Goal: Task Accomplishment & Management: Manage account settings

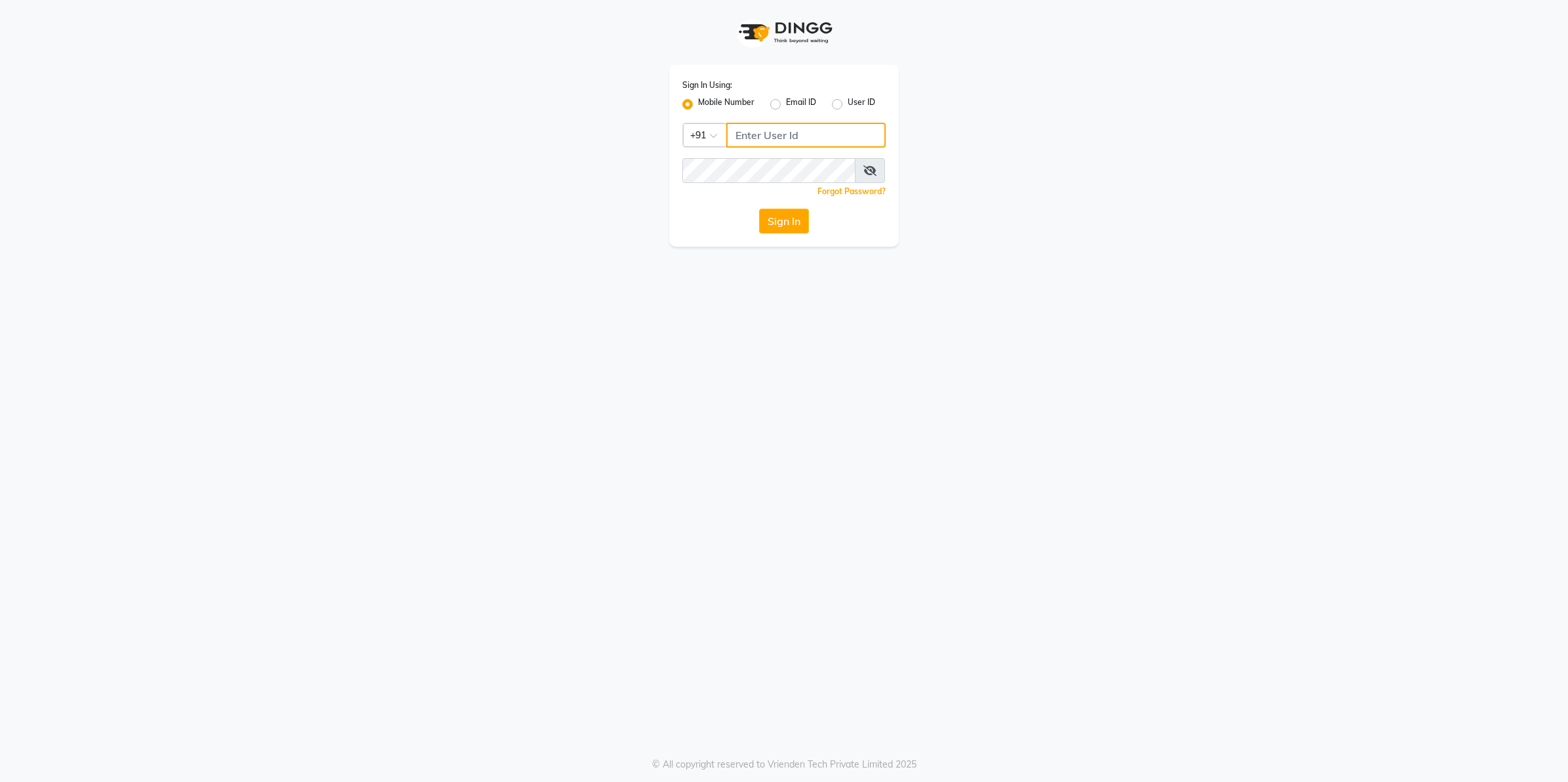
type input "9607783777"
drag, startPoint x: 0, startPoint y: 0, endPoint x: 805, endPoint y: 232, distance: 837.8
click at [805, 232] on button "Sign In" at bounding box center [784, 221] width 50 height 25
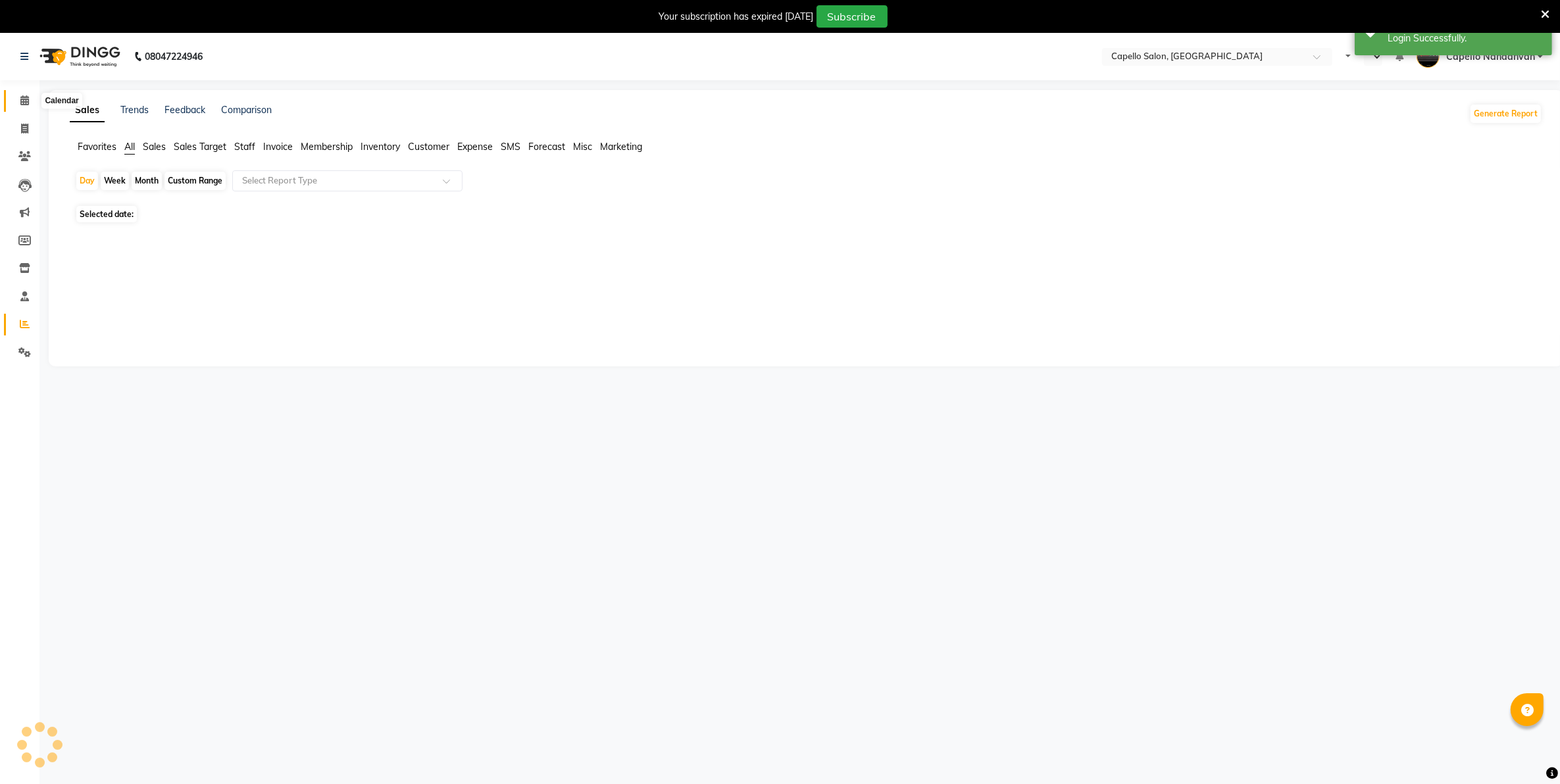
click at [20, 106] on span at bounding box center [24, 101] width 23 height 15
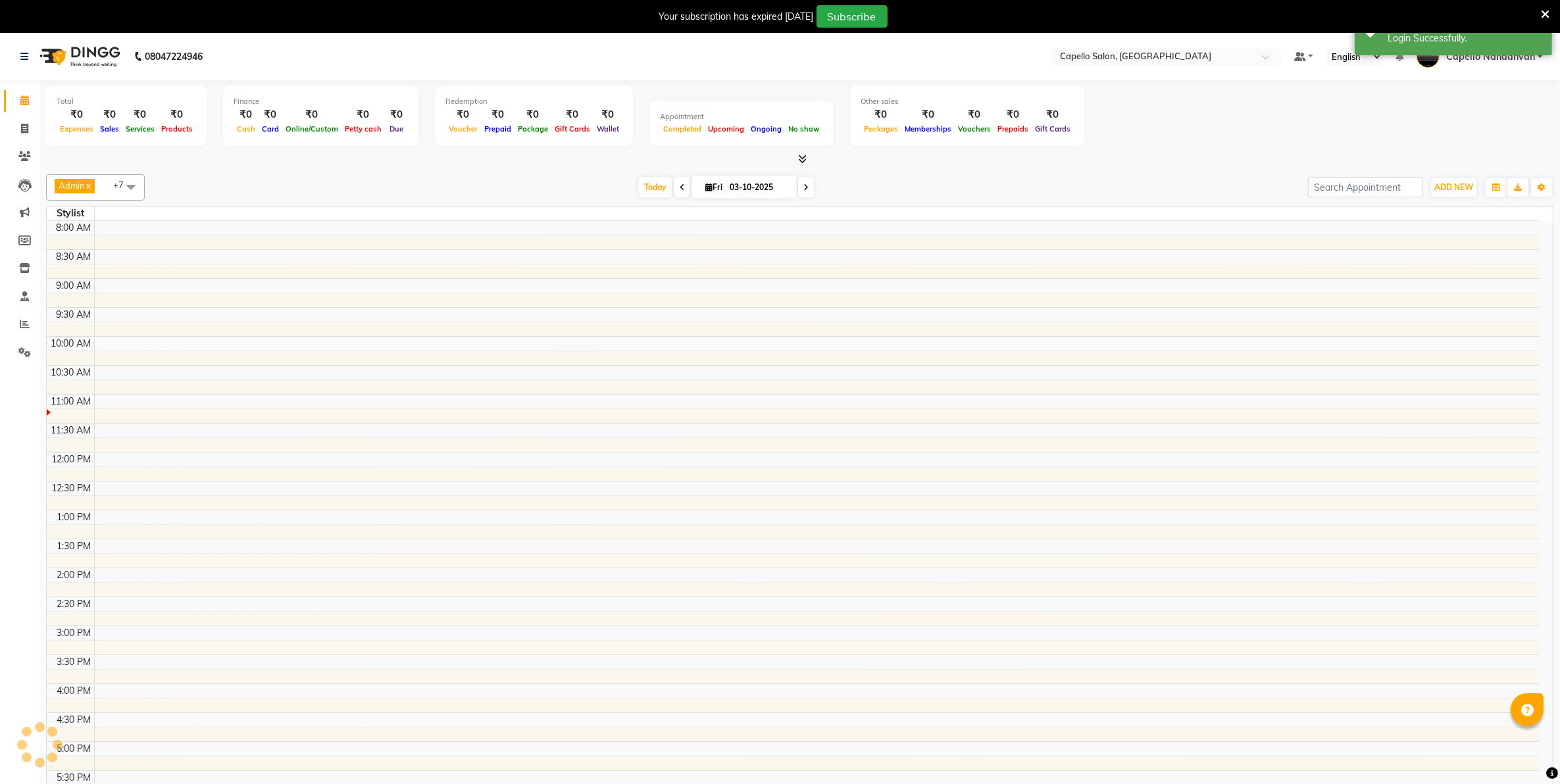
select select "en"
click at [1449, 194] on button "ADD NEW Toggle Dropdown" at bounding box center [1454, 187] width 45 height 19
click at [1449, 187] on span "ADD NEW" at bounding box center [1454, 187] width 39 height 10
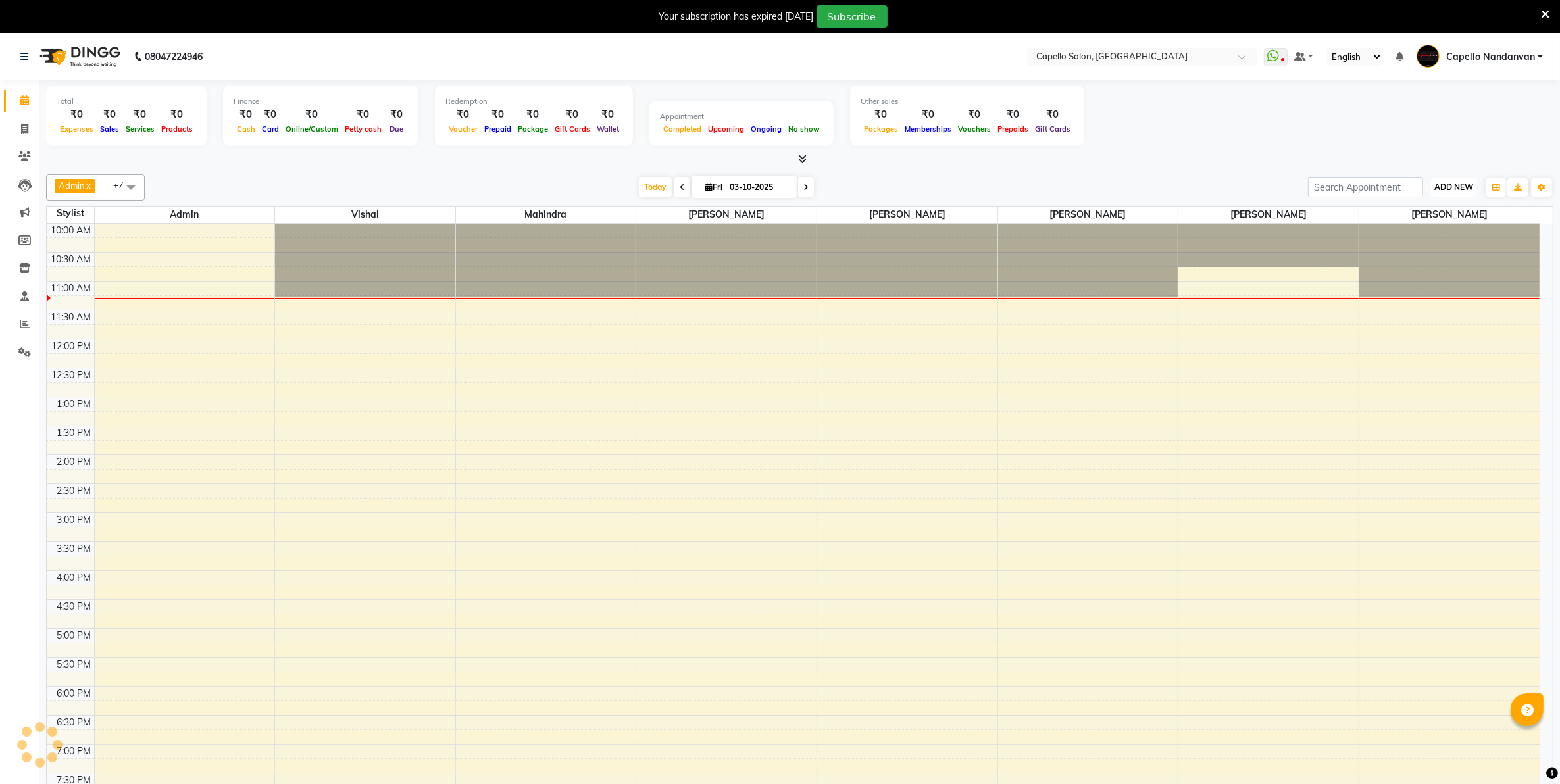
click at [1441, 187] on span "ADD NEW" at bounding box center [1454, 187] width 39 height 10
click at [1423, 261] on link "Add Attendance" at bounding box center [1423, 263] width 104 height 17
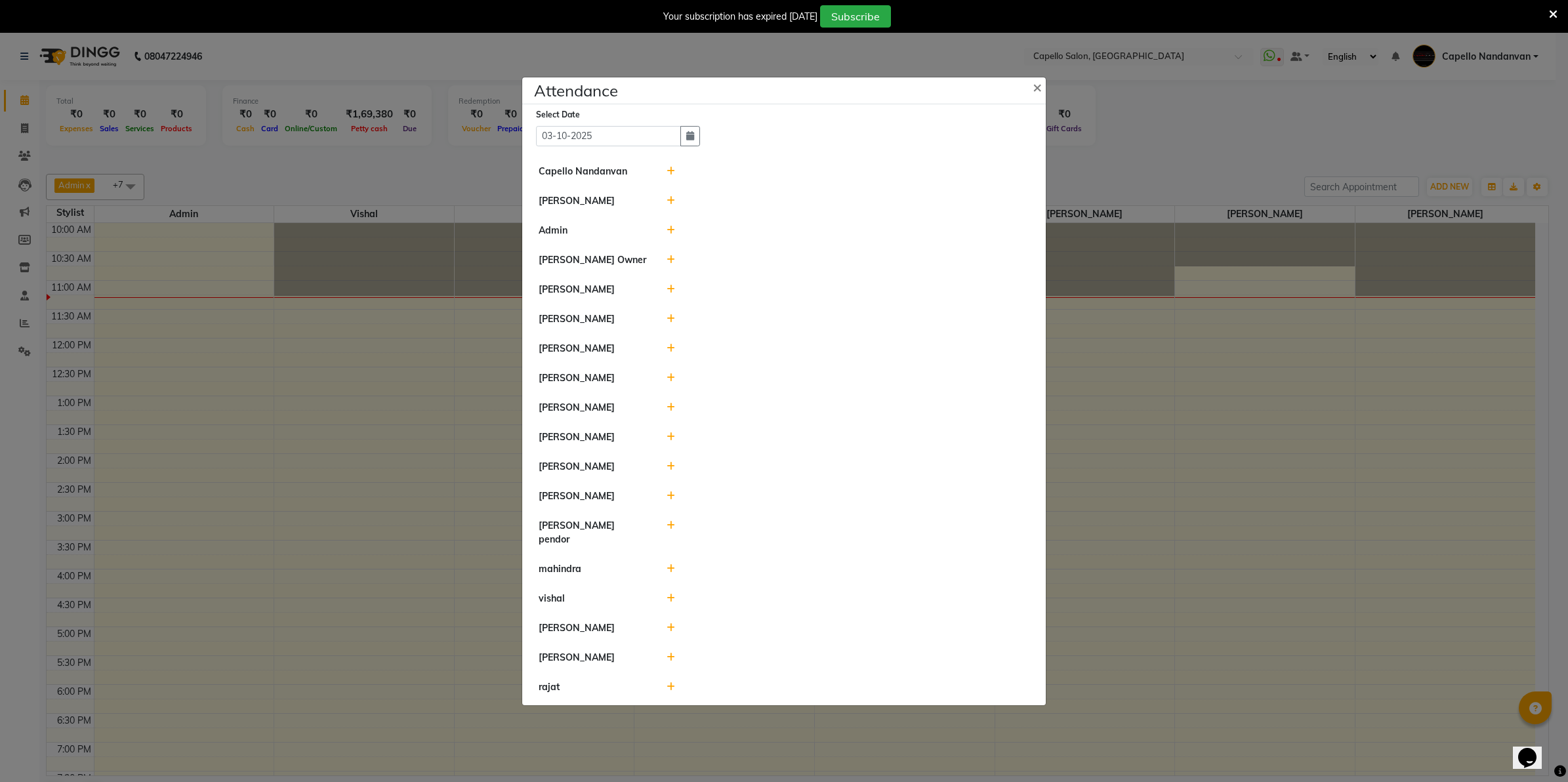
click at [674, 383] on icon at bounding box center [671, 377] width 9 height 9
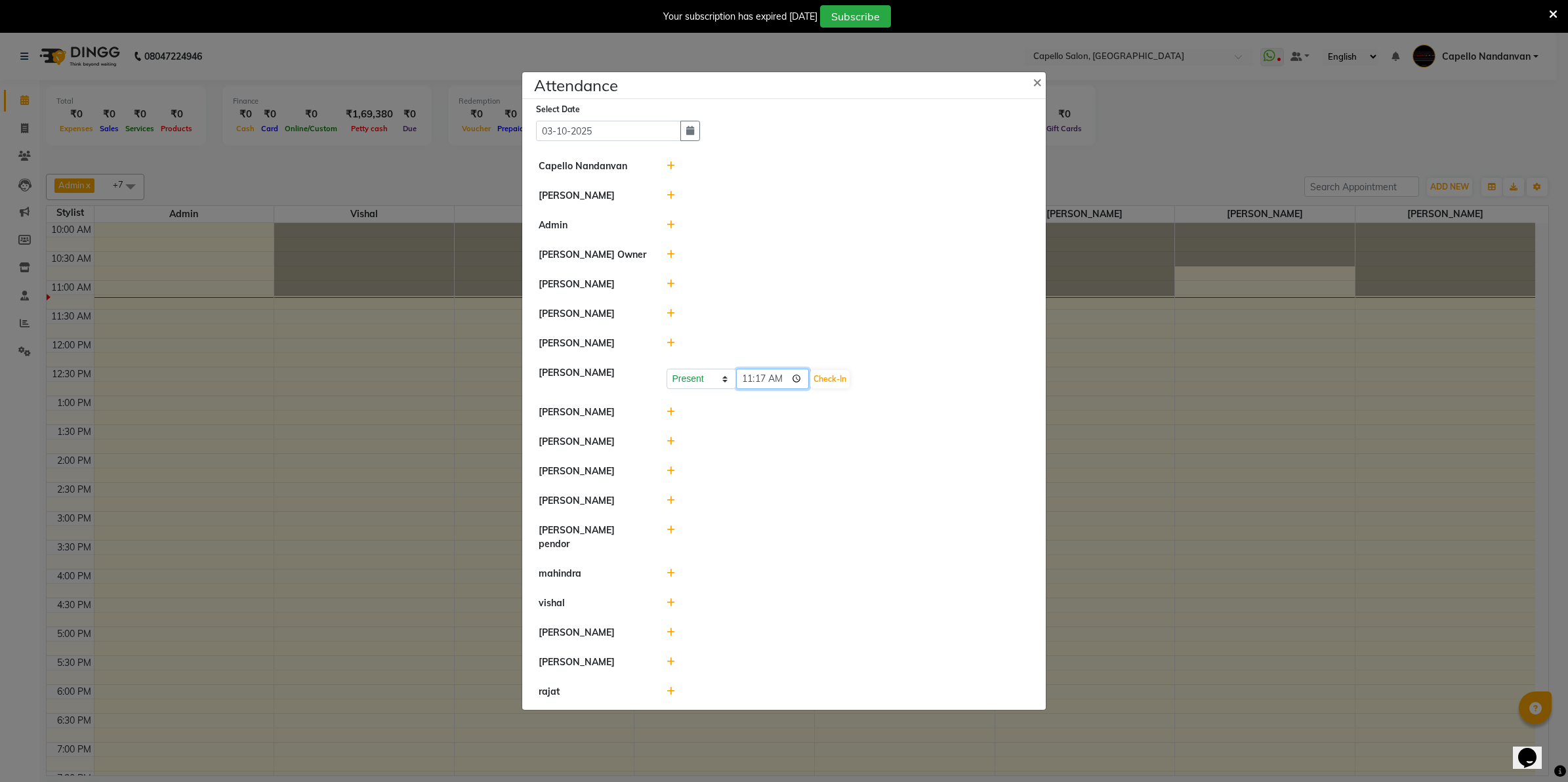
click at [762, 388] on input "11:17" at bounding box center [772, 379] width 73 height 20
type input "11:14"
click at [842, 381] on button "Check-In" at bounding box center [830, 379] width 39 height 19
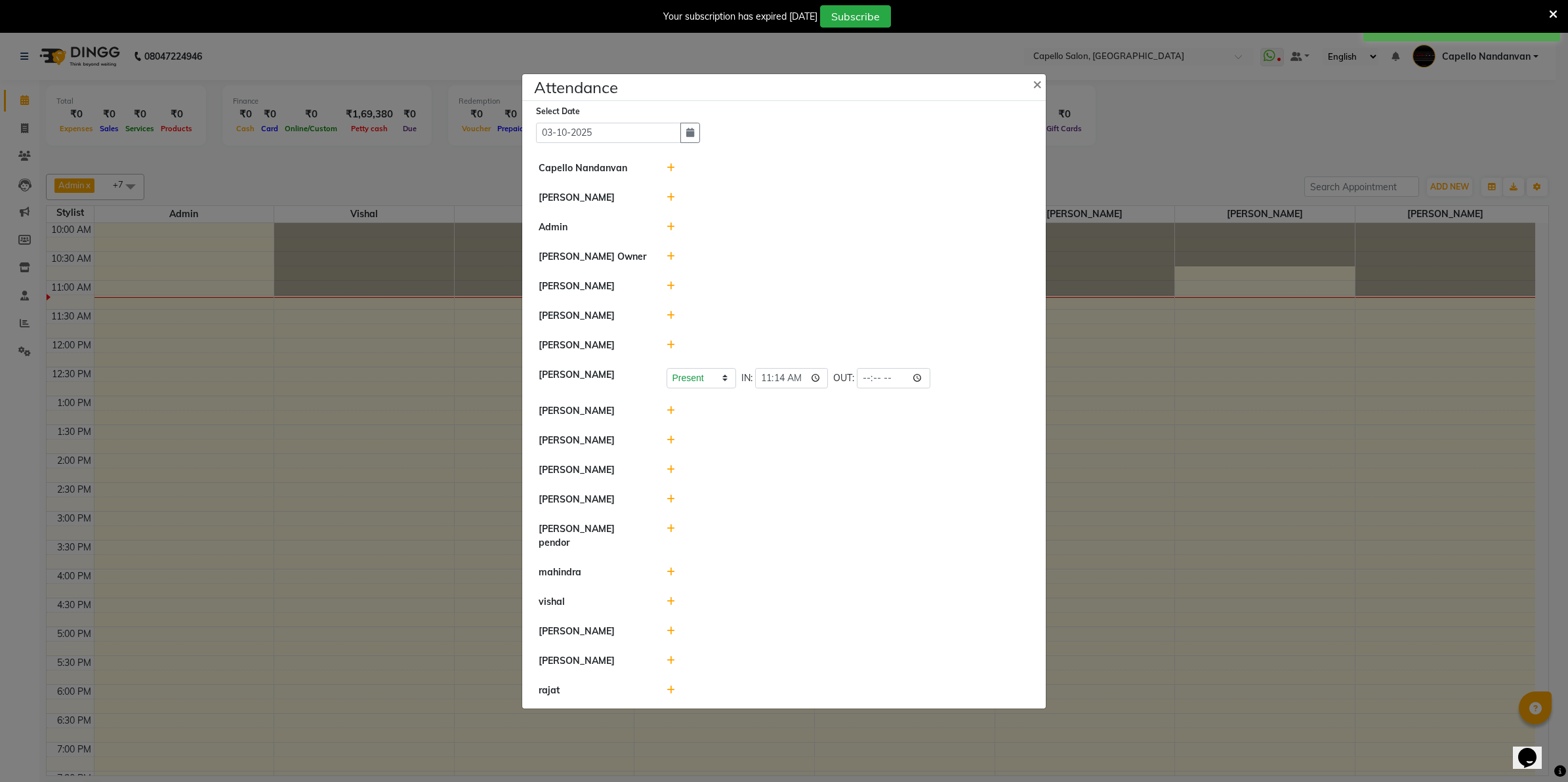
click at [670, 568] on icon at bounding box center [671, 572] width 9 height 9
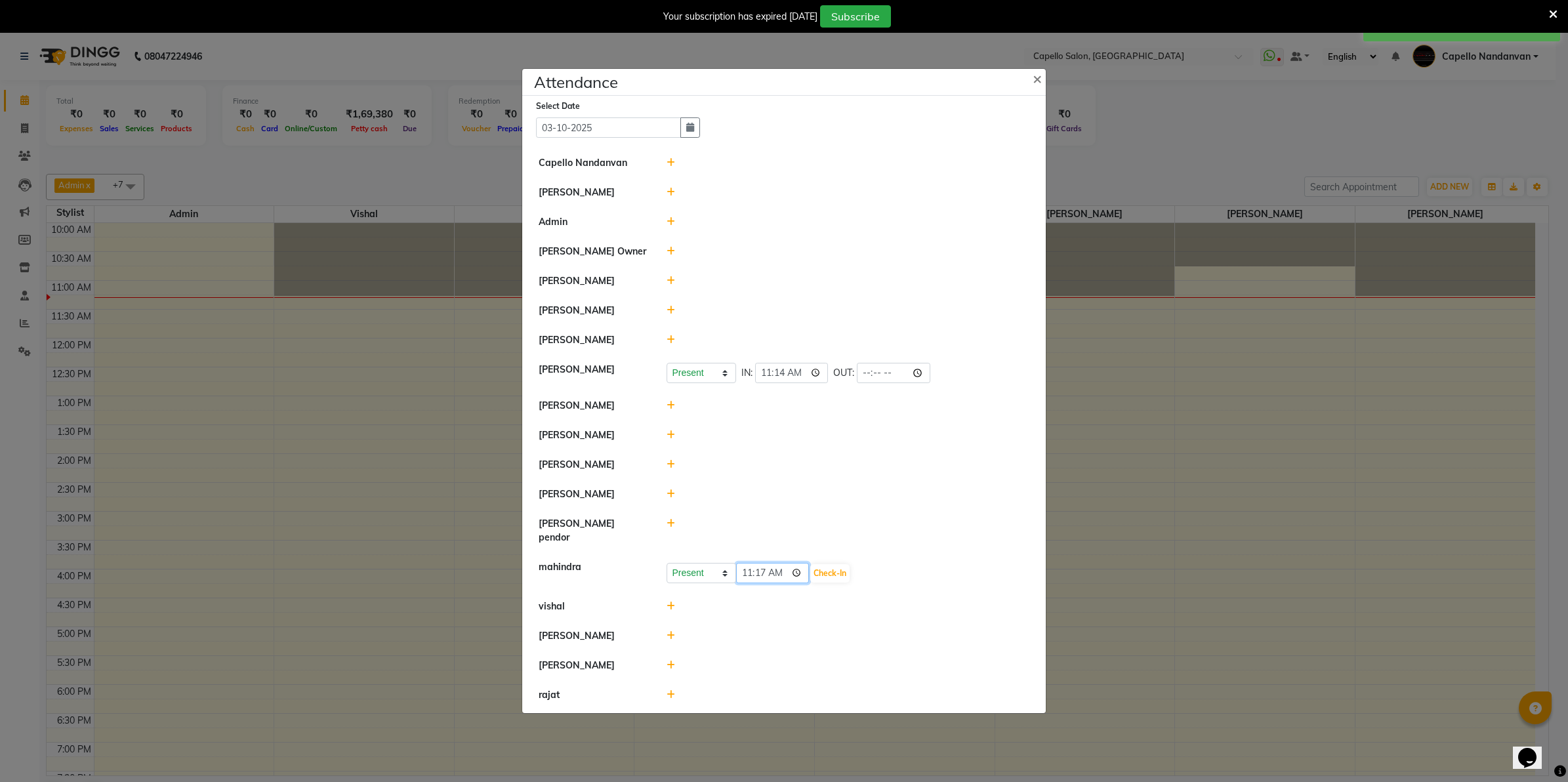
click at [752, 563] on input "11:17" at bounding box center [772, 573] width 73 height 20
type input "10:50"
click at [841, 564] on button "Check-In" at bounding box center [830, 573] width 39 height 19
click at [670, 530] on icon at bounding box center [671, 525] width 9 height 9
click at [739, 538] on input "11:17" at bounding box center [772, 532] width 73 height 20
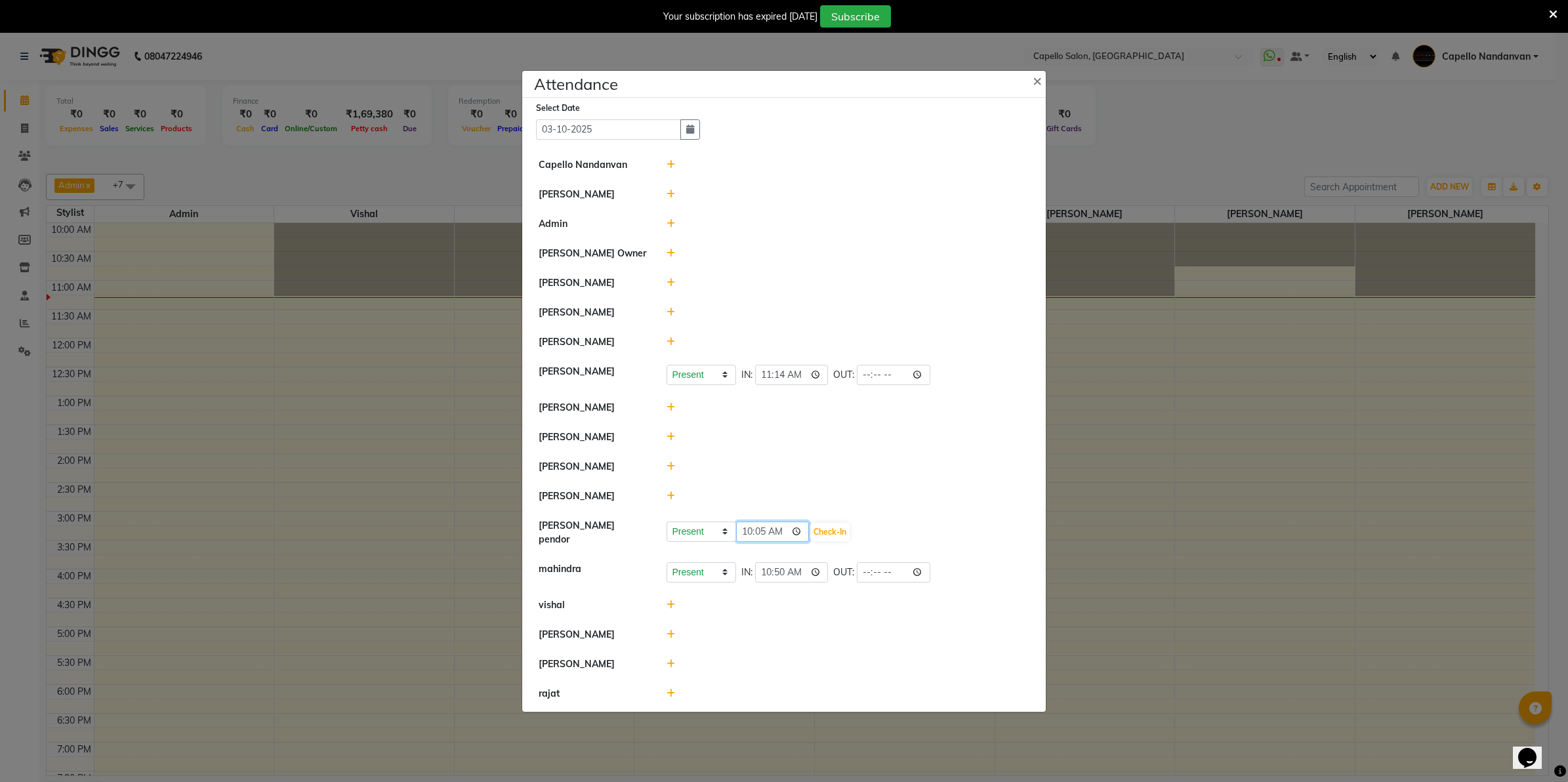
type input "10:50"
click at [817, 538] on button "Check-In" at bounding box center [830, 532] width 39 height 19
click at [670, 601] on icon at bounding box center [671, 604] width 9 height 9
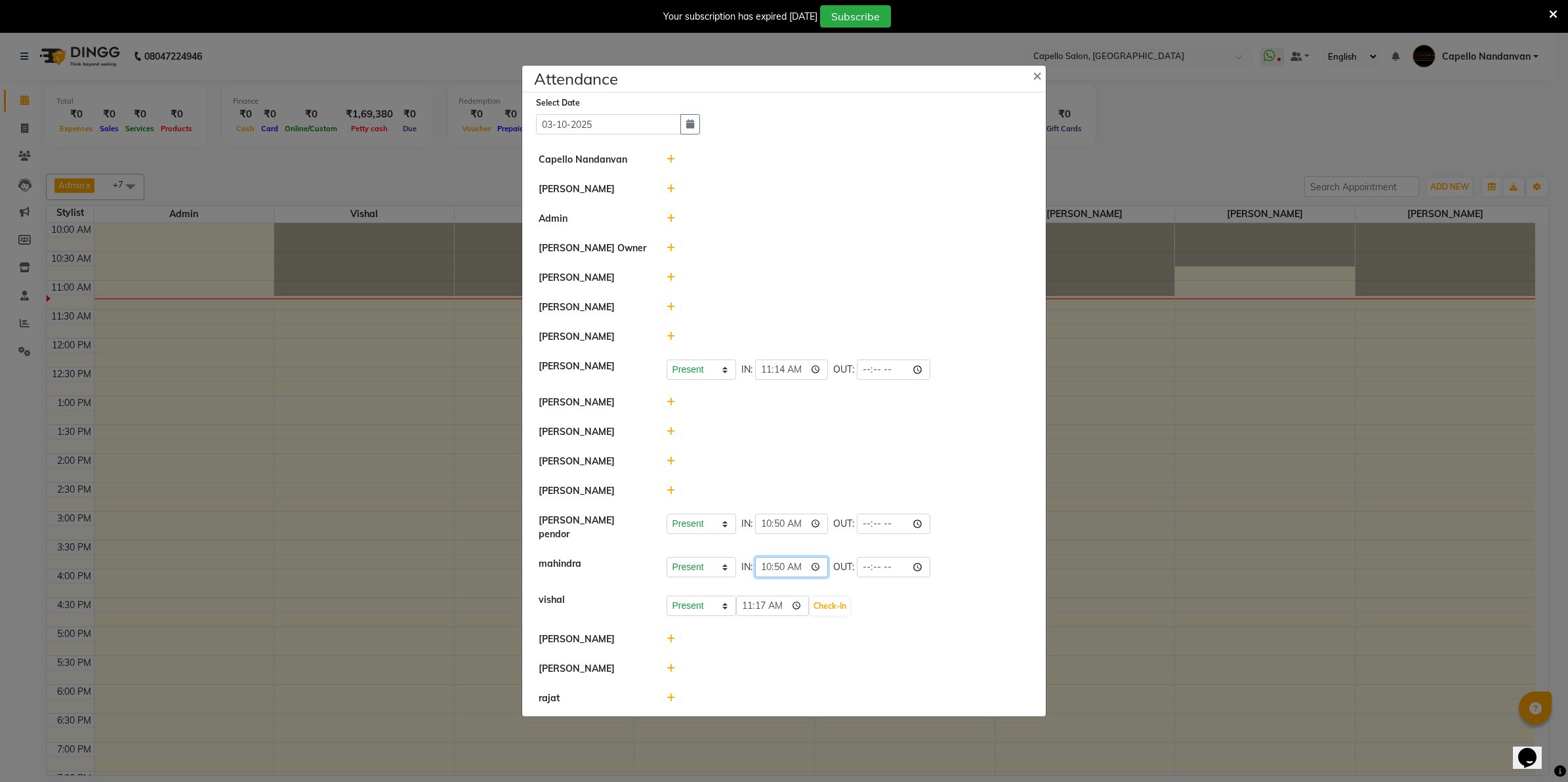
click at [783, 561] on input "10:50" at bounding box center [792, 567] width 73 height 20
type input "10:54"
click at [889, 585] on li "vishal Present Absent Late Half Day Weekly Off 11:17 Check-In" at bounding box center [784, 606] width 517 height 40
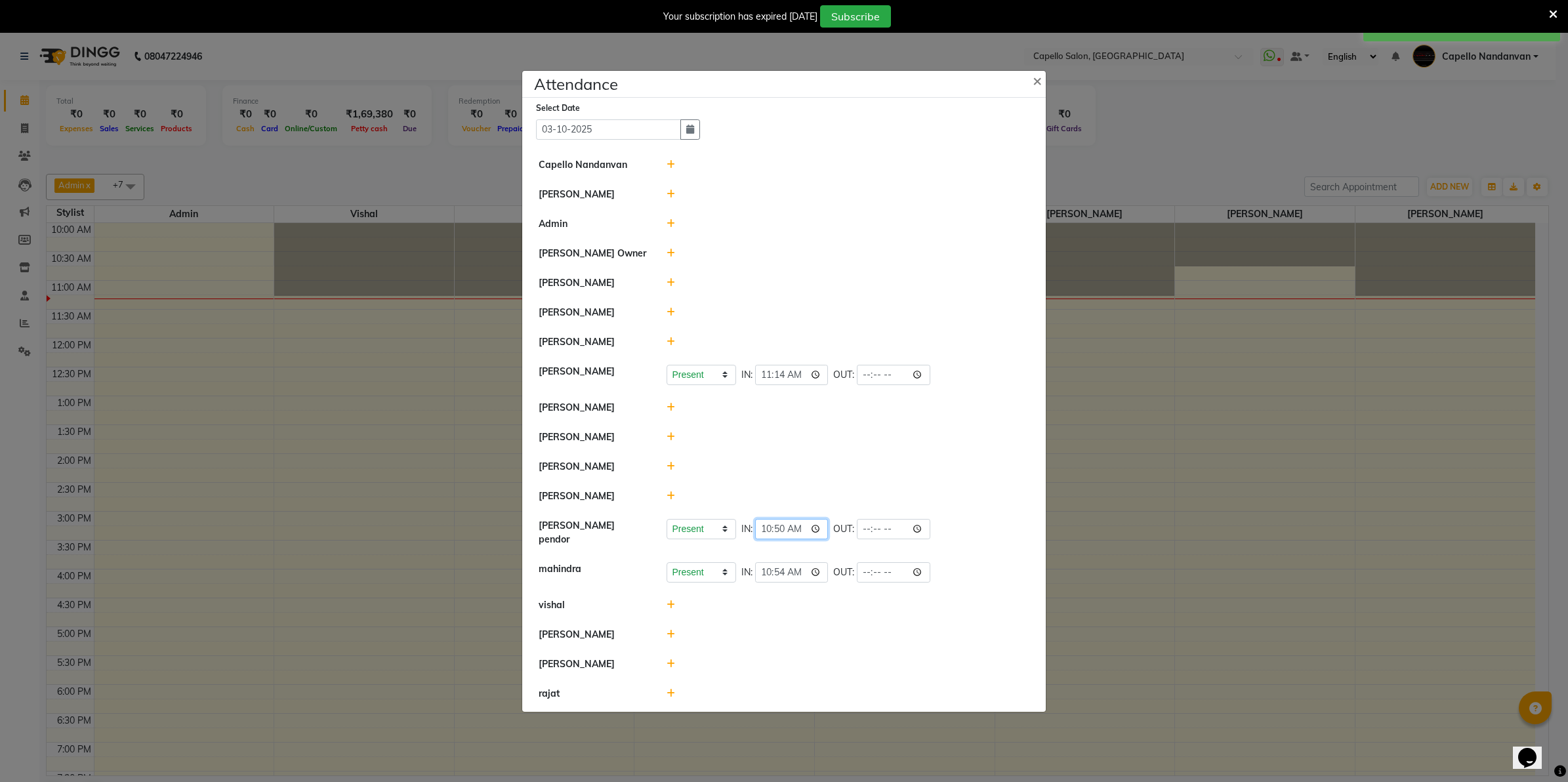
click at [780, 532] on input "10:50" at bounding box center [792, 528] width 73 height 20
type input "10:55"
click at [776, 598] on div at bounding box center [848, 605] width 383 height 14
click at [674, 601] on icon at bounding box center [671, 604] width 9 height 9
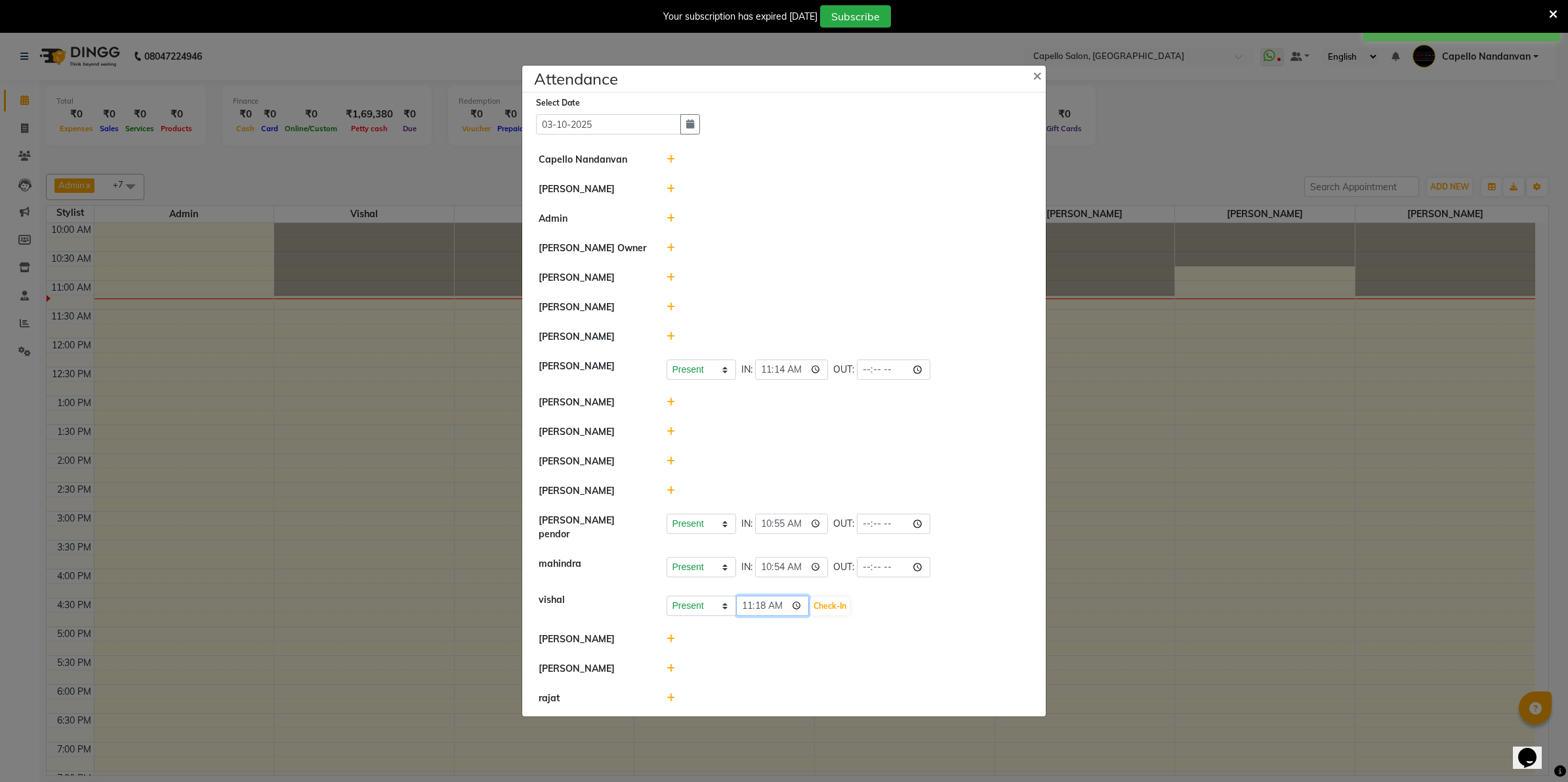
click at [744, 600] on input "11:18" at bounding box center [772, 606] width 73 height 20
type input "10:54"
click at [837, 605] on button "Check-In" at bounding box center [830, 606] width 39 height 19
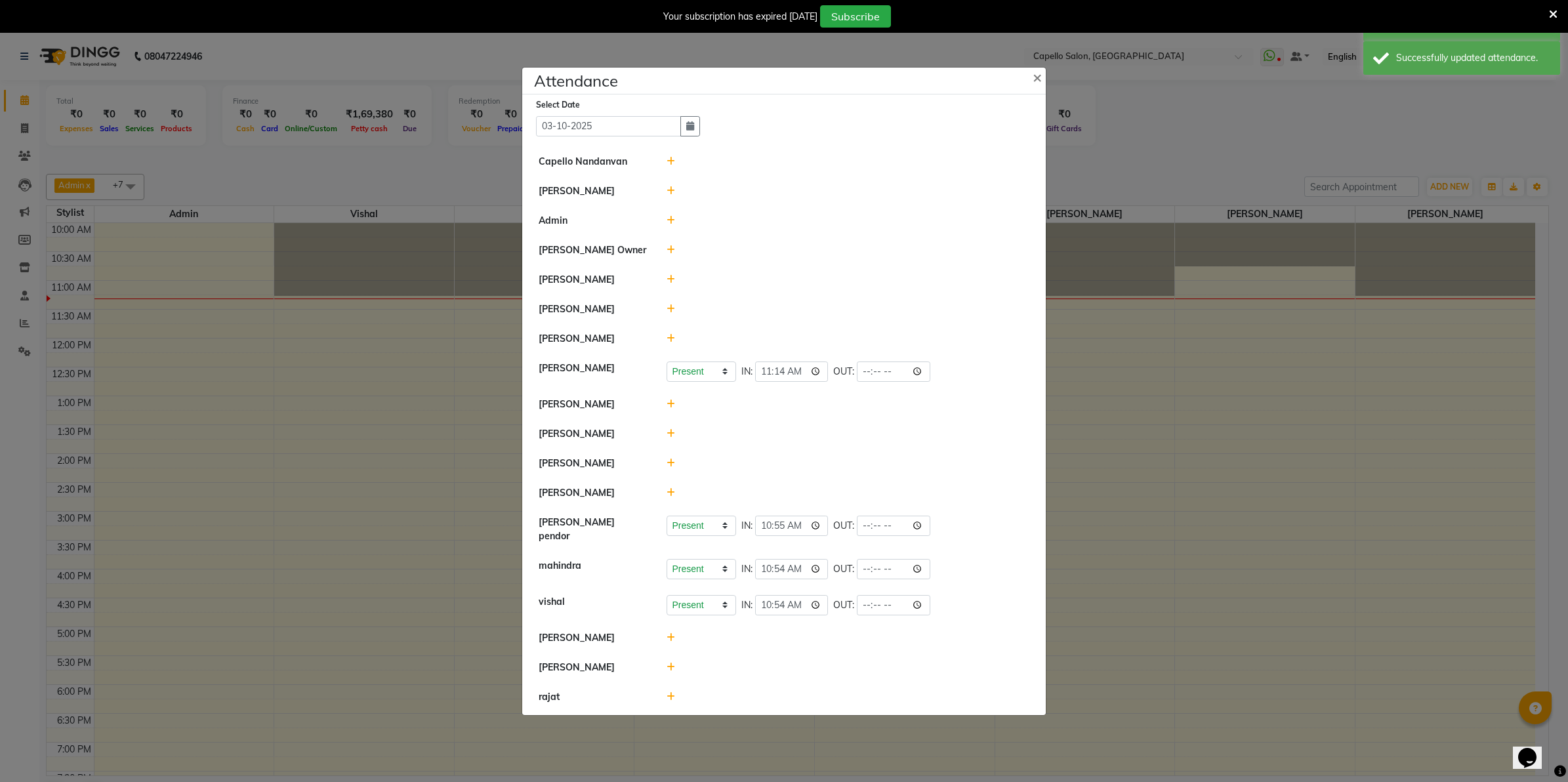
click at [670, 465] on icon at bounding box center [671, 462] width 9 height 9
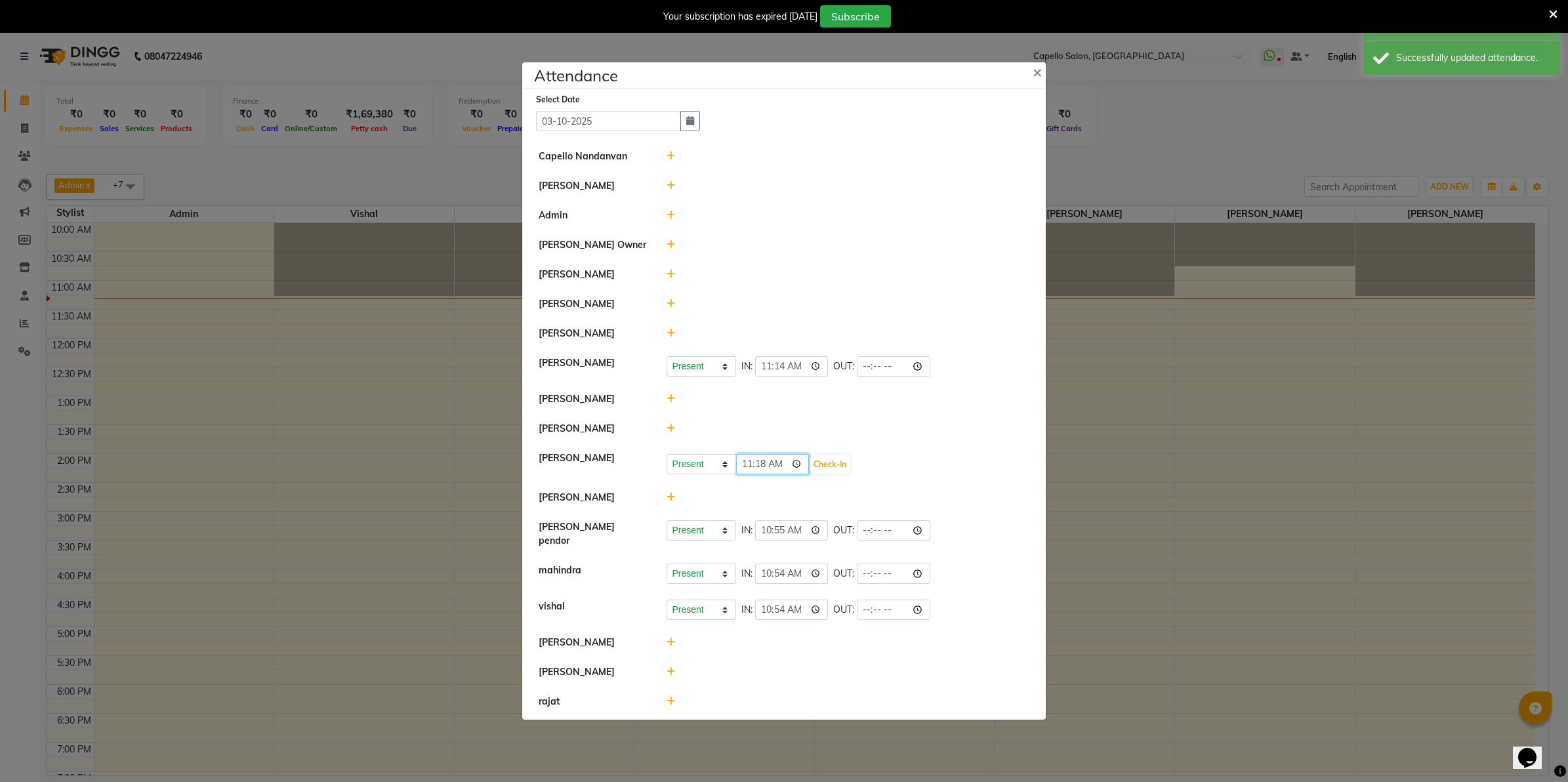
click at [742, 469] on input "11:18" at bounding box center [772, 464] width 73 height 20
type input "10:54"
click at [827, 470] on button "Check-In" at bounding box center [830, 464] width 39 height 19
click at [671, 638] on icon at bounding box center [671, 640] width 9 height 9
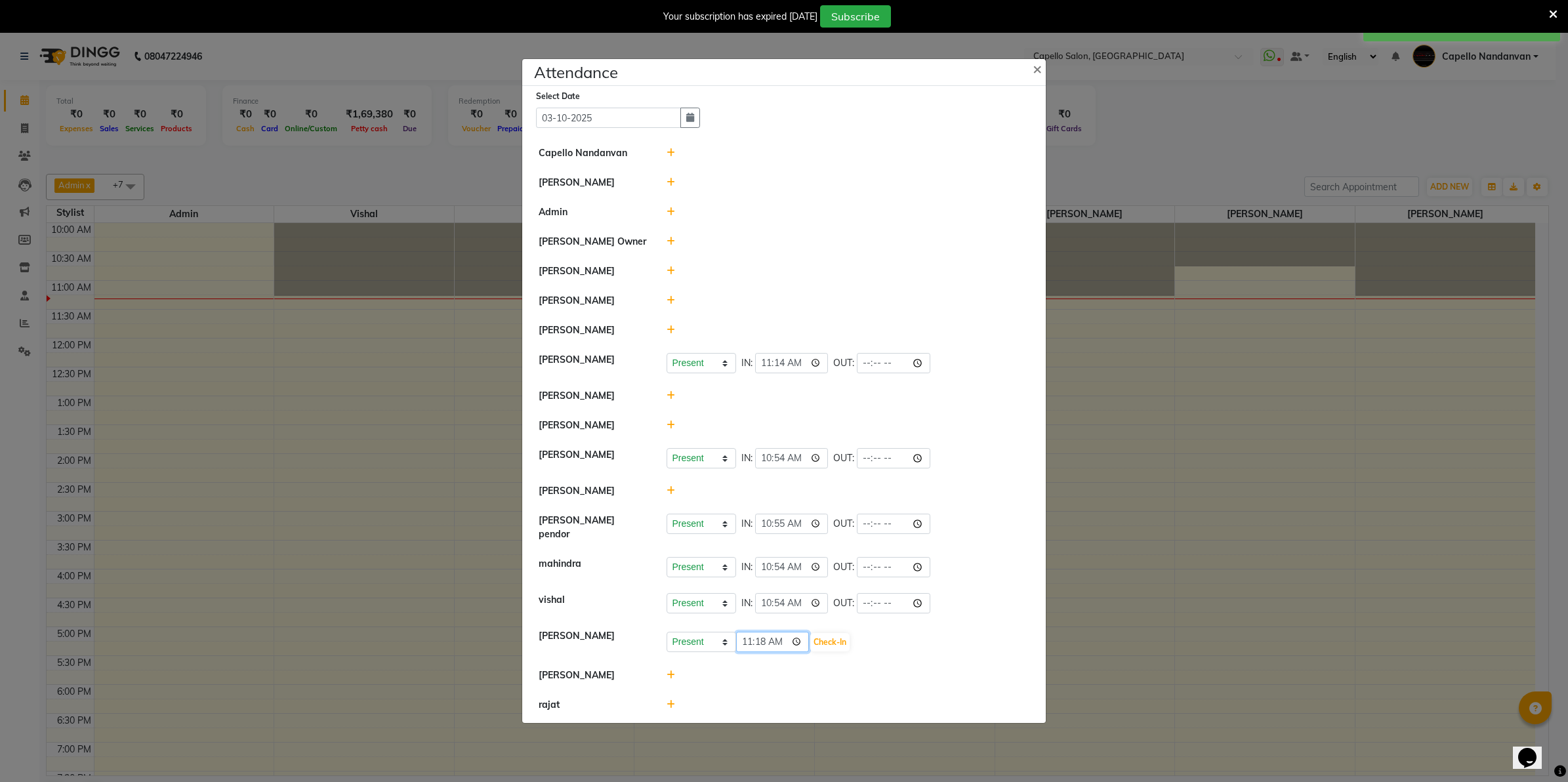
click at [748, 639] on input "11:18" at bounding box center [772, 641] width 73 height 20
type input "10:59"
click at [837, 641] on button "Check-In" at bounding box center [830, 642] width 39 height 19
click at [669, 306] on icon at bounding box center [671, 302] width 9 height 9
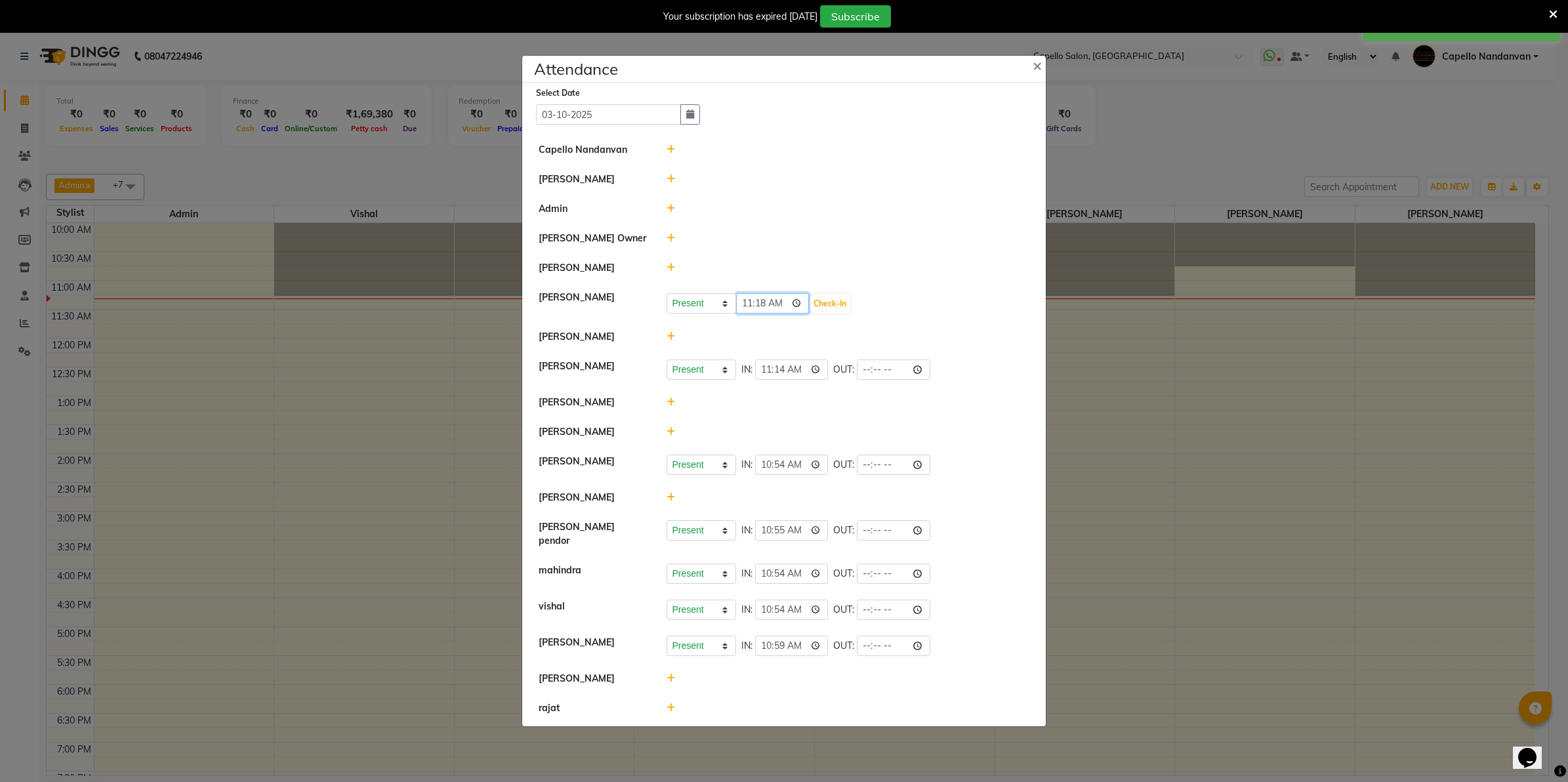
click at [747, 309] on input "11:18" at bounding box center [772, 303] width 73 height 20
click at [759, 309] on input "11:18" at bounding box center [772, 303] width 73 height 20
type input "11:00"
click at [825, 302] on button "Check-In" at bounding box center [830, 304] width 39 height 19
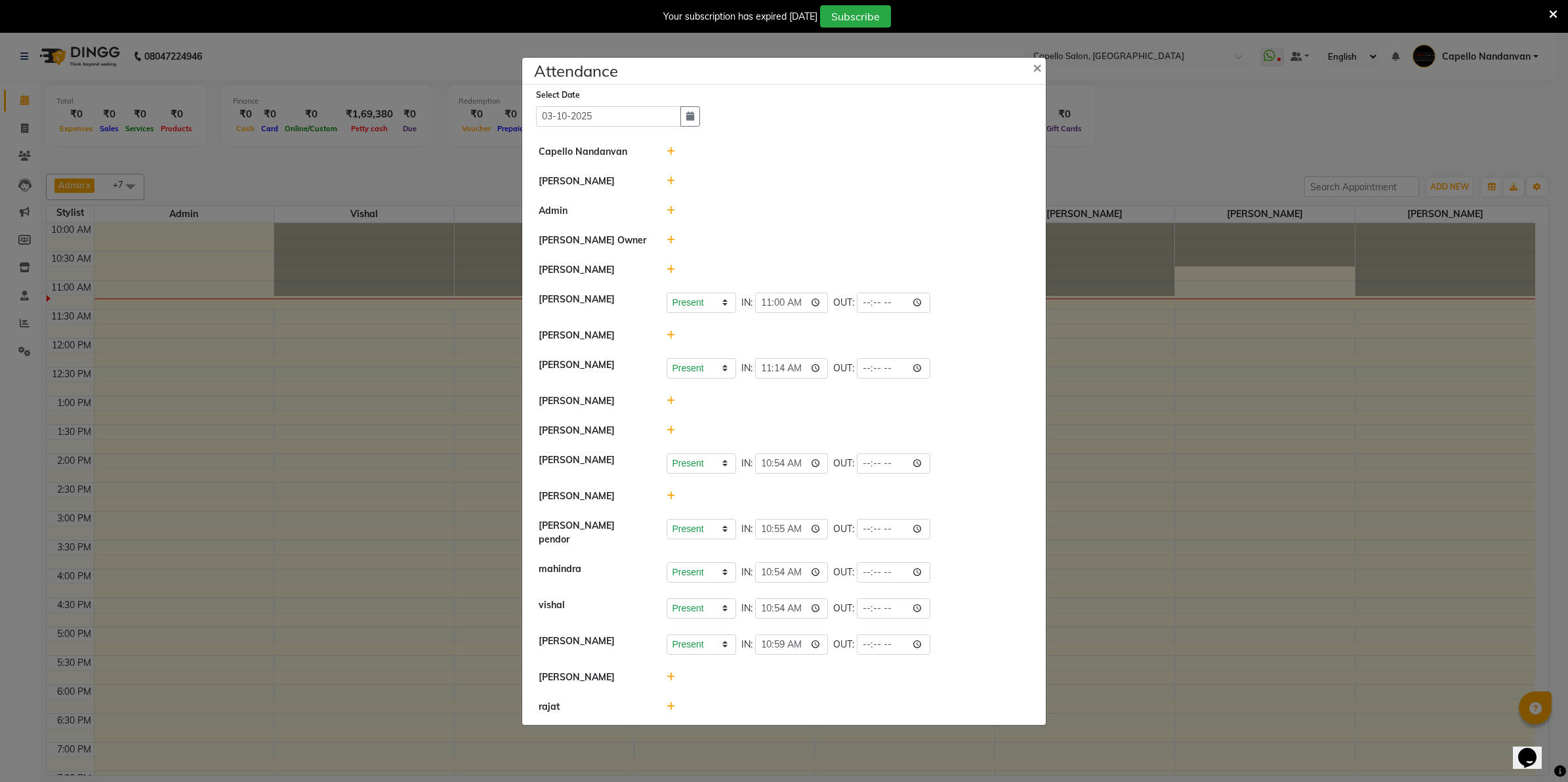
click at [672, 672] on icon at bounding box center [671, 676] width 9 height 9
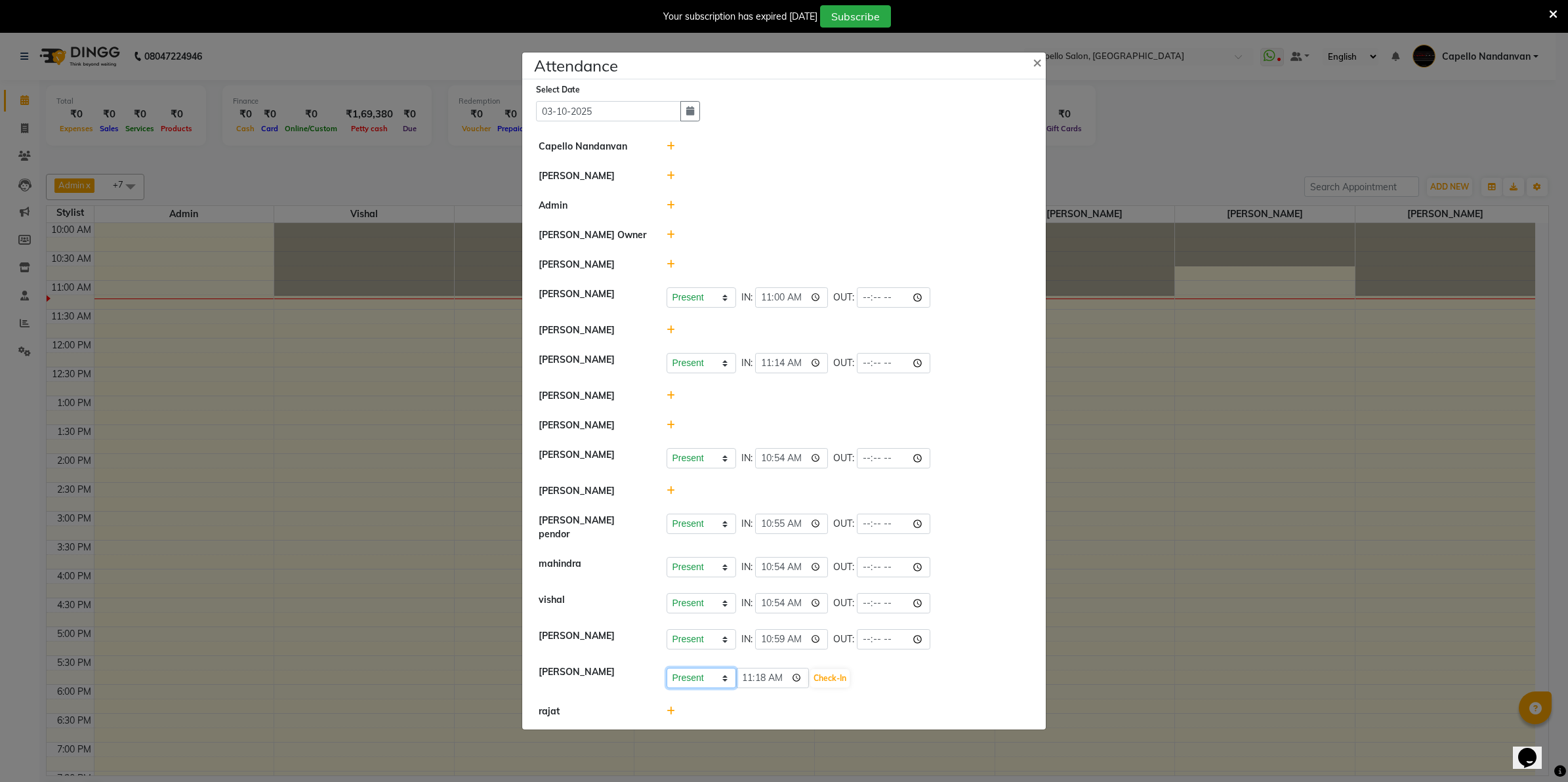
click at [672, 672] on select "Present Absent Late Half Day Weekly Off" at bounding box center [701, 677] width 69 height 20
select select "A"
click at [667, 668] on select "Present Absent Late Half Day Weekly Off" at bounding box center [701, 677] width 69 height 20
click at [755, 677] on button "Save" at bounding box center [751, 678] width 26 height 19
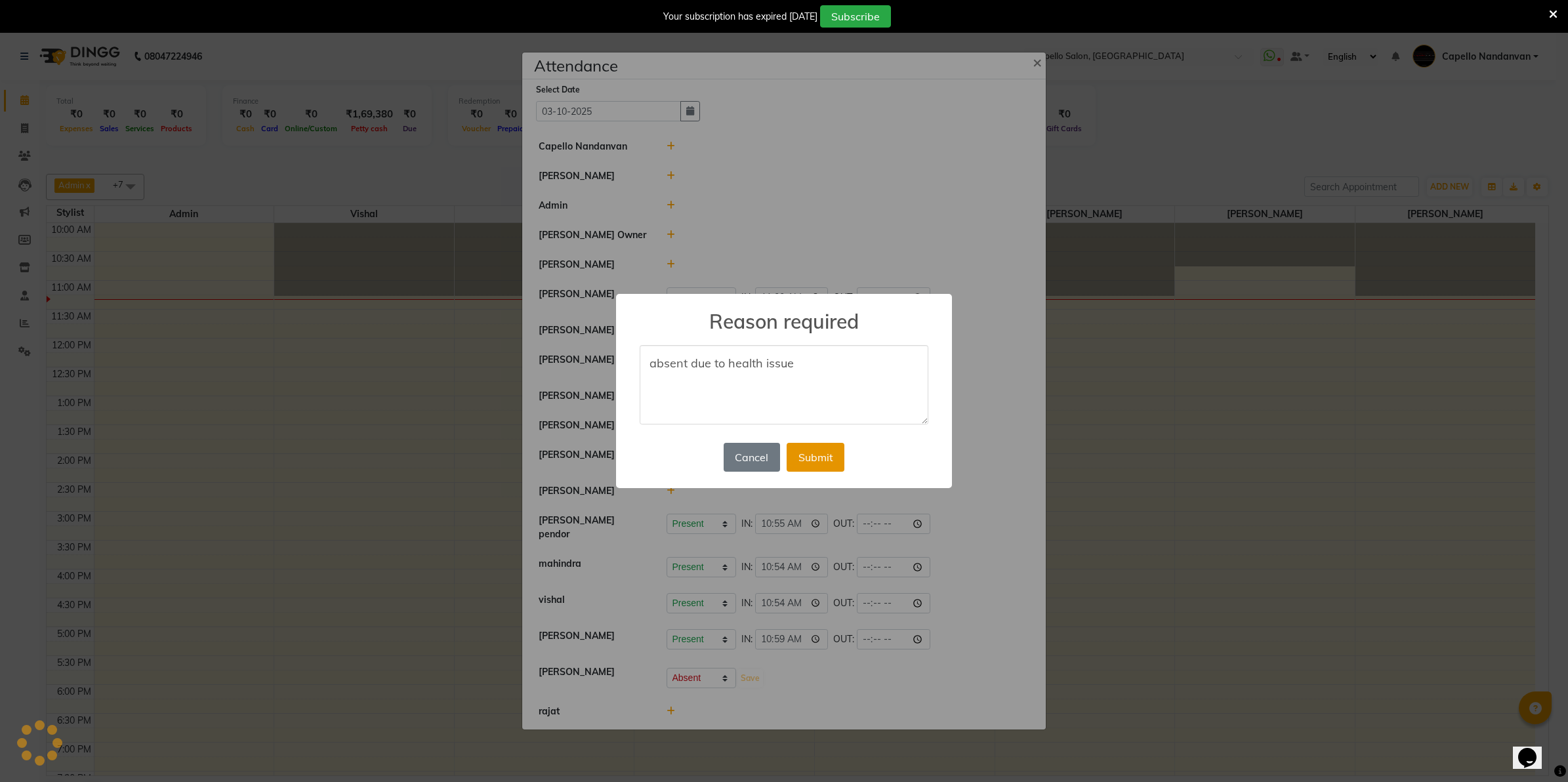
type textarea "absent due to health issue"
click at [807, 457] on button "Submit" at bounding box center [816, 457] width 58 height 29
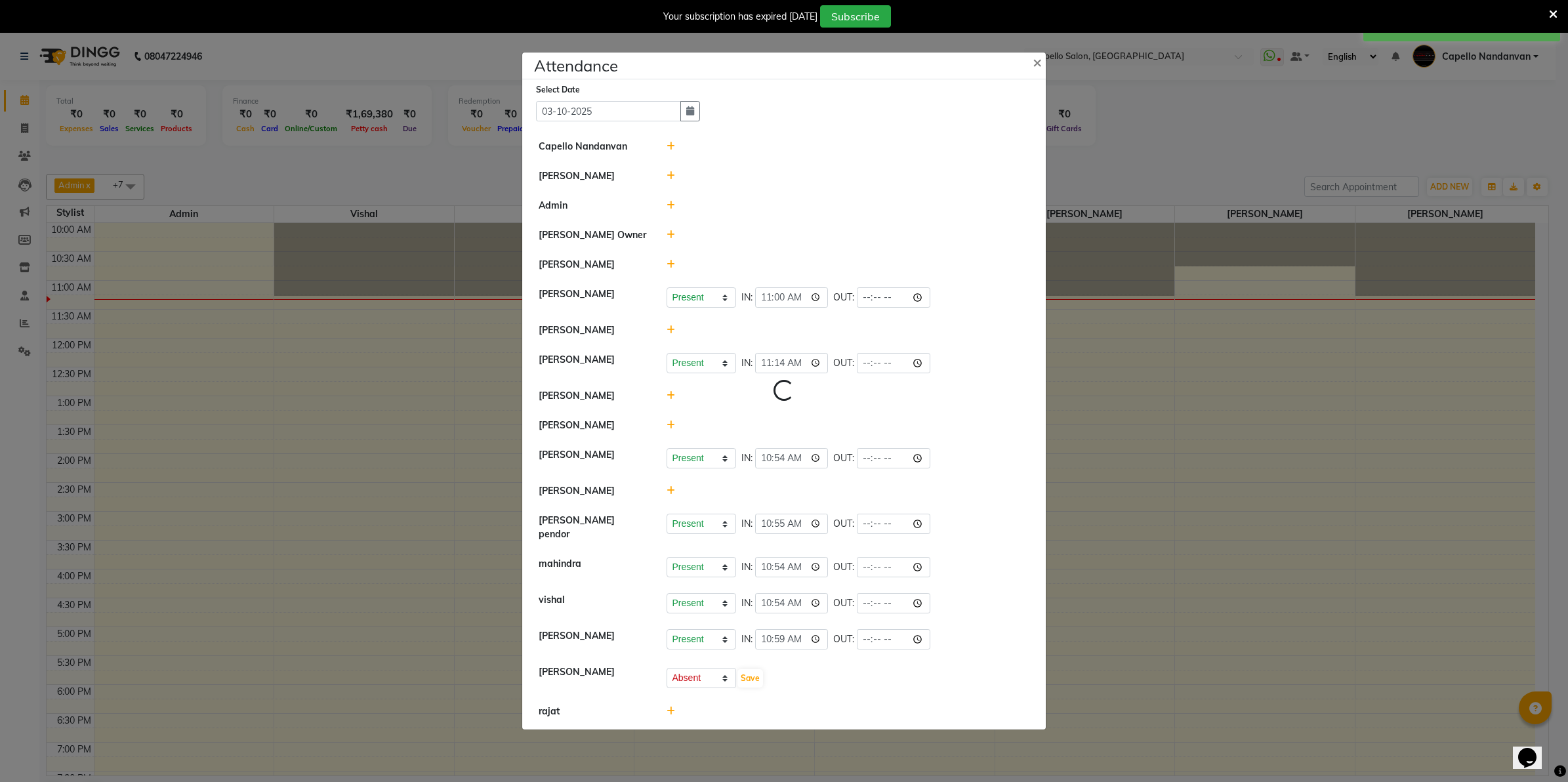
select select "A"
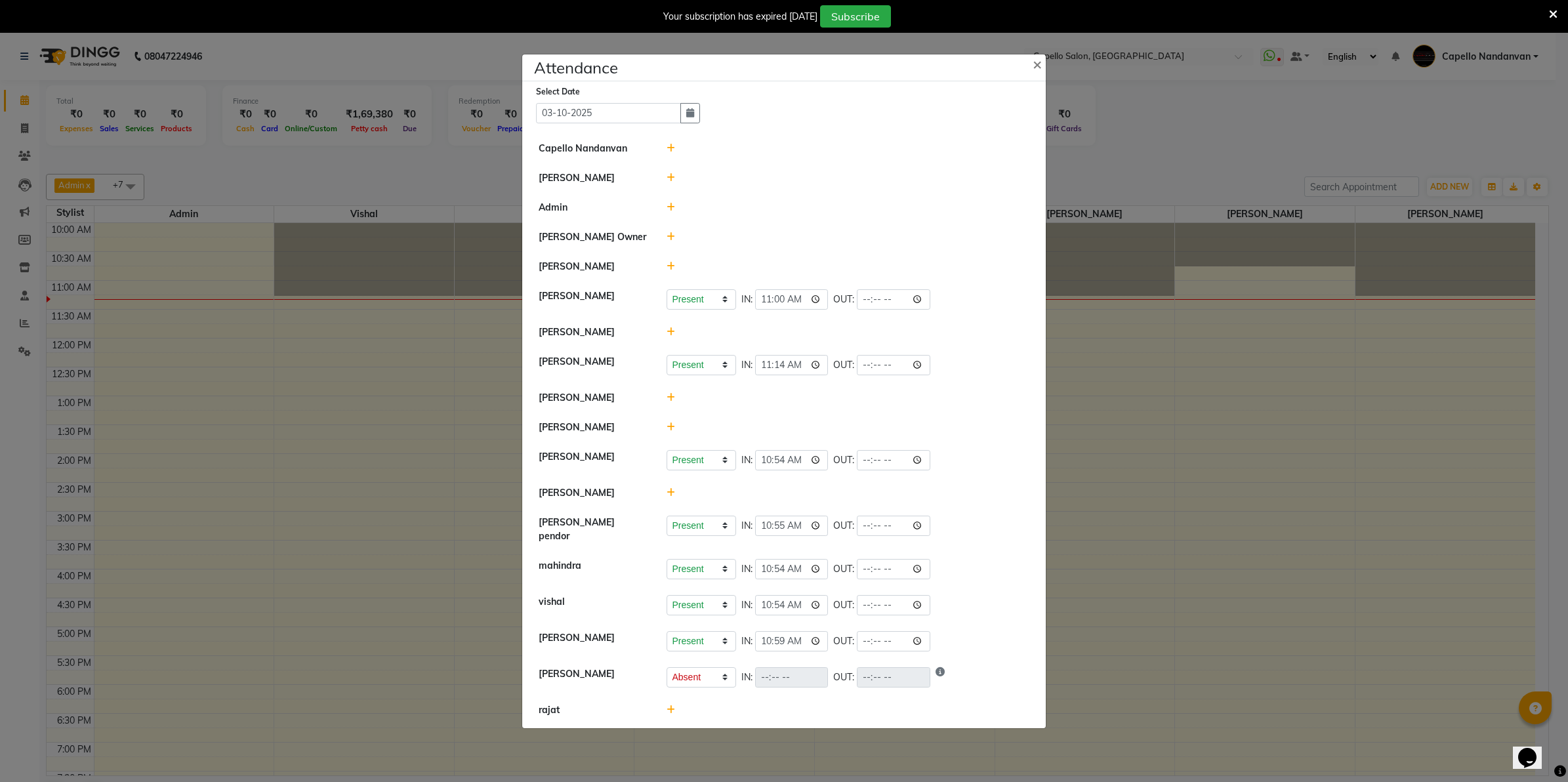
click at [1165, 148] on ngb-modal-window "Attendance × Select Date 03-10-2025 Capello Nandanvan CHETNA SONI Admin Himansu…" at bounding box center [784, 391] width 1568 height 782
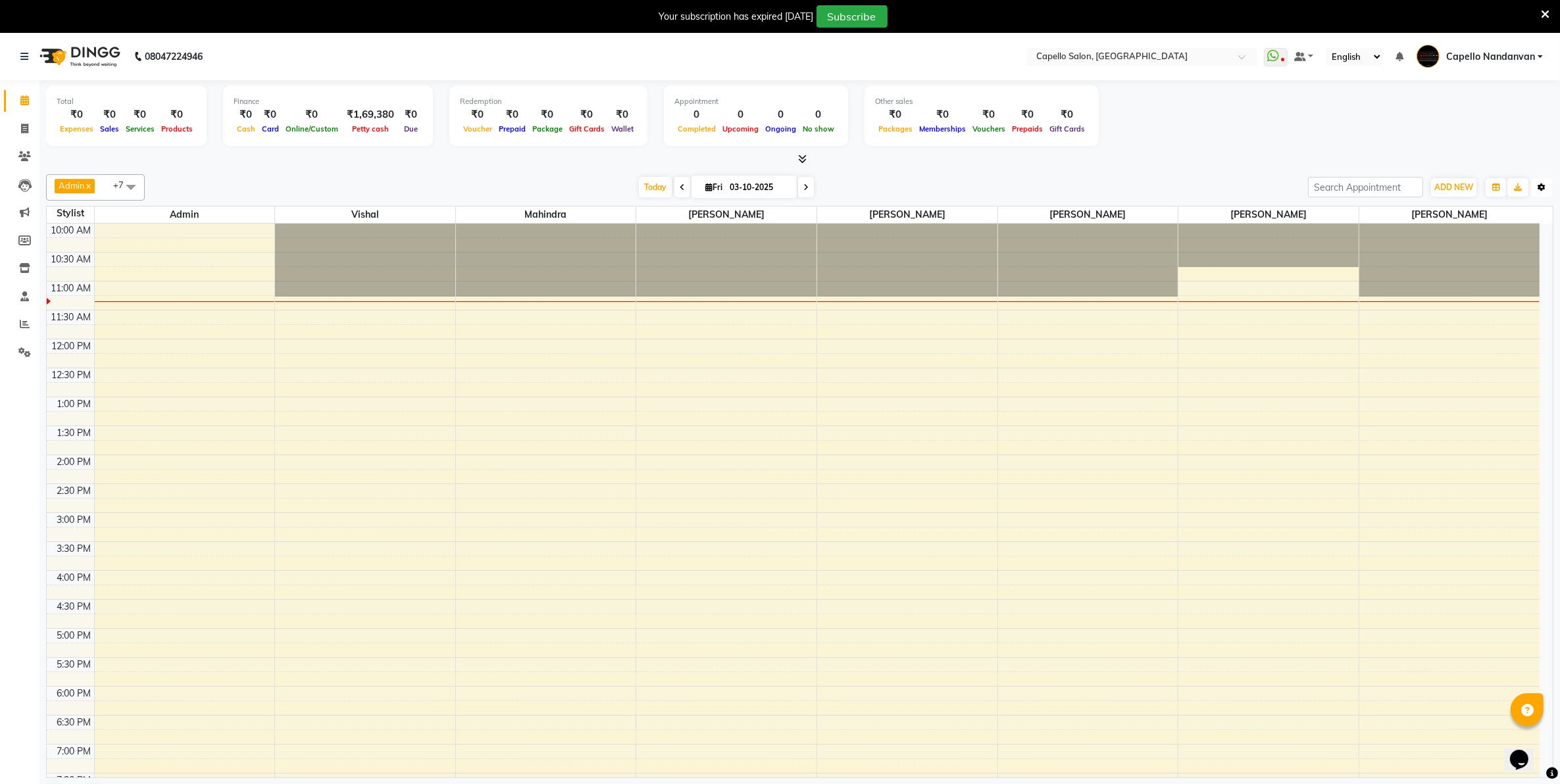
click at [1545, 187] on icon "button" at bounding box center [1542, 187] width 8 height 8
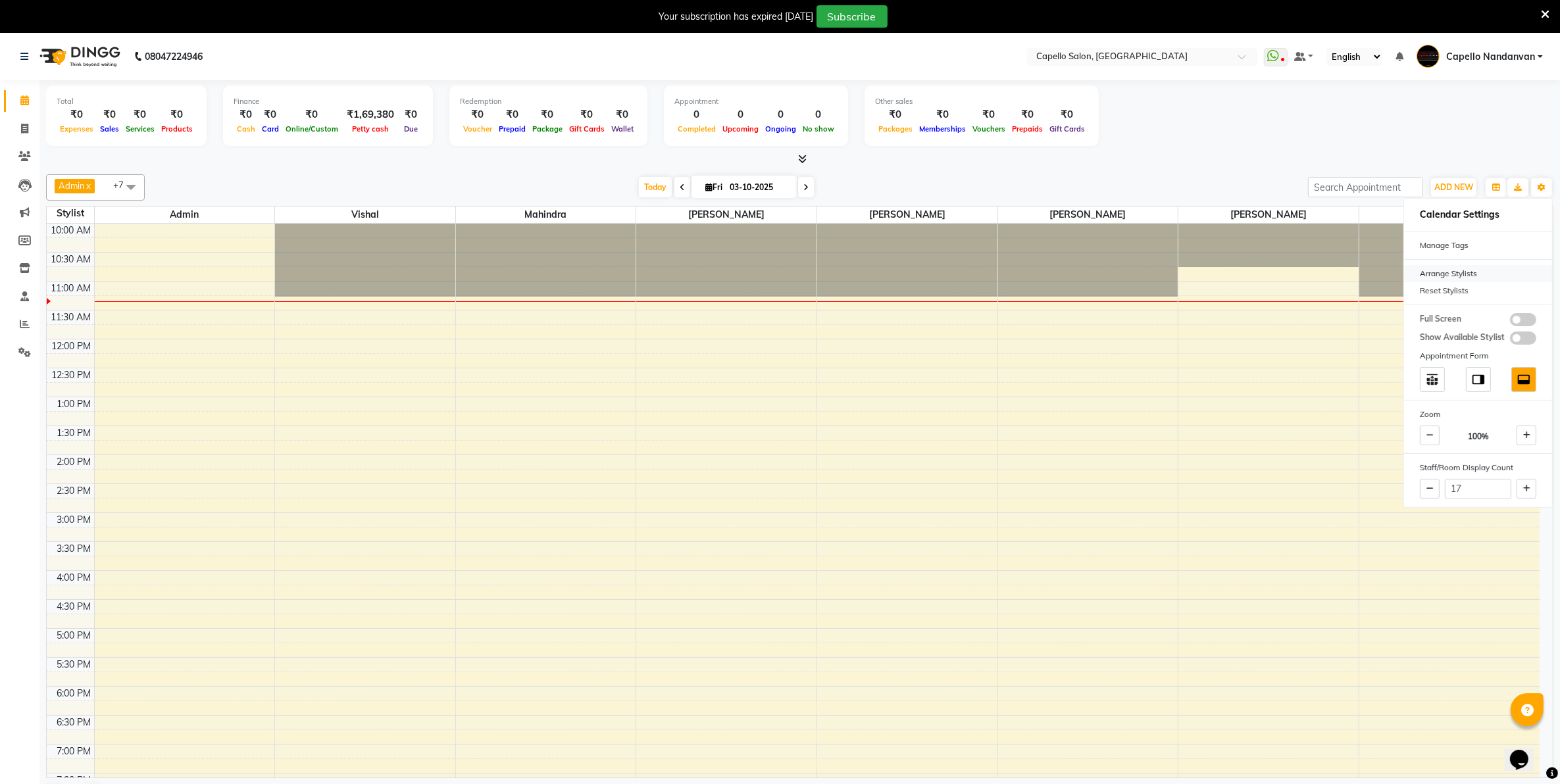
click at [1461, 270] on div "Arrange Stylists" at bounding box center [1478, 273] width 148 height 17
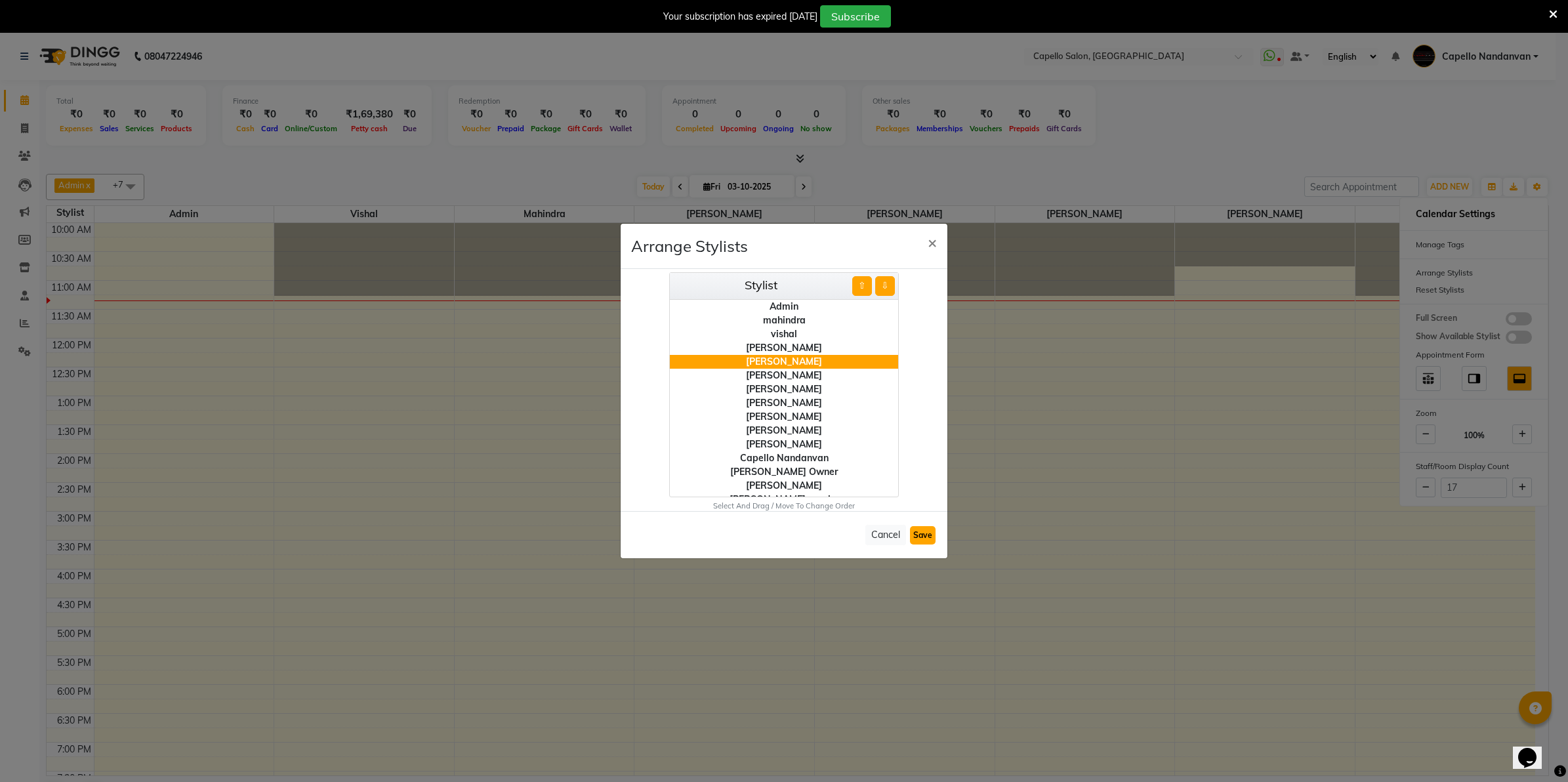
click at [925, 536] on button "Save" at bounding box center [923, 535] width 26 height 19
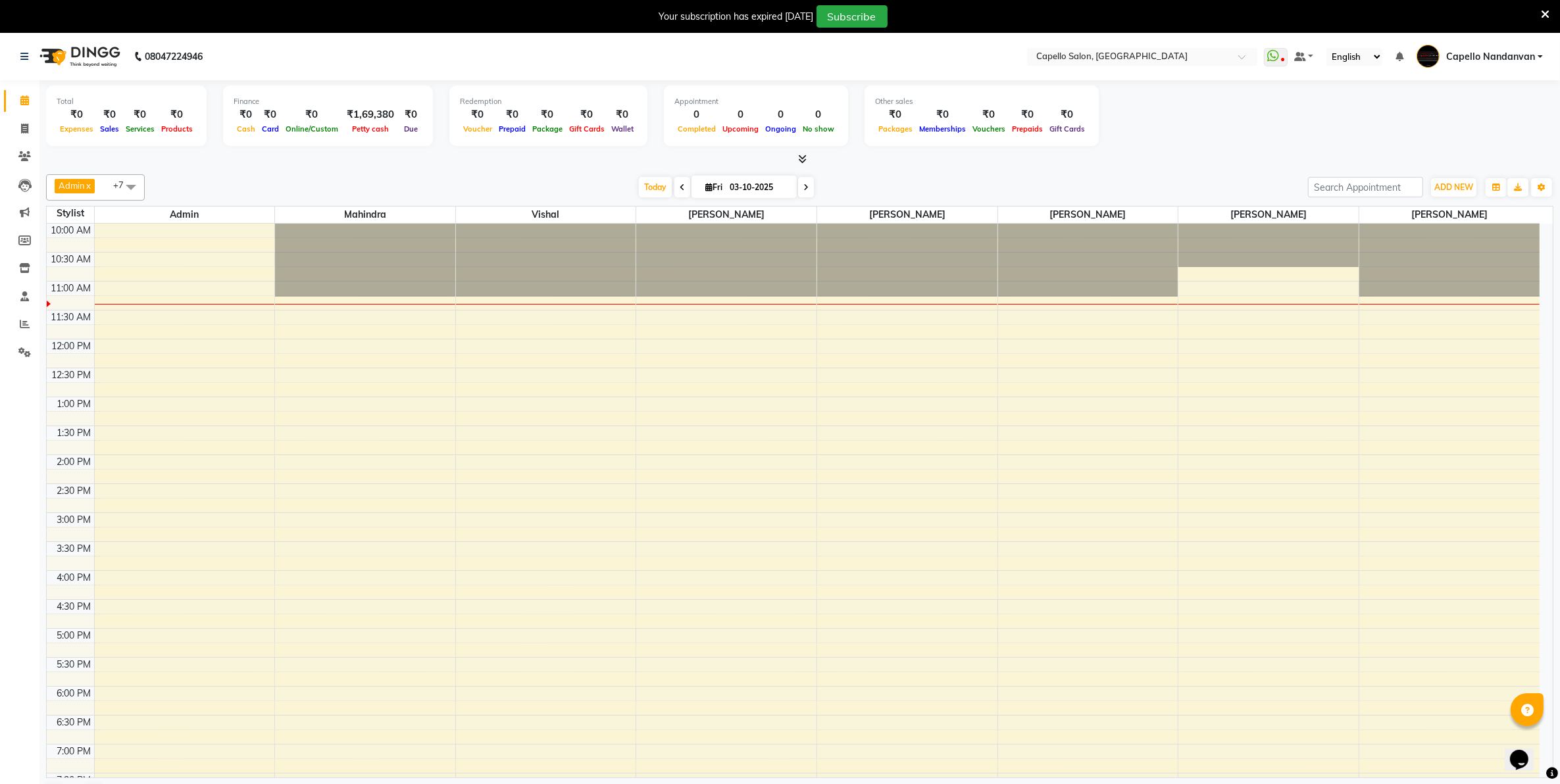
click at [1285, 160] on div at bounding box center [800, 159] width 1507 height 14
click at [1238, 165] on div at bounding box center [800, 159] width 1507 height 14
click at [14, 326] on span at bounding box center [24, 325] width 23 height 15
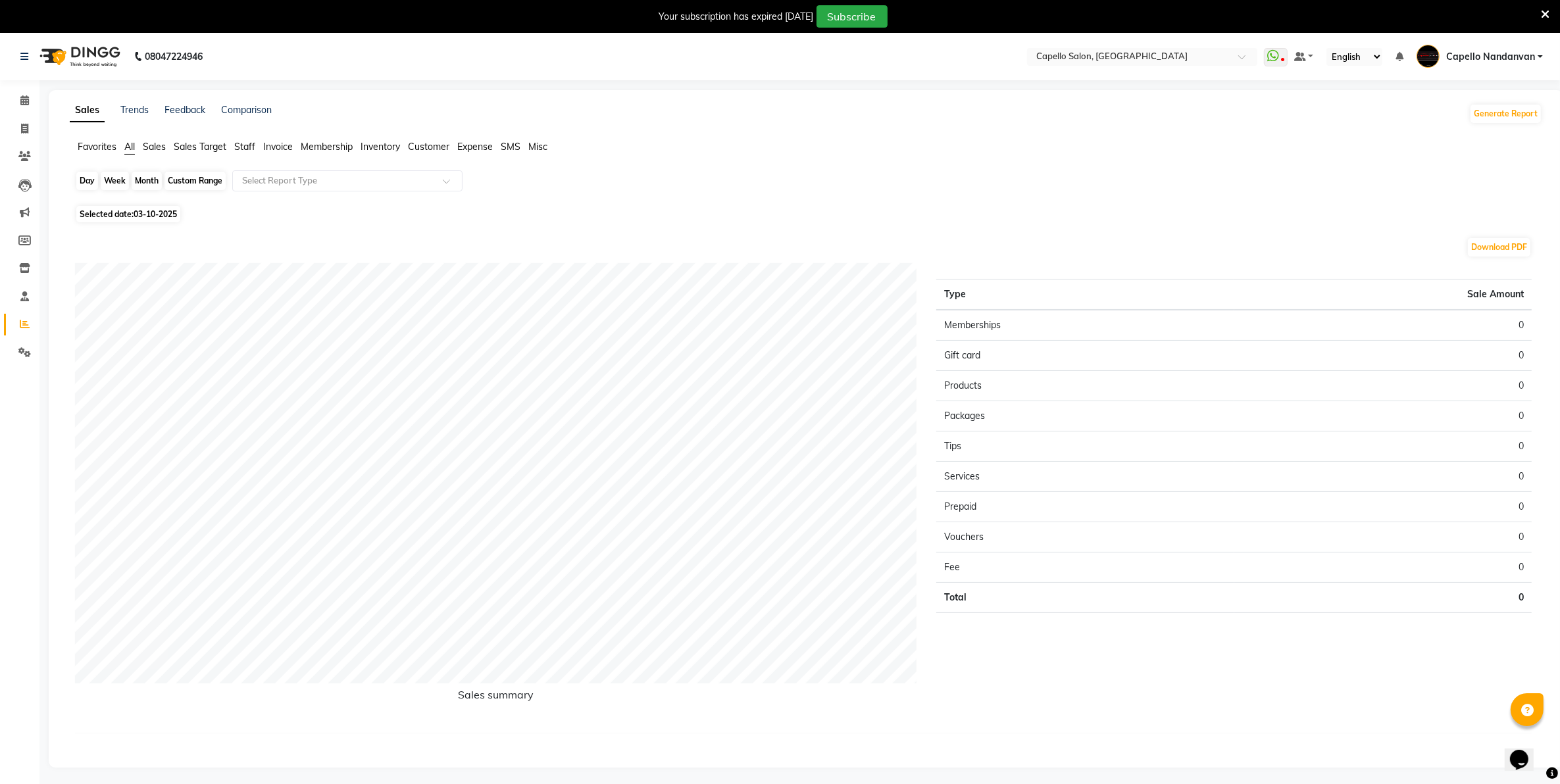
click at [80, 186] on div "Day" at bounding box center [86, 181] width 22 height 19
select select "10"
select select "2025"
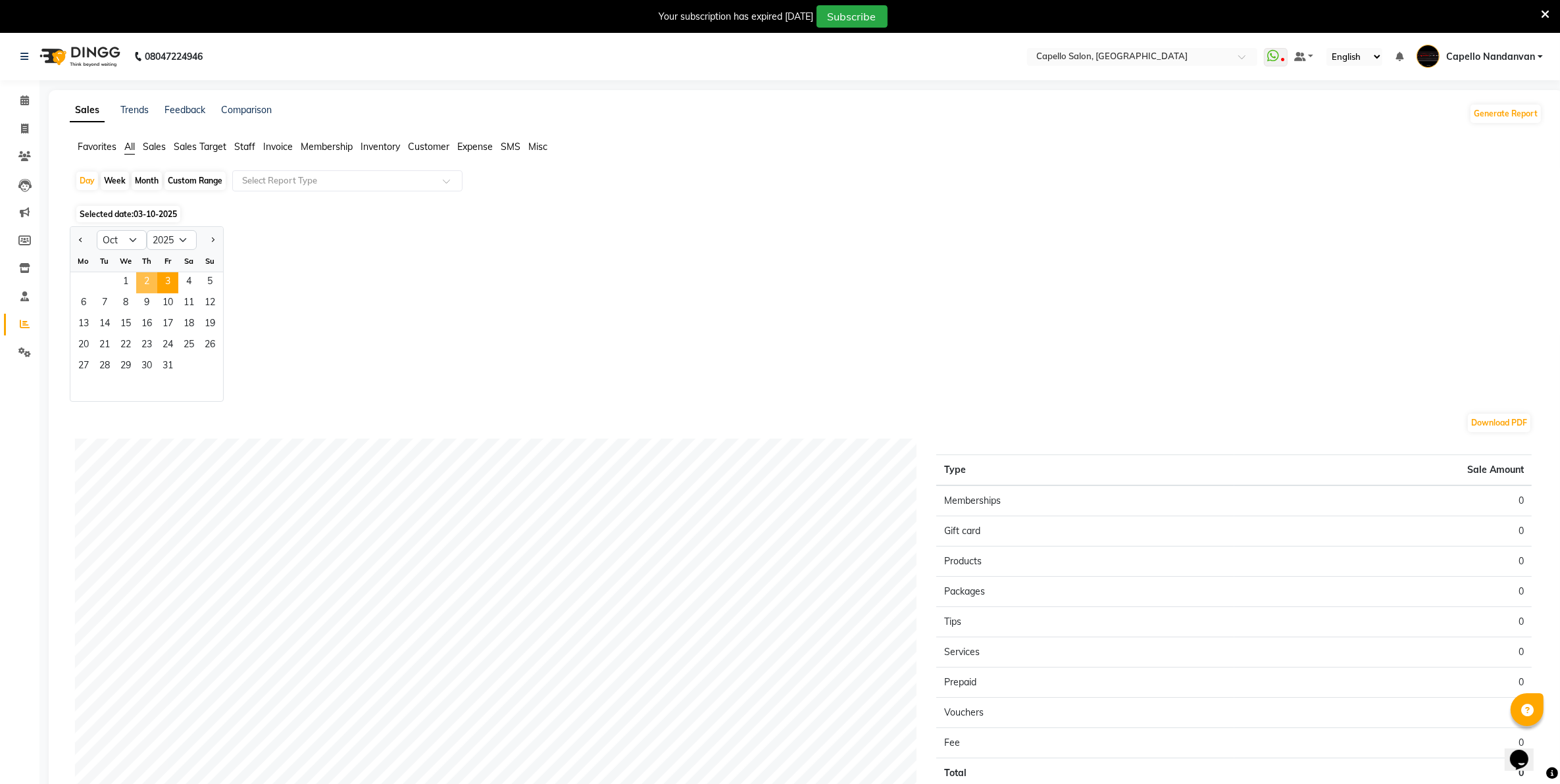
click at [145, 288] on span "2" at bounding box center [147, 283] width 21 height 21
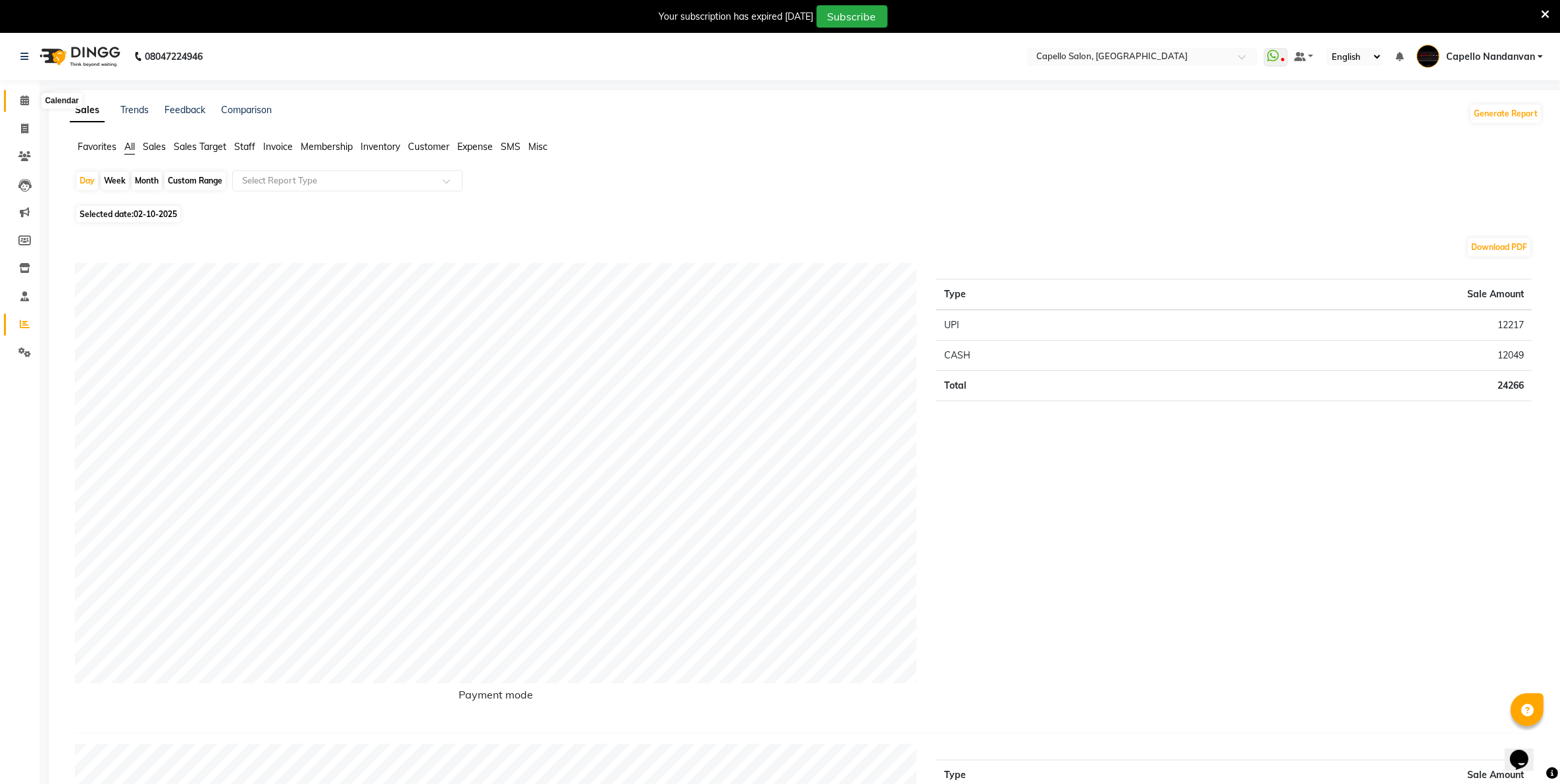
click at [27, 102] on icon at bounding box center [24, 100] width 9 height 10
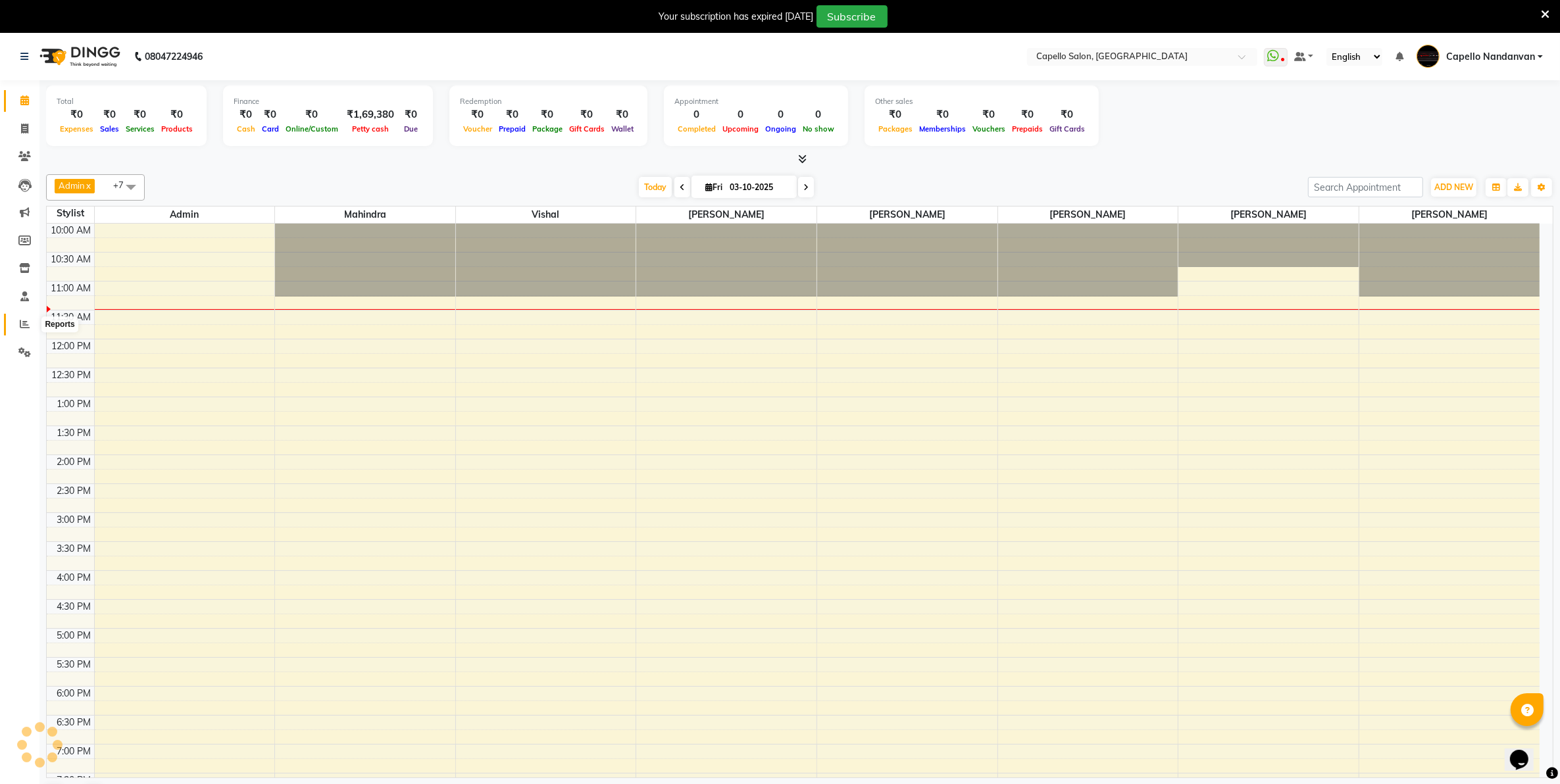
drag, startPoint x: 23, startPoint y: 321, endPoint x: 30, endPoint y: 309, distance: 13.9
click at [23, 321] on icon at bounding box center [24, 324] width 10 height 10
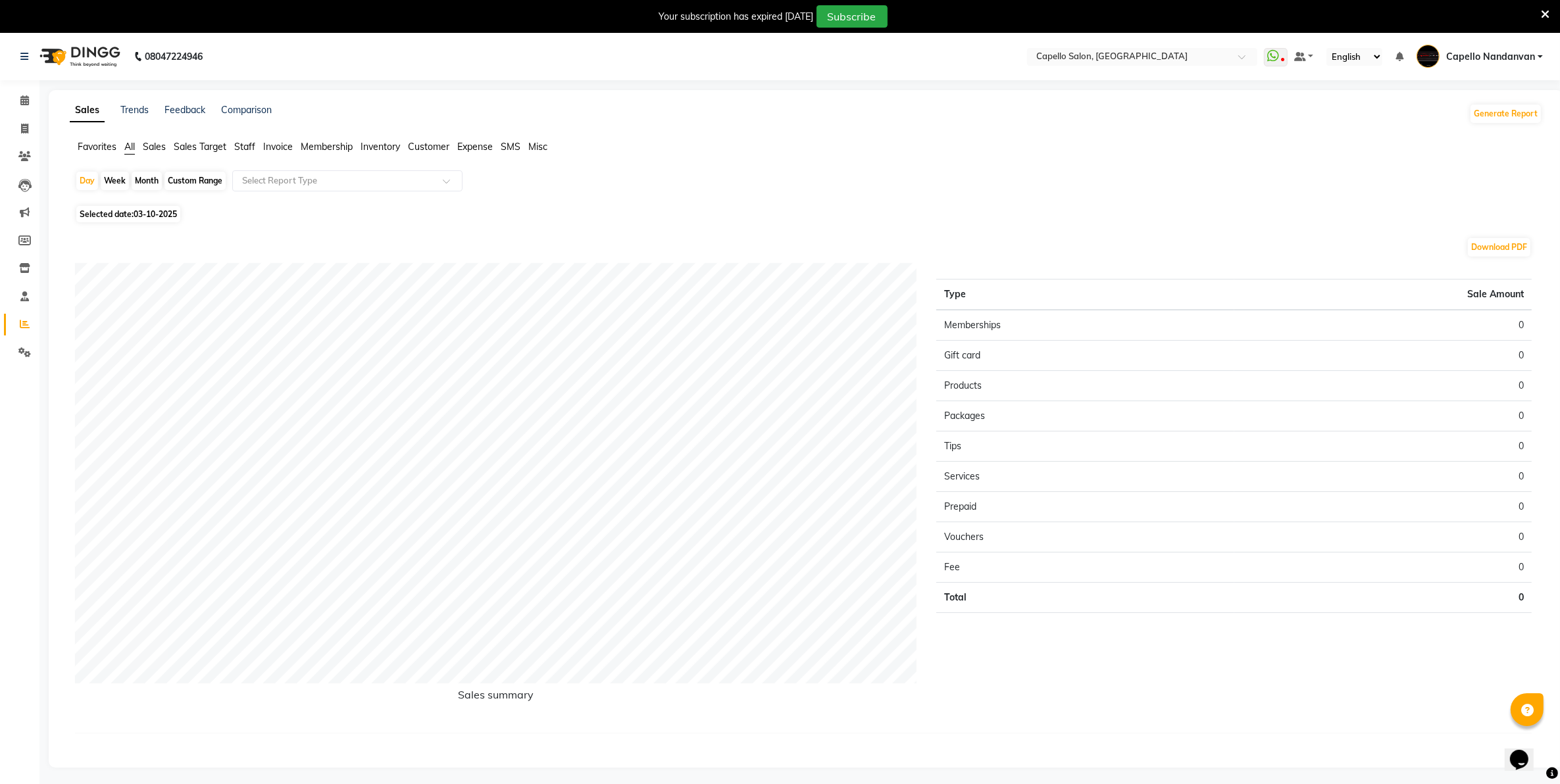
click at [137, 175] on div "Month" at bounding box center [146, 181] width 30 height 19
select select "10"
select select "2025"
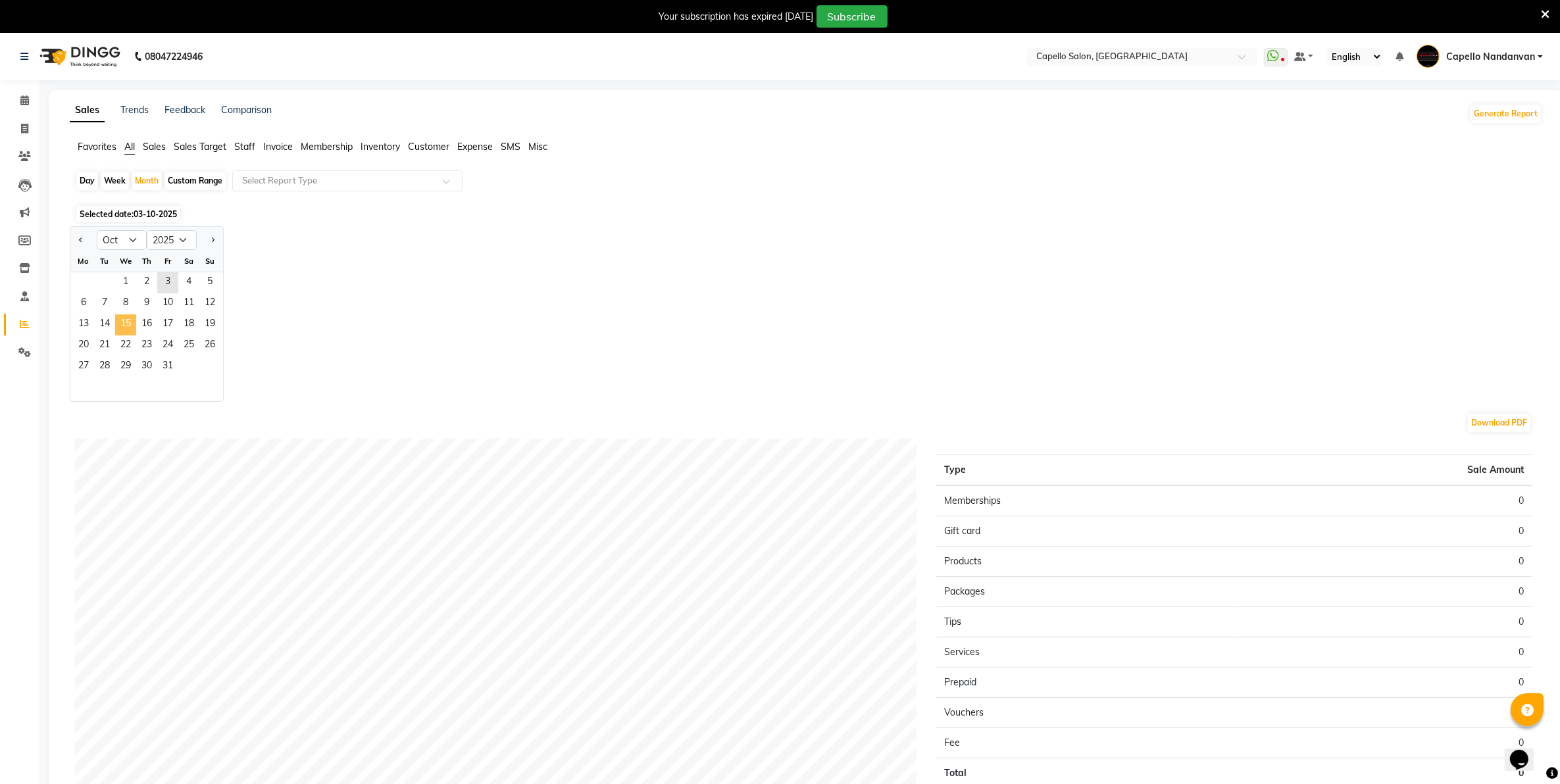
click at [126, 332] on span "15" at bounding box center [126, 325] width 21 height 21
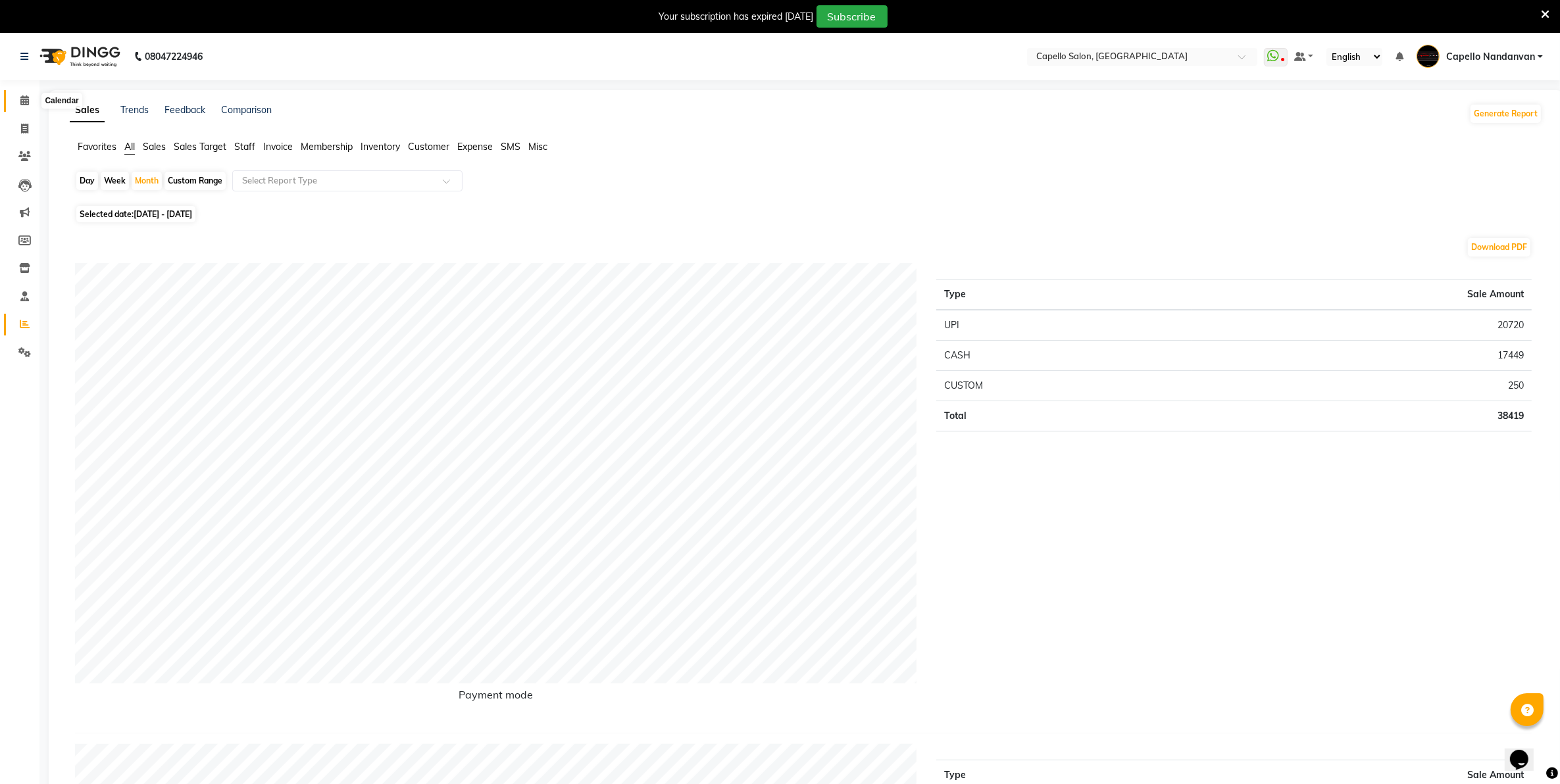
click at [24, 100] on icon at bounding box center [24, 100] width 9 height 10
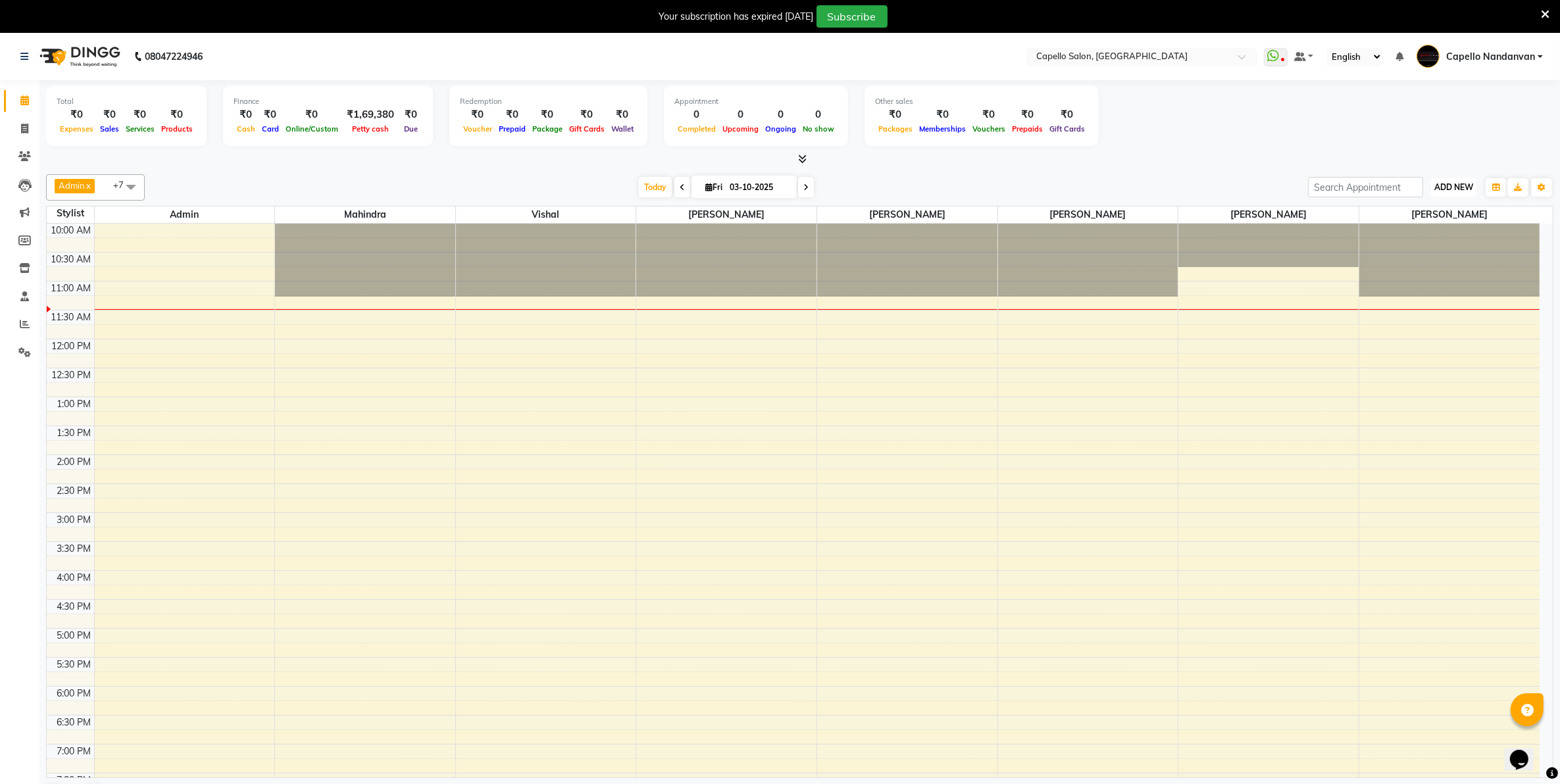
click at [1440, 184] on span "ADD NEW" at bounding box center [1454, 187] width 39 height 10
click at [1429, 264] on link "Add Attendance" at bounding box center [1423, 263] width 104 height 17
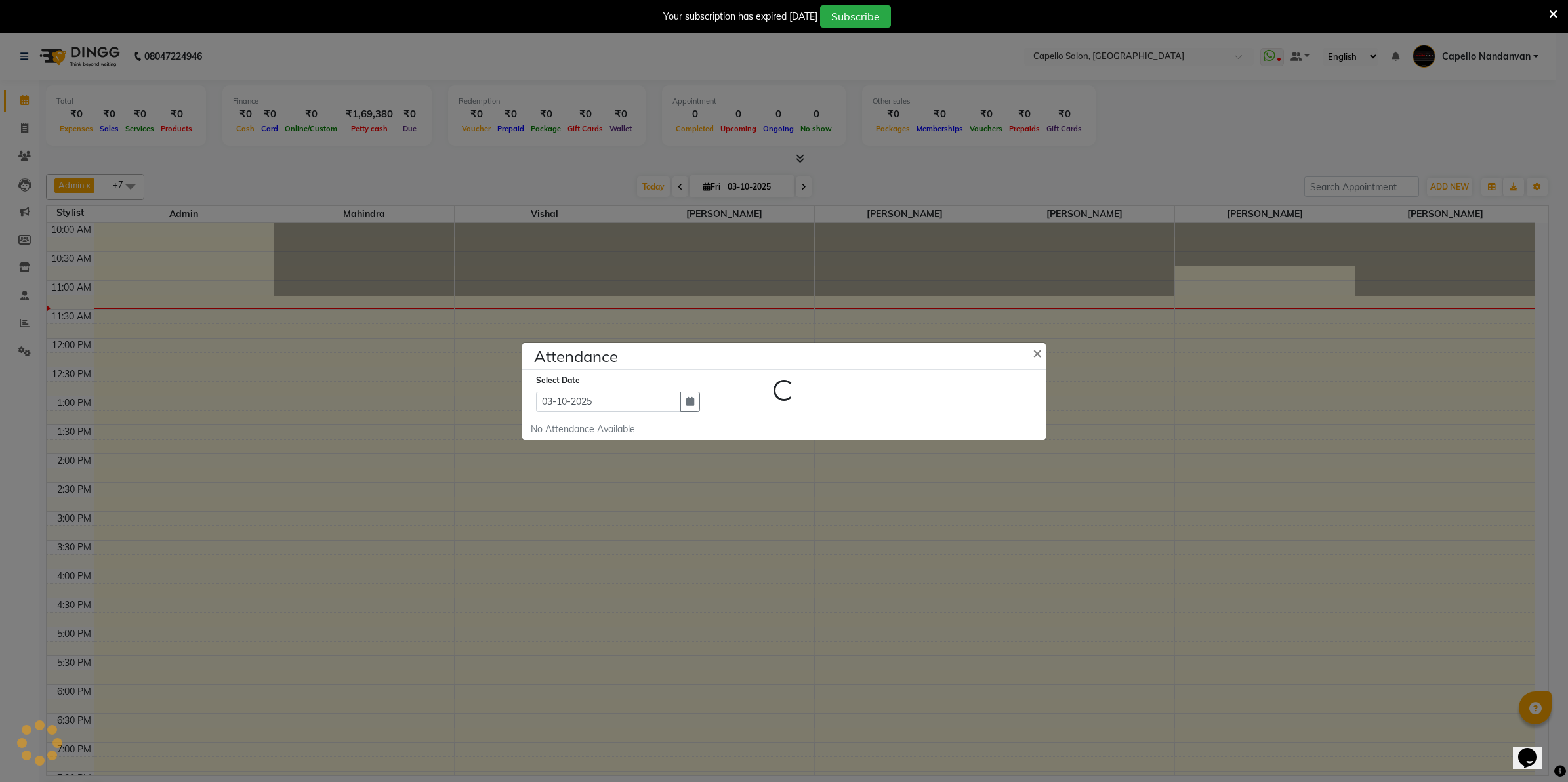
select select "A"
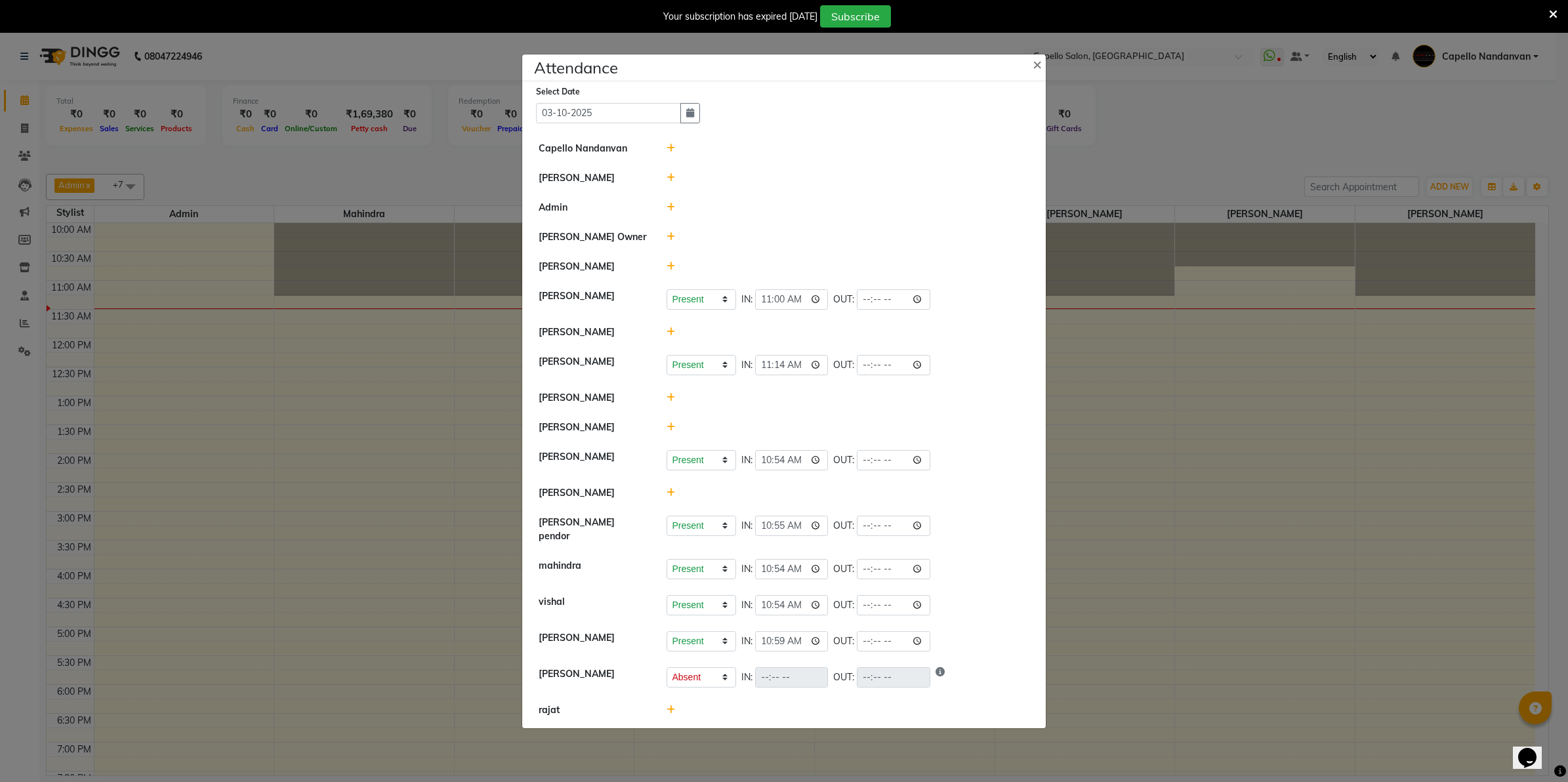
click at [669, 180] on icon at bounding box center [671, 177] width 9 height 9
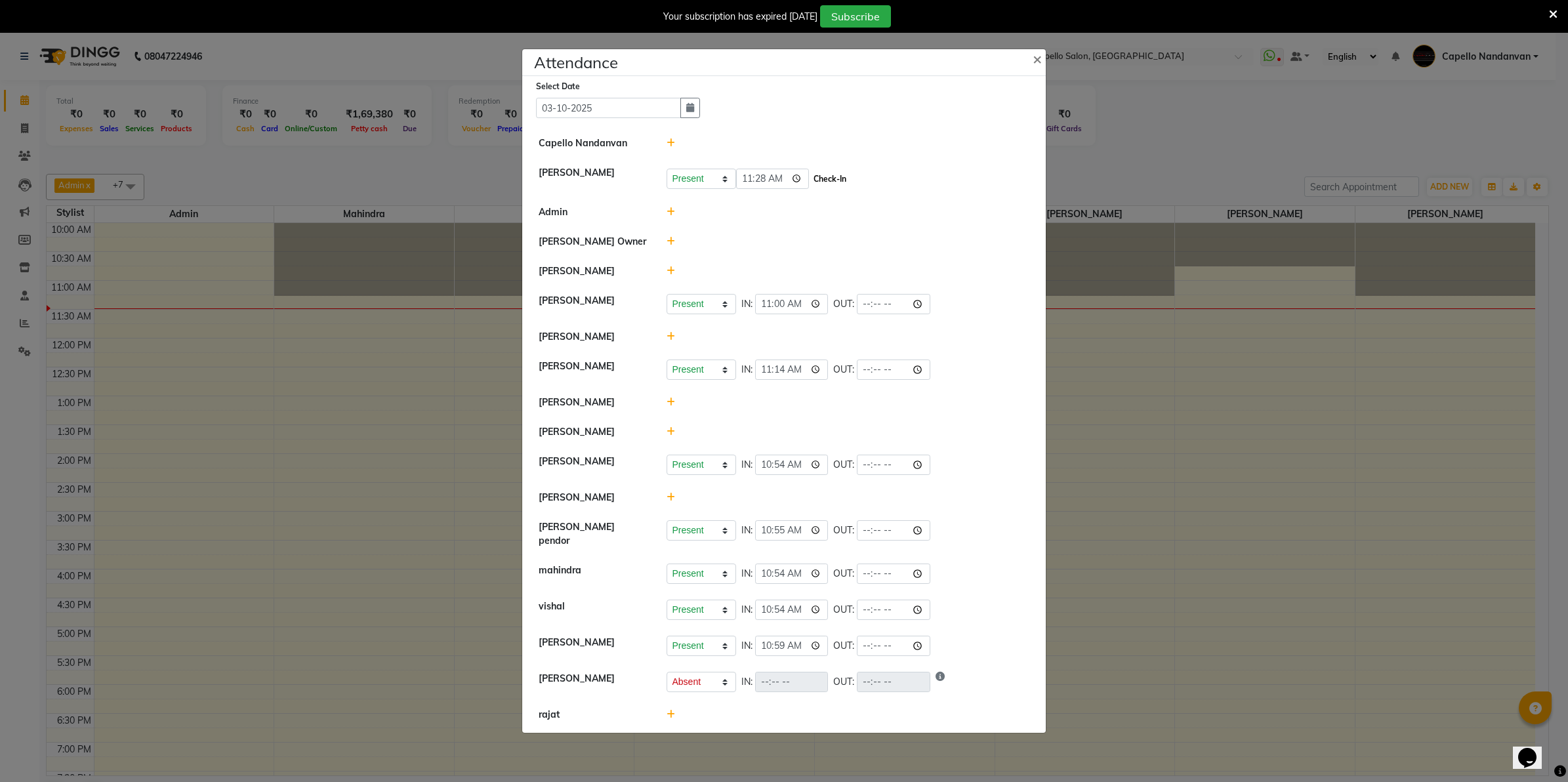
click at [822, 181] on button "Check-In" at bounding box center [830, 179] width 39 height 19
select select "A"
click at [1112, 150] on ngb-modal-window "Attendance × Select Date 03-10-2025 Capello Nandanvan CHETNA SONI Present Absen…" at bounding box center [784, 391] width 1568 height 782
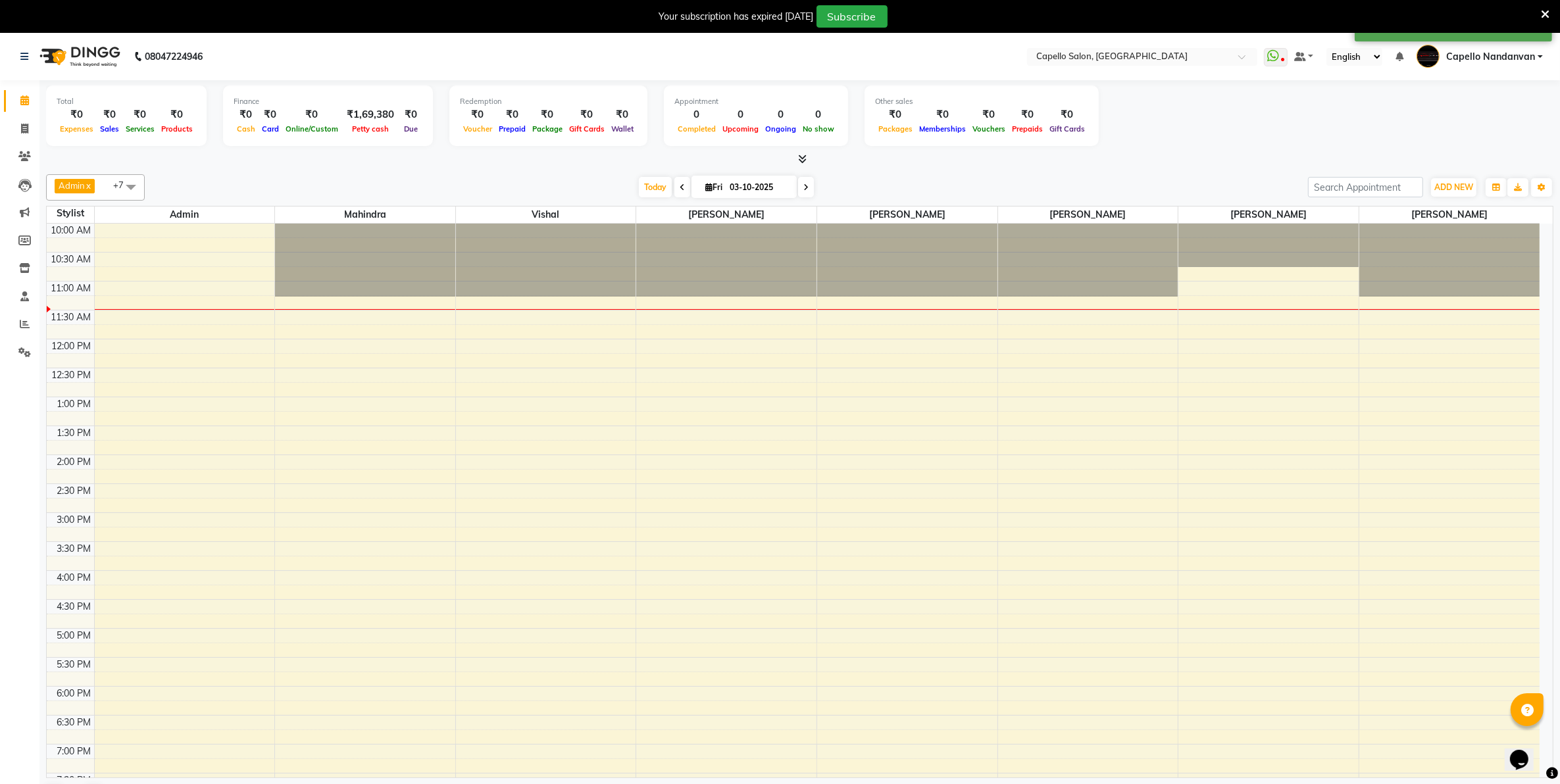
click at [128, 189] on span at bounding box center [131, 187] width 27 height 25
click at [58, 342] on div "[PERSON_NAME]" at bounding box center [95, 337] width 84 height 14
checkbox input "true"
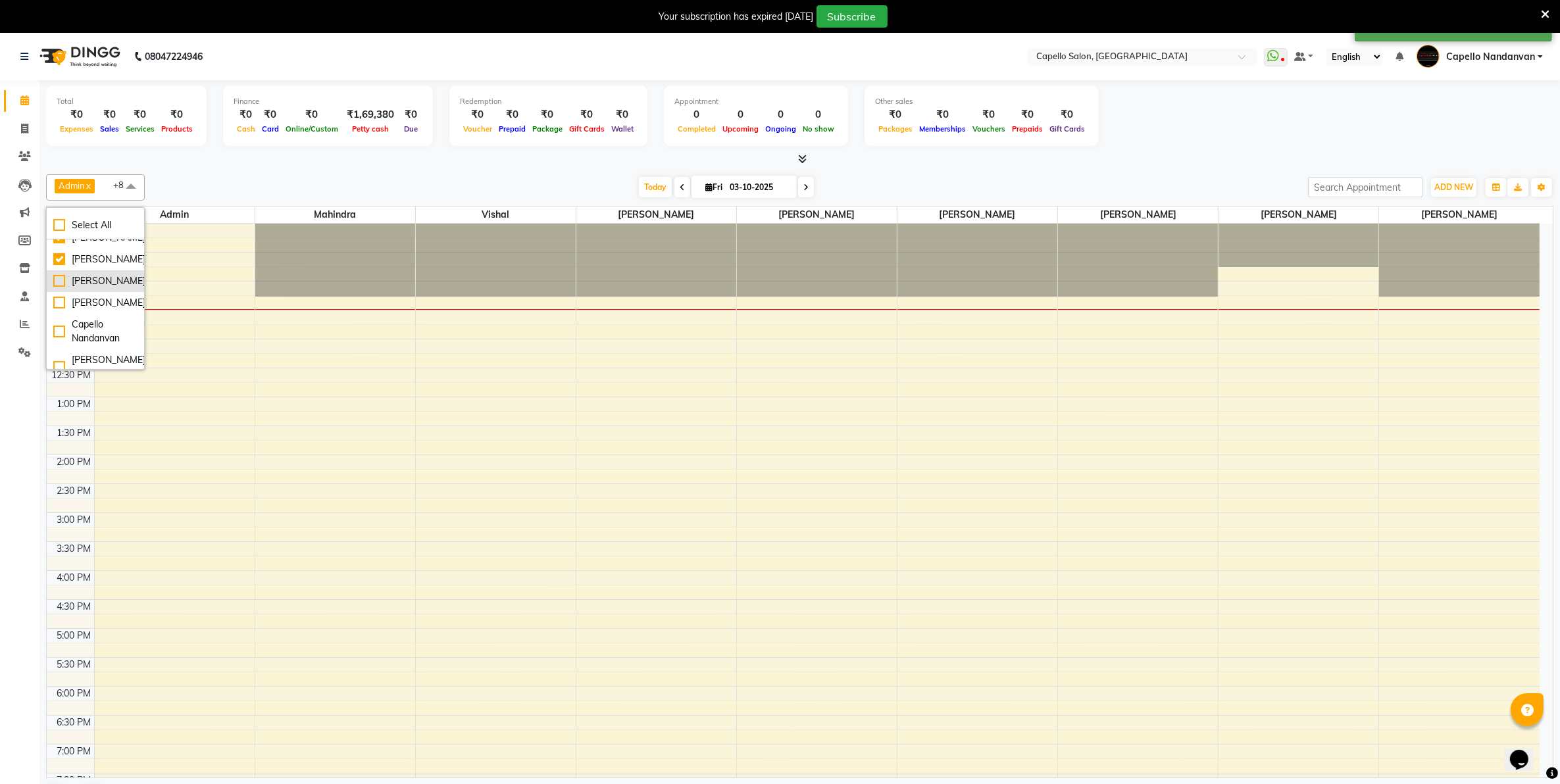
scroll to position [246, 0]
click at [61, 228] on div "[PERSON_NAME]" at bounding box center [95, 220] width 84 height 14
checkbox input "true"
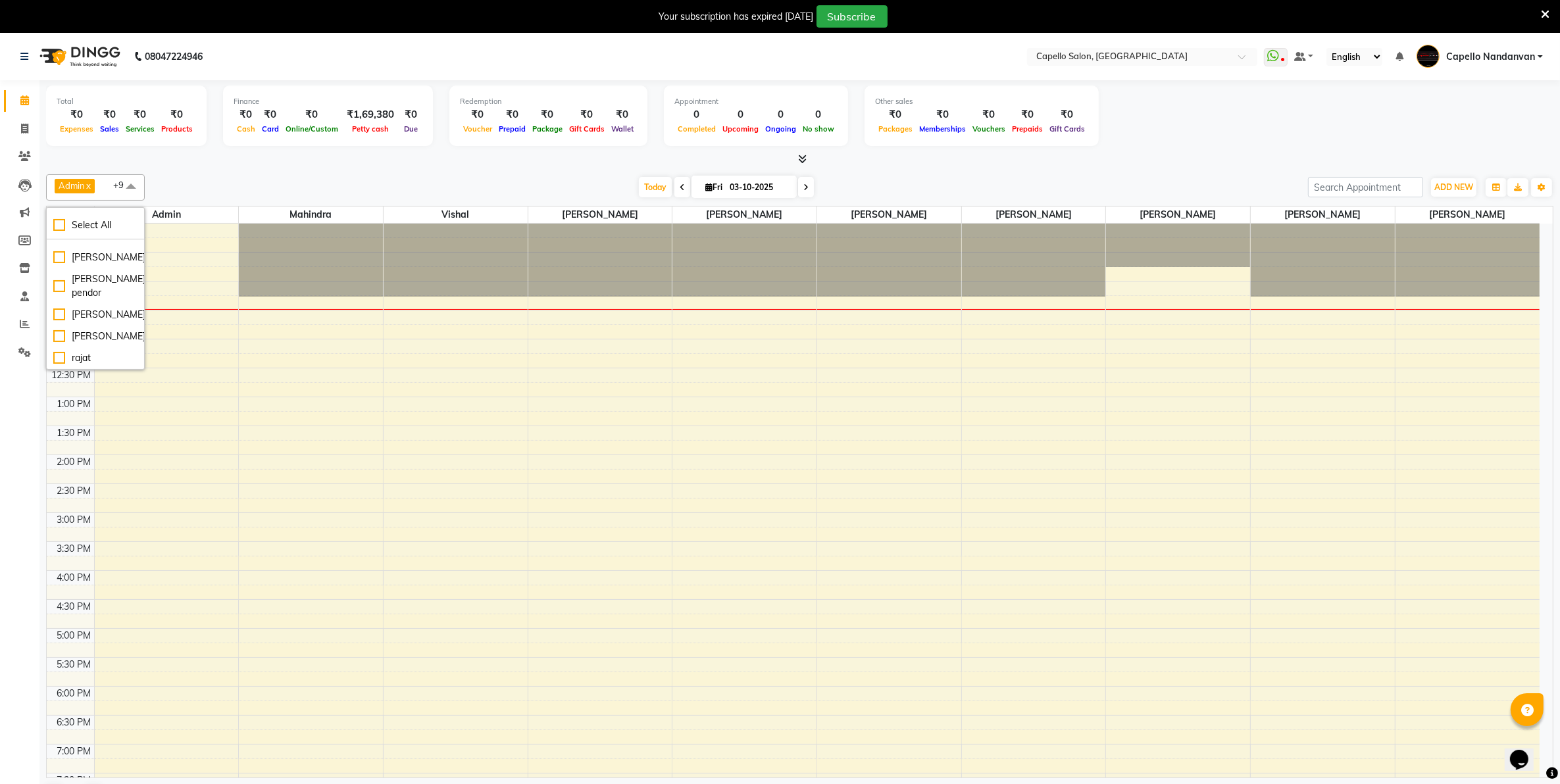
scroll to position [425, 0]
click at [1219, 162] on div at bounding box center [800, 159] width 1507 height 14
click at [19, 314] on link "Reports" at bounding box center [19, 325] width 32 height 22
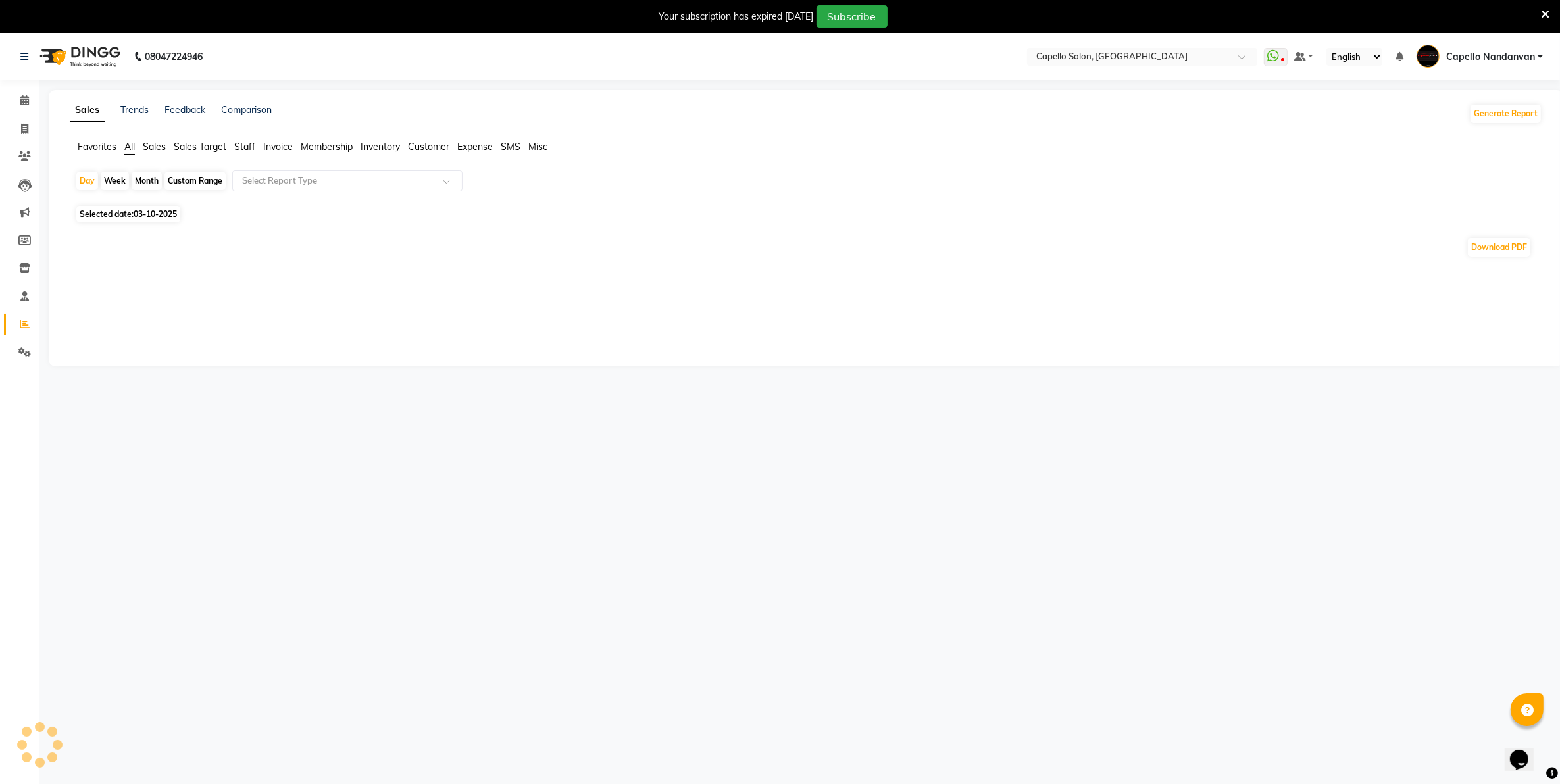
click at [142, 182] on div "Month" at bounding box center [146, 181] width 30 height 19
click at [148, 184] on div "Month" at bounding box center [146, 181] width 30 height 19
select select "10"
select select "2025"
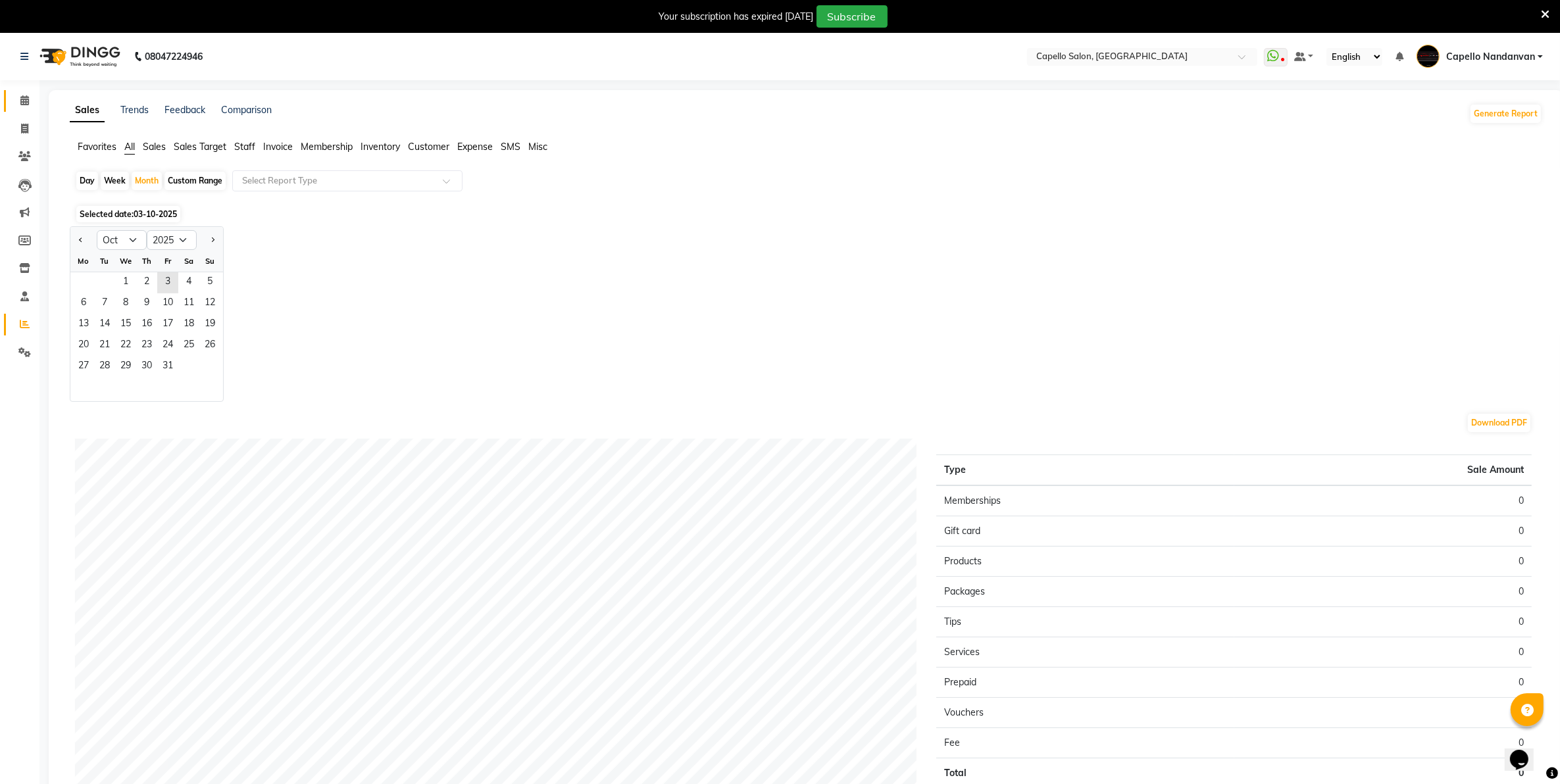
click at [21, 103] on icon at bounding box center [24, 100] width 9 height 10
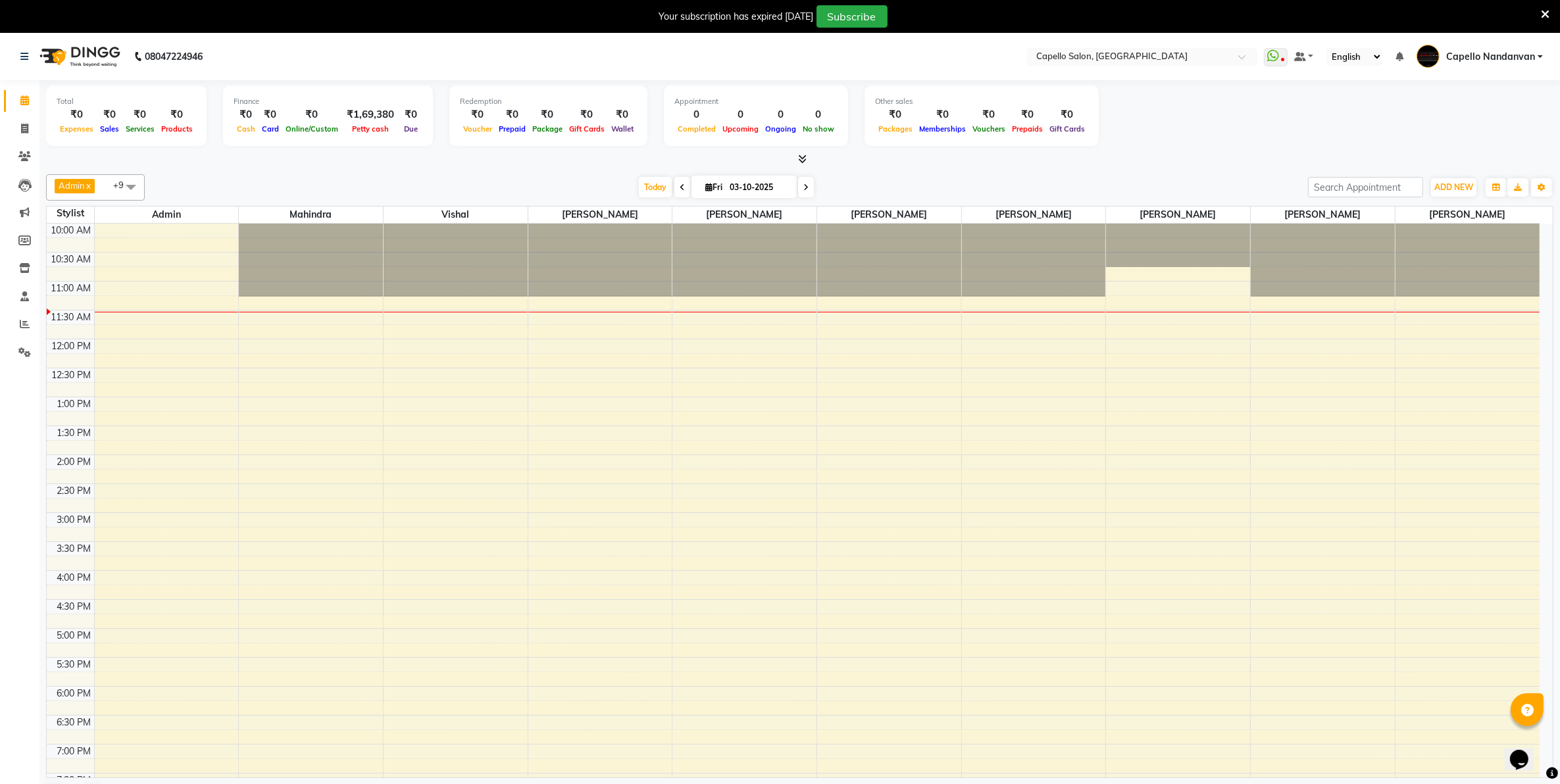
scroll to position [33, 0]
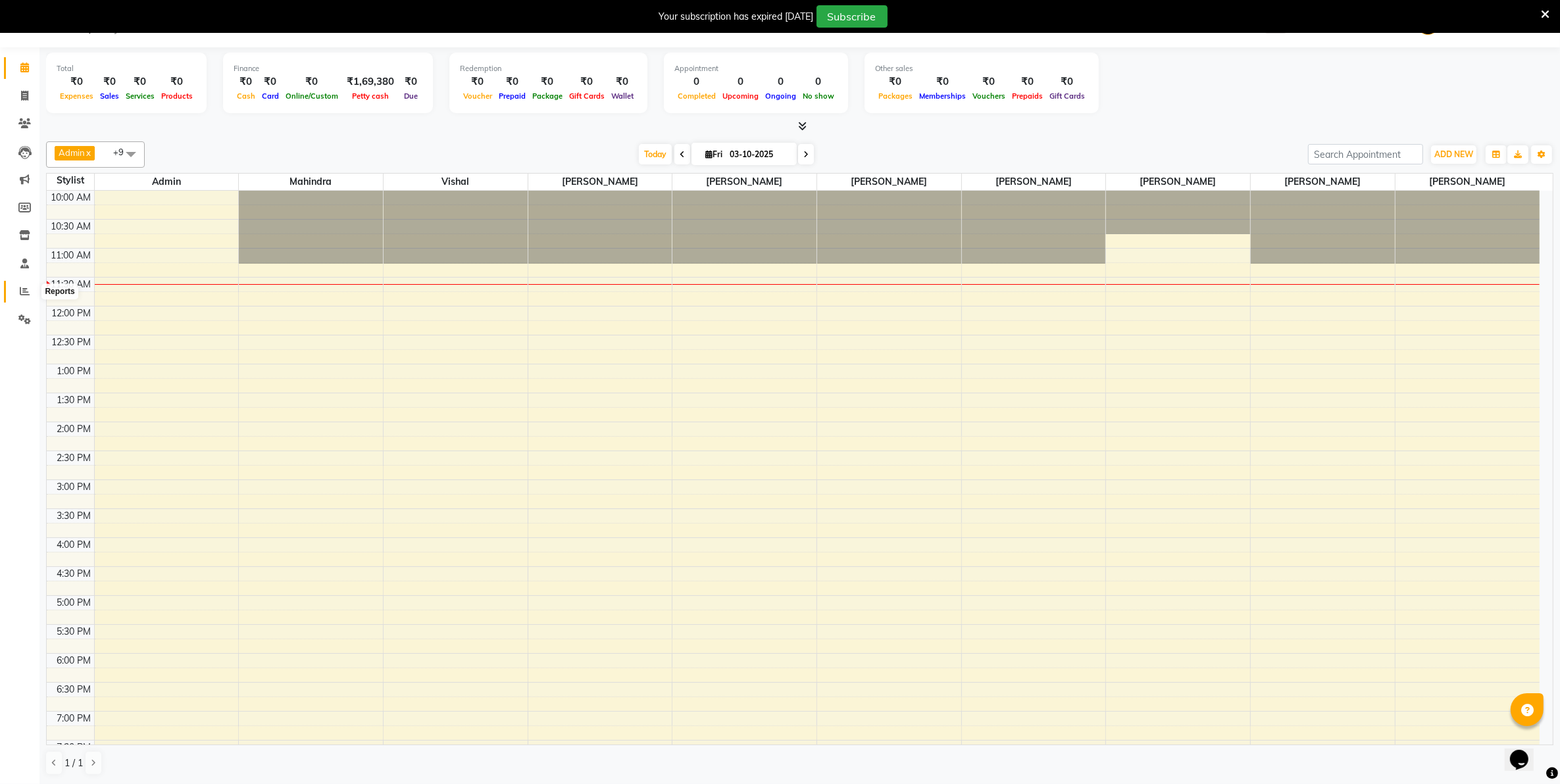
click at [15, 292] on span at bounding box center [24, 291] width 23 height 15
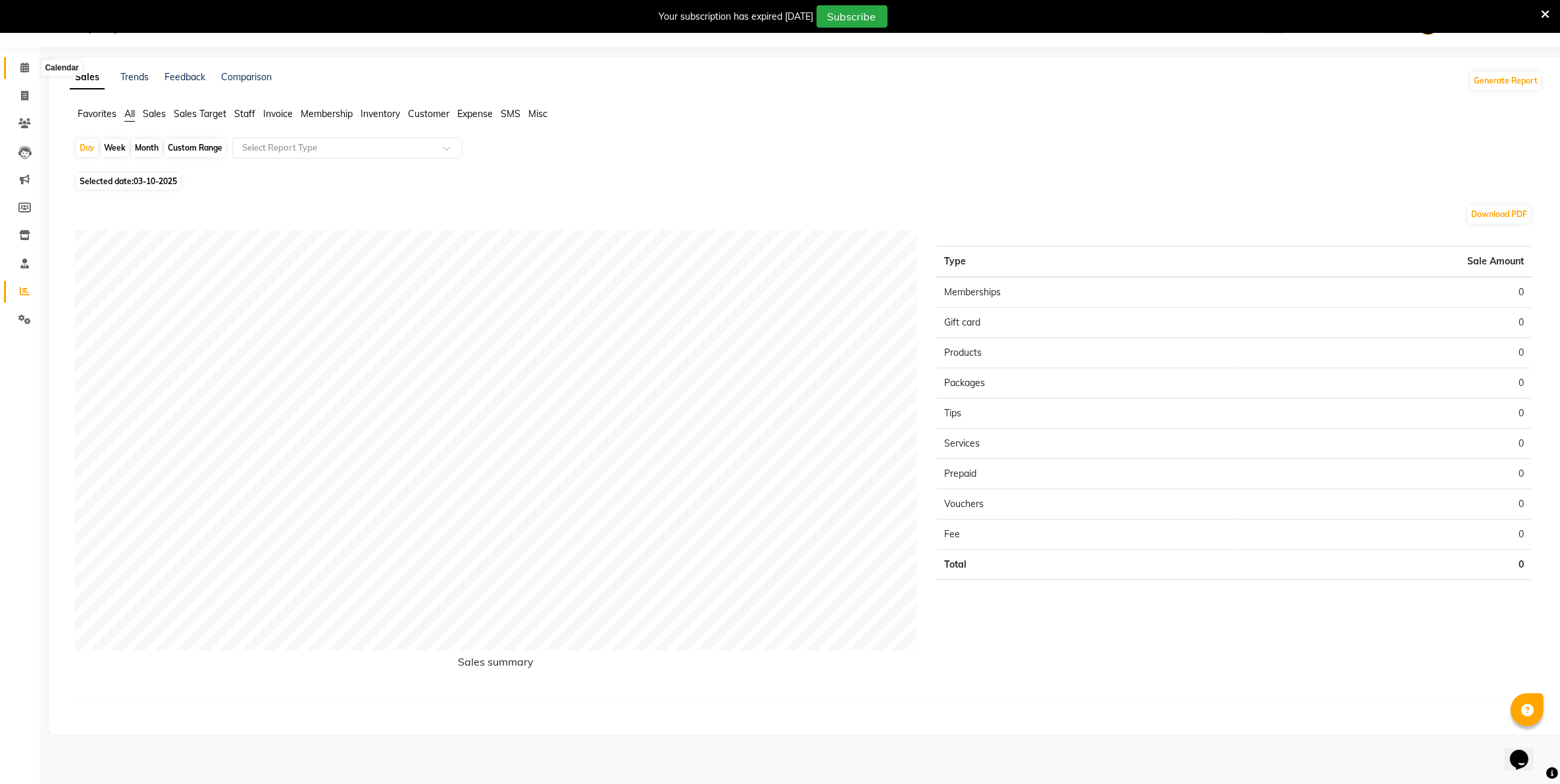
click at [25, 69] on icon at bounding box center [24, 67] width 9 height 10
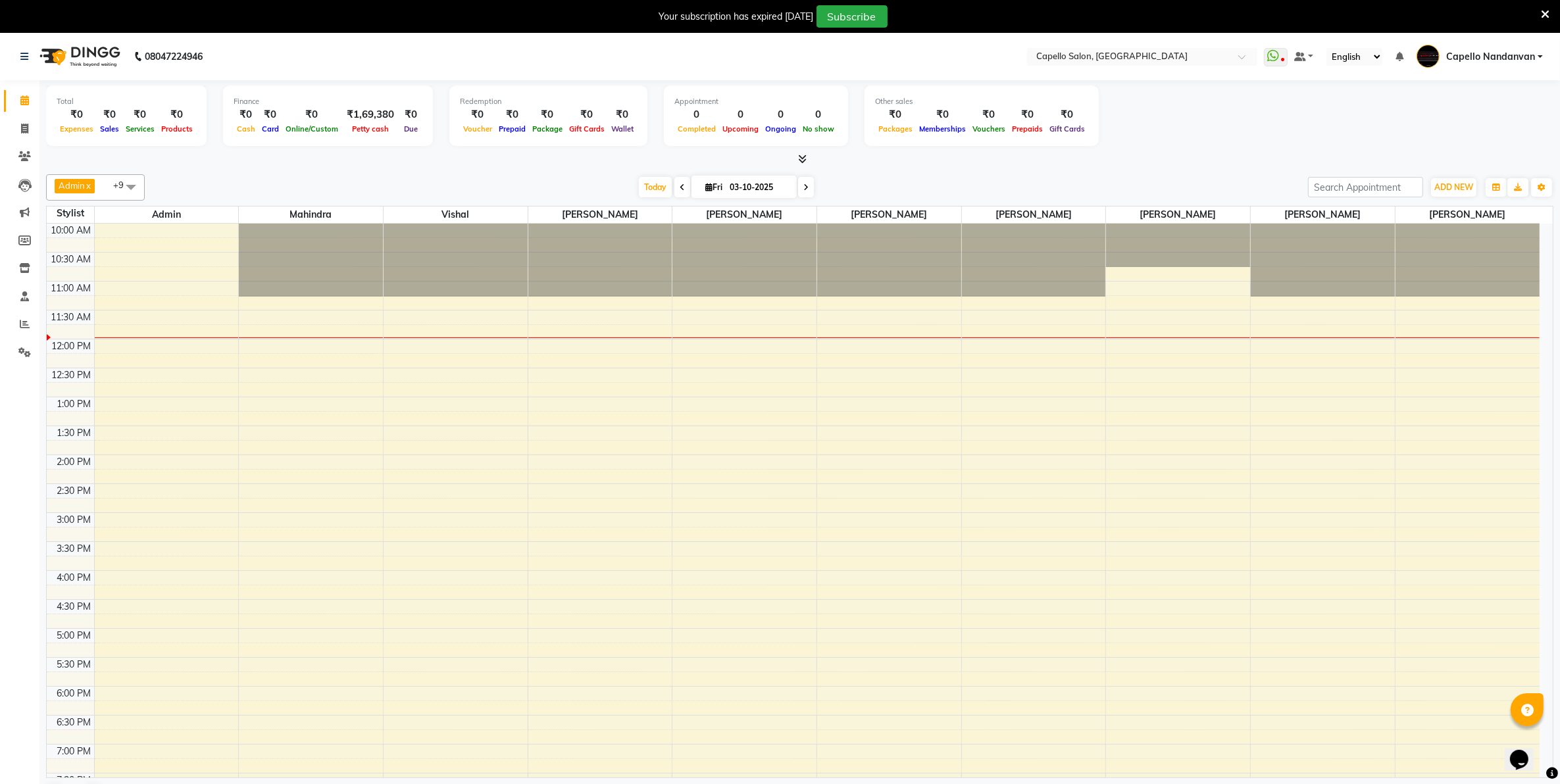
scroll to position [33, 0]
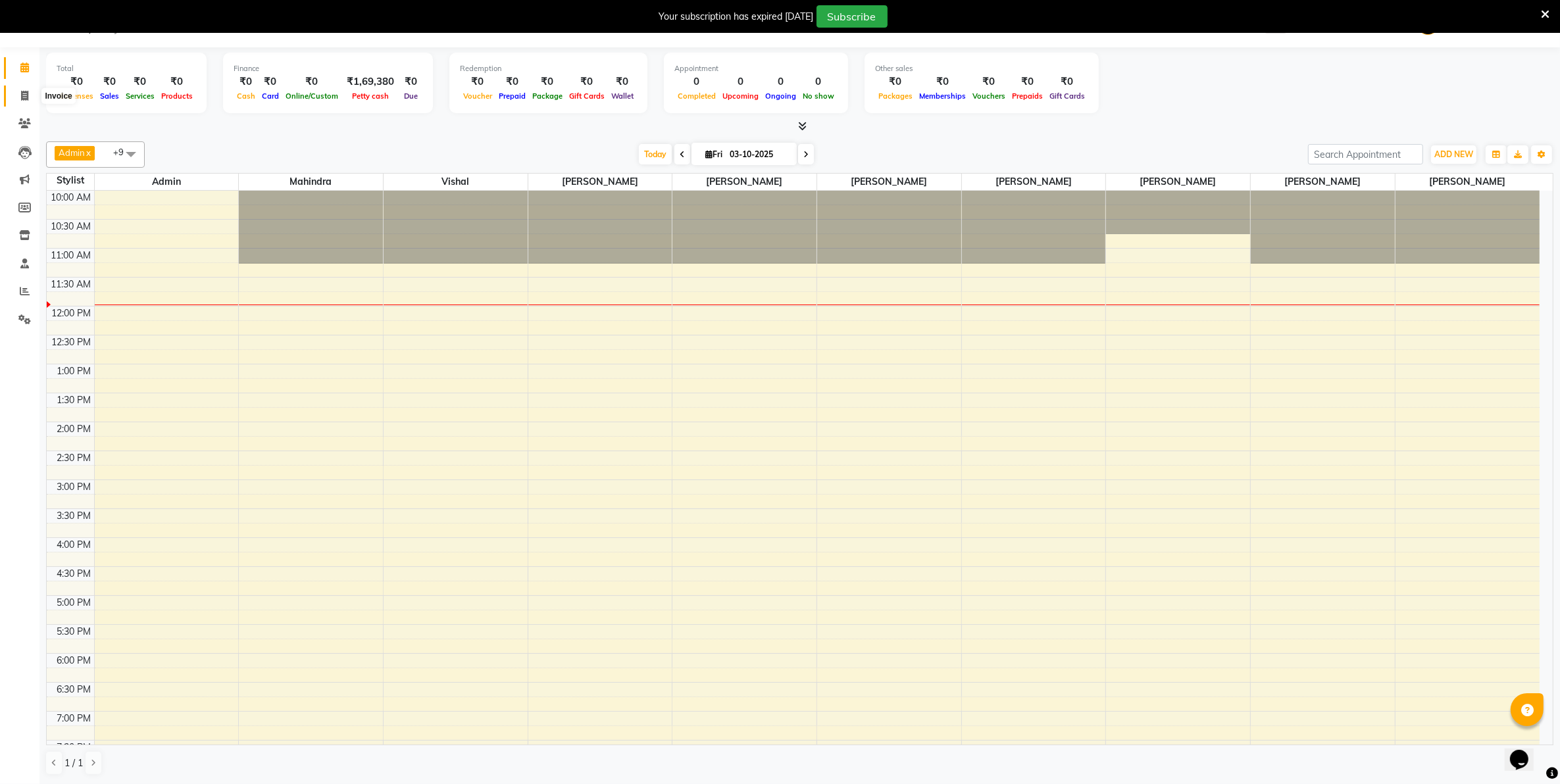
click at [14, 90] on span at bounding box center [24, 96] width 23 height 15
select select "service"
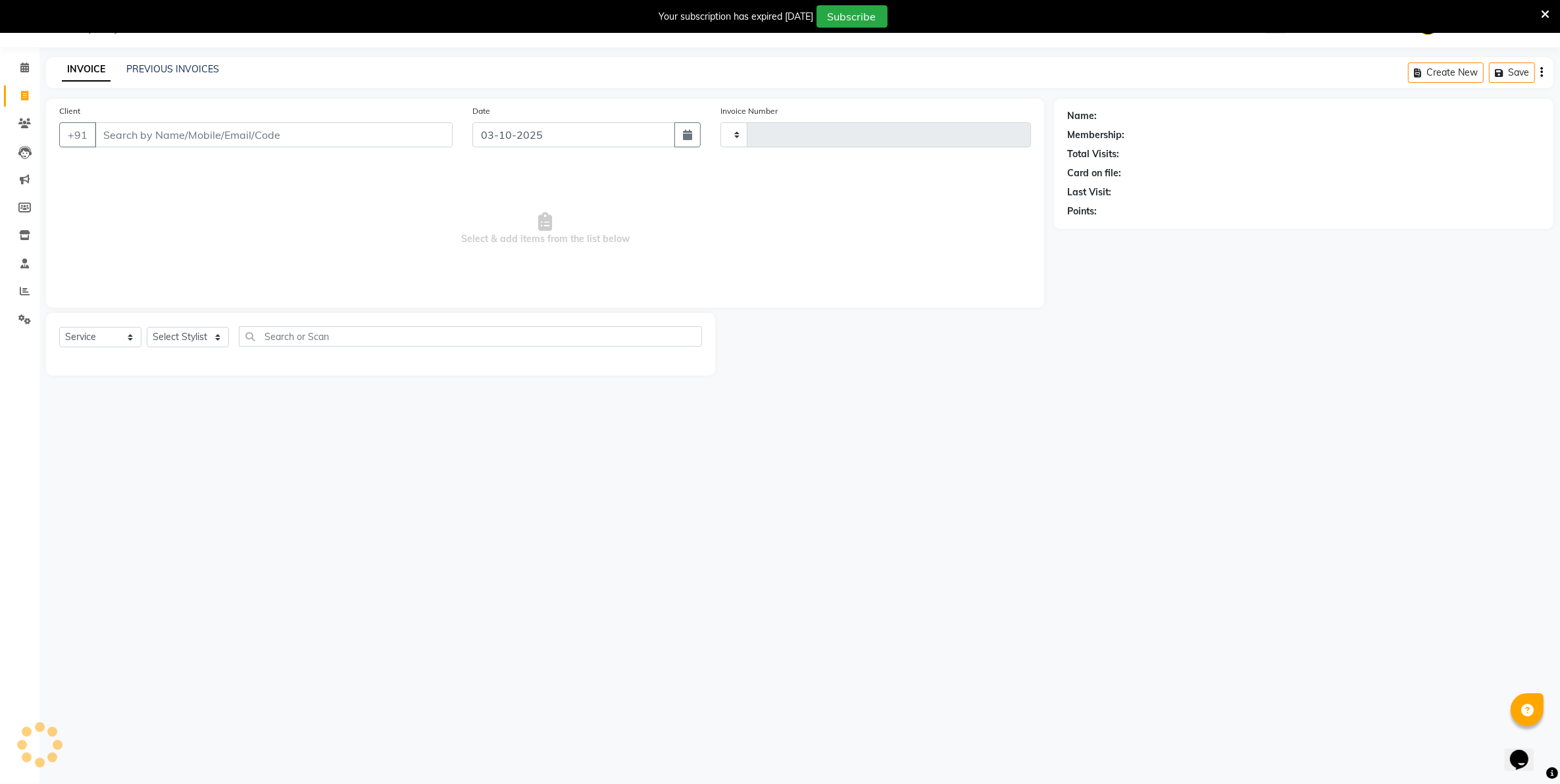
click at [175, 127] on input "Client" at bounding box center [273, 134] width 358 height 25
type input "4657"
type input "8"
select select "830"
type input "8767853805"
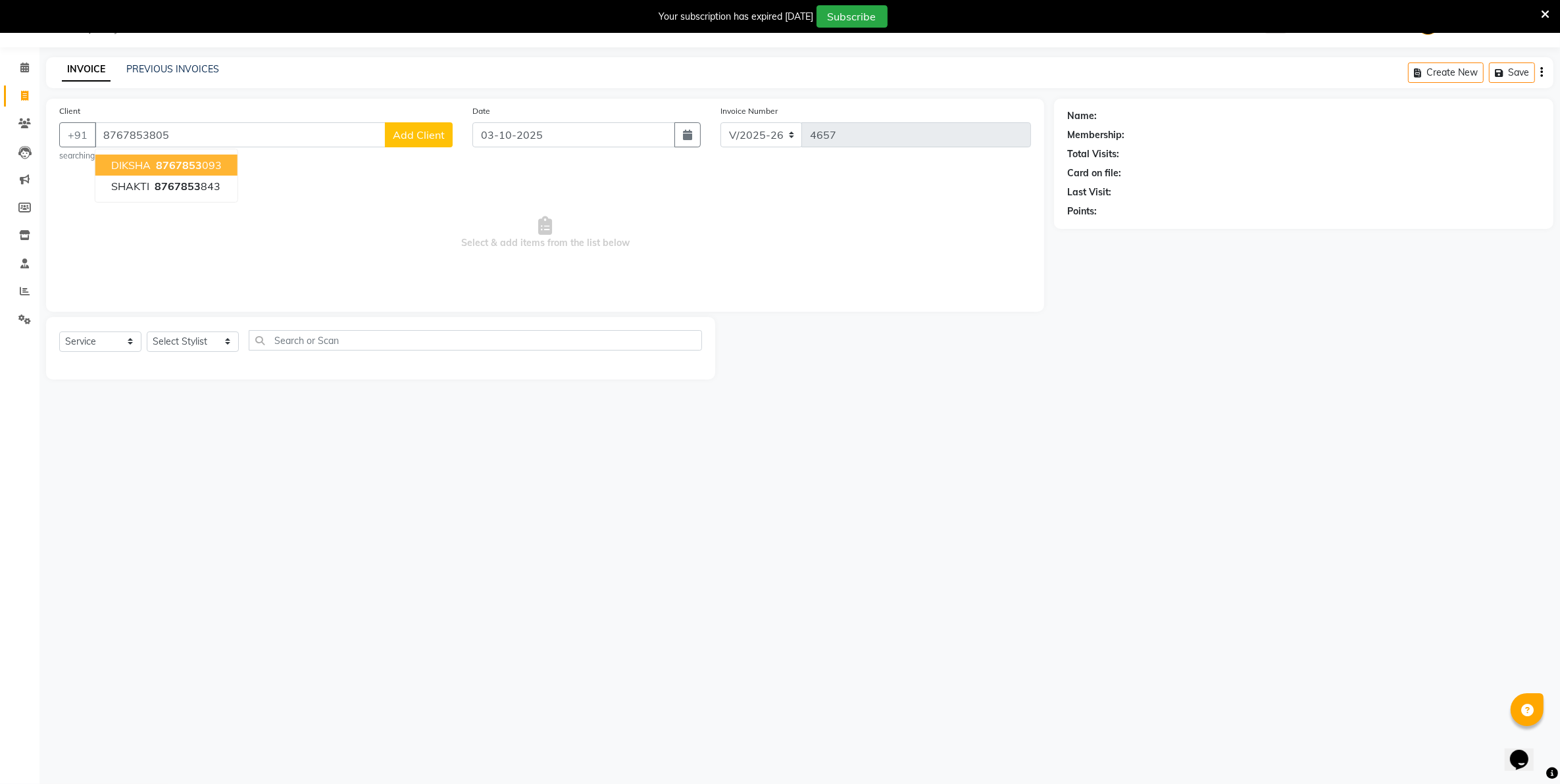
click at [402, 129] on span "Add Client" at bounding box center [418, 135] width 52 height 13
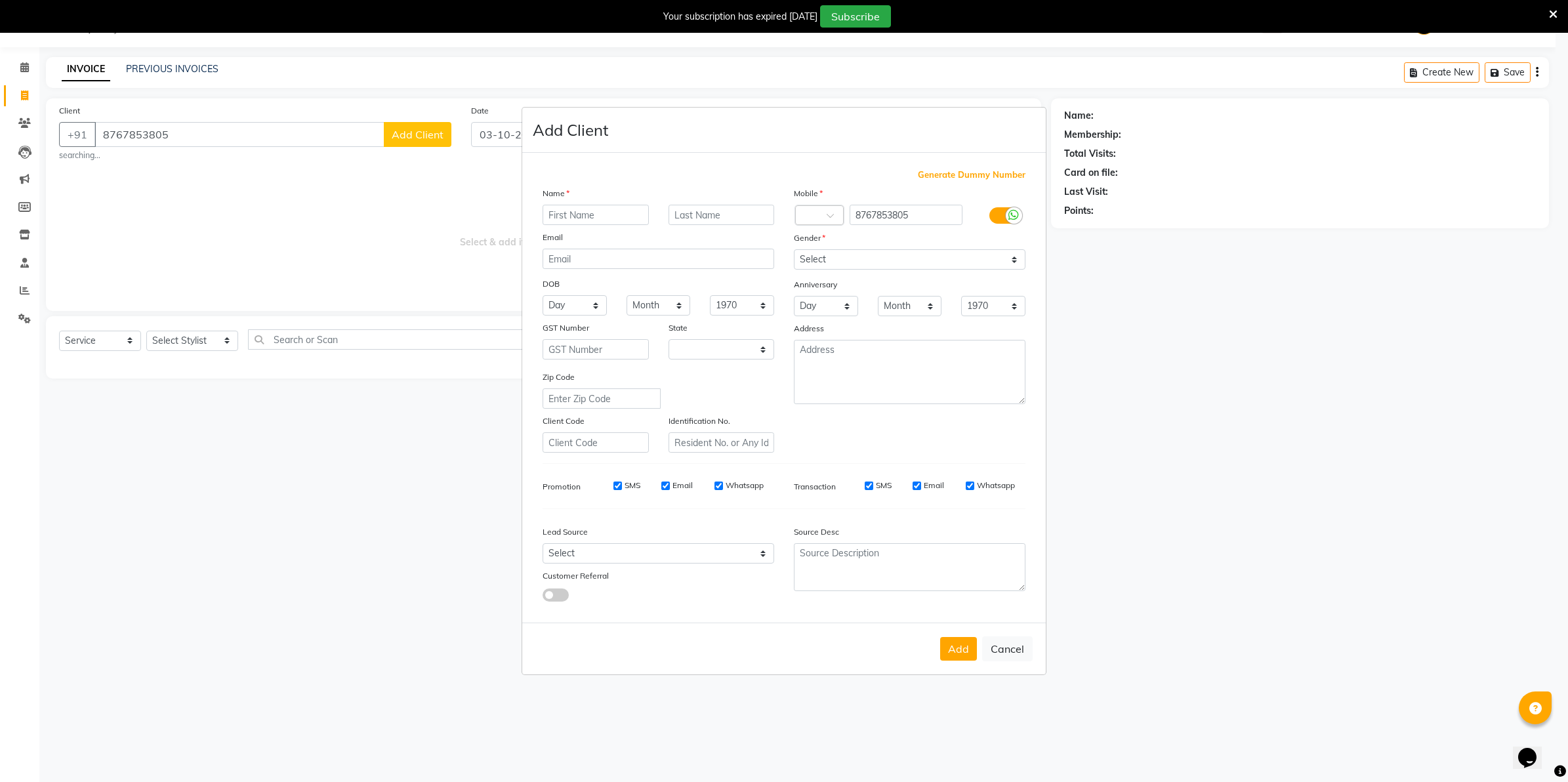
select select "22"
type input "aditya"
click at [868, 256] on select "Select Male Female Other Prefer Not To Say" at bounding box center [910, 259] width 232 height 20
select select "male"
click at [794, 250] on select "Select Male Female Other Prefer Not To Say" at bounding box center [910, 259] width 232 height 20
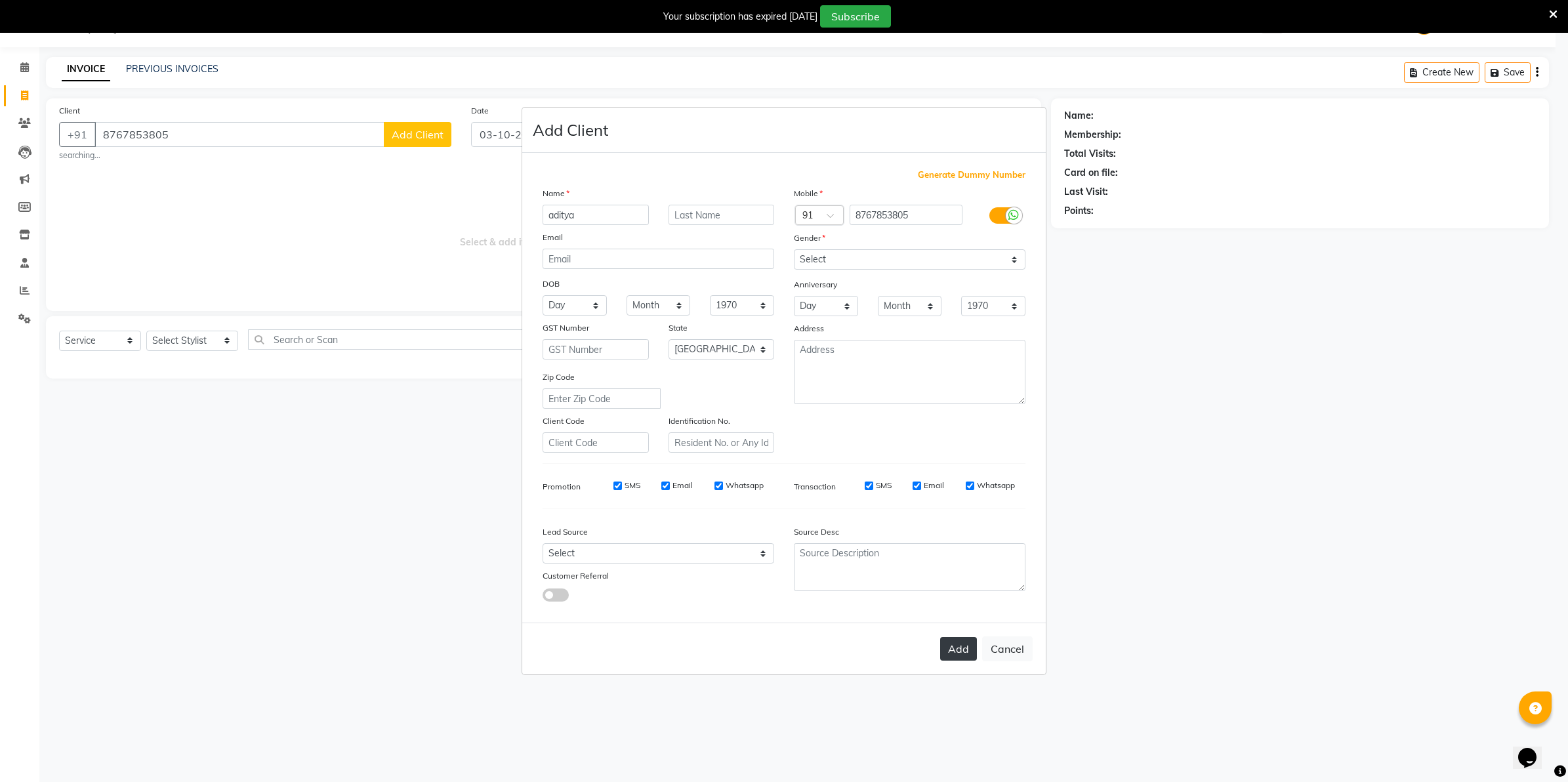
click at [963, 637] on button "Add" at bounding box center [958, 648] width 37 height 23
select select
select select "null"
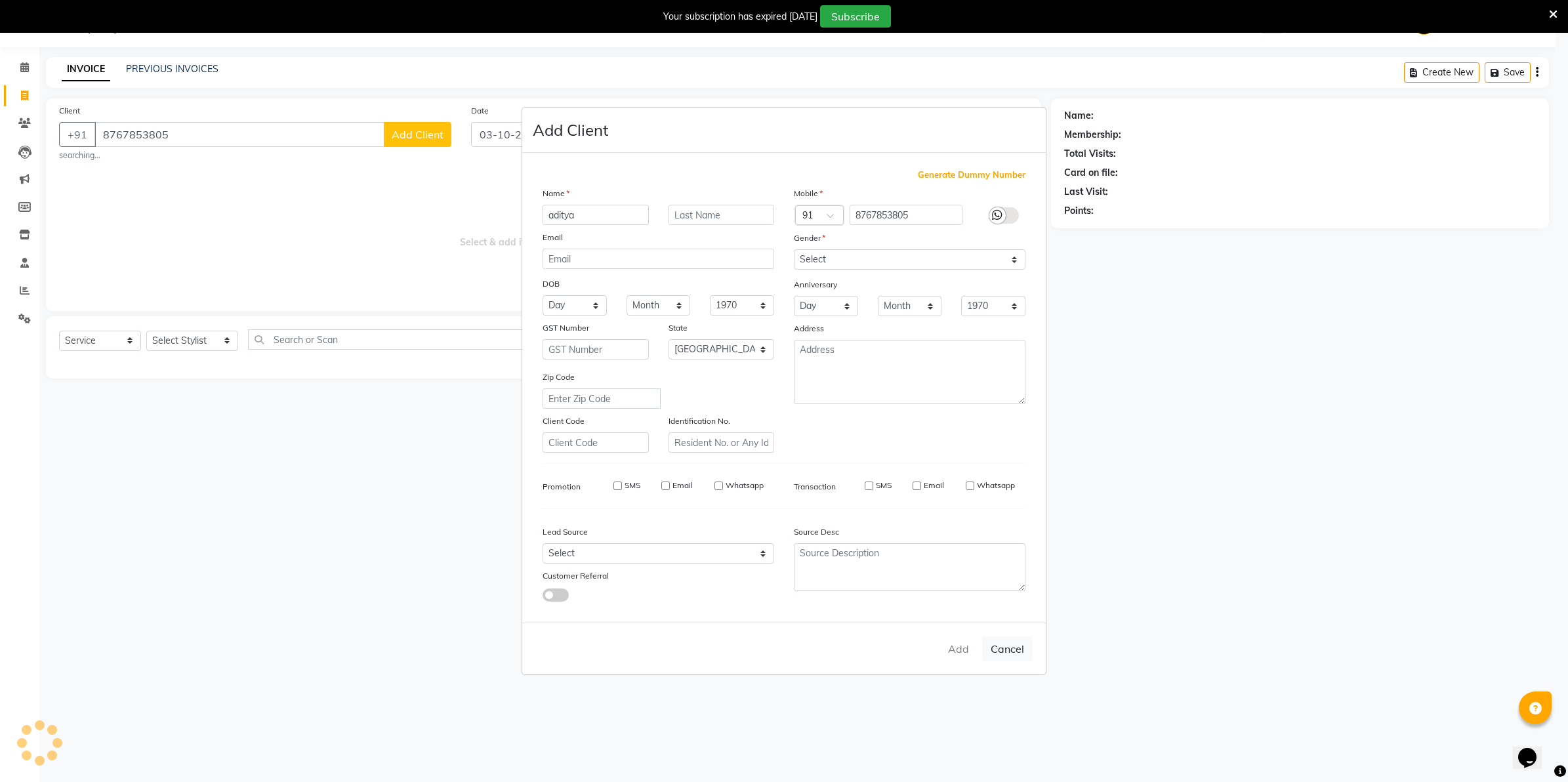
select select
checkbox input "false"
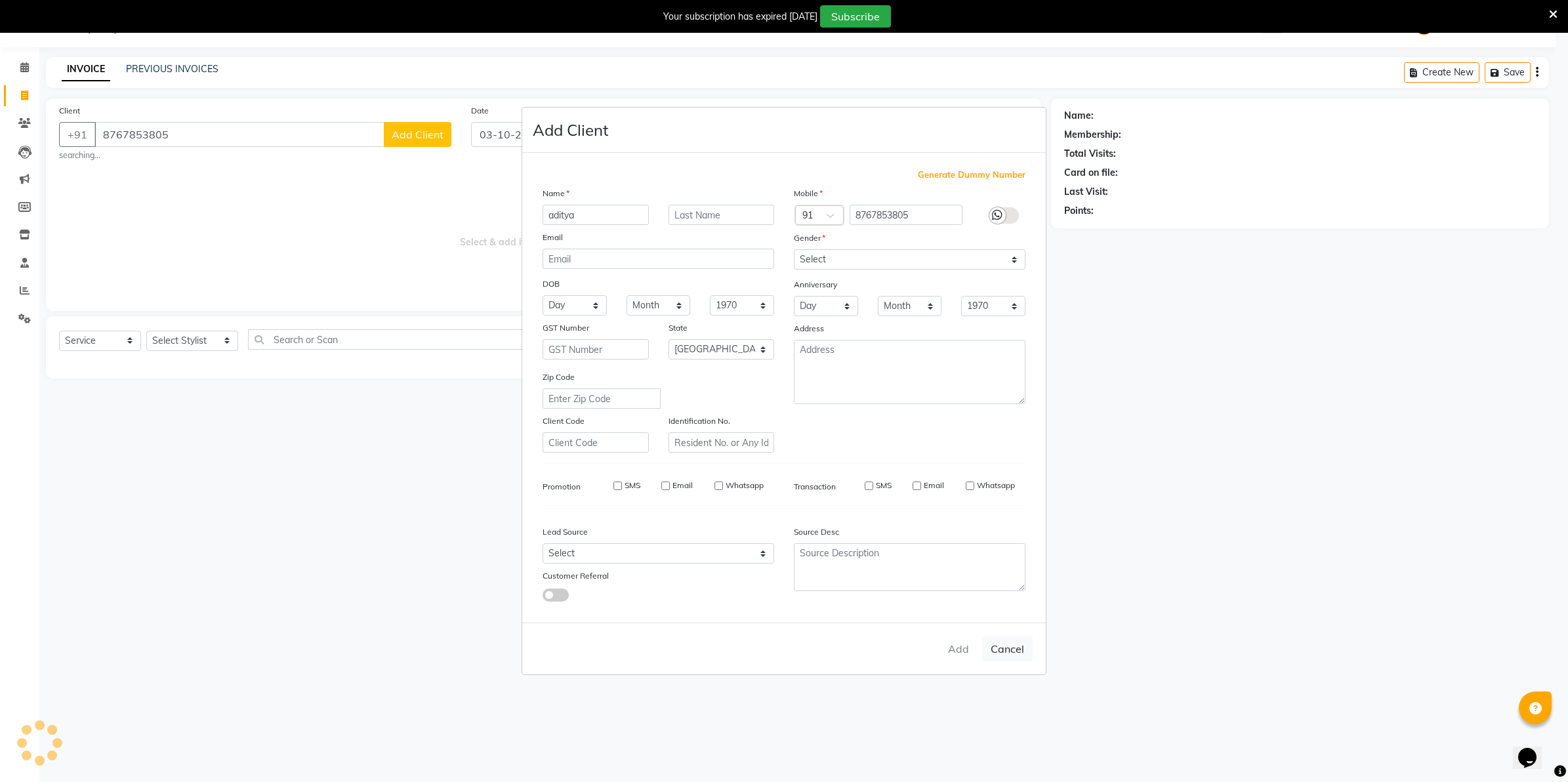
checkbox input "false"
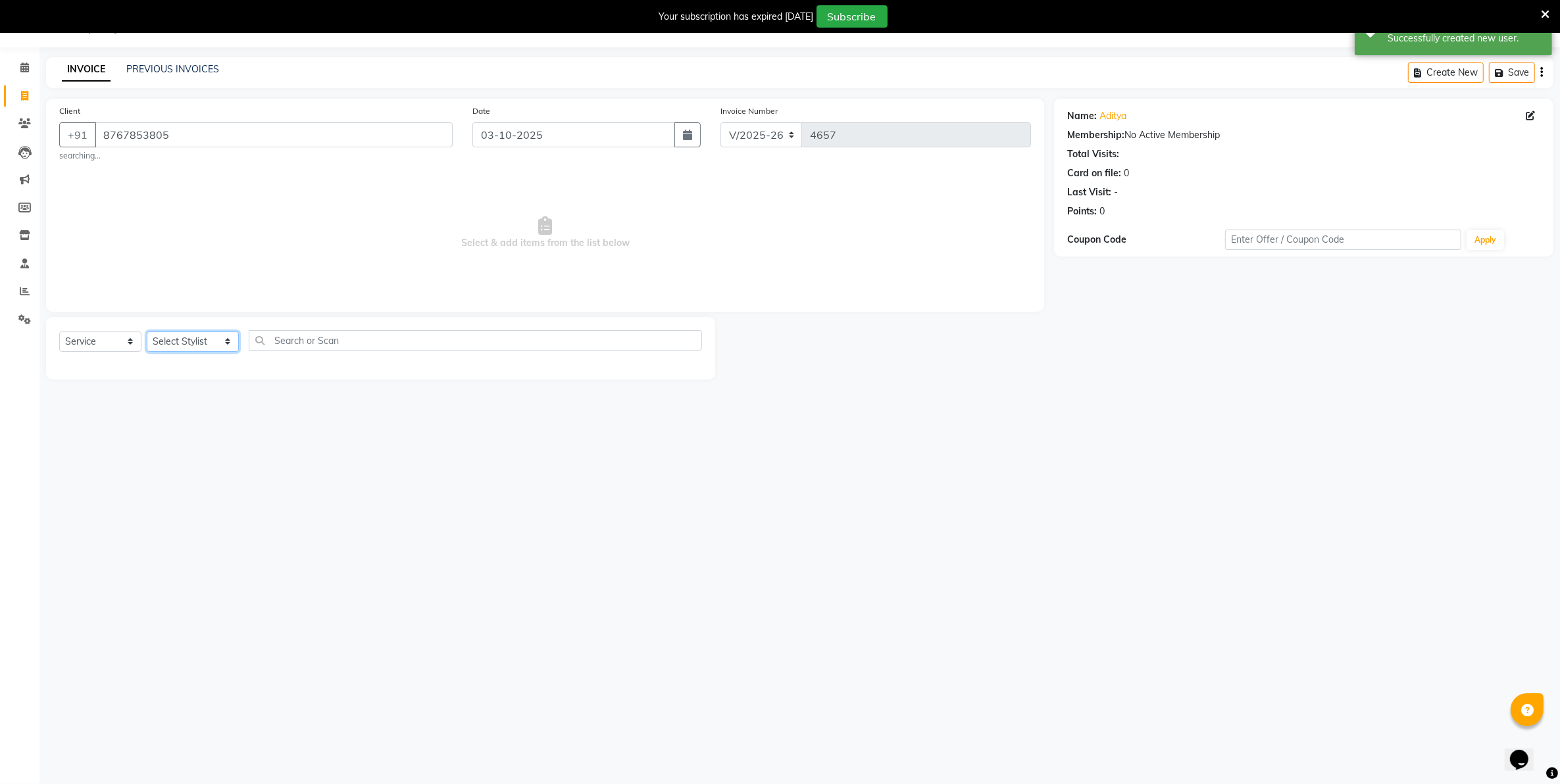
click at [208, 346] on select "Select Stylist Admin ASHIK DHAPODKAR Capello Nandanvan CHETNA SONI Himansu Owne…" at bounding box center [193, 342] width 92 height 20
select select "66495"
click at [147, 332] on select "Select Stylist Admin ASHIK DHAPODKAR Capello Nandanvan CHETNA SONI Himansu Owne…" at bounding box center [193, 342] width 92 height 20
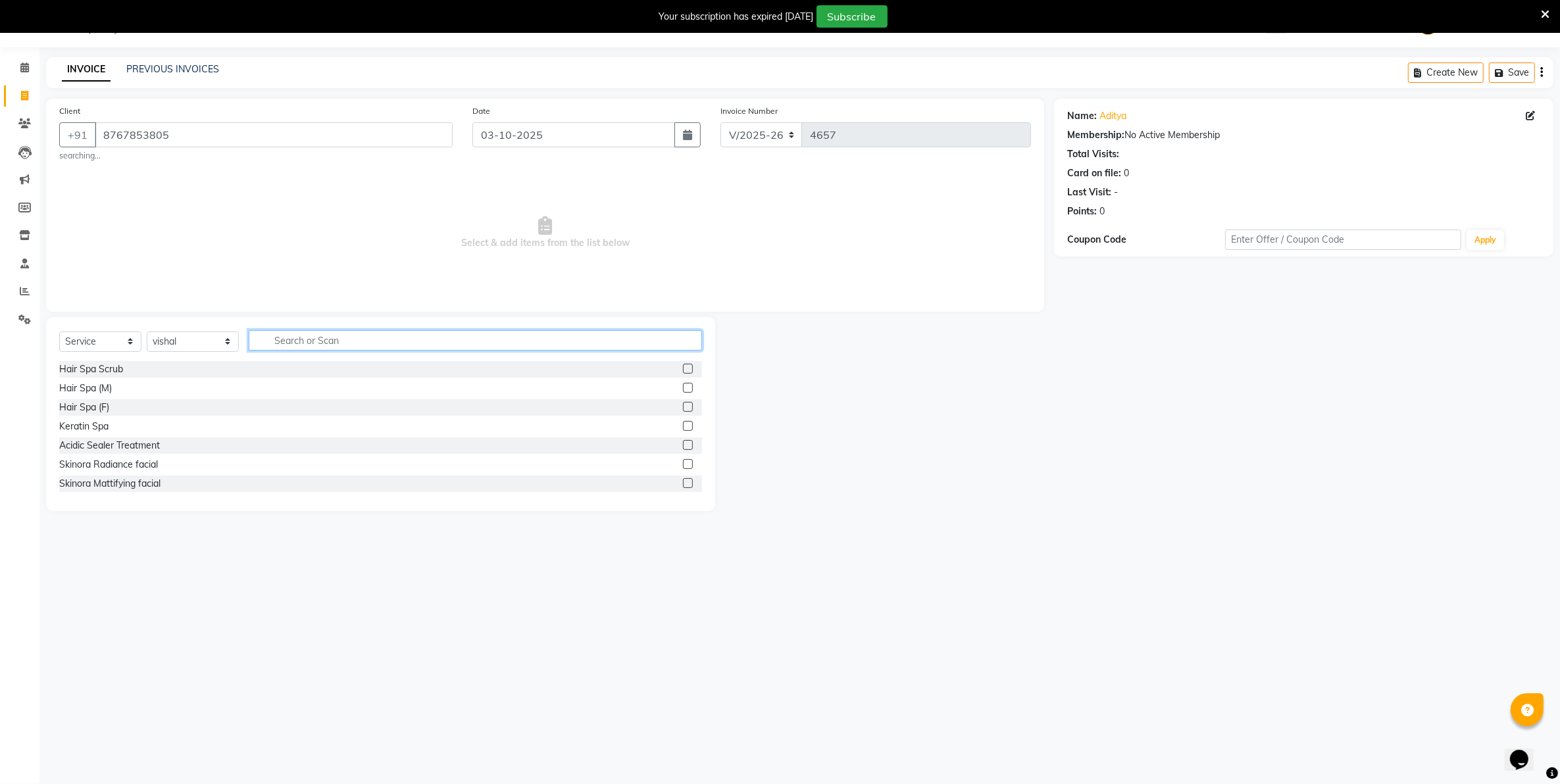
click at [310, 347] on input "text" at bounding box center [475, 340] width 452 height 20
type input "cut"
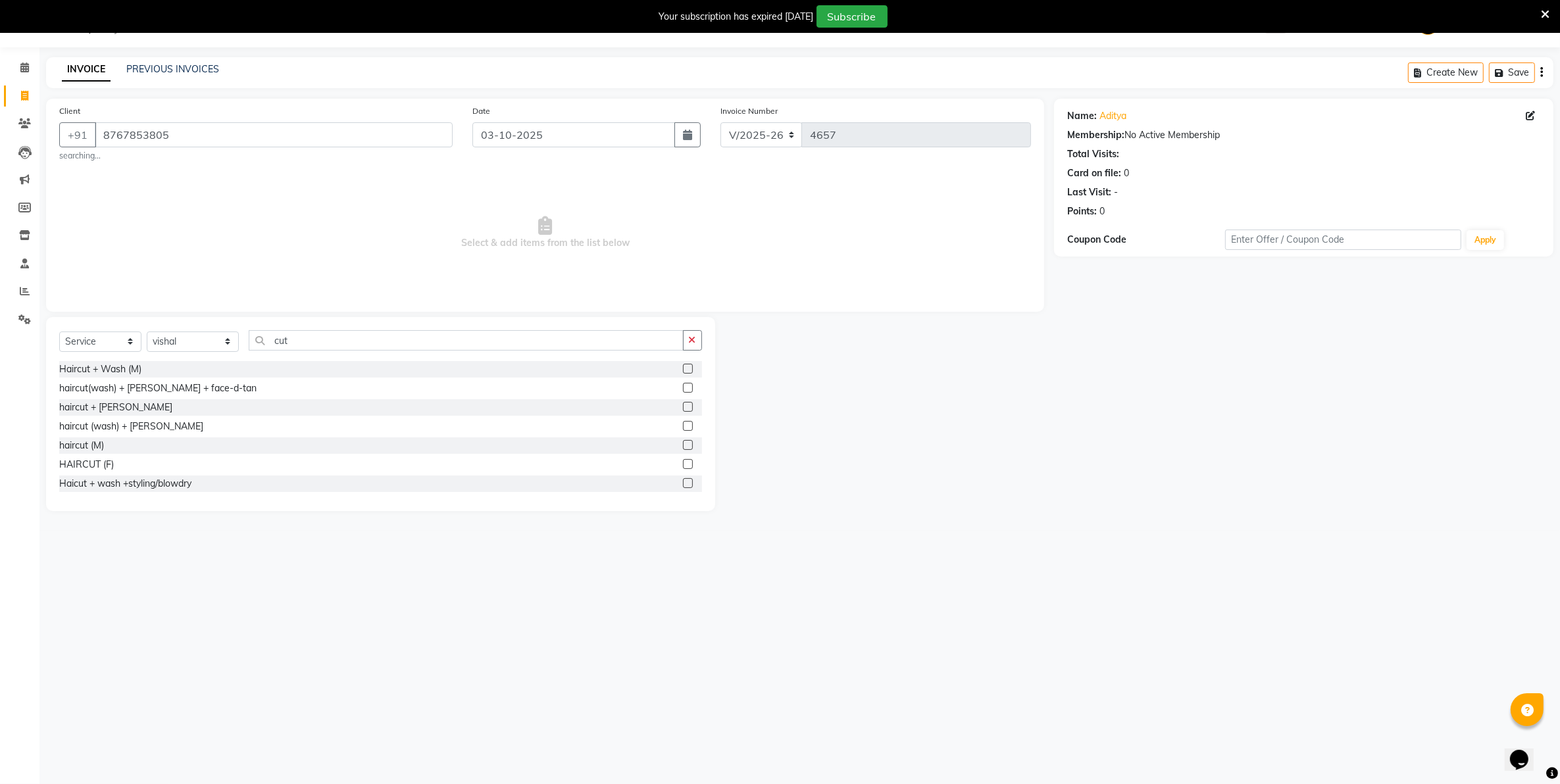
click at [110, 442] on div "haircut (M)" at bounding box center [381, 446] width 643 height 16
click at [67, 446] on div "haircut (M)" at bounding box center [81, 445] width 44 height 14
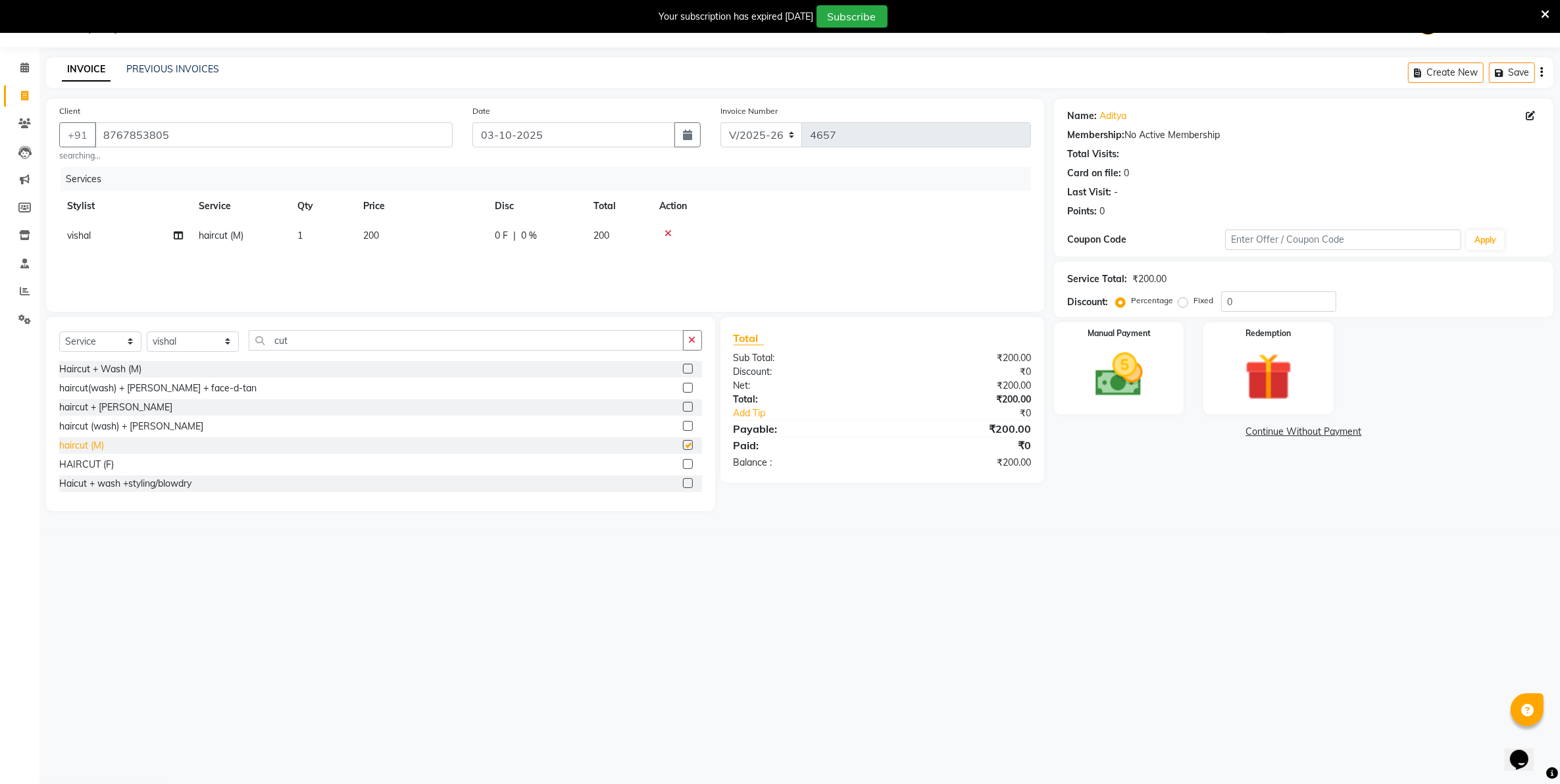
checkbox input "false"
click at [221, 340] on select "Select Stylist Admin ASHIK DHAPODKAR Capello Nandanvan CHETNA SONI Himansu Owne…" at bounding box center [193, 342] width 92 height 20
click at [1112, 358] on img at bounding box center [1120, 375] width 81 height 57
click at [1196, 432] on span "UPI" at bounding box center [1192, 432] width 20 height 15
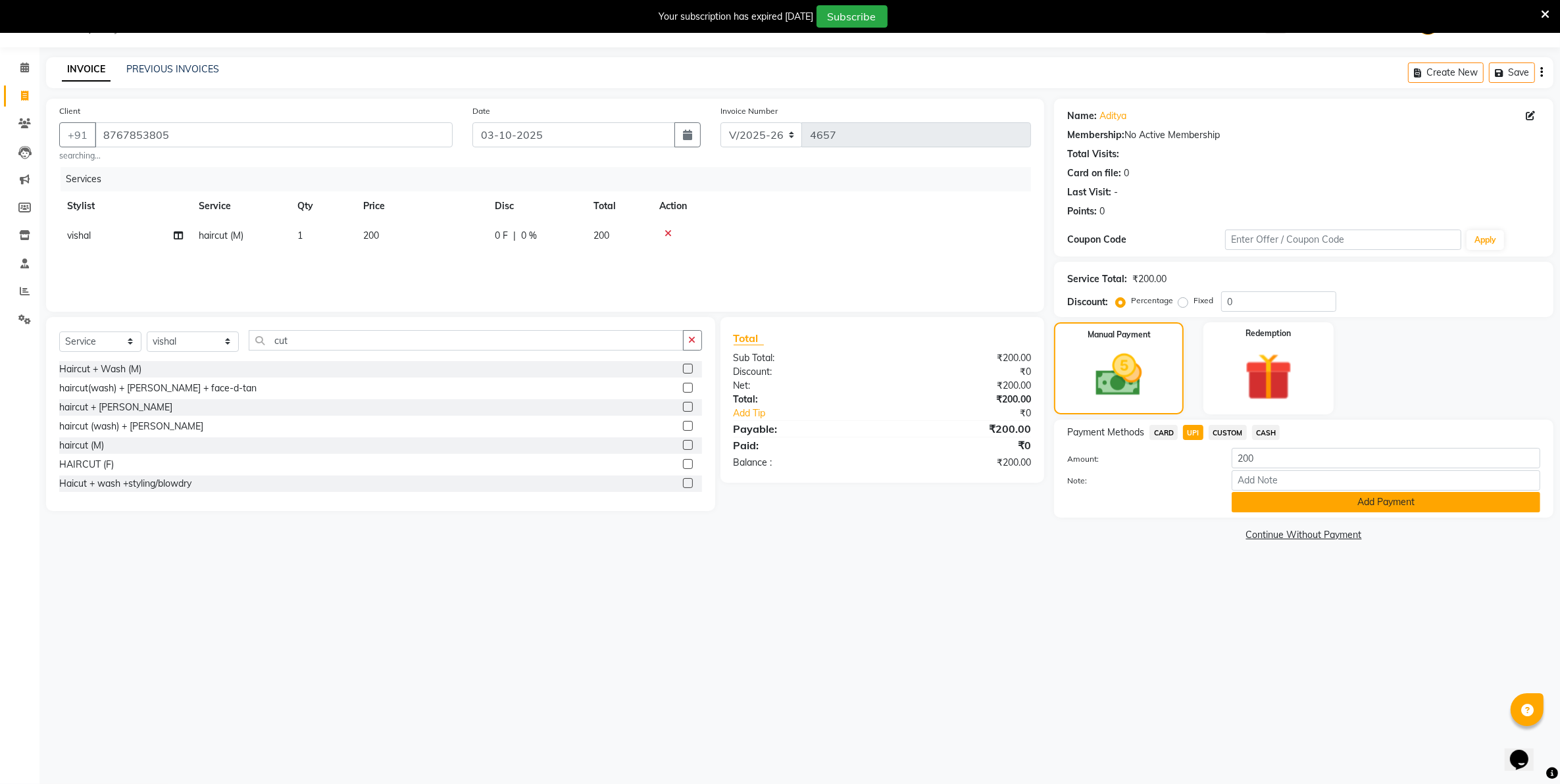
click at [1284, 498] on button "Add Payment" at bounding box center [1386, 501] width 309 height 20
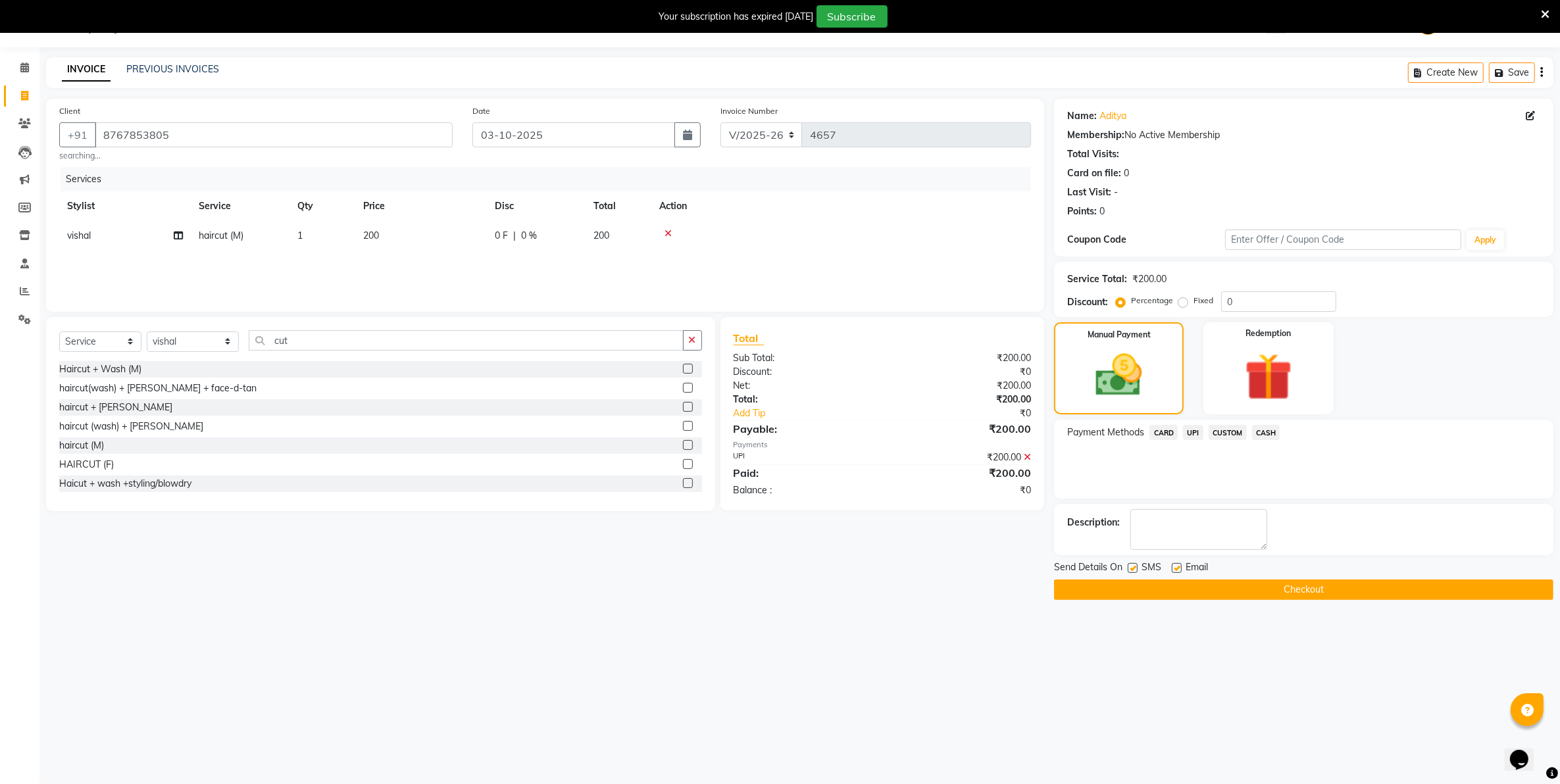
click at [1270, 587] on button "Checkout" at bounding box center [1304, 589] width 499 height 20
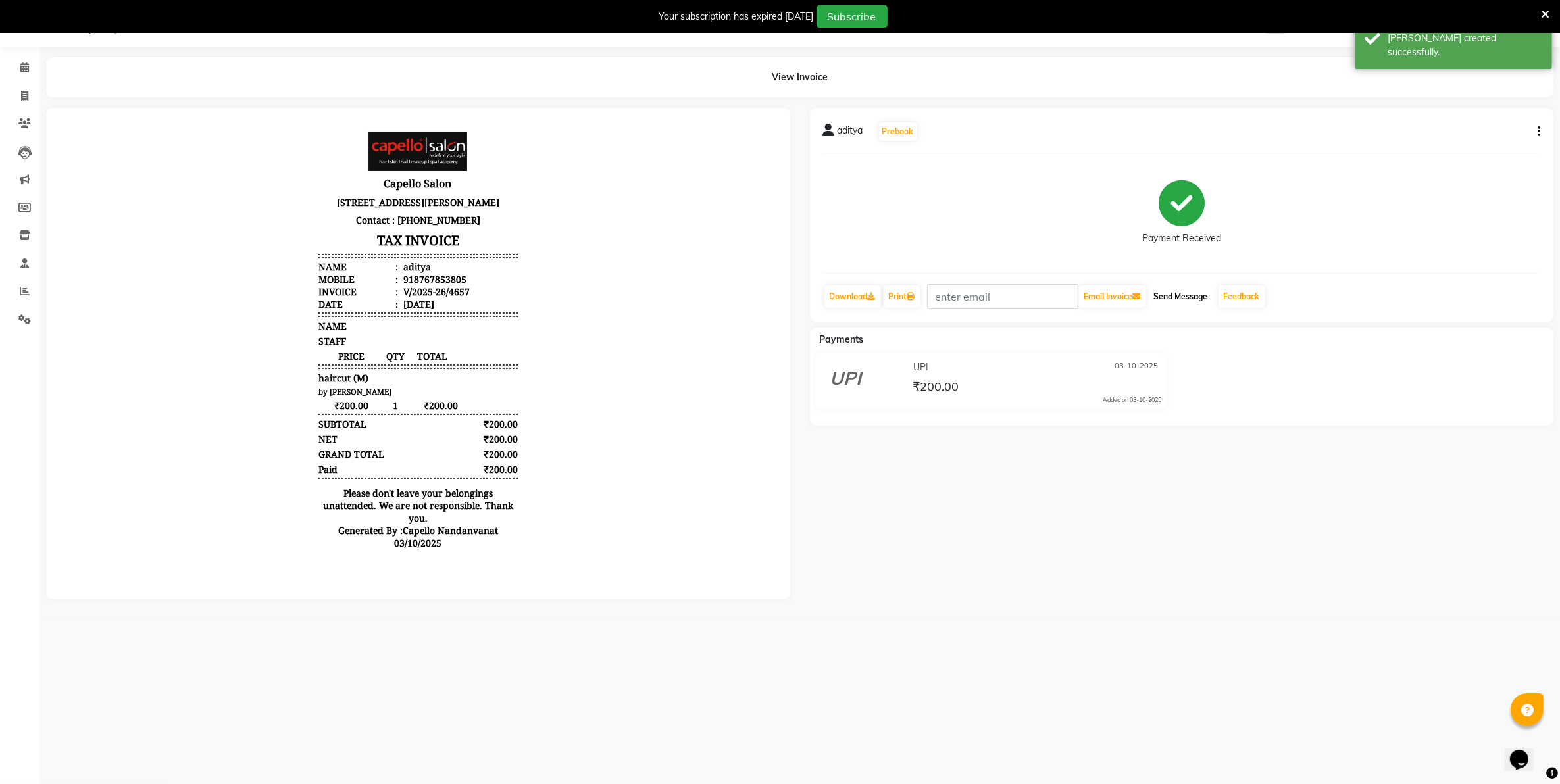
click at [1197, 295] on button "Send Message" at bounding box center [1181, 296] width 65 height 23
select select "service"
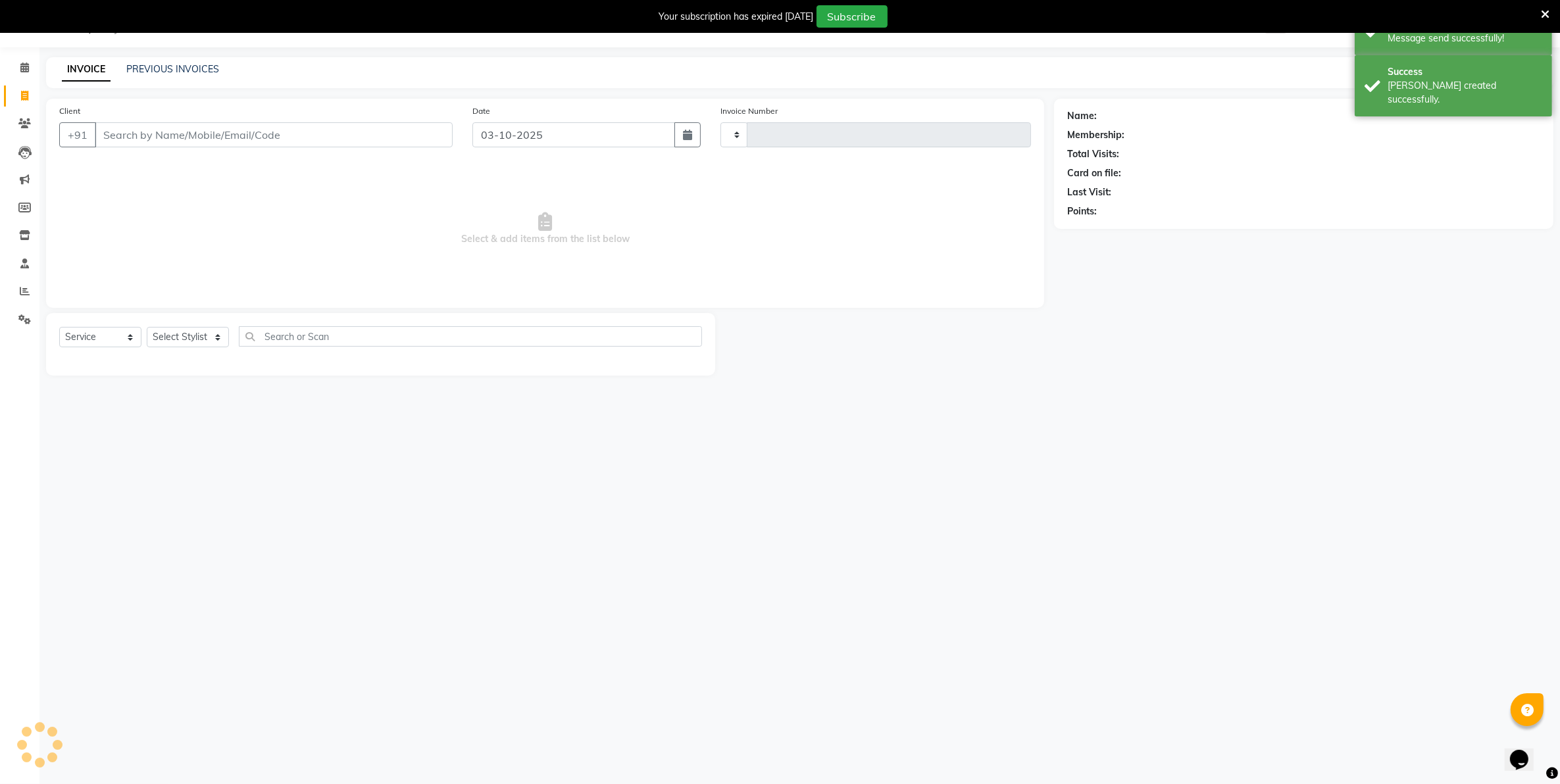
type input "4658"
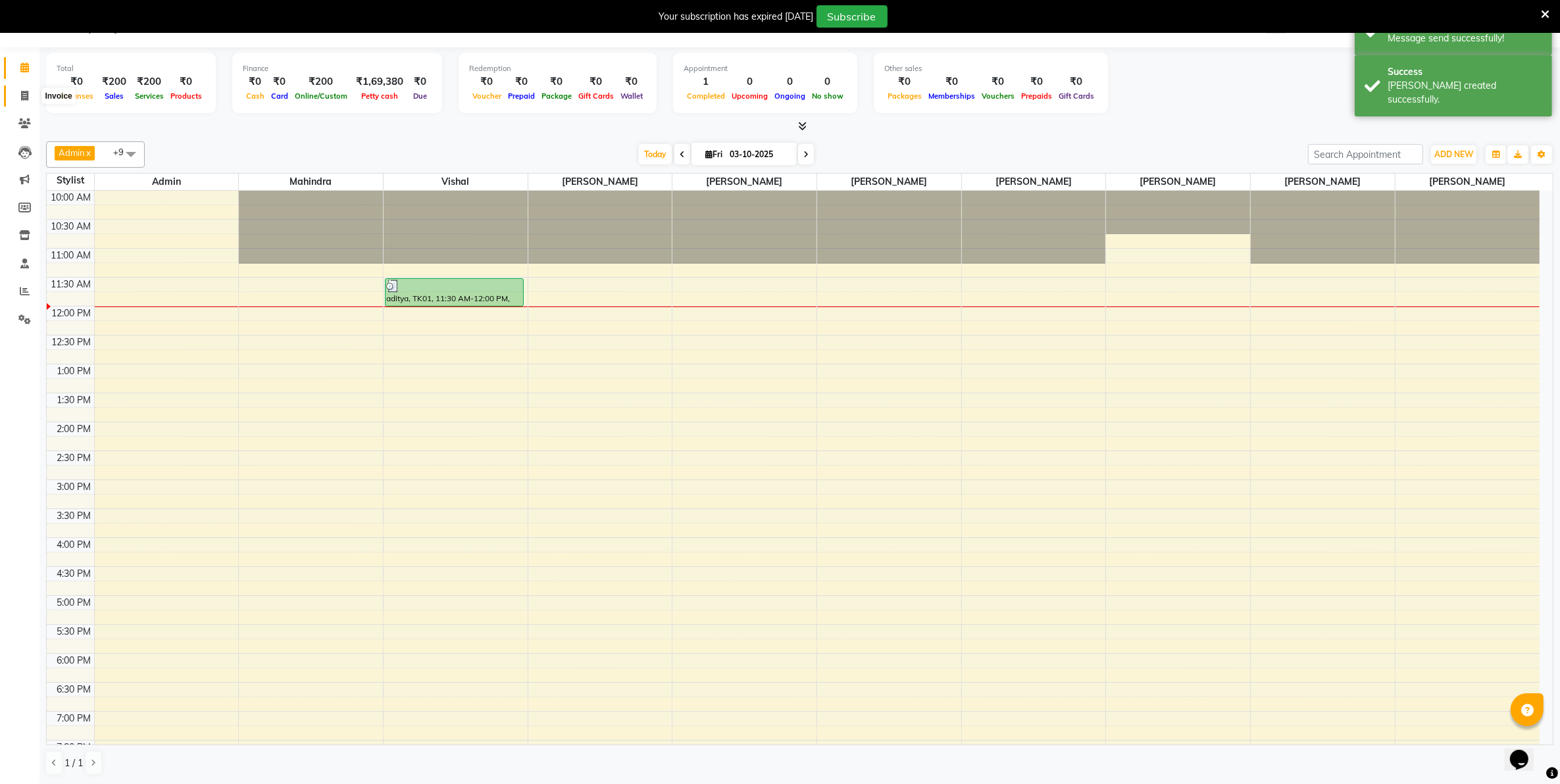
click at [19, 97] on span at bounding box center [24, 96] width 23 height 15
select select "830"
select select "service"
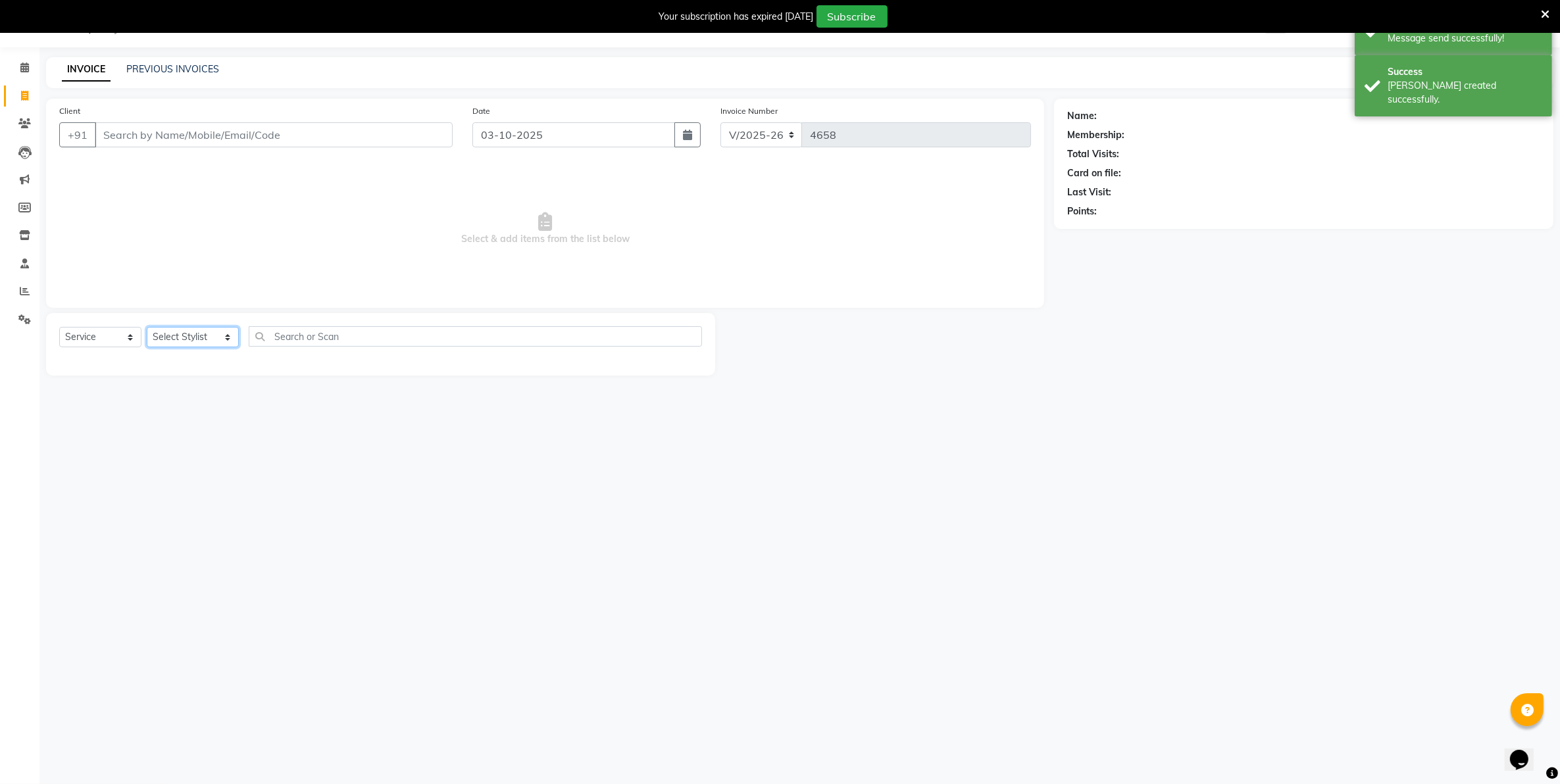
click at [208, 336] on select "Select Stylist Admin ASHIK DHAPODKAR Capello Nandanvan CHETNA SONI Himansu Owne…" at bounding box center [193, 337] width 92 height 20
select select "51223"
click at [147, 327] on select "Select Stylist Admin ASHIK DHAPODKAR Capello Nandanvan CHETNA SONI Himansu Owne…" at bounding box center [193, 337] width 92 height 20
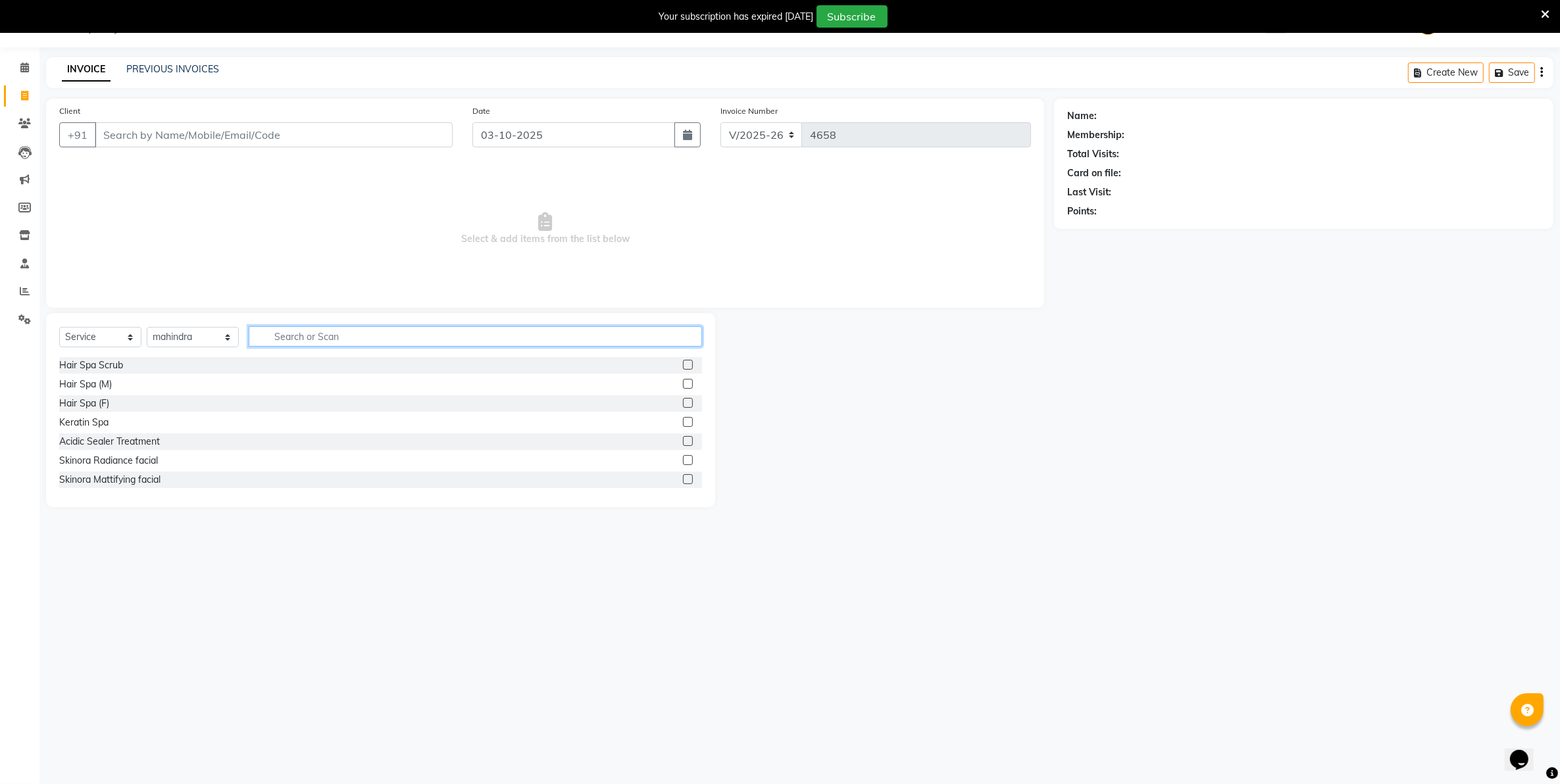
click at [290, 337] on input "text" at bounding box center [475, 336] width 452 height 20
type input "cut"
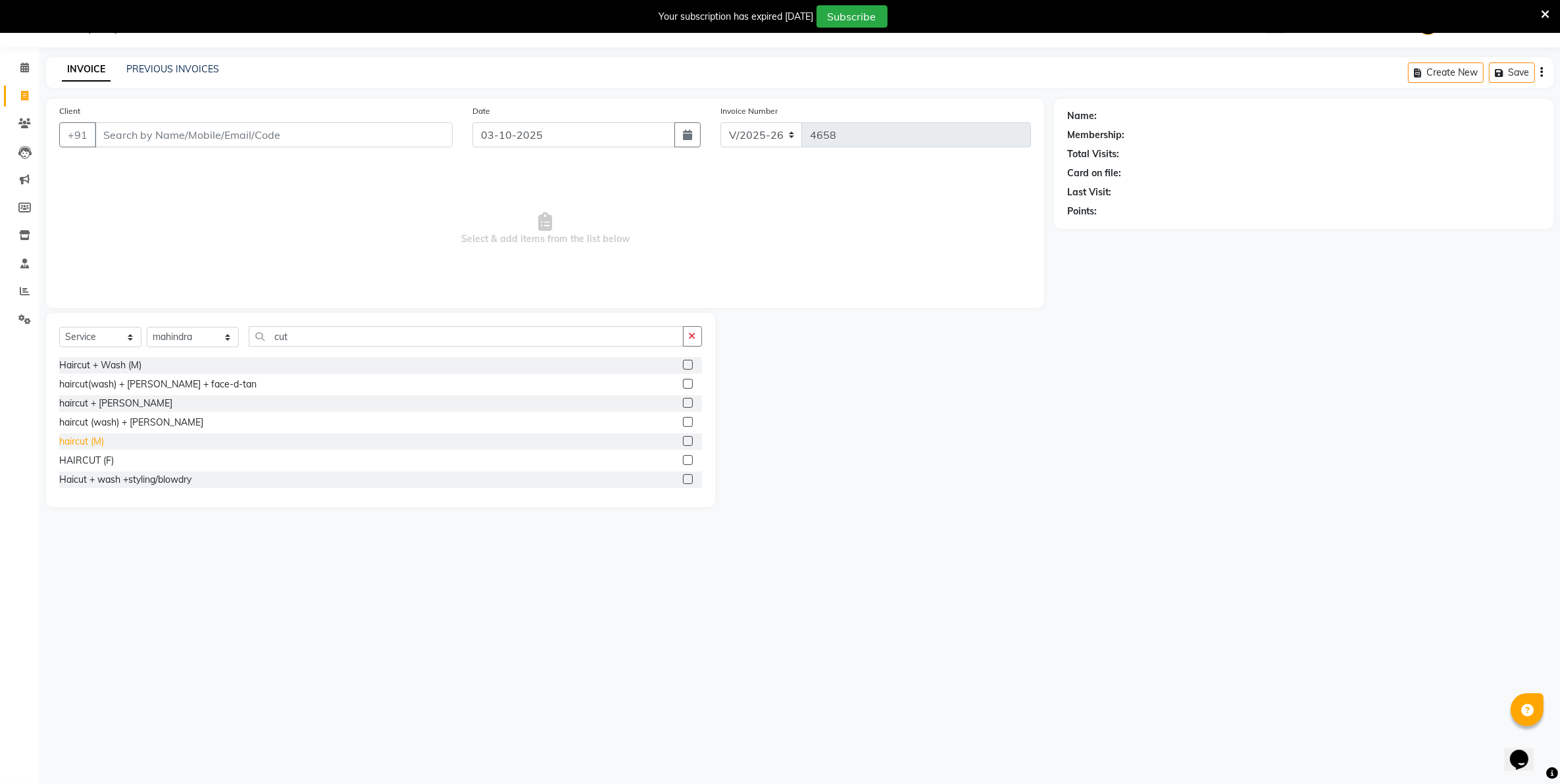
click at [90, 438] on div "haircut (M)" at bounding box center [81, 441] width 44 height 14
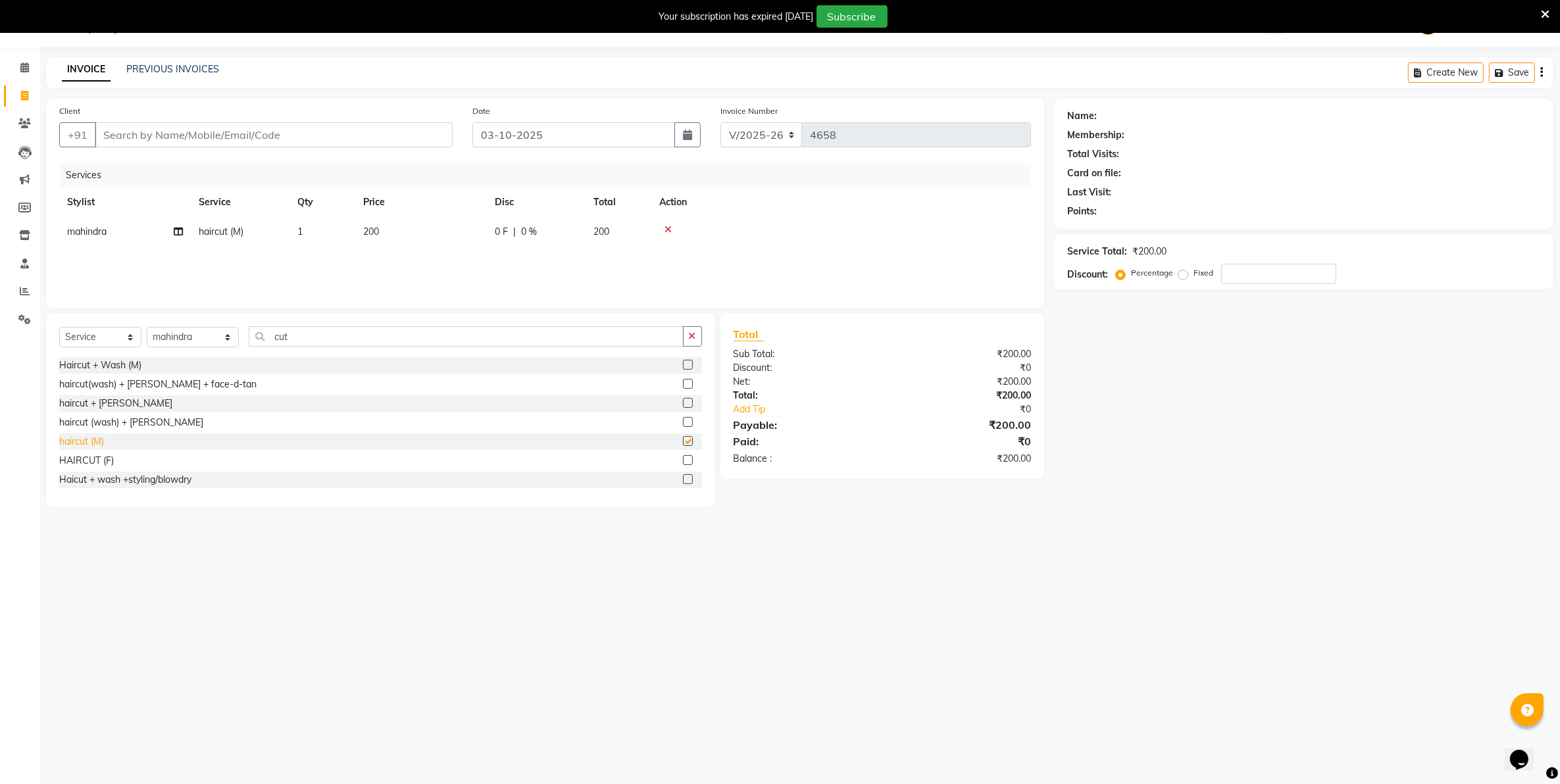
checkbox input "false"
click at [165, 138] on input "Client" at bounding box center [273, 134] width 358 height 25
type input "9"
type input "0"
type input "9158661691"
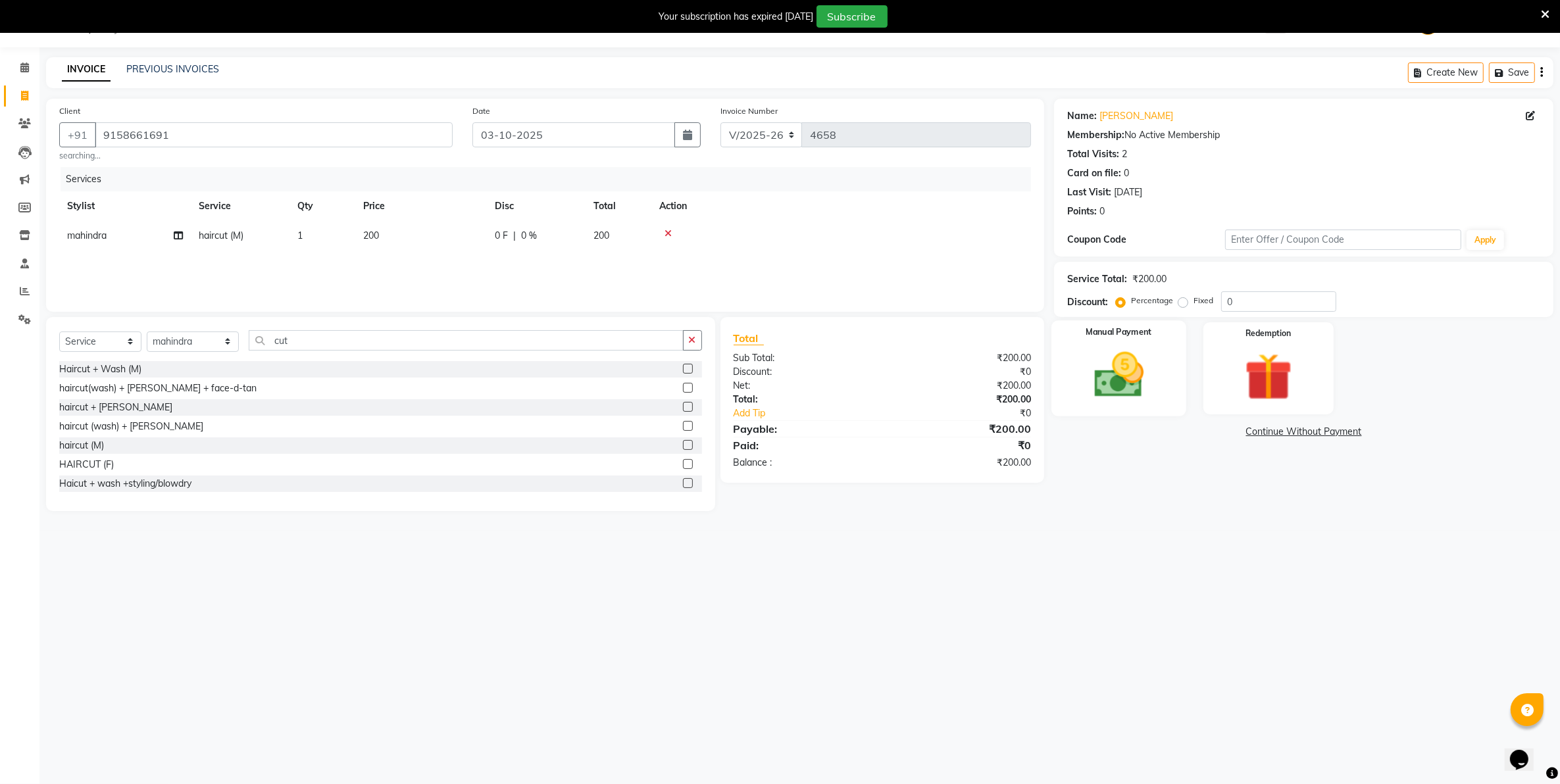
click at [1117, 401] on img at bounding box center [1120, 375] width 81 height 57
click at [1262, 431] on span "CASH" at bounding box center [1266, 432] width 28 height 15
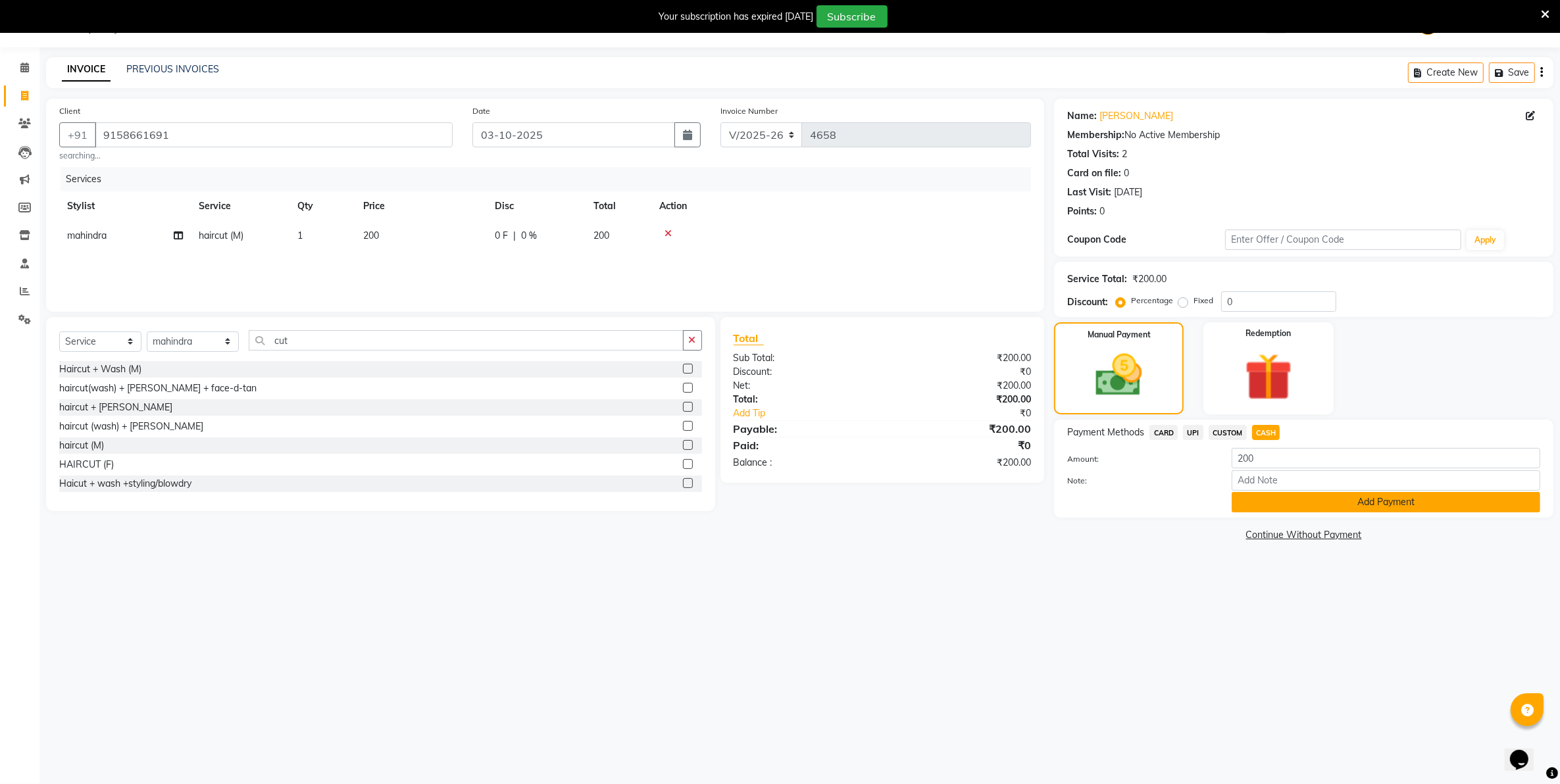
click at [1260, 497] on button "Add Payment" at bounding box center [1386, 501] width 309 height 20
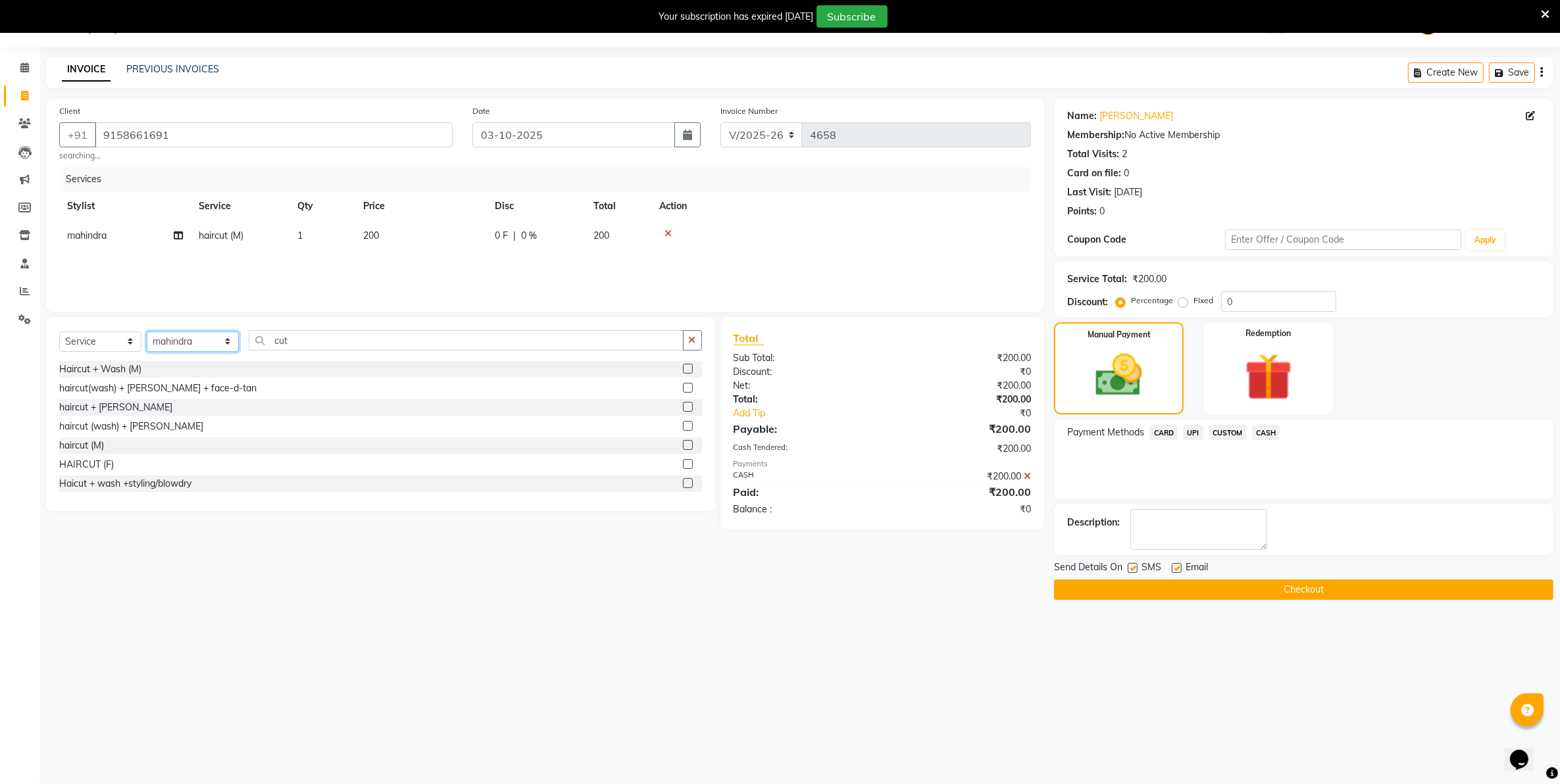
click at [193, 337] on select "Select Stylist Admin ASHIK DHAPODKAR Capello Nandanvan CHETNA SONI Himansu Owne…" at bounding box center [193, 342] width 92 height 20
select select "83973"
click at [147, 332] on select "Select Stylist Admin ASHIK DHAPODKAR Capello Nandanvan CHETNA SONI Himansu Owne…" at bounding box center [193, 342] width 92 height 20
click at [344, 342] on input "cut" at bounding box center [466, 340] width 435 height 20
type input "cut"
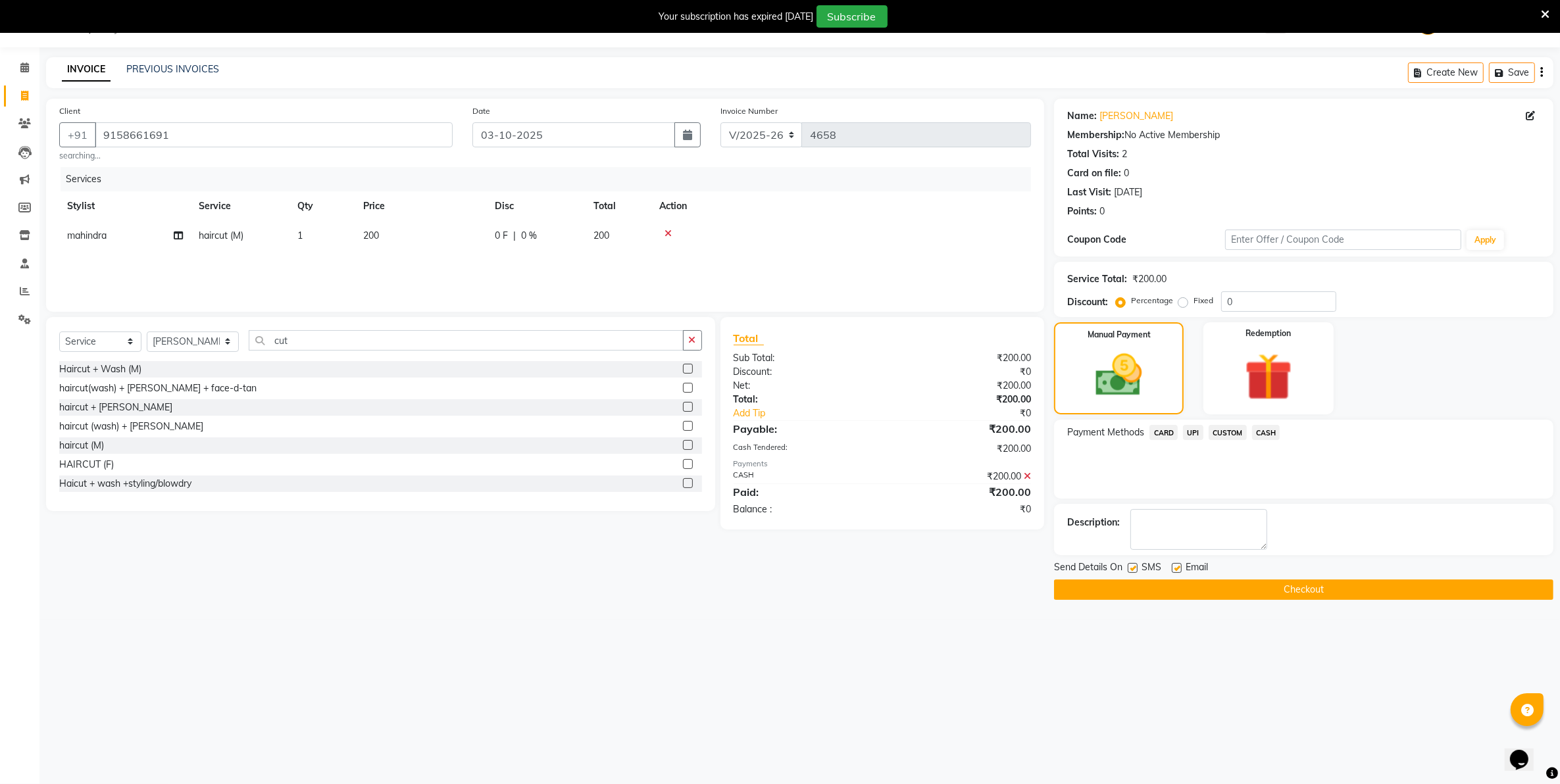
click at [683, 445] on label at bounding box center [687, 445] width 10 height 10
click at [683, 445] on input "checkbox" at bounding box center [687, 446] width 9 height 9
checkbox input "false"
click at [1192, 431] on span "UPI" at bounding box center [1192, 432] width 20 height 15
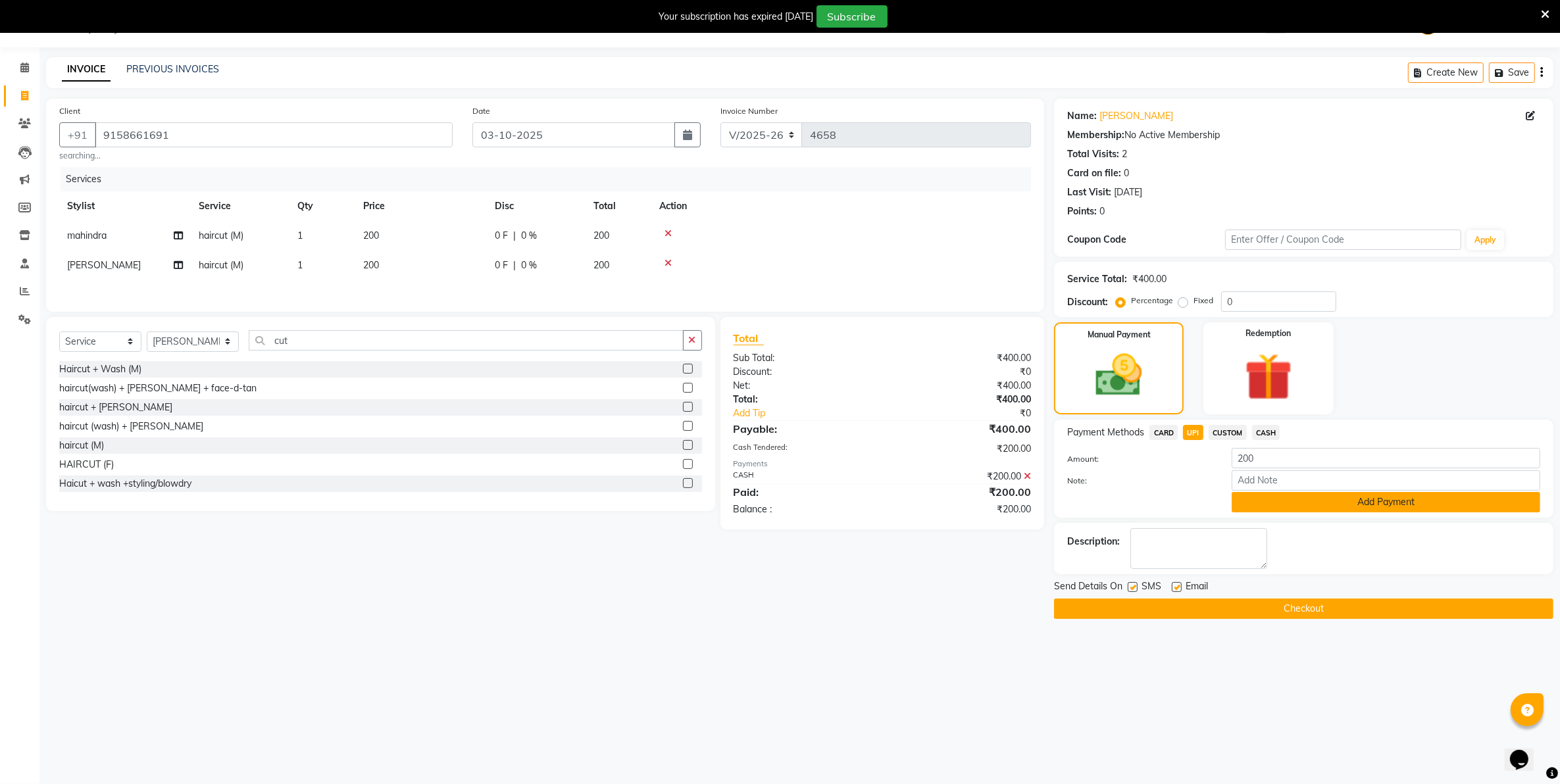
click at [1239, 500] on button "Add Payment" at bounding box center [1386, 501] width 309 height 20
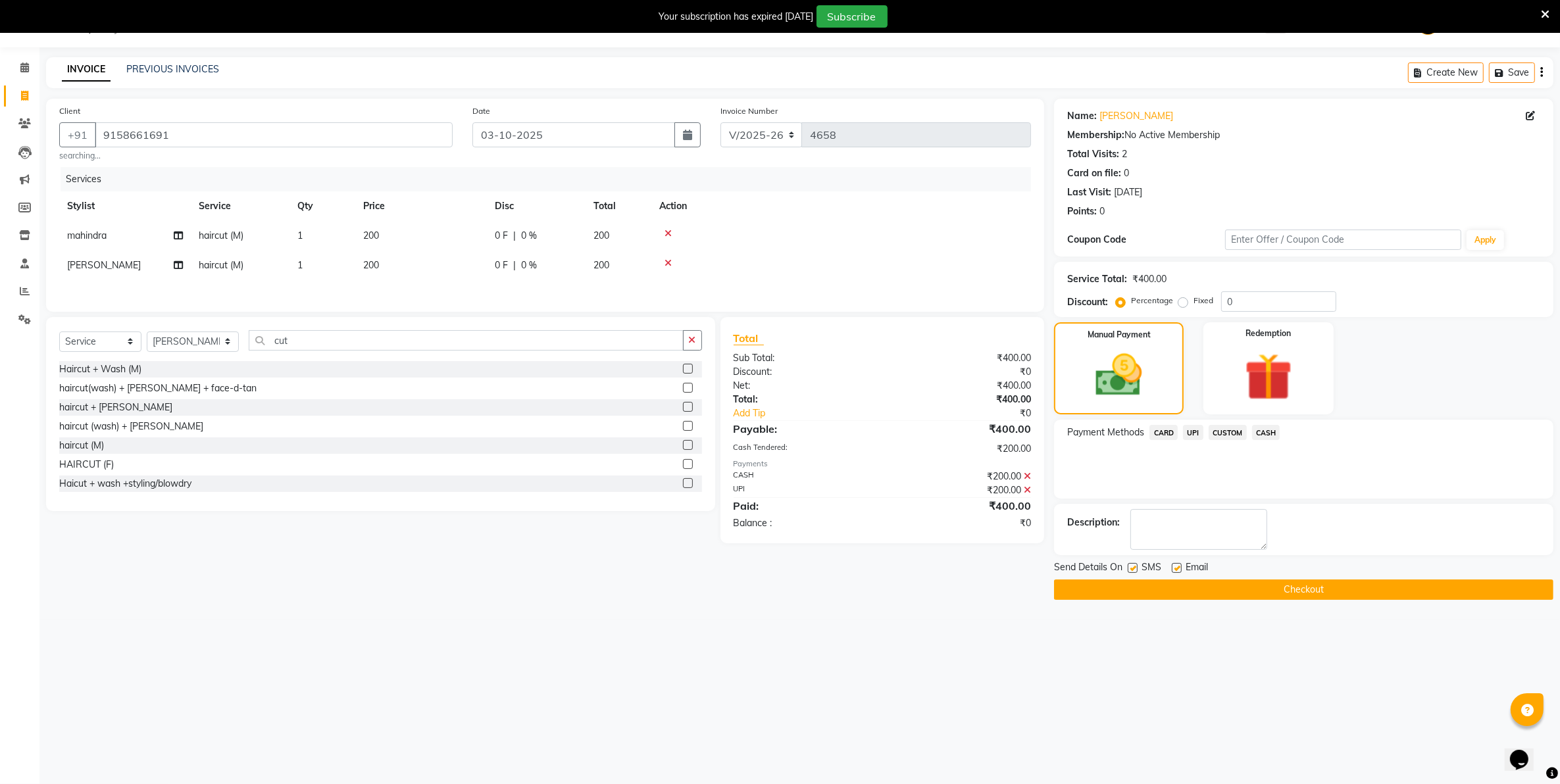
click at [1231, 587] on button "Checkout" at bounding box center [1304, 589] width 499 height 20
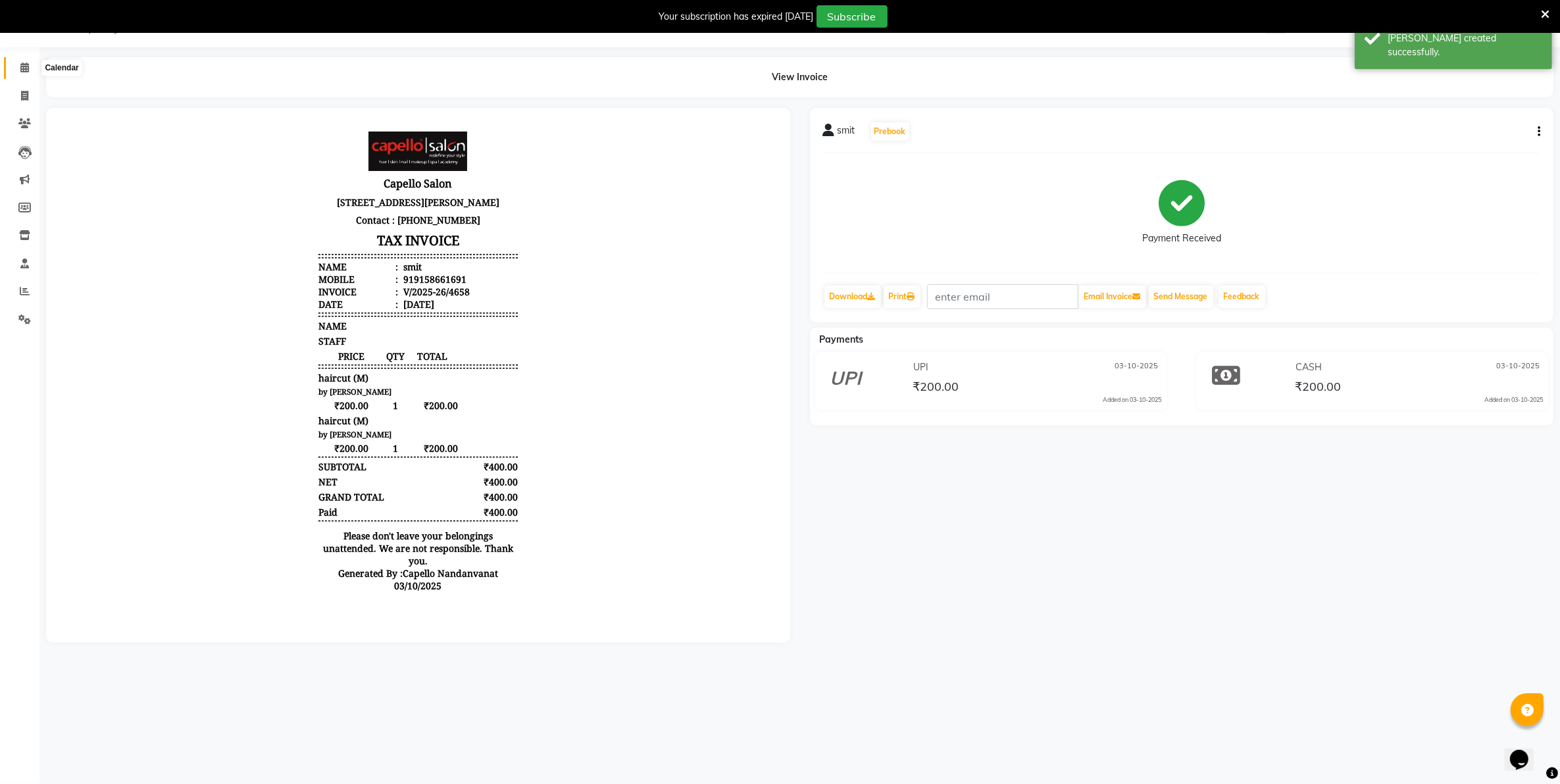
click at [27, 73] on span at bounding box center [24, 68] width 23 height 15
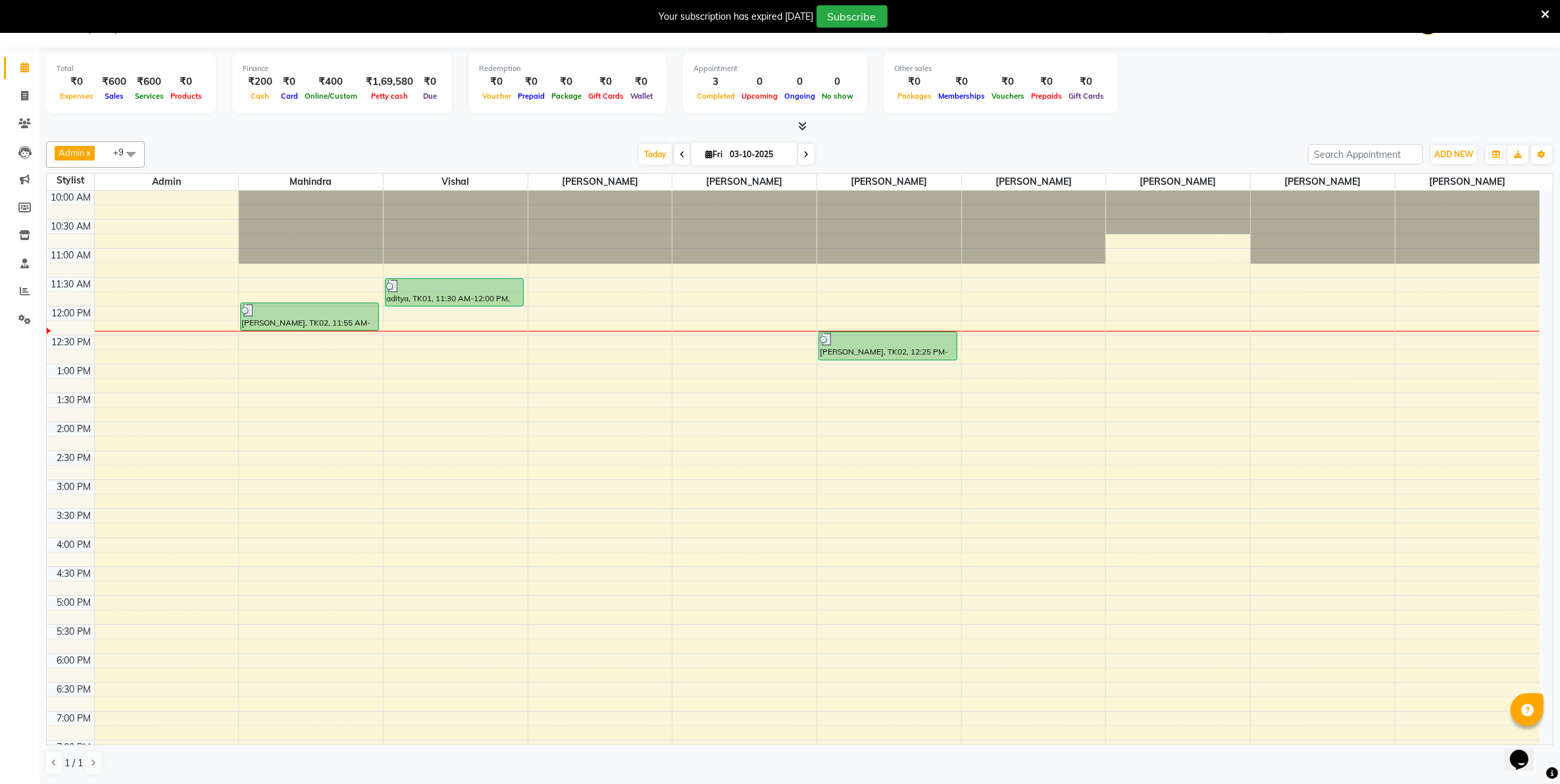
click at [1222, 117] on div "Total ₹0 Expenses ₹600 Sales ₹600 Services ₹0 Products Finance ₹200 Cash ₹0 Car…" at bounding box center [800, 90] width 1507 height 86
drag, startPoint x: 21, startPoint y: 99, endPoint x: 24, endPoint y: 111, distance: 12.4
click at [21, 99] on icon at bounding box center [24, 95] width 7 height 10
select select "service"
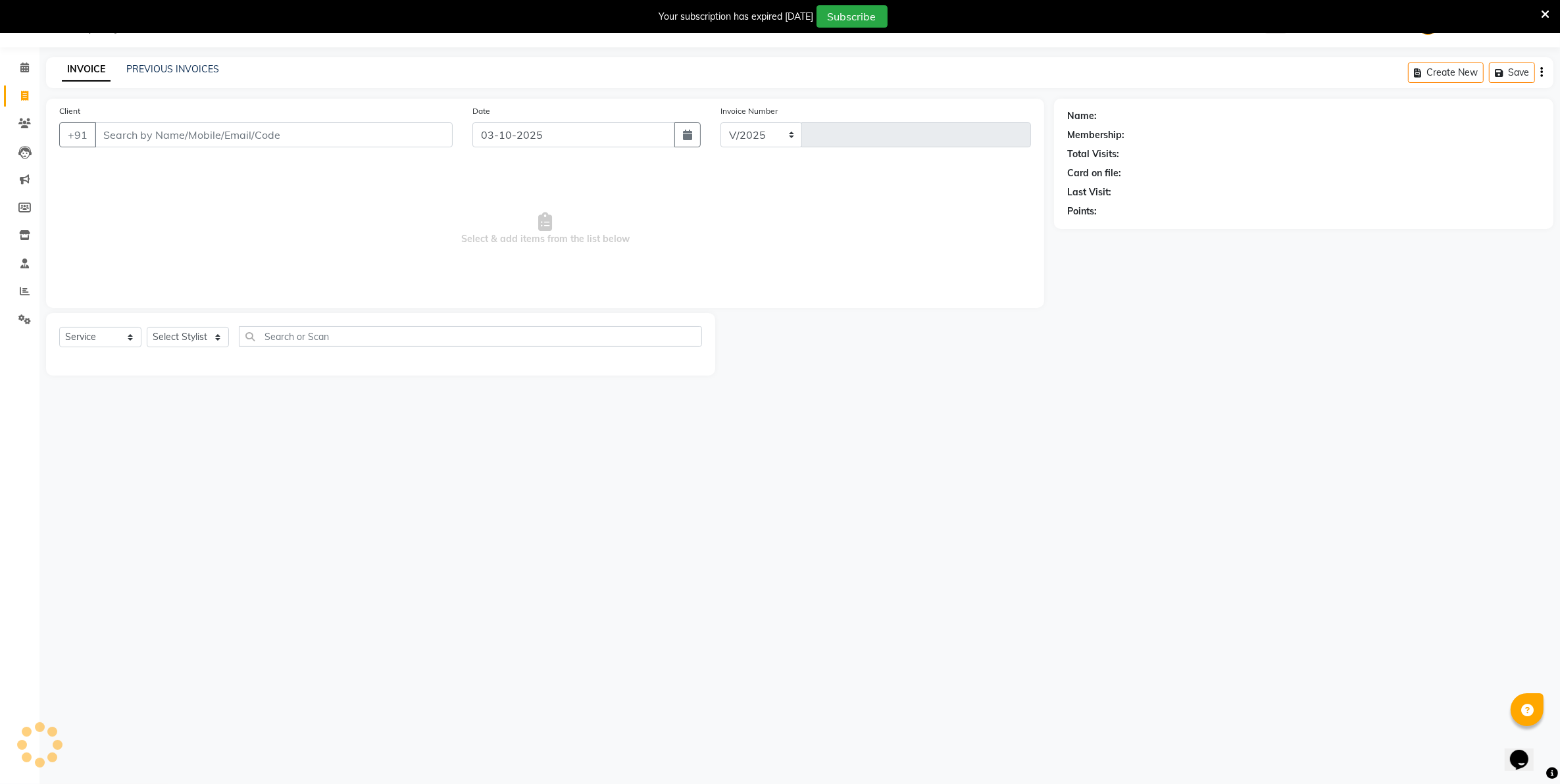
select select "830"
type input "4659"
click at [200, 337] on select "Select Stylist" at bounding box center [188, 337] width 82 height 20
select select "42453"
click at [147, 327] on select "Select Stylist Admin ASHIK DHAPODKAR Capello Nandanvan CHETNA SONI Himansu Owne…" at bounding box center [193, 337] width 92 height 20
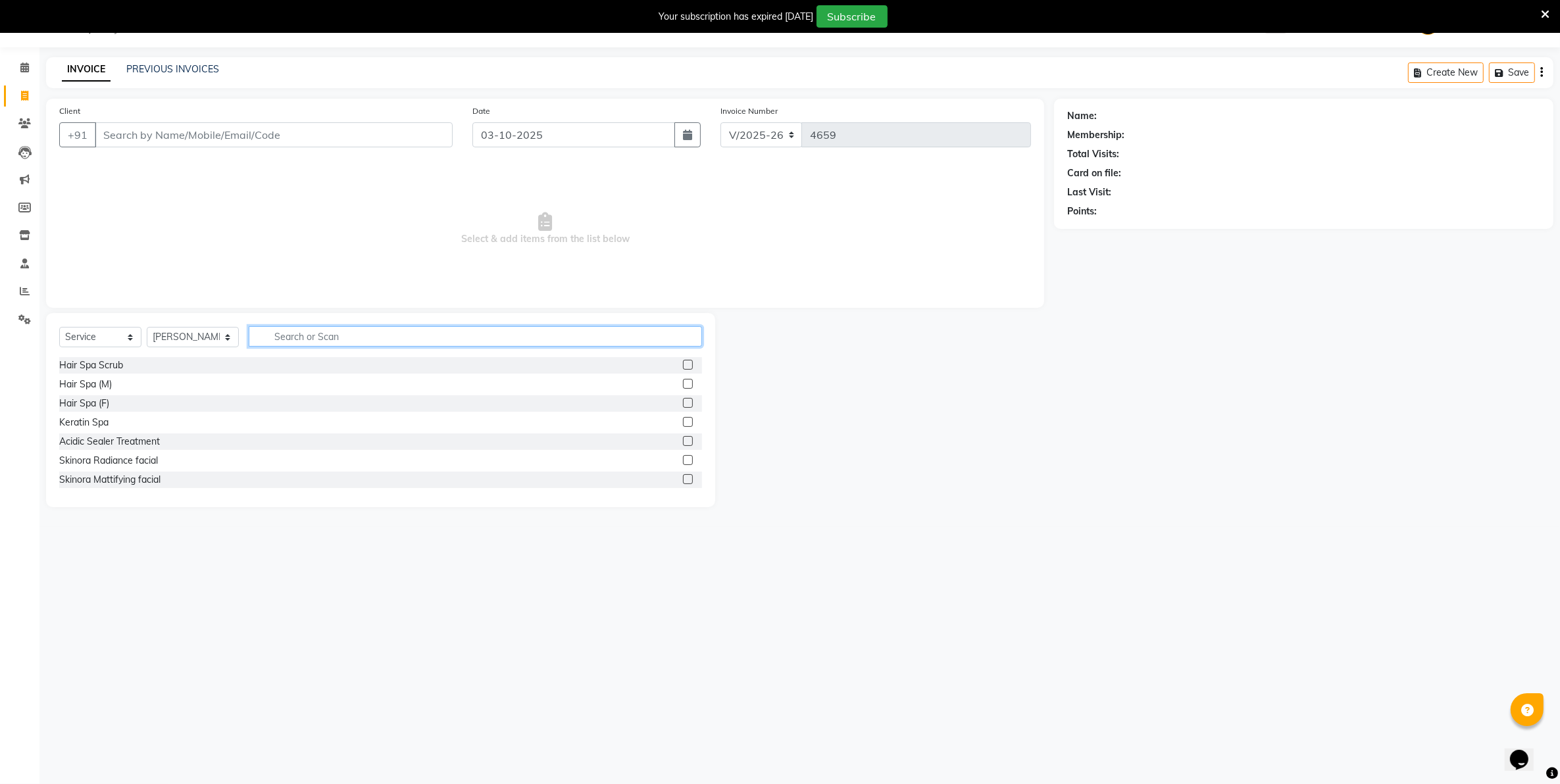
click at [364, 338] on input "text" at bounding box center [475, 336] width 452 height 20
type input "cut"
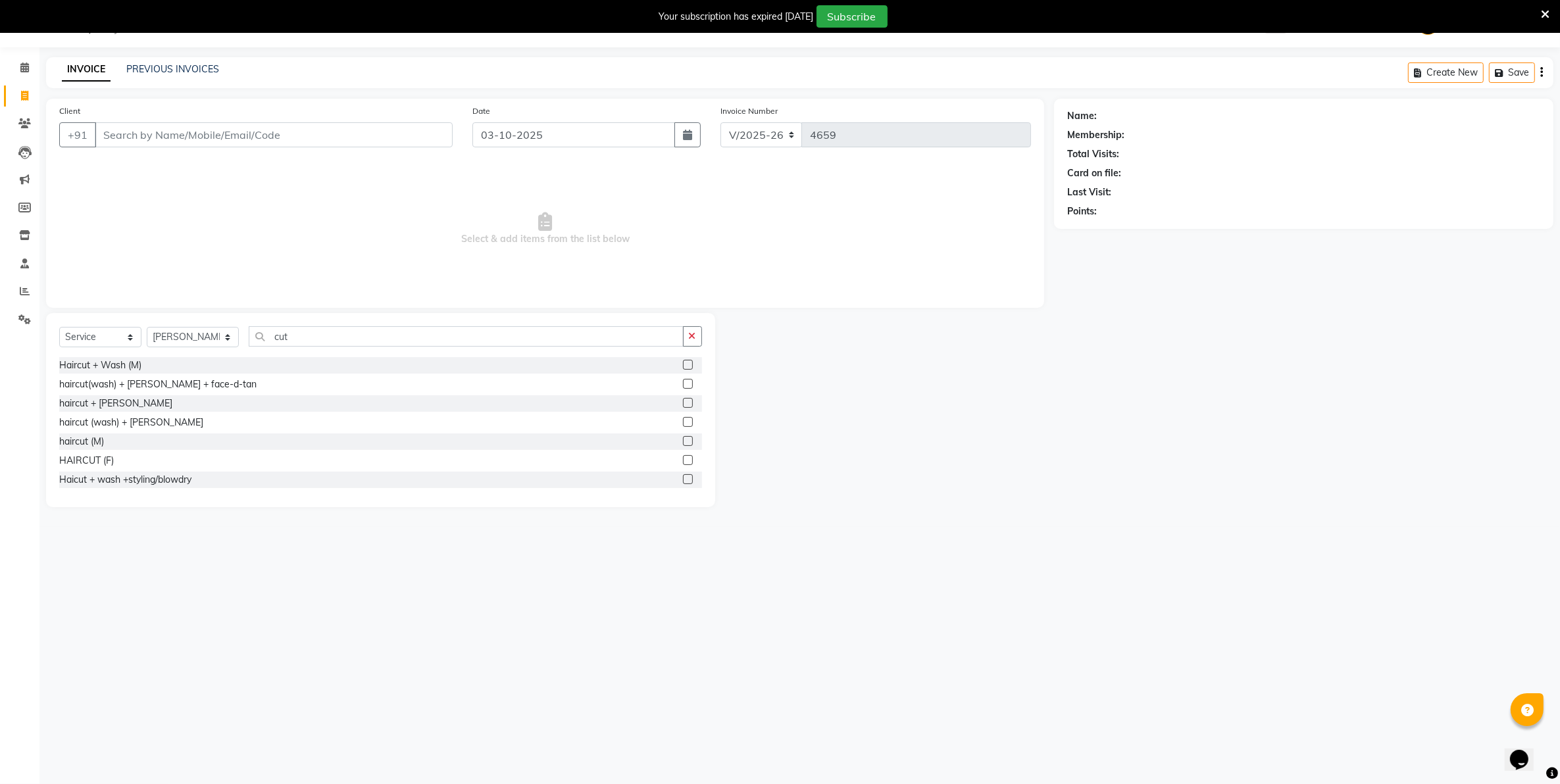
click at [683, 442] on label at bounding box center [687, 441] width 10 height 10
click at [683, 442] on input "checkbox" at bounding box center [687, 442] width 9 height 9
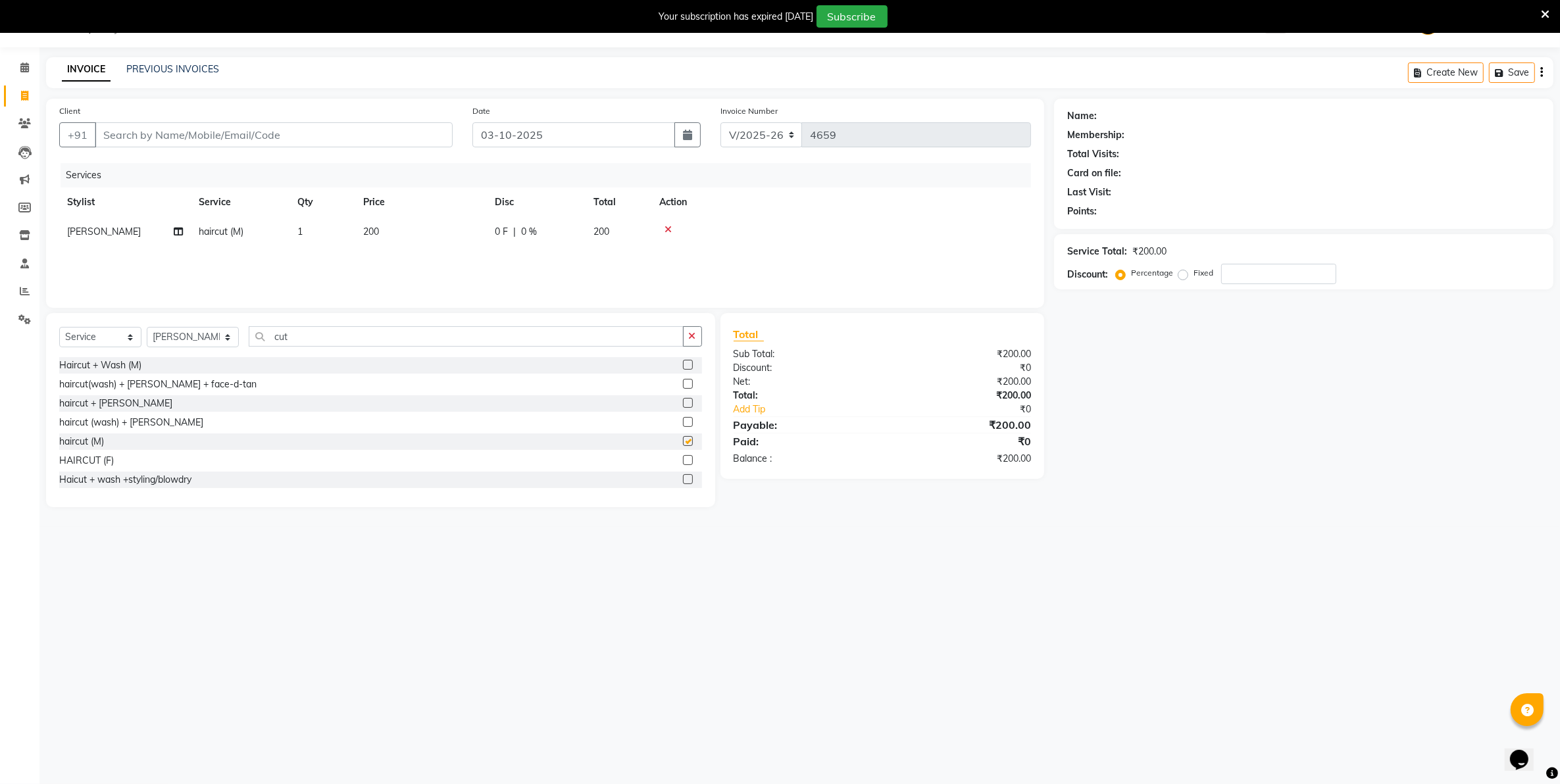
checkbox input "false"
click at [288, 132] on input "Client" at bounding box center [273, 134] width 358 height 25
type input "7"
type input "0"
type input "7620436885"
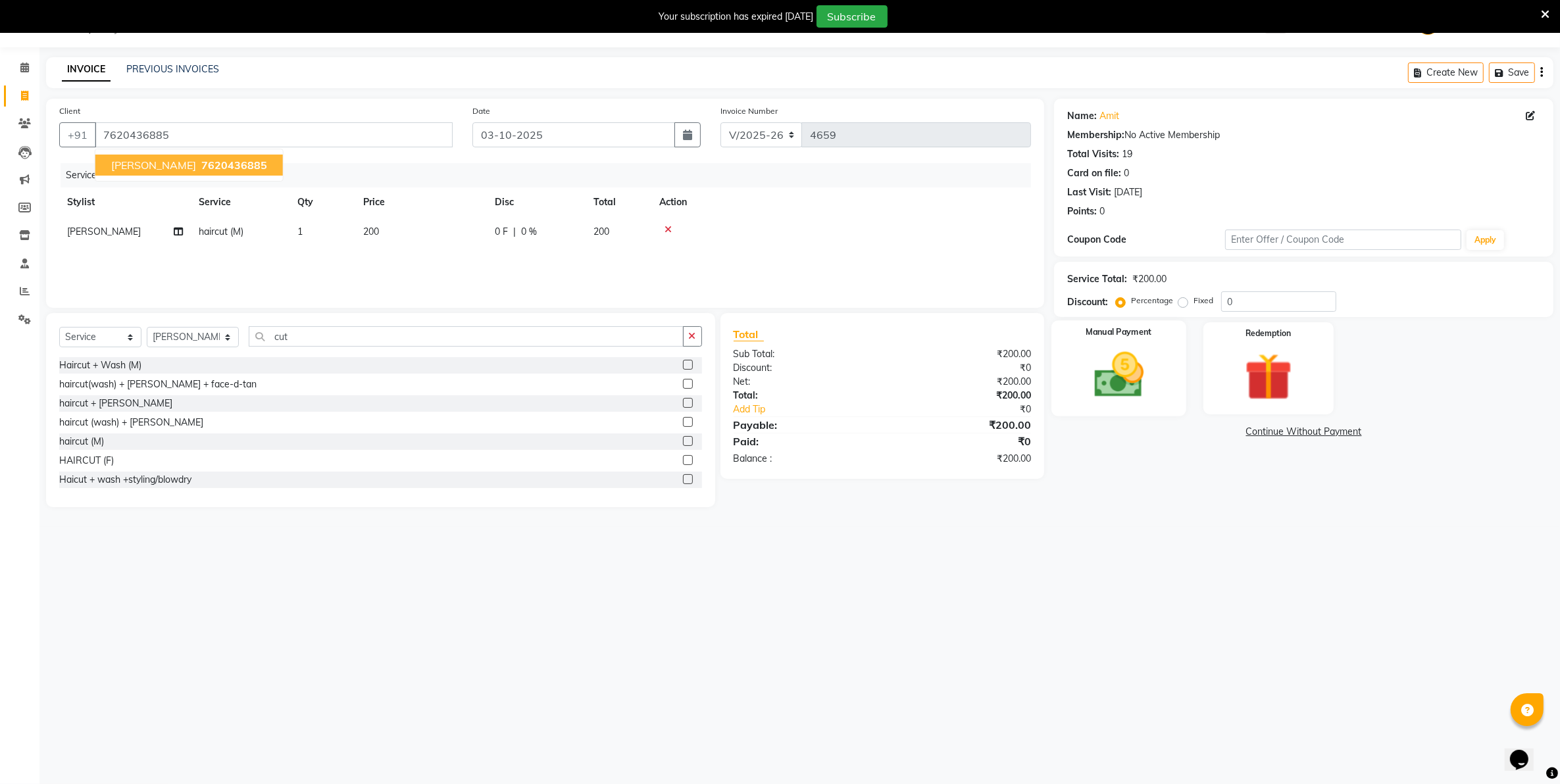
click at [1130, 384] on img at bounding box center [1120, 375] width 81 height 57
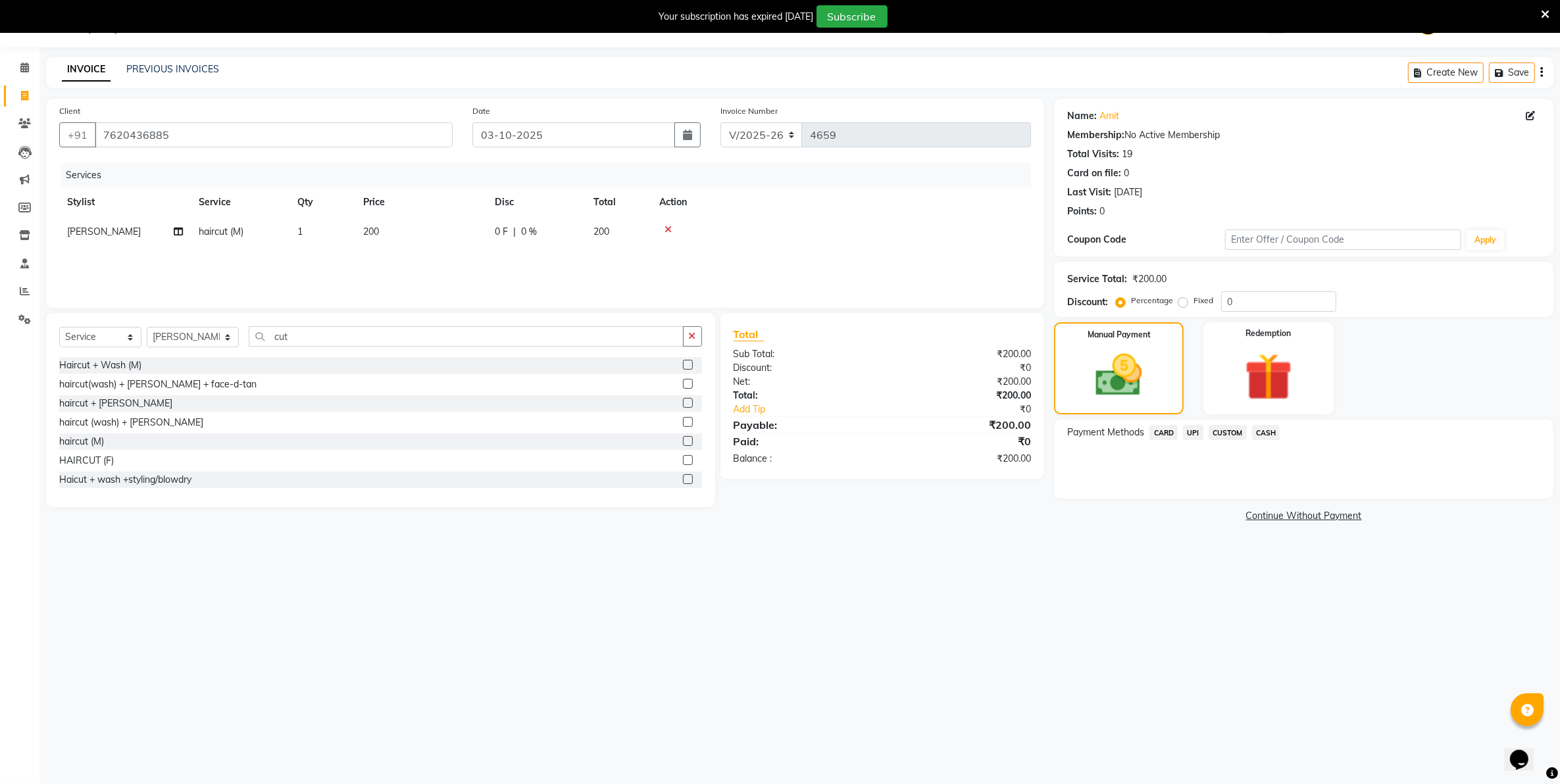
click at [1194, 434] on span "UPI" at bounding box center [1192, 432] width 20 height 15
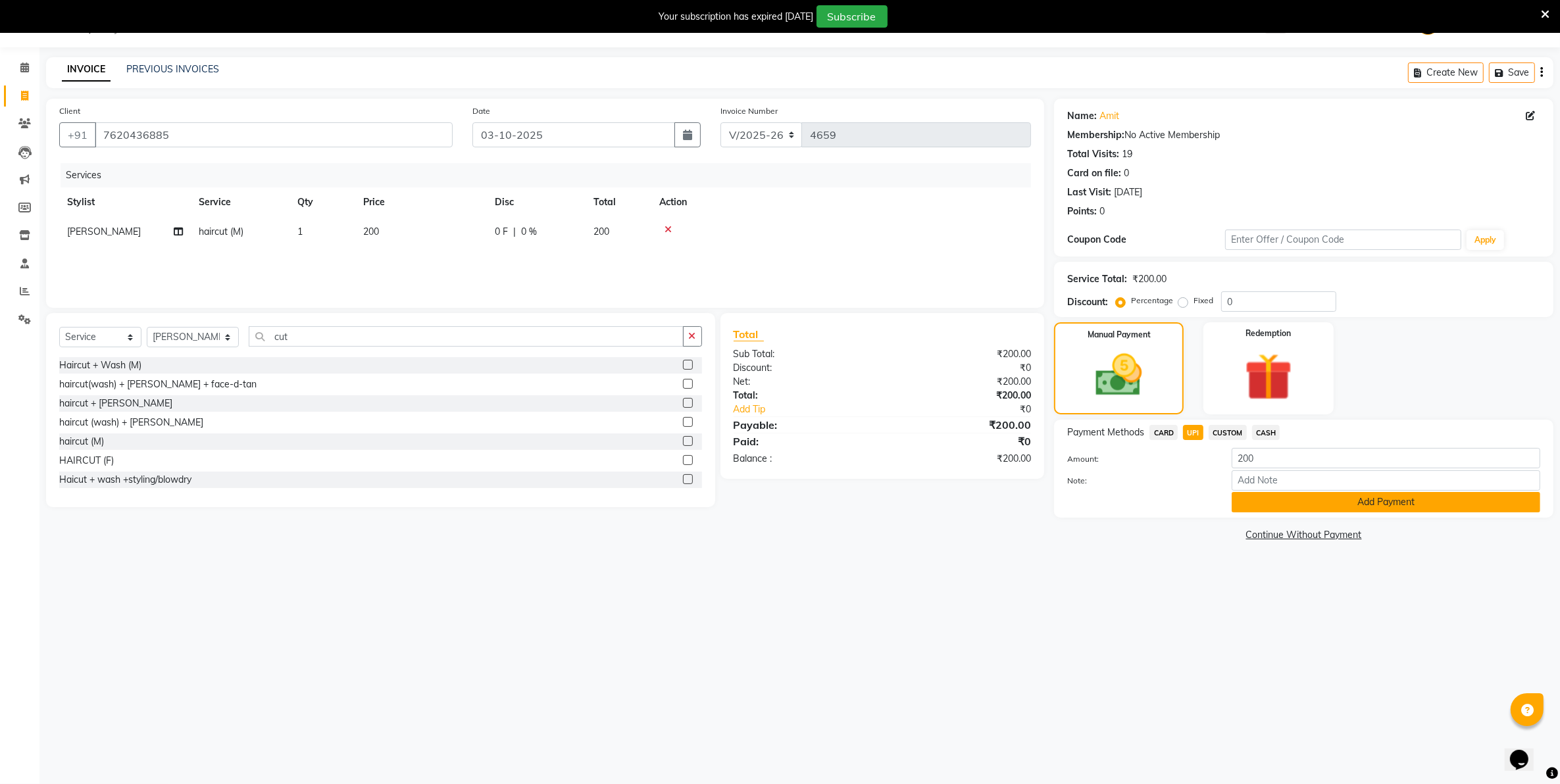
click at [1276, 501] on button "Add Payment" at bounding box center [1386, 501] width 309 height 20
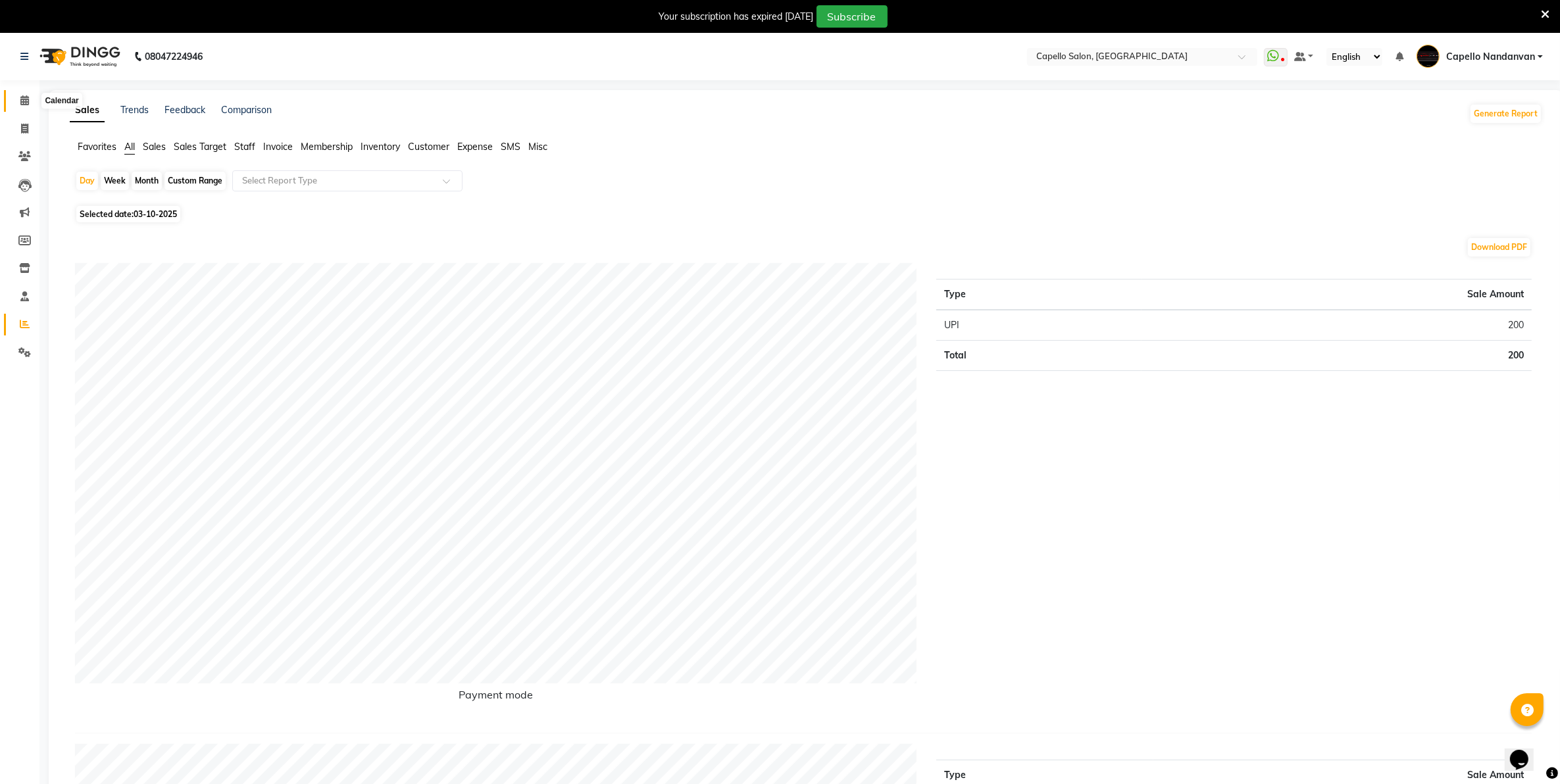
click at [27, 103] on icon at bounding box center [24, 100] width 9 height 10
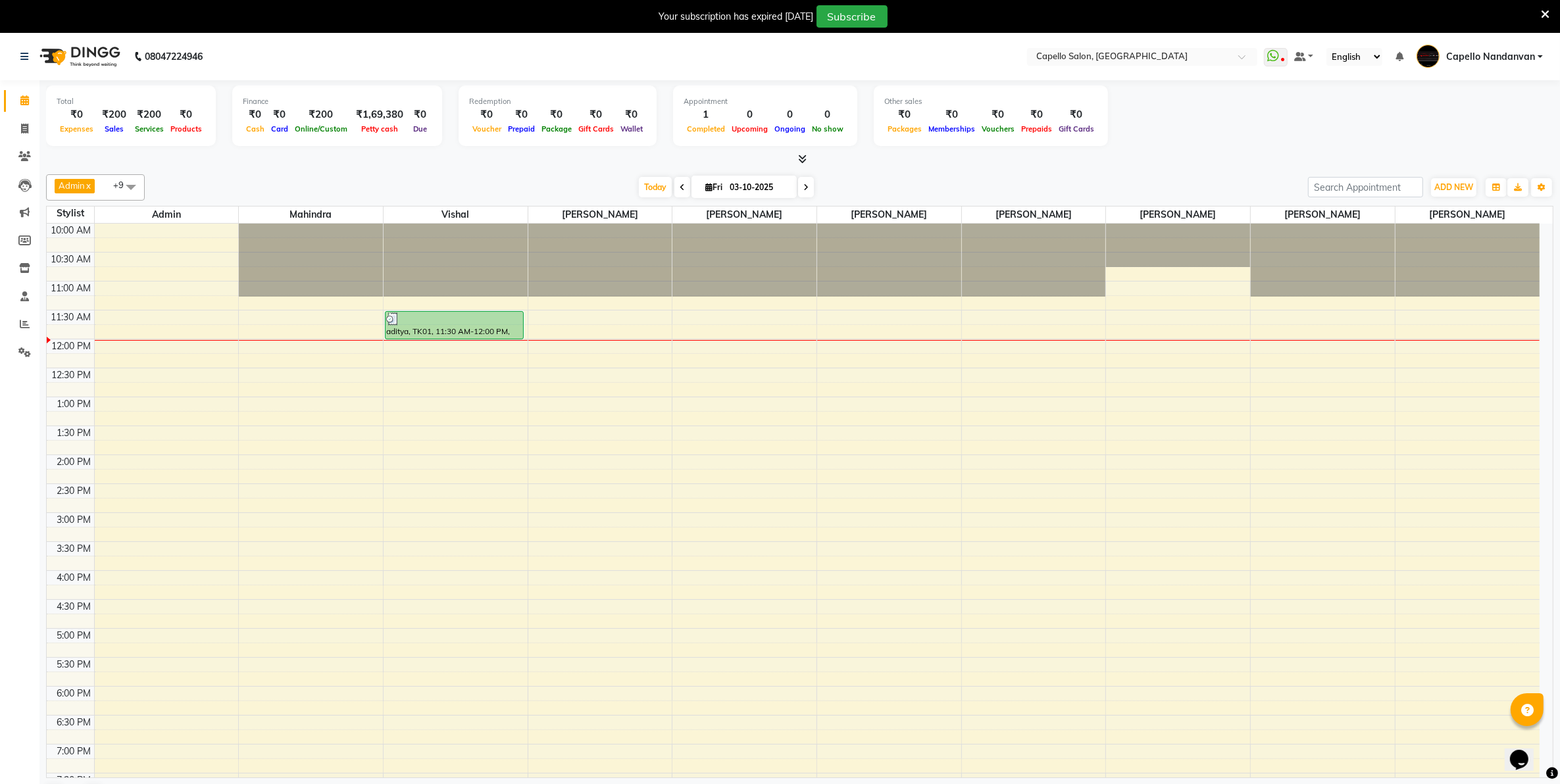
click at [1278, 179] on div "Today Fri 03-10-2025" at bounding box center [726, 187] width 1150 height 19
click at [27, 327] on icon at bounding box center [24, 324] width 10 height 10
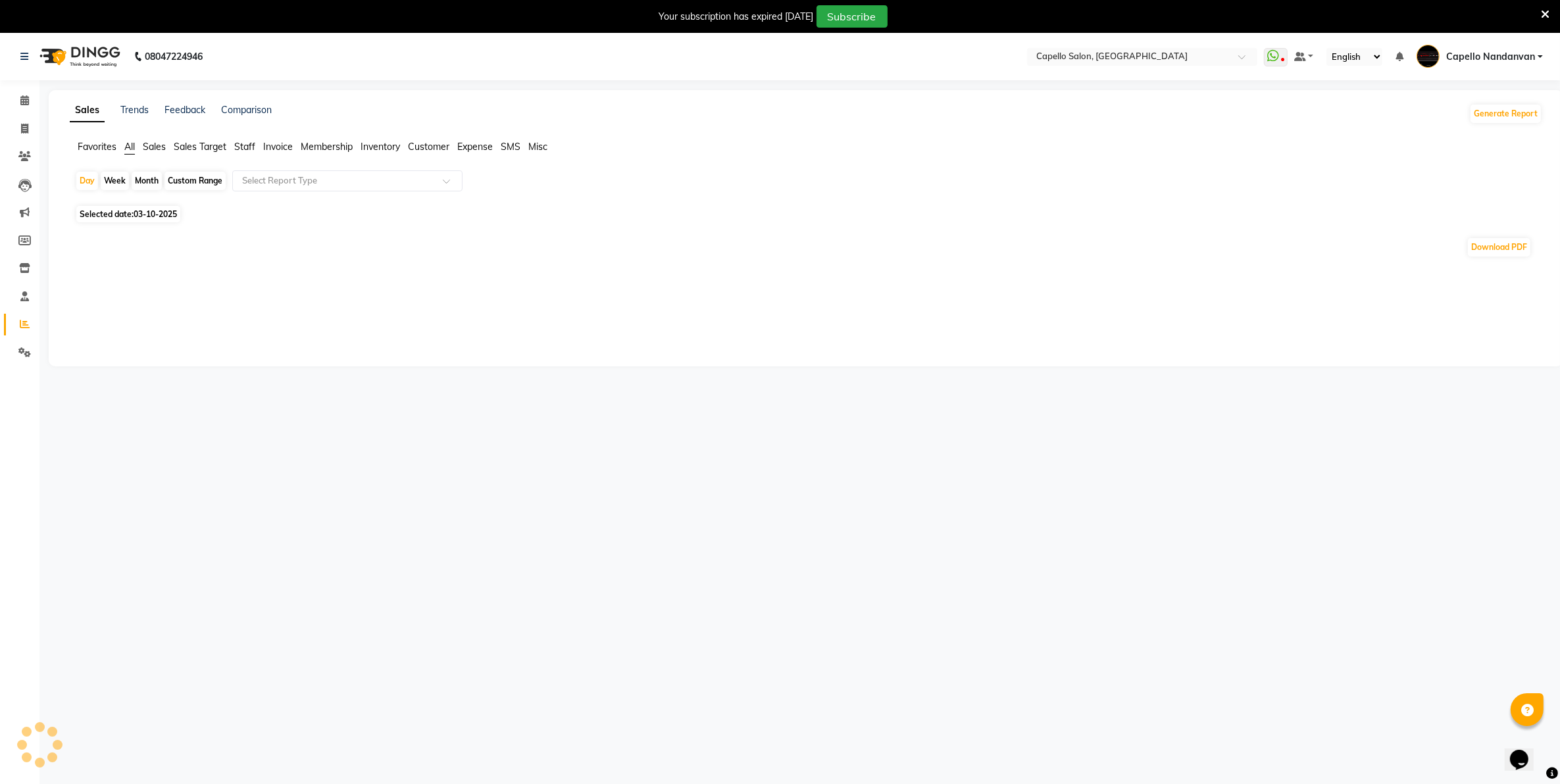
click at [149, 182] on div "Month" at bounding box center [146, 181] width 30 height 19
select select "10"
select select "2025"
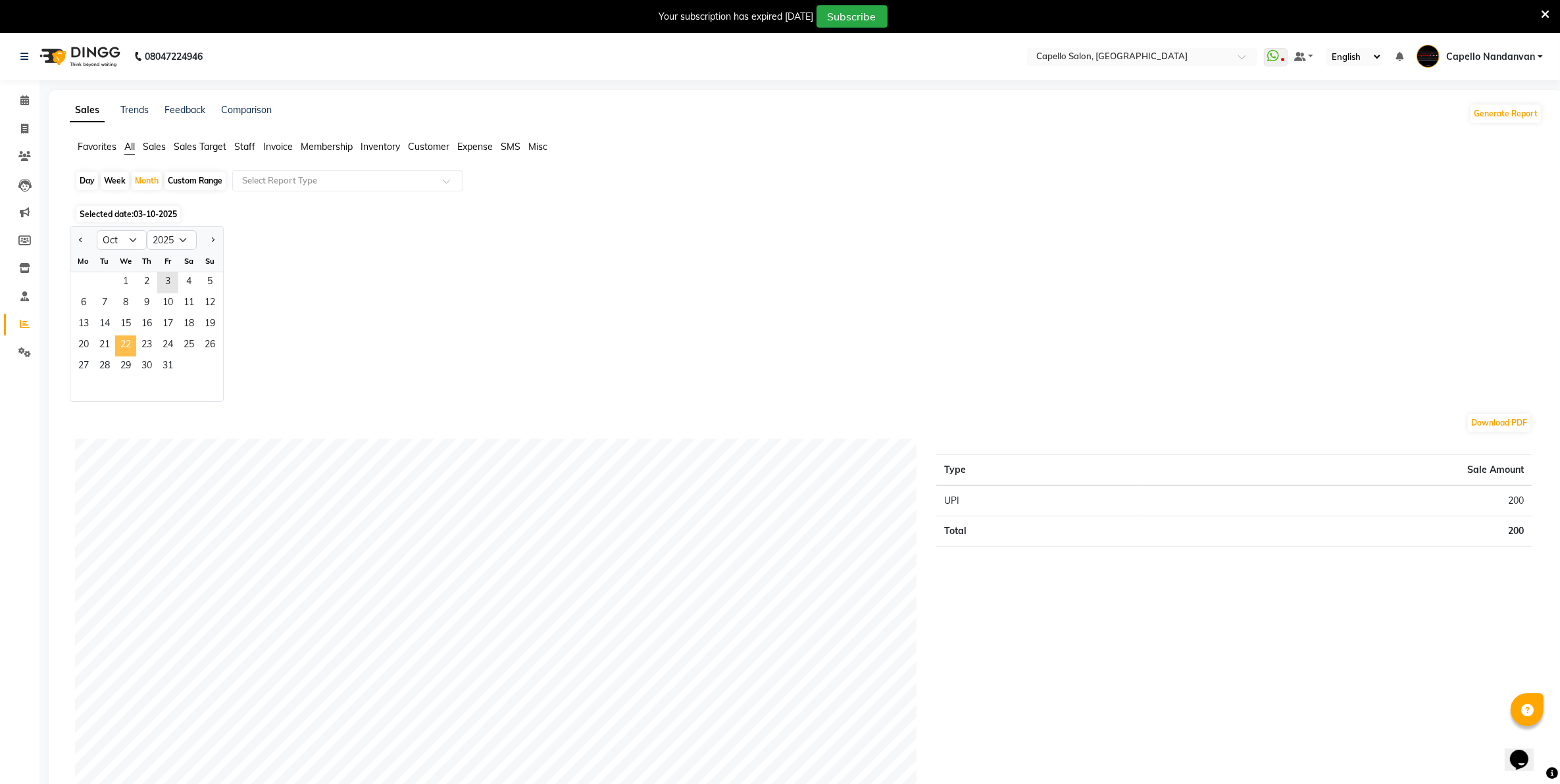
click at [123, 350] on span "22" at bounding box center [126, 346] width 21 height 21
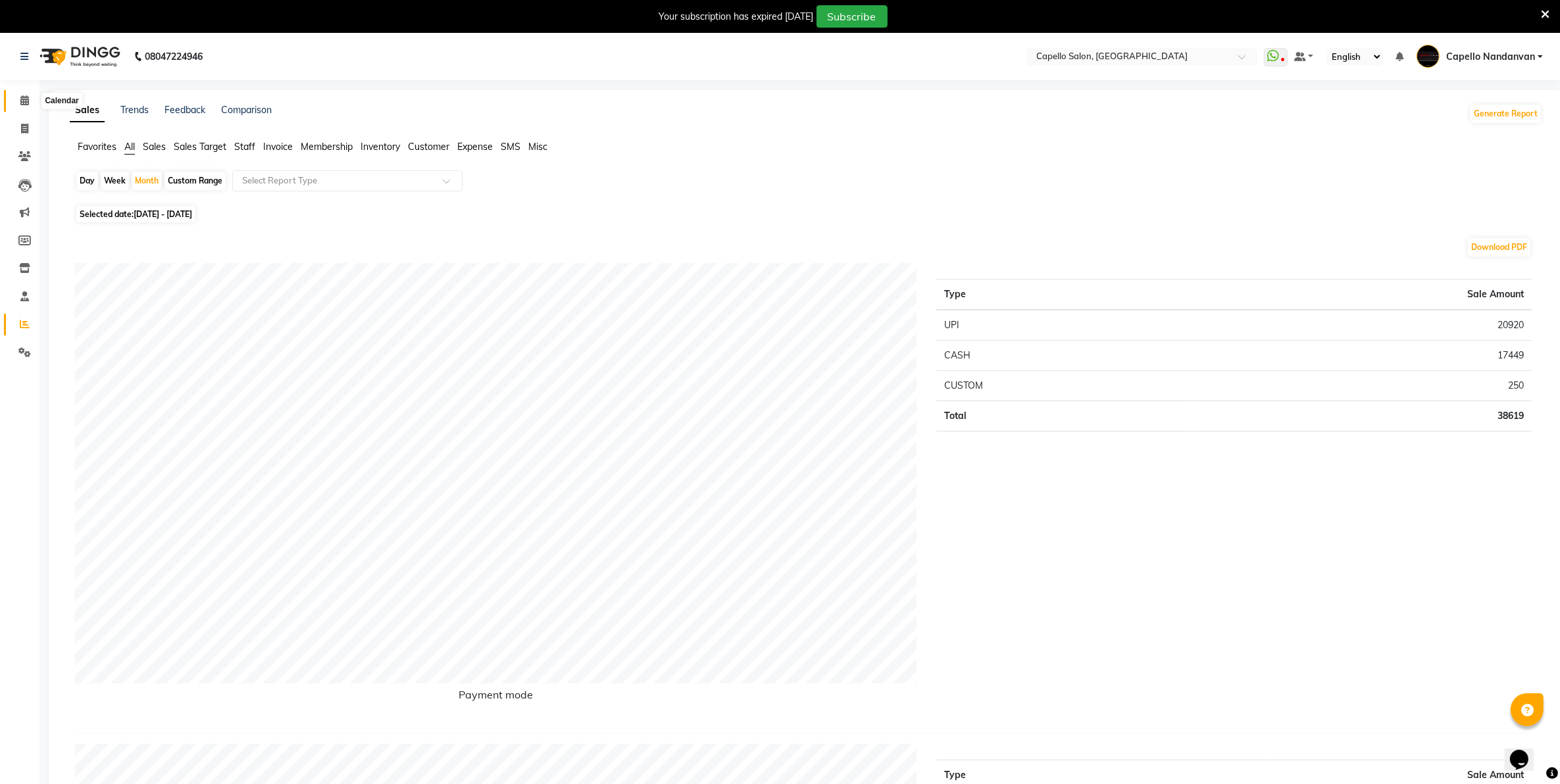
click at [25, 98] on icon at bounding box center [24, 100] width 9 height 10
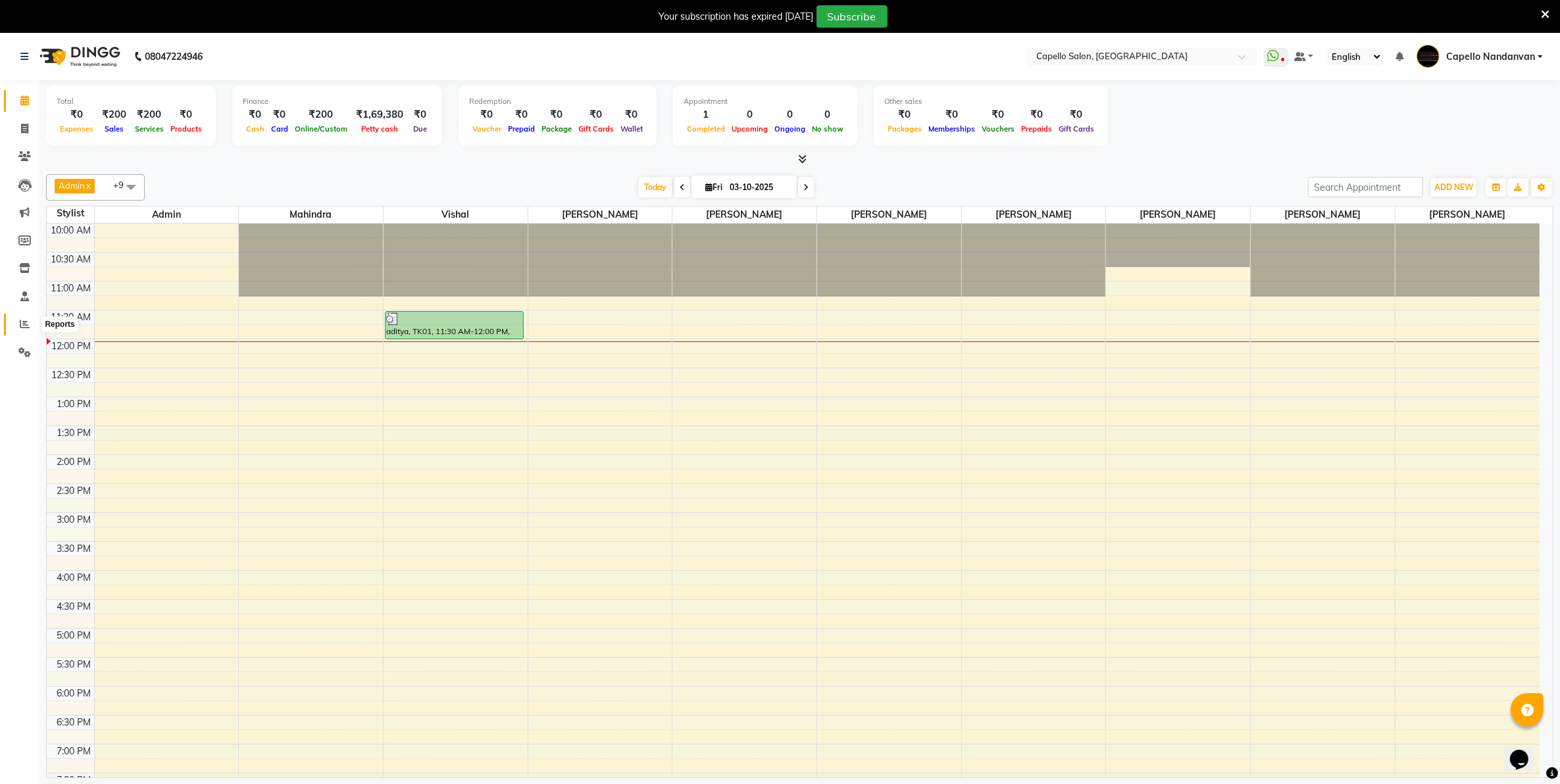
click at [18, 329] on span at bounding box center [24, 325] width 23 height 15
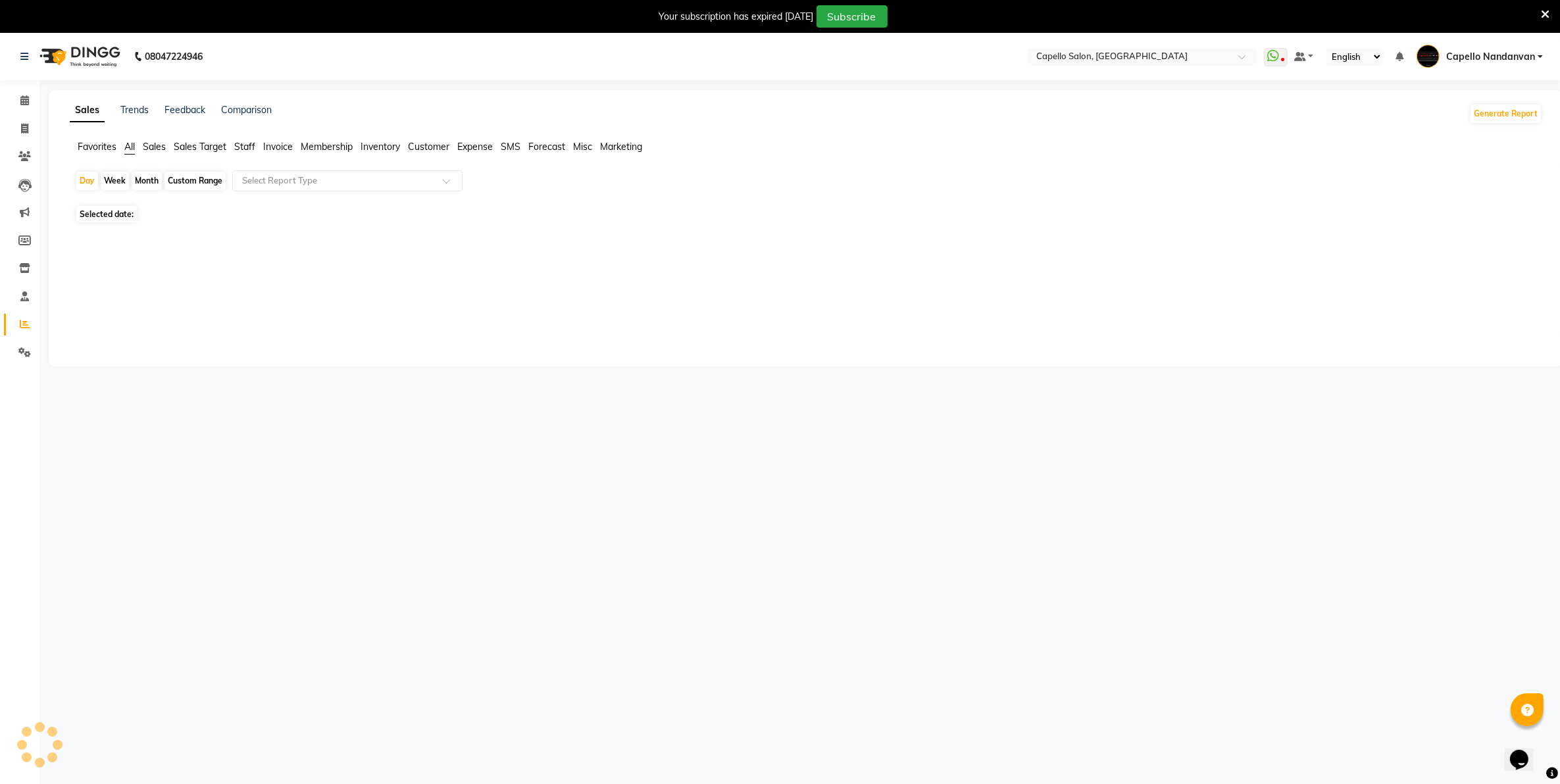
click at [149, 182] on div "Month" at bounding box center [146, 181] width 30 height 19
select select "10"
select select "2025"
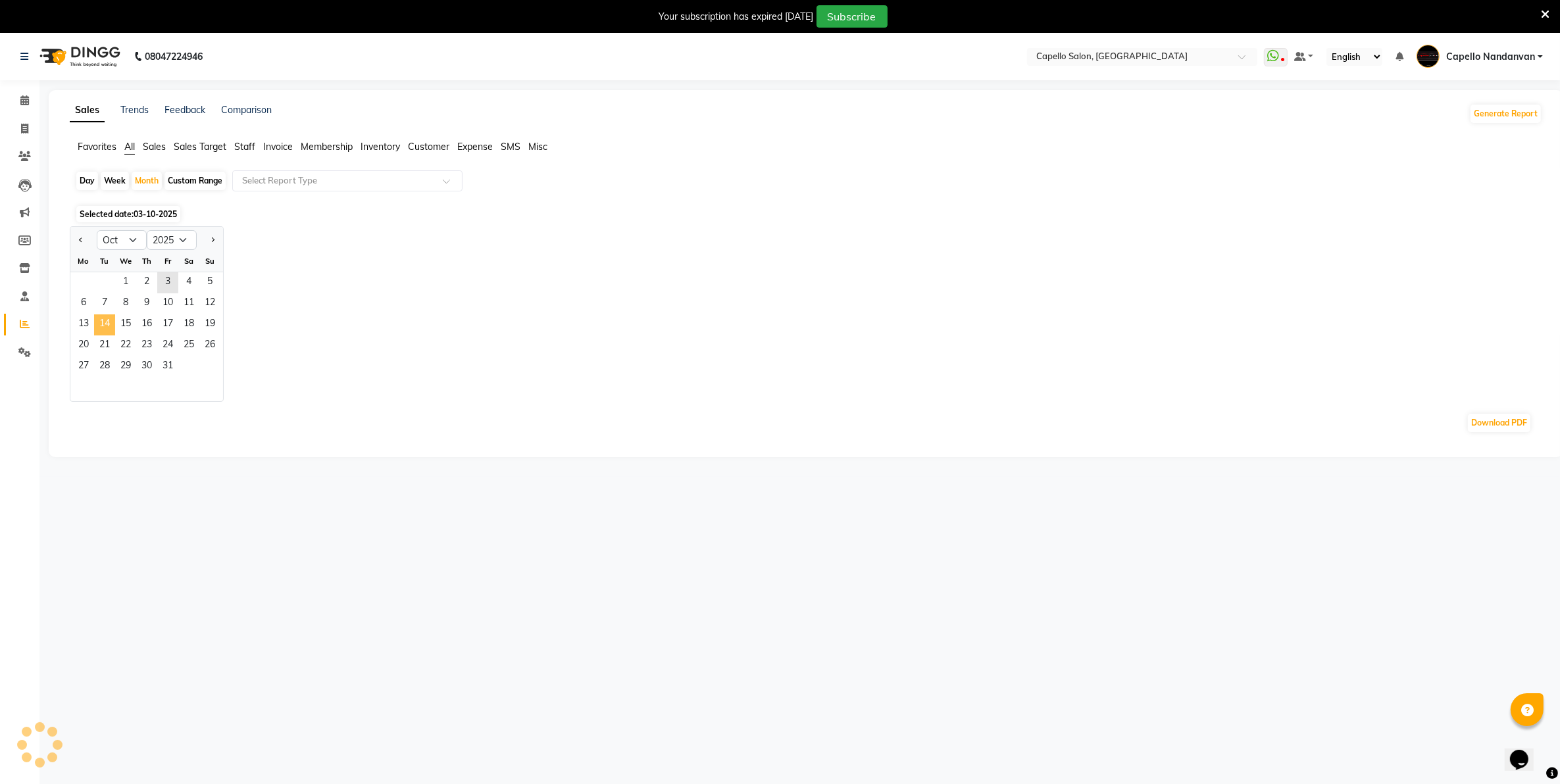
click at [107, 327] on span "14" at bounding box center [104, 325] width 21 height 21
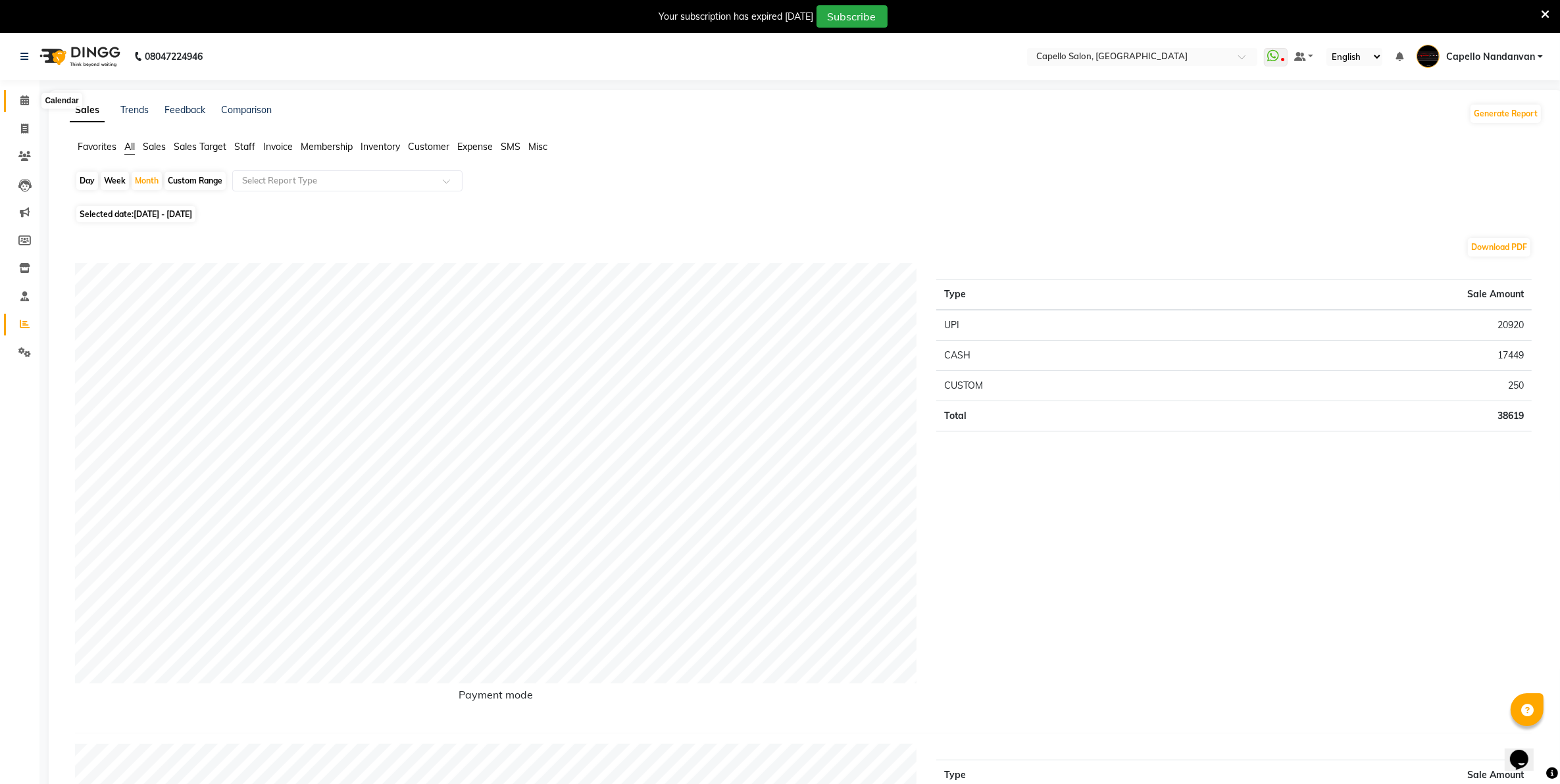
click at [18, 103] on span at bounding box center [24, 101] width 23 height 15
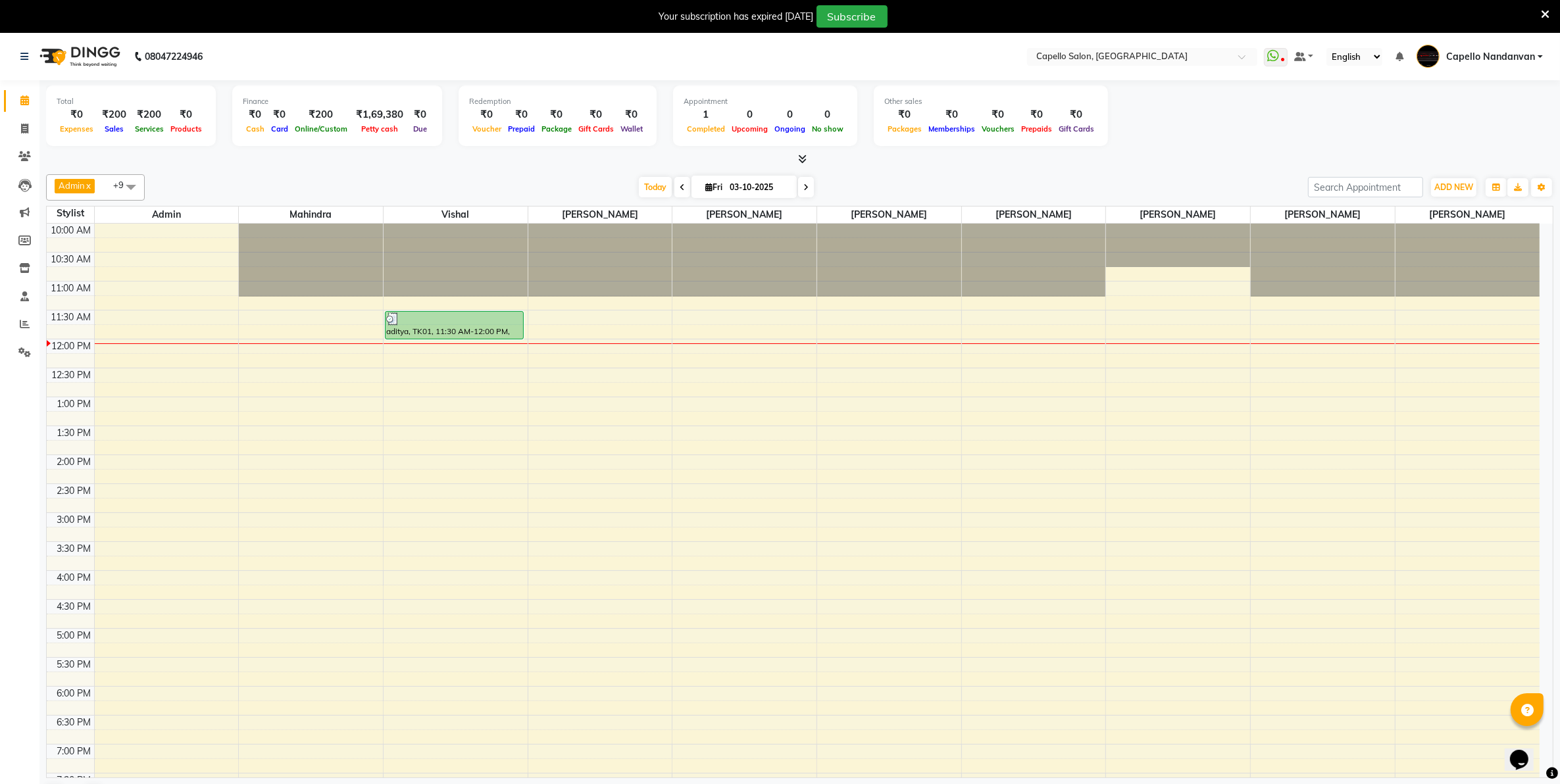
click at [4, 90] on link "Calendar" at bounding box center [19, 101] width 32 height 22
click at [30, 325] on span at bounding box center [24, 325] width 23 height 15
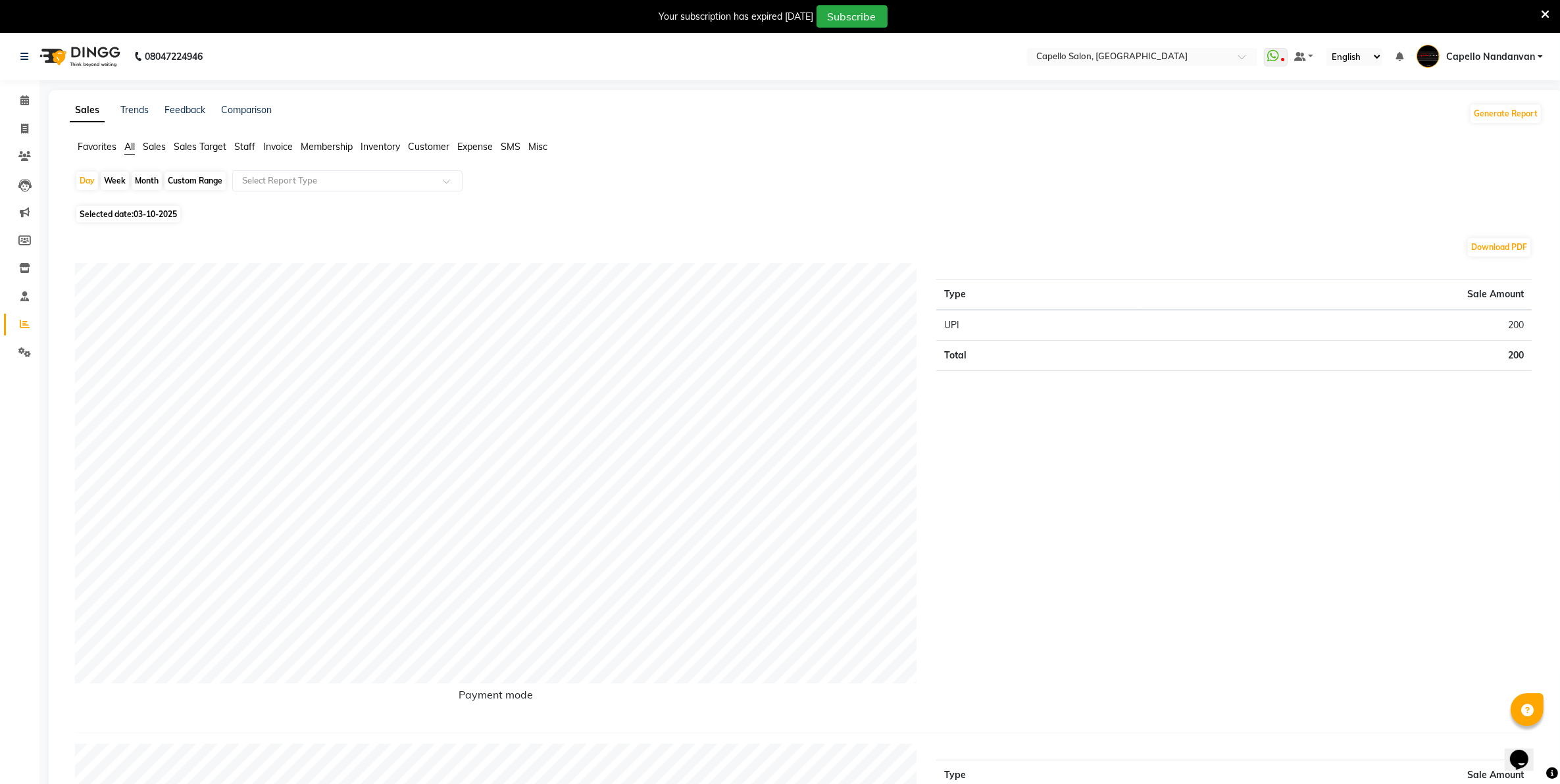
click at [140, 178] on div "Month" at bounding box center [146, 181] width 30 height 19
select select "10"
select select "2025"
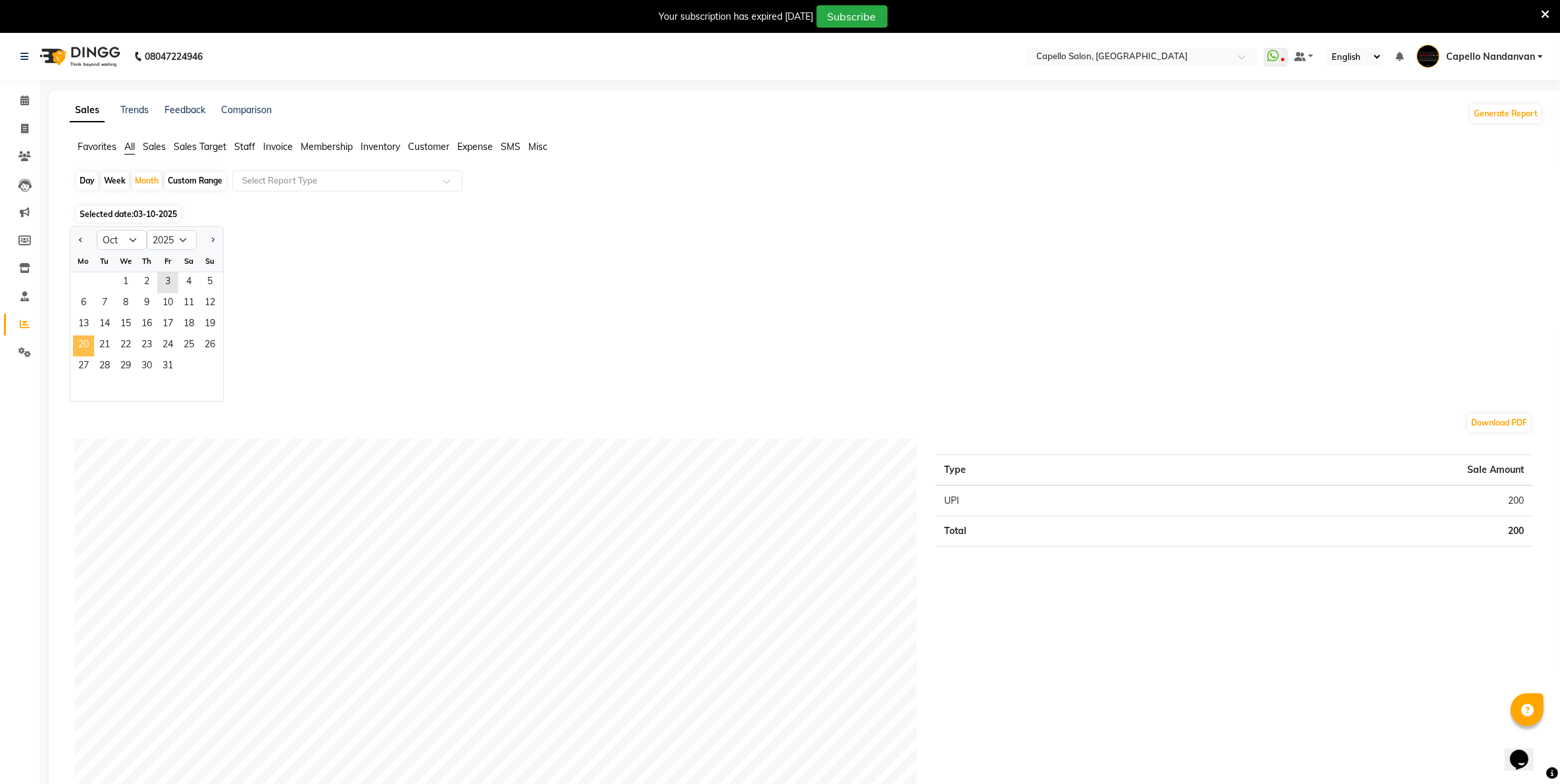
click at [93, 347] on span "20" at bounding box center [83, 346] width 21 height 21
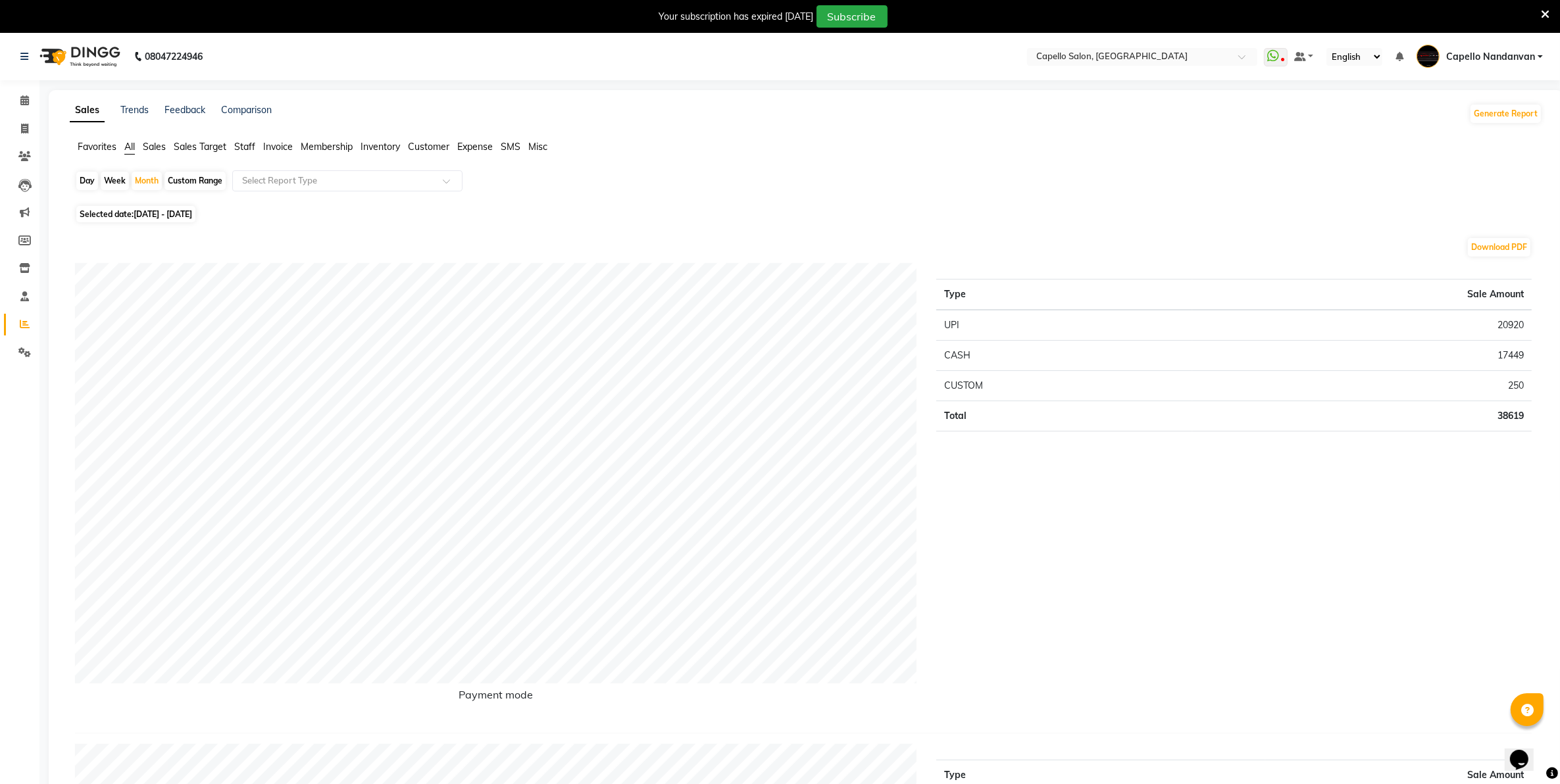
click at [19, 103] on span at bounding box center [24, 101] width 23 height 15
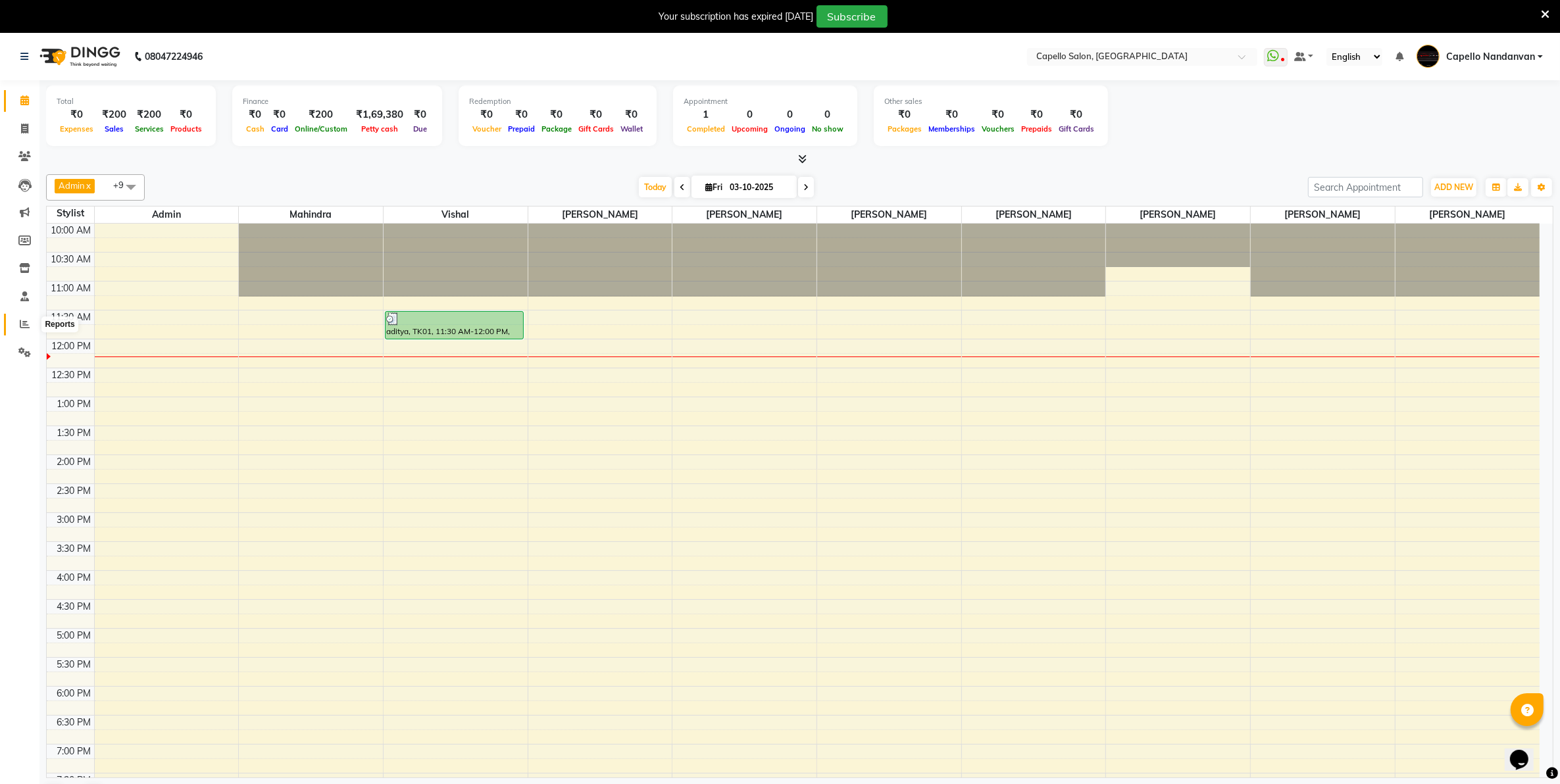
click at [24, 321] on icon at bounding box center [24, 324] width 10 height 10
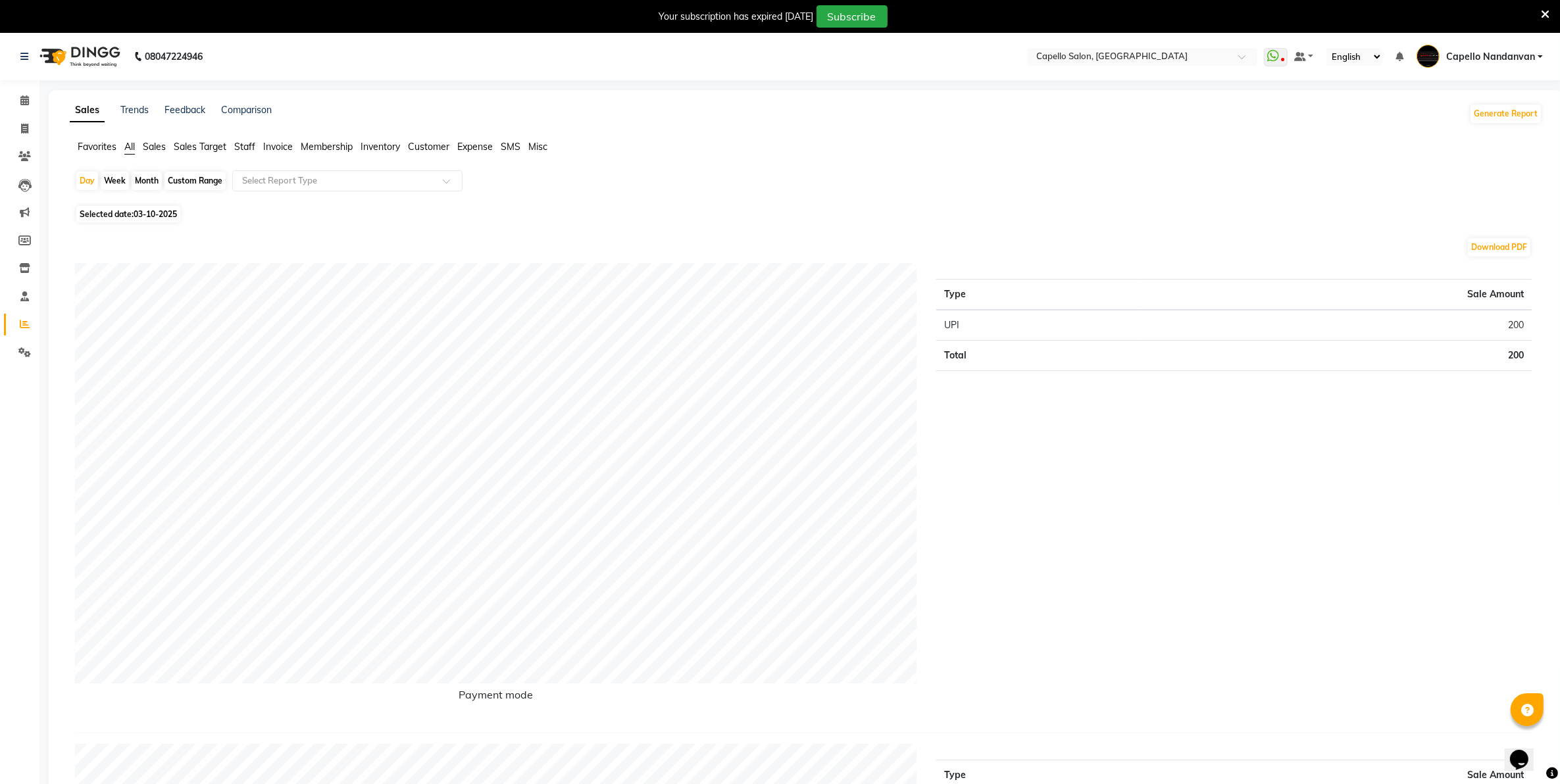
click at [143, 181] on div "Month" at bounding box center [146, 181] width 30 height 19
select select "10"
select select "2025"
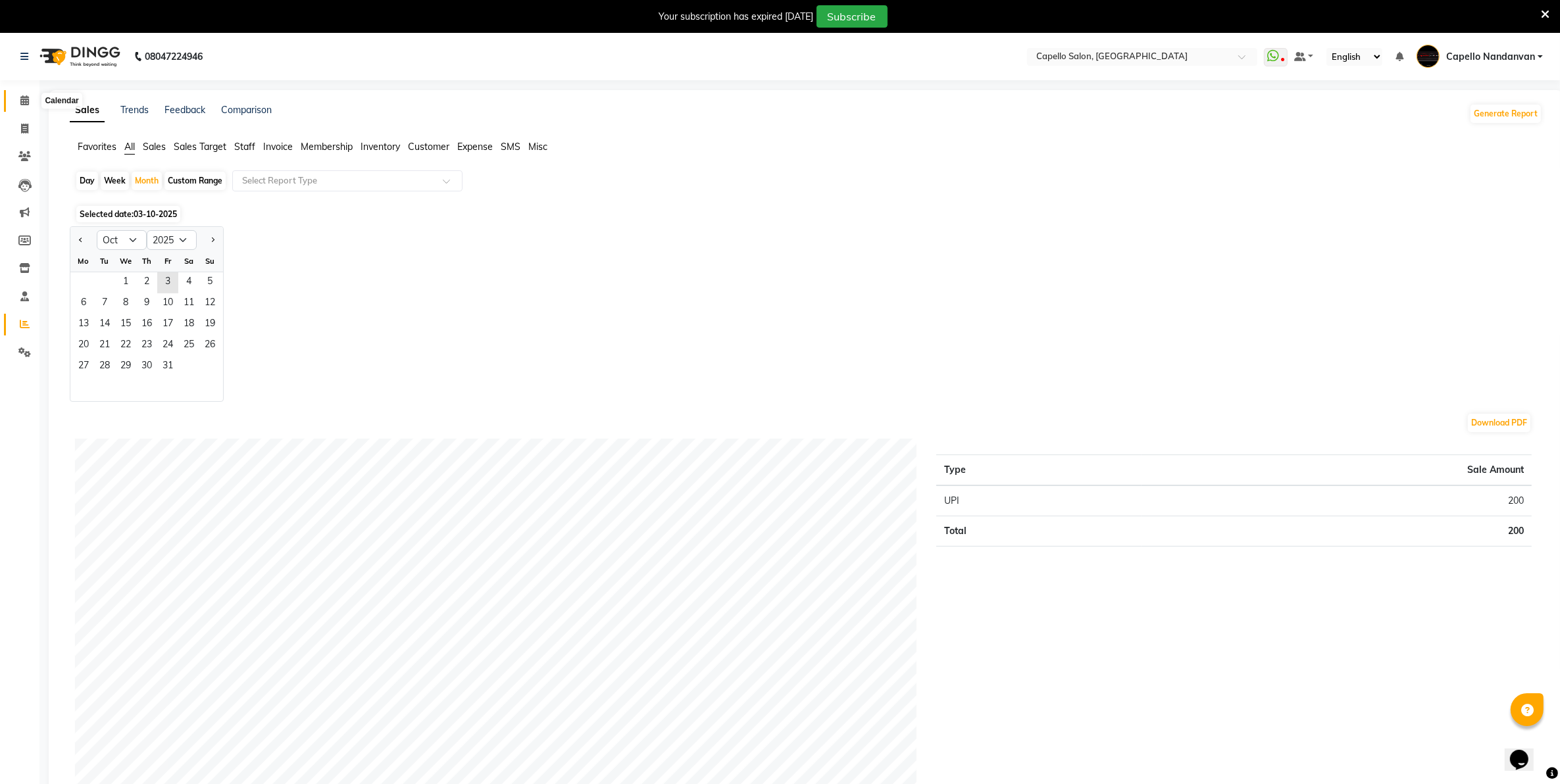
click at [23, 100] on icon at bounding box center [24, 100] width 9 height 10
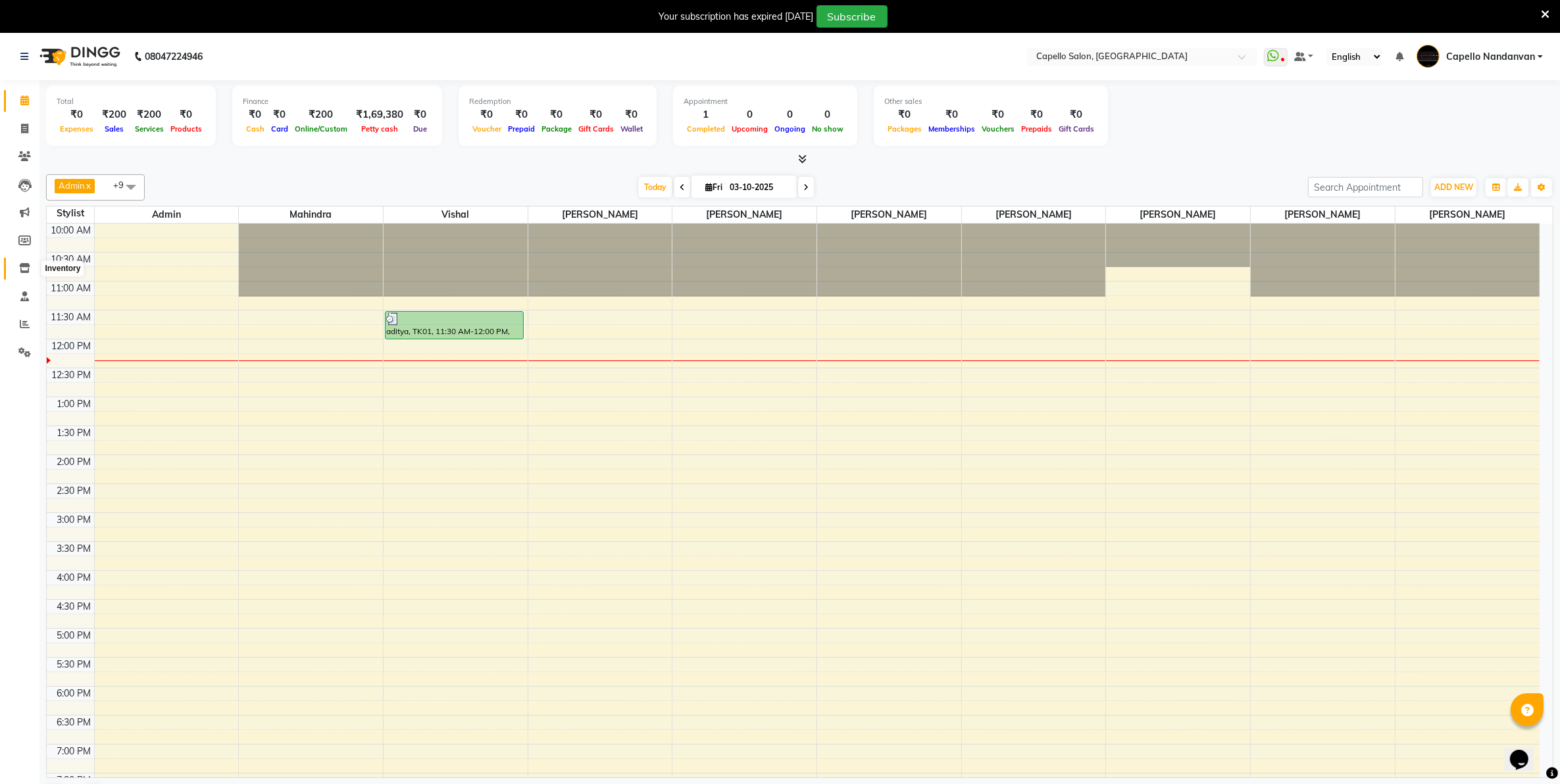
click at [23, 274] on span at bounding box center [24, 268] width 23 height 15
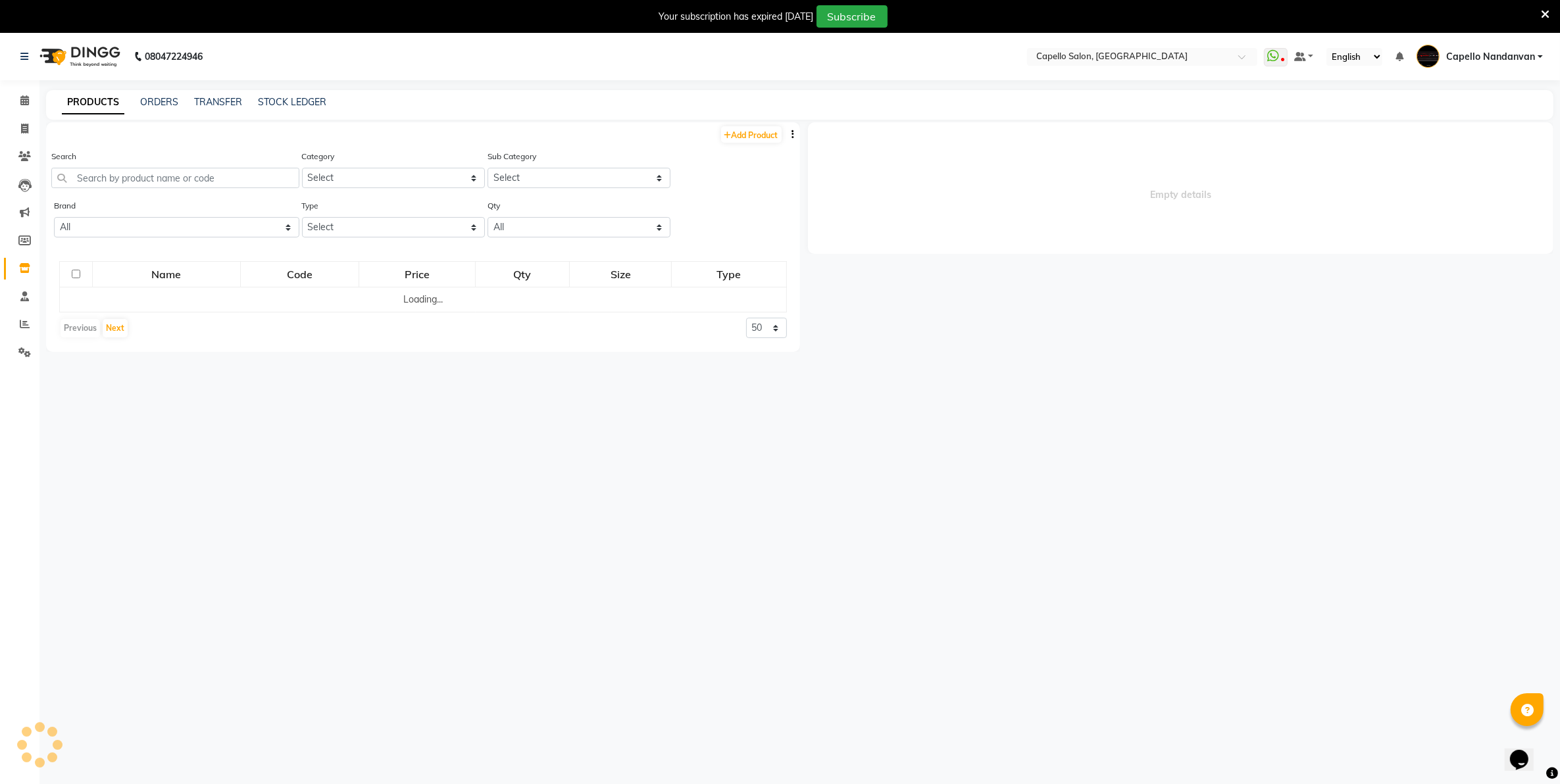
select select
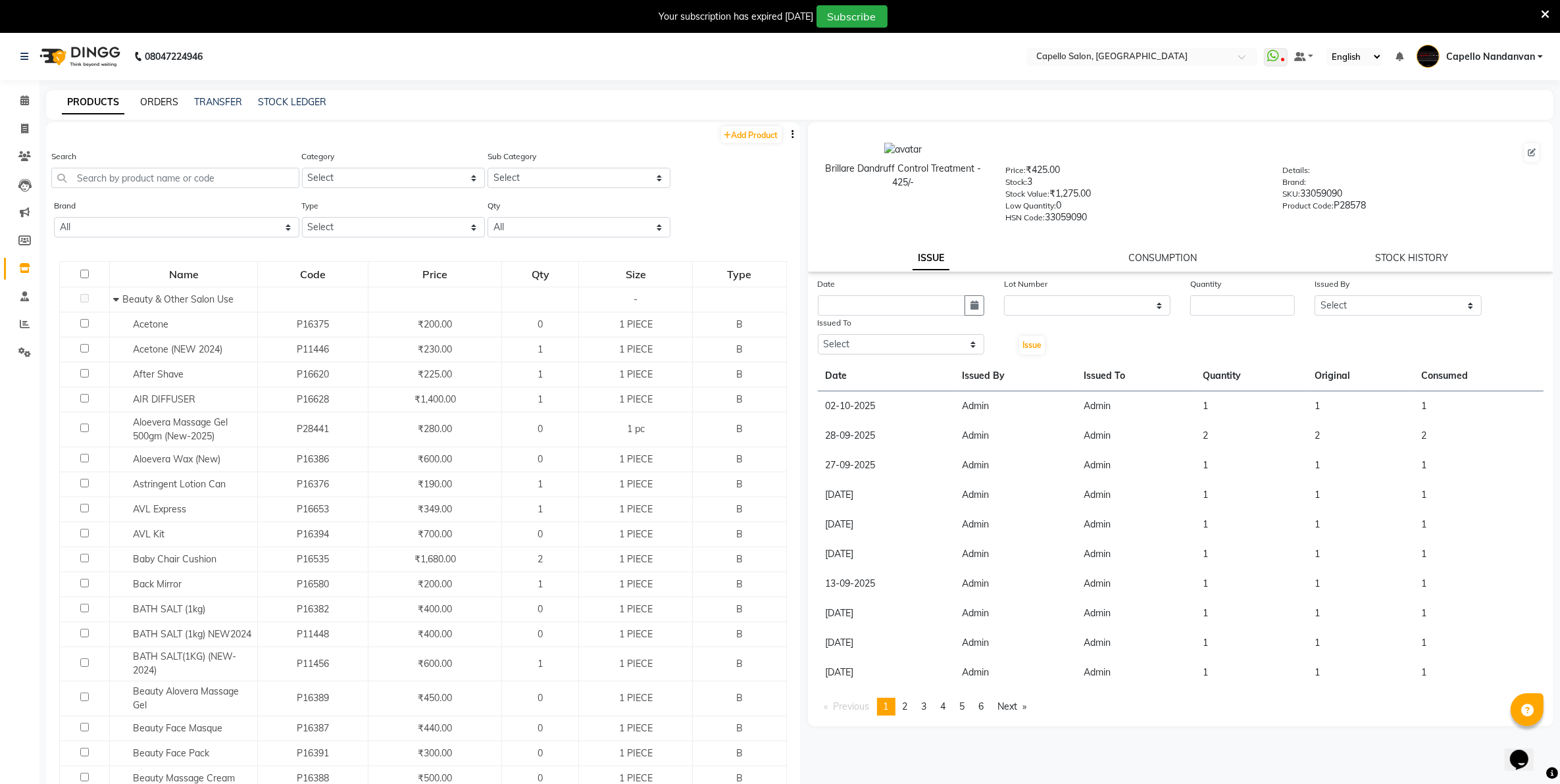
click at [150, 99] on link "ORDERS" at bounding box center [158, 102] width 38 height 12
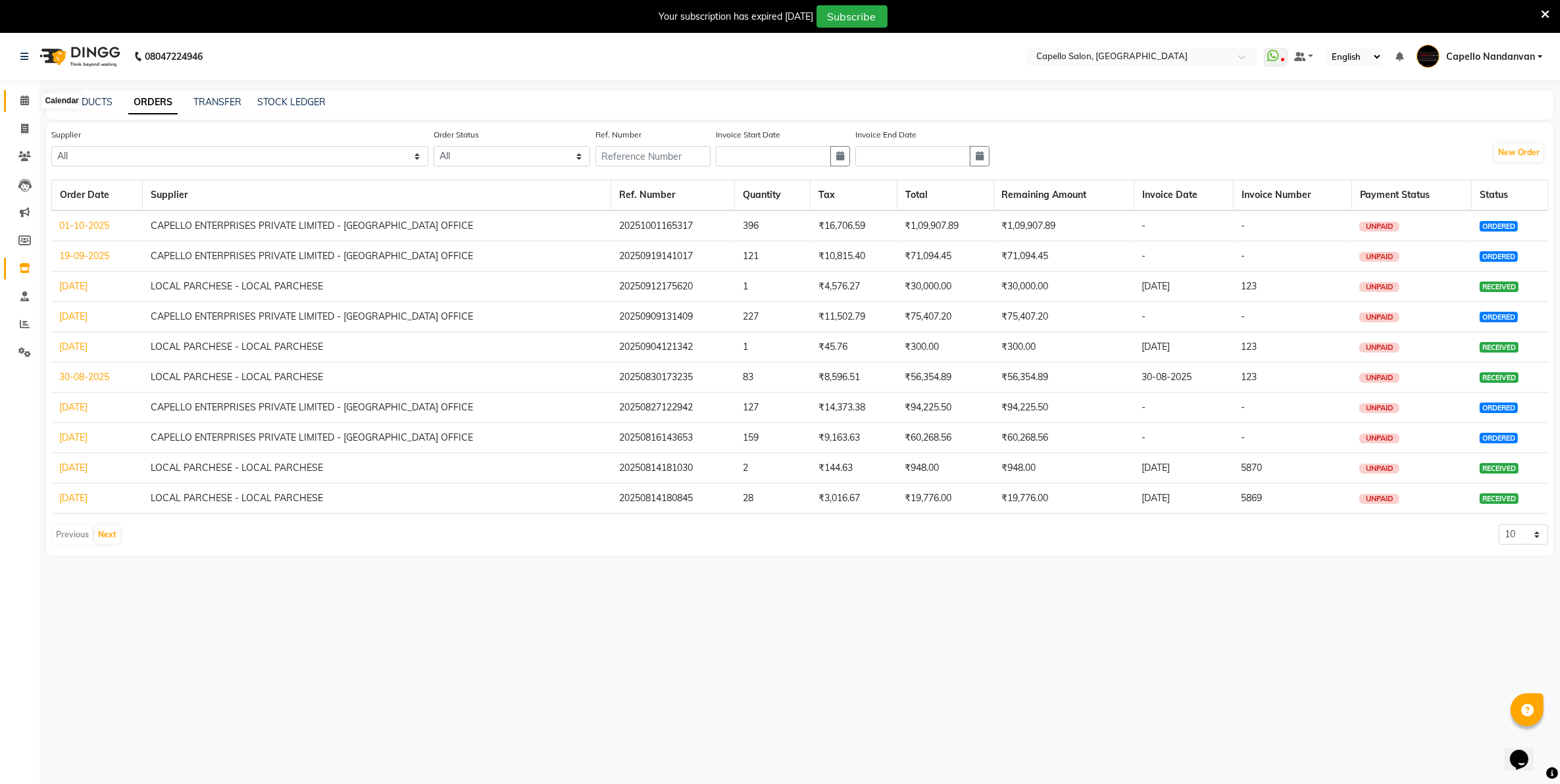
click at [27, 94] on span at bounding box center [24, 101] width 23 height 15
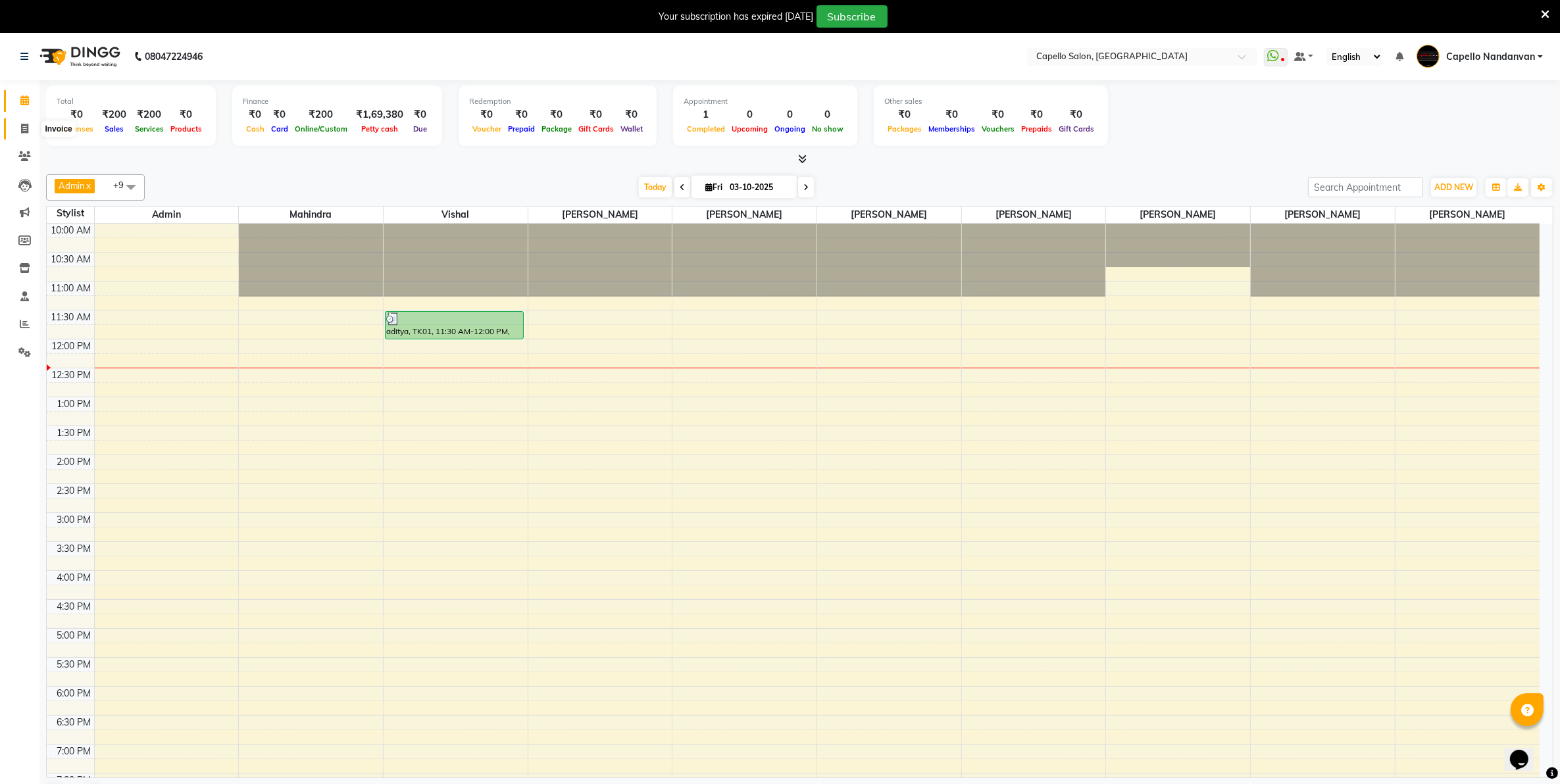
click at [19, 127] on span at bounding box center [24, 129] width 23 height 15
select select "service"
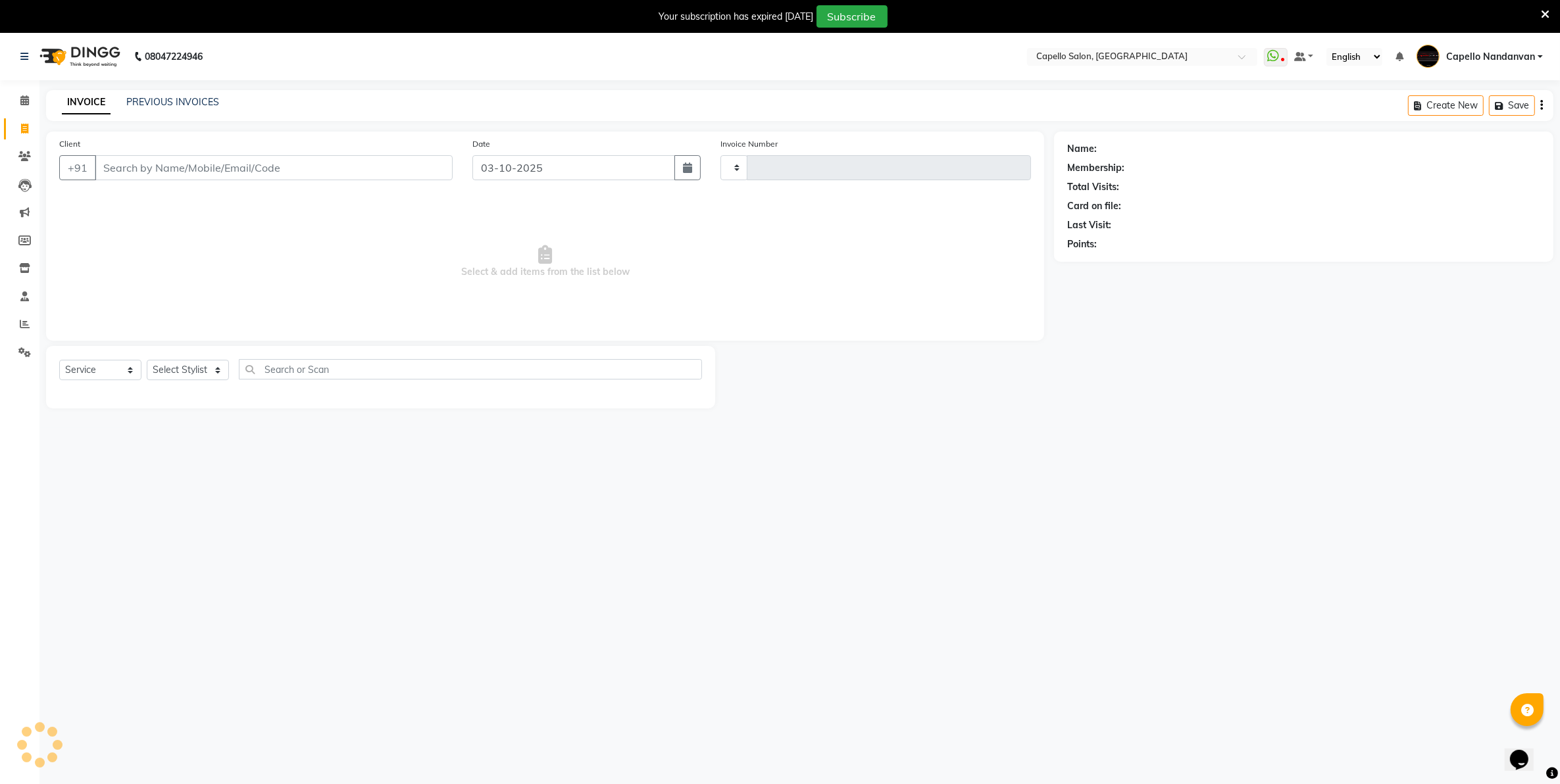
type input "4659"
select select "830"
click at [123, 107] on div "INVOICE PREVIOUS INVOICES" at bounding box center [132, 102] width 173 height 14
click at [129, 104] on link "PREVIOUS INVOICES" at bounding box center [172, 102] width 93 height 12
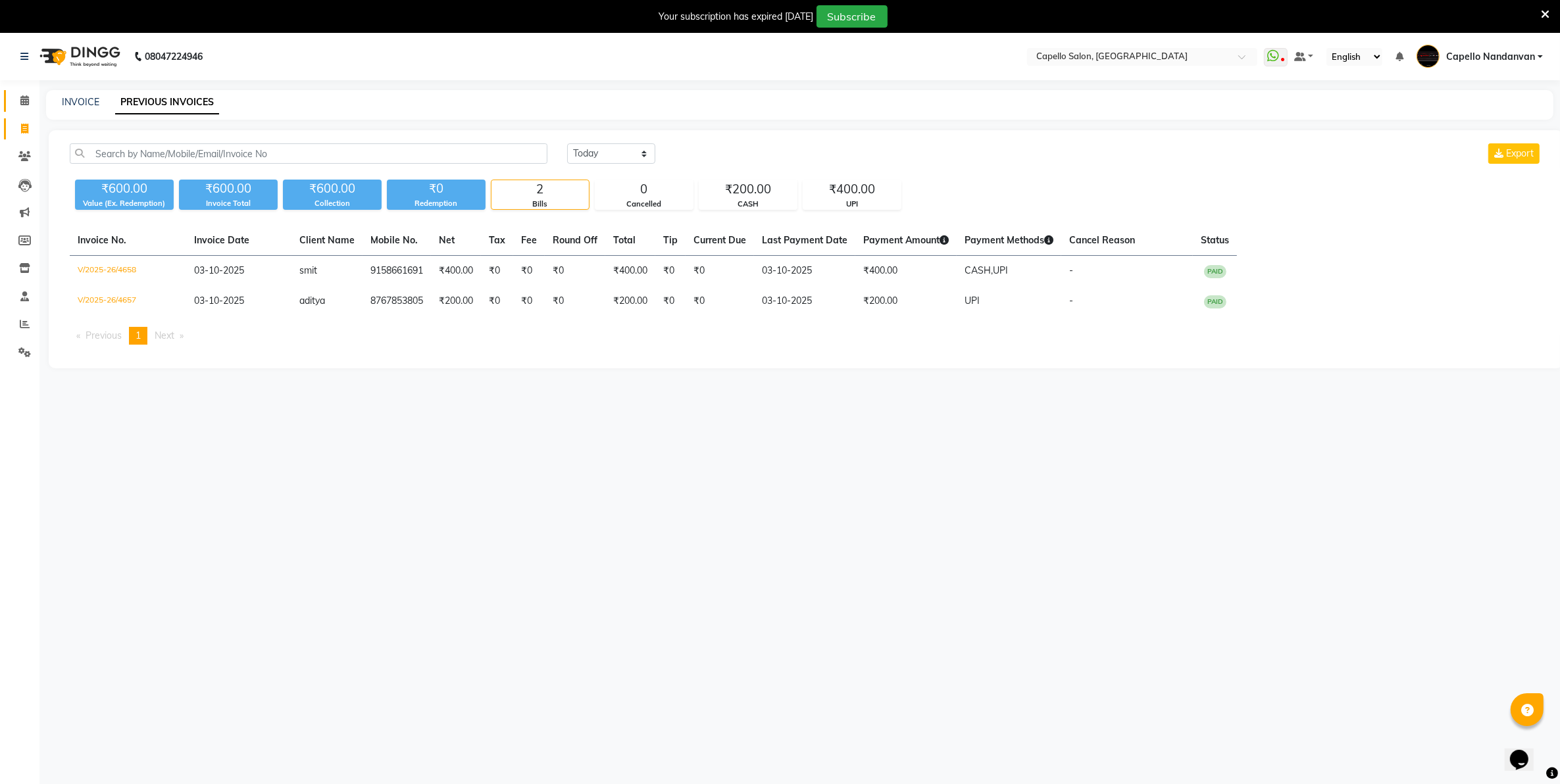
click at [17, 109] on link "Calendar" at bounding box center [19, 101] width 32 height 22
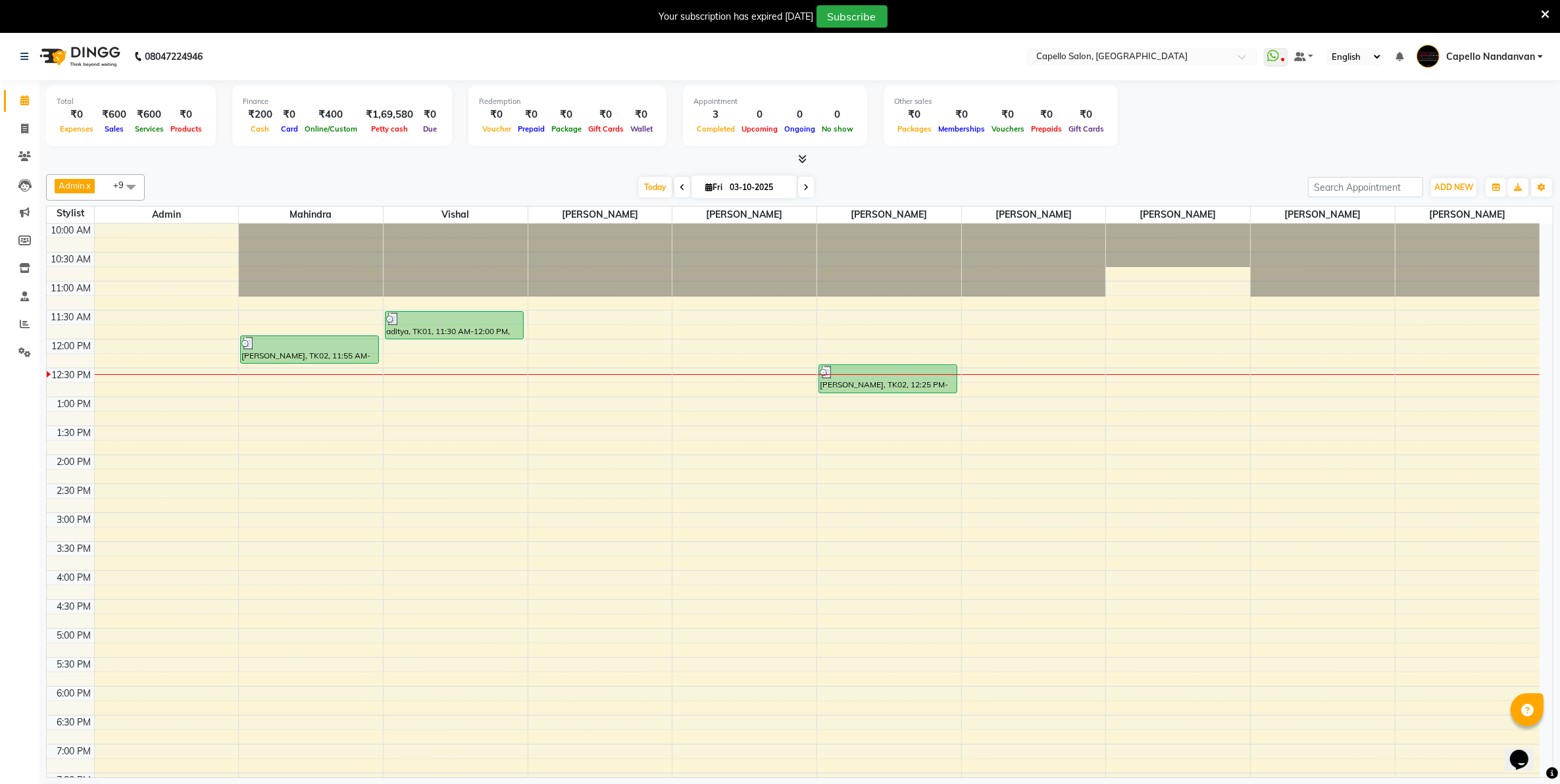
click at [1211, 143] on div "Total ₹0 Expenses ₹600 Sales ₹600 Services ₹0 Products Finance ₹200 Cash ₹0 Car…" at bounding box center [800, 118] width 1507 height 65
click at [23, 317] on span at bounding box center [24, 325] width 23 height 15
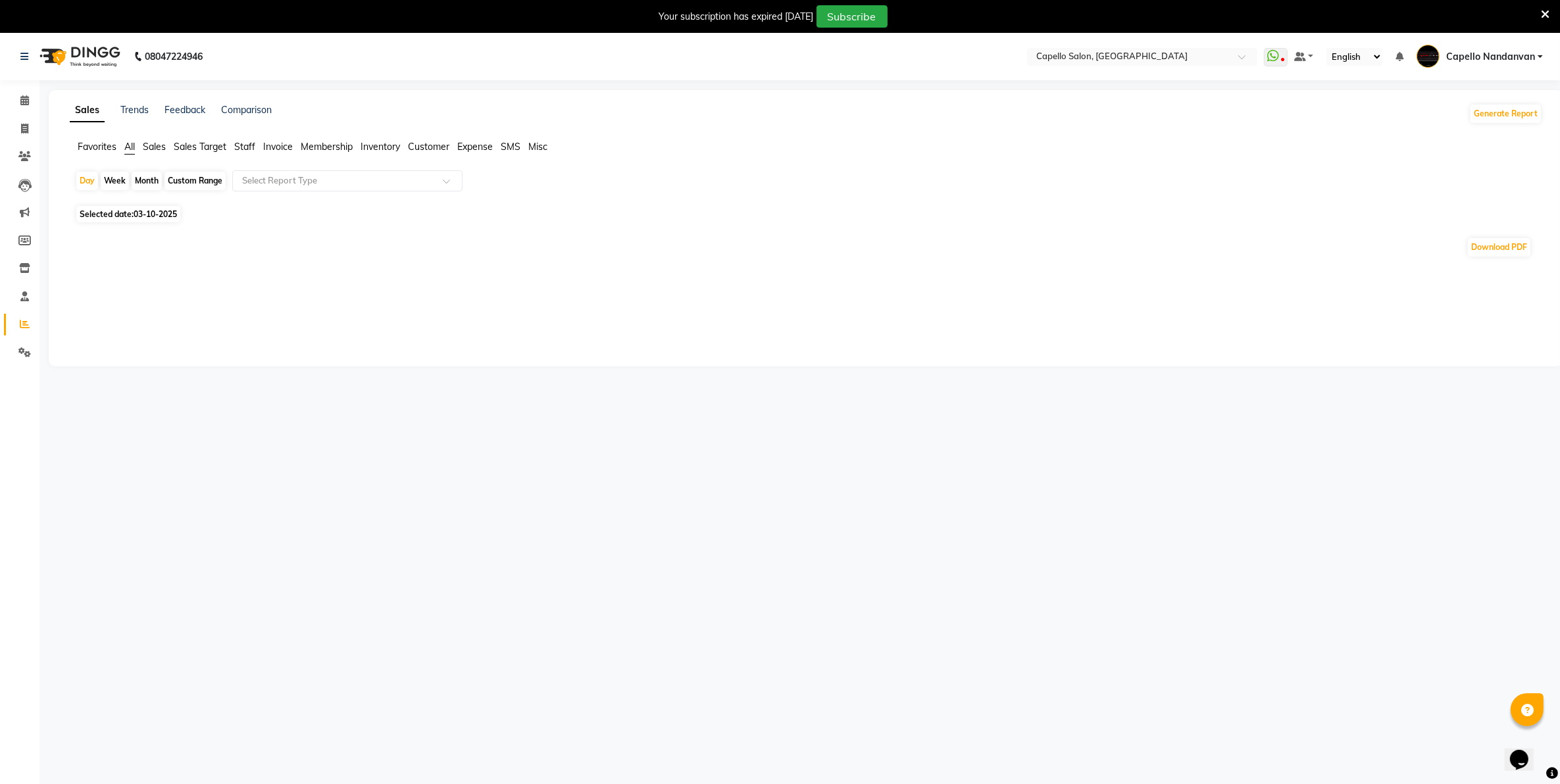
click at [150, 181] on div "Month" at bounding box center [146, 181] width 30 height 19
select select "10"
select select "2025"
click at [140, 178] on div "Month" at bounding box center [146, 181] width 30 height 19
select select "10"
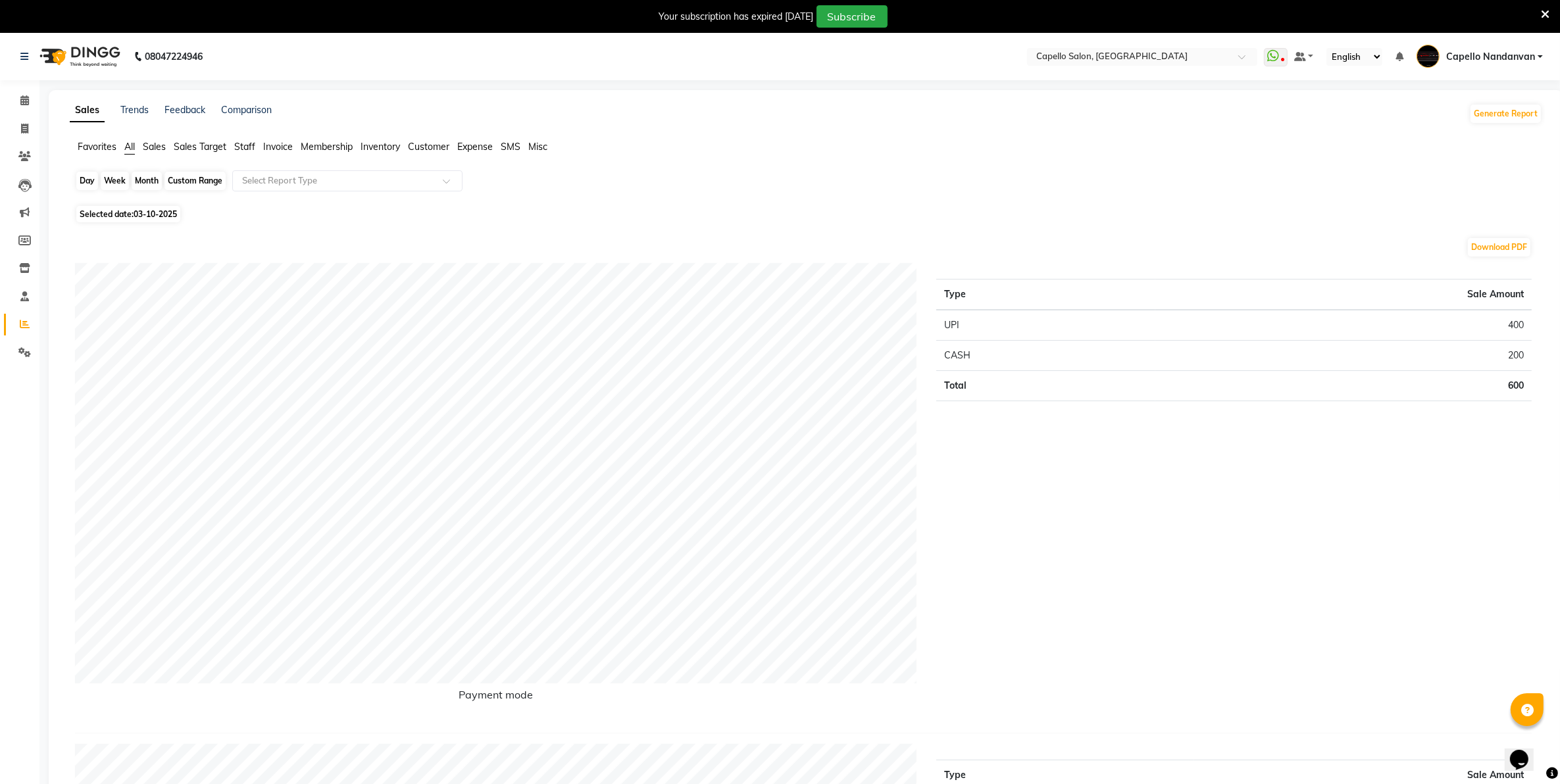
select select "2025"
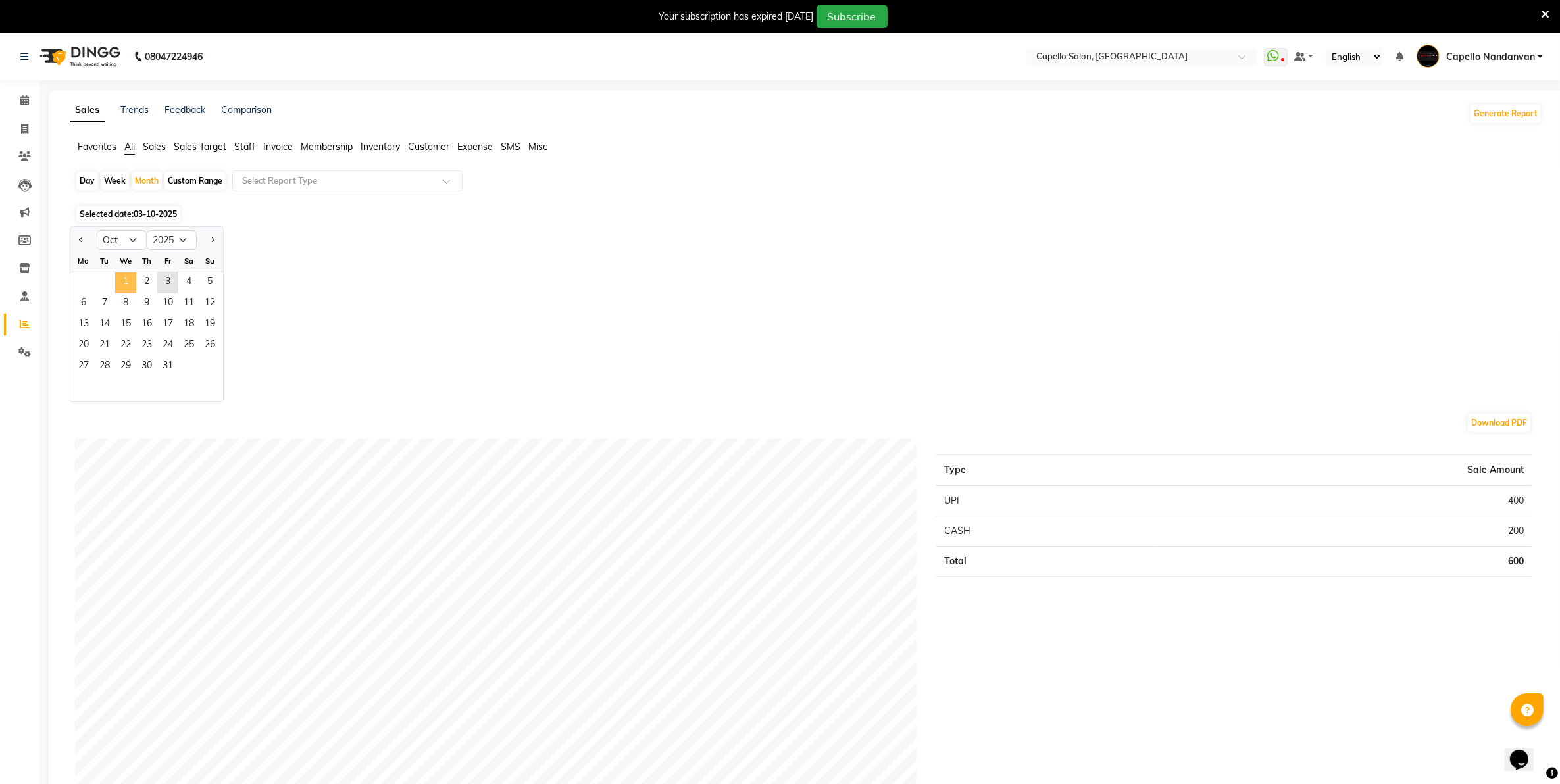
click at [124, 287] on span "1" at bounding box center [126, 283] width 21 height 21
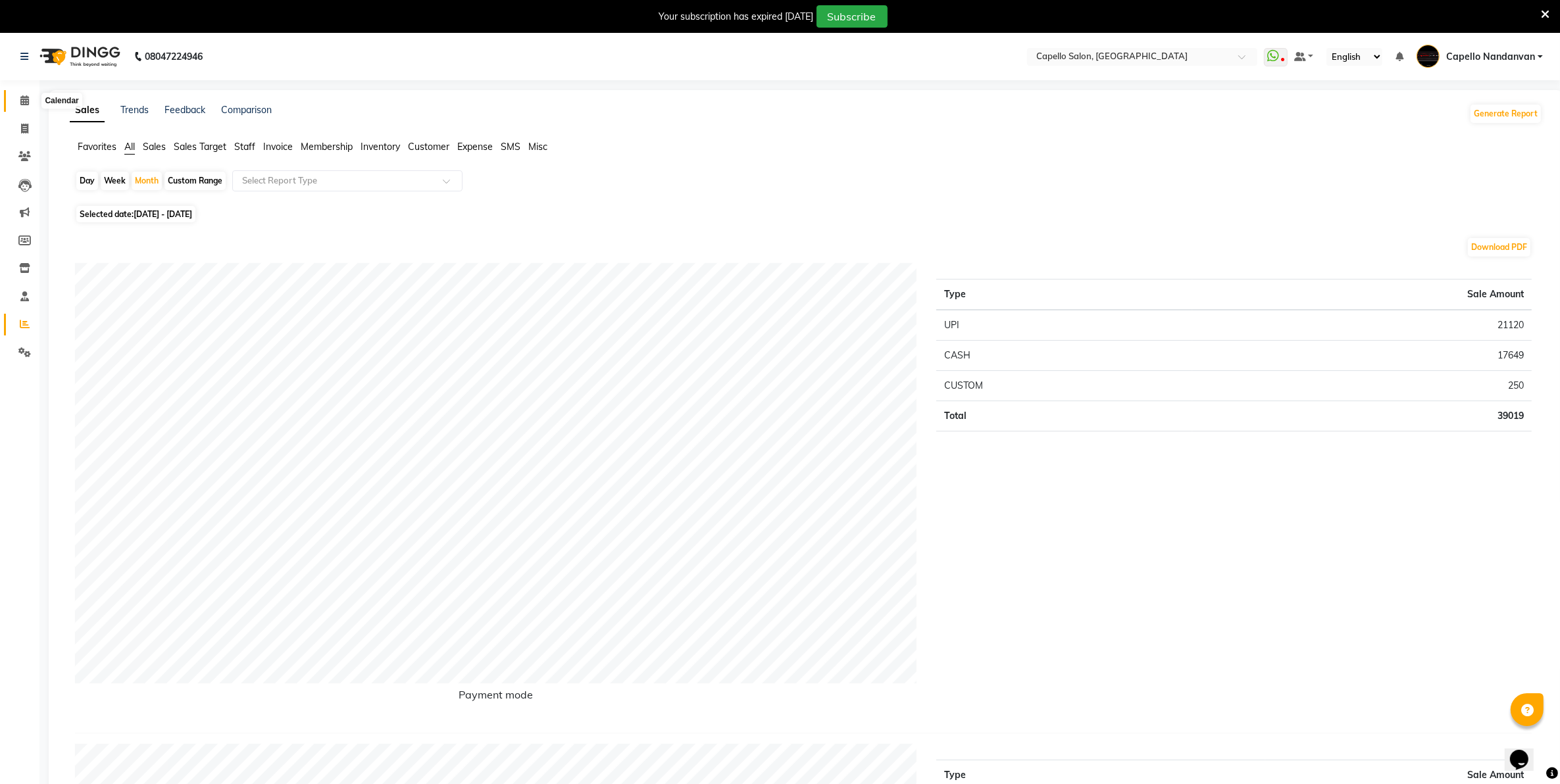
click at [25, 99] on icon at bounding box center [24, 100] width 9 height 10
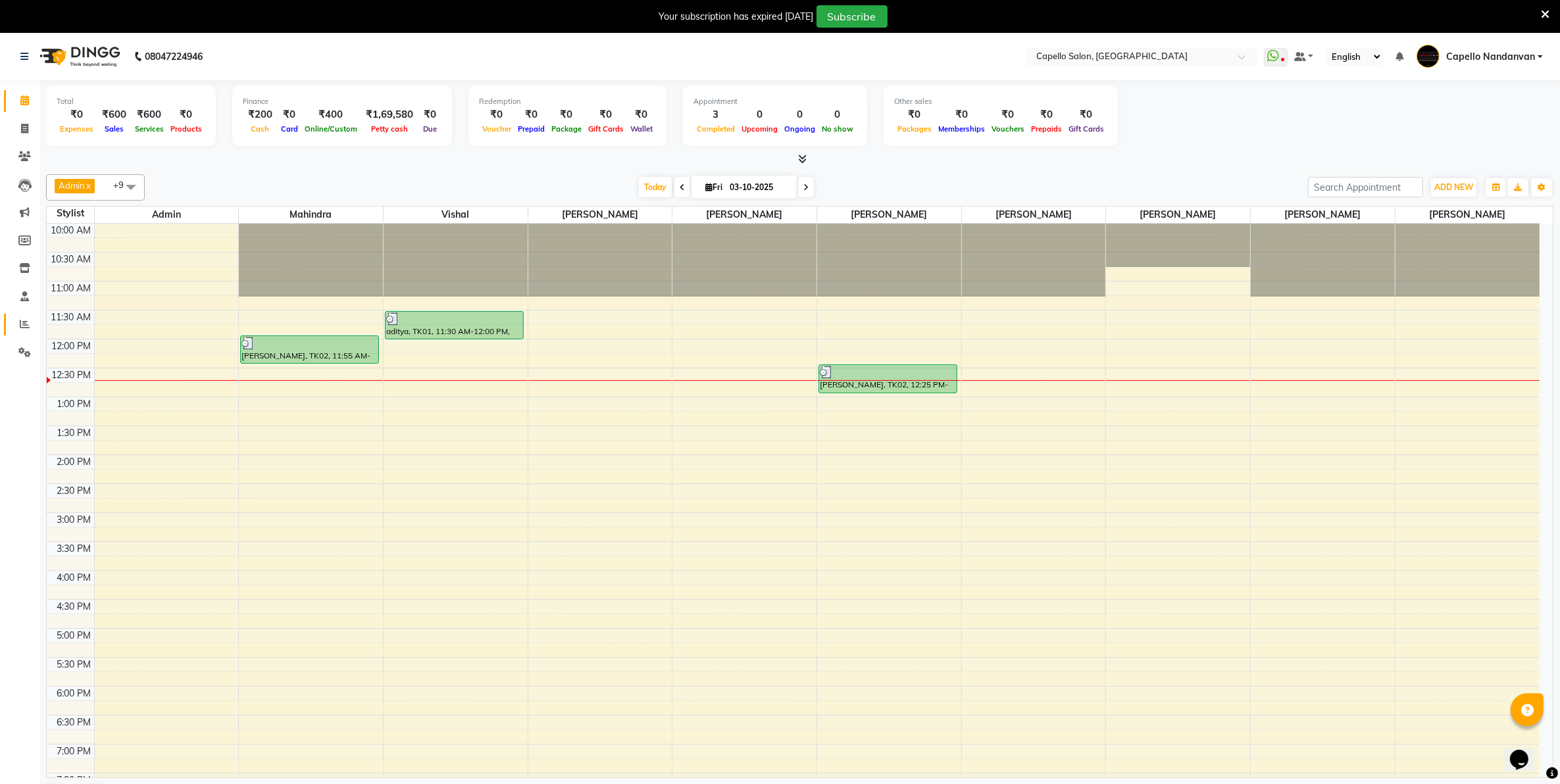
click at [15, 324] on span at bounding box center [24, 325] width 23 height 15
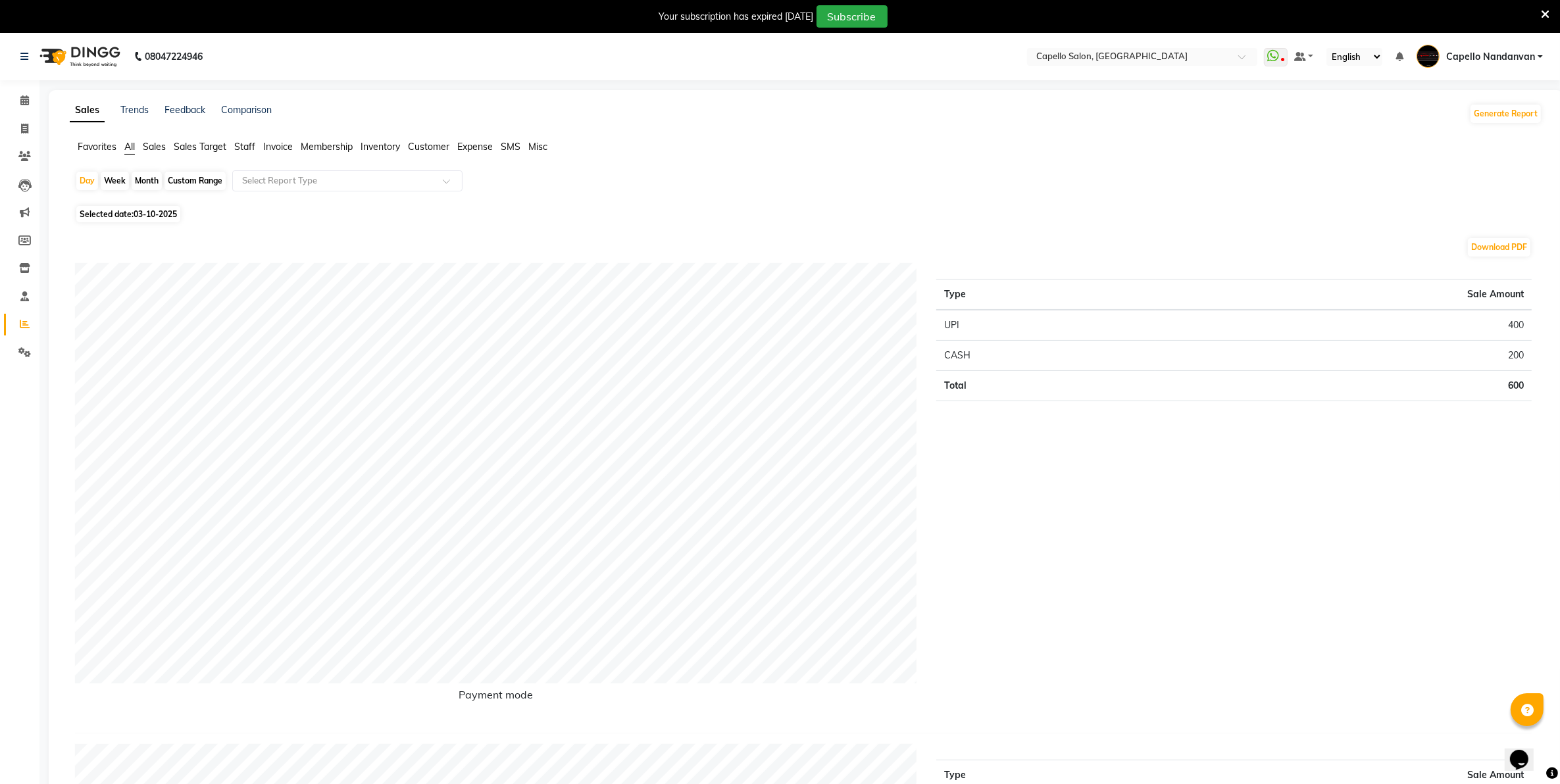
click at [144, 178] on div "Month" at bounding box center [146, 181] width 30 height 19
select select "10"
select select "2025"
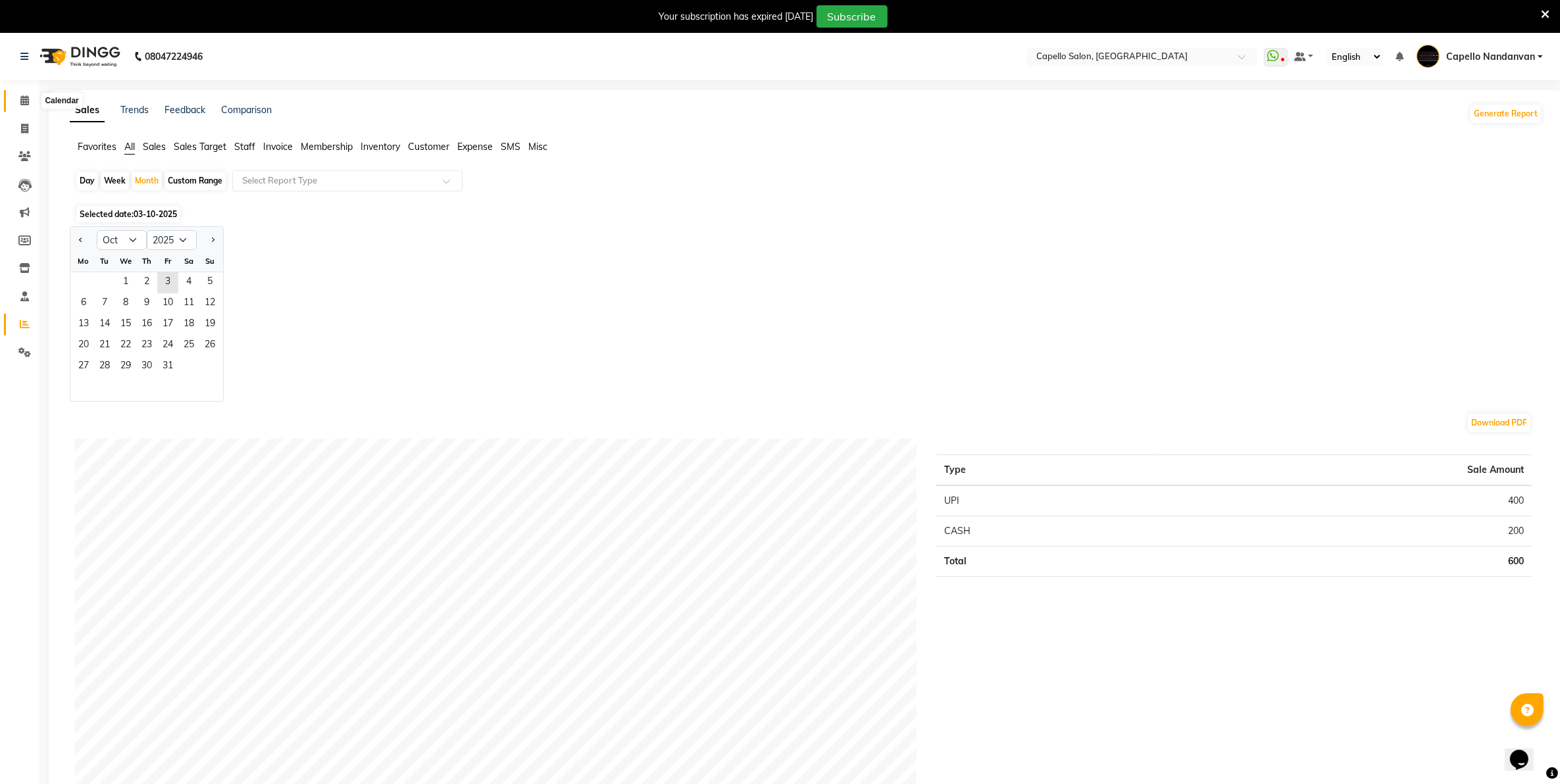
click at [19, 107] on span at bounding box center [24, 101] width 23 height 15
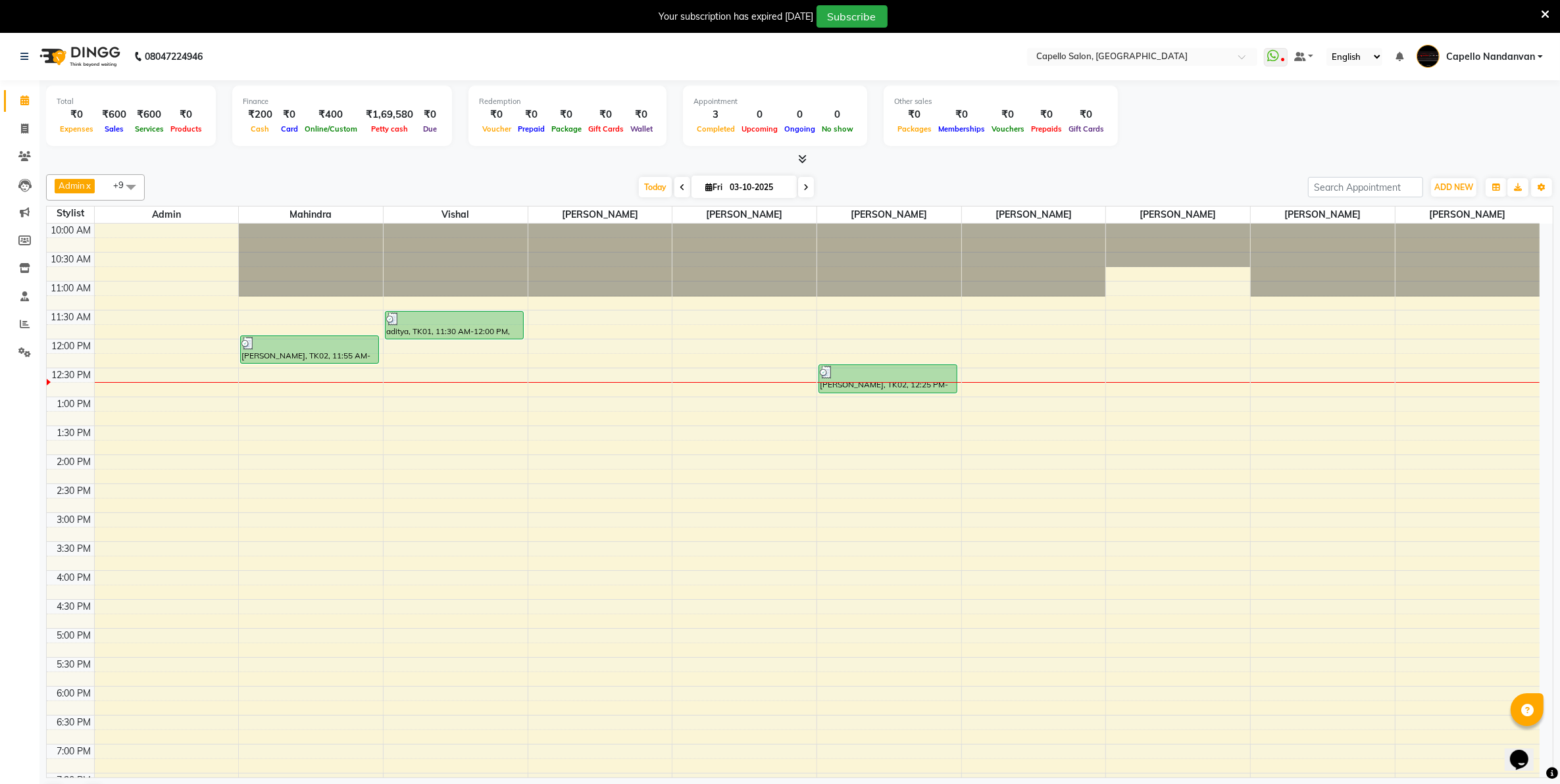
click at [1215, 158] on div at bounding box center [800, 159] width 1507 height 14
click at [22, 124] on icon at bounding box center [24, 128] width 7 height 10
select select "service"
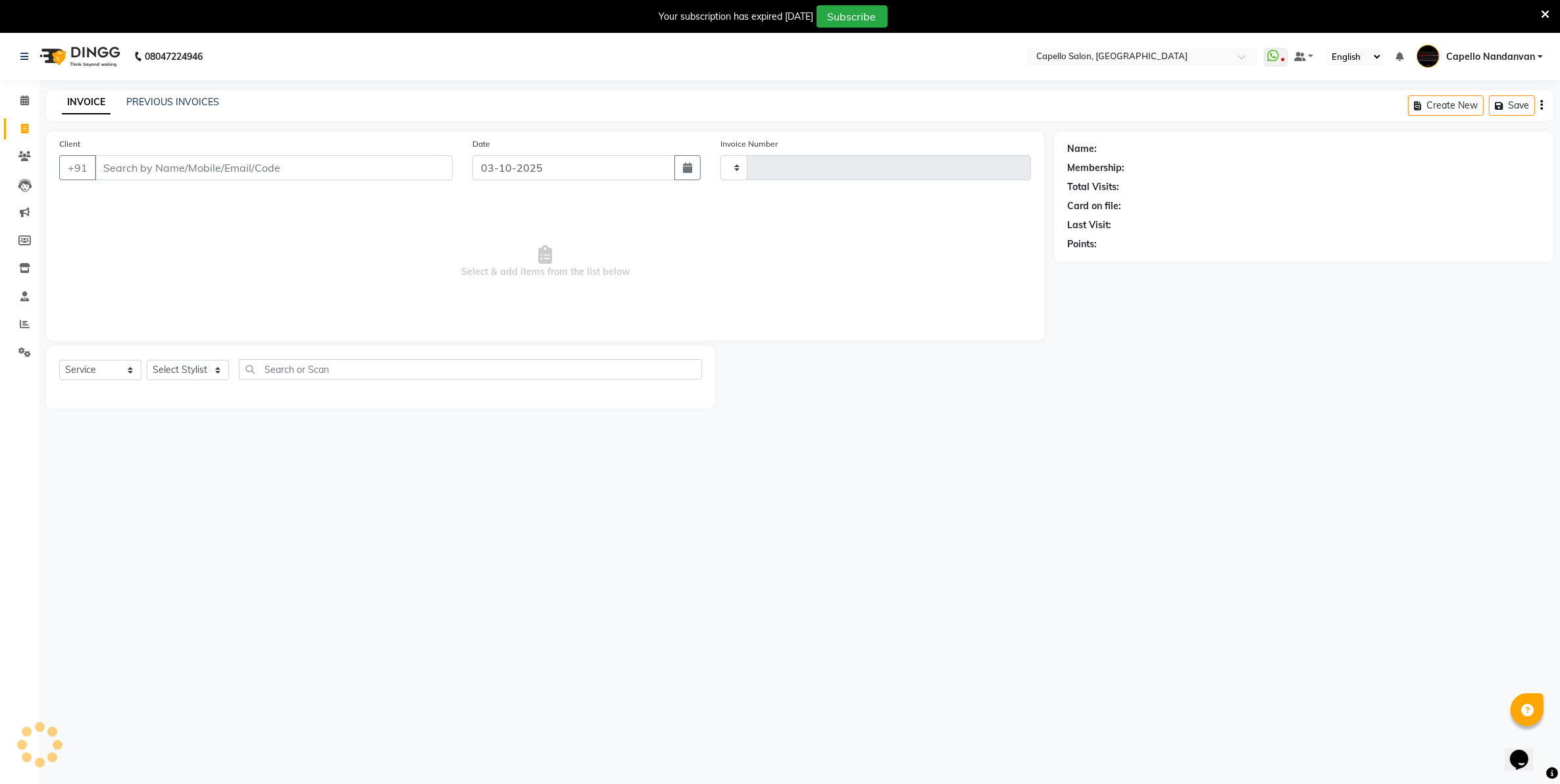
type input "4659"
select select "830"
click at [176, 371] on select "Select Stylist" at bounding box center [188, 370] width 82 height 20
select select "36915"
click at [147, 360] on select "Select Stylist Admin [PERSON_NAME] [PERSON_NAME] [PERSON_NAME] [PERSON_NAME] Ow…" at bounding box center [193, 370] width 92 height 20
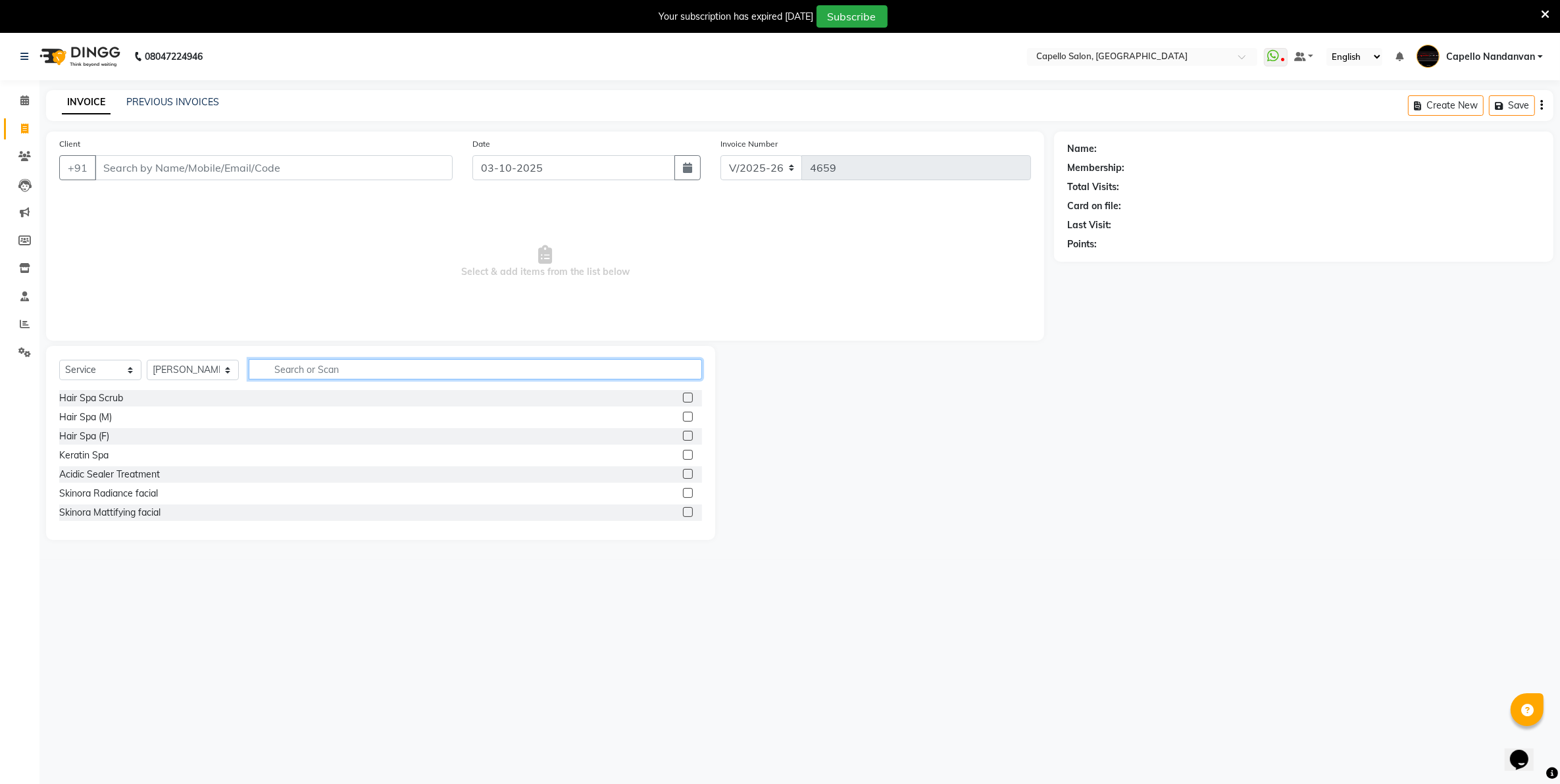
click at [406, 375] on input "text" at bounding box center [475, 369] width 452 height 20
type input "cut"
click at [275, 168] on input "Client" at bounding box center [273, 167] width 358 height 25
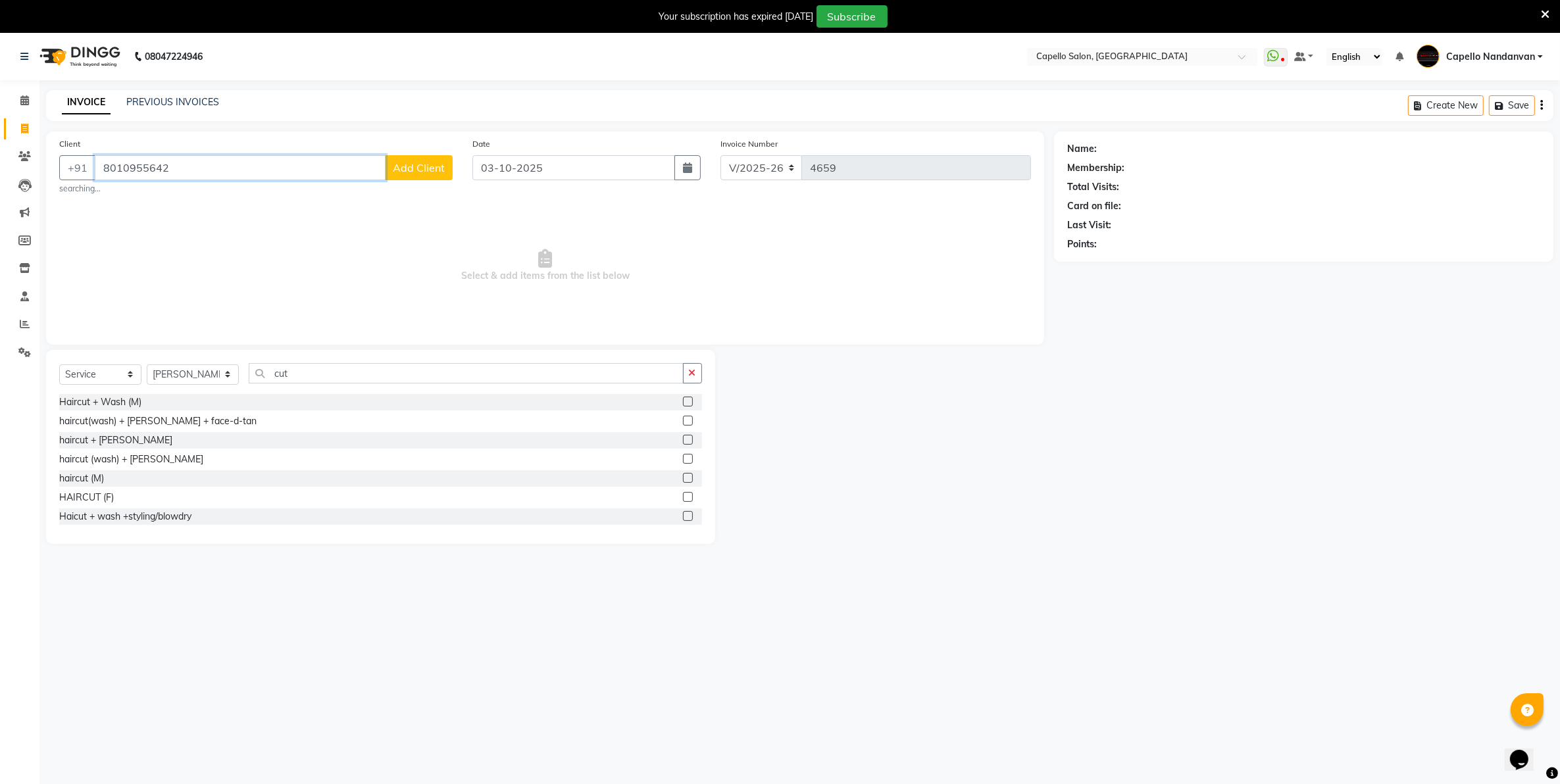
type input "8010955642"
click at [218, 381] on select "Select Stylist Admin [PERSON_NAME] [PERSON_NAME] [PERSON_NAME] [PERSON_NAME] Ow…" at bounding box center [193, 374] width 92 height 20
select select "51223"
click at [147, 364] on select "Select Stylist Admin [PERSON_NAME] [PERSON_NAME] [PERSON_NAME] [PERSON_NAME] Ow…" at bounding box center [193, 374] width 92 height 20
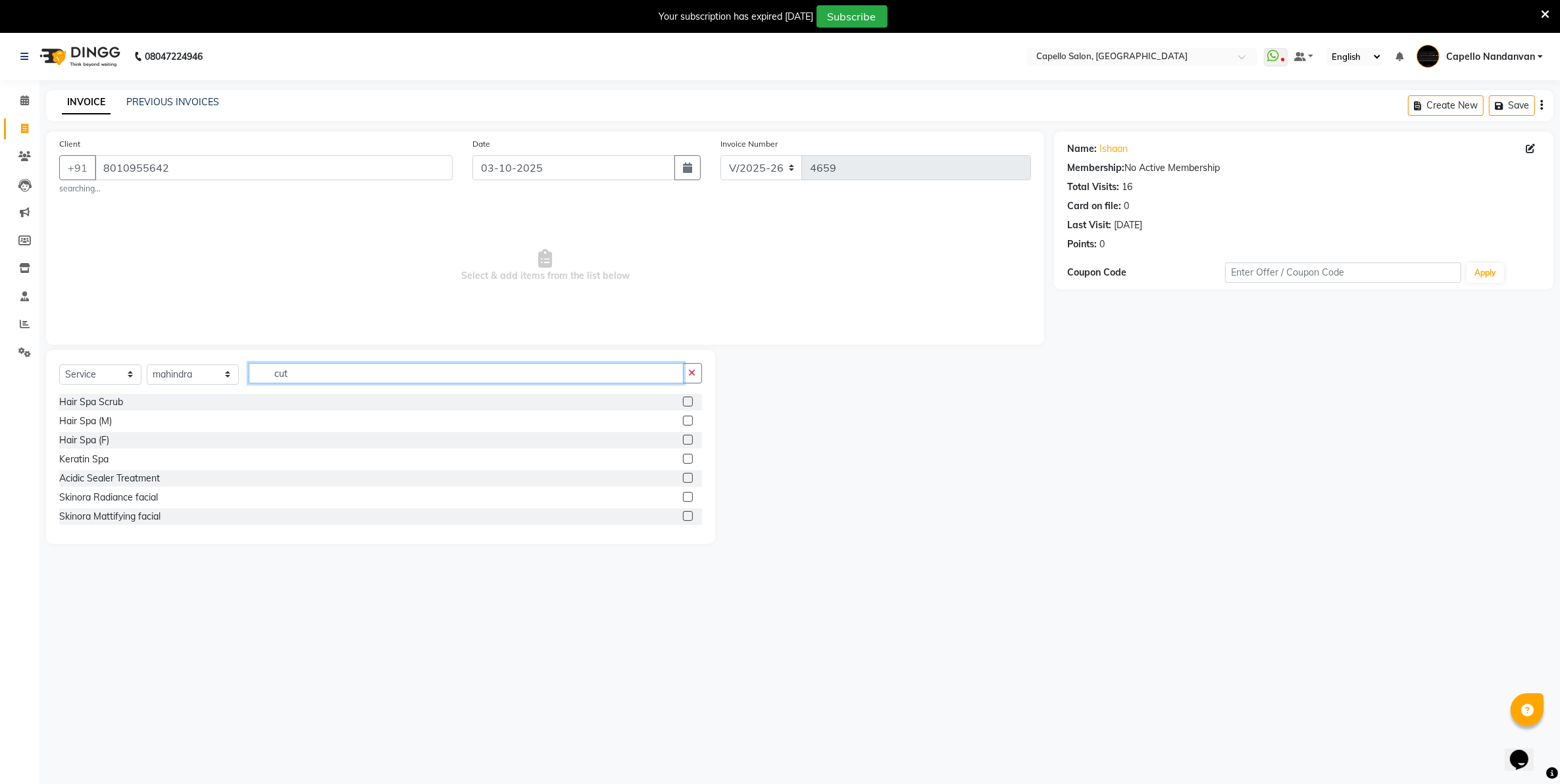
click at [330, 370] on input "cut" at bounding box center [466, 373] width 435 height 20
type input "c"
type input "cut"
click at [683, 481] on label at bounding box center [687, 478] width 10 height 10
click at [683, 481] on input "checkbox" at bounding box center [687, 478] width 9 height 9
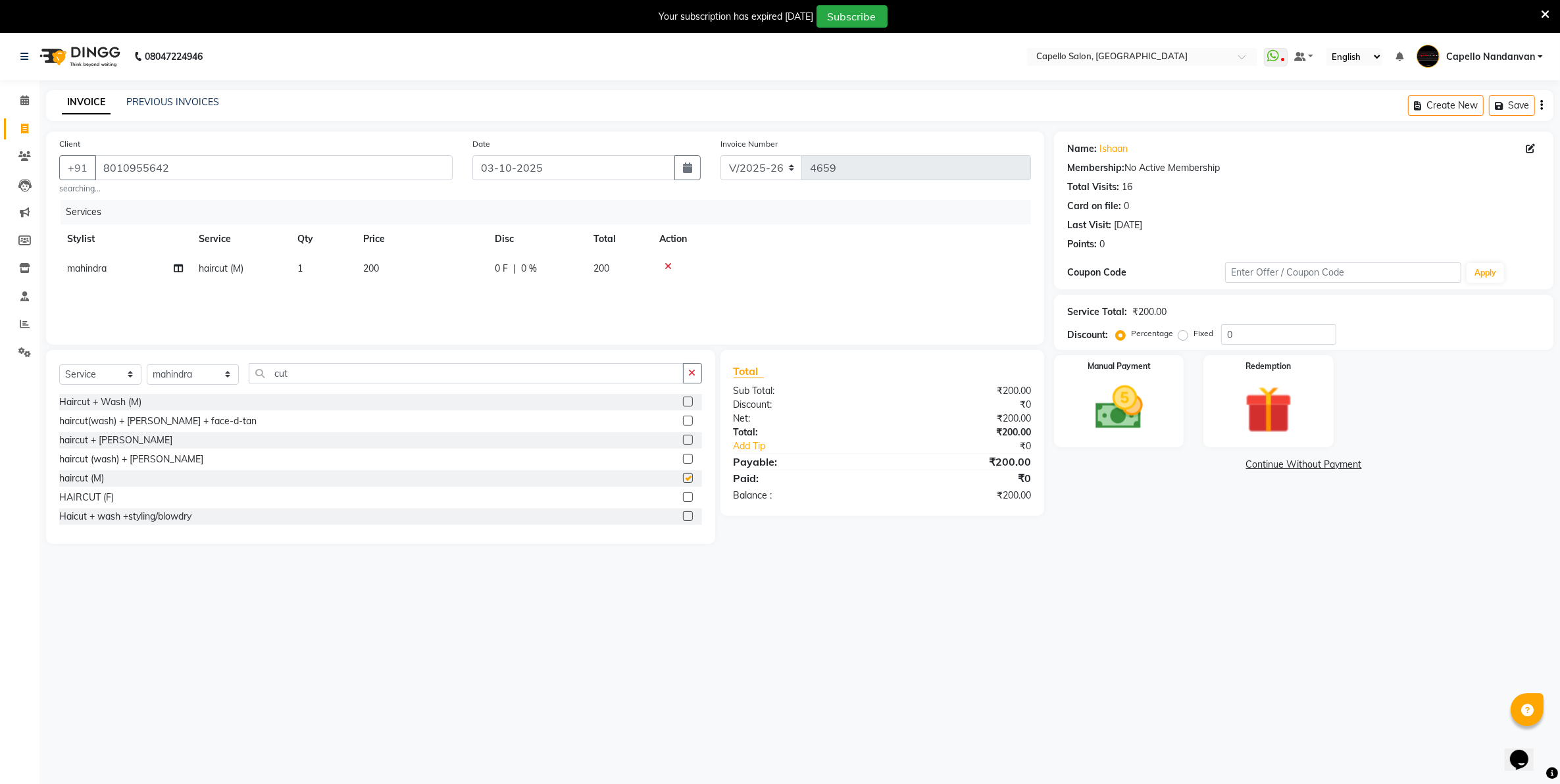
checkbox input "false"
click at [1146, 412] on img at bounding box center [1120, 408] width 81 height 57
click at [1197, 464] on span "UPI" at bounding box center [1192, 465] width 20 height 15
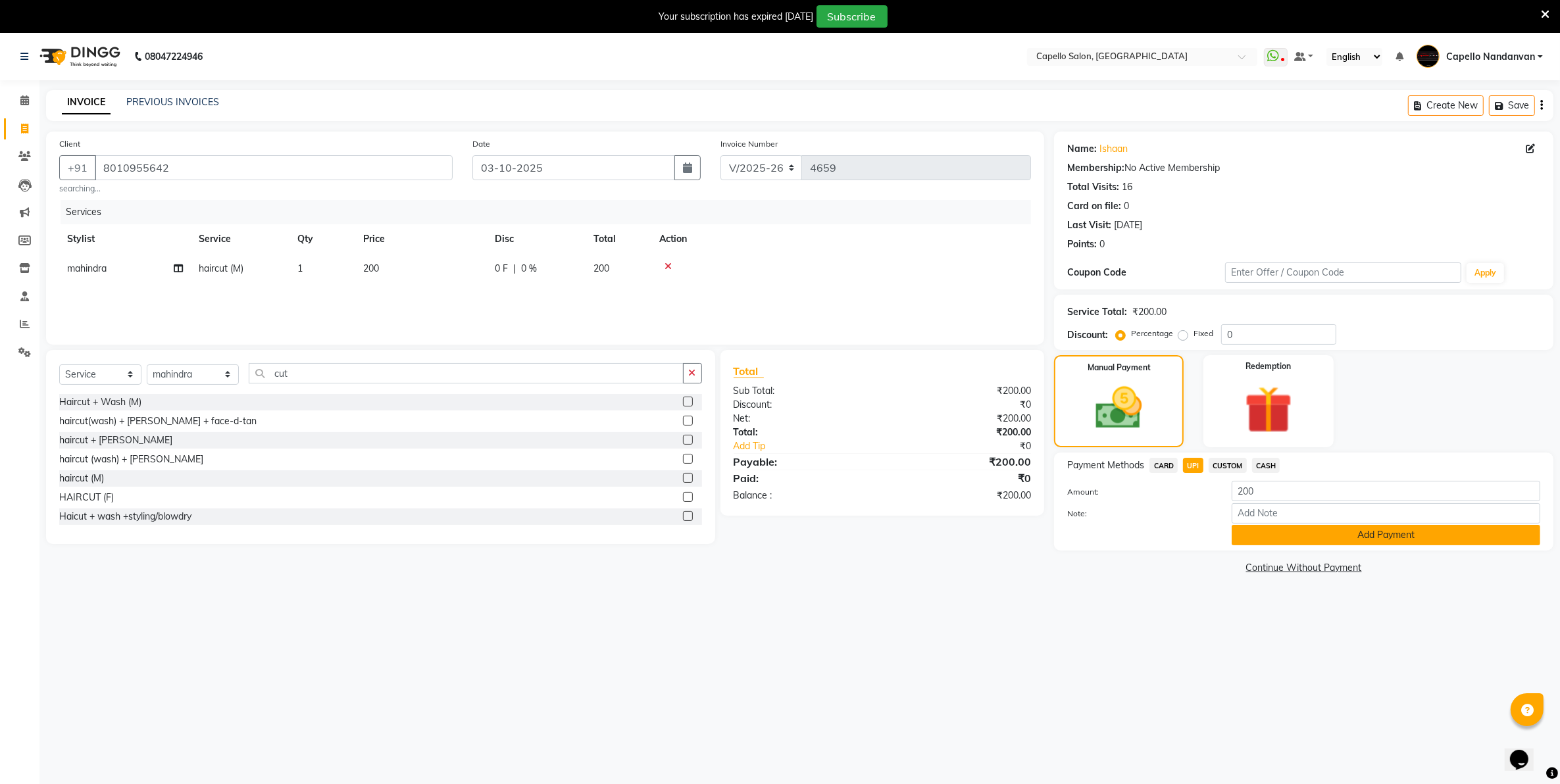
click at [1285, 534] on button "Add Payment" at bounding box center [1386, 535] width 309 height 20
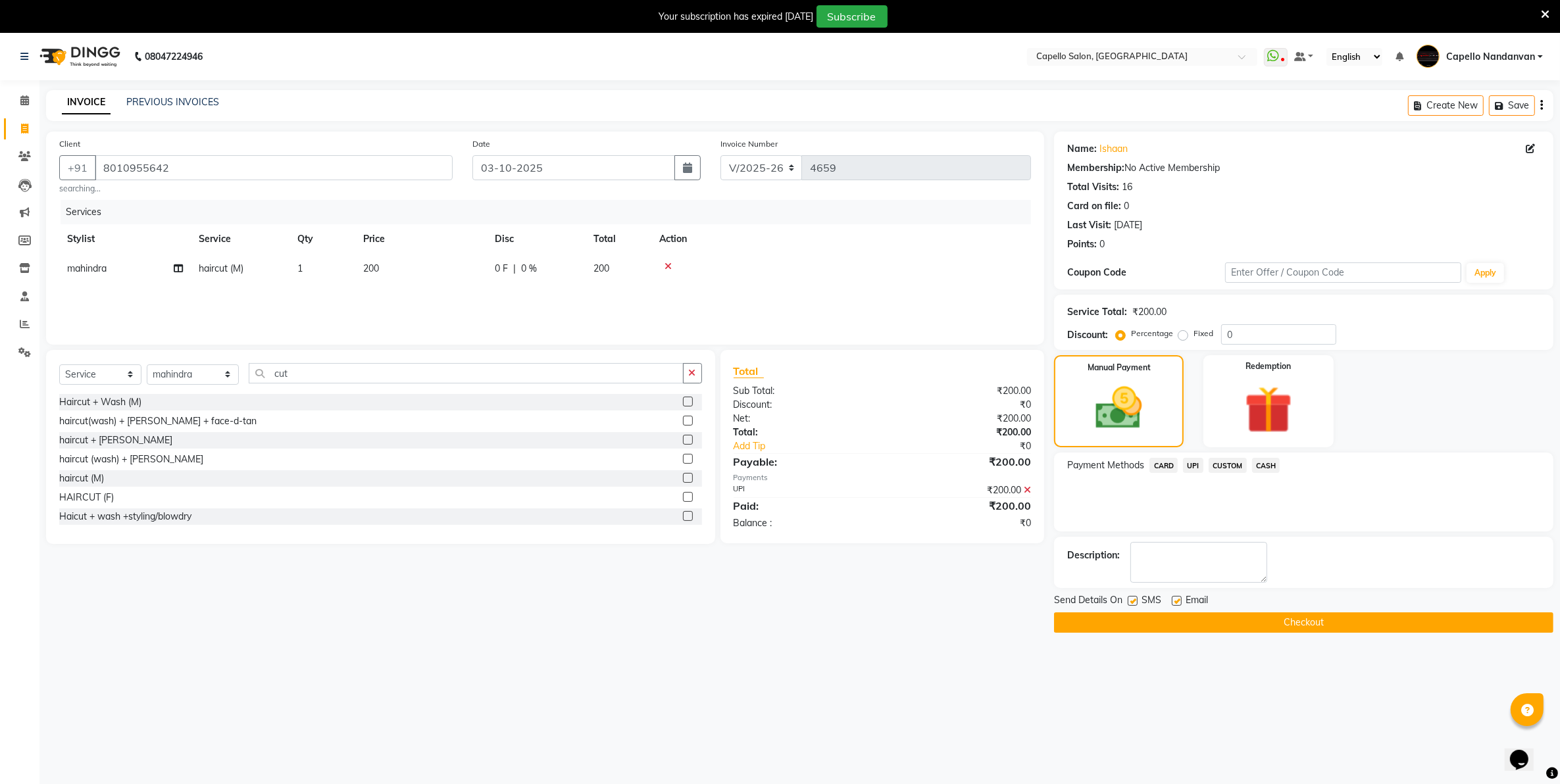
click at [1277, 623] on button "Checkout" at bounding box center [1304, 622] width 499 height 20
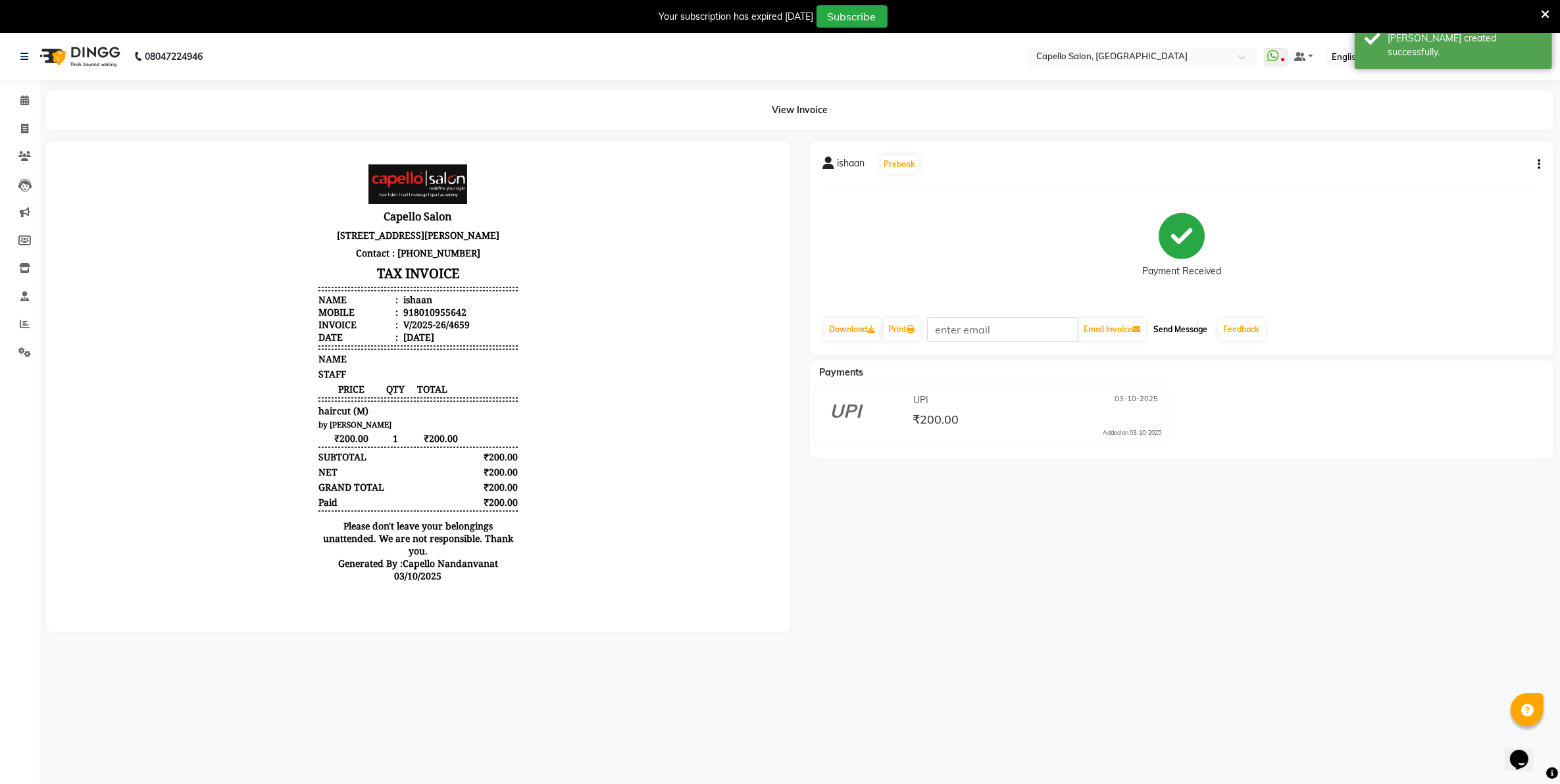
click at [1192, 335] on button "Send Message" at bounding box center [1181, 329] width 65 height 23
click at [1239, 331] on link "Feedback" at bounding box center [1242, 329] width 47 height 23
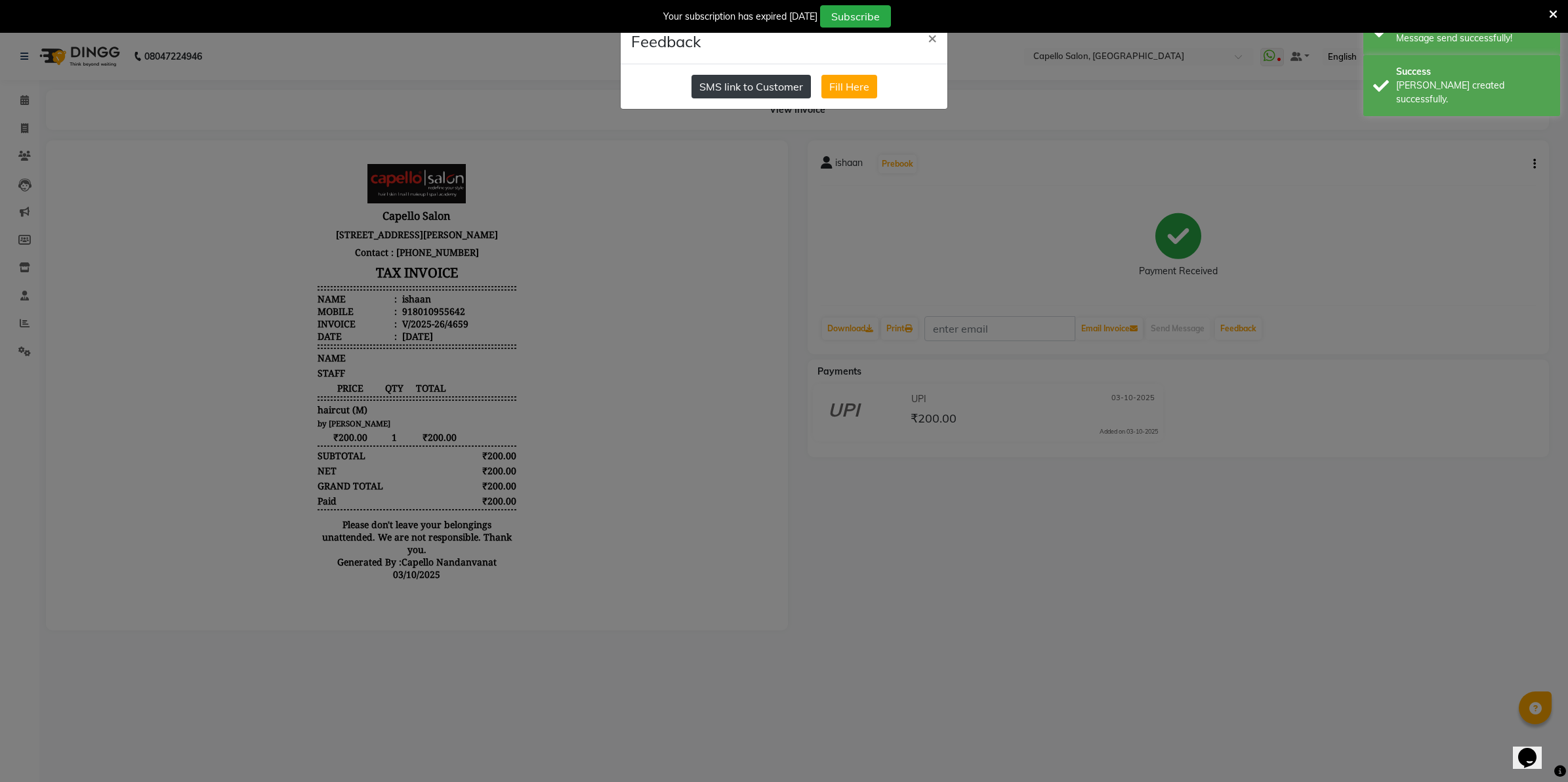
click at [717, 89] on button "SMS link to Customer" at bounding box center [751, 86] width 119 height 23
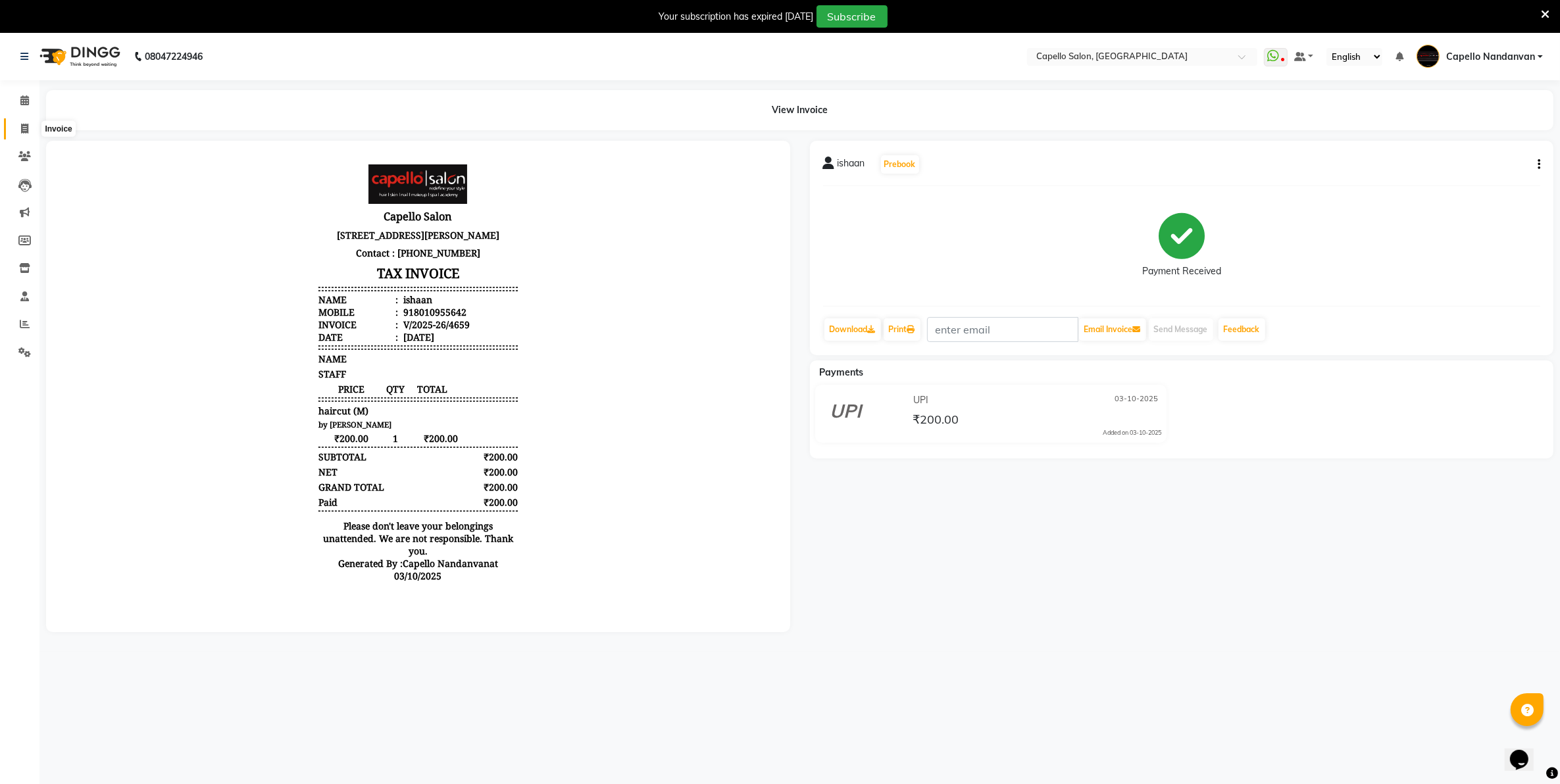
click at [24, 128] on icon at bounding box center [24, 128] width 7 height 10
select select "service"
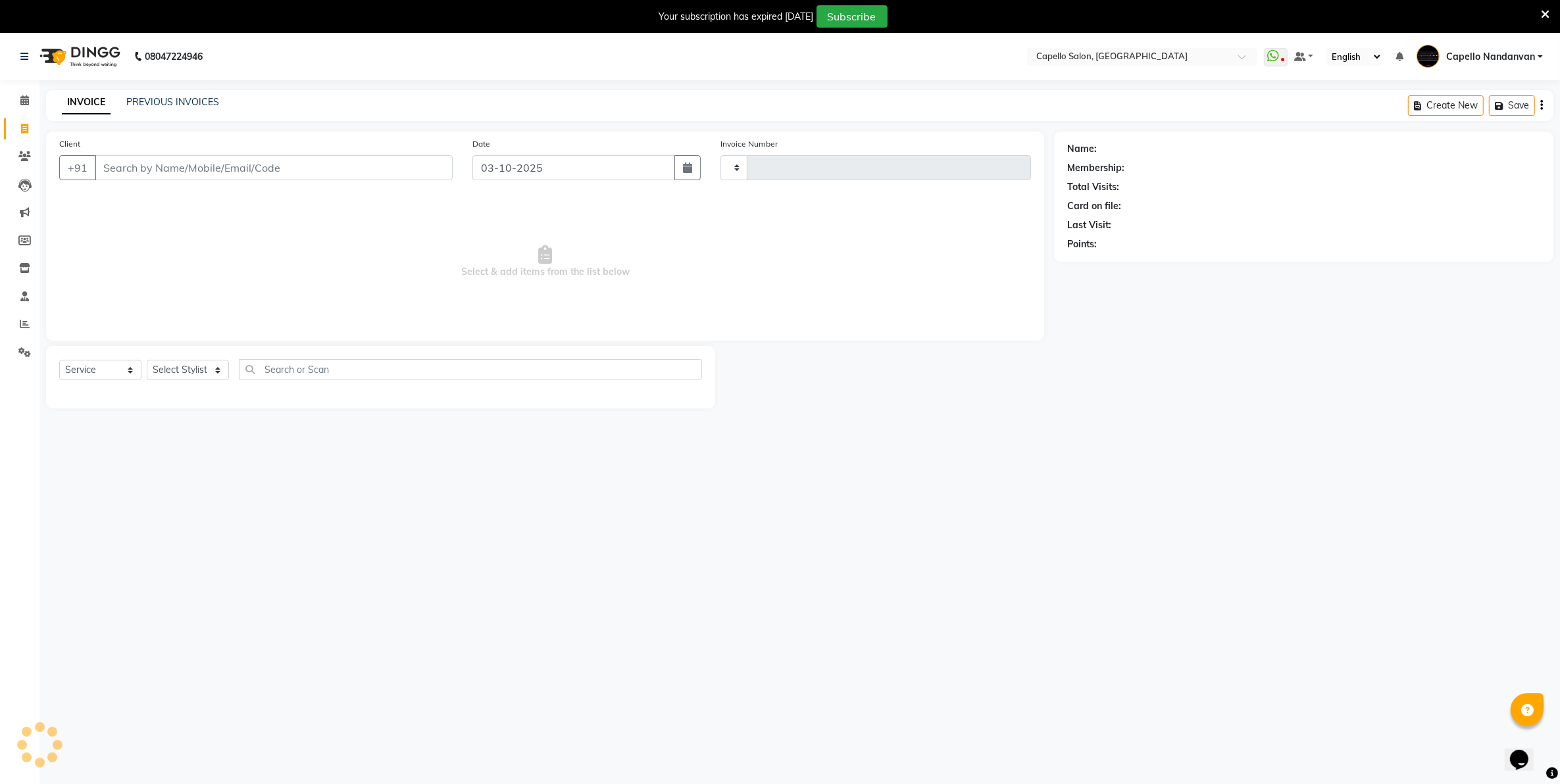
type input "4660"
select select "830"
click at [197, 369] on select "Select Stylist" at bounding box center [188, 370] width 82 height 20
select select "29083"
click at [147, 360] on select "Select Stylist Admin [PERSON_NAME] [PERSON_NAME] [PERSON_NAME] [PERSON_NAME] Ow…" at bounding box center [193, 370] width 92 height 20
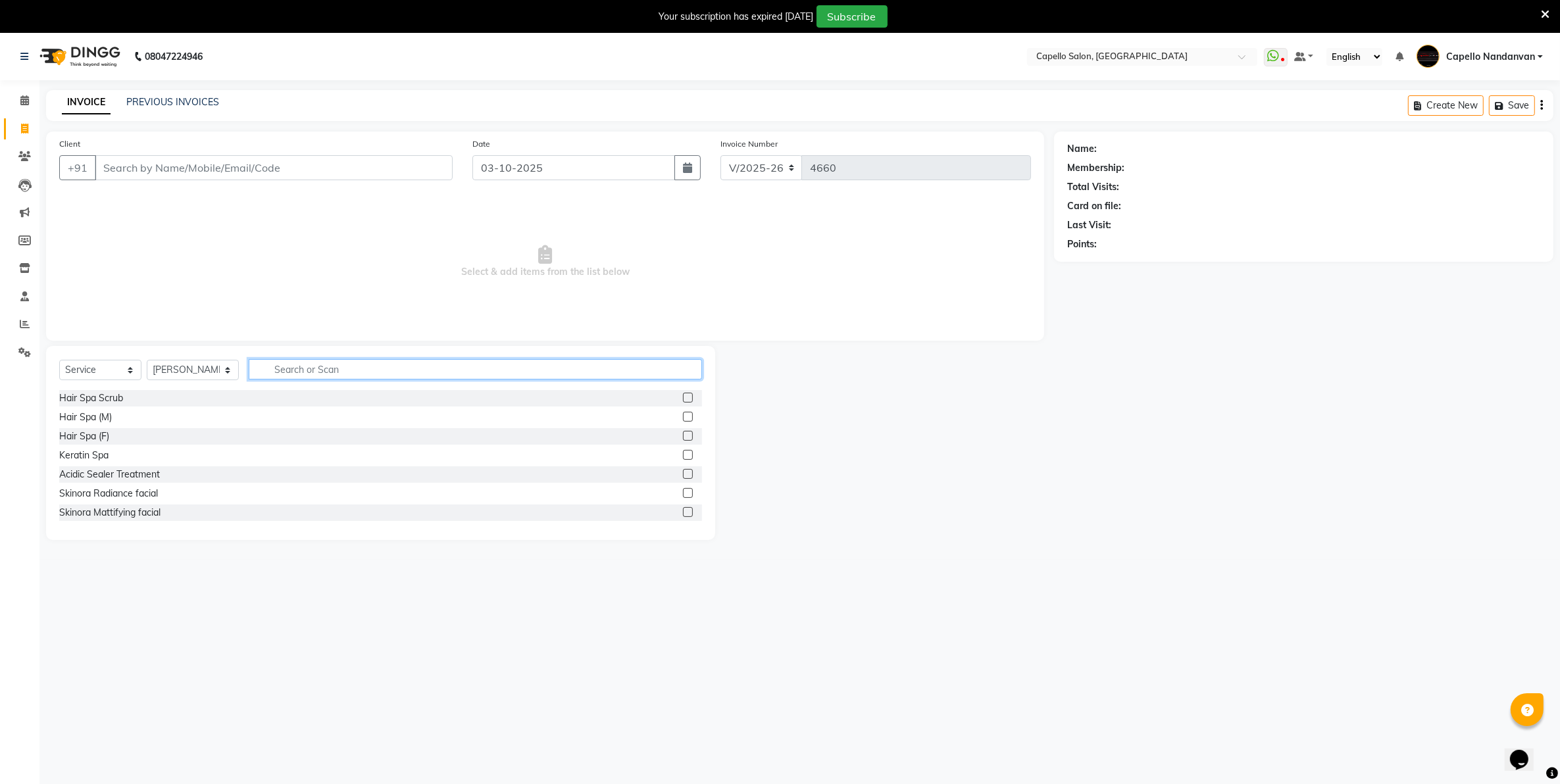
click at [332, 374] on input "text" at bounding box center [475, 369] width 452 height 20
type input "cut"
click at [683, 511] on label at bounding box center [687, 512] width 10 height 10
click at [683, 511] on input "checkbox" at bounding box center [687, 513] width 9 height 9
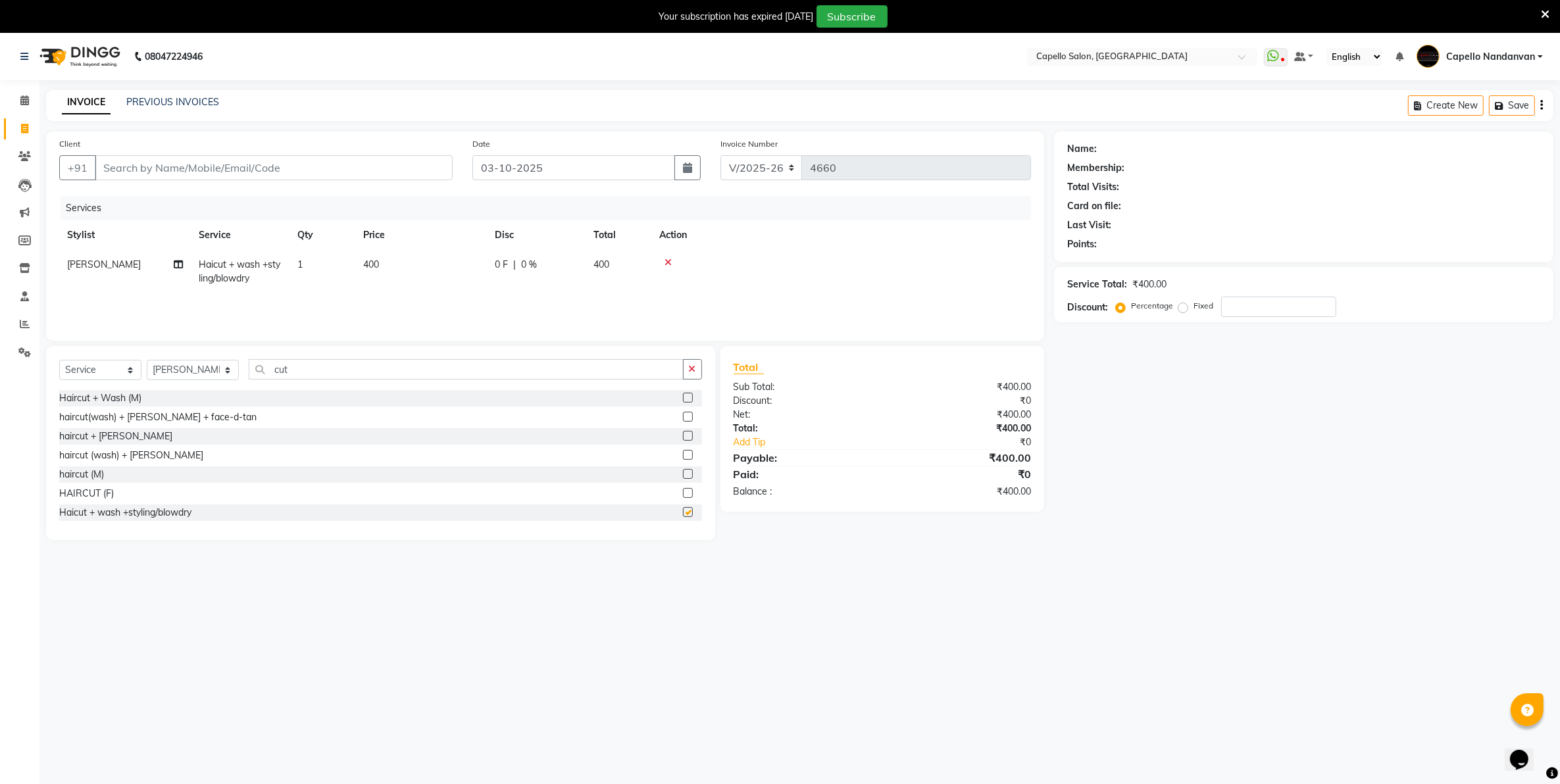
checkbox input "false"
click at [666, 261] on icon at bounding box center [668, 262] width 7 height 9
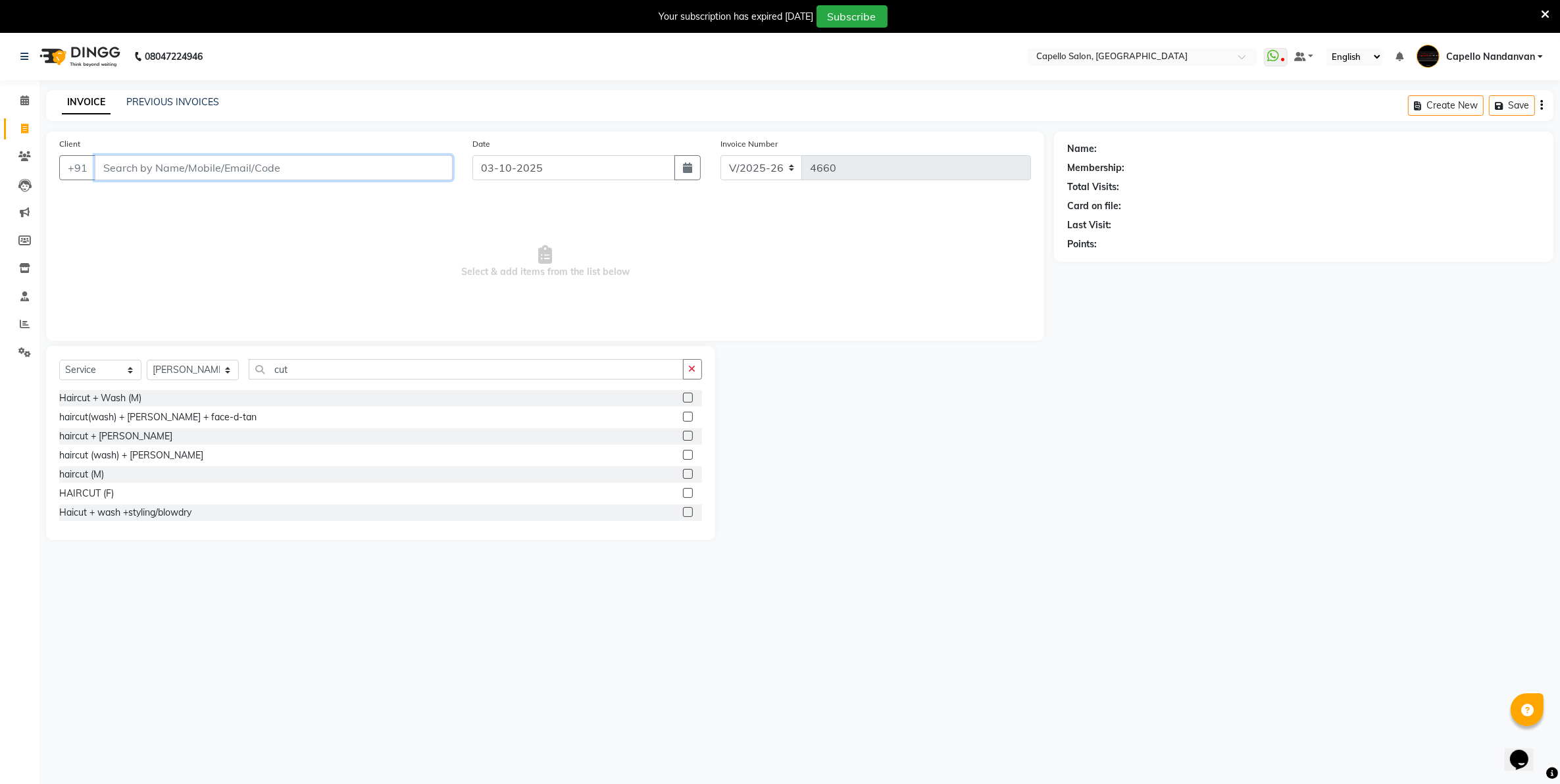
click at [376, 172] on input "Client" at bounding box center [273, 167] width 358 height 25
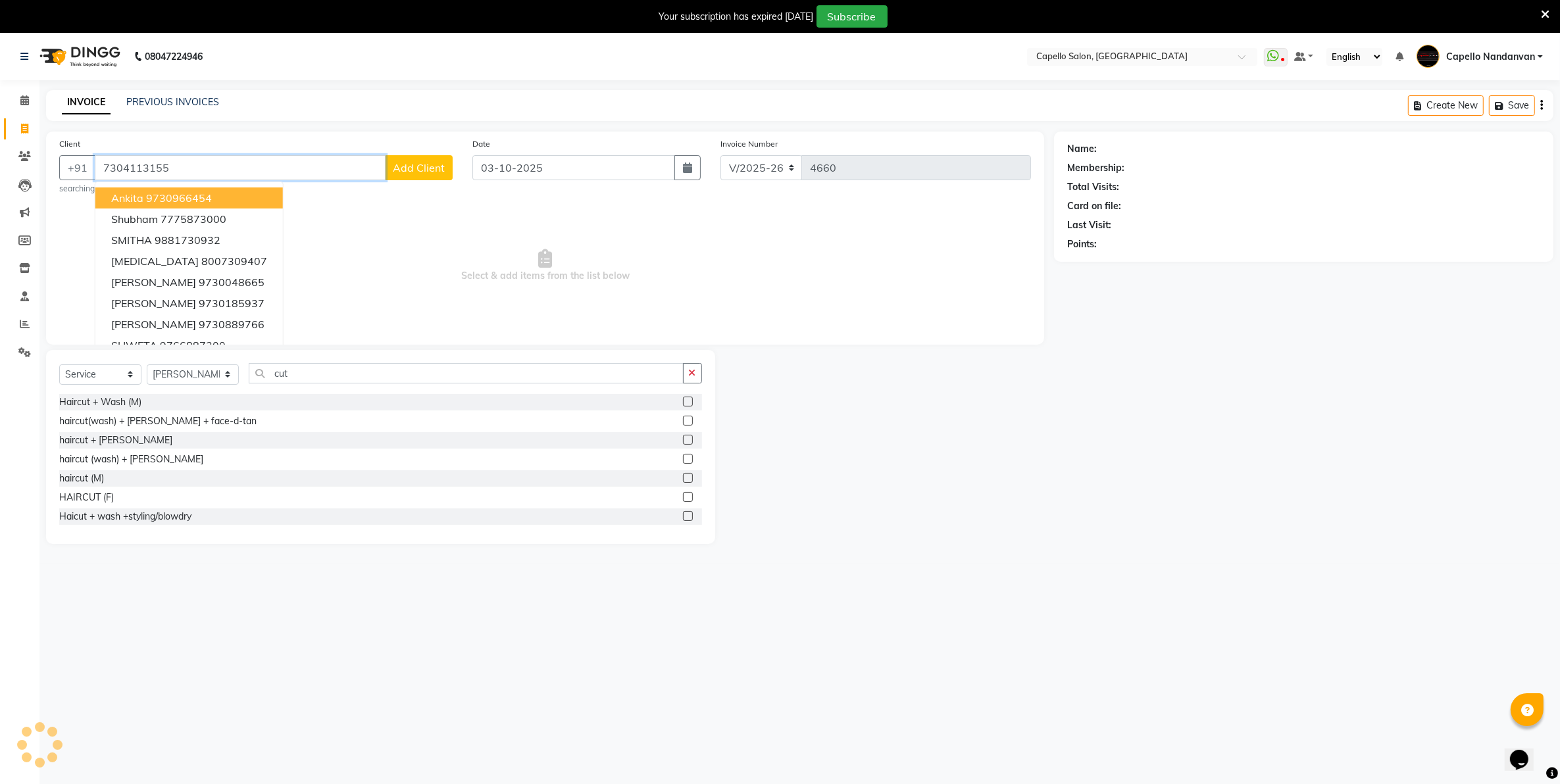
type input "7304113155"
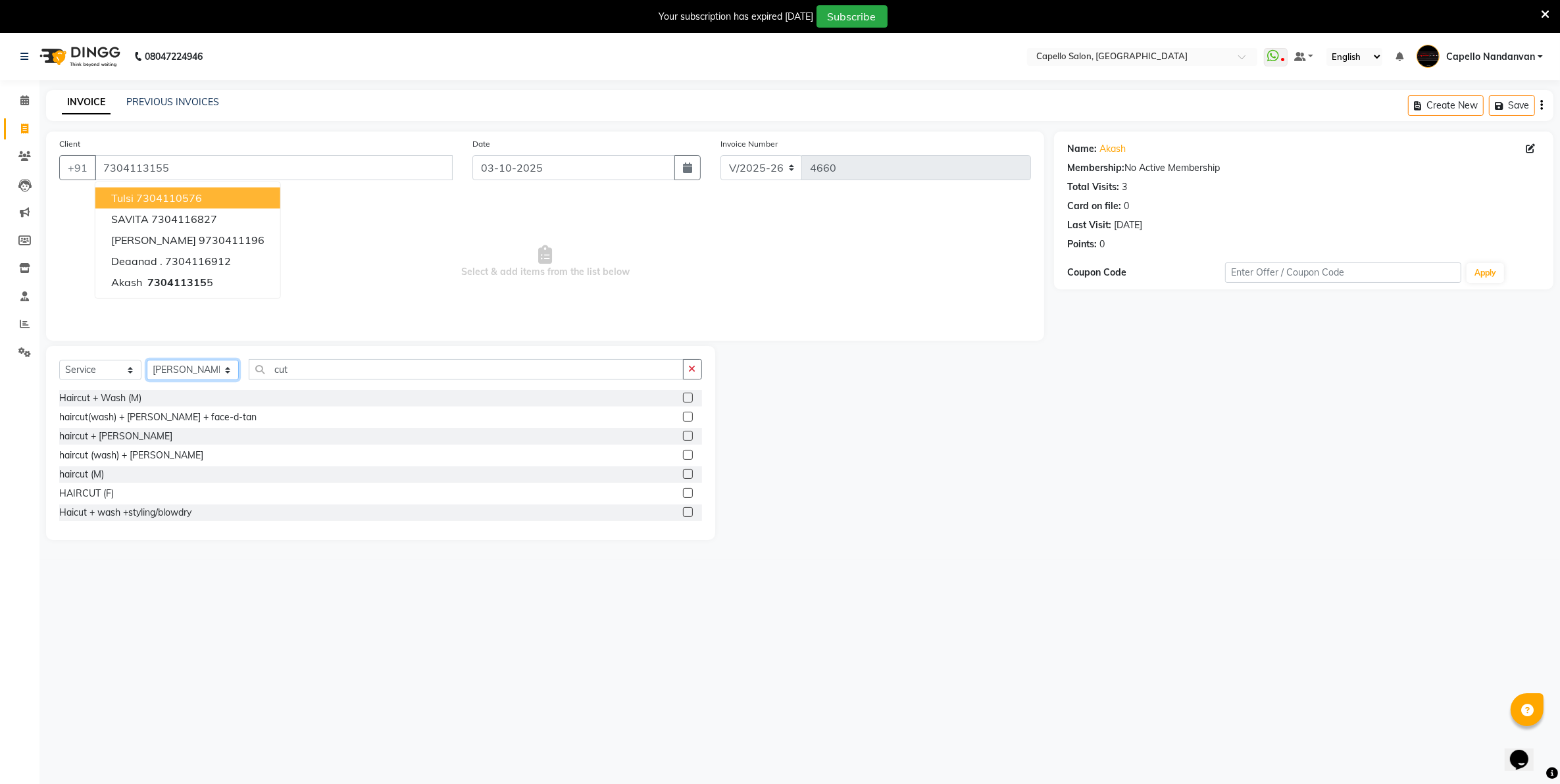
click at [222, 374] on select "Select Stylist Admin [PERSON_NAME] [PERSON_NAME] [PERSON_NAME] [PERSON_NAME] Ow…" at bounding box center [193, 370] width 92 height 20
select select "42453"
click at [147, 360] on select "Select Stylist Admin [PERSON_NAME] [PERSON_NAME] [PERSON_NAME] [PERSON_NAME] Ow…" at bounding box center [193, 370] width 92 height 20
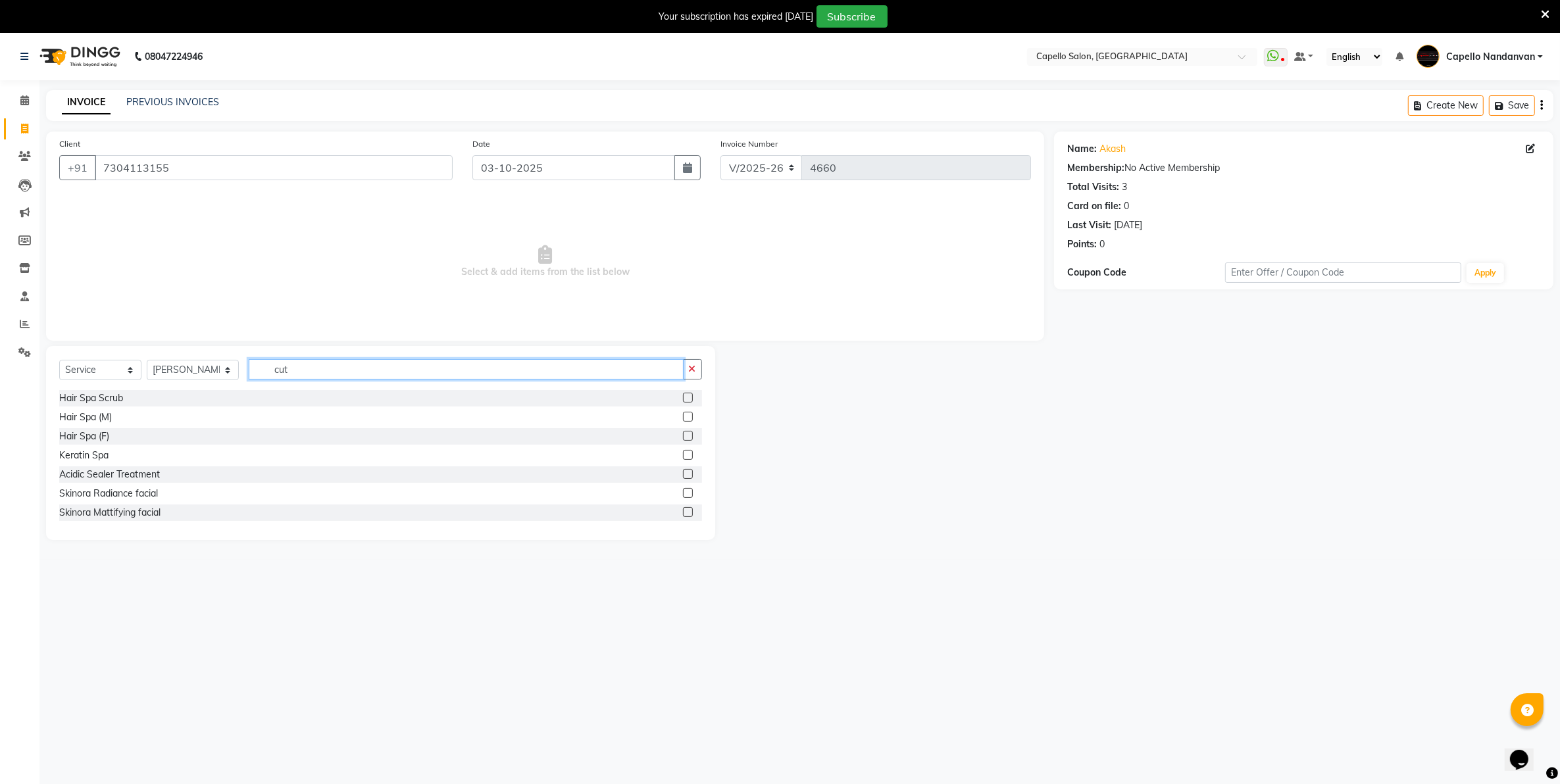
click at [314, 375] on input "cut" at bounding box center [466, 369] width 435 height 20
type input "cut"
click at [683, 474] on label at bounding box center [687, 474] width 10 height 10
click at [683, 474] on input "checkbox" at bounding box center [687, 474] width 9 height 9
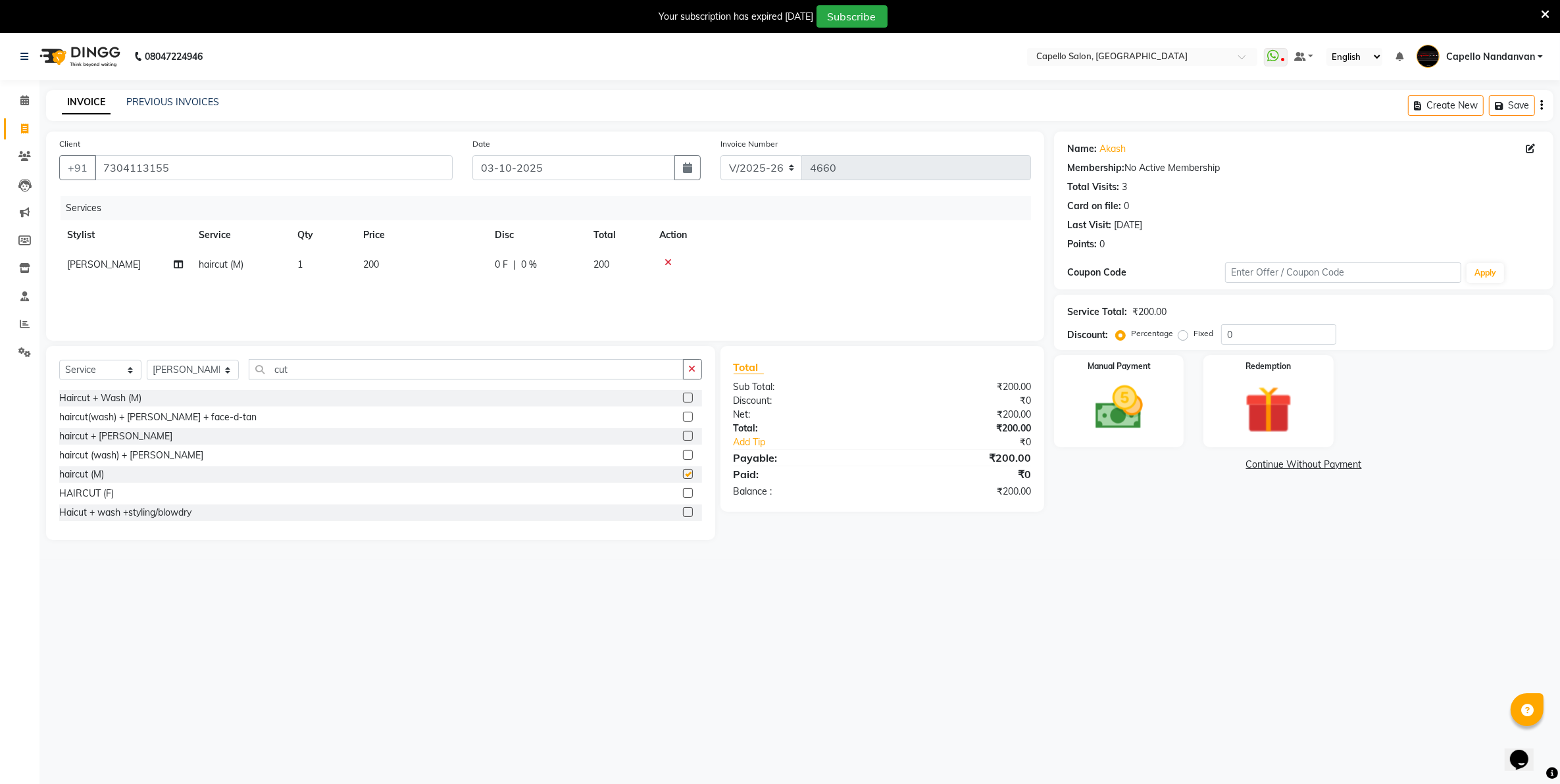
checkbox input "false"
click at [212, 371] on select "Select Stylist Admin [PERSON_NAME] [PERSON_NAME] [PERSON_NAME] [PERSON_NAME] Ow…" at bounding box center [193, 370] width 92 height 20
select select "83973"
click at [147, 360] on select "Select Stylist Admin [PERSON_NAME] [PERSON_NAME] [PERSON_NAME] [PERSON_NAME] Ow…" at bounding box center [193, 370] width 92 height 20
click at [331, 367] on input "cut" at bounding box center [466, 369] width 435 height 20
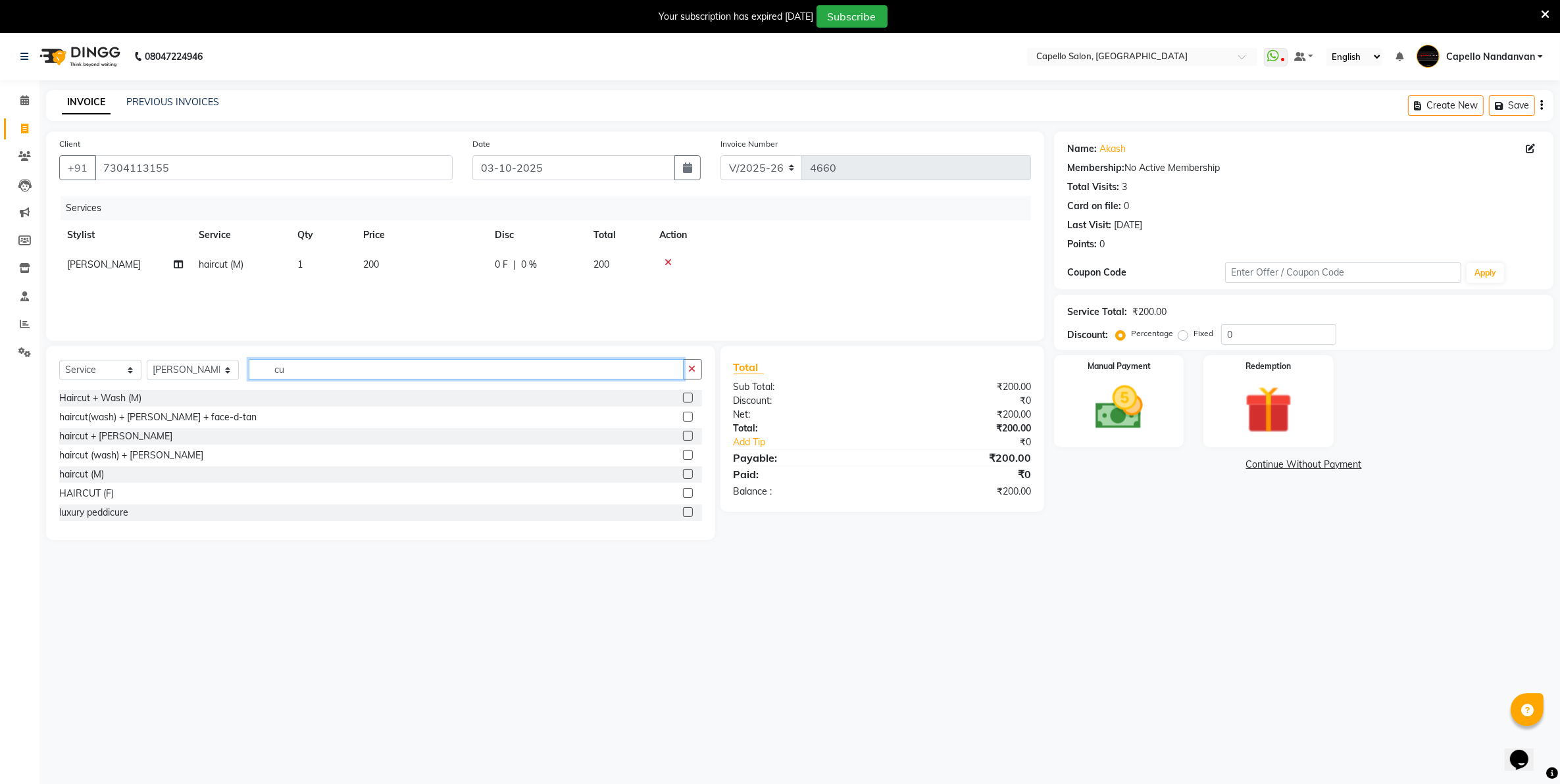
type input "cut"
click at [683, 472] on label at bounding box center [687, 474] width 10 height 10
click at [683, 472] on input "checkbox" at bounding box center [687, 474] width 9 height 9
checkbox input "false"
click at [1144, 411] on img at bounding box center [1120, 408] width 81 height 57
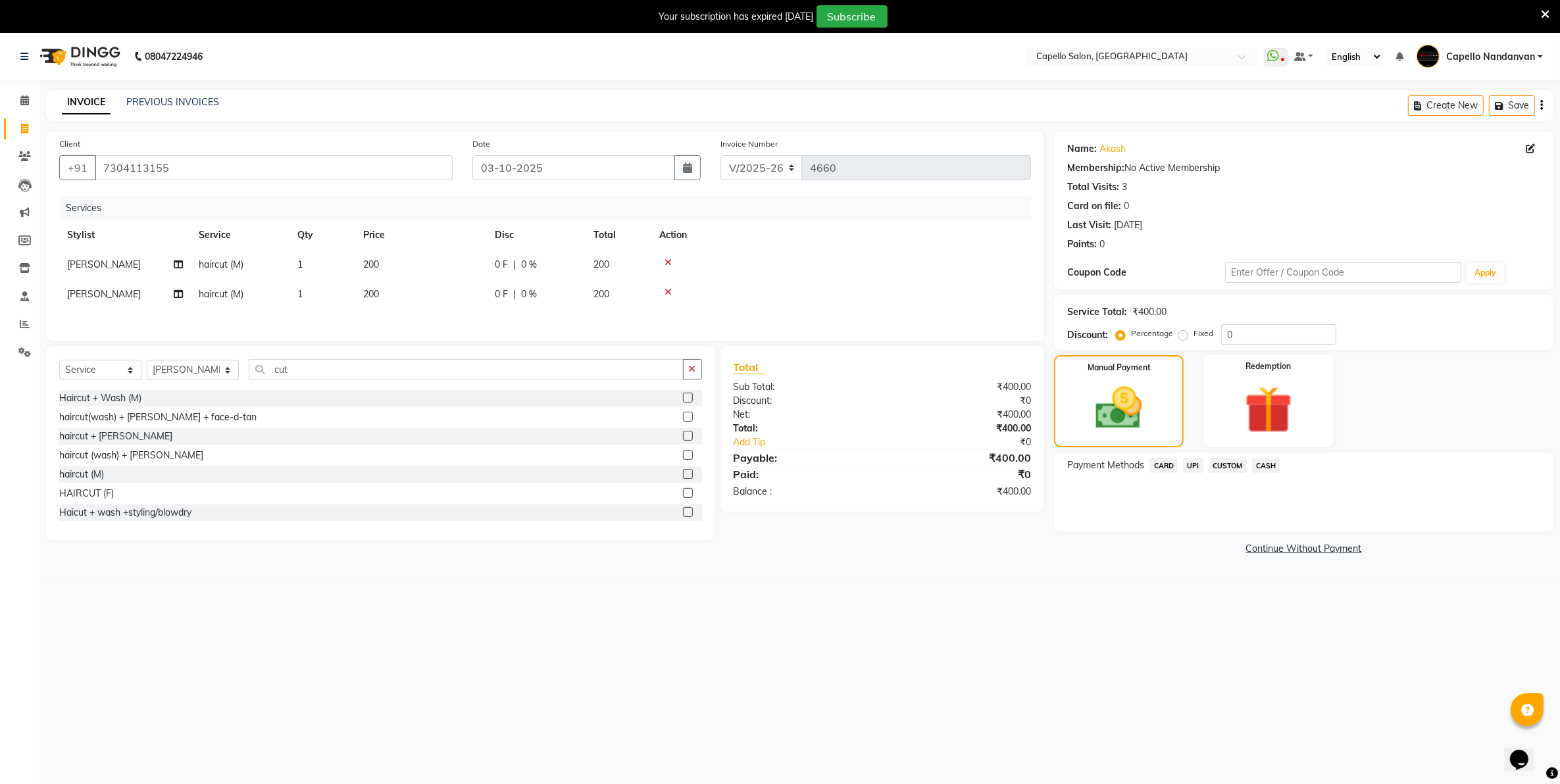
click at [1197, 461] on span "UPI" at bounding box center [1192, 465] width 20 height 15
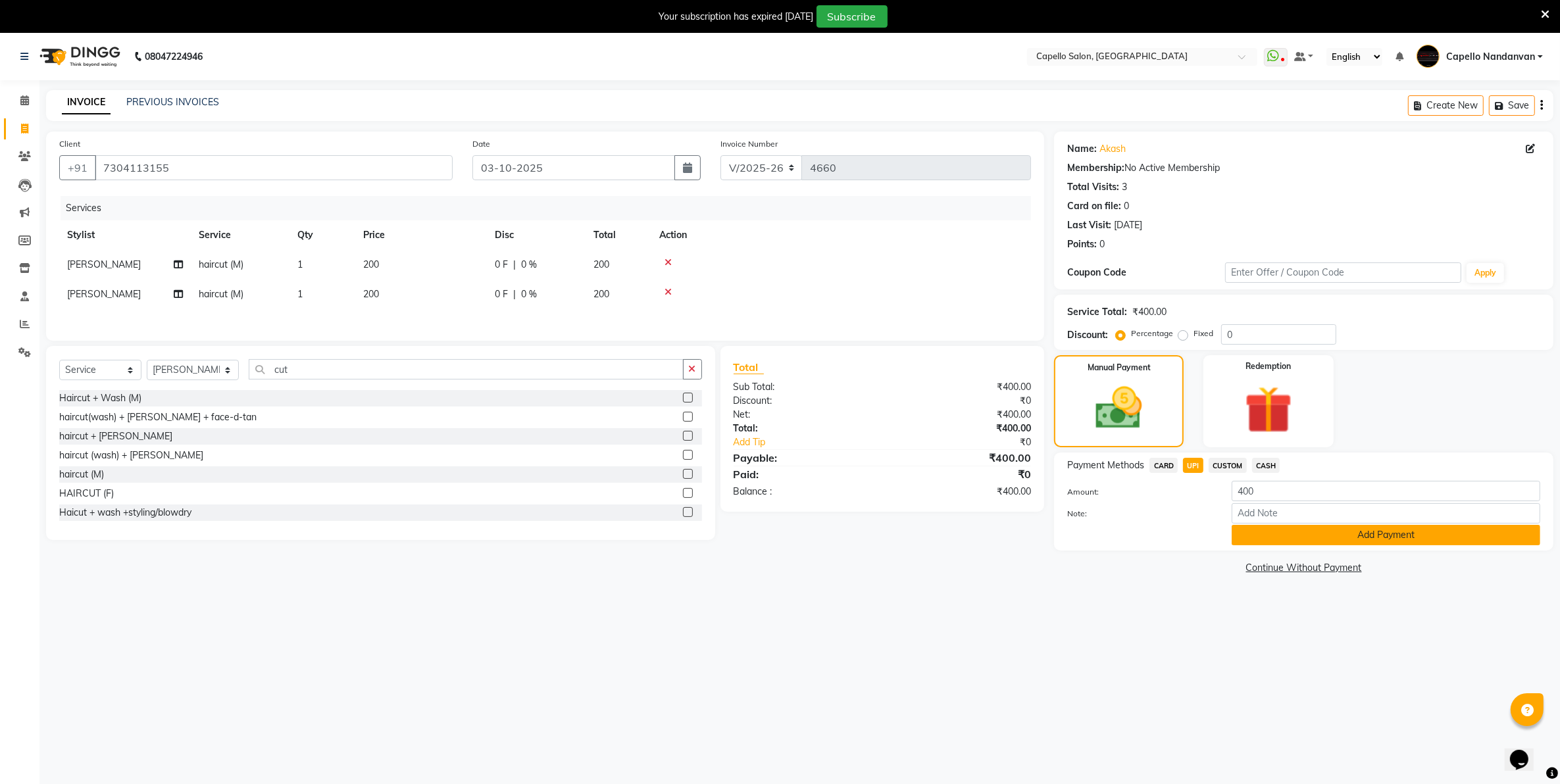
click at [1254, 539] on button "Add Payment" at bounding box center [1386, 535] width 309 height 20
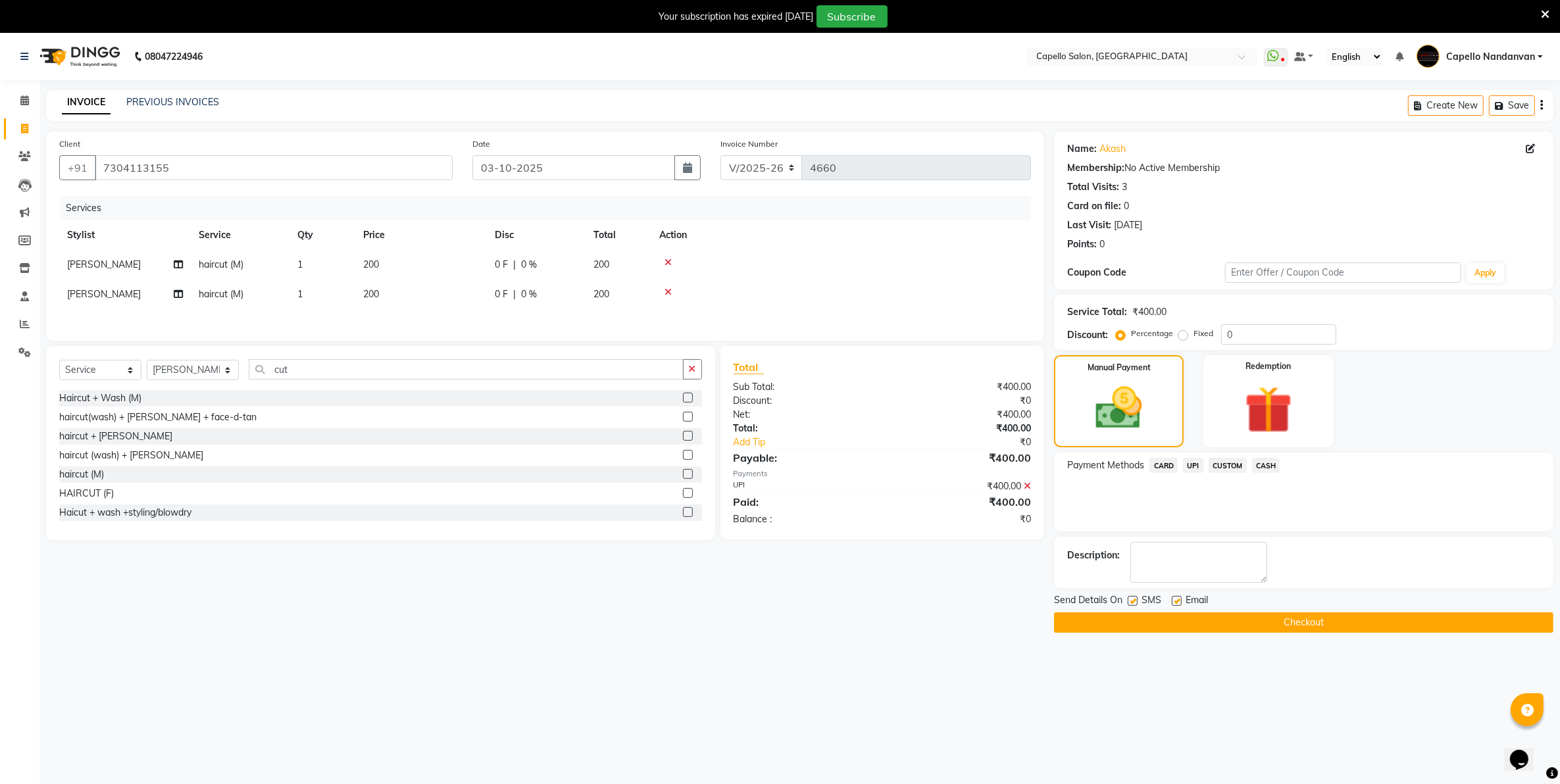
click at [1240, 625] on button "Checkout" at bounding box center [1304, 622] width 499 height 20
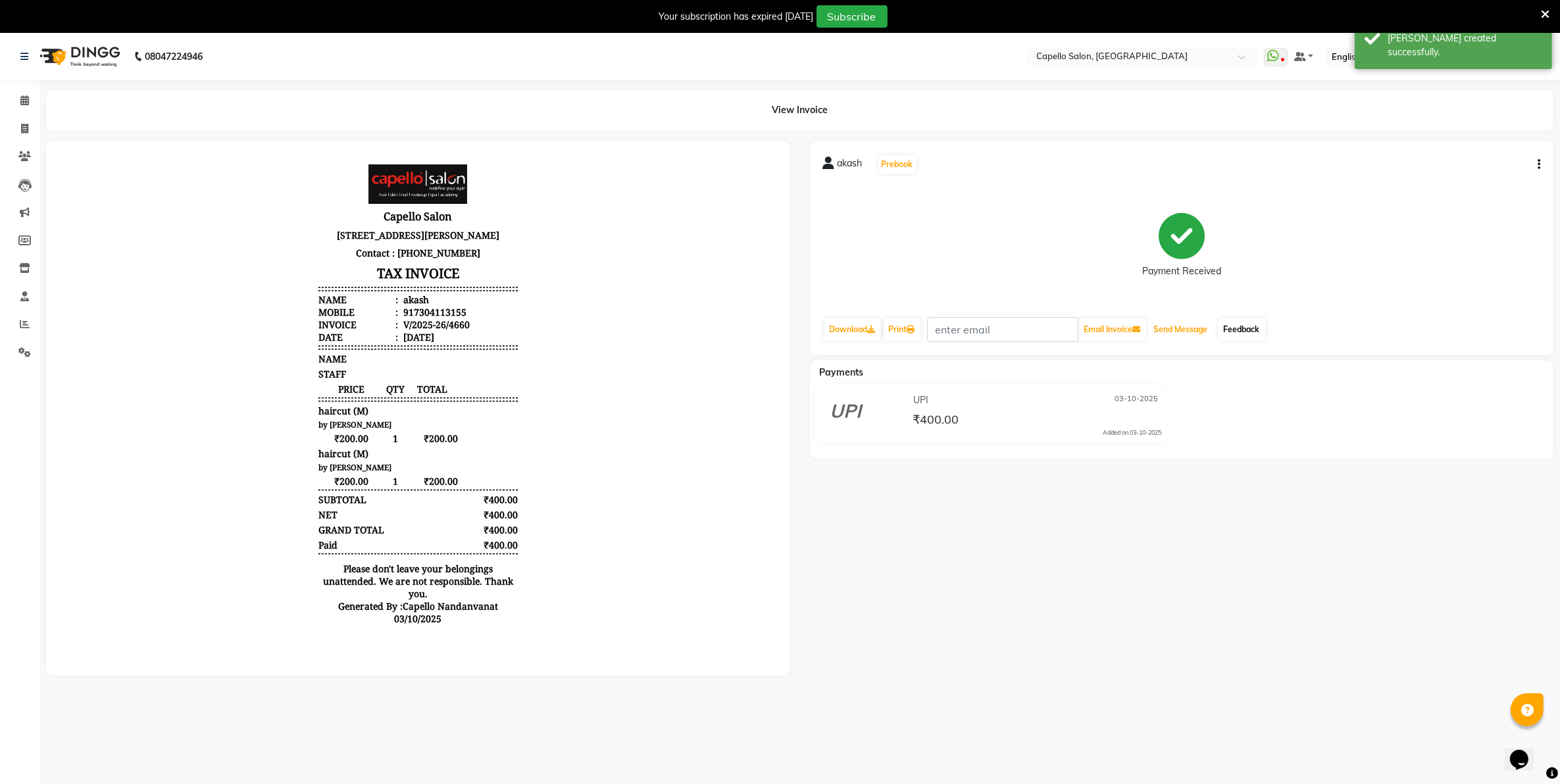
drag, startPoint x: 1194, startPoint y: 329, endPoint x: 1229, endPoint y: 324, distance: 35.4
click at [1199, 329] on button "Send Message" at bounding box center [1181, 329] width 65 height 23
click at [1237, 324] on link "Feedback" at bounding box center [1242, 329] width 47 height 23
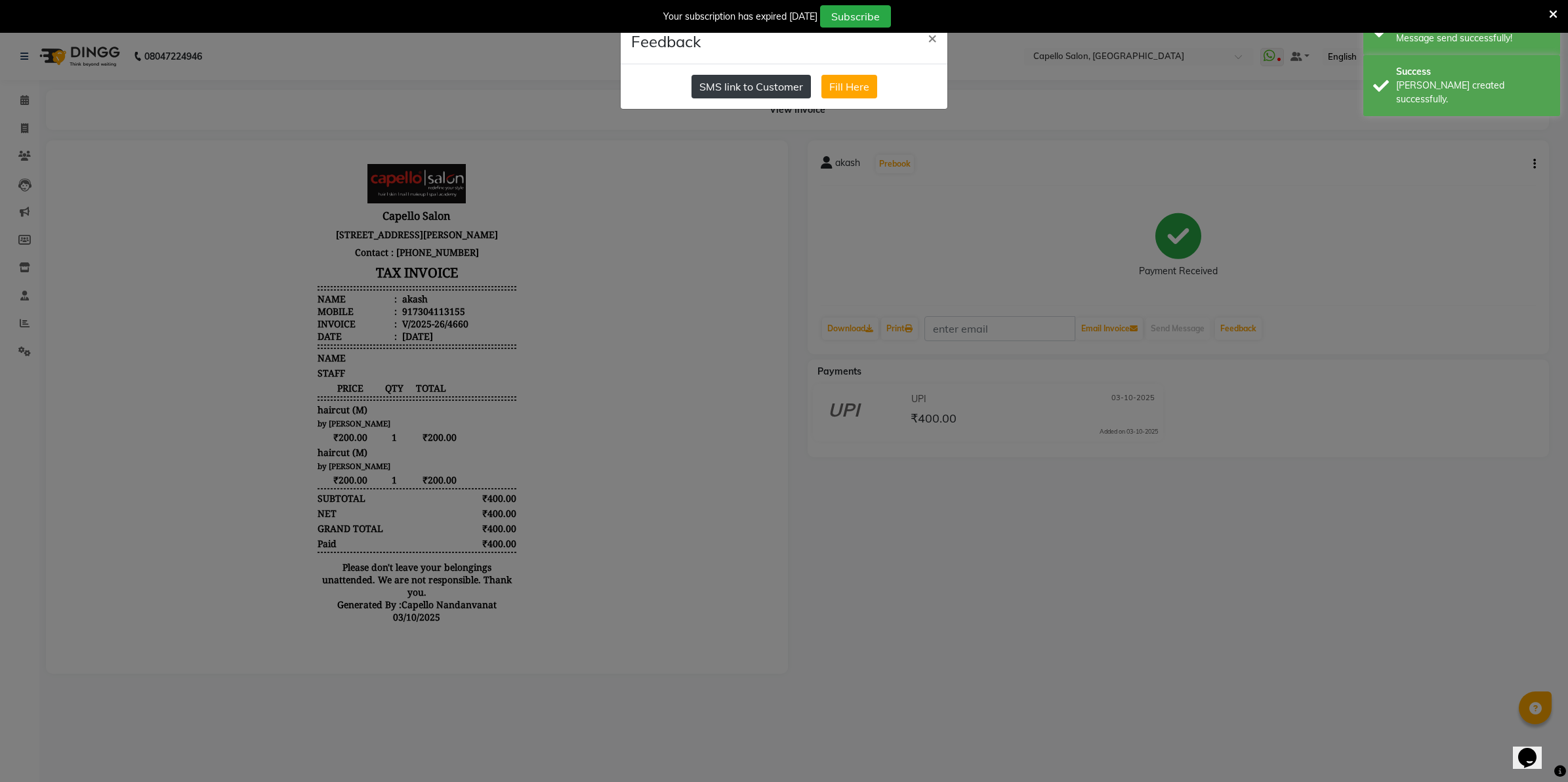
click at [722, 90] on button "SMS link to Customer" at bounding box center [751, 86] width 119 height 23
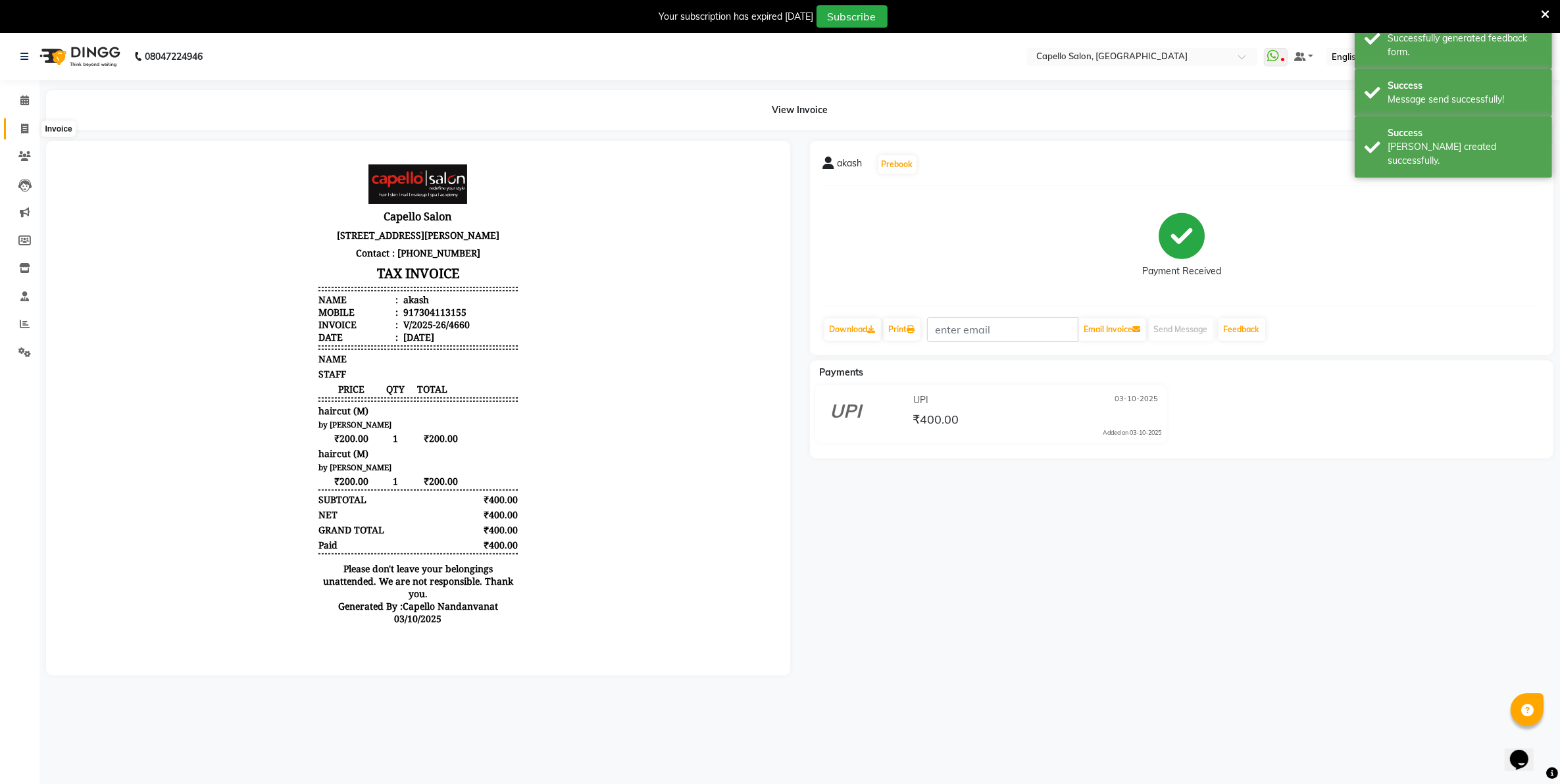
click at [28, 123] on span at bounding box center [24, 129] width 23 height 15
select select "service"
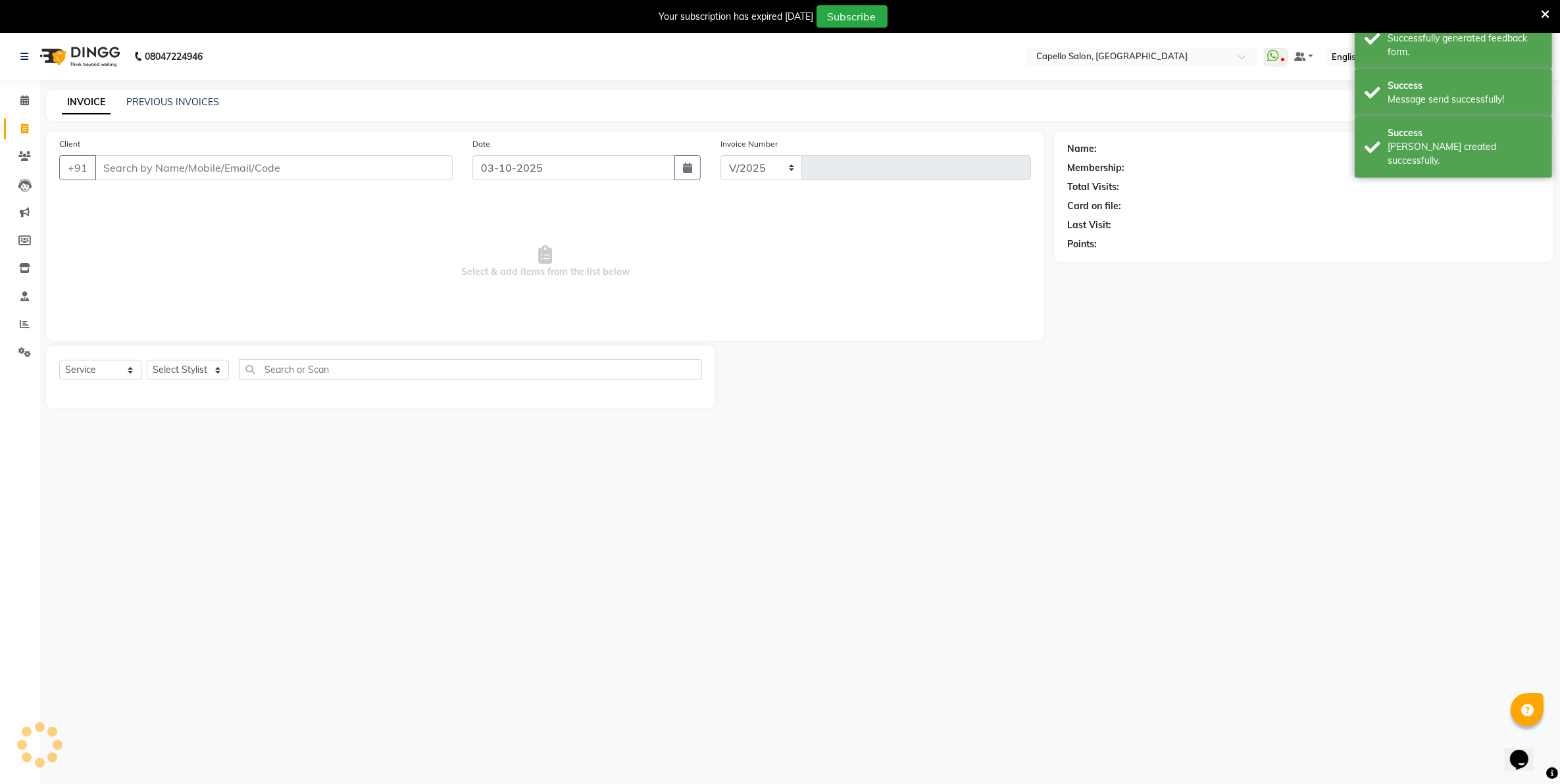
select select "830"
type input "4661"
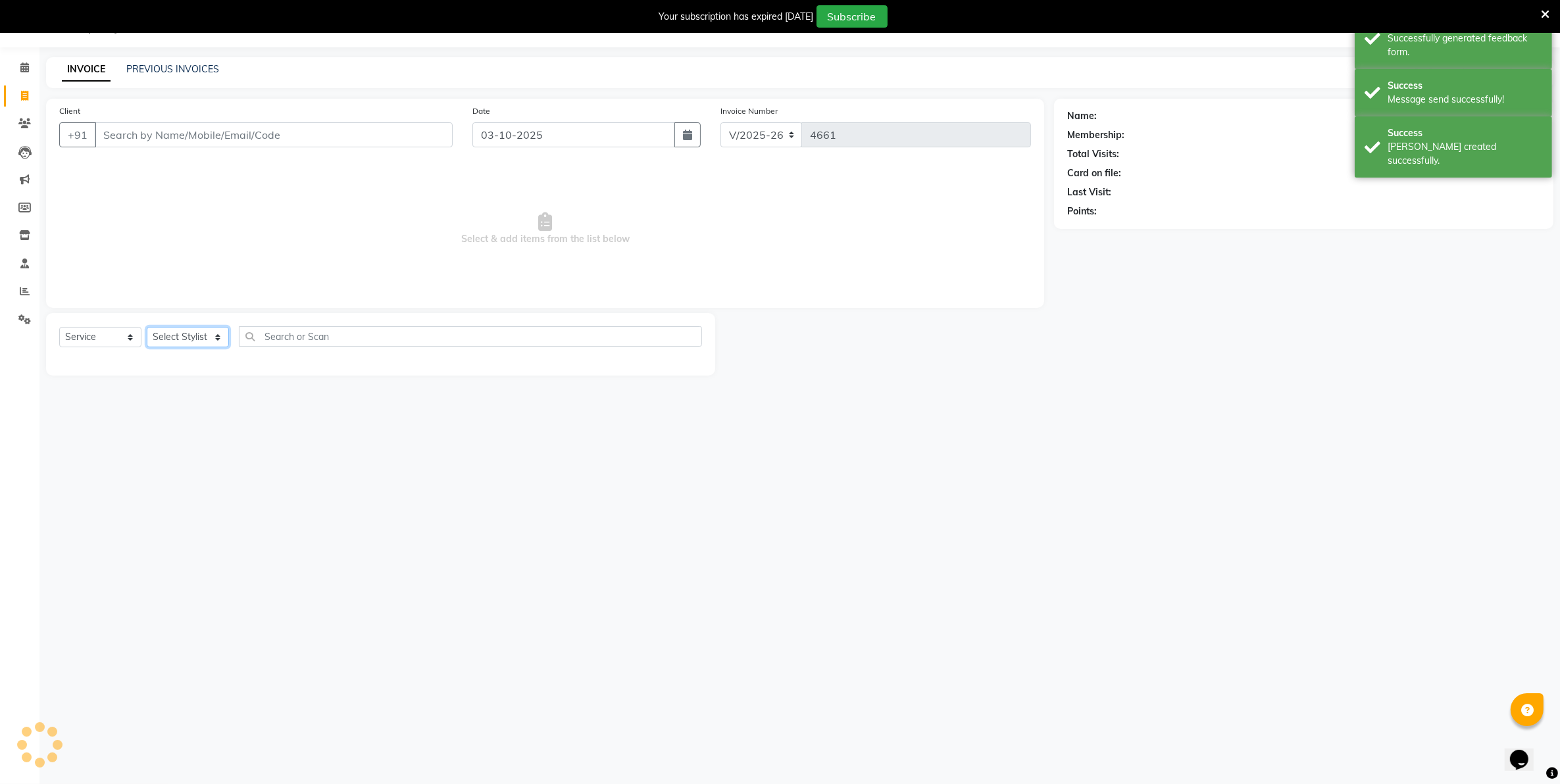
click at [202, 341] on select "Select Stylist" at bounding box center [188, 337] width 82 height 20
select select "29083"
click at [147, 327] on select "Select Stylist Admin [PERSON_NAME] [PERSON_NAME] [PERSON_NAME] [PERSON_NAME] Ow…" at bounding box center [193, 337] width 92 height 20
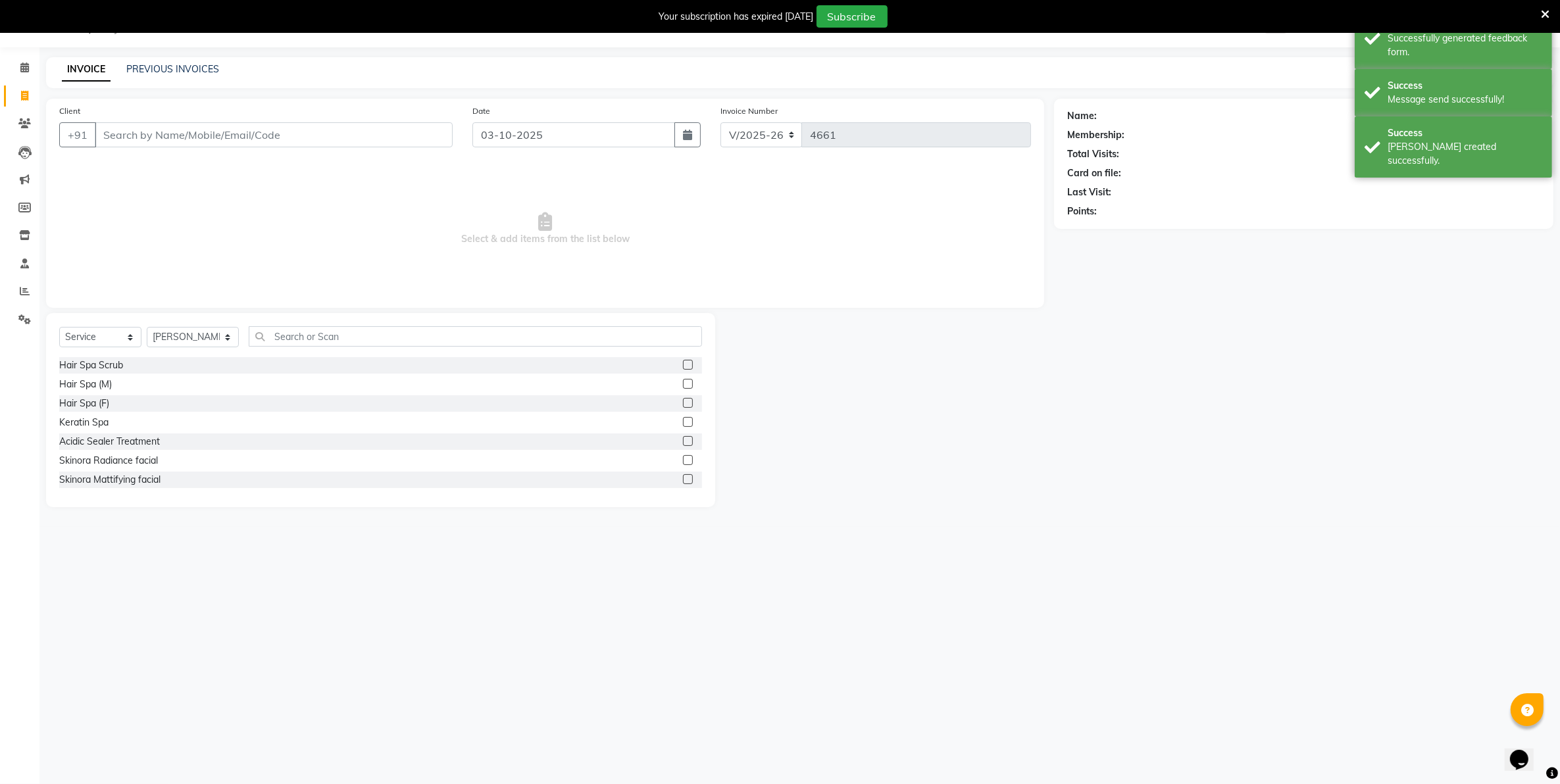
click at [331, 349] on div "Select Service Product Membership Package Voucher Prepaid Gift Card Select Styl…" at bounding box center [381, 342] width 643 height 31
click at [351, 340] on input "text" at bounding box center [475, 336] width 452 height 20
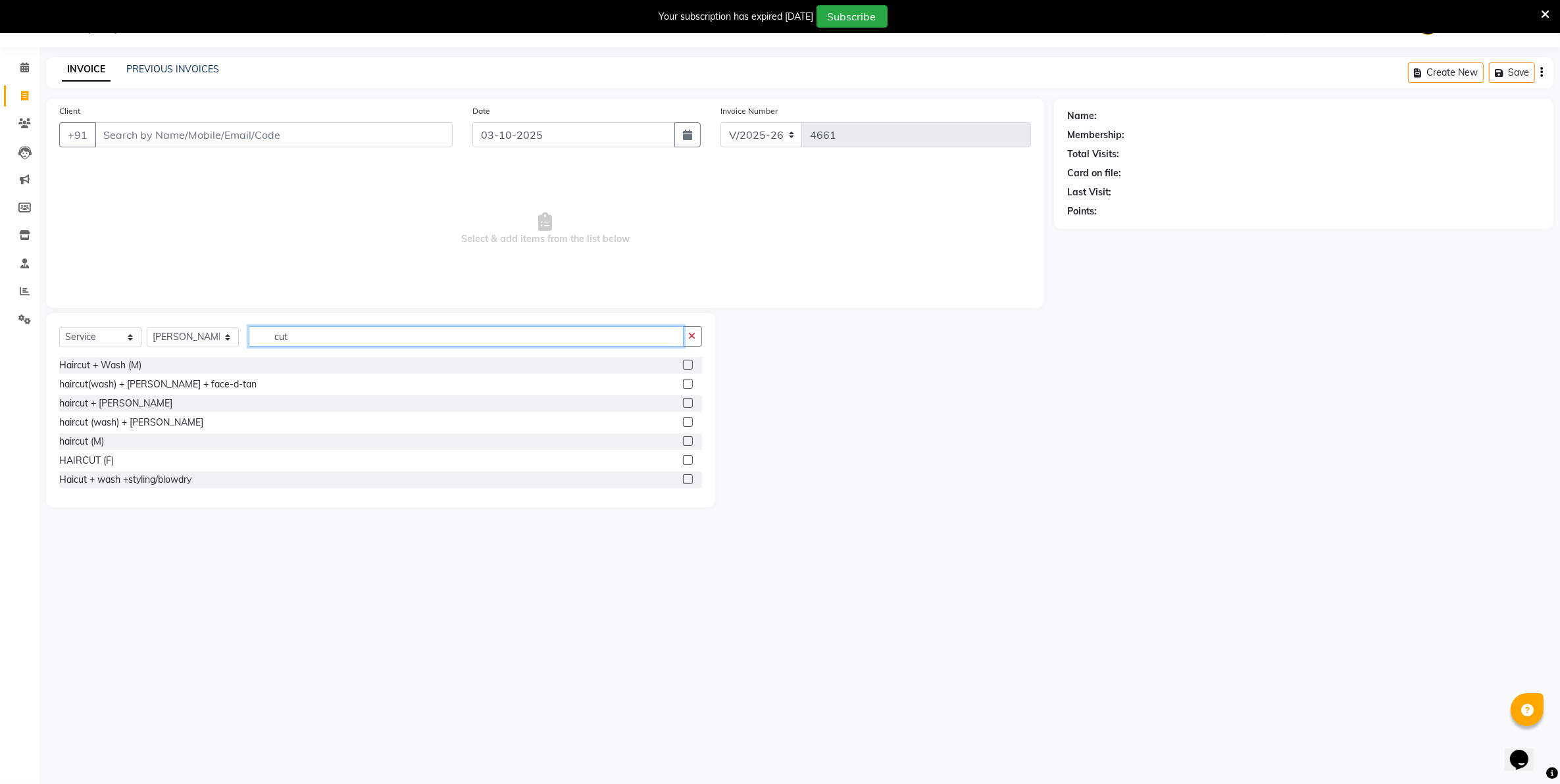
type input "cut"
click at [683, 480] on label at bounding box center [687, 479] width 10 height 10
click at [683, 480] on input "checkbox" at bounding box center [687, 480] width 9 height 9
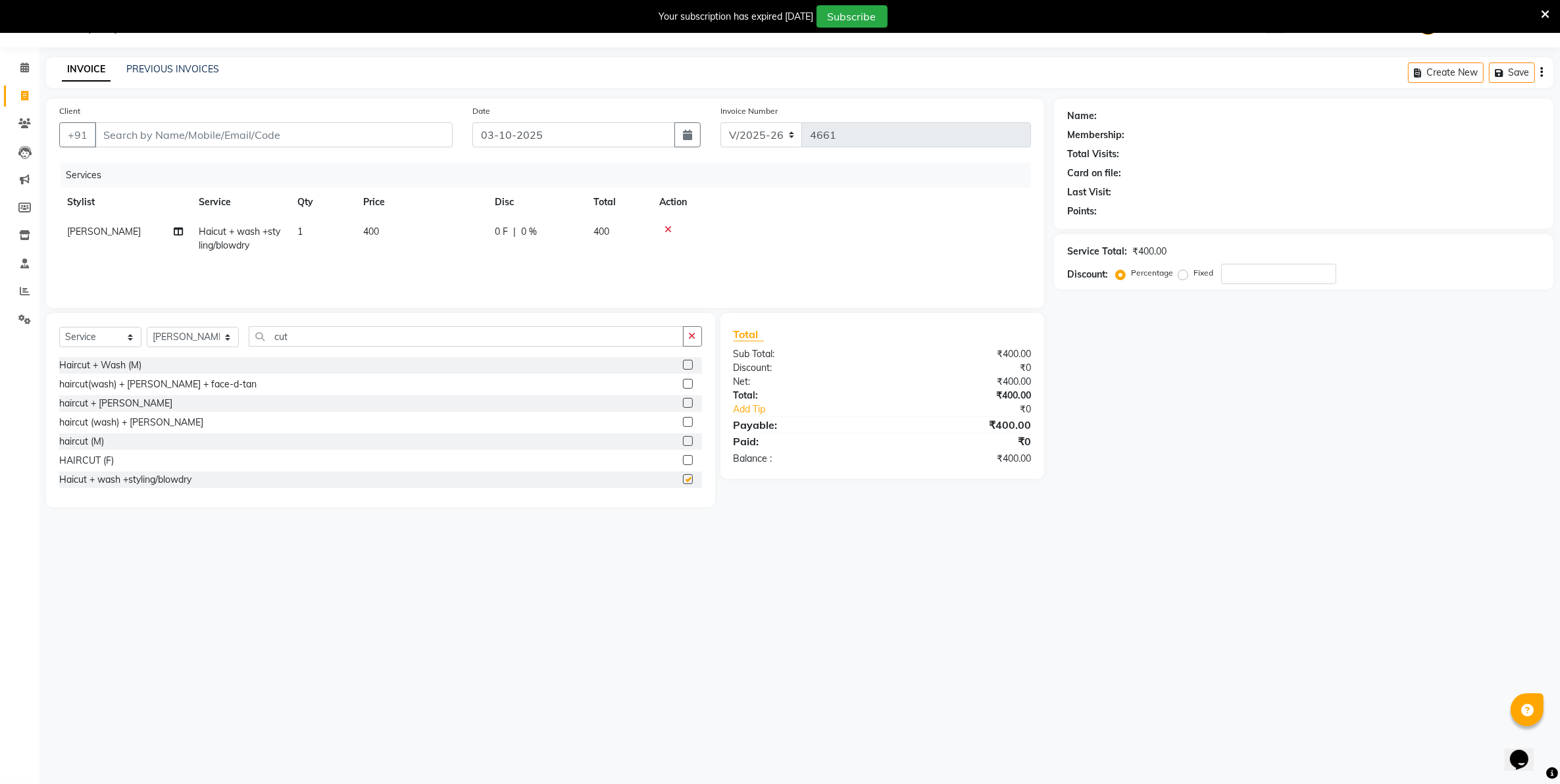
checkbox input "false"
click at [347, 133] on input "Client" at bounding box center [273, 134] width 358 height 25
type input "9"
type input "0"
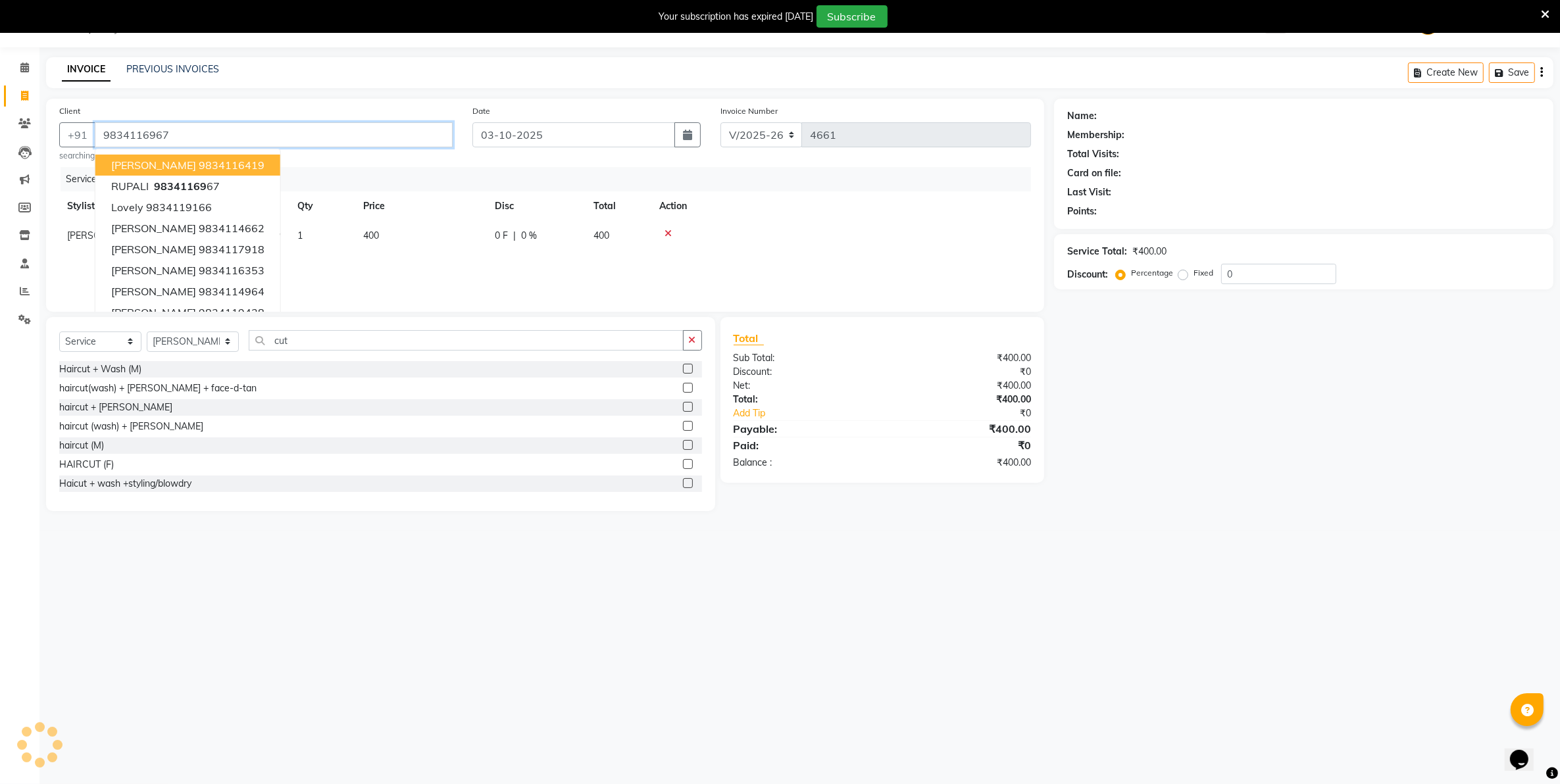
type input "9834116967"
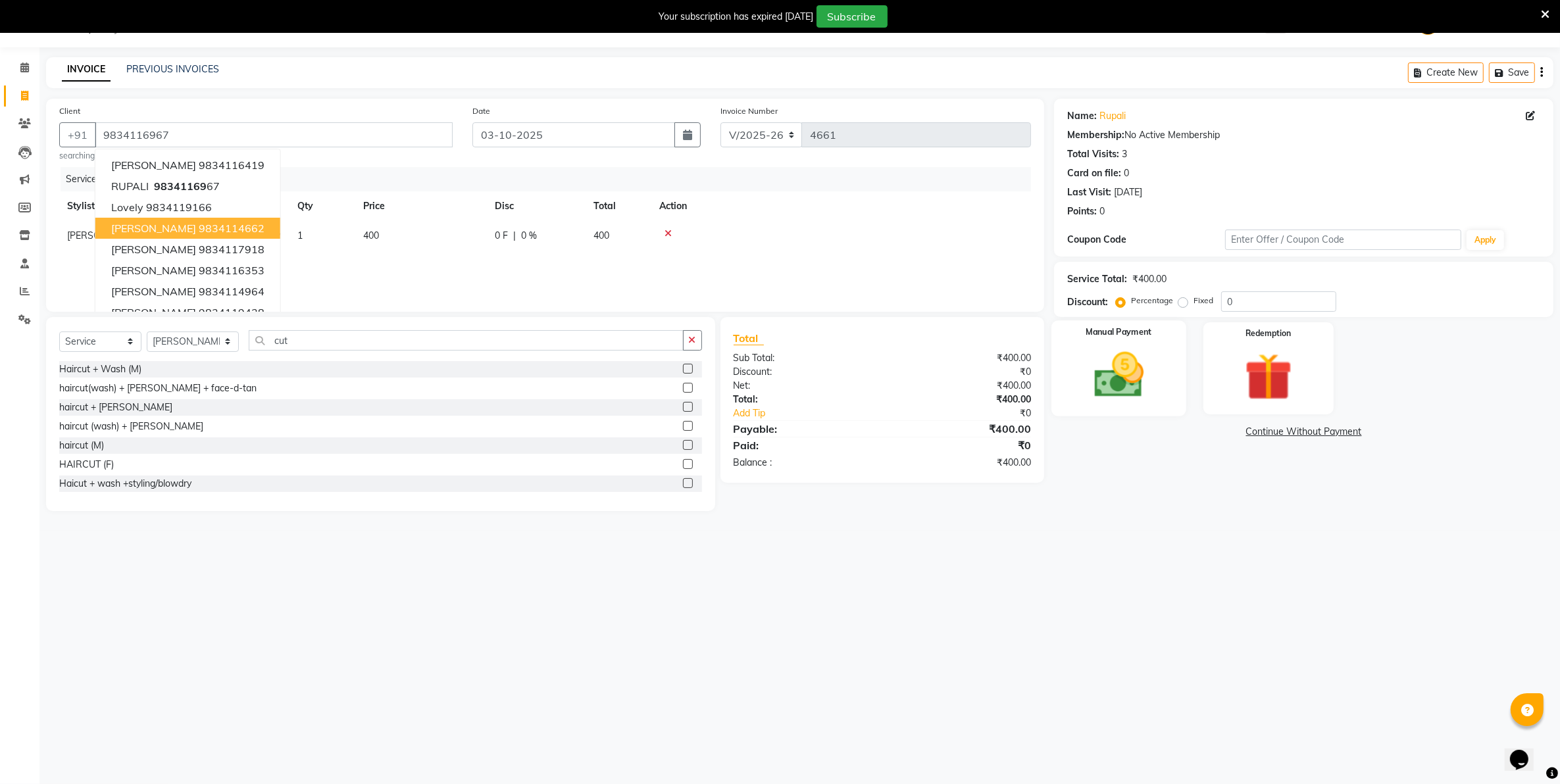
click at [1100, 375] on img at bounding box center [1120, 375] width 81 height 57
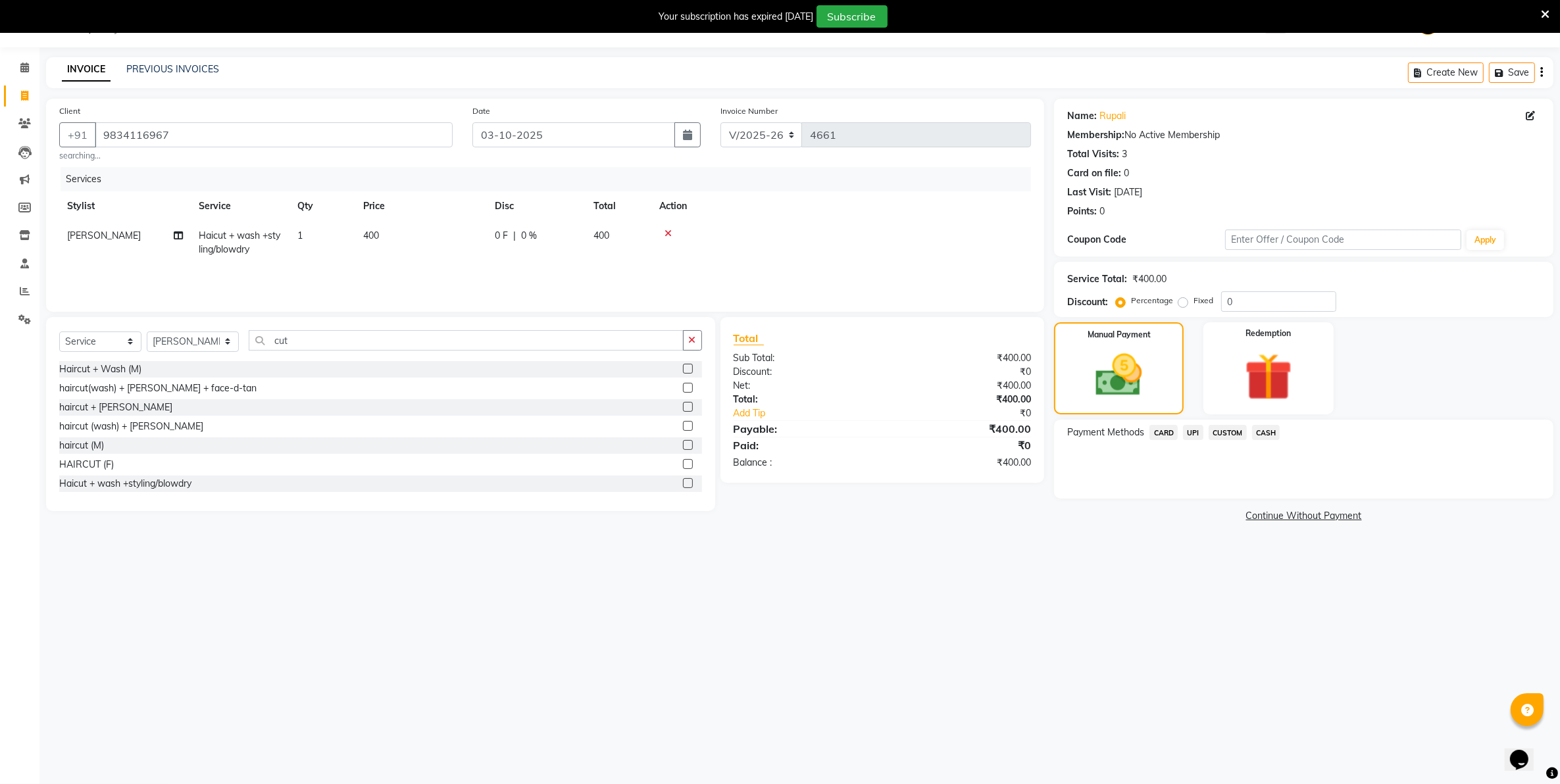
click at [1191, 432] on span "UPI" at bounding box center [1192, 432] width 20 height 15
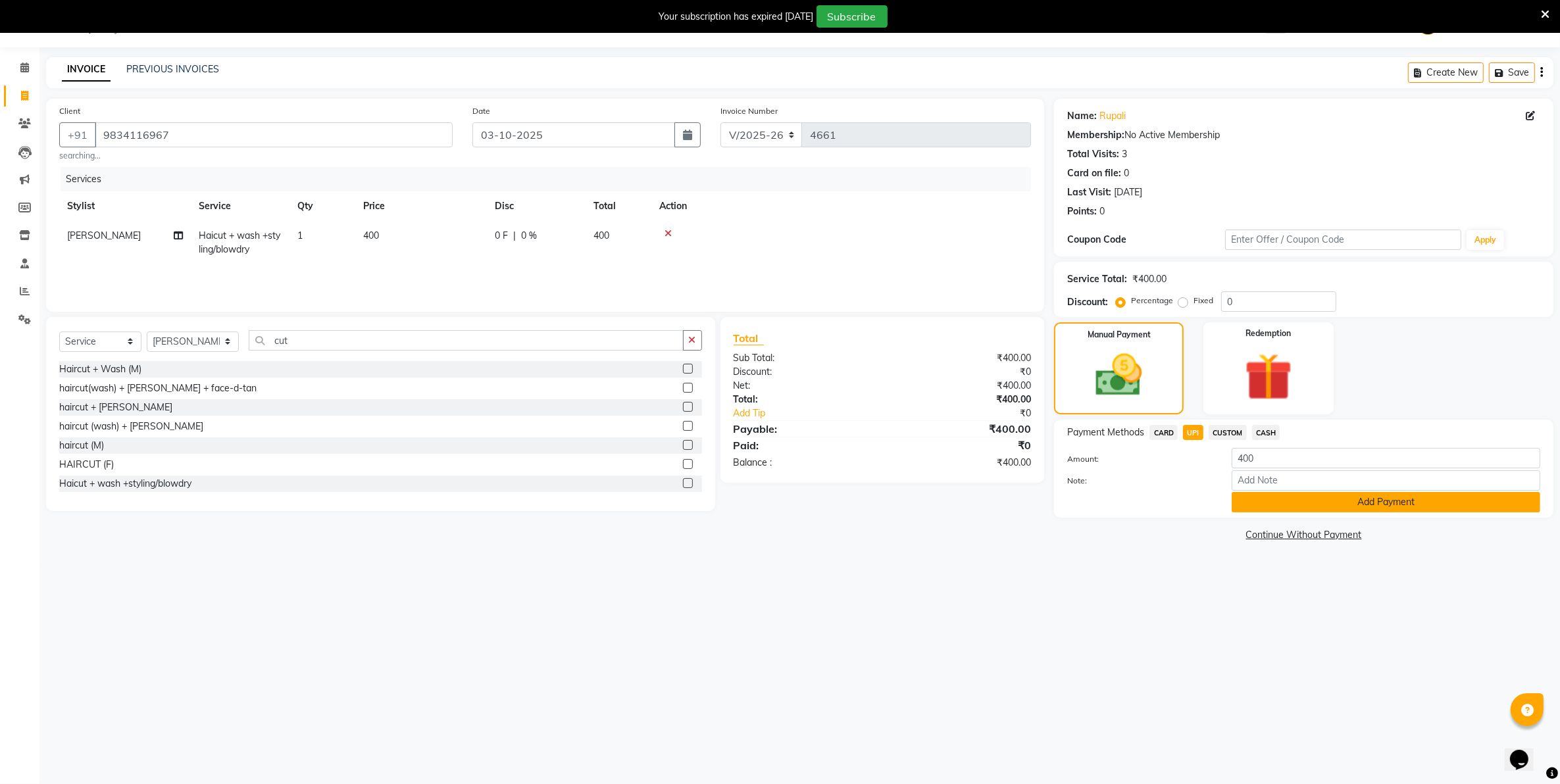
click at [1255, 501] on button "Add Payment" at bounding box center [1386, 501] width 309 height 20
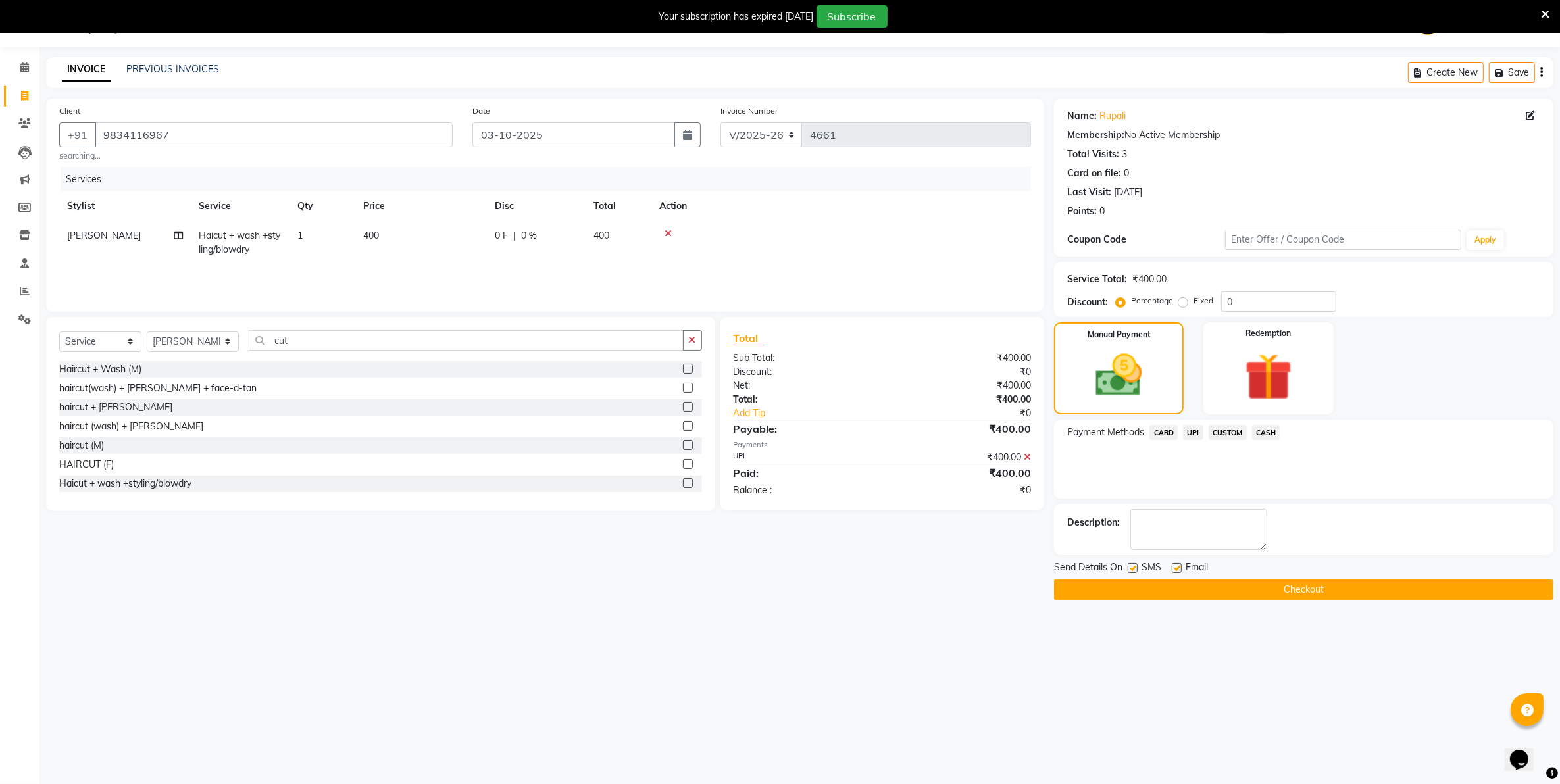
click at [1289, 596] on button "Checkout" at bounding box center [1304, 589] width 499 height 20
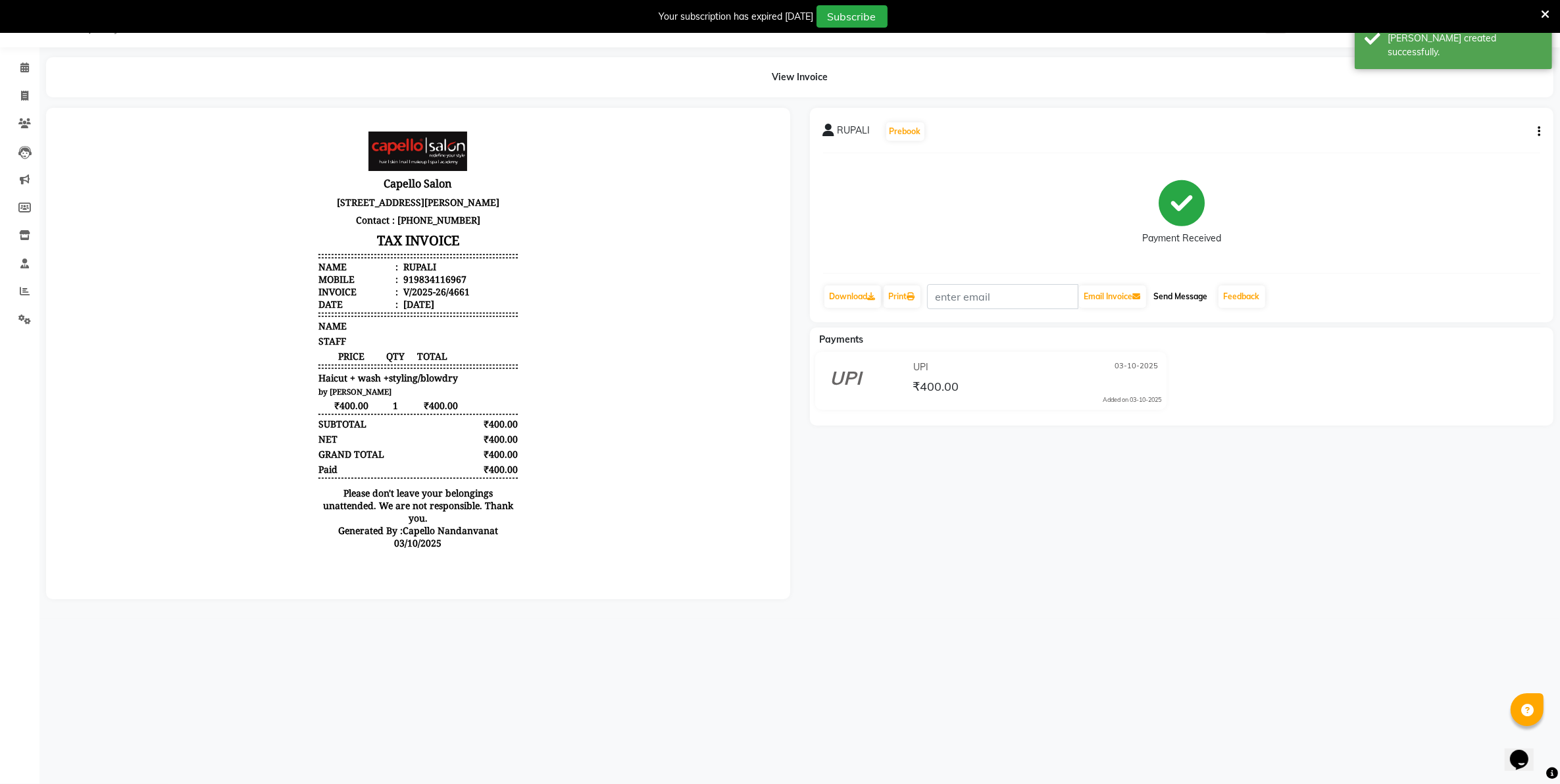
click at [1191, 300] on button "Send Message" at bounding box center [1181, 296] width 65 height 23
click at [1231, 296] on link "Feedback" at bounding box center [1242, 296] width 47 height 23
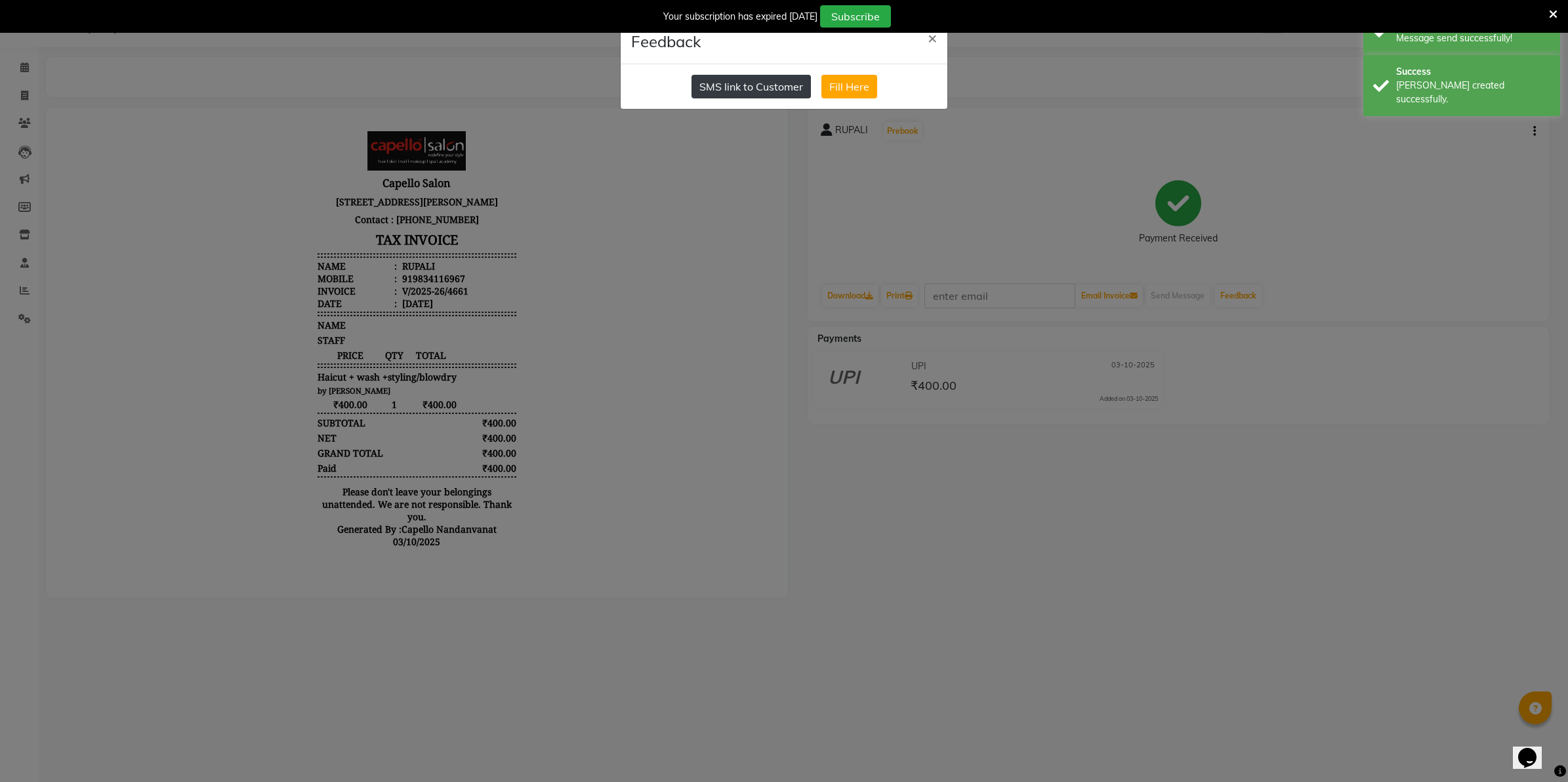
click at [780, 86] on button "SMS link to Customer" at bounding box center [751, 86] width 119 height 23
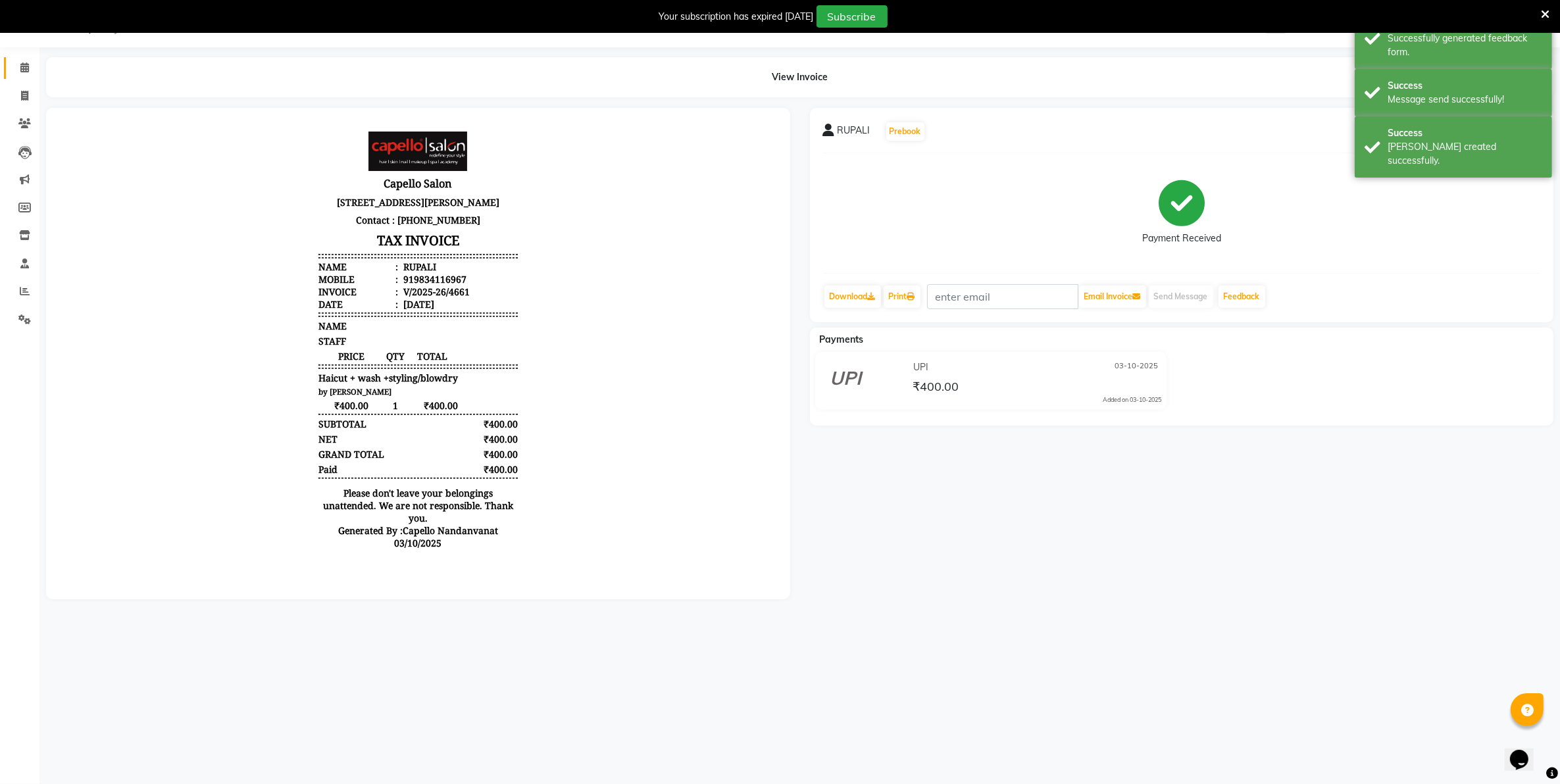
click at [19, 76] on link "Calendar" at bounding box center [19, 68] width 32 height 22
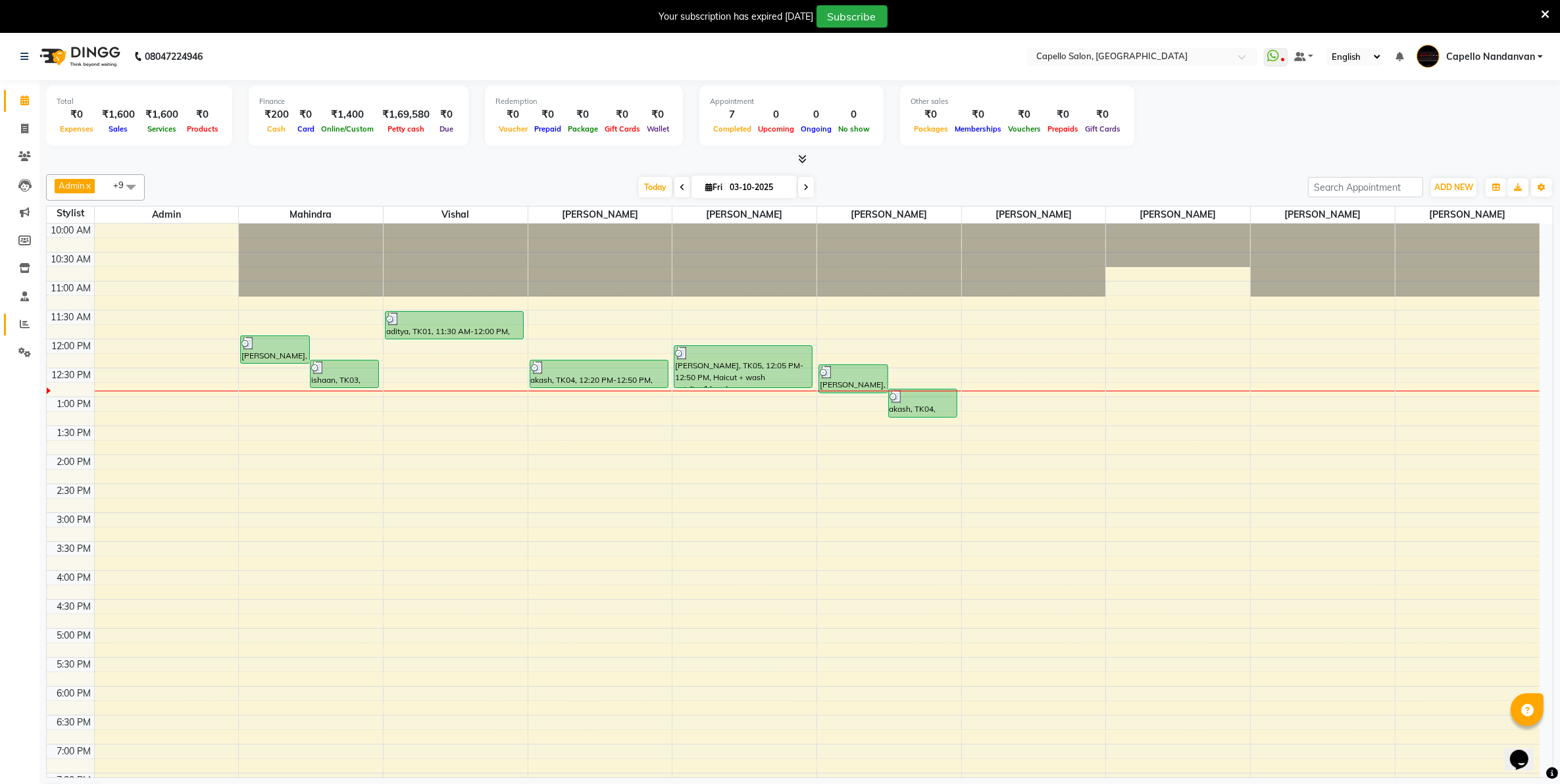
click at [7, 328] on link "Reports" at bounding box center [19, 325] width 32 height 22
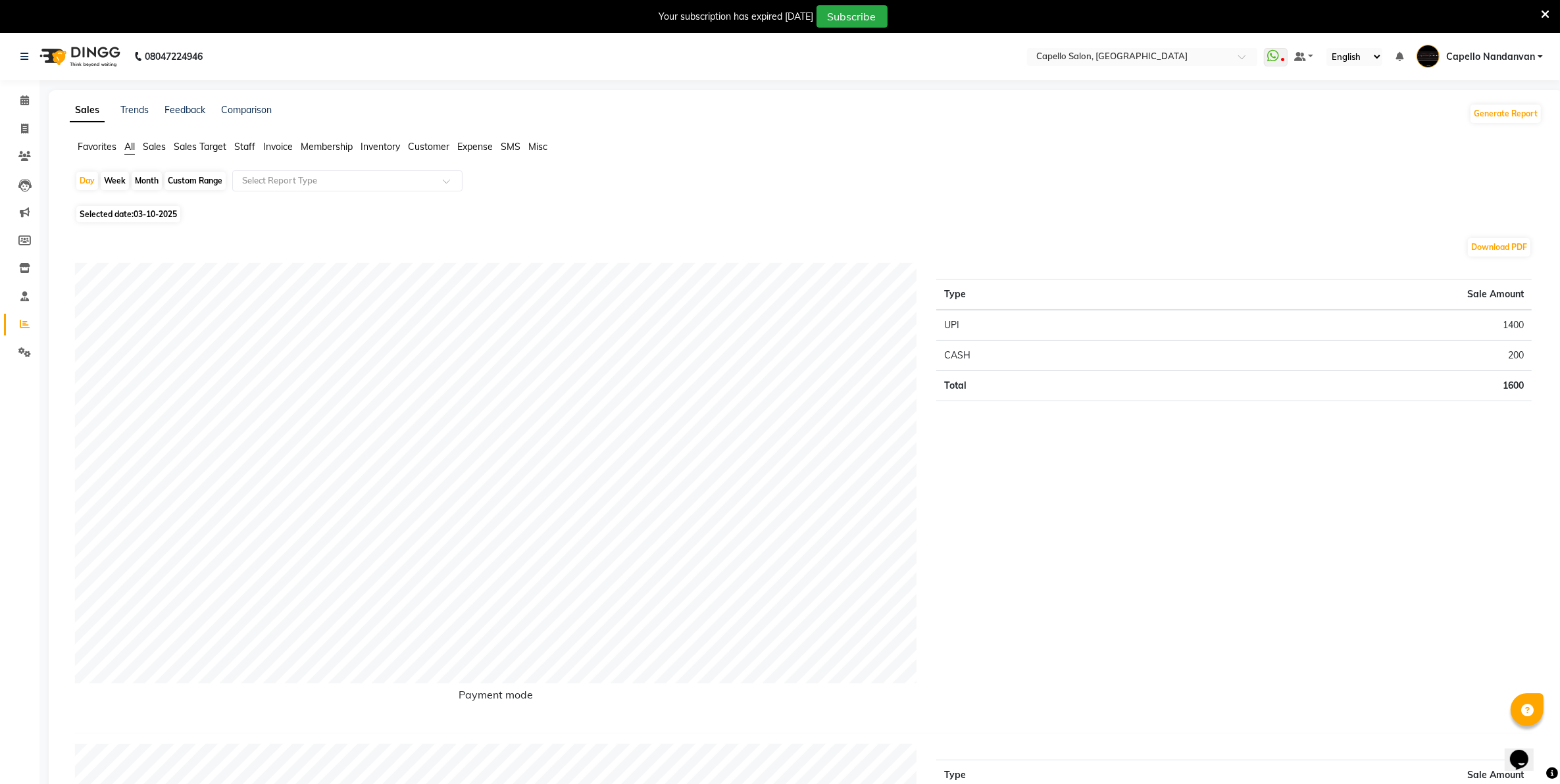
click at [153, 182] on div "Month" at bounding box center [146, 181] width 30 height 19
select select "10"
select select "2025"
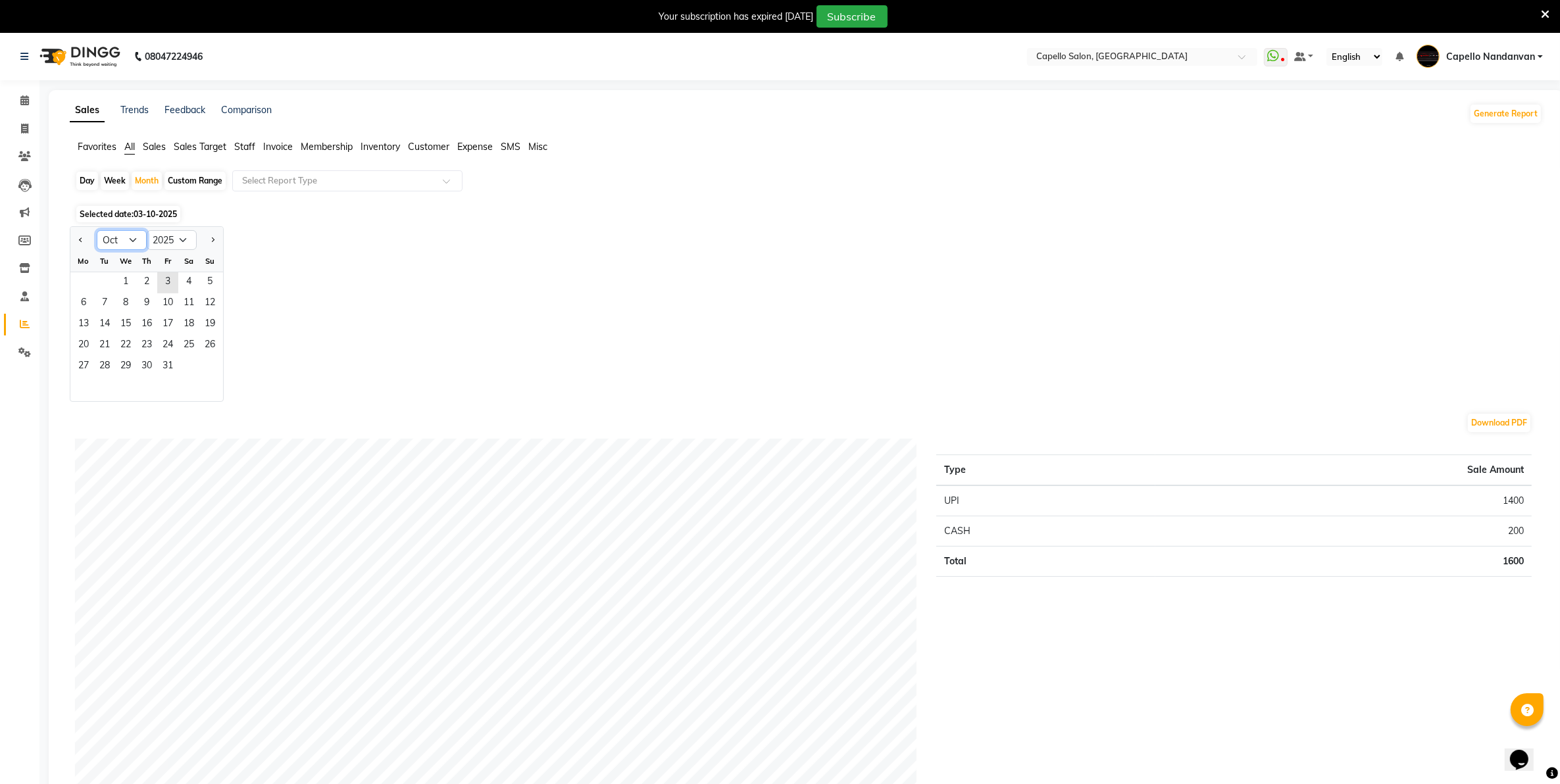
click at [137, 242] on select "Jan Feb Mar Apr May Jun Jul Aug Sep Oct Nov Dec" at bounding box center [122, 240] width 50 height 19
select select "8"
click at [97, 231] on select "Jan Feb Mar Apr May Jun Jul Aug Sep Oct Nov Dec" at bounding box center [122, 240] width 50 height 19
drag, startPoint x: 114, startPoint y: 346, endPoint x: 199, endPoint y: 304, distance: 94.8
click at [200, 304] on span "10" at bounding box center [210, 304] width 21 height 21
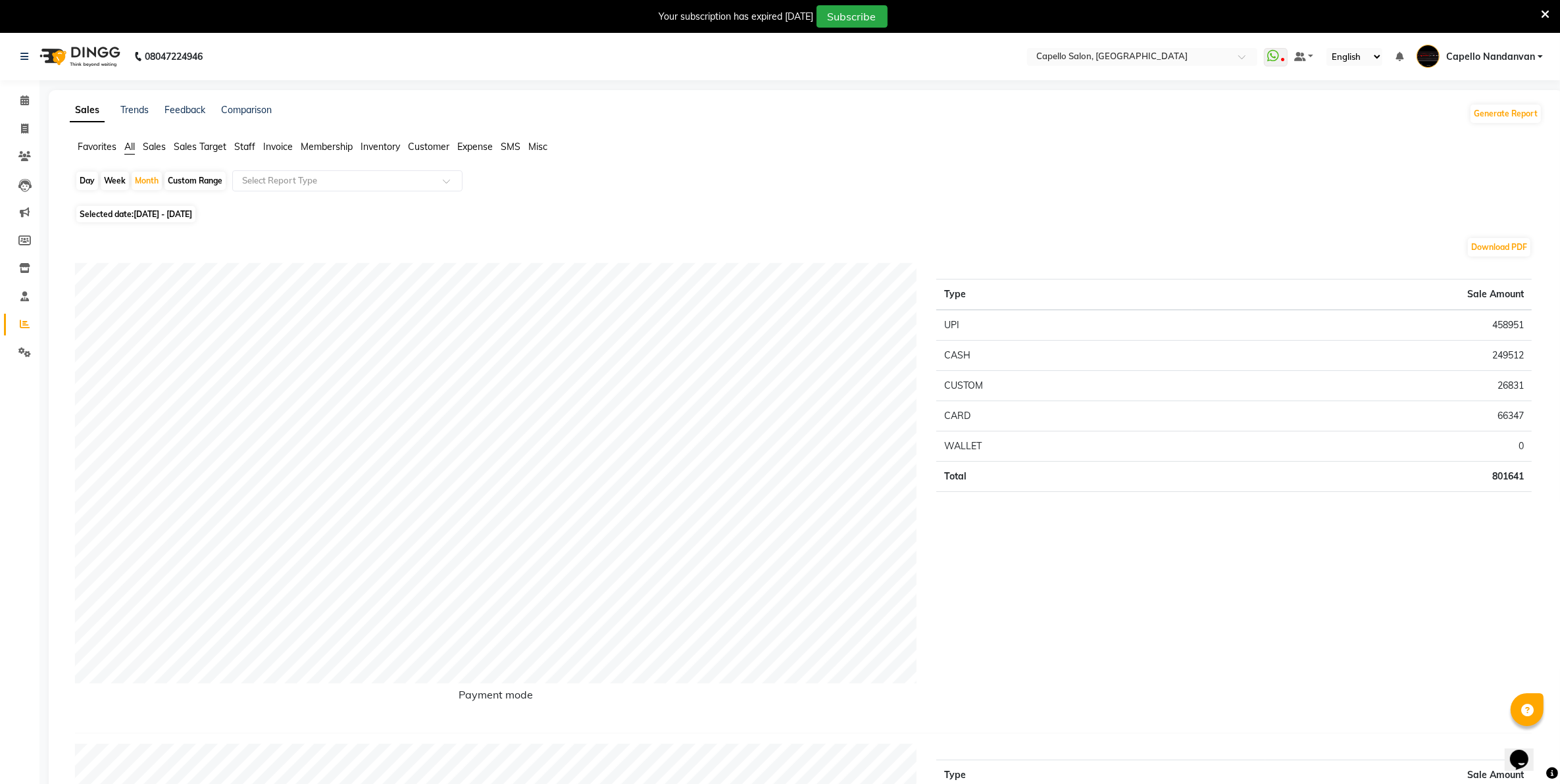
click at [248, 148] on span "Staff" at bounding box center [245, 146] width 21 height 12
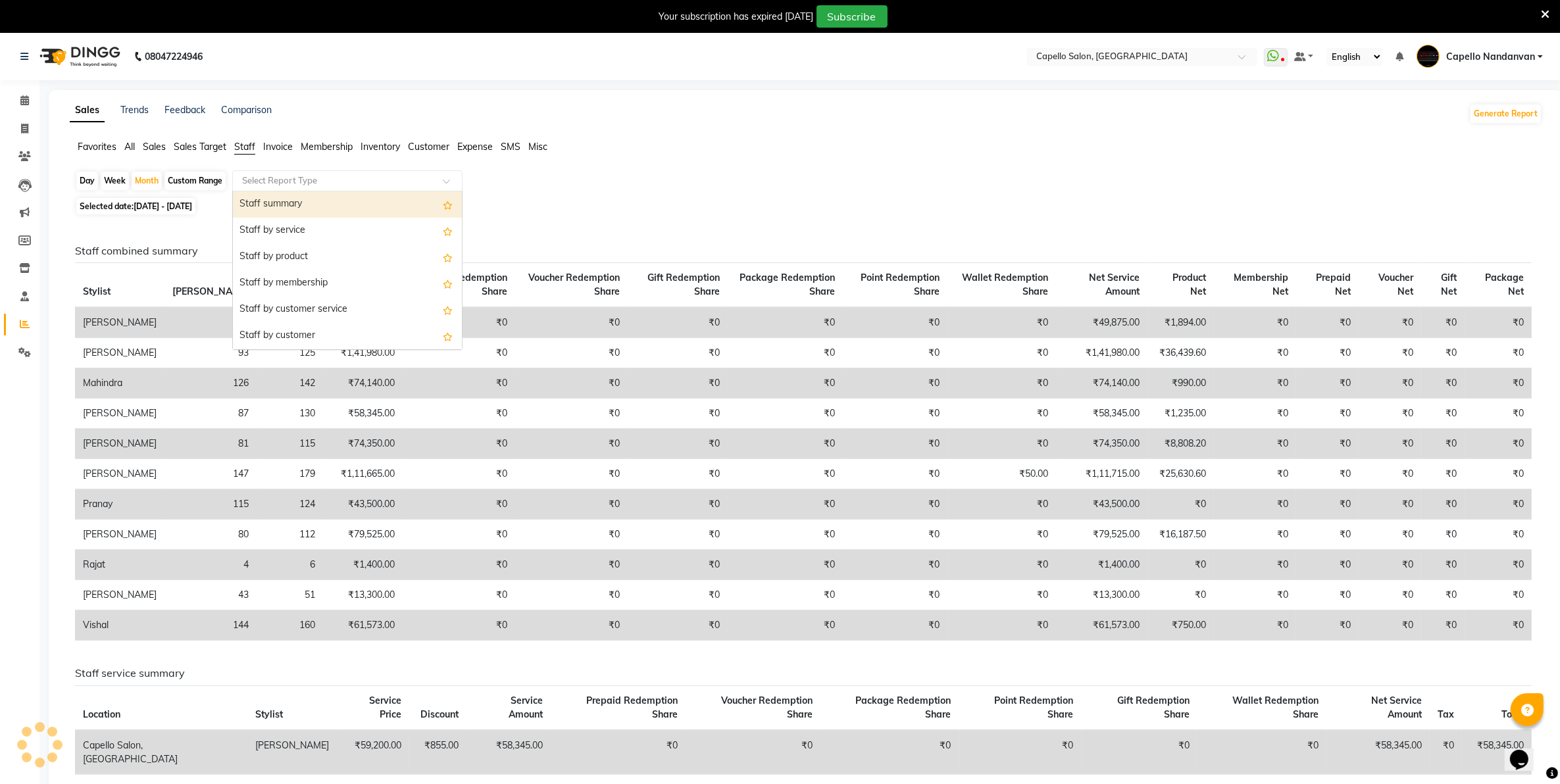
click at [264, 178] on input "text" at bounding box center [334, 181] width 190 height 13
click at [275, 197] on div "Staff summary" at bounding box center [347, 204] width 229 height 27
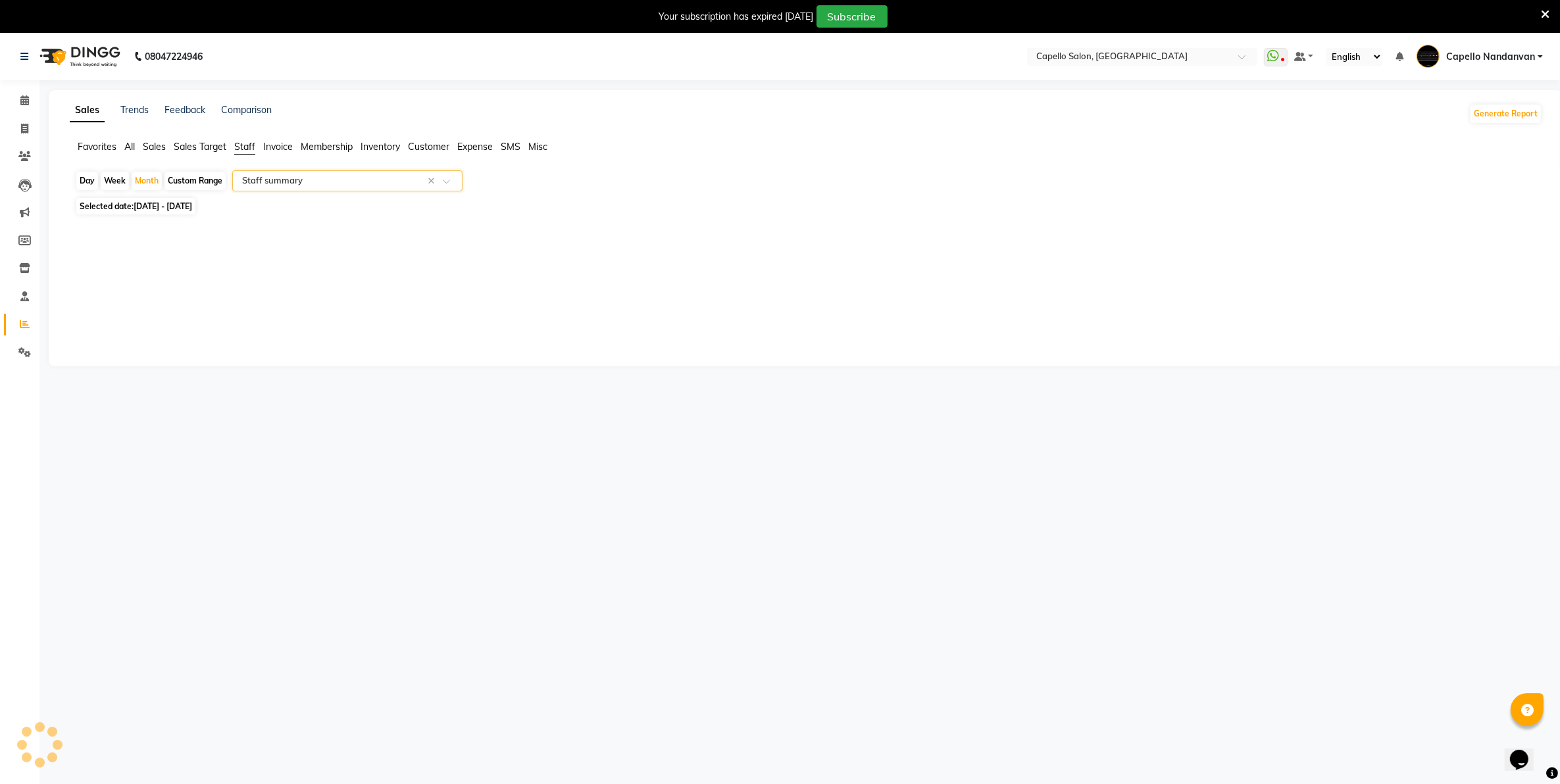
select select "full_report"
select select "csv"
click at [24, 125] on icon at bounding box center [24, 128] width 7 height 10
select select "service"
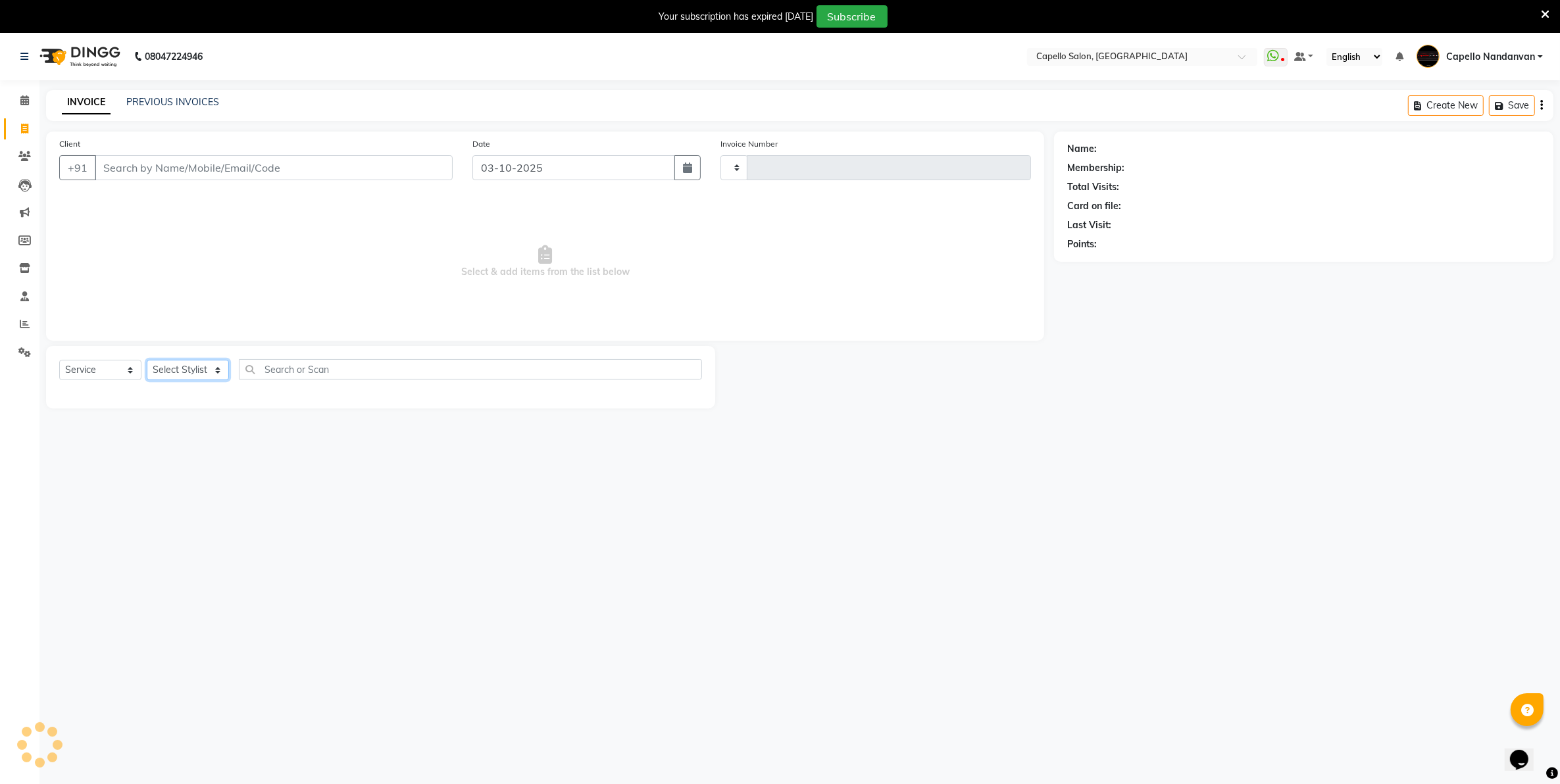
click at [200, 360] on select "Select Stylist" at bounding box center [188, 370] width 82 height 20
type input "4662"
select select "830"
select select "36915"
click at [147, 360] on select "Select Stylist Admin [PERSON_NAME] [PERSON_NAME] [PERSON_NAME] [PERSON_NAME] Ow…" at bounding box center [193, 370] width 92 height 20
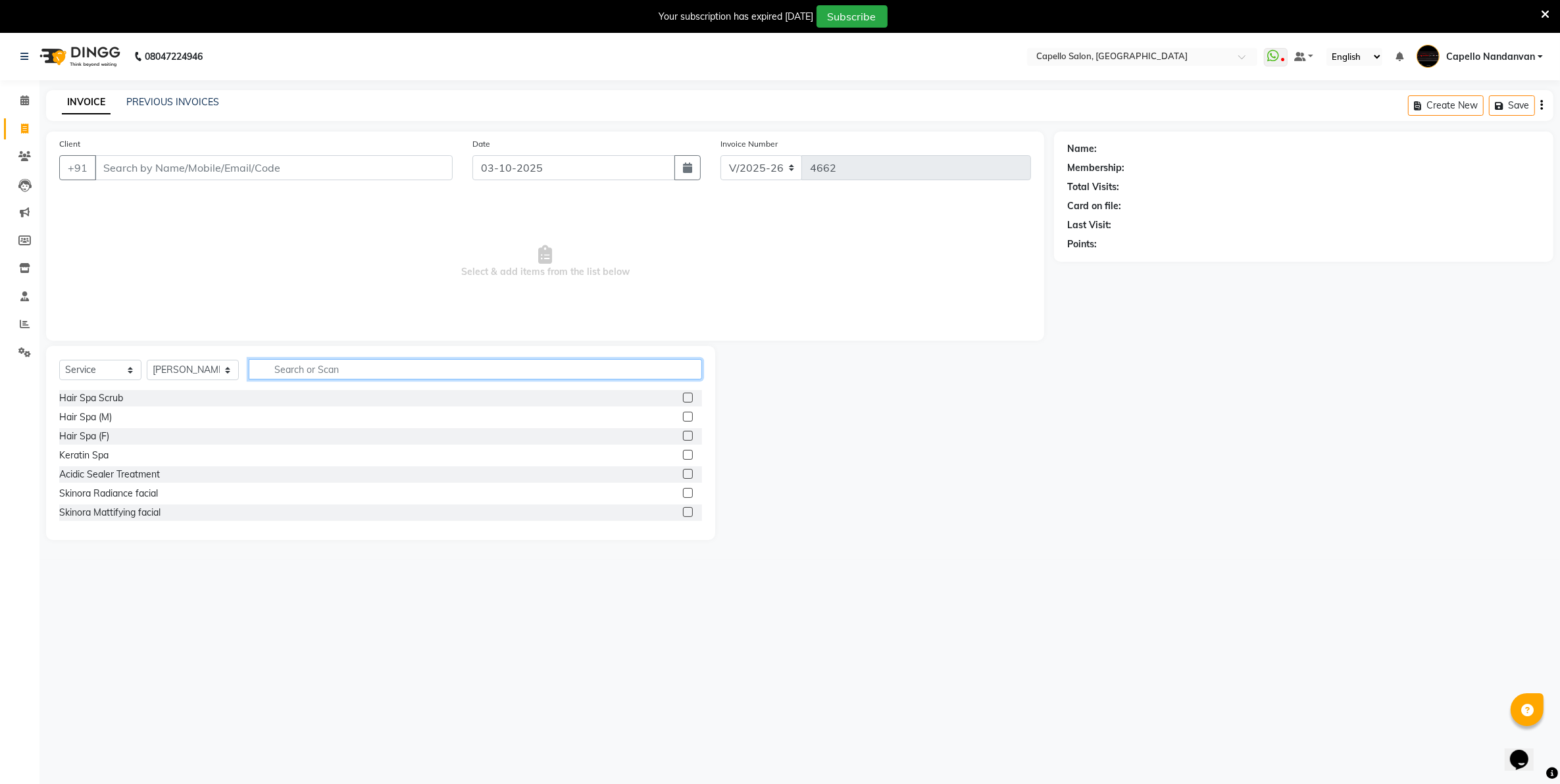
click at [349, 376] on input "text" at bounding box center [475, 369] width 452 height 20
type input "cut"
click at [683, 511] on label at bounding box center [687, 512] width 10 height 10
click at [683, 511] on input "checkbox" at bounding box center [687, 513] width 9 height 9
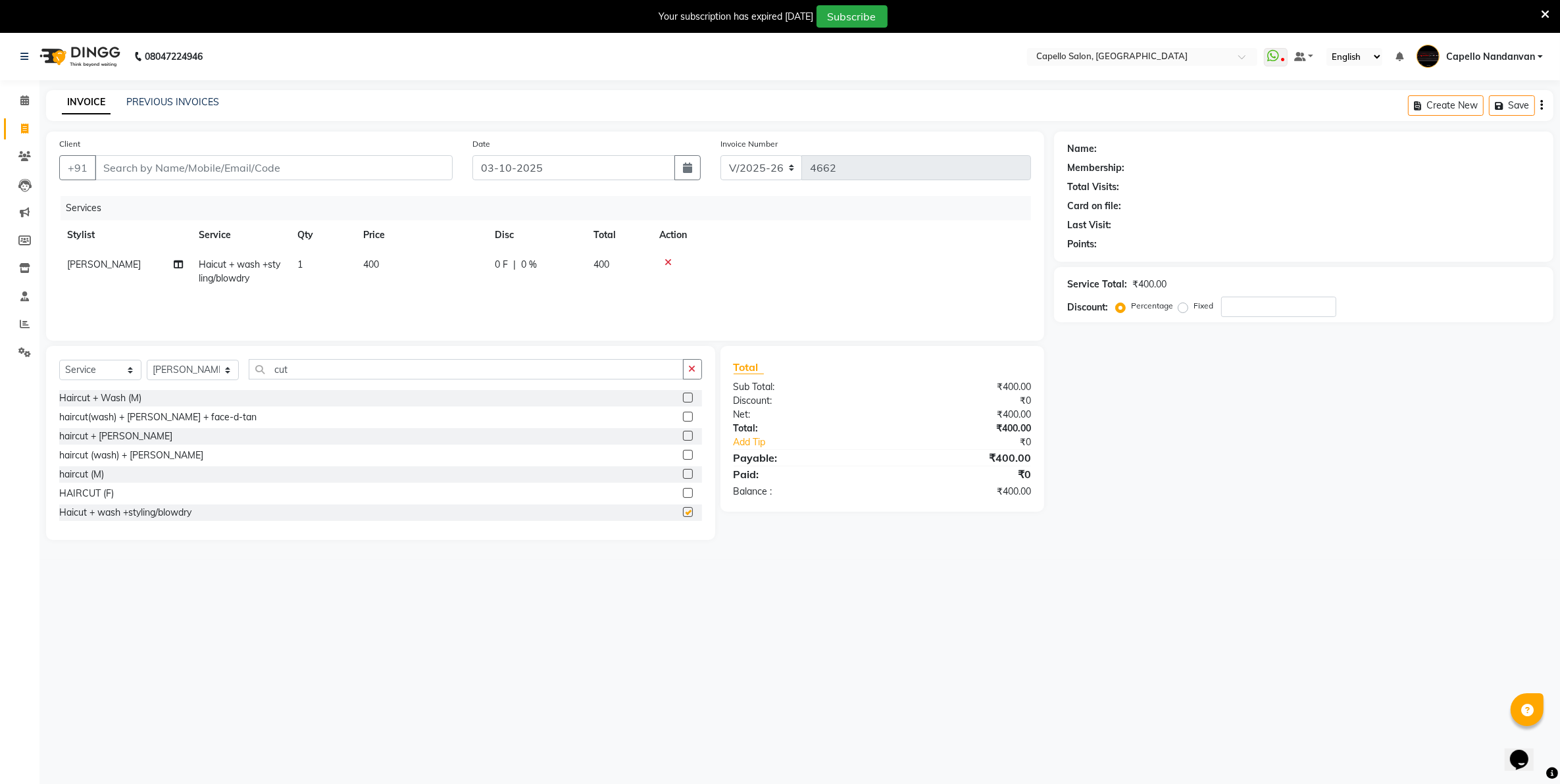
checkbox input "false"
click at [211, 373] on select "Select Stylist Admin [PERSON_NAME] [PERSON_NAME] [PERSON_NAME] [PERSON_NAME] Ow…" at bounding box center [193, 370] width 92 height 20
select select "66495"
click at [147, 360] on select "Select Stylist Admin [PERSON_NAME] [PERSON_NAME] [PERSON_NAME] [PERSON_NAME] Ow…" at bounding box center [193, 370] width 92 height 20
click at [334, 376] on input "cut" at bounding box center [466, 369] width 435 height 20
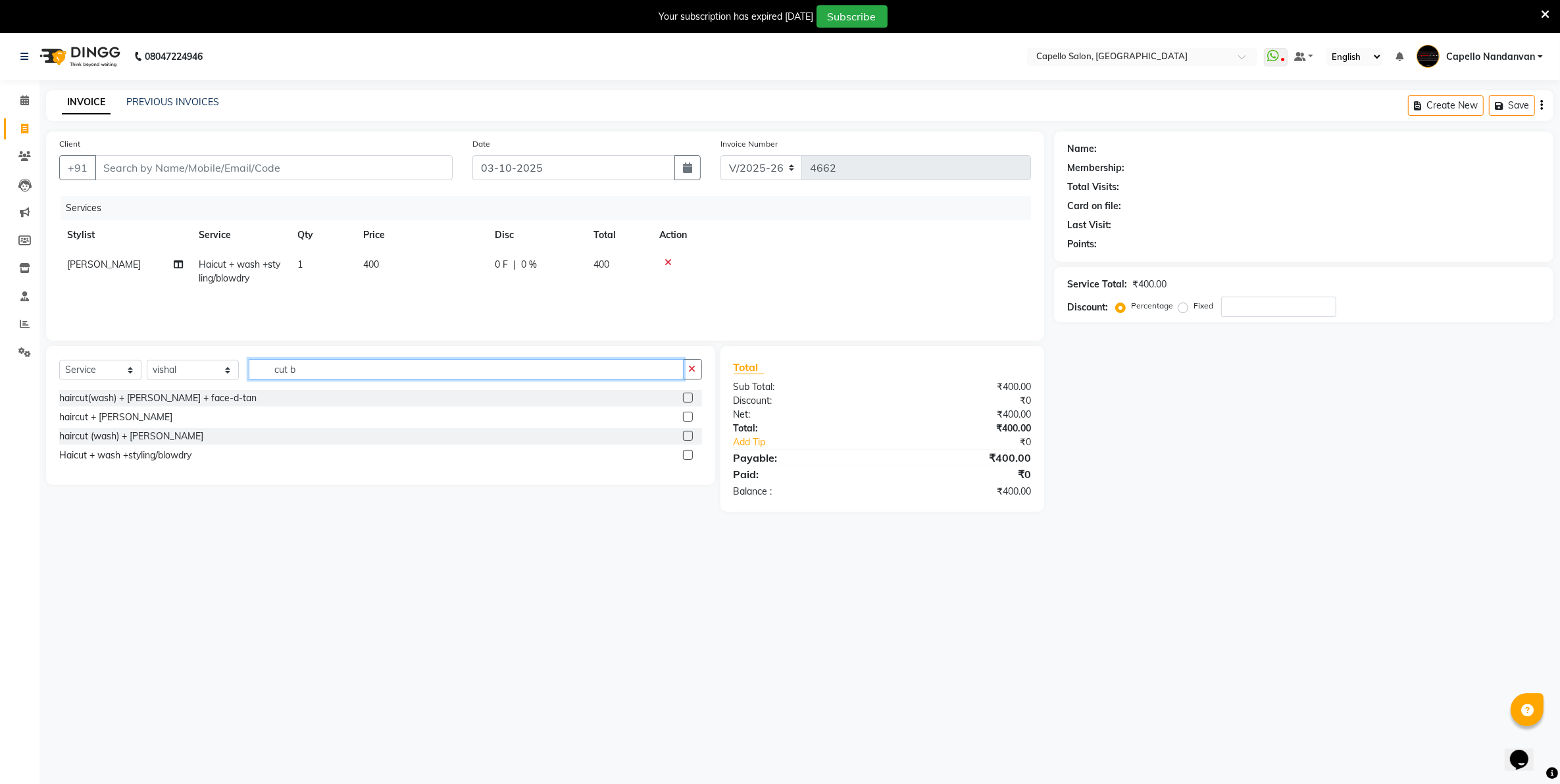
type input "cut b"
click at [690, 419] on label at bounding box center [687, 417] width 10 height 10
click at [690, 419] on input "checkbox" at bounding box center [687, 417] width 9 height 9
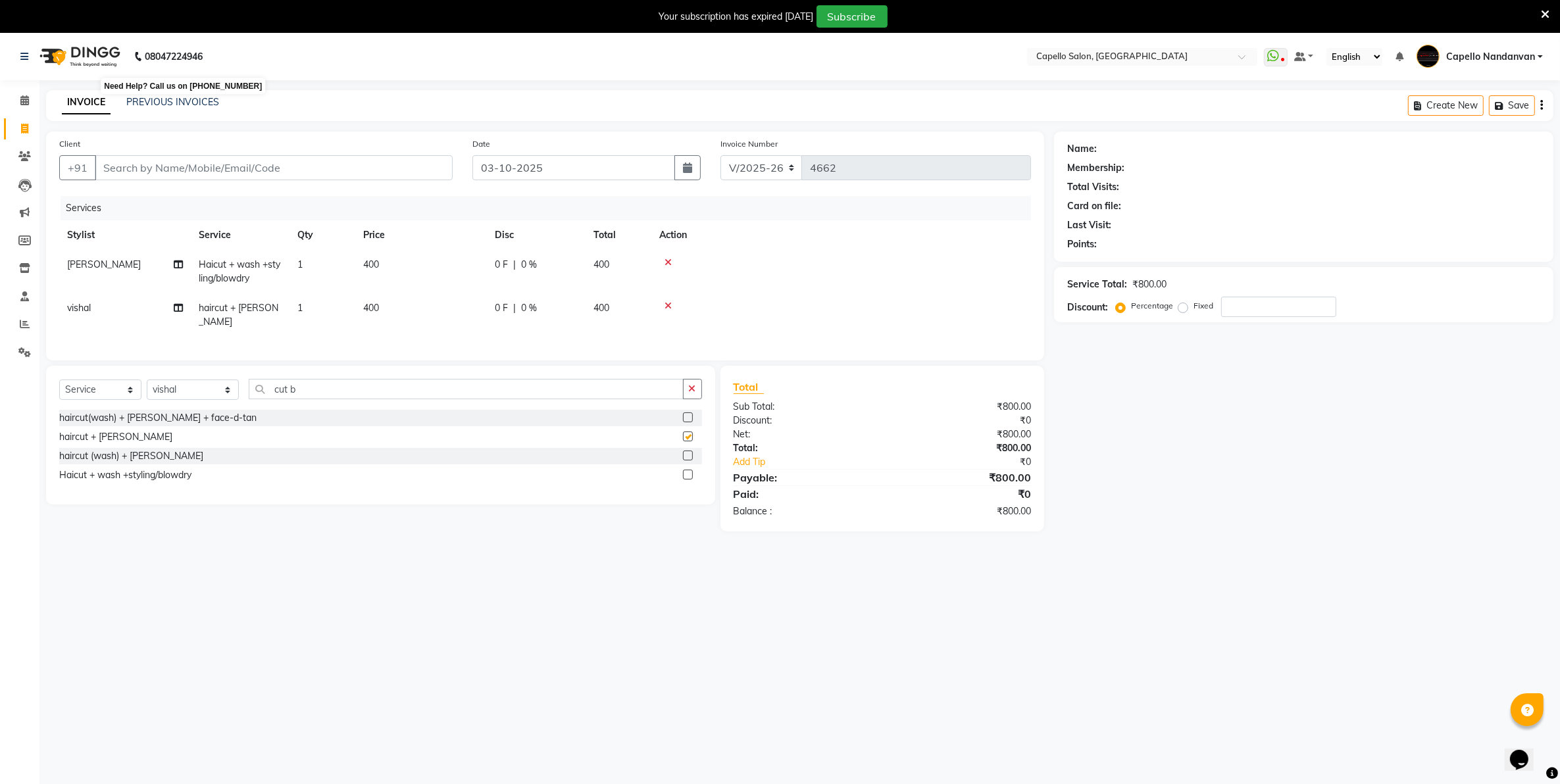
checkbox input "false"
click at [303, 174] on input "Client" at bounding box center [273, 167] width 358 height 25
type input "9"
type input "0"
type input "9022260926"
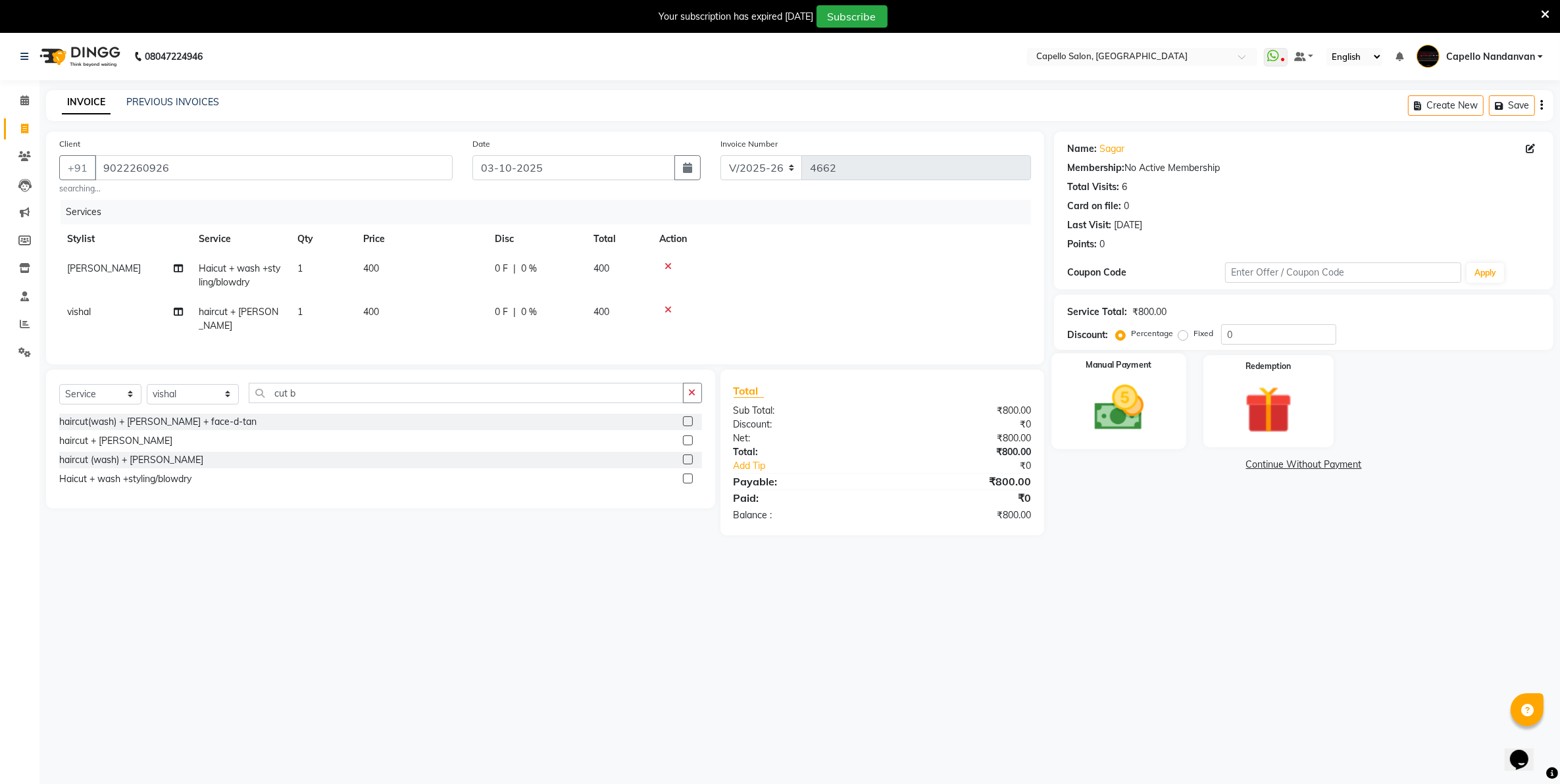
click at [1154, 422] on img at bounding box center [1120, 408] width 81 height 57
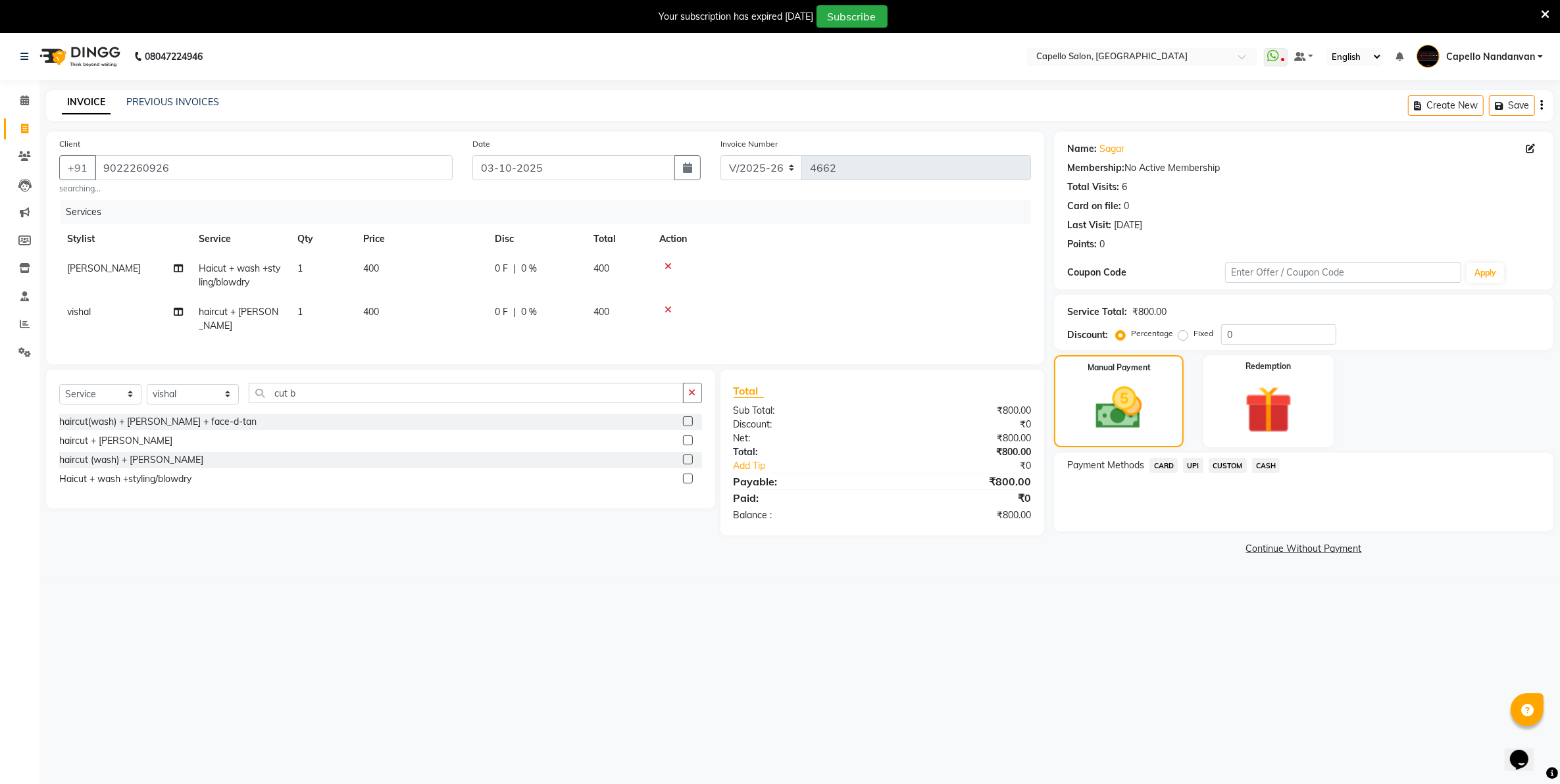
click at [1192, 462] on span "UPI" at bounding box center [1192, 465] width 20 height 15
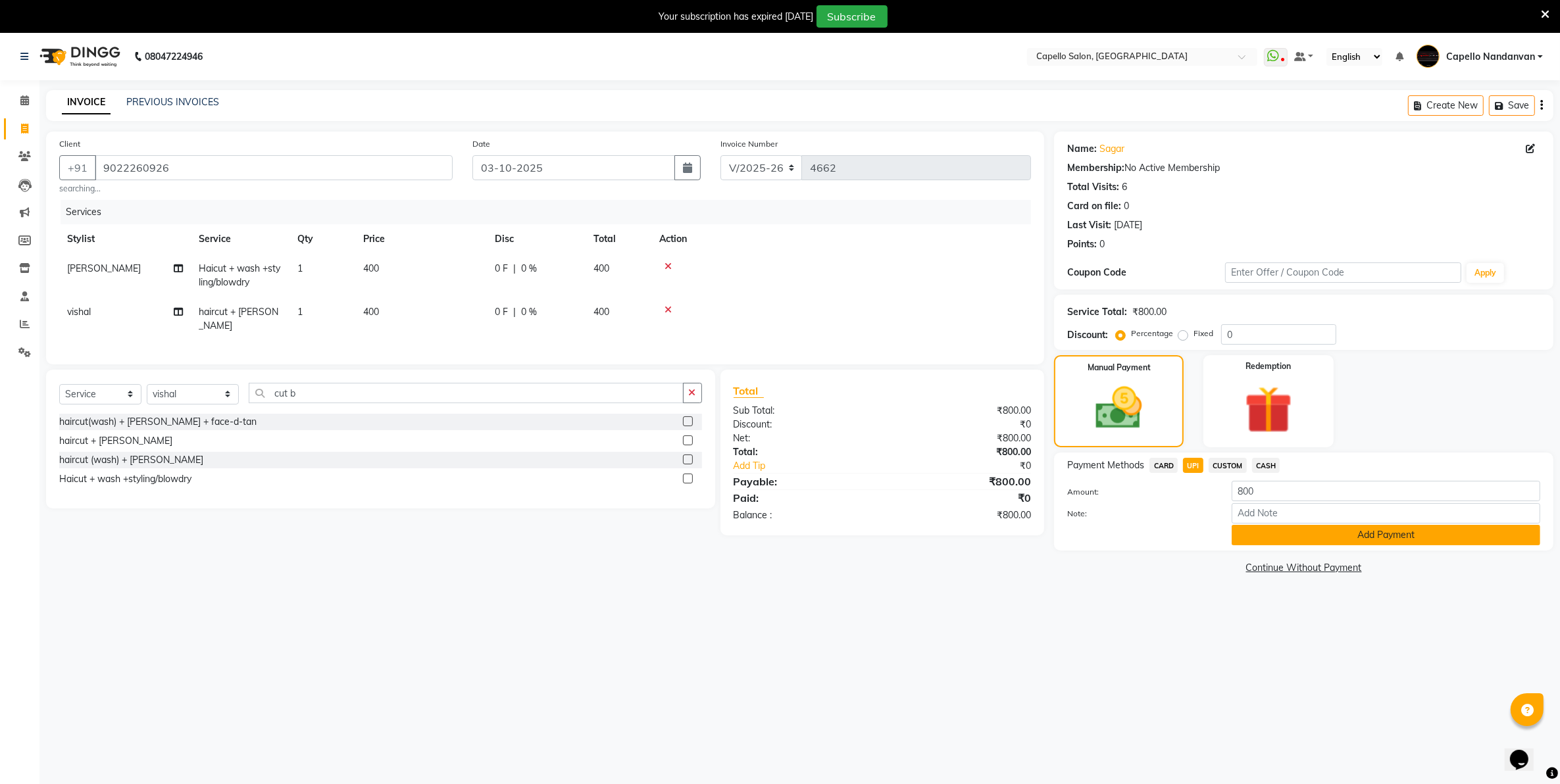
click at [1304, 534] on button "Add Payment" at bounding box center [1386, 535] width 309 height 20
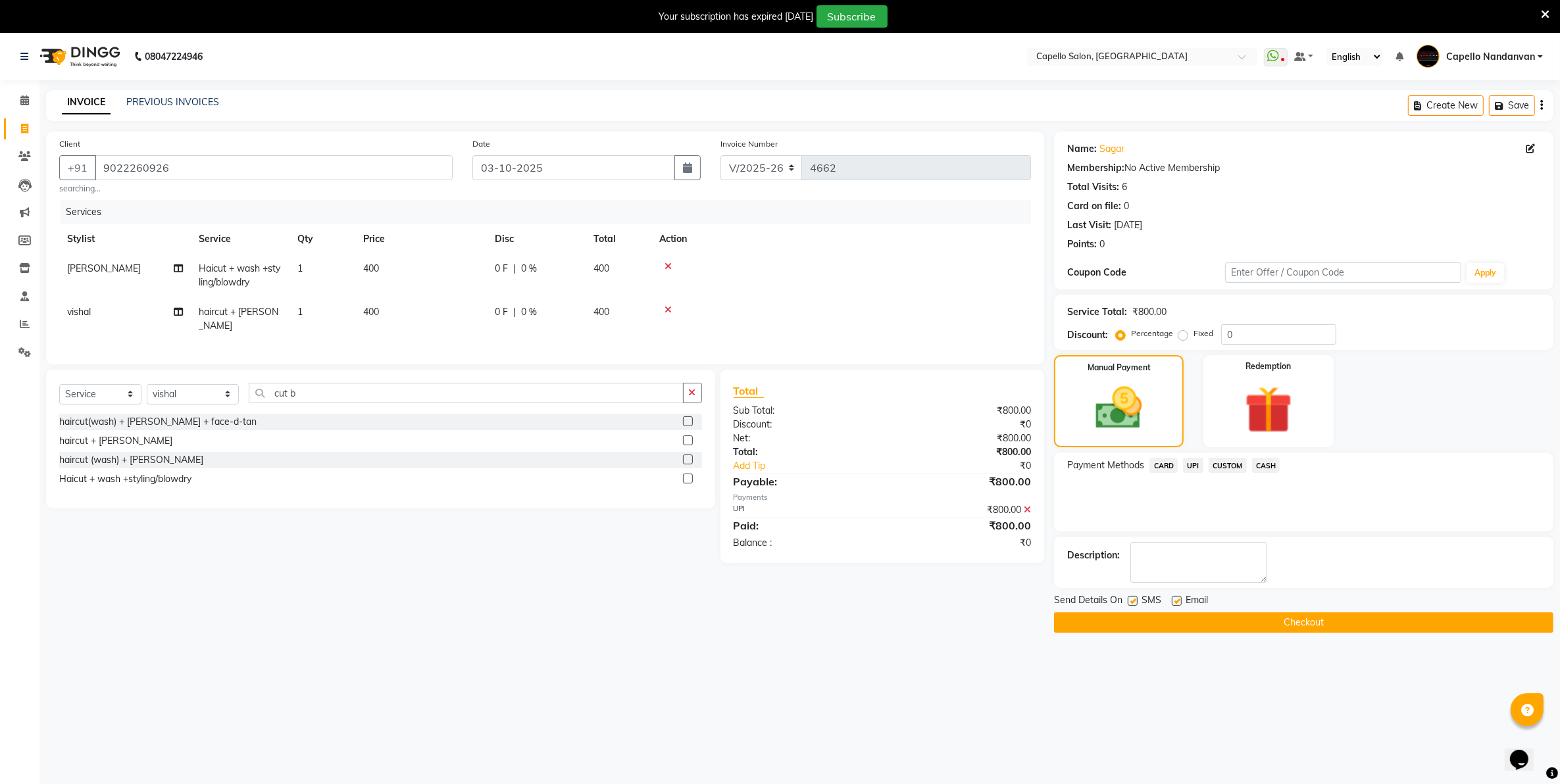
click at [1234, 619] on button "Checkout" at bounding box center [1304, 622] width 499 height 20
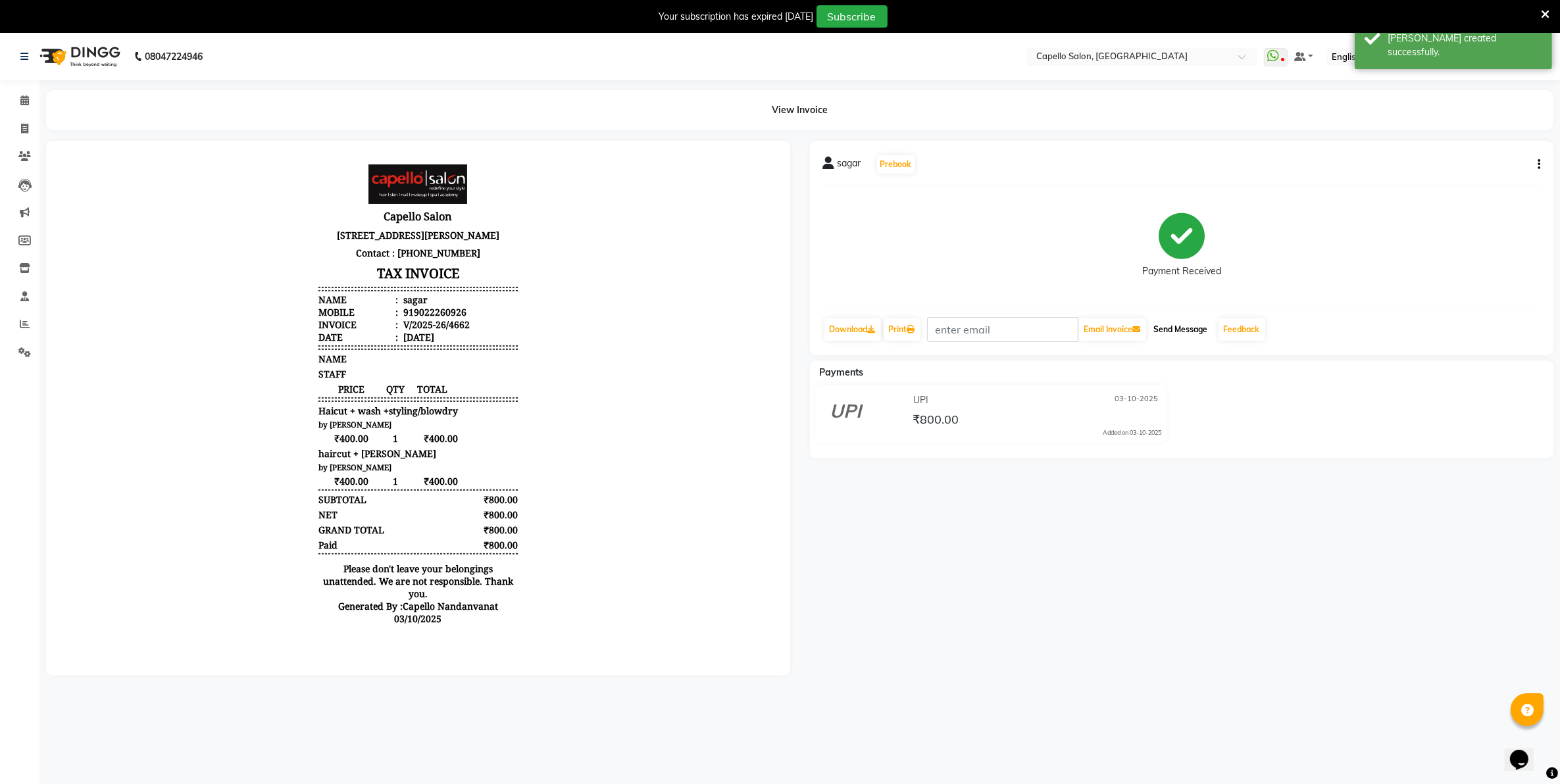
click at [1179, 329] on button "Send Message" at bounding box center [1181, 329] width 65 height 23
click at [1238, 329] on link "Feedback" at bounding box center [1242, 329] width 47 height 23
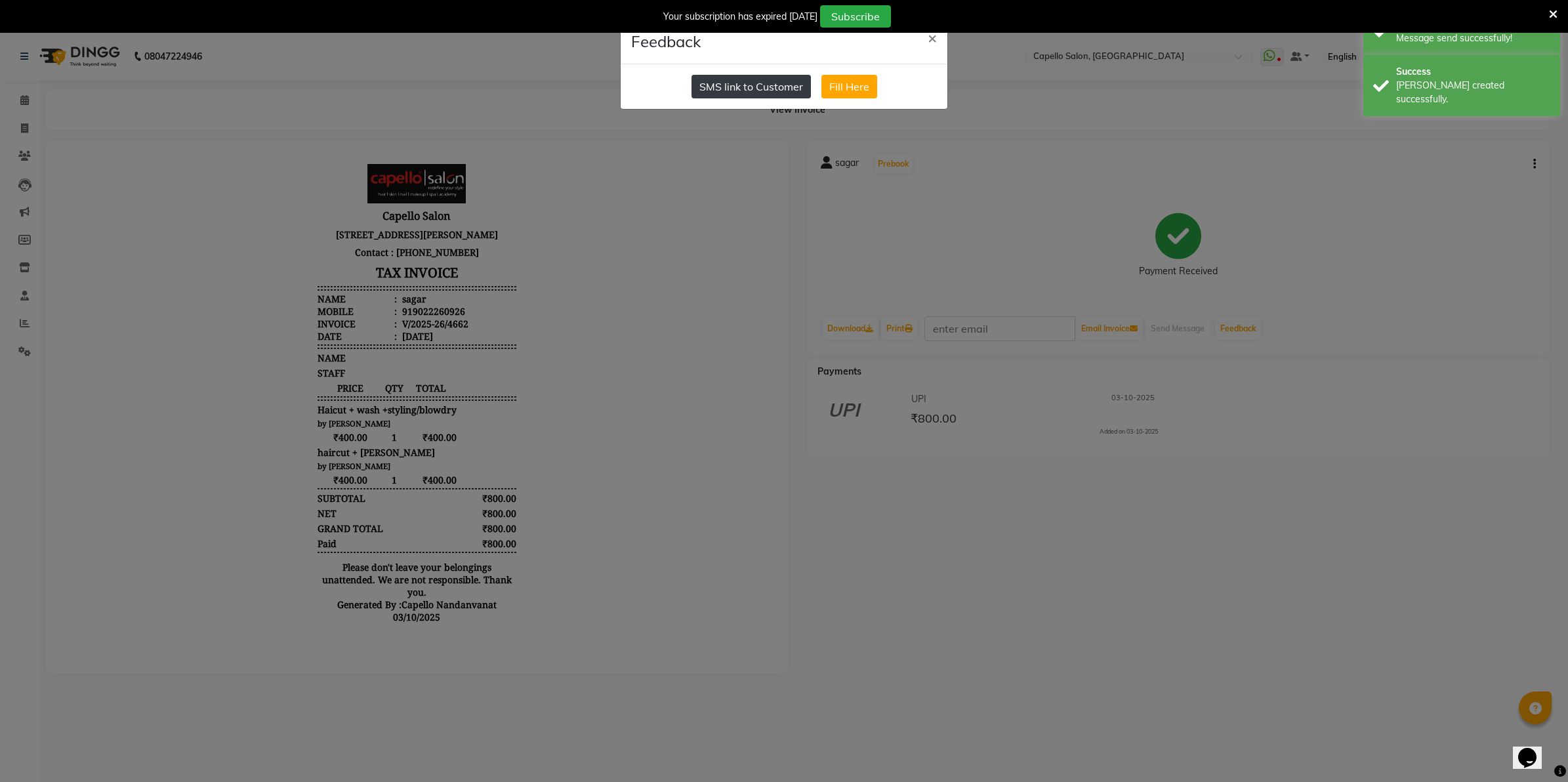
click at [765, 79] on button "SMS link to Customer" at bounding box center [751, 86] width 119 height 23
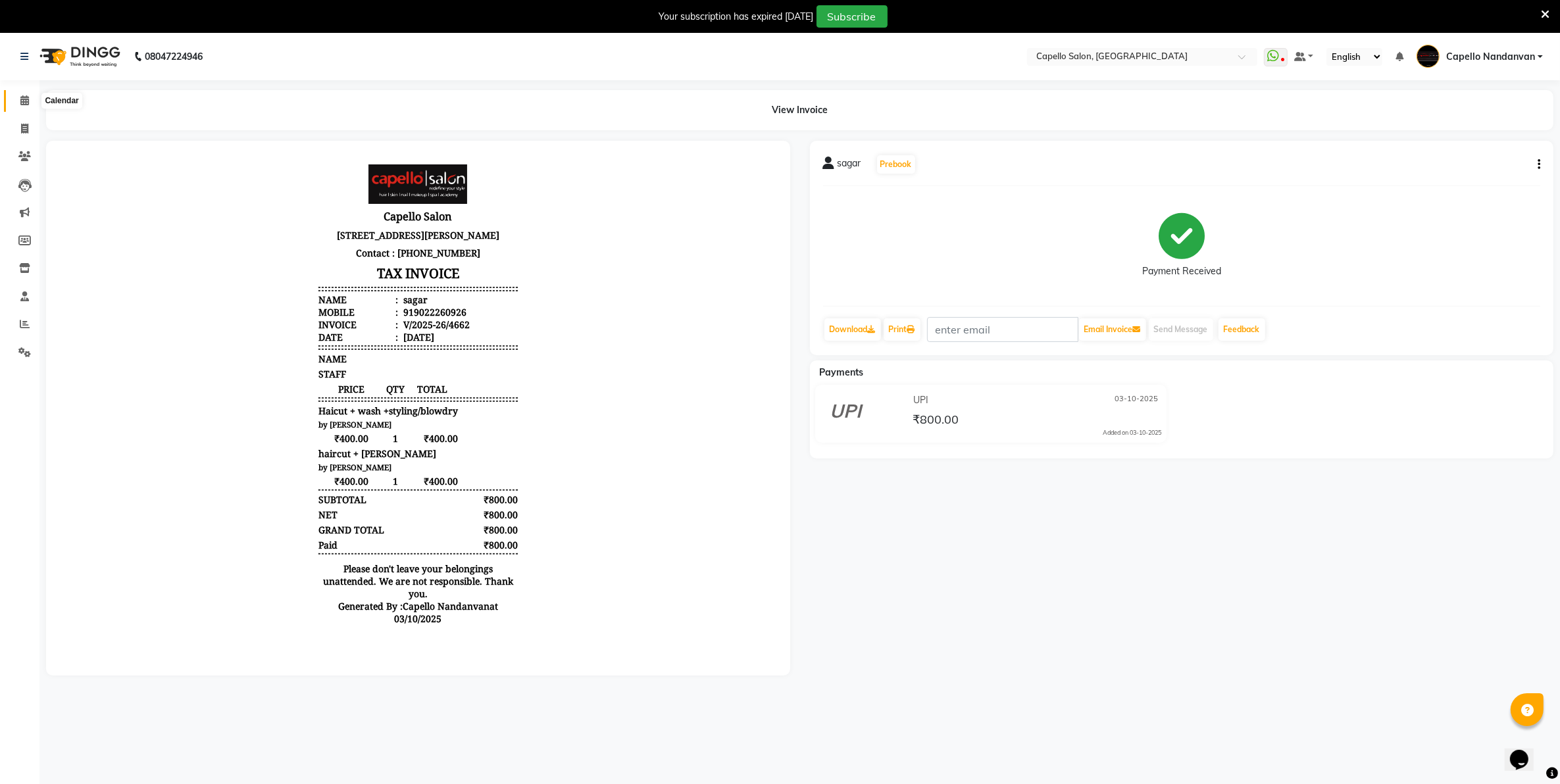
click at [17, 99] on span at bounding box center [24, 101] width 23 height 15
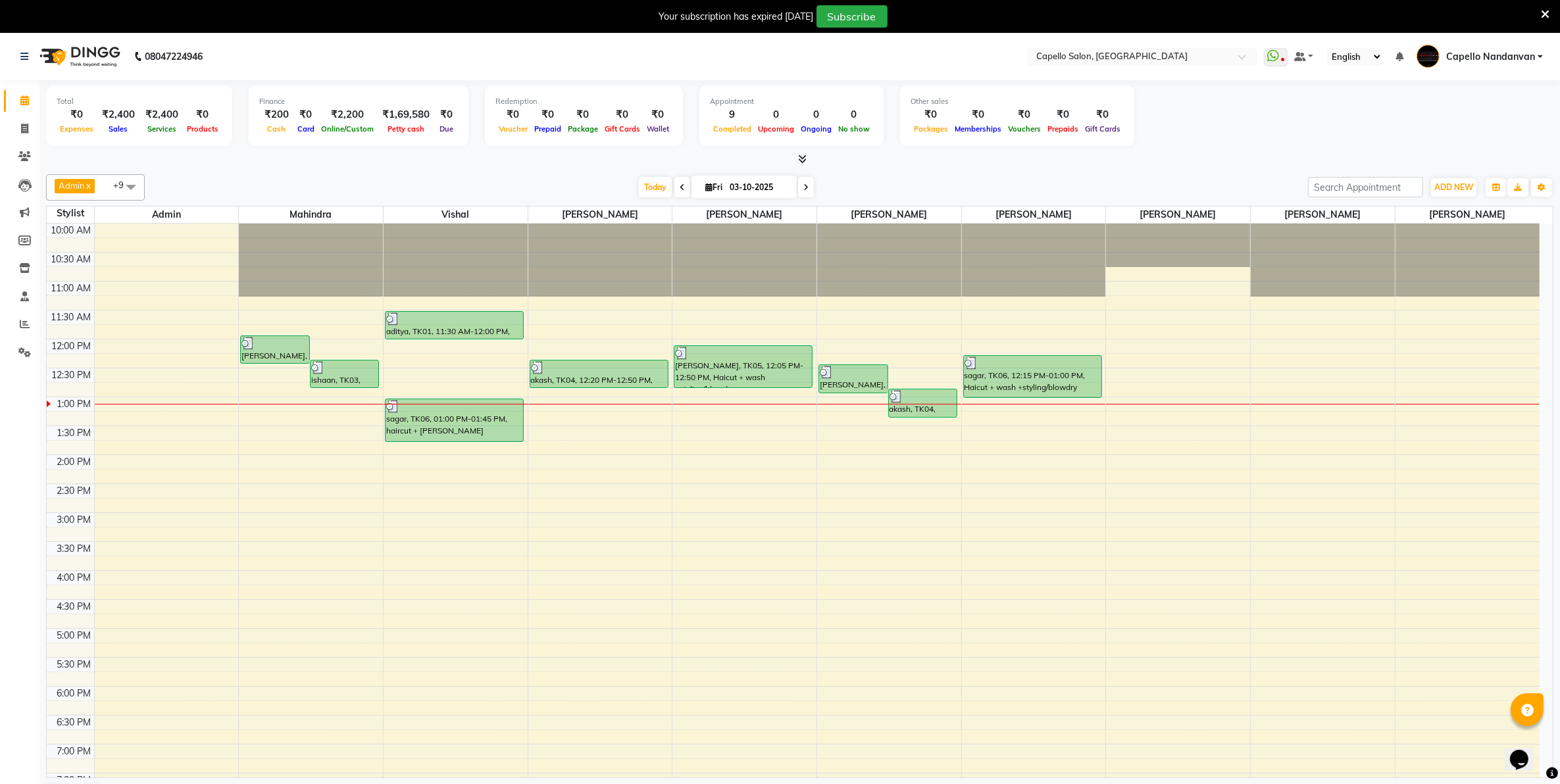
click at [1545, 9] on icon at bounding box center [1545, 15] width 9 height 12
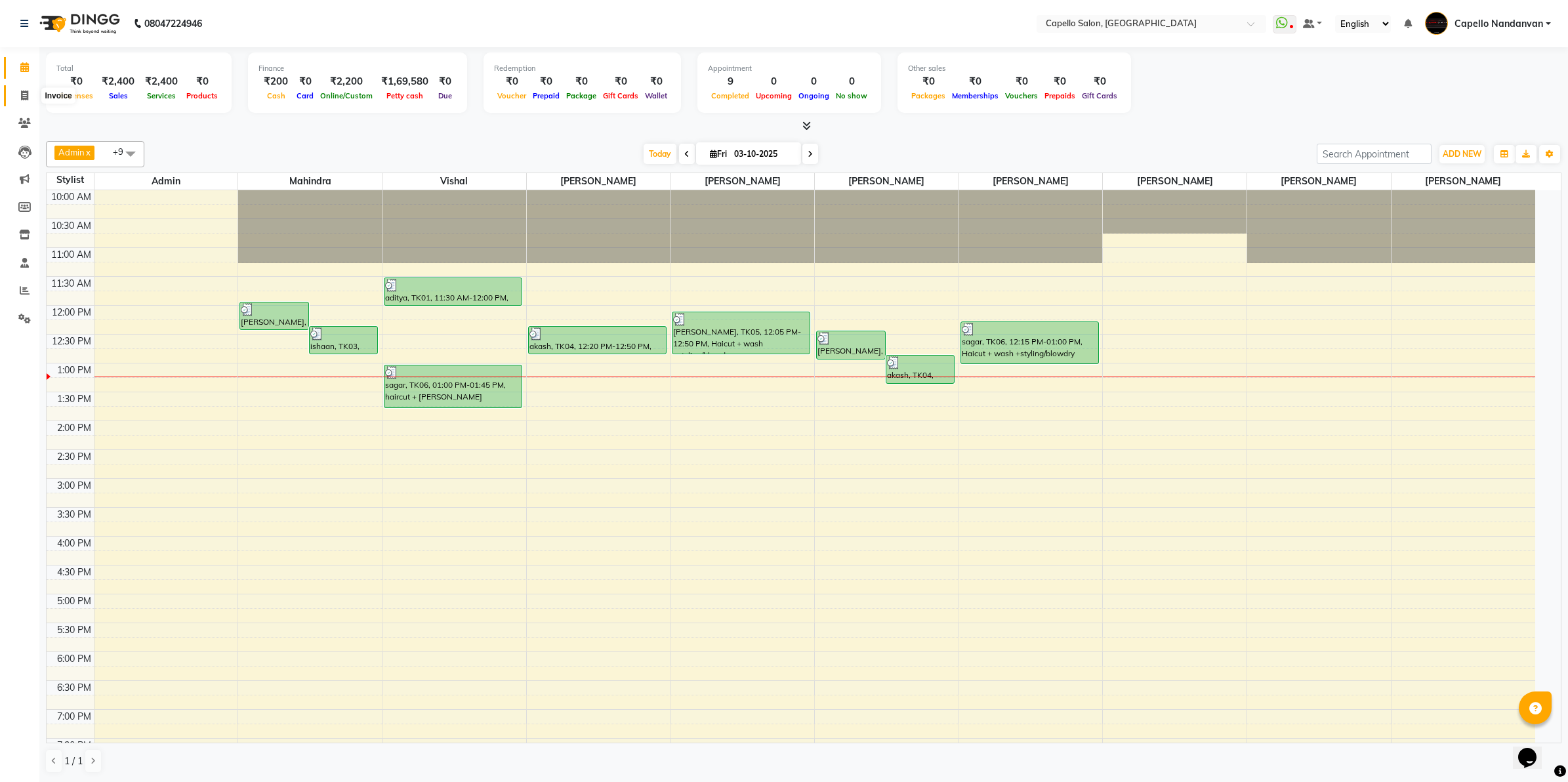
click at [23, 93] on icon at bounding box center [24, 95] width 7 height 10
select select "service"
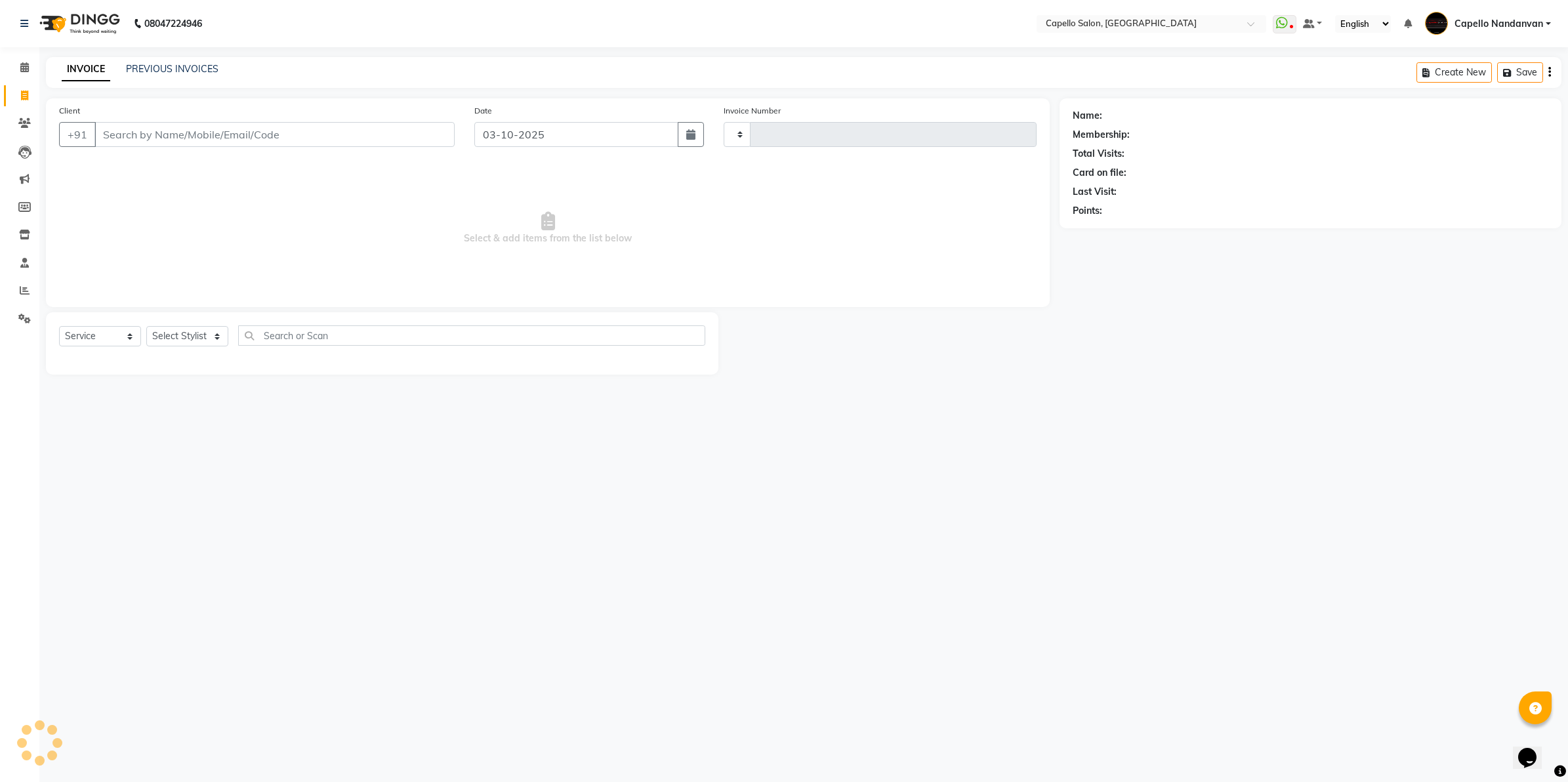
type input "4663"
select select "830"
click at [195, 336] on select "Select Stylist" at bounding box center [188, 336] width 82 height 20
click at [302, 138] on input "Client" at bounding box center [274, 134] width 360 height 25
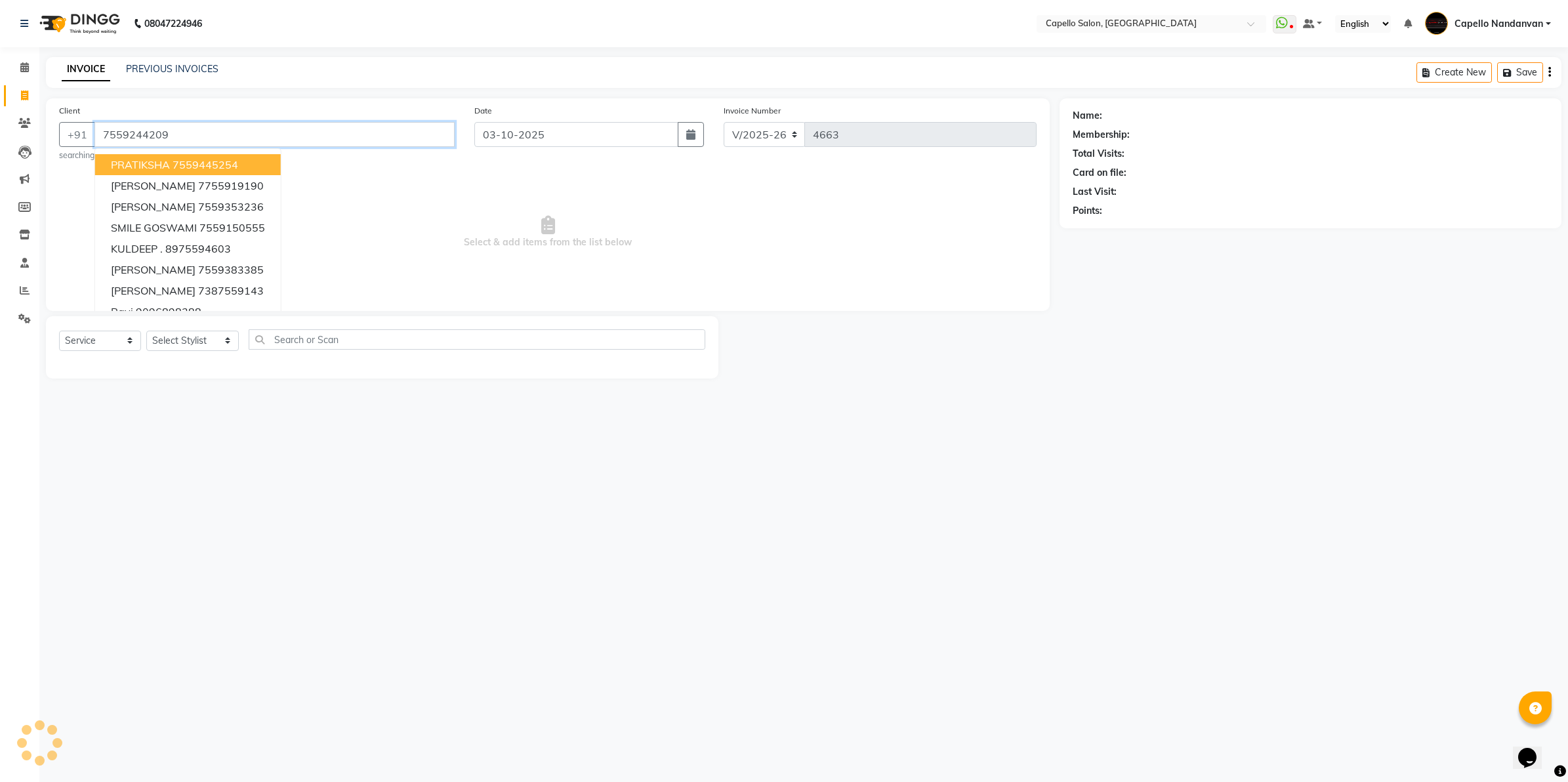
type input "7559244209"
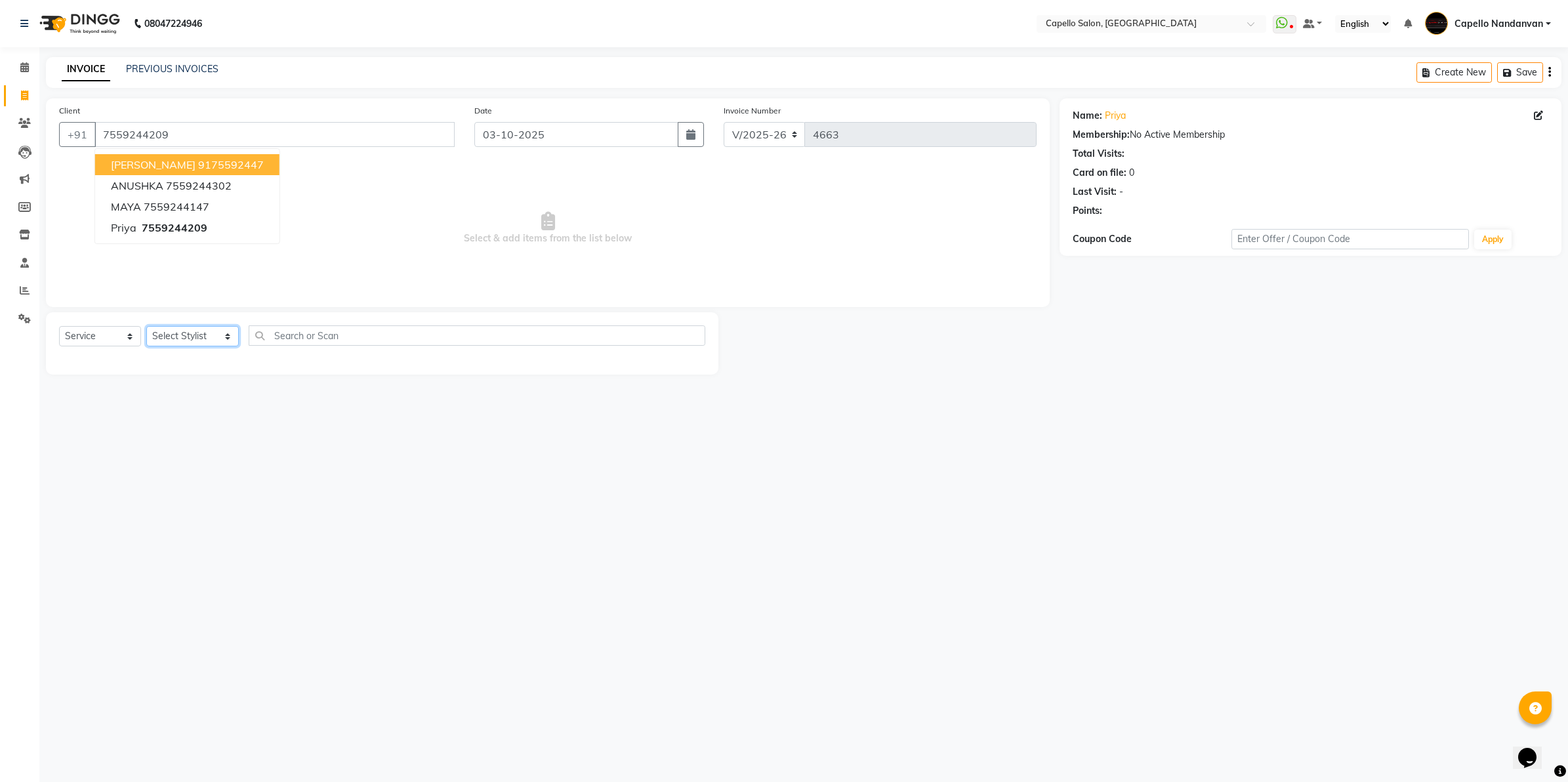
click at [200, 326] on select "Select Stylist Admin [PERSON_NAME] [PERSON_NAME] [PERSON_NAME] [PERSON_NAME] Ow…" at bounding box center [192, 336] width 93 height 20
select select "14478"
click at [147, 326] on select "Select Stylist Admin [PERSON_NAME] [PERSON_NAME] [PERSON_NAME] [PERSON_NAME] Ow…" at bounding box center [192, 336] width 93 height 20
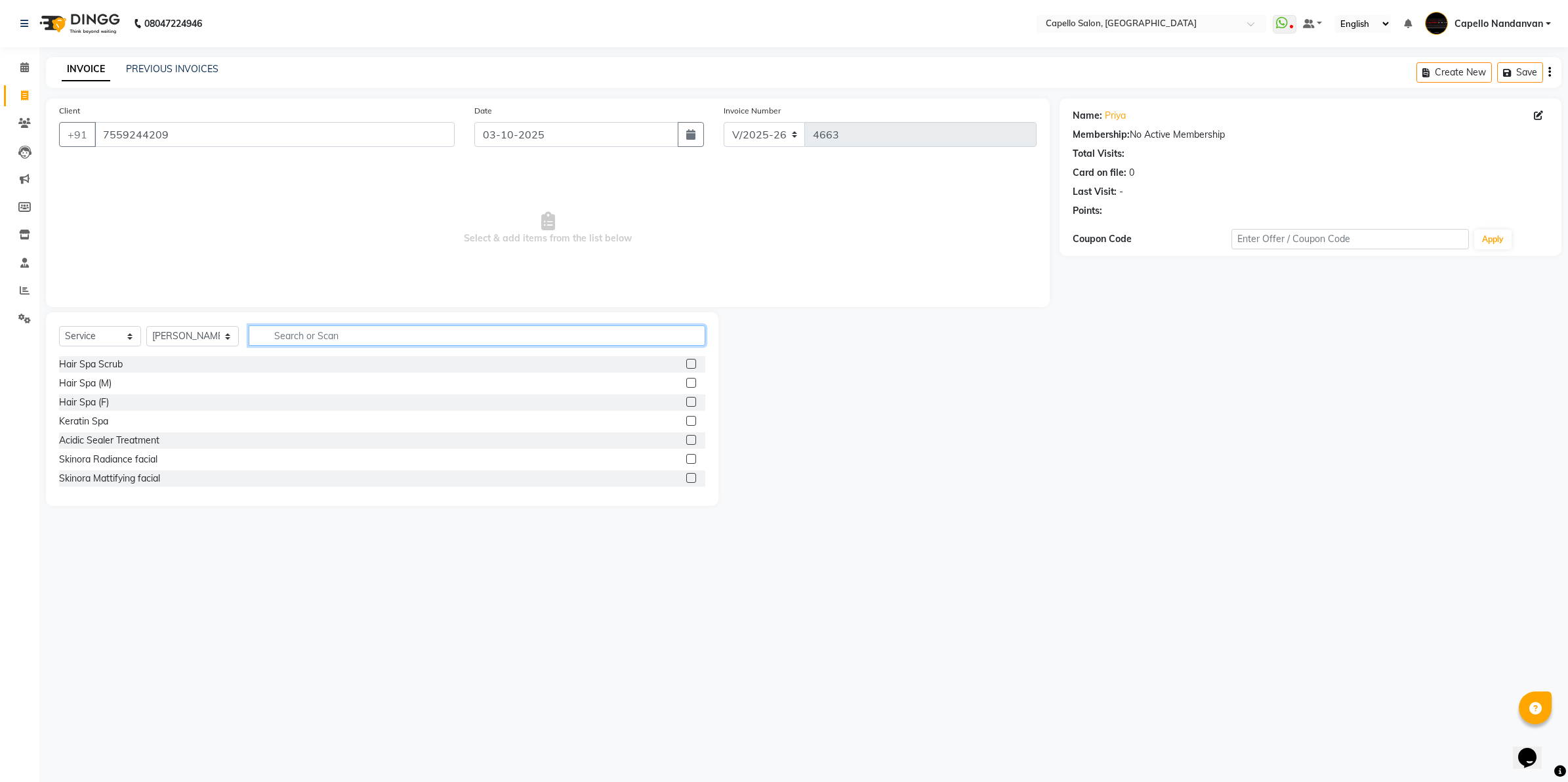
click at [305, 338] on input "text" at bounding box center [477, 335] width 457 height 20
type input "cut"
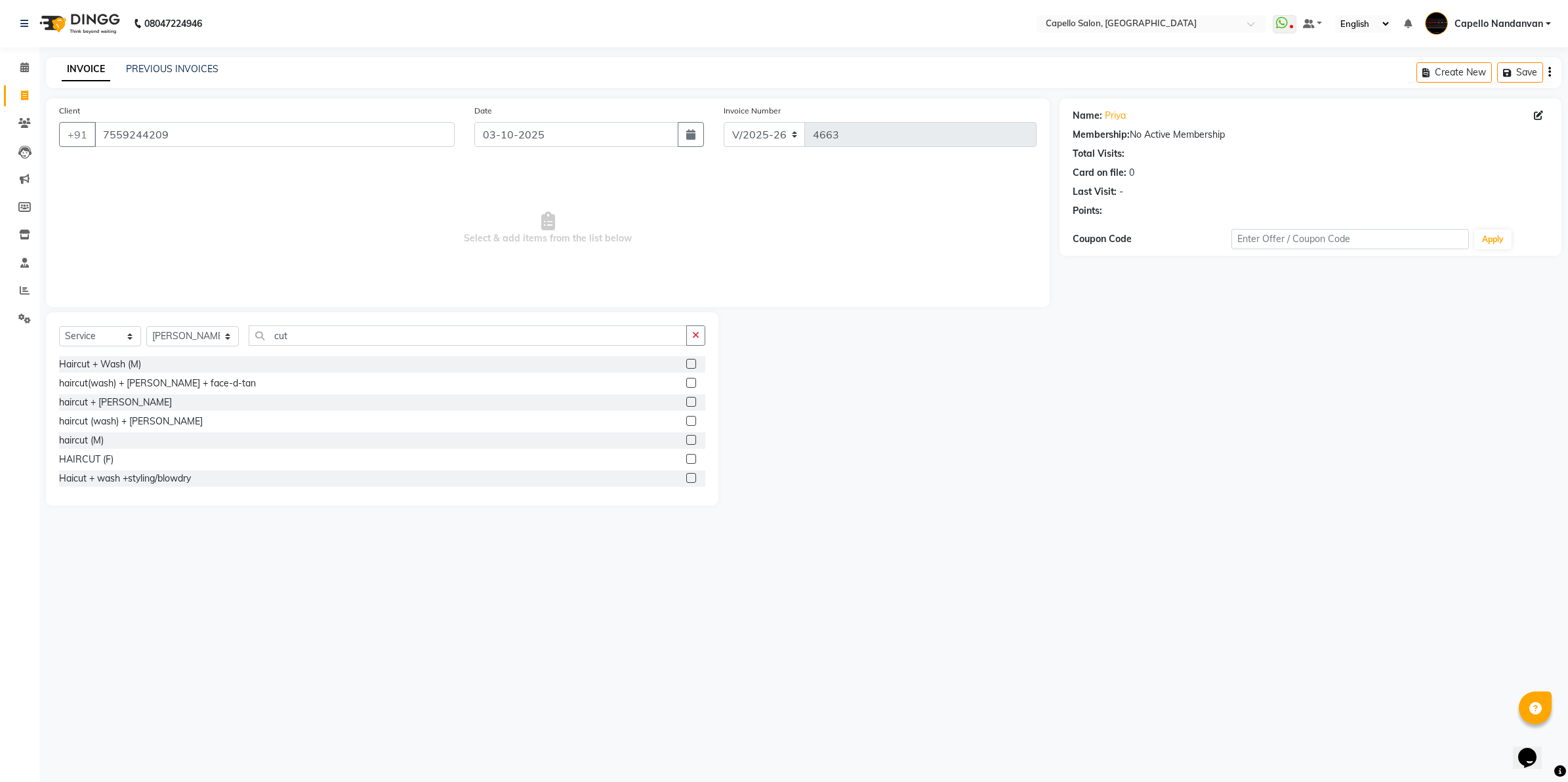
click at [686, 478] on label at bounding box center [691, 478] width 10 height 10
click at [686, 478] on input "checkbox" at bounding box center [690, 478] width 9 height 9
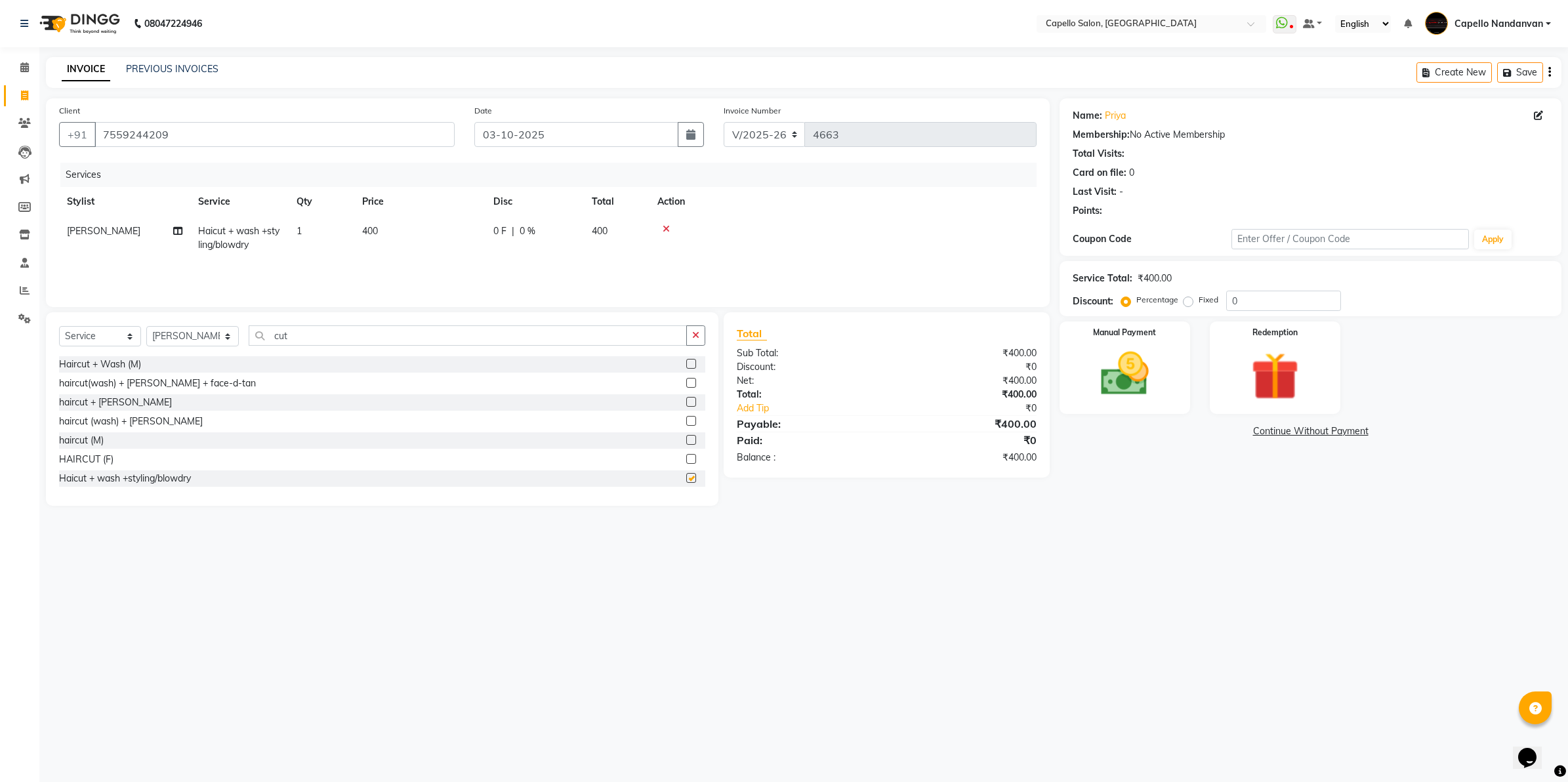
checkbox input "false"
click at [326, 244] on td "1" at bounding box center [321, 238] width 65 height 43
select select "14478"
click at [383, 238] on input "1" at bounding box center [383, 234] width 50 height 20
type input "2"
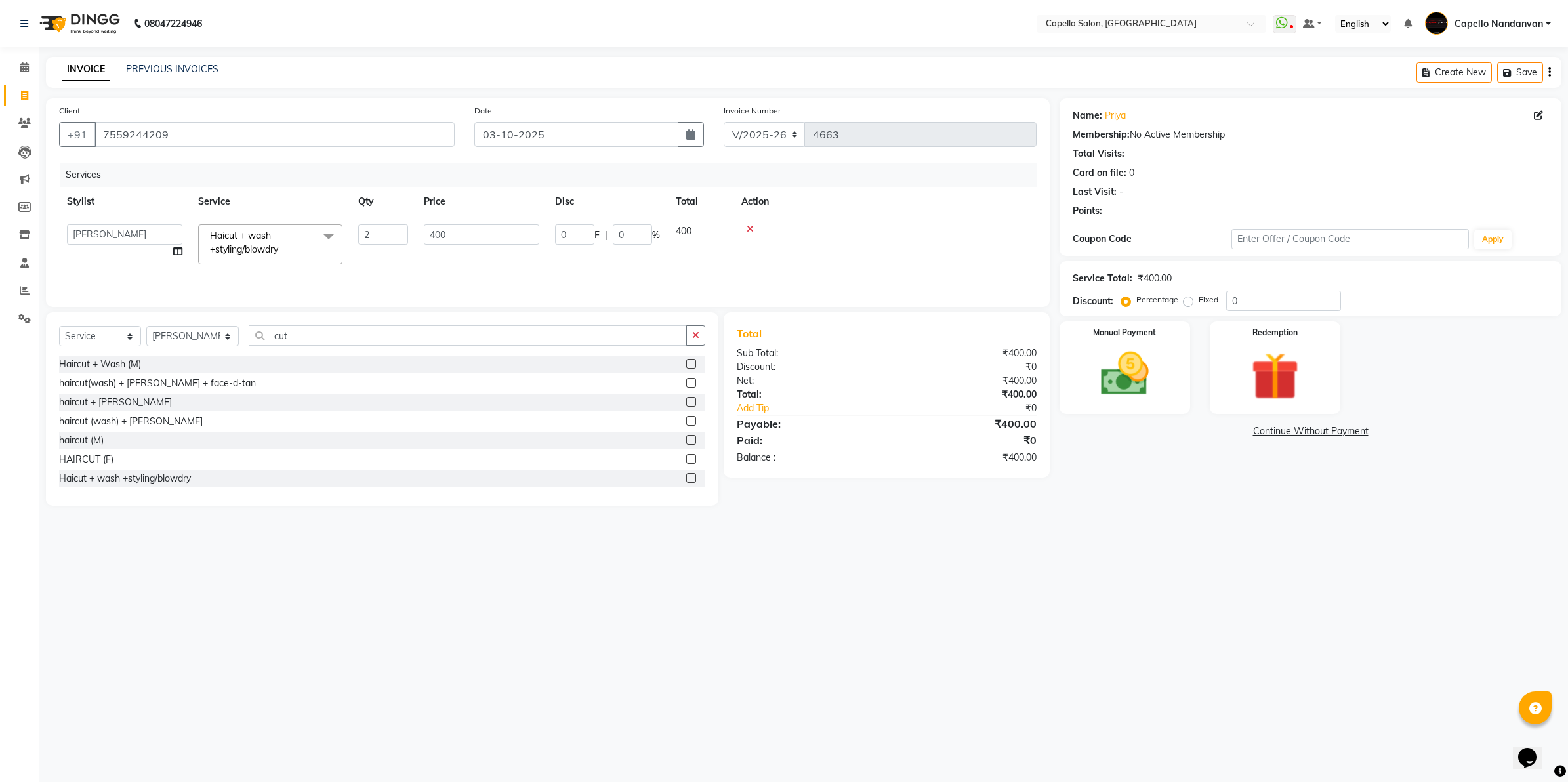
click at [1015, 536] on div "08047224946 Select Location × Capello Salon, Nandanvan WhatsApp Status ✕ Status…" at bounding box center [784, 391] width 1568 height 782
click at [1133, 389] on img at bounding box center [1124, 374] width 81 height 58
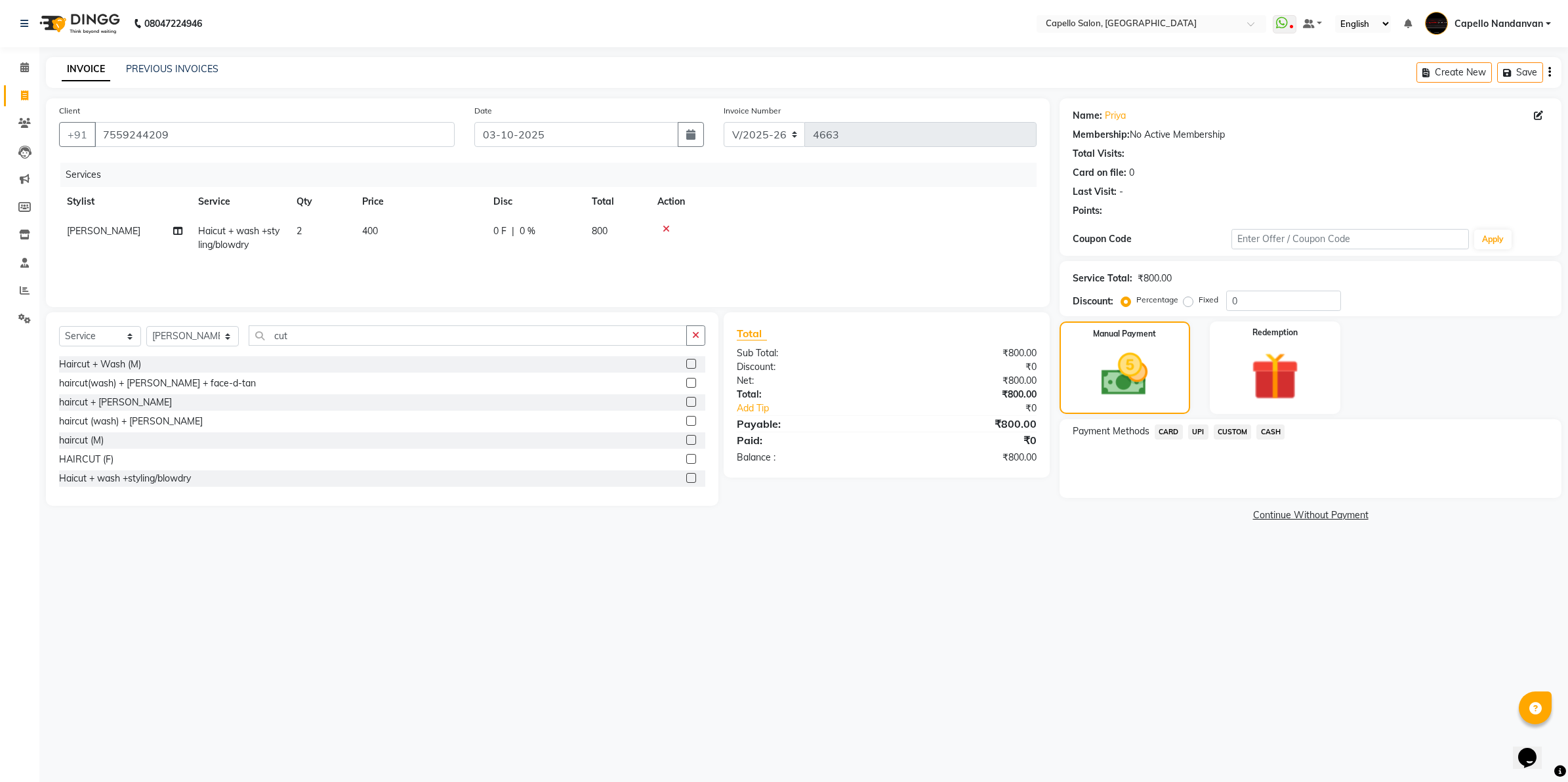
click at [1266, 433] on span "CASH" at bounding box center [1270, 432] width 28 height 15
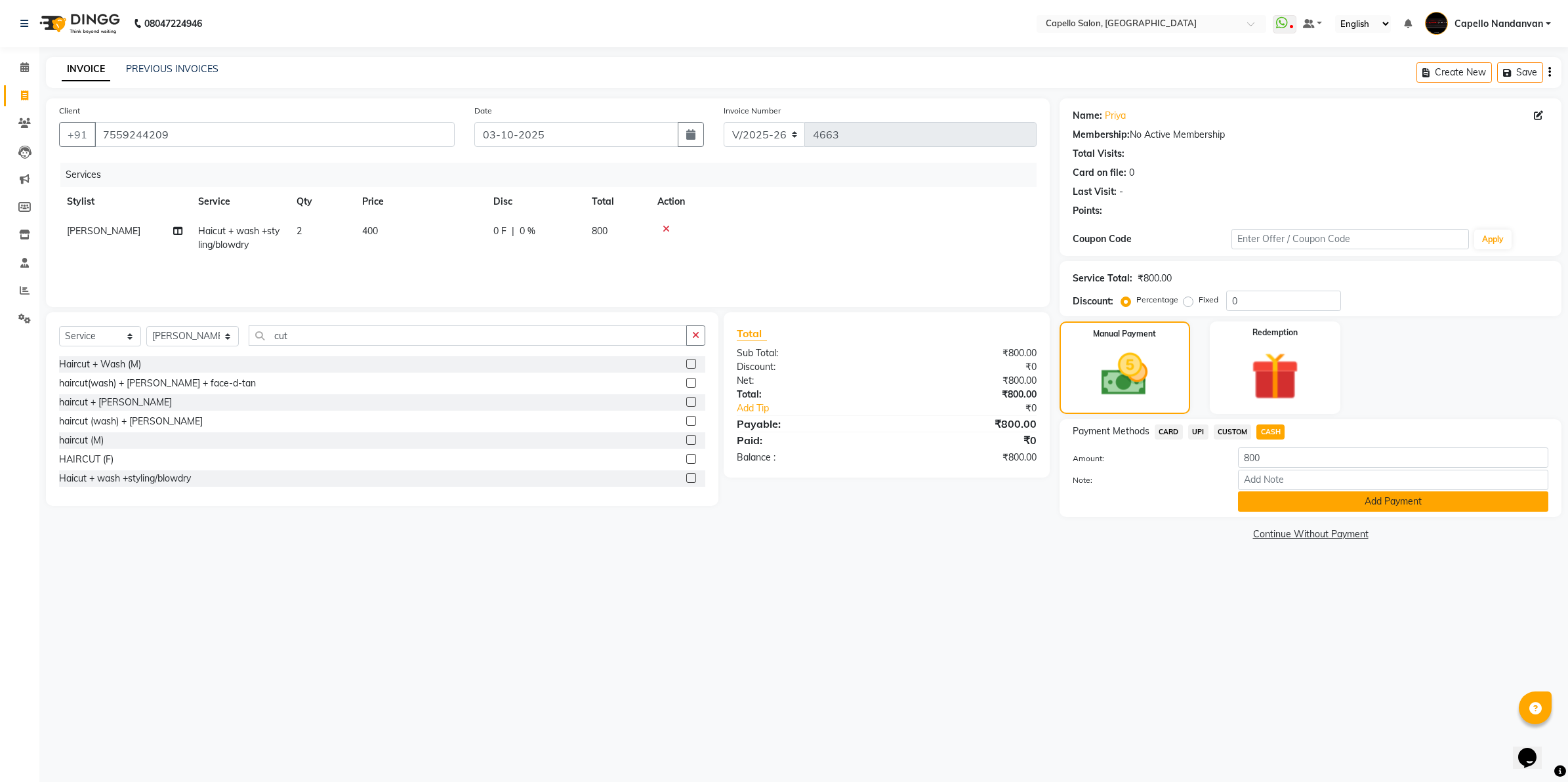
click at [1273, 495] on button "Add Payment" at bounding box center [1392, 501] width 310 height 20
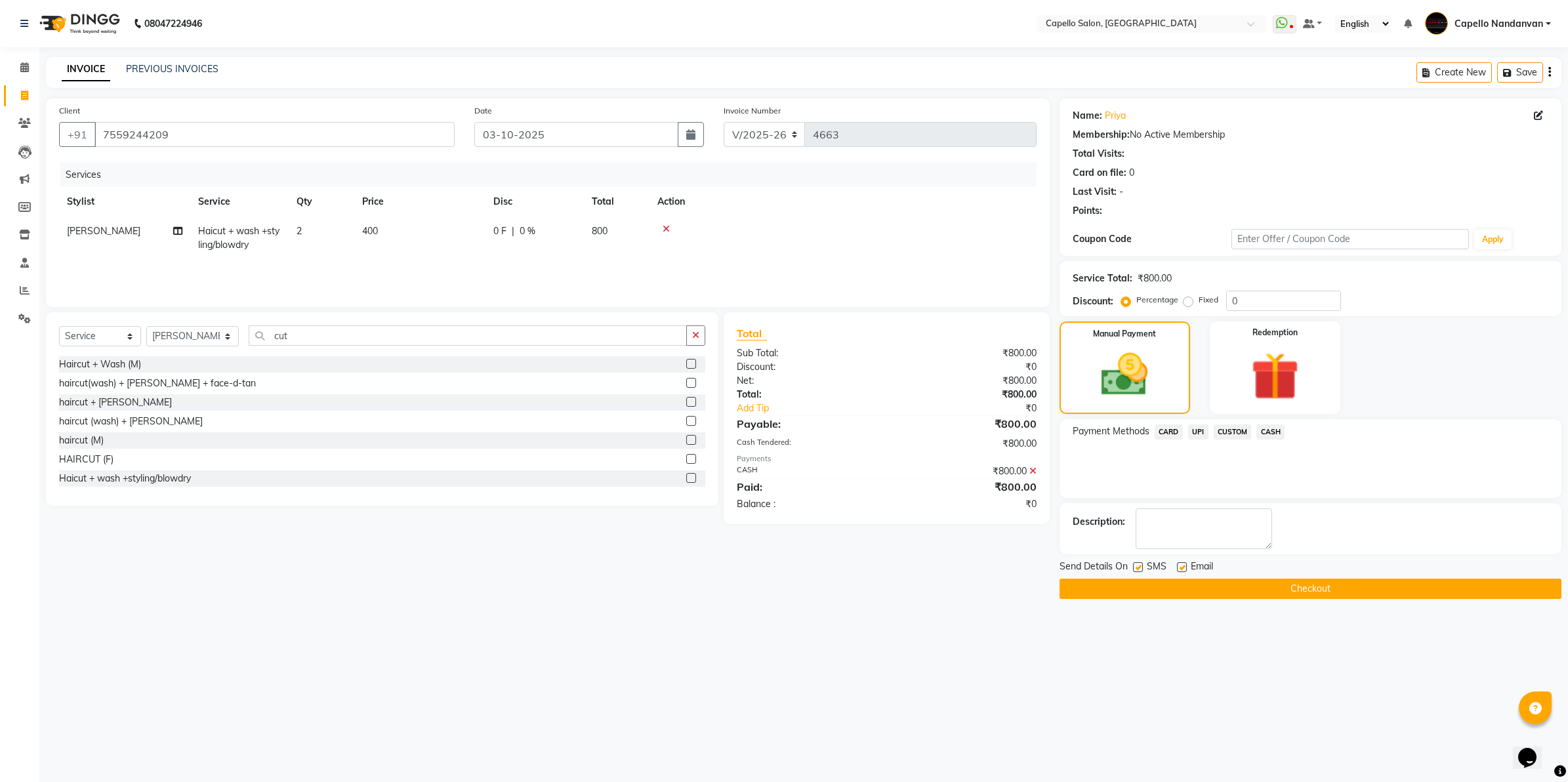
click at [1260, 585] on button "Checkout" at bounding box center [1309, 588] width 502 height 20
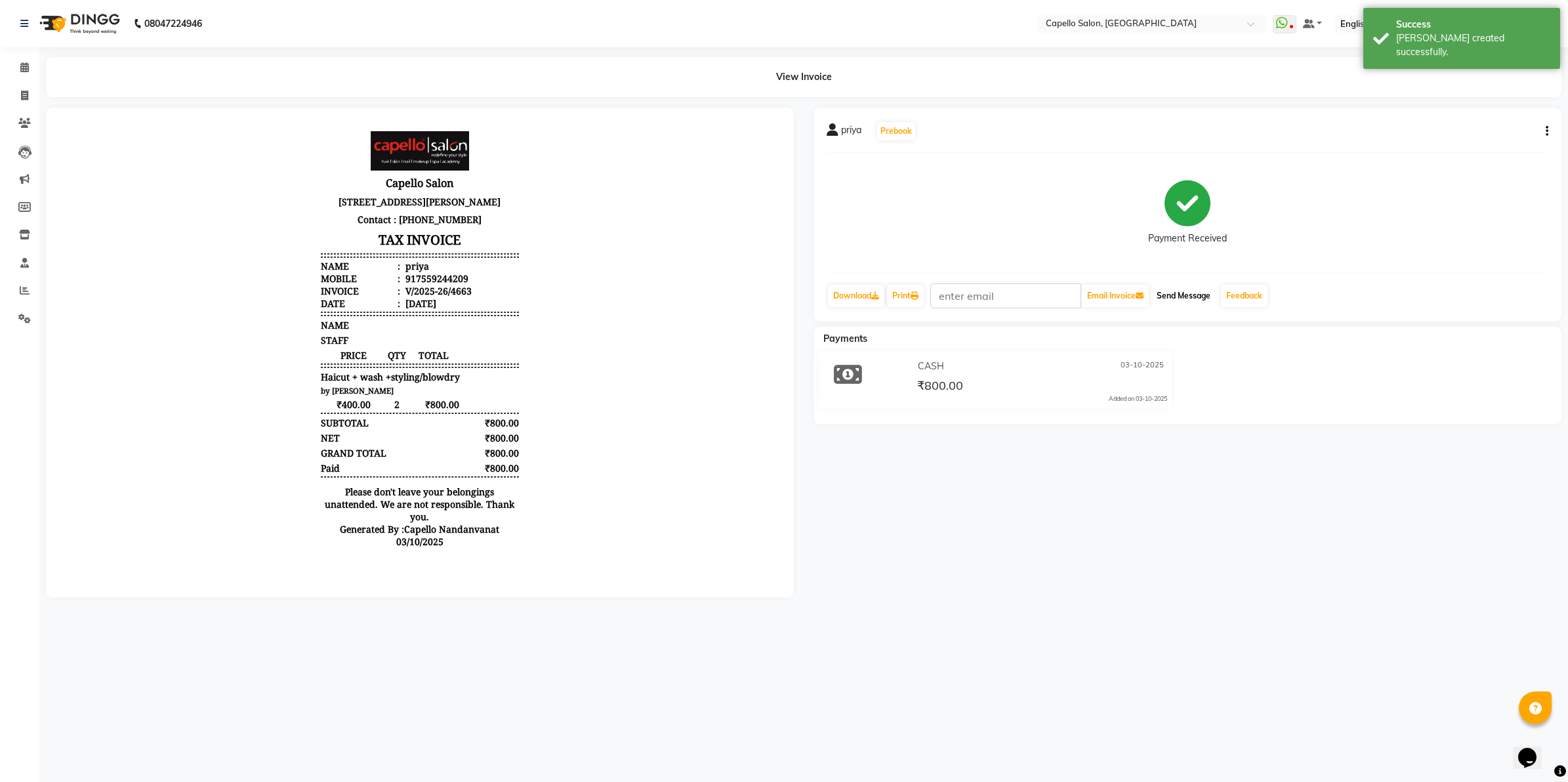
click at [1199, 294] on button "Send Message" at bounding box center [1183, 296] width 64 height 23
click at [1236, 293] on link "Feedback" at bounding box center [1244, 296] width 47 height 23
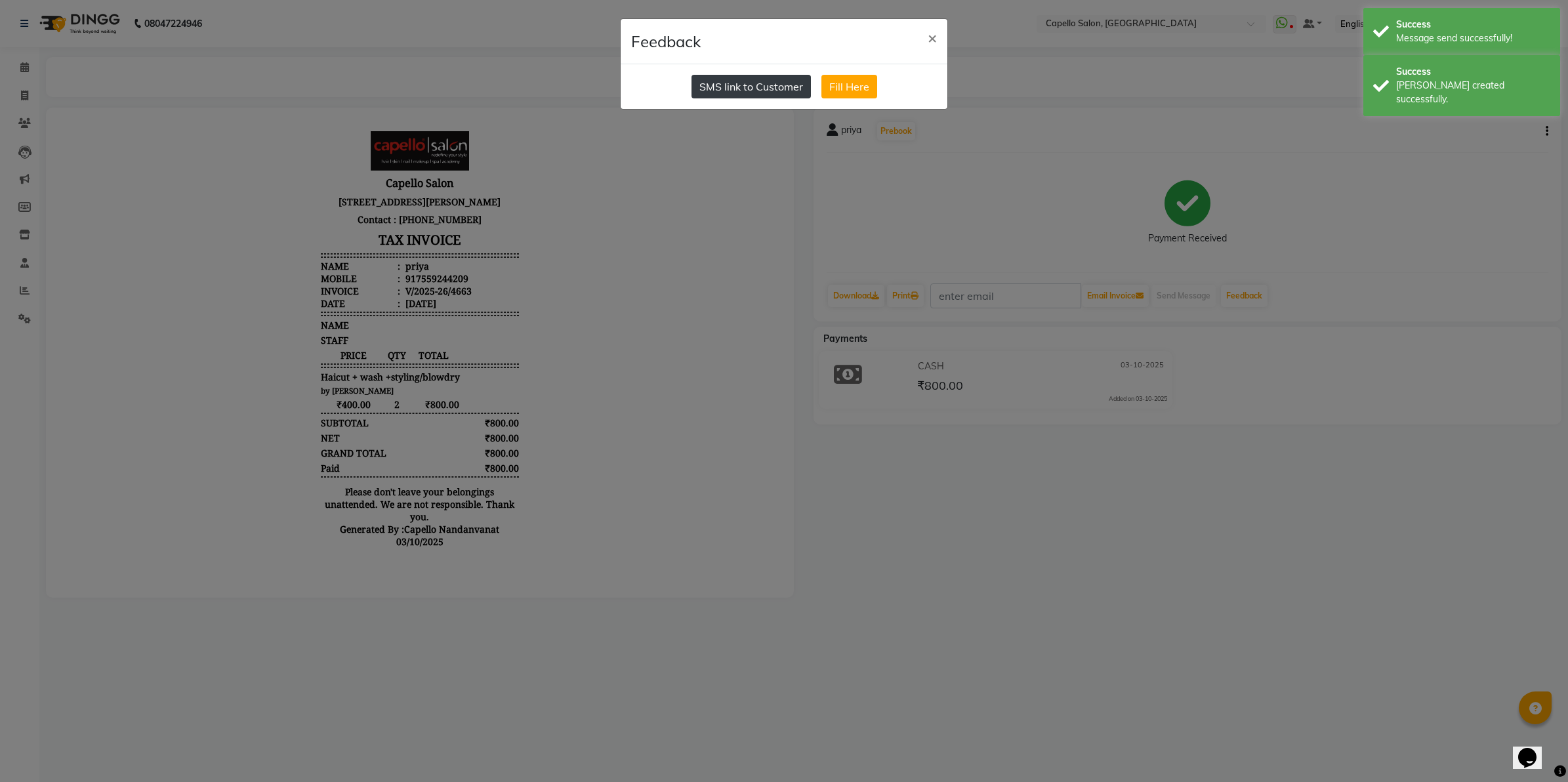
click at [761, 86] on button "SMS link to Customer" at bounding box center [751, 86] width 119 height 23
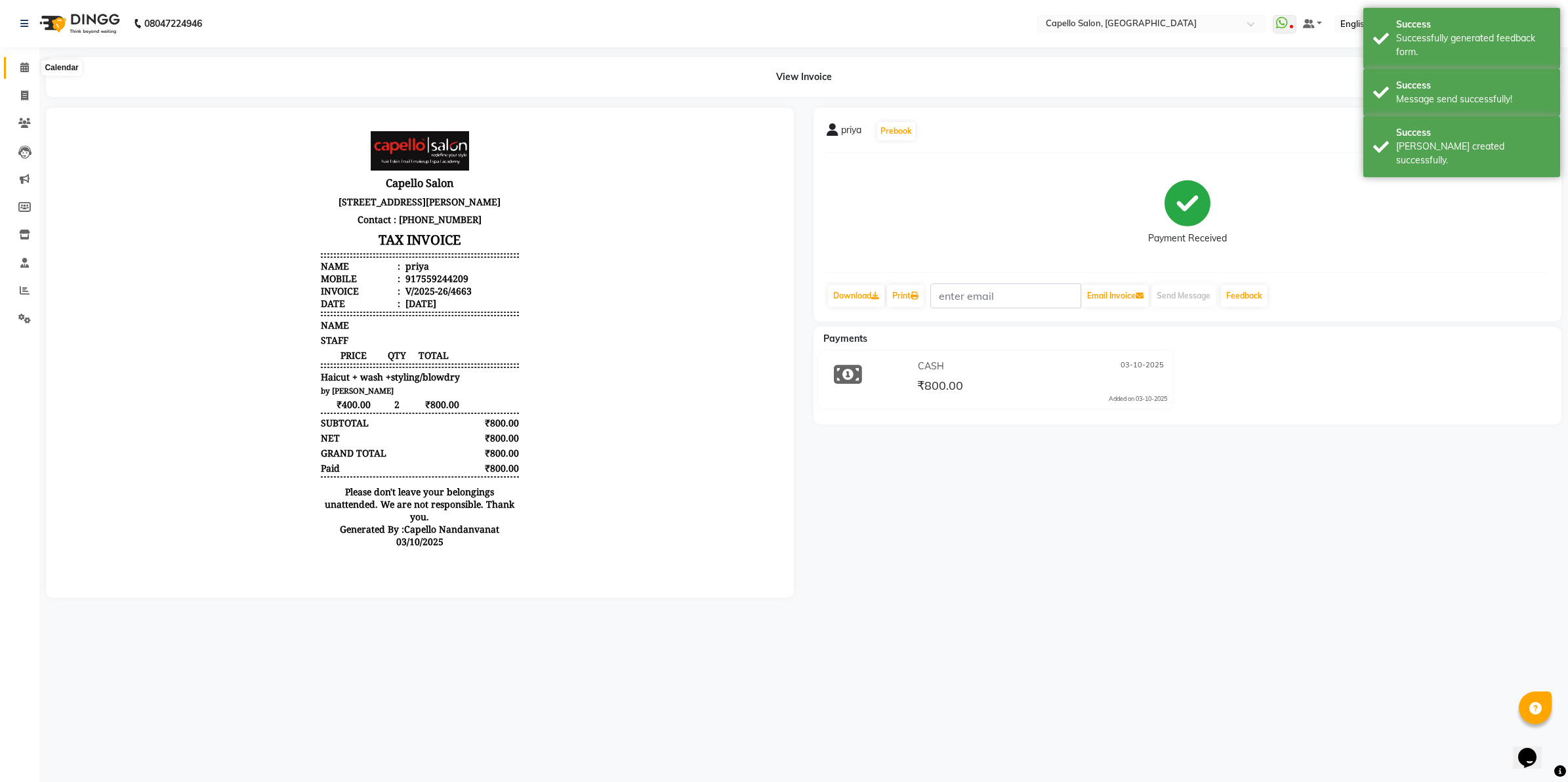
click at [20, 69] on icon at bounding box center [24, 67] width 9 height 10
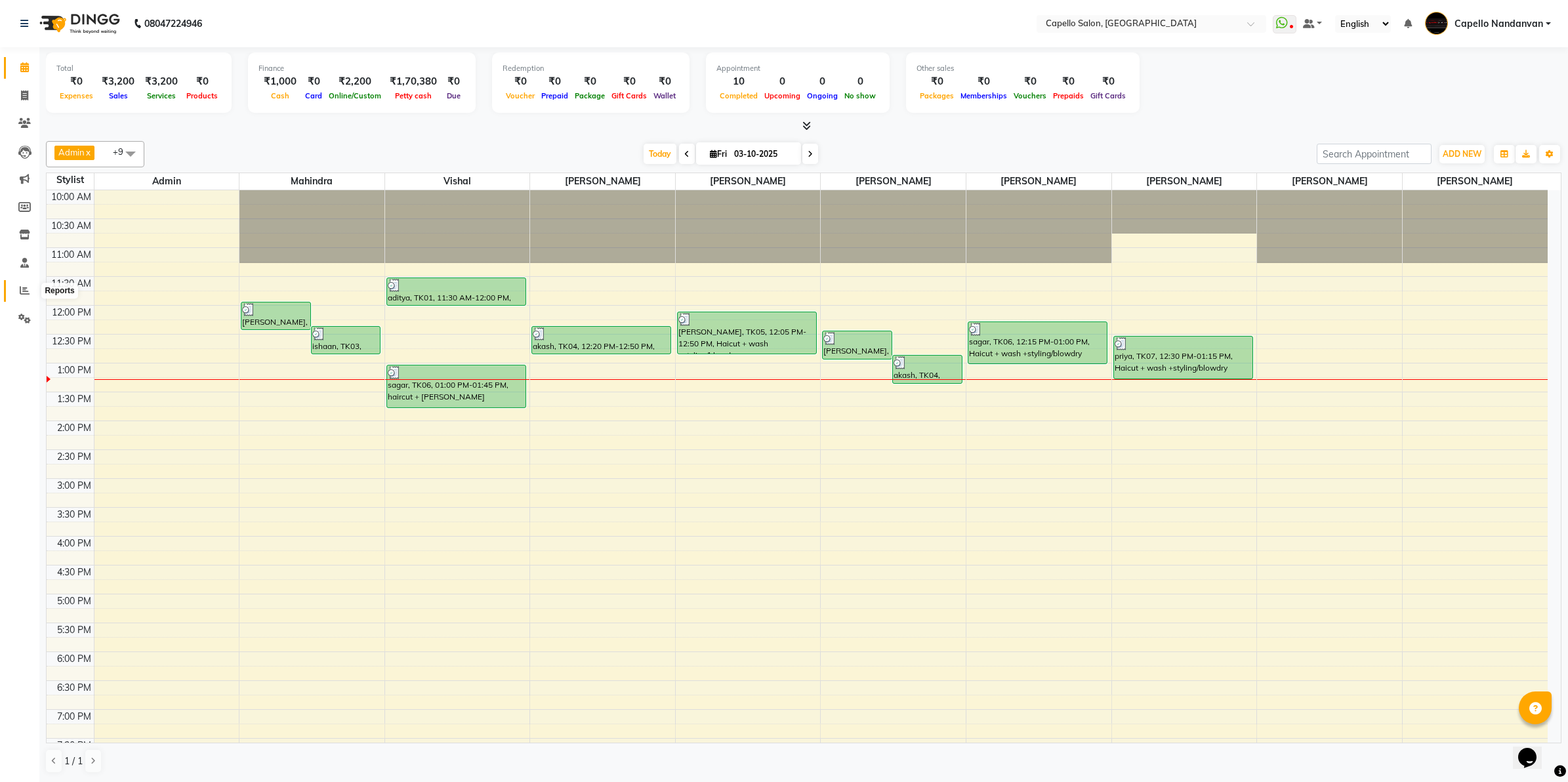
click at [24, 289] on icon at bounding box center [24, 290] width 10 height 10
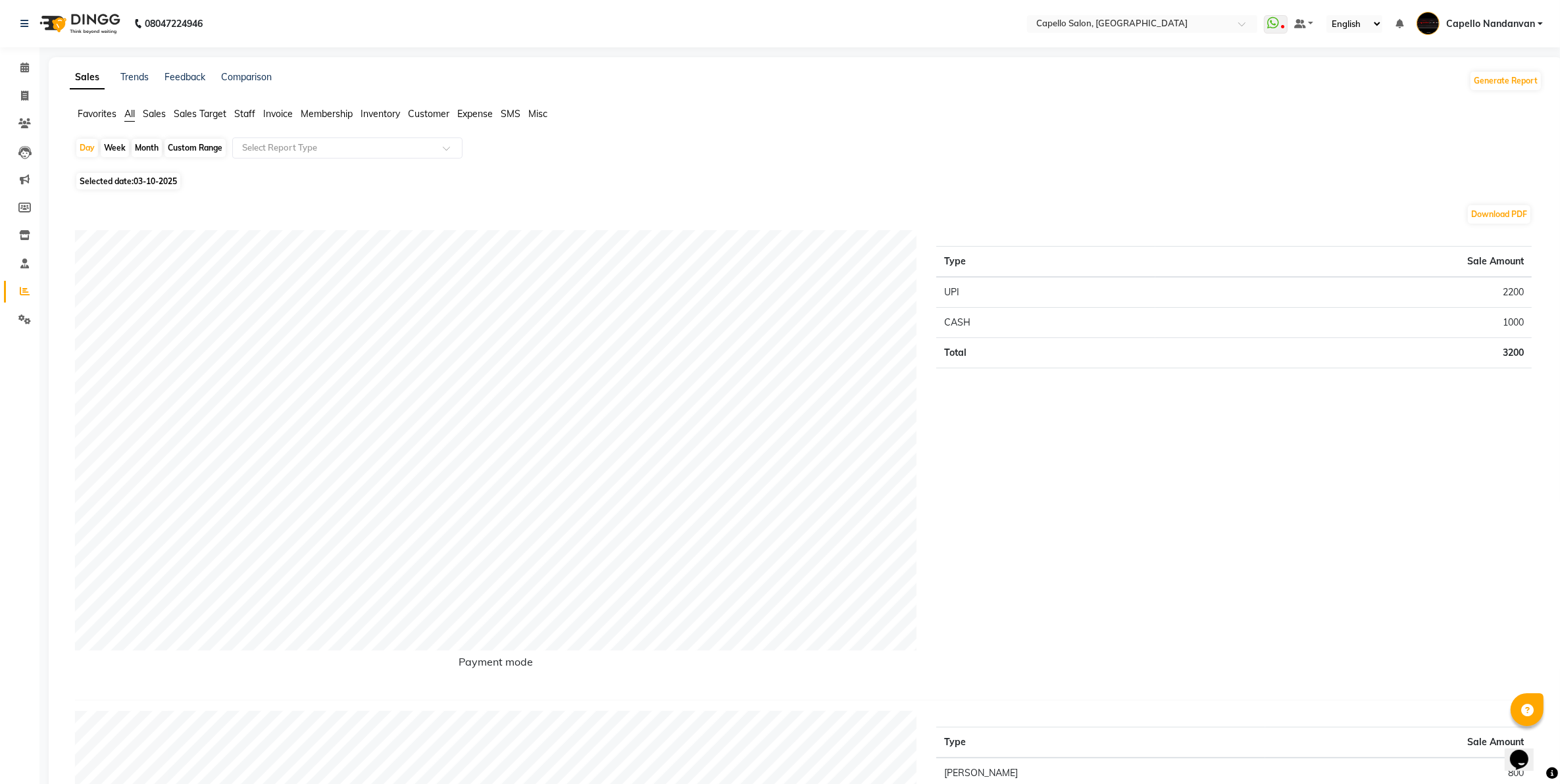
click at [139, 151] on div "Month" at bounding box center [146, 148] width 30 height 19
select select "10"
select select "2025"
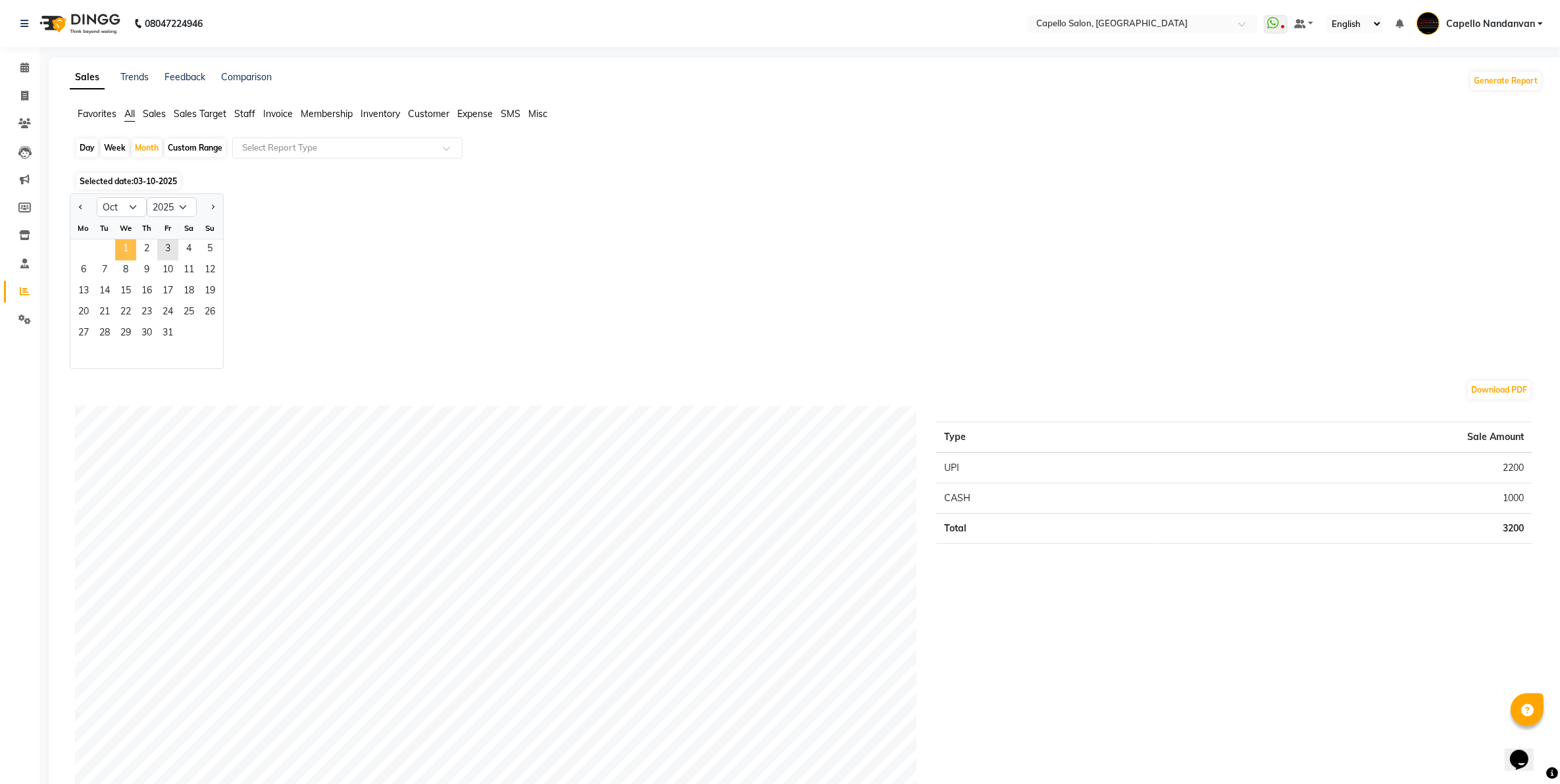
click at [127, 251] on span "1" at bounding box center [126, 249] width 21 height 21
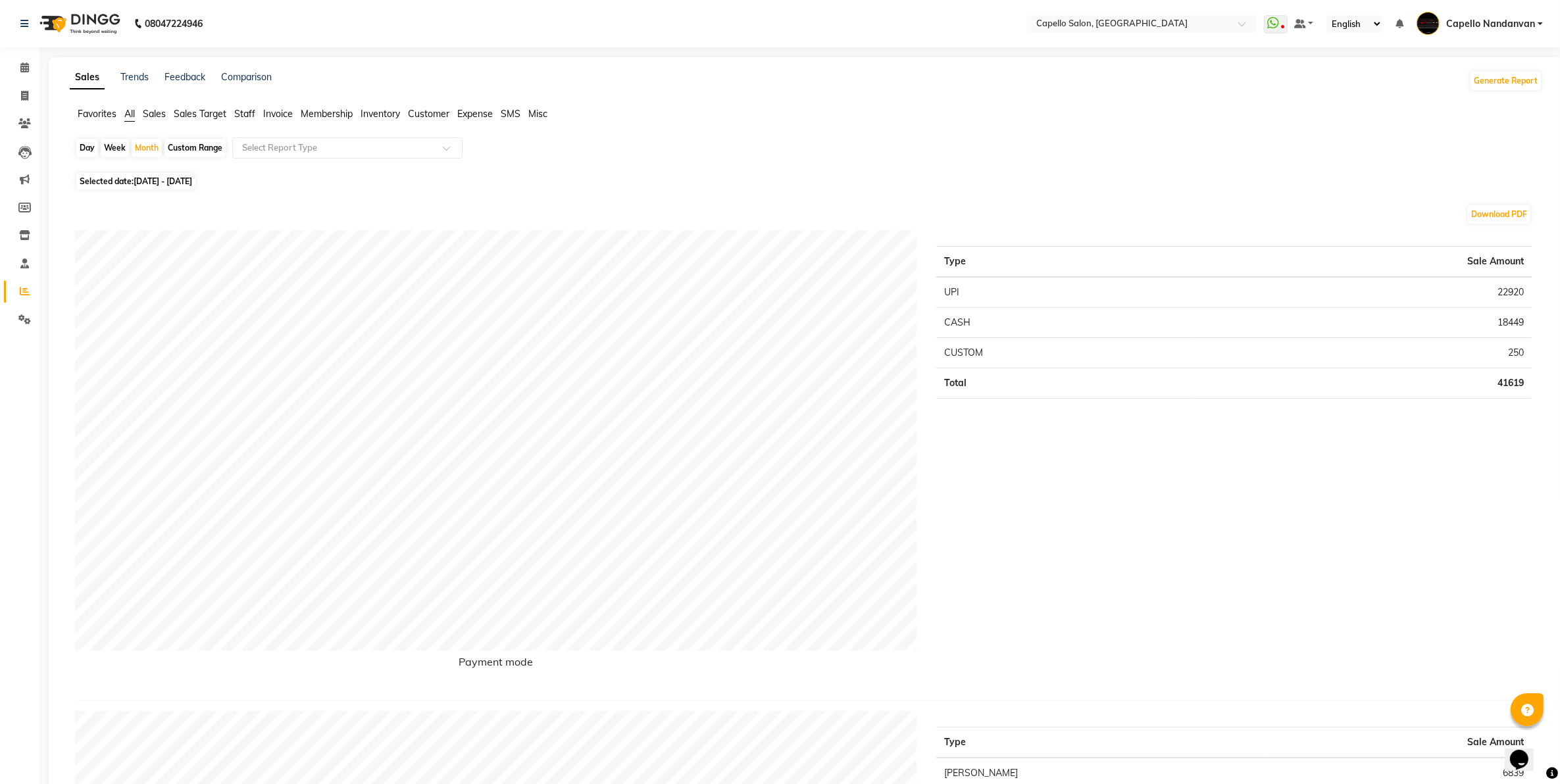
click at [87, 153] on div "Day" at bounding box center [86, 148] width 22 height 19
select select "10"
select select "2025"
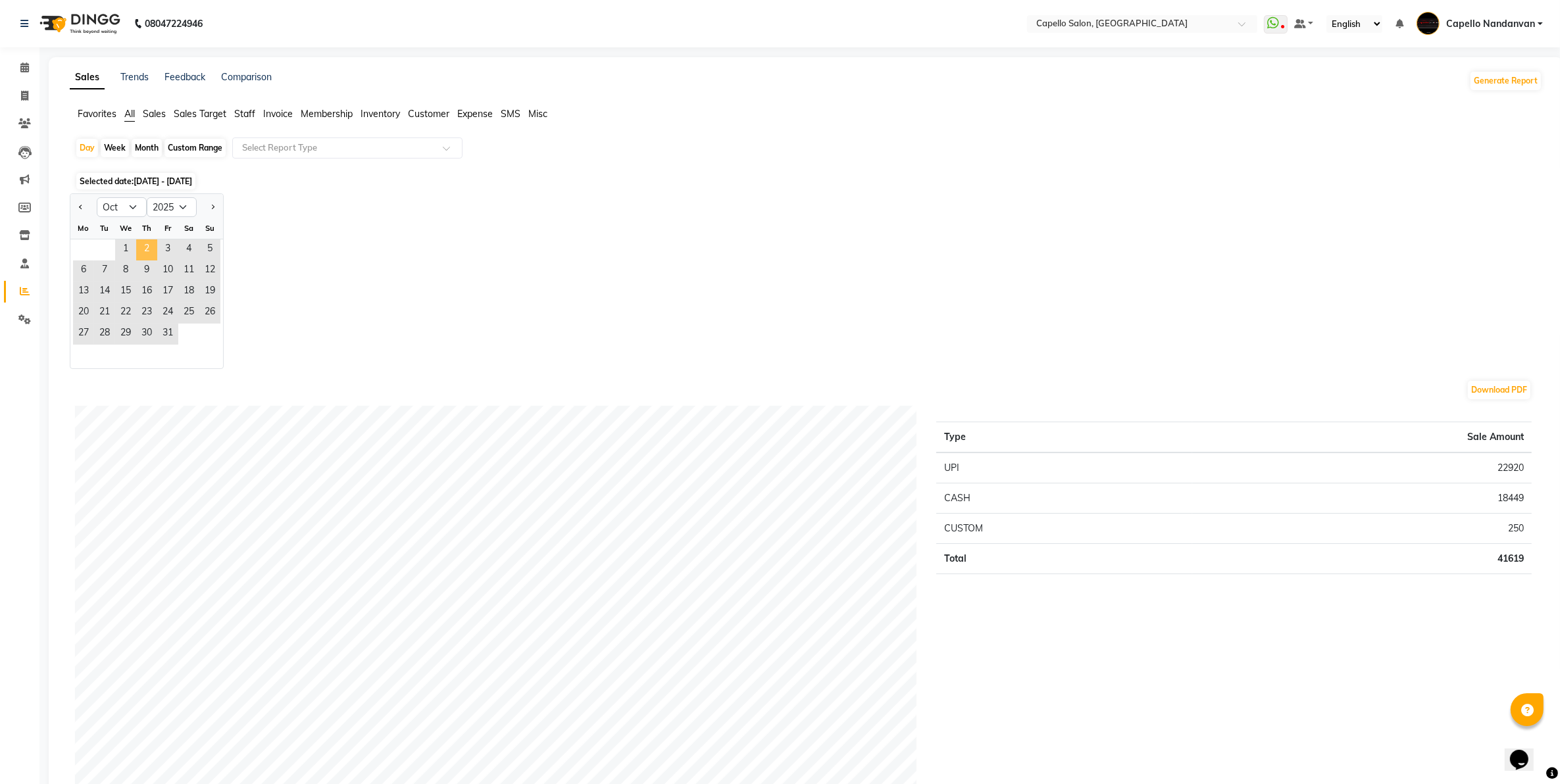
click at [147, 254] on span "2" at bounding box center [147, 249] width 21 height 21
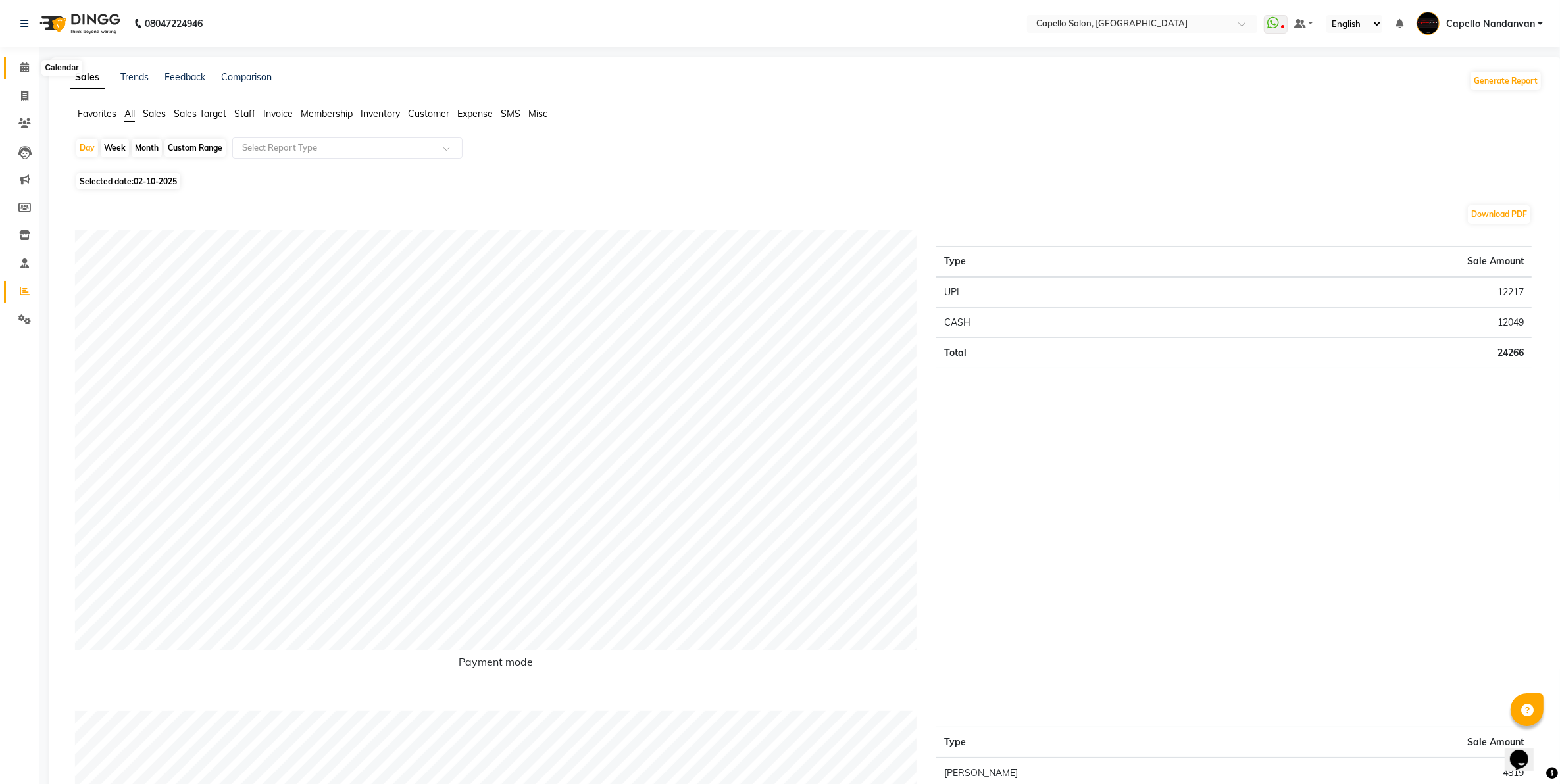
click at [17, 66] on span at bounding box center [24, 68] width 23 height 15
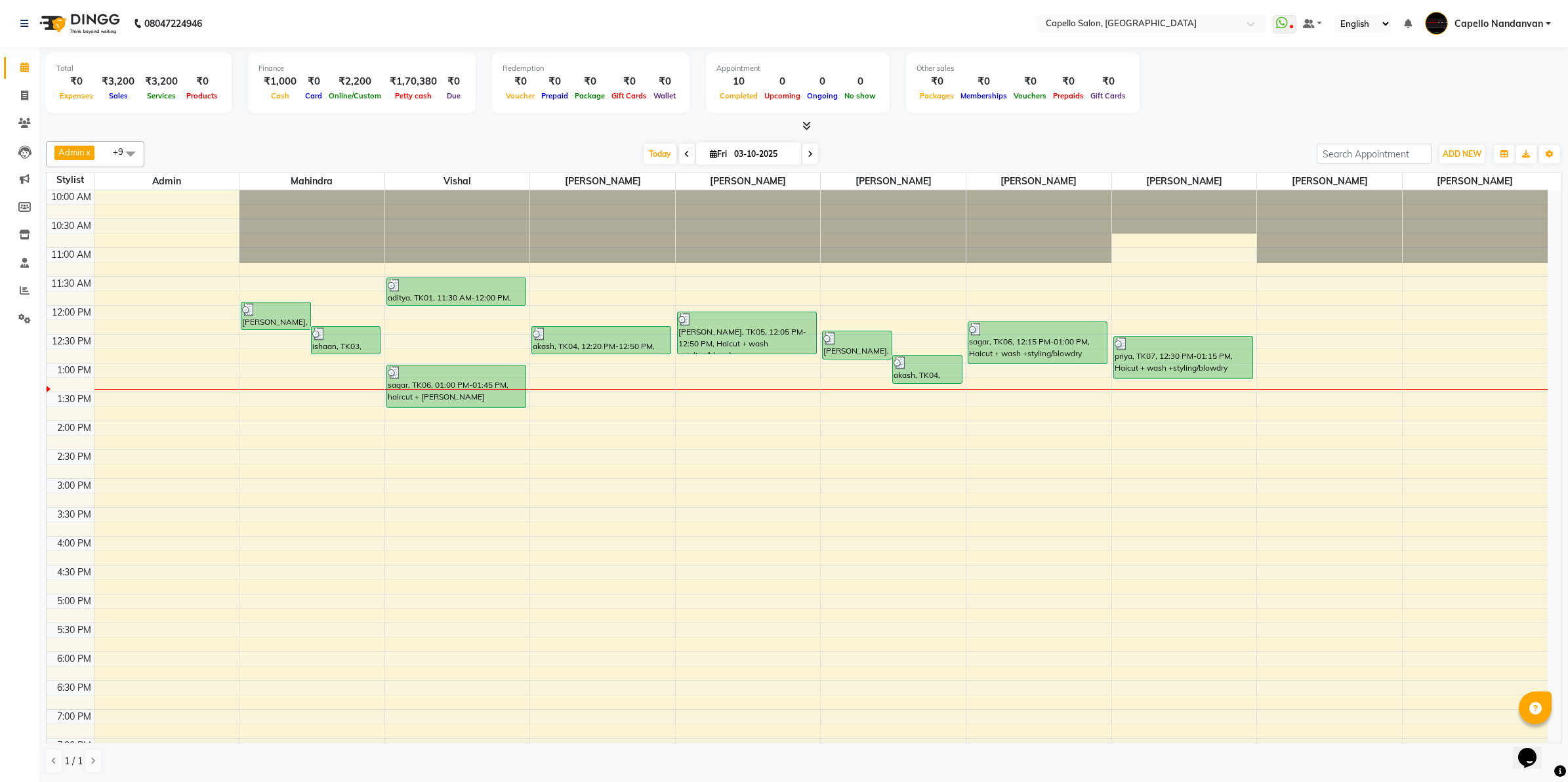
click at [1150, 129] on div at bounding box center [804, 126] width 1516 height 14
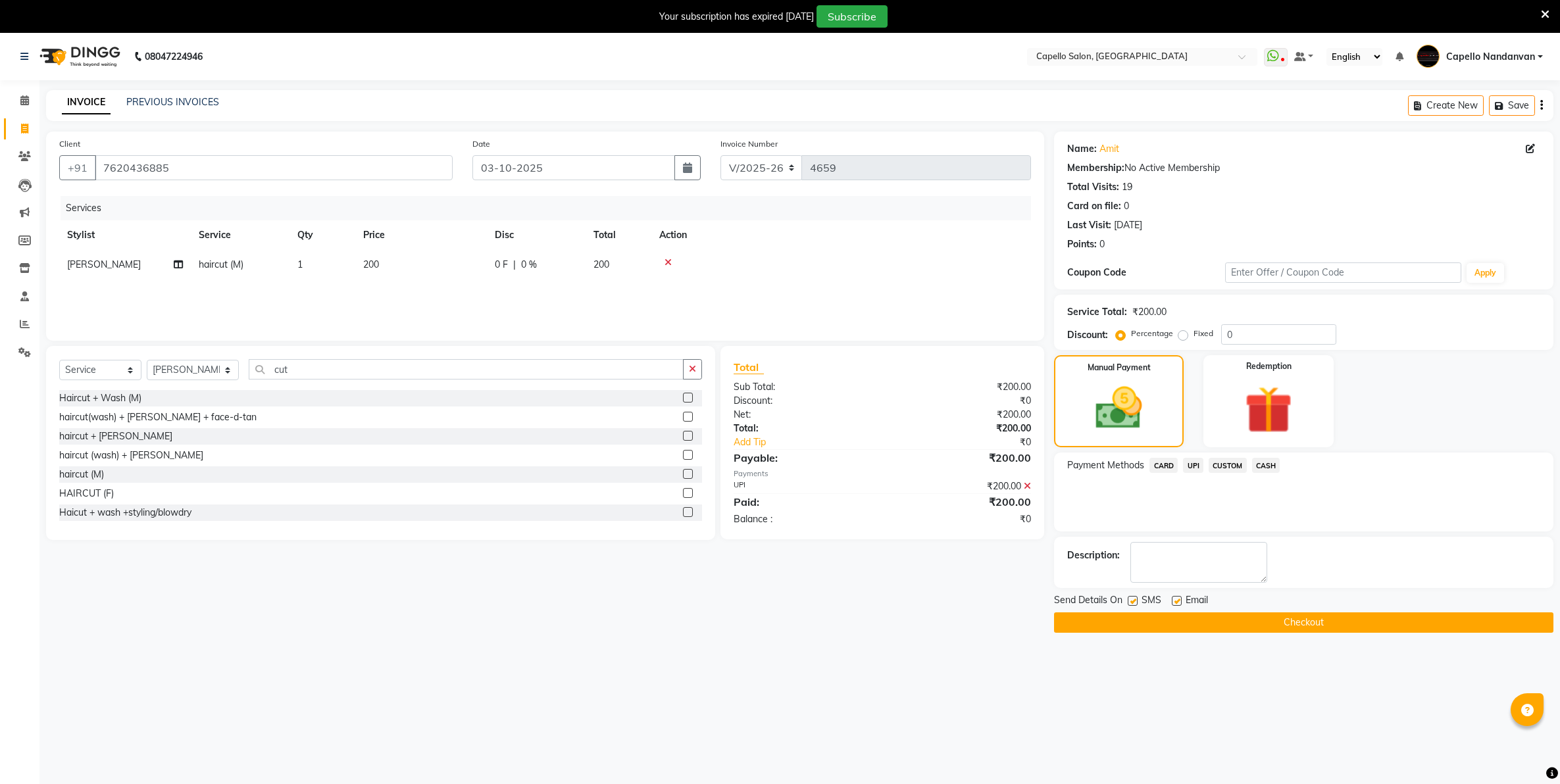
select select "830"
select select "service"
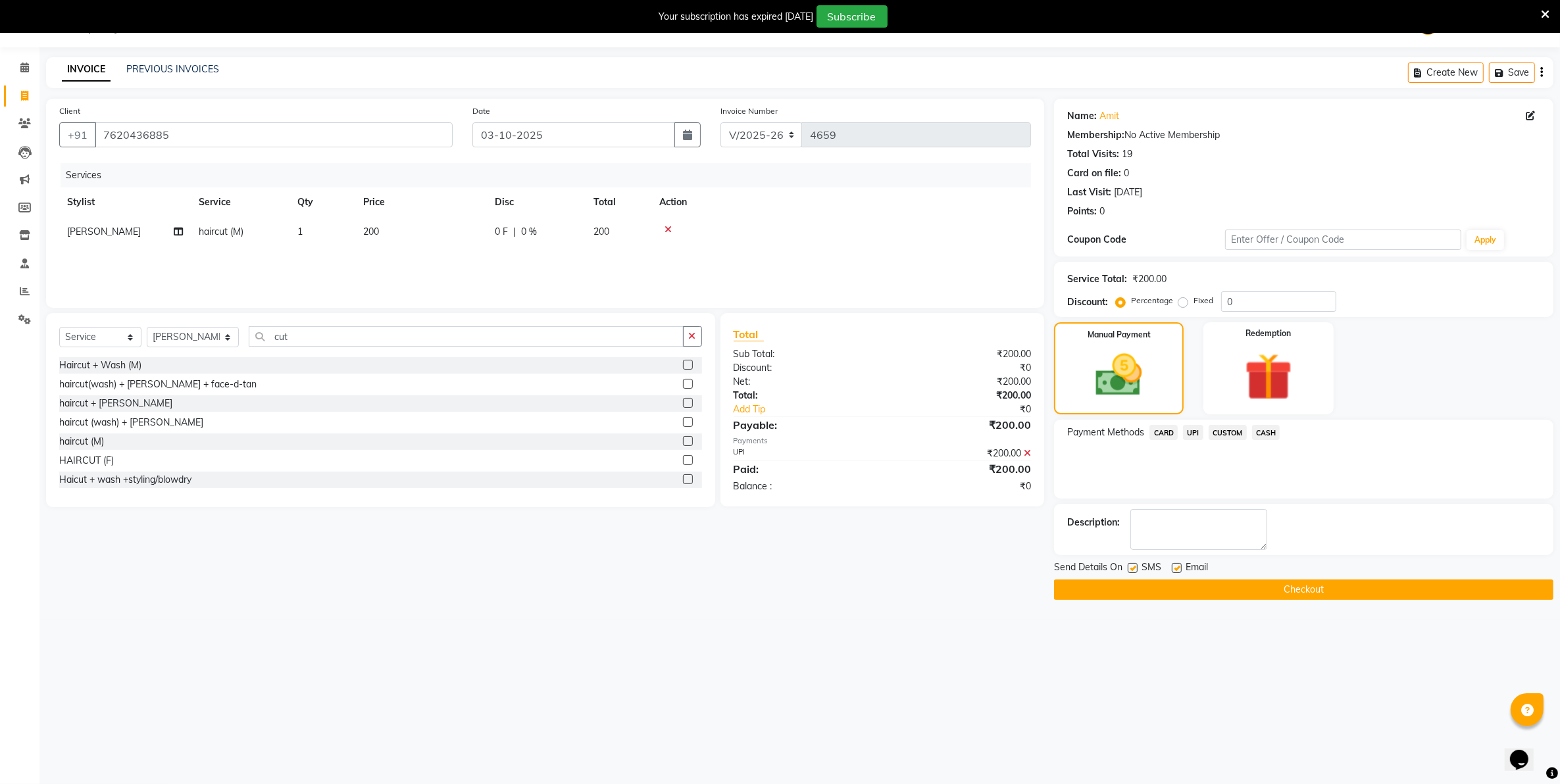
select select "83973"
click at [147, 327] on select "Select Stylist Admin [PERSON_NAME] [PERSON_NAME] [PERSON_NAME] [PERSON_NAME] Ow…" at bounding box center [193, 337] width 92 height 20
click at [324, 339] on input "cut" at bounding box center [466, 336] width 435 height 20
type input "cut b"
click at [687, 381] on label at bounding box center [687, 384] width 10 height 10
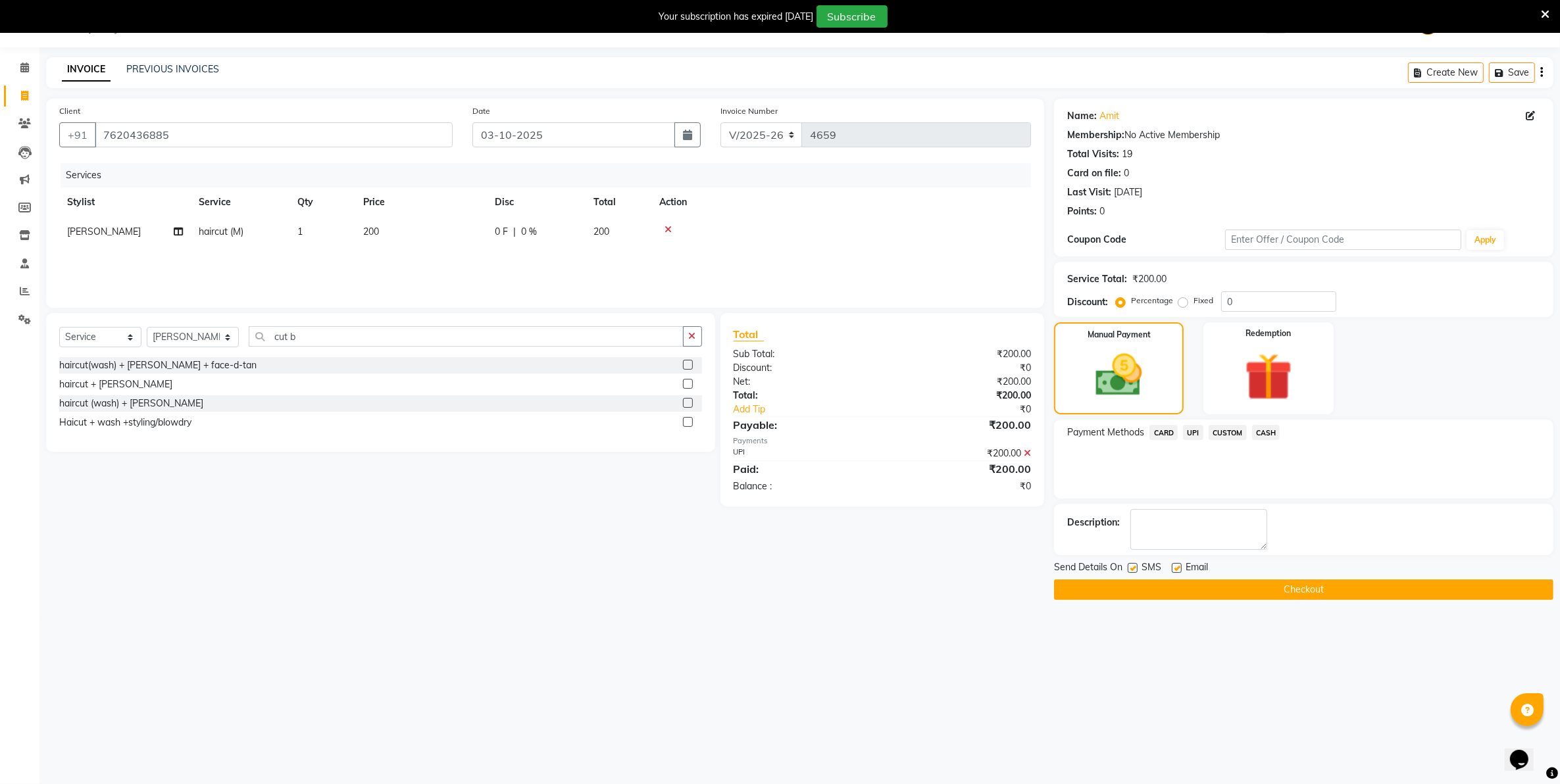
click at [687, 381] on input "checkbox" at bounding box center [687, 384] width 9 height 9
checkbox input "false"
click at [1192, 430] on span "UPI" at bounding box center [1192, 432] width 20 height 15
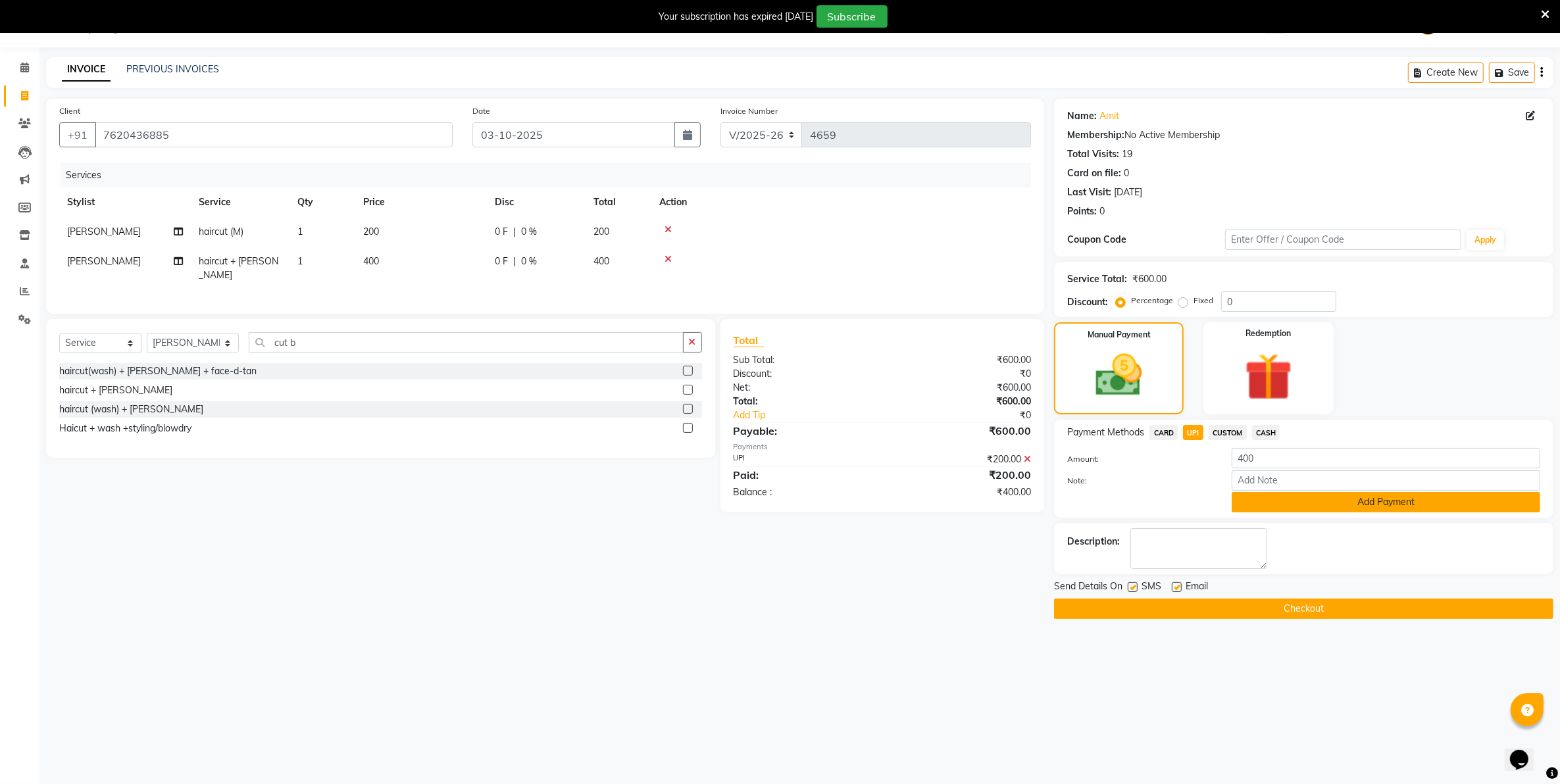
click at [1264, 501] on button "Add Payment" at bounding box center [1386, 501] width 309 height 20
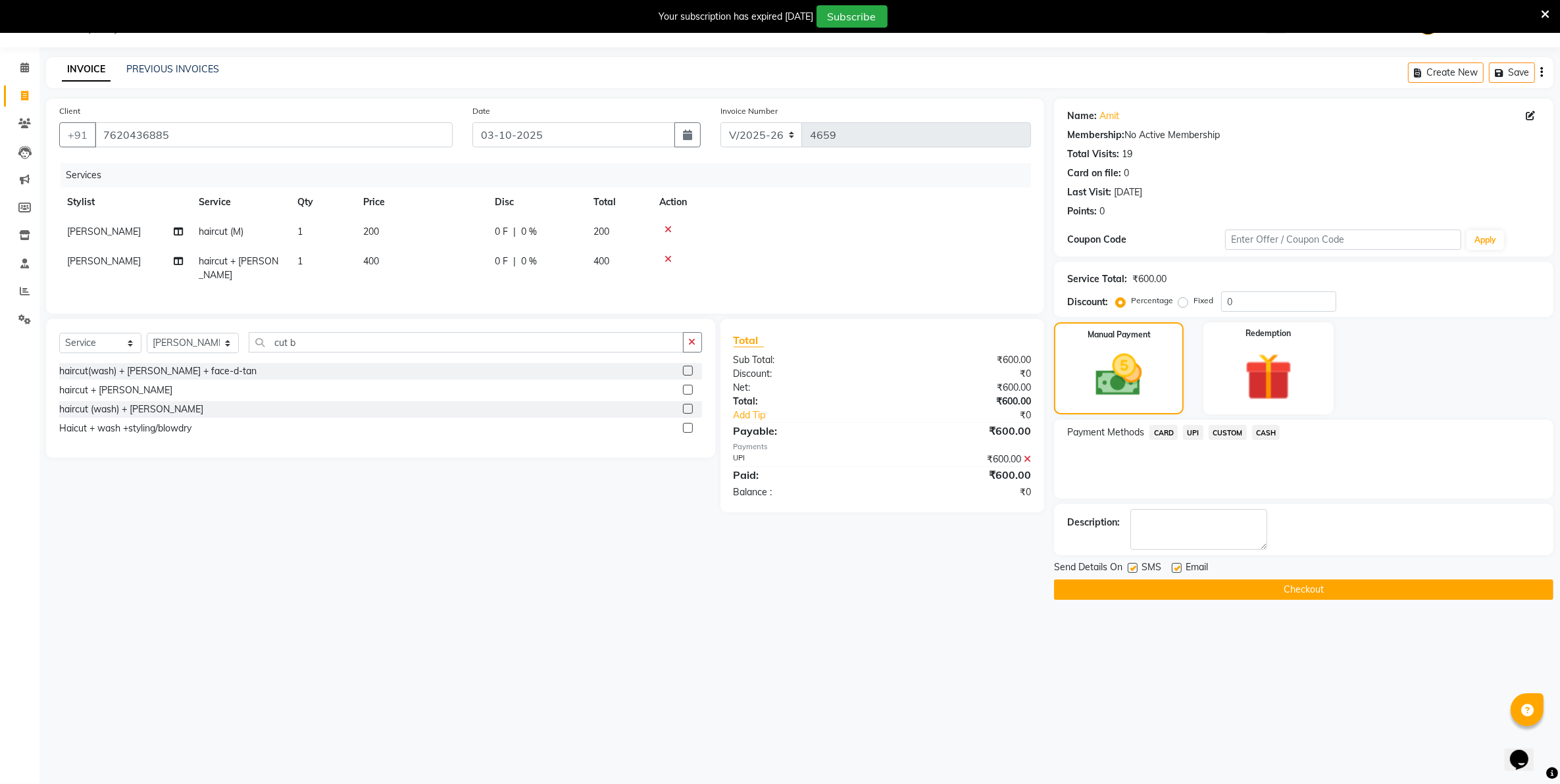
click at [1257, 594] on button "Checkout" at bounding box center [1304, 589] width 499 height 20
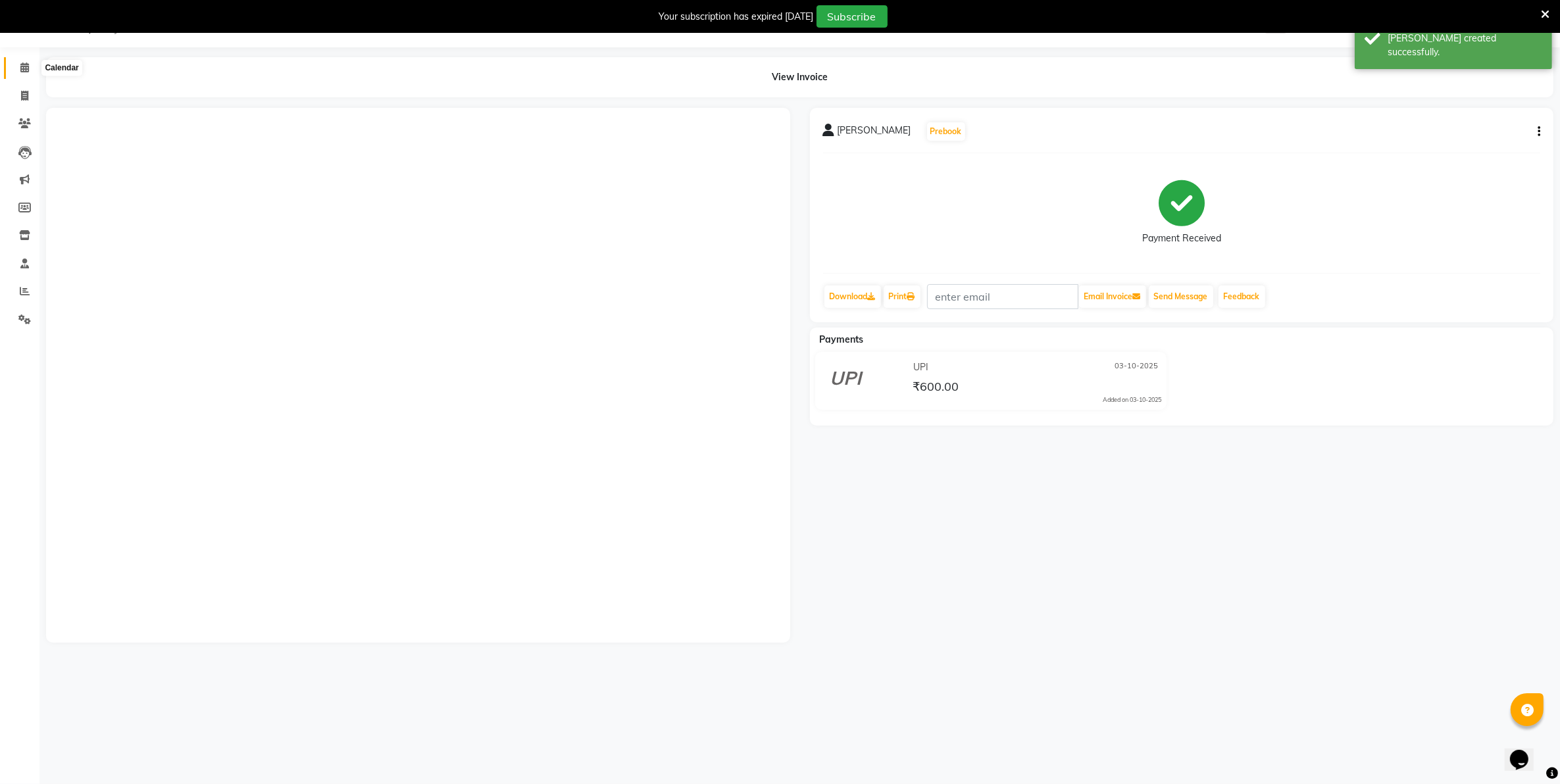
click at [23, 74] on span at bounding box center [24, 68] width 23 height 15
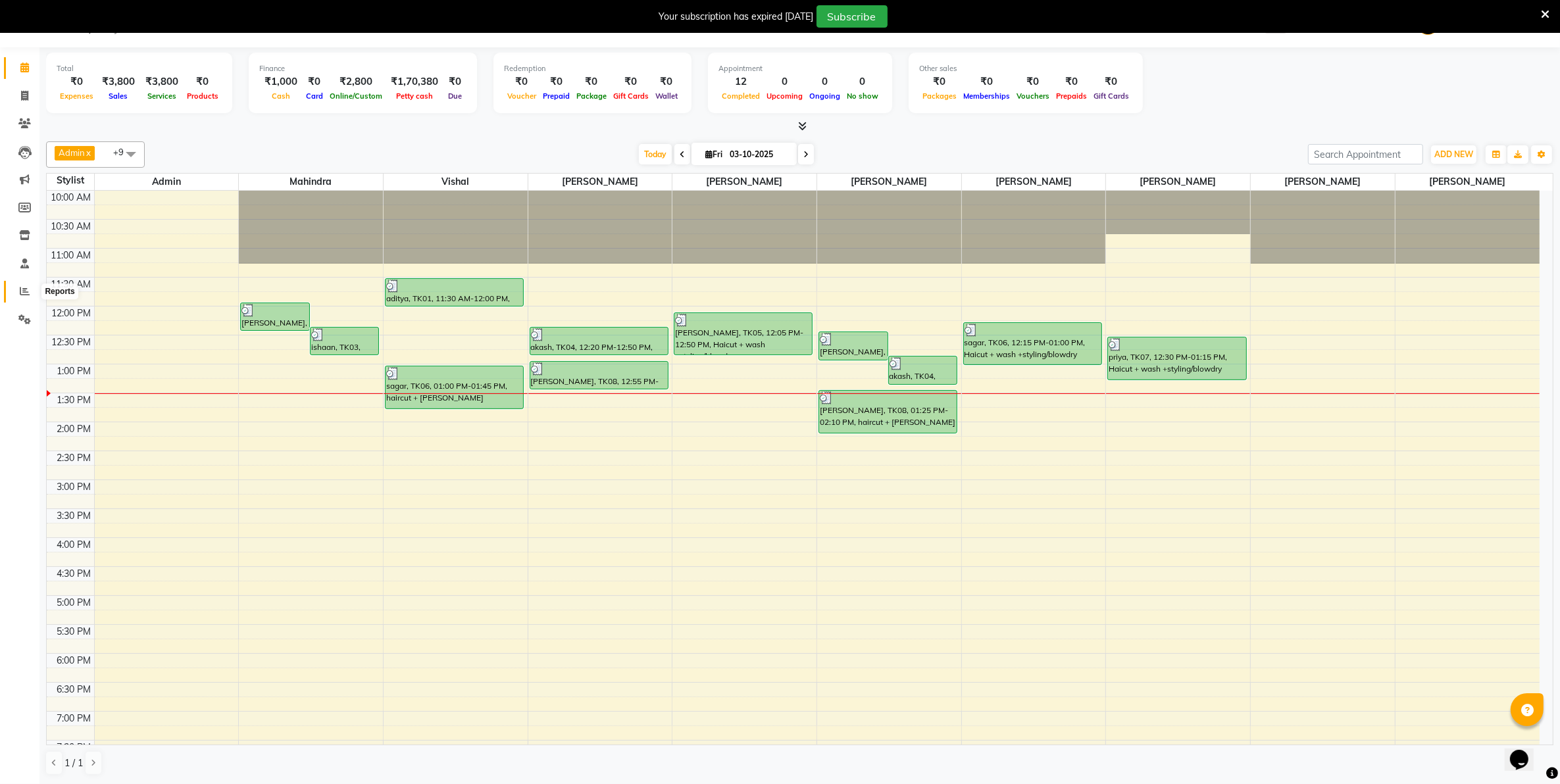
click at [31, 291] on span at bounding box center [24, 291] width 23 height 15
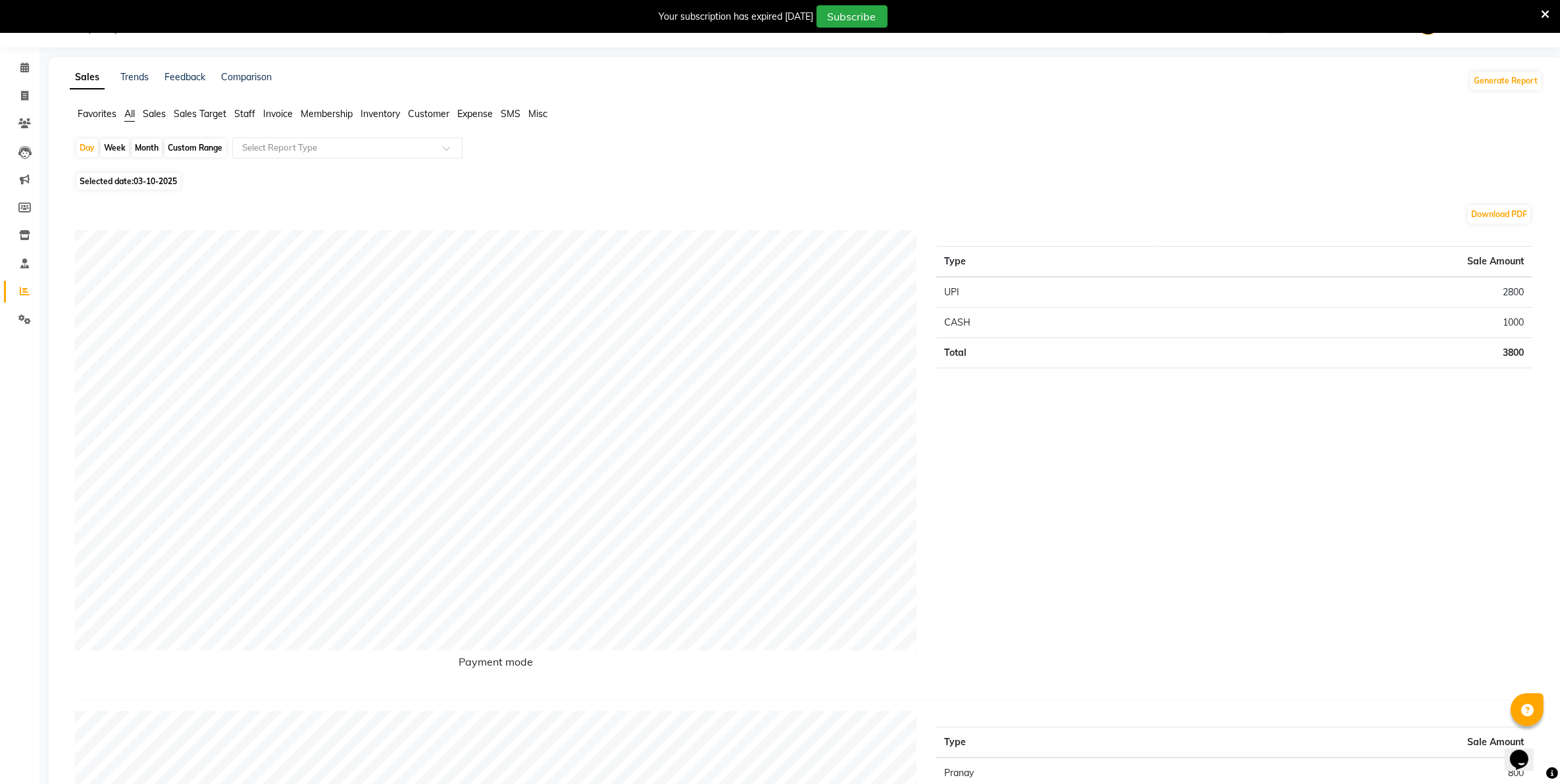
click at [140, 151] on div "Month" at bounding box center [146, 148] width 30 height 19
select select "10"
select select "2025"
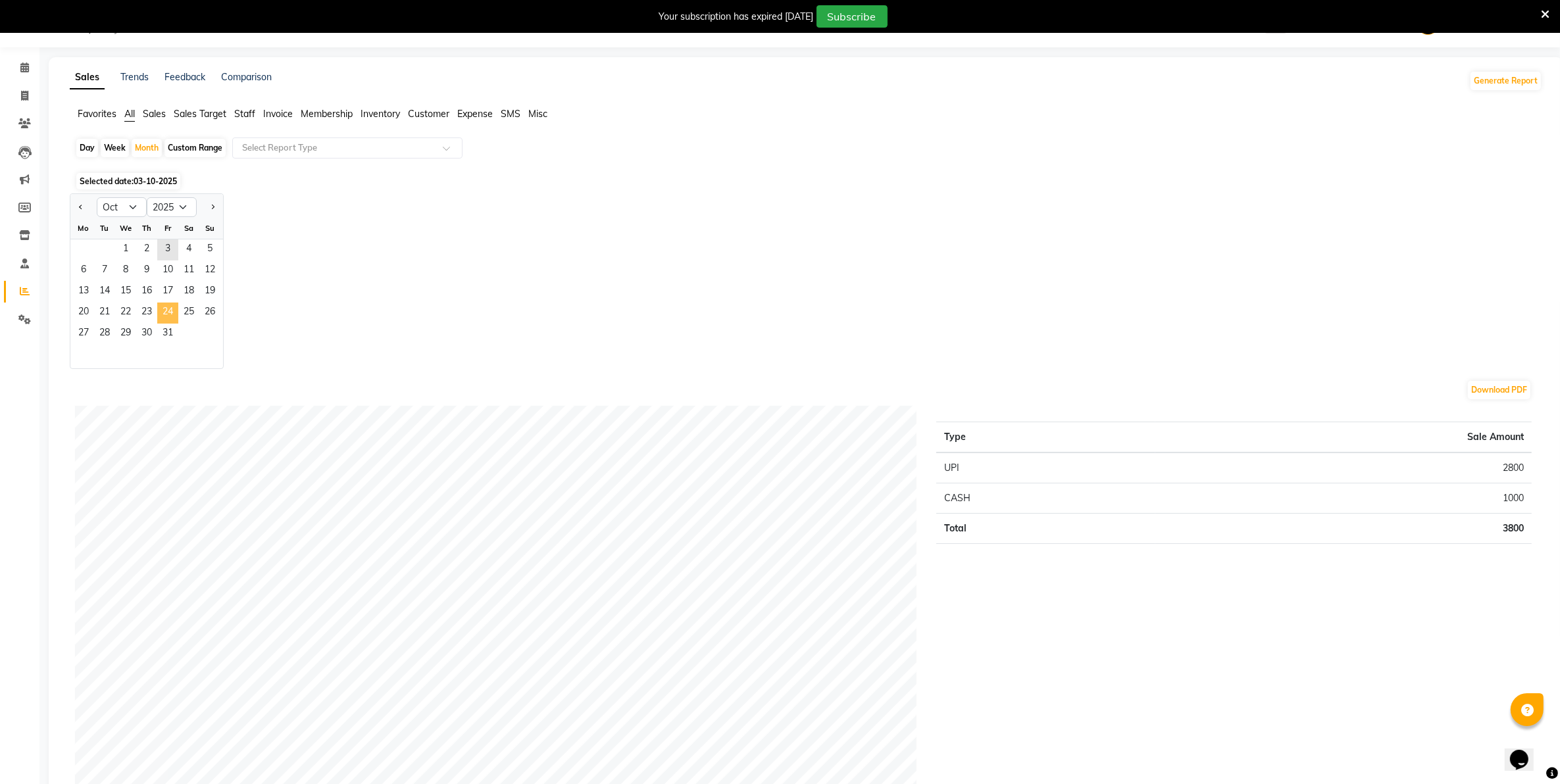
click at [172, 317] on span "24" at bounding box center [168, 313] width 21 height 21
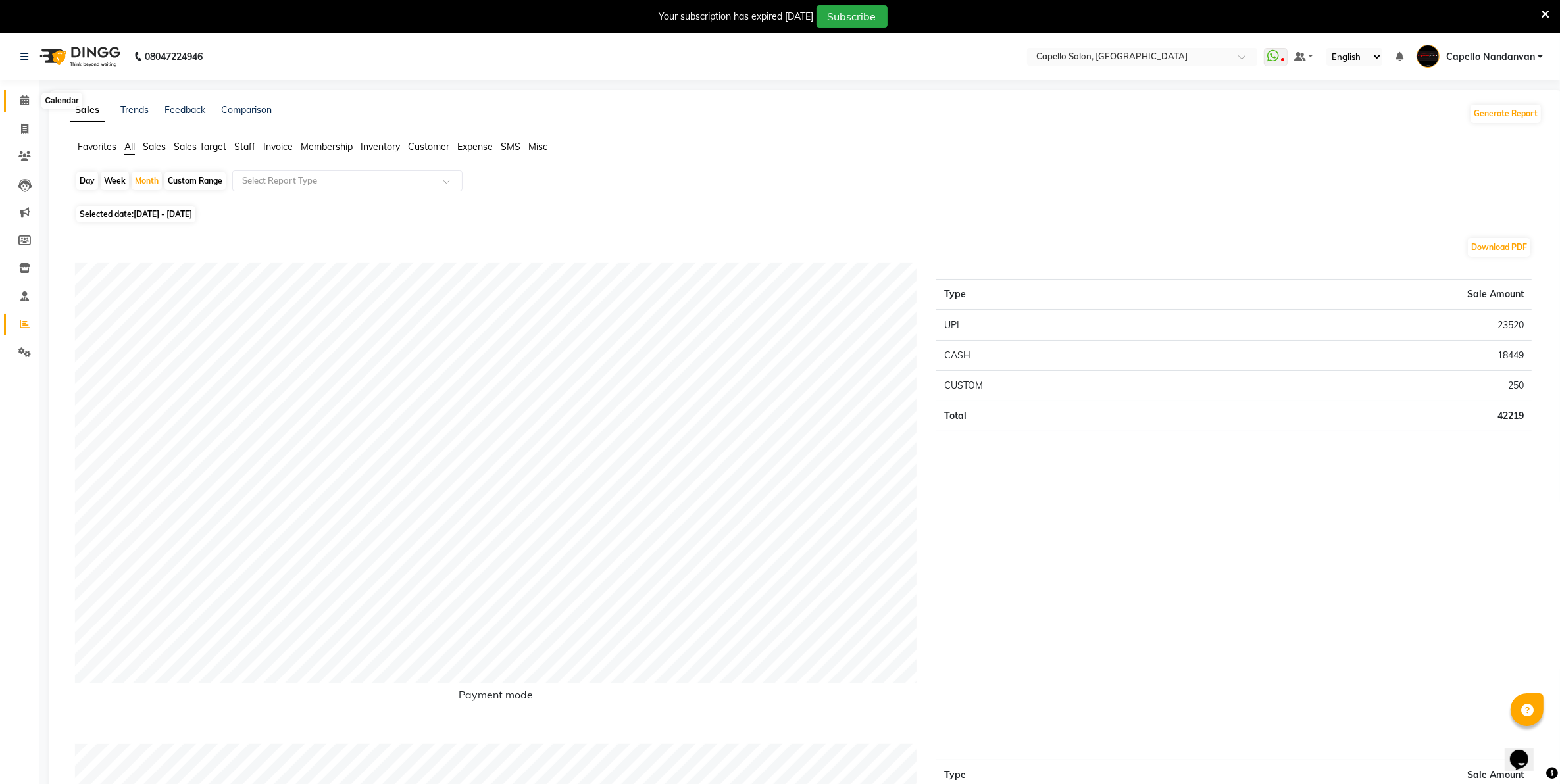
click at [18, 94] on span at bounding box center [24, 101] width 23 height 15
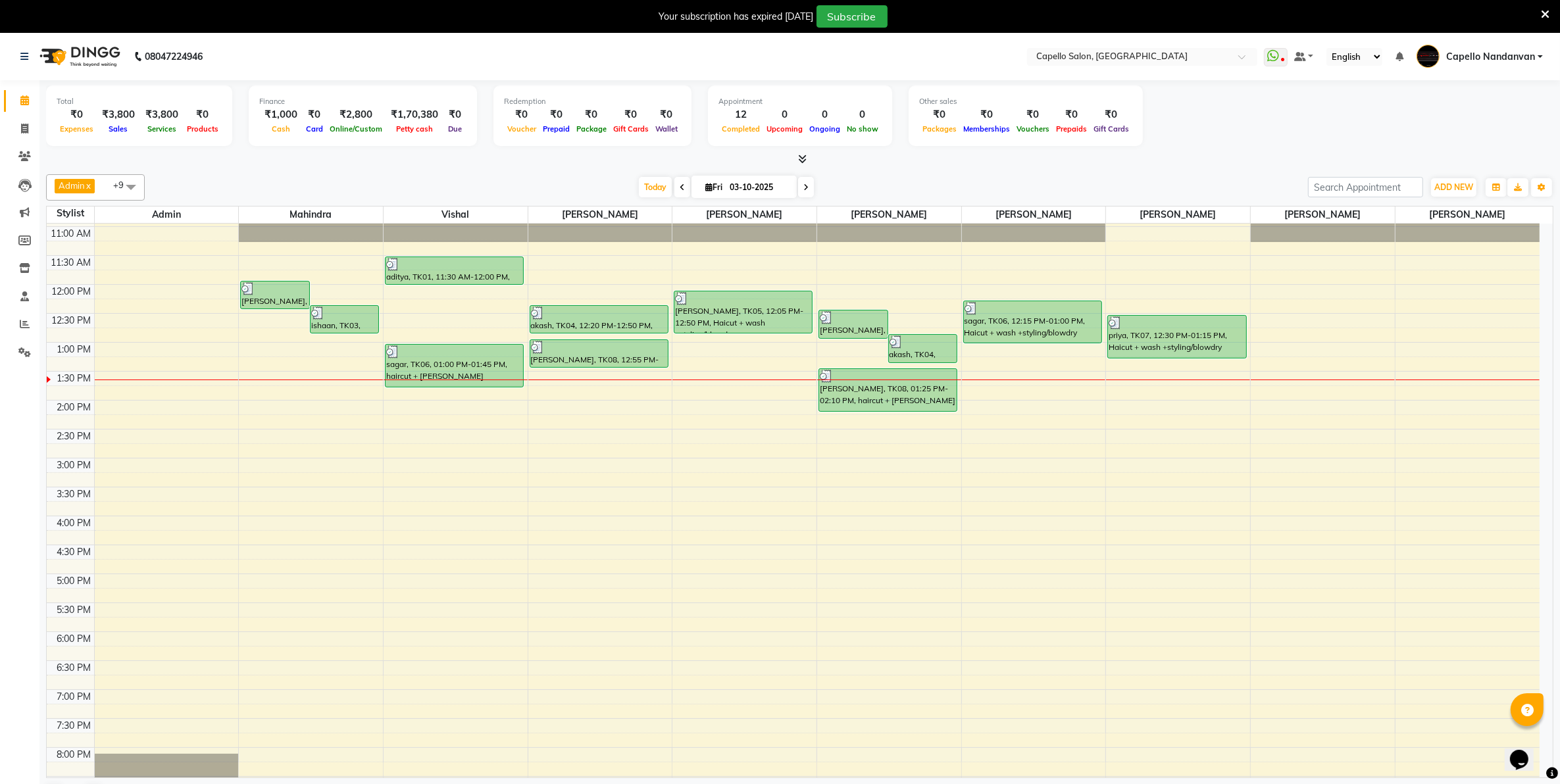
scroll to position [149, 0]
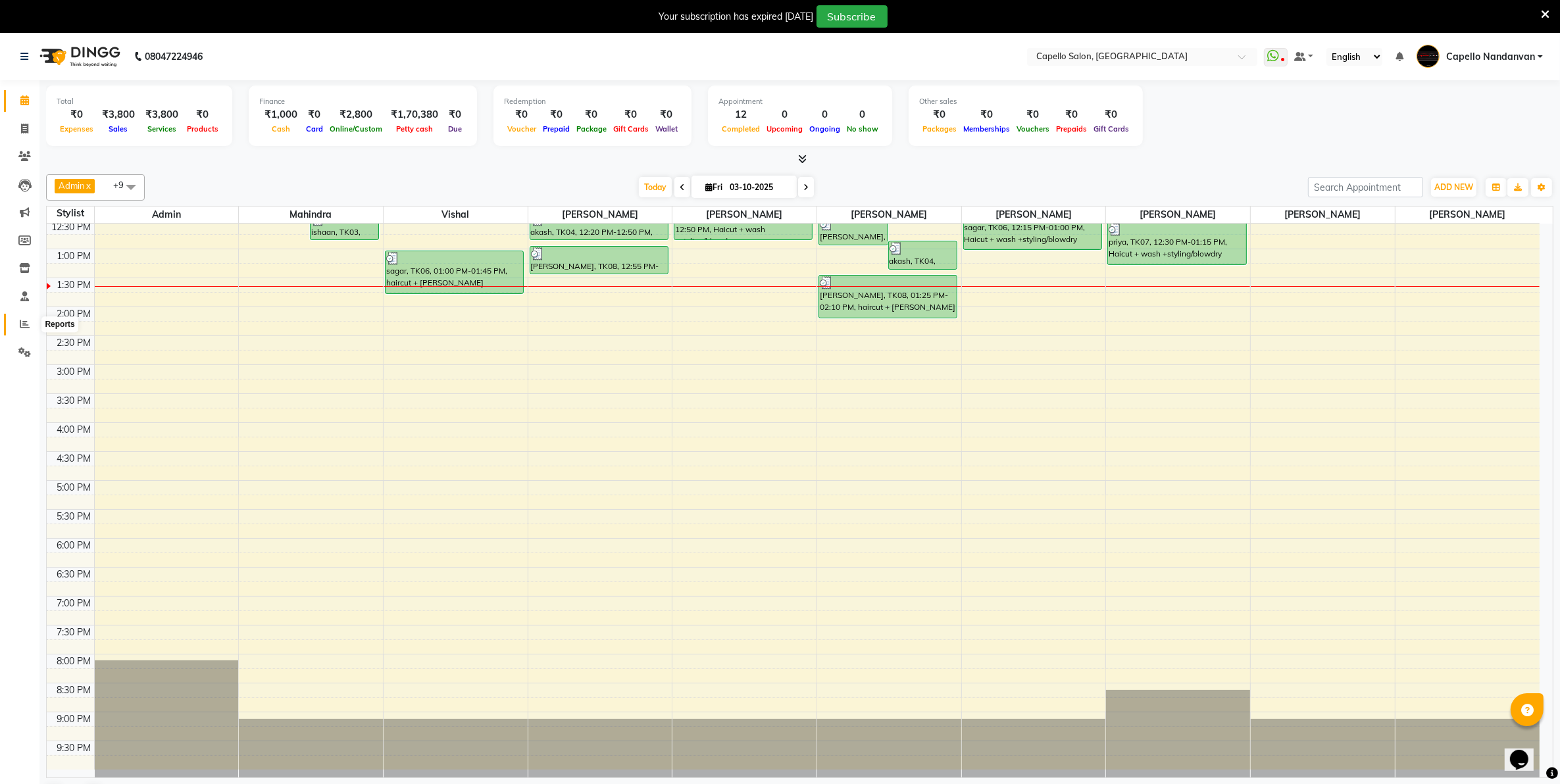
click at [33, 325] on span at bounding box center [24, 325] width 23 height 15
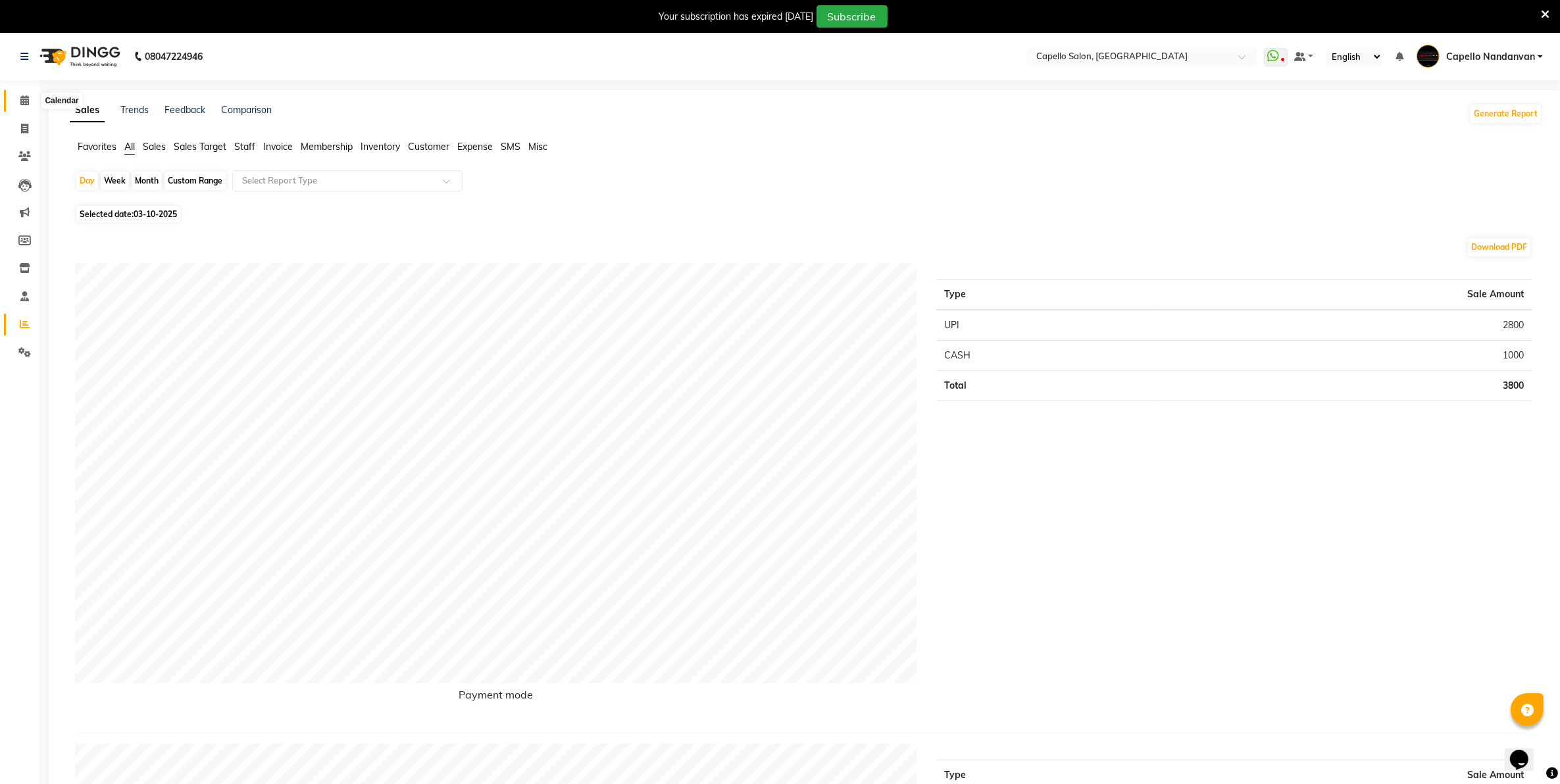
click at [30, 98] on span at bounding box center [24, 101] width 23 height 15
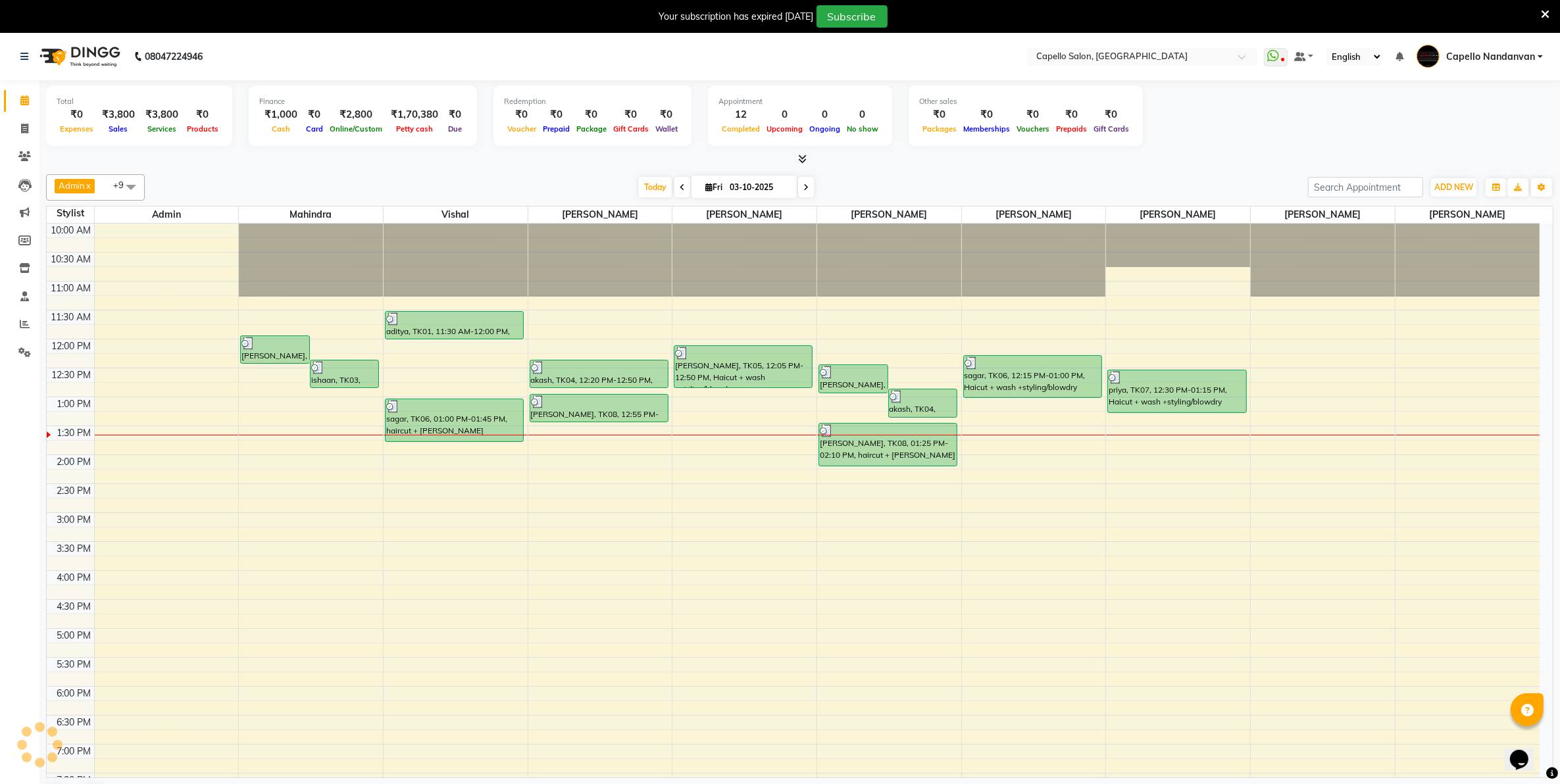
click at [681, 187] on icon at bounding box center [682, 187] width 6 height 8
type input "02-10-2025"
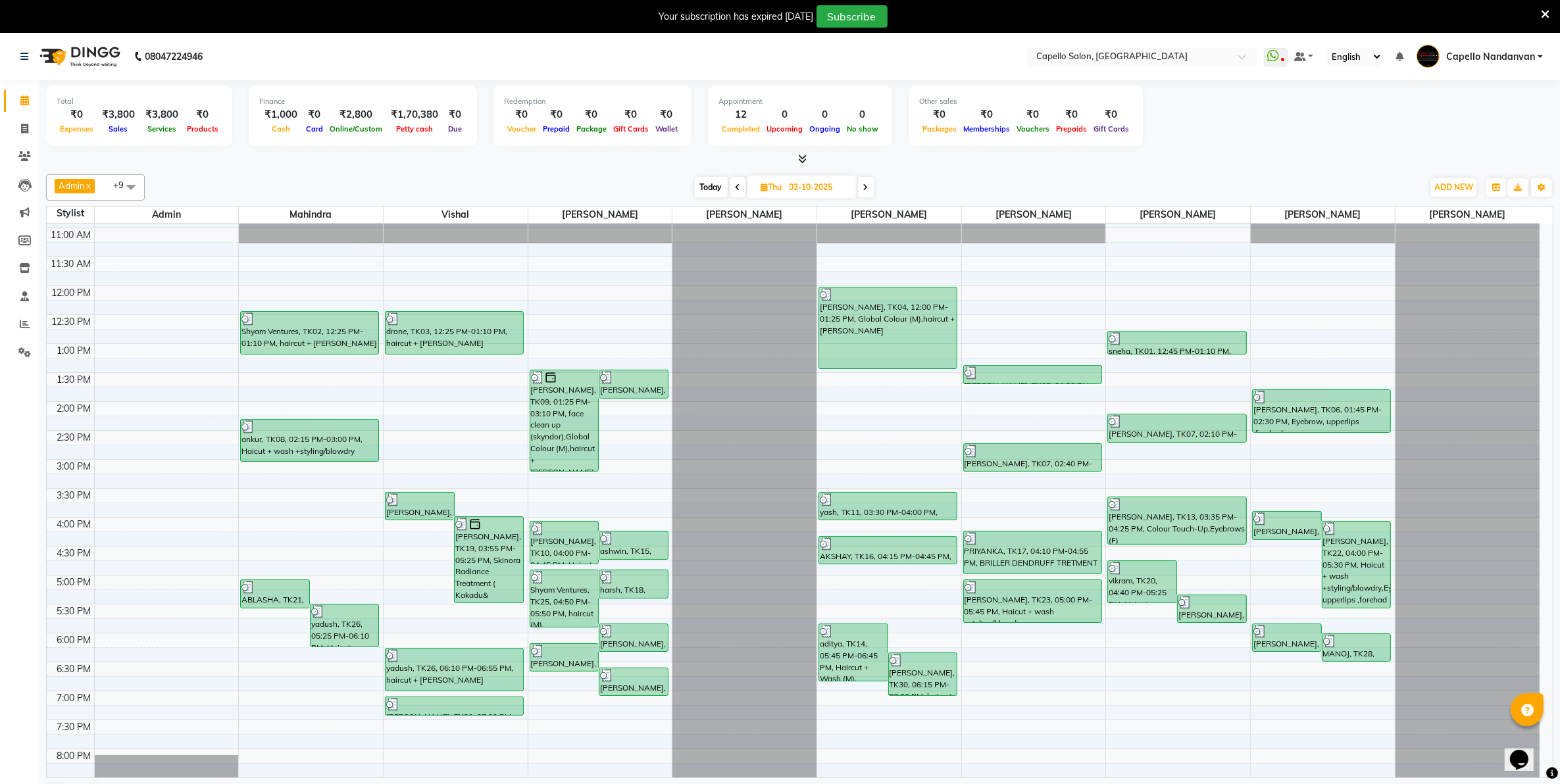
scroll to position [82, 0]
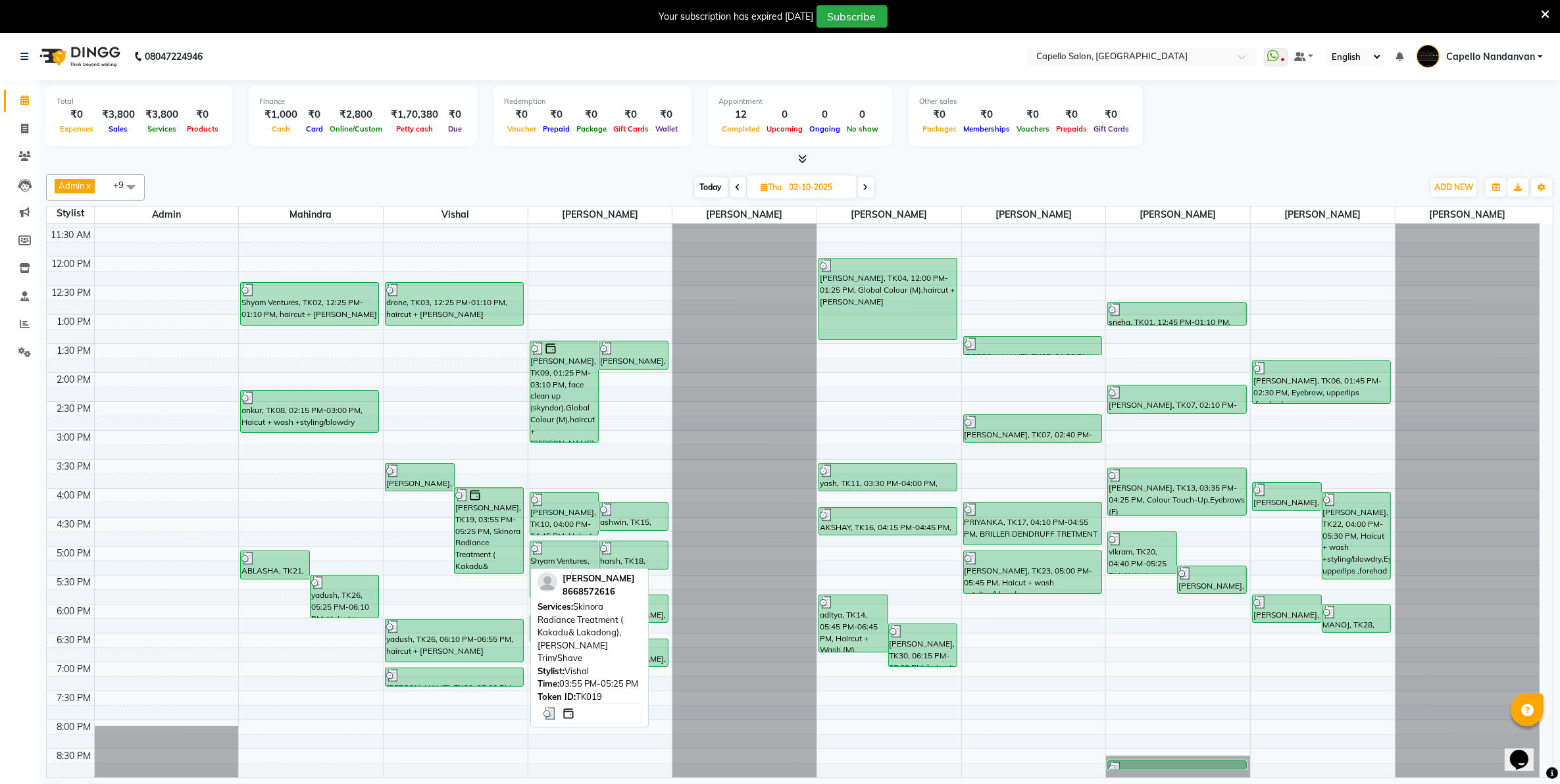
click at [473, 525] on div "[PERSON_NAME], TK19, 03:55 PM-05:25 PM, Skinora Radiance Treatment ( Kakadu& La…" at bounding box center [489, 530] width 69 height 86
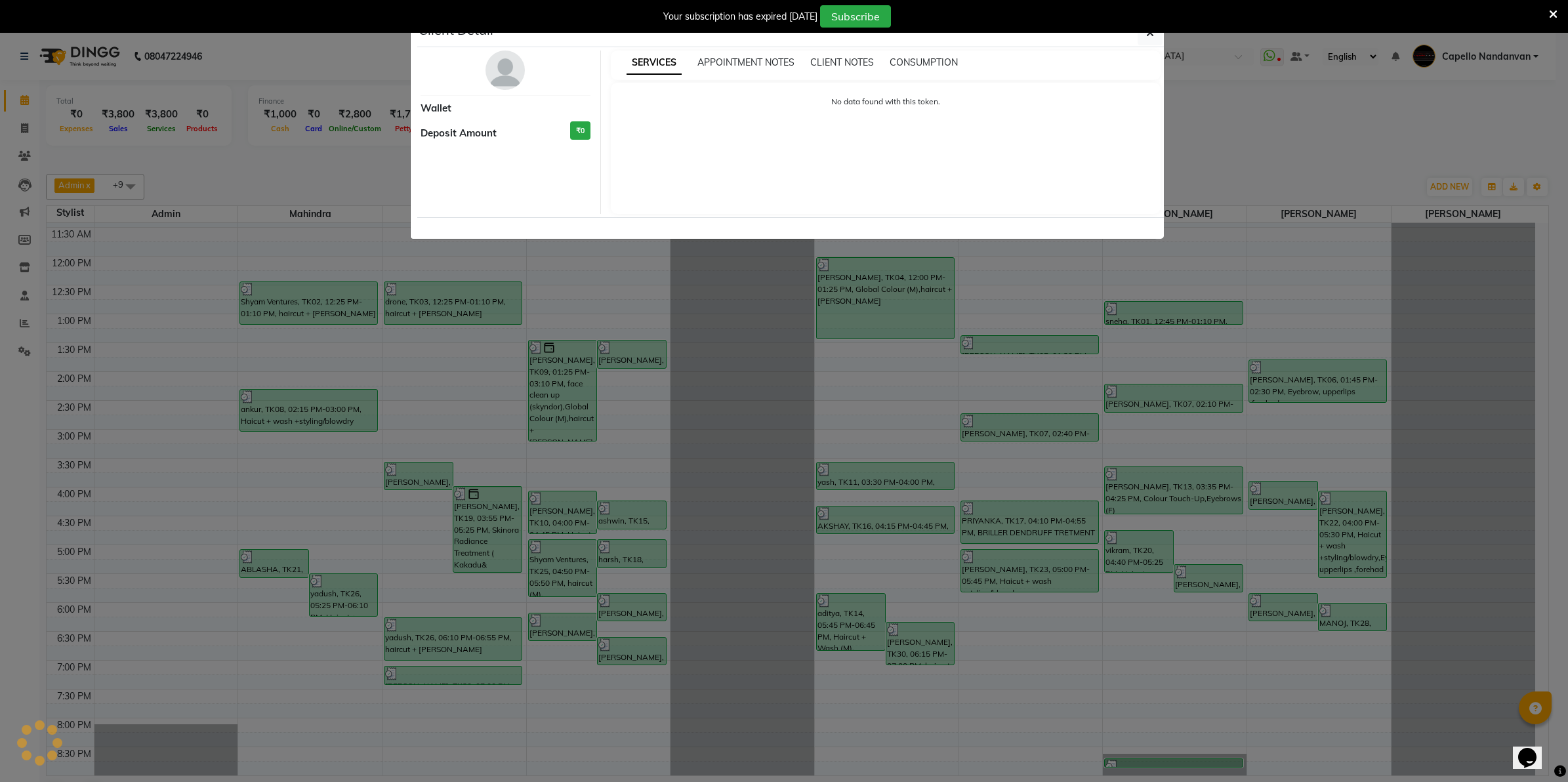
select select "3"
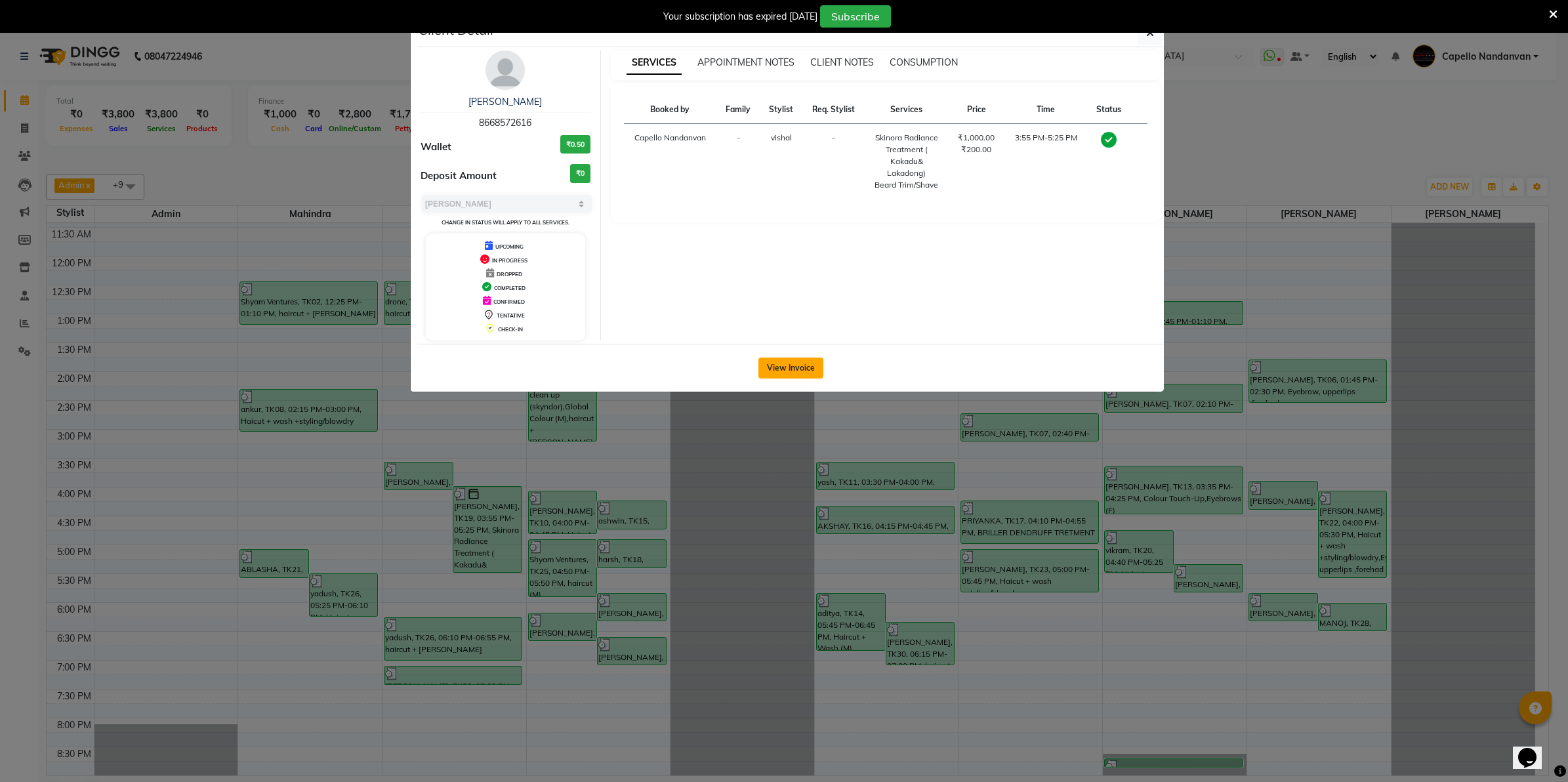
click at [791, 377] on button "View Invoice" at bounding box center [791, 368] width 65 height 21
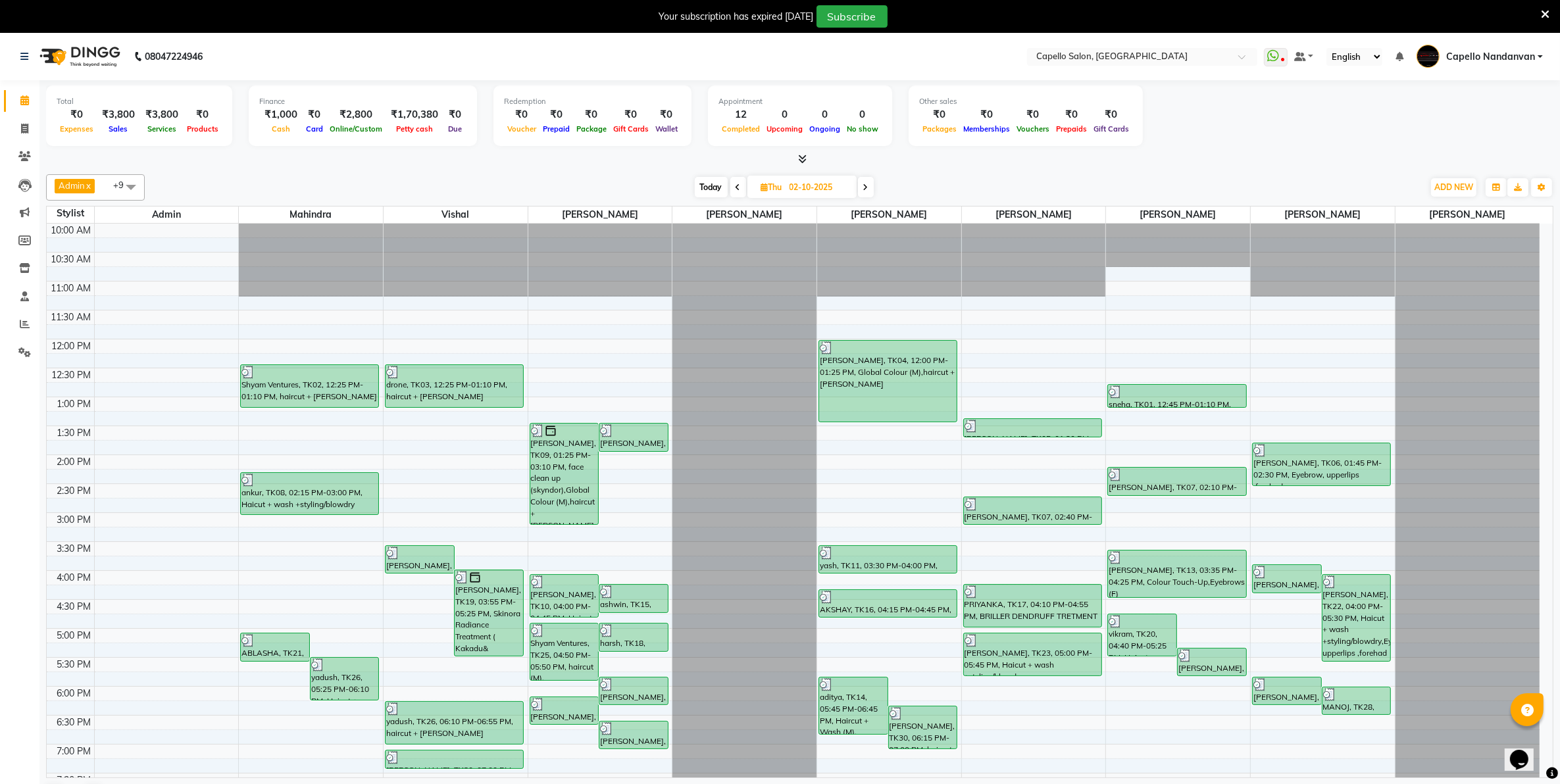
scroll to position [149, 0]
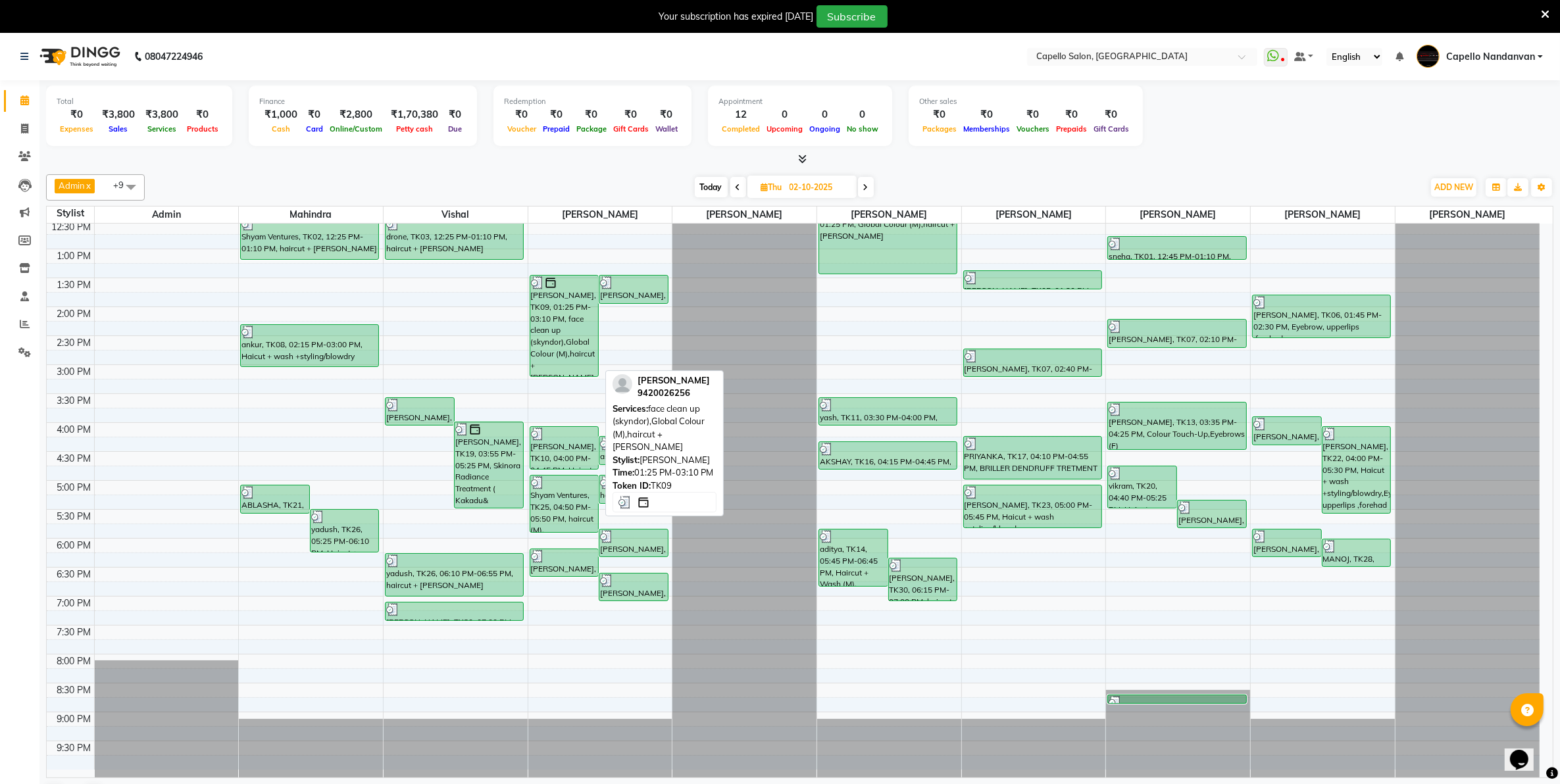
click at [570, 342] on div "[PERSON_NAME], TK09, 01:25 PM-03:10 PM, face clean up (skyndor),Global Colour (…" at bounding box center [564, 325] width 69 height 101
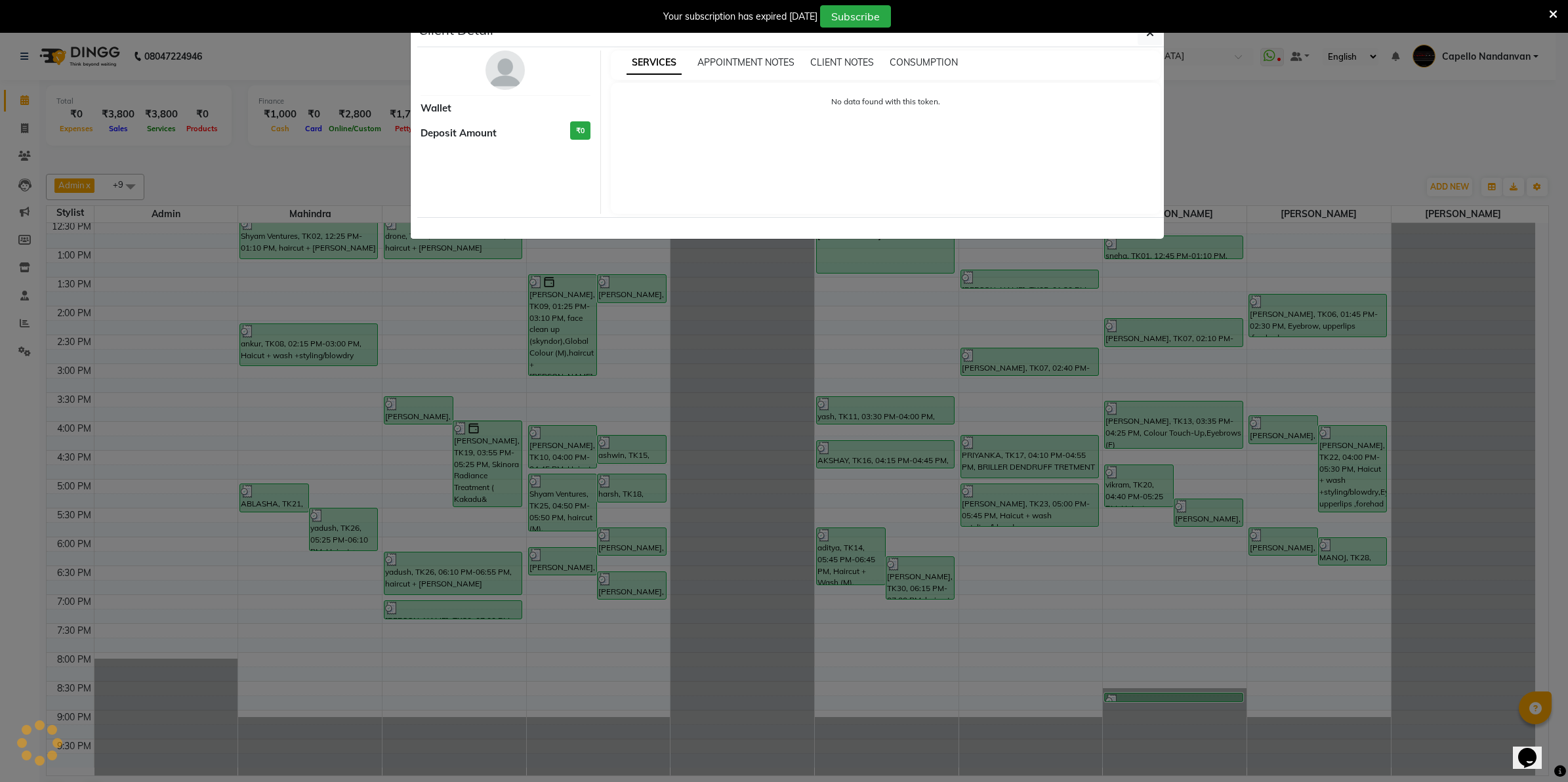
select select "3"
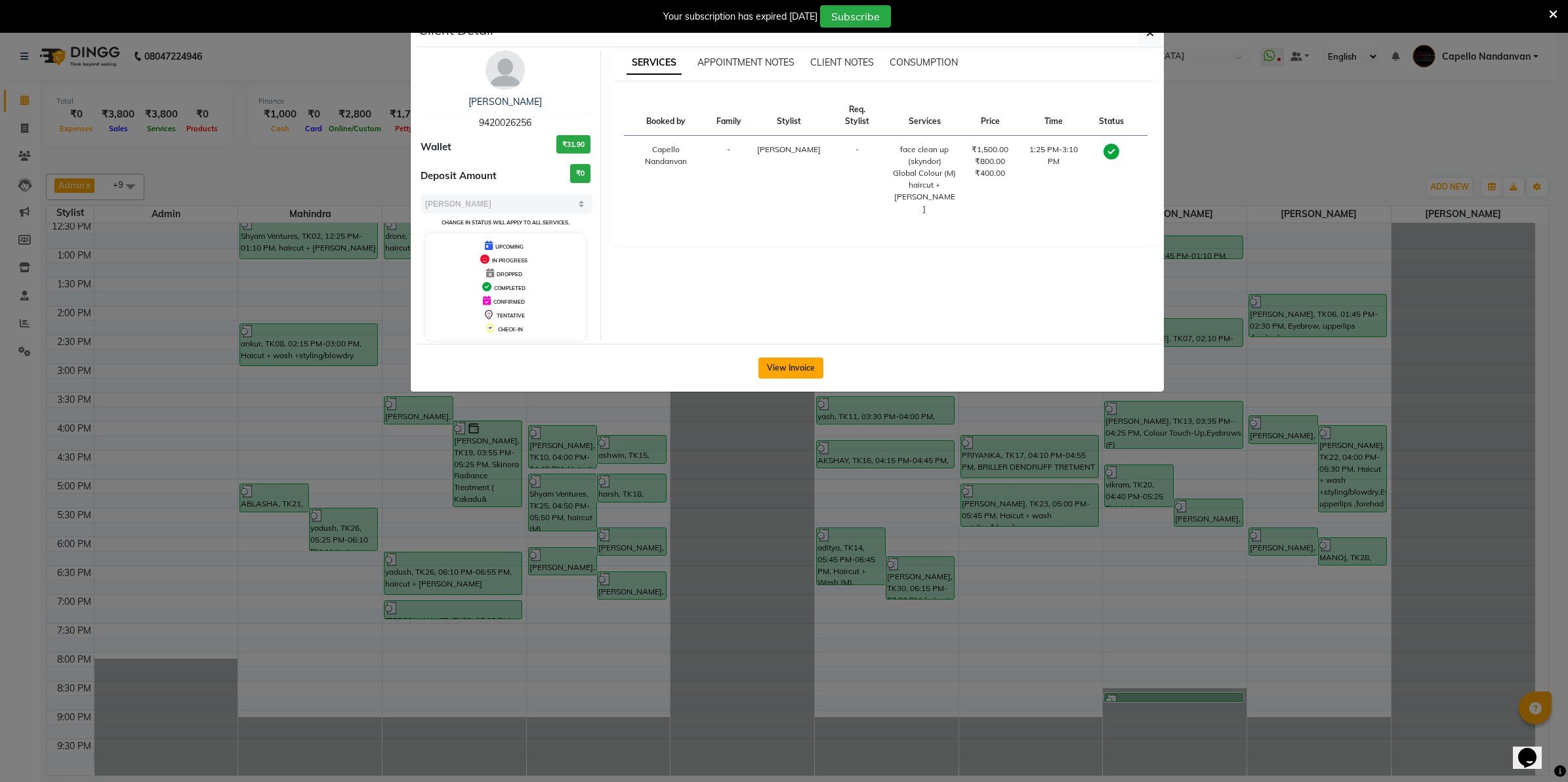
click at [805, 367] on button "View Invoice" at bounding box center [791, 368] width 65 height 21
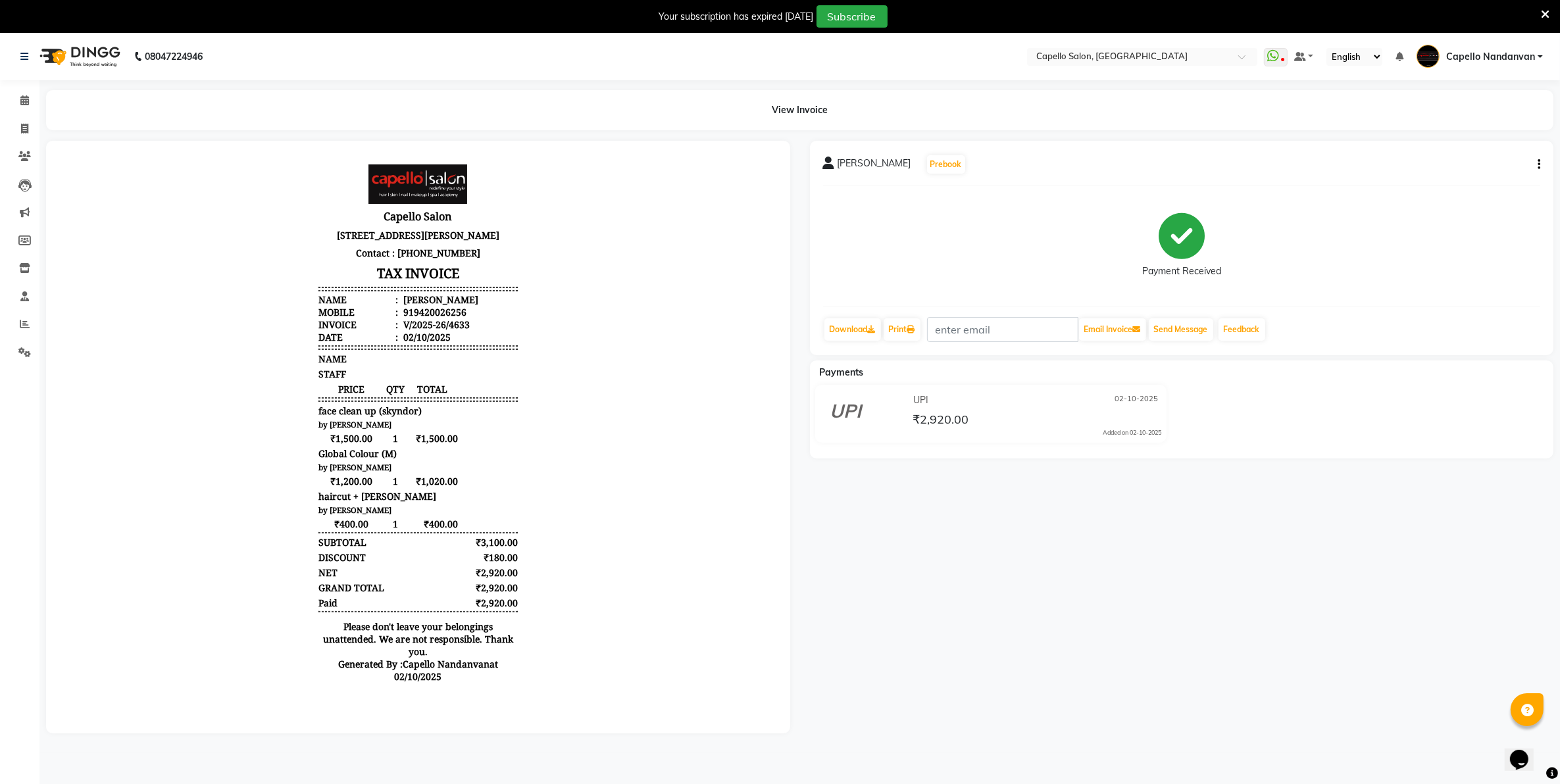
scroll to position [33, 0]
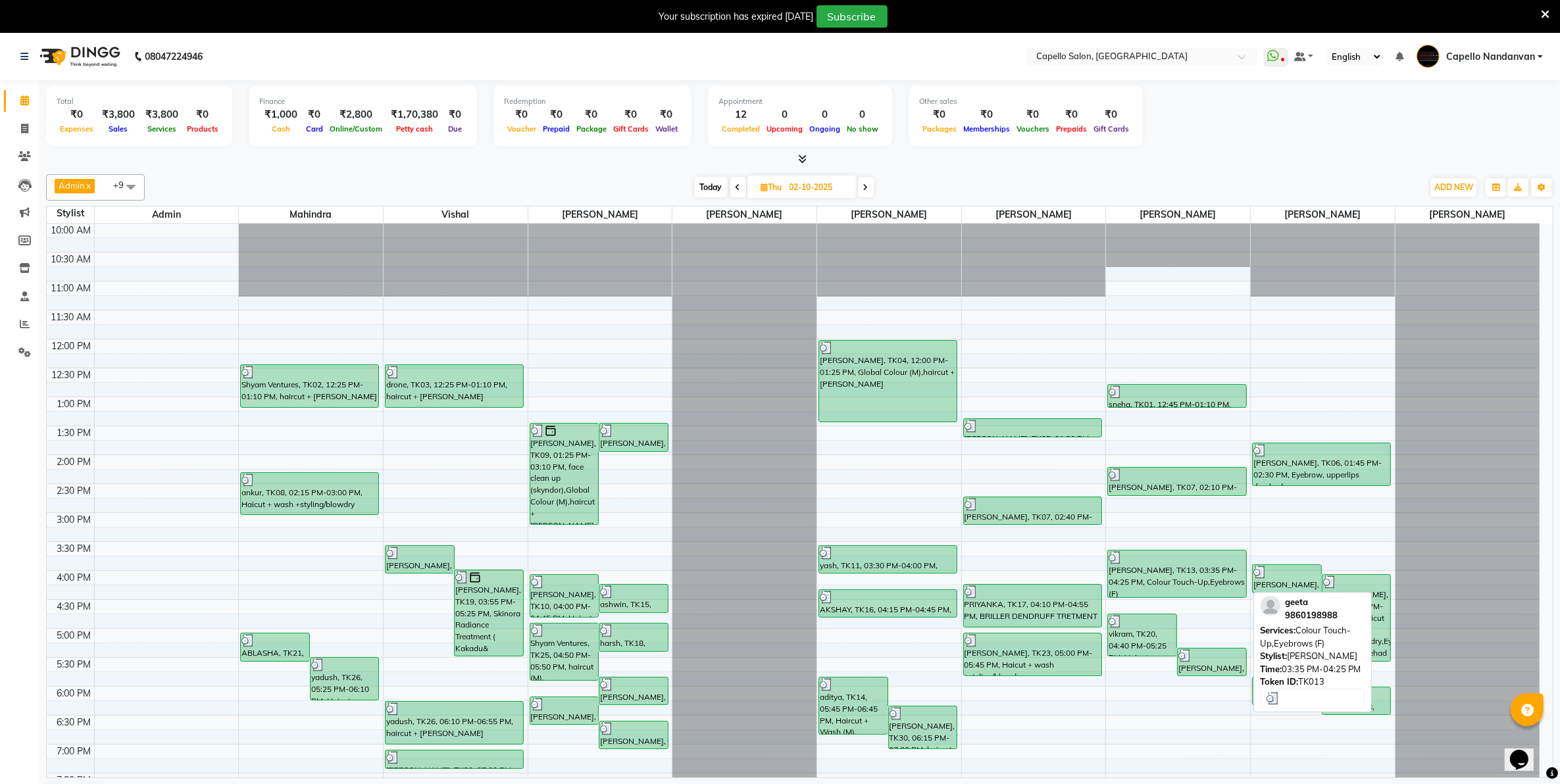
click at [1170, 580] on div "geeta, TK13, 03:35 PM-04:25 PM, Colour Touch-Up,Eyebrows (F)" at bounding box center [1177, 574] width 137 height 47
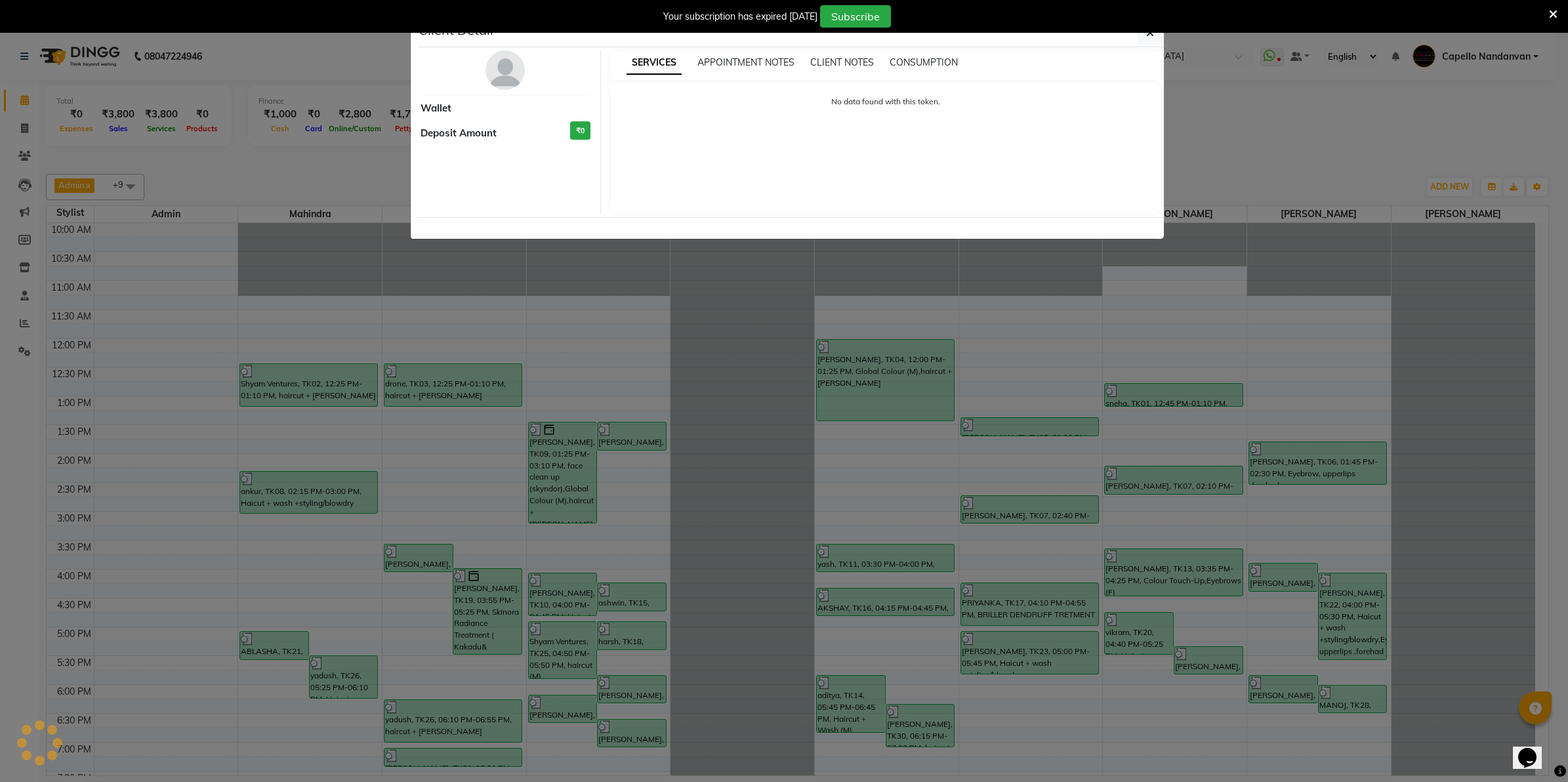
select select "3"
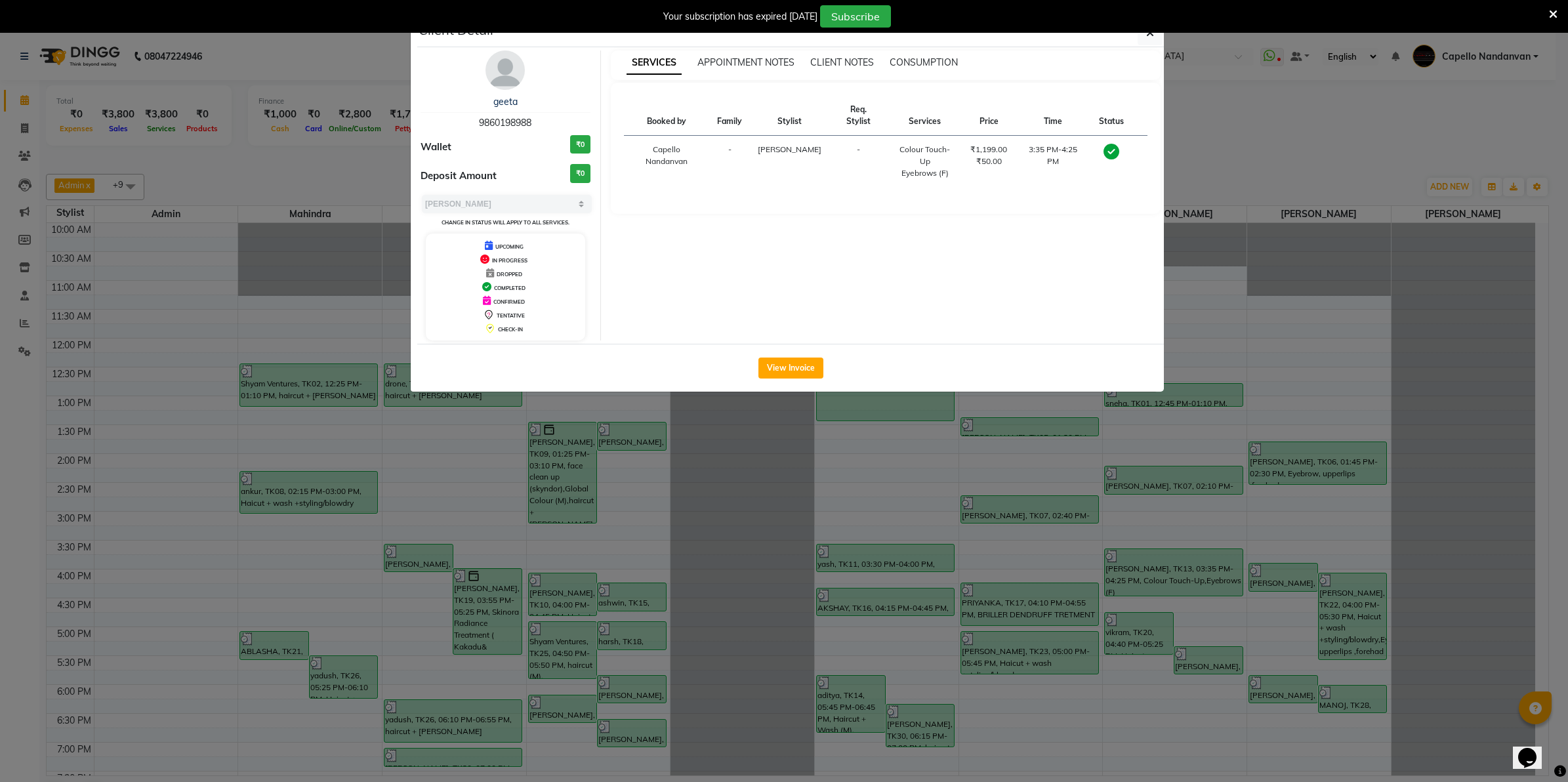
click at [1243, 136] on ngb-modal-window "Client Detail geeta 9860198988 Wallet ₹0 Deposit Amount ₹0 Select MARK DONE UPC…" at bounding box center [784, 391] width 1568 height 782
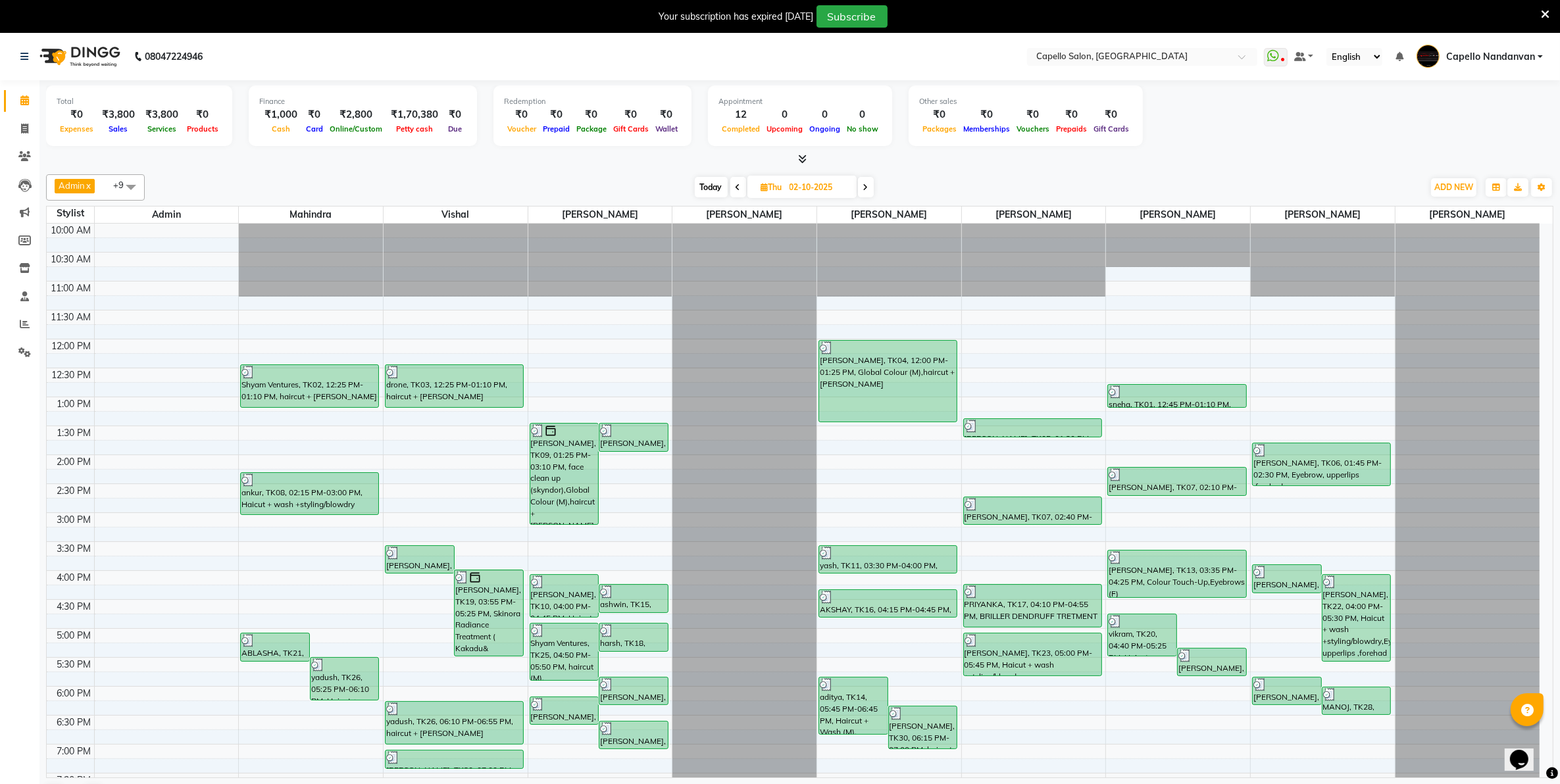
click at [702, 189] on span "Today" at bounding box center [711, 187] width 33 height 20
type input "03-10-2025"
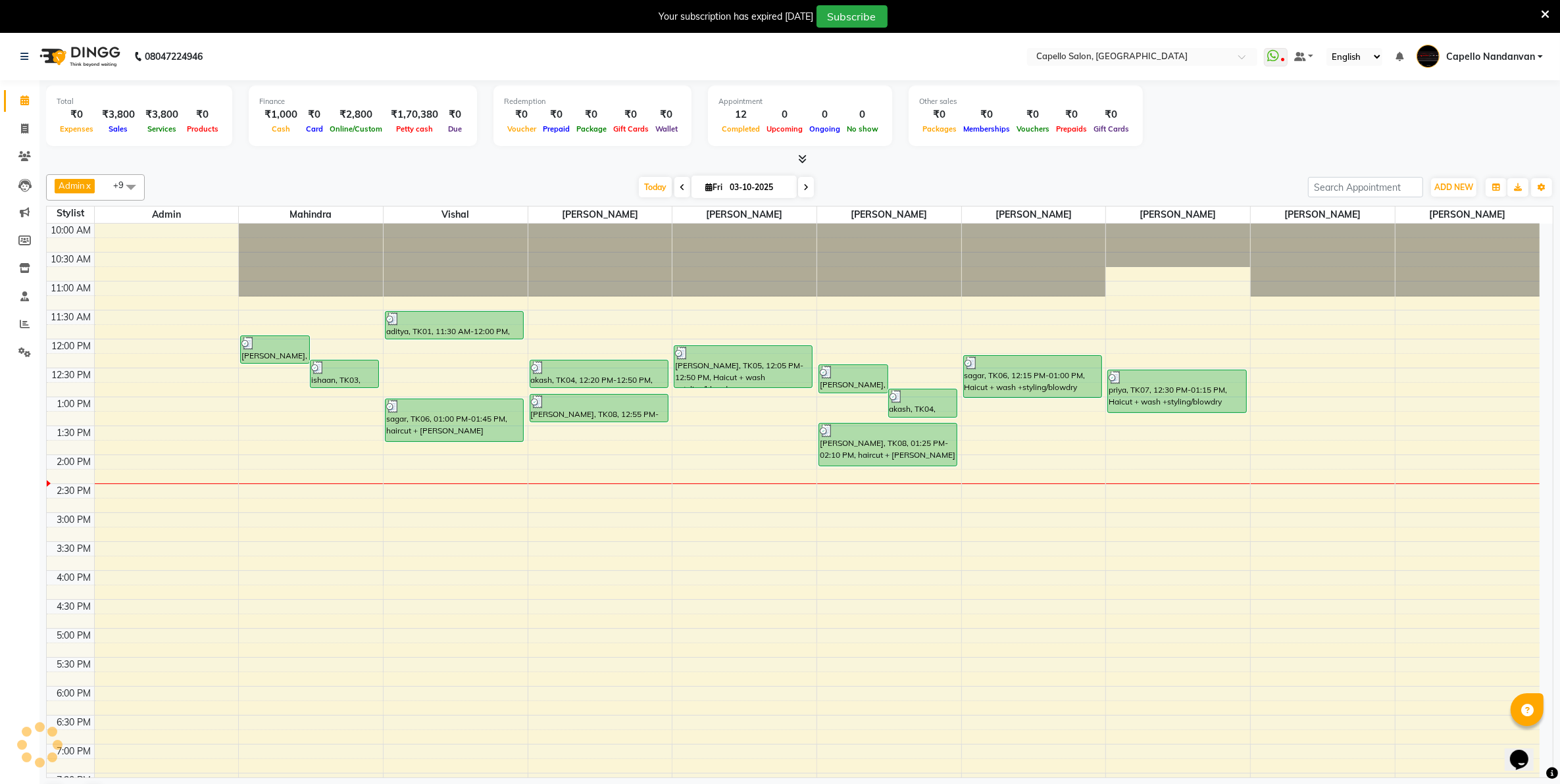
click at [636, 417] on div "[PERSON_NAME], TK08, 12:55 PM-01:25 PM, haircut (M)" at bounding box center [599, 408] width 137 height 27
select select "3"
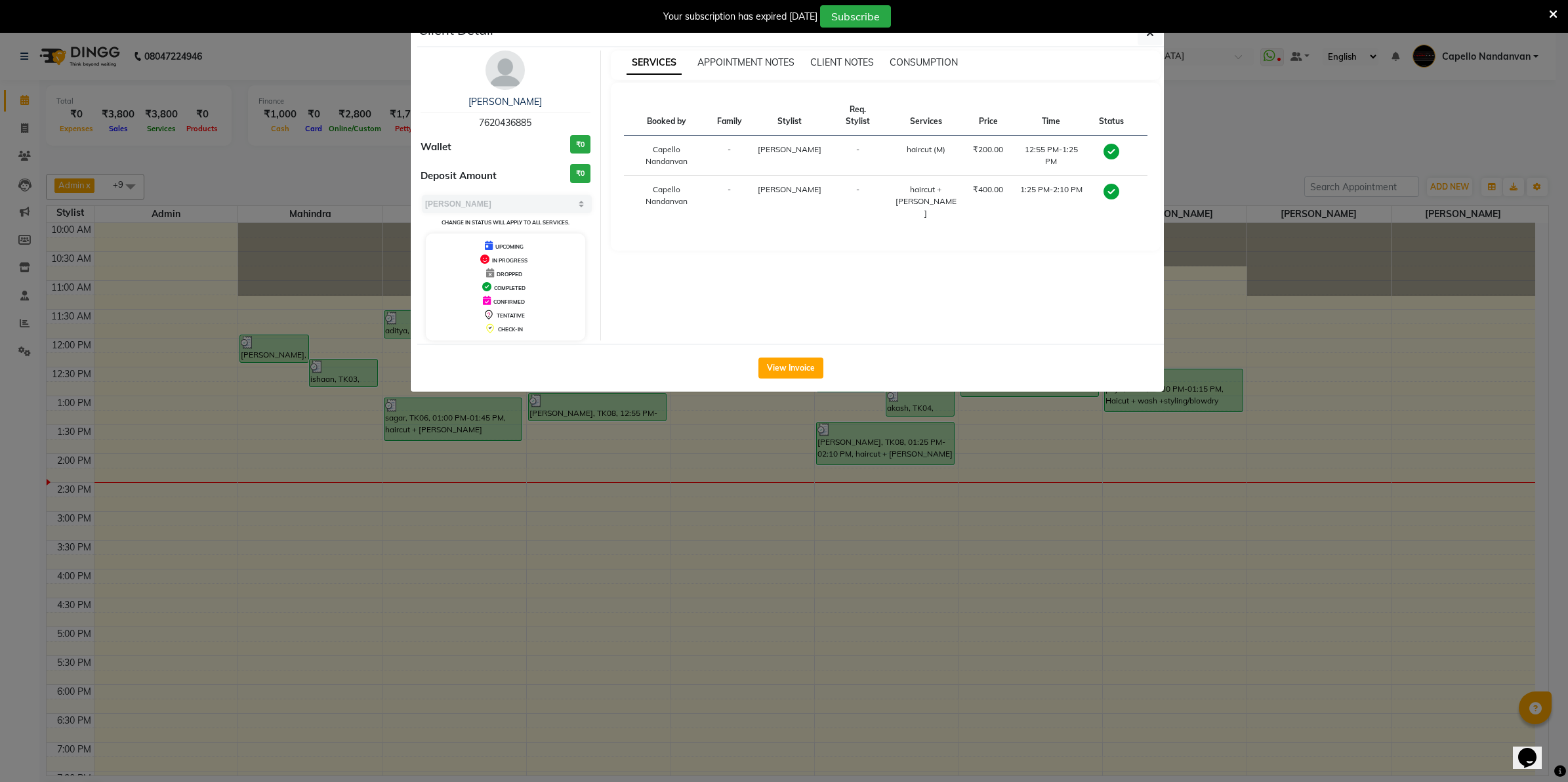
click at [1152, 30] on div "Your subscription has expired 2 days ago Subscribe" at bounding box center [784, 16] width 1568 height 33
click at [1152, 40] on button "button" at bounding box center [1149, 32] width 25 height 25
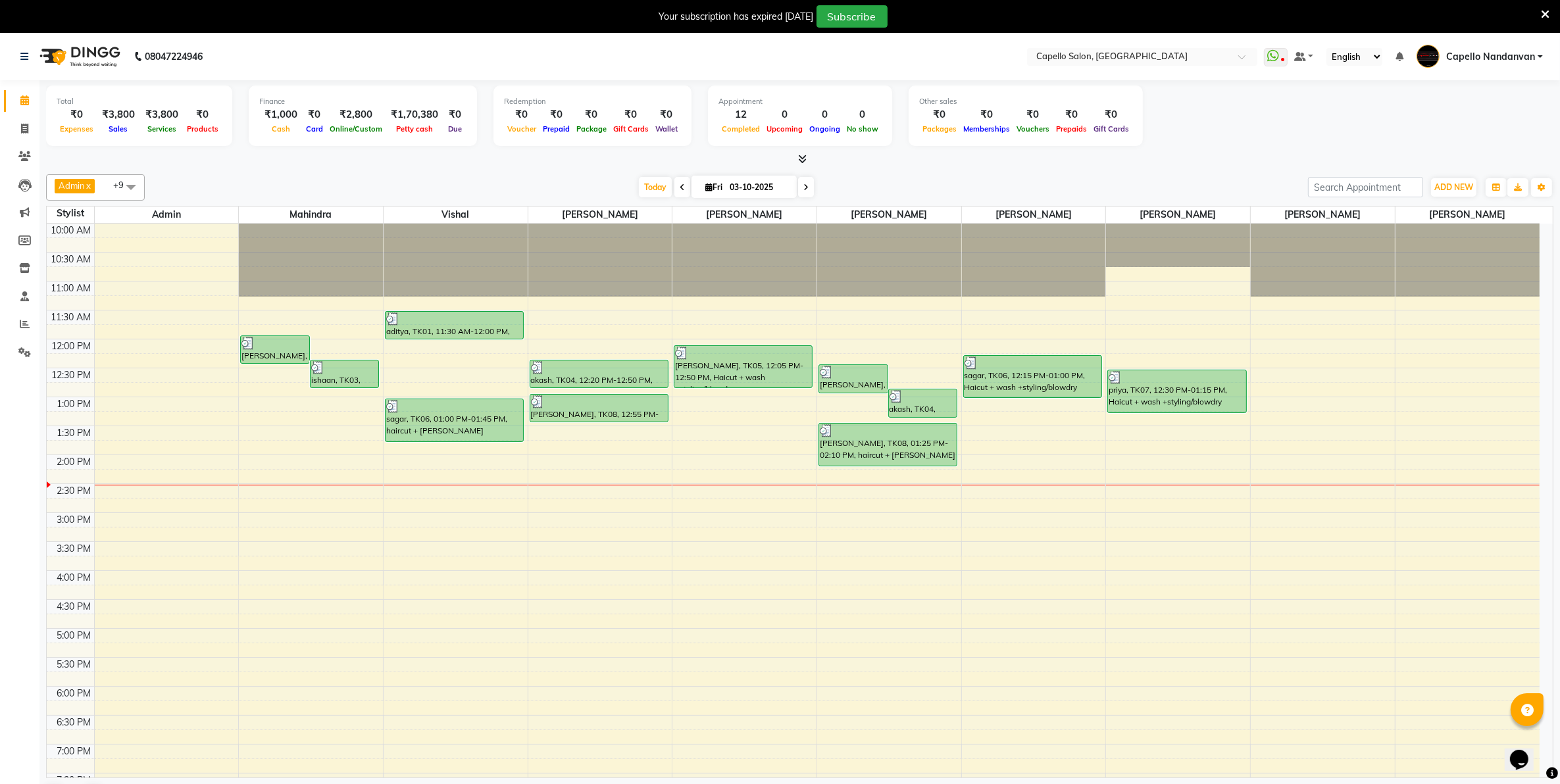
click at [1265, 124] on div "Total ₹0 Expenses ₹3,800 Sales ₹3,800 Services ₹0 Products Finance ₹1,000 Cash …" at bounding box center [800, 118] width 1507 height 65
click at [1545, 15] on icon at bounding box center [1545, 15] width 9 height 12
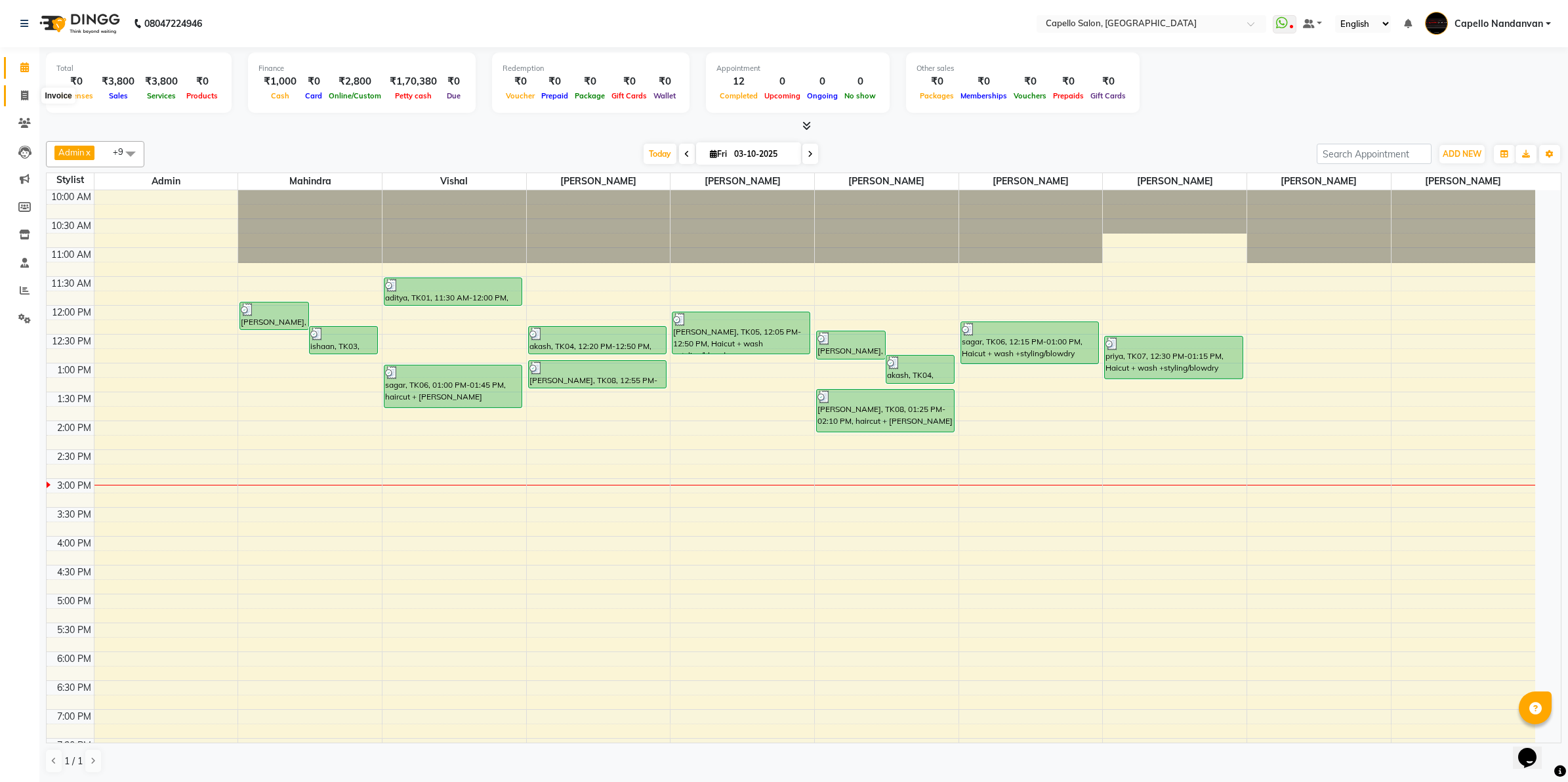
click at [27, 97] on icon at bounding box center [24, 95] width 7 height 10
select select "service"
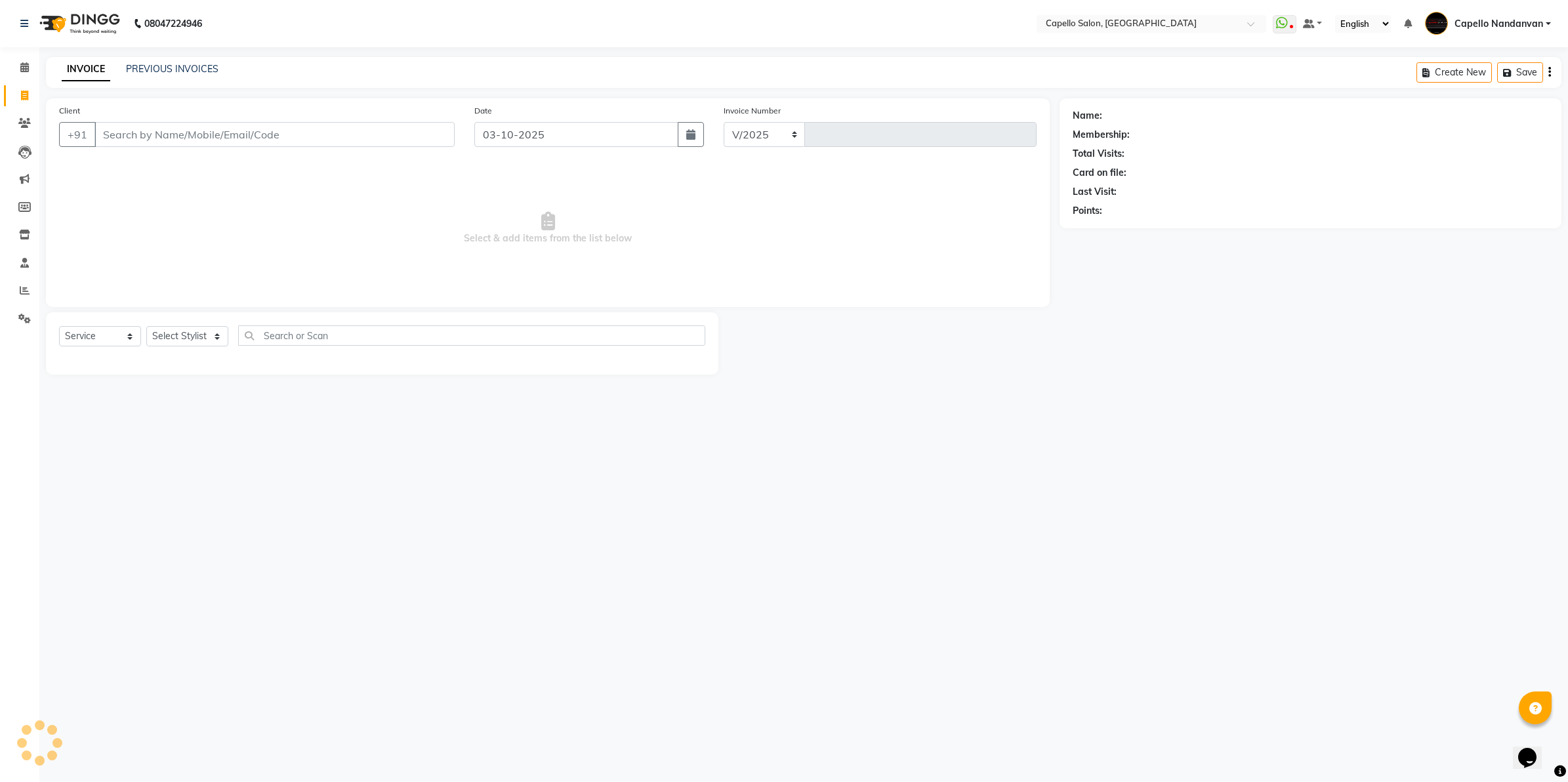
select select "830"
type input "4665"
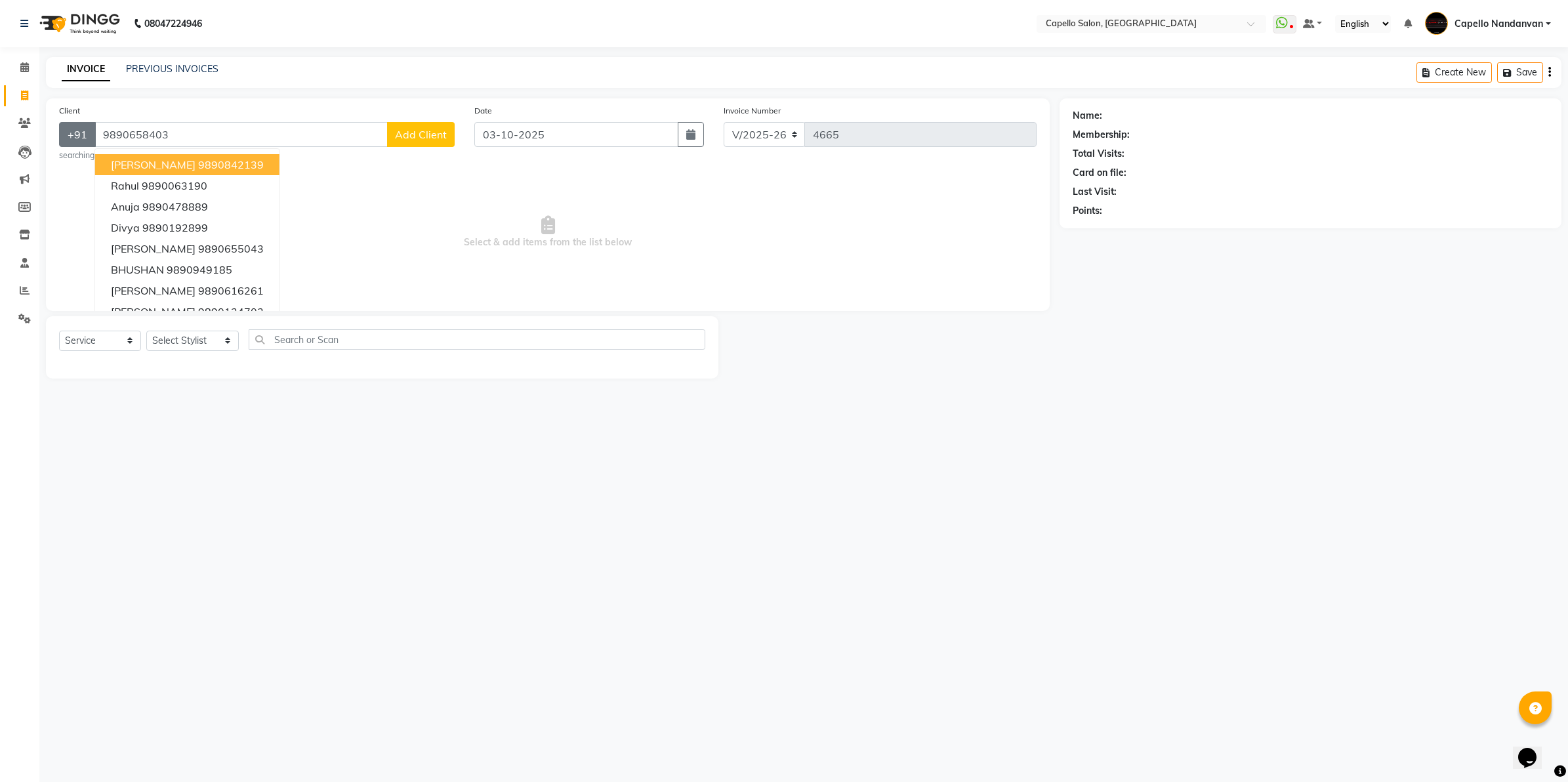
type input "9890658403"
click at [212, 342] on select "Select Stylist Admin [PERSON_NAME] [PERSON_NAME] [PERSON_NAME] [PERSON_NAME] Ow…" at bounding box center [192, 341] width 93 height 20
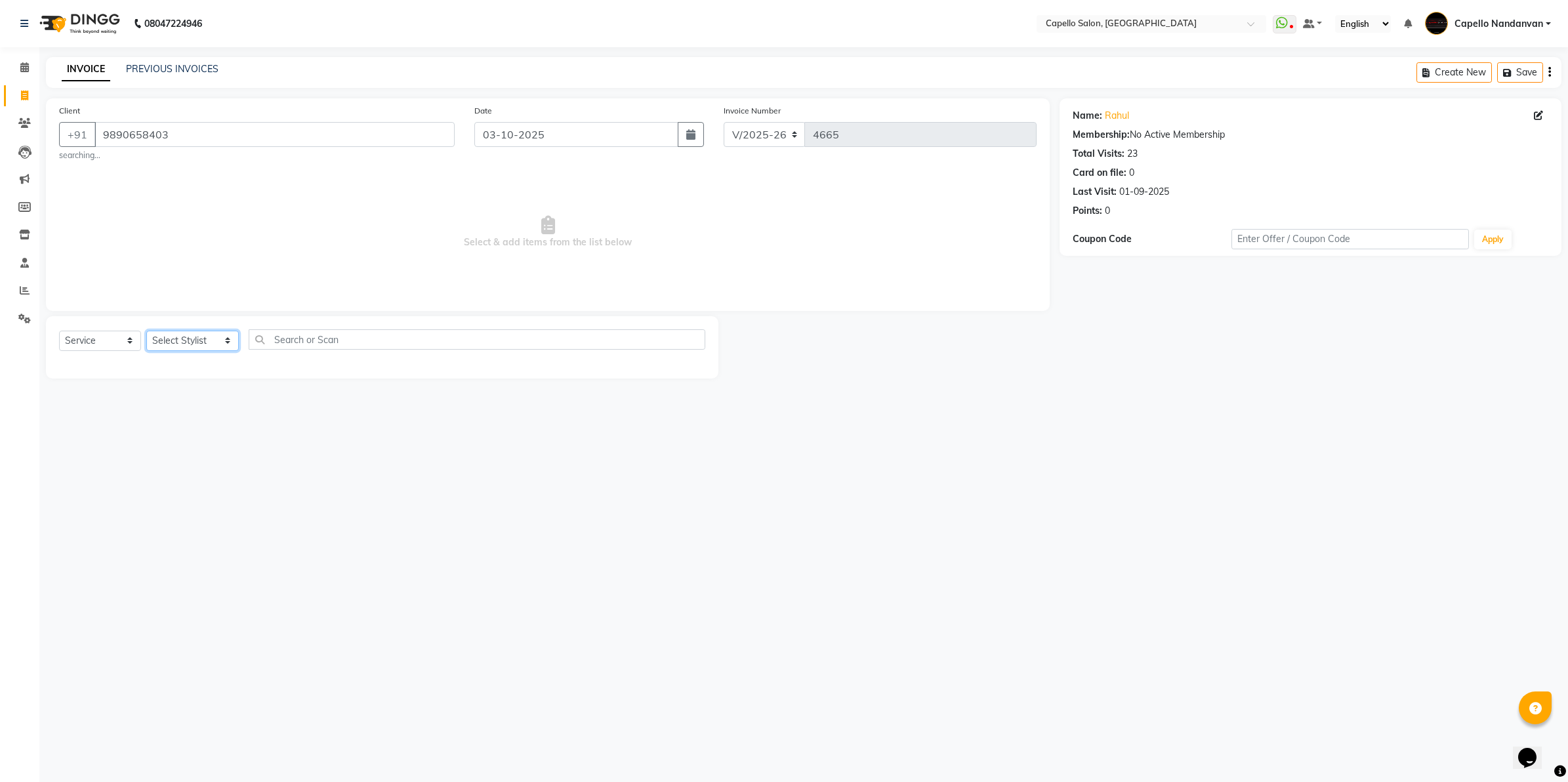
select select "51223"
click at [147, 331] on select "Select Stylist Admin [PERSON_NAME] [PERSON_NAME] [PERSON_NAME] [PERSON_NAME] Ow…" at bounding box center [192, 341] width 93 height 20
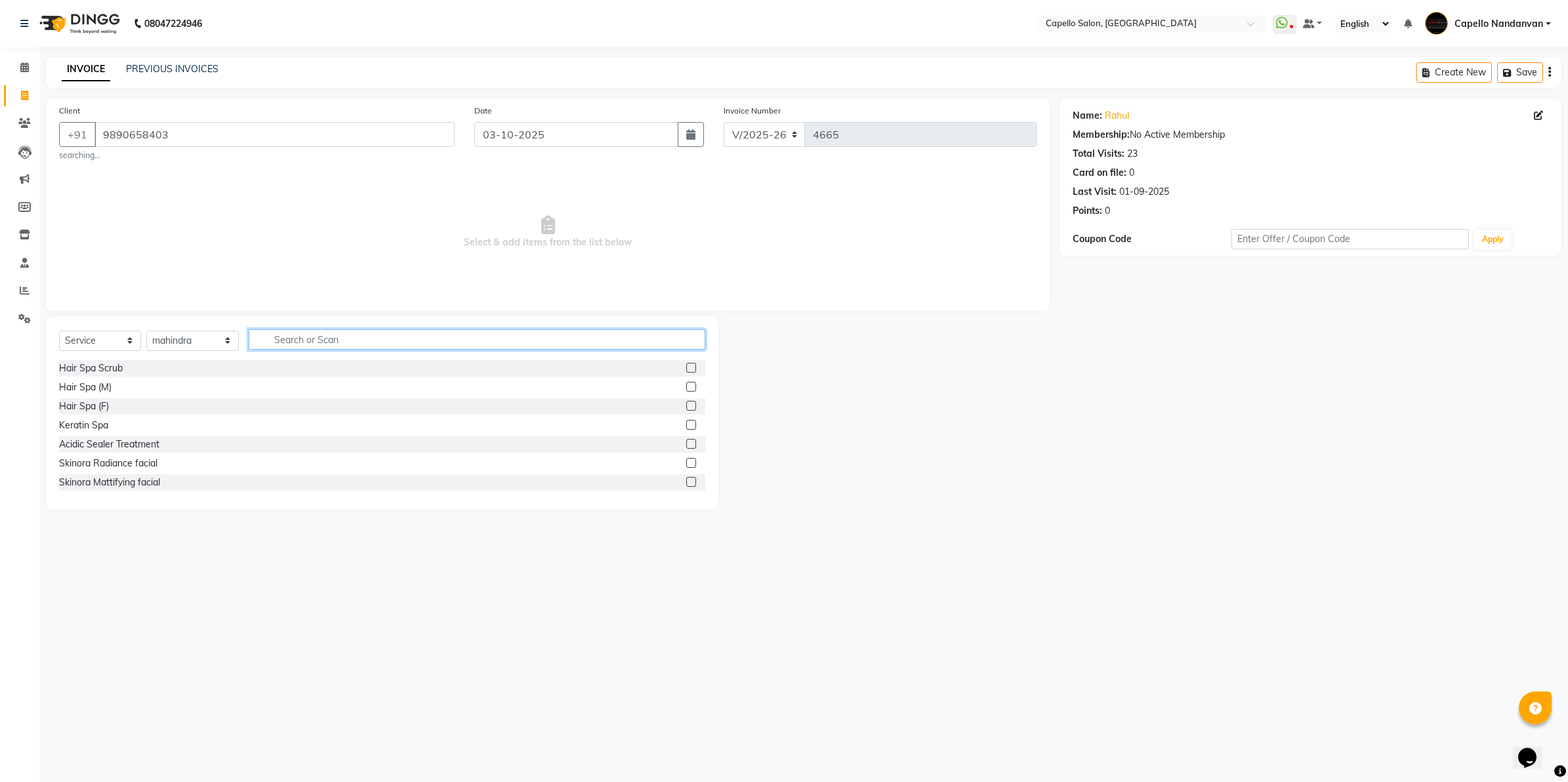
click at [351, 340] on input "text" at bounding box center [477, 339] width 457 height 20
type input "cut"
click at [686, 405] on label at bounding box center [691, 406] width 10 height 10
click at [686, 405] on input "checkbox" at bounding box center [690, 406] width 9 height 9
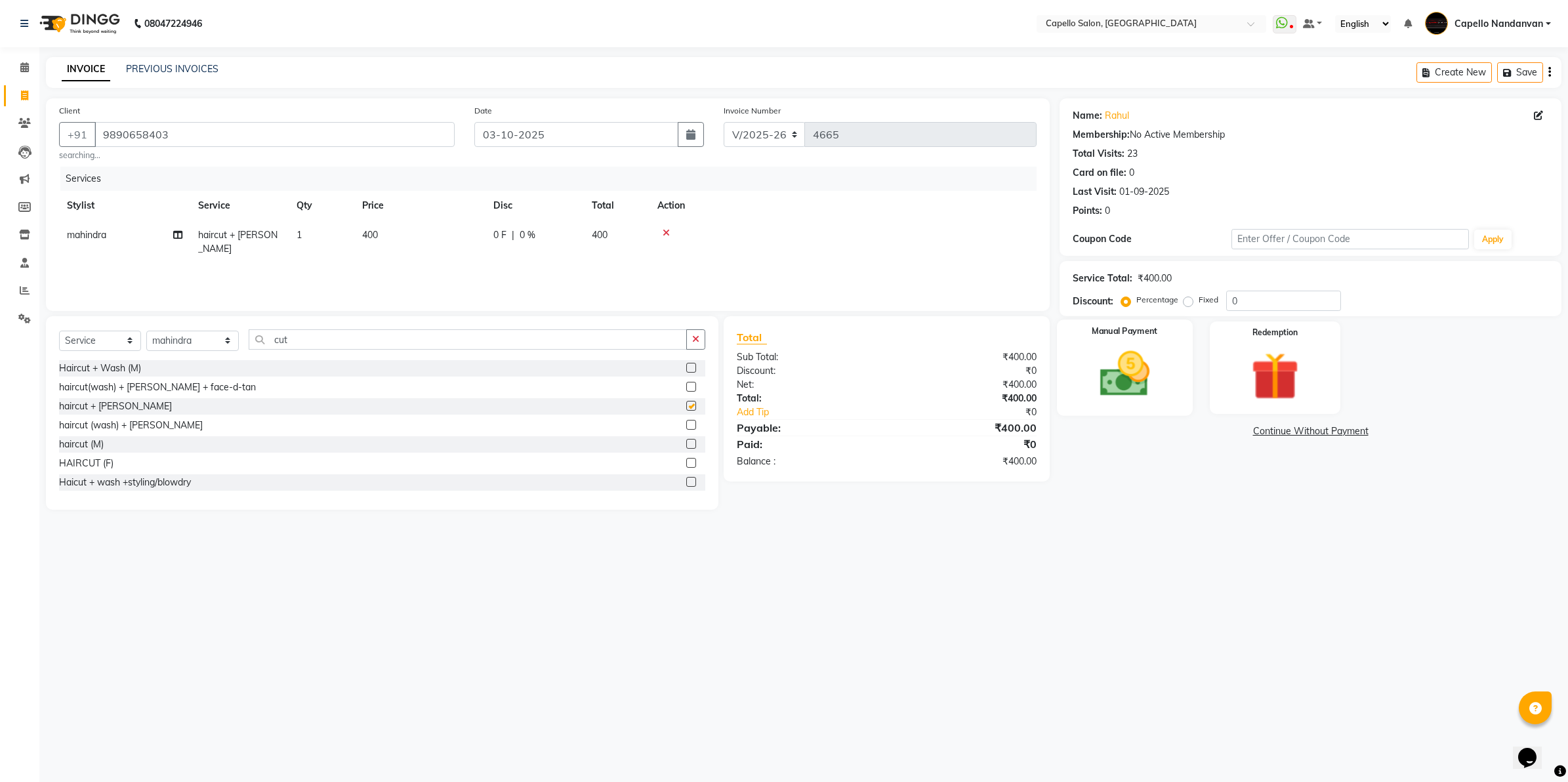
checkbox input "false"
click at [1155, 395] on img at bounding box center [1124, 374] width 81 height 58
click at [1202, 433] on span "UPI" at bounding box center [1198, 432] width 20 height 15
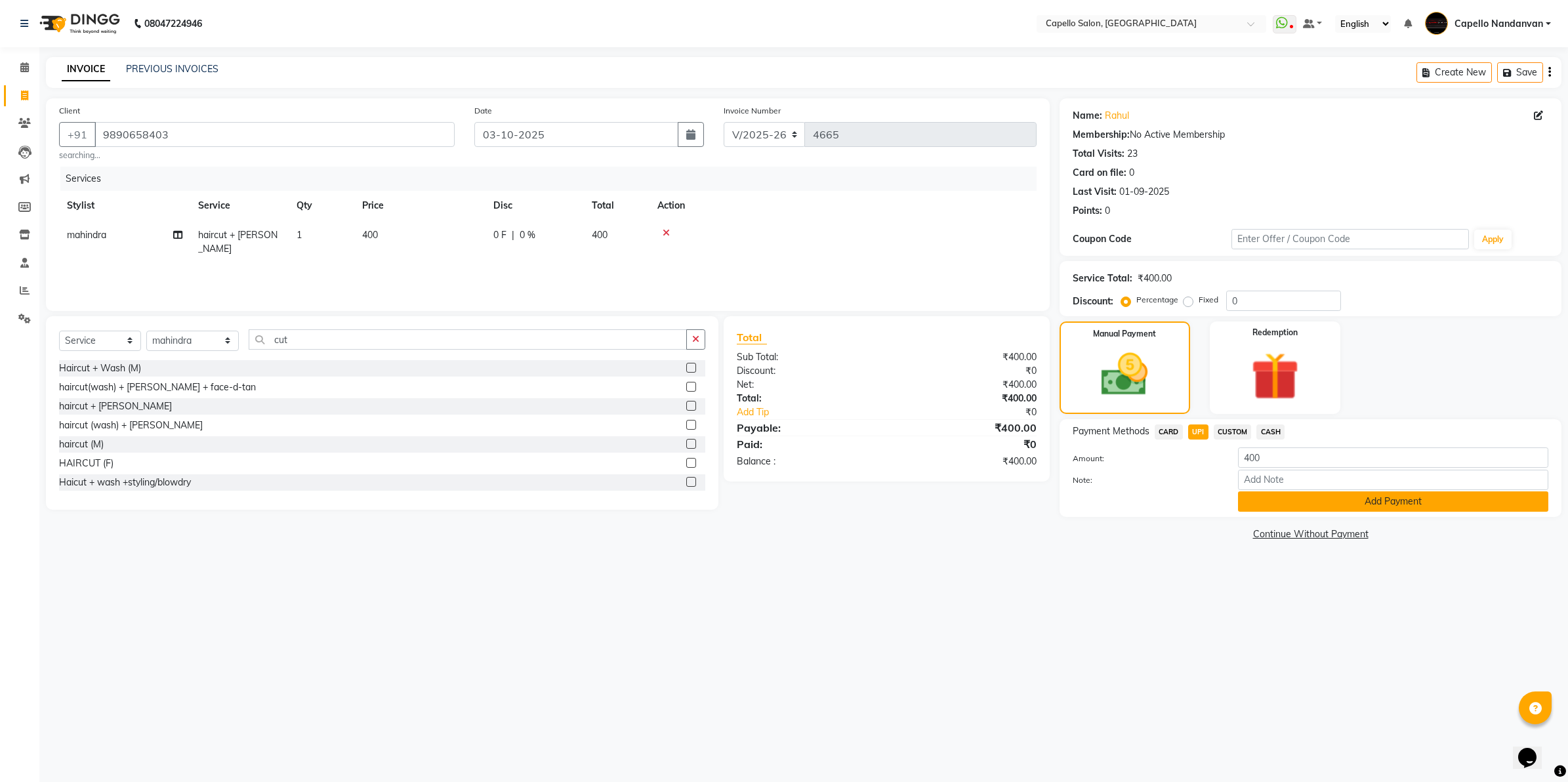
click at [1255, 506] on button "Add Payment" at bounding box center [1392, 501] width 310 height 20
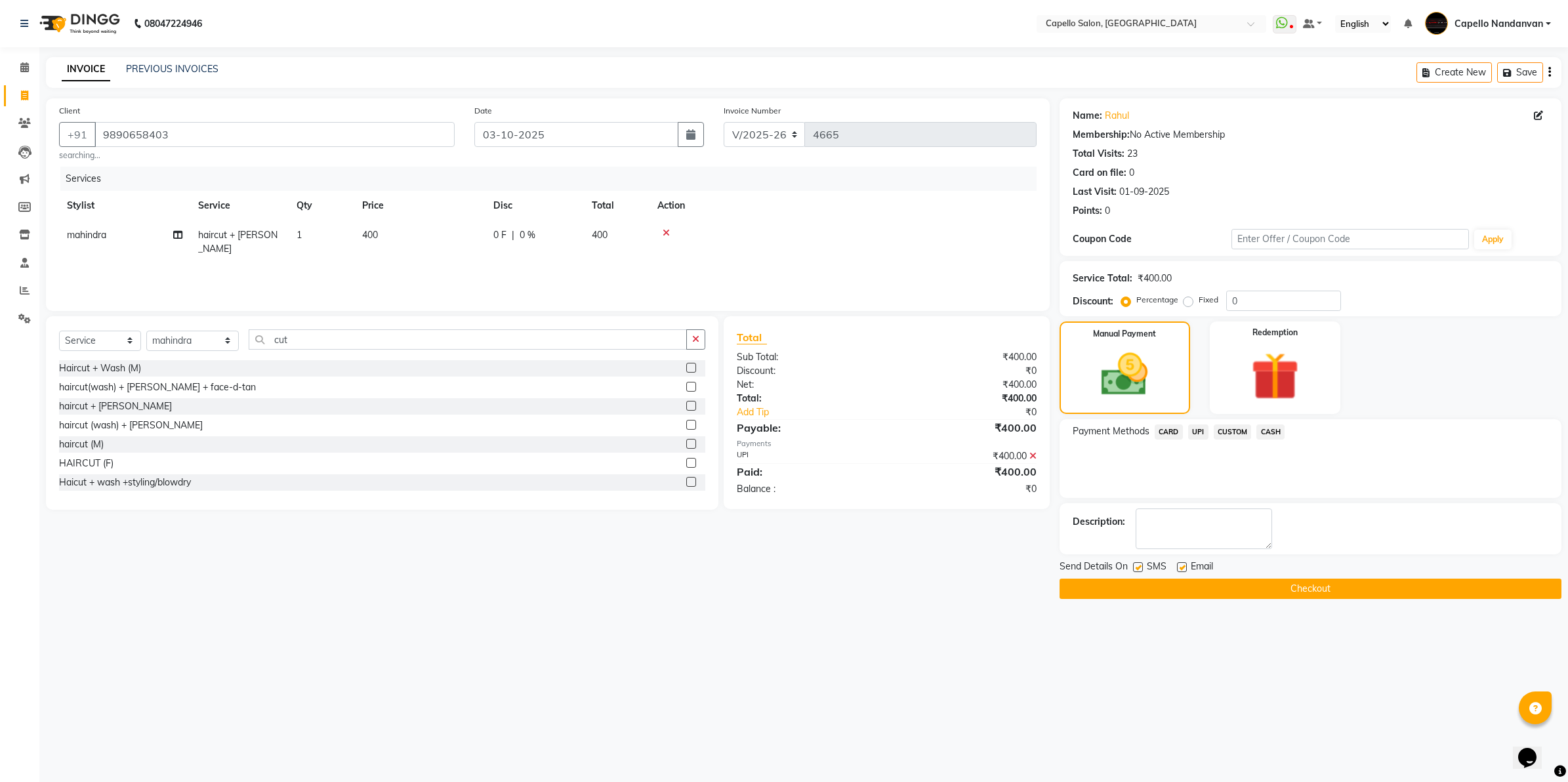
click at [1337, 587] on button "Checkout" at bounding box center [1309, 588] width 502 height 20
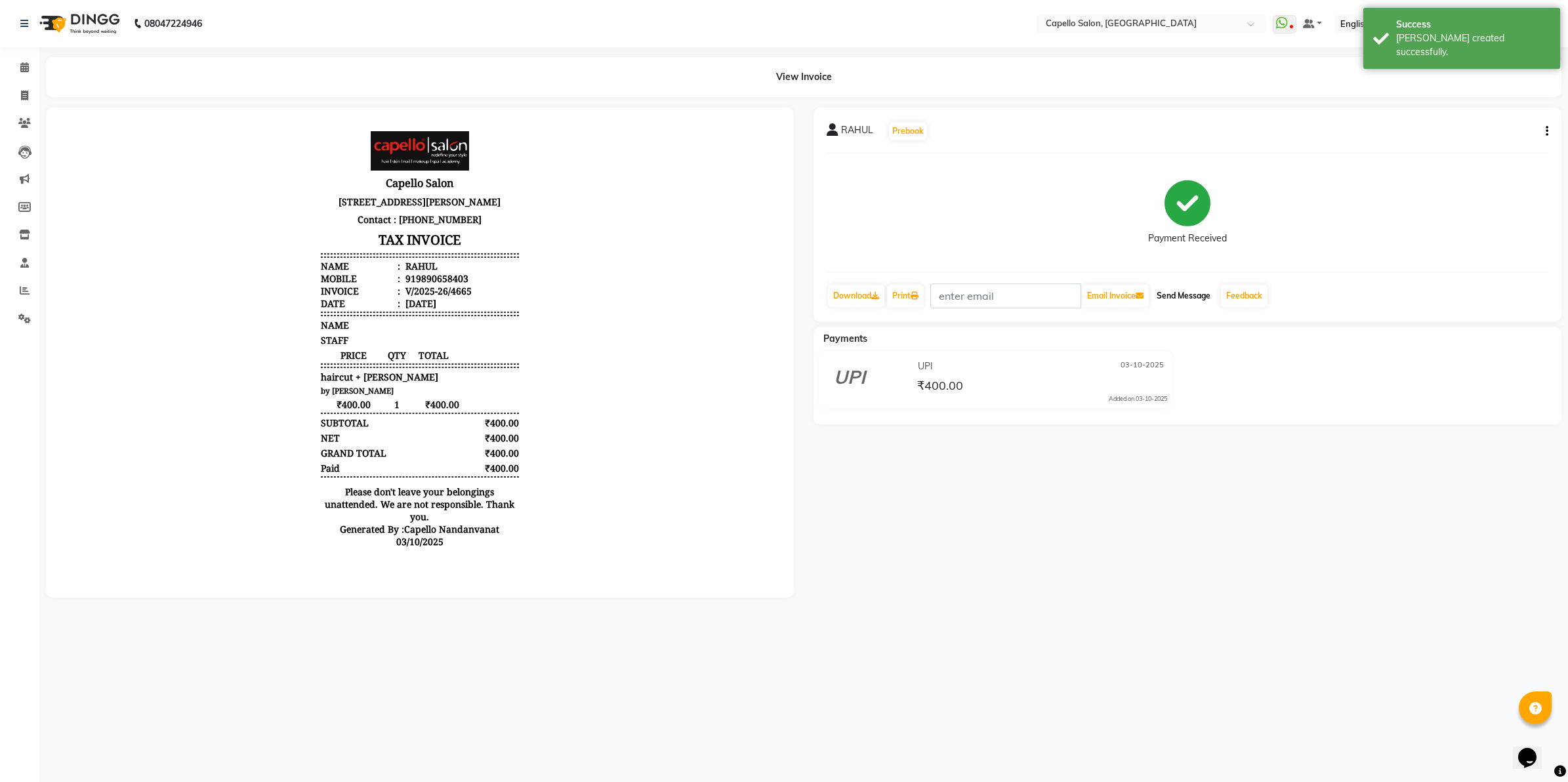
click at [1195, 292] on button "Send Message" at bounding box center [1183, 296] width 64 height 23
click at [1242, 297] on link "Feedback" at bounding box center [1244, 296] width 47 height 23
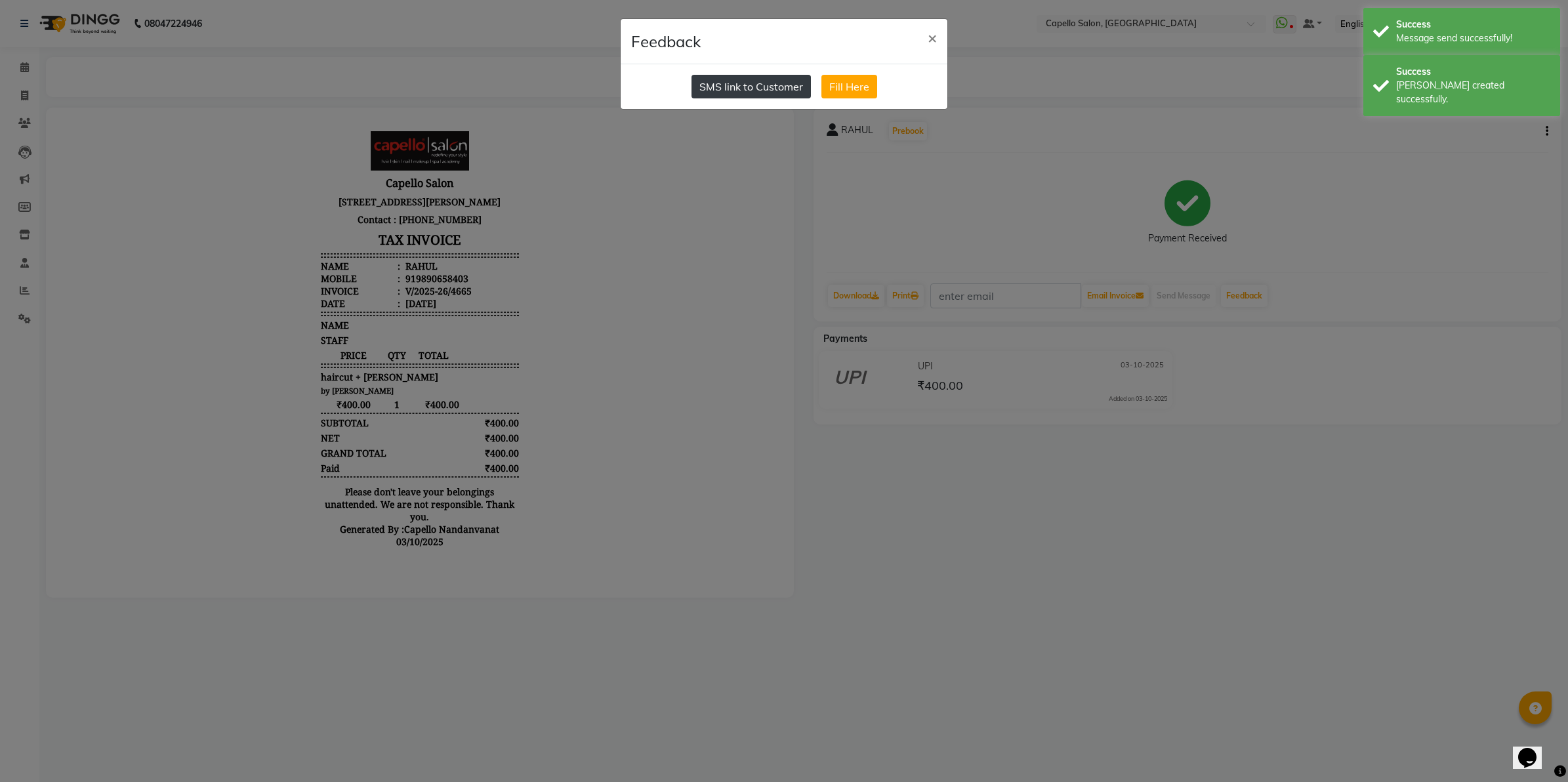
click at [753, 87] on button "SMS link to Customer" at bounding box center [751, 86] width 119 height 23
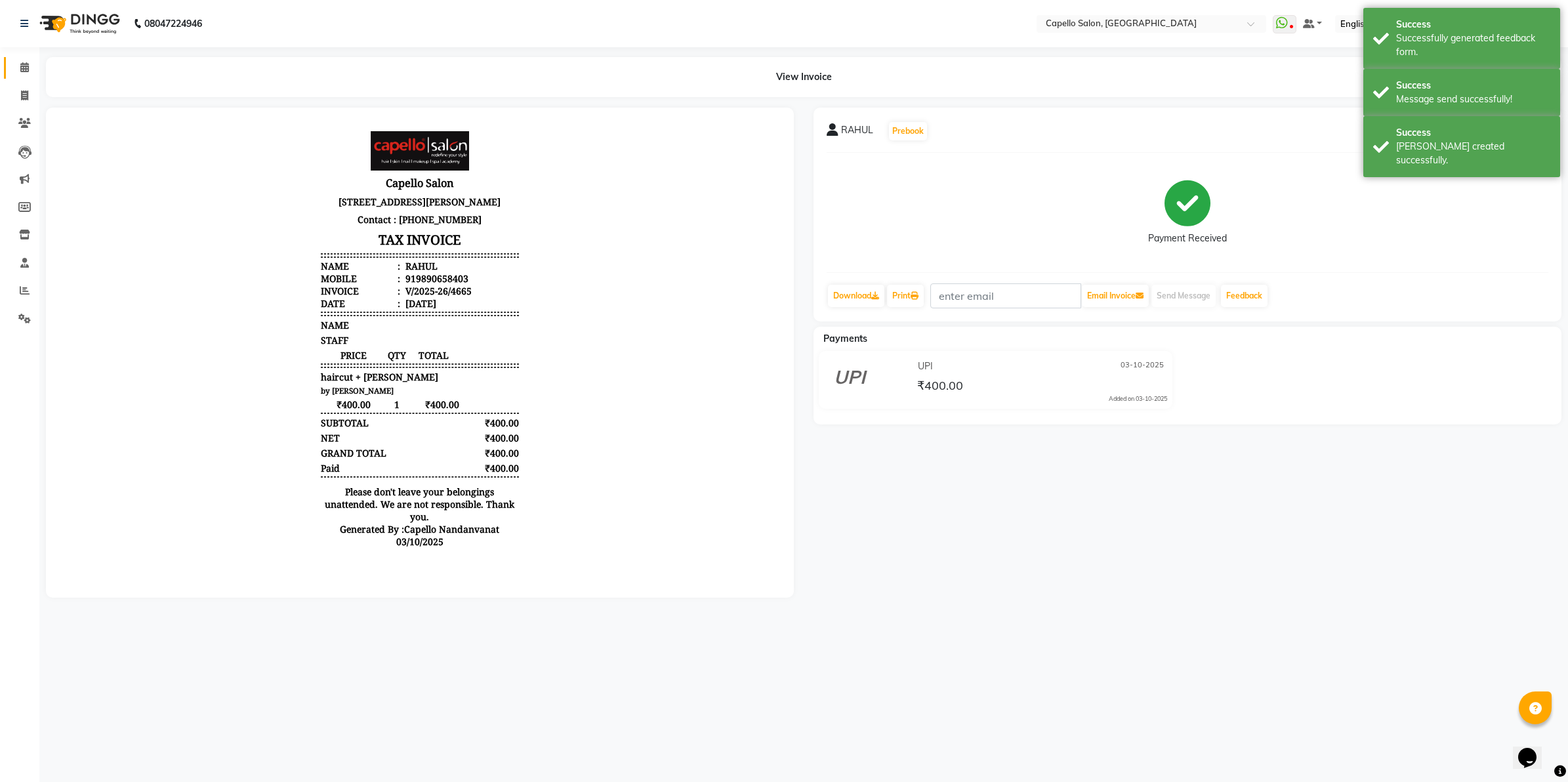
click at [11, 62] on link "Calendar" at bounding box center [19, 68] width 31 height 22
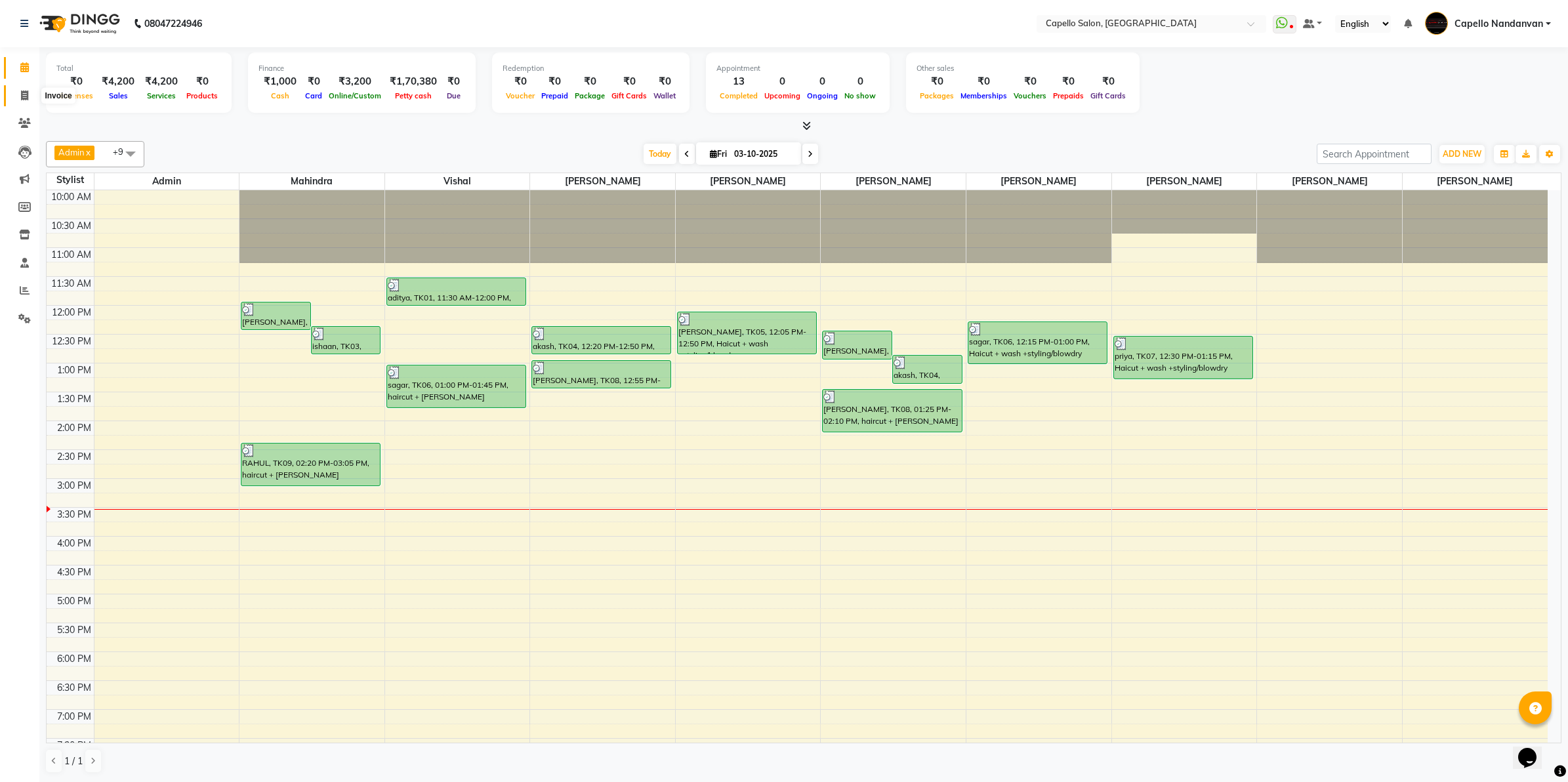
click at [25, 97] on icon at bounding box center [24, 95] width 7 height 10
select select "service"
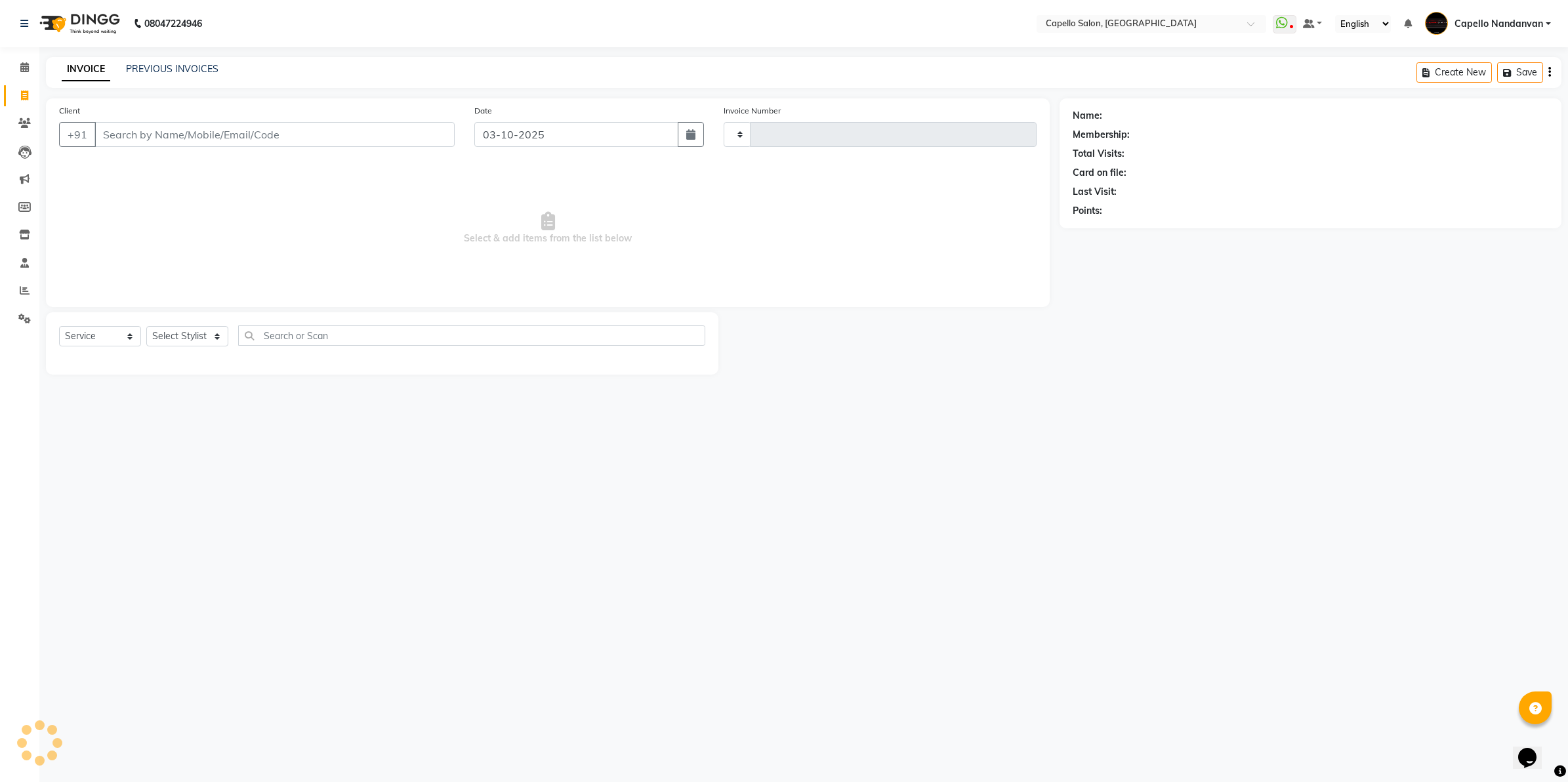
type input "4666"
select select "830"
click at [148, 131] on input "Client" at bounding box center [274, 134] width 360 height 25
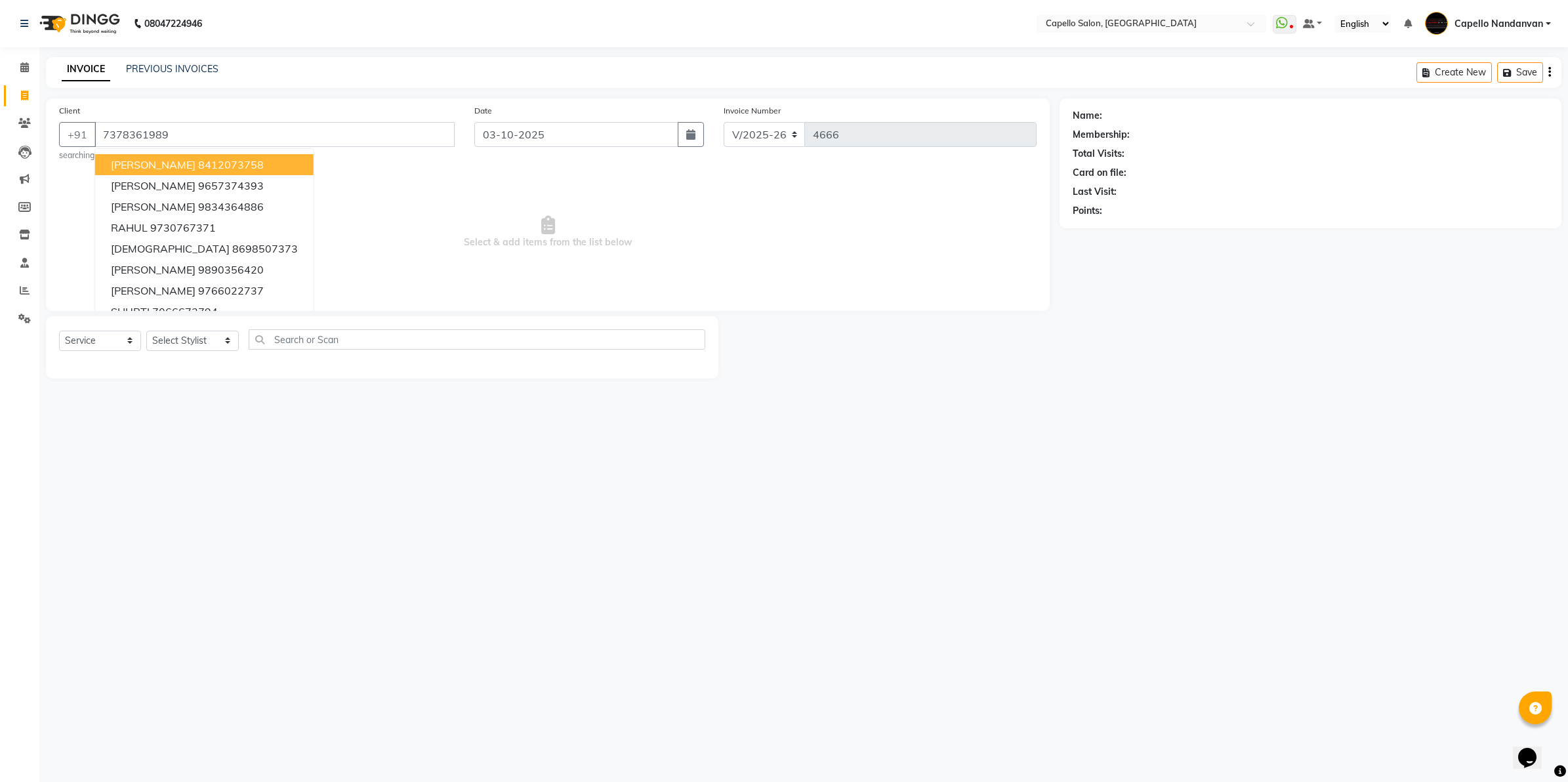
type input "7378361989"
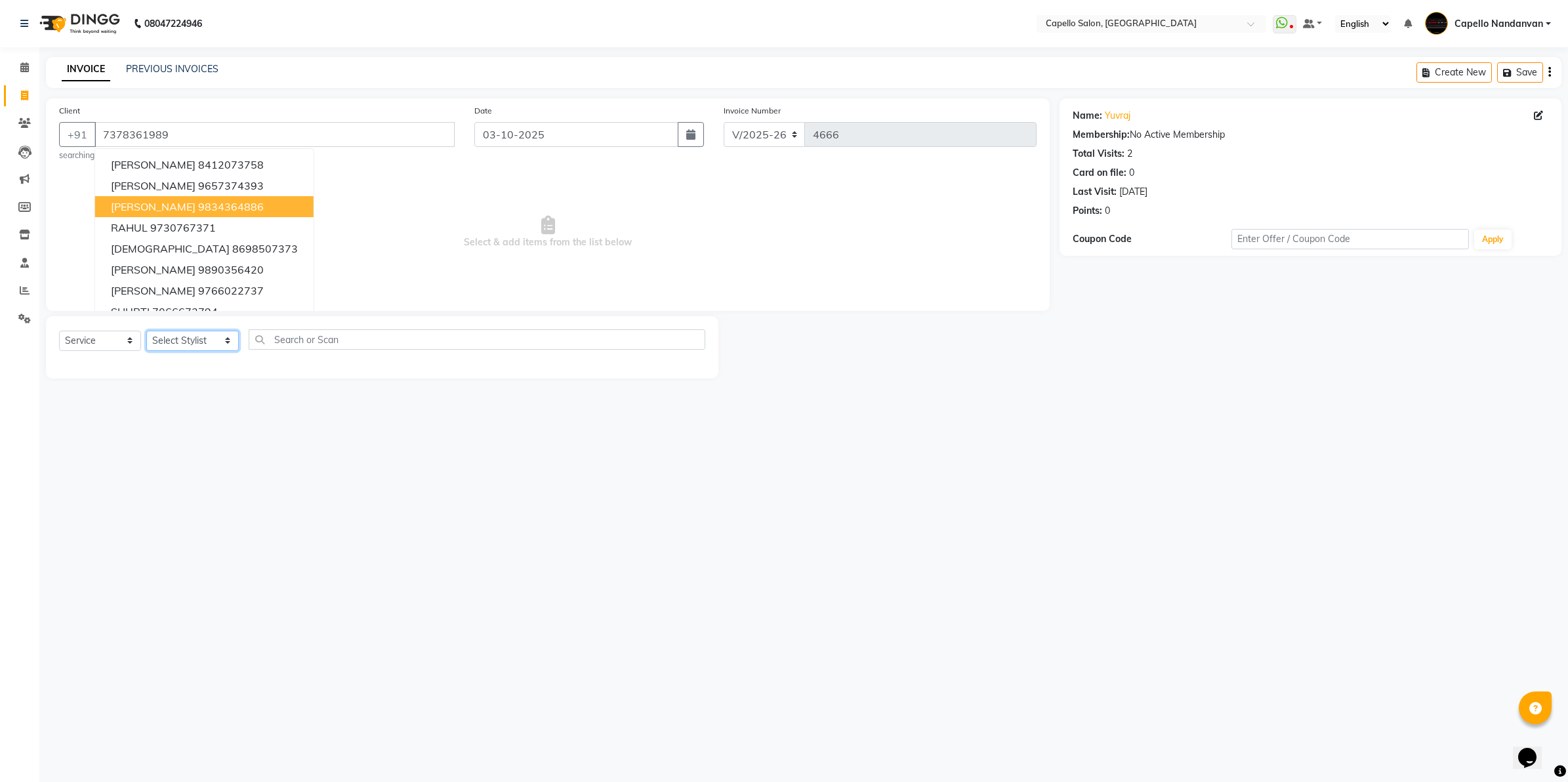
click at [217, 340] on select "Select Stylist Admin ASHIK DHAPODKAR Capello Nandanvan CHETNA SONI Himansu Owne…" at bounding box center [192, 341] width 93 height 20
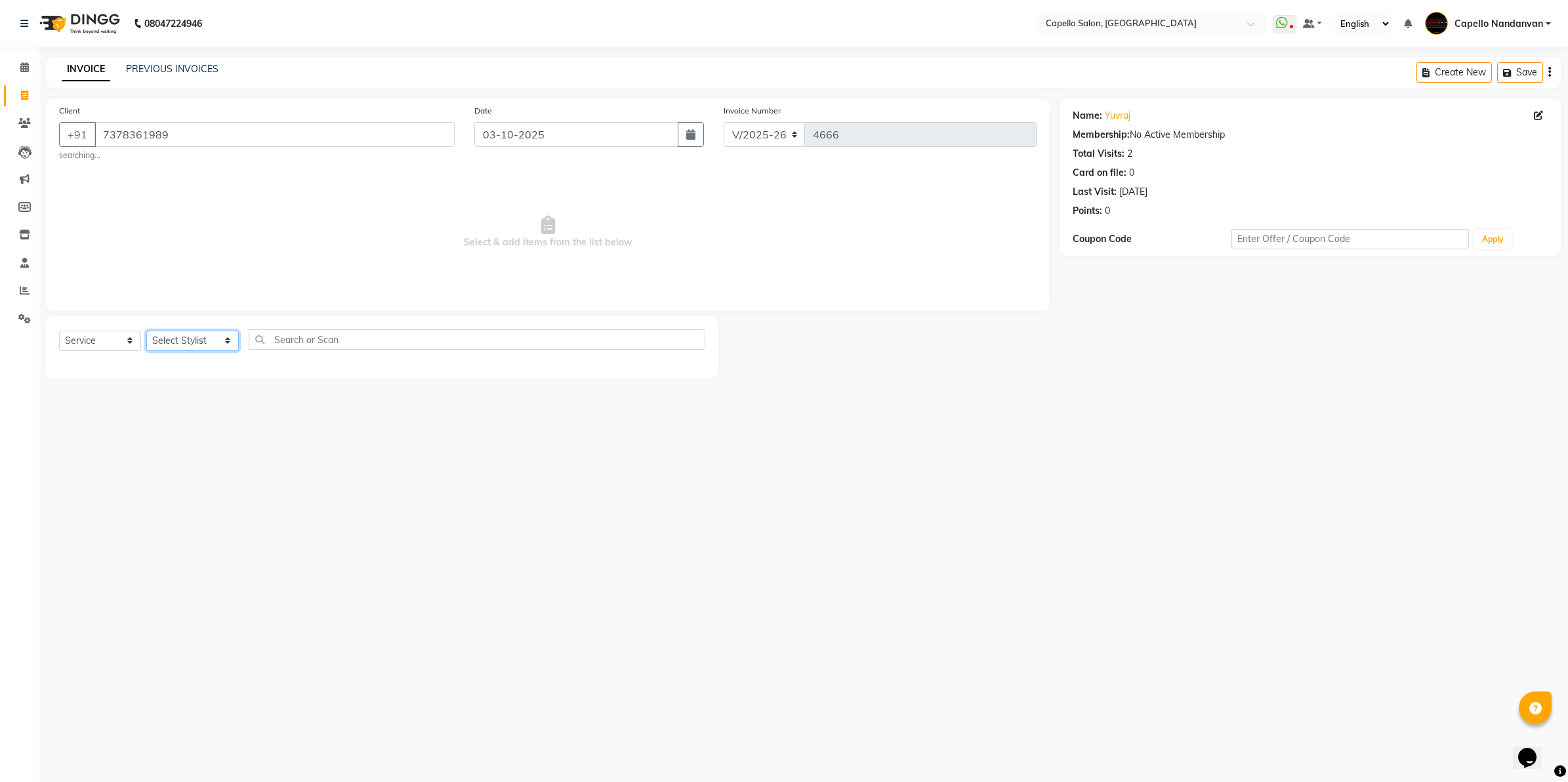
select select "83973"
click at [147, 331] on select "Select Stylist Admin ASHIK DHAPODKAR Capello Nandanvan CHETNA SONI Himansu Owne…" at bounding box center [192, 341] width 93 height 20
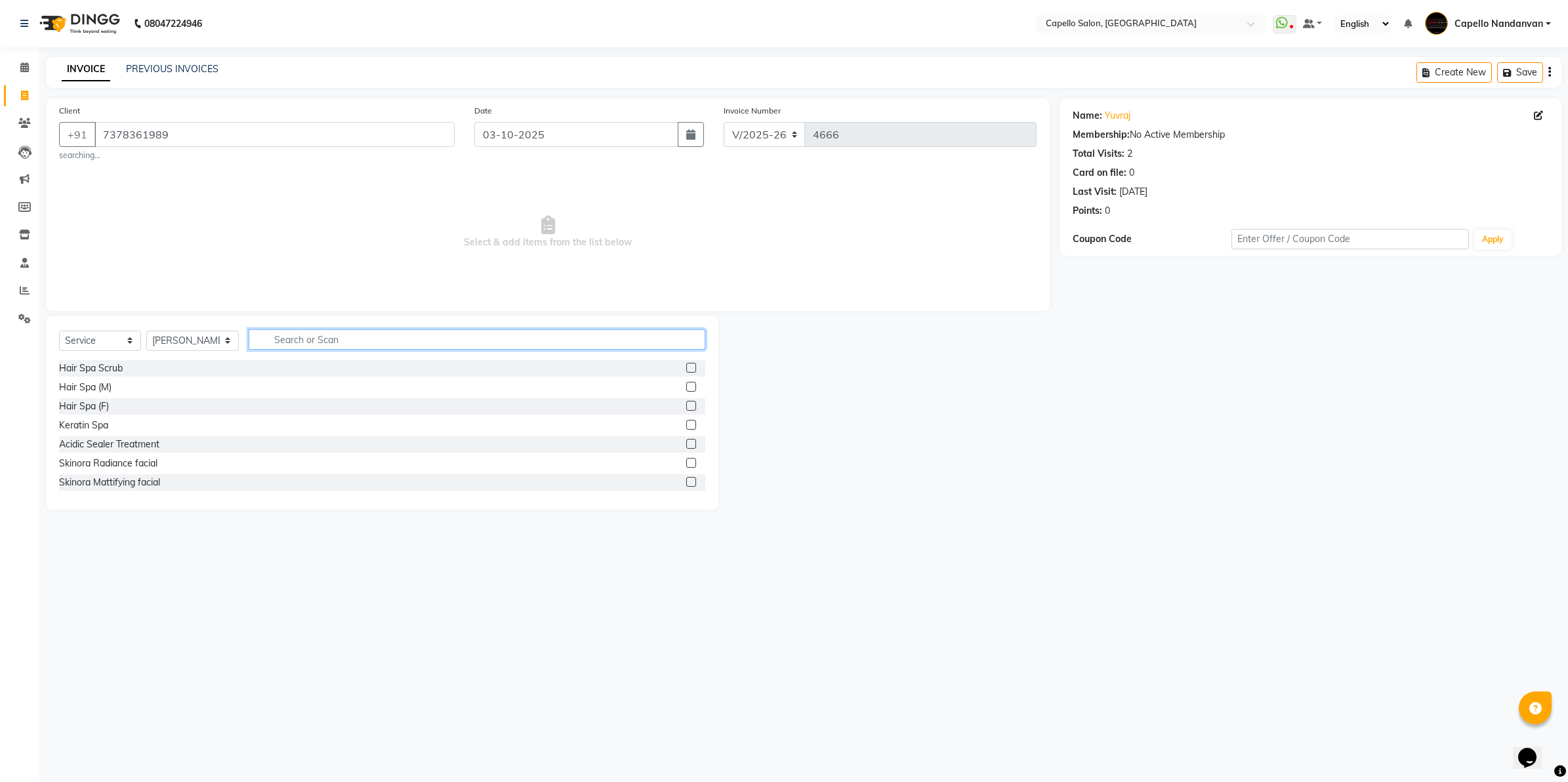
click at [342, 331] on input "text" at bounding box center [477, 339] width 457 height 20
type input "cut"
click at [686, 365] on label at bounding box center [691, 367] width 10 height 10
click at [686, 365] on input "checkbox" at bounding box center [690, 368] width 9 height 9
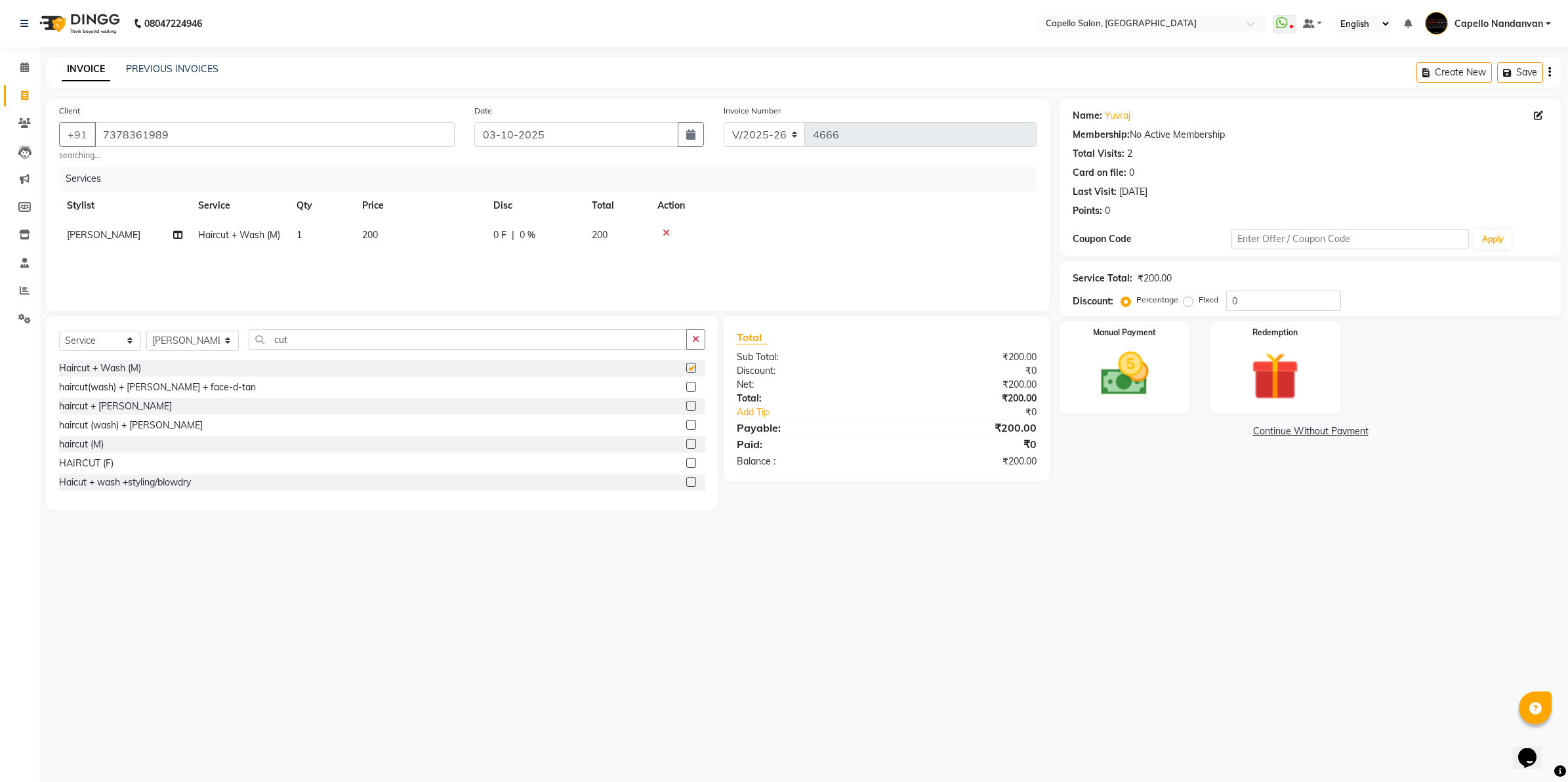
checkbox input "false"
click at [1146, 386] on img at bounding box center [1124, 374] width 81 height 58
click at [1202, 428] on span "UPI" at bounding box center [1198, 432] width 20 height 15
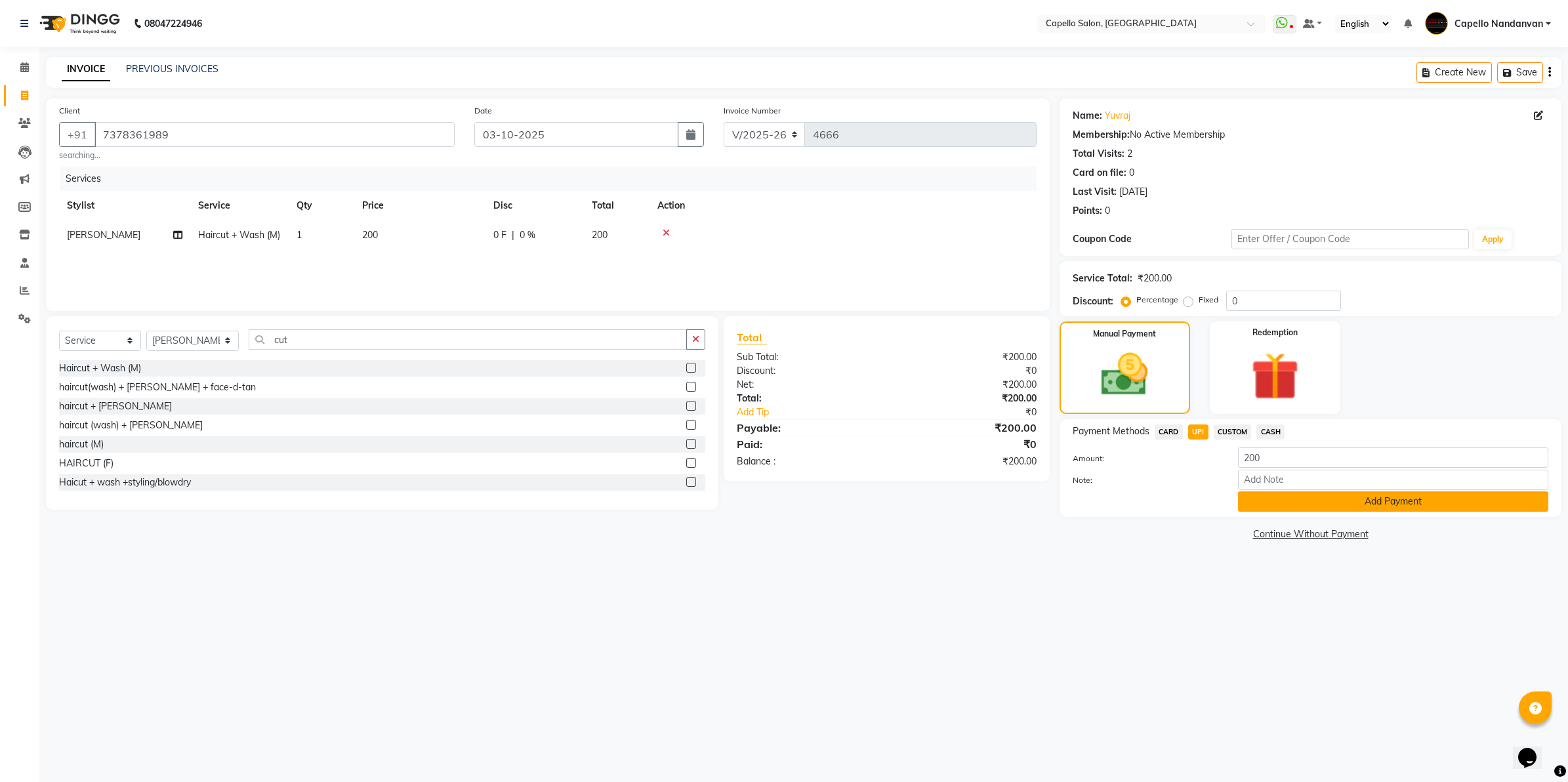
click at [1315, 499] on button "Add Payment" at bounding box center [1392, 501] width 310 height 20
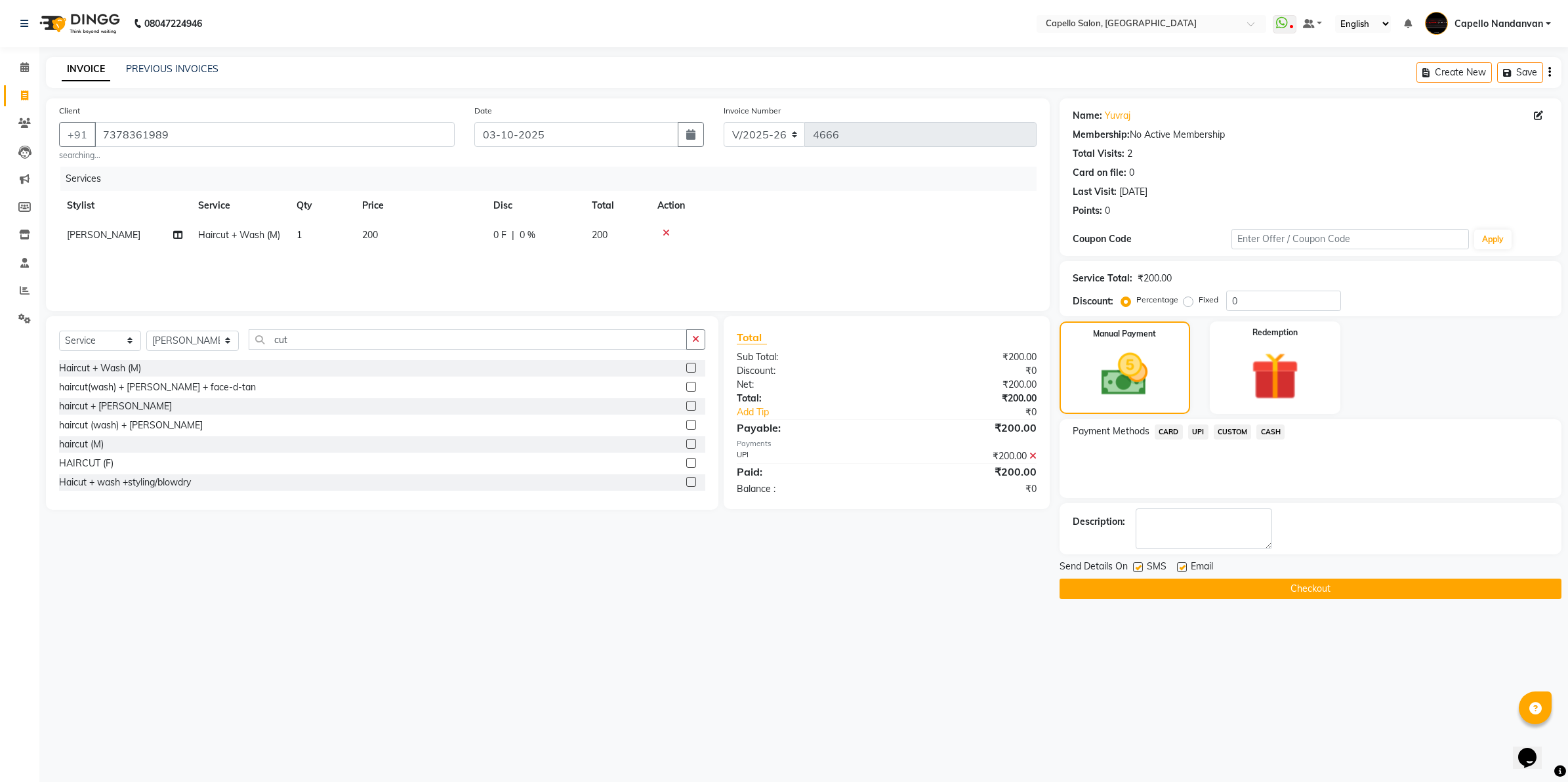
click at [1202, 585] on button "Checkout" at bounding box center [1309, 588] width 502 height 20
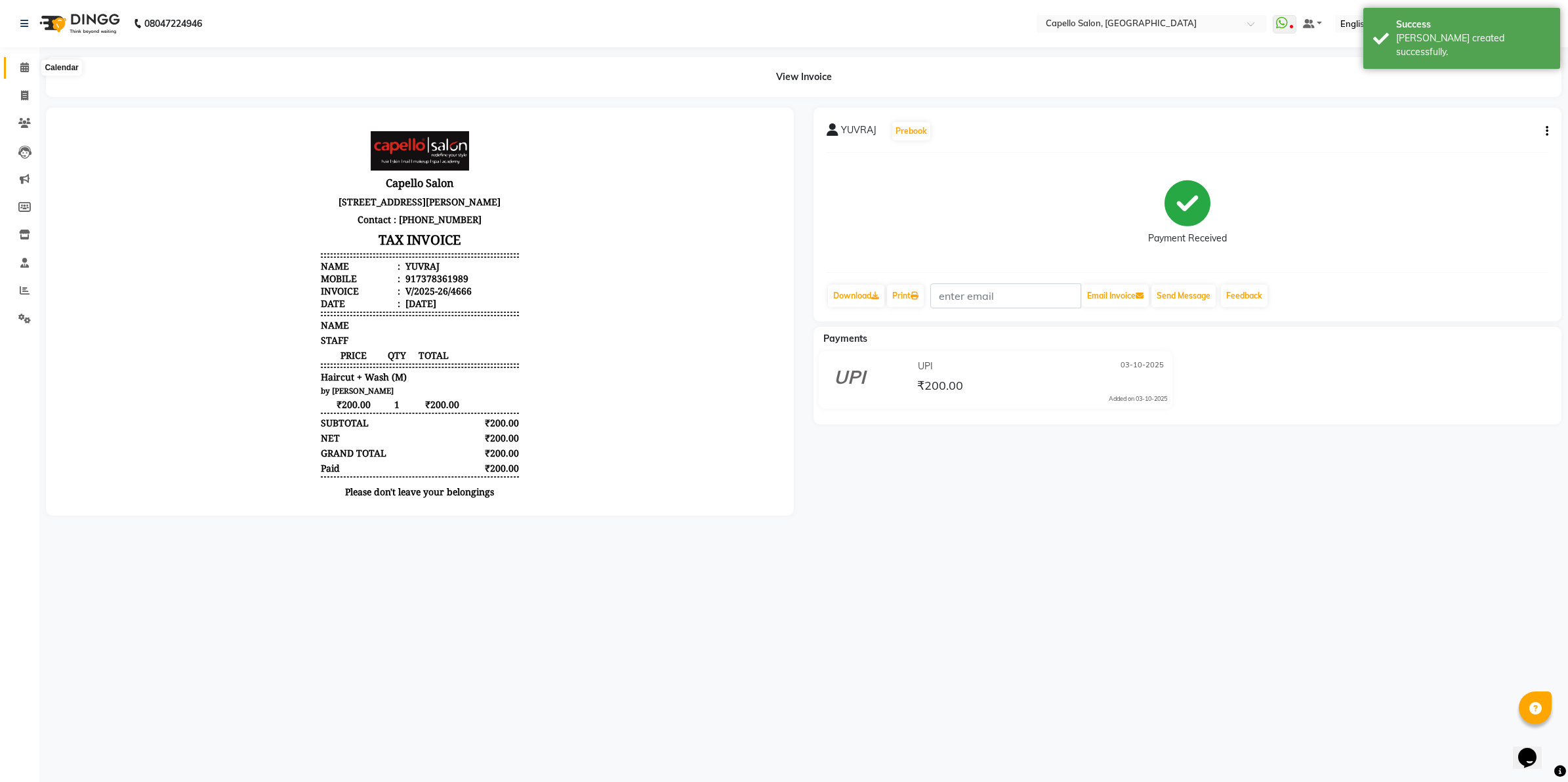
click at [17, 68] on span at bounding box center [24, 68] width 23 height 15
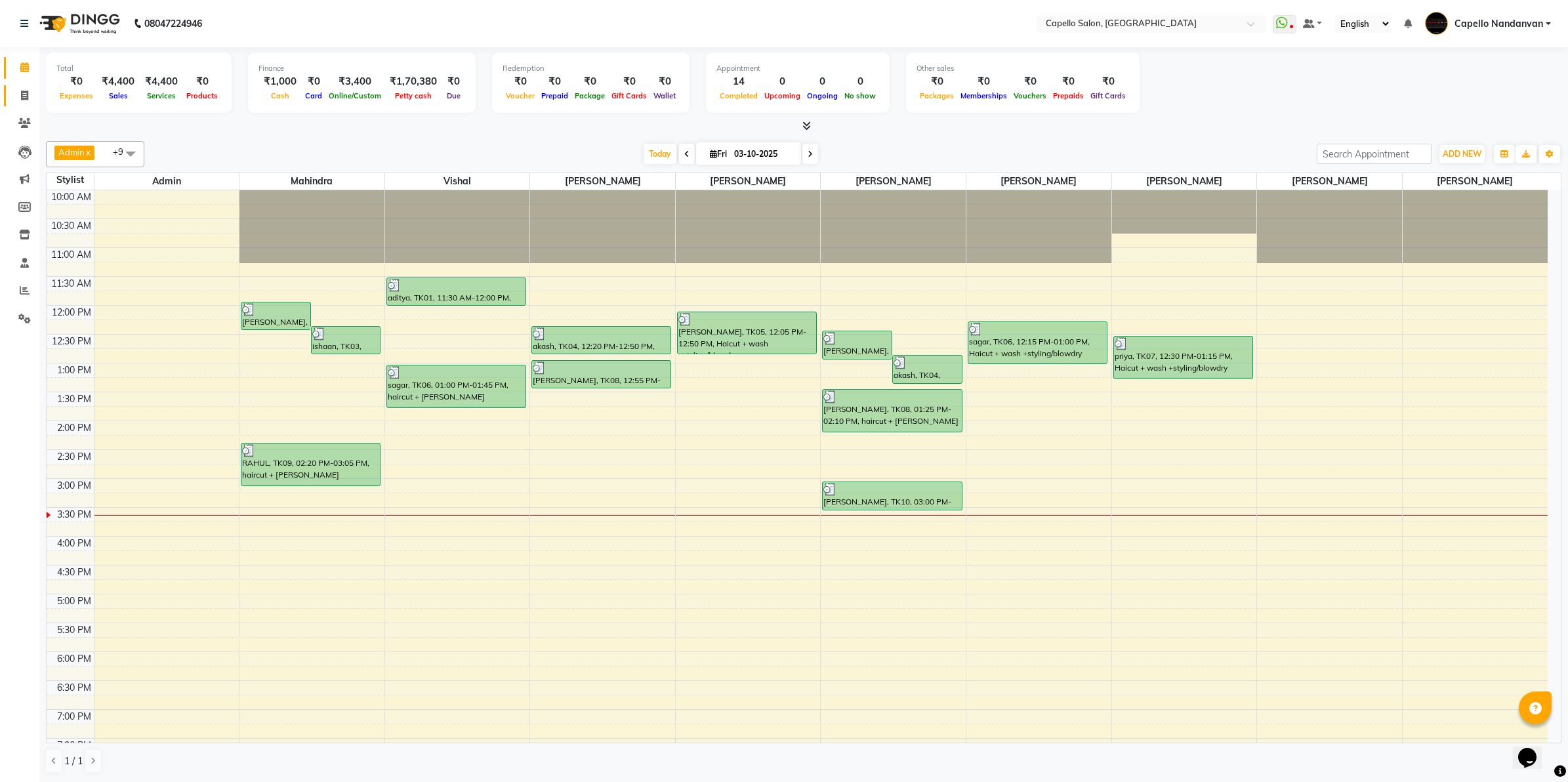
click at [15, 85] on link "Invoice" at bounding box center [19, 96] width 31 height 22
select select "service"
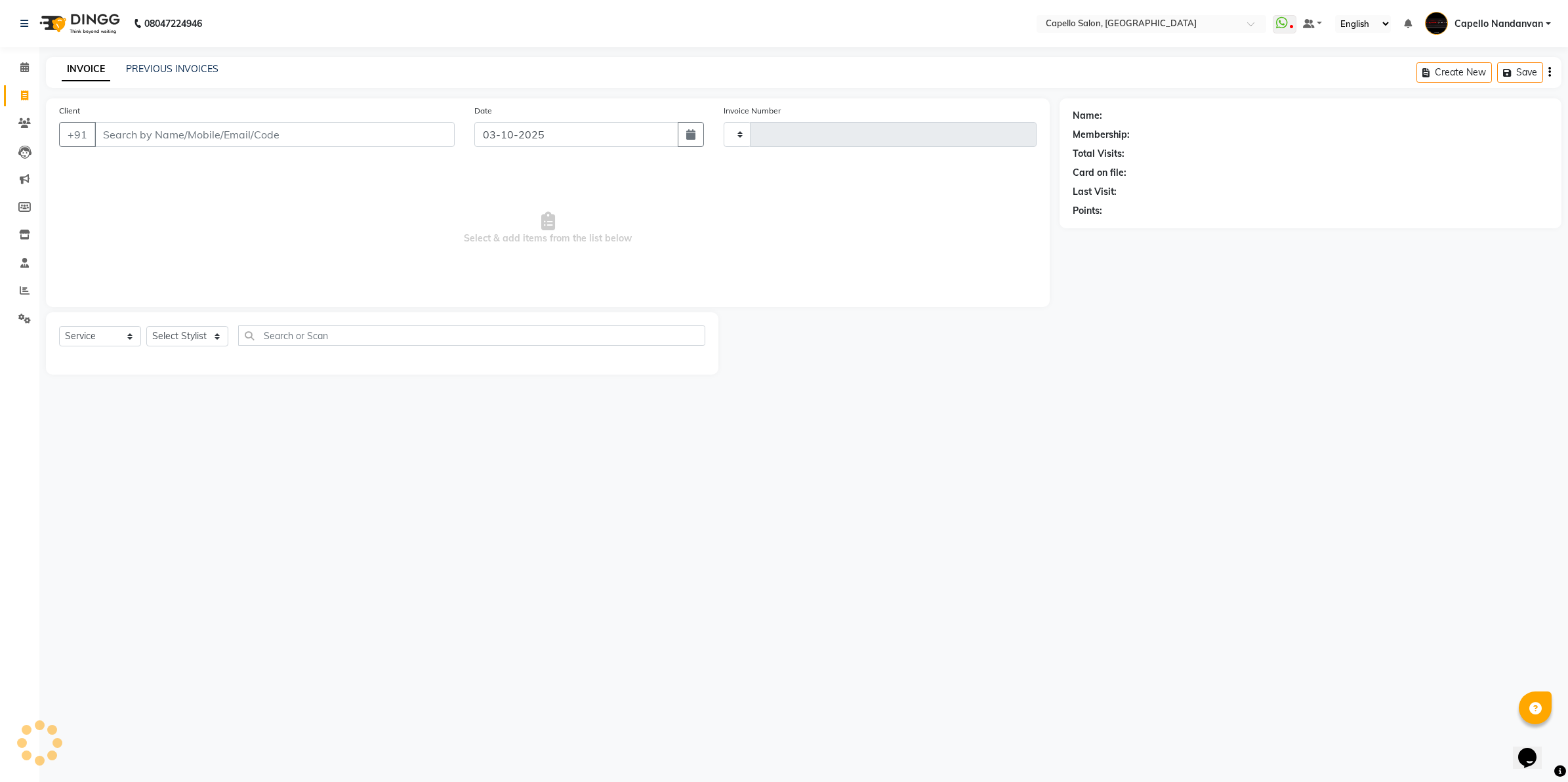
type input "4667"
select select "830"
click at [202, 337] on select "Select Stylist" at bounding box center [188, 336] width 82 height 20
select select "42453"
click at [147, 326] on select "Select Stylist Admin ASHIK DHAPODKAR Capello Nandanvan CHETNA SONI Himansu Owne…" at bounding box center [192, 336] width 93 height 20
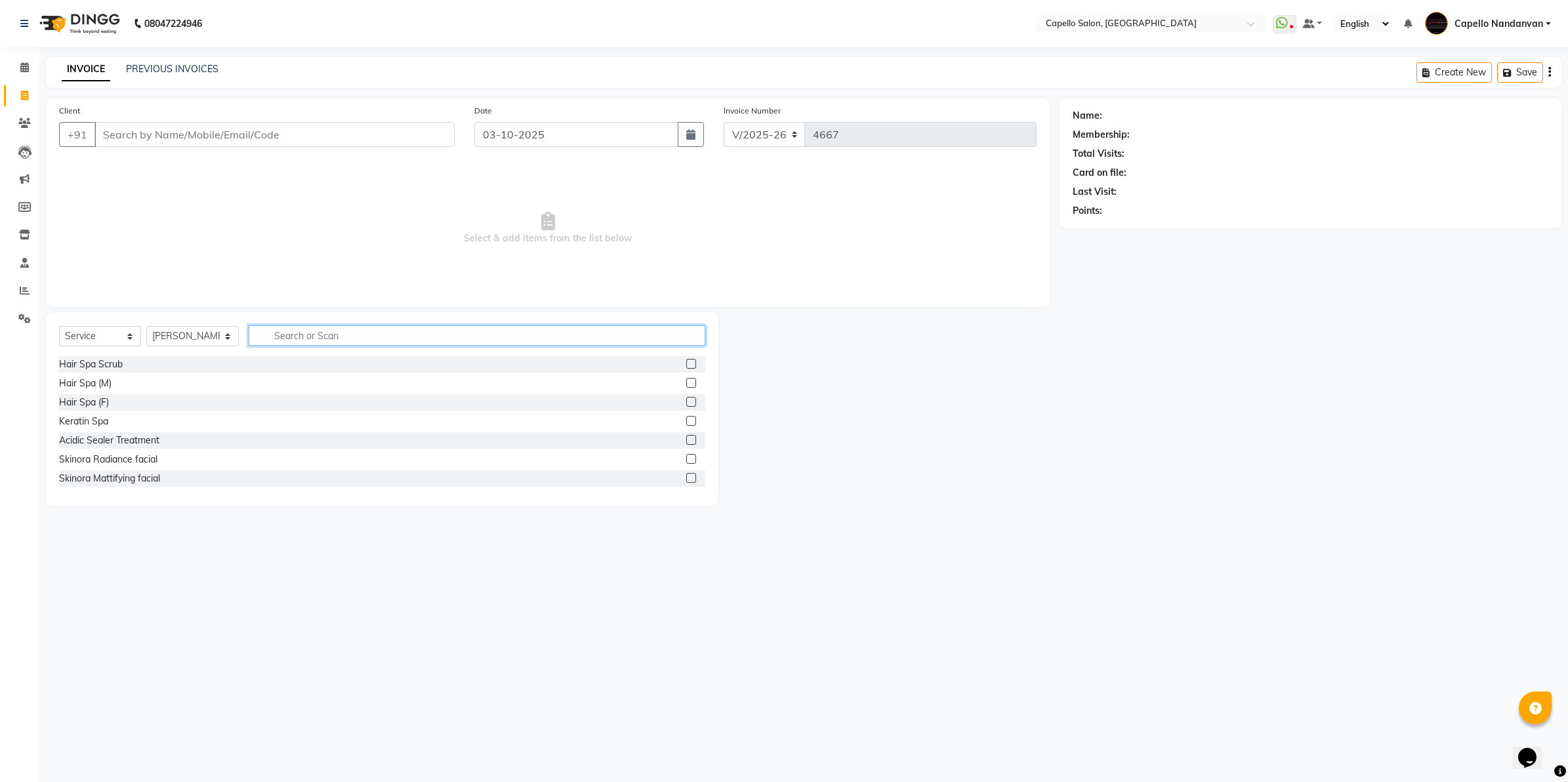
click at [370, 343] on input "text" at bounding box center [477, 335] width 457 height 20
type input "cut"
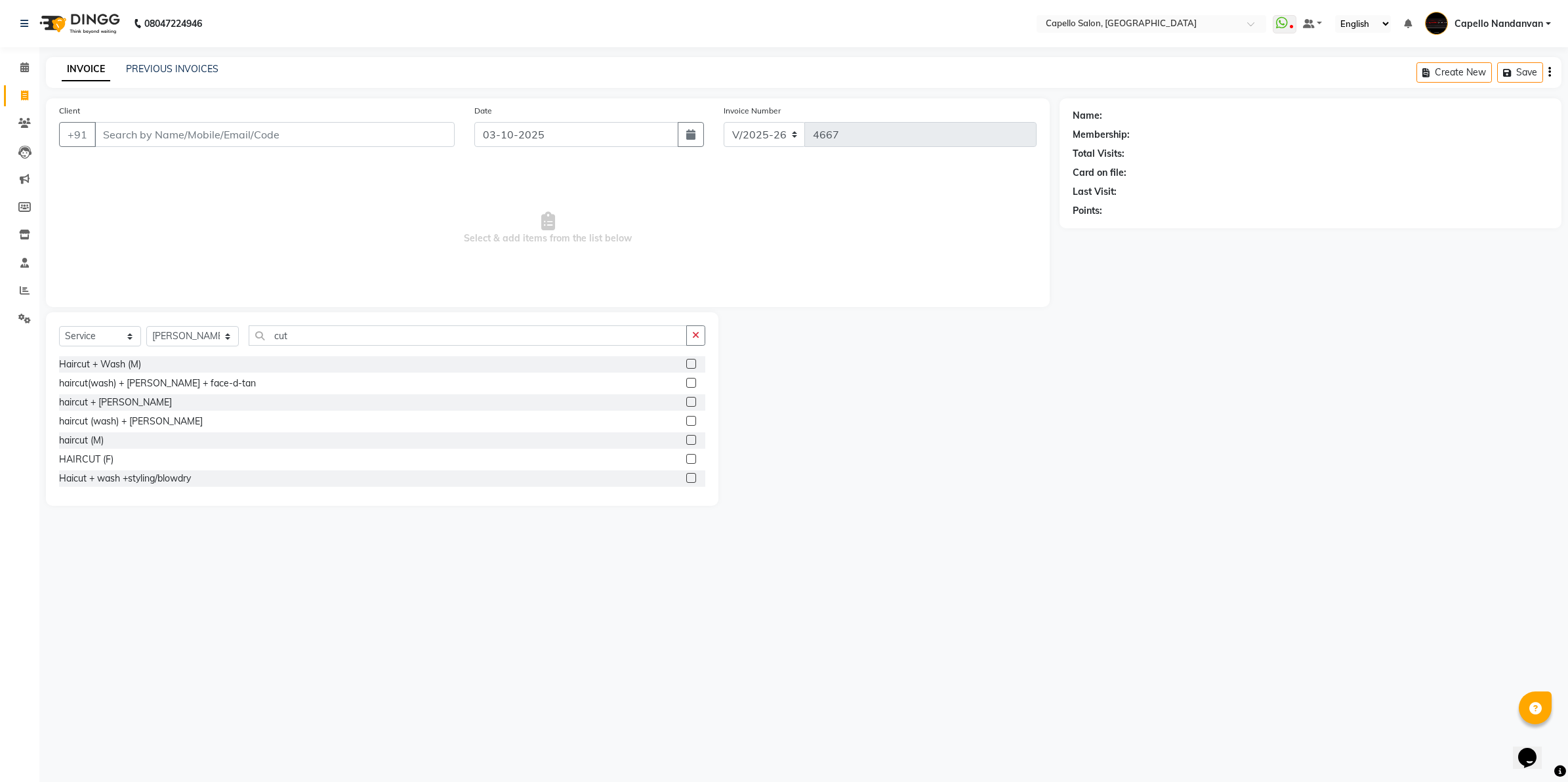
click at [109, 446] on div "haircut (M)" at bounding box center [382, 441] width 646 height 16
click at [92, 437] on div "haircut (M)" at bounding box center [81, 440] width 44 height 14
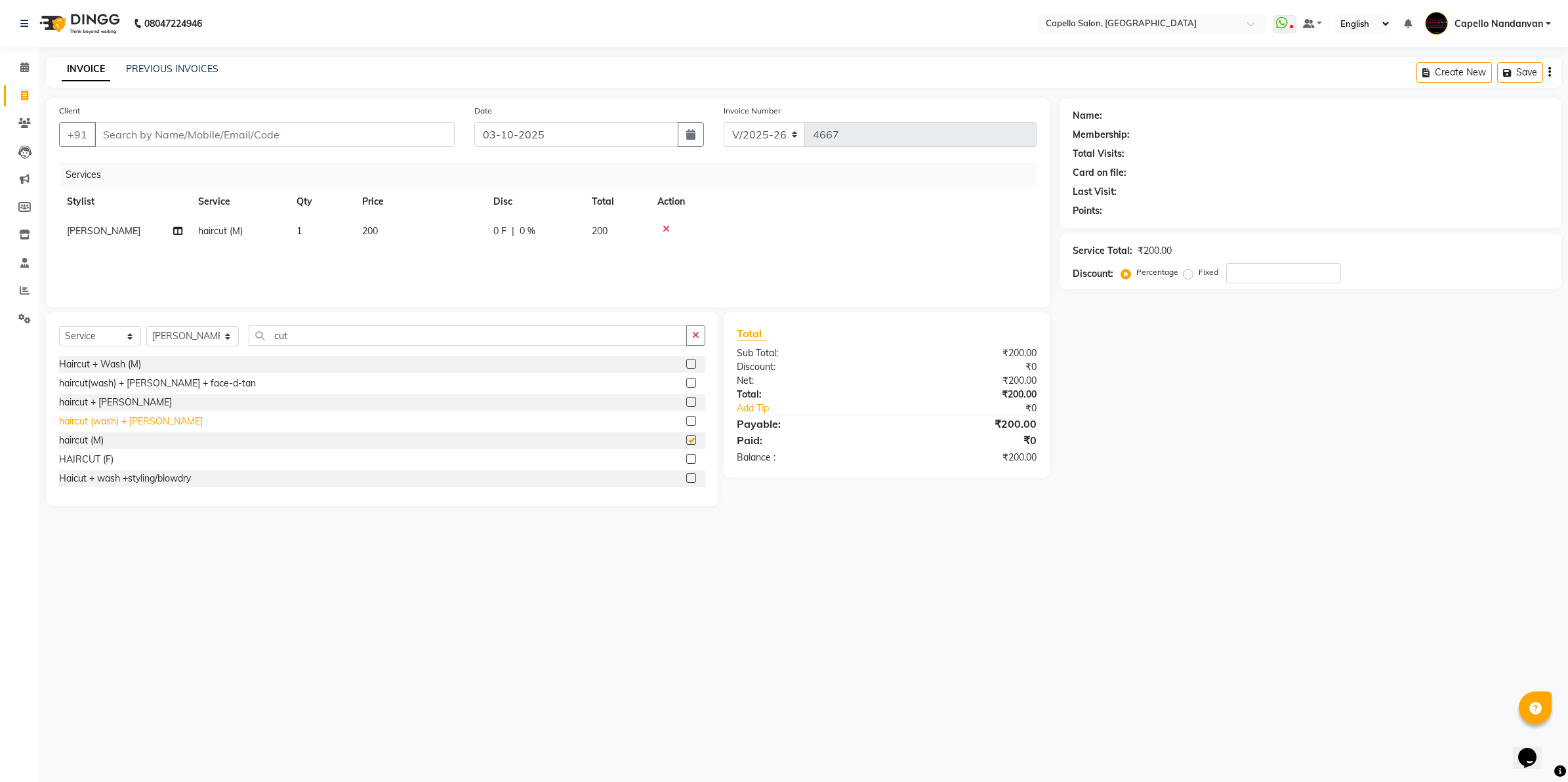
checkbox input "false"
click at [256, 134] on input "Client" at bounding box center [274, 134] width 360 height 25
type input "9"
type input "0"
type input "7387167333"
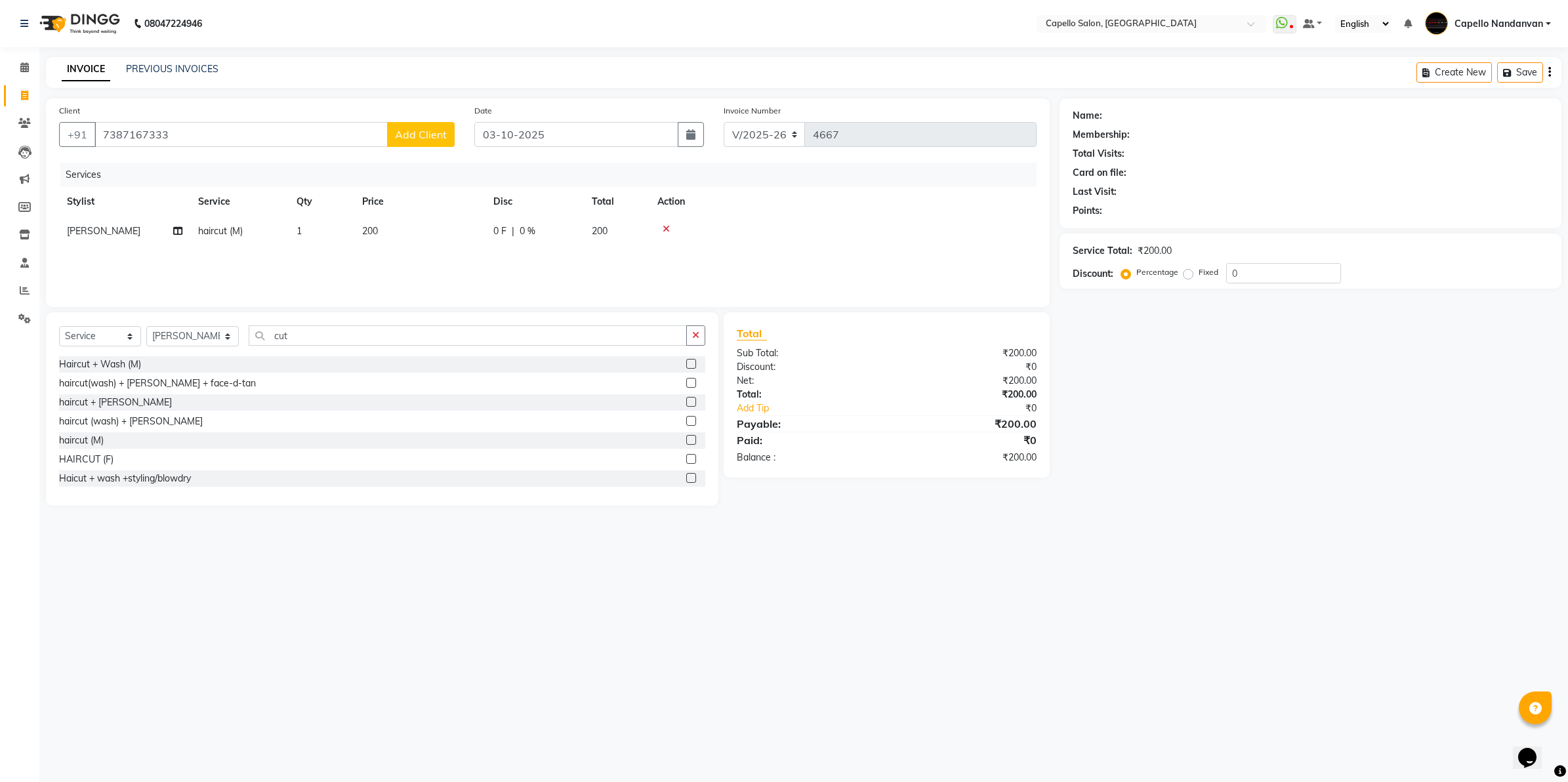
click at [444, 125] on button "Add Client" at bounding box center [421, 134] width 68 height 25
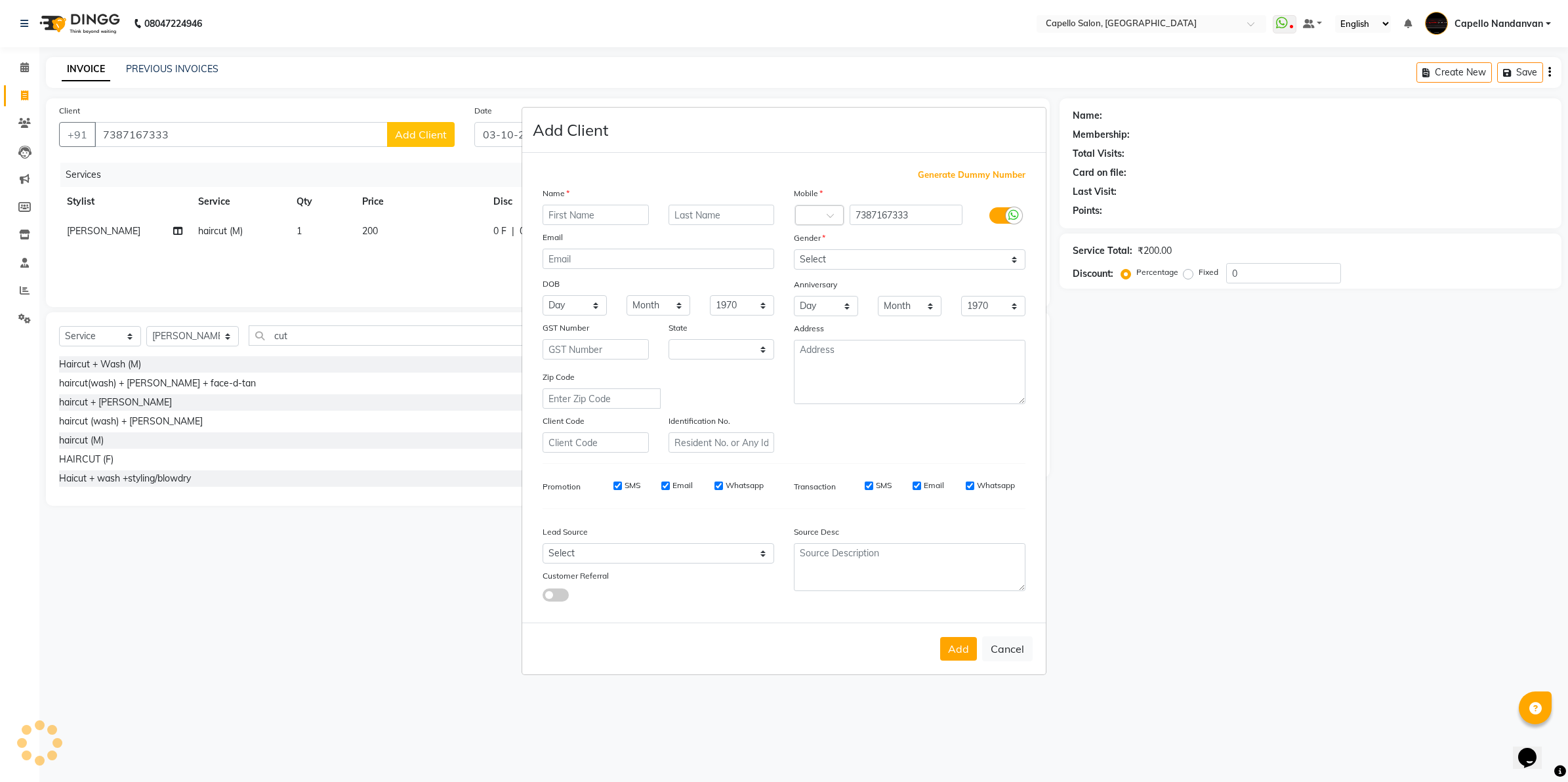
select select "22"
type input "[PERSON_NAME]"
click at [897, 267] on select "Select Male Female Other Prefer Not To Say" at bounding box center [910, 259] width 232 height 20
select select "female"
click at [794, 250] on select "Select Male Female Other Prefer Not To Say" at bounding box center [910, 259] width 232 height 20
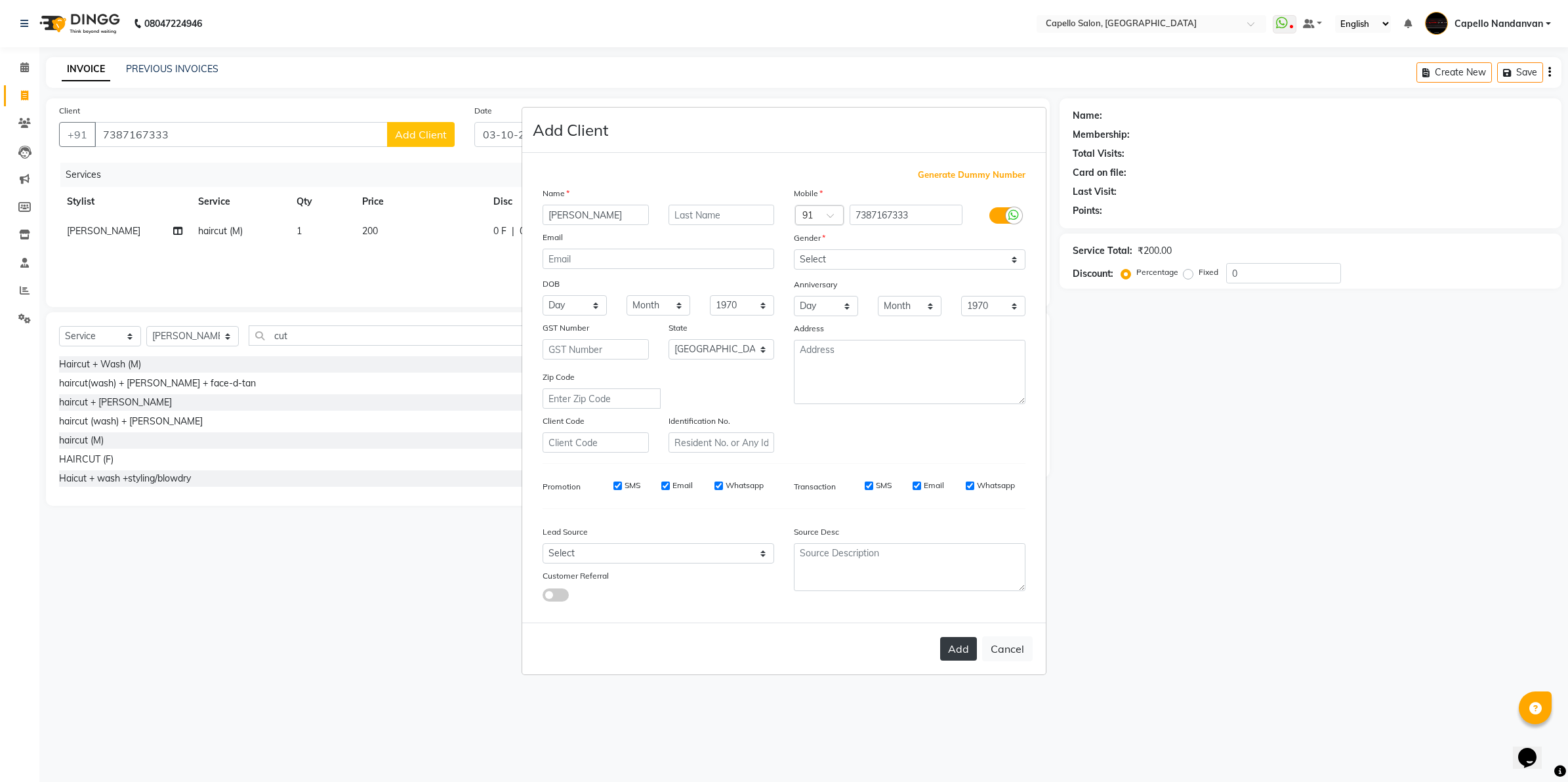
drag, startPoint x: 949, startPoint y: 630, endPoint x: 949, endPoint y: 637, distance: 7.0
click at [949, 635] on div "Add Cancel" at bounding box center [784, 648] width 523 height 52
click at [949, 637] on button "Add" at bounding box center [958, 648] width 37 height 23
select select
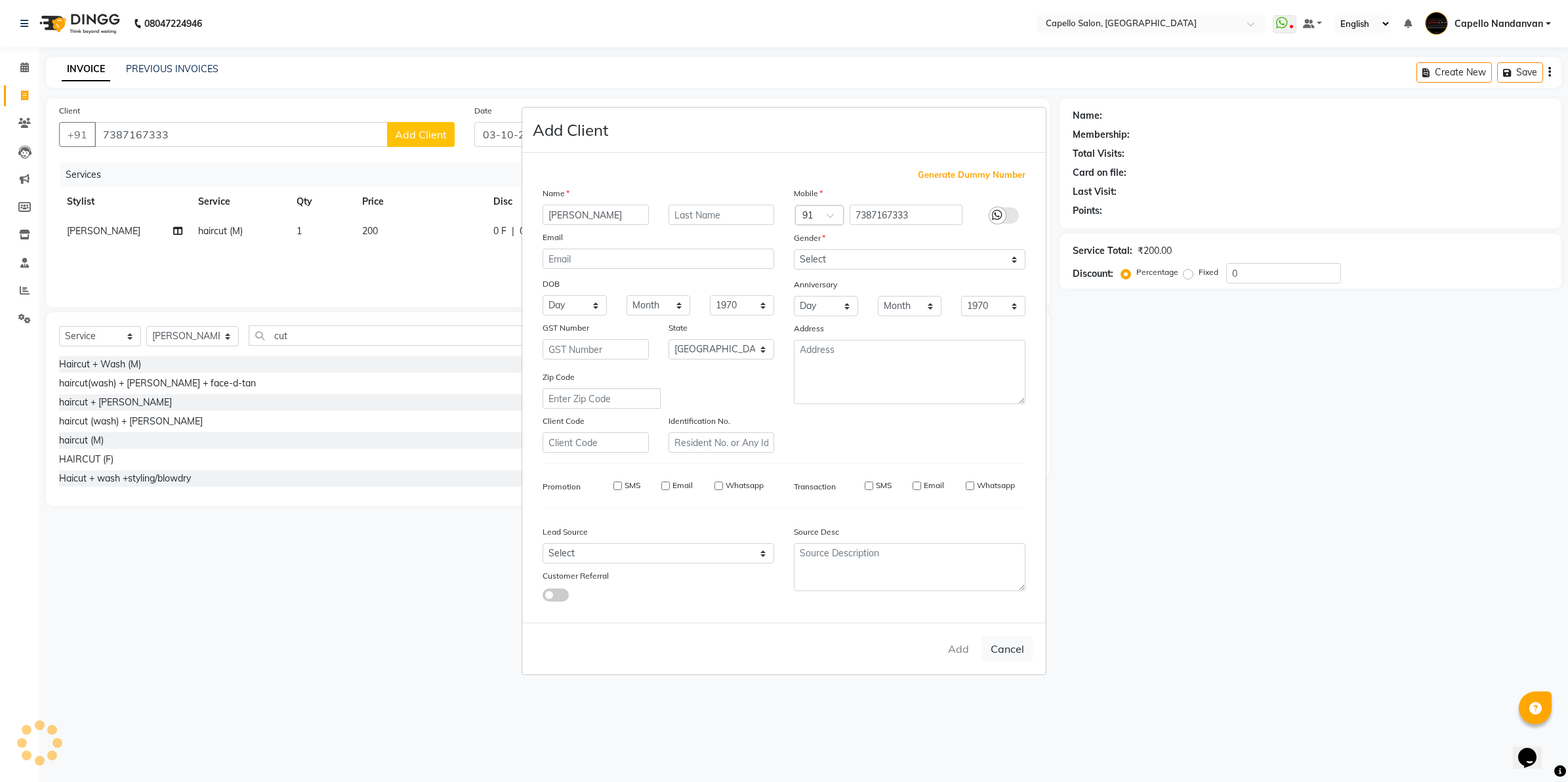
select select
select select "null"
select select
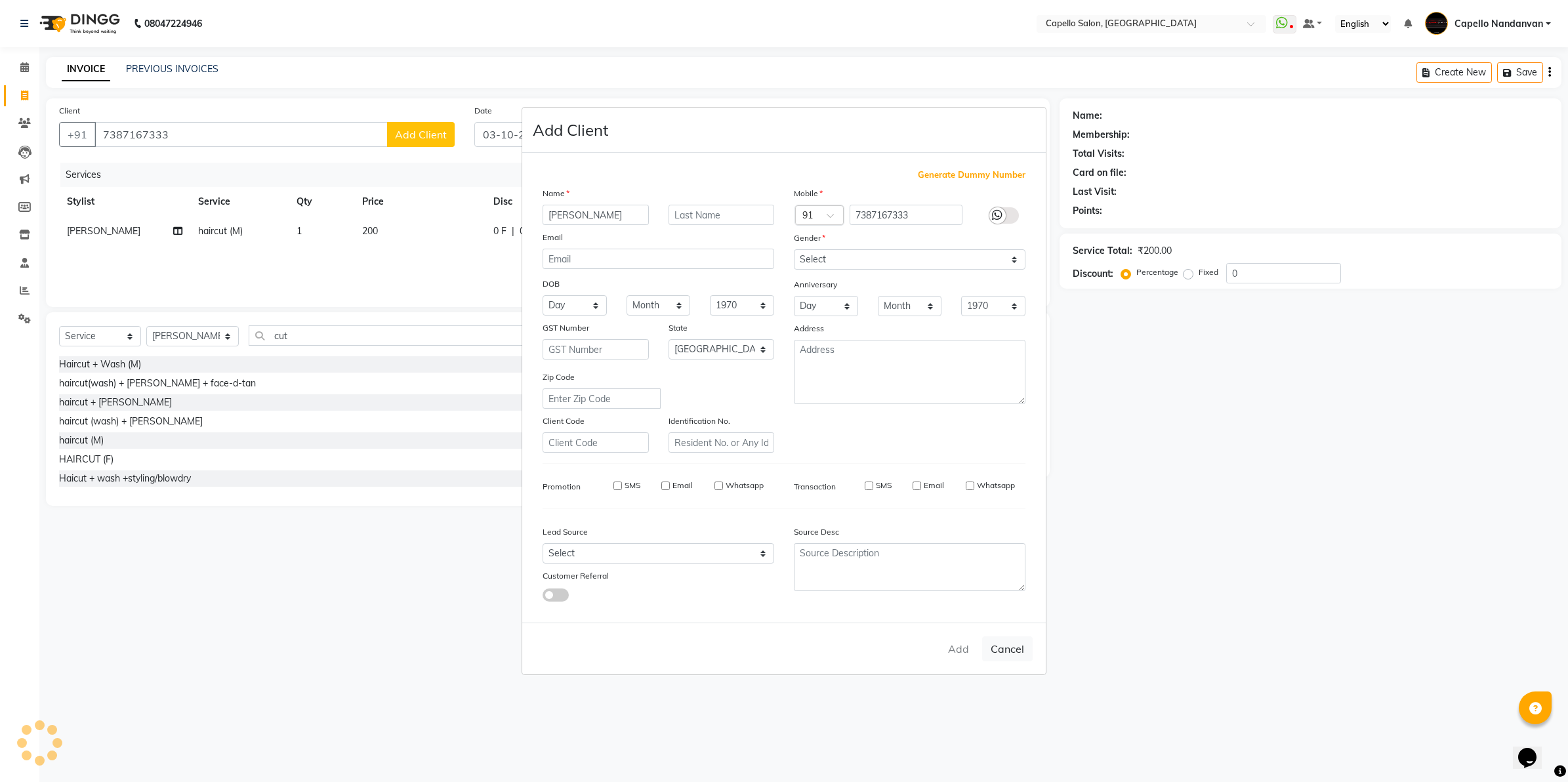
select select
checkbox input "false"
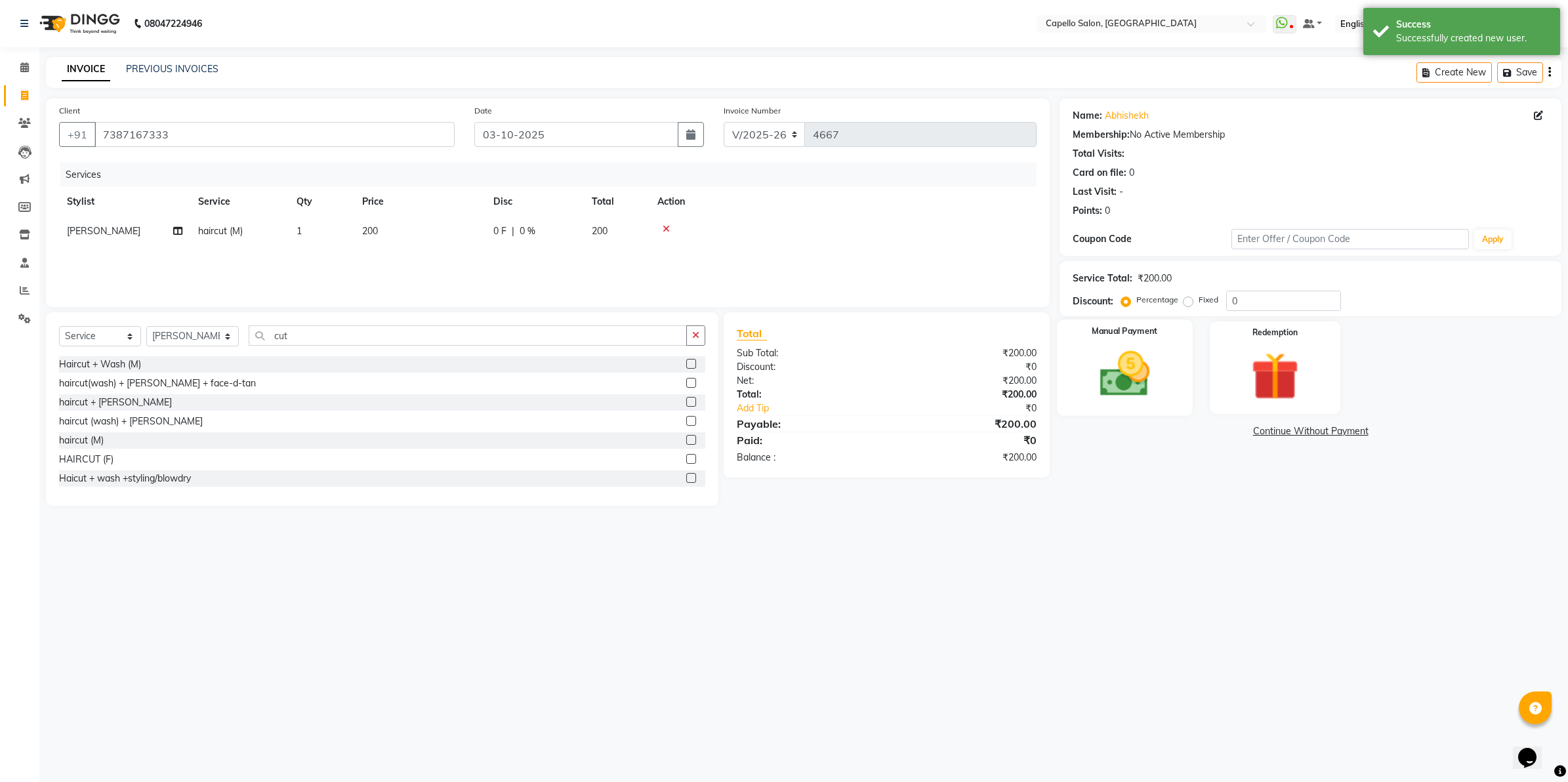
drag, startPoint x: 1126, startPoint y: 389, endPoint x: 1144, endPoint y: 405, distance: 24.1
click at [1128, 389] on img at bounding box center [1124, 374] width 81 height 58
click at [1263, 430] on span "CASH" at bounding box center [1270, 432] width 28 height 15
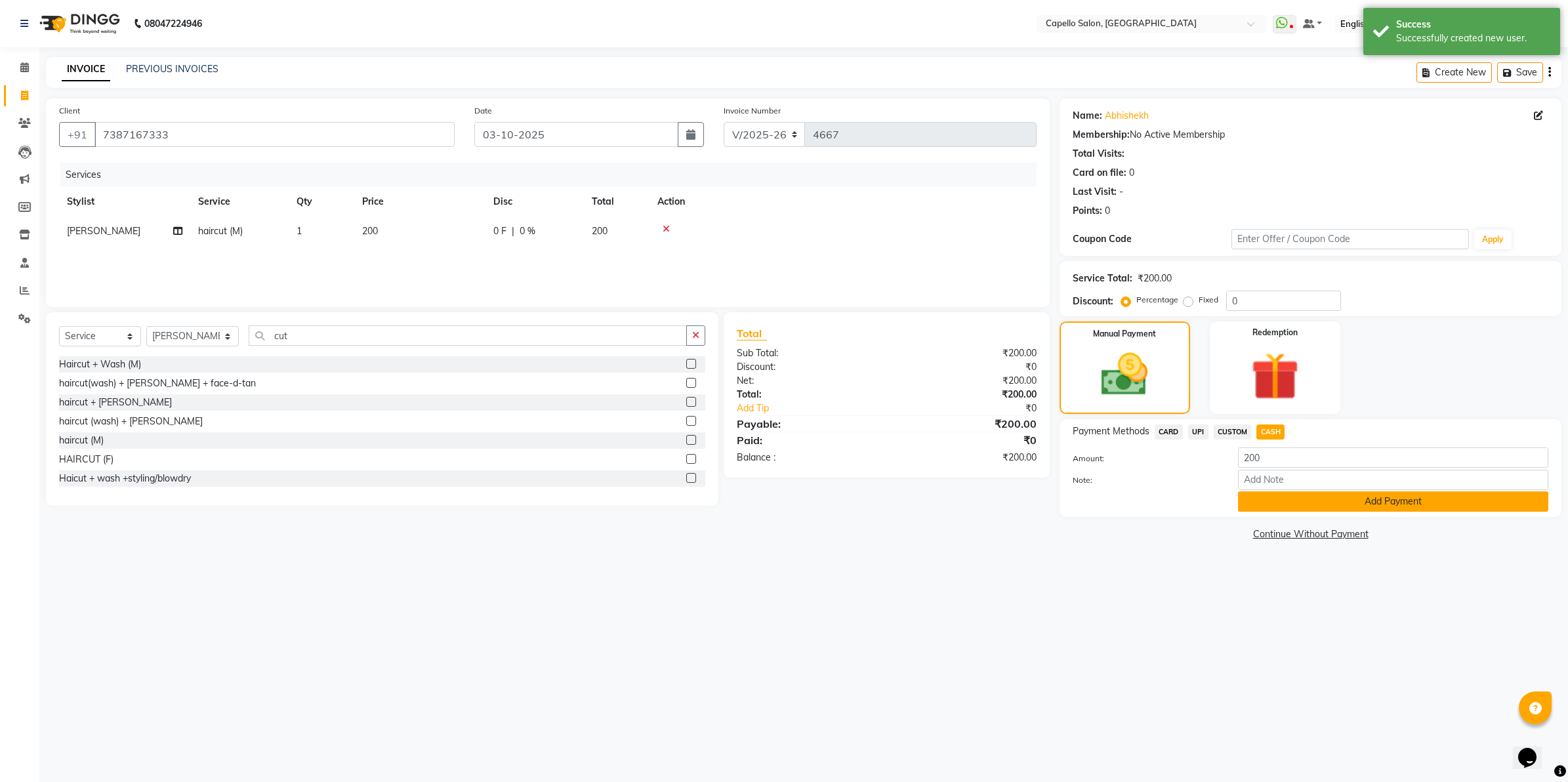
click at [1267, 500] on button "Add Payment" at bounding box center [1392, 501] width 310 height 20
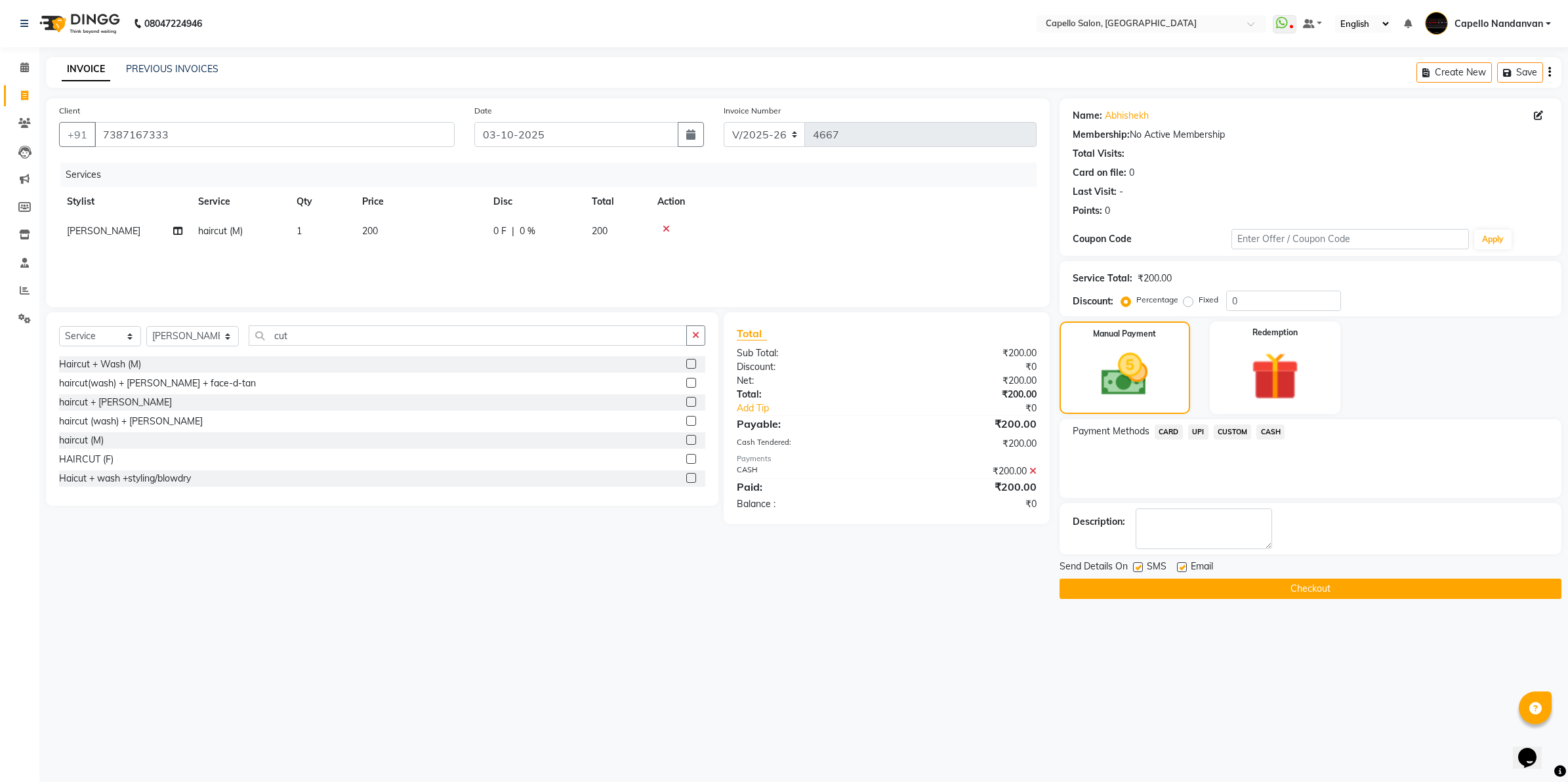
click at [1117, 581] on button "Checkout" at bounding box center [1309, 588] width 502 height 20
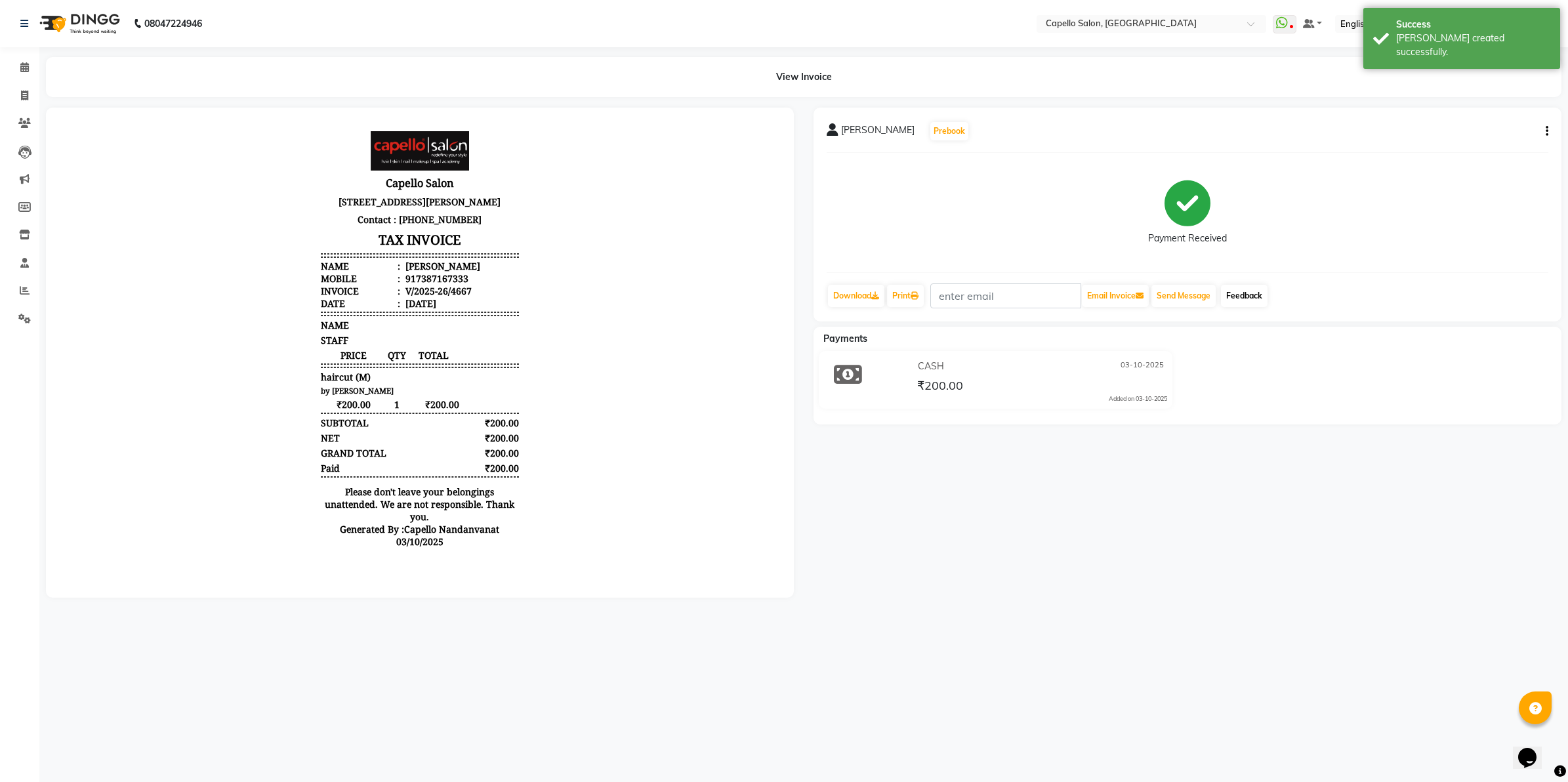
click at [1260, 297] on link "Feedback" at bounding box center [1244, 296] width 47 height 23
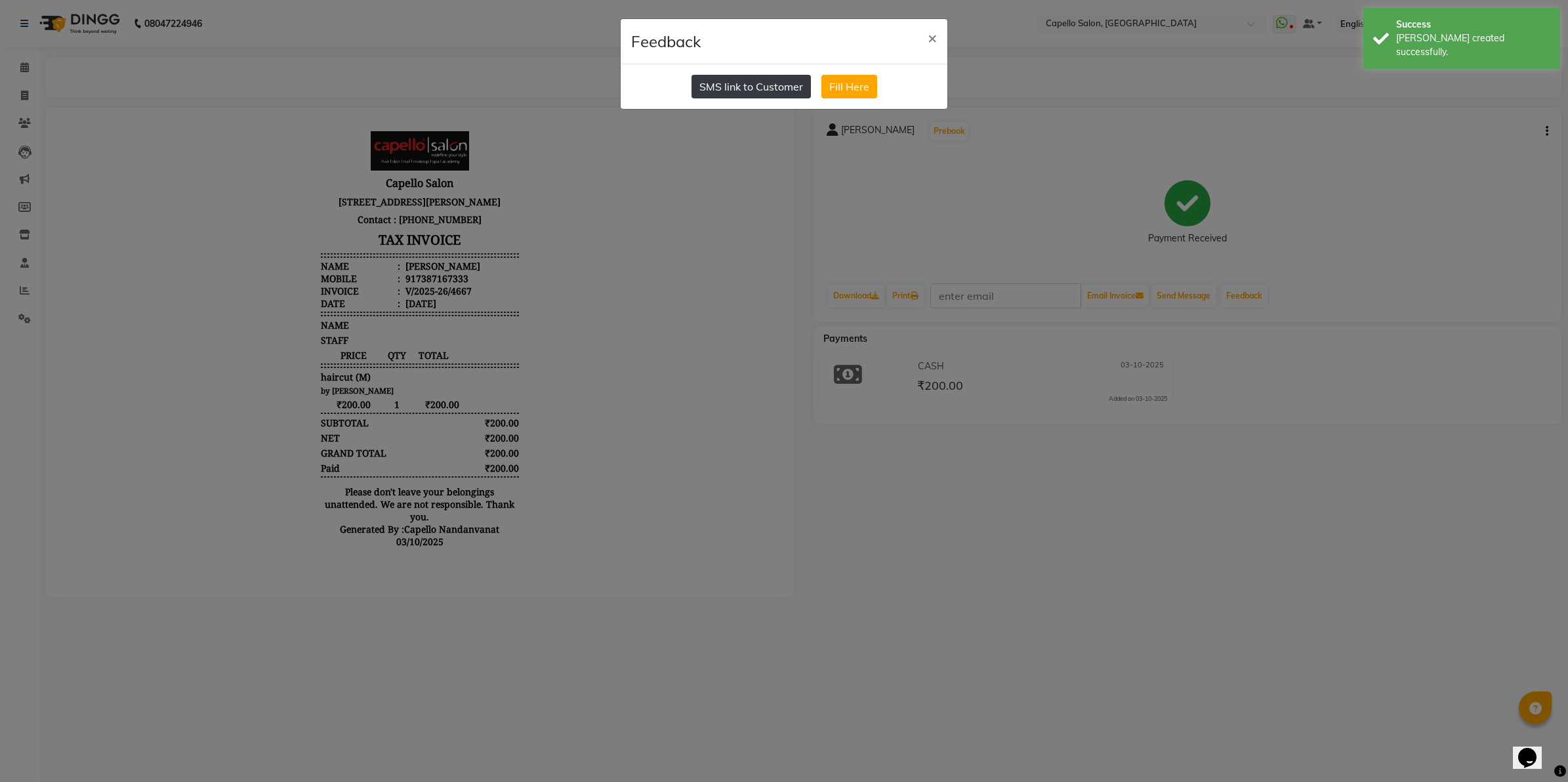
click at [751, 93] on button "SMS link to Customer" at bounding box center [751, 86] width 119 height 23
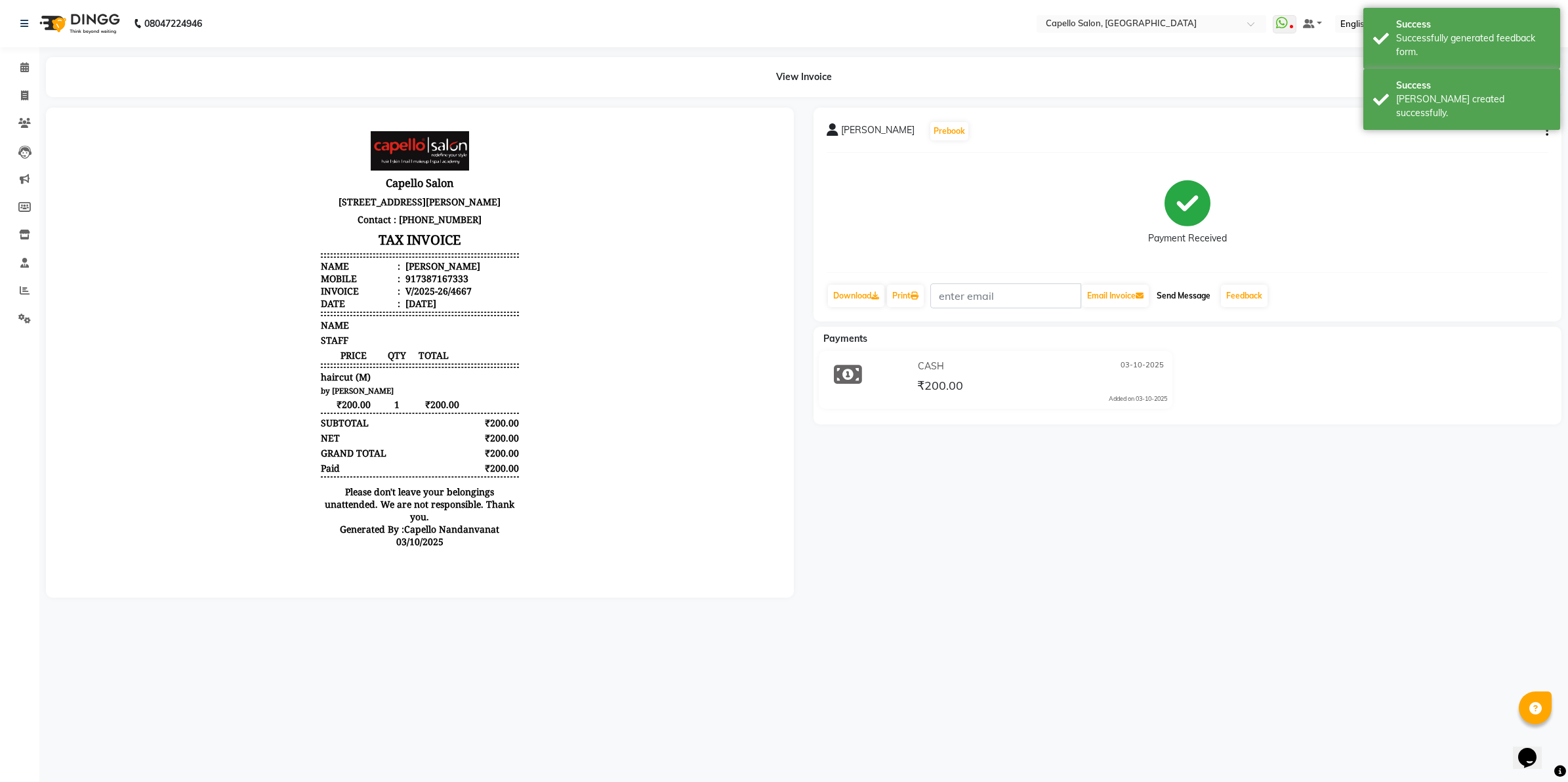
click at [1169, 288] on button "Send Message" at bounding box center [1183, 296] width 64 height 23
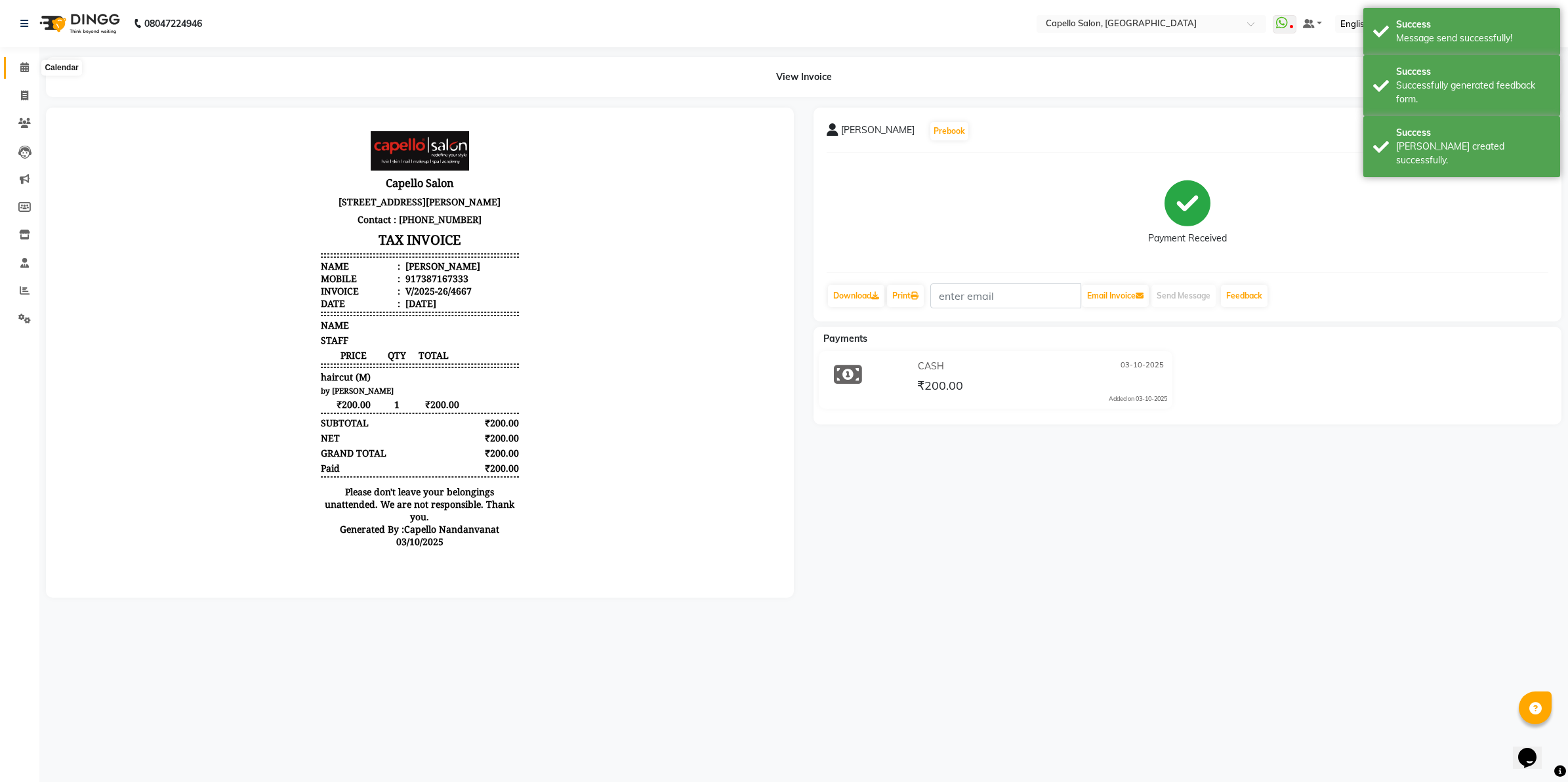
click at [17, 67] on span at bounding box center [24, 68] width 23 height 15
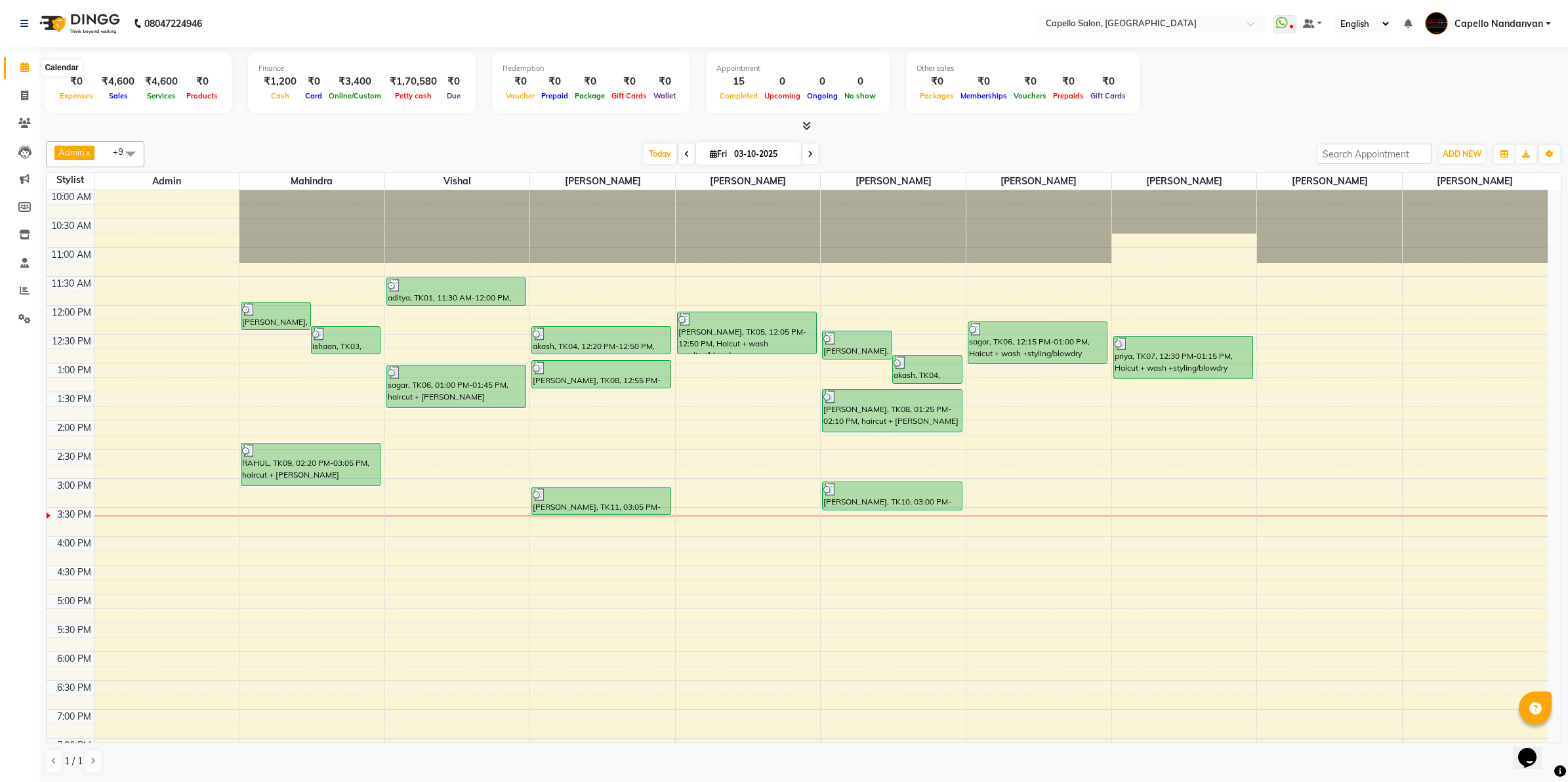
click at [35, 65] on span at bounding box center [24, 68] width 23 height 15
click at [1190, 98] on div "Total ₹0 Expenses ₹4,600 Sales ₹4,600 Services ₹0 Products Finance ₹1,200 Cash …" at bounding box center [804, 85] width 1516 height 64
click at [28, 93] on span at bounding box center [24, 96] width 23 height 15
select select "service"
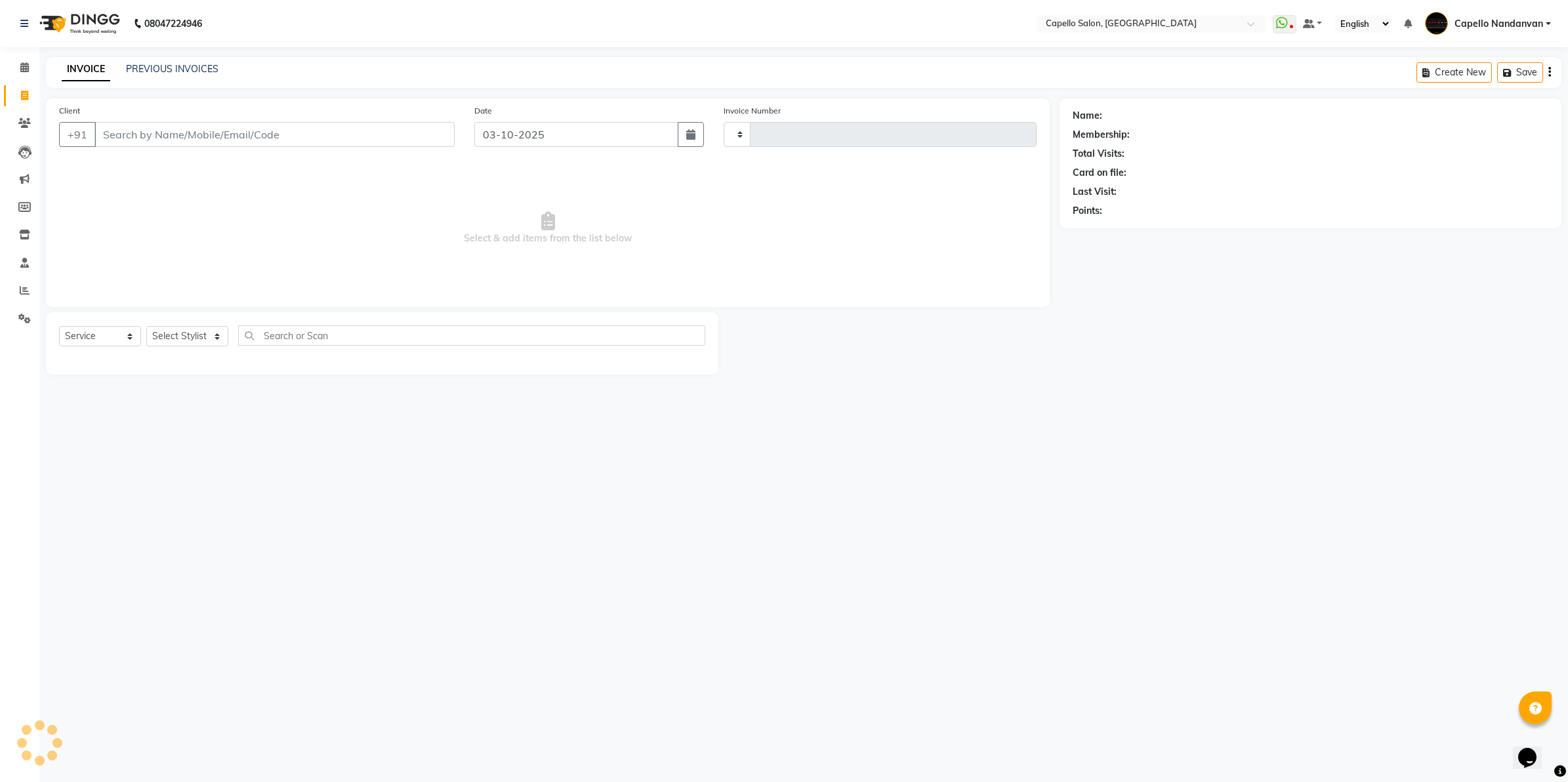
type input "4668"
select select "830"
click at [185, 129] on input "Client" at bounding box center [274, 134] width 360 height 25
drag, startPoint x: 193, startPoint y: 333, endPoint x: 197, endPoint y: 349, distance: 16.5
click at [195, 335] on select "Select Stylist Admin ASHIK DHAPODKAR Capello Nandanvan CHETNA SONI Himansu Owne…" at bounding box center [192, 336] width 93 height 20
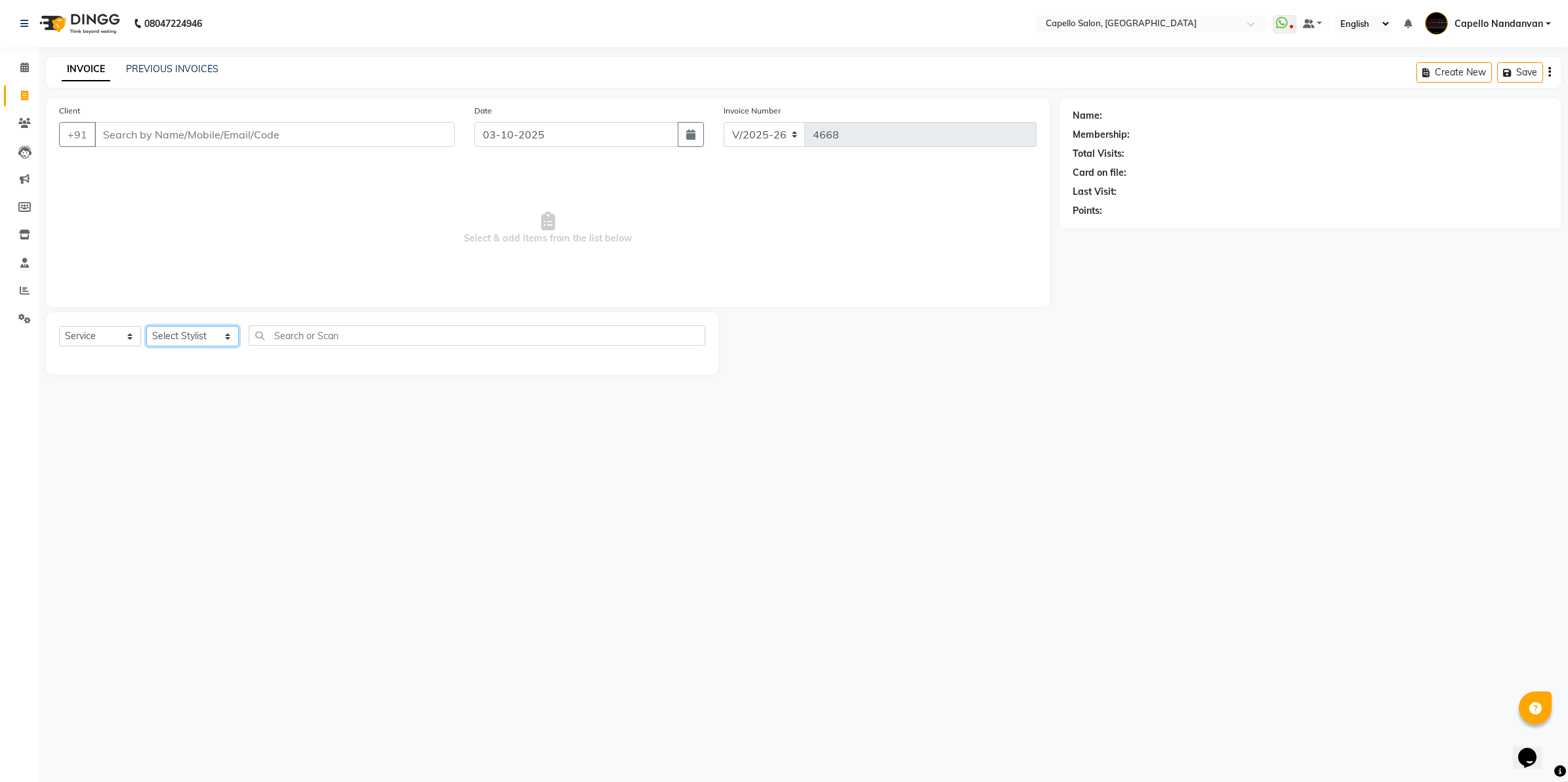
select select "66495"
click at [147, 326] on select "Select Stylist Admin ASHIK DHAPODKAR Capello Nandanvan CHETNA SONI Himansu Owne…" at bounding box center [192, 336] width 93 height 20
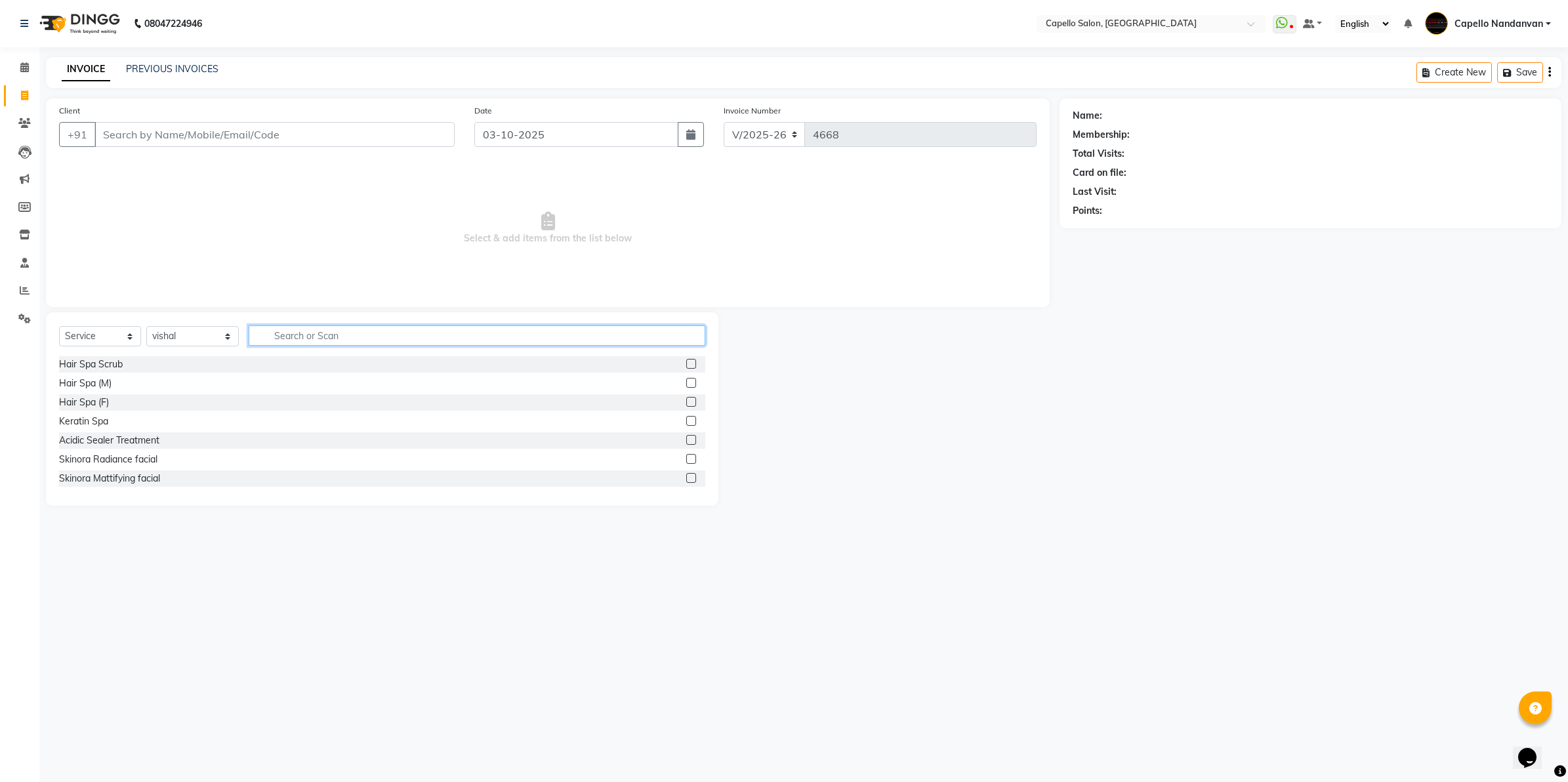
click at [306, 341] on input "text" at bounding box center [477, 335] width 457 height 20
type input "cut"
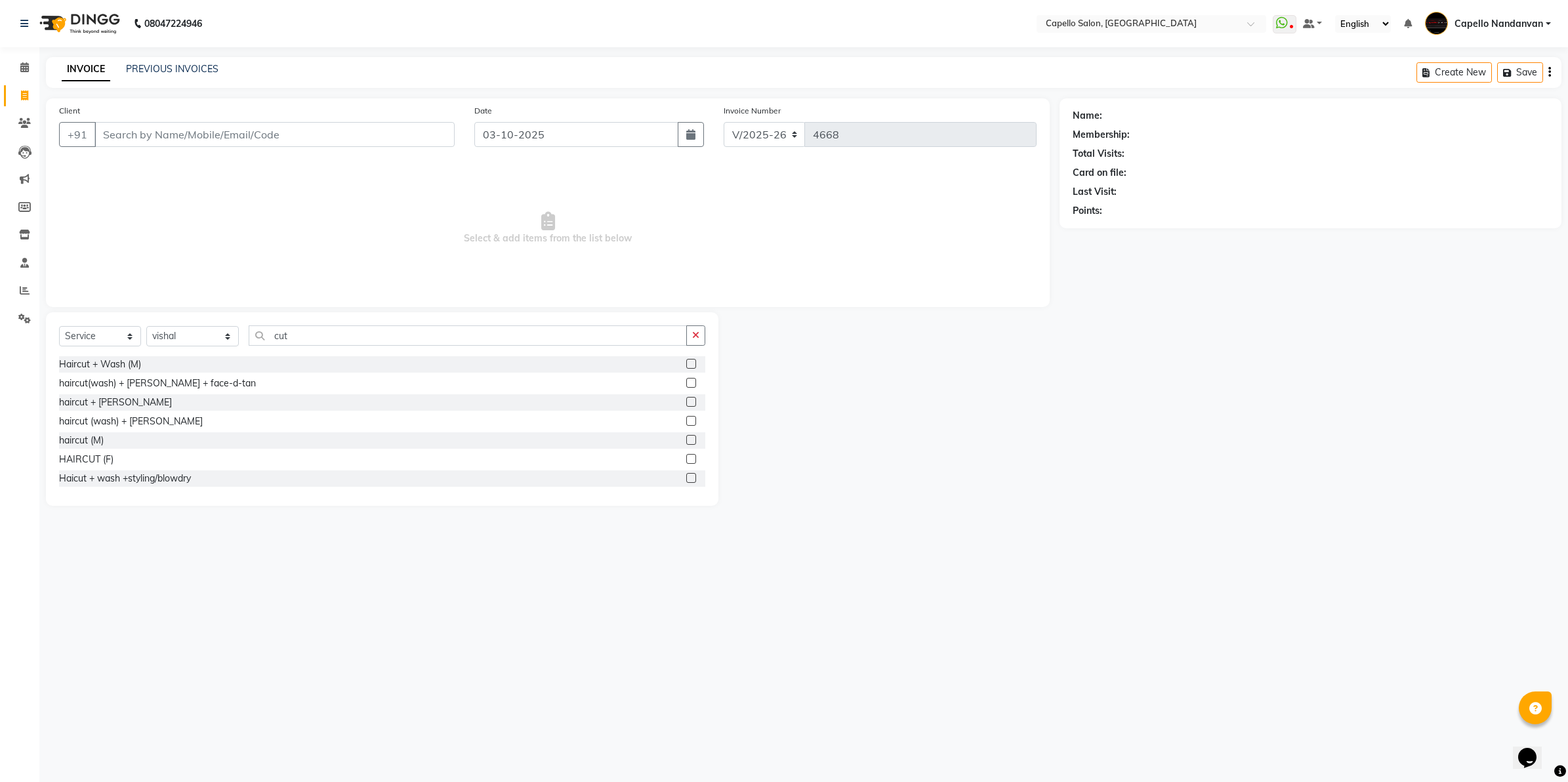
click at [122, 395] on div "haircut + beard" at bounding box center [382, 403] width 646 height 16
click at [118, 401] on div "haircut + beard" at bounding box center [115, 402] width 113 height 14
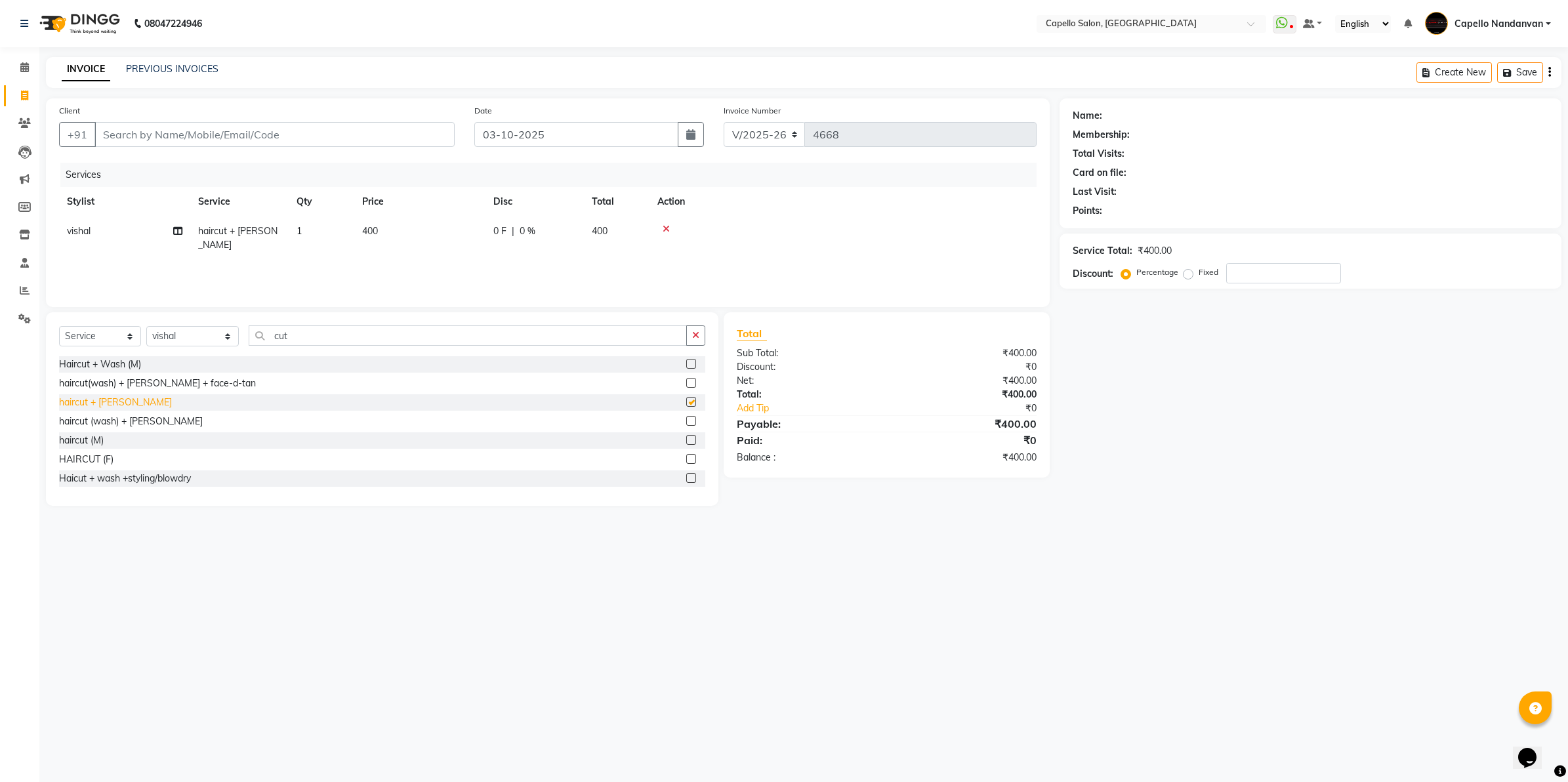
checkbox input "false"
click at [348, 333] on input "cut" at bounding box center [468, 335] width 438 height 20
type input "c"
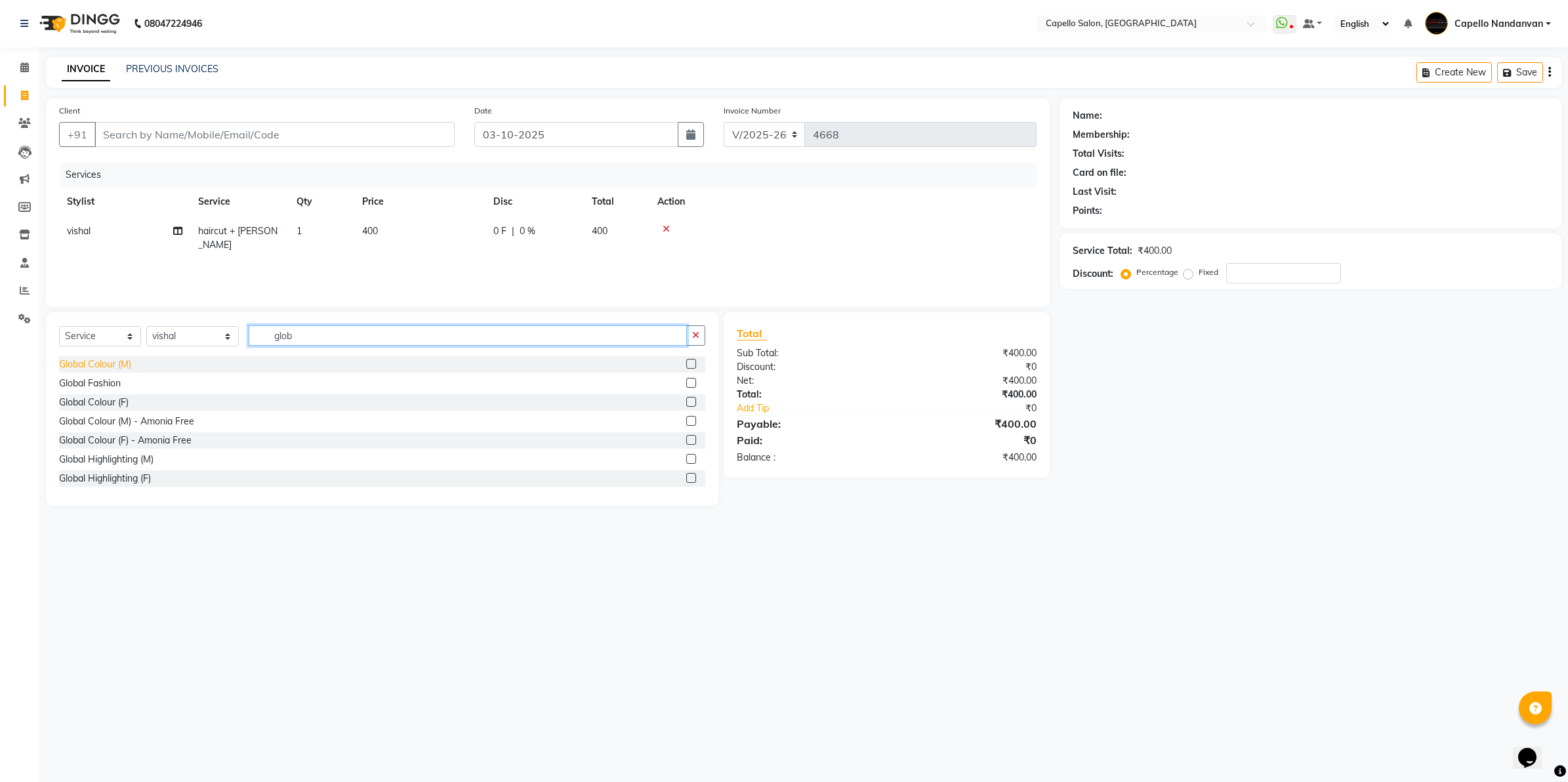
type input "glob"
click at [97, 367] on div "Global Colour (M)" at bounding box center [95, 364] width 72 height 14
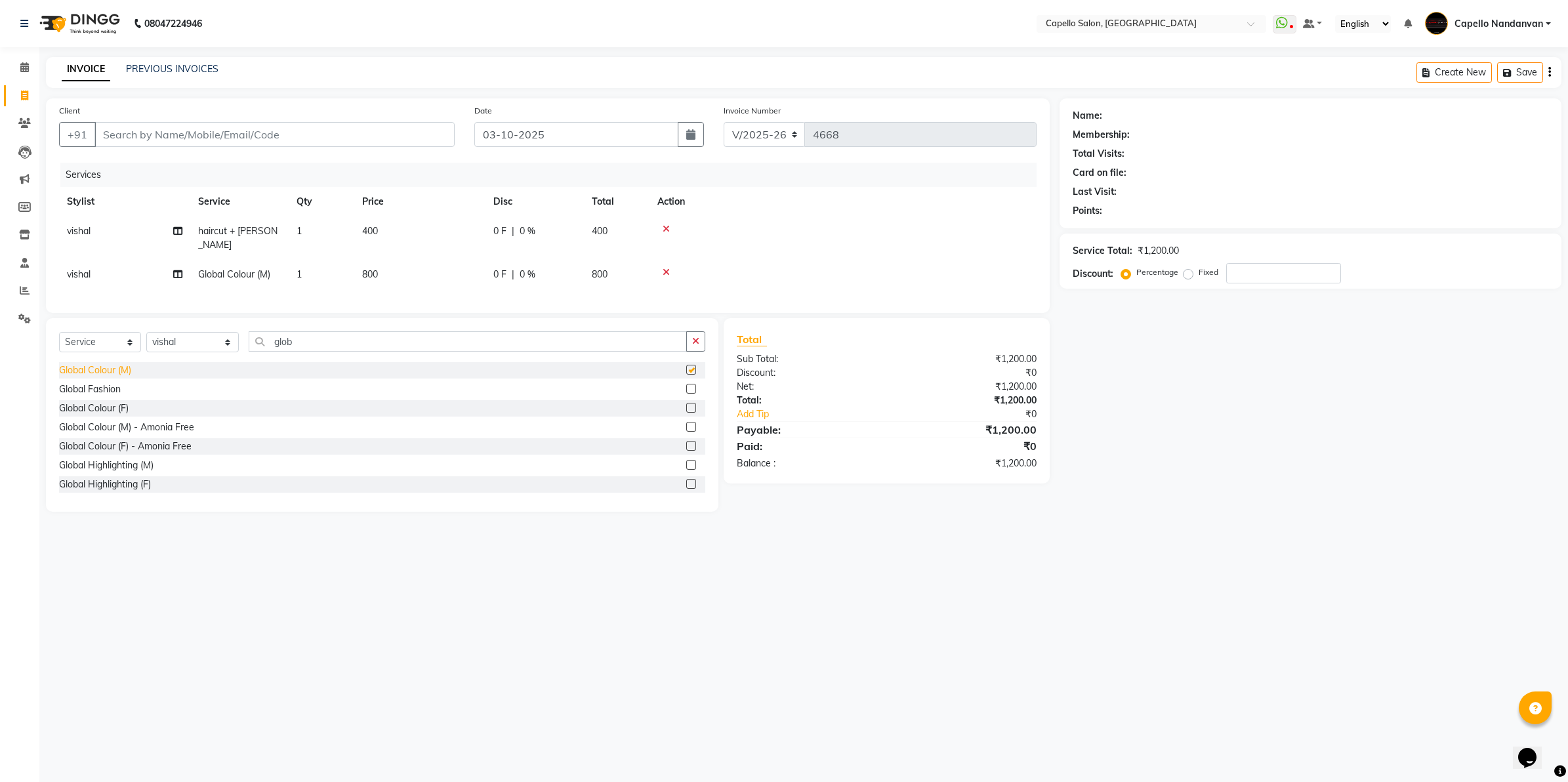
checkbox input "false"
click at [382, 126] on input "Client" at bounding box center [274, 134] width 360 height 25
click at [362, 268] on span "800" at bounding box center [370, 274] width 16 height 12
select select "66495"
click at [434, 263] on input "800" at bounding box center [481, 263] width 115 height 20
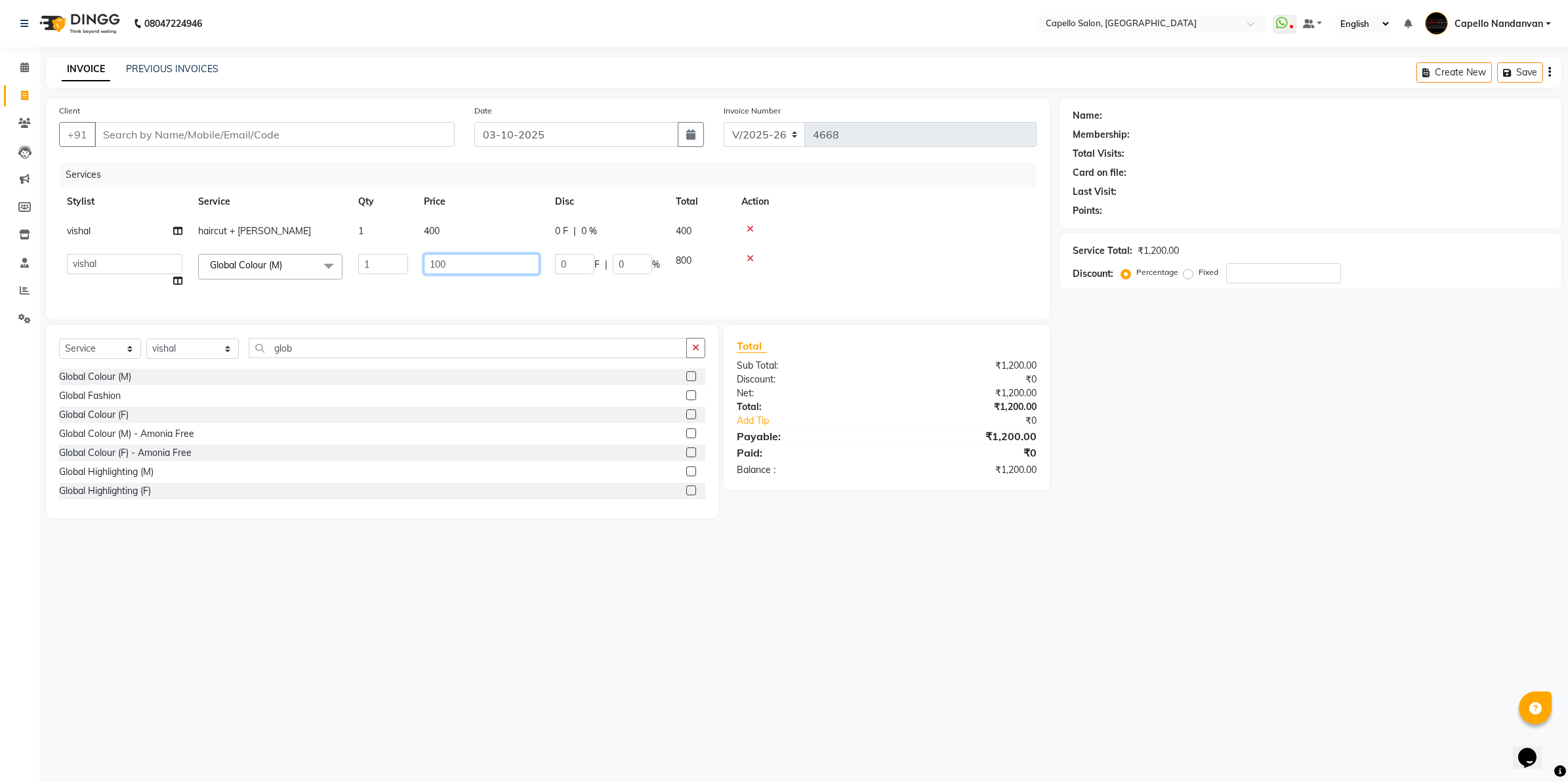
type input "1000"
click at [785, 254] on div at bounding box center [884, 258] width 288 height 9
click at [341, 138] on input "Client" at bounding box center [274, 134] width 360 height 25
type input "8"
type input "0"
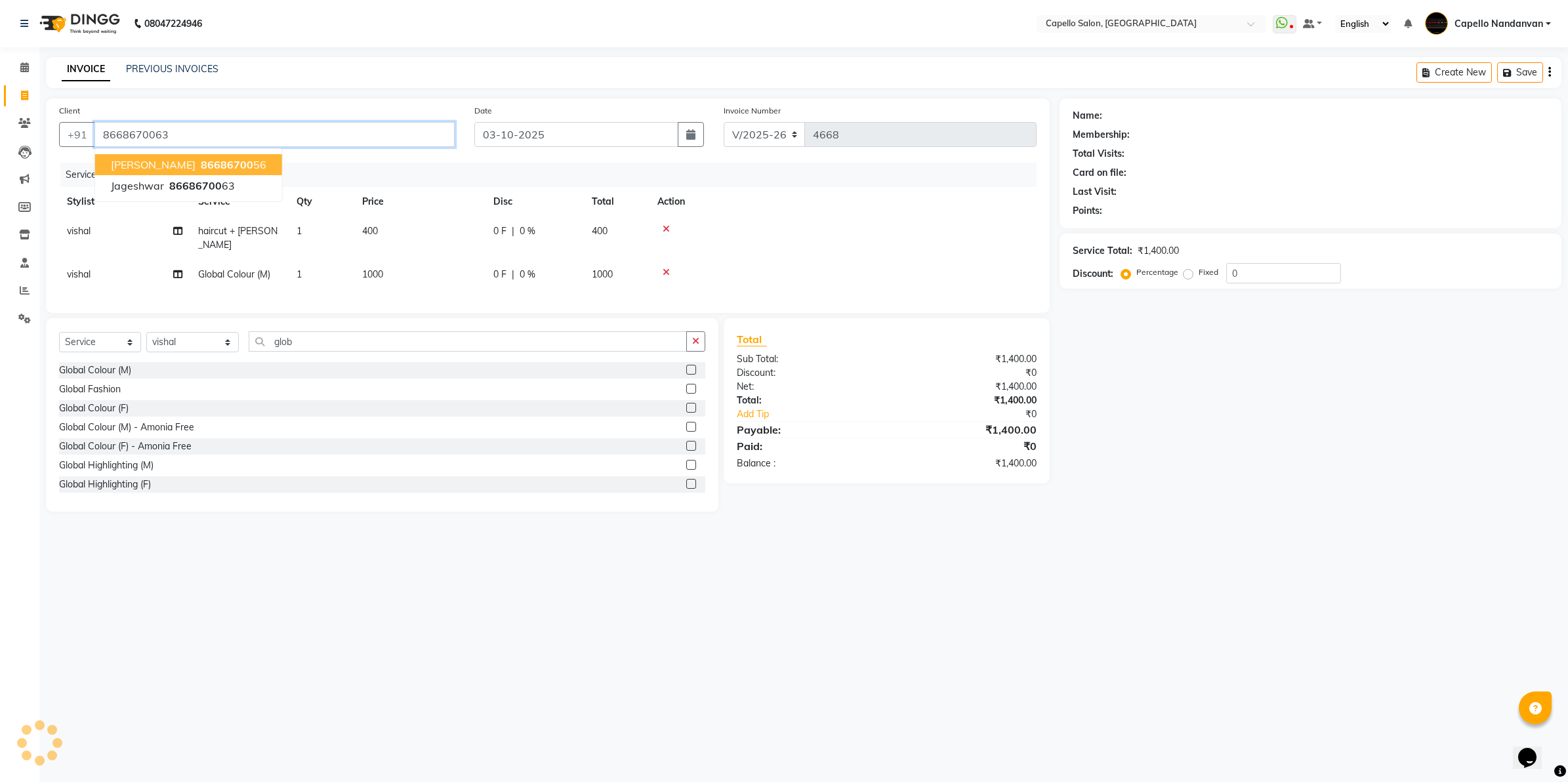
type input "8668670063"
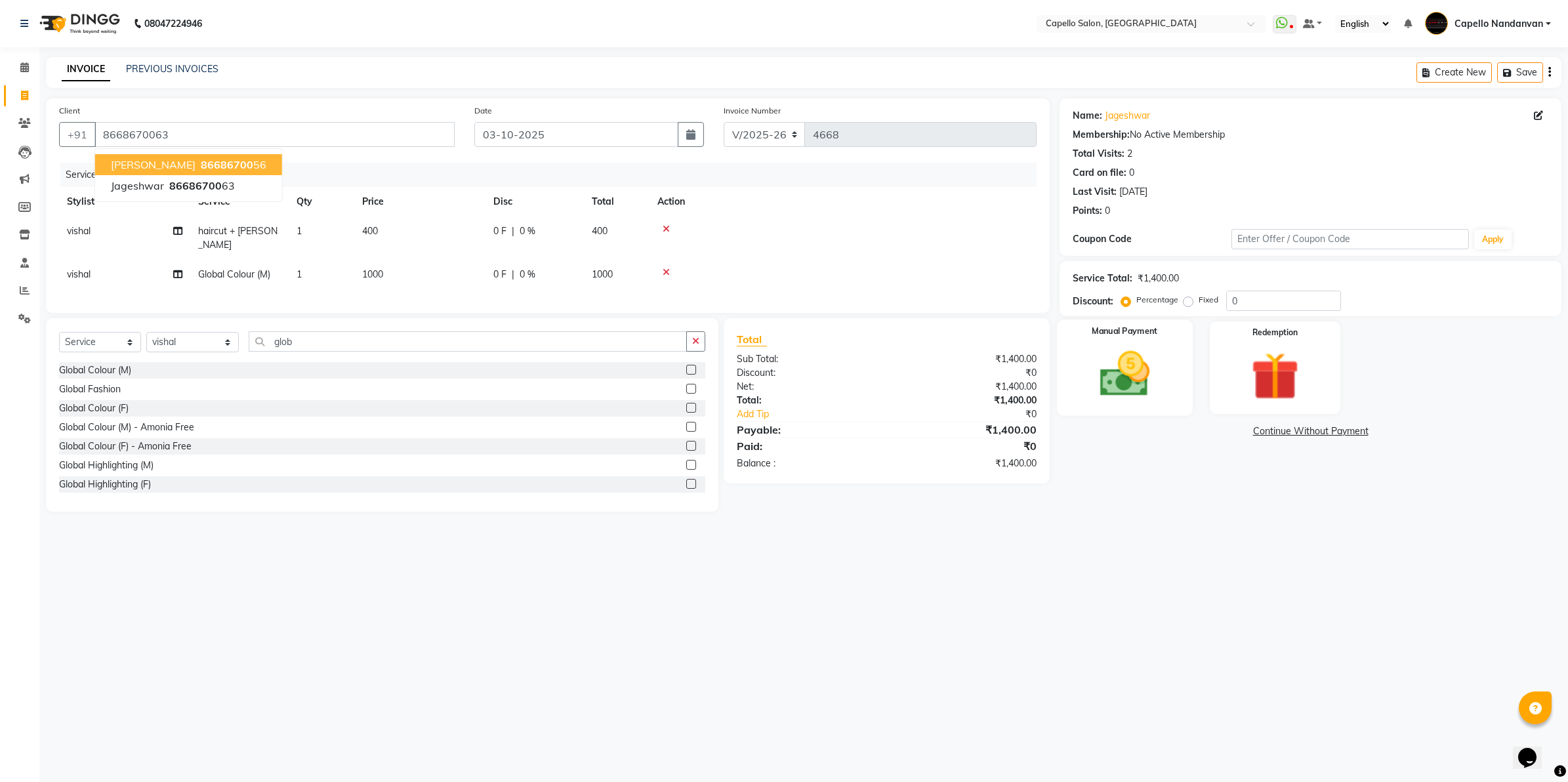
click at [1161, 386] on img at bounding box center [1124, 374] width 81 height 58
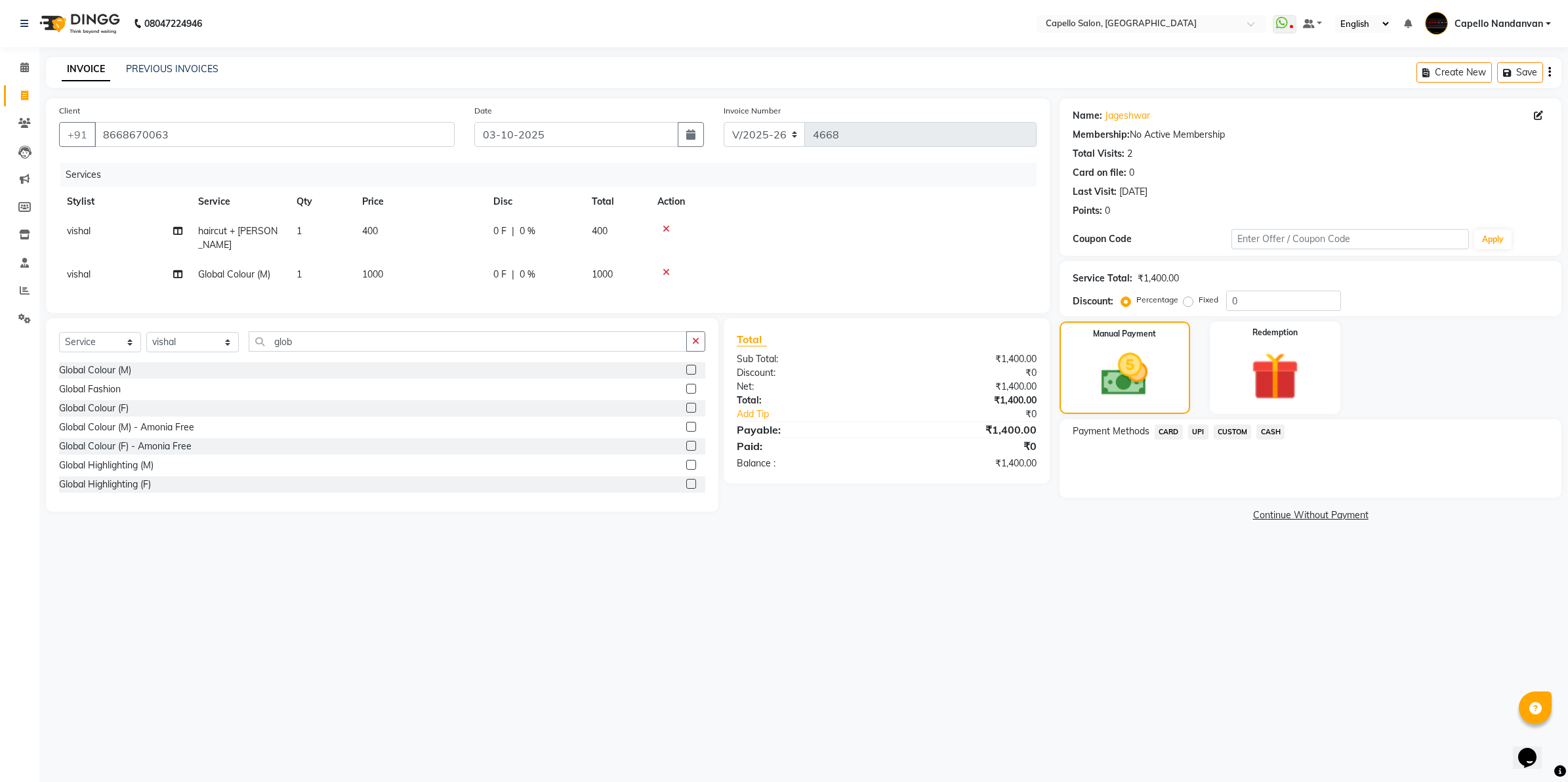
click at [1190, 430] on span "UPI" at bounding box center [1198, 432] width 20 height 15
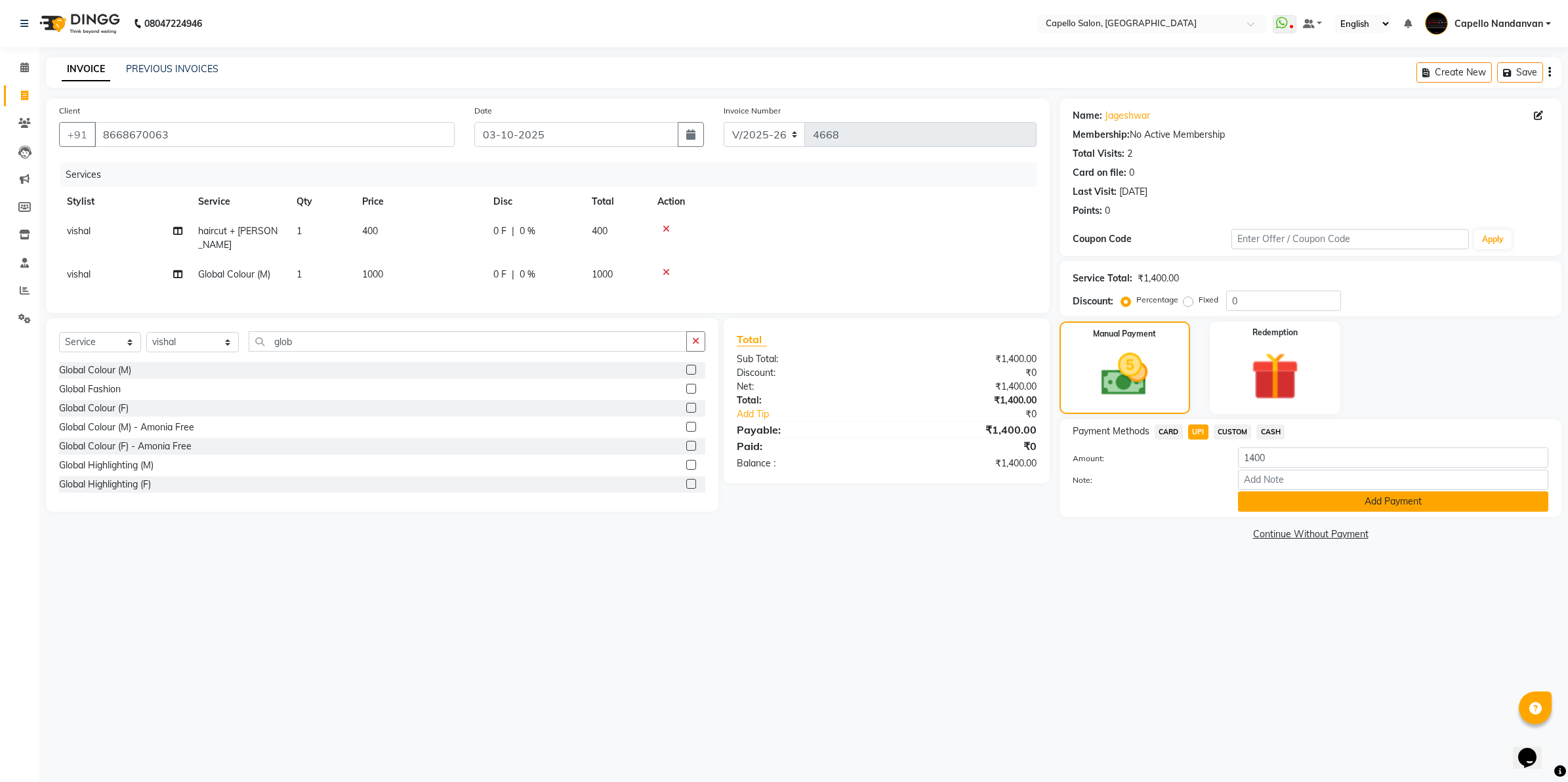
click at [1314, 502] on button "Add Payment" at bounding box center [1392, 501] width 310 height 20
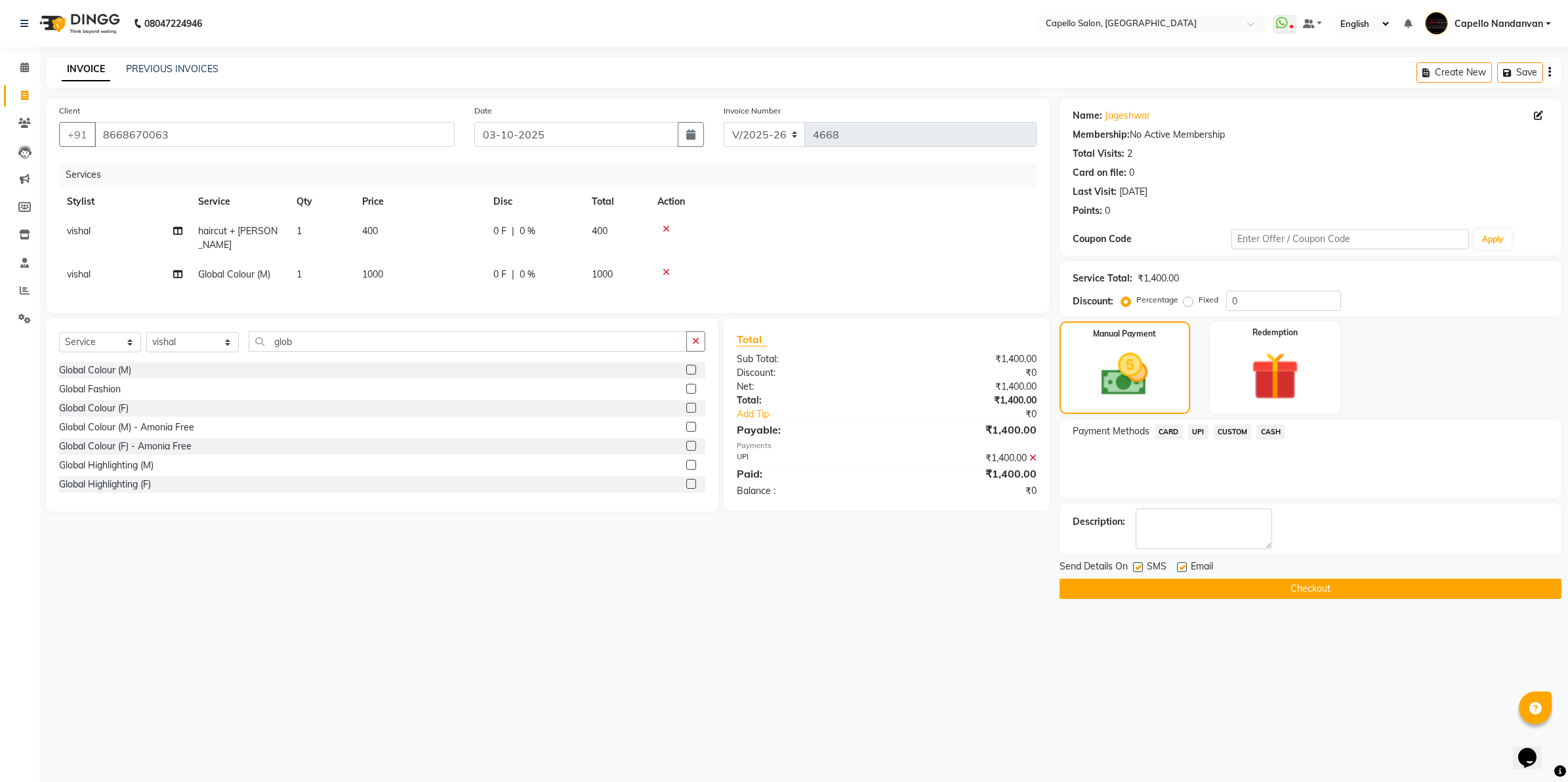
click at [1285, 593] on button "Checkout" at bounding box center [1309, 588] width 502 height 20
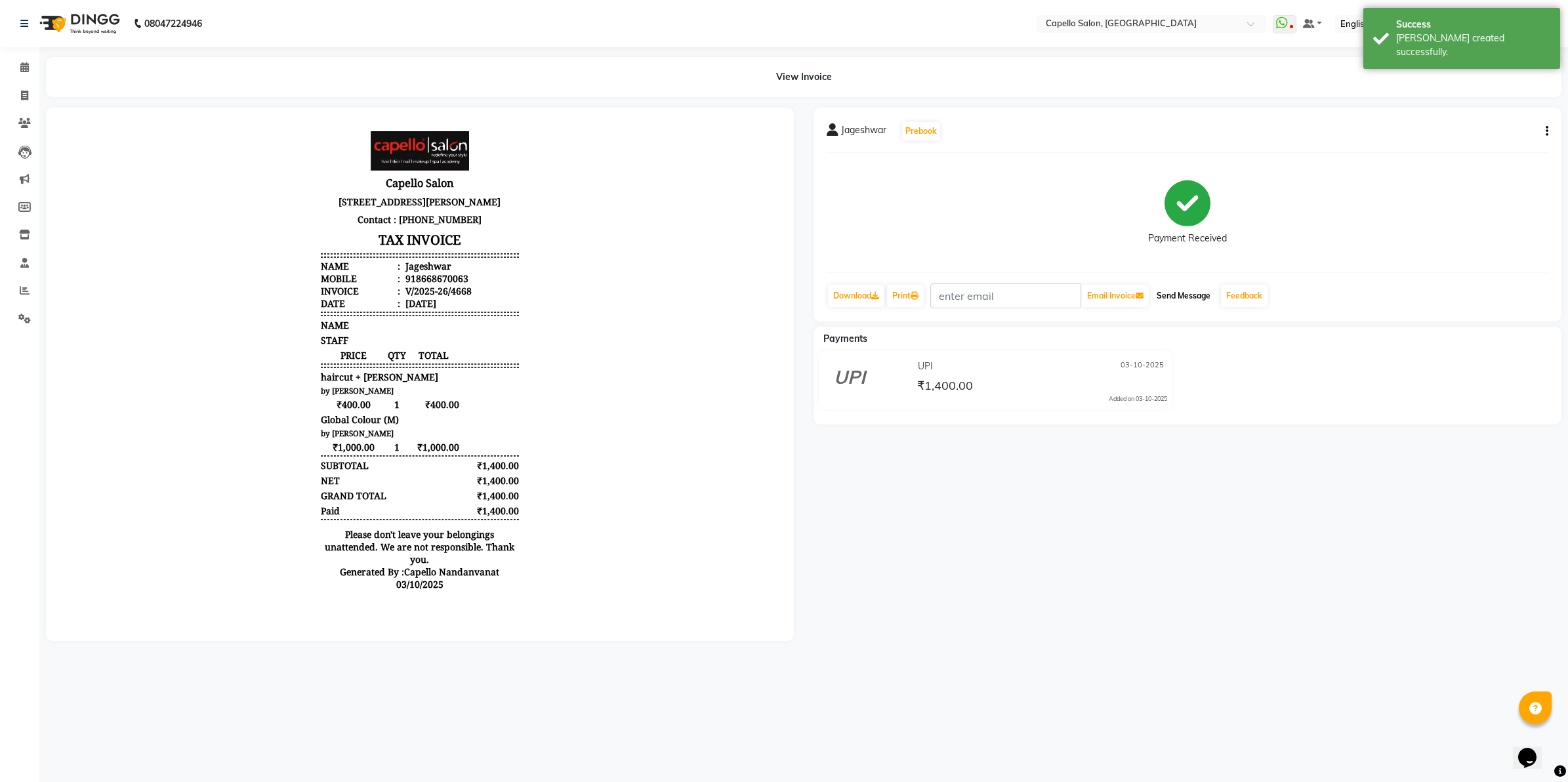
click at [1192, 297] on button "Send Message" at bounding box center [1183, 296] width 64 height 23
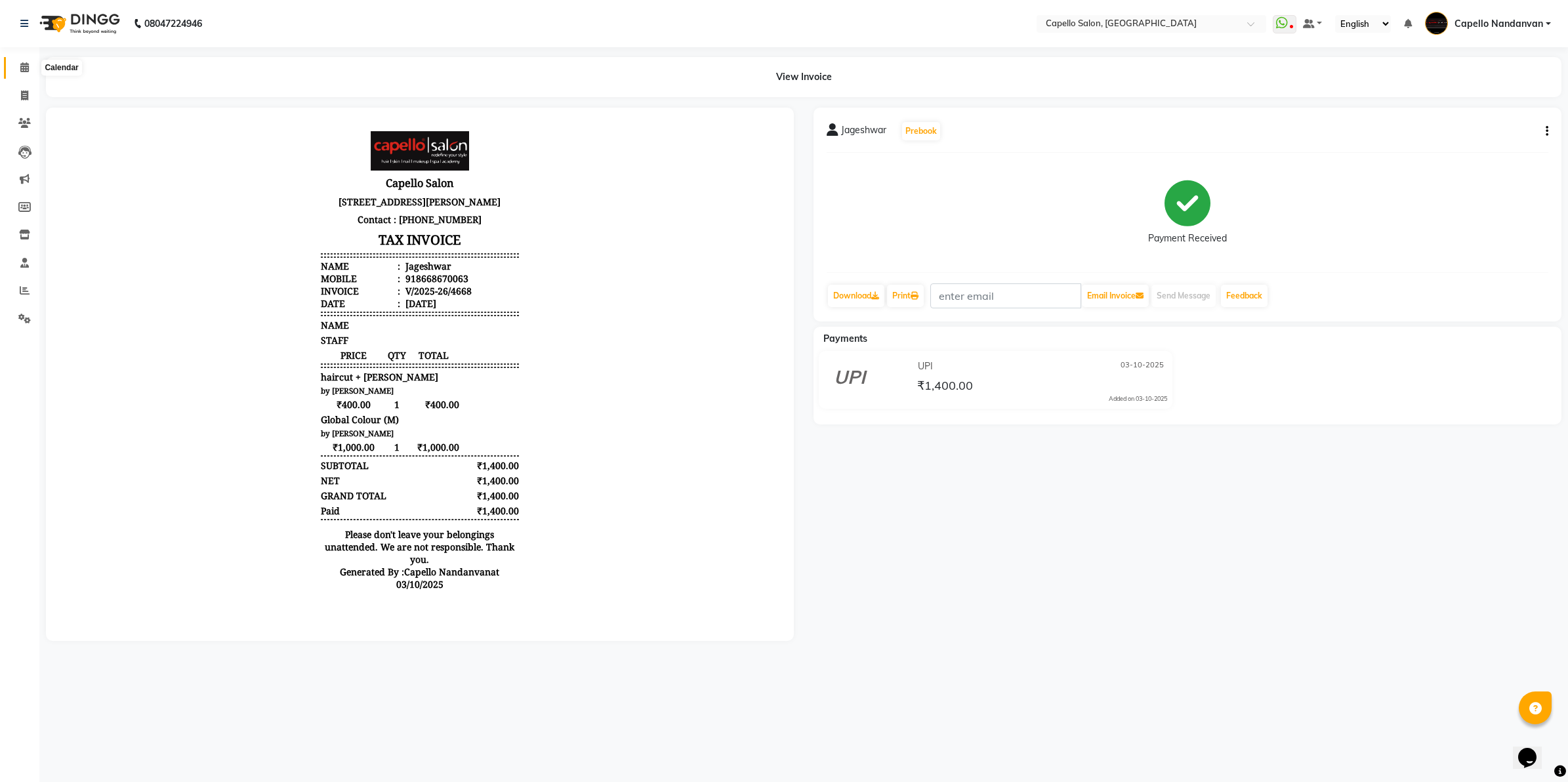
click at [15, 70] on span at bounding box center [24, 68] width 23 height 15
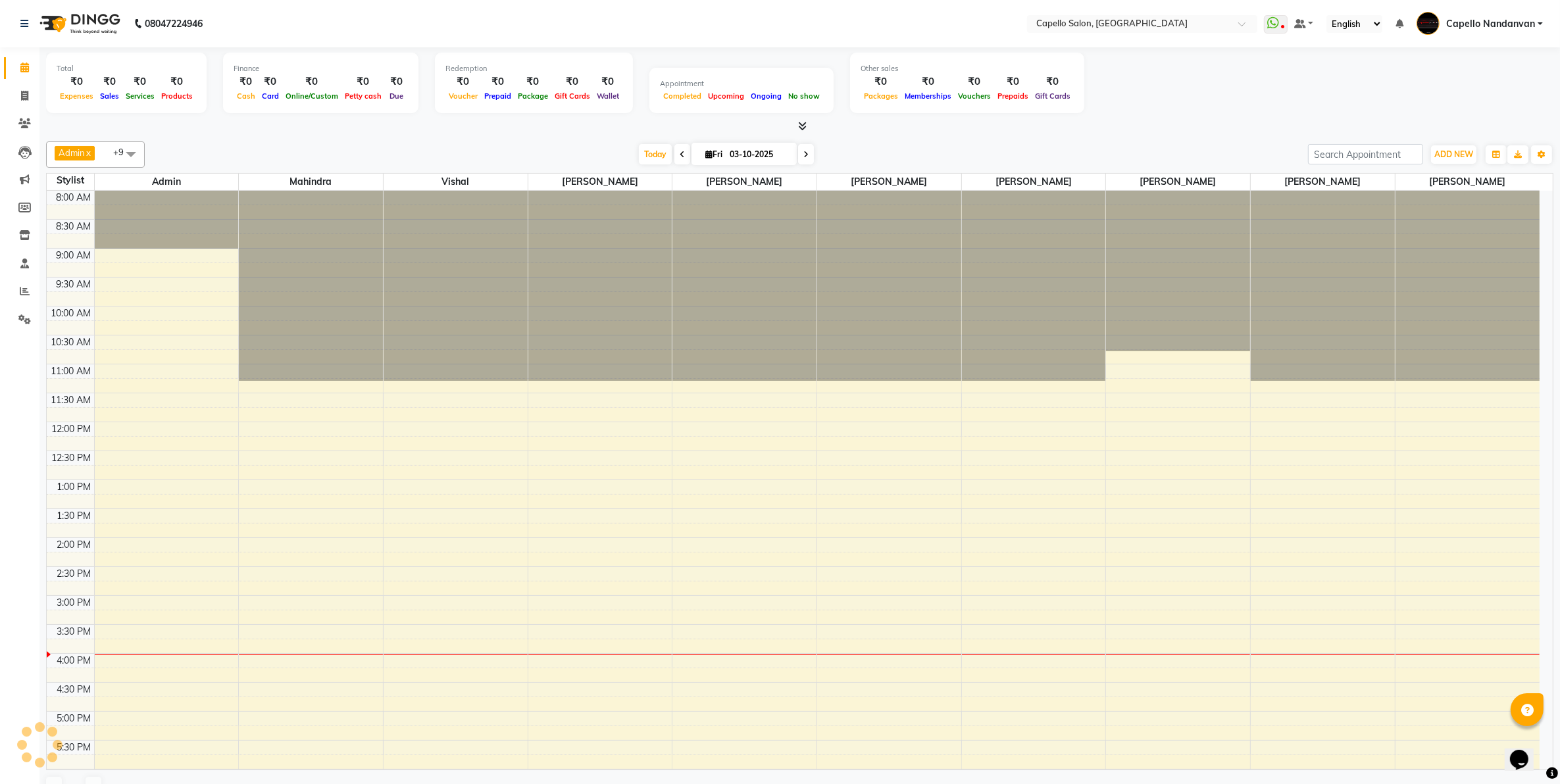
scroll to position [115, 0]
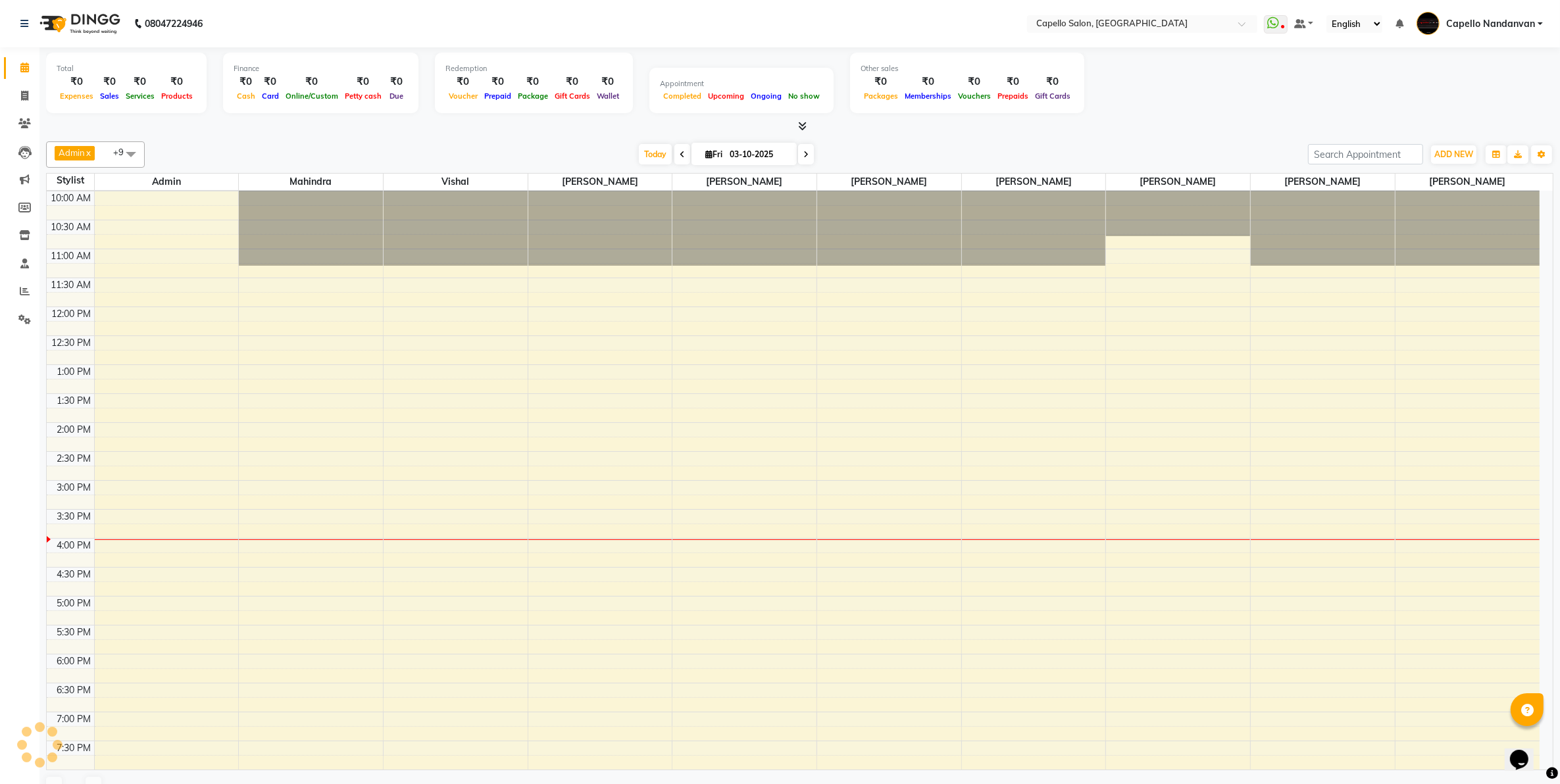
click at [15, 69] on span at bounding box center [24, 68] width 23 height 15
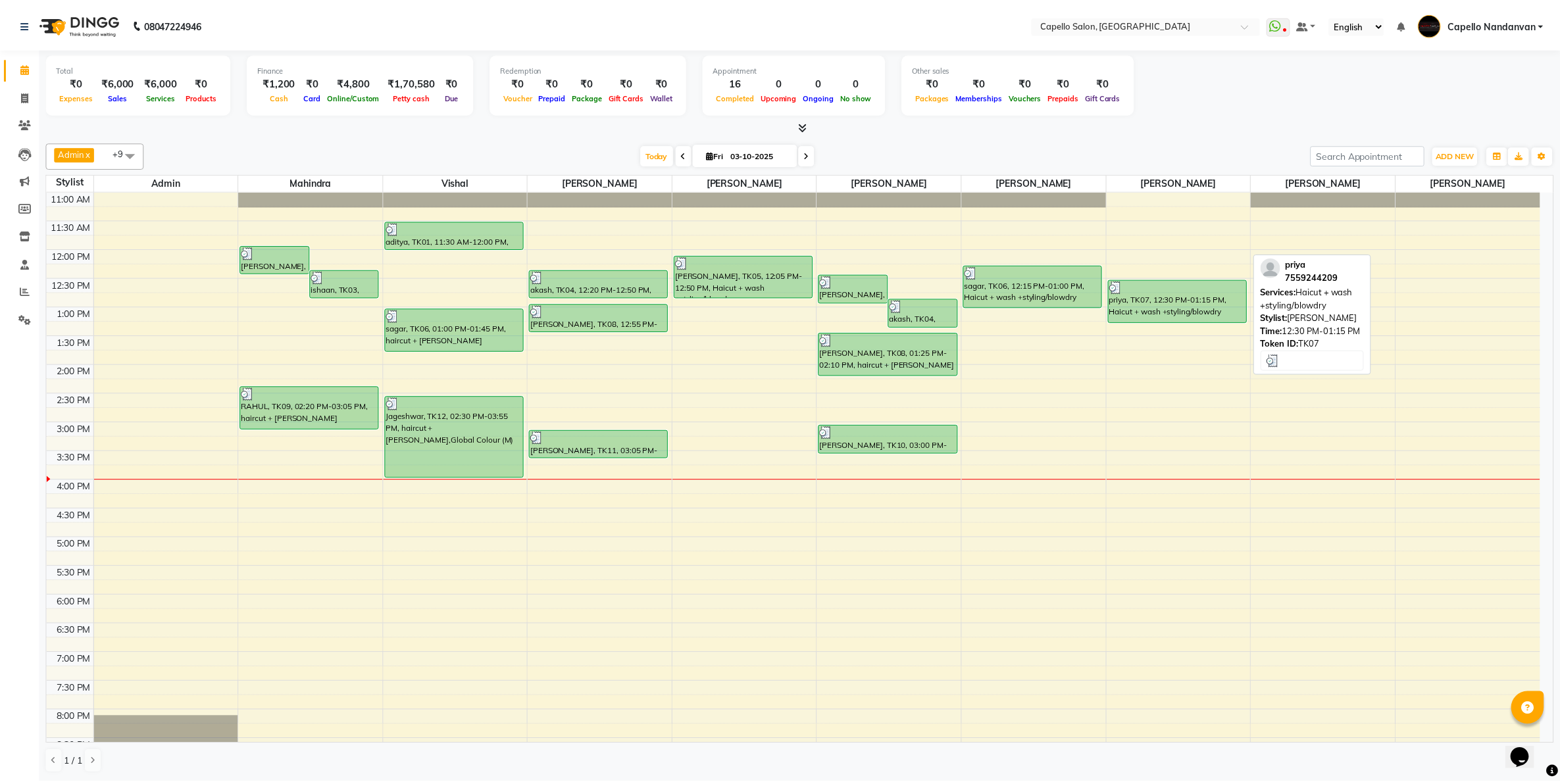
scroll to position [0, 0]
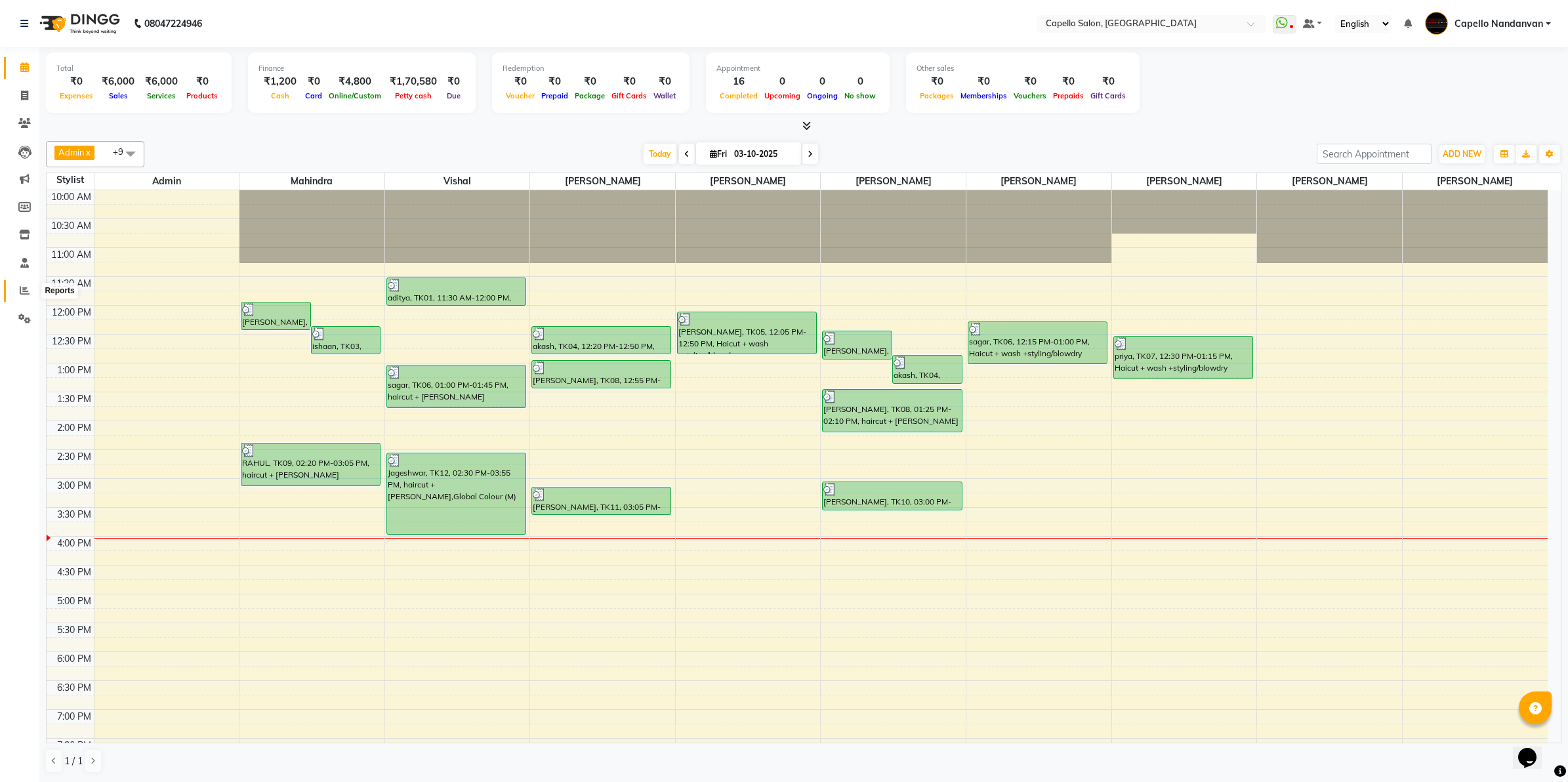
click at [20, 293] on icon at bounding box center [24, 290] width 10 height 10
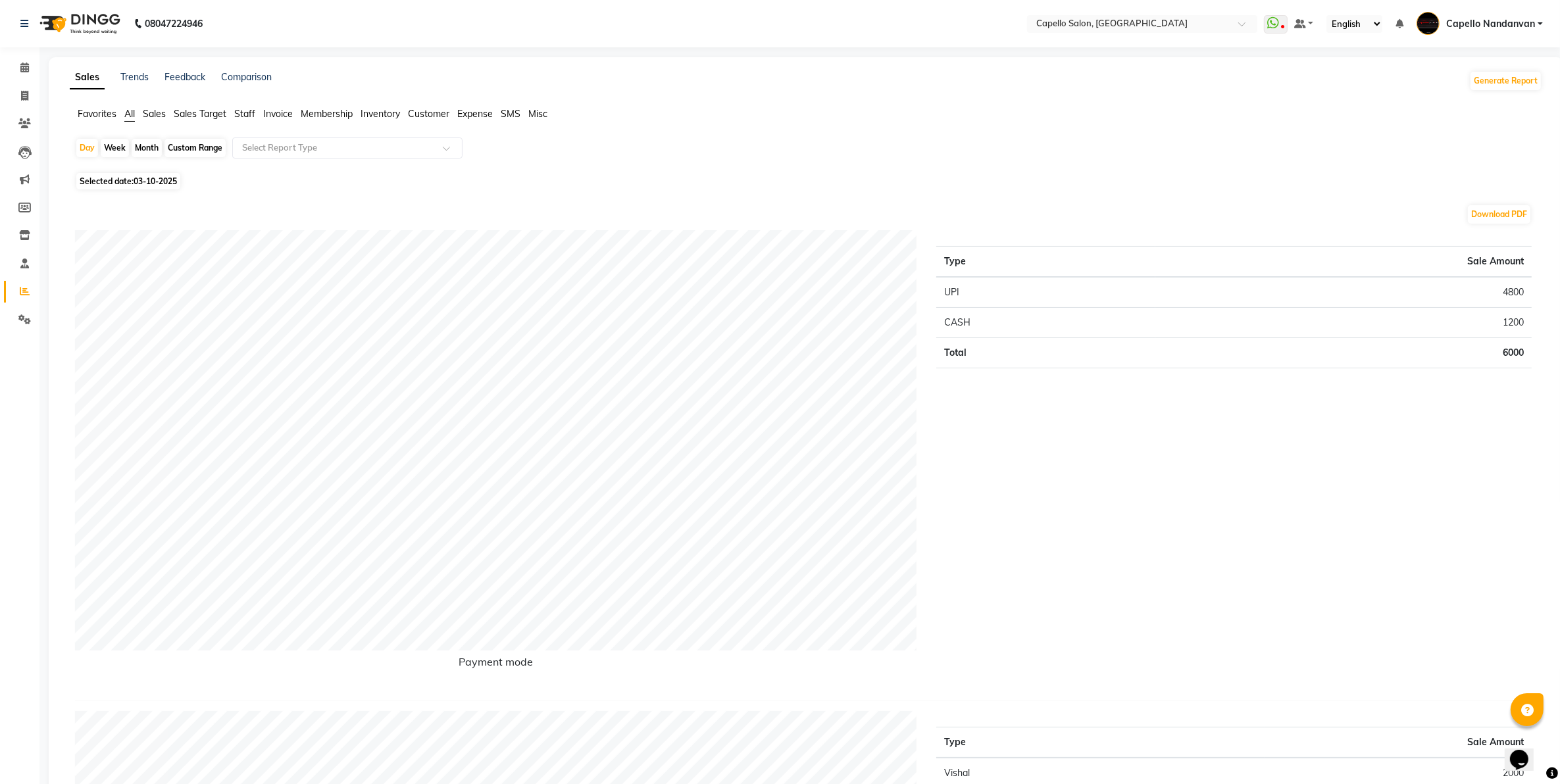
click at [151, 143] on div "Month" at bounding box center [146, 148] width 30 height 19
select select "10"
select select "2025"
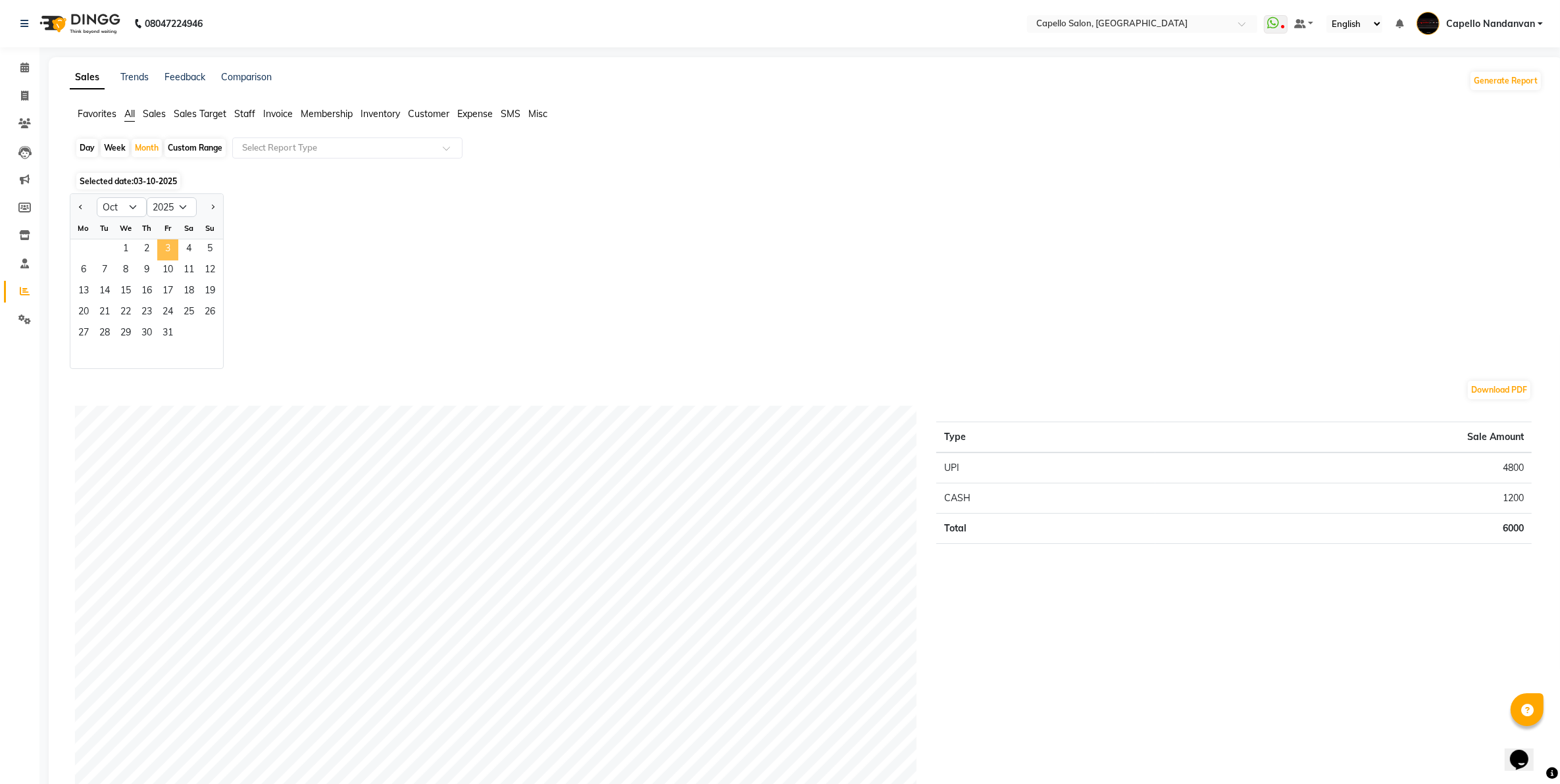
click at [172, 247] on span "3" at bounding box center [168, 249] width 21 height 21
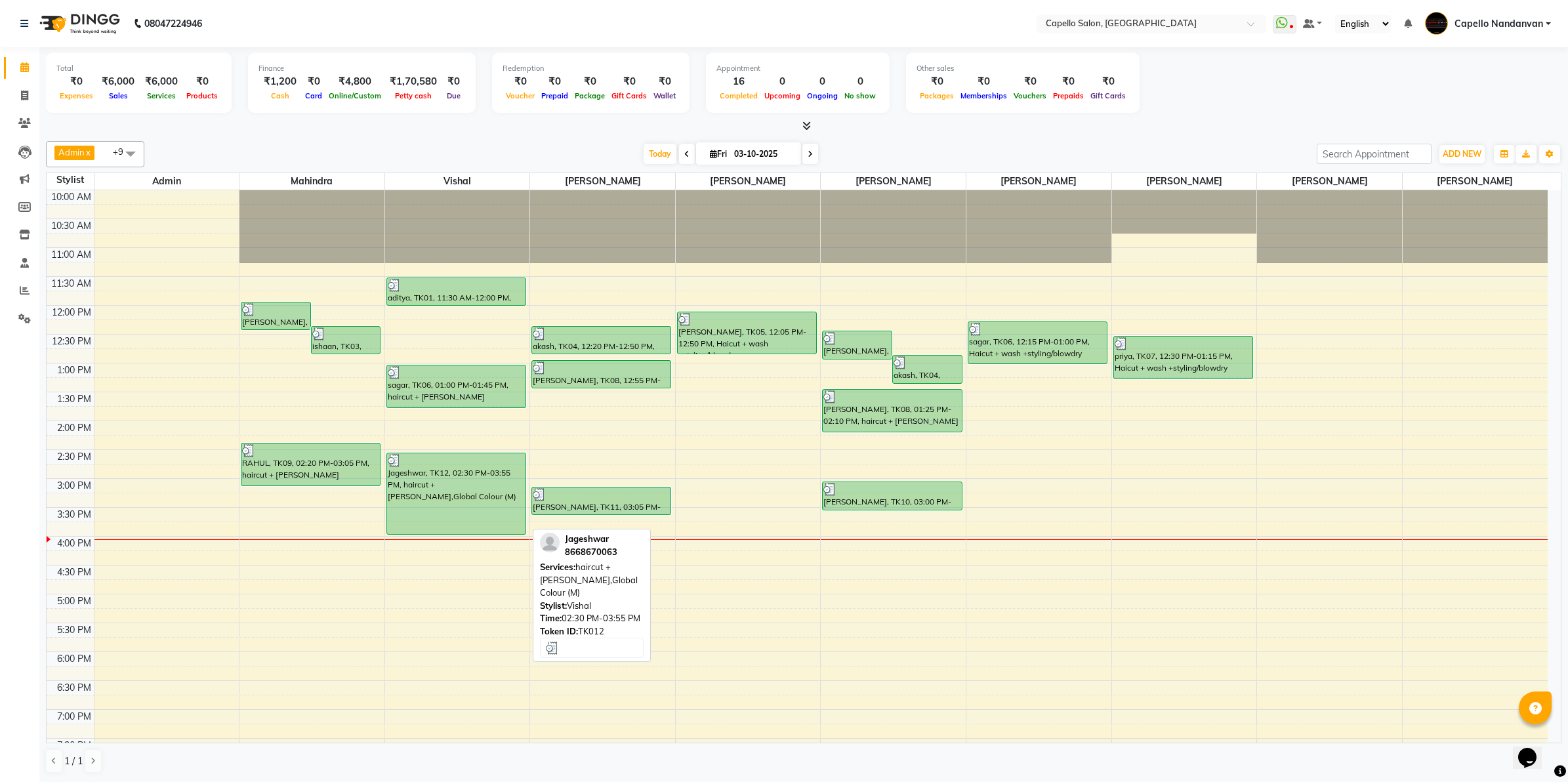
click at [457, 504] on div "Jageshwar, TK12, 02:30 PM-03:55 PM, haircut + [PERSON_NAME],Global Colour (M)" at bounding box center [457, 494] width 139 height 81
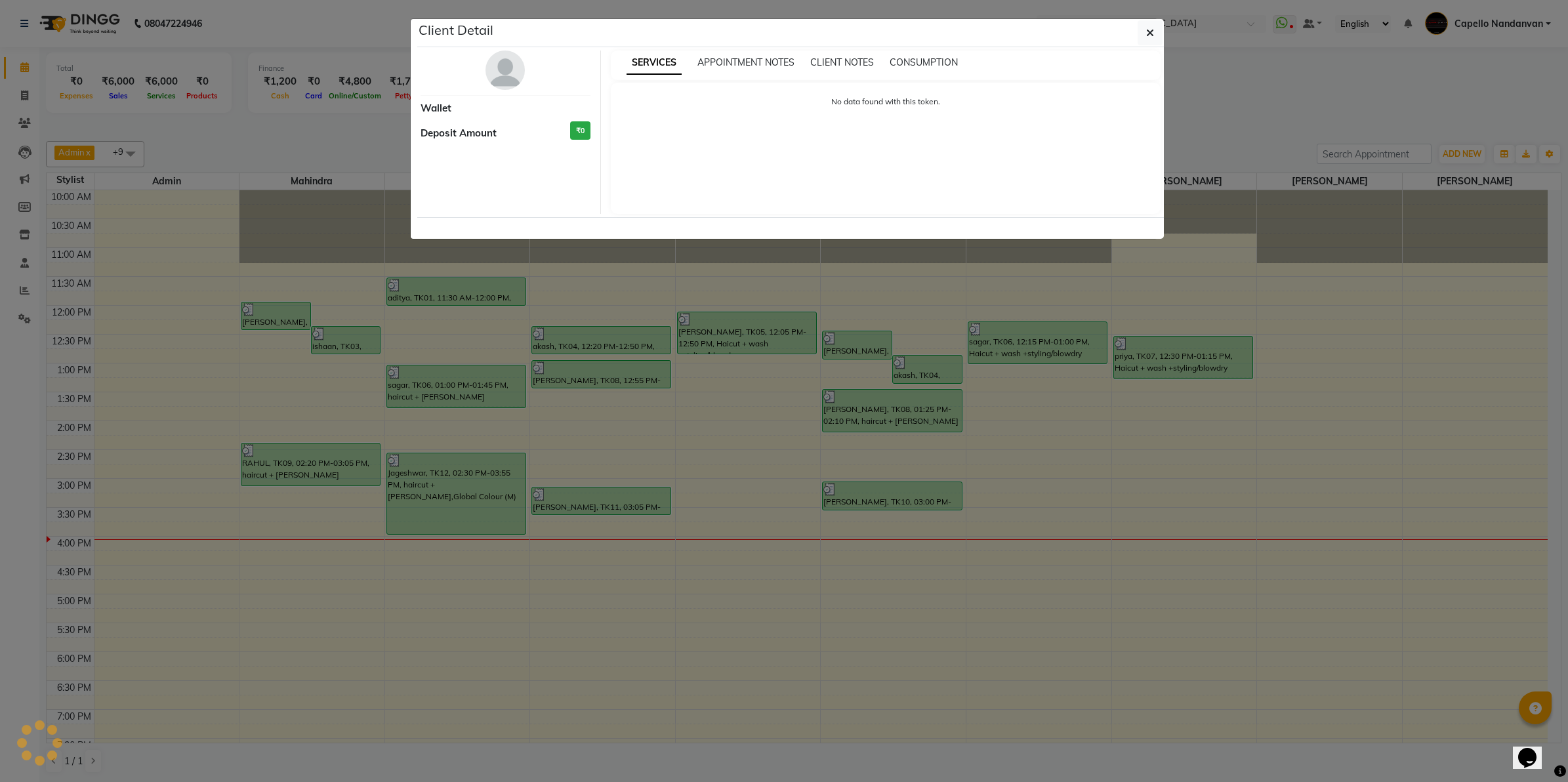
select select "3"
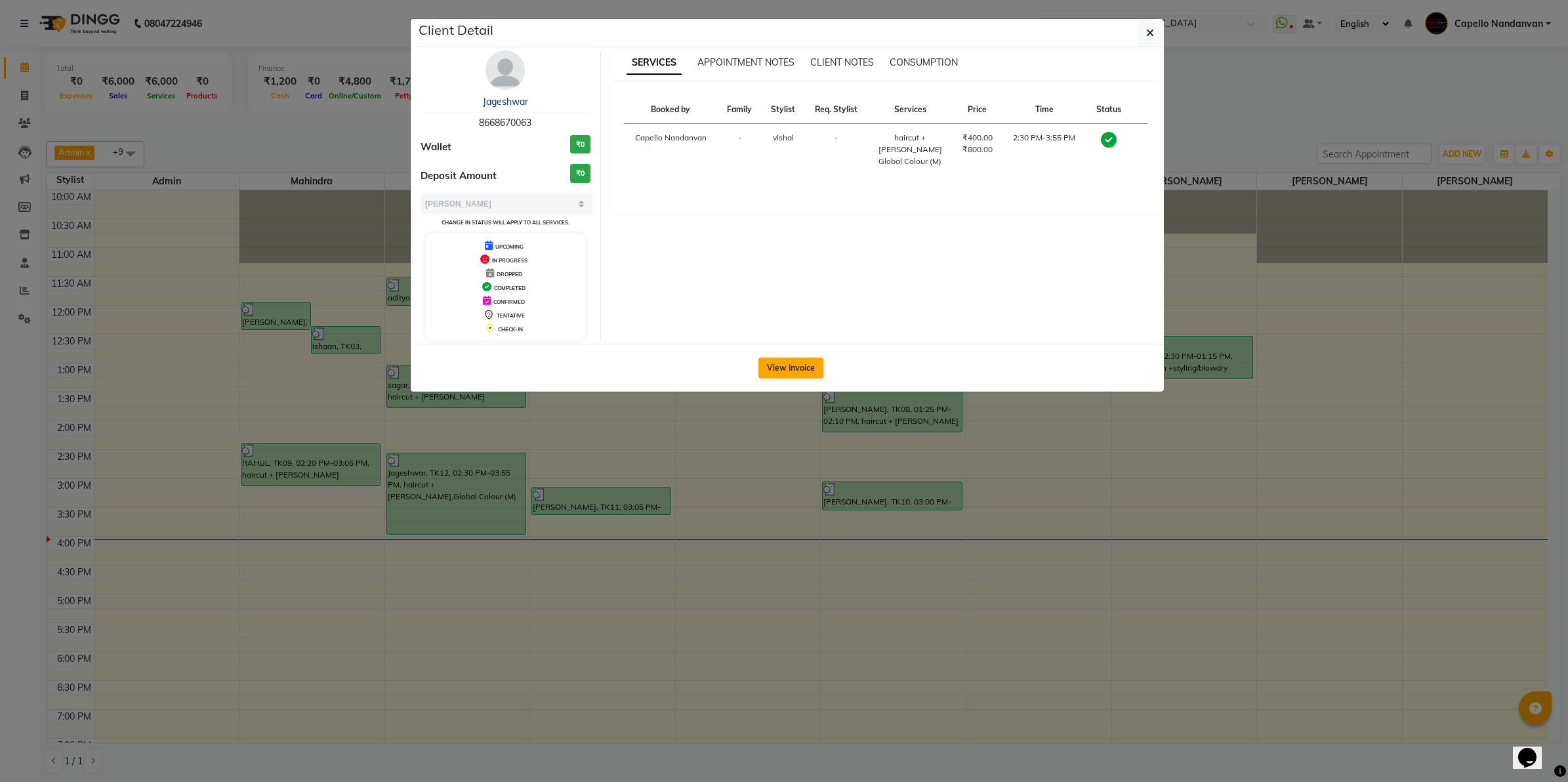
click at [782, 366] on button "View Invoice" at bounding box center [791, 368] width 65 height 21
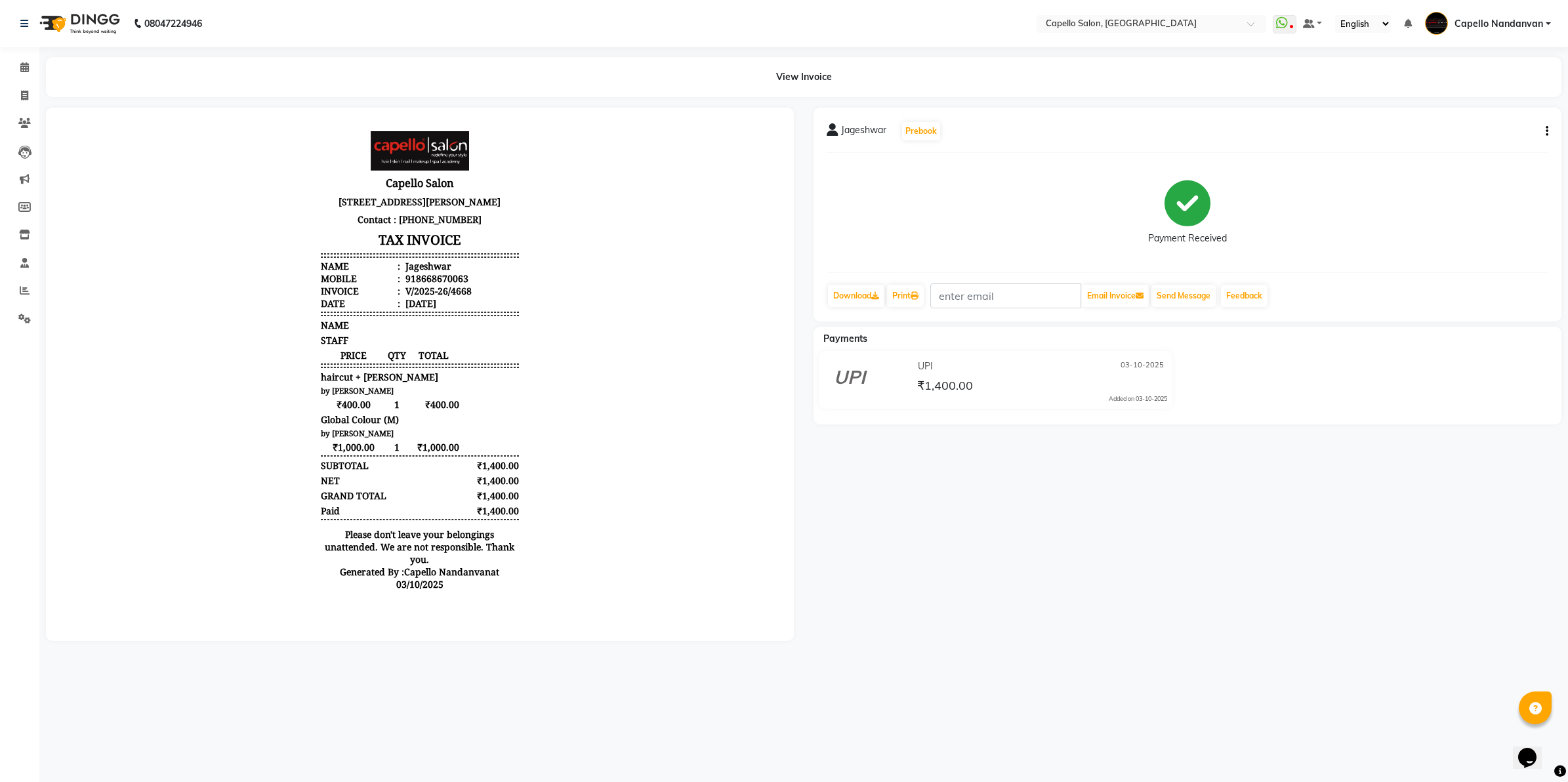
click at [284, 304] on body "Capello Salon Plot no 238, Near Shravan Hospital, New Nandanvan Layout, Nandanv…" at bounding box center [420, 364] width 711 height 478
click at [403, 272] on div "Jageshwar" at bounding box center [427, 266] width 48 height 12
click at [22, 70] on icon at bounding box center [24, 67] width 9 height 10
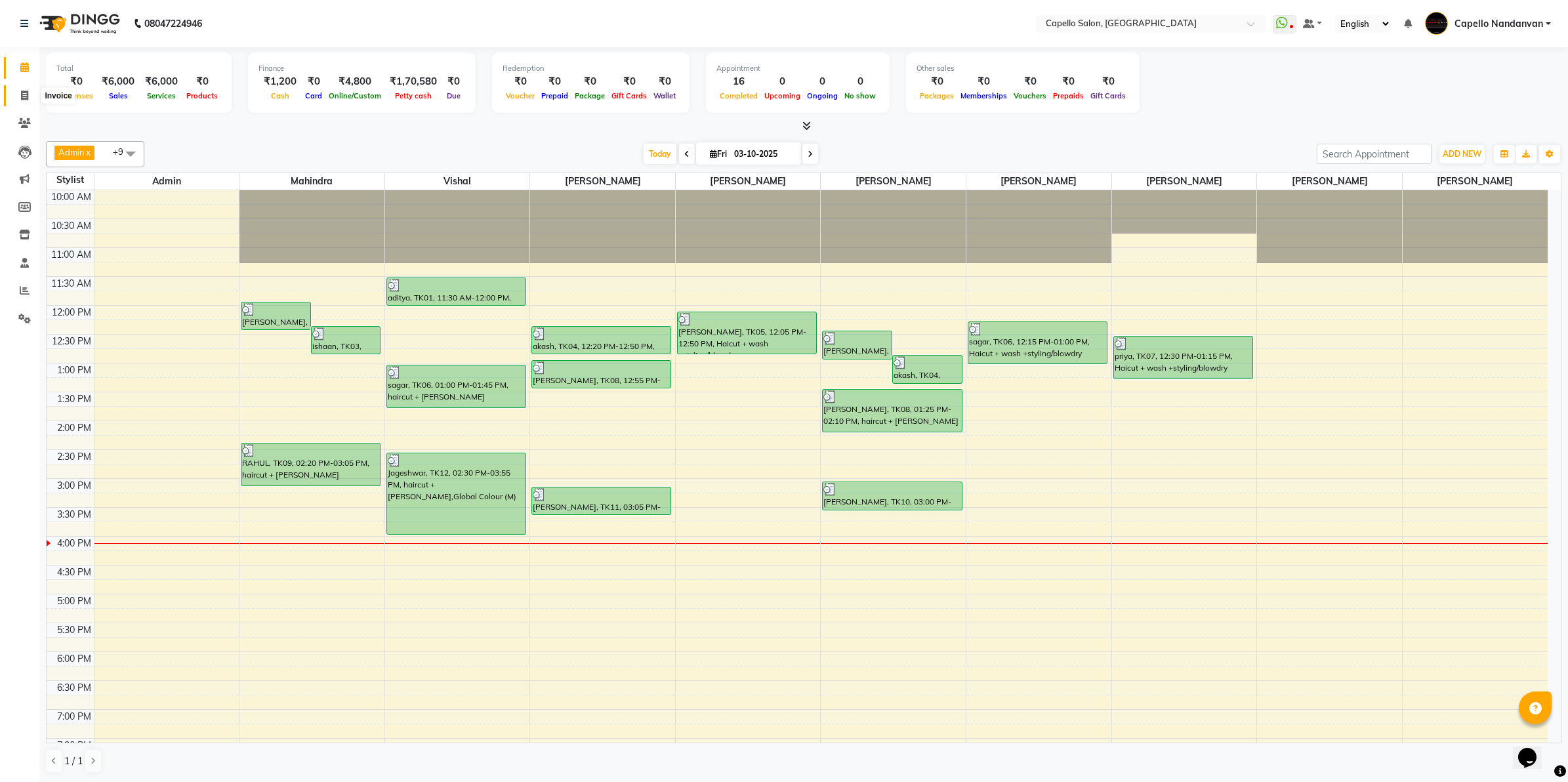
click at [22, 93] on icon at bounding box center [24, 95] width 7 height 10
select select "service"
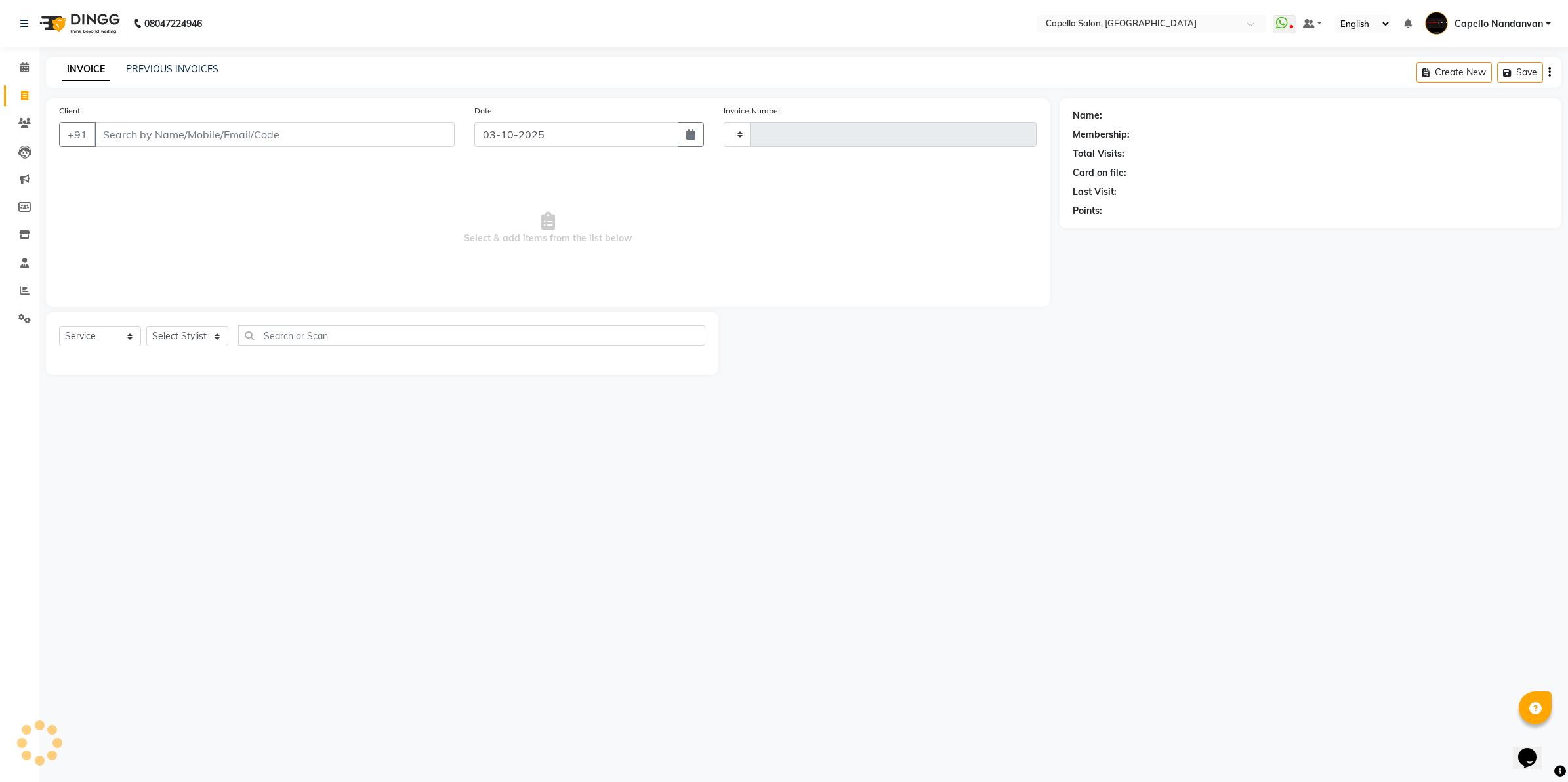
type input "4669"
select select "830"
click at [179, 129] on input "Client" at bounding box center [274, 134] width 360 height 25
click at [208, 334] on select "Select Stylist Admin ASHIK DHAPODKAR Capello Nandanvan CHETNA SONI Himansu Owne…" at bounding box center [192, 336] width 93 height 20
select select "51223"
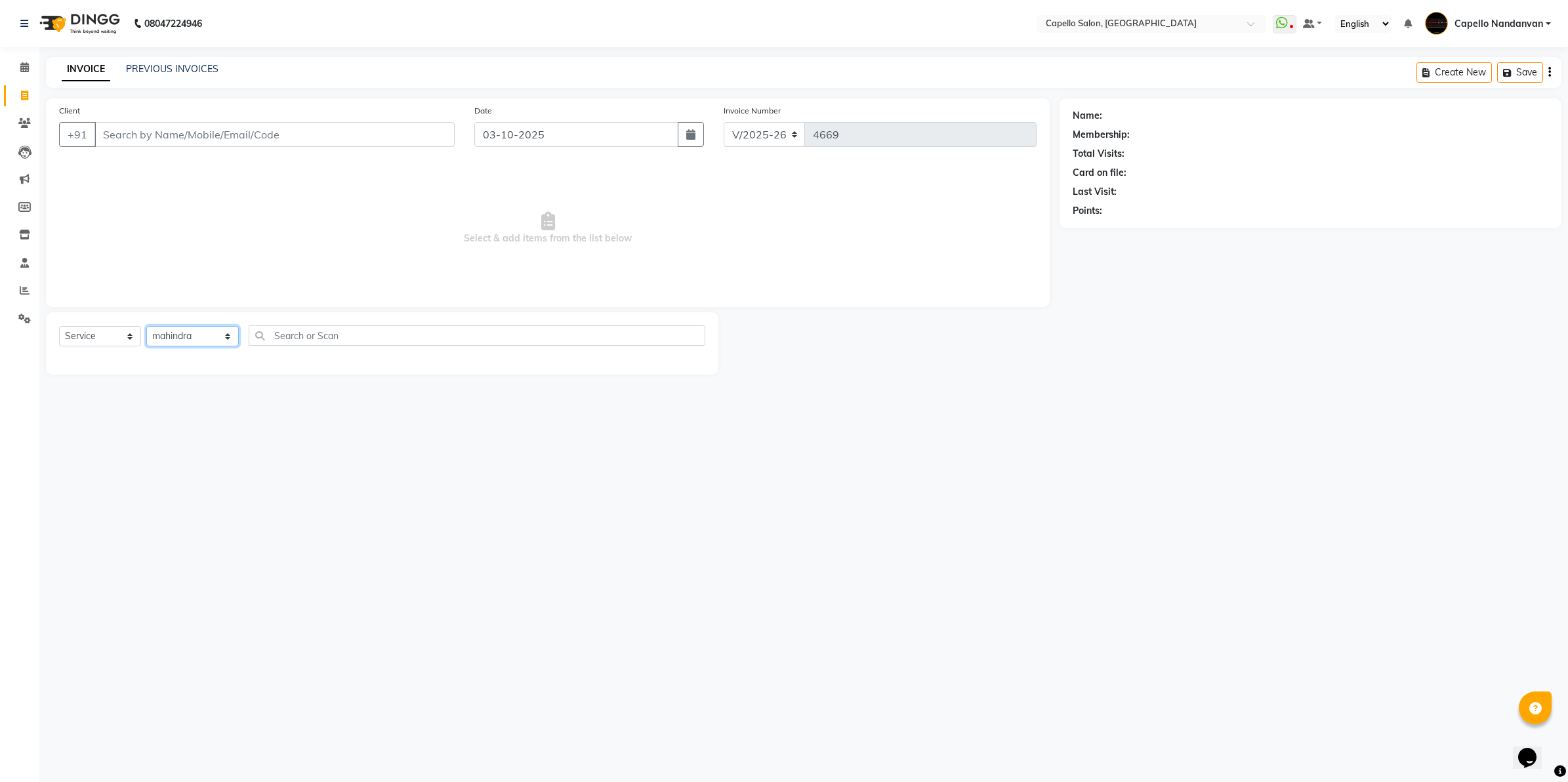
click at [147, 326] on select "Select Stylist Admin ASHIK DHAPODKAR Capello Nandanvan CHETNA SONI Himansu Owne…" at bounding box center [192, 336] width 93 height 20
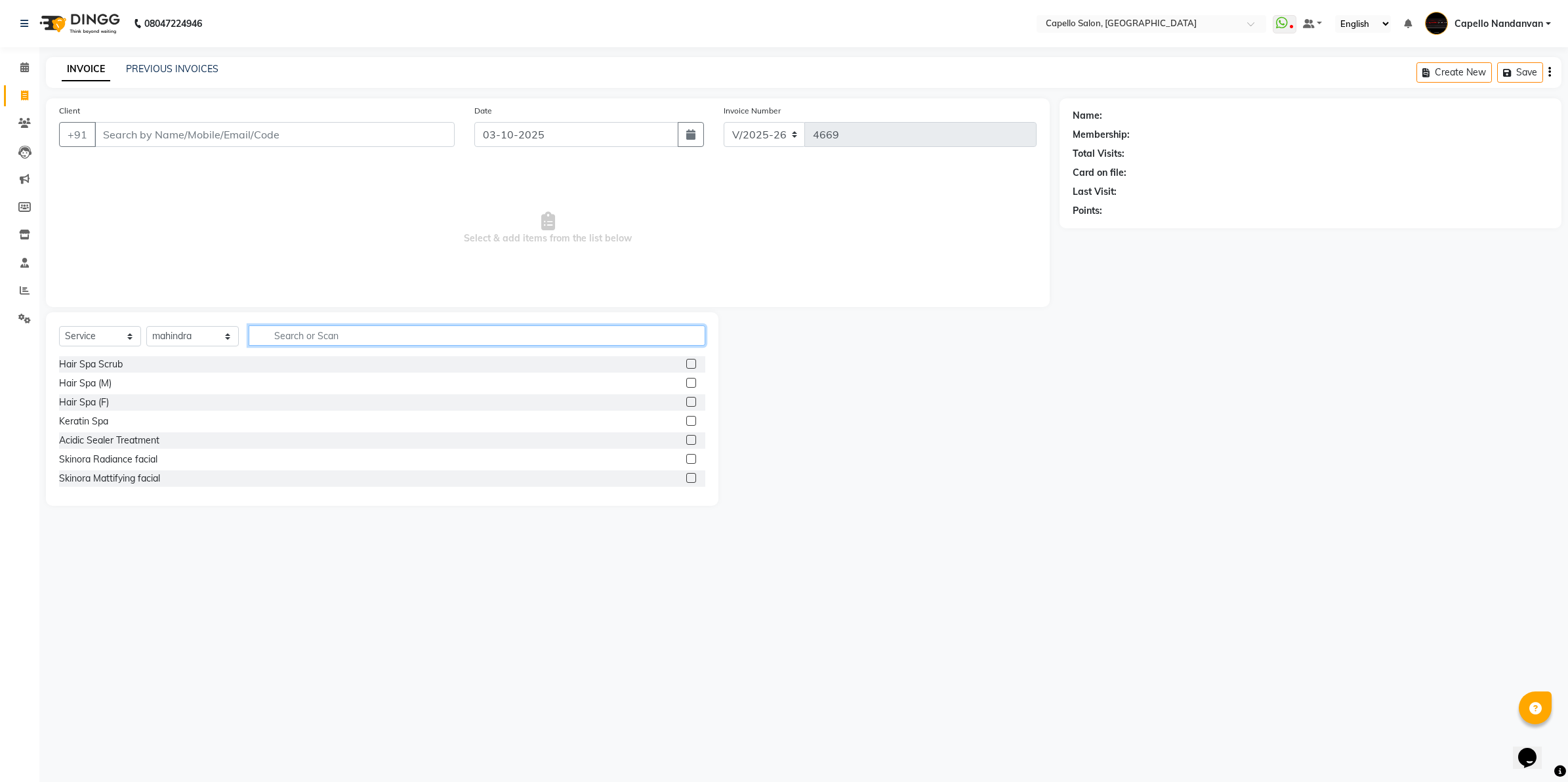
click at [292, 336] on input "text" at bounding box center [477, 335] width 457 height 20
click at [253, 138] on input "Client" at bounding box center [274, 134] width 360 height 25
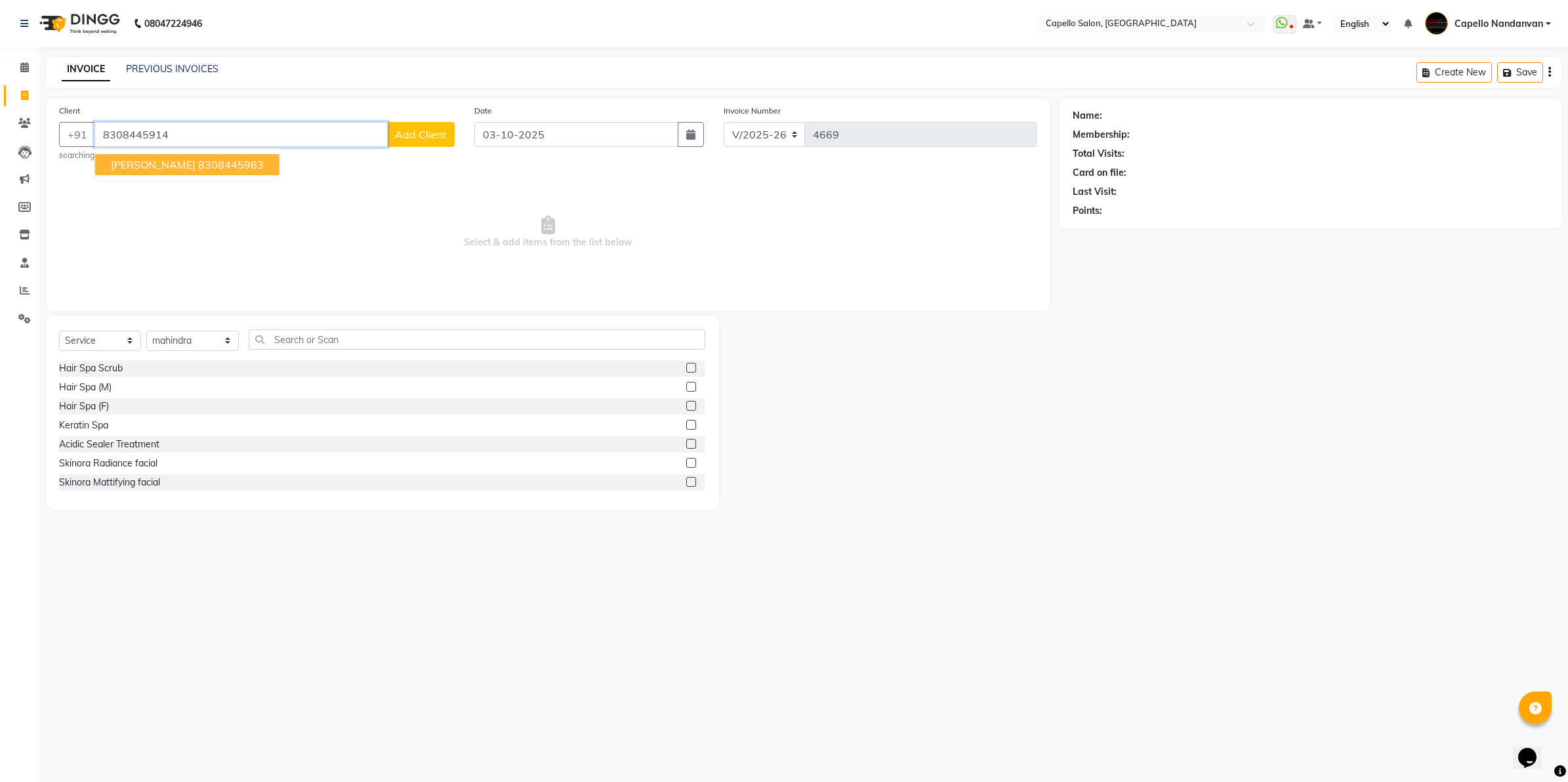
type input "8308445914"
click at [336, 221] on span "Select & add items from the list below" at bounding box center [548, 232] width 978 height 131
click at [427, 135] on span "Add Client" at bounding box center [420, 134] width 52 height 13
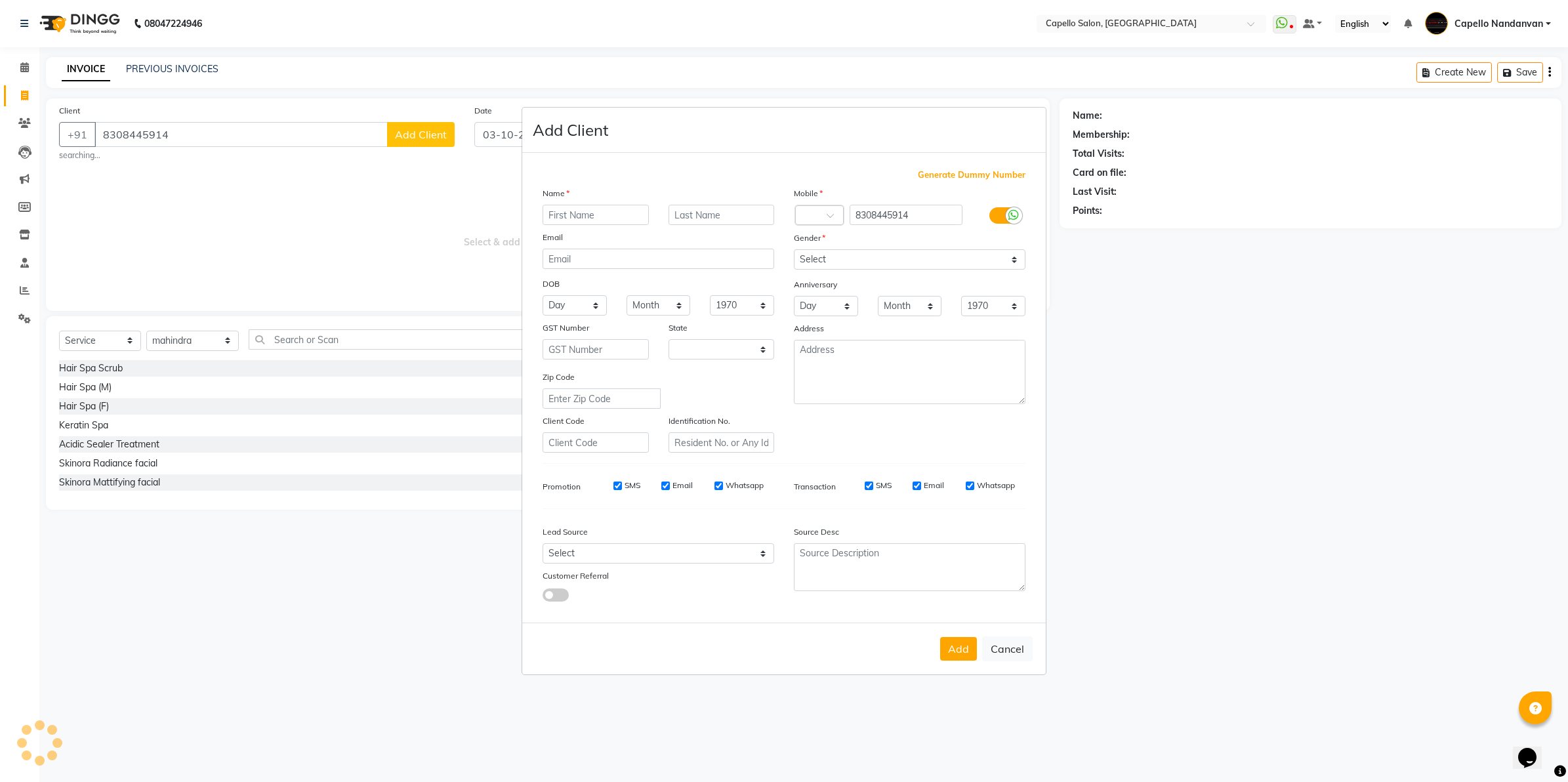
select select "22"
type input "anjali"
click at [858, 256] on select "Select Male Female Other Prefer Not To Say" at bounding box center [910, 259] width 232 height 20
select select "female"
click at [794, 250] on select "Select Male Female Other Prefer Not To Say" at bounding box center [910, 259] width 232 height 20
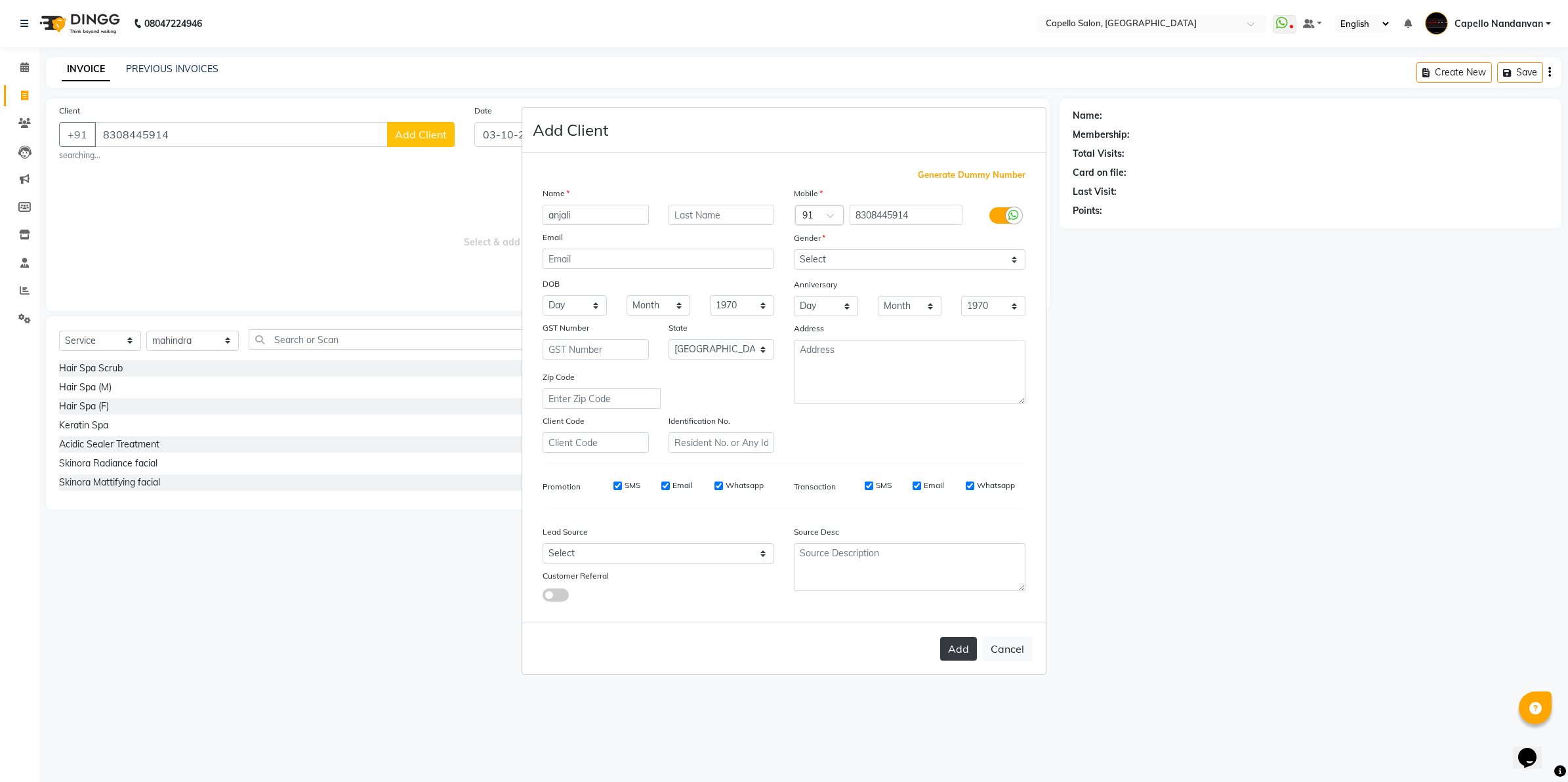
click at [958, 647] on button "Add" at bounding box center [958, 648] width 37 height 23
select select
select select "null"
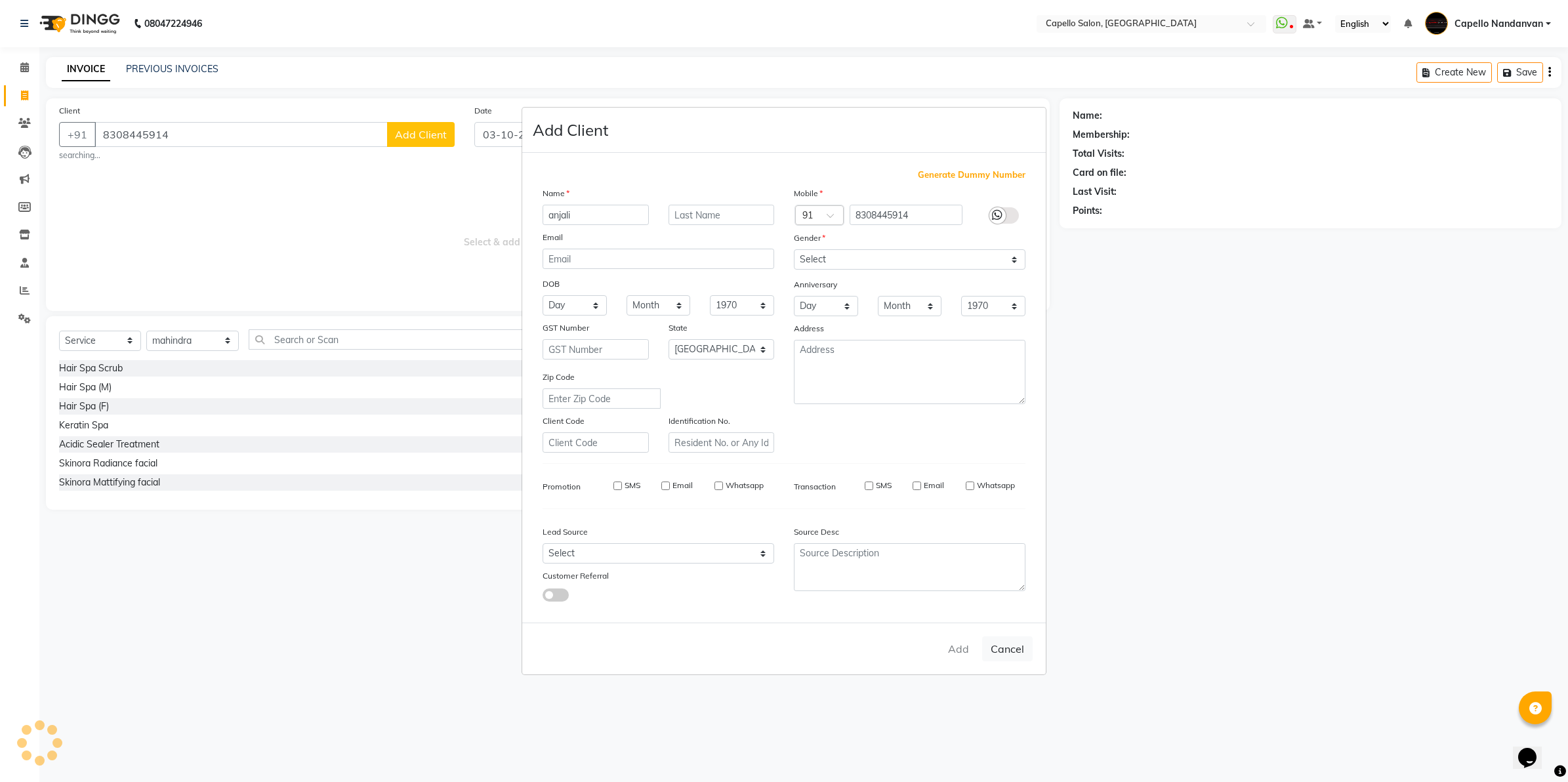
select select
checkbox input "false"
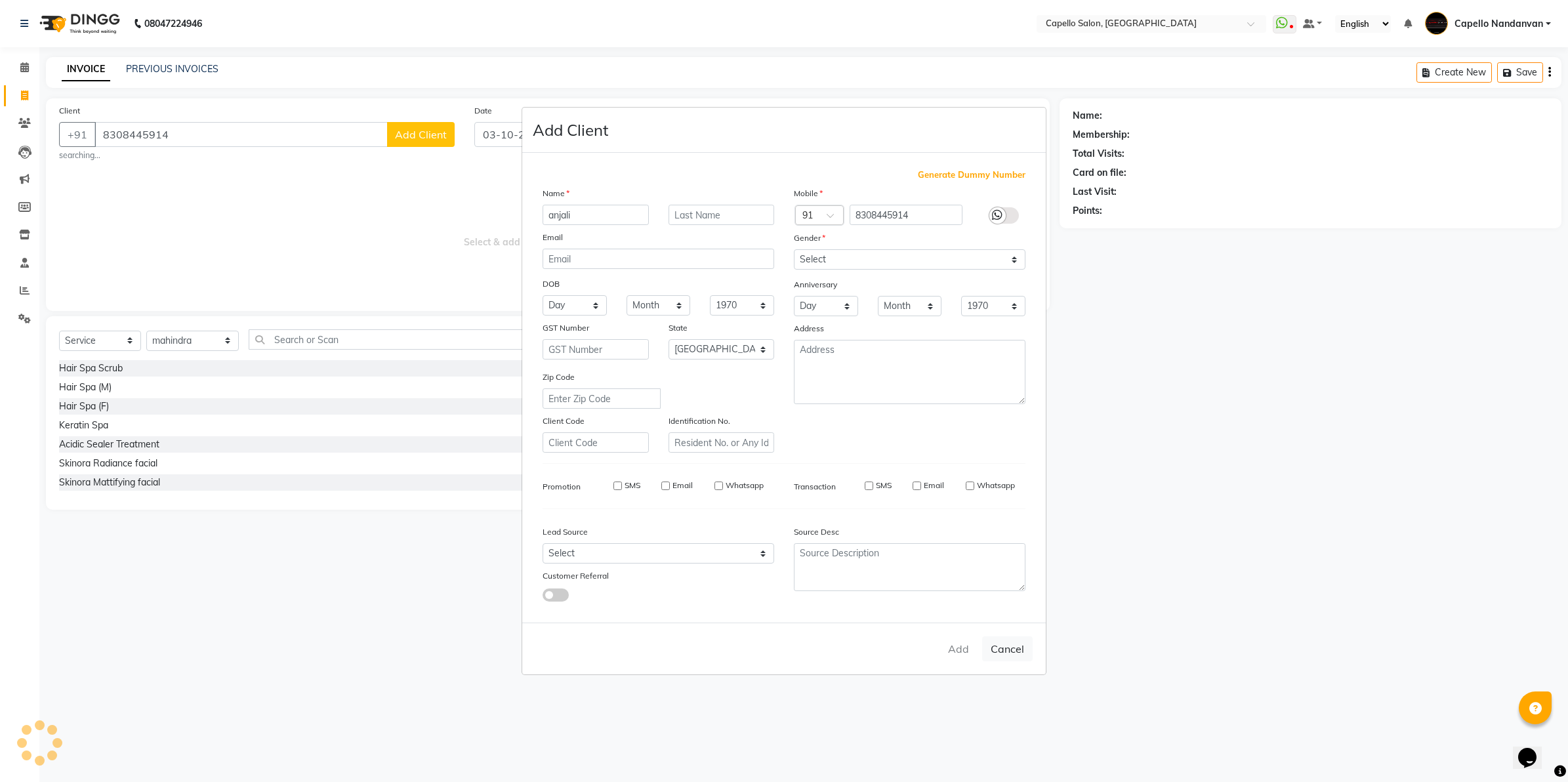
checkbox input "false"
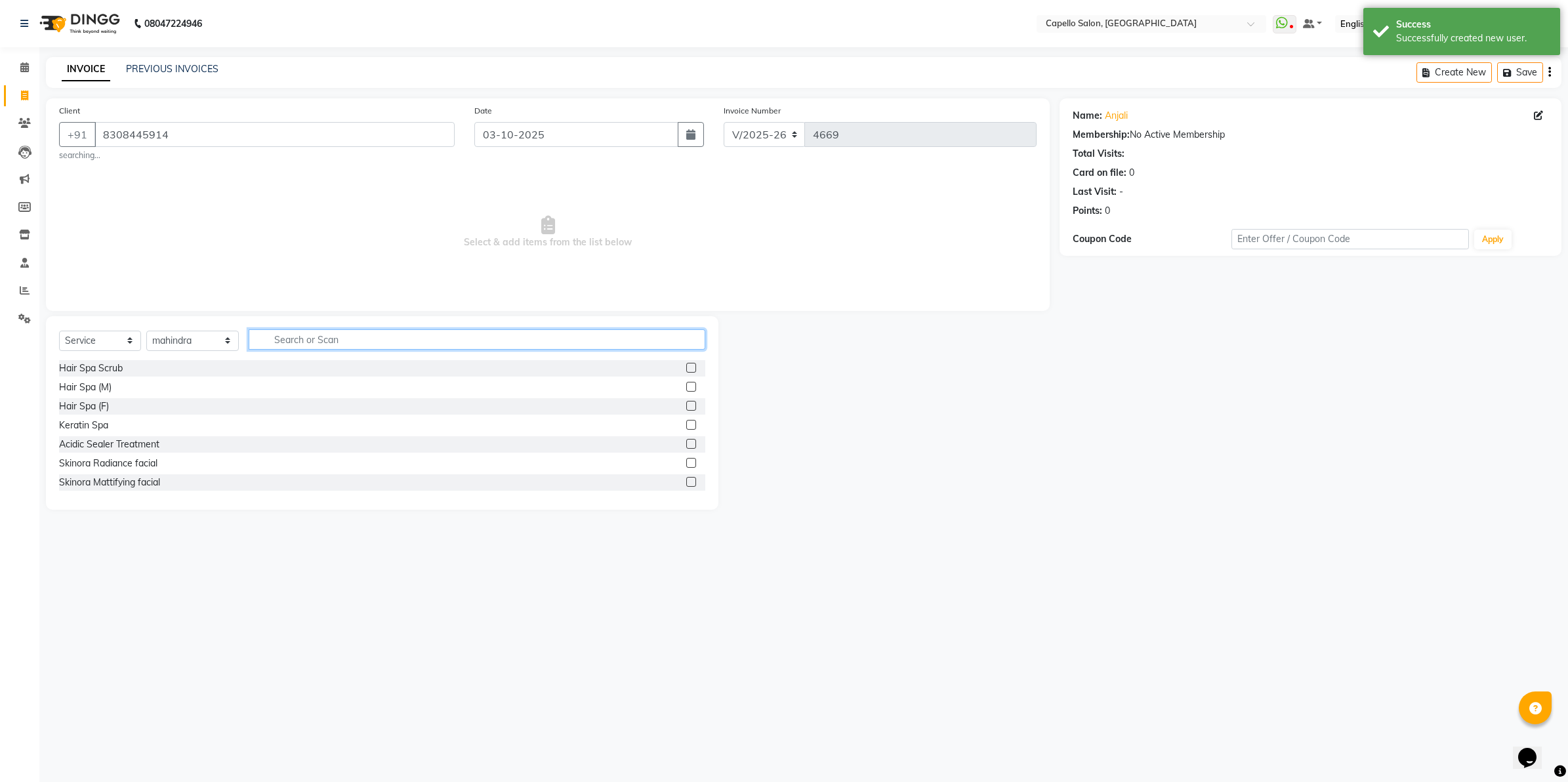
click at [362, 338] on input "text" at bounding box center [477, 339] width 457 height 20
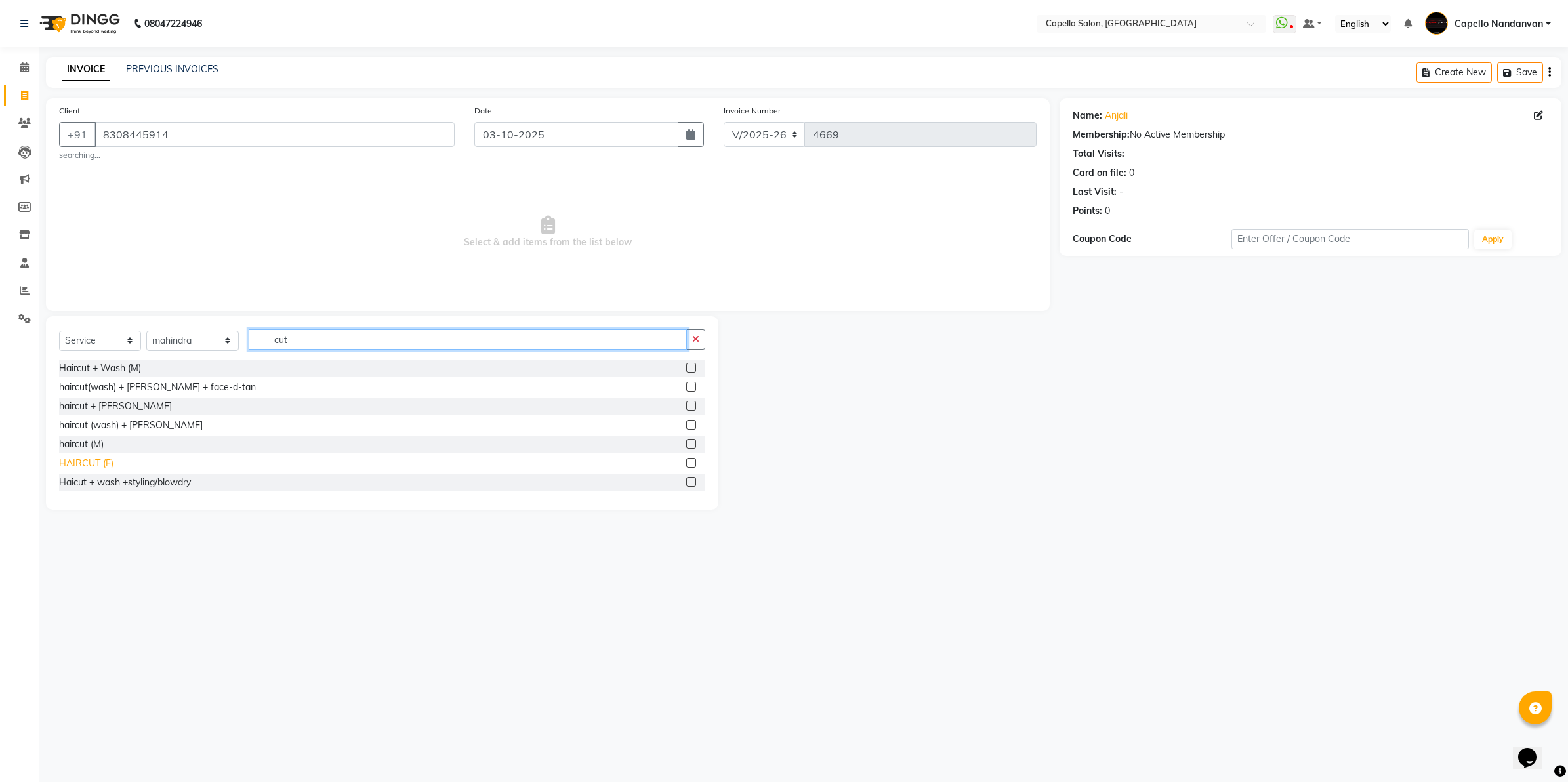
type input "cut"
click at [101, 461] on div "HAIRCUT (F)" at bounding box center [86, 463] width 55 height 14
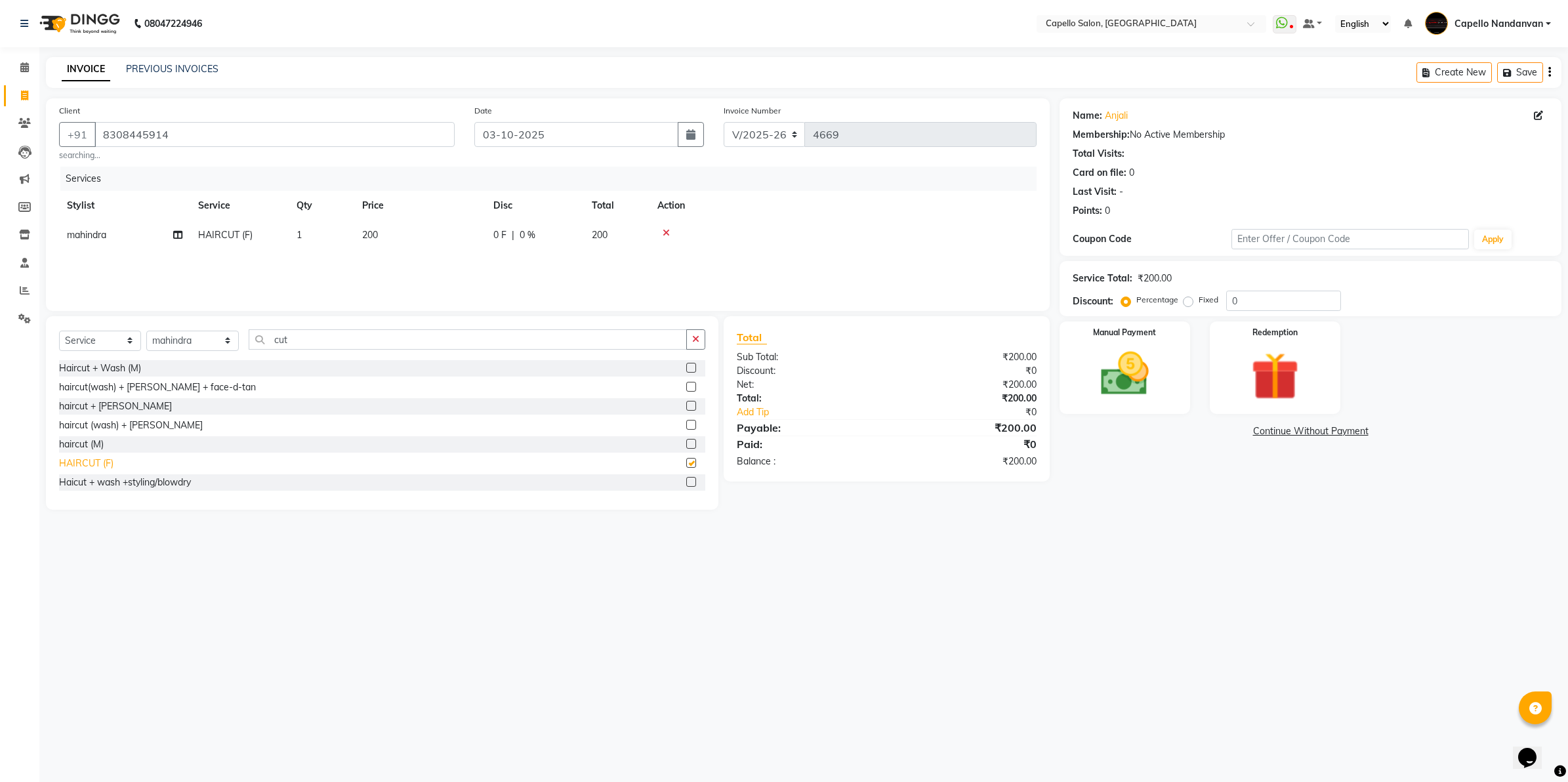
checkbox input "false"
click at [370, 235] on span "200" at bounding box center [370, 234] width 16 height 12
select select "51223"
click at [461, 237] on input "200" at bounding box center [481, 238] width 115 height 20
type input "2"
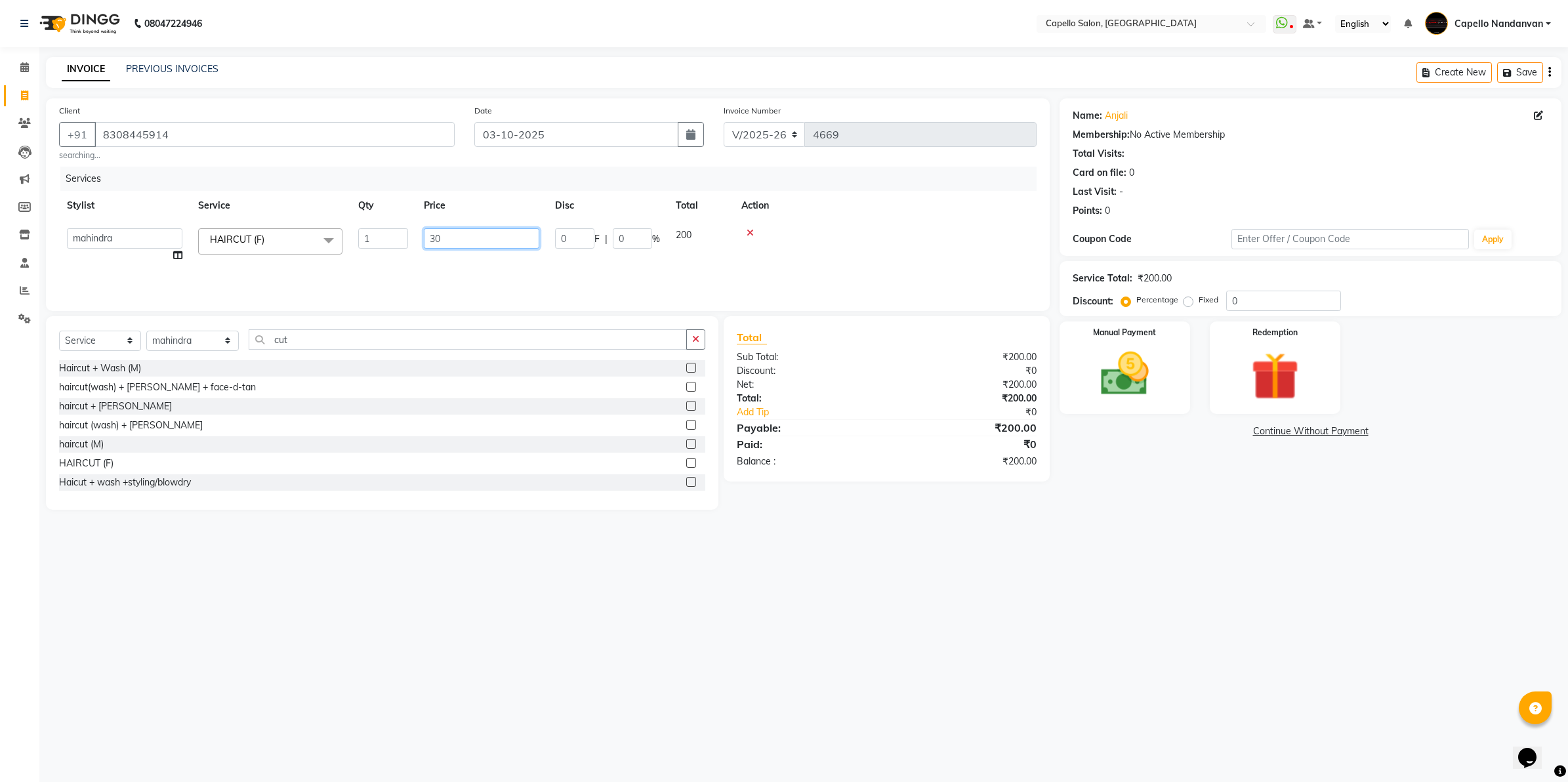
type input "300"
click at [854, 235] on div at bounding box center [842, 232] width 371 height 9
click at [1125, 364] on img at bounding box center [1124, 374] width 81 height 58
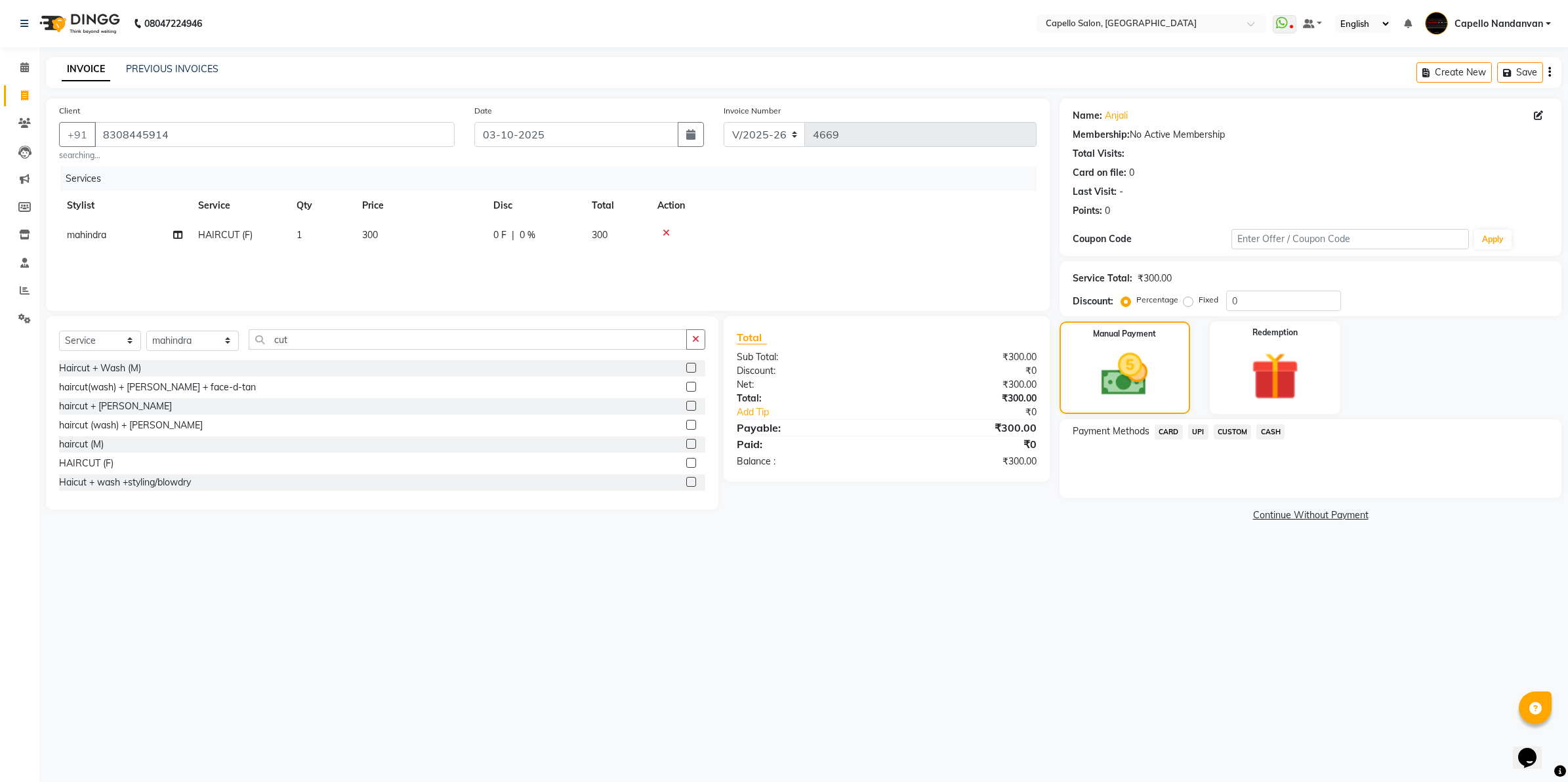
click at [1266, 432] on span "CASH" at bounding box center [1270, 432] width 28 height 15
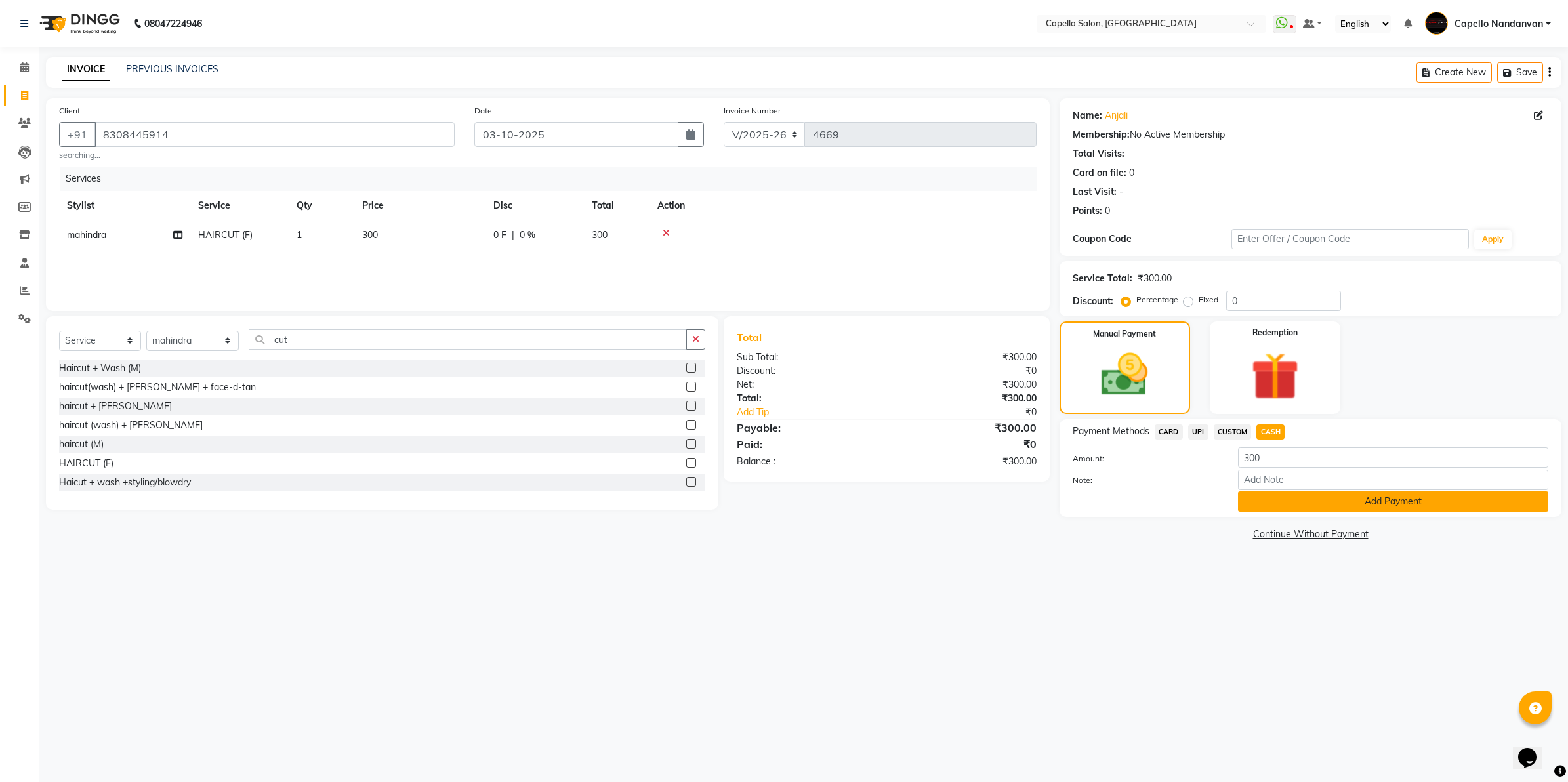
click at [1268, 500] on button "Add Payment" at bounding box center [1392, 501] width 310 height 20
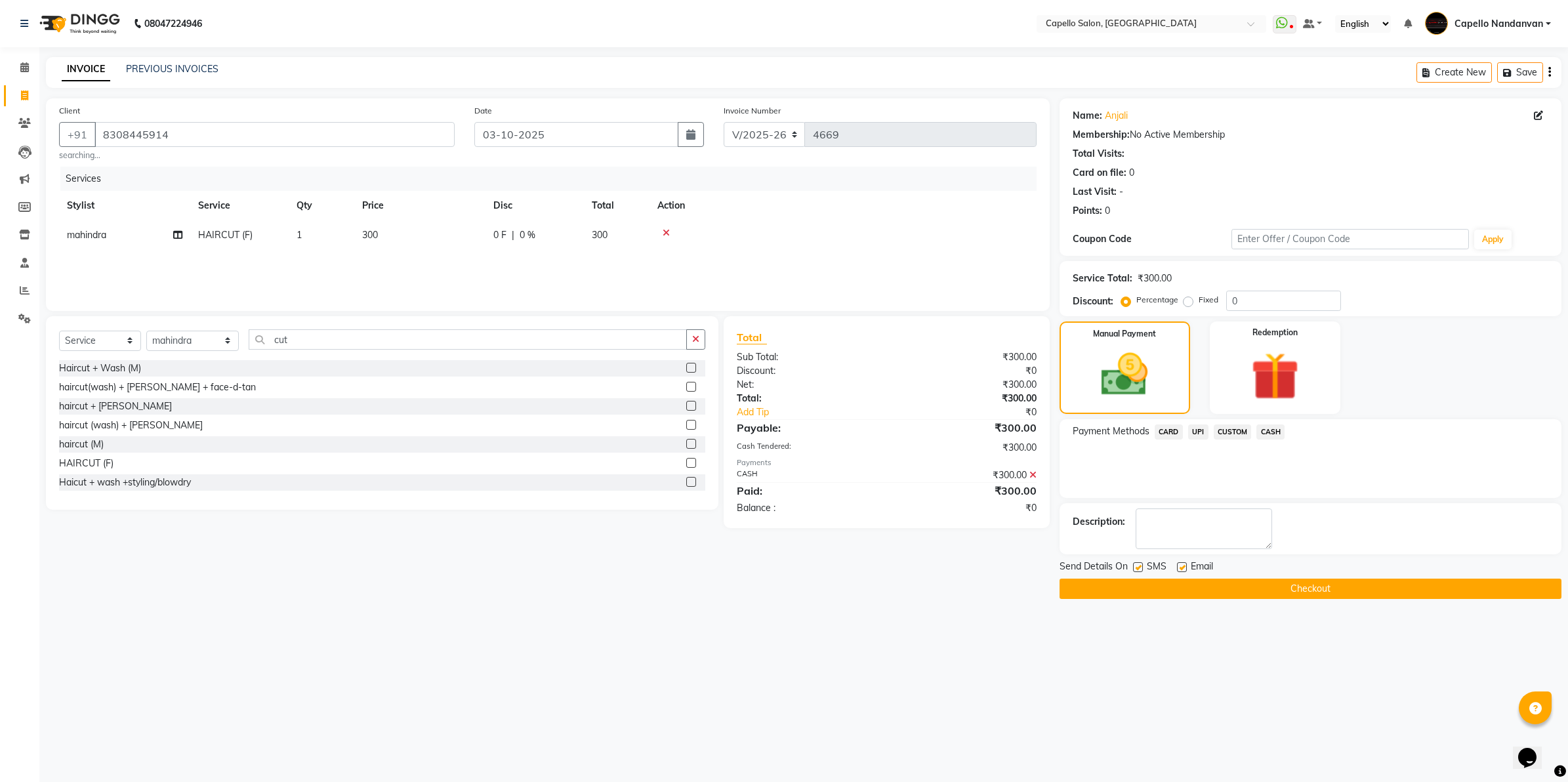
click at [1114, 582] on button "Checkout" at bounding box center [1309, 588] width 502 height 20
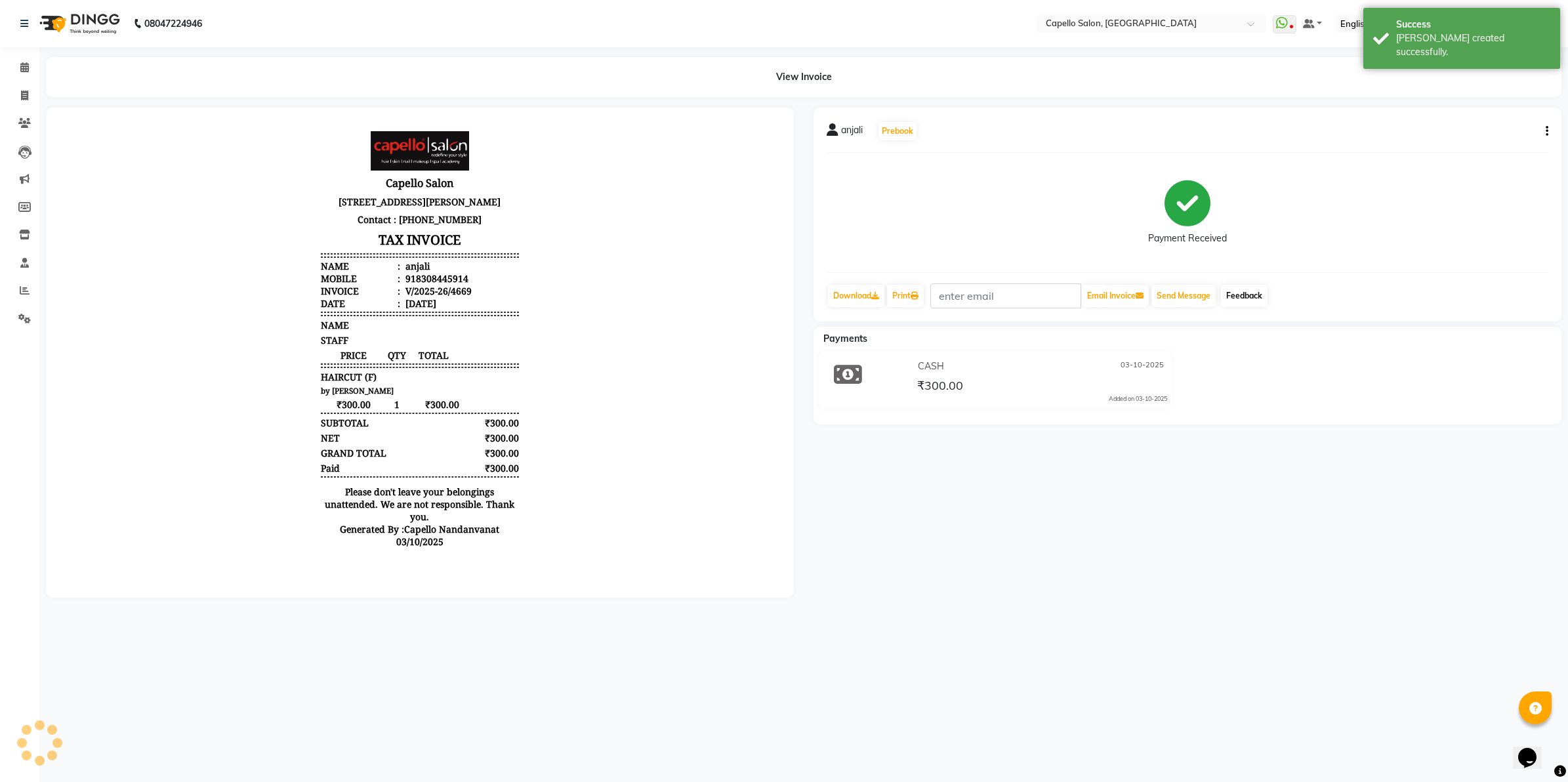
click at [1256, 297] on link "Feedback" at bounding box center [1244, 296] width 47 height 23
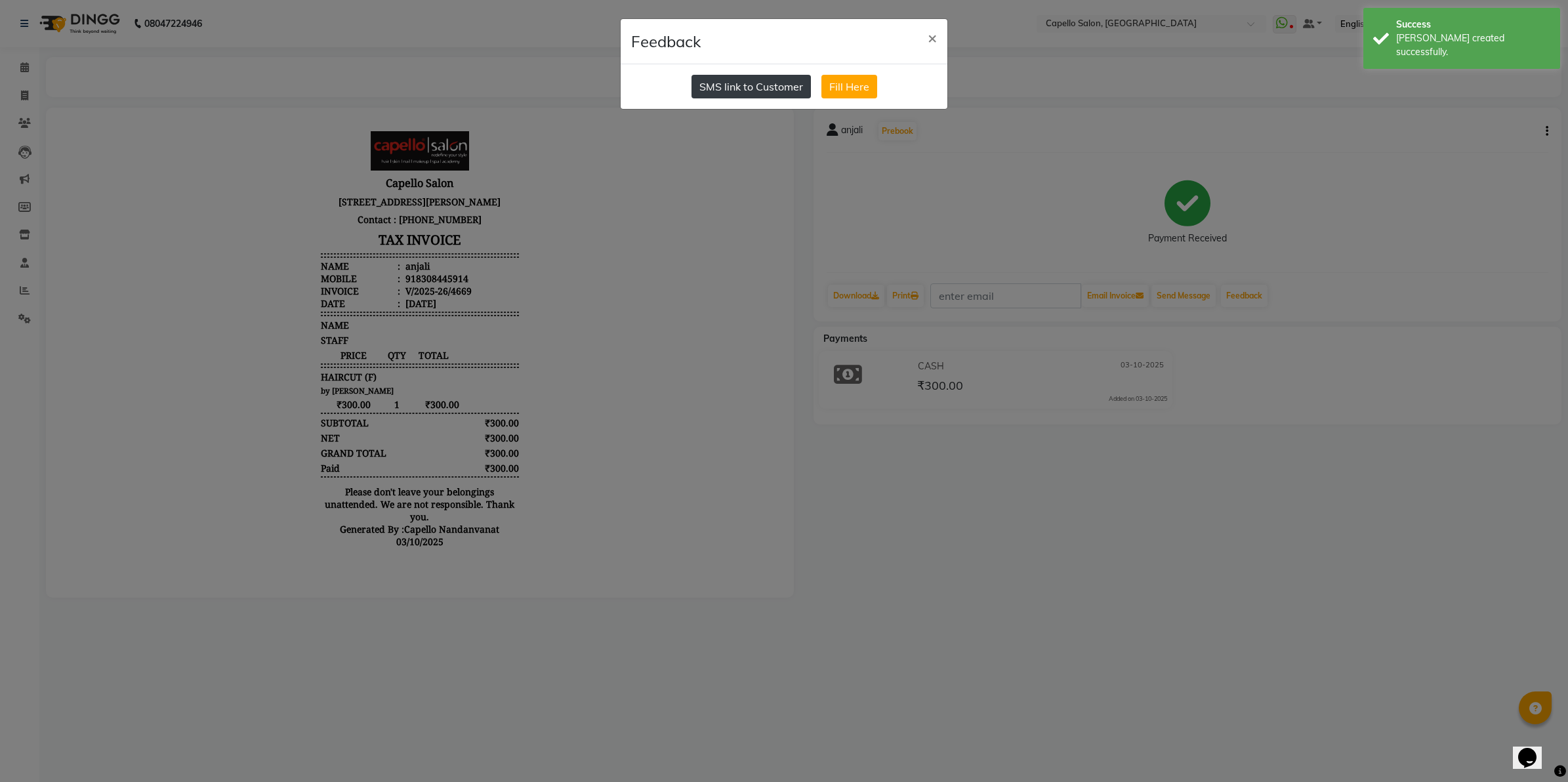
click at [758, 83] on button "SMS link to Customer" at bounding box center [751, 86] width 119 height 23
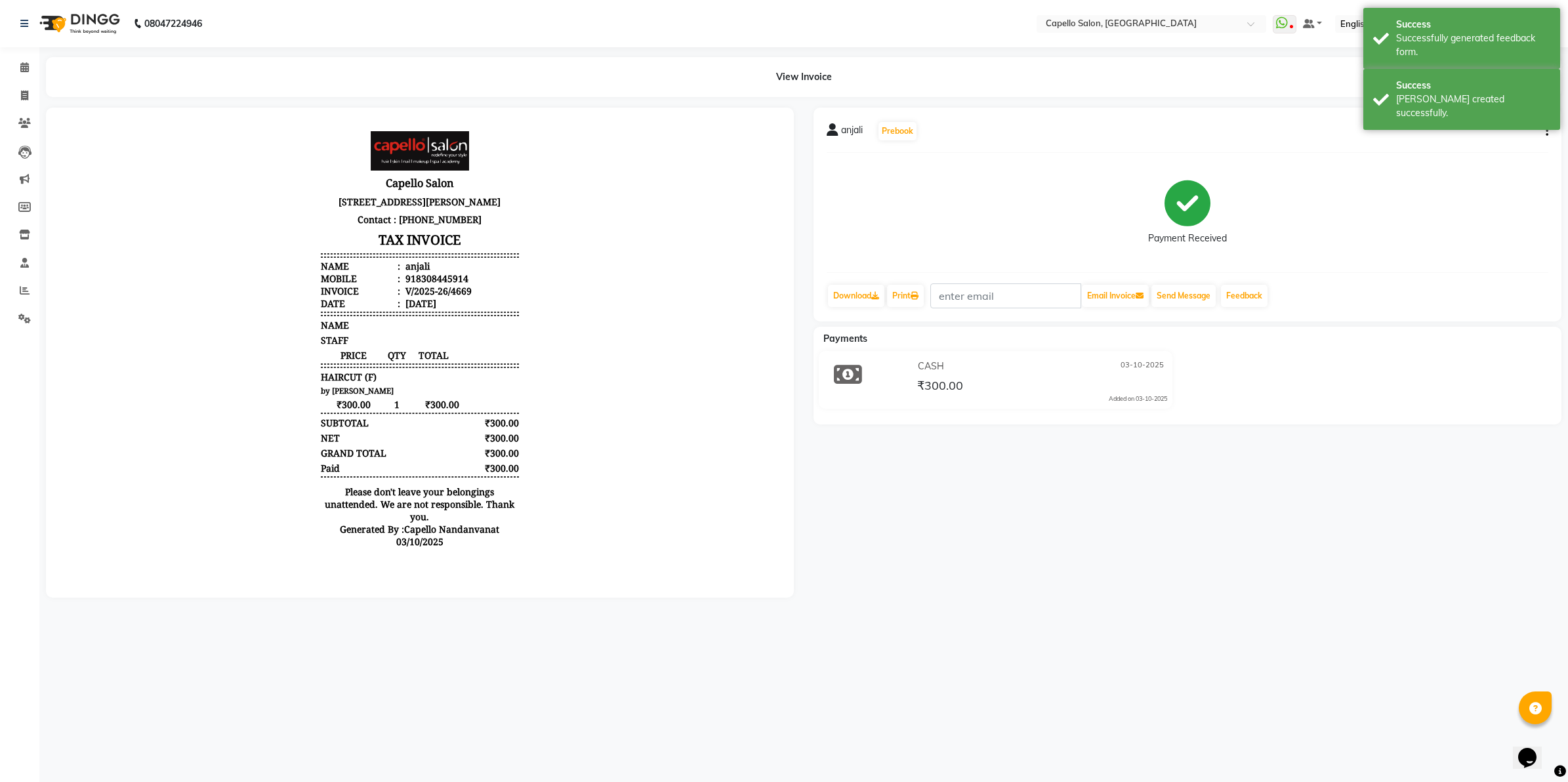
select select "service"
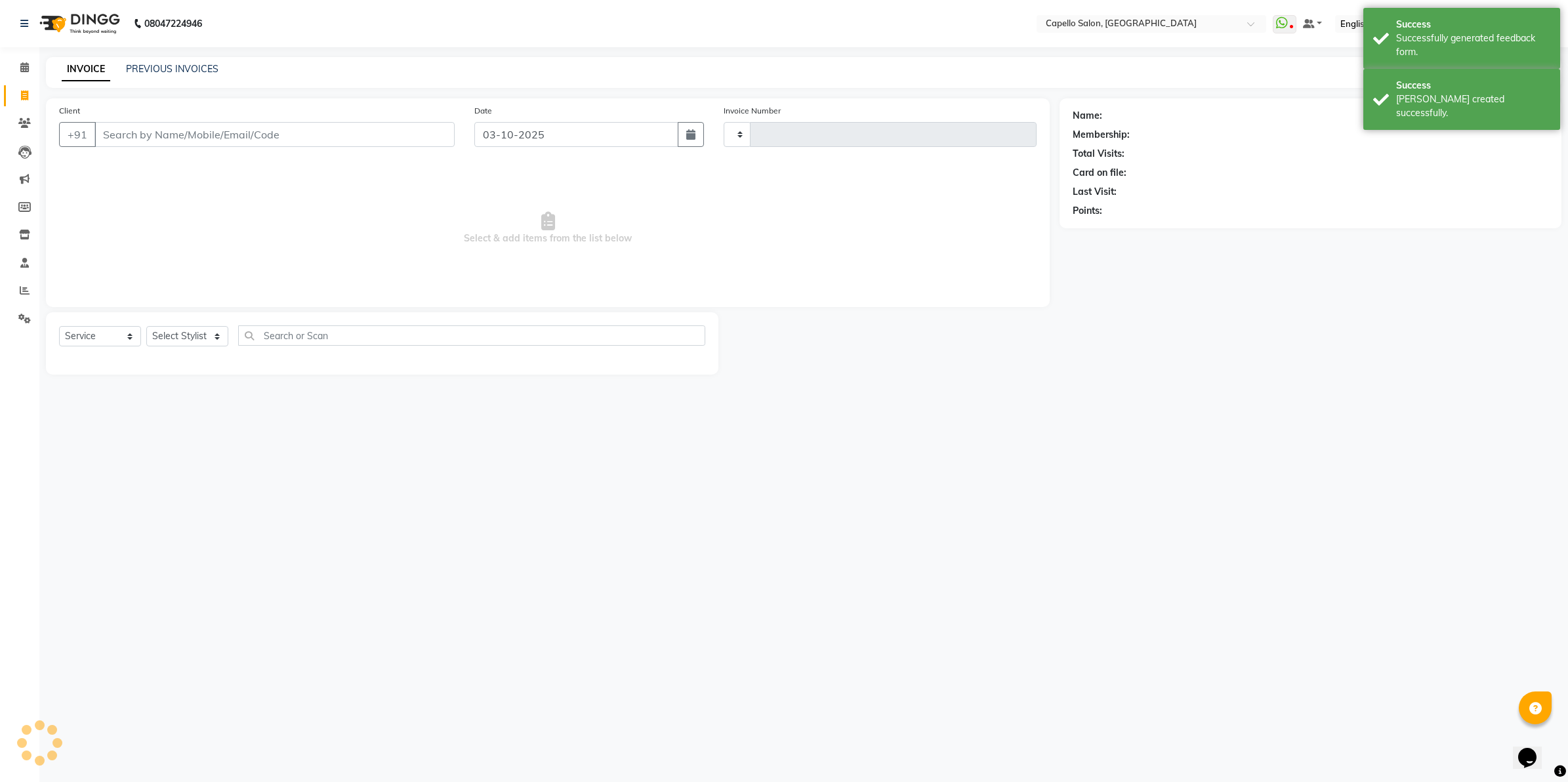
type input "4670"
select select "830"
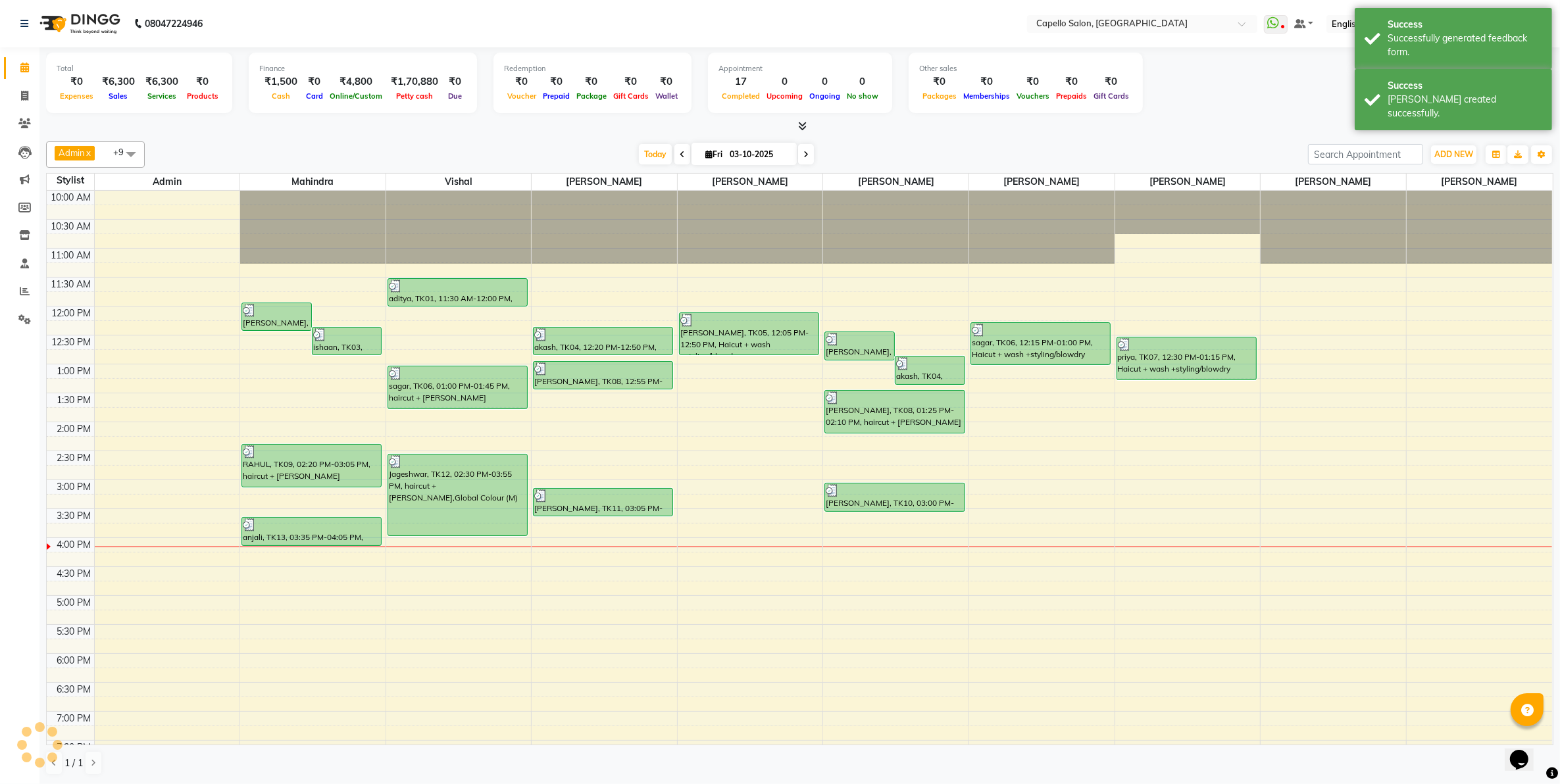
scroll to position [123, 0]
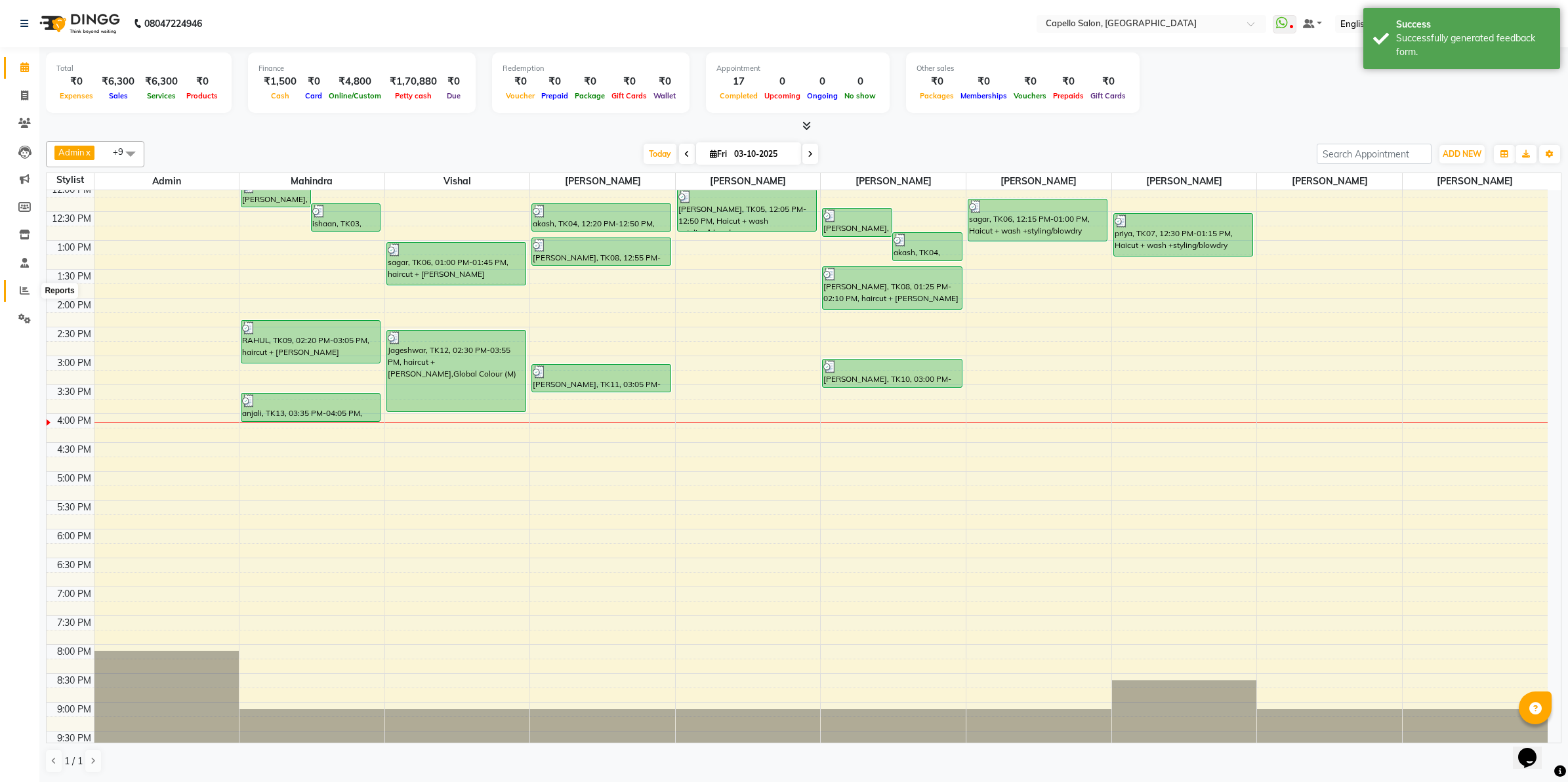
click at [25, 293] on icon at bounding box center [24, 290] width 10 height 10
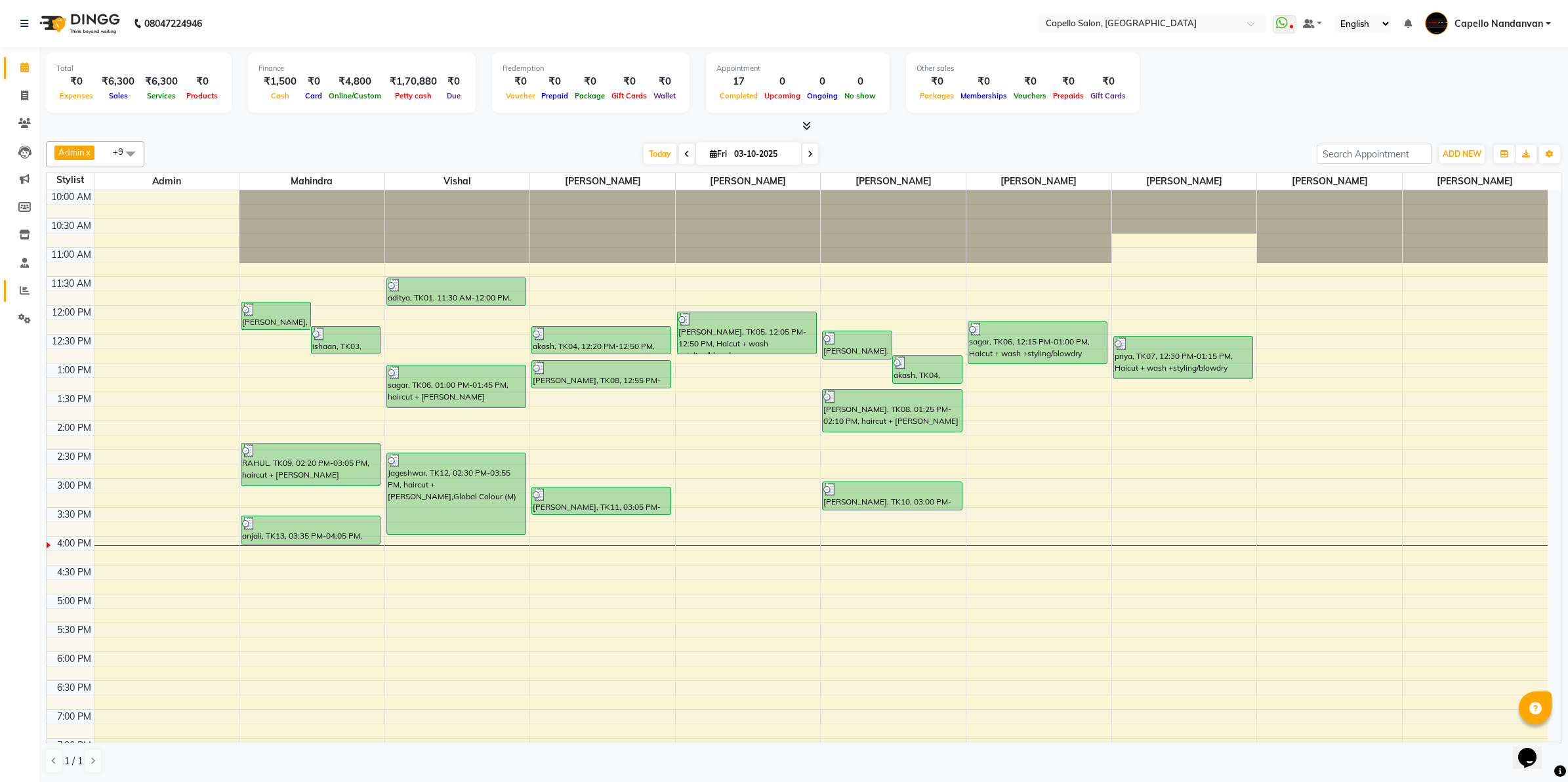
click at [818, 362] on div "10:00 AM 10:30 AM 11:00 AM 11:30 AM 12:00 PM 12:30 PM 1:00 PM 1:30 PM 2:00 PM 2…" at bounding box center [797, 536] width 1501 height 692
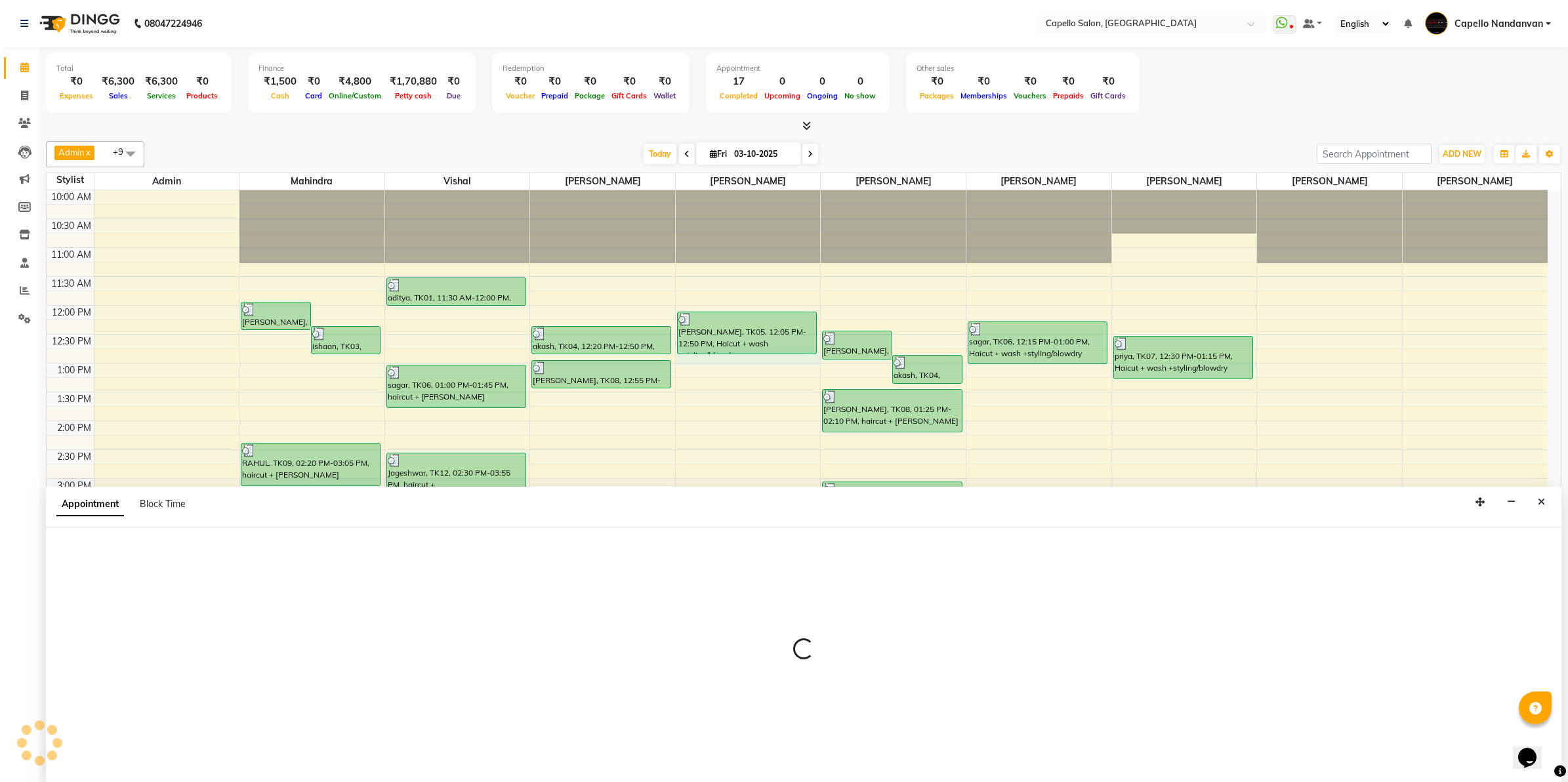
select select "29083"
select select "tentative"
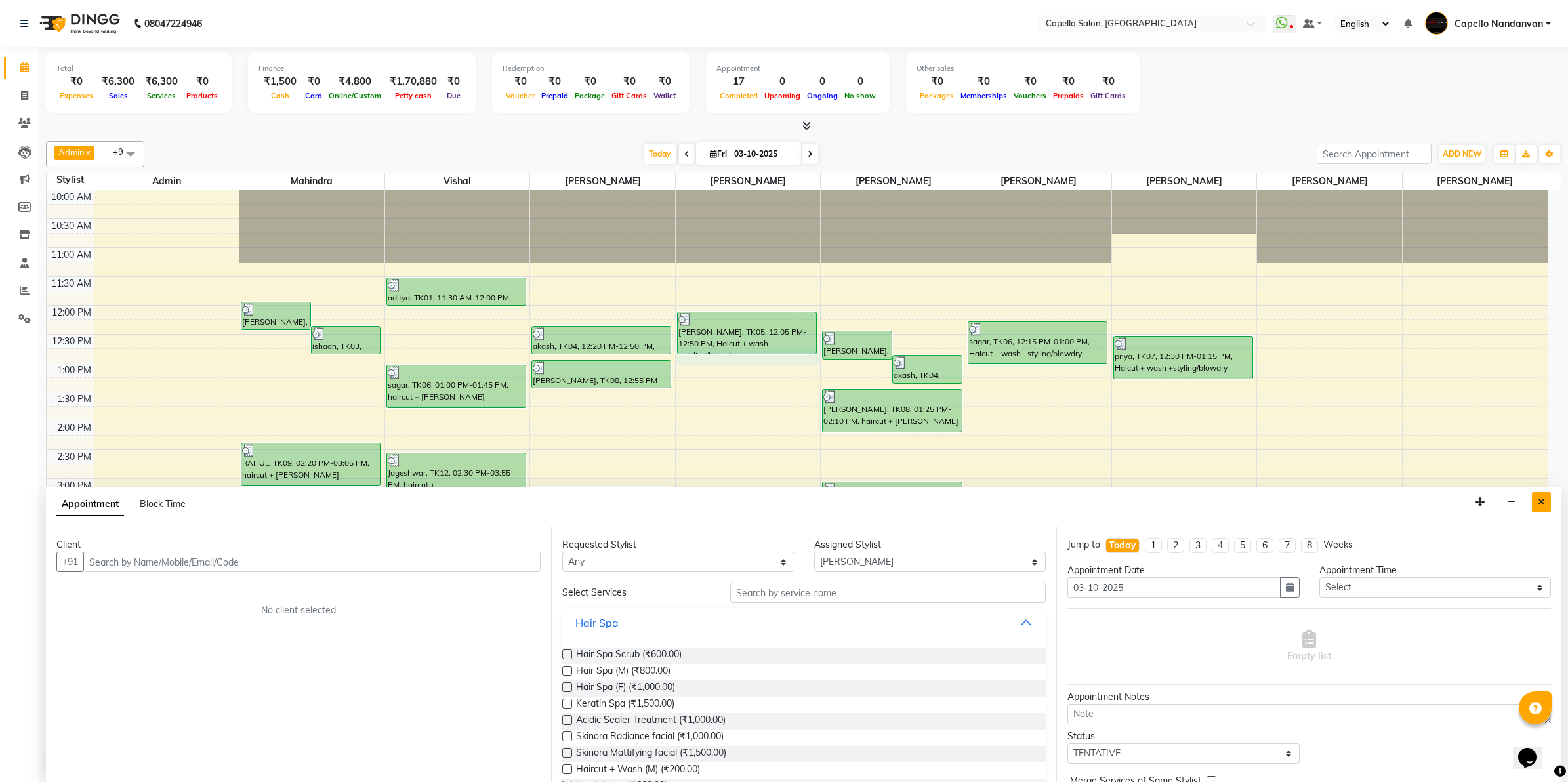
click at [1546, 500] on button "Close" at bounding box center [1541, 502] width 19 height 20
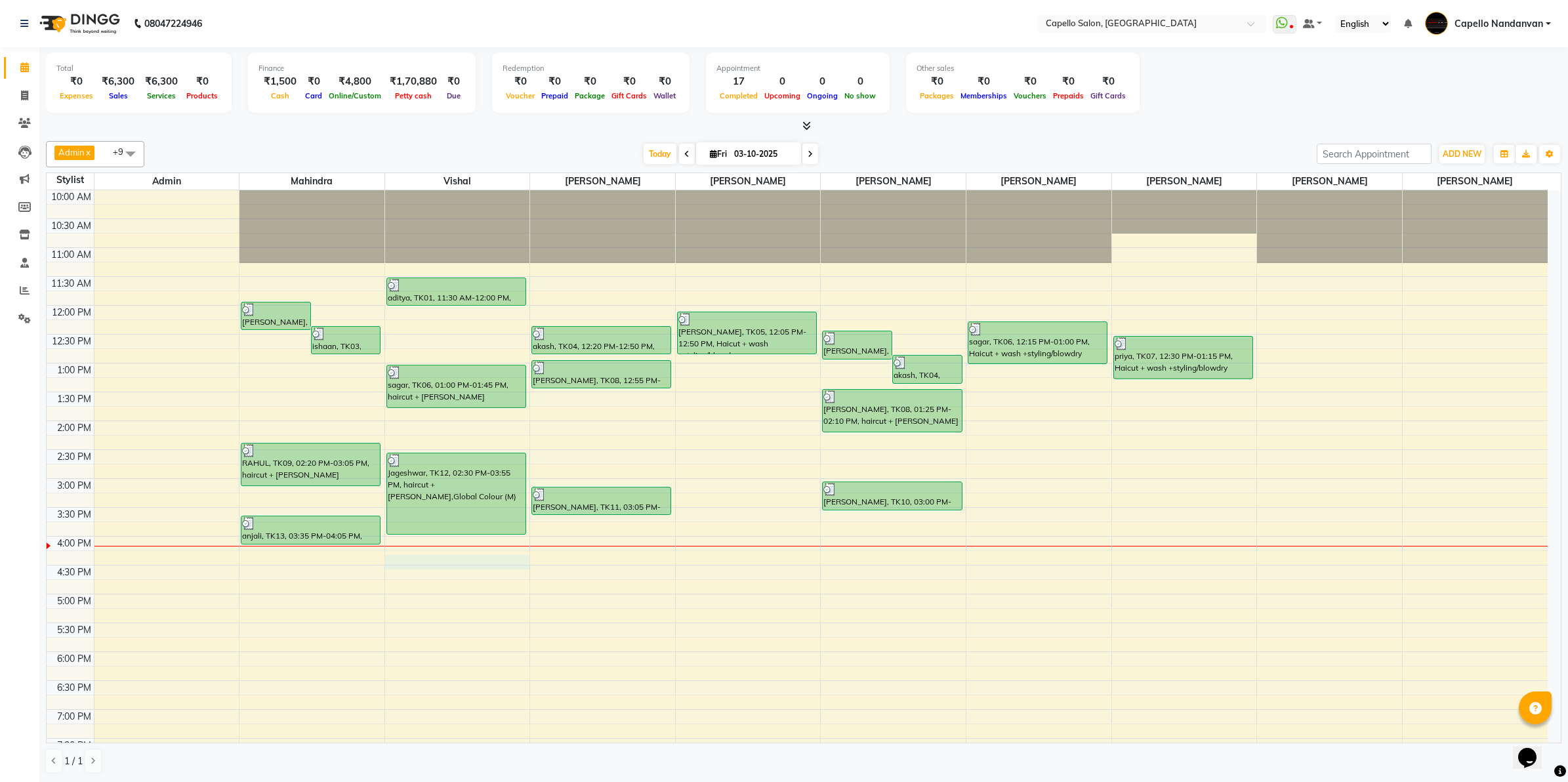
click at [448, 571] on div "10:00 AM 10:30 AM 11:00 AM 11:30 AM 12:00 PM 12:30 PM 1:00 PM 1:30 PM 2:00 PM 2…" at bounding box center [797, 536] width 1501 height 692
select select "66495"
select select "tentative"
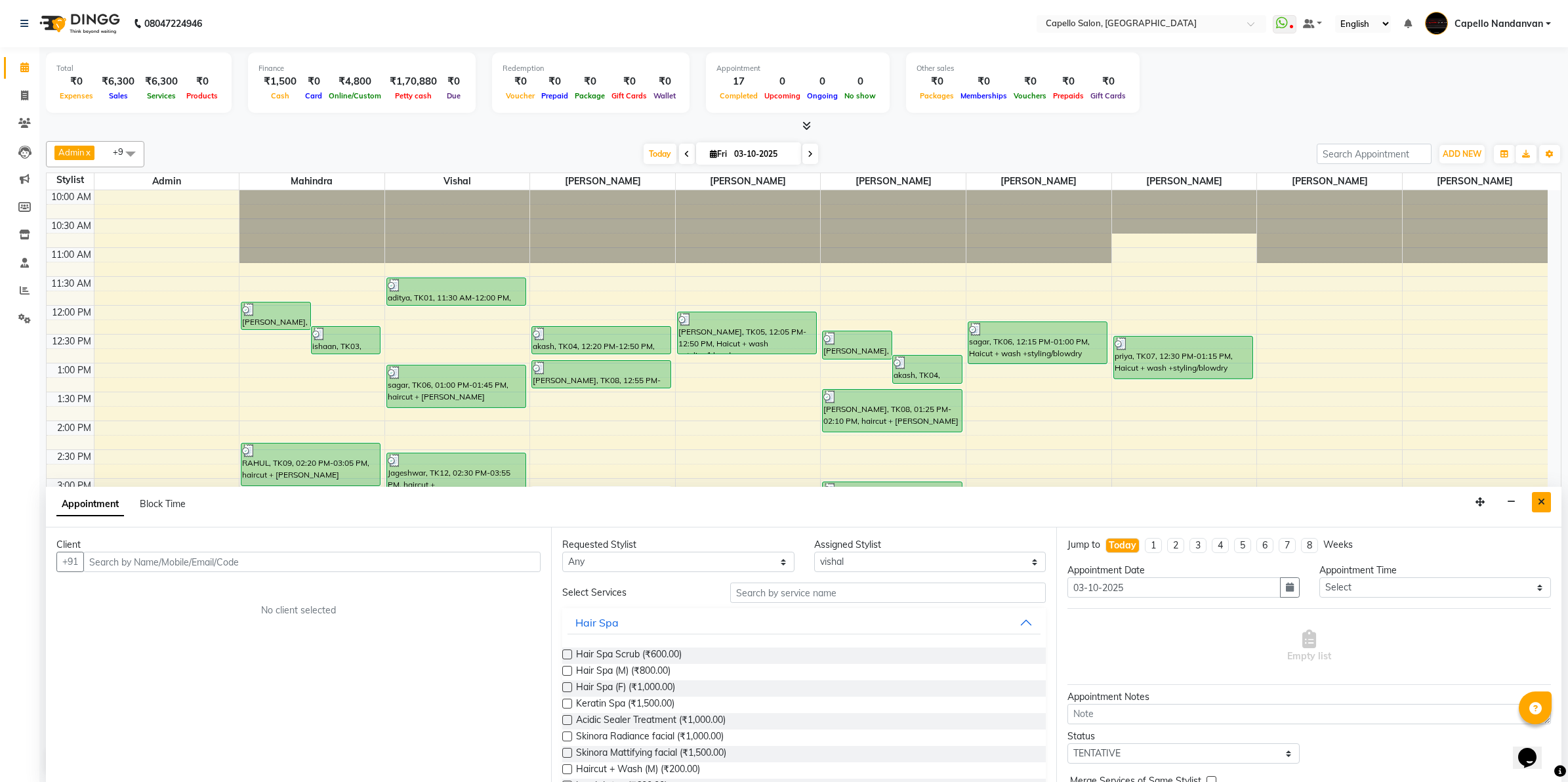
click at [1540, 506] on icon "Close" at bounding box center [1541, 501] width 7 height 9
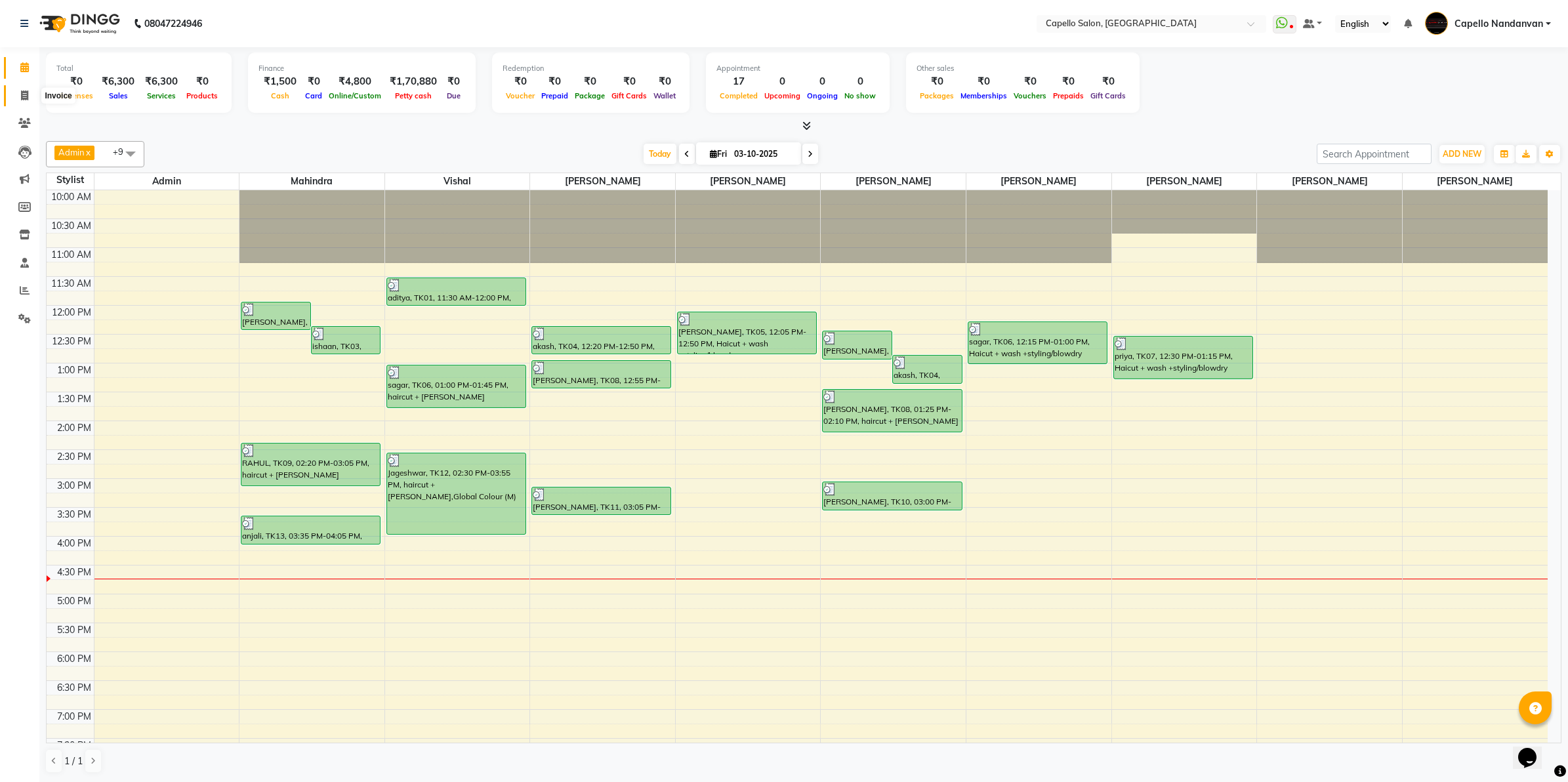
click at [23, 93] on icon at bounding box center [24, 95] width 7 height 10
select select "service"
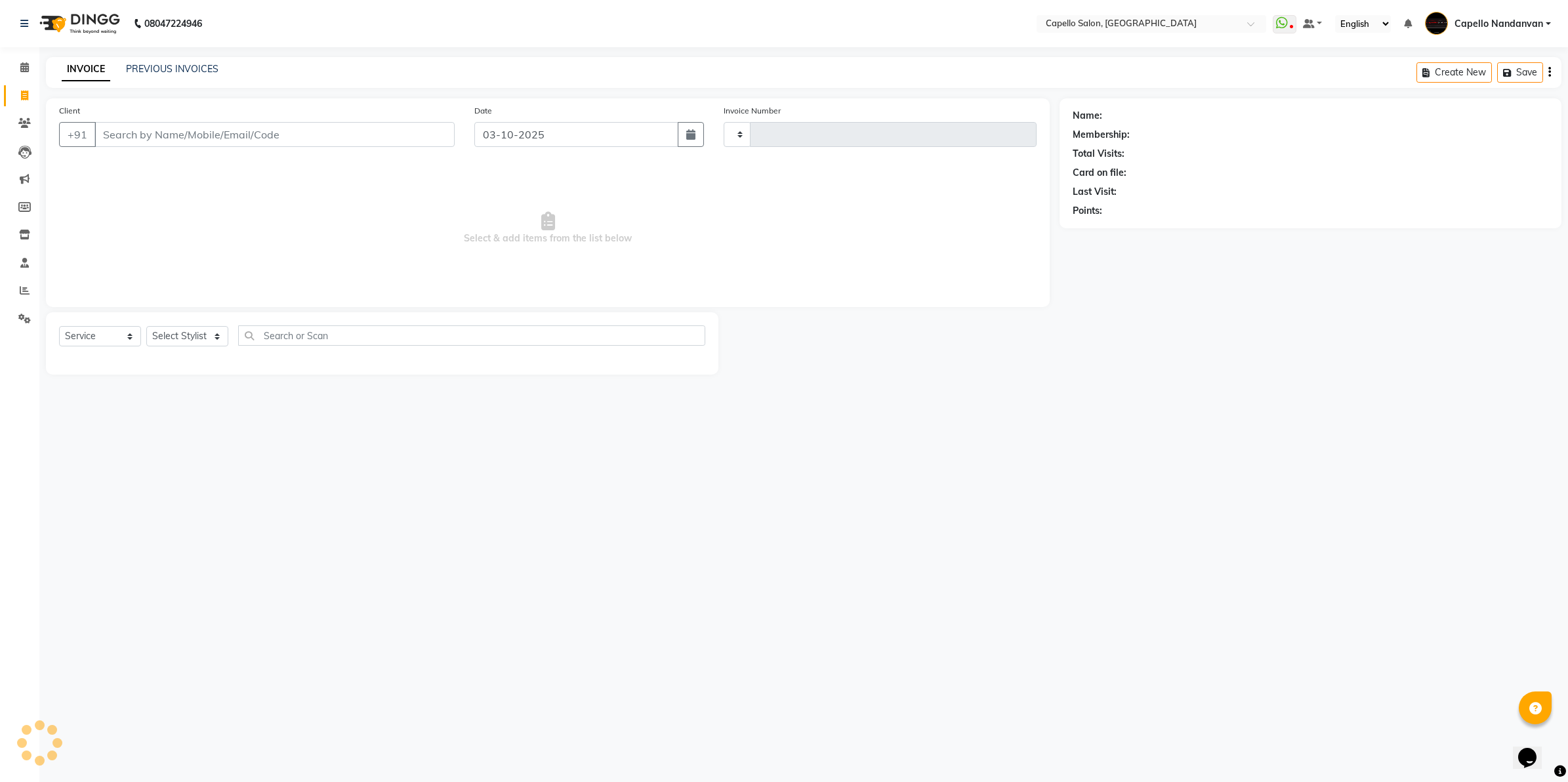
type input "4670"
select select "830"
click at [207, 136] on input "Client" at bounding box center [274, 134] width 360 height 25
click at [217, 333] on select "Select Stylist Admin ASHIK DHAPODKAR Capello Nandanvan CHETNA SONI Himansu Owne…" at bounding box center [192, 336] width 93 height 20
select select "83973"
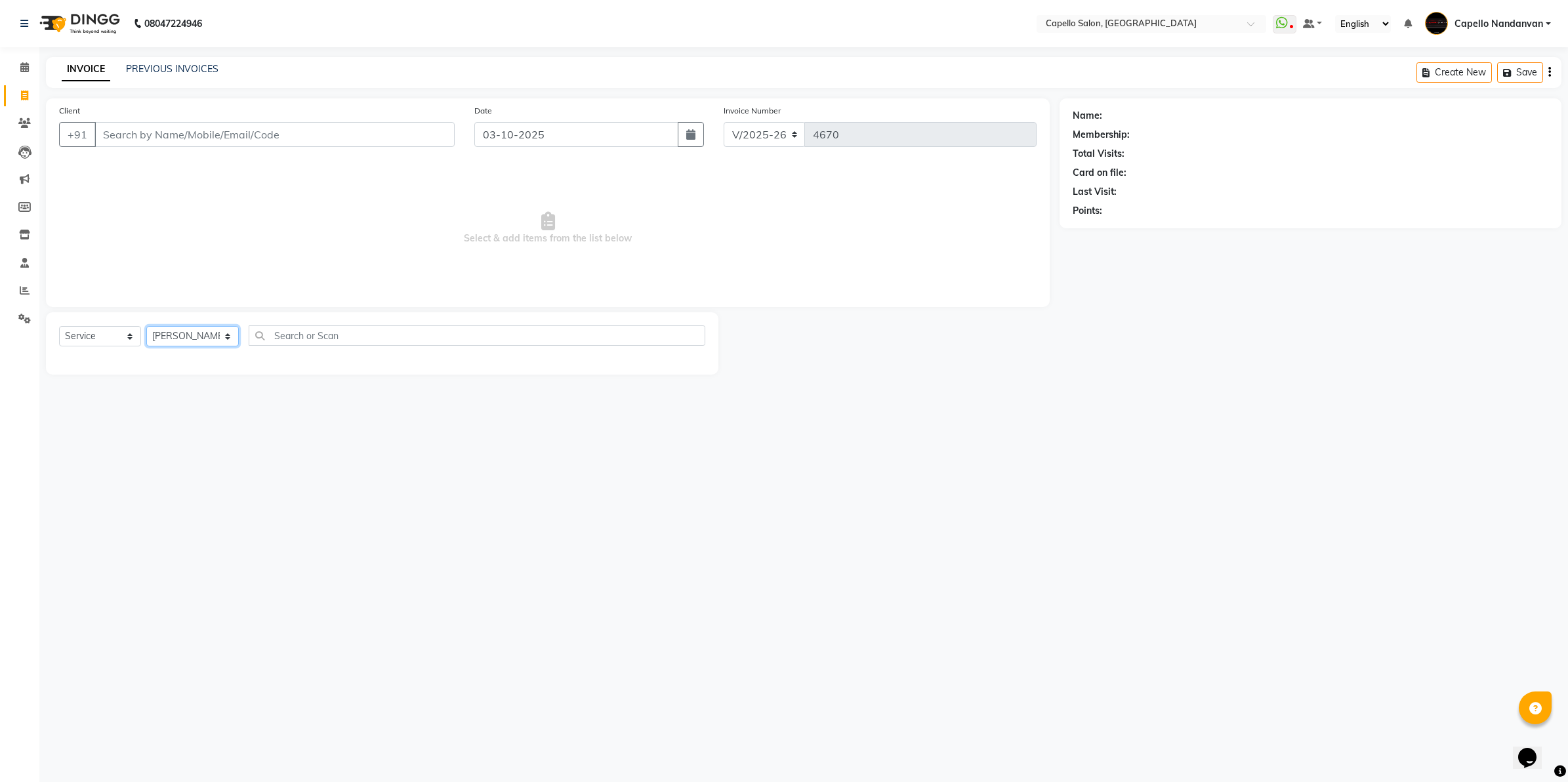
click at [147, 326] on select "Select Stylist Admin ASHIK DHAPODKAR Capello Nandanvan CHETNA SONI Himansu Owne…" at bounding box center [192, 336] width 93 height 20
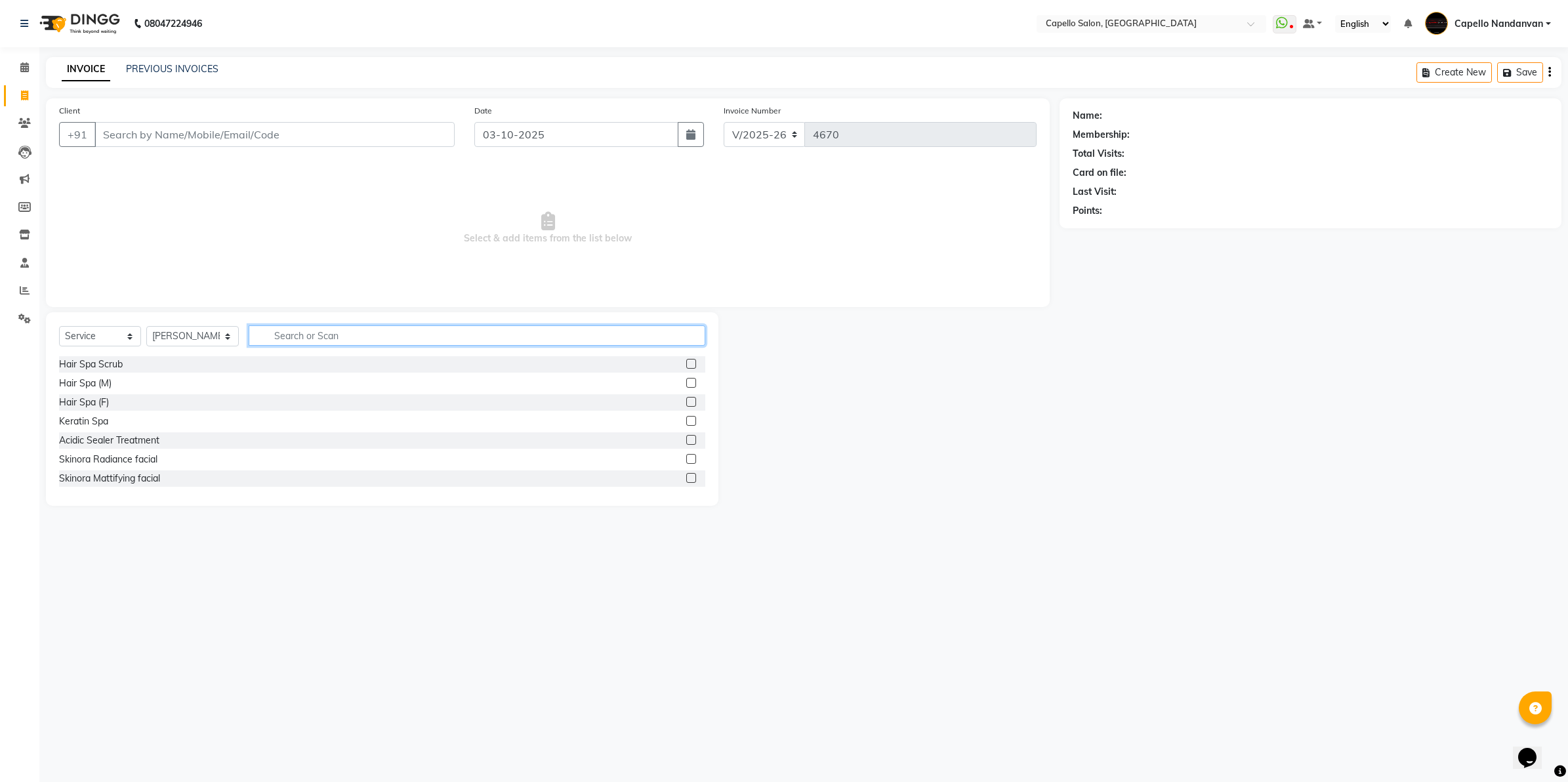
click at [292, 333] on input "text" at bounding box center [477, 335] width 457 height 20
type input "cut"
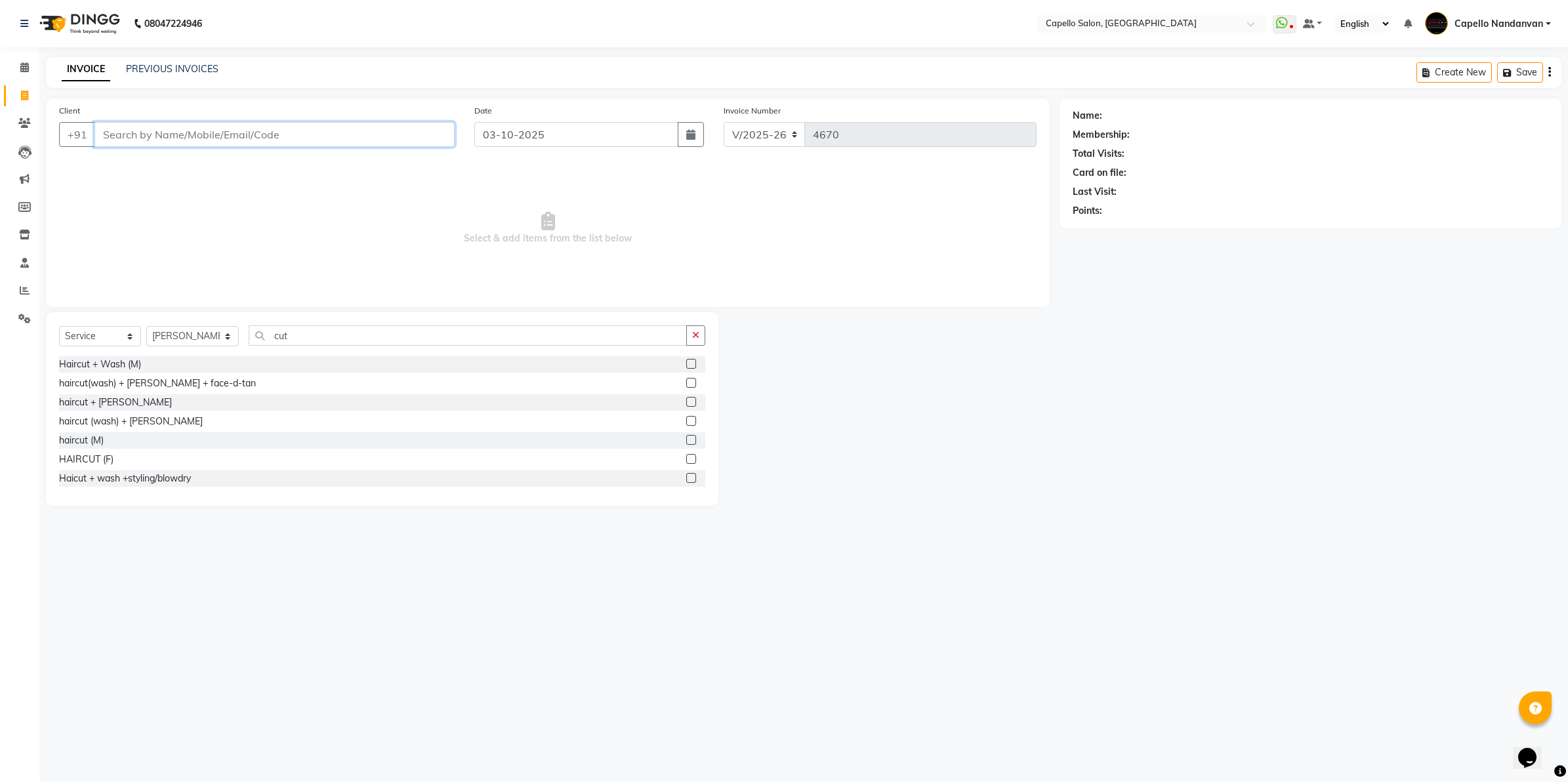
click at [310, 133] on input "Client" at bounding box center [274, 134] width 360 height 25
type input "9209110525"
click at [430, 133] on span "Add Client" at bounding box center [420, 134] width 52 height 13
select select "22"
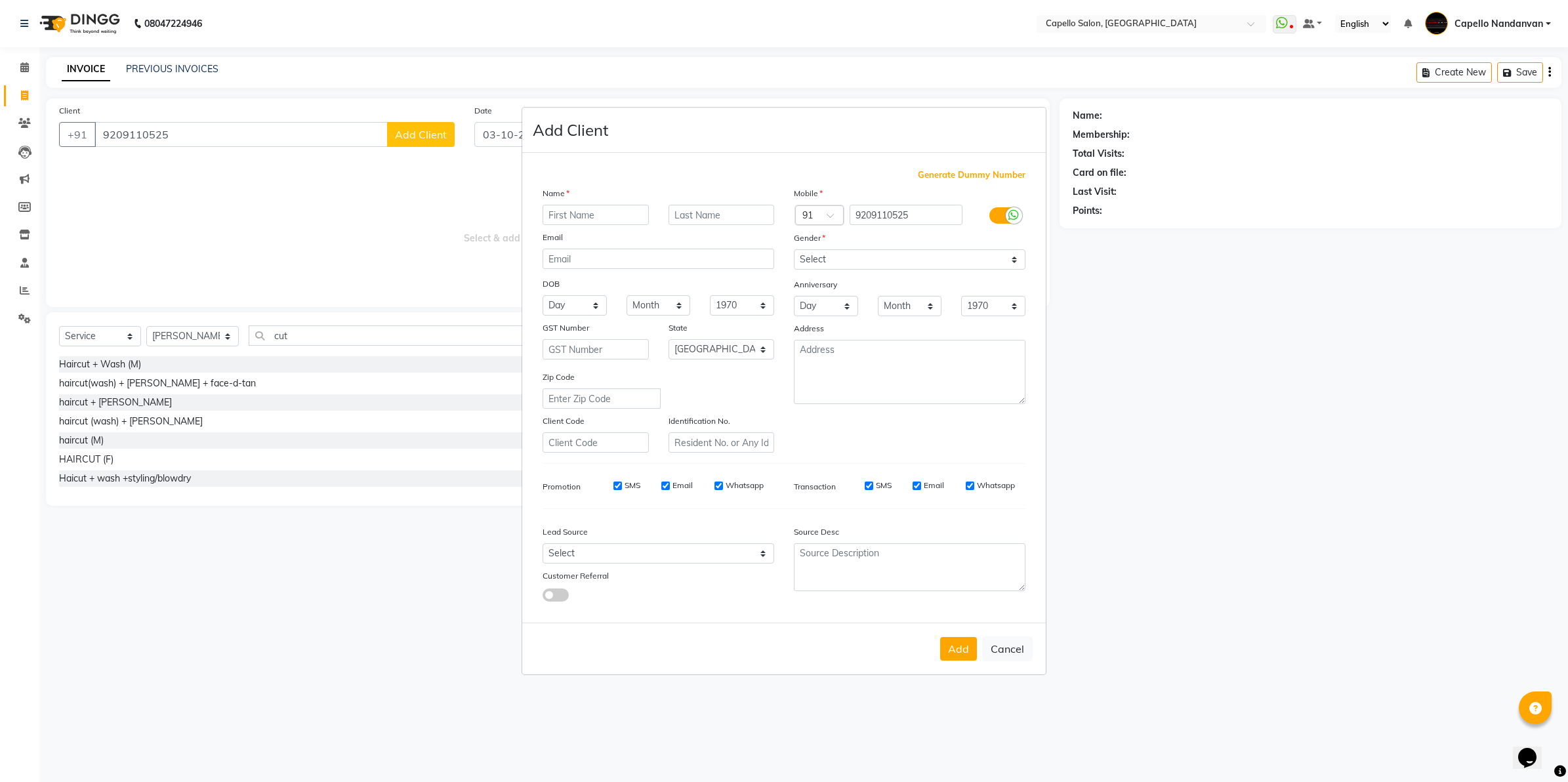
click at [592, 213] on input "text" at bounding box center [596, 214] width 106 height 20
type input "a"
type input "[PERSON_NAME]"
click at [1017, 263] on select "Select Male Female Other Prefer Not To Say" at bounding box center [910, 259] width 232 height 20
select select "male"
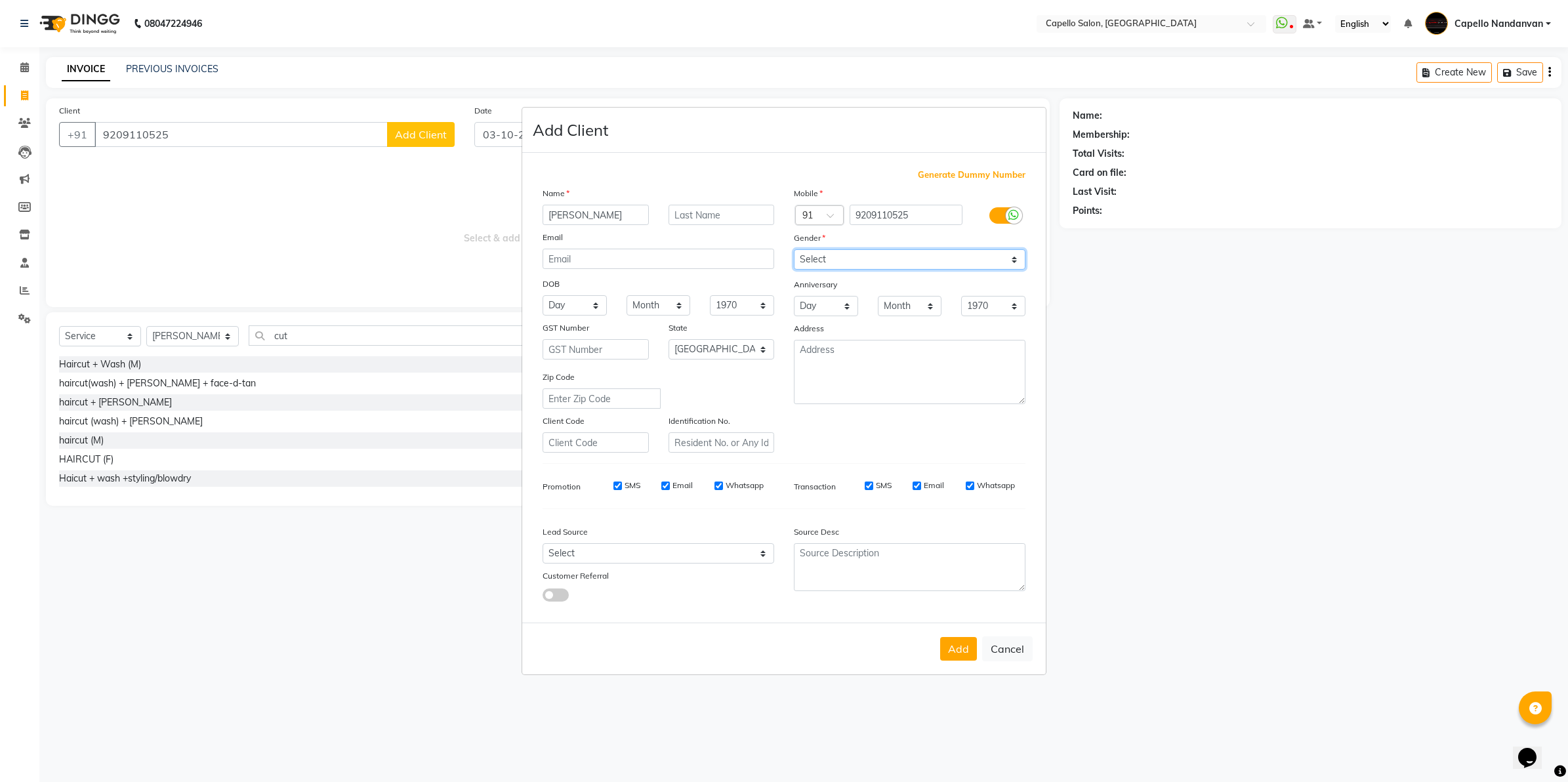
click at [794, 250] on select "Select Male Female Other Prefer Not To Say" at bounding box center [910, 259] width 232 height 20
click at [953, 644] on button "Add" at bounding box center [958, 648] width 37 height 23
select select
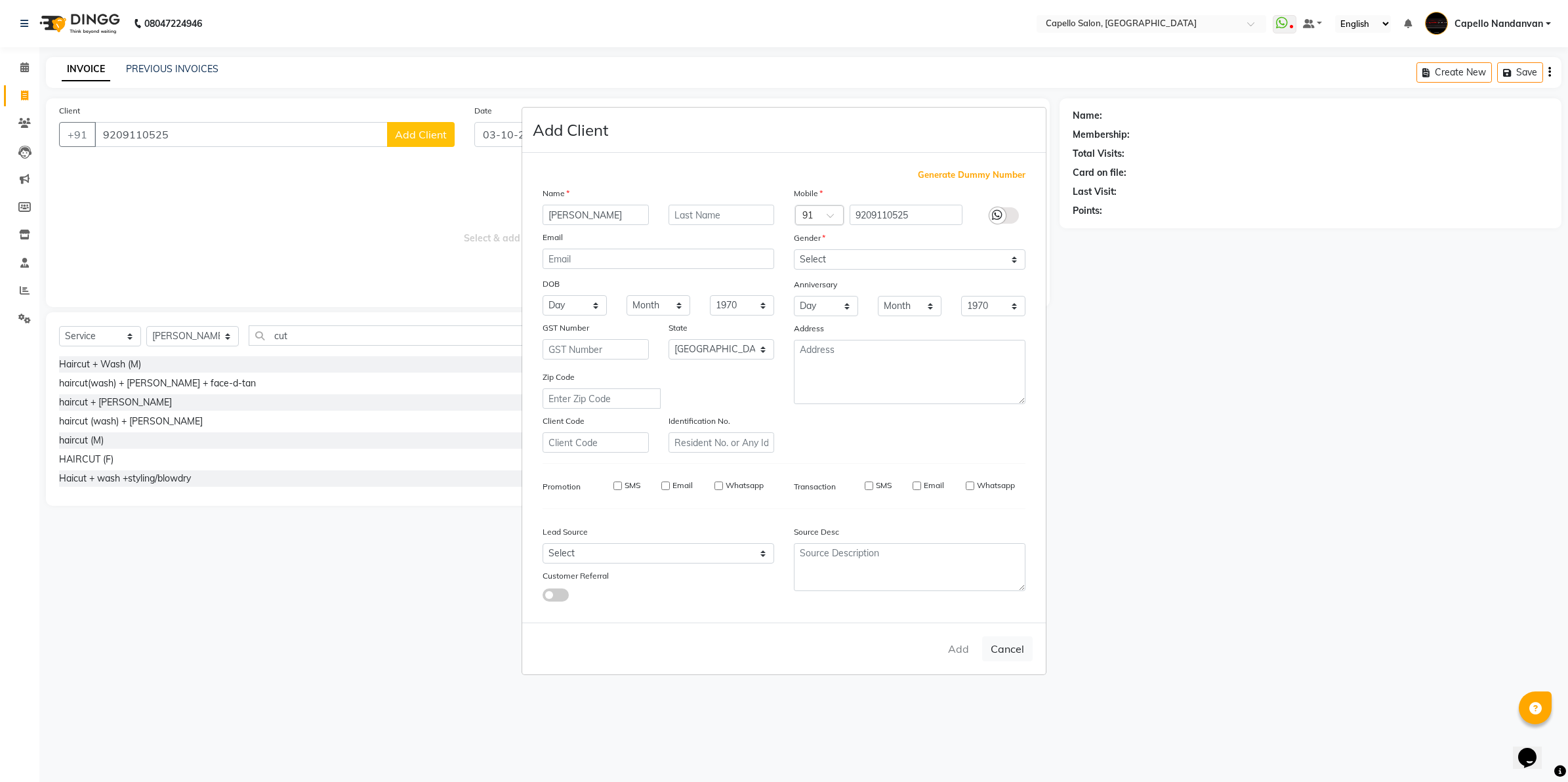
select select "null"
select select
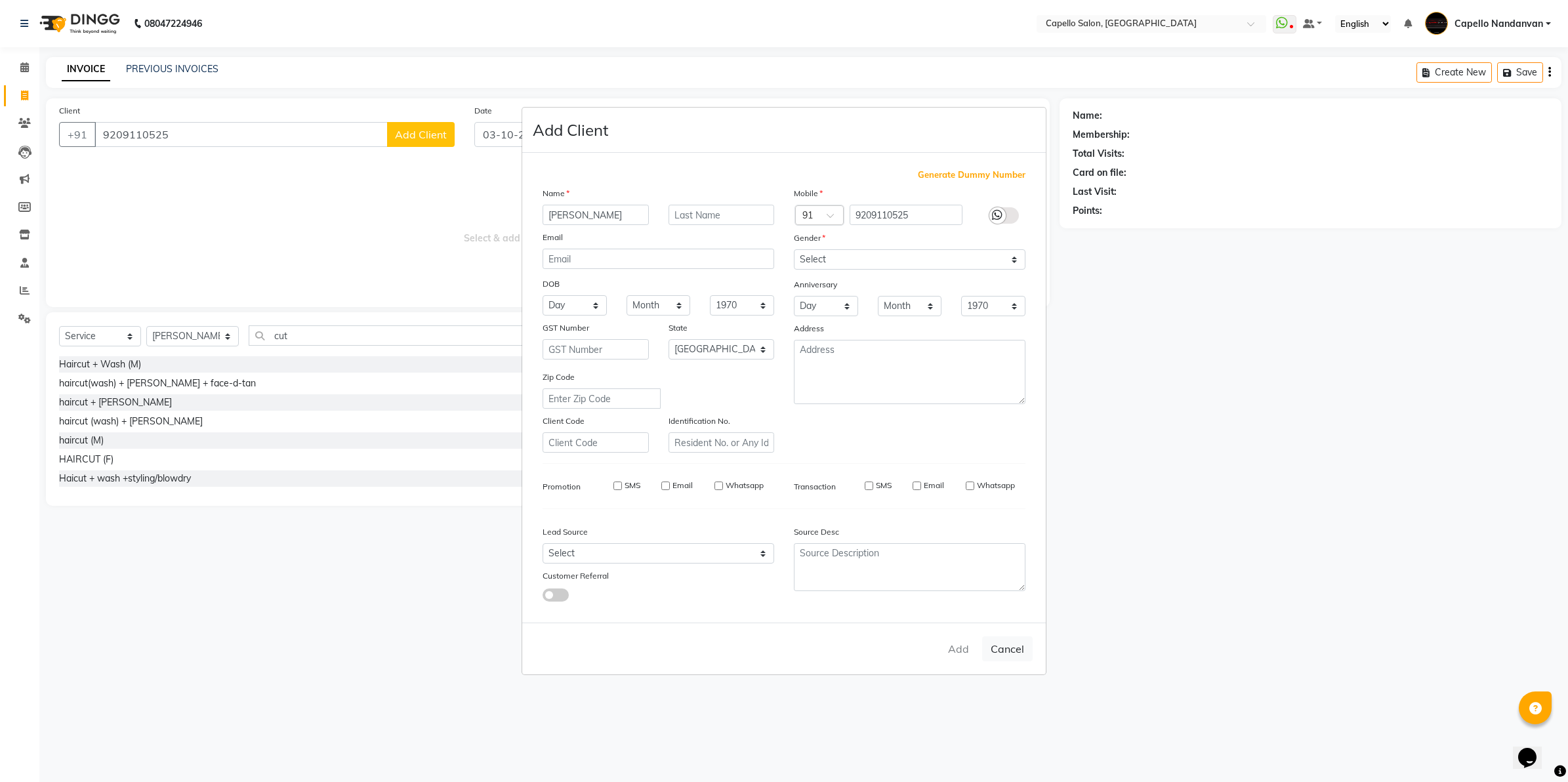
checkbox input "false"
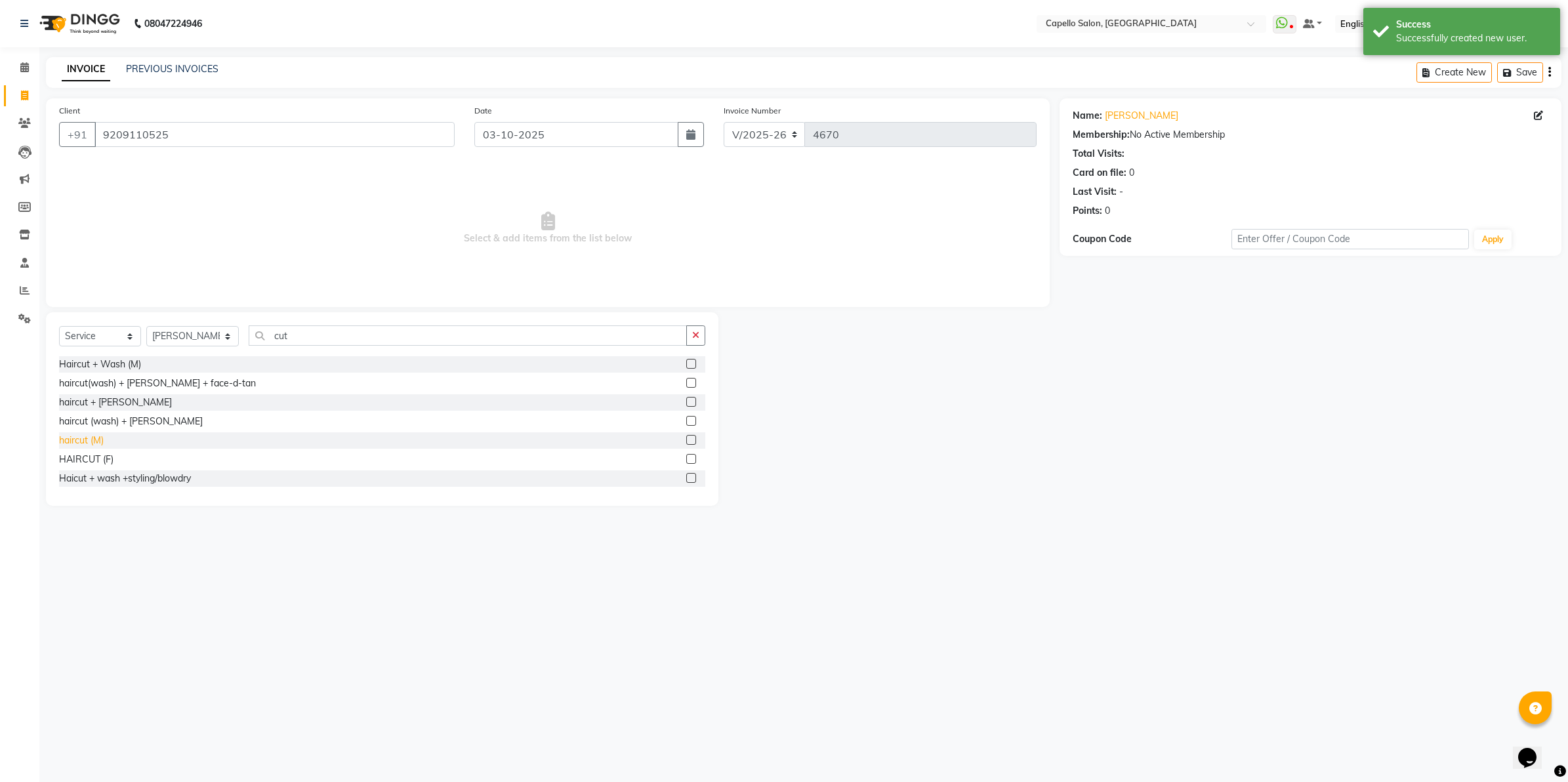
click at [96, 440] on div "haircut (M)" at bounding box center [81, 440] width 44 height 14
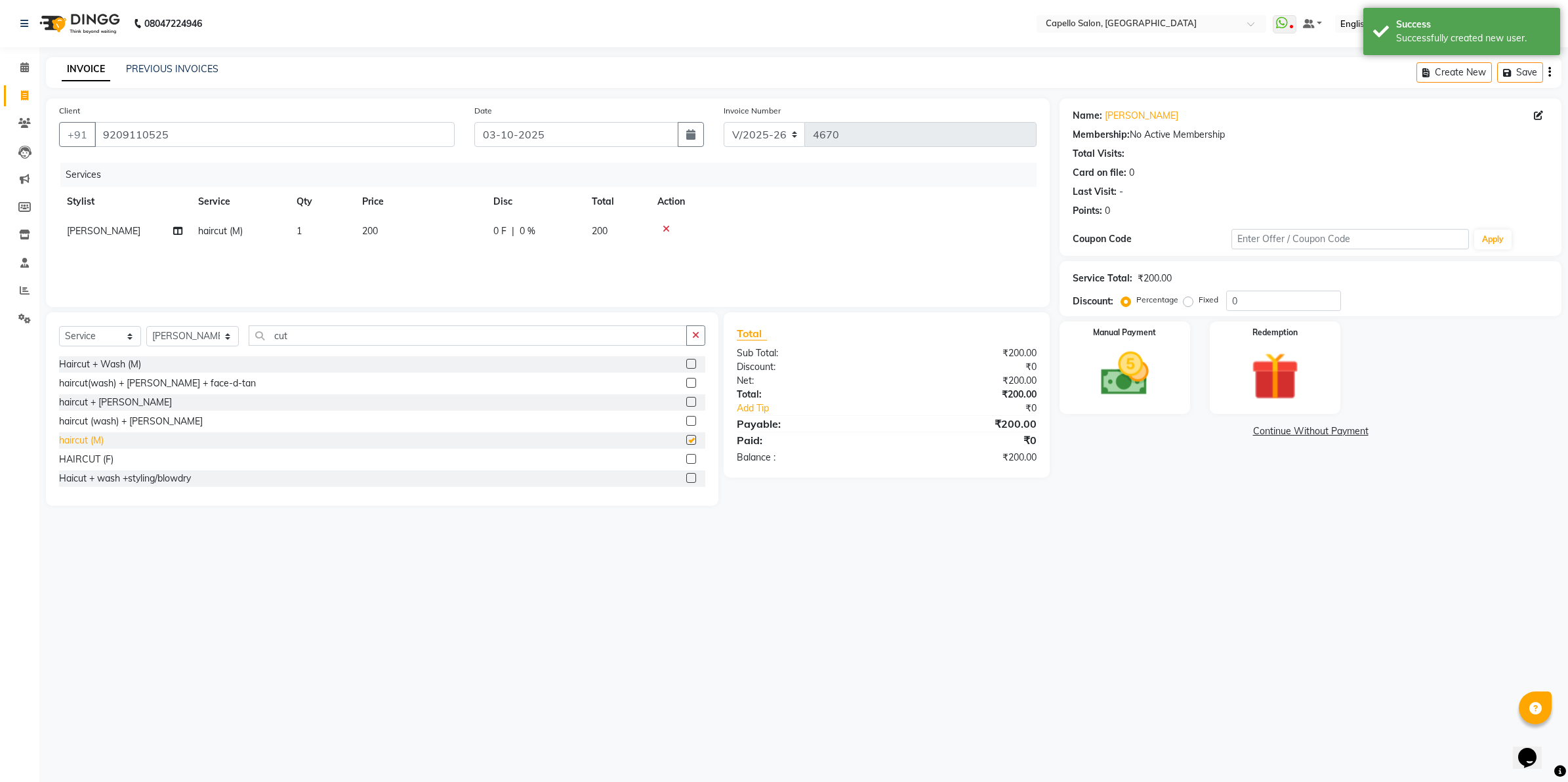
checkbox input "false"
click at [1155, 381] on img at bounding box center [1124, 374] width 81 height 58
click at [1195, 435] on span "UPI" at bounding box center [1198, 432] width 20 height 15
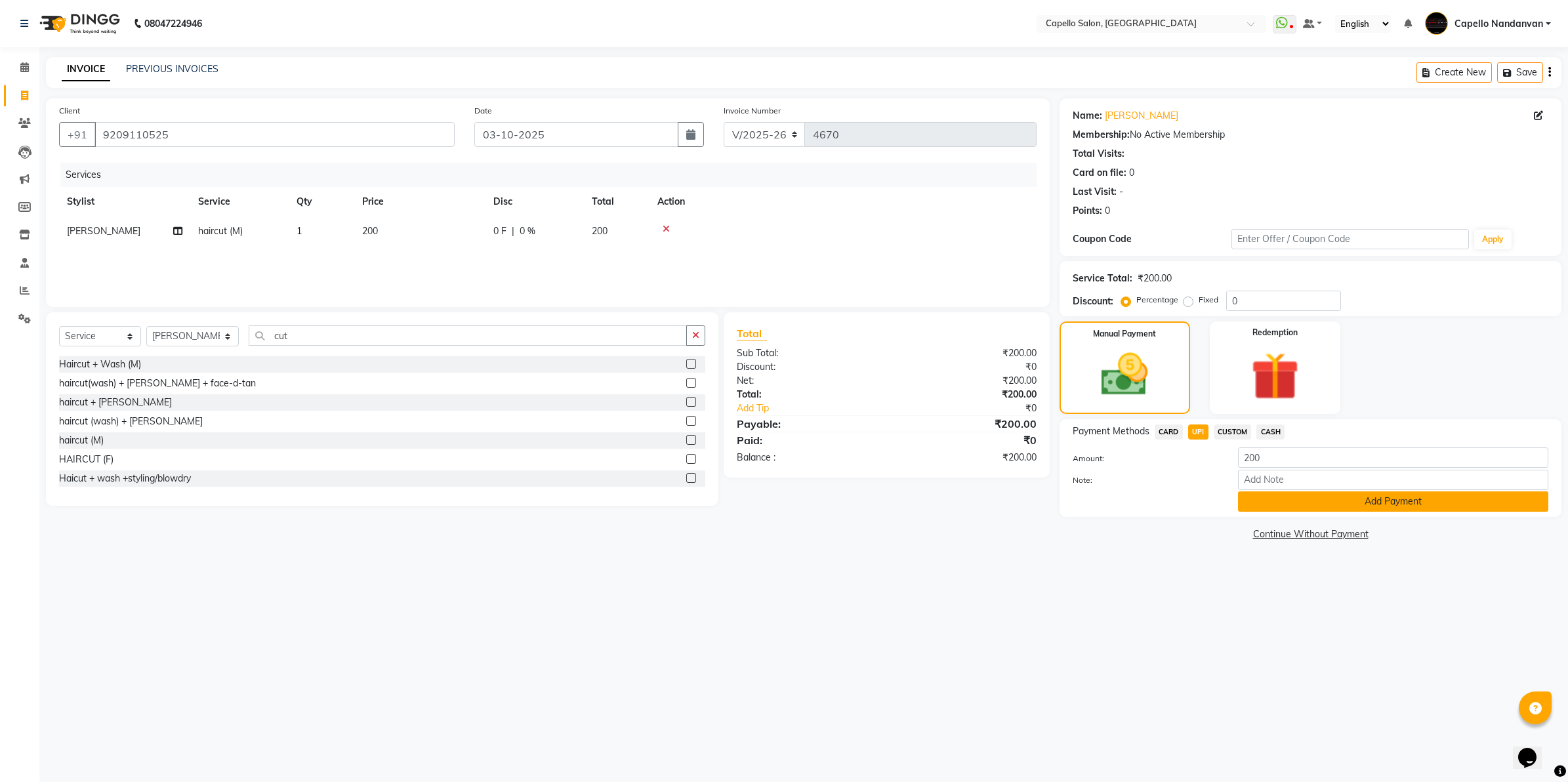
click at [1285, 499] on button "Add Payment" at bounding box center [1392, 501] width 310 height 20
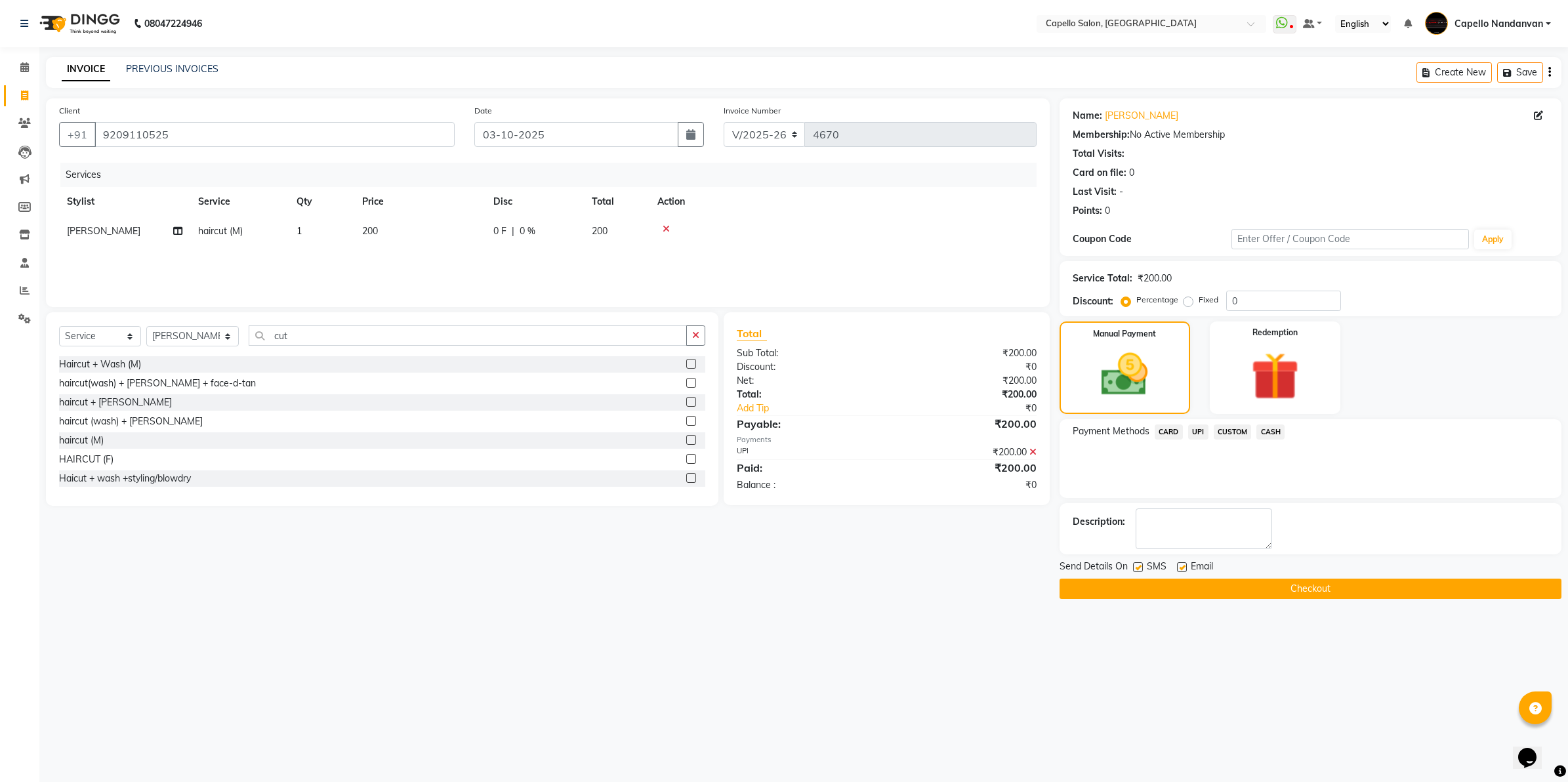
click at [1199, 589] on button "Checkout" at bounding box center [1309, 588] width 502 height 20
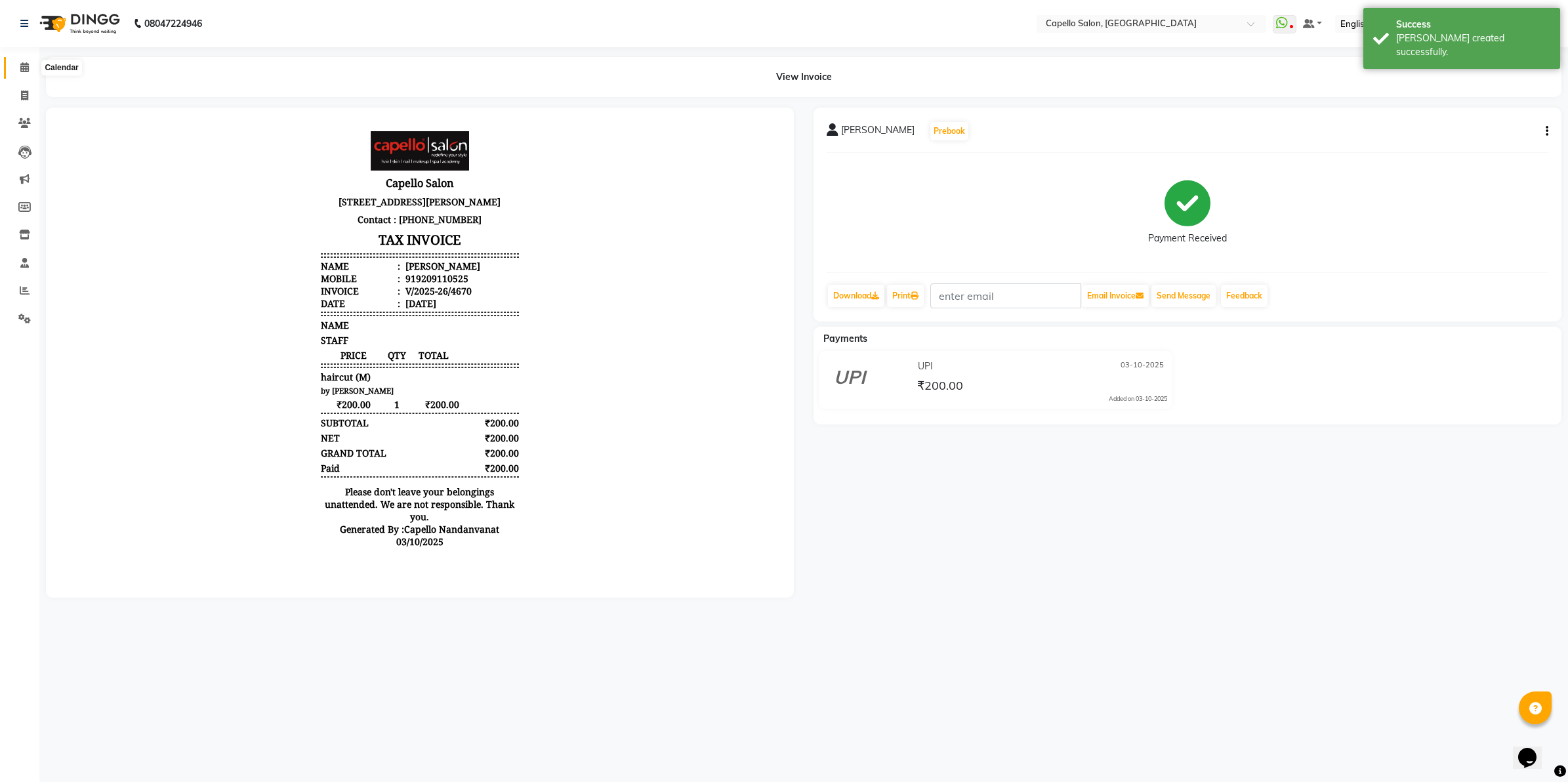
click at [16, 69] on span at bounding box center [24, 68] width 23 height 15
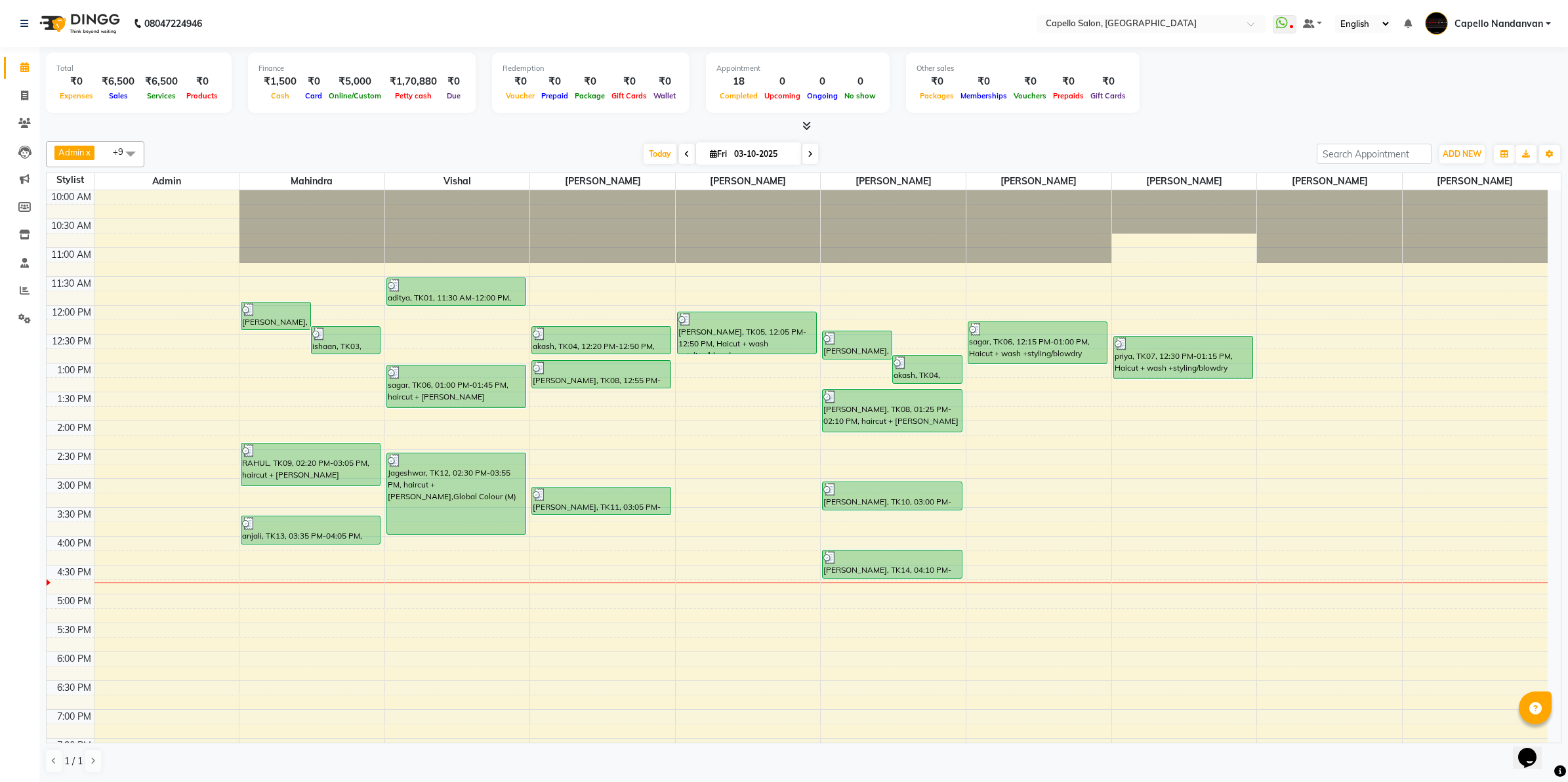
click at [1217, 116] on div "Total ₹0 Expenses ₹6,500 Sales ₹6,500 Services ₹0 Products Finance ₹1,500 Cash …" at bounding box center [804, 85] width 1516 height 64
click at [23, 96] on icon at bounding box center [24, 95] width 7 height 10
select select "service"
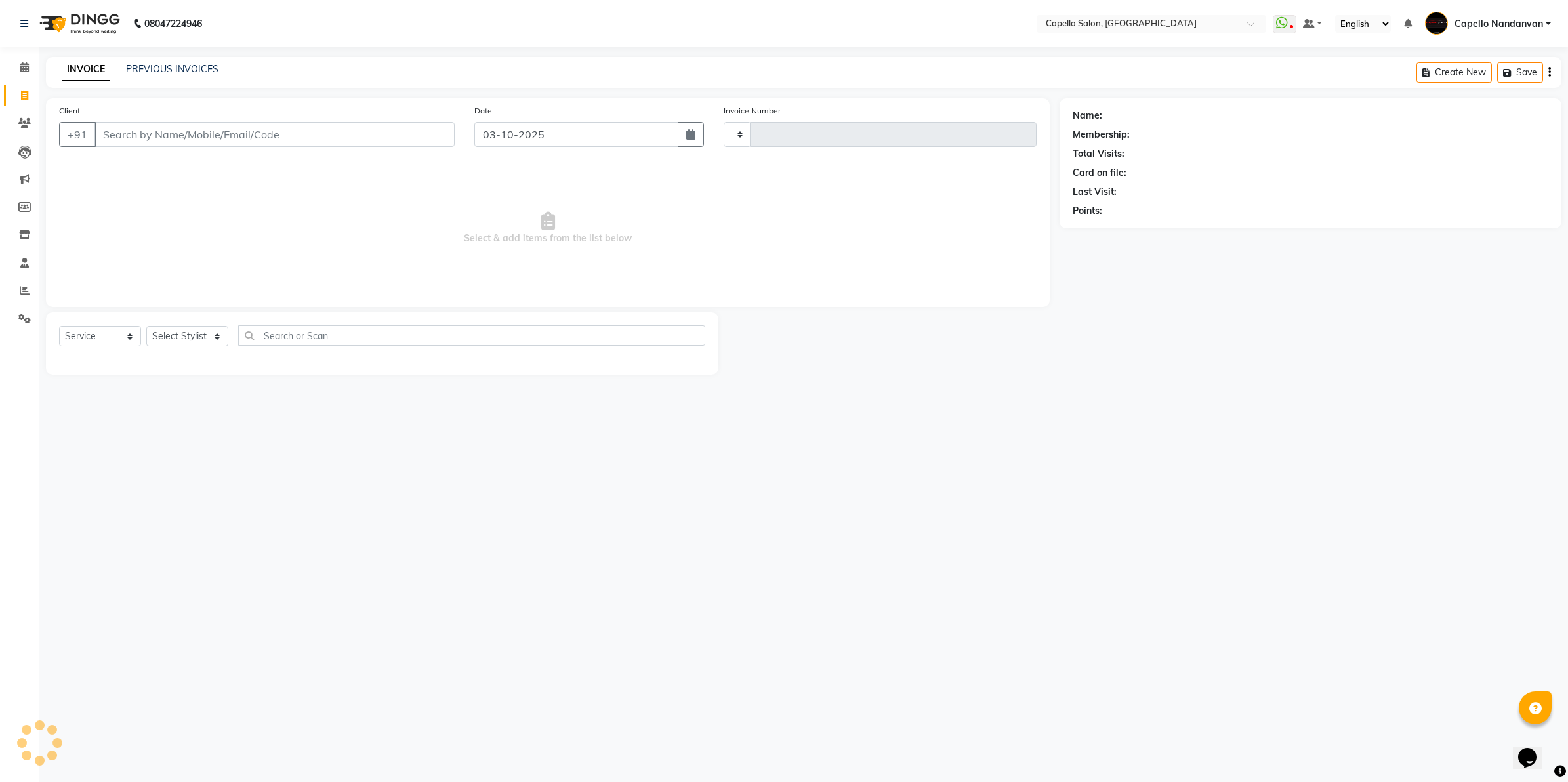
type input "4671"
select select "830"
click at [210, 135] on input "Client" at bounding box center [274, 134] width 360 height 25
click at [286, 138] on input "Client" at bounding box center [274, 134] width 360 height 25
type input "8888966572"
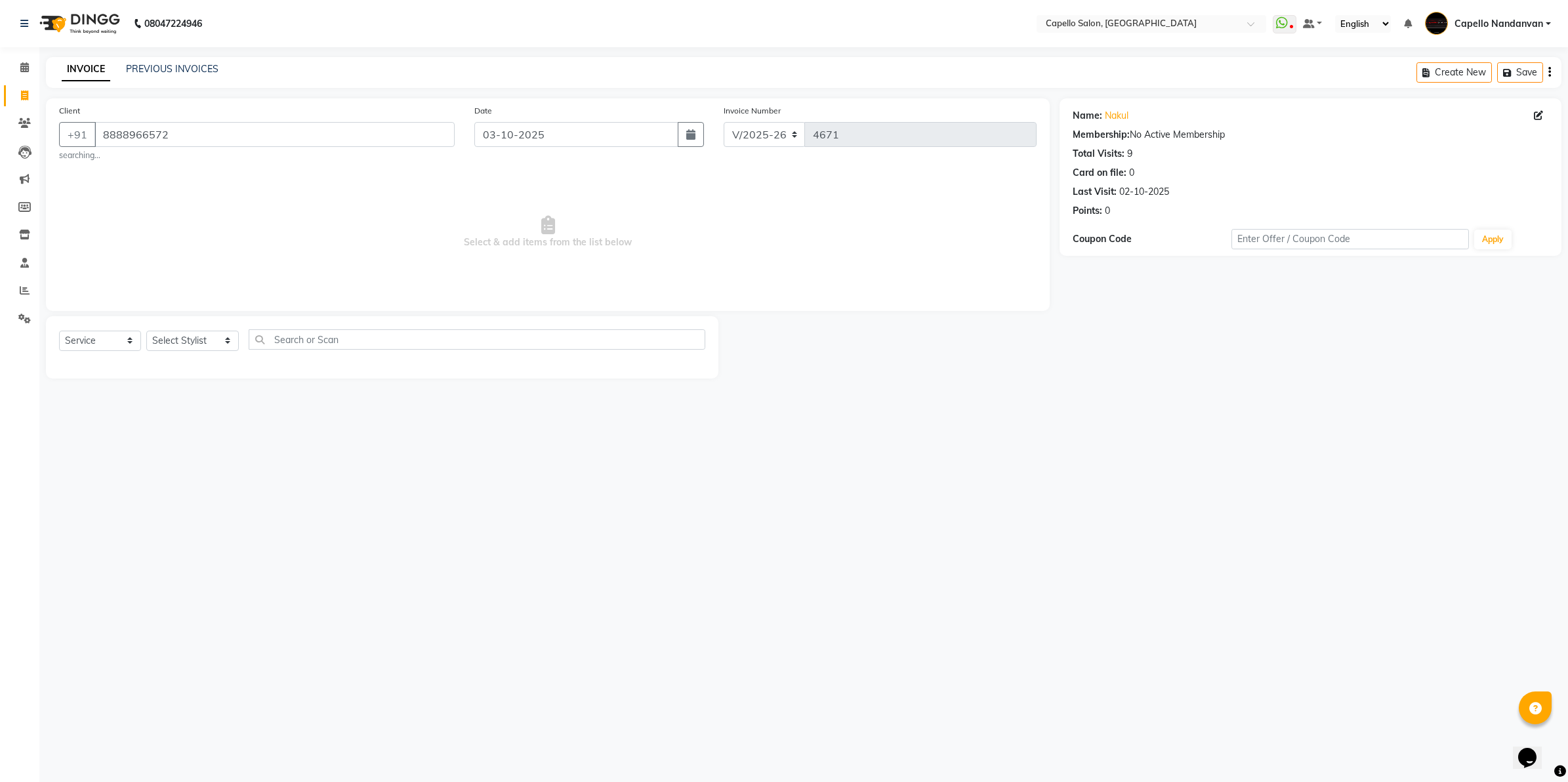
click at [172, 352] on div "Select Service Product Membership Package Voucher Prepaid Gift Card Select Styl…" at bounding box center [382, 345] width 646 height 31
click at [181, 341] on select "Select Stylist Admin ASHIK DHAPODKAR Capello Nandanvan CHETNA SONI Himansu Owne…" at bounding box center [192, 341] width 93 height 20
select select "42453"
click at [147, 331] on select "Select Stylist Admin ASHIK DHAPODKAR Capello Nandanvan CHETNA SONI Himansu Owne…" at bounding box center [192, 341] width 93 height 20
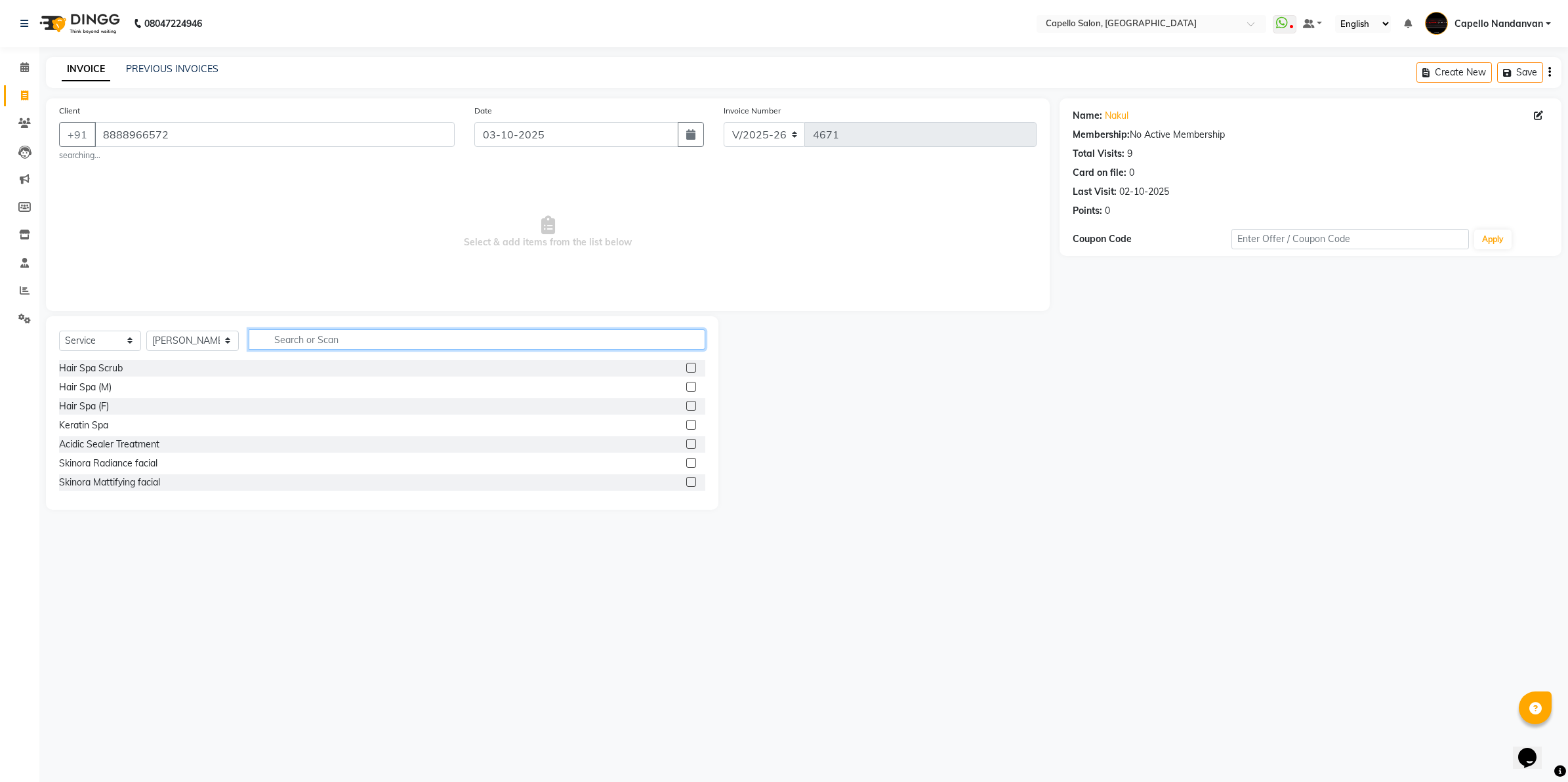
click at [355, 345] on input "text" at bounding box center [477, 339] width 457 height 20
type input "cl"
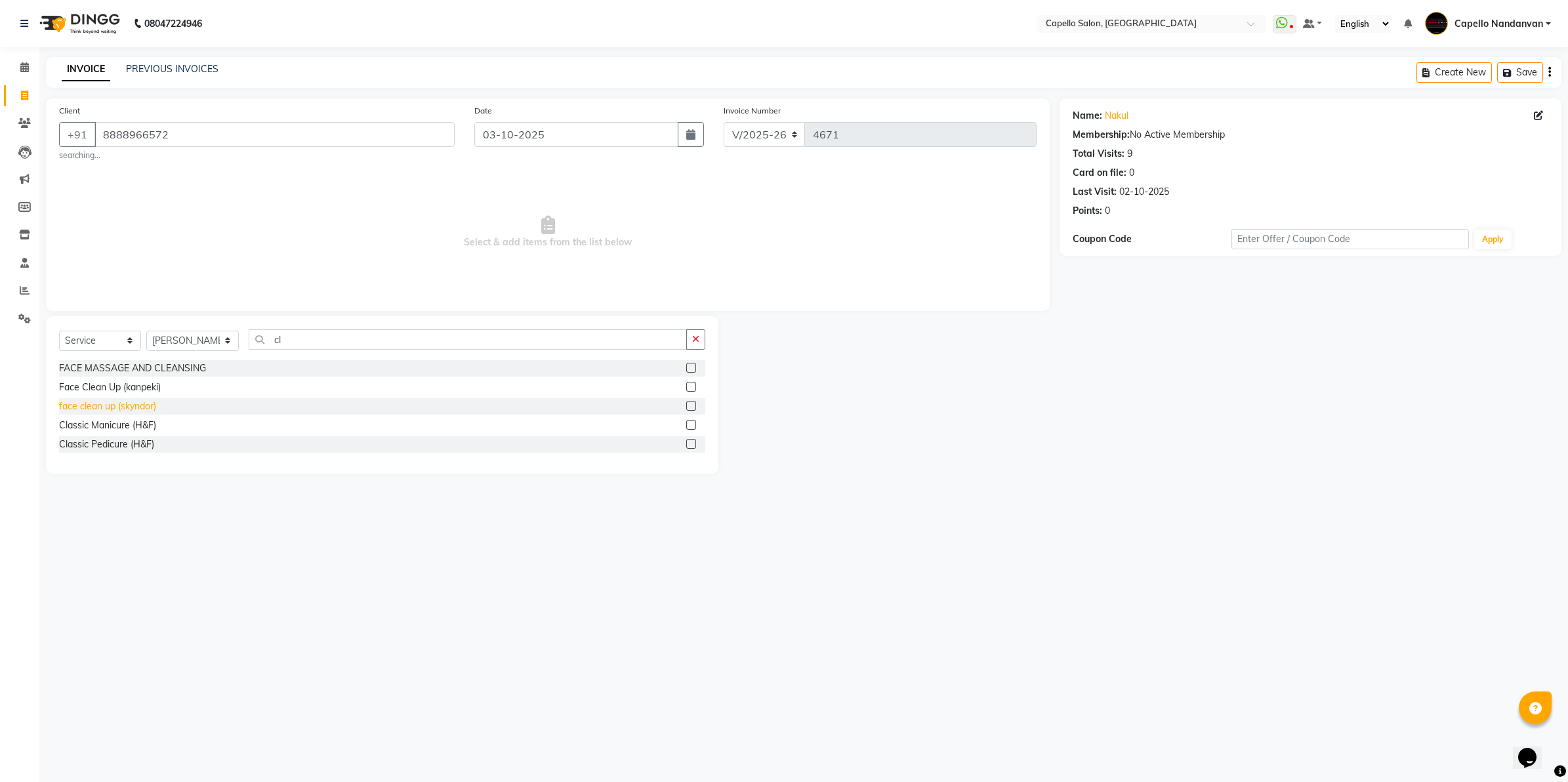
click at [132, 410] on div "face clean up (skyndor)" at bounding box center [107, 406] width 97 height 14
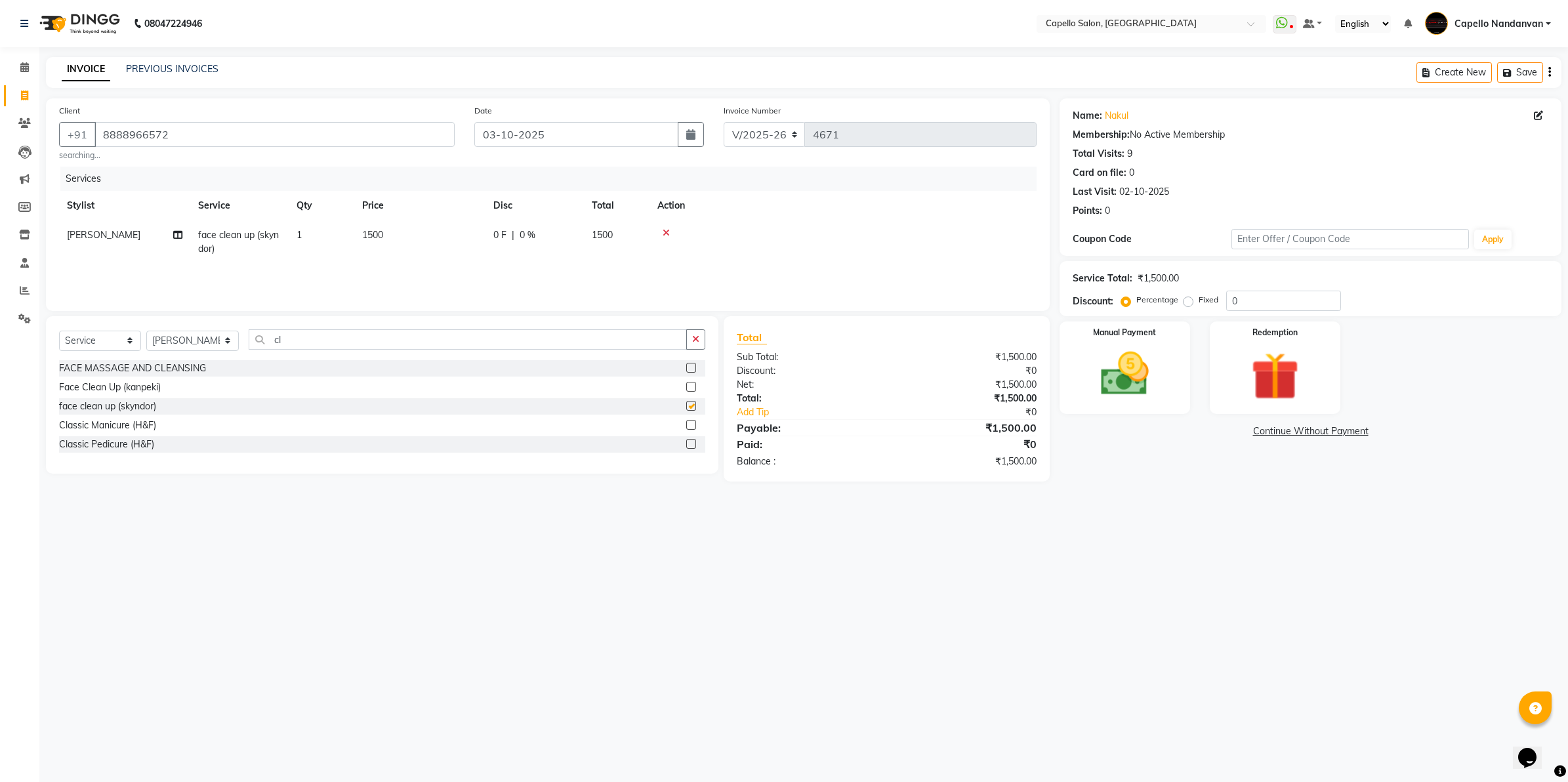
checkbox input "false"
click at [489, 332] on input "cl" at bounding box center [468, 339] width 438 height 20
type input "c"
type input "cut"
click at [82, 446] on div "haircut (M)" at bounding box center [81, 444] width 44 height 14
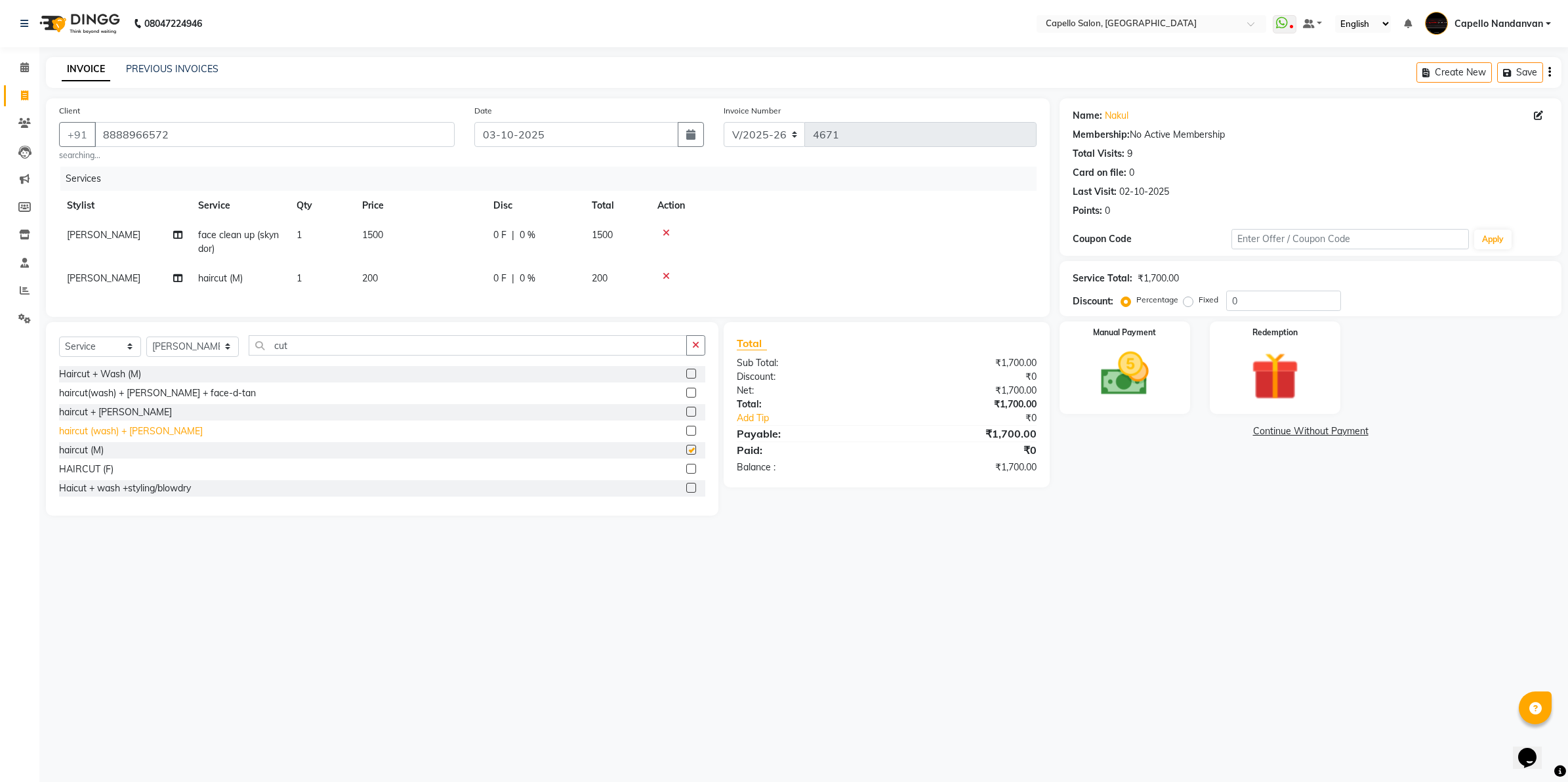
checkbox input "false"
click at [1115, 374] on img at bounding box center [1124, 374] width 81 height 58
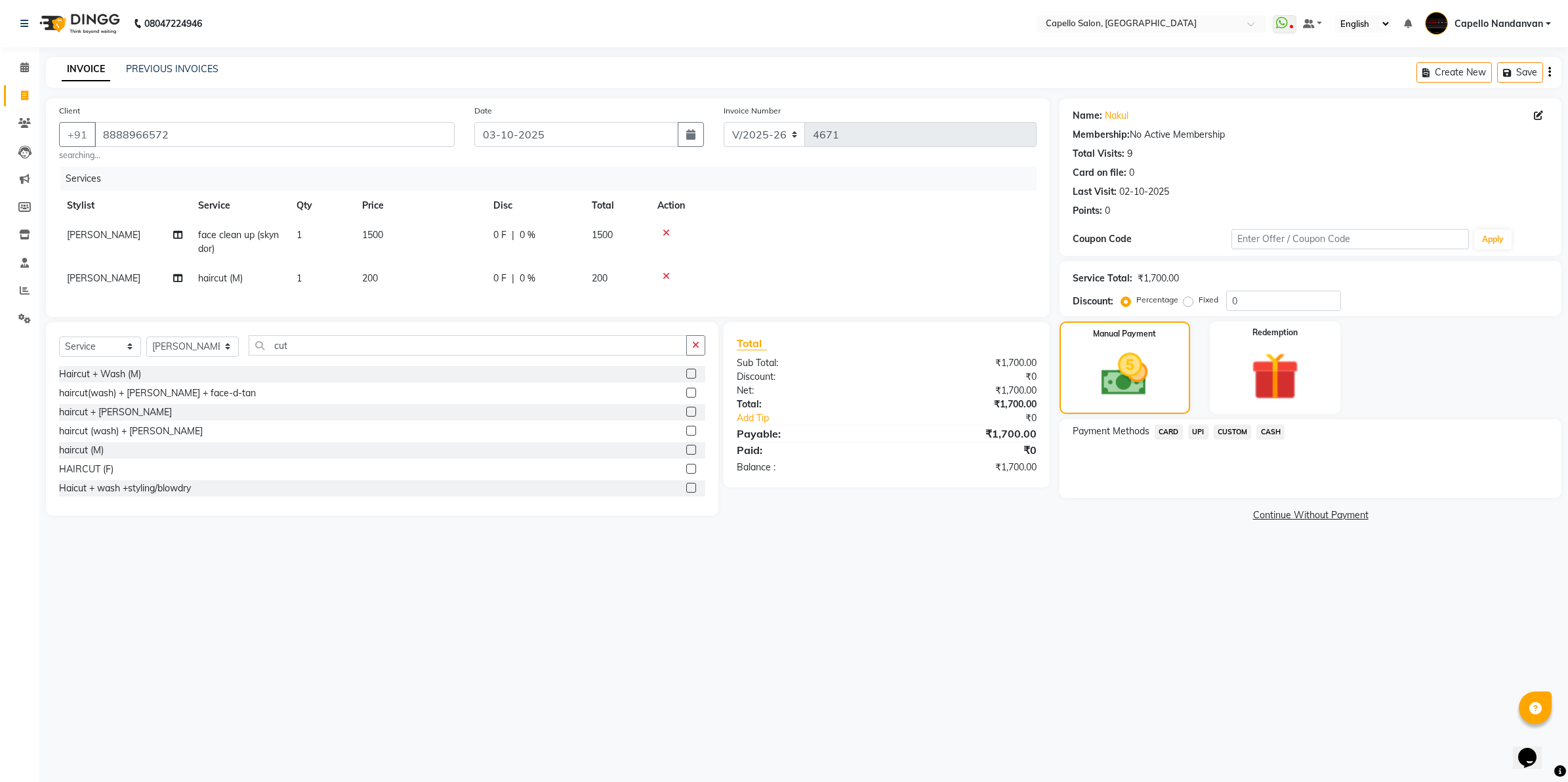
click at [1280, 432] on span "CASH" at bounding box center [1270, 432] width 28 height 15
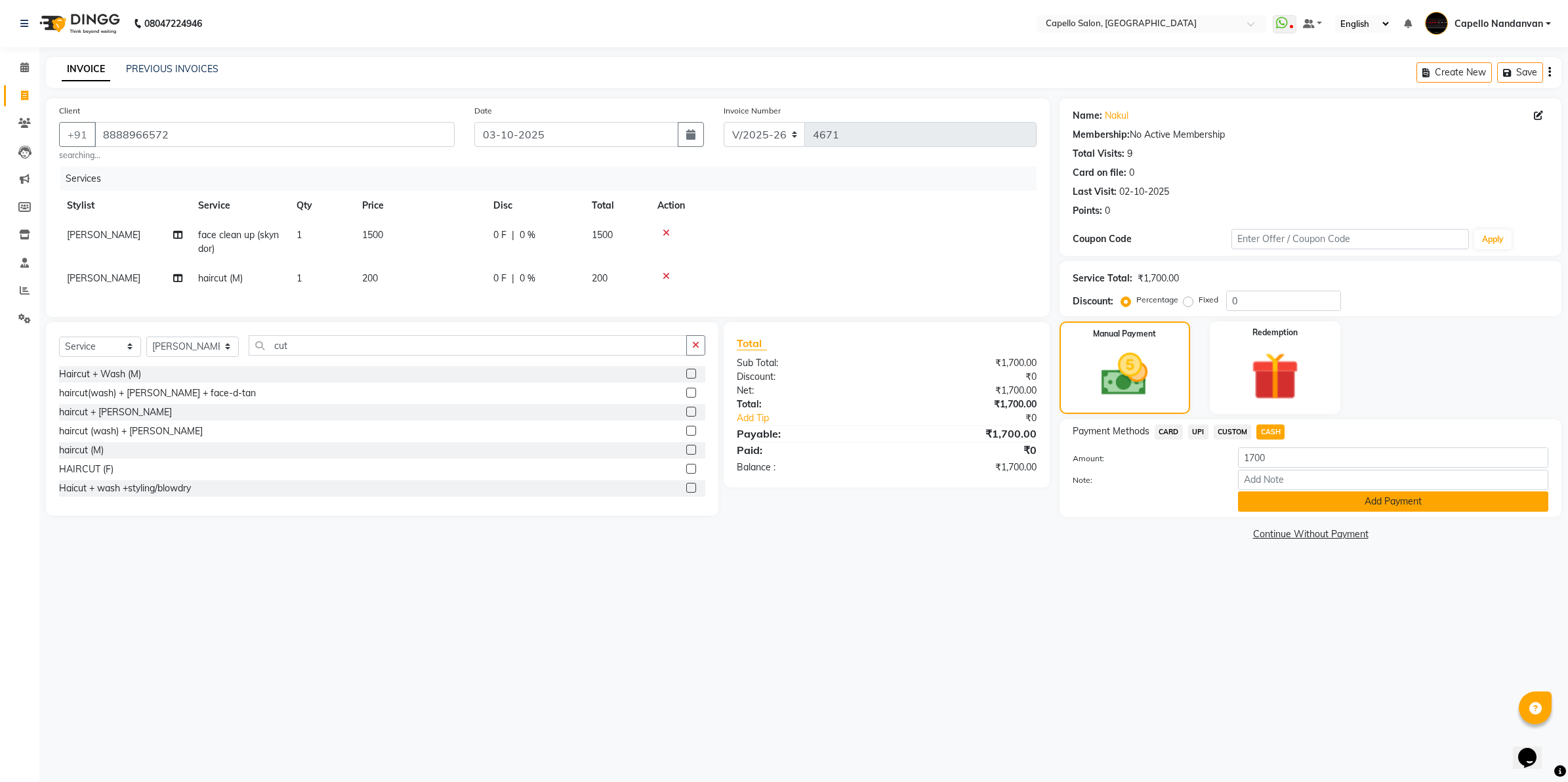
click at [1294, 497] on button "Add Payment" at bounding box center [1392, 501] width 310 height 20
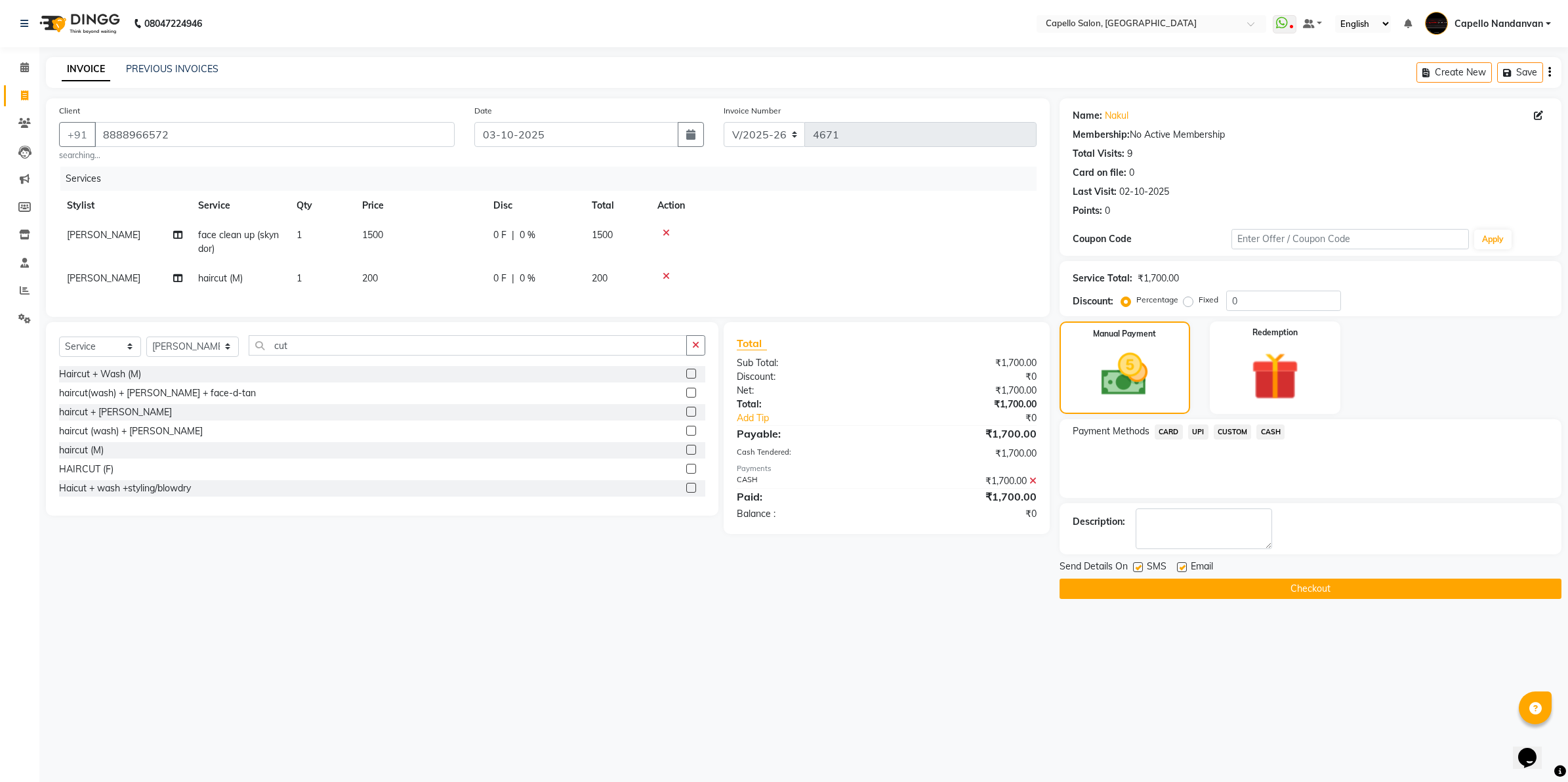
click at [1172, 592] on button "Checkout" at bounding box center [1309, 588] width 502 height 20
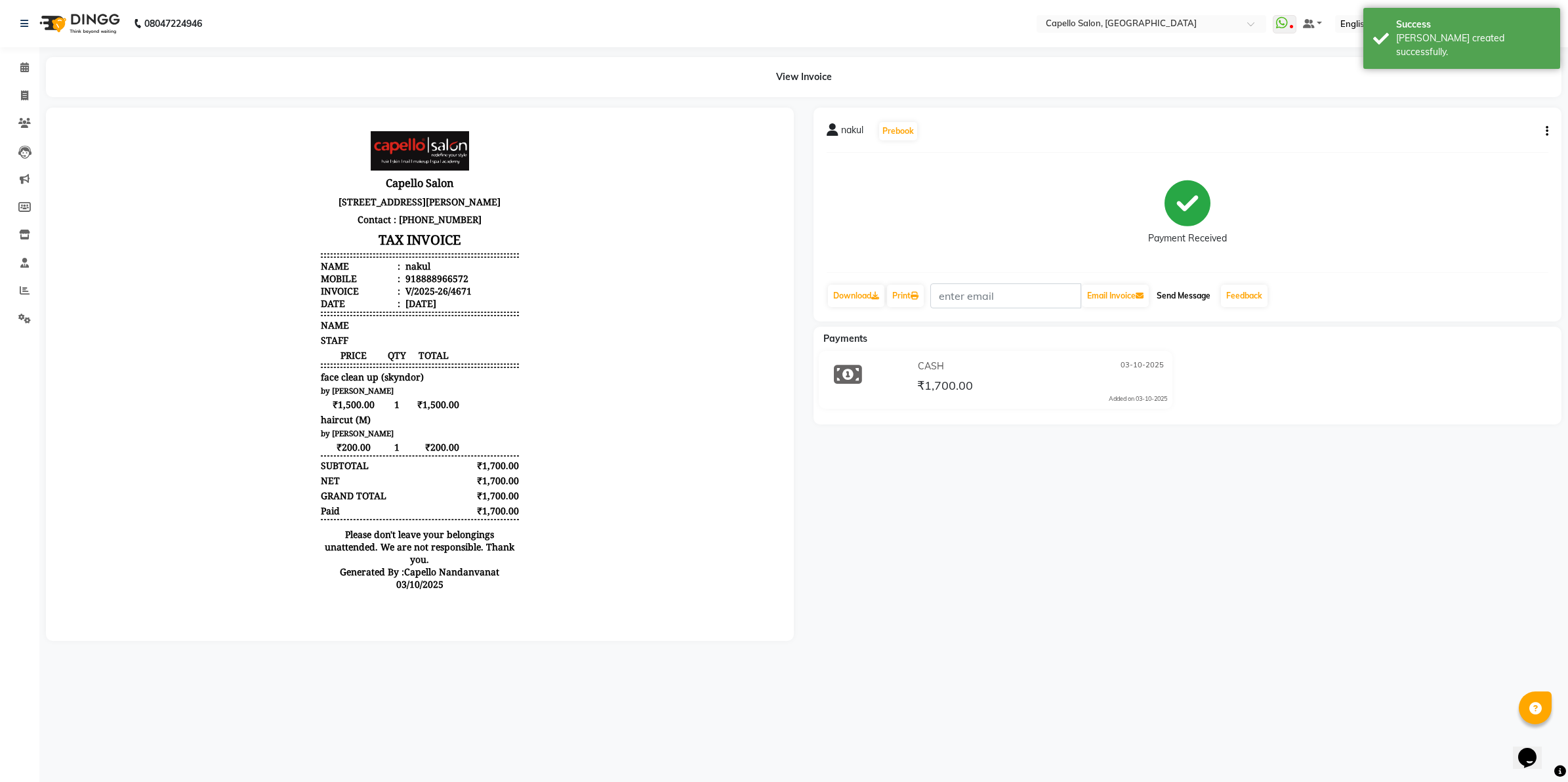
click at [1202, 294] on button "Send Message" at bounding box center [1183, 296] width 64 height 23
click at [1241, 296] on link "Feedback" at bounding box center [1244, 296] width 47 height 23
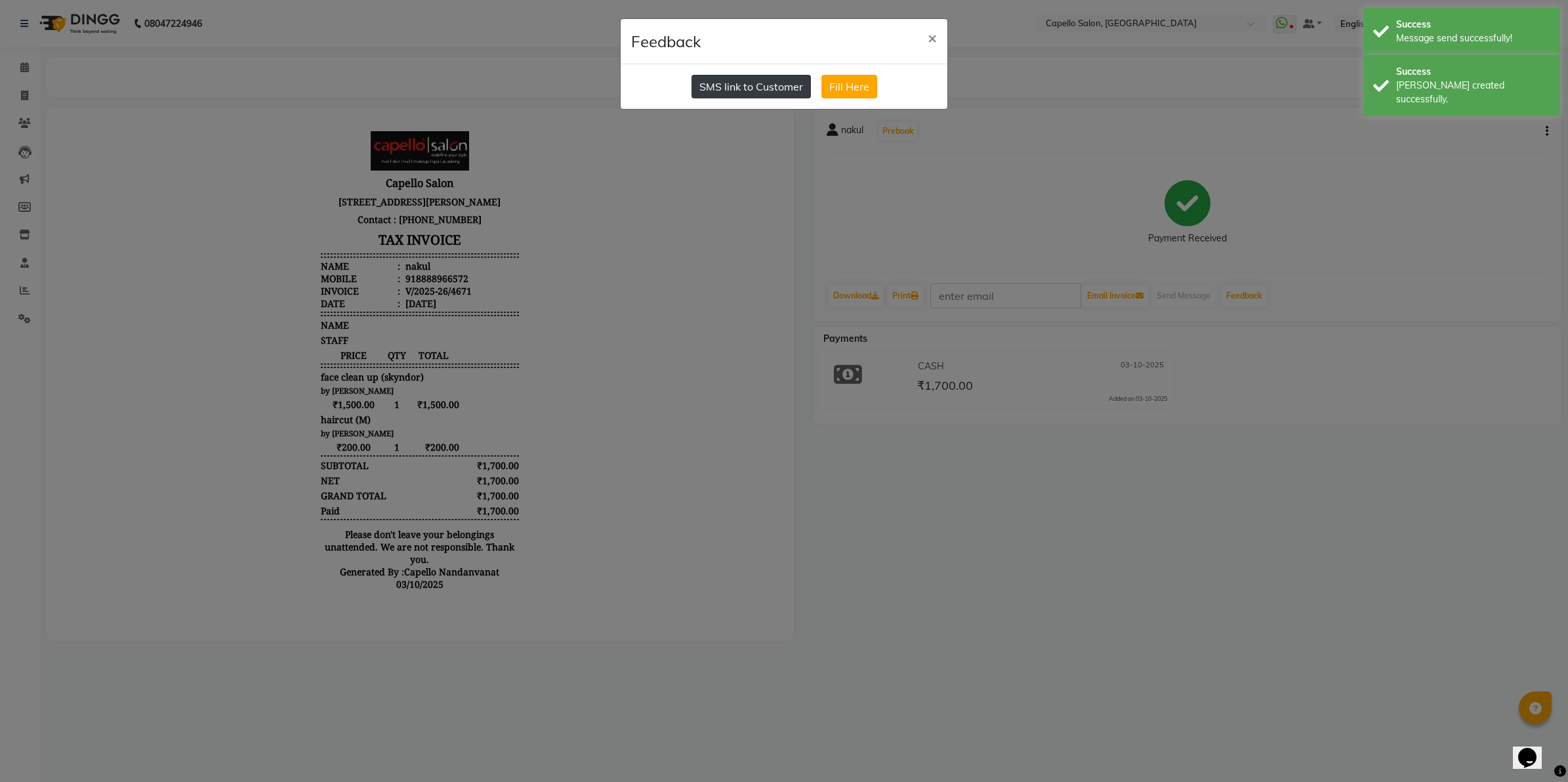
click at [746, 86] on button "SMS link to Customer" at bounding box center [751, 86] width 119 height 23
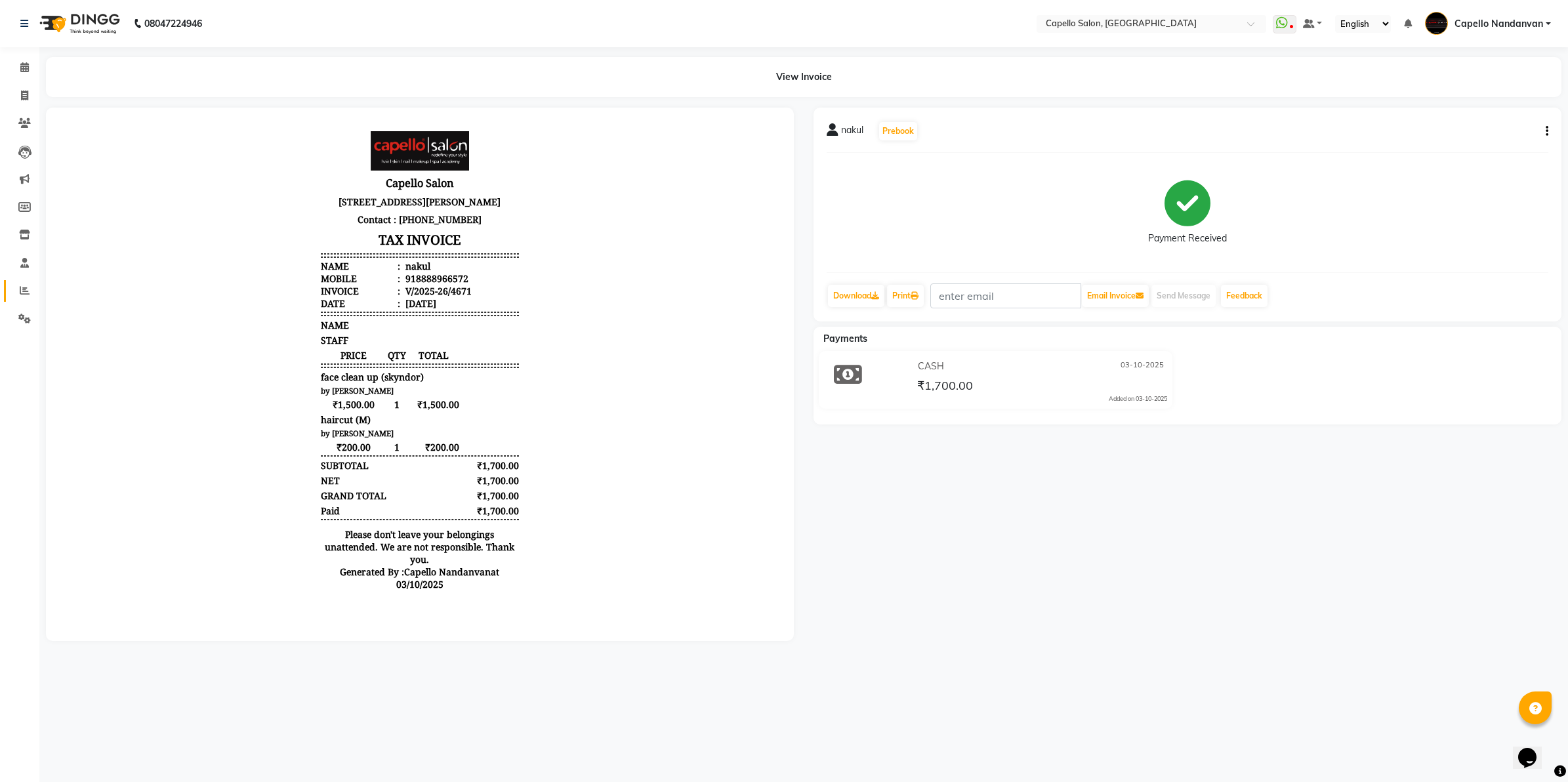
click at [30, 281] on link "Reports" at bounding box center [19, 291] width 31 height 22
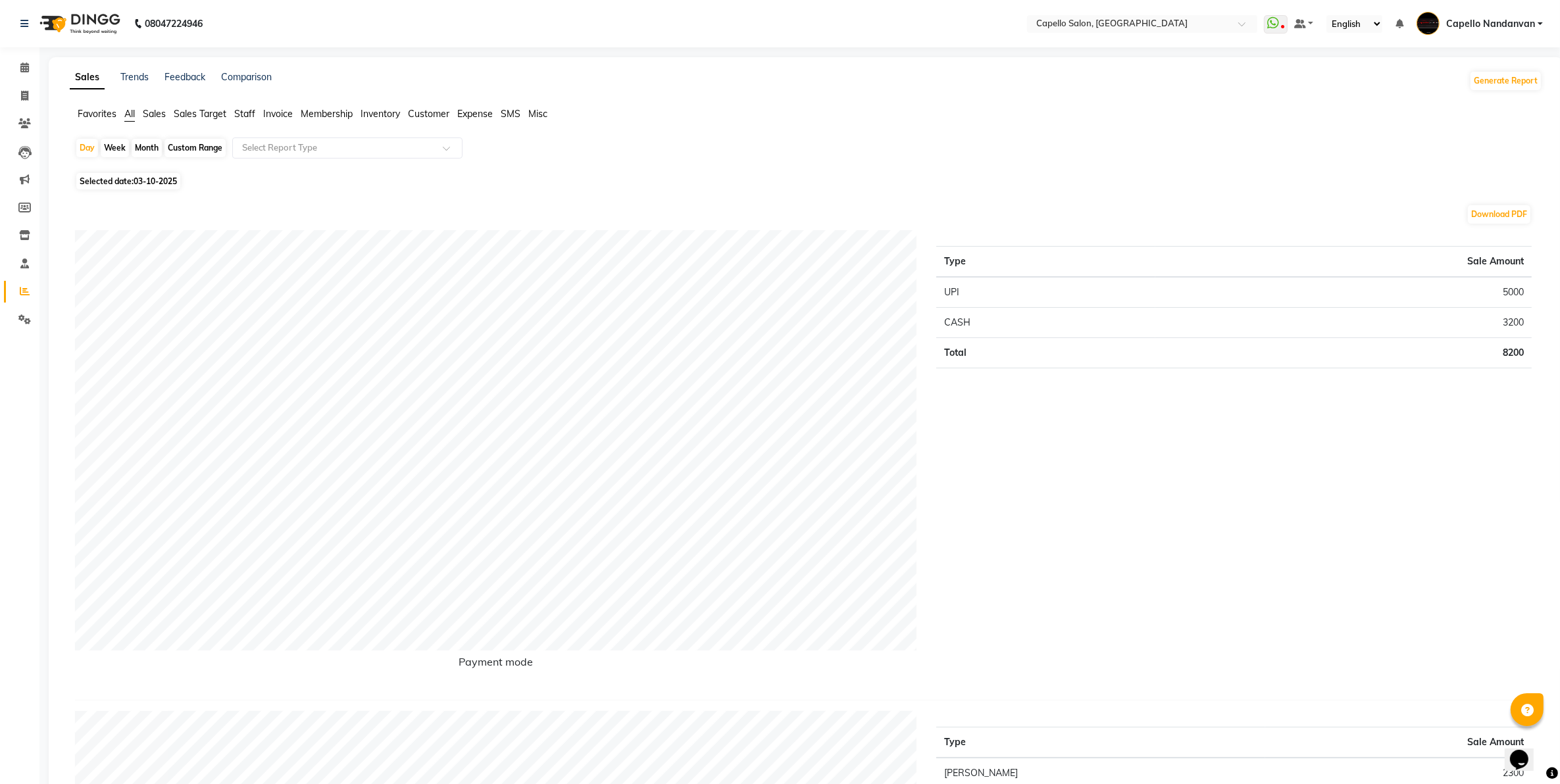
click at [149, 148] on div "Month" at bounding box center [146, 148] width 30 height 19
select select "10"
select select "2025"
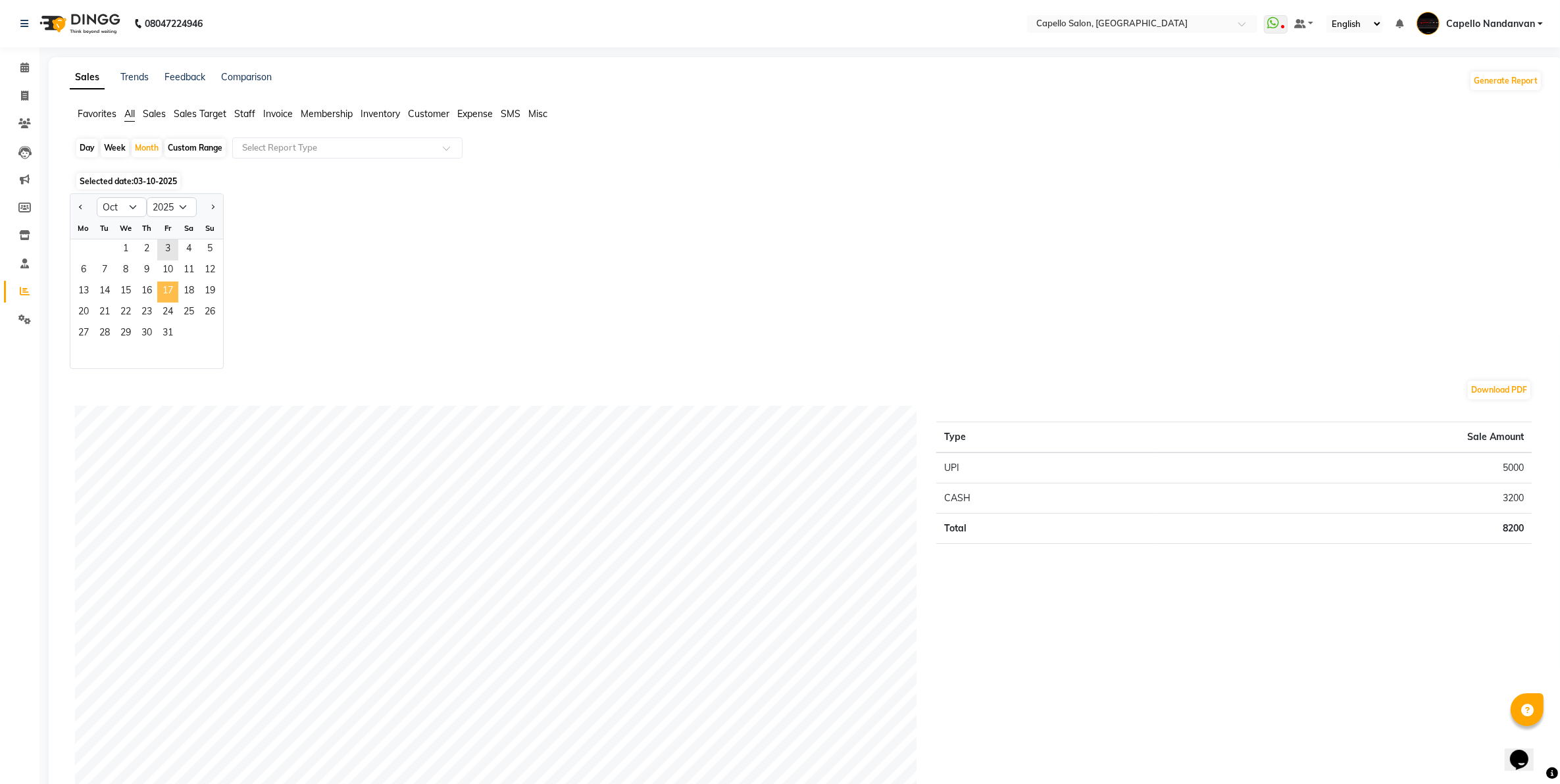
click at [163, 292] on span "17" at bounding box center [168, 292] width 21 height 21
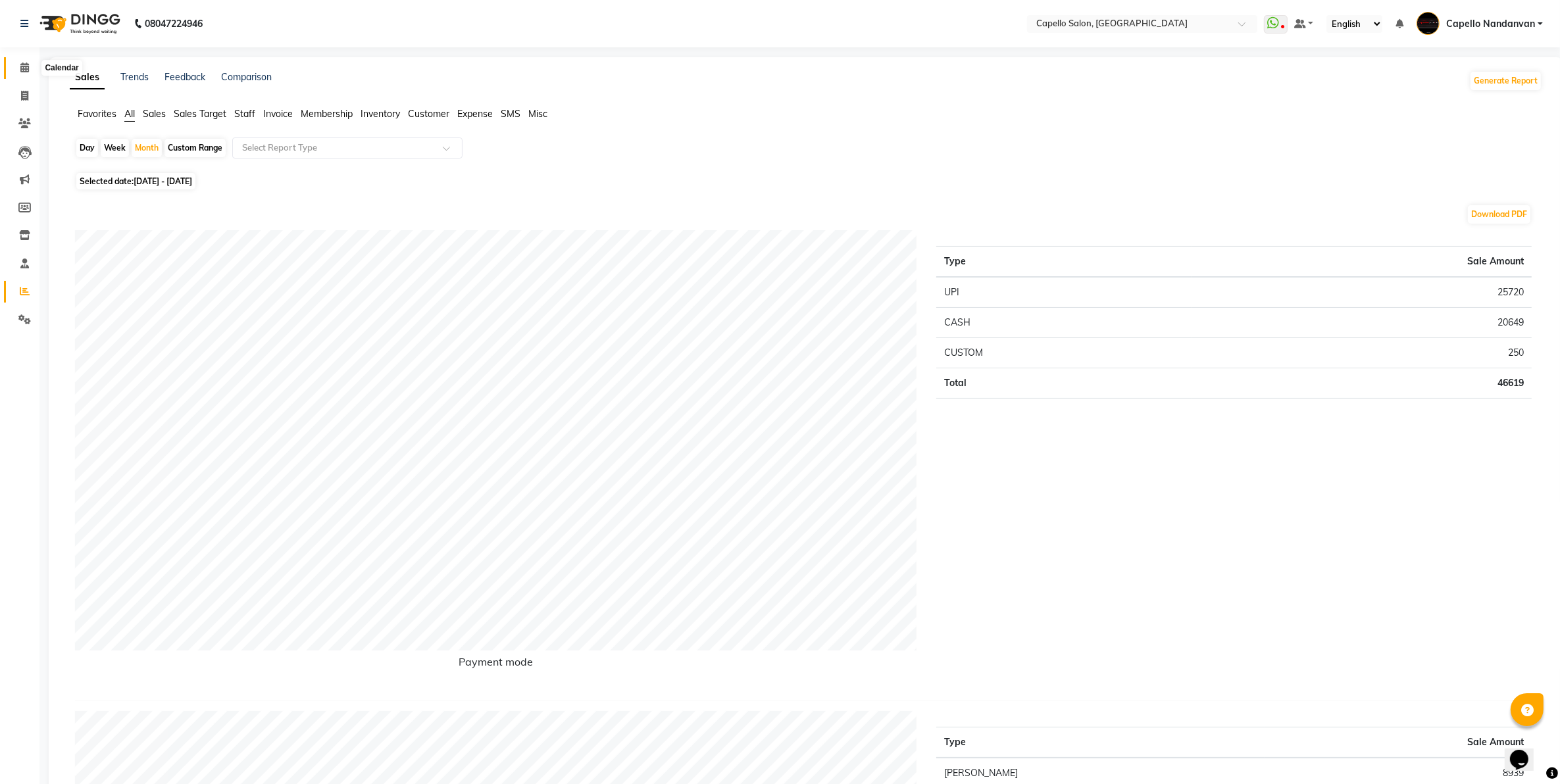
click at [23, 68] on icon at bounding box center [24, 67] width 9 height 10
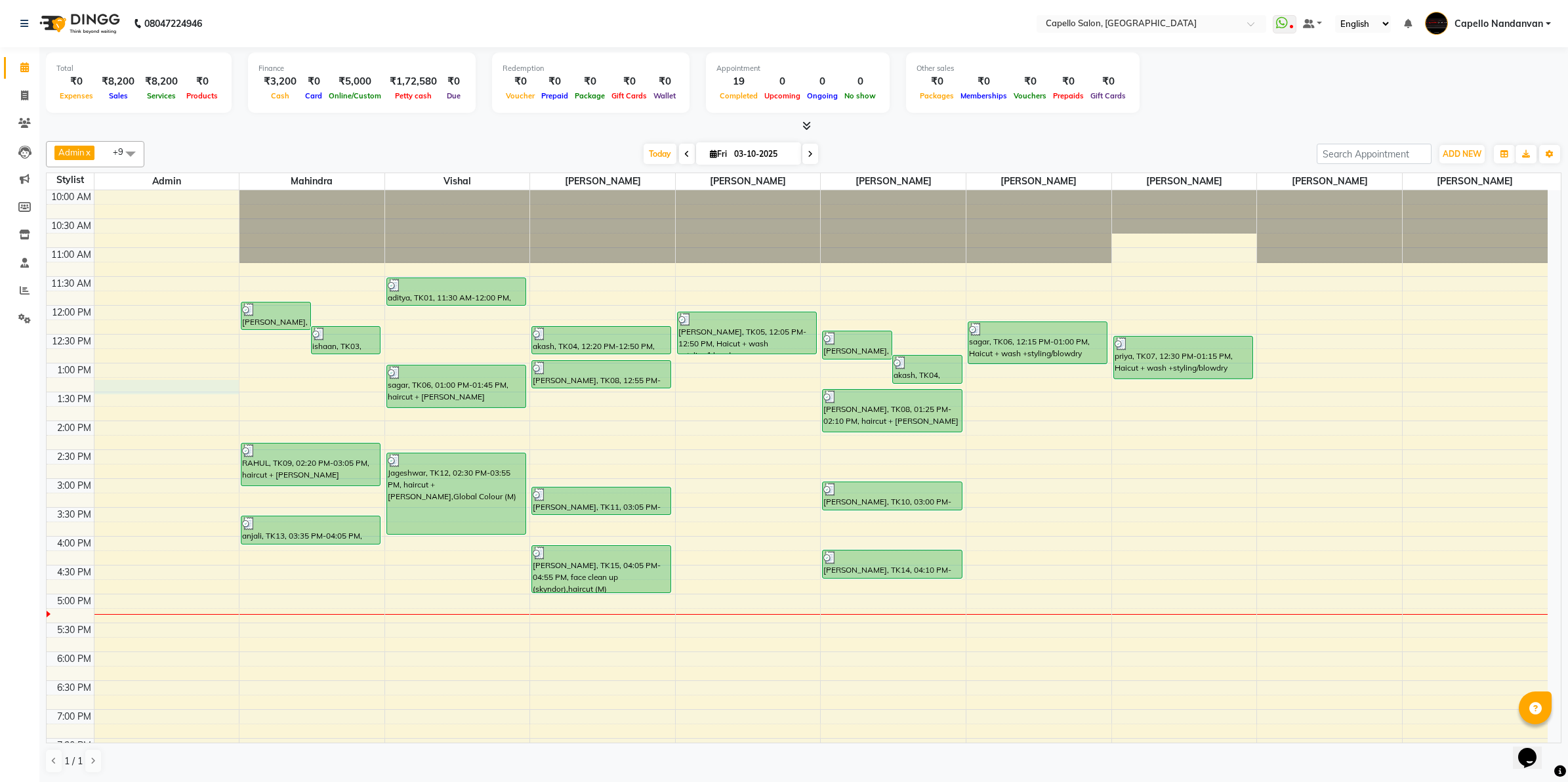
click at [122, 382] on div "10:00 AM 10:30 AM 11:00 AM 11:30 AM 12:00 PM 12:30 PM 1:00 PM 1:30 PM 2:00 PM 2…" at bounding box center [797, 536] width 1501 height 692
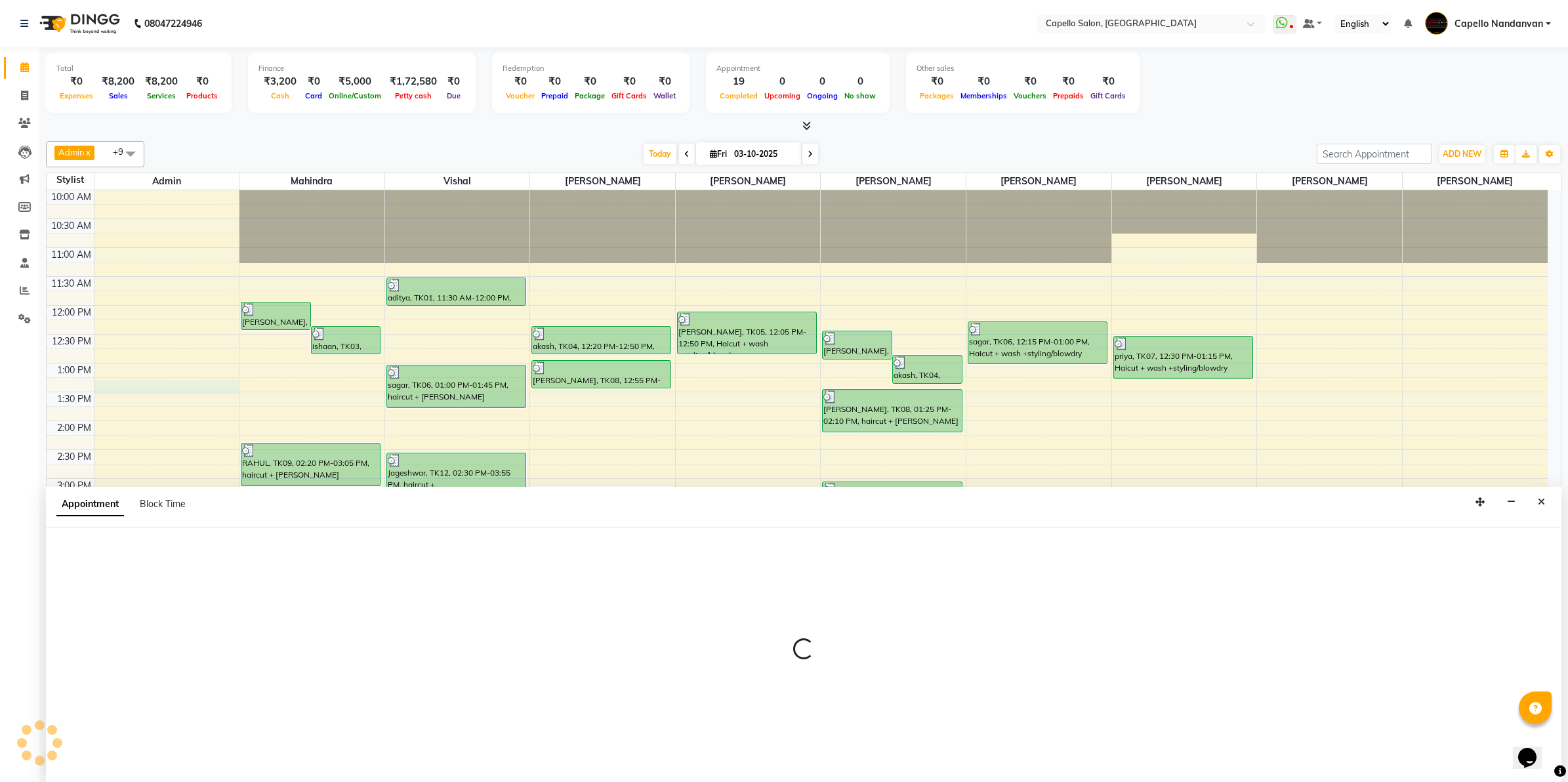
select select "14650"
select select "tentative"
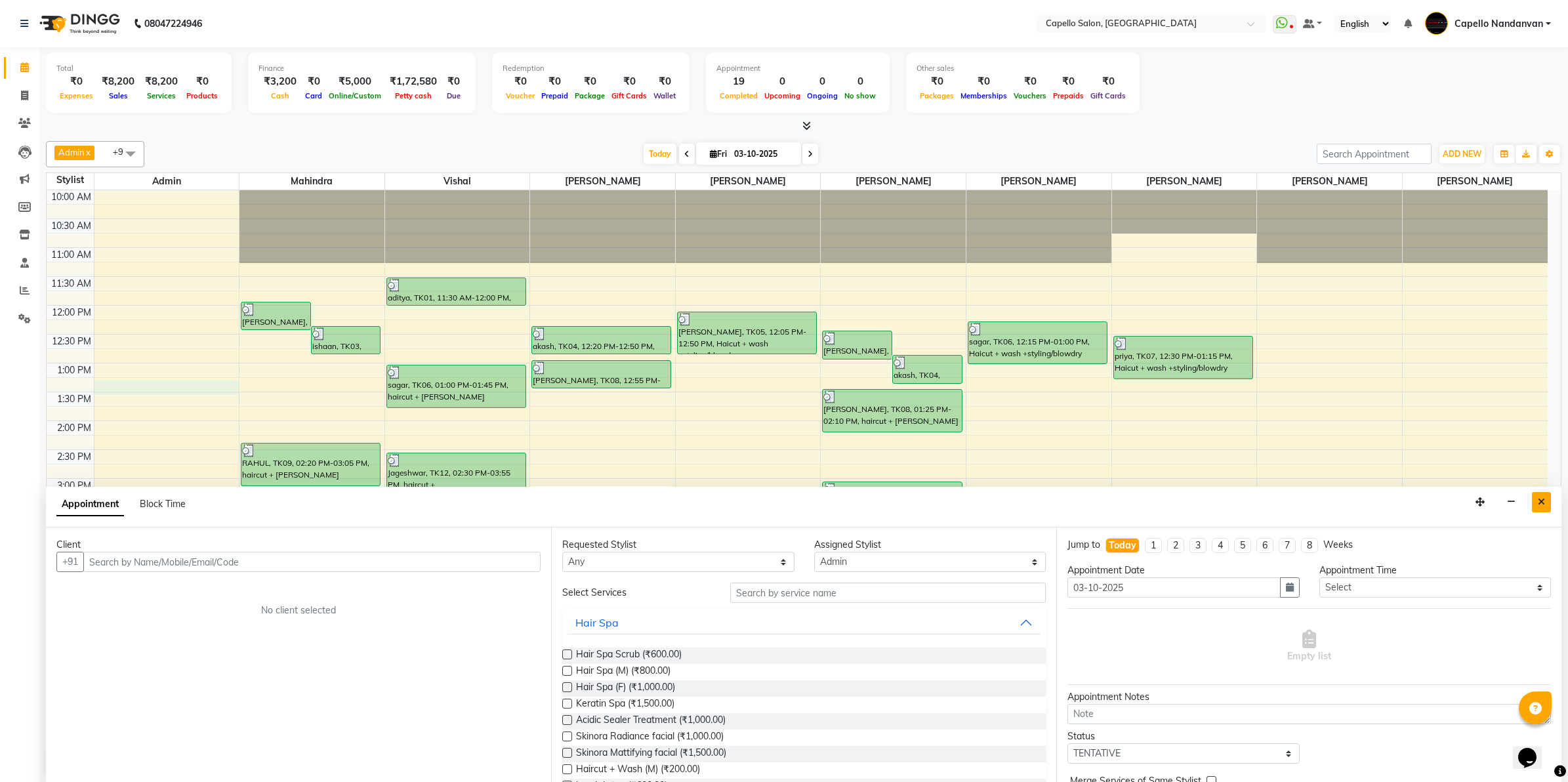
click at [1543, 500] on icon "Close" at bounding box center [1541, 501] width 7 height 9
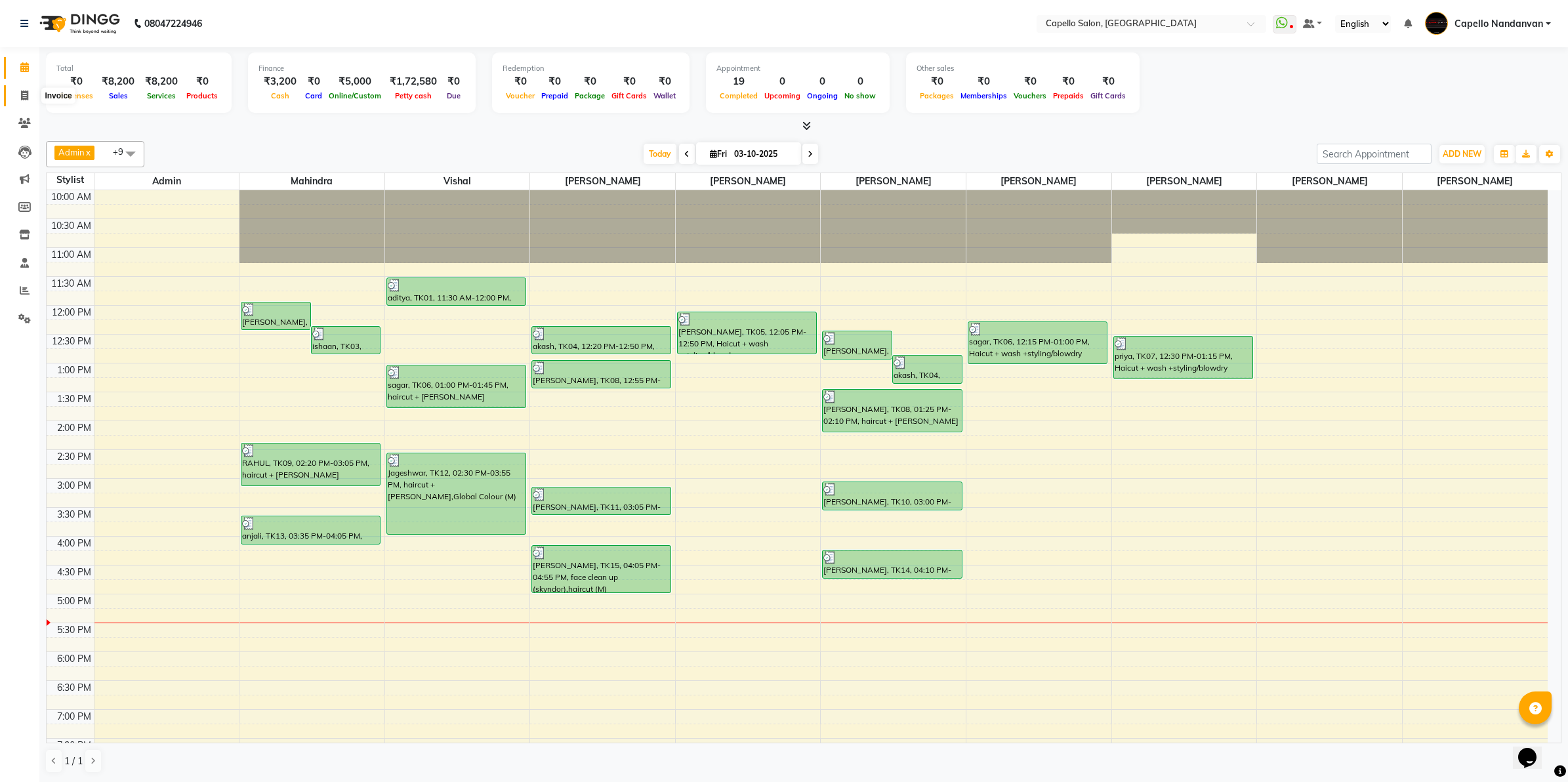
click at [27, 90] on icon at bounding box center [24, 95] width 7 height 10
select select "service"
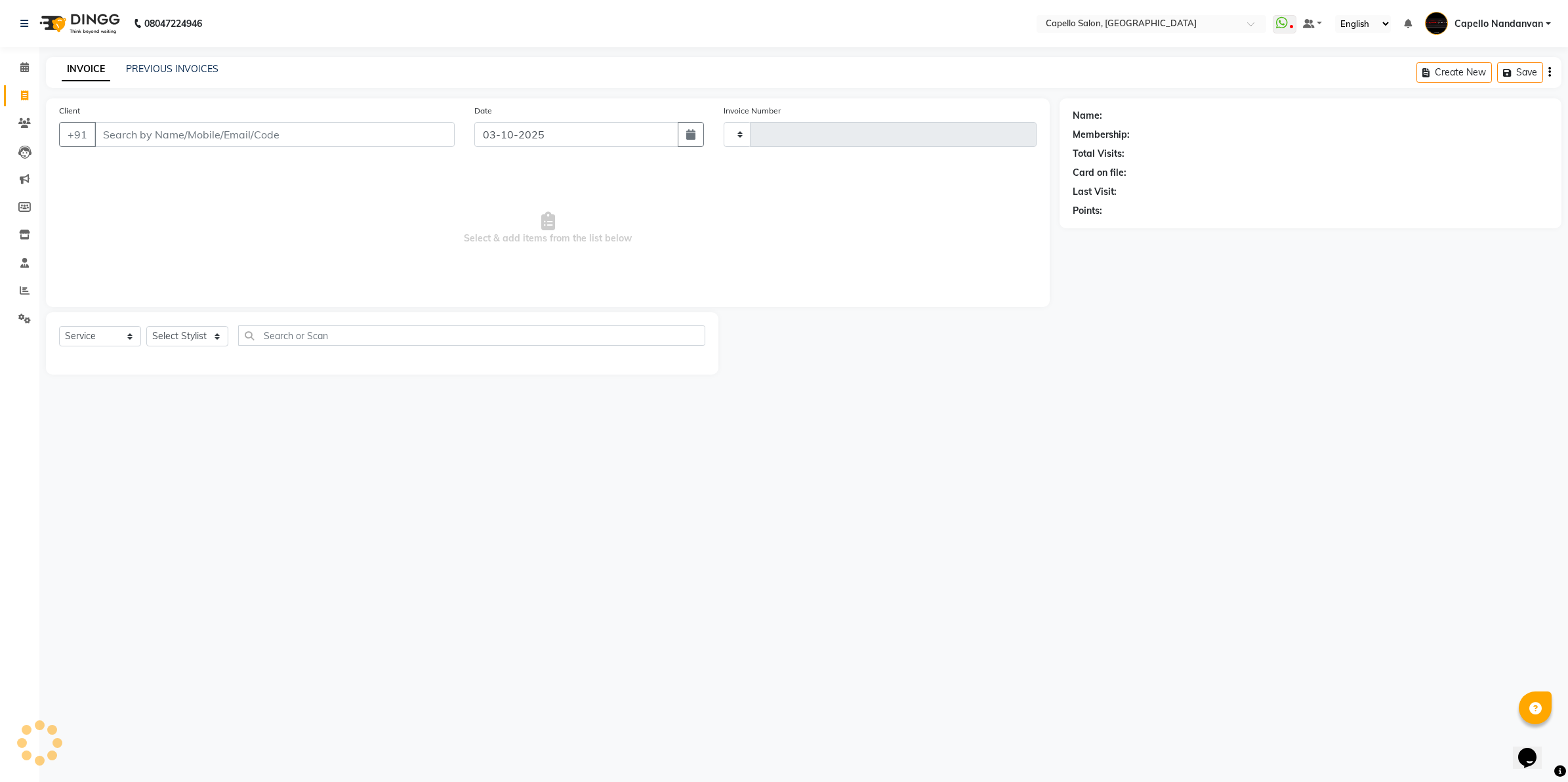
type input "4672"
select select "830"
click at [209, 329] on select "Select Stylist" at bounding box center [188, 336] width 82 height 20
select select "14478"
click at [147, 326] on select "Select Stylist Admin ASHIK DHAPODKAR Capello Nandanvan CHETNA SONI Himansu Owne…" at bounding box center [192, 336] width 93 height 20
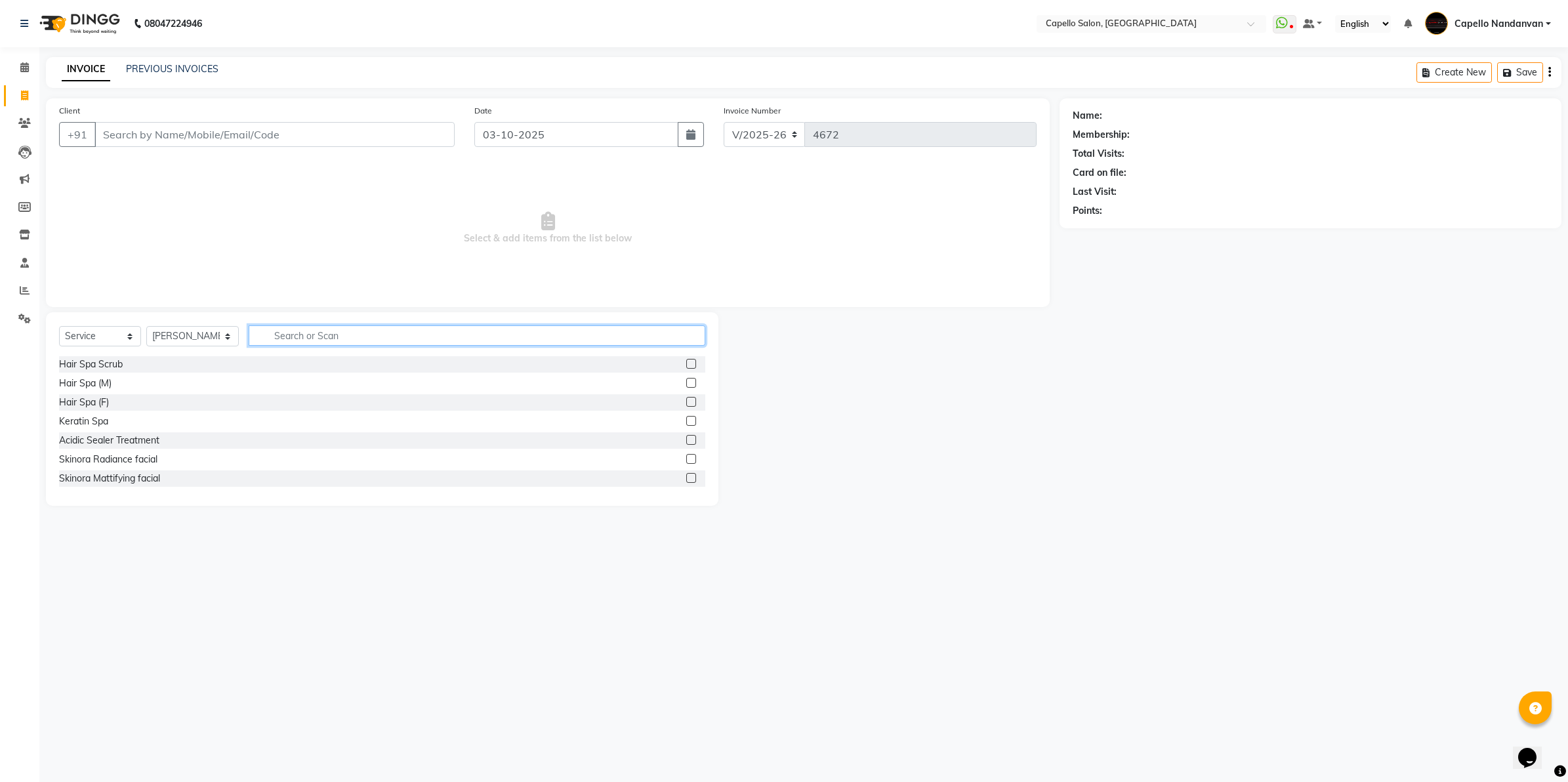
click at [280, 330] on input "text" at bounding box center [477, 335] width 457 height 20
type input "keratin"
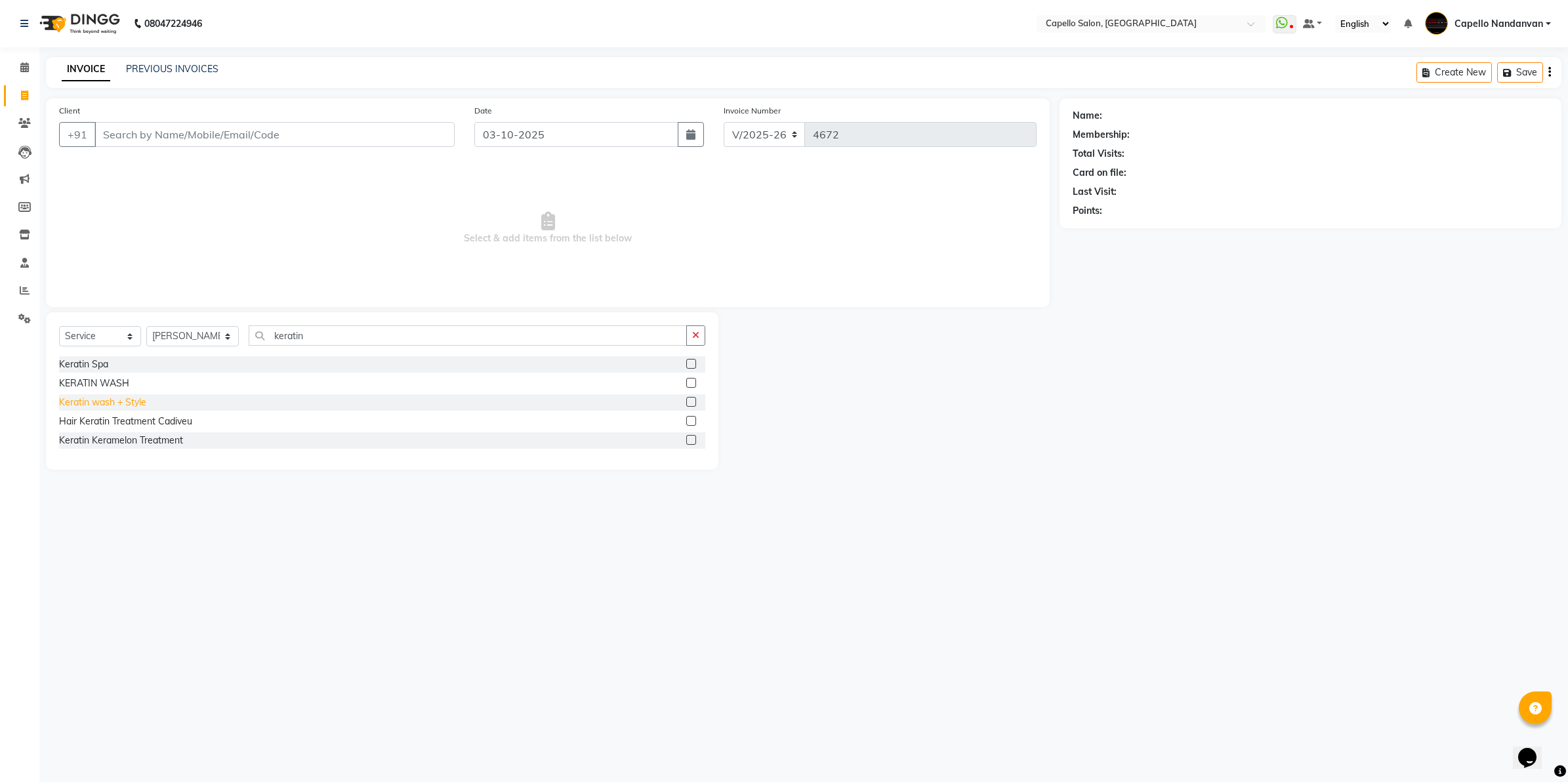
click at [101, 402] on div "Keratin wash + Style" at bounding box center [102, 402] width 87 height 14
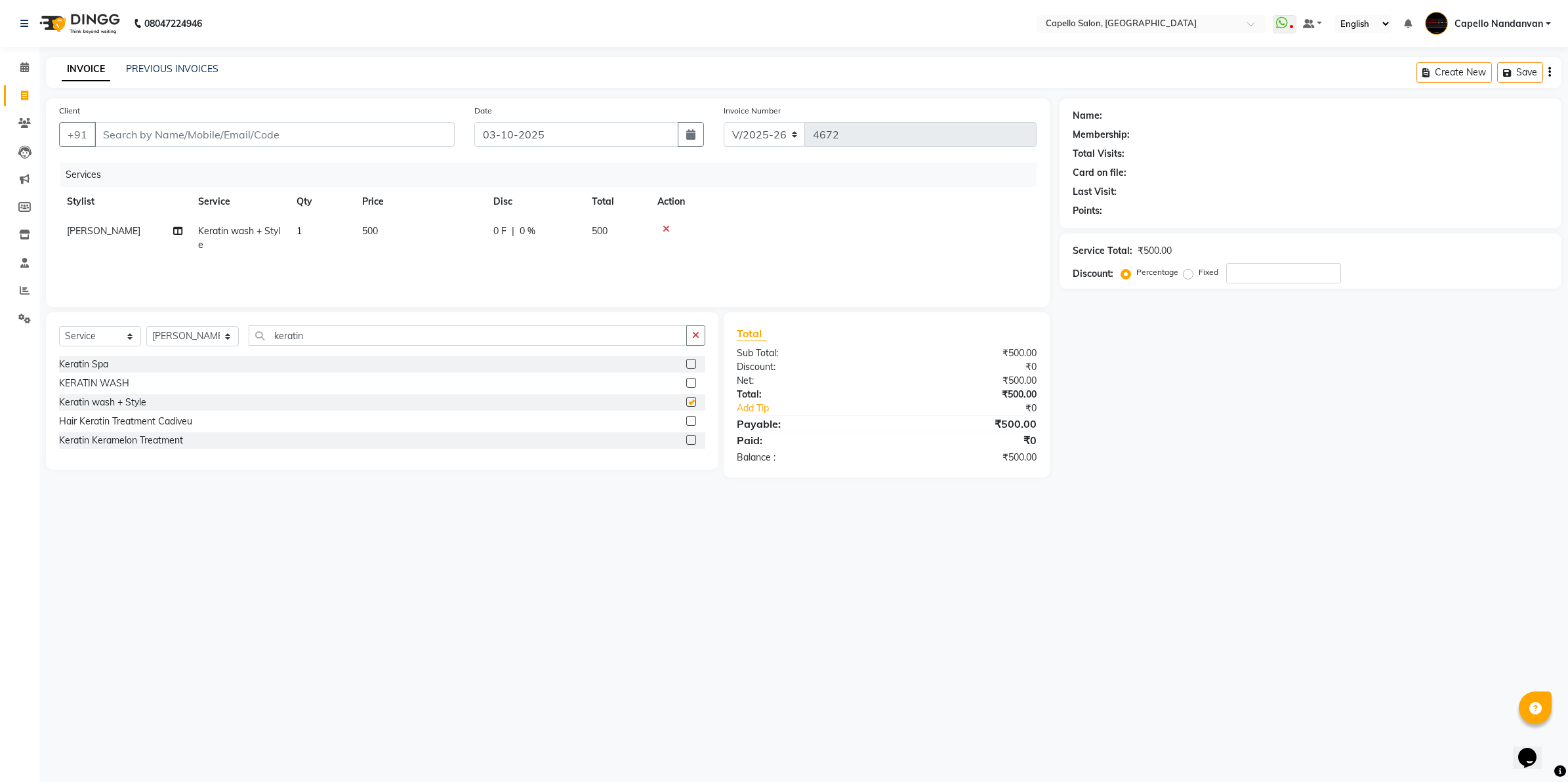
checkbox input "false"
click at [303, 126] on input "Client" at bounding box center [274, 134] width 360 height 25
type input "7"
type input "0"
type input "7219758446"
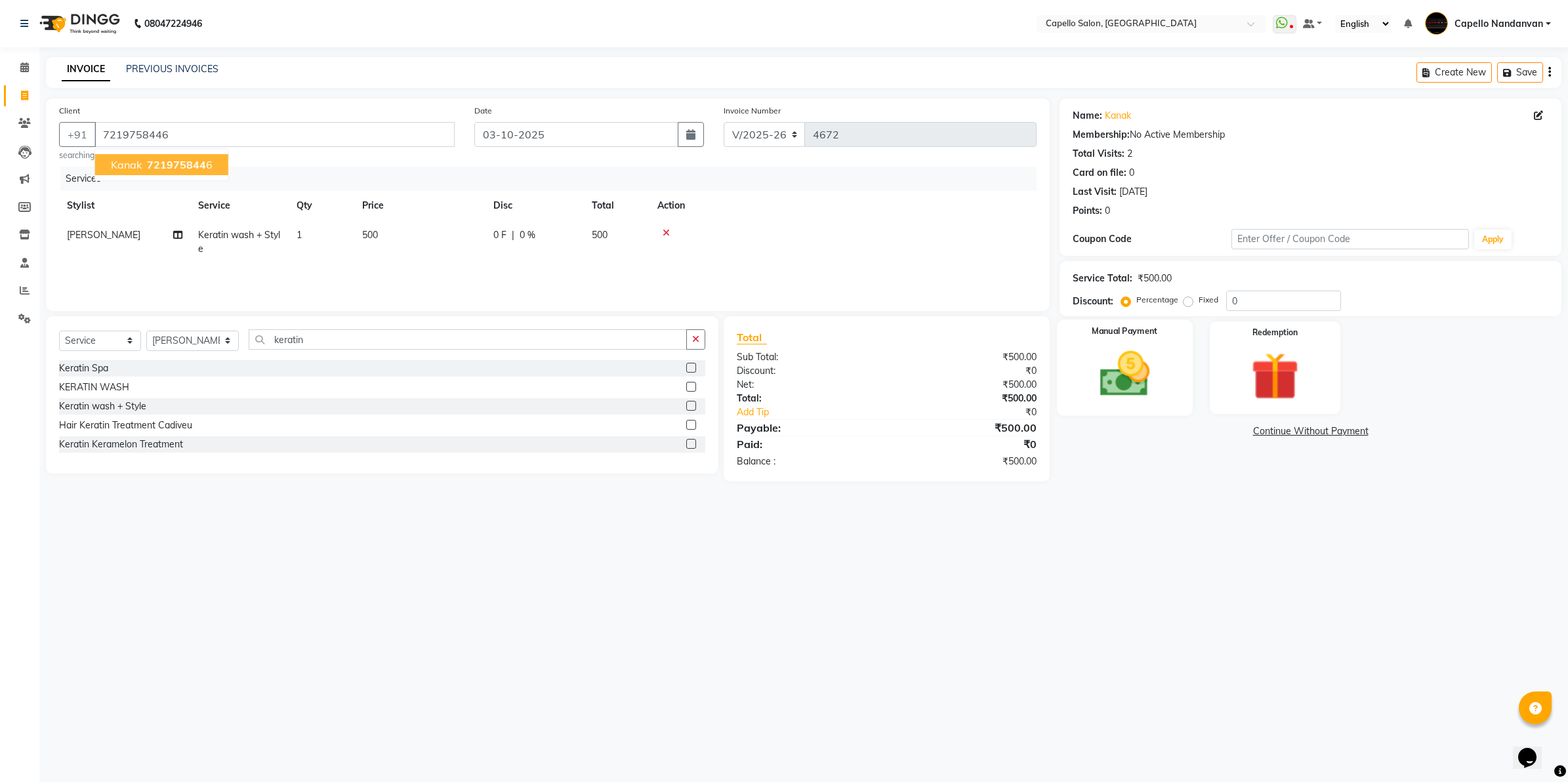
click at [1130, 382] on img at bounding box center [1124, 374] width 81 height 58
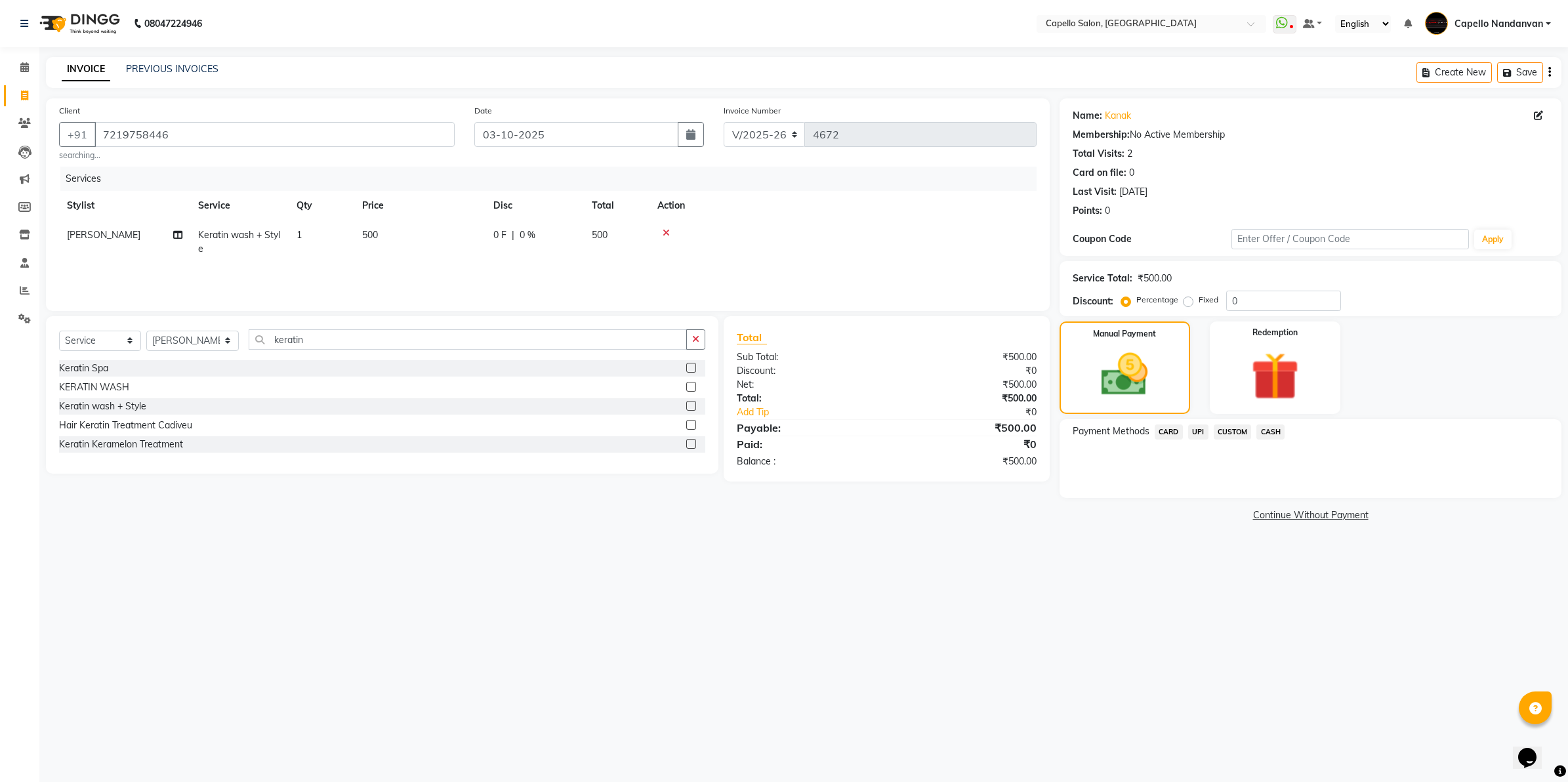
click at [1276, 433] on span "CASH" at bounding box center [1270, 432] width 28 height 15
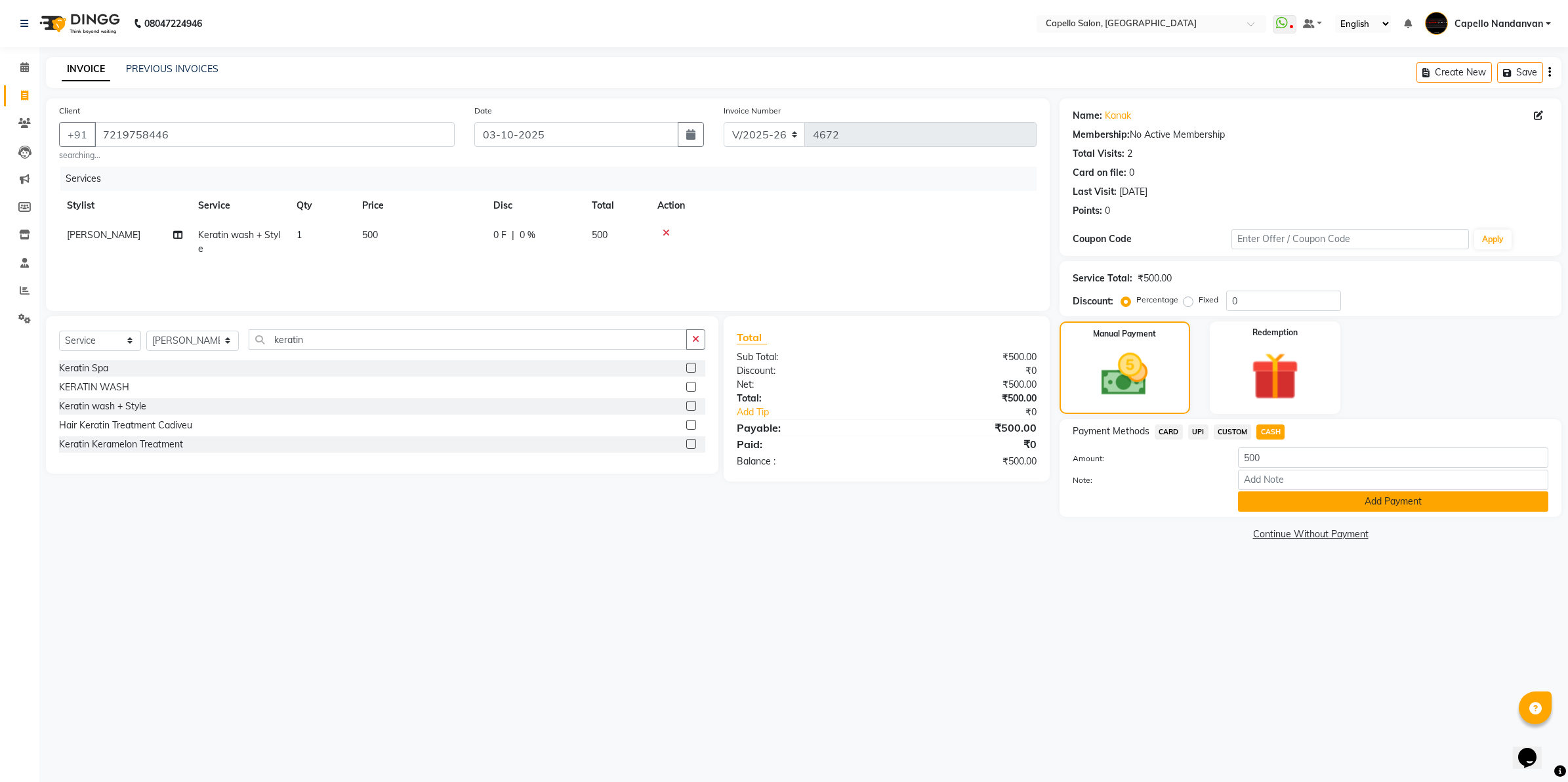
click at [1307, 493] on button "Add Payment" at bounding box center [1392, 501] width 310 height 20
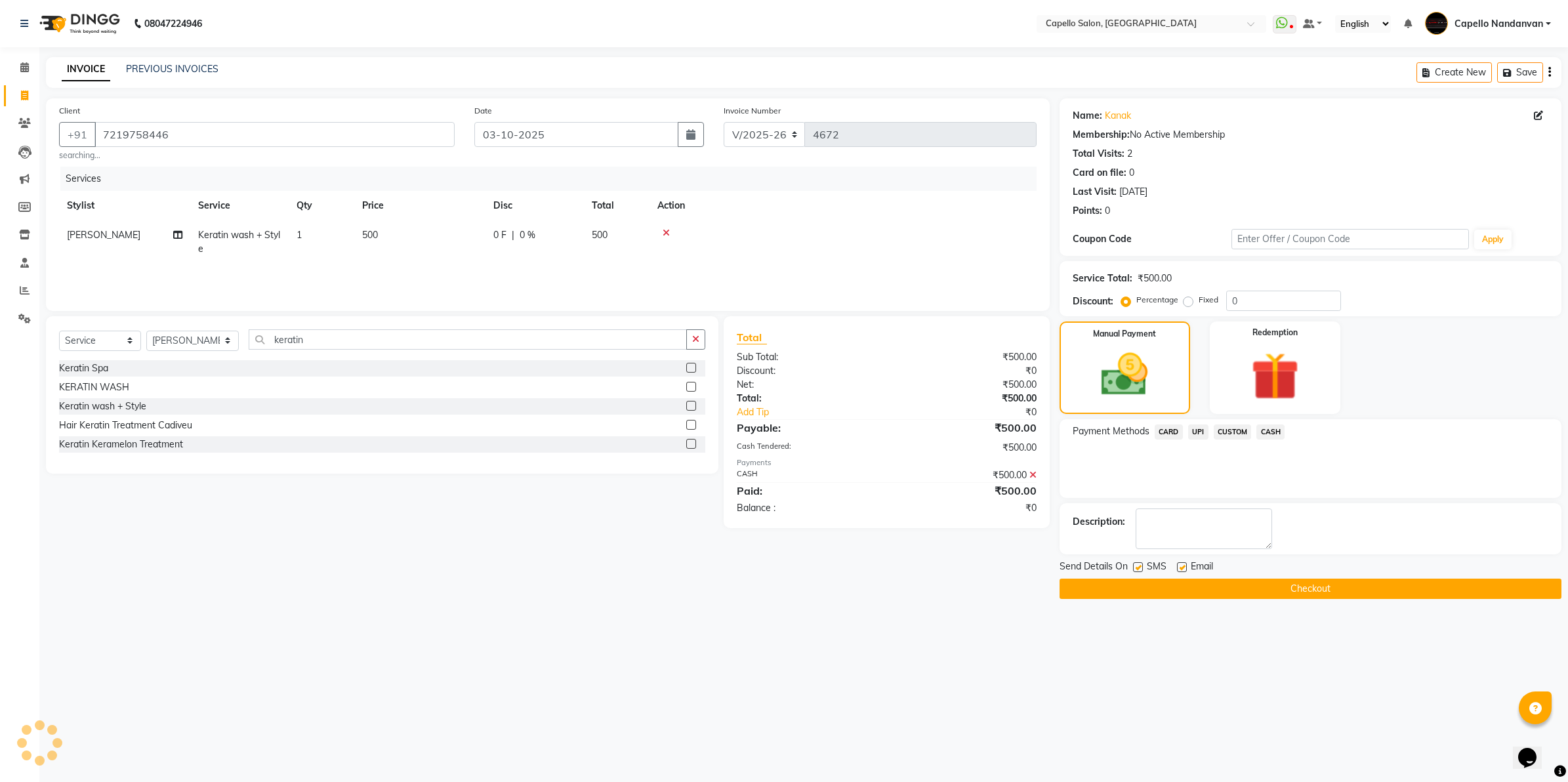
click at [1302, 585] on button "Checkout" at bounding box center [1309, 588] width 502 height 20
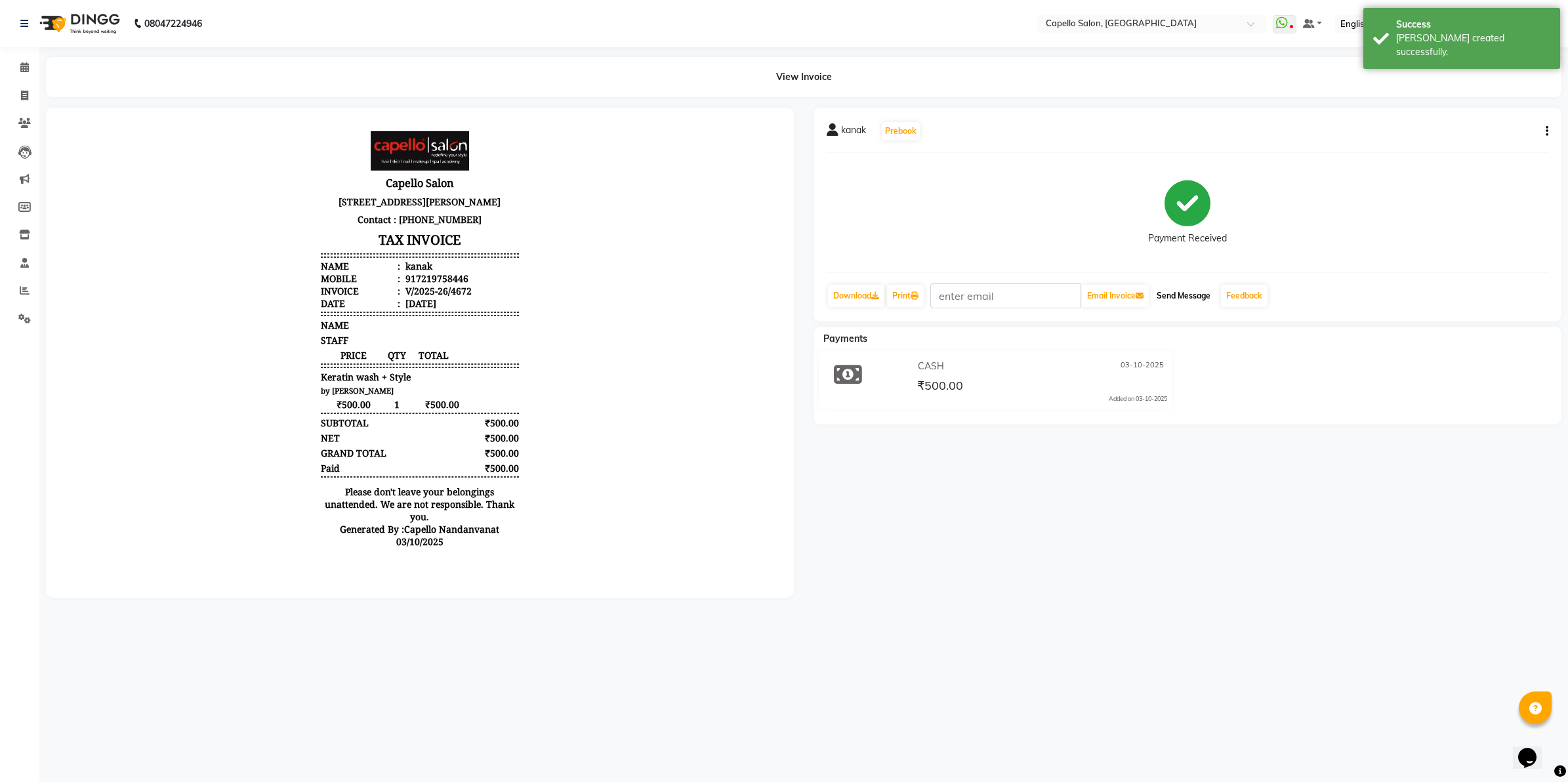
click at [1165, 290] on button "Send Message" at bounding box center [1183, 296] width 64 height 23
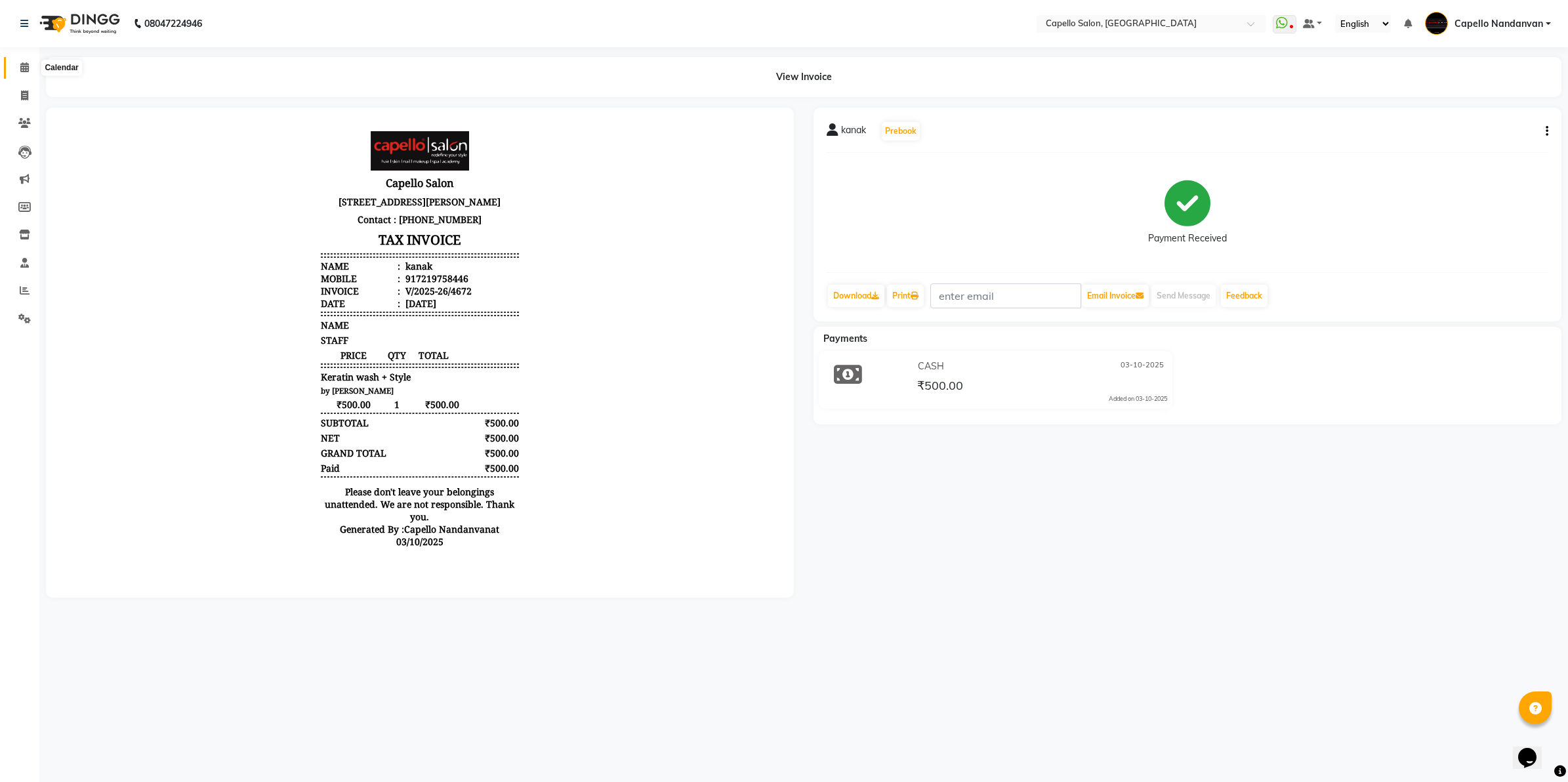
click at [22, 66] on icon at bounding box center [24, 67] width 9 height 10
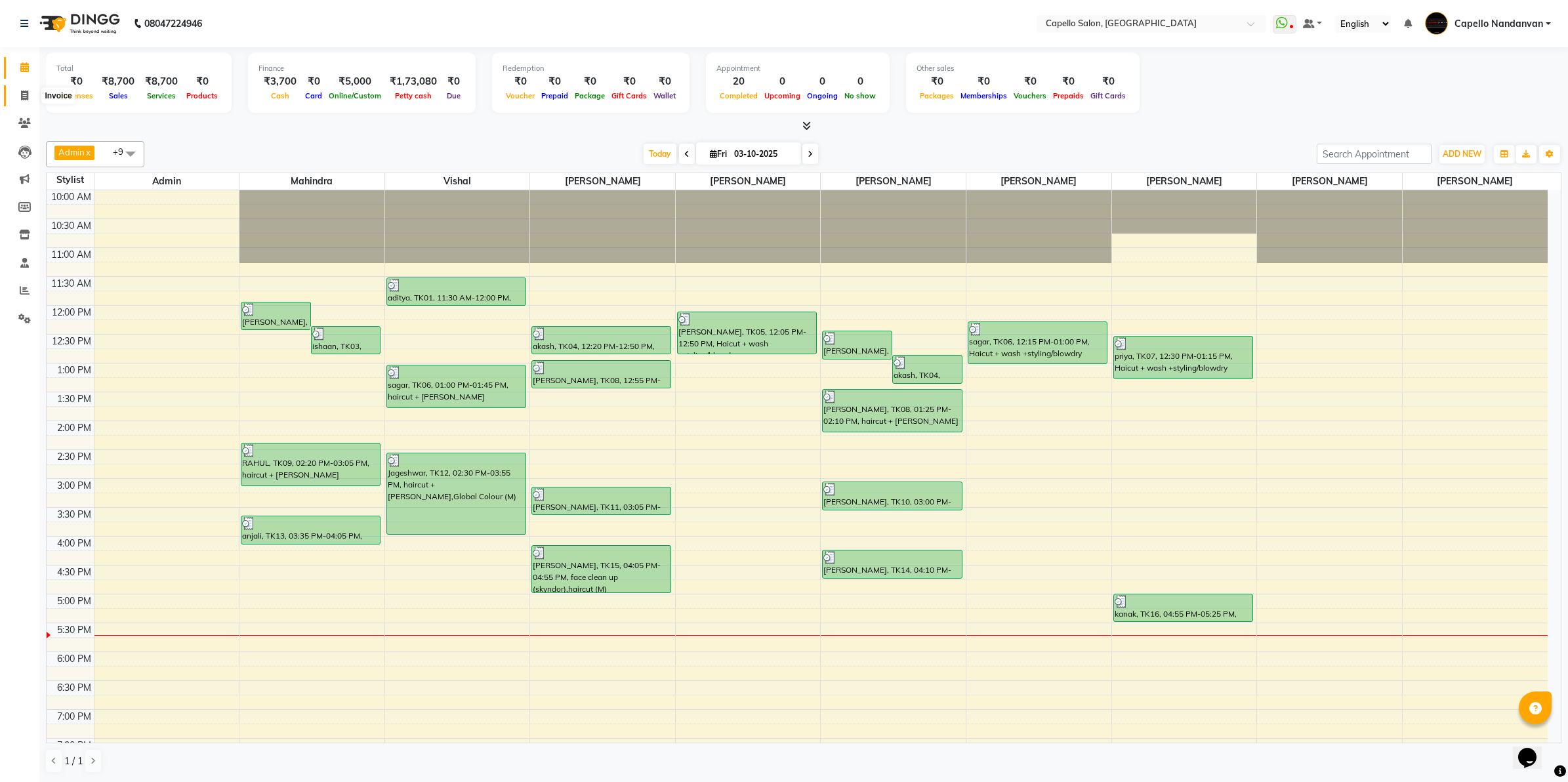
click at [19, 89] on span at bounding box center [24, 96] width 23 height 15
select select "service"
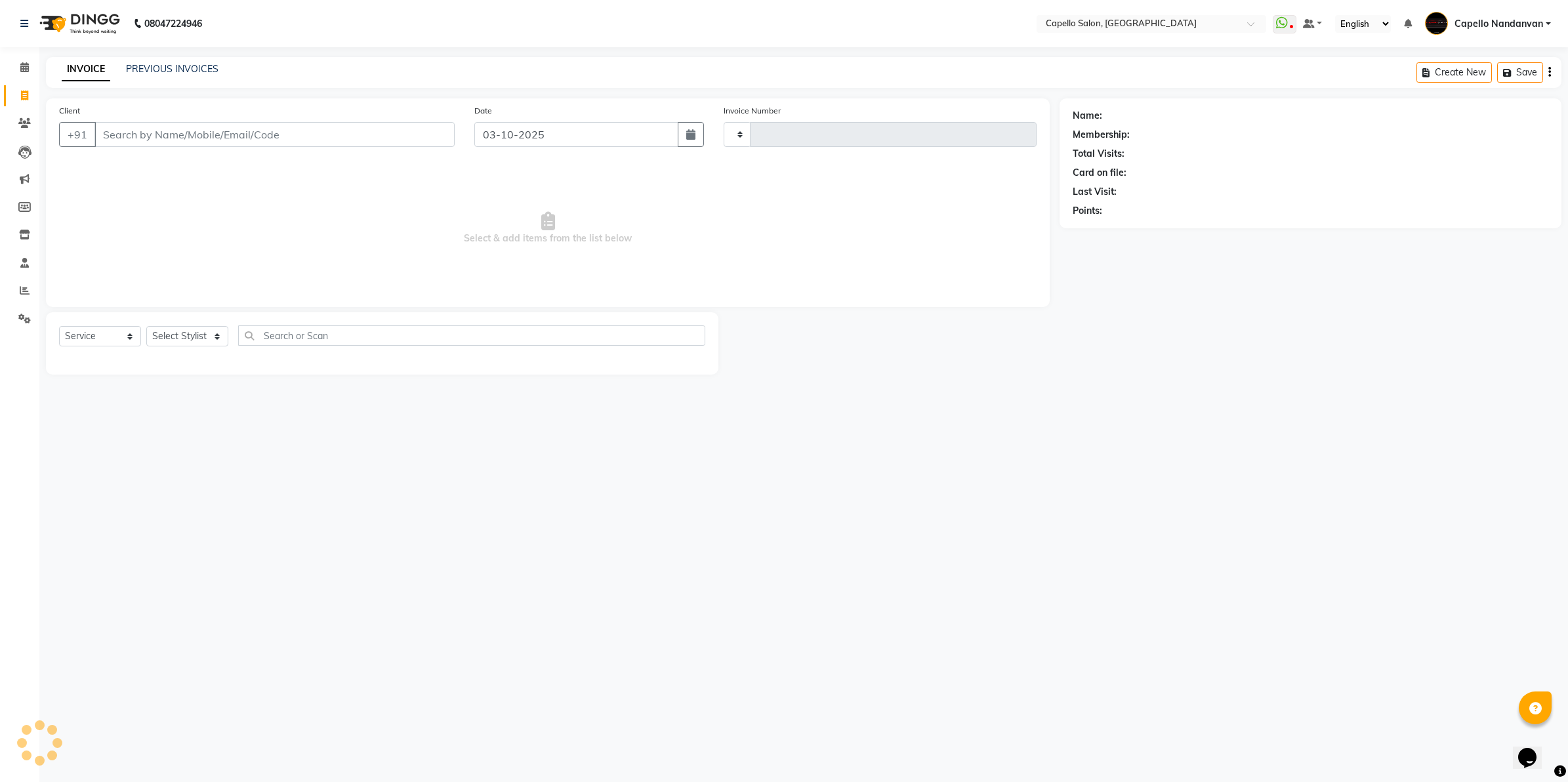
type input "4673"
select select "830"
click at [218, 338] on select "Select Stylist" at bounding box center [188, 336] width 82 height 20
drag, startPoint x: 261, startPoint y: 751, endPoint x: 242, endPoint y: 774, distance: 29.8
drag, startPoint x: 242, startPoint y: 774, endPoint x: 192, endPoint y: 343, distance: 433.9
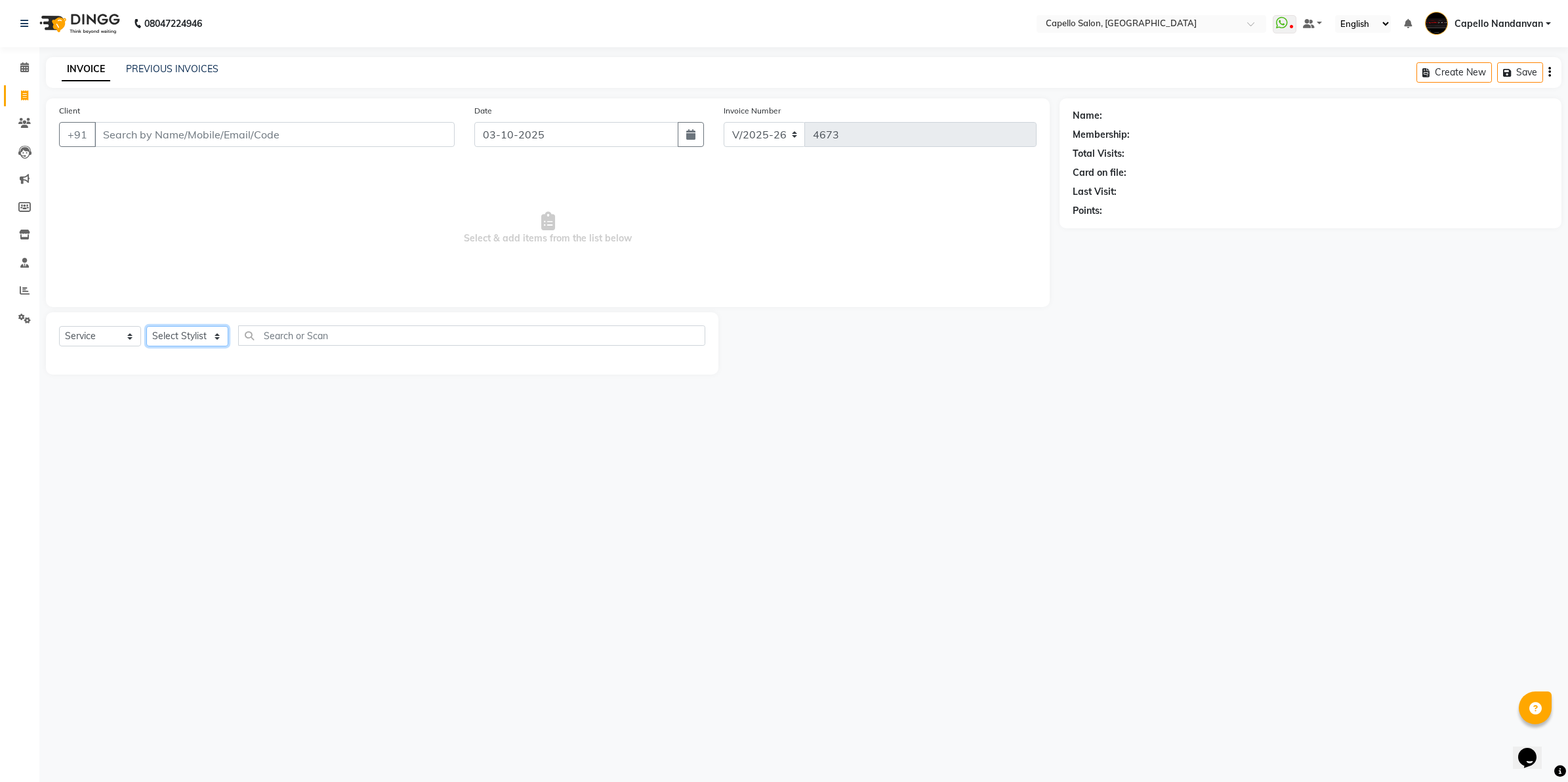
click at [192, 345] on select "Select Stylist" at bounding box center [188, 336] width 82 height 20
click at [192, 336] on select "Select Stylist" at bounding box center [188, 336] width 82 height 20
click at [192, 335] on select "Select Stylist" at bounding box center [188, 336] width 82 height 20
click at [223, 334] on select "Select Stylist Admin ASHIK DHAPODKAR Capello Nandanvan CHETNA SONI Himansu Owne…" at bounding box center [192, 336] width 93 height 20
select select "40366"
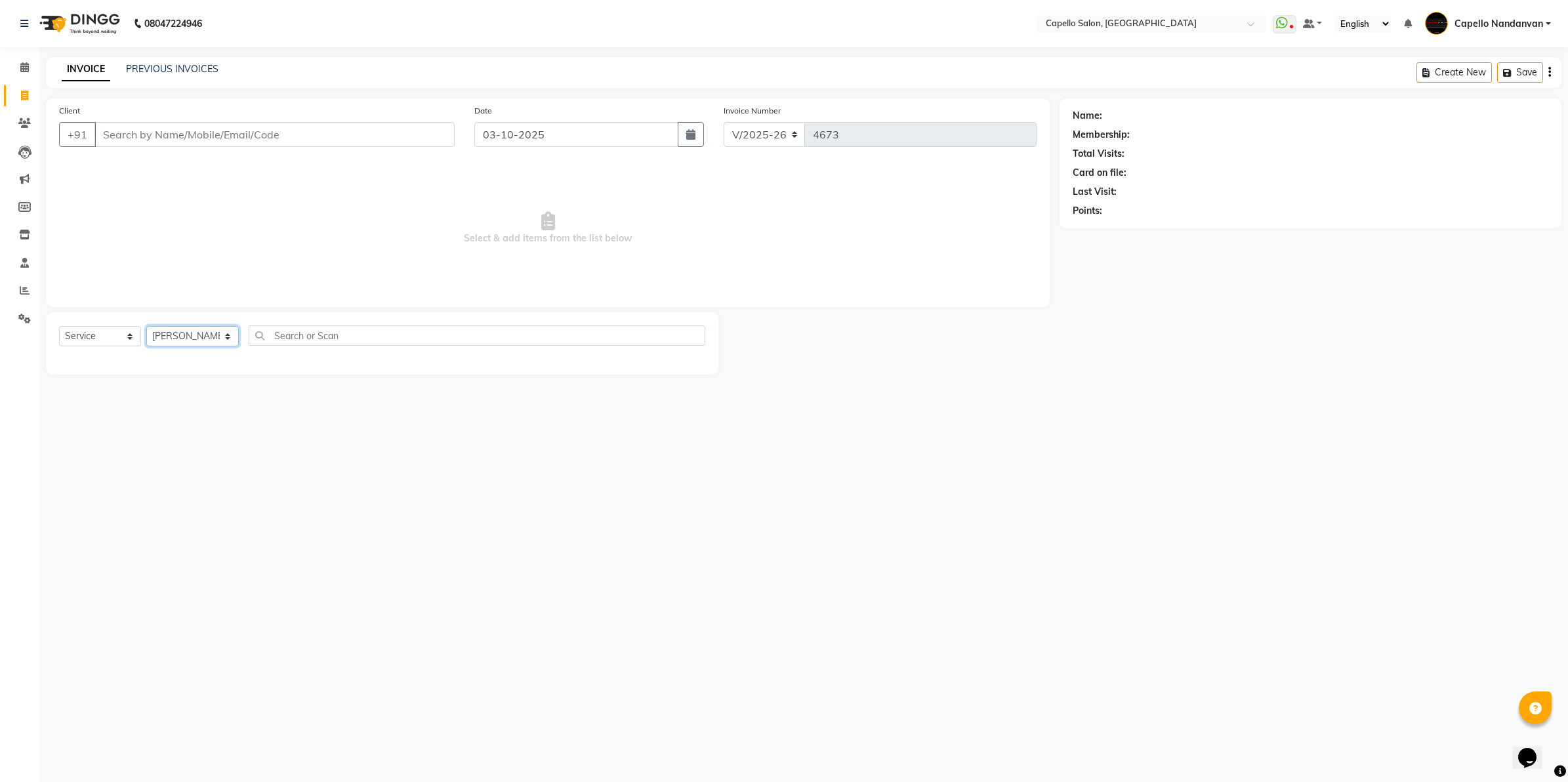
click at [147, 326] on select "Select Stylist Admin ASHIK DHAPODKAR Capello Nandanvan CHETNA SONI Himansu Owne…" at bounding box center [192, 336] width 93 height 20
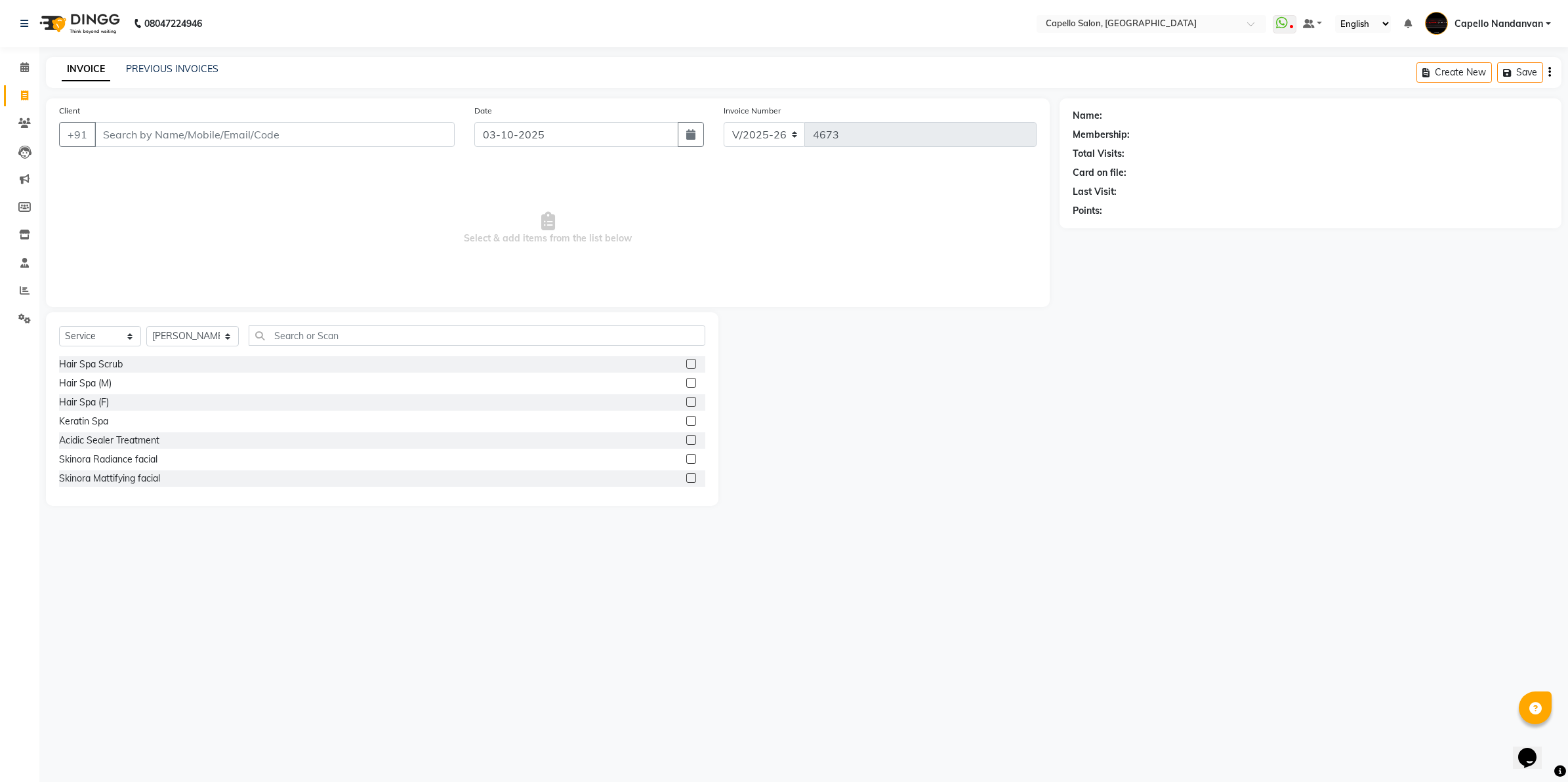
click at [299, 317] on div "Select Service Product Membership Package Voucher Prepaid Gift Card Select Styl…" at bounding box center [382, 409] width 672 height 193
click at [299, 329] on input "text" at bounding box center [477, 335] width 457 height 20
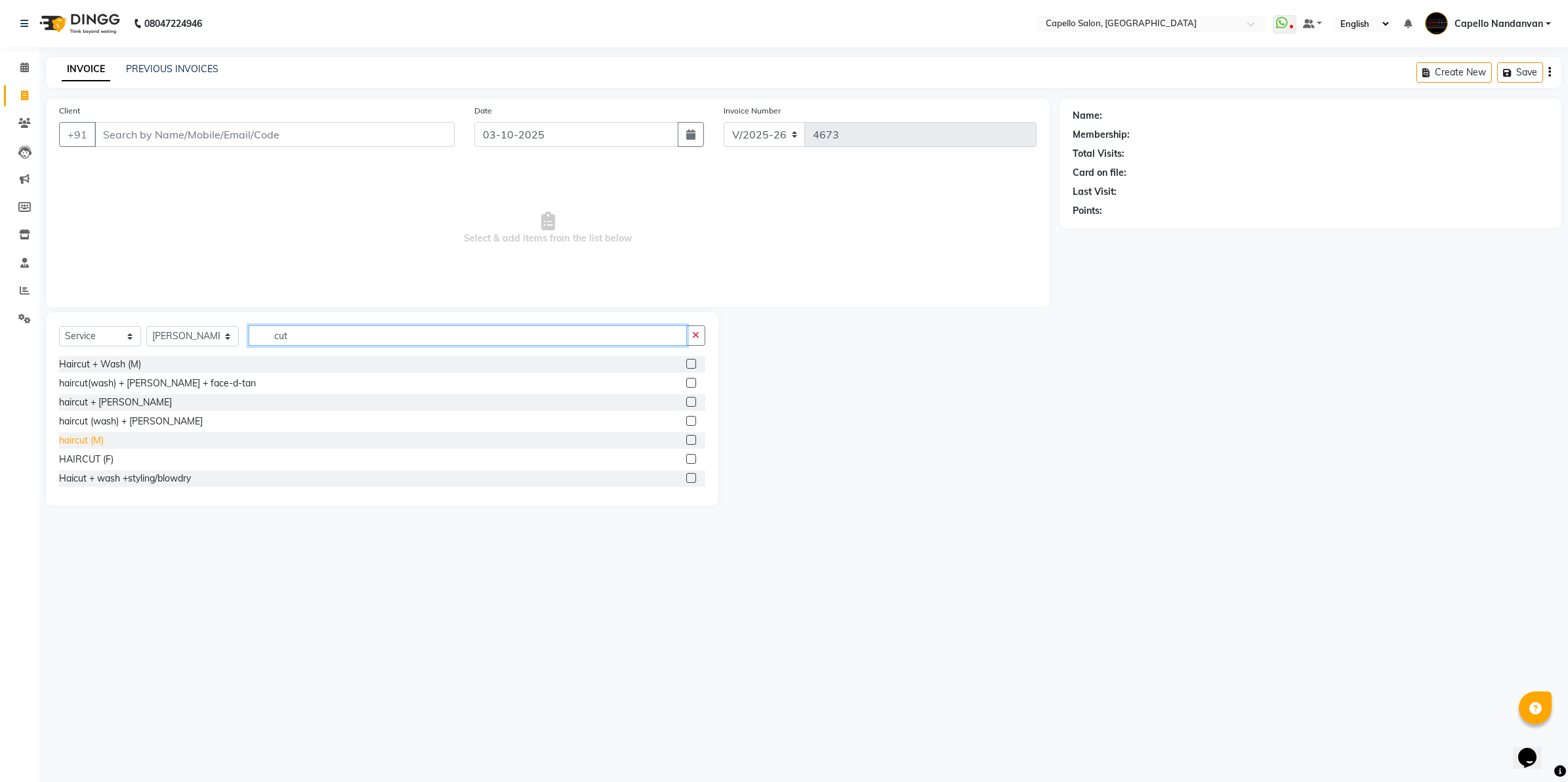
type input "cut"
click at [79, 438] on div "haircut (M)" at bounding box center [81, 440] width 44 height 14
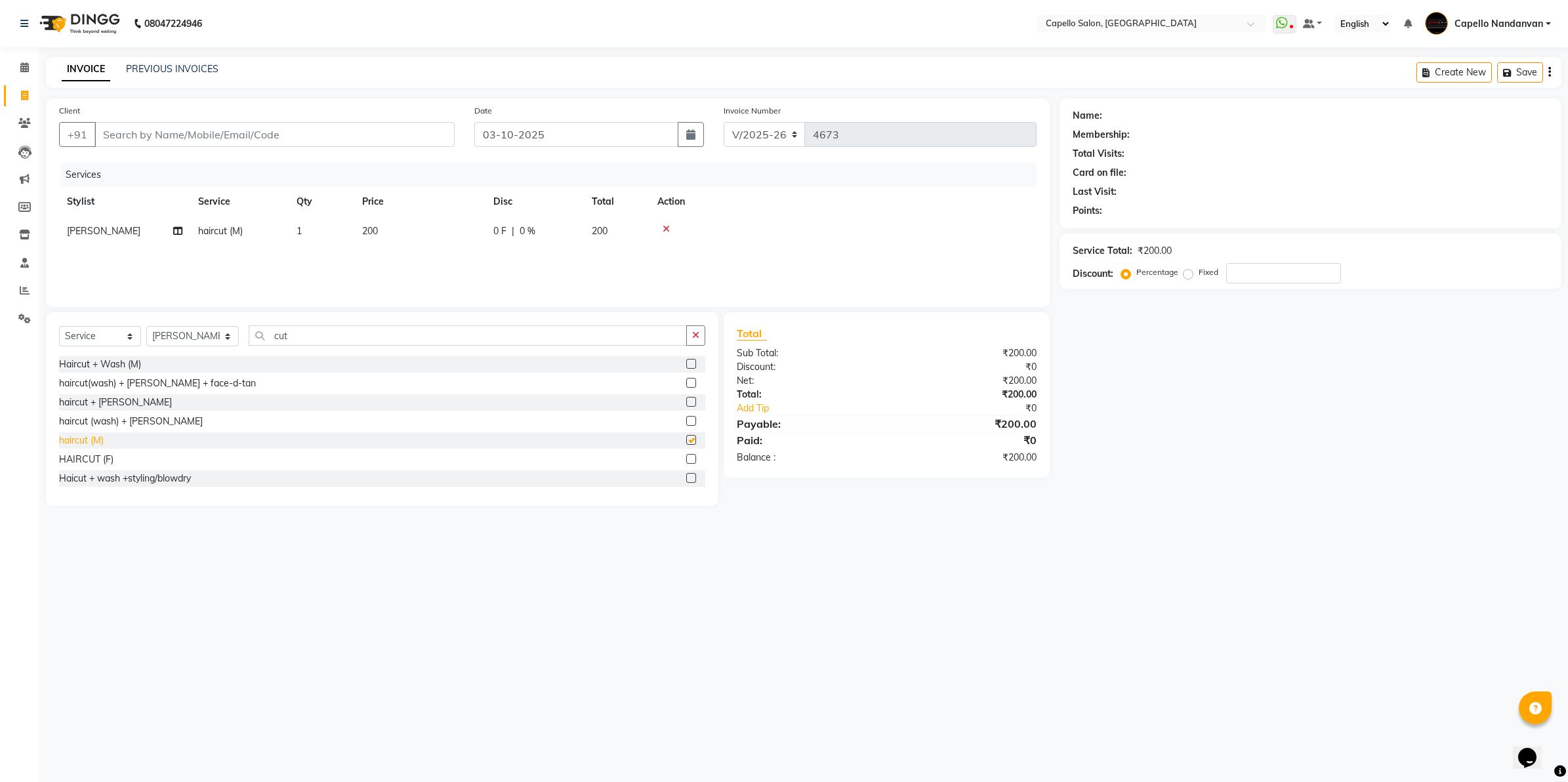
checkbox input "false"
click at [358, 129] on input "Client" at bounding box center [274, 134] width 360 height 25
click at [267, 122] on input "Client" at bounding box center [274, 134] width 360 height 25
type input "9"
type input "0"
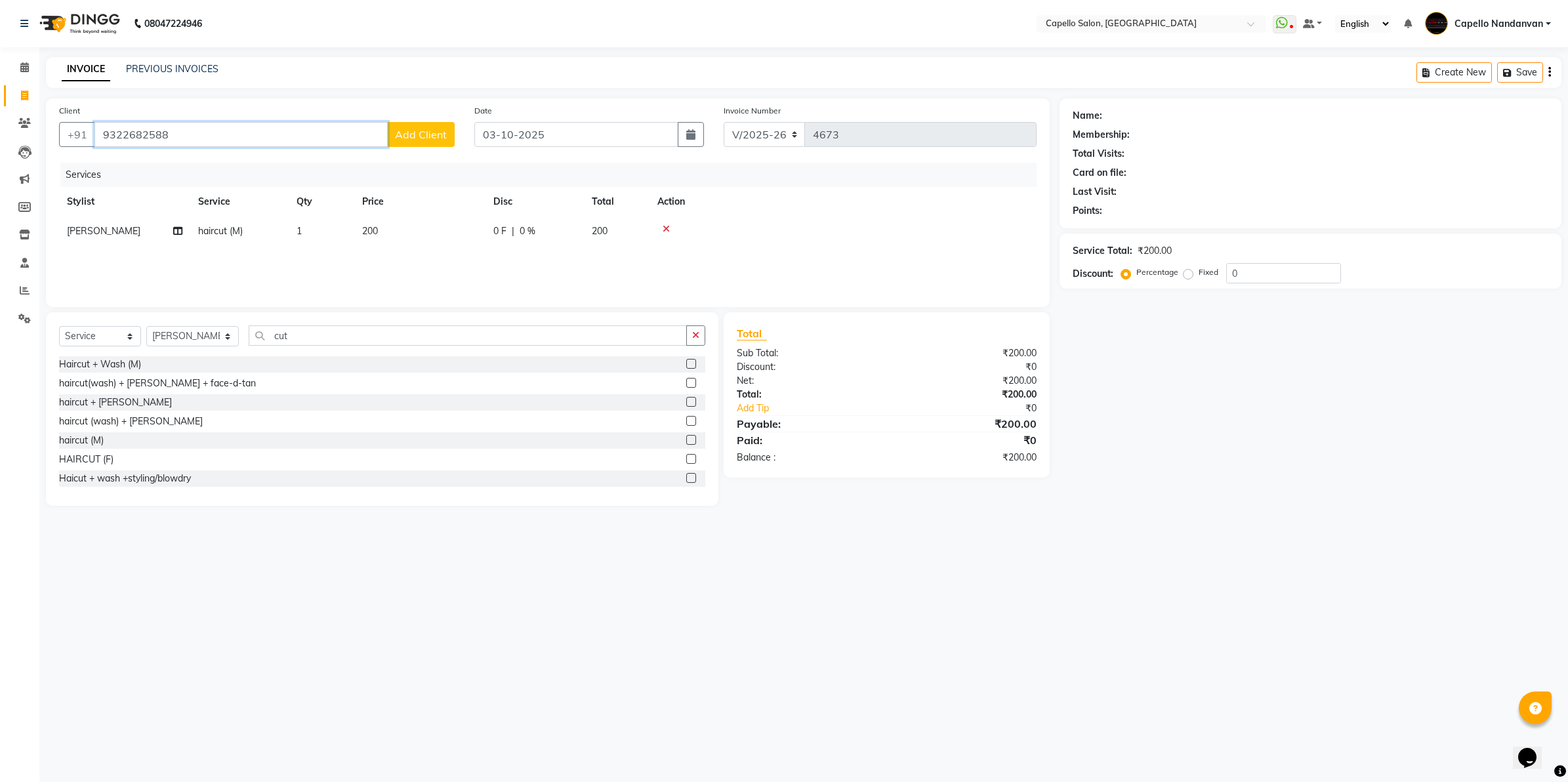
type input "9322682588"
click at [422, 135] on span "Add Client" at bounding box center [420, 134] width 52 height 13
select select "22"
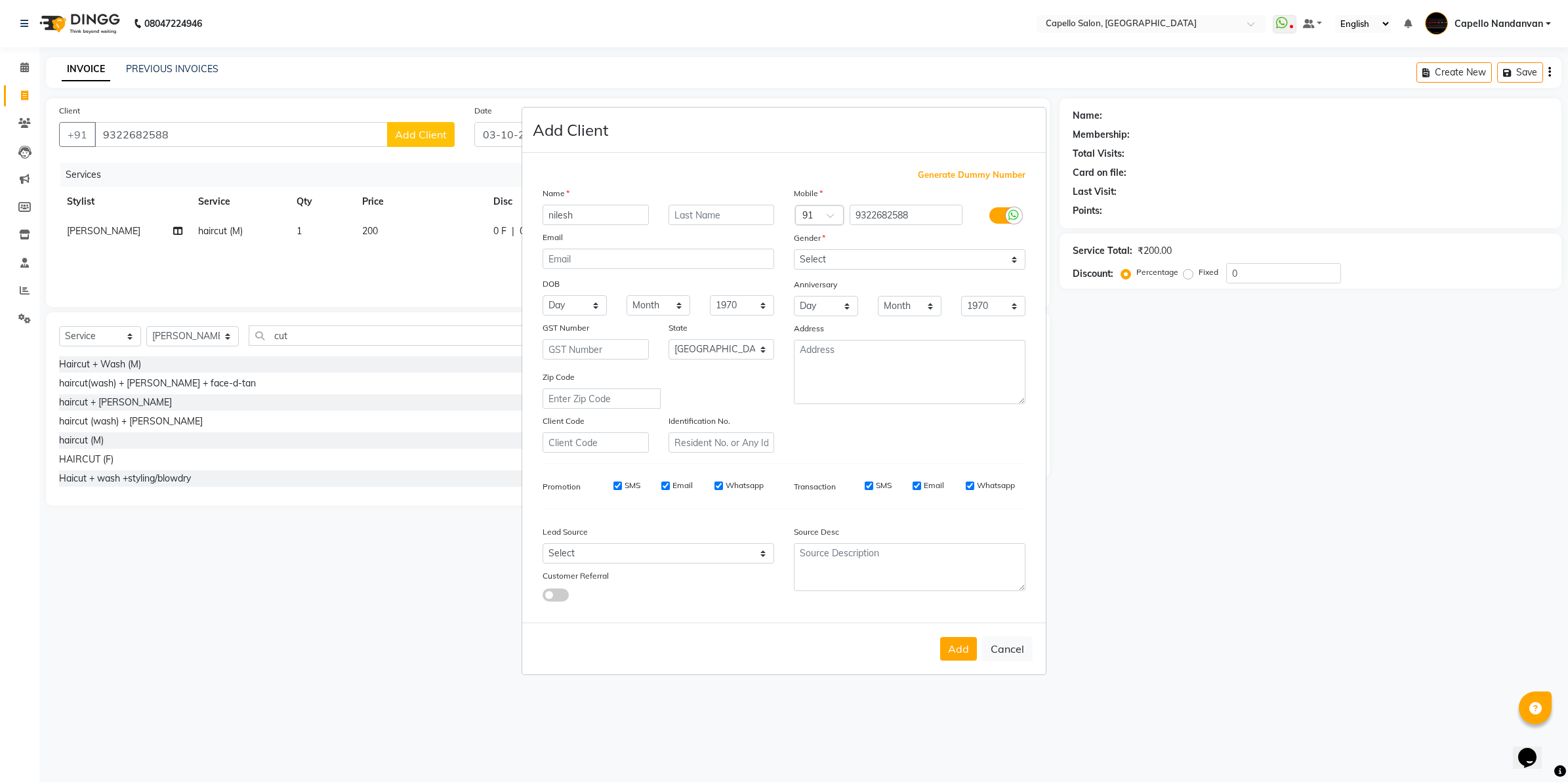
type input "nilesh"
click at [873, 260] on select "Select Male Female Other Prefer Not To Say" at bounding box center [910, 259] width 232 height 20
select select "male"
click at [794, 250] on select "Select Male Female Other Prefer Not To Say" at bounding box center [910, 259] width 232 height 20
click at [949, 647] on button "Add" at bounding box center [958, 648] width 37 height 23
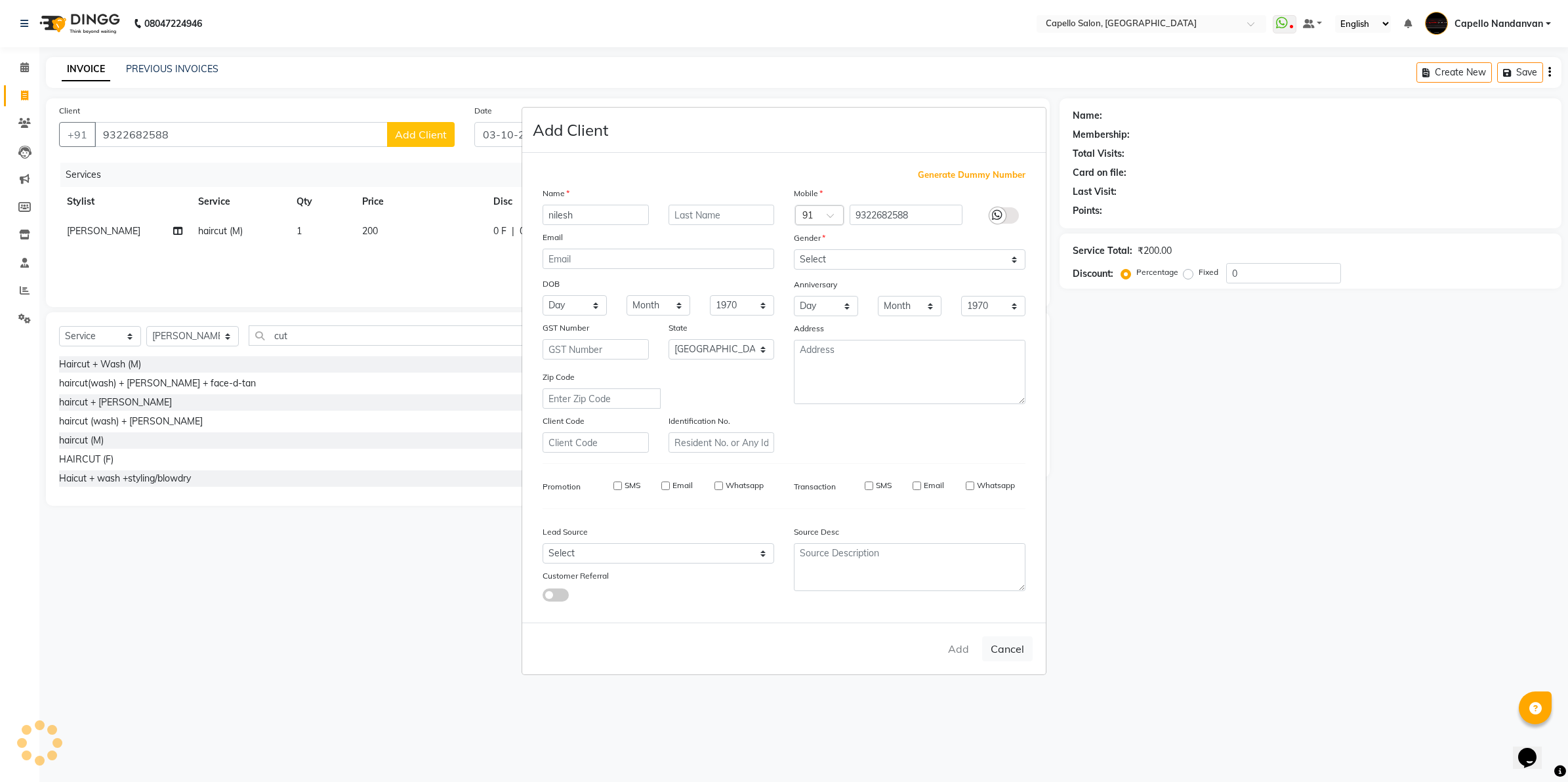
select select
select select "null"
select select
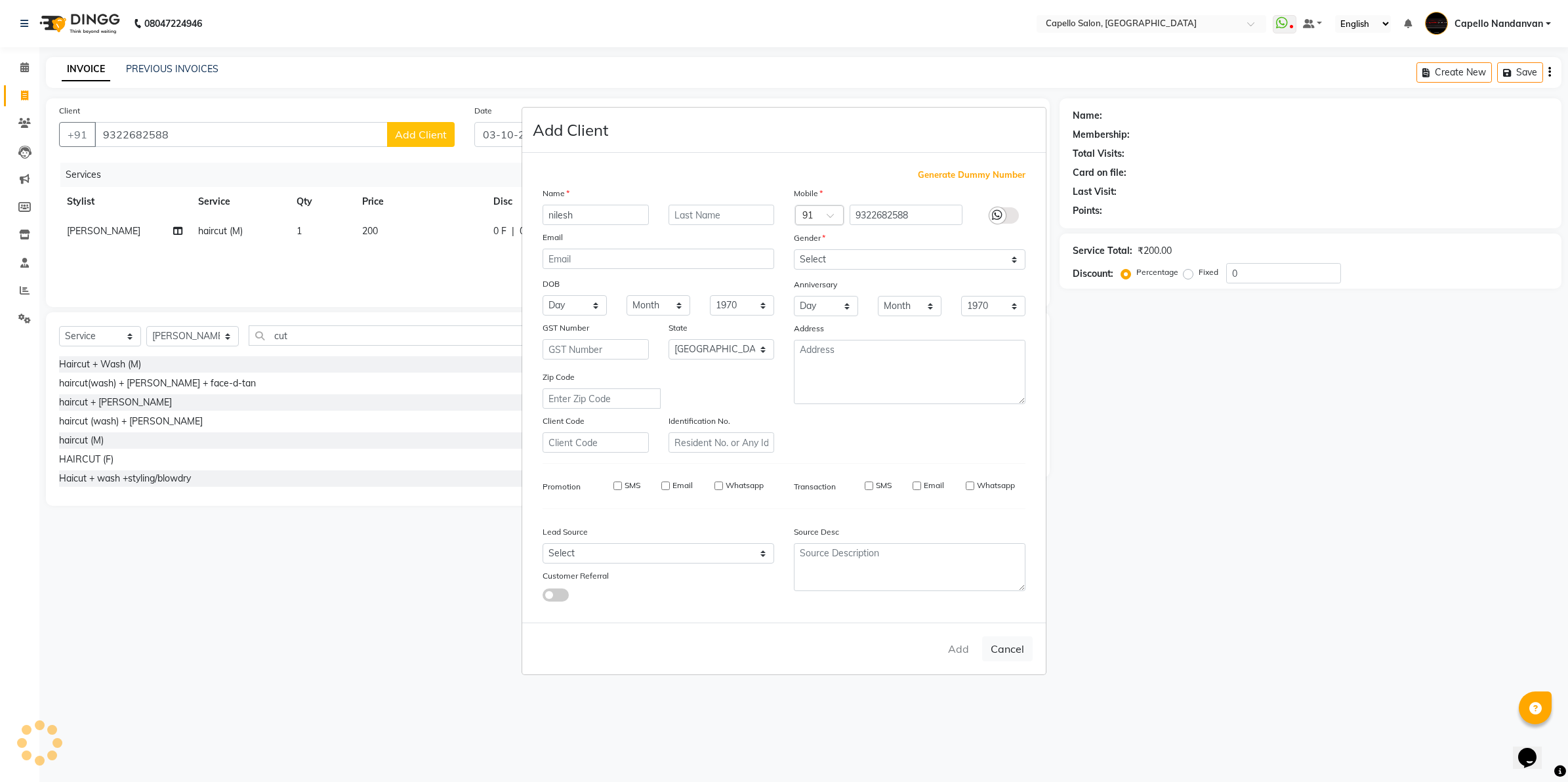
select select
checkbox input "false"
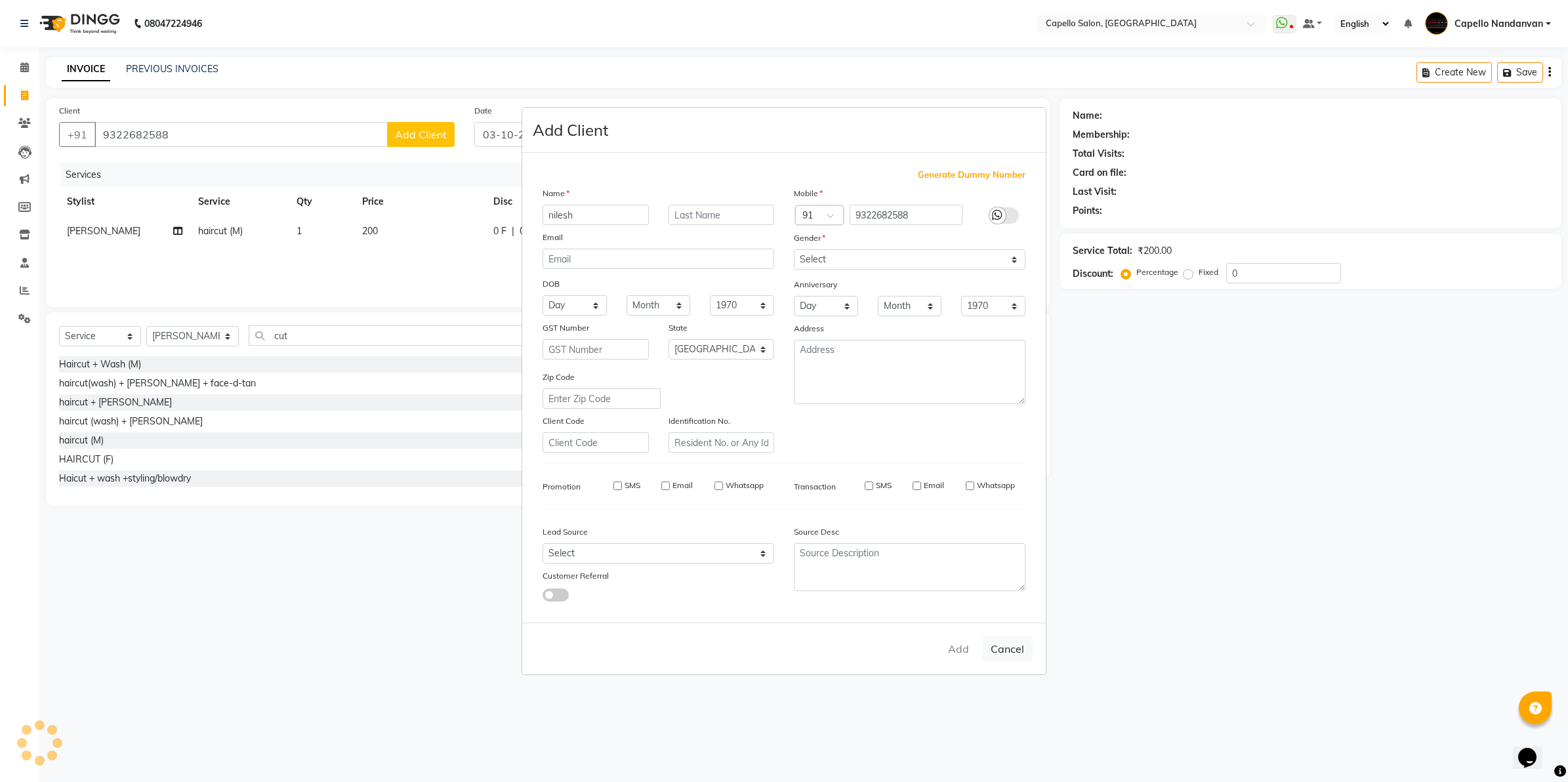
checkbox input "false"
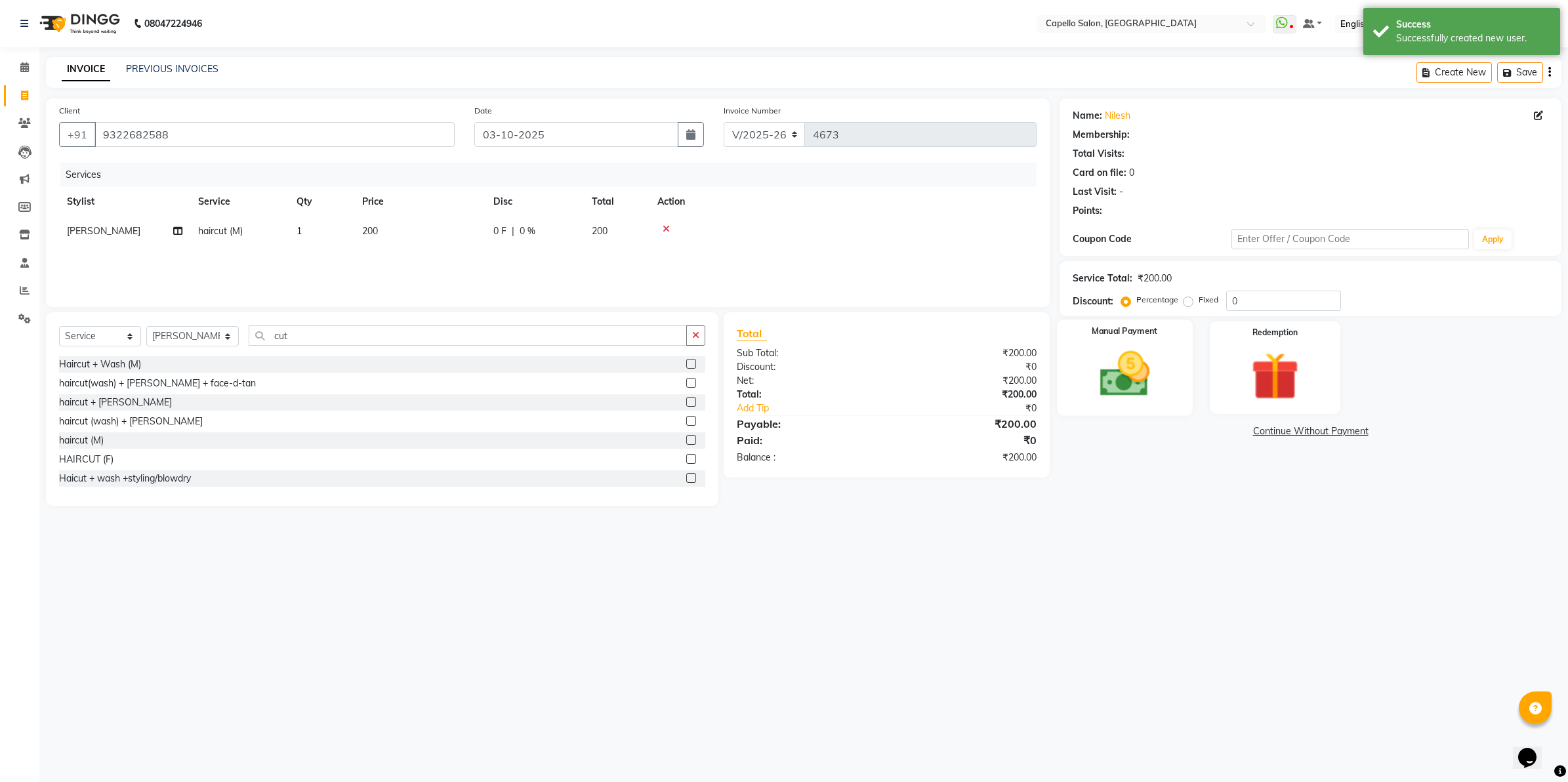
click at [1123, 359] on img at bounding box center [1124, 374] width 81 height 58
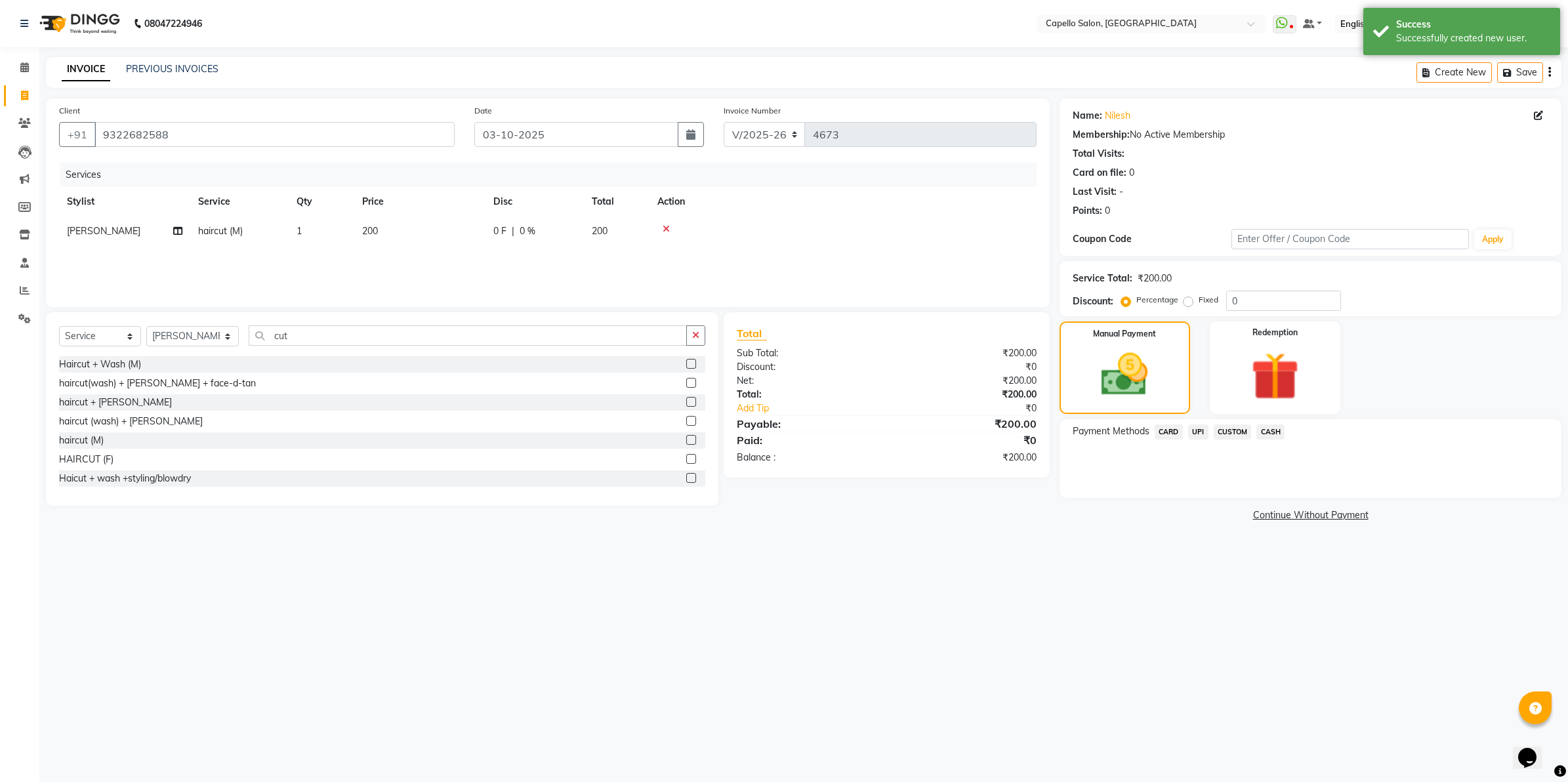
click at [1191, 428] on span "UPI" at bounding box center [1198, 432] width 20 height 15
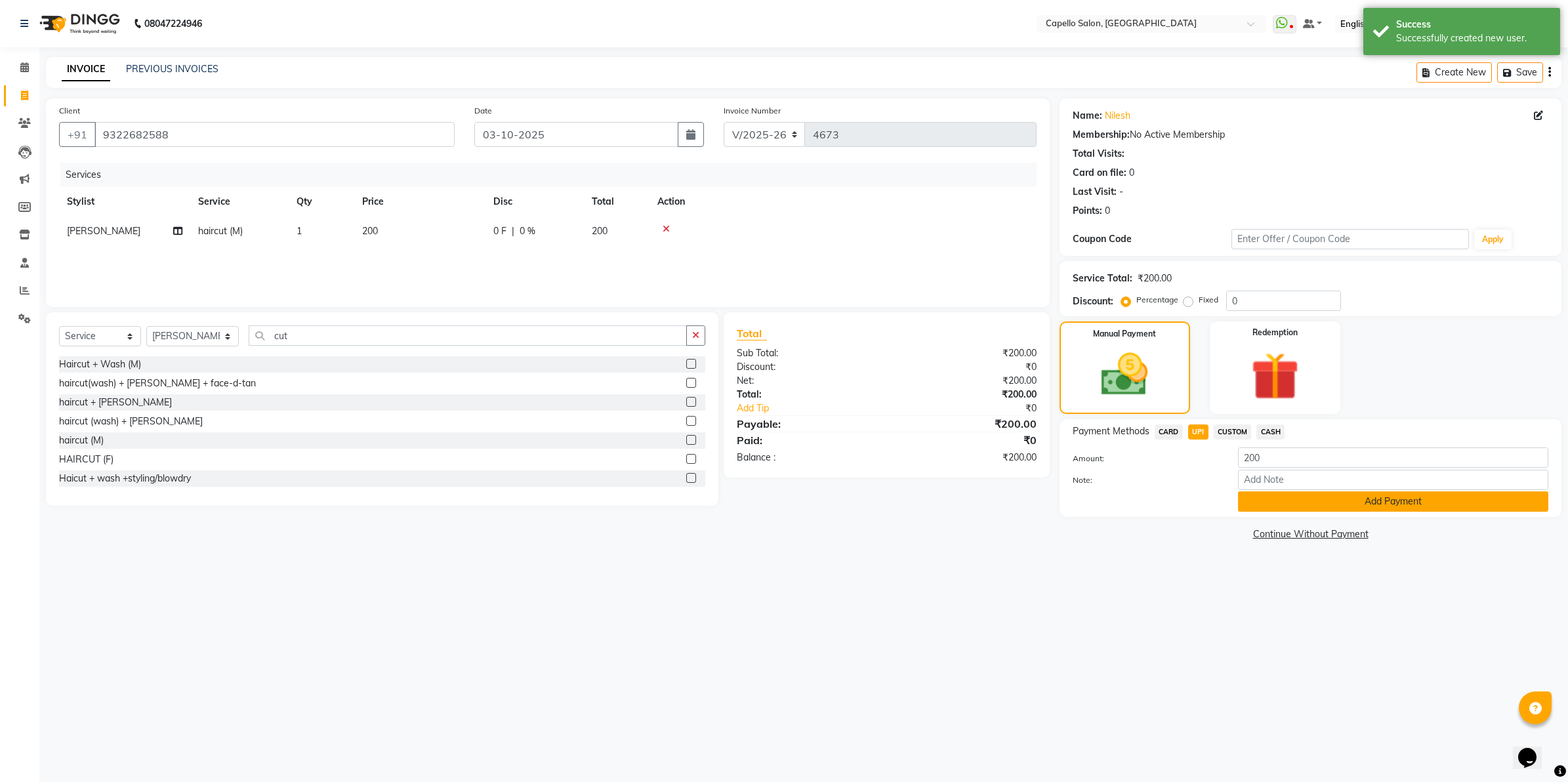
click at [1254, 508] on button "Add Payment" at bounding box center [1392, 501] width 310 height 20
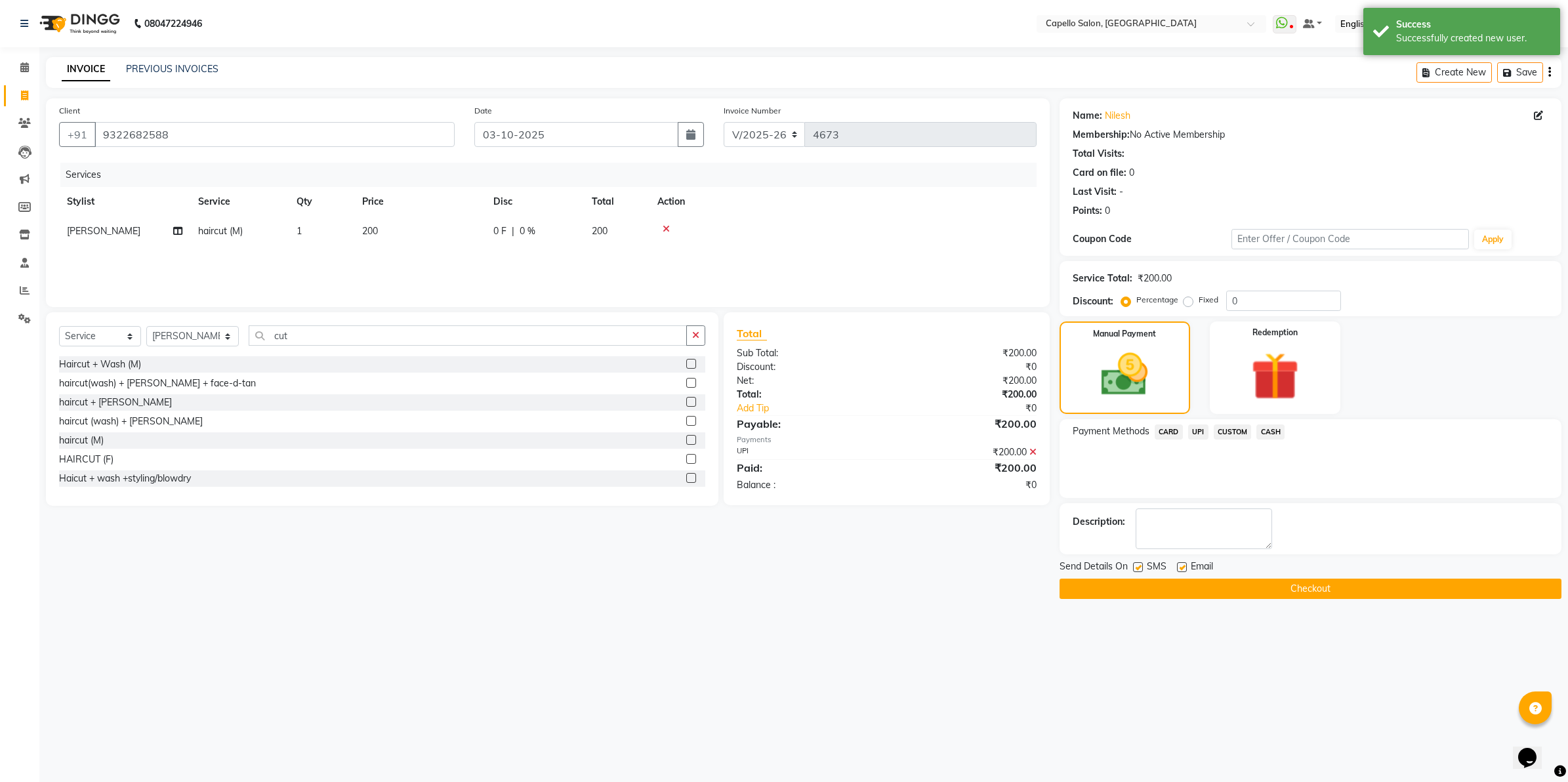
click at [1241, 592] on button "Checkout" at bounding box center [1309, 588] width 502 height 20
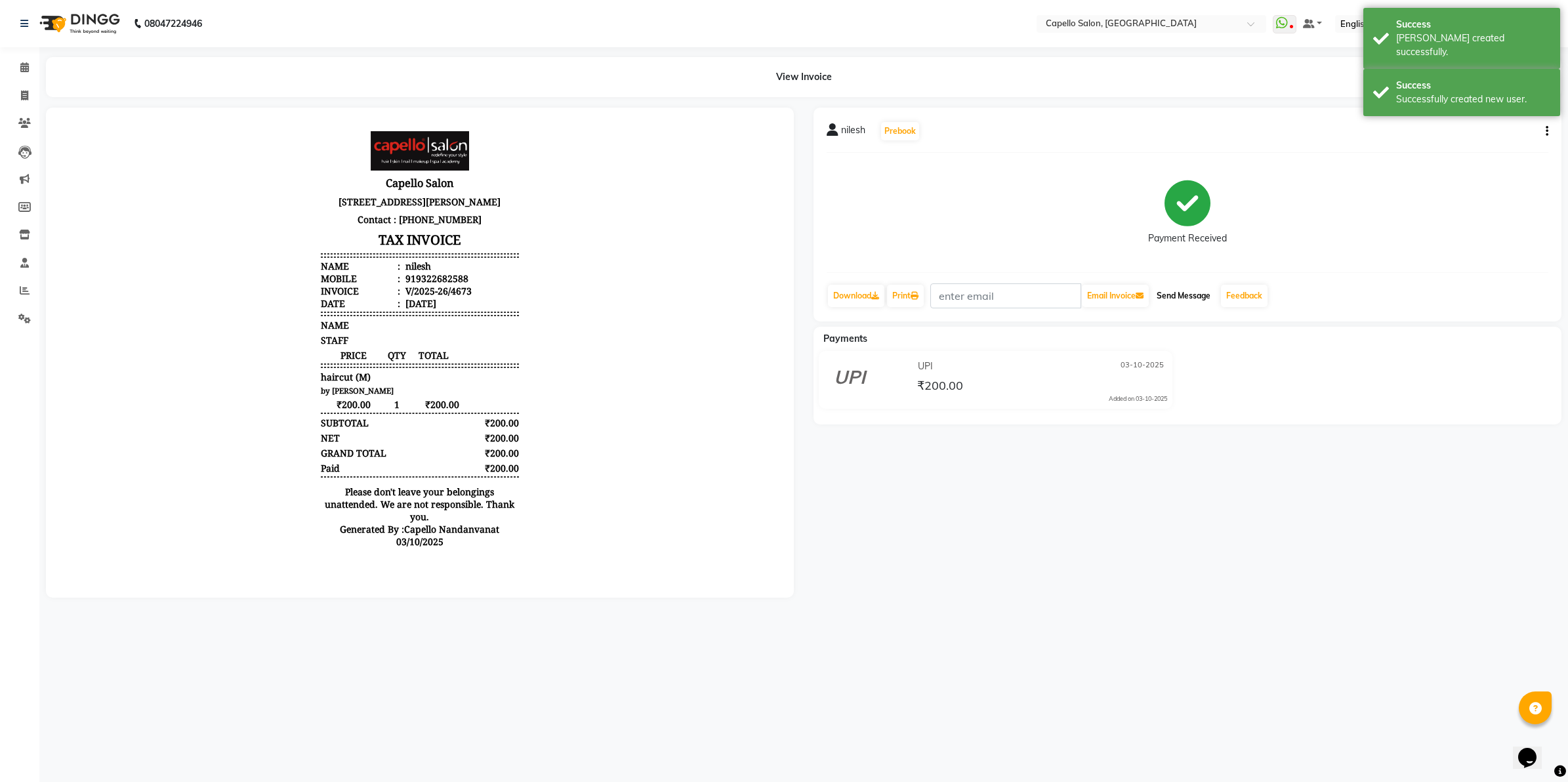
click at [1201, 300] on button "Send Message" at bounding box center [1183, 296] width 64 height 23
click at [23, 61] on span at bounding box center [24, 68] width 23 height 15
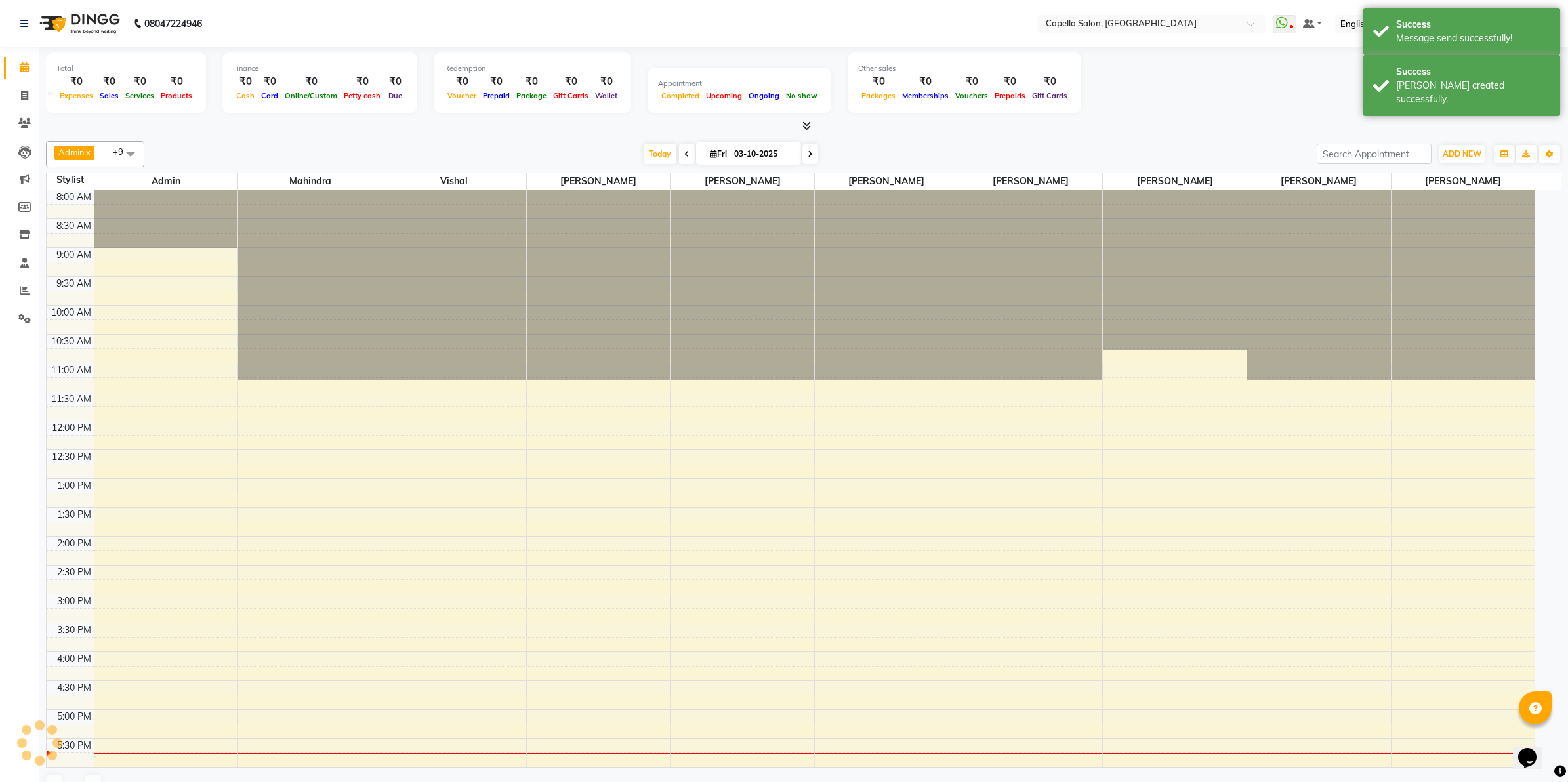
click at [23, 61] on span at bounding box center [24, 68] width 23 height 15
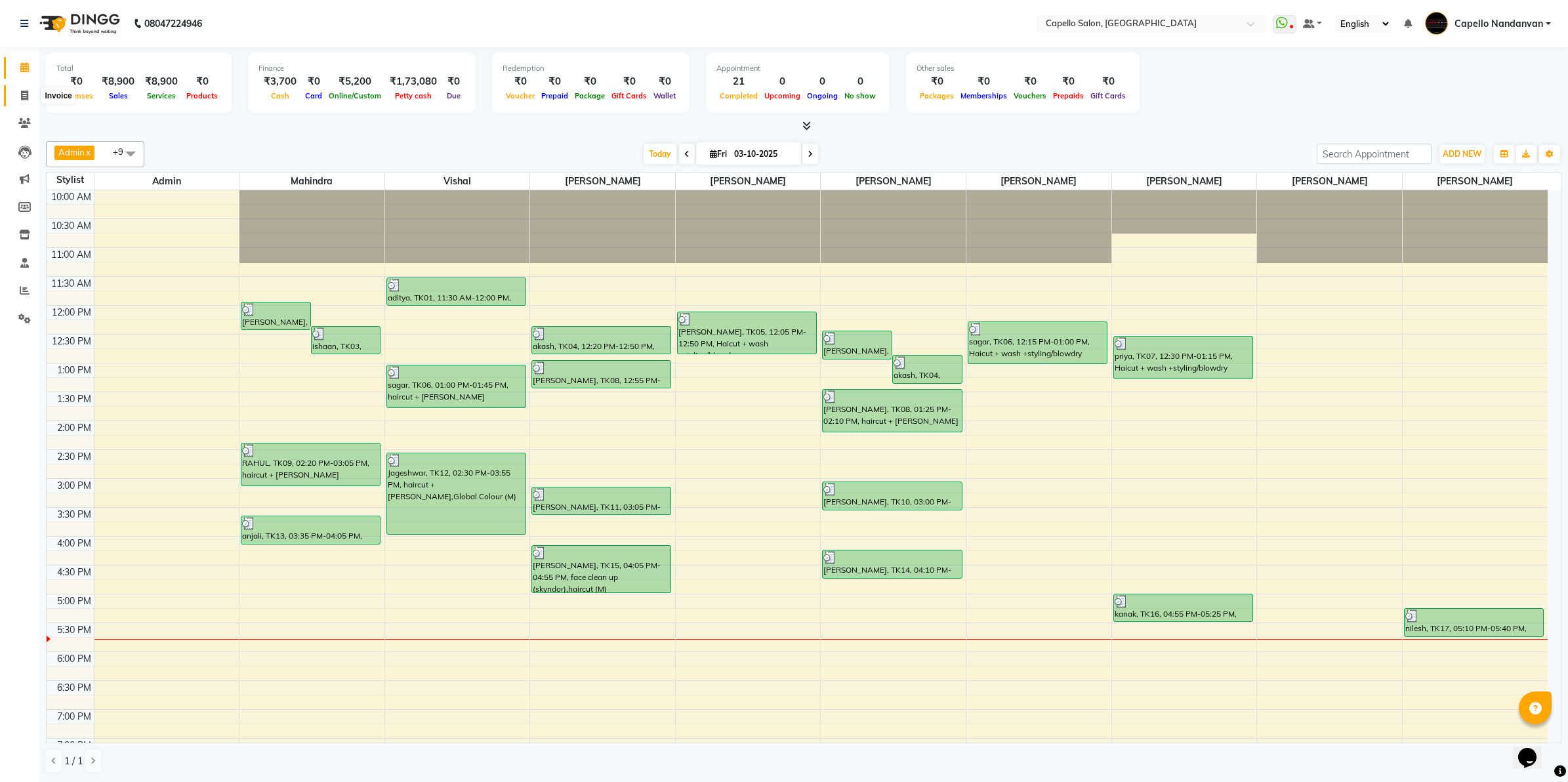
click at [23, 93] on icon at bounding box center [24, 95] width 7 height 10
select select "service"
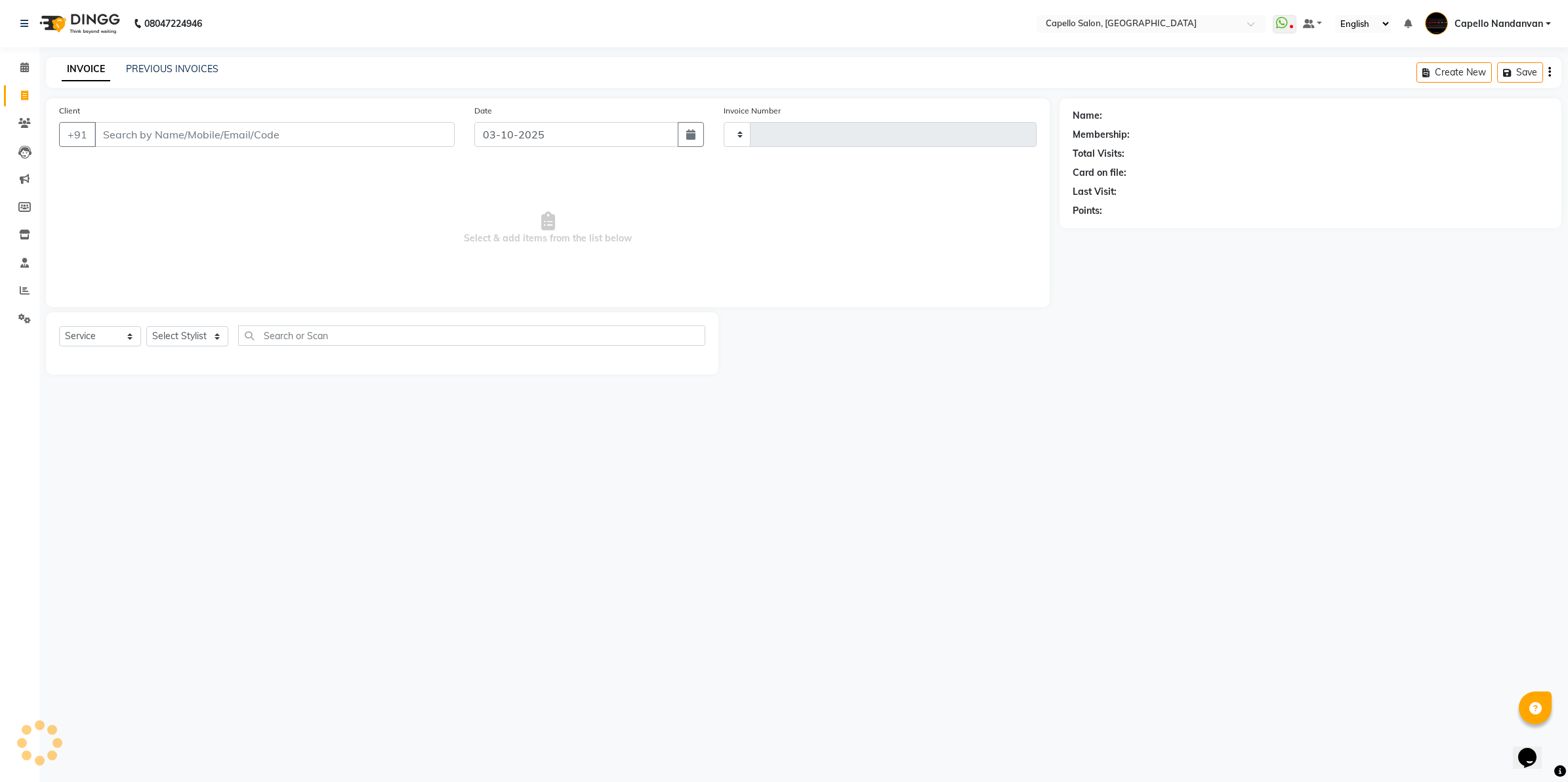
type input "4674"
select select "830"
click at [263, 134] on input "Client" at bounding box center [274, 134] width 360 height 25
type input "7972962259"
click at [191, 339] on select "Select Stylist Admin ASHIK DHAPODKAR Capello Nandanvan CHETNA SONI Himansu Owne…" at bounding box center [192, 341] width 93 height 20
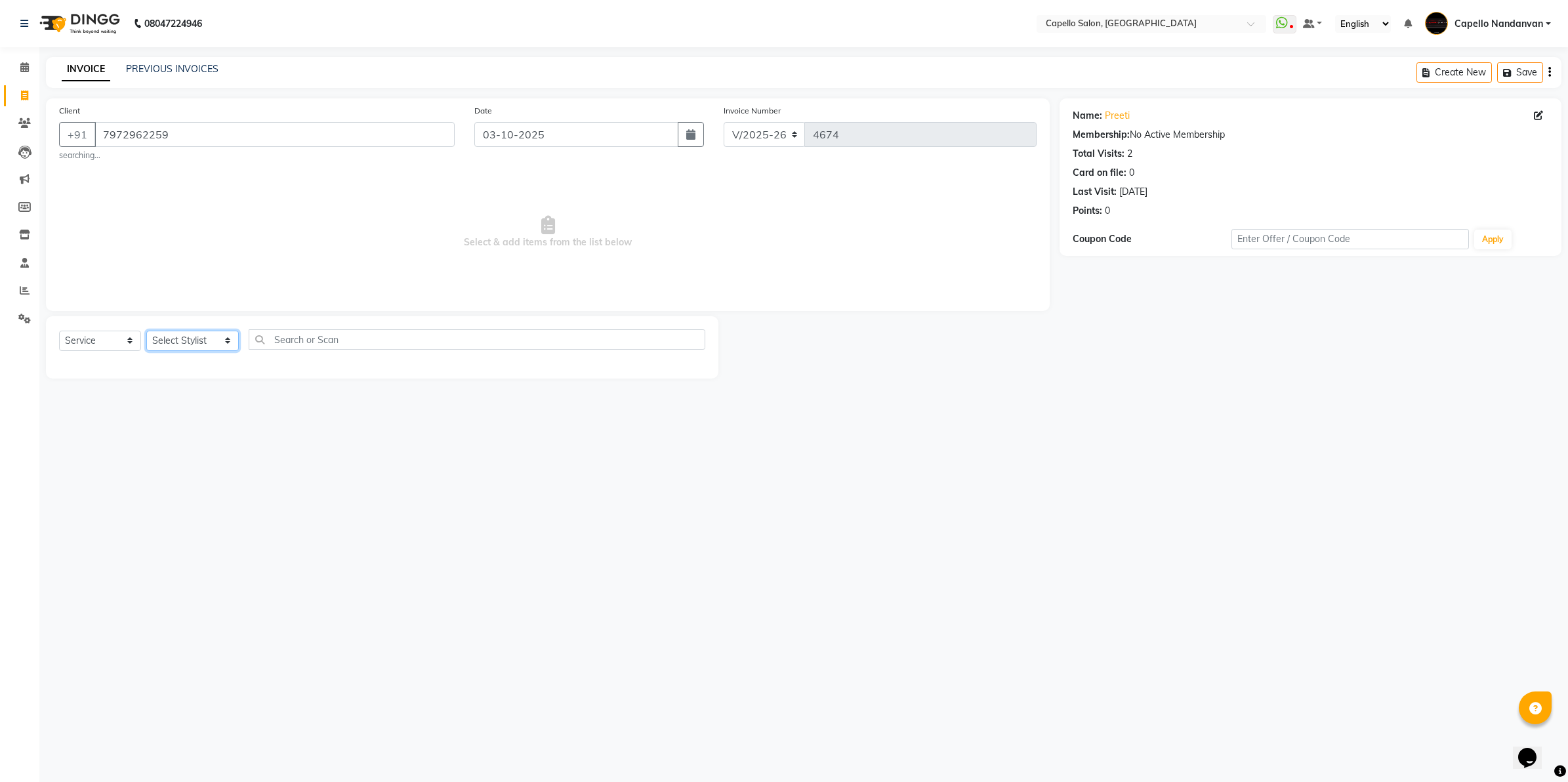
select select "36915"
click at [147, 331] on select "Select Stylist Admin ASHIK DHAPODKAR Capello Nandanvan CHETNA SONI Himansu Owne…" at bounding box center [192, 341] width 93 height 20
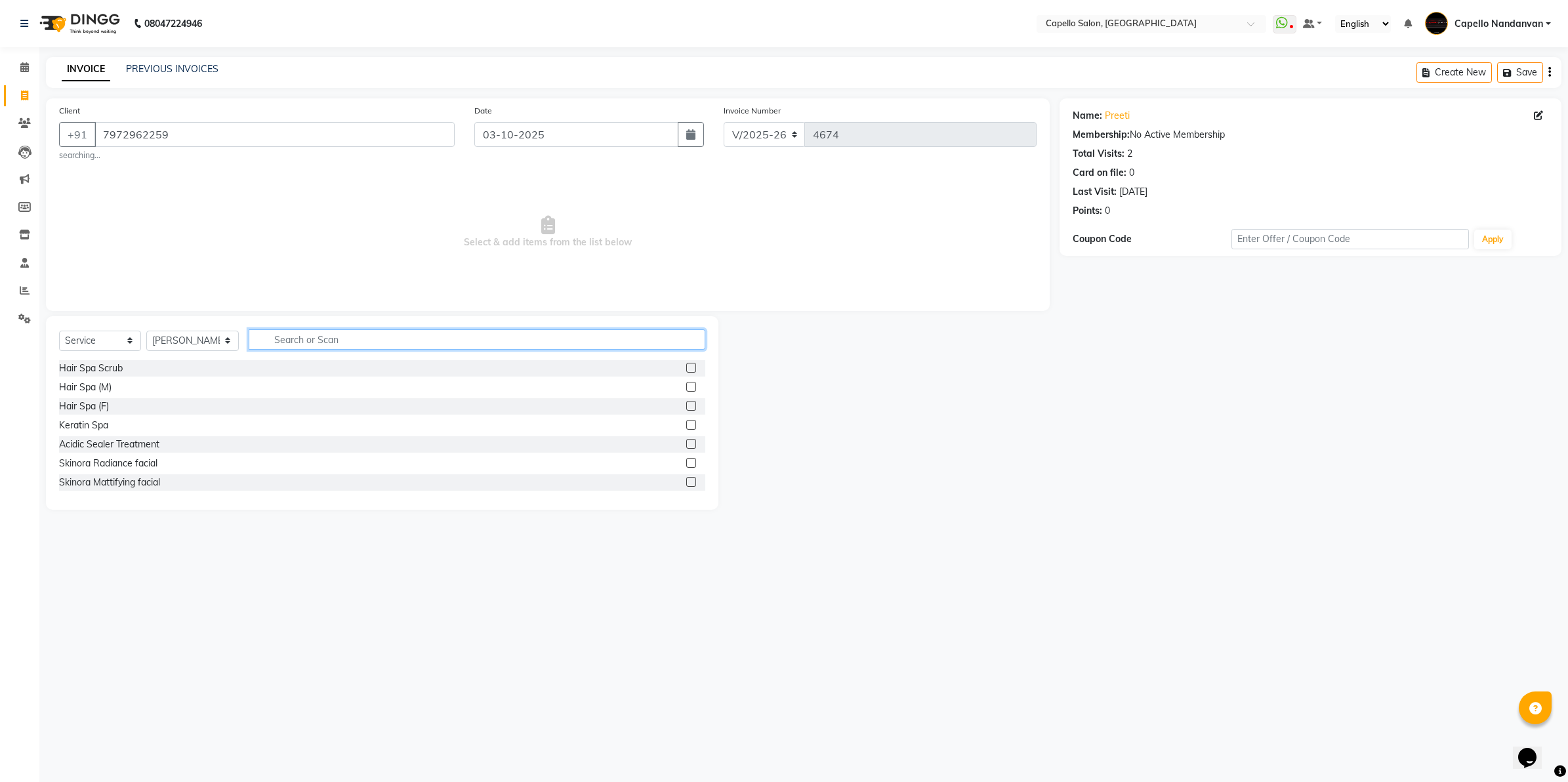
click at [289, 340] on input "text" at bounding box center [477, 339] width 457 height 20
type input "cut"
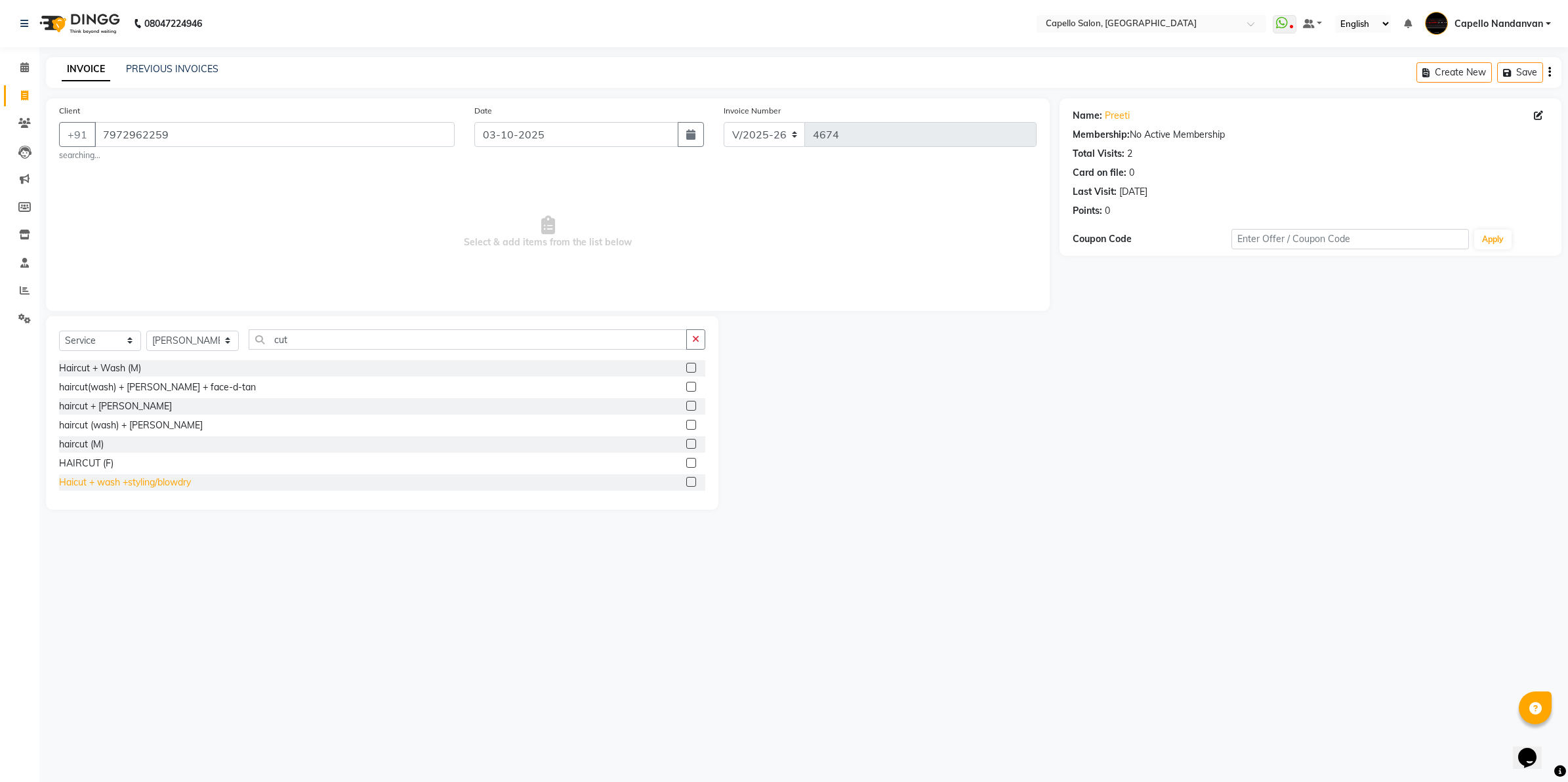
click at [155, 478] on div "Haicut + wash +styling/blowdry" at bounding box center [125, 482] width 132 height 14
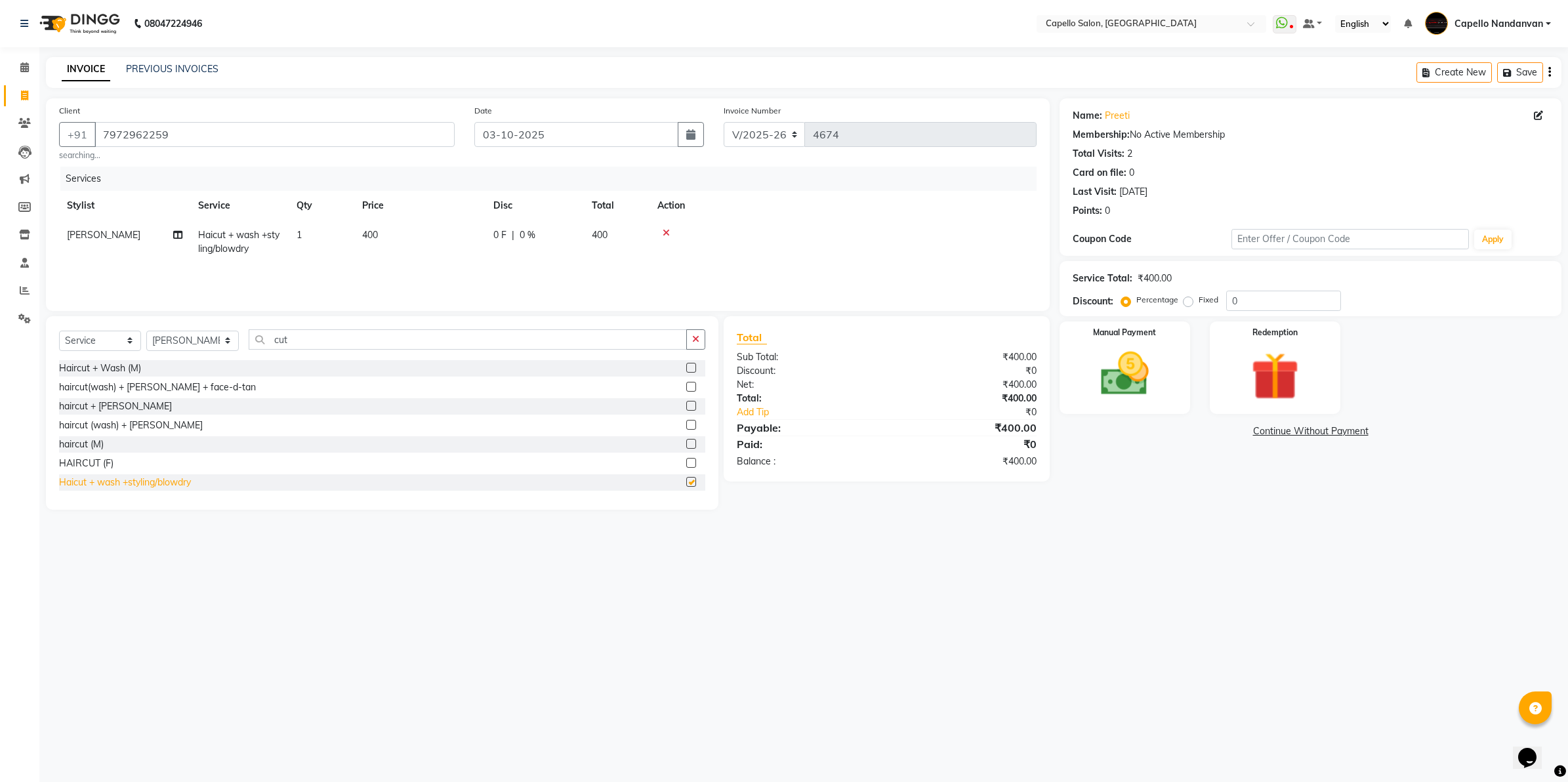
checkbox input "false"
click at [196, 334] on select "Select Stylist Admin ASHIK DHAPODKAR Capello Nandanvan CHETNA SONI Himansu Owne…" at bounding box center [192, 341] width 93 height 20
select select "29083"
click at [147, 331] on select "Select Stylist Admin ASHIK DHAPODKAR Capello Nandanvan CHETNA SONI Himansu Owne…" at bounding box center [192, 341] width 93 height 20
click at [299, 343] on input "cut" at bounding box center [468, 339] width 438 height 20
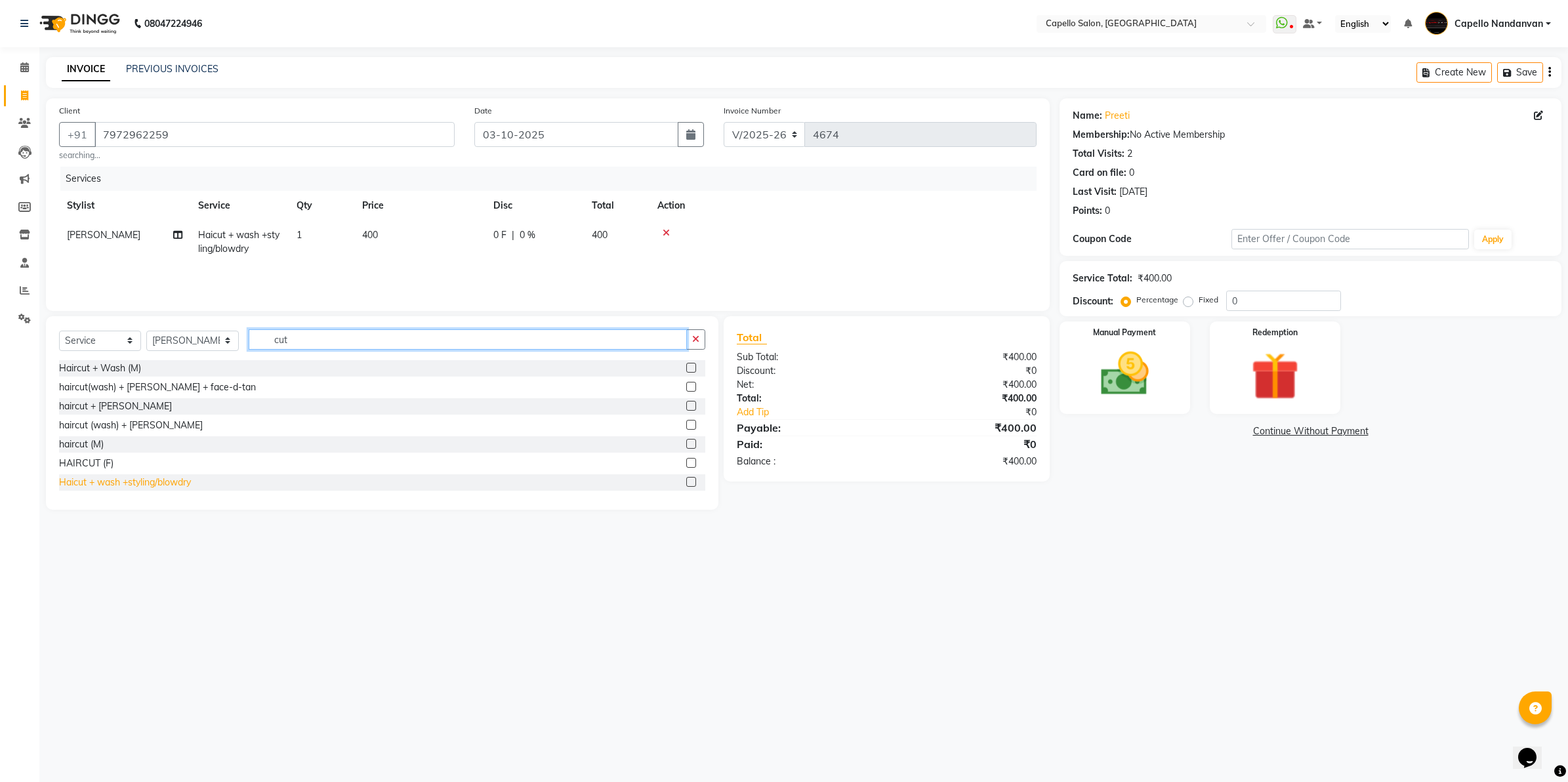
type input "cut"
click at [172, 486] on div "Haicut + wash +styling/blowdry" at bounding box center [125, 482] width 132 height 14
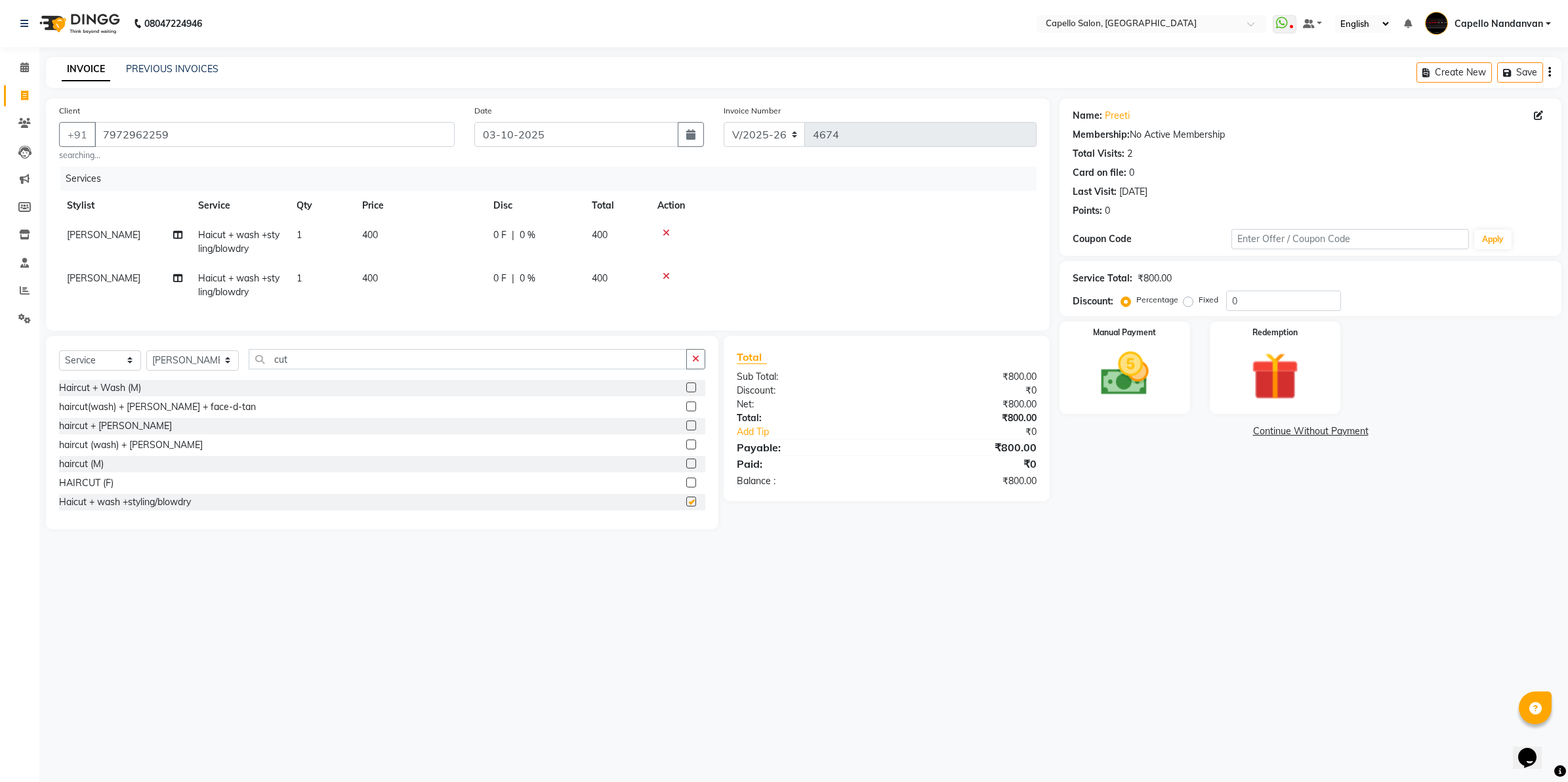
checkbox input "false"
click at [1132, 387] on img at bounding box center [1124, 374] width 81 height 58
click at [1272, 426] on span "CASH" at bounding box center [1270, 432] width 28 height 15
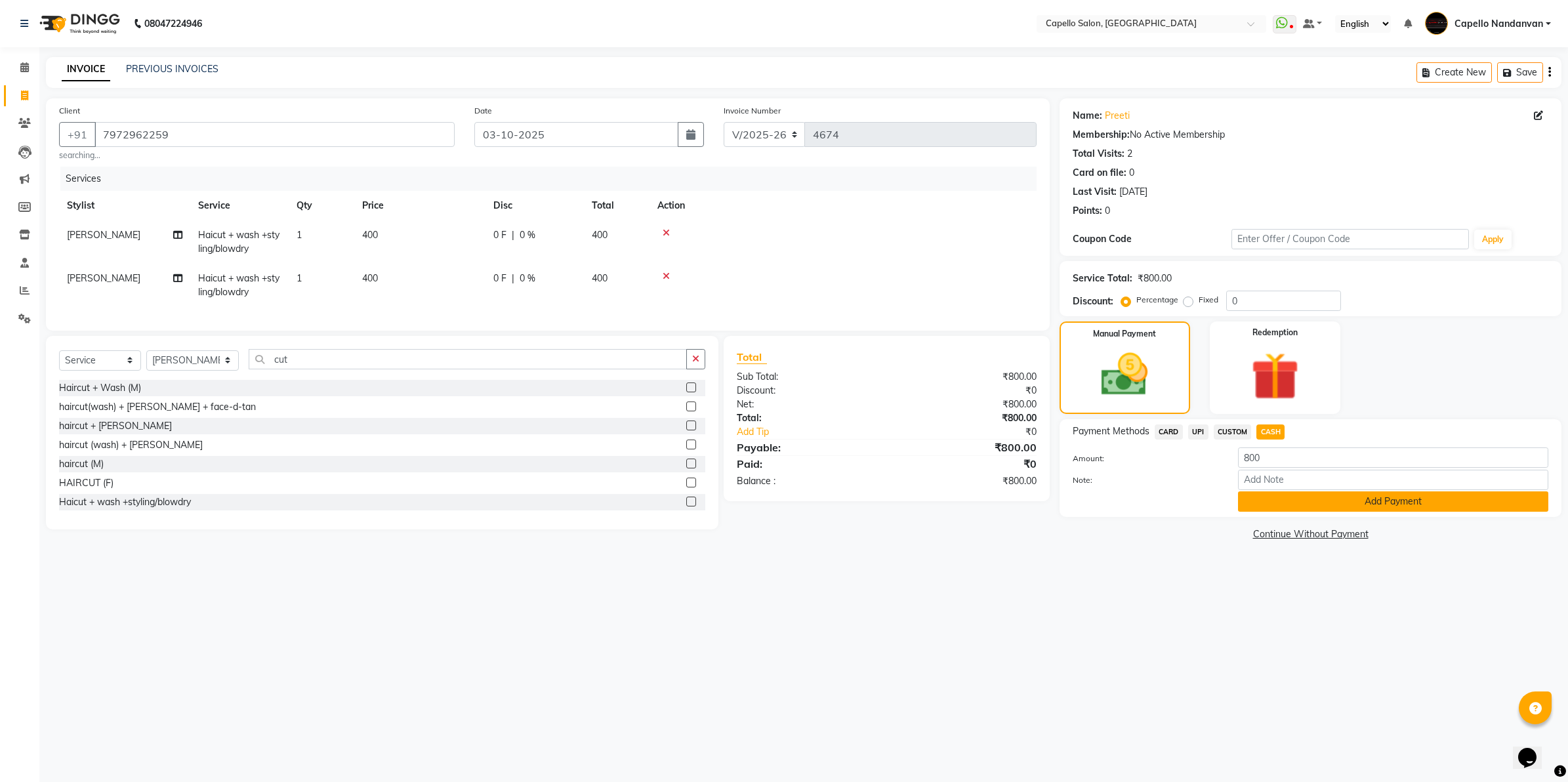
click at [1290, 495] on button "Add Payment" at bounding box center [1392, 501] width 310 height 20
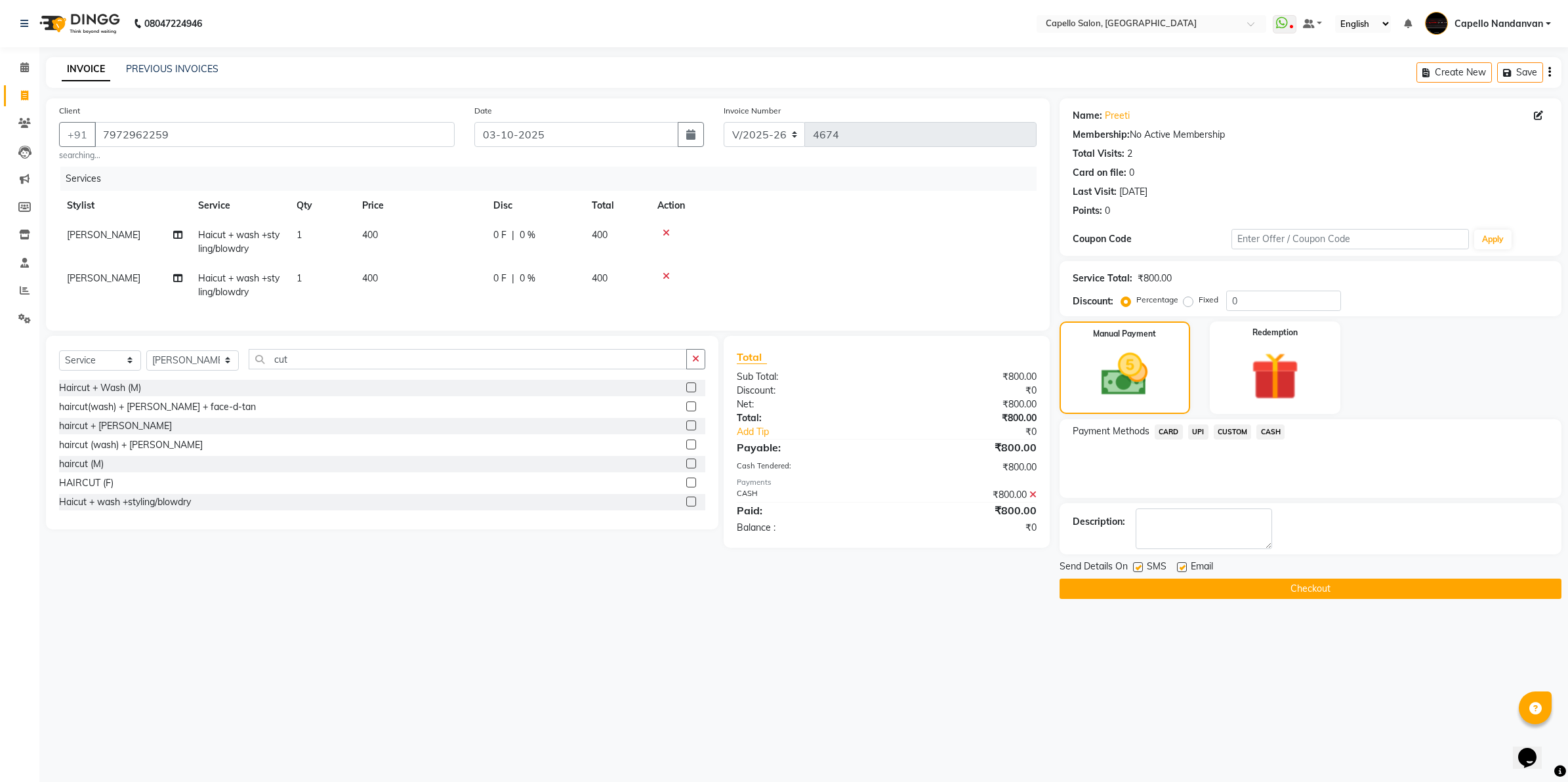
click at [1290, 582] on button "Checkout" at bounding box center [1309, 588] width 502 height 20
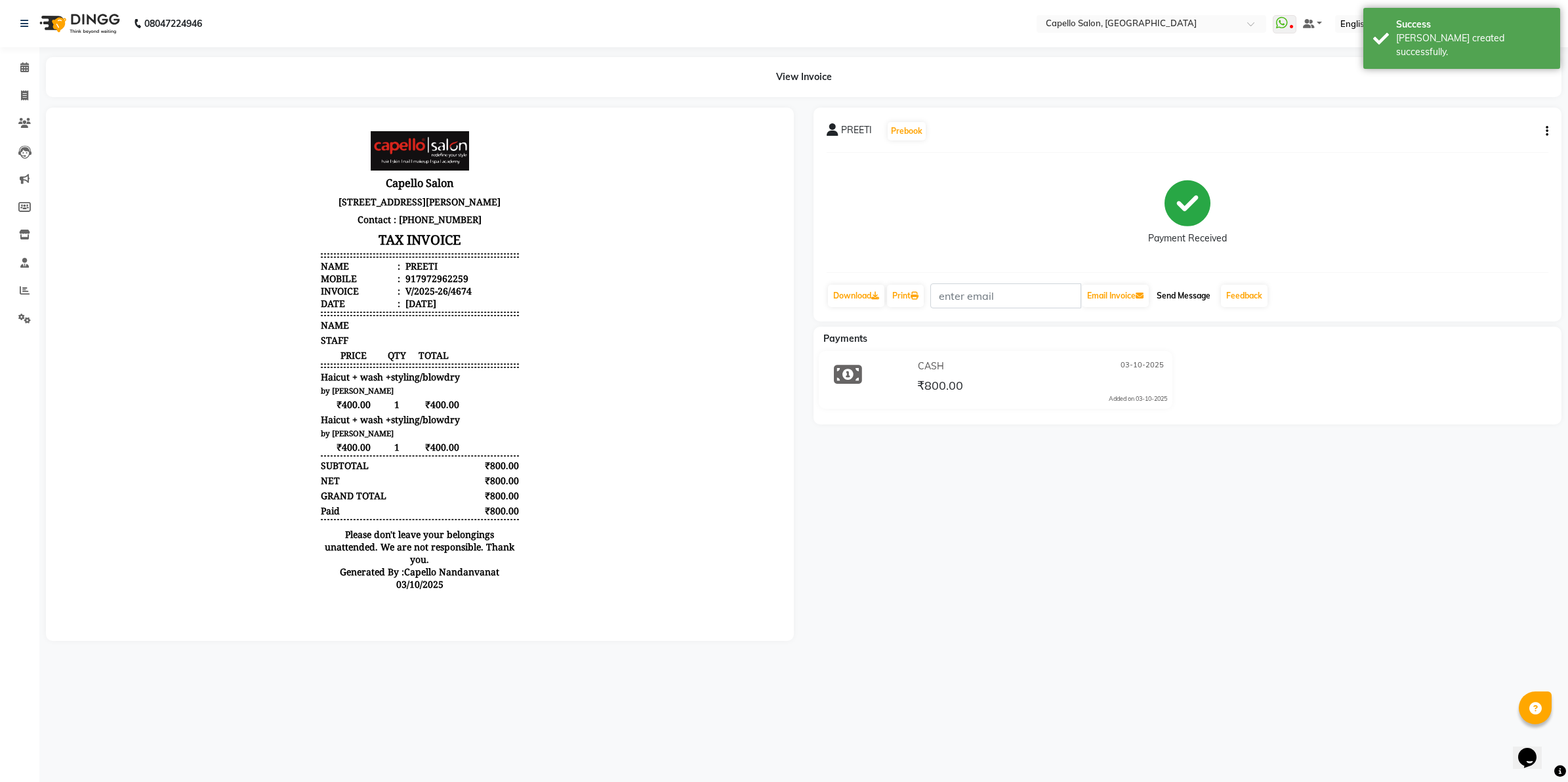
click at [1189, 291] on button "Send Message" at bounding box center [1183, 296] width 64 height 23
click at [25, 64] on icon at bounding box center [24, 67] width 9 height 10
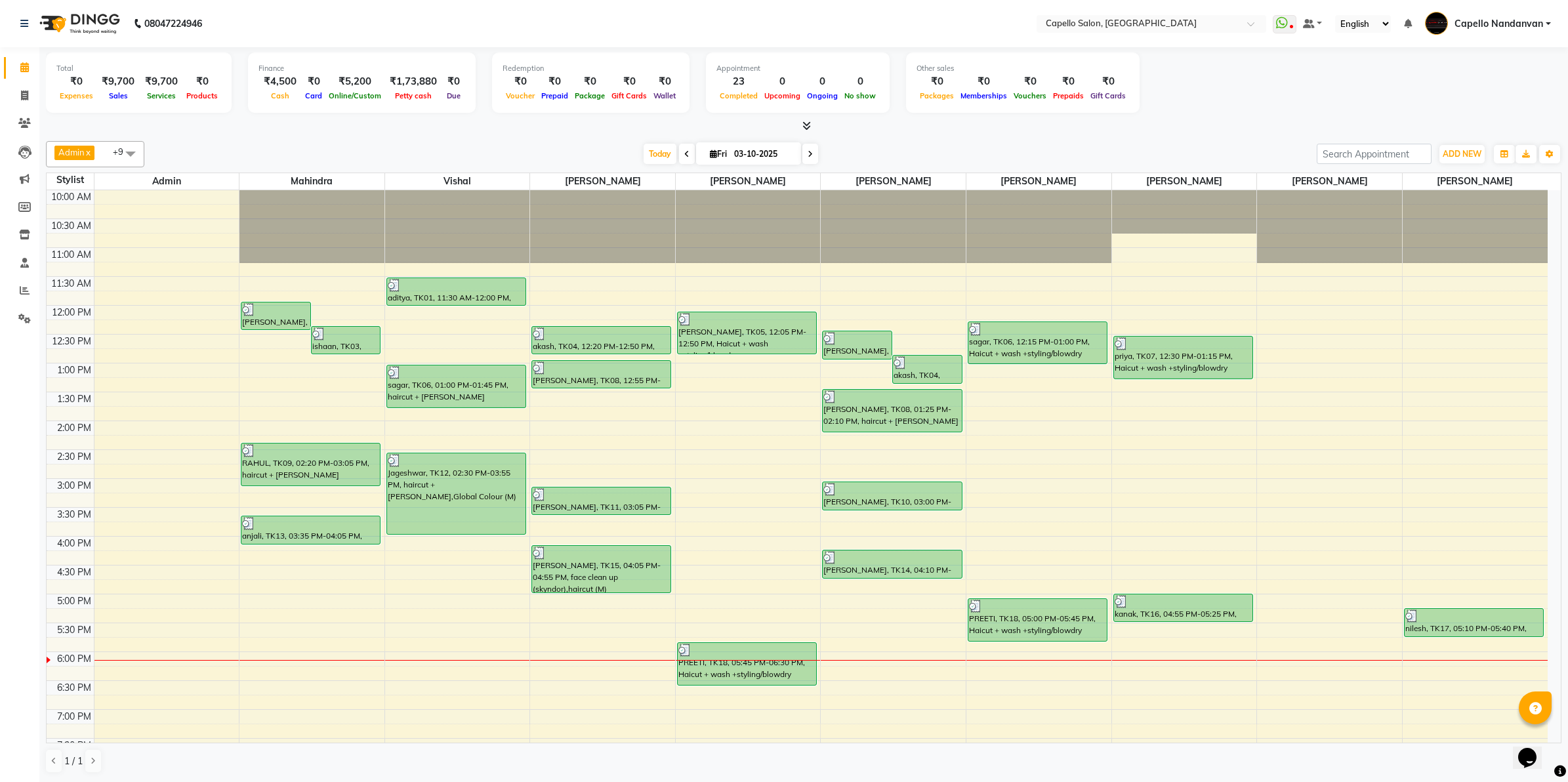
click at [1289, 96] on div "Total ₹0 Expenses ₹9,700 Sales ₹9,700 Services ₹0 Products Finance ₹4,500 Cash …" at bounding box center [804, 85] width 1516 height 64
click at [24, 101] on span at bounding box center [24, 96] width 23 height 15
select select "service"
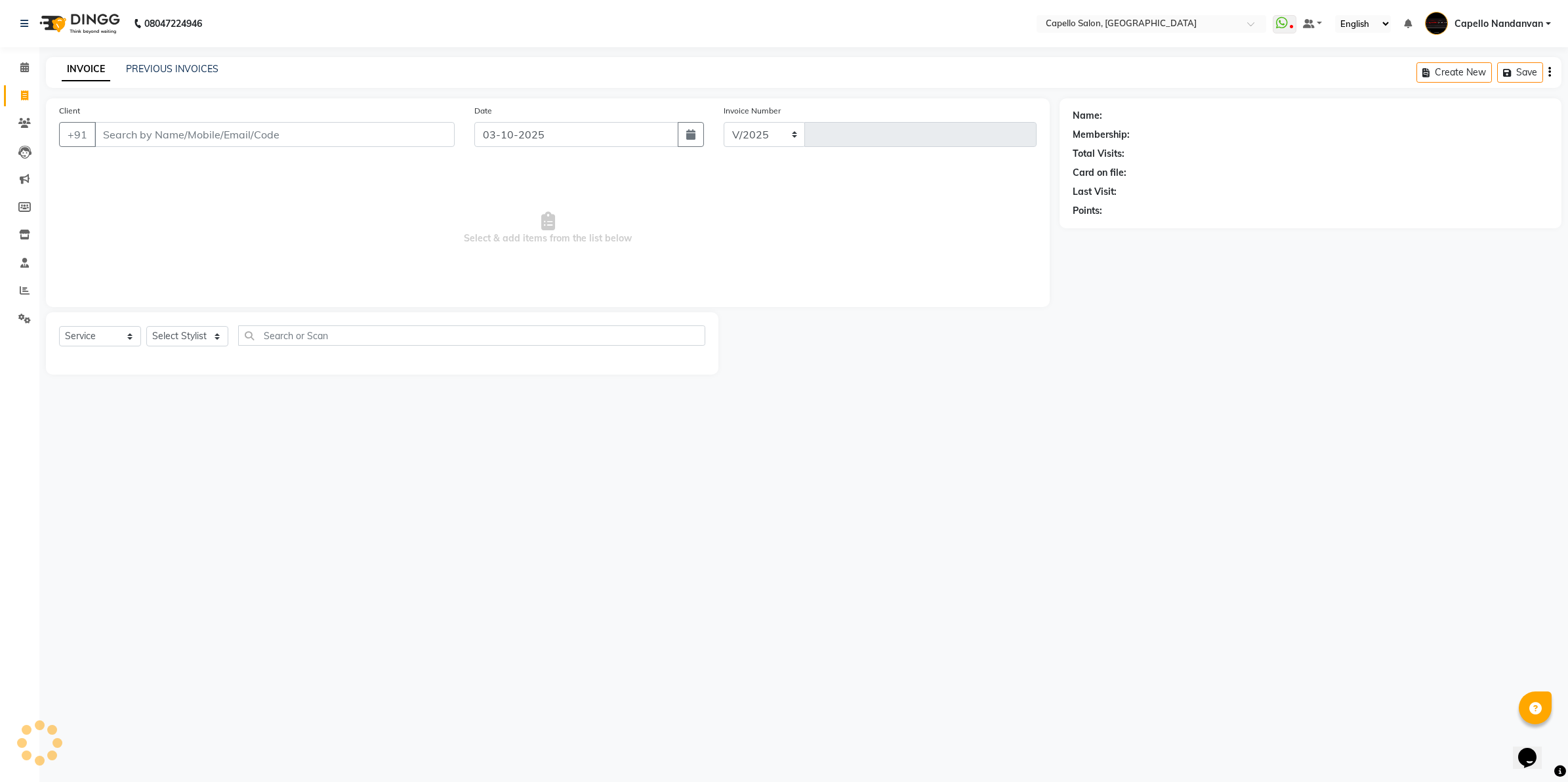
select select "830"
type input "4675"
click at [182, 126] on input "Client" at bounding box center [274, 134] width 360 height 25
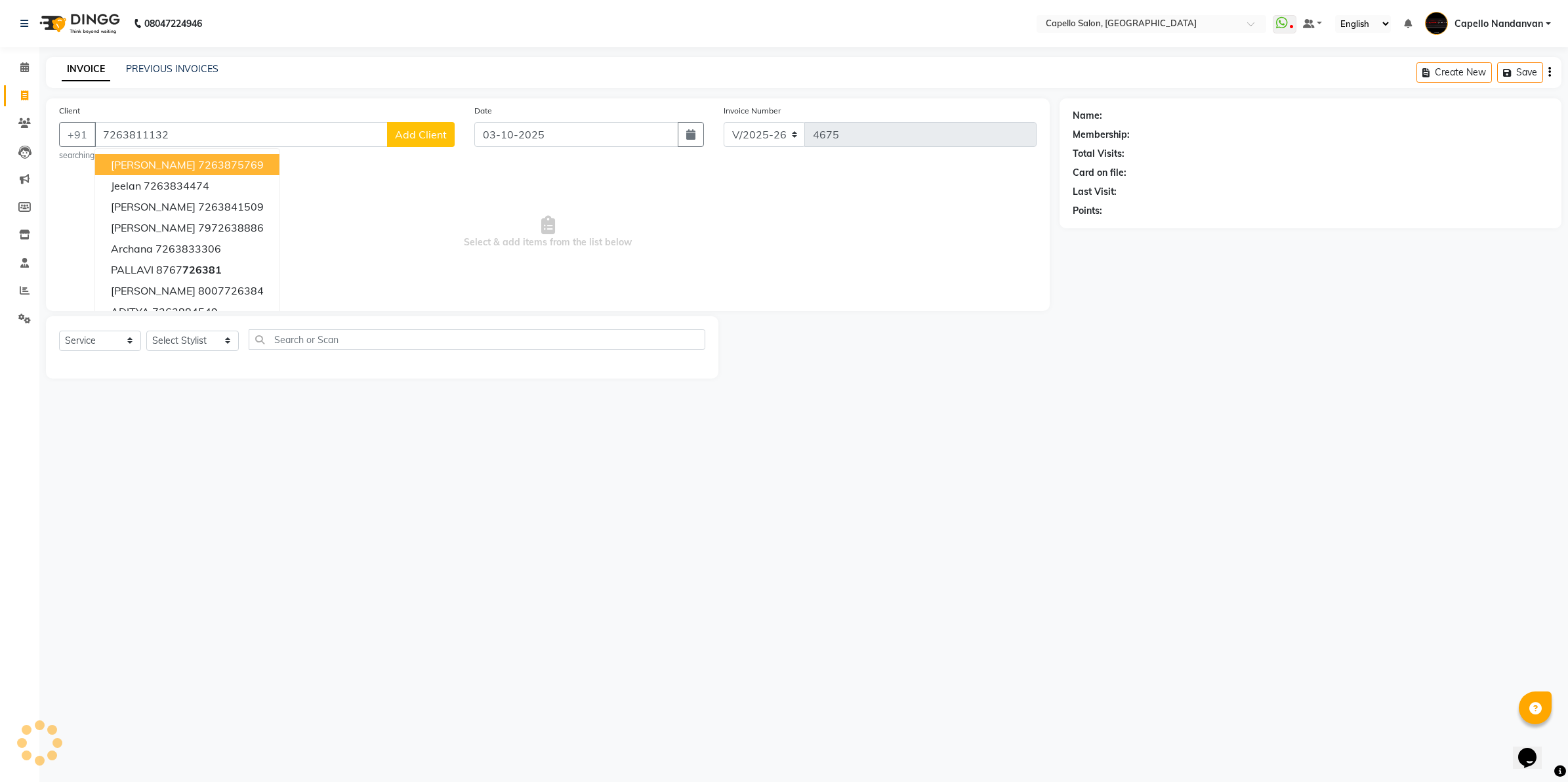
type input "7263811132"
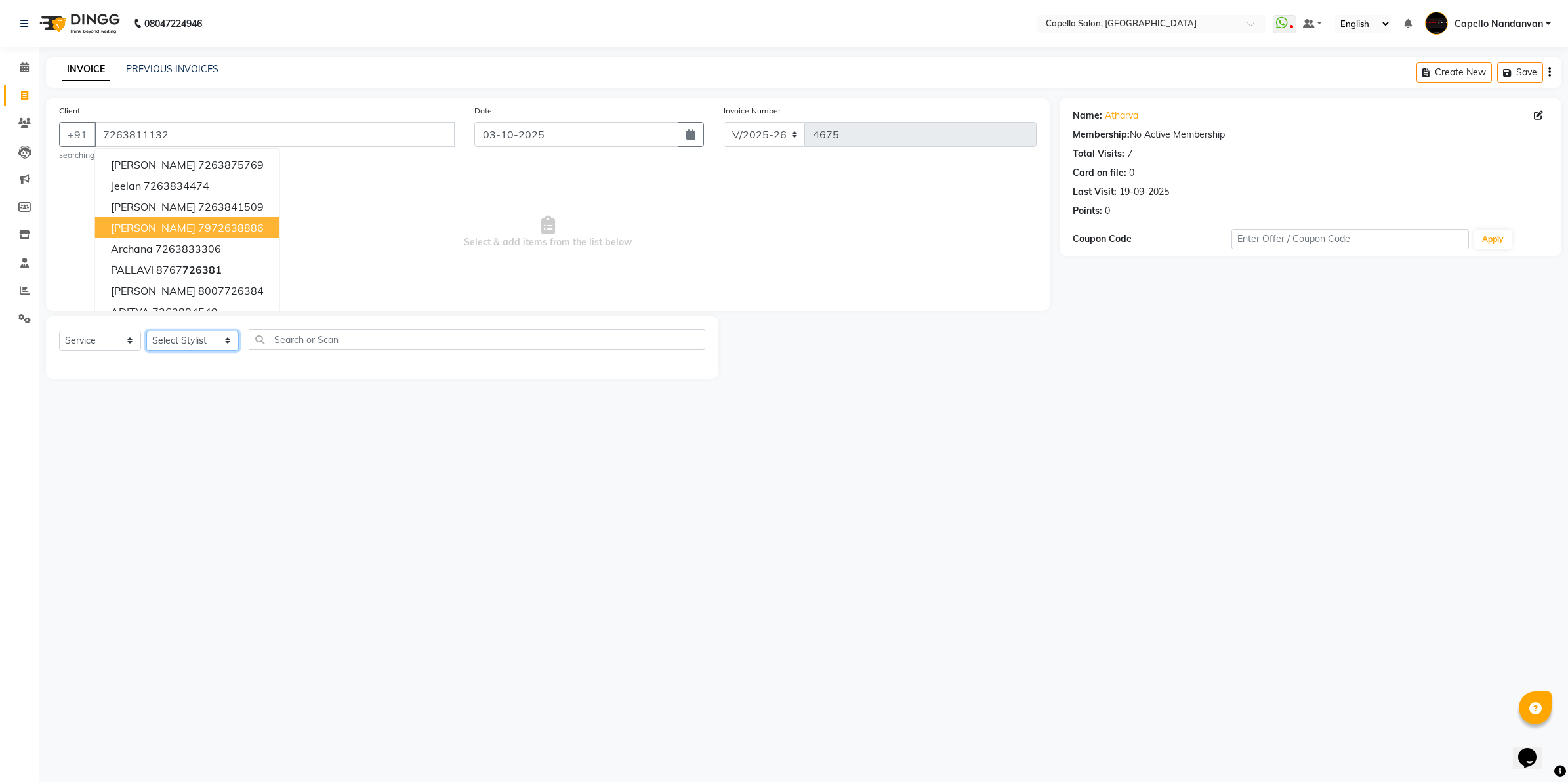
click at [215, 341] on select "Select Stylist Admin ASHIK DHAPODKAR Capello Nandanvan CHETNA SONI Himansu Owne…" at bounding box center [192, 341] width 93 height 20
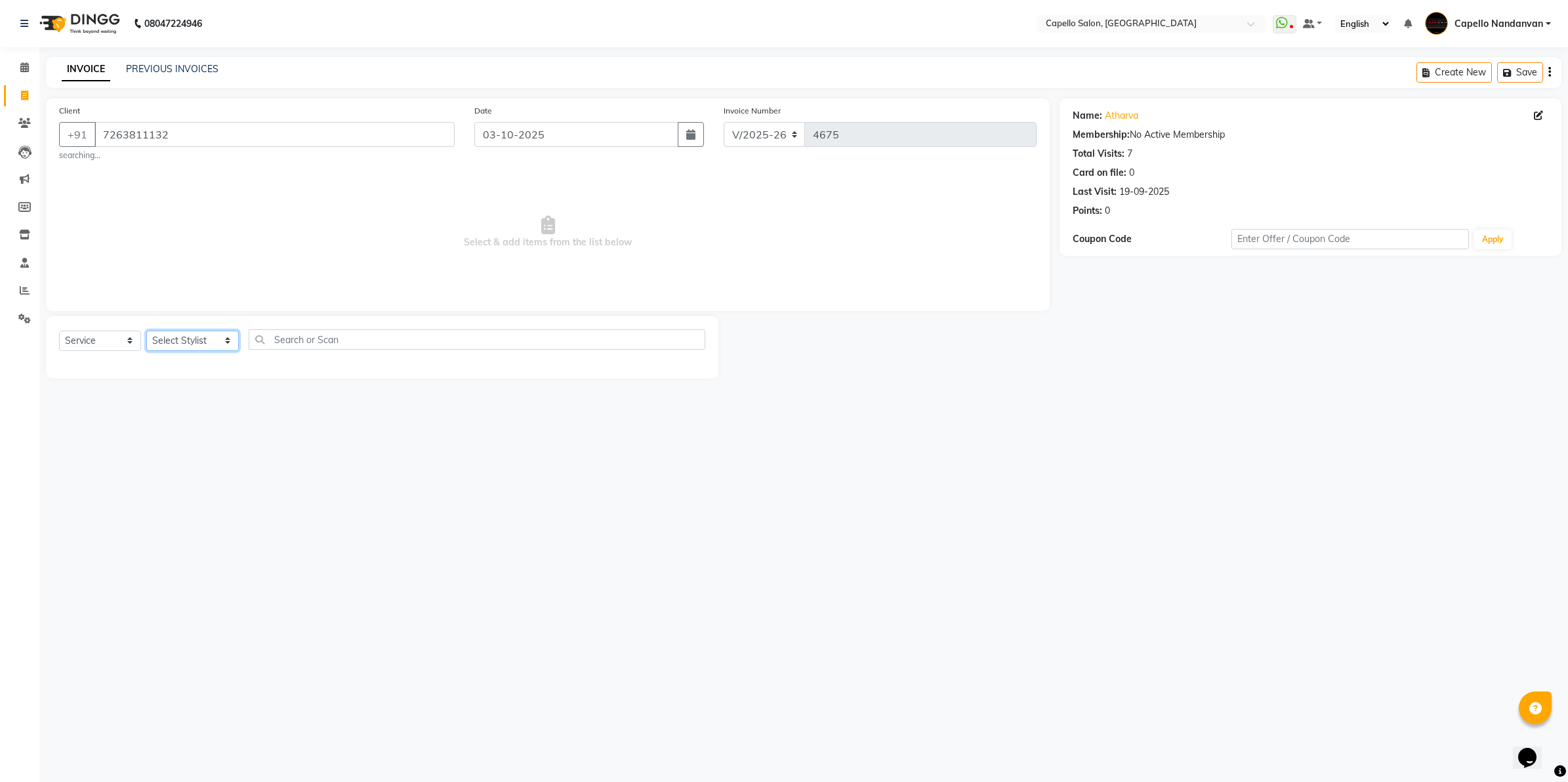
select select "66495"
click at [147, 331] on select "Select Stylist Admin ASHIK DHAPODKAR Capello Nandanvan CHETNA SONI Himansu Owne…" at bounding box center [192, 341] width 93 height 20
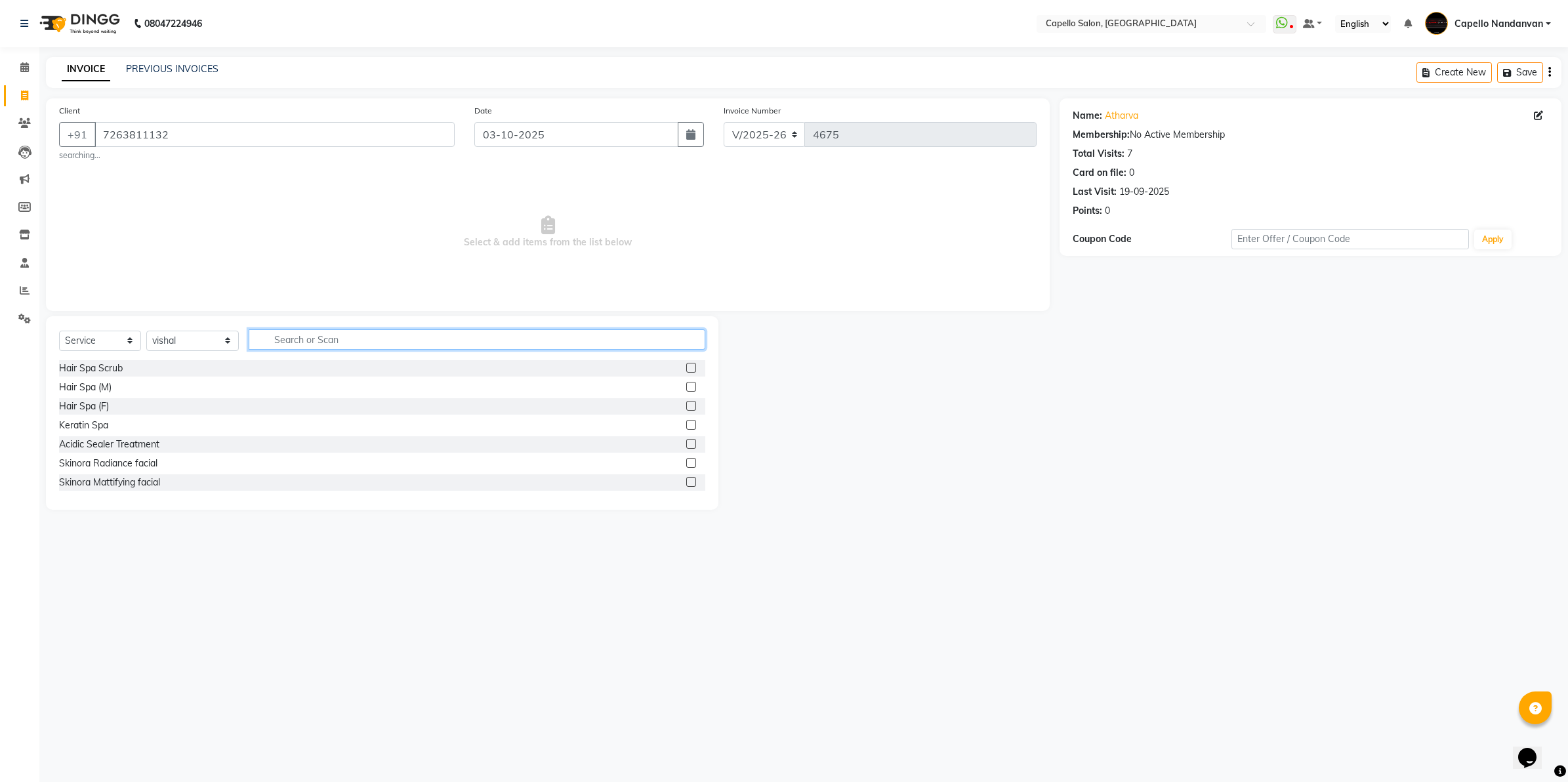
click at [325, 340] on input "text" at bounding box center [477, 339] width 457 height 20
type input "cut"
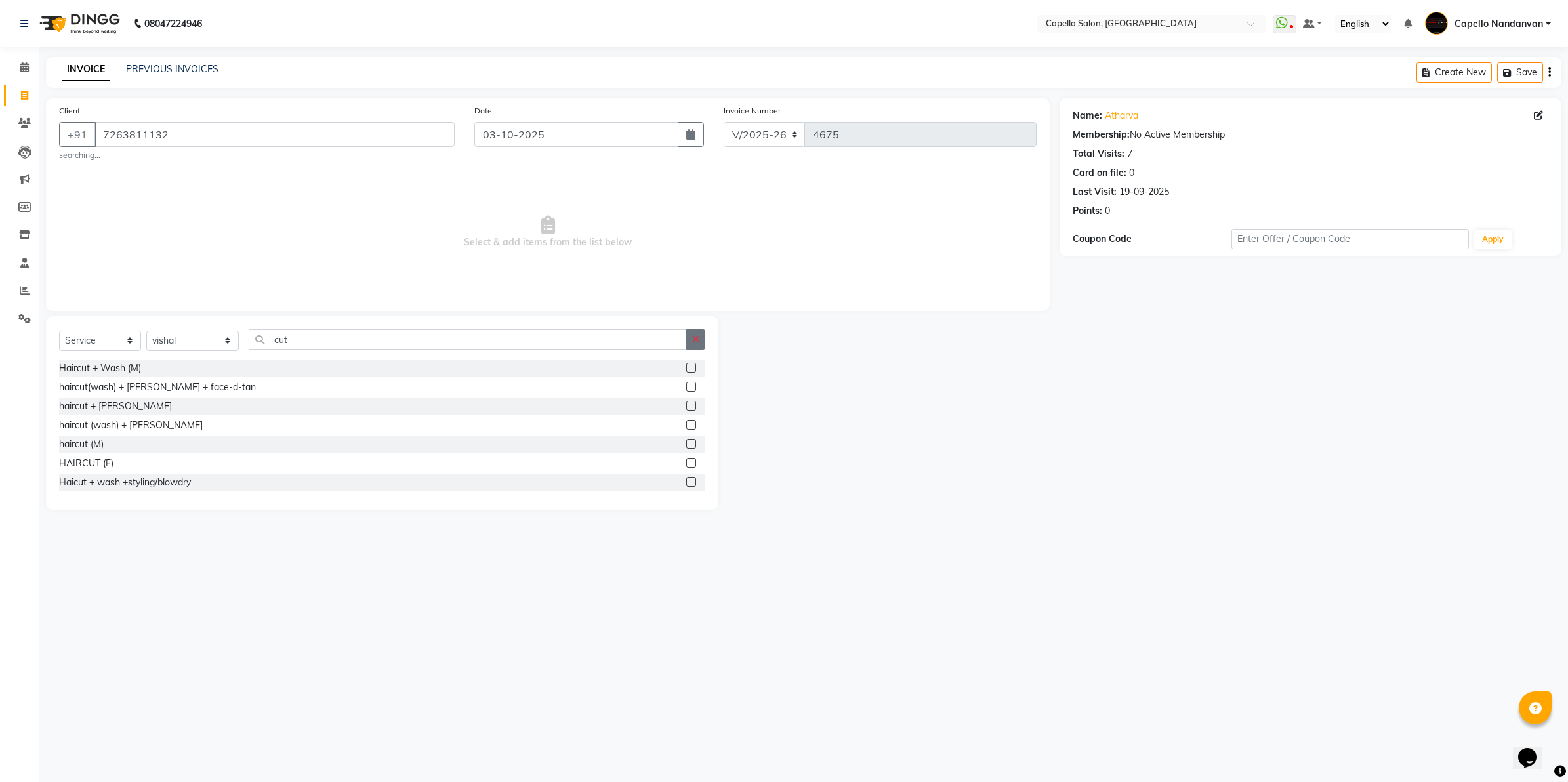
click at [690, 331] on button "button" at bounding box center [696, 339] width 19 height 20
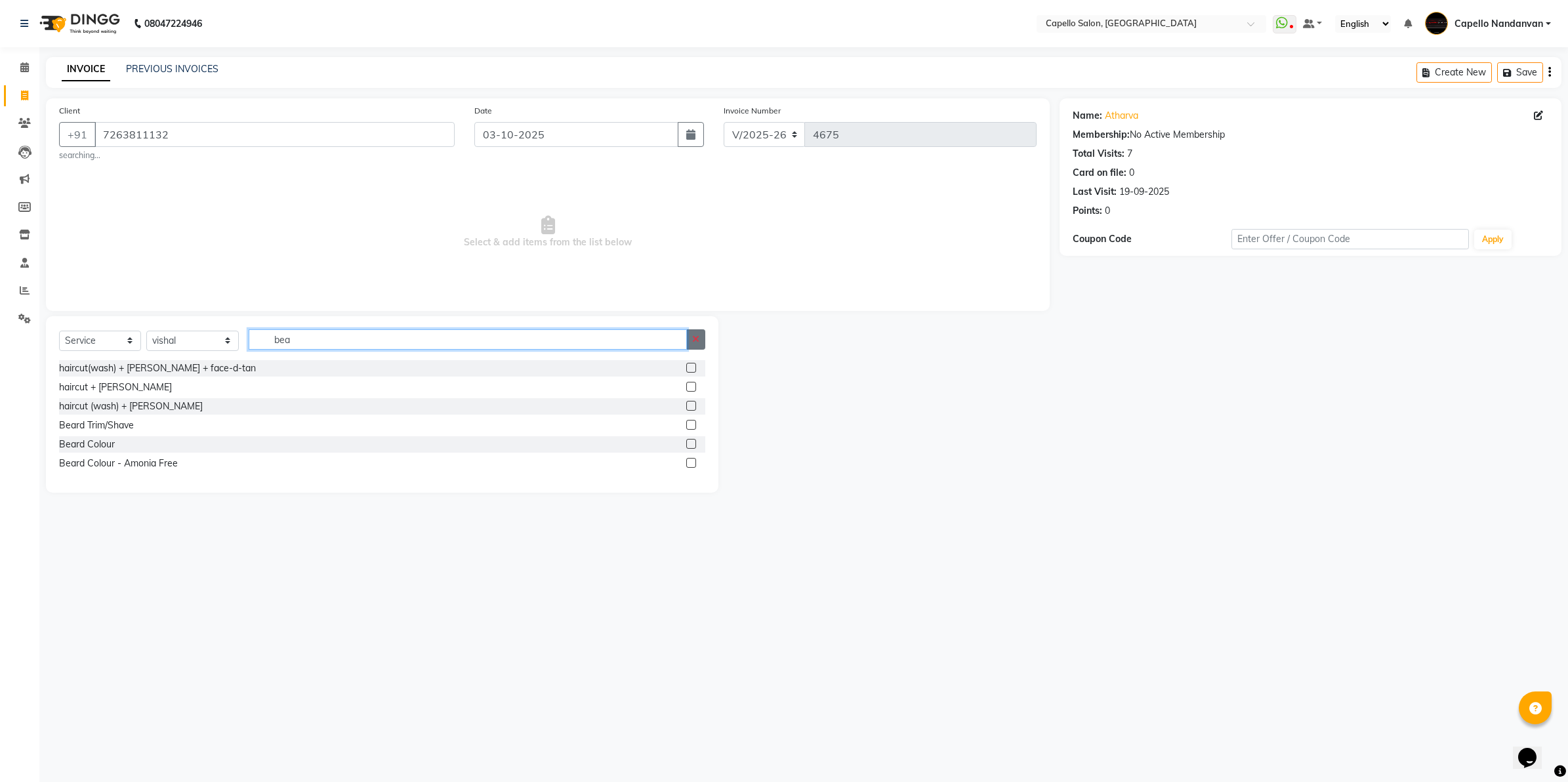
type input "bea"
click at [697, 337] on icon "button" at bounding box center [695, 338] width 7 height 9
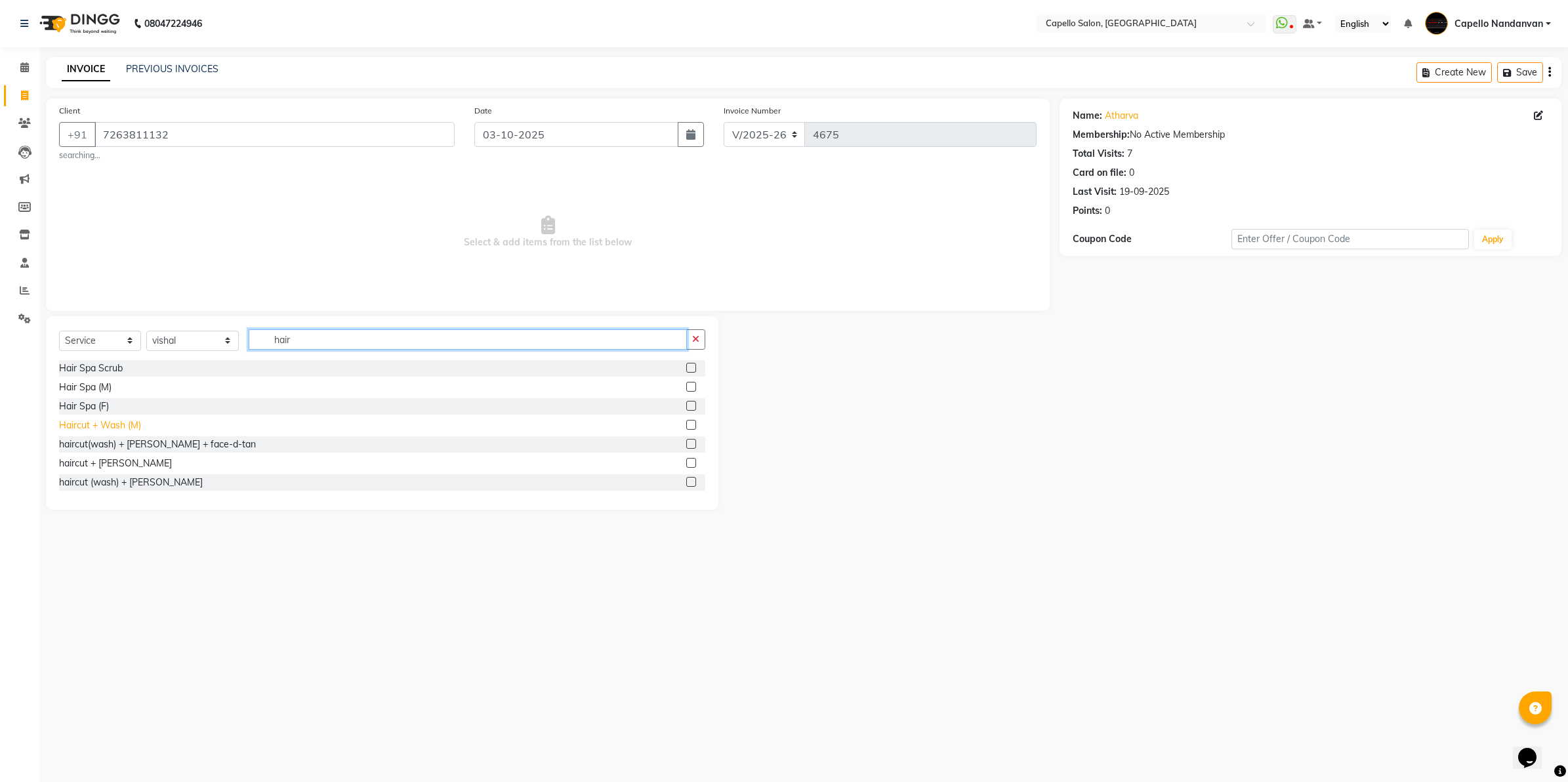
type input "hair"
click at [118, 421] on div "Haircut + Wash (M)" at bounding box center [100, 425] width 82 height 14
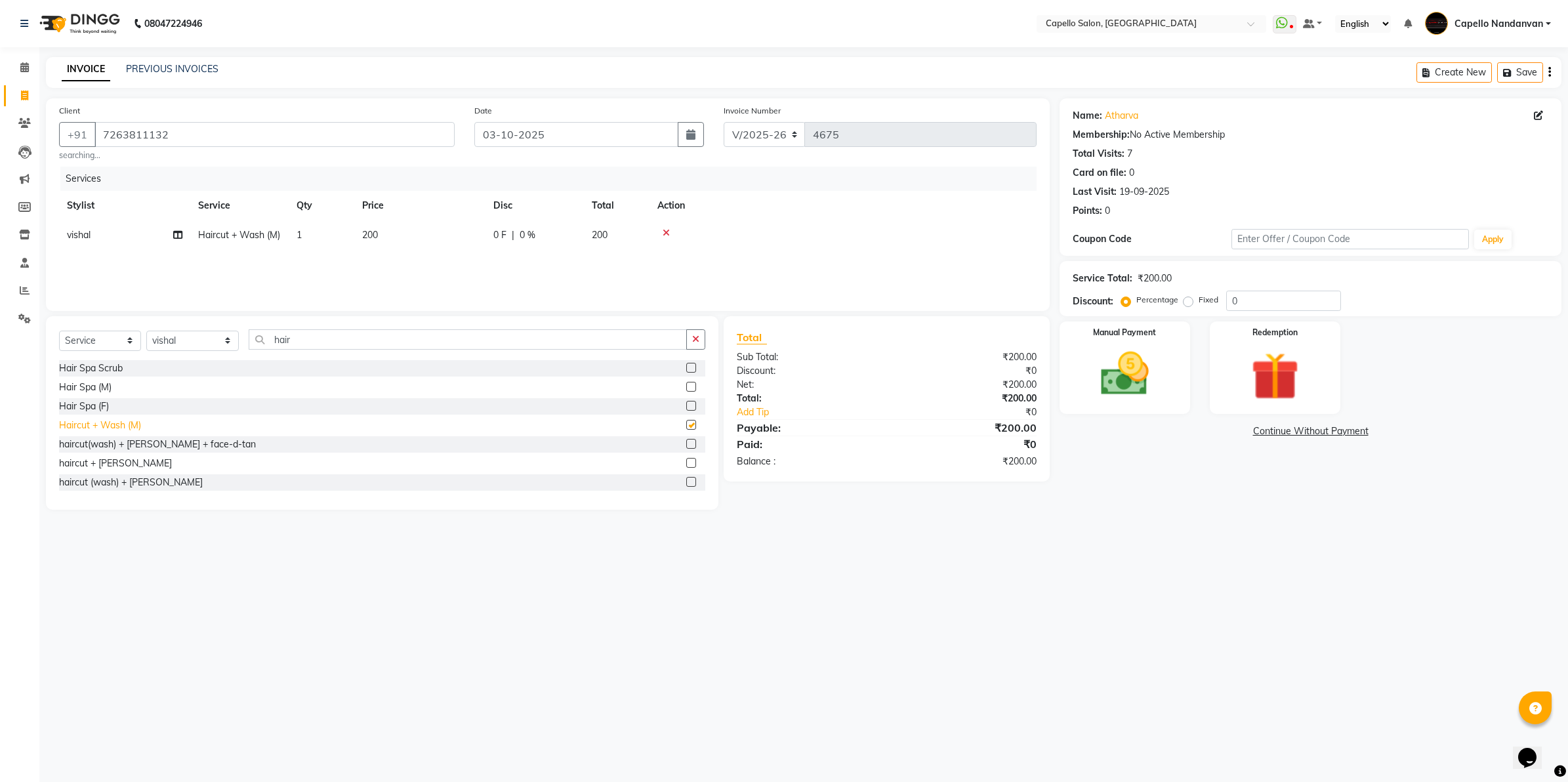
checkbox input "false"
click at [1103, 370] on img at bounding box center [1124, 374] width 81 height 58
click at [1197, 431] on span "UPI" at bounding box center [1198, 432] width 20 height 15
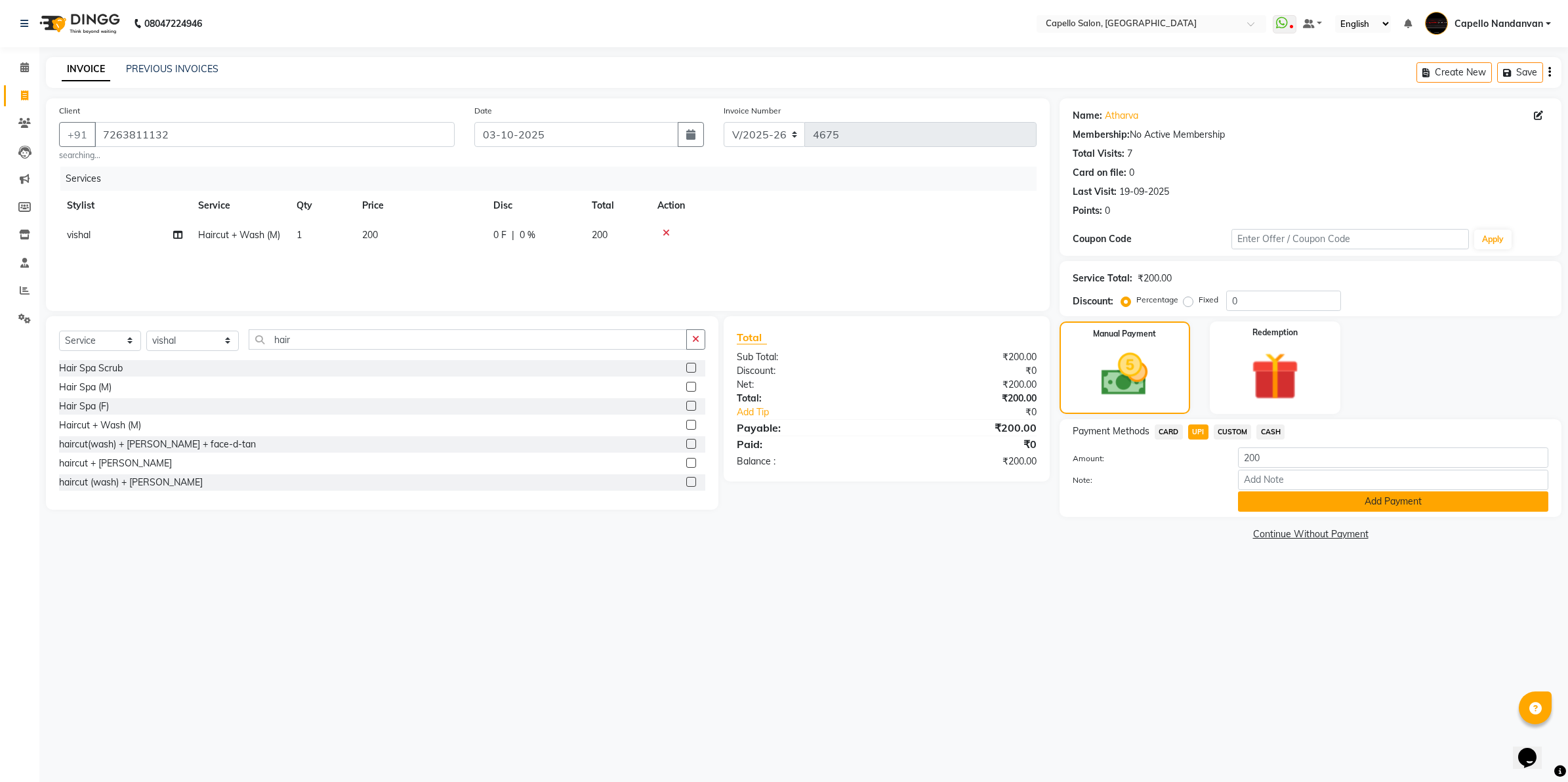
click at [1293, 496] on button "Add Payment" at bounding box center [1392, 501] width 310 height 20
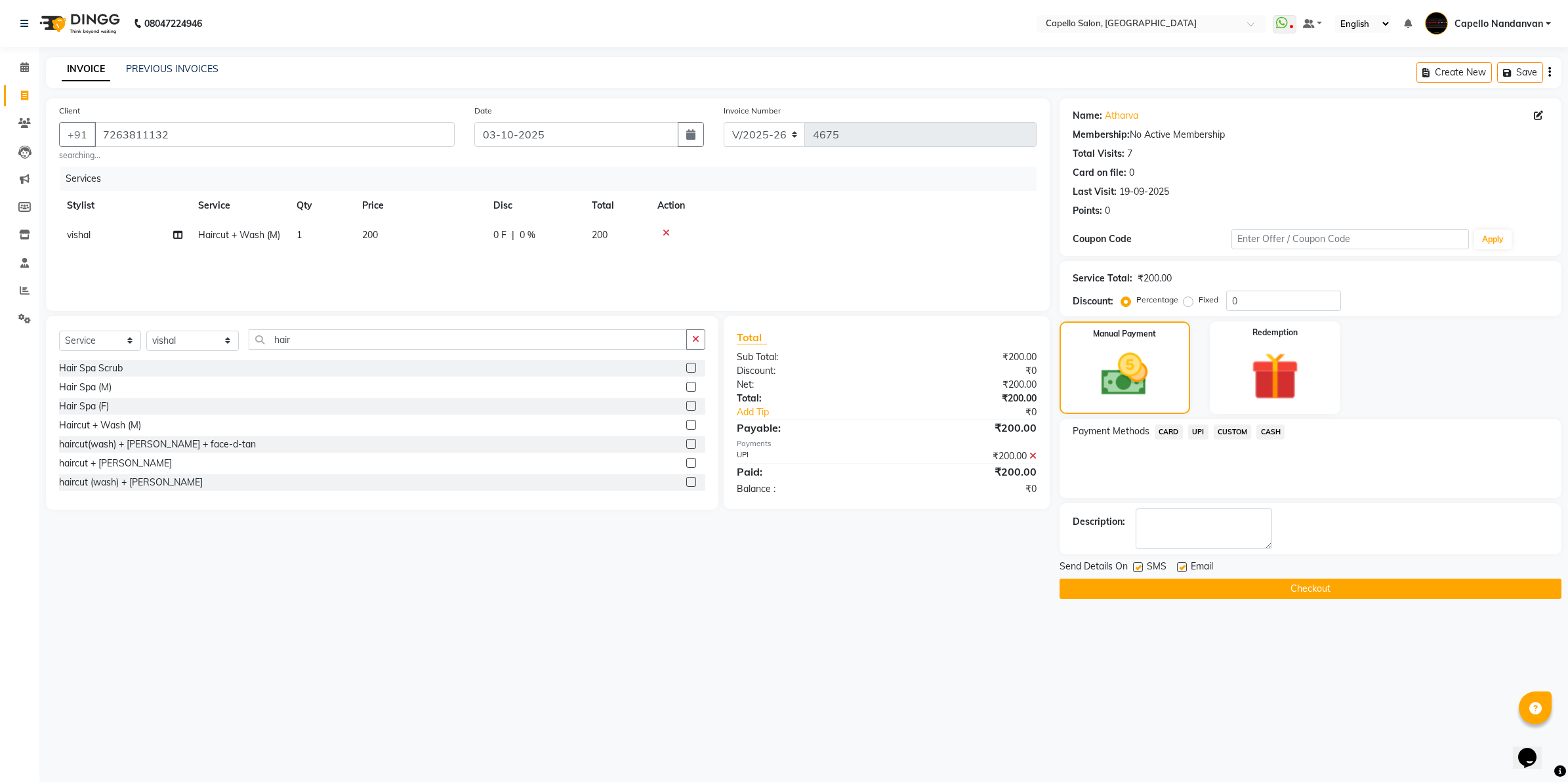
click at [1260, 584] on button "Checkout" at bounding box center [1309, 588] width 502 height 20
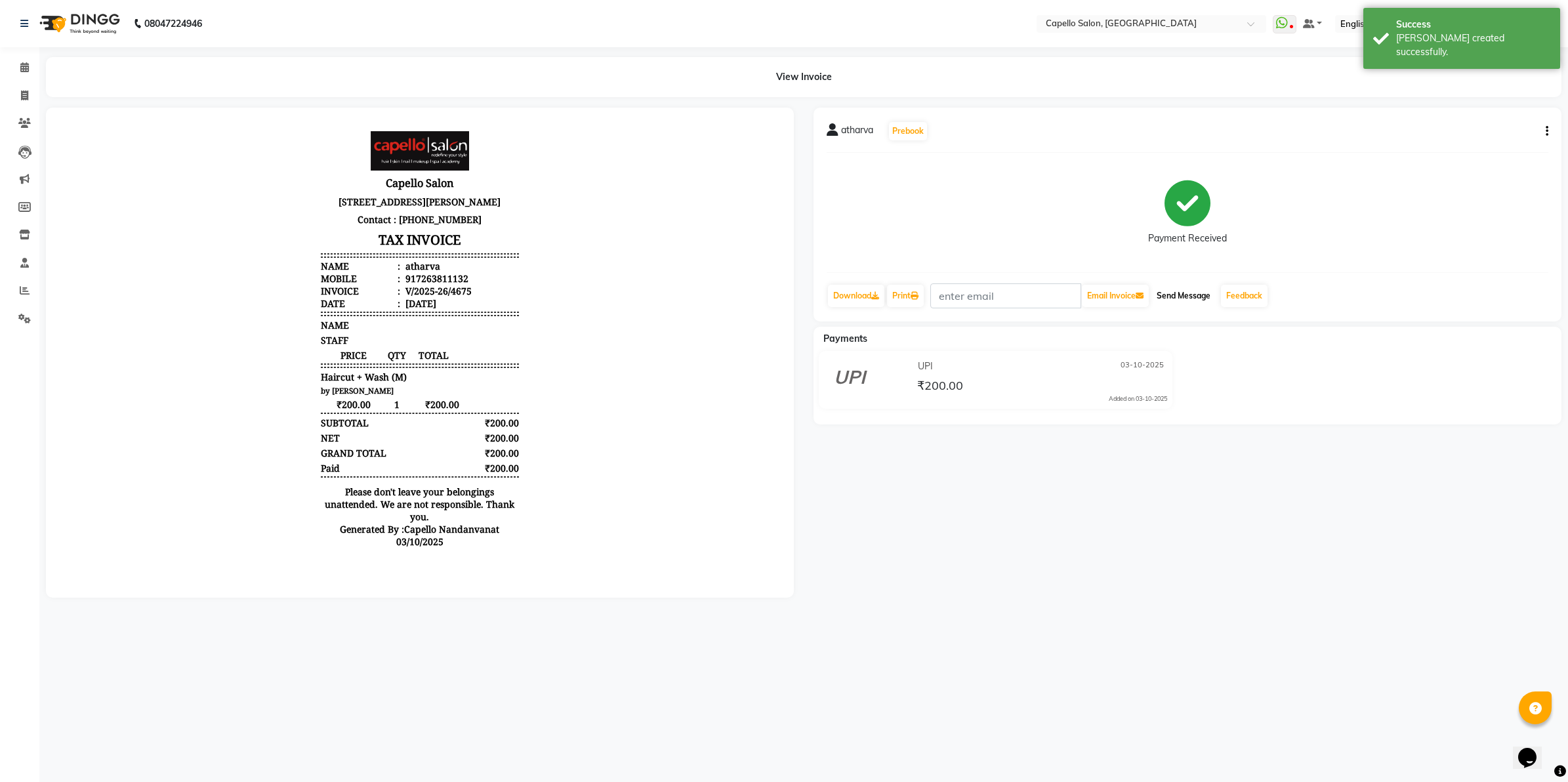
click at [1210, 292] on button "Send Message" at bounding box center [1183, 296] width 64 height 23
select select "service"
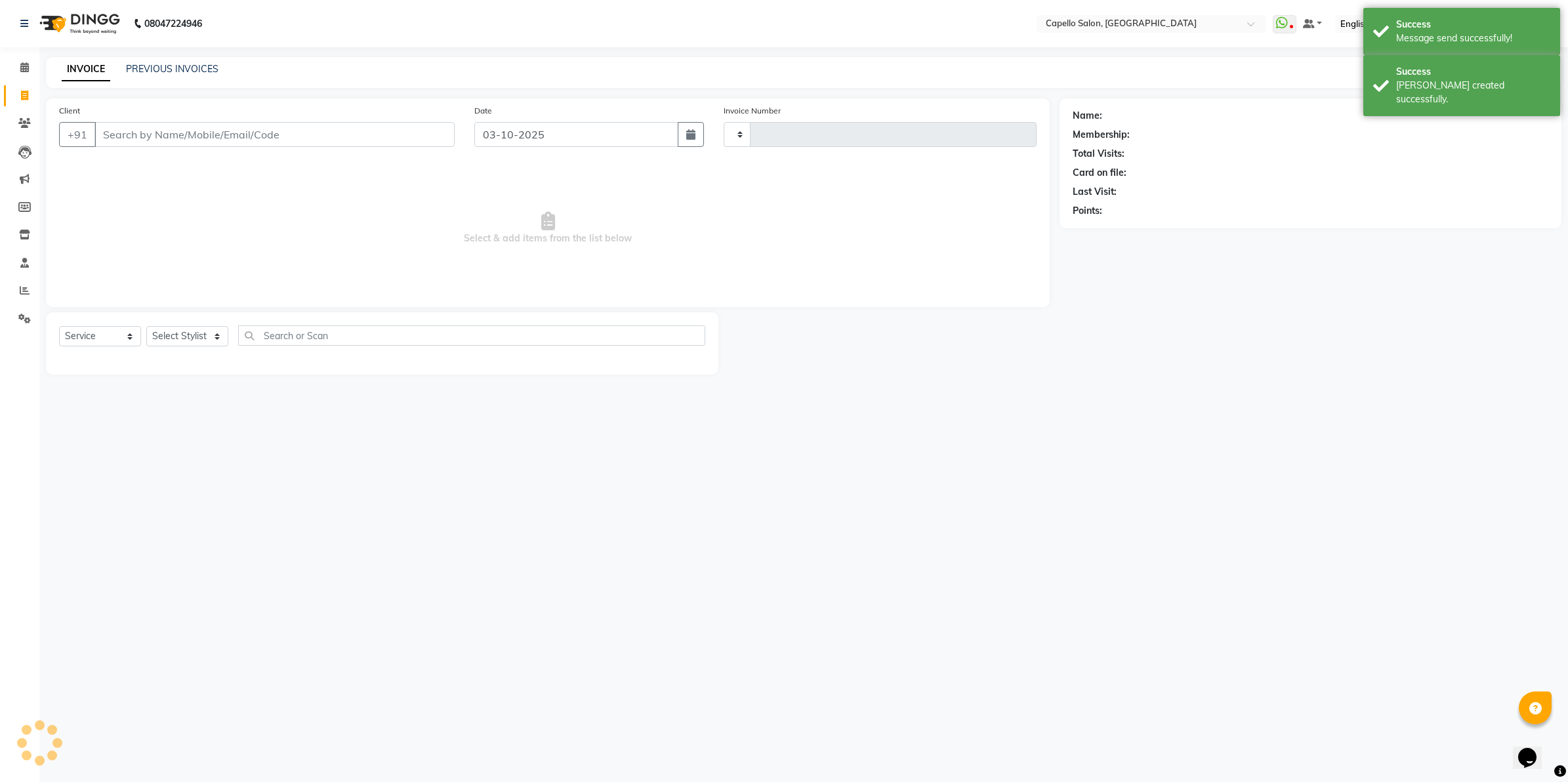
type input "4676"
select select "830"
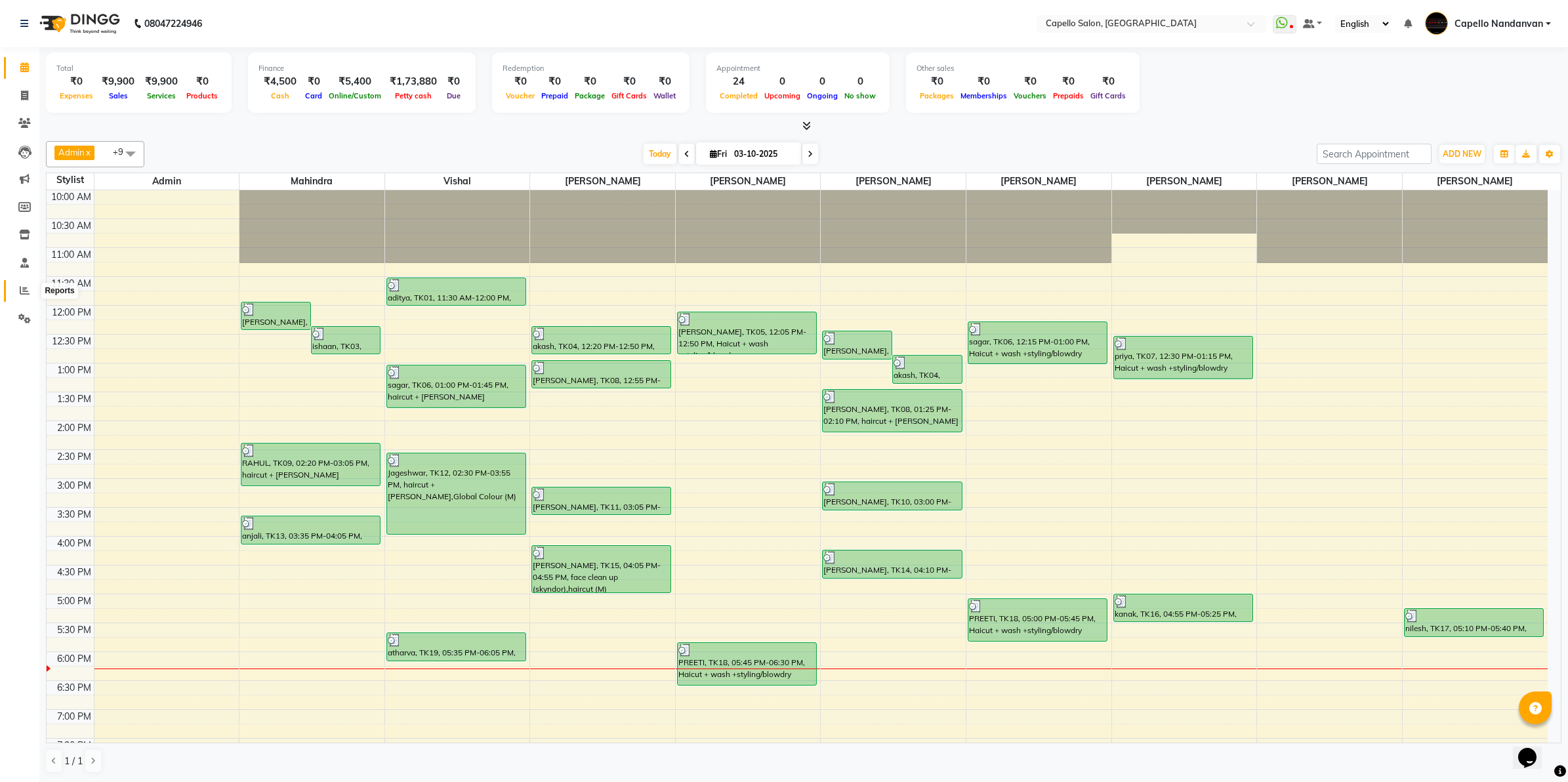
drag, startPoint x: 15, startPoint y: 288, endPoint x: 19, endPoint y: 280, distance: 8.9
click at [15, 288] on span at bounding box center [24, 291] width 23 height 15
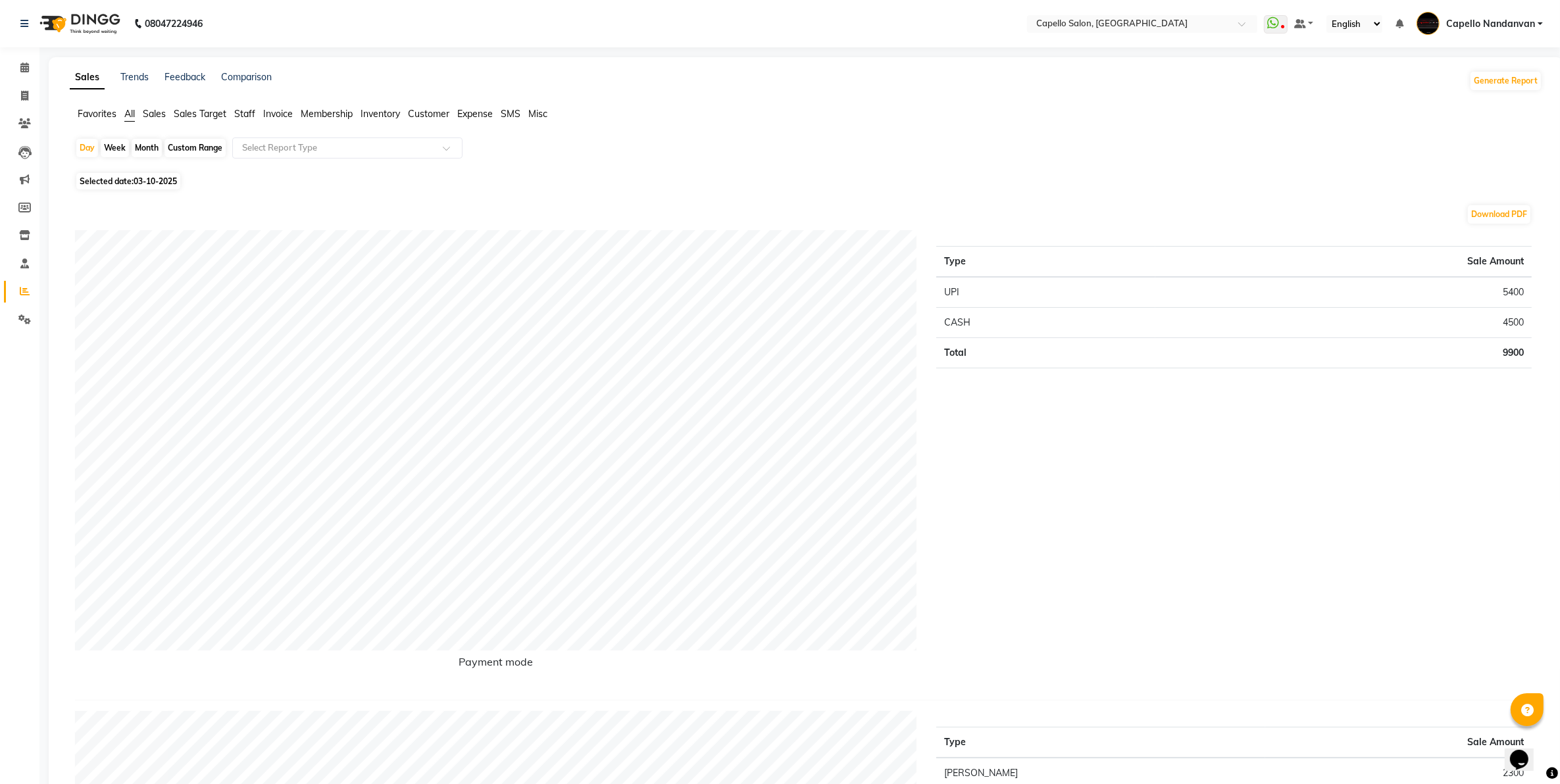
click at [151, 145] on div "Month" at bounding box center [146, 148] width 30 height 19
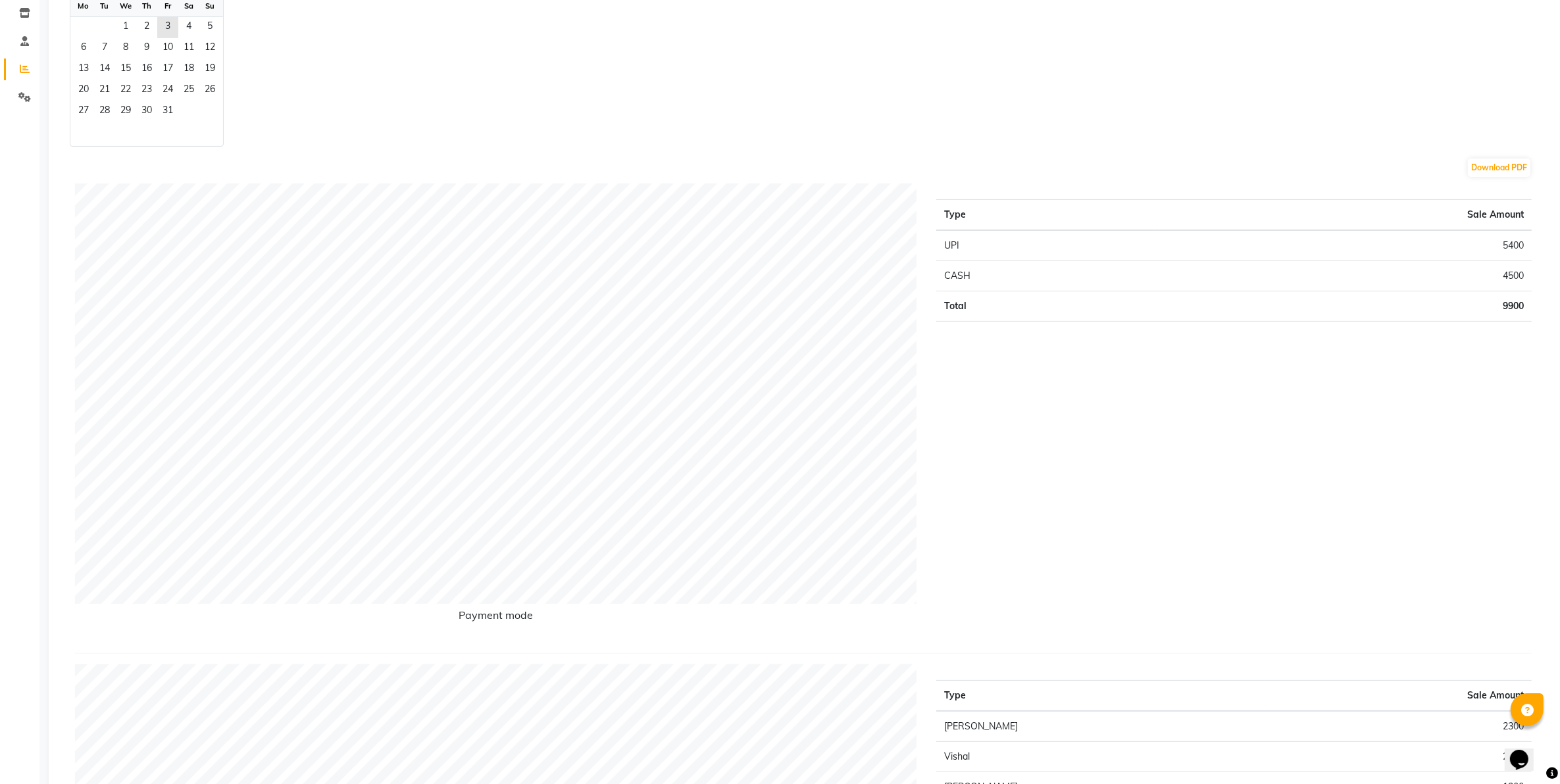
scroll to position [82, 0]
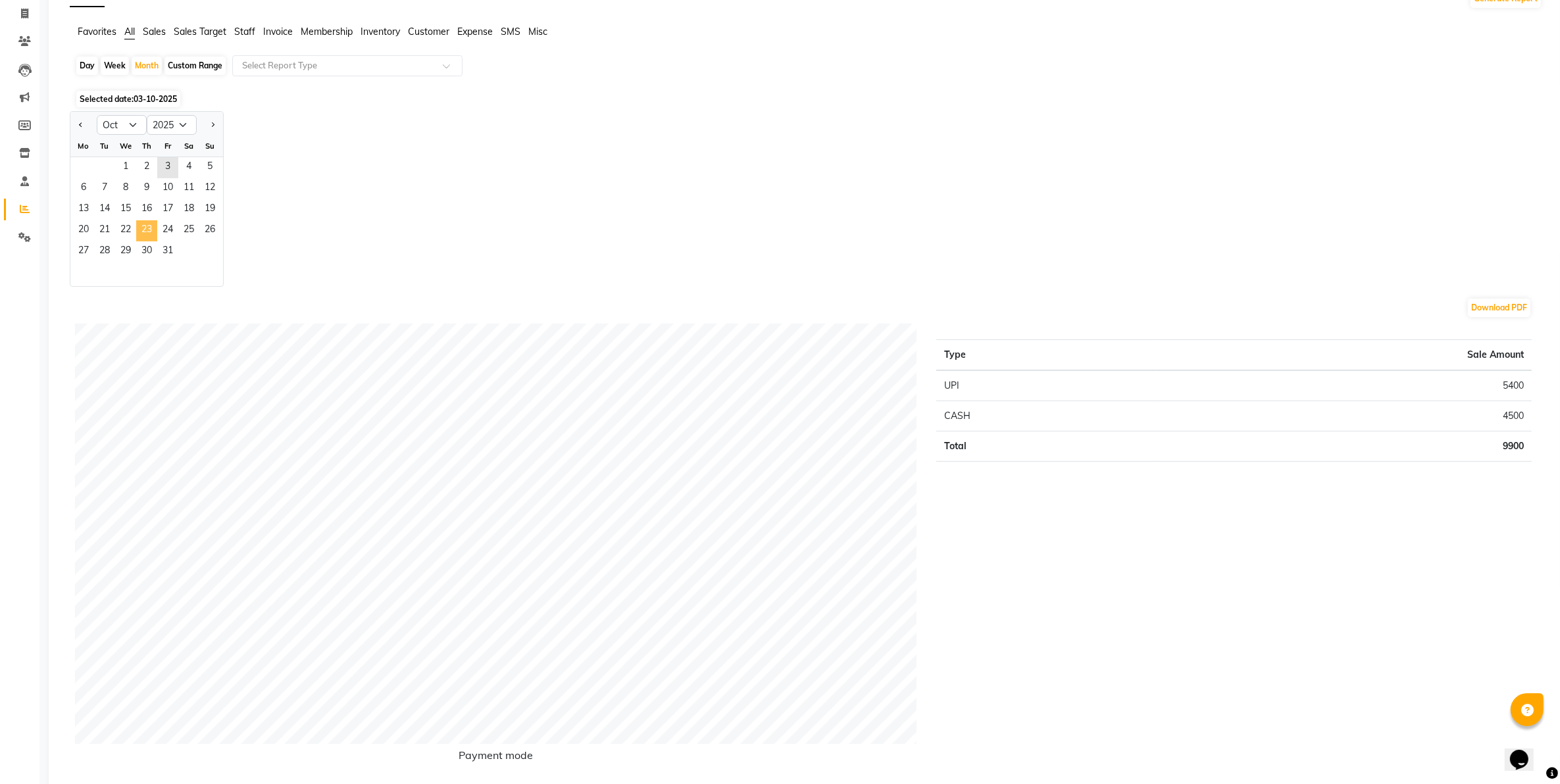
click at [137, 241] on span "23" at bounding box center [147, 231] width 21 height 21
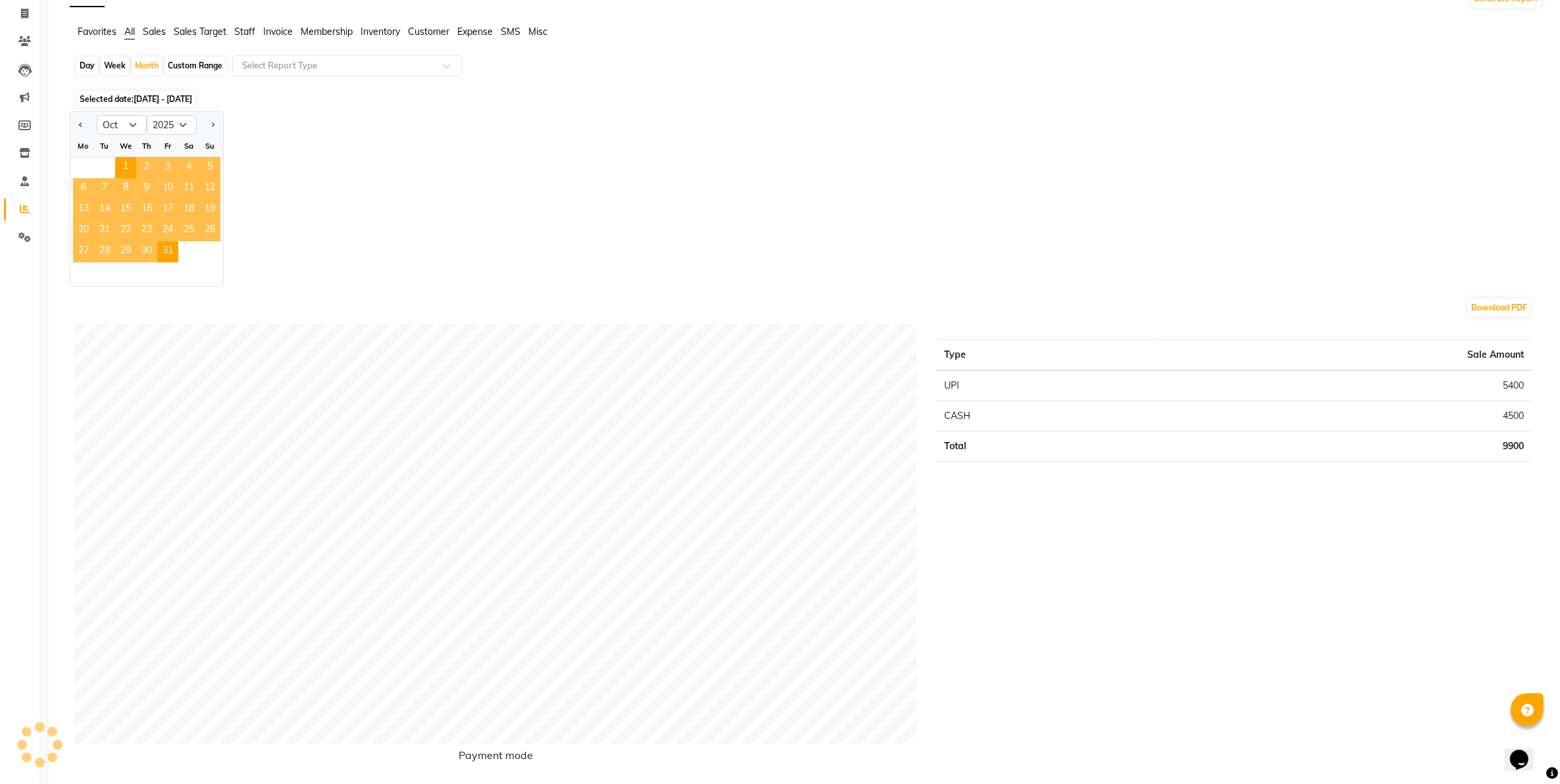
click at [137, 241] on span "23" at bounding box center [147, 231] width 21 height 21
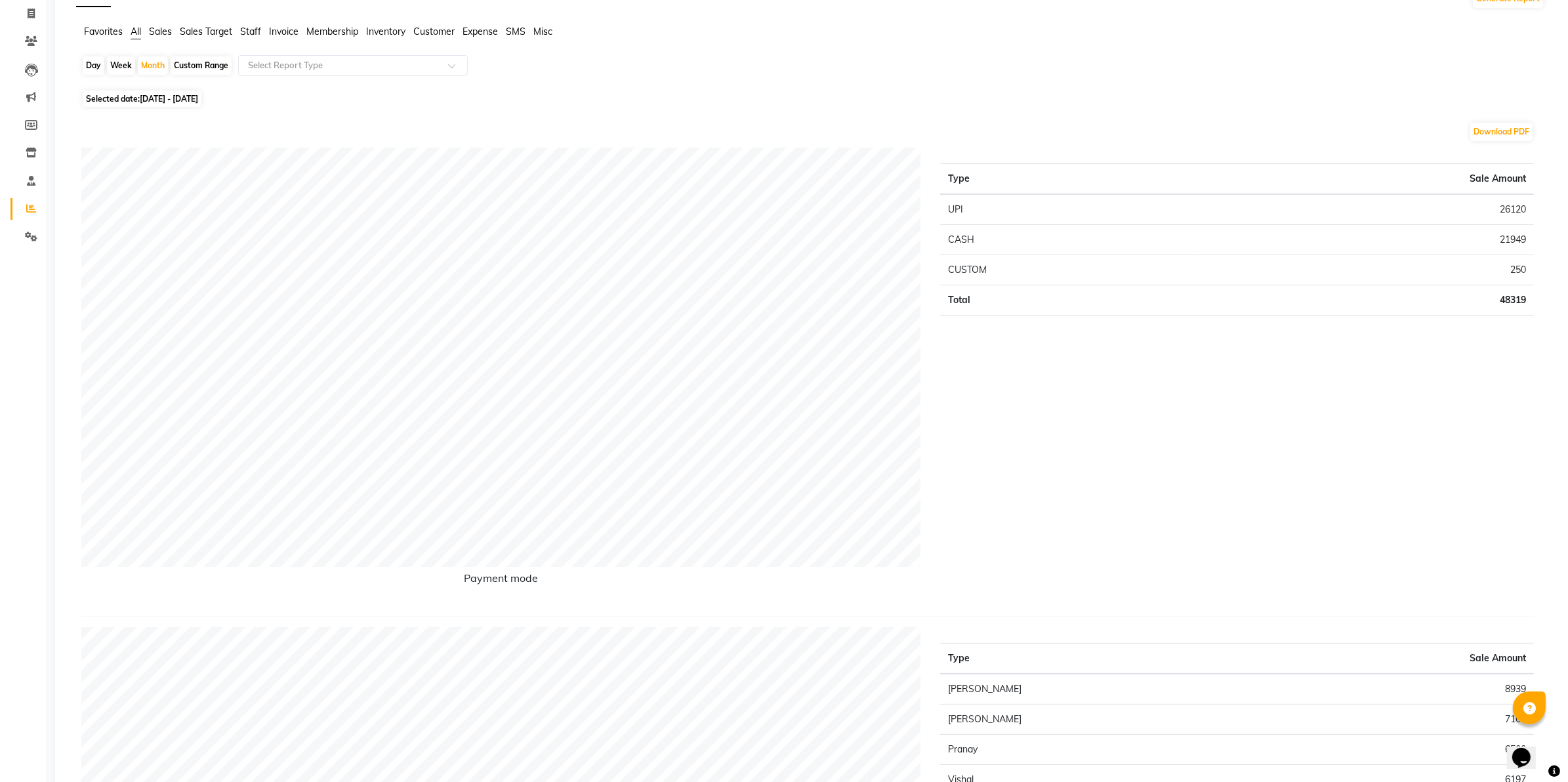
scroll to position [0, 0]
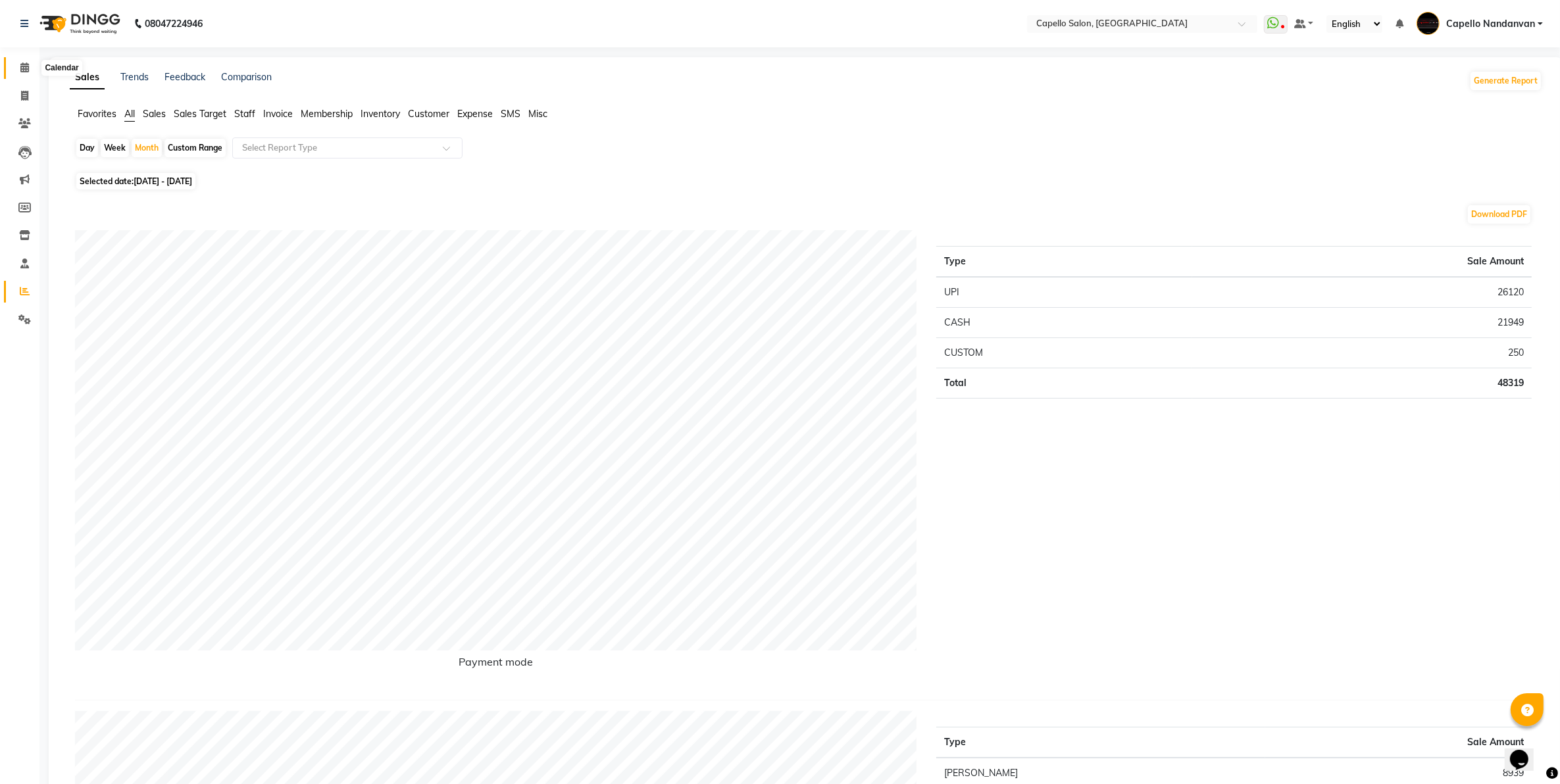
click at [21, 73] on span at bounding box center [24, 68] width 23 height 15
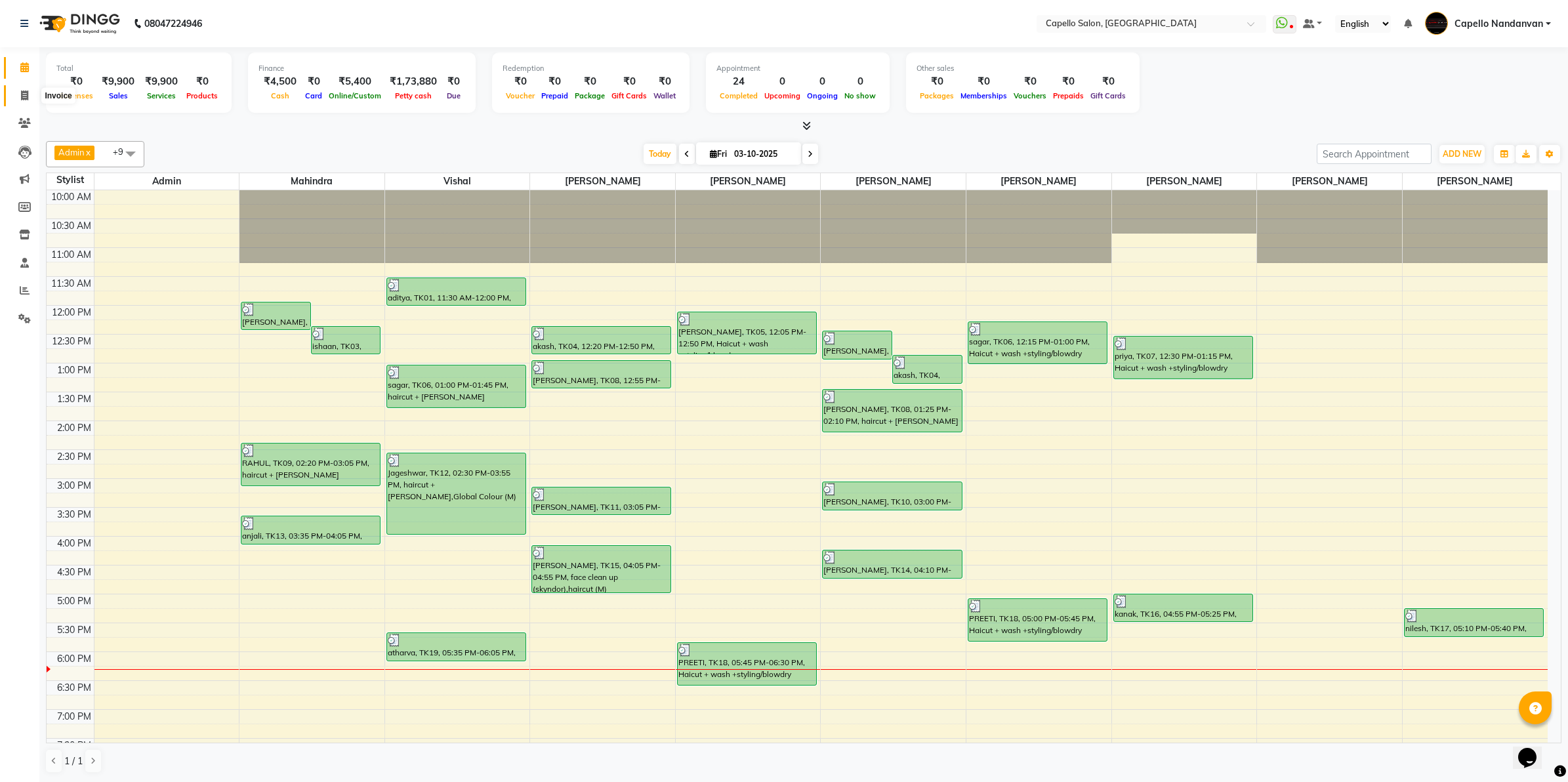
click at [19, 93] on span at bounding box center [24, 96] width 23 height 15
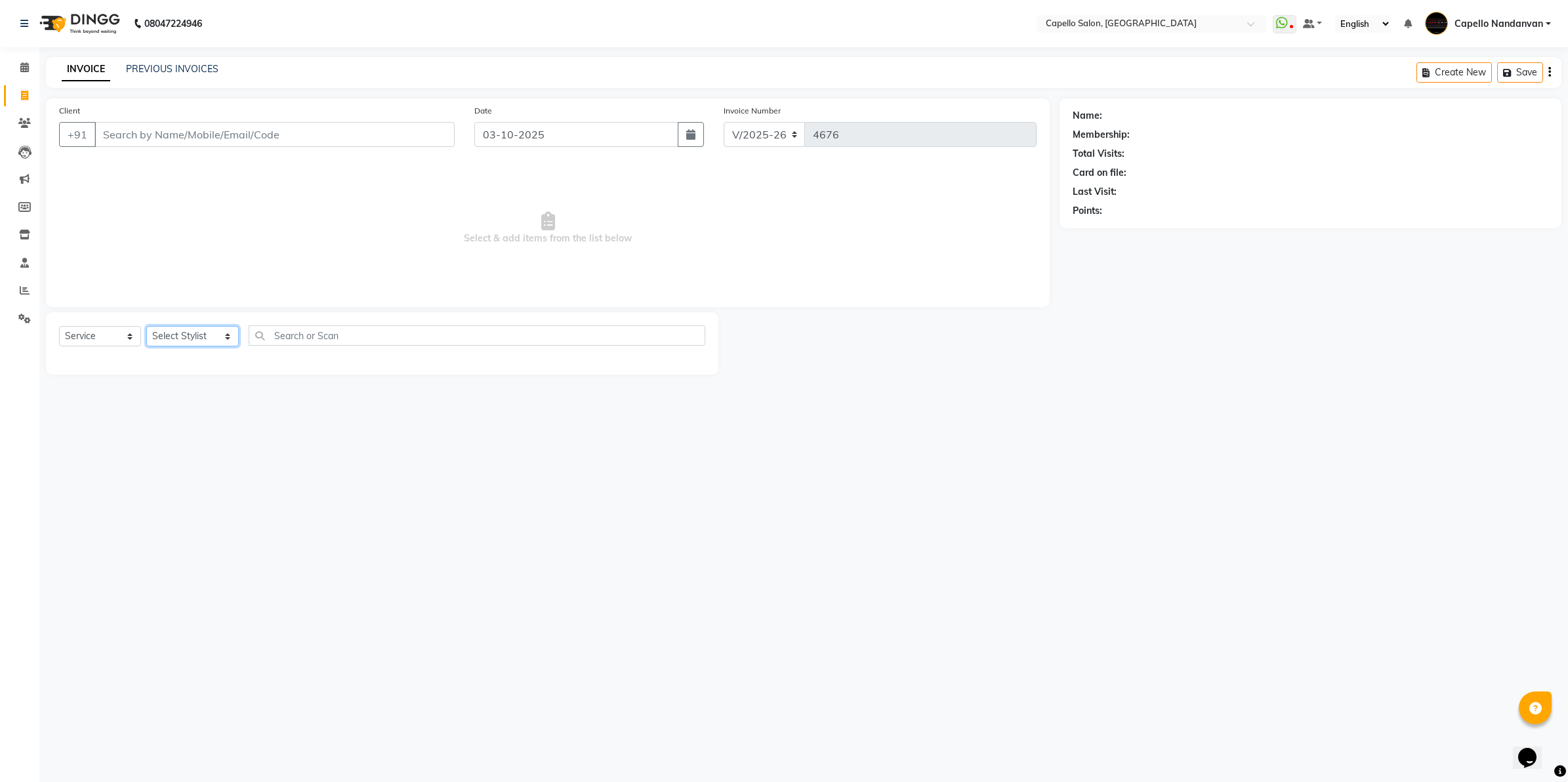
click at [171, 330] on select "Select Stylist Admin ASHIK DHAPODKAR Capello Nandanvan CHETNA SONI Himansu Owne…" at bounding box center [192, 336] width 93 height 20
click at [147, 326] on select "Select Stylist Admin ASHIK DHAPODKAR Capello Nandanvan CHETNA SONI Himansu Owne…" at bounding box center [192, 336] width 93 height 20
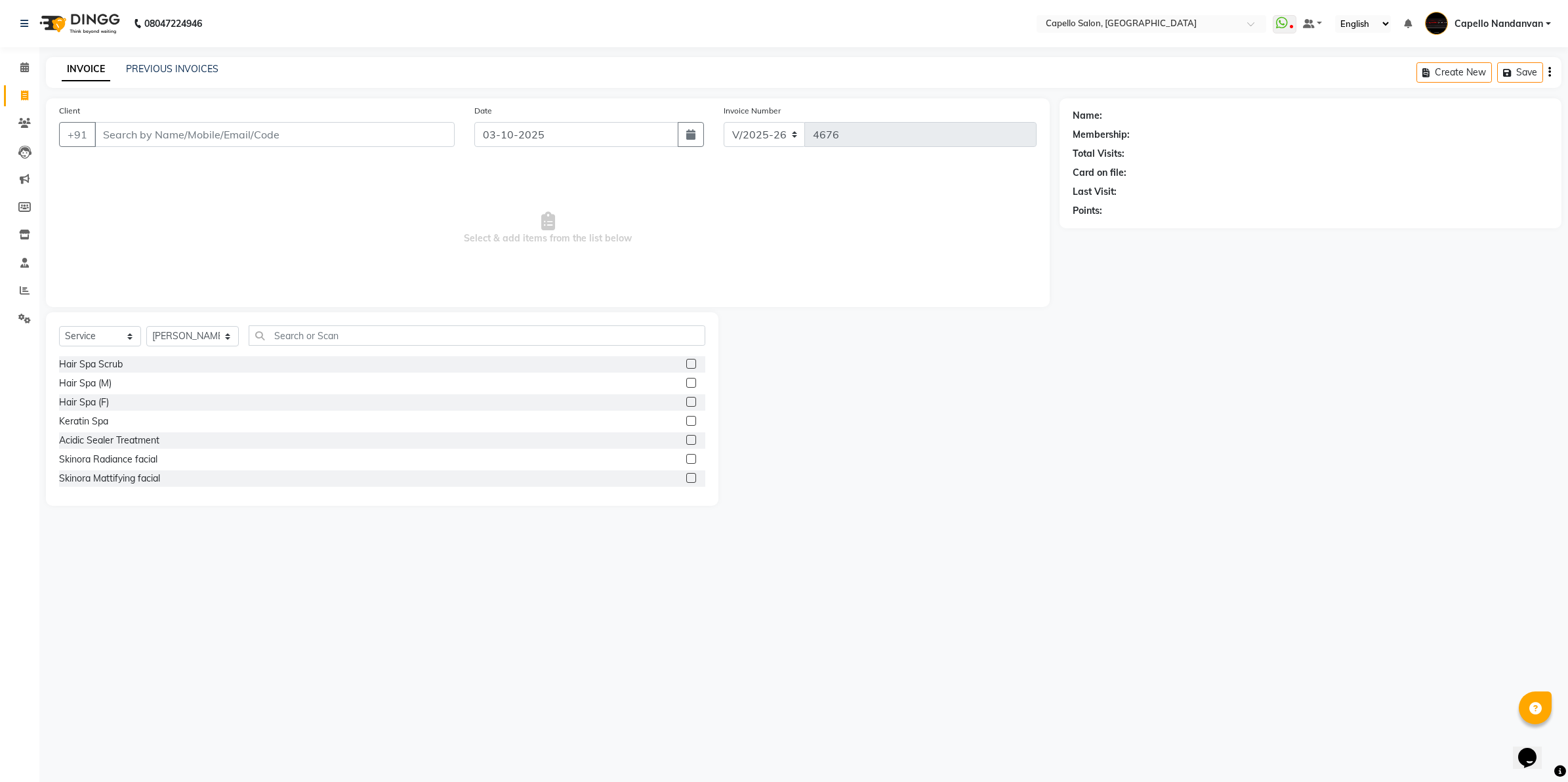
click at [430, 345] on div "Select Service Product Membership Package Voucher Prepaid Gift Card Select Styl…" at bounding box center [382, 341] width 646 height 31
click at [433, 334] on input "text" at bounding box center [477, 335] width 457 height 20
click at [98, 441] on div "haircut (M)" at bounding box center [81, 440] width 44 height 14
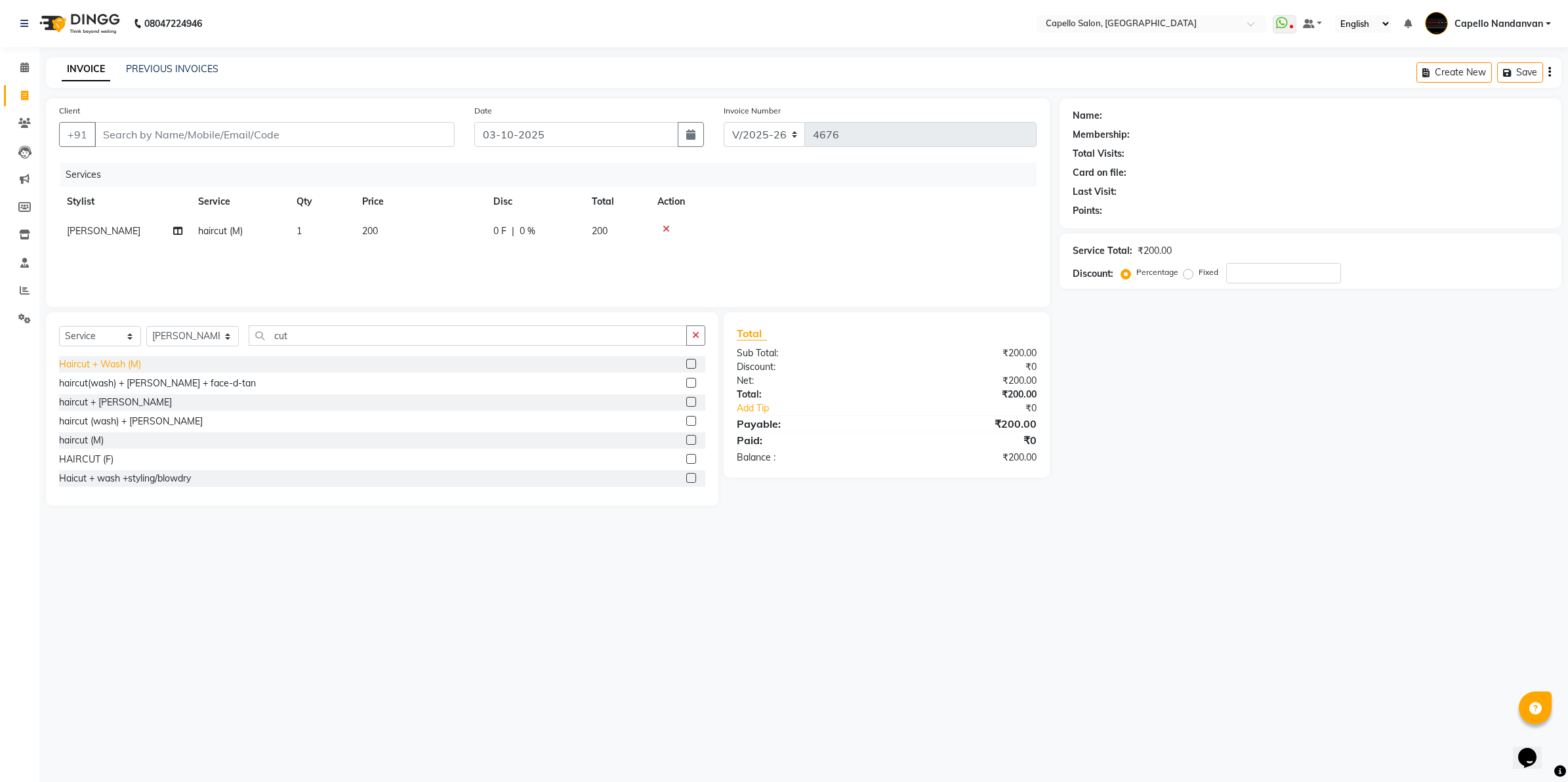
click at [104, 358] on div "Haircut + Wash (M)" at bounding box center [100, 364] width 82 height 14
click at [664, 226] on icon at bounding box center [666, 229] width 7 height 9
click at [286, 129] on input "Client" at bounding box center [274, 134] width 360 height 25
click at [304, 142] on input "Client" at bounding box center [274, 134] width 360 height 25
click at [290, 128] on input "Client" at bounding box center [274, 134] width 360 height 25
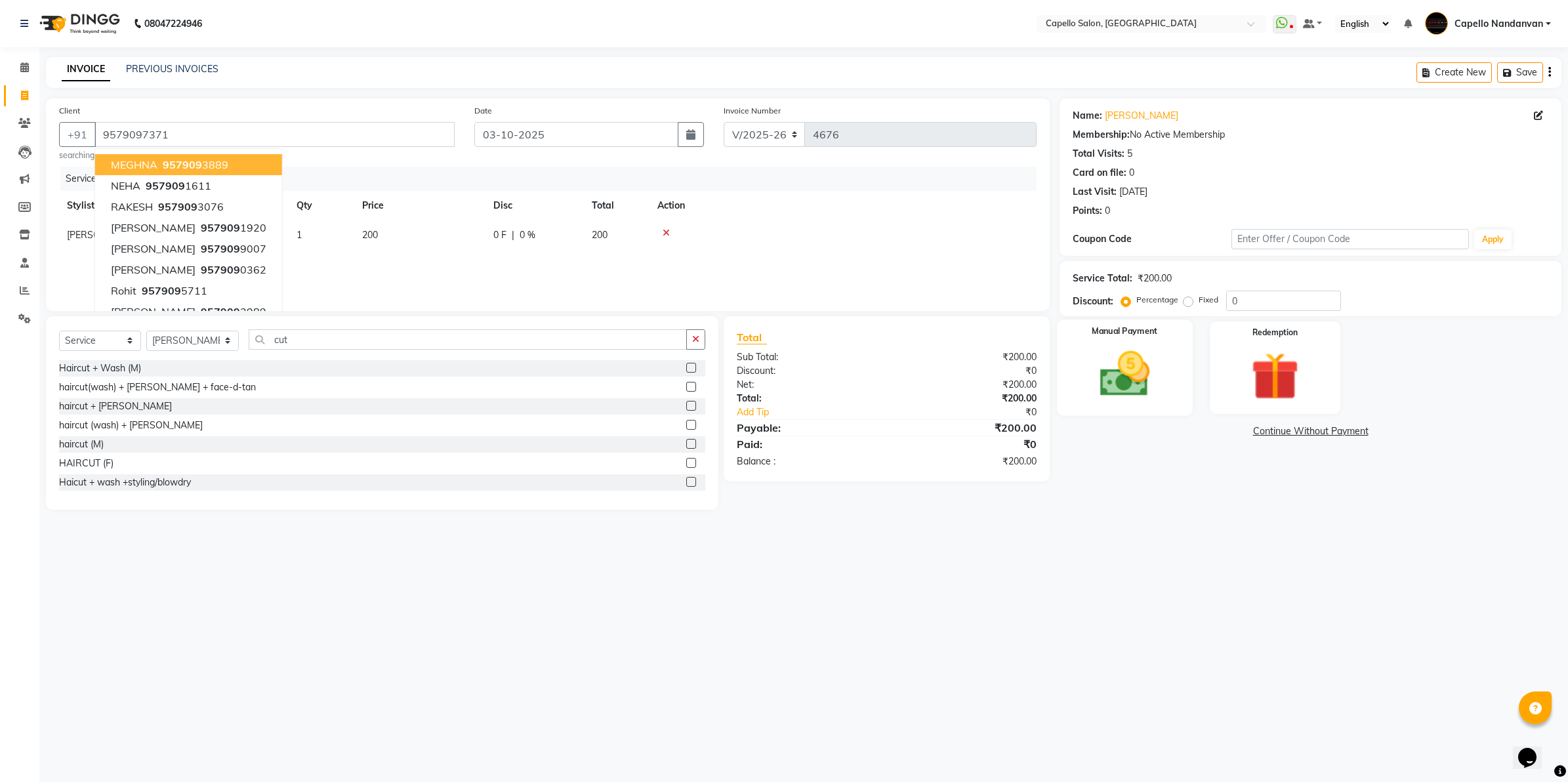
click at [1145, 371] on img at bounding box center [1124, 374] width 81 height 58
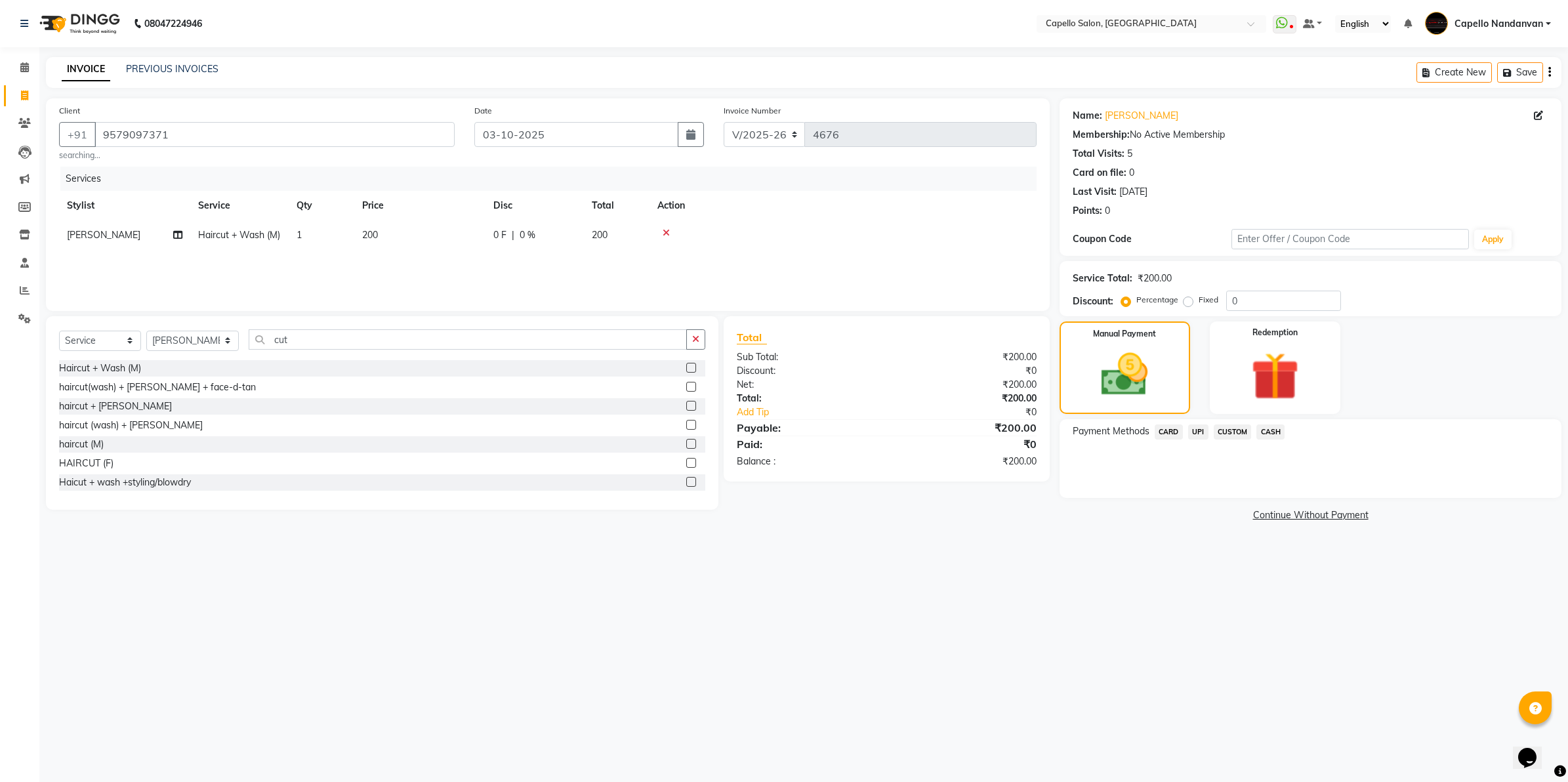
click at [1198, 424] on span "UPI" at bounding box center [1198, 432] width 20 height 15
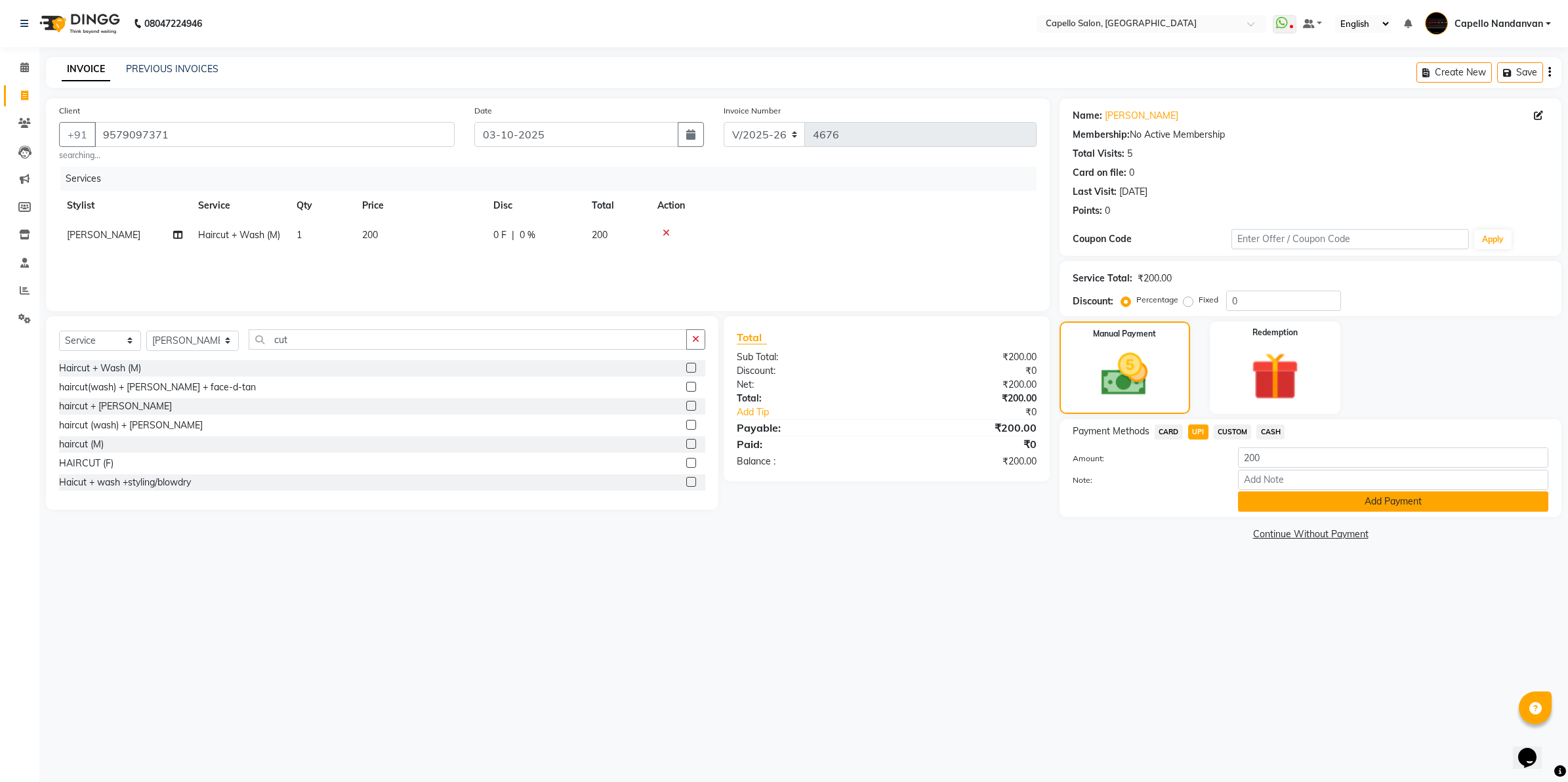
click at [1345, 494] on button "Add Payment" at bounding box center [1392, 501] width 310 height 20
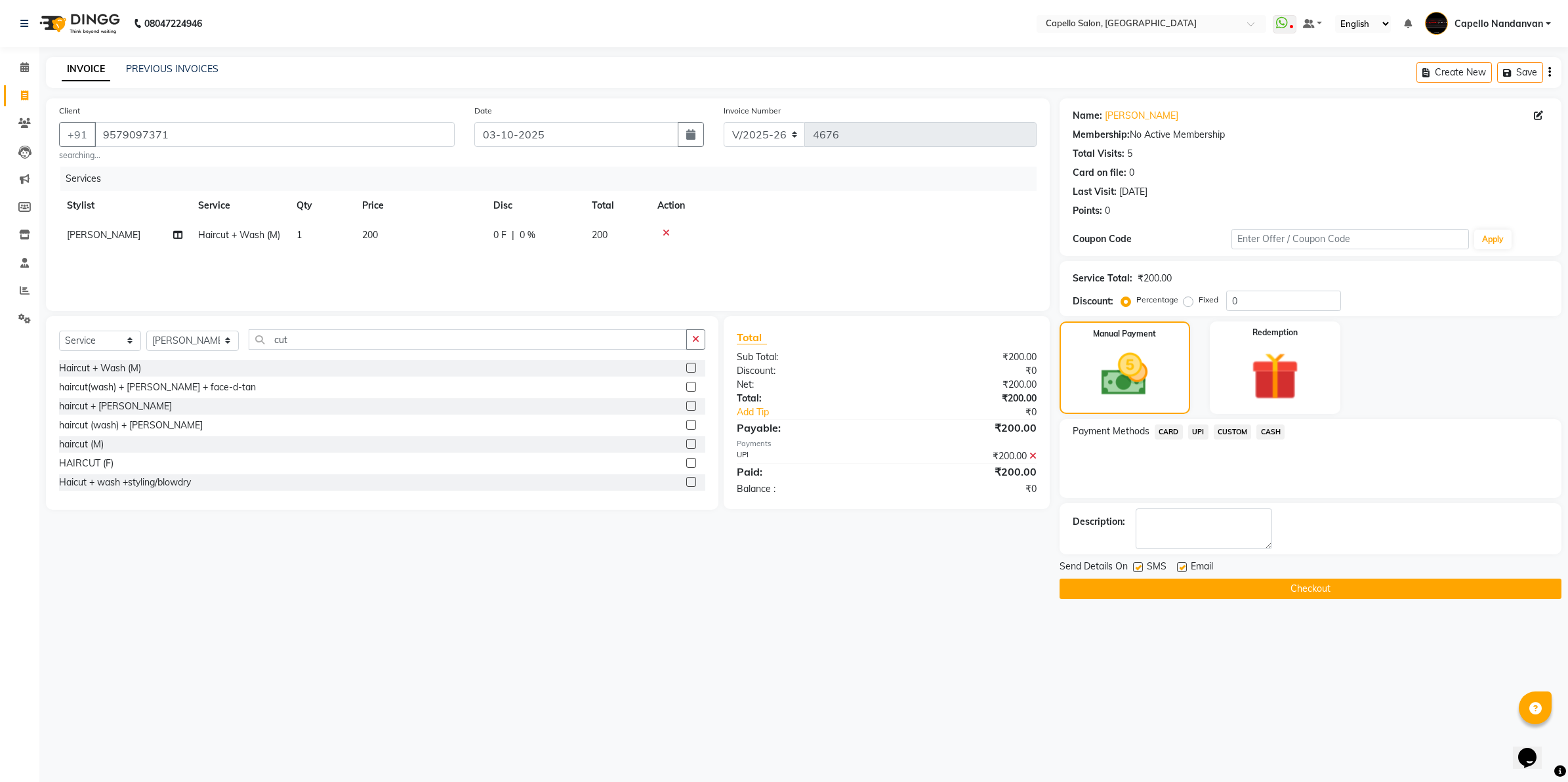
click at [1372, 587] on button "Checkout" at bounding box center [1309, 588] width 502 height 20
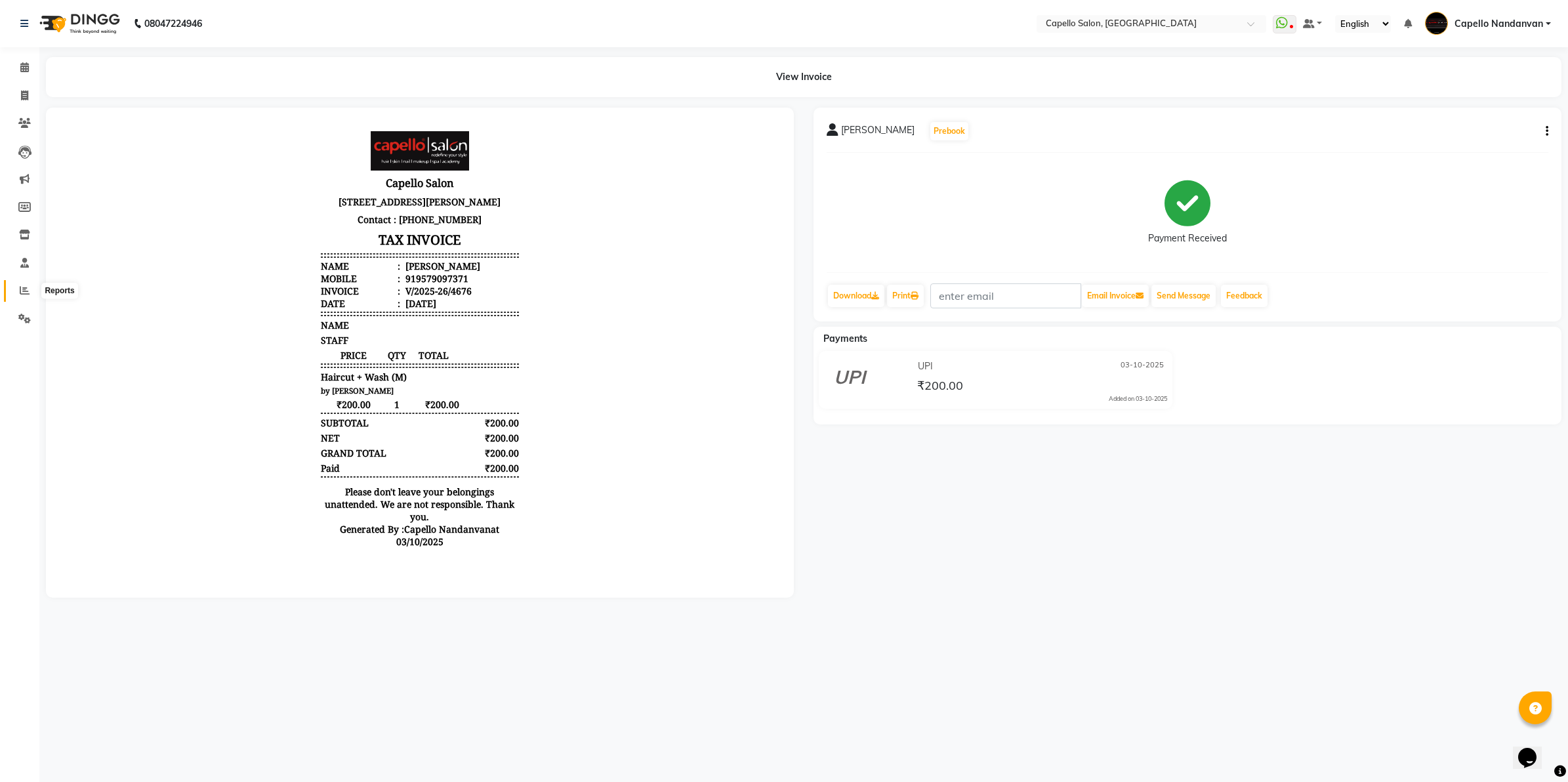
click at [20, 290] on icon at bounding box center [24, 290] width 10 height 10
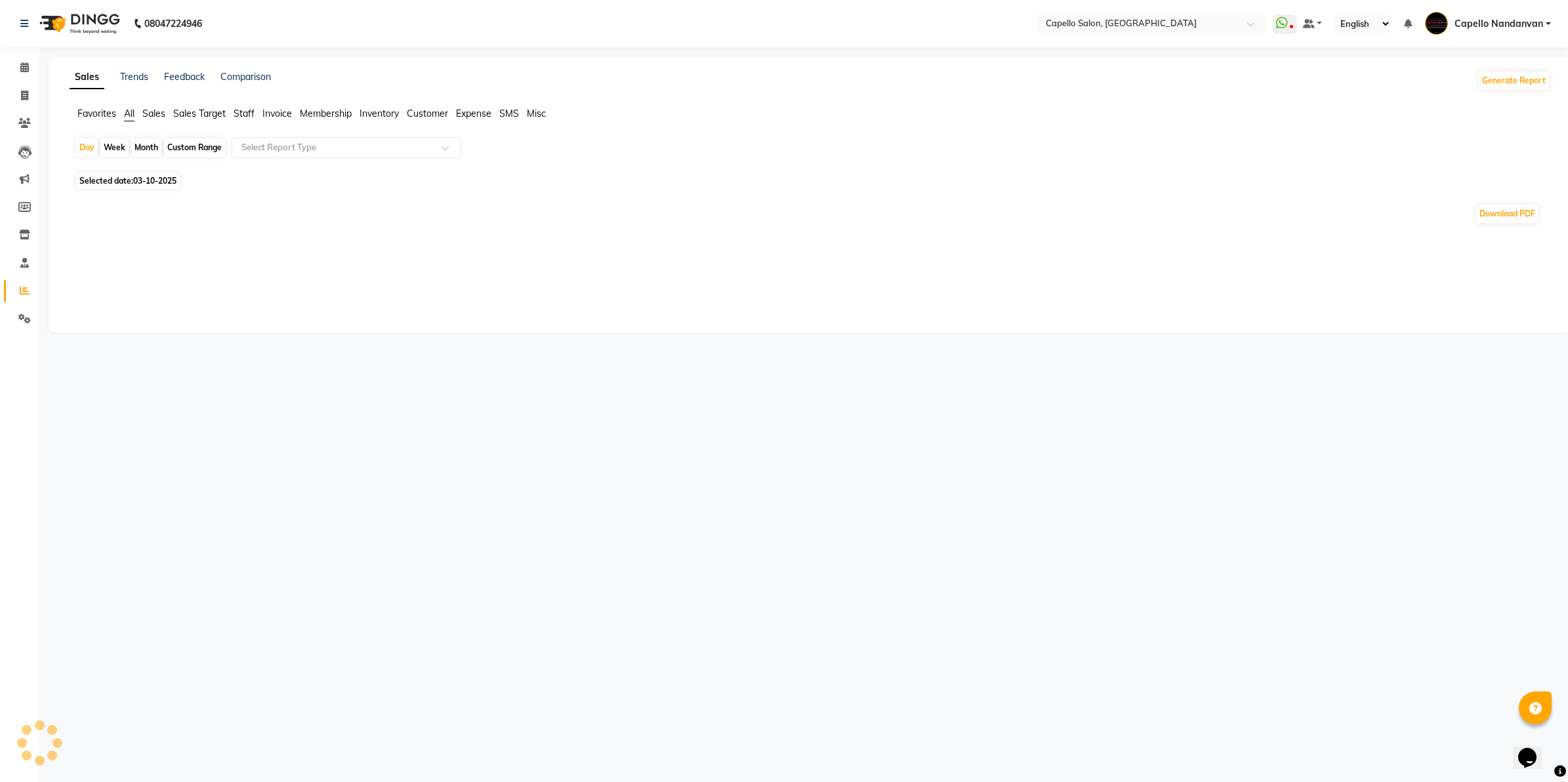
click at [142, 145] on div "Month" at bounding box center [146, 147] width 30 height 19
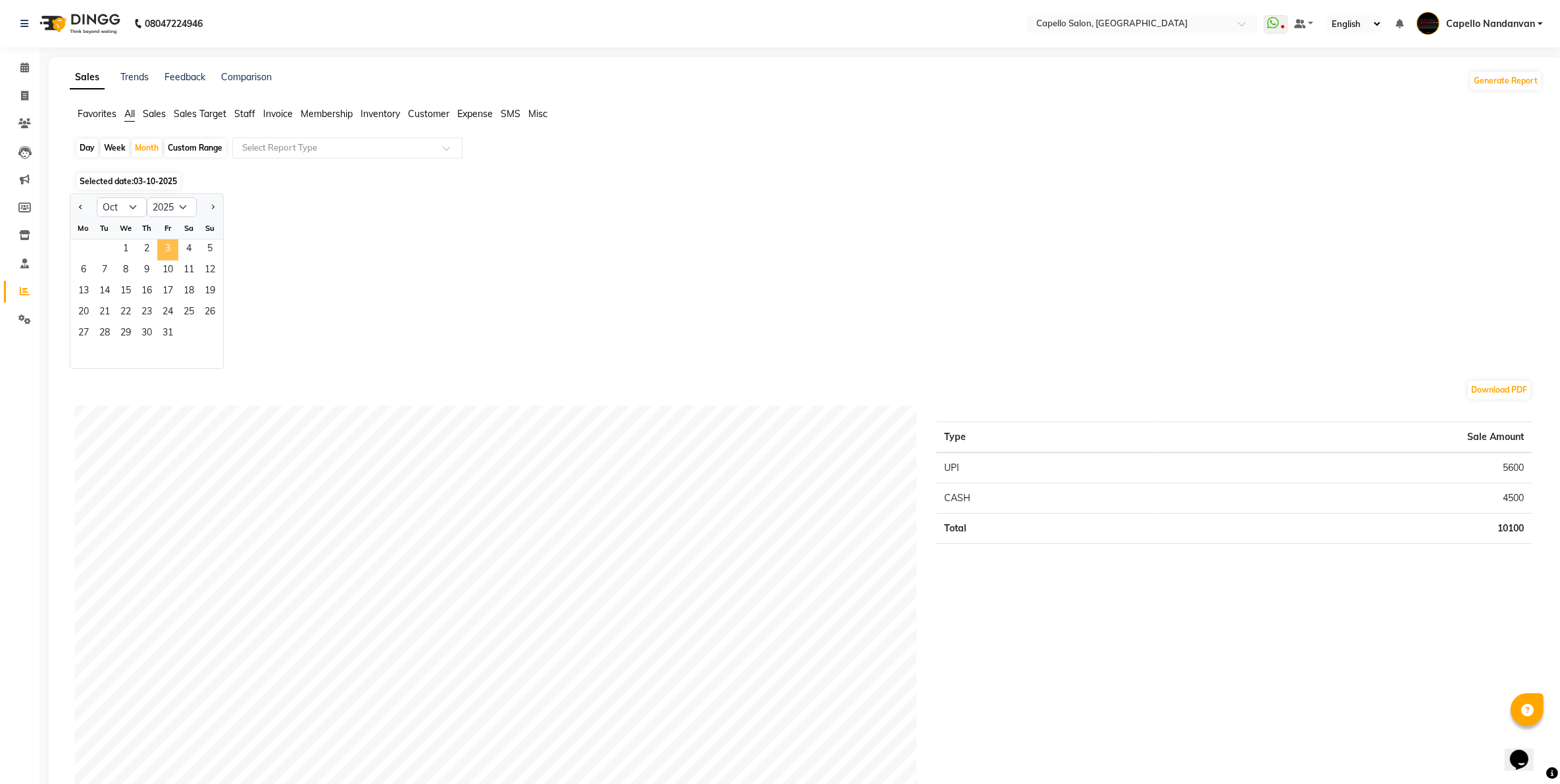
click at [168, 248] on span "3" at bounding box center [168, 249] width 21 height 21
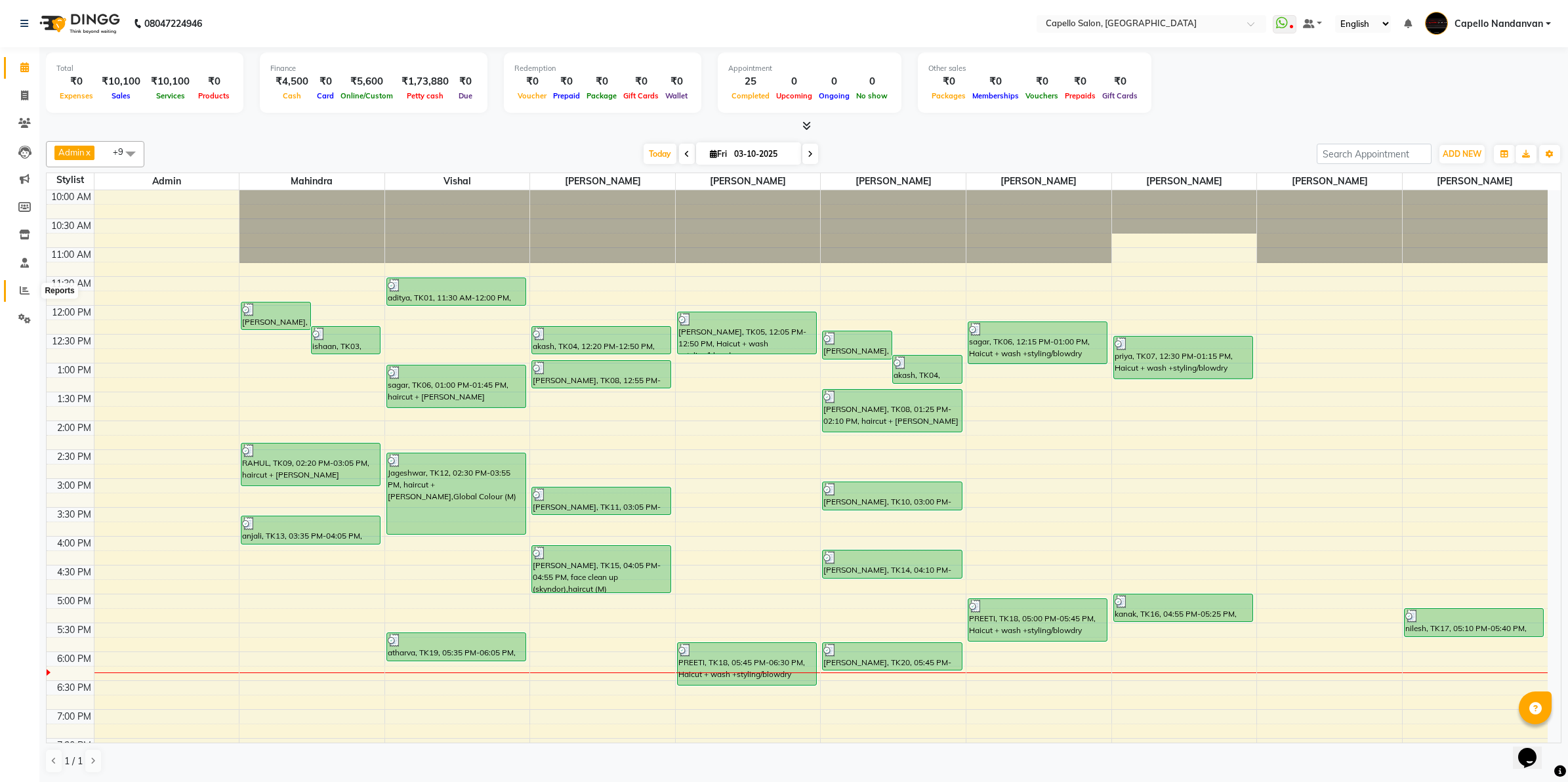
click at [20, 291] on icon at bounding box center [24, 290] width 10 height 10
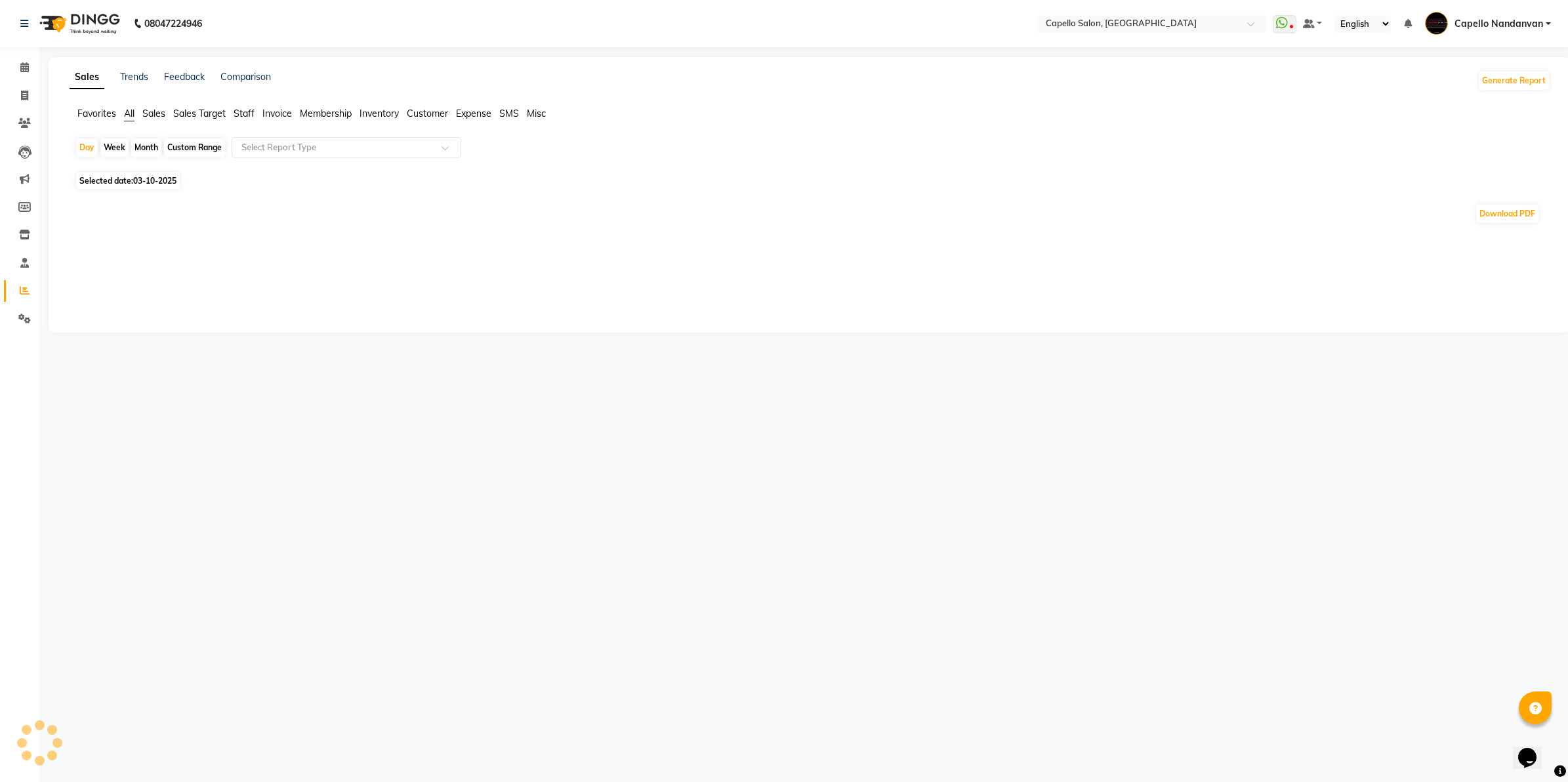
click at [147, 153] on div "Month" at bounding box center [146, 147] width 30 height 19
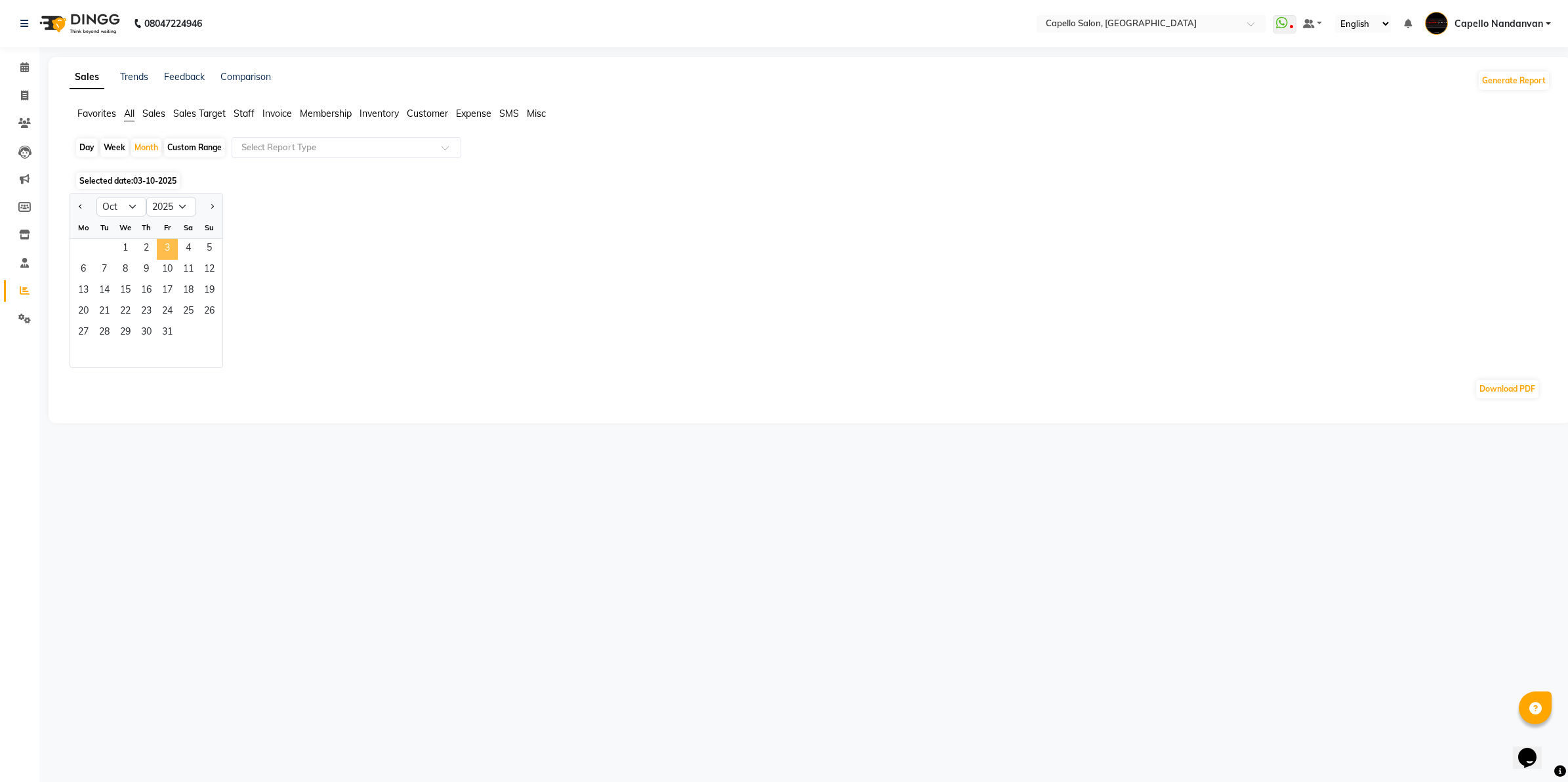
click at [168, 251] on span "3" at bounding box center [168, 249] width 21 height 21
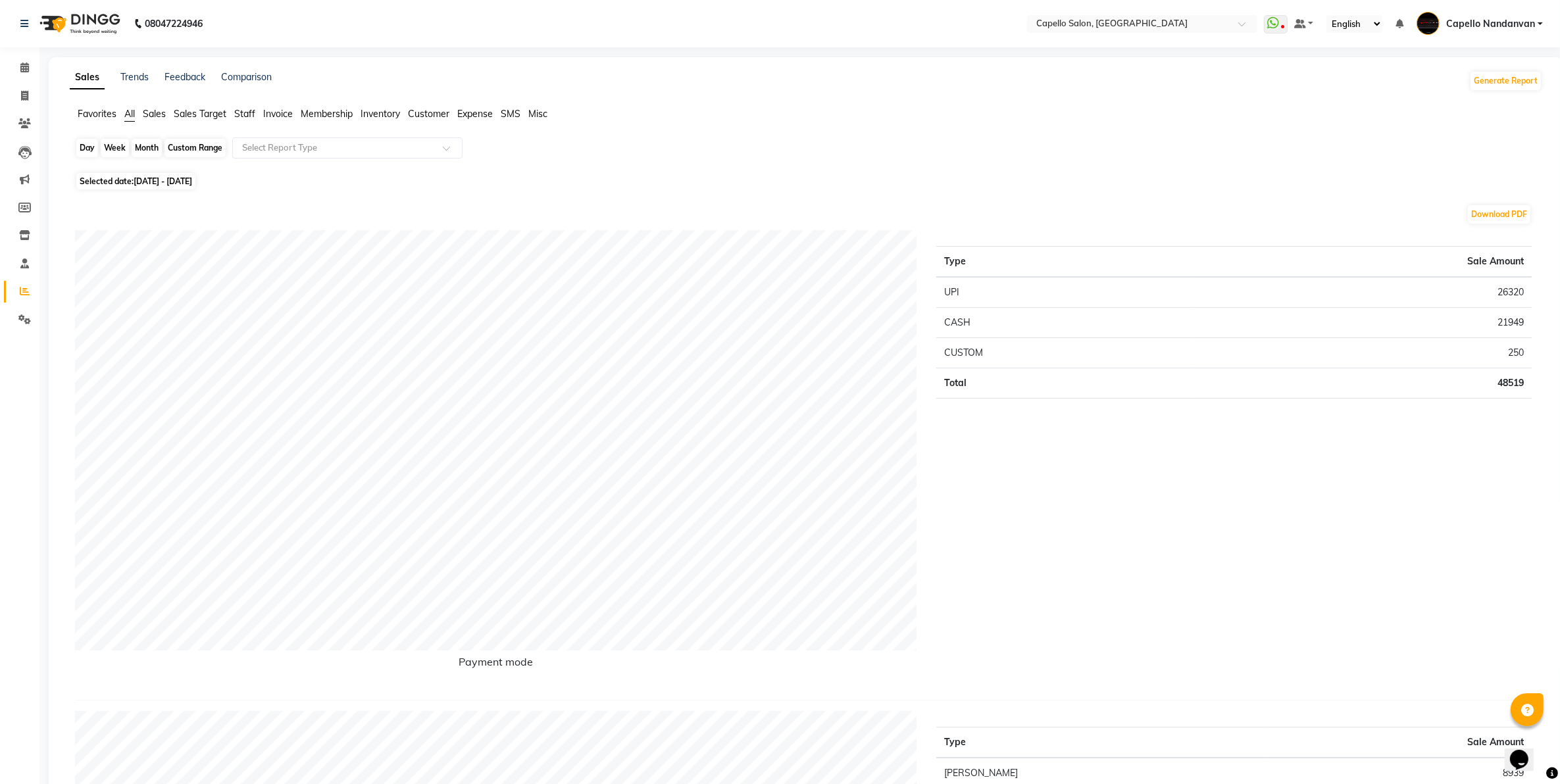
click at [140, 149] on div "Month" at bounding box center [146, 148] width 30 height 19
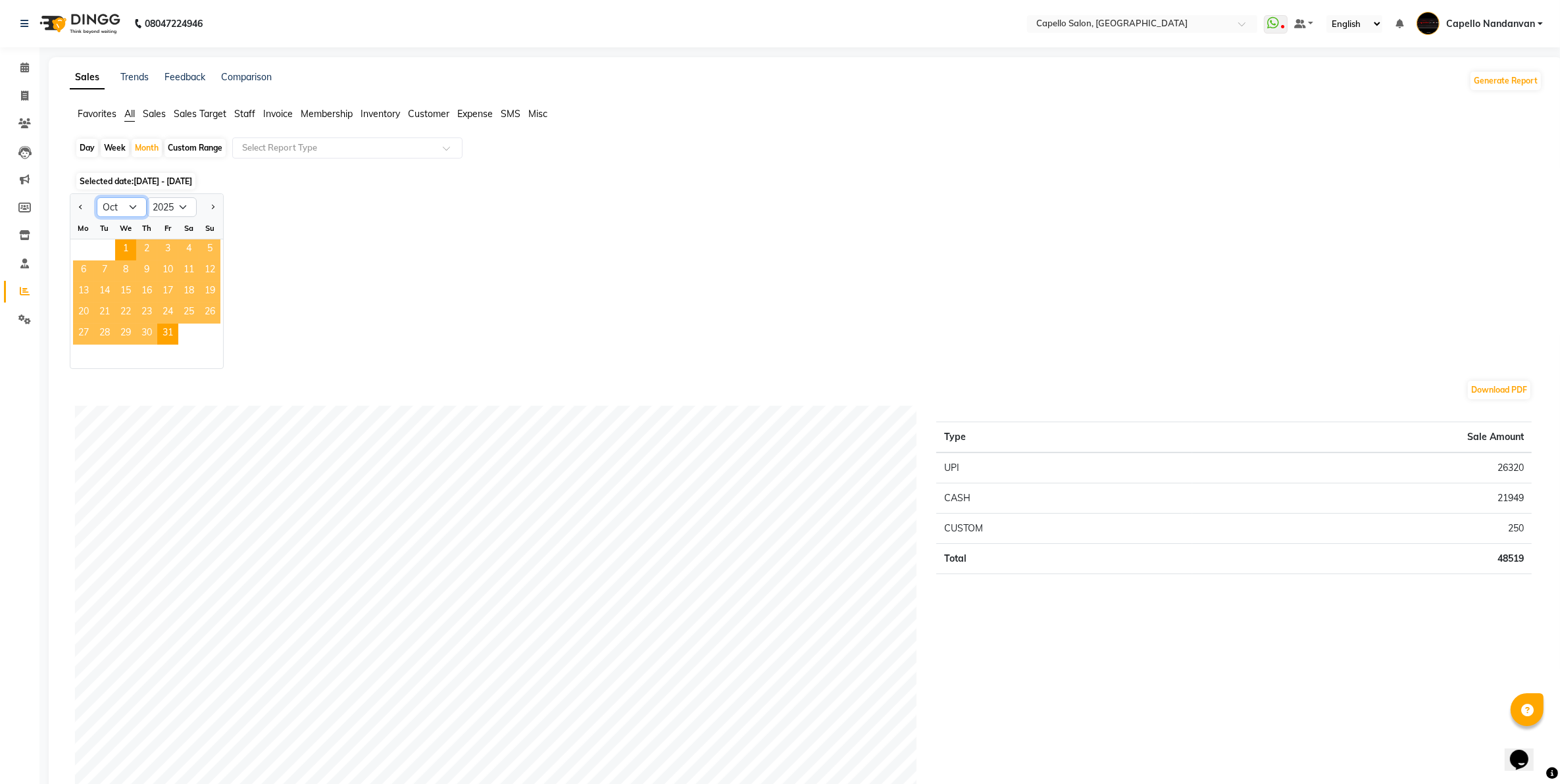
click at [126, 208] on select "Jan Feb Mar Apr May Jun Jul Aug Sep Oct Nov Dec" at bounding box center [122, 207] width 50 height 19
click at [97, 198] on select "Jan Feb Mar Apr May Jun Jul Aug Sep Oct Nov Dec" at bounding box center [122, 207] width 50 height 19
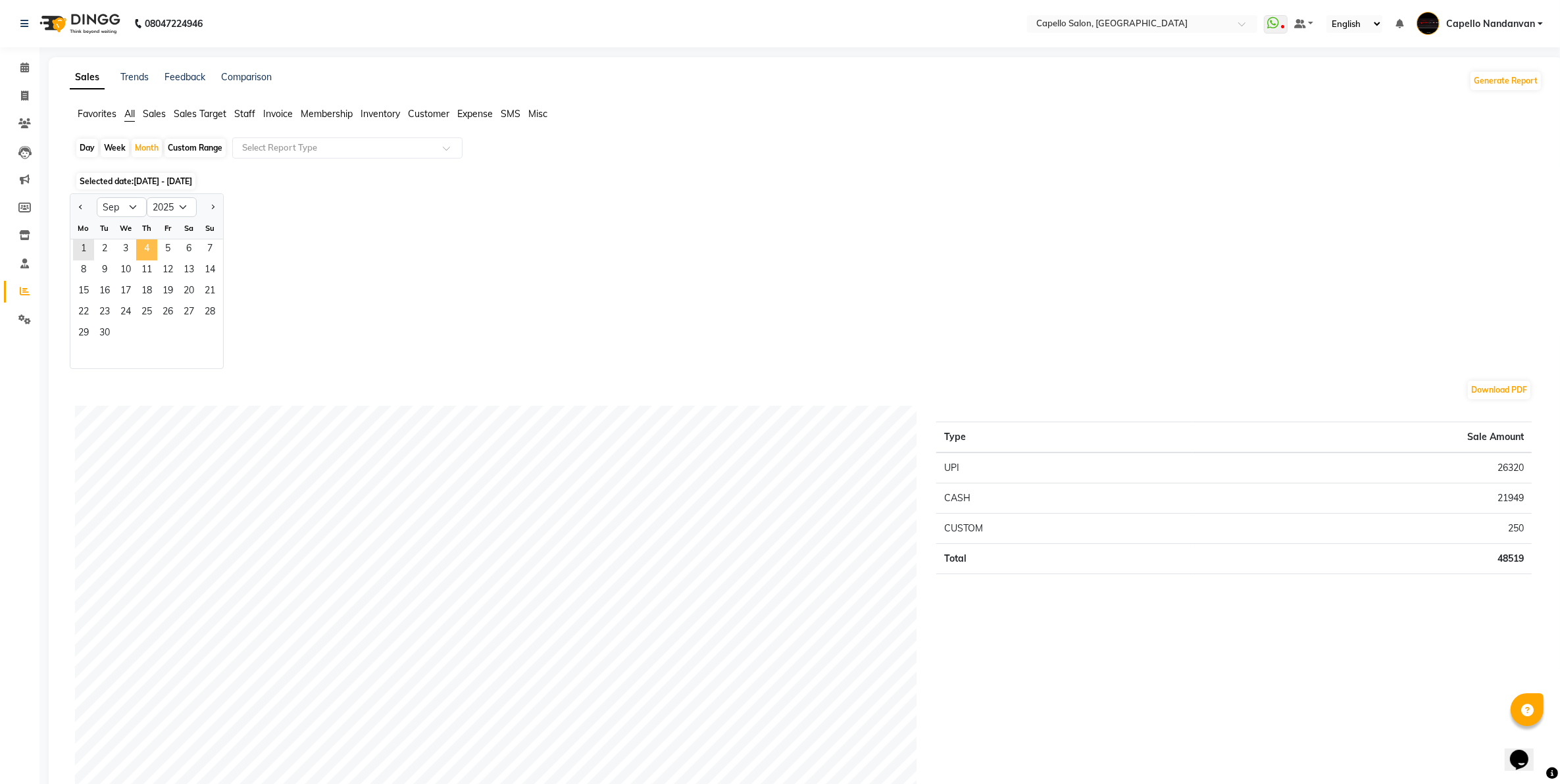
click at [152, 244] on span "4" at bounding box center [147, 249] width 21 height 21
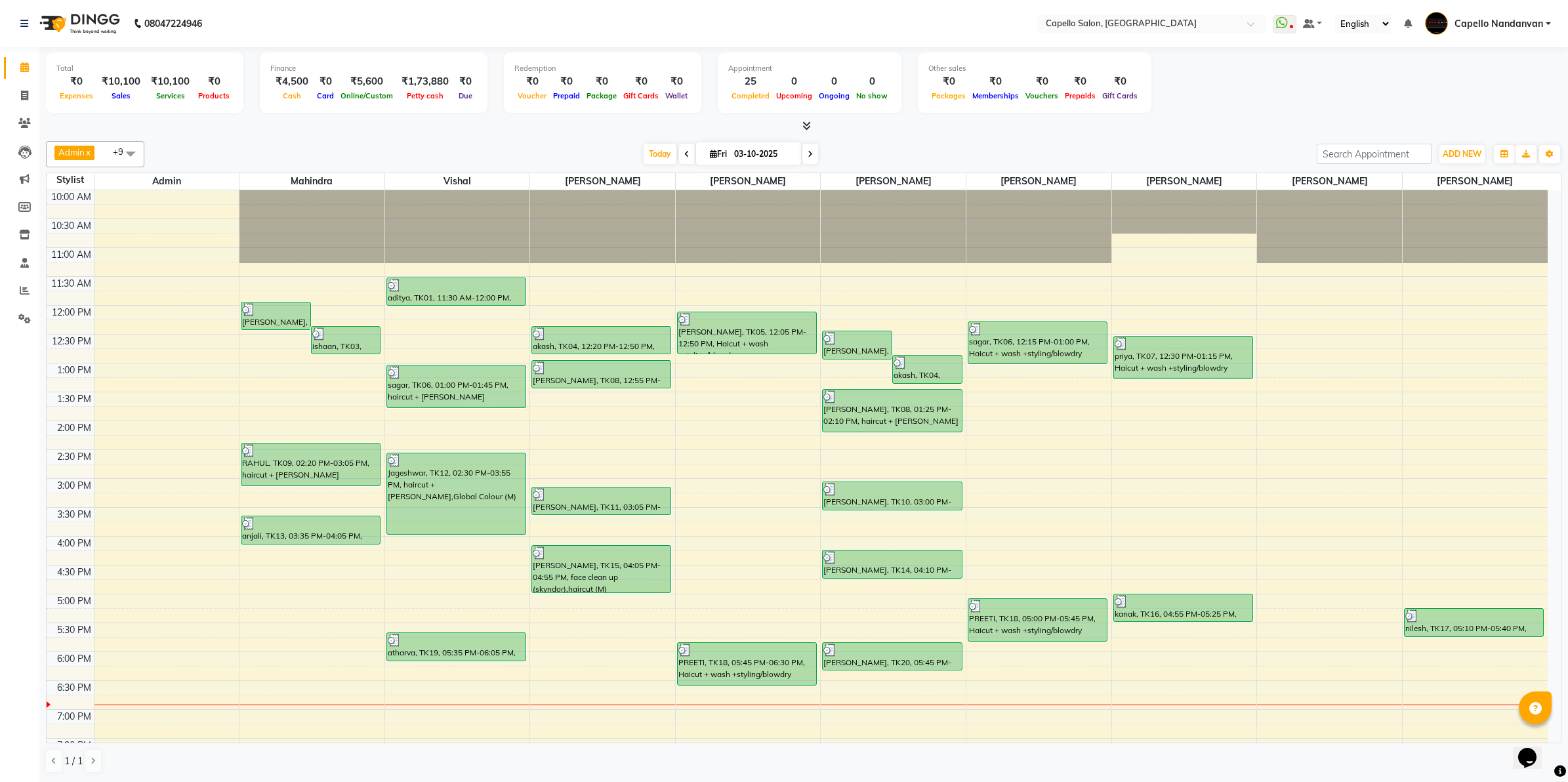
click at [1165, 149] on div "Today Fri 03-10-2025" at bounding box center [730, 154] width 1159 height 19
click at [28, 228] on span at bounding box center [24, 235] width 23 height 15
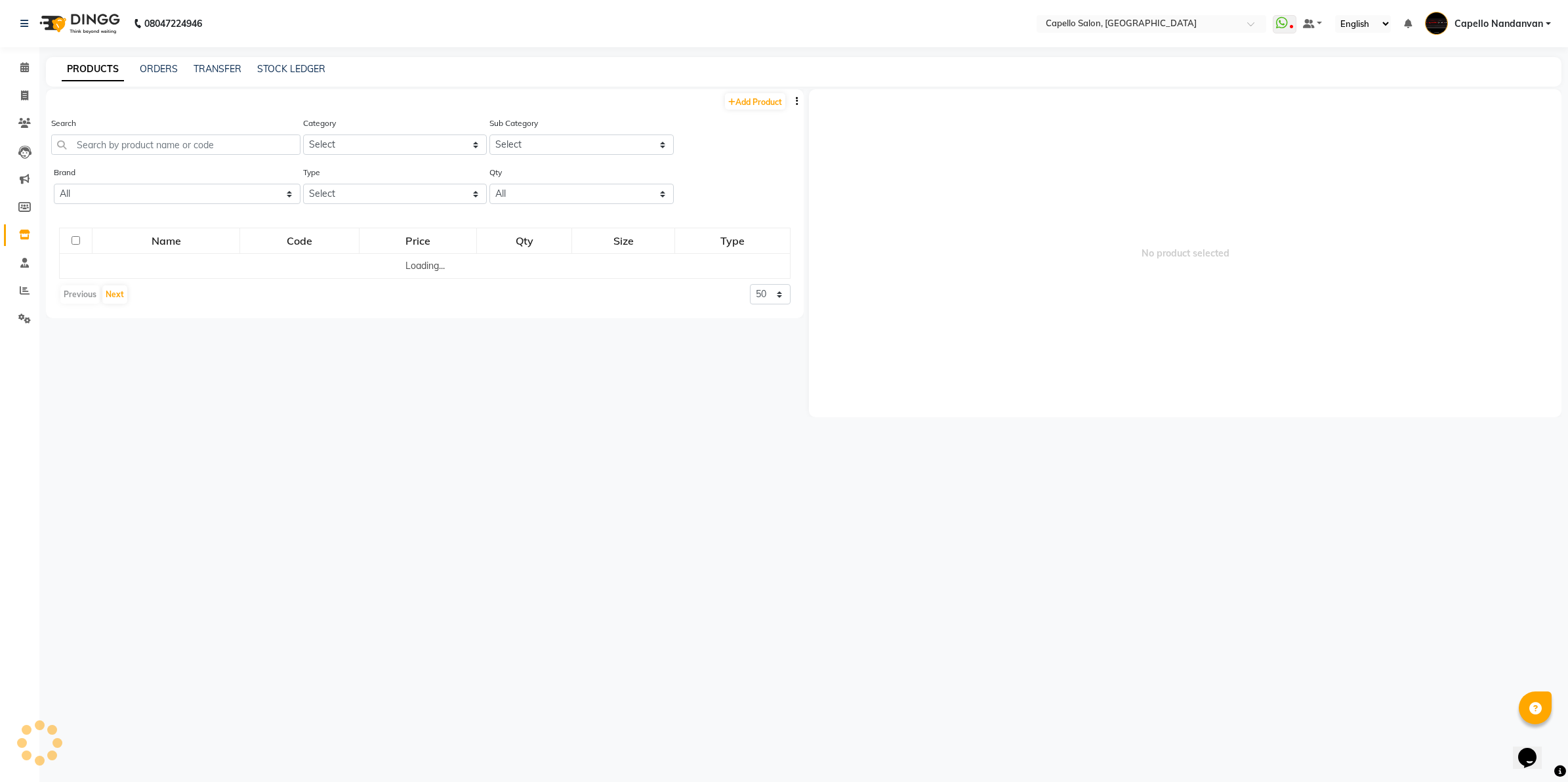
click at [180, 132] on div "Search" at bounding box center [176, 135] width 250 height 39
click at [179, 136] on input "text" at bounding box center [175, 144] width 247 height 20
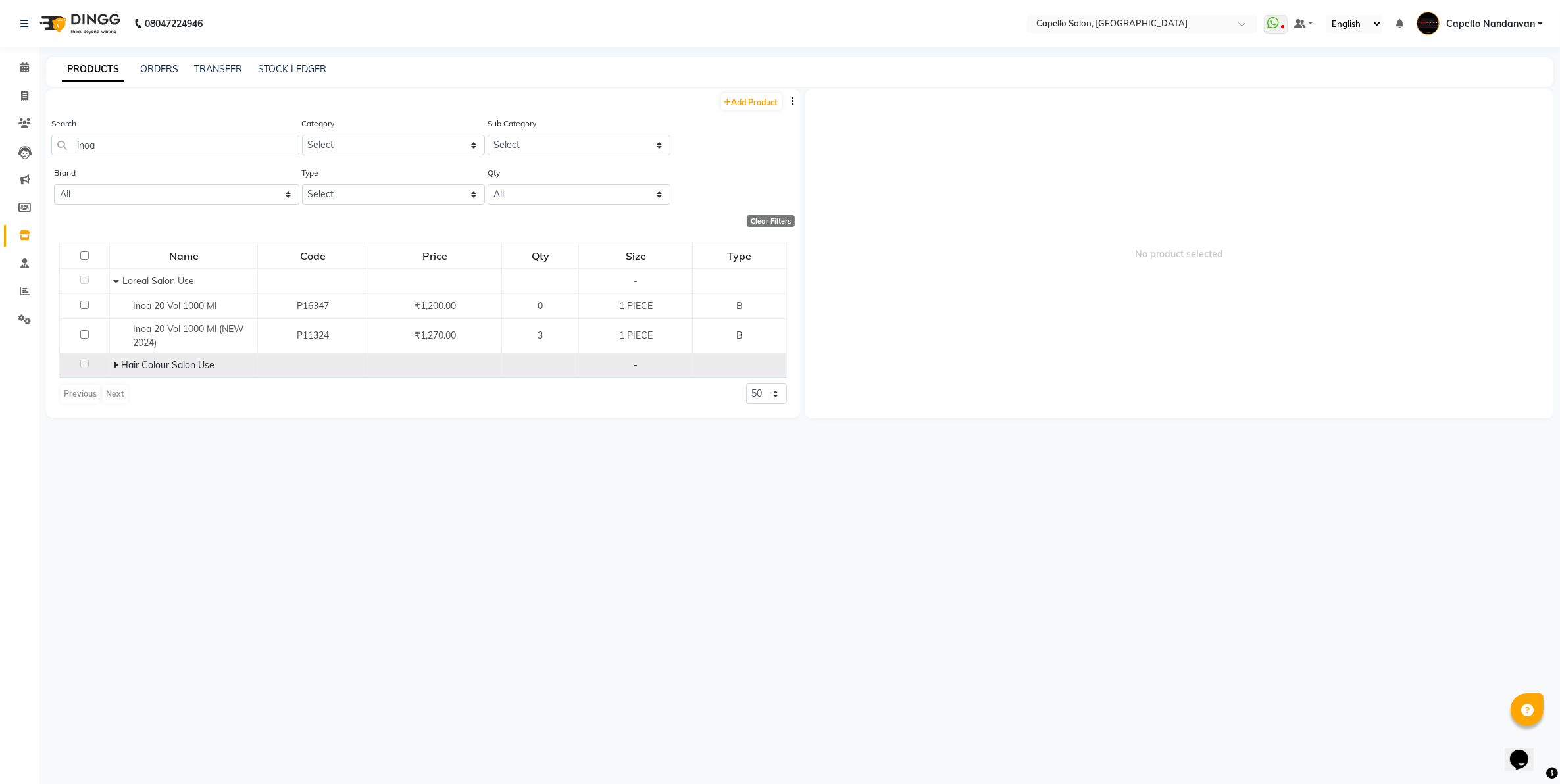
click at [113, 362] on icon at bounding box center [116, 364] width 5 height 9
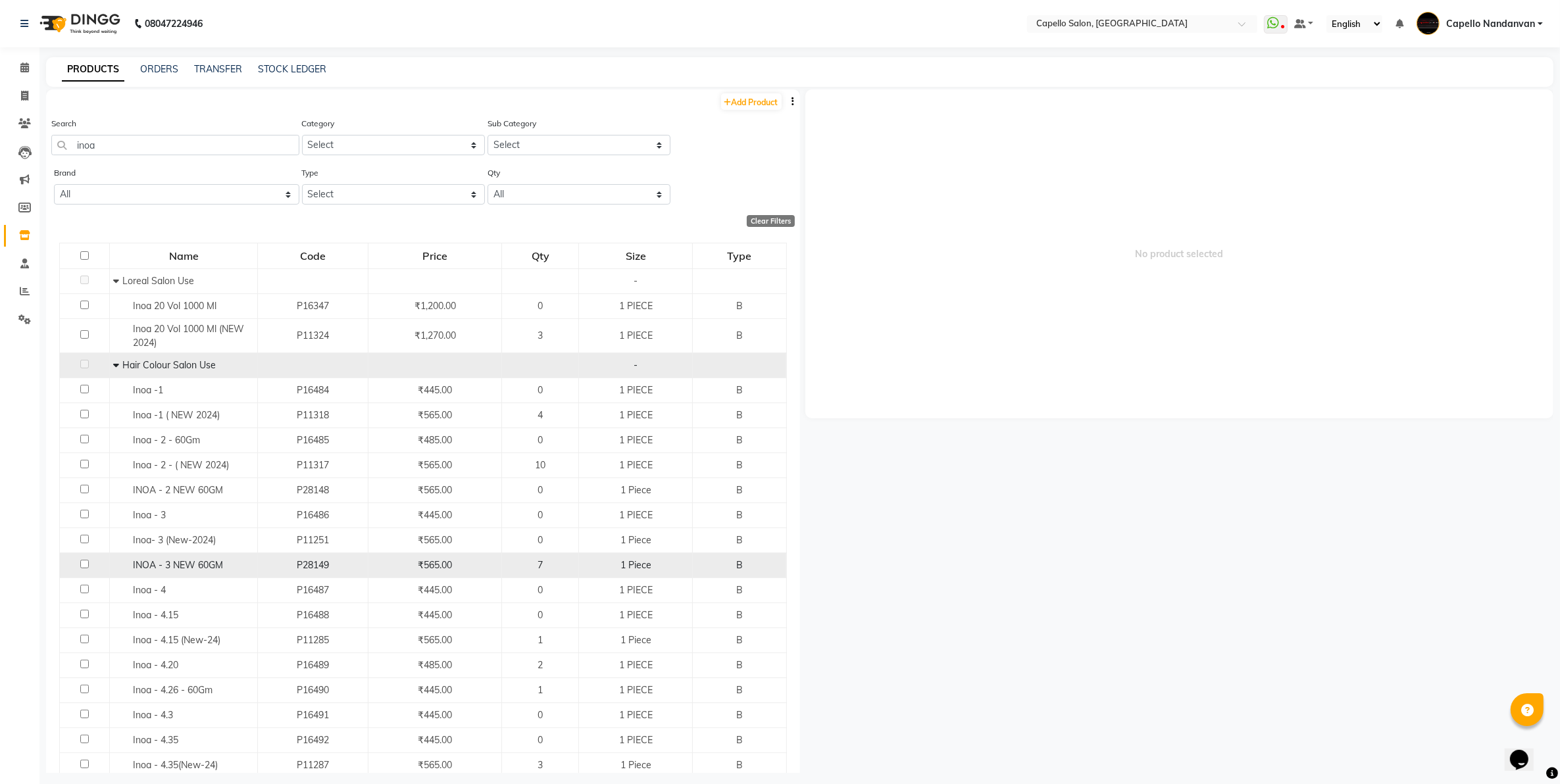
click at [234, 567] on div "INOA - 3 NEW 60GM" at bounding box center [183, 565] width 141 height 14
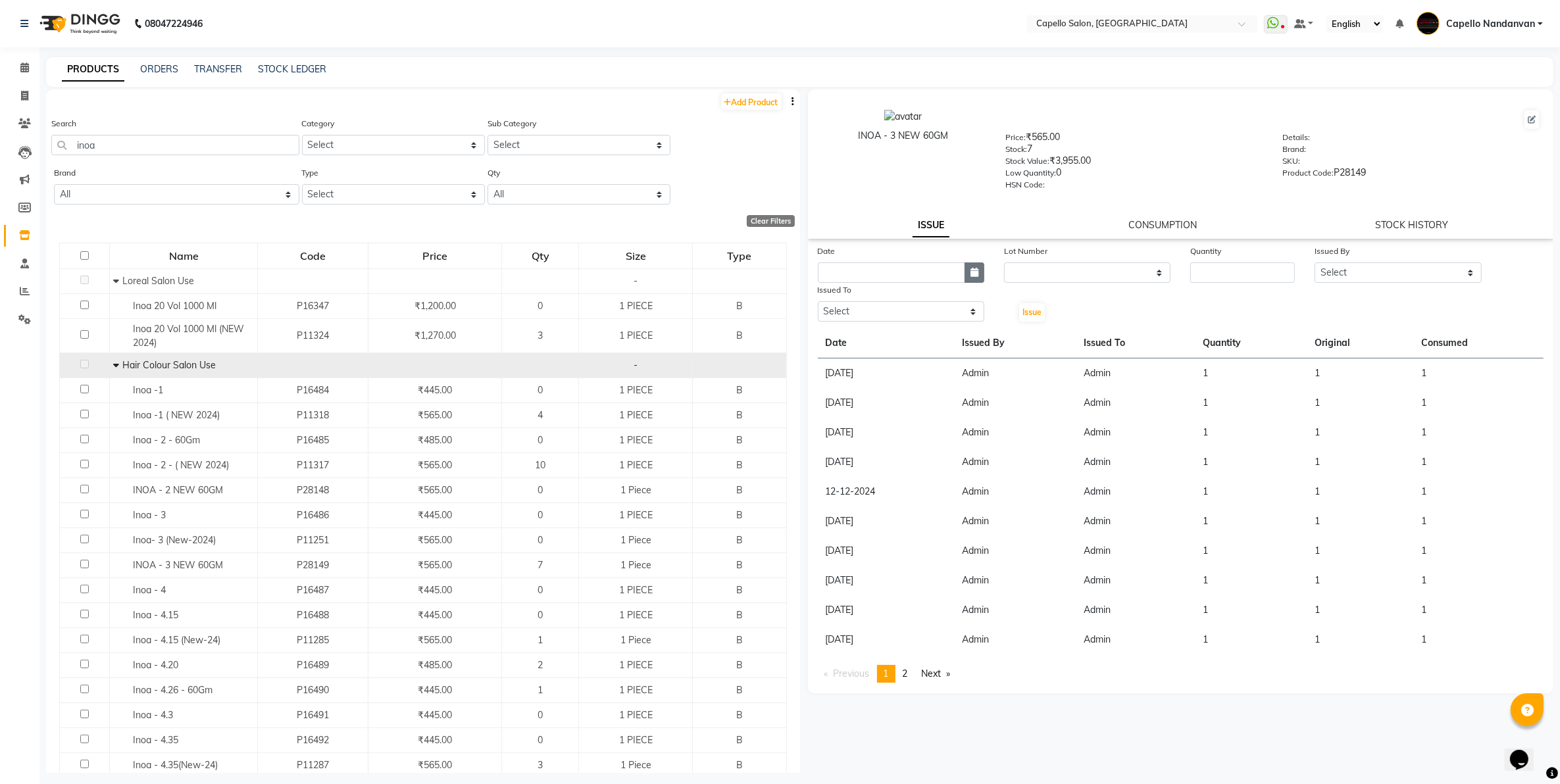
click at [971, 268] on icon "button" at bounding box center [974, 272] width 8 height 9
click at [911, 336] on div "3" at bounding box center [916, 341] width 21 height 21
drag, startPoint x: 892, startPoint y: 307, endPoint x: 892, endPoint y: 314, distance: 7.0
click at [892, 308] on select "Select Admin ASHIK DHAPODKAR Capello Nandanvan CHETNA SONI Himansu Owner mahind…" at bounding box center [901, 311] width 166 height 20
click at [818, 301] on select "Select Admin ASHIK DHAPODKAR Capello Nandanvan CHETNA SONI Himansu Owner mahind…" at bounding box center [901, 311] width 166 height 20
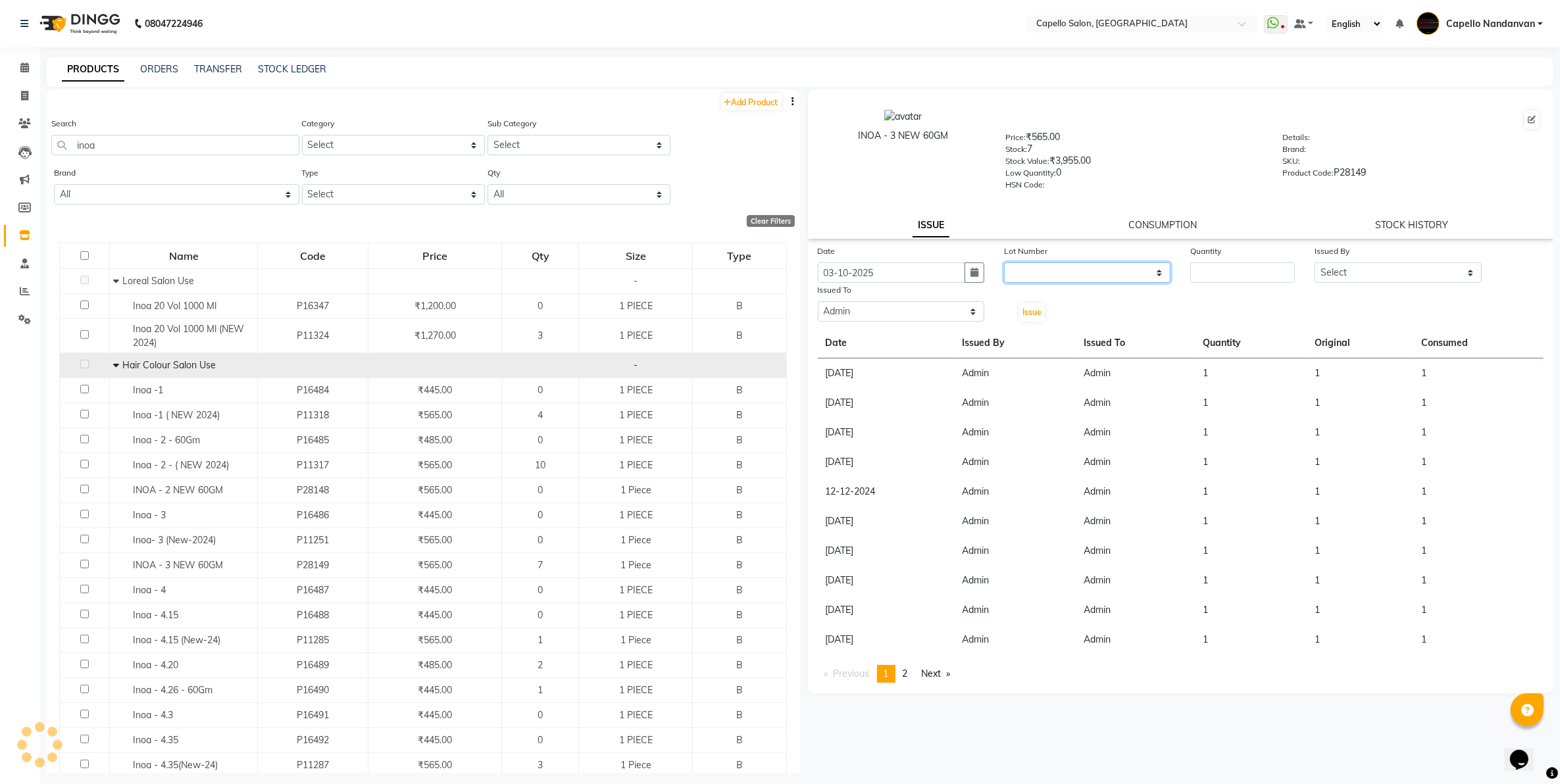
click at [1100, 270] on select "None" at bounding box center [1087, 272] width 166 height 20
click at [1004, 262] on select "None" at bounding box center [1087, 272] width 166 height 20
click at [1270, 267] on input "number" at bounding box center [1243, 272] width 105 height 20
drag, startPoint x: 1332, startPoint y: 265, endPoint x: 1339, endPoint y: 279, distance: 15.7
click at [1336, 274] on select "Select Admin ASHIK DHAPODKAR Capello Nandanvan CHETNA SONI Himansu Owner mahind…" at bounding box center [1398, 272] width 166 height 20
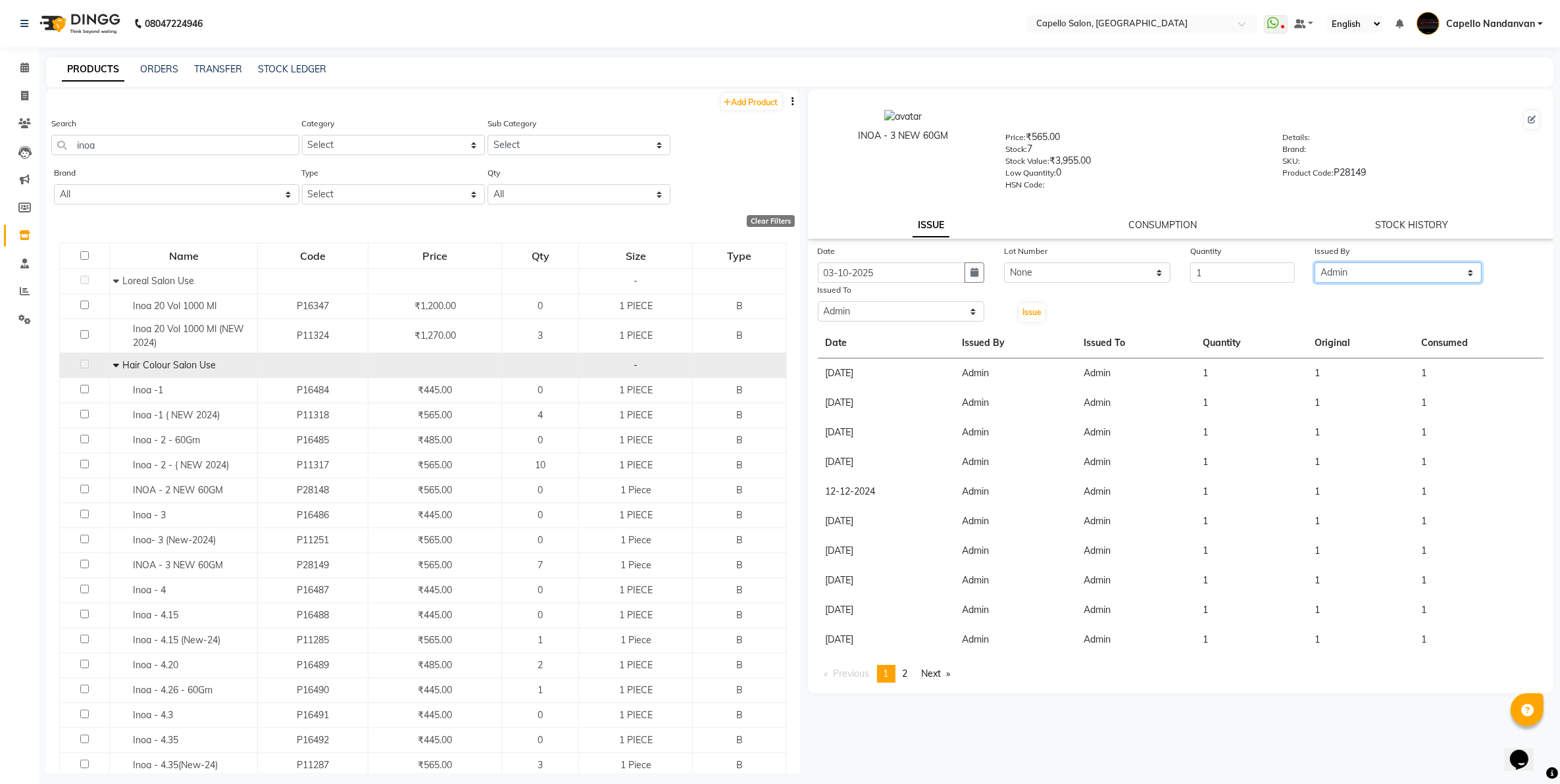
click at [1314, 262] on select "Select Admin ASHIK DHAPODKAR Capello Nandanvan CHETNA SONI Himansu Owner mahind…" at bounding box center [1398, 272] width 166 height 20
click at [1041, 303] on button "Issue" at bounding box center [1032, 312] width 26 height 19
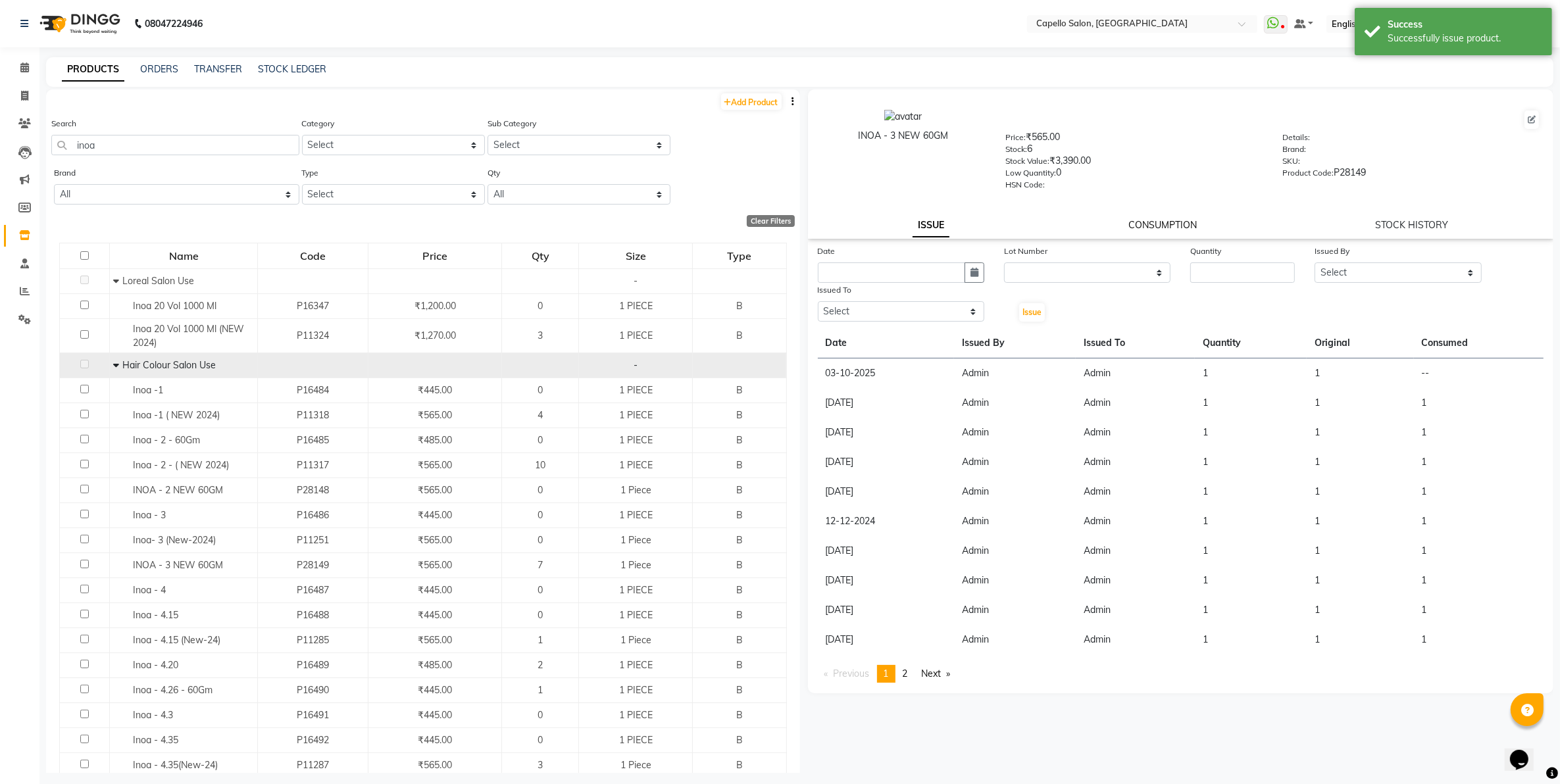
click at [1154, 221] on link "CONSUMPTION" at bounding box center [1163, 224] width 69 height 12
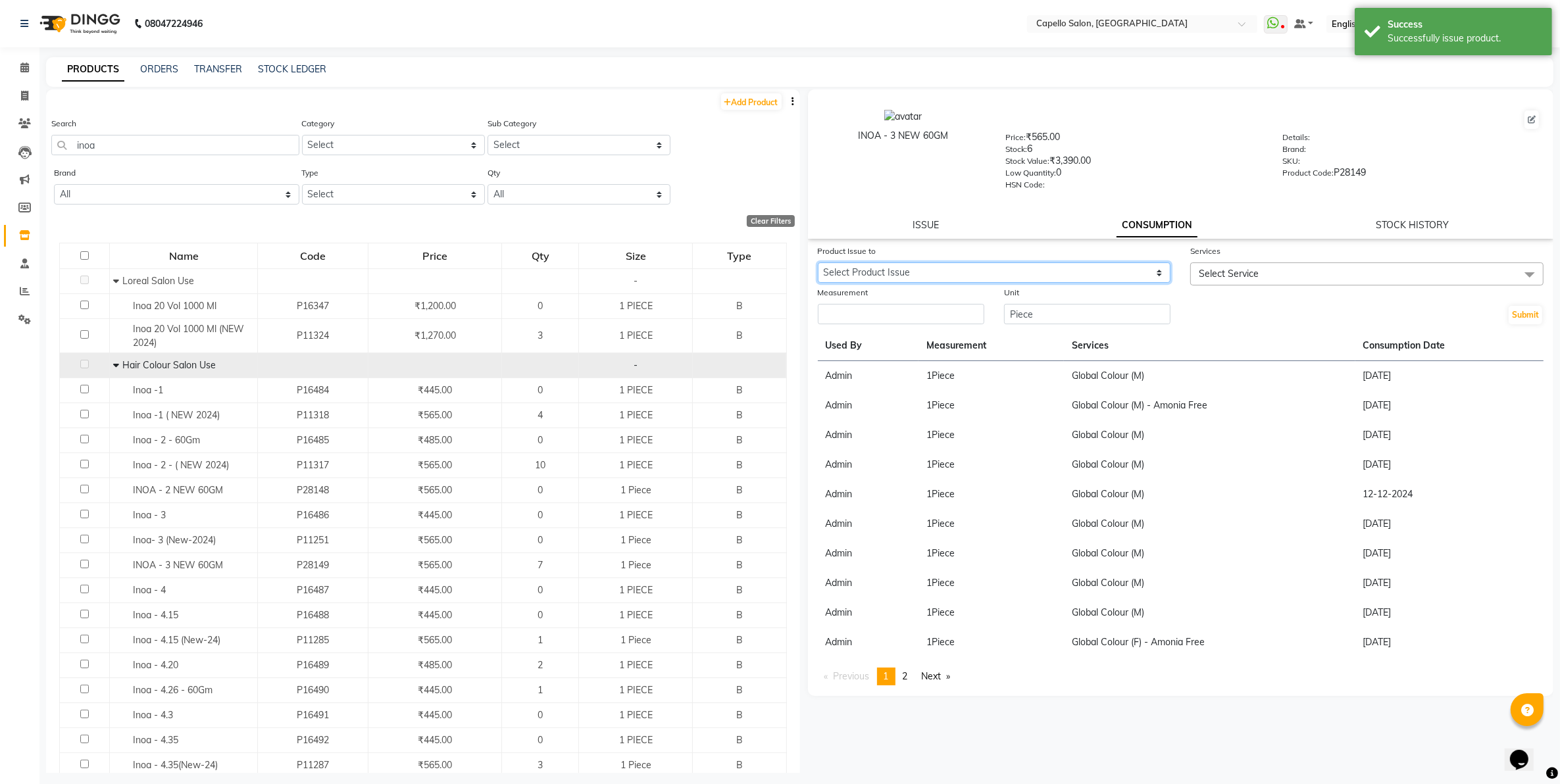
drag, startPoint x: 1012, startPoint y: 270, endPoint x: 1007, endPoint y: 279, distance: 10.3
click at [1012, 270] on select "Select Product Issue 2025-10-03, Issued to: Admin, Balance: 1" at bounding box center [994, 272] width 353 height 20
click at [818, 262] on select "Select Product Issue 2025-10-03, Issued to: Admin, Balance: 1" at bounding box center [994, 272] width 353 height 20
click at [942, 312] on input "number" at bounding box center [901, 313] width 166 height 20
click at [1209, 268] on span "Select Service" at bounding box center [1229, 274] width 60 height 12
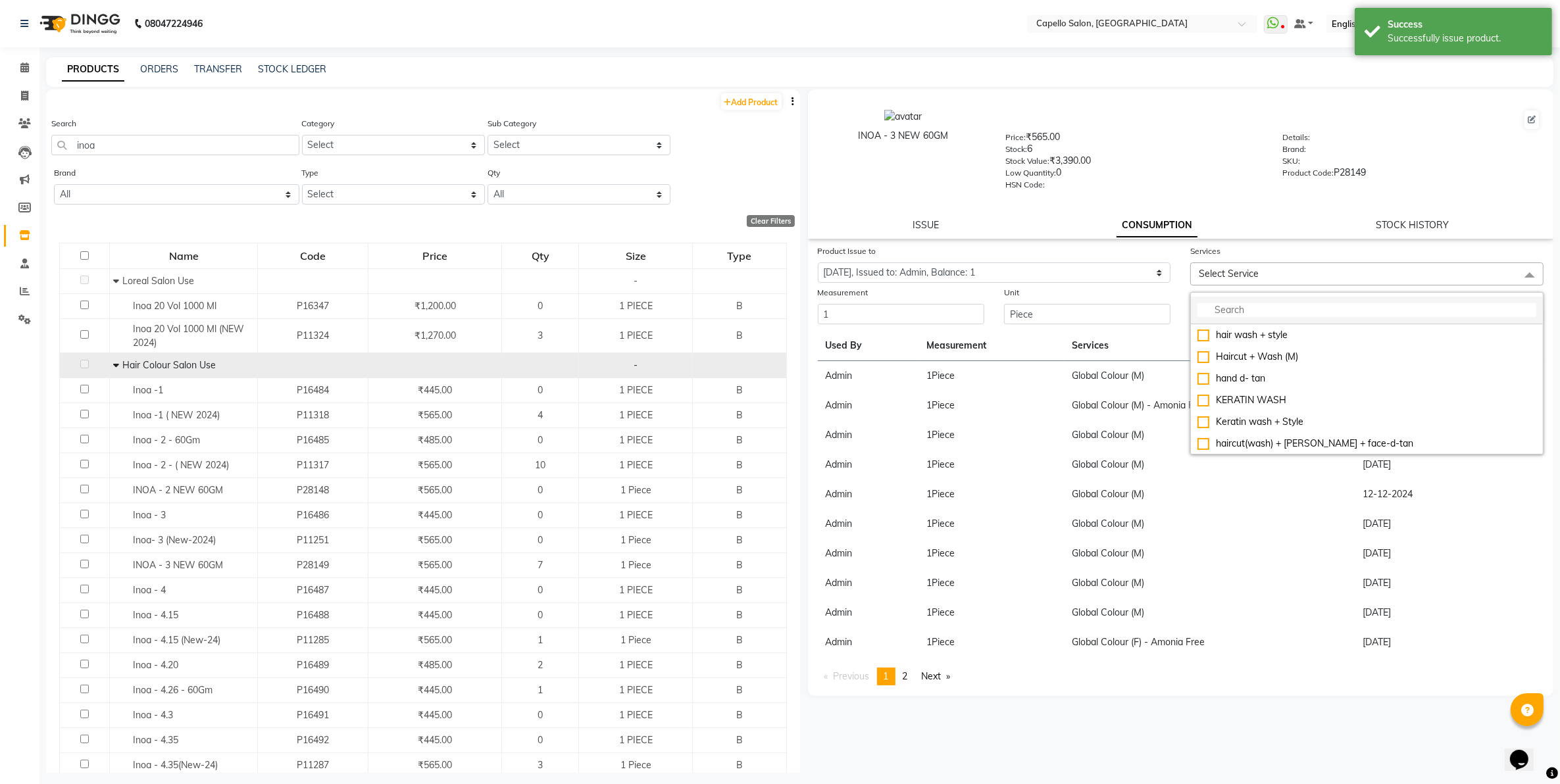
click at [1229, 313] on input "multiselect-search" at bounding box center [1366, 309] width 338 height 14
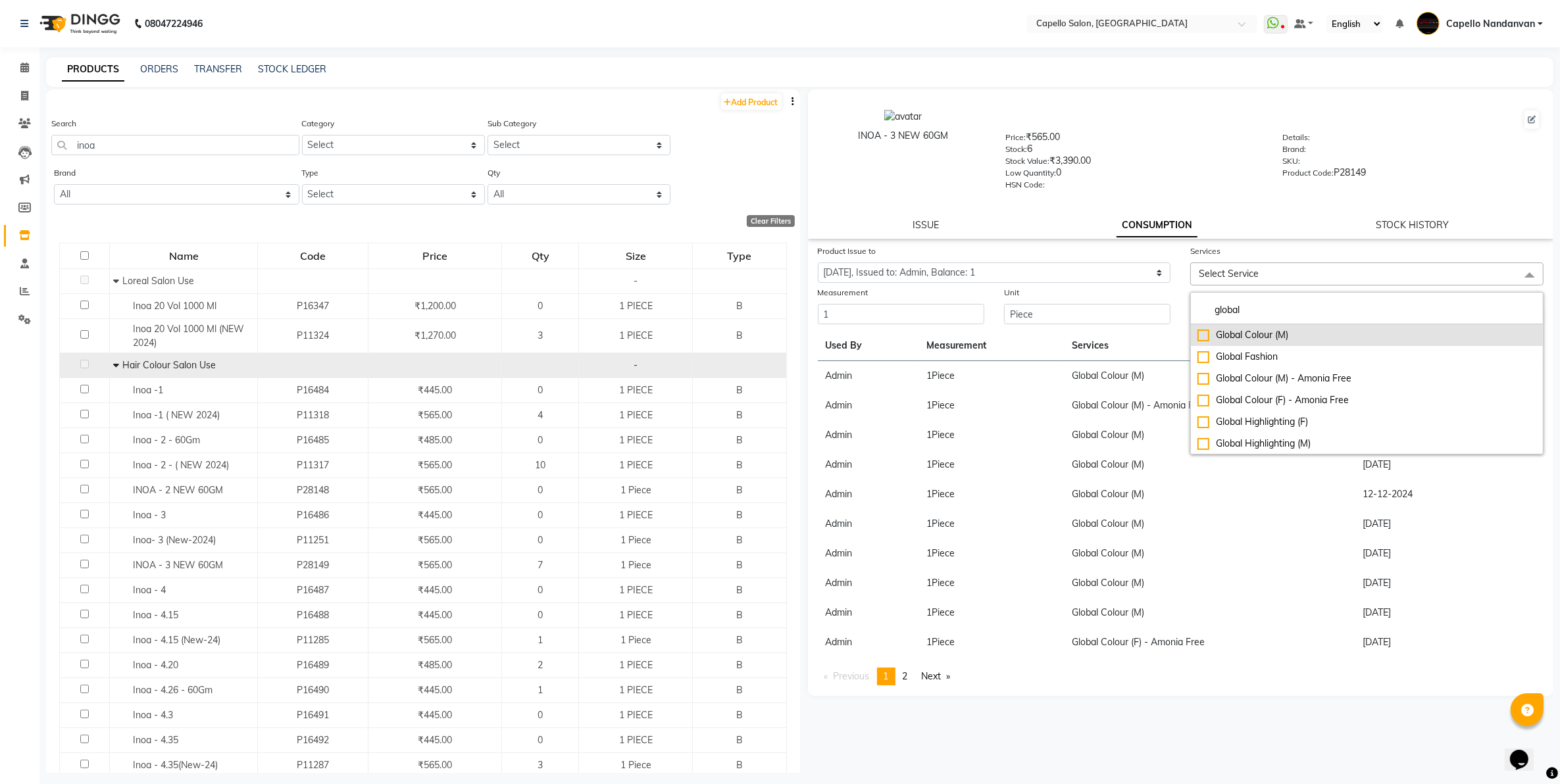
click at [1248, 328] on div "Global Colour (M)" at bounding box center [1366, 334] width 338 height 14
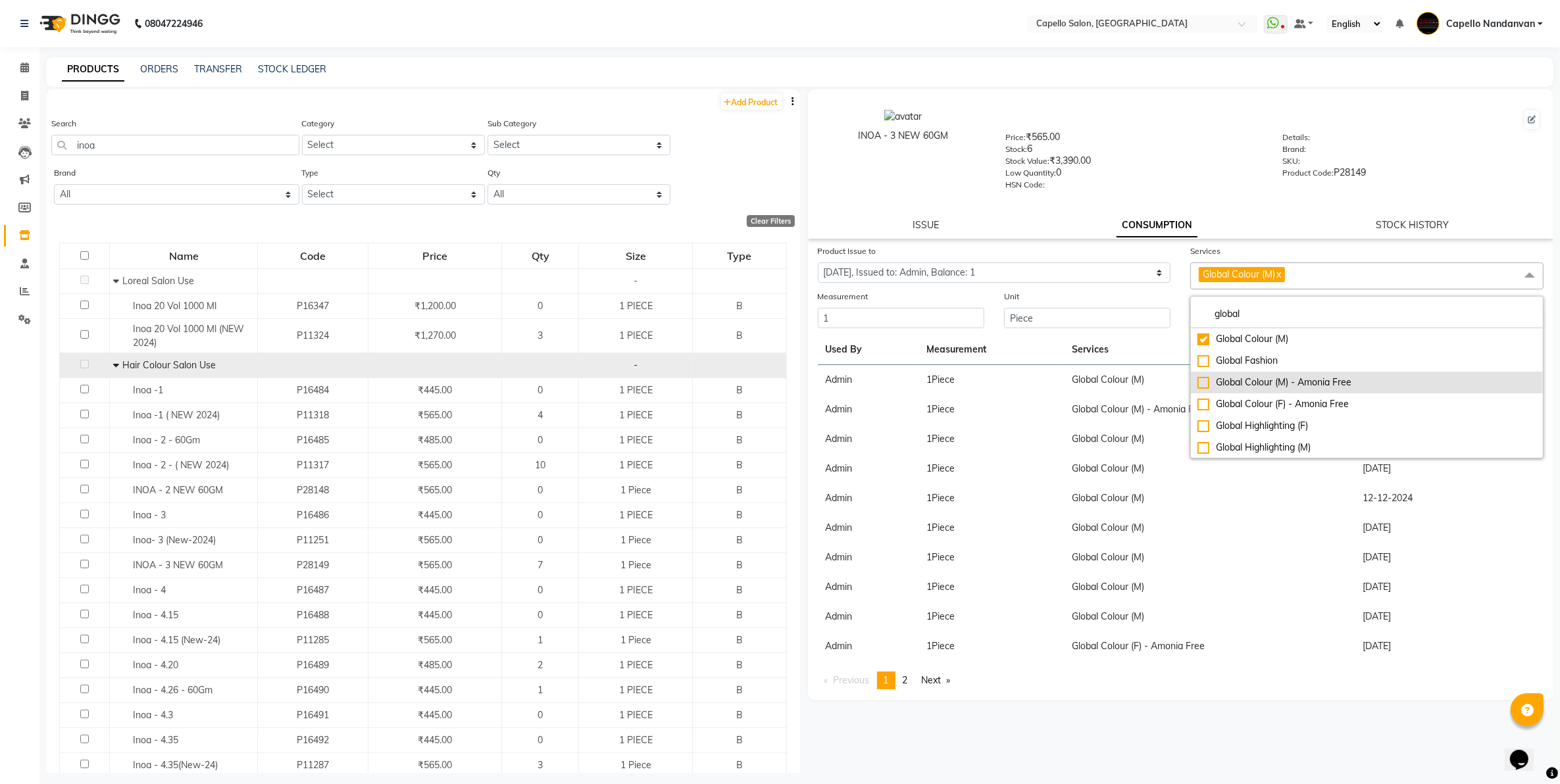
click at [1275, 388] on li "Global Colour (M) - Amonia Free" at bounding box center [1367, 382] width 352 height 22
click at [1281, 268] on link "x" at bounding box center [1278, 274] width 6 height 12
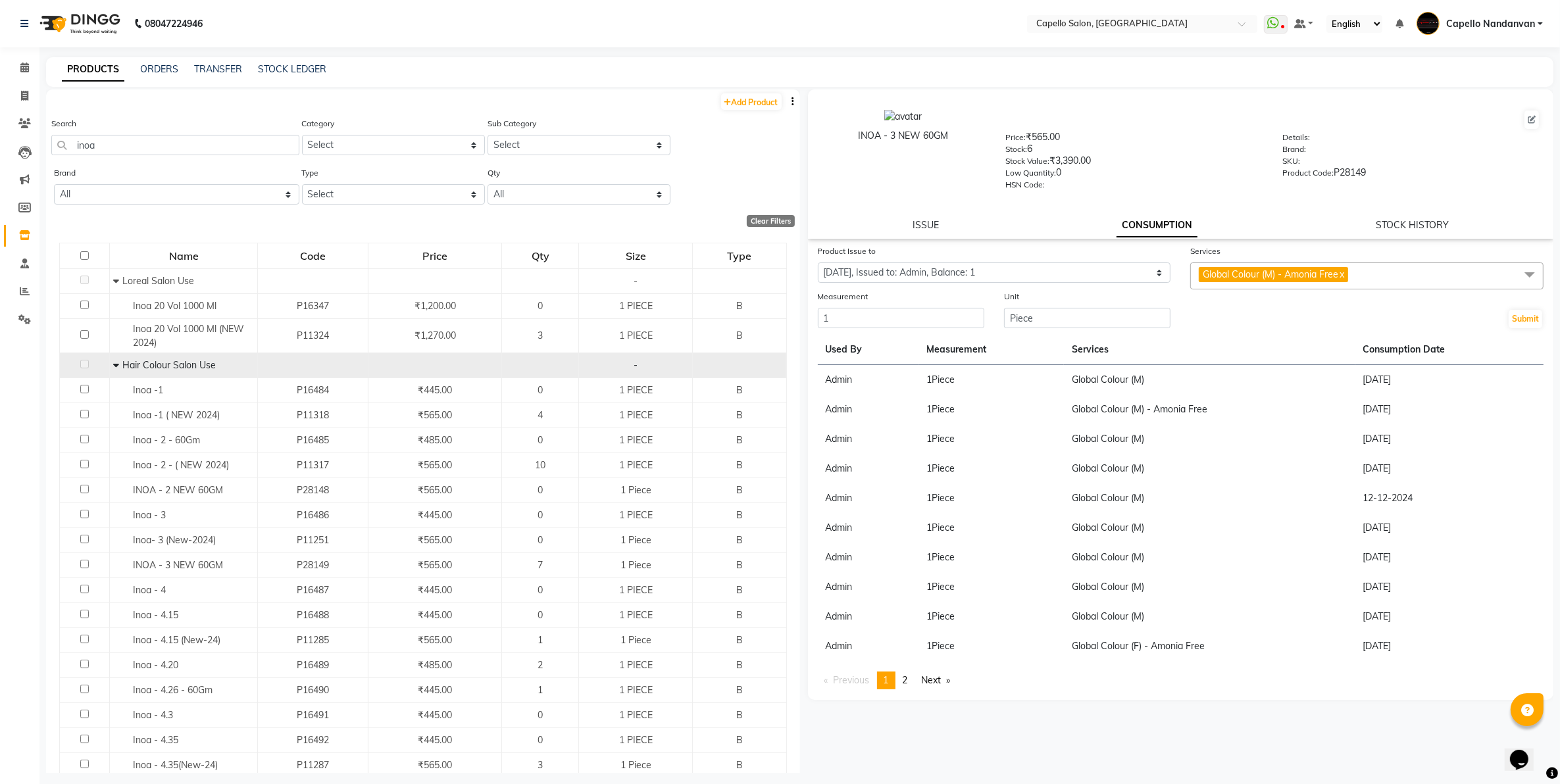
click at [1272, 218] on div "ISSUE CONSUMPTION STOCK HISTORY" at bounding box center [1181, 224] width 715 height 14
click at [1519, 317] on button "Submit" at bounding box center [1526, 319] width 34 height 19
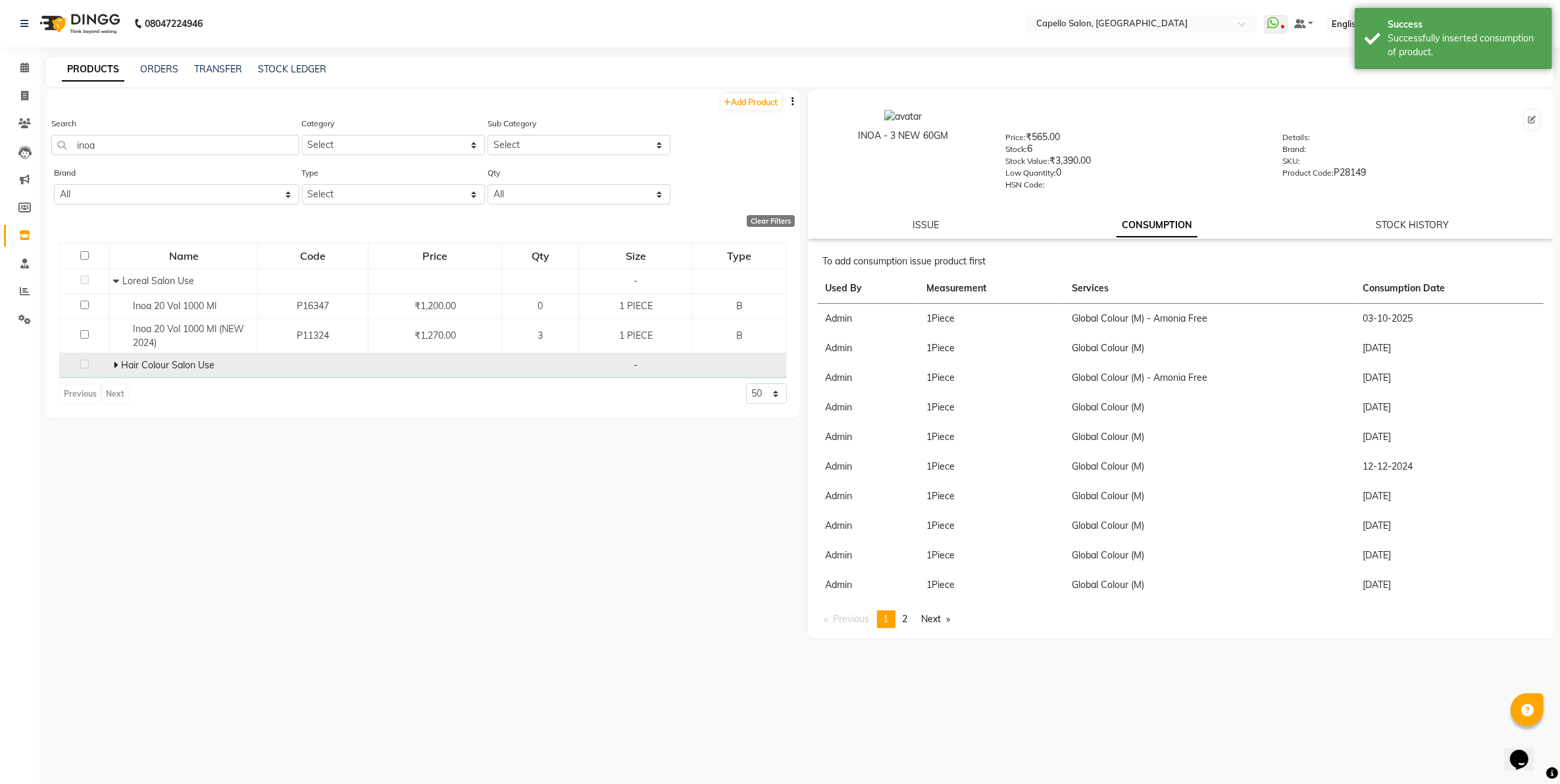
click at [116, 363] on icon at bounding box center [116, 364] width 5 height 9
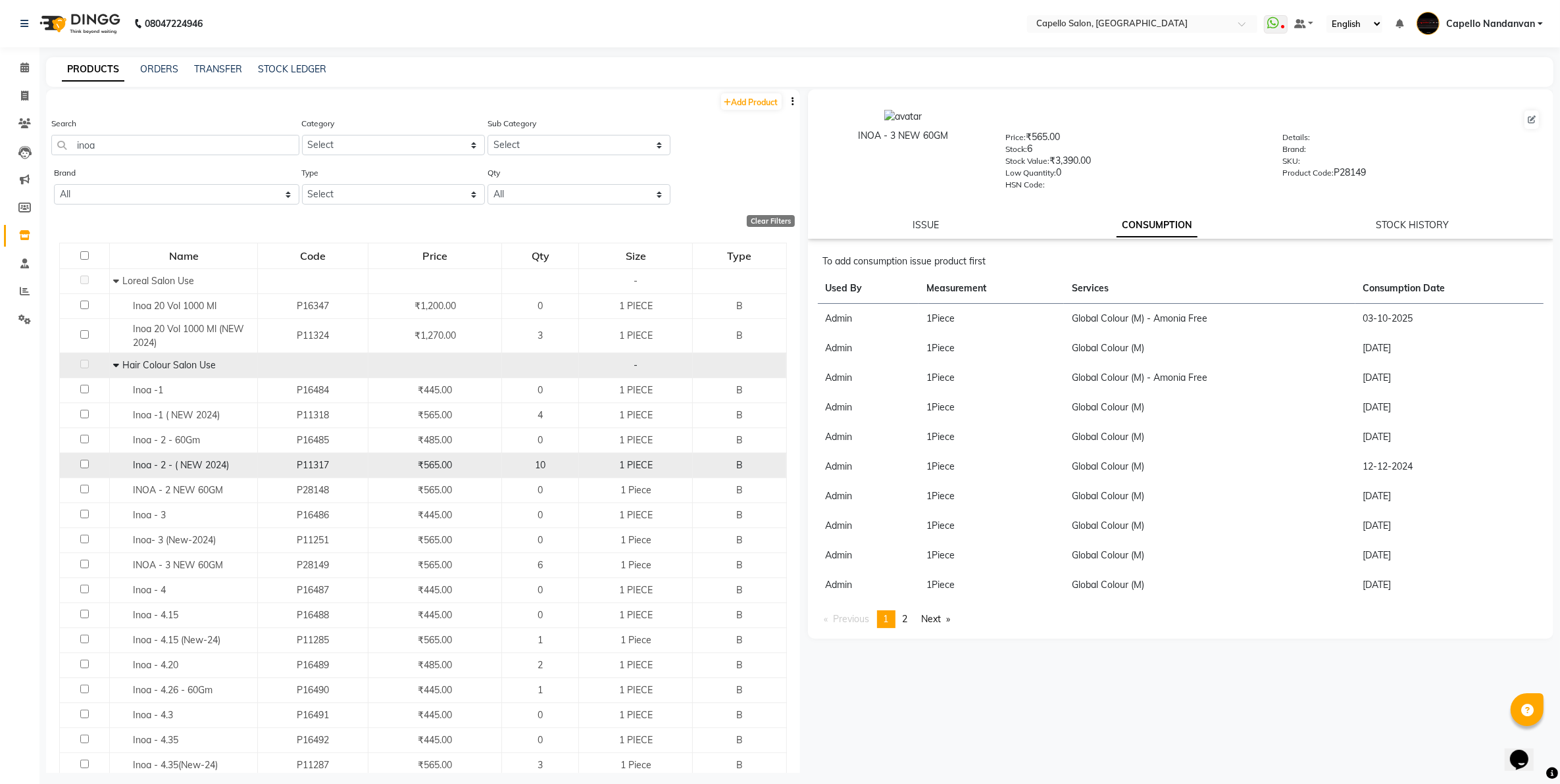
click at [192, 466] on span "Inoa - 2 - ( NEW 2024)" at bounding box center [181, 465] width 96 height 12
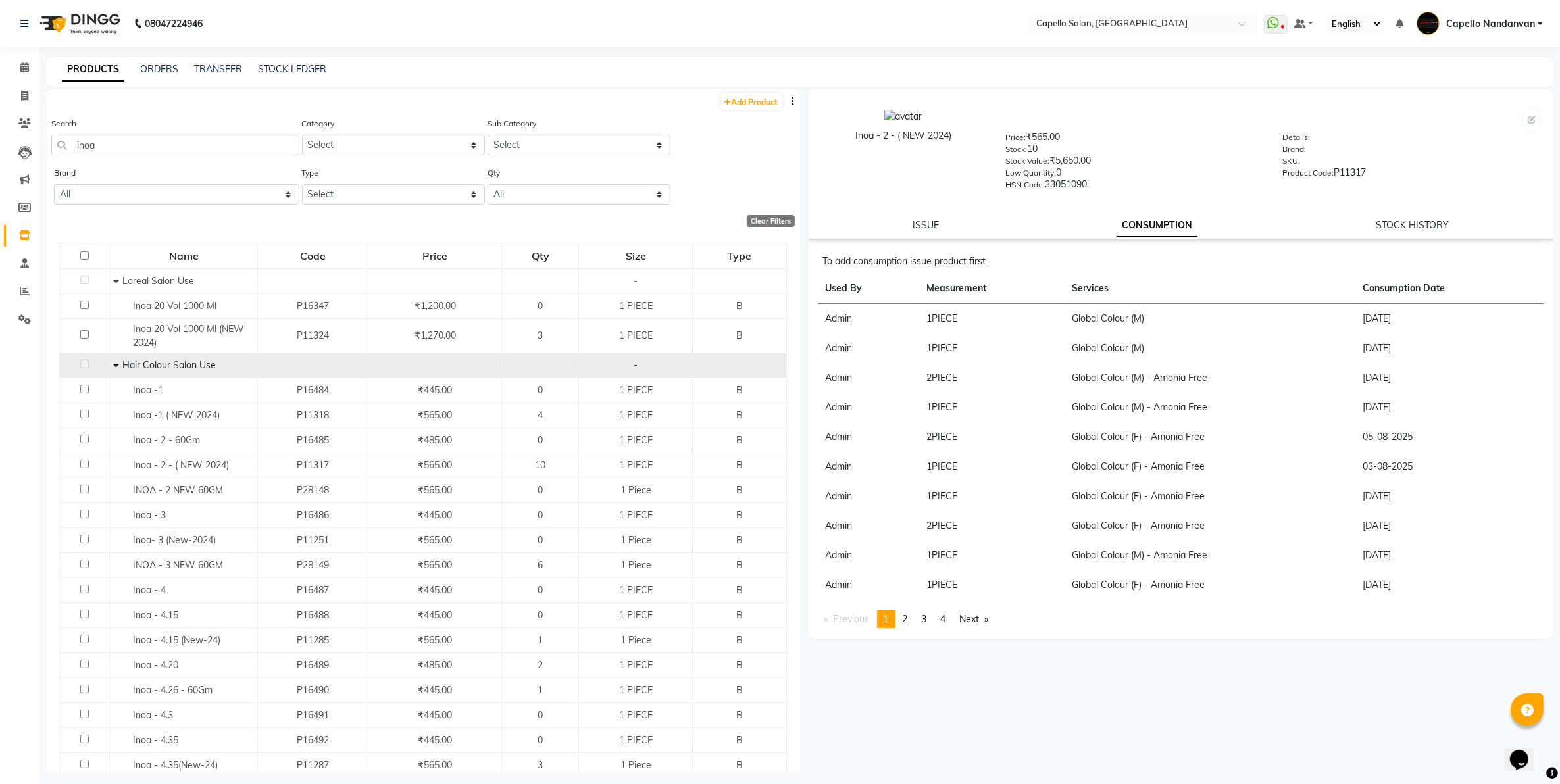
click at [920, 218] on div "ISSUE" at bounding box center [926, 224] width 27 height 14
click at [933, 221] on link "ISSUE" at bounding box center [926, 224] width 27 height 12
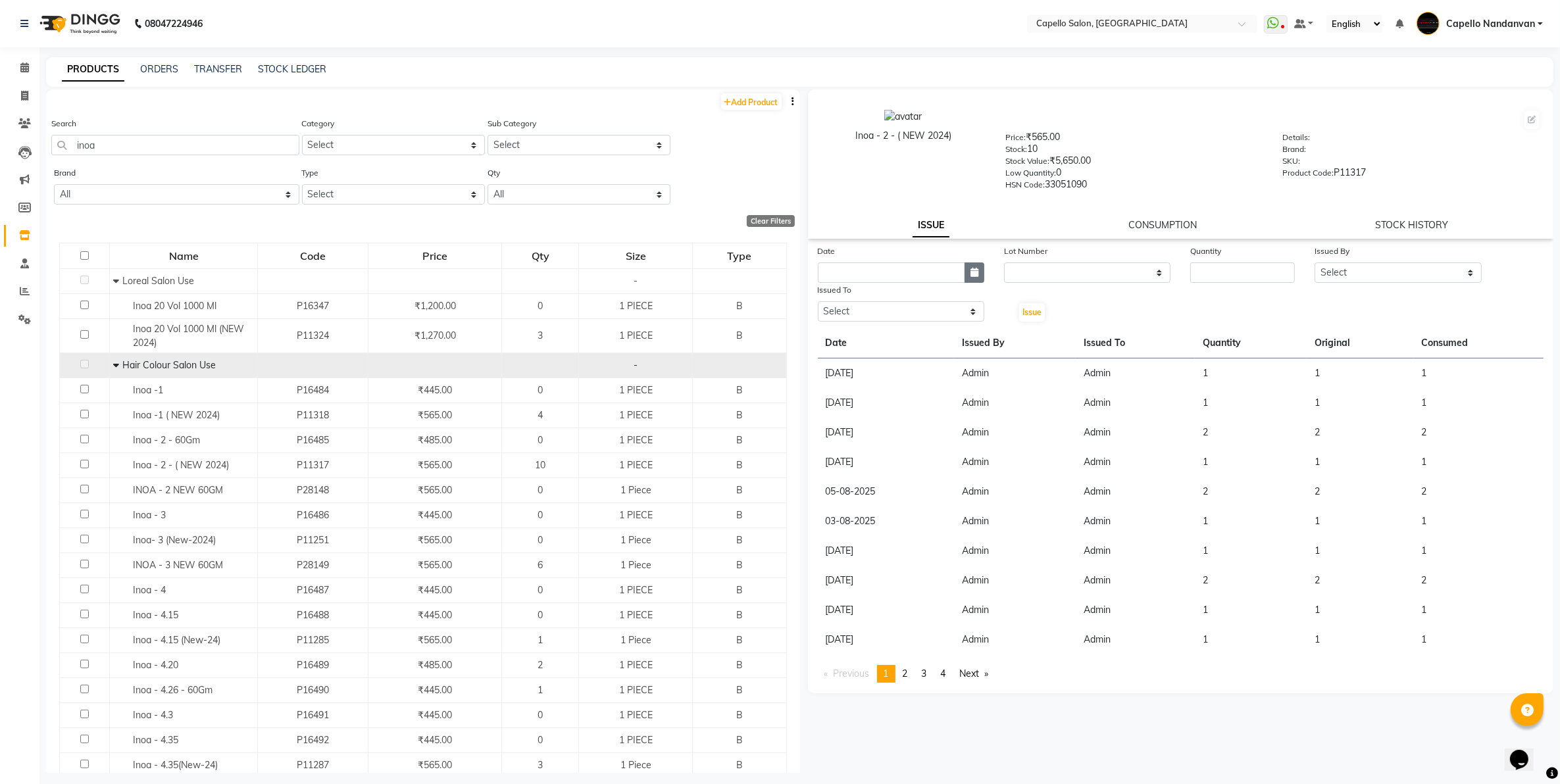
click at [973, 271] on icon "button" at bounding box center [974, 272] width 8 height 9
click at [910, 334] on div "3" at bounding box center [916, 341] width 21 height 21
drag, startPoint x: 905, startPoint y: 303, endPoint x: 905, endPoint y: 317, distance: 14.0
click at [905, 307] on select "Select Admin ASHIK DHAPODKAR Capello Nandanvan CHETNA SONI Himansu Owner mahind…" at bounding box center [901, 311] width 166 height 20
click at [818, 301] on select "Select Admin ASHIK DHAPODKAR Capello Nandanvan CHETNA SONI Himansu Owner mahind…" at bounding box center [901, 311] width 166 height 20
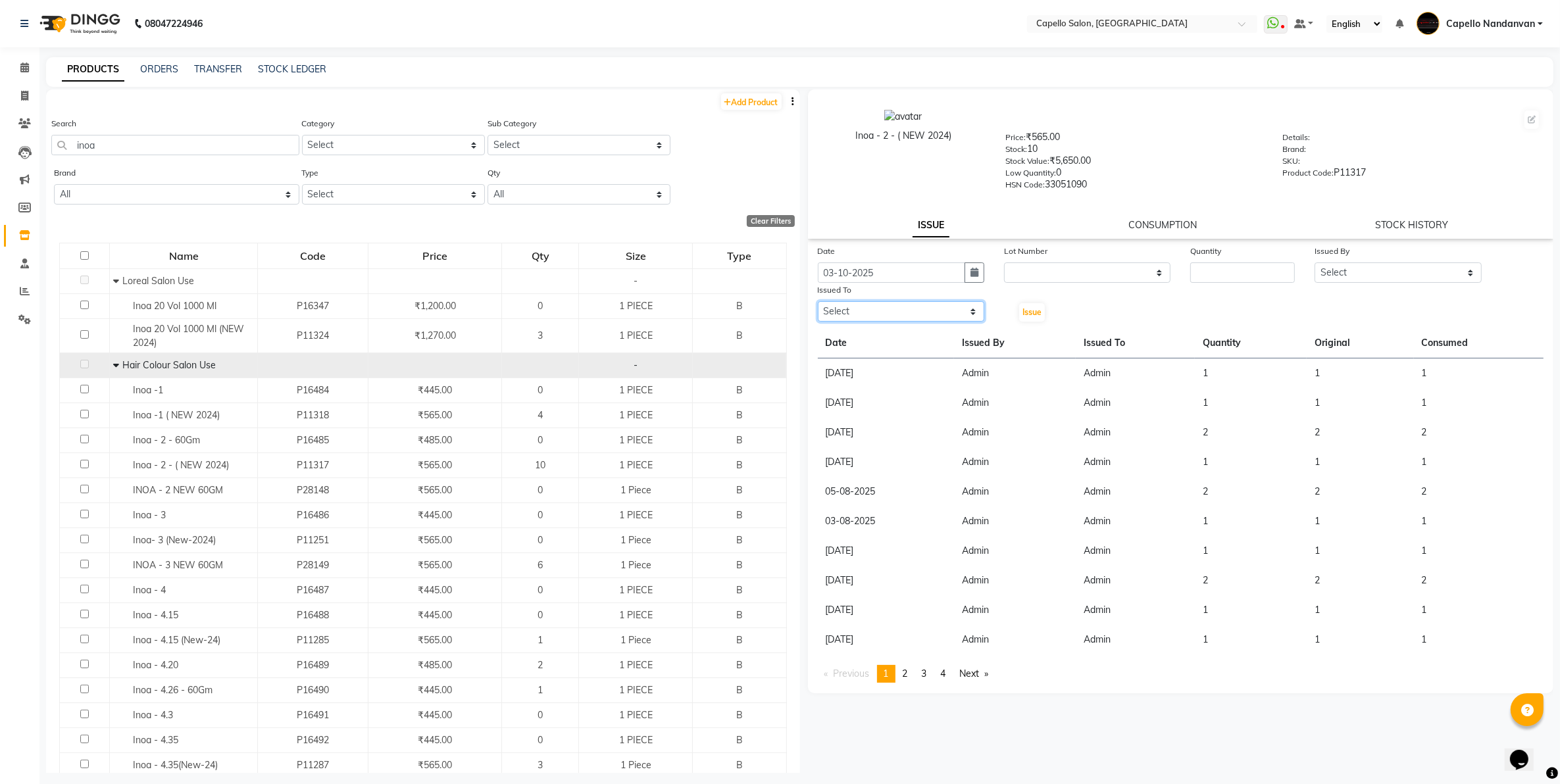
click at [906, 304] on select "Select Admin ASHIK DHAPODKAR Capello Nandanvan CHETNA SONI Himansu Owner mahind…" at bounding box center [901, 311] width 166 height 20
click at [818, 301] on select "Select Admin ASHIK DHAPODKAR Capello Nandanvan CHETNA SONI Himansu Owner mahind…" at bounding box center [901, 311] width 166 height 20
click at [1238, 270] on input "number" at bounding box center [1243, 272] width 105 height 20
drag, startPoint x: 1352, startPoint y: 275, endPoint x: 1350, endPoint y: 282, distance: 7.3
click at [1351, 279] on select "Select Admin ASHIK DHAPODKAR Capello Nandanvan CHETNA SONI Himansu Owner mahind…" at bounding box center [1398, 272] width 166 height 20
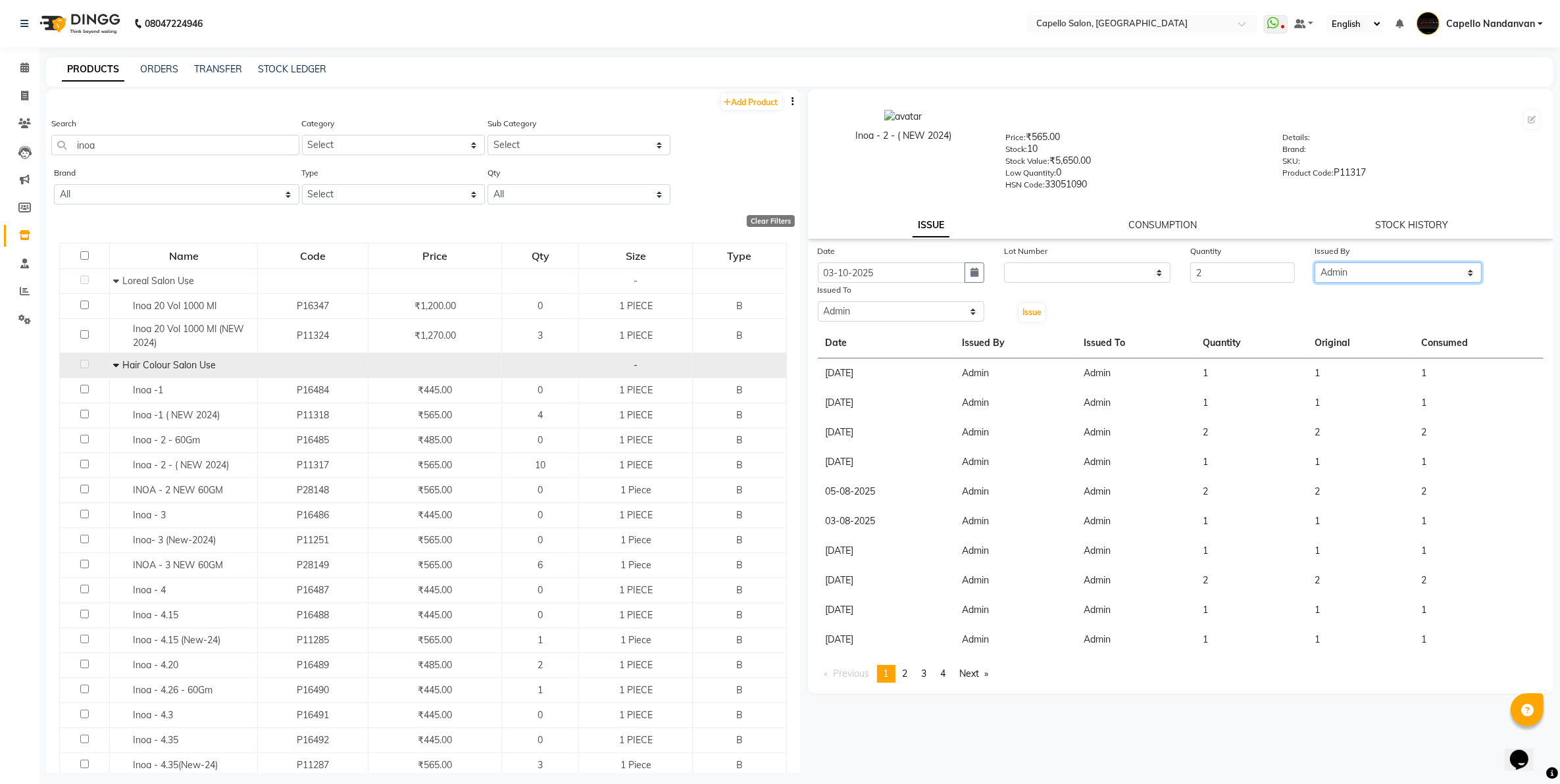
click at [1314, 262] on select "Select Admin ASHIK DHAPODKAR Capello Nandanvan CHETNA SONI Himansu Owner mahind…" at bounding box center [1398, 272] width 166 height 20
click at [1031, 307] on span "Issue" at bounding box center [1032, 312] width 19 height 10
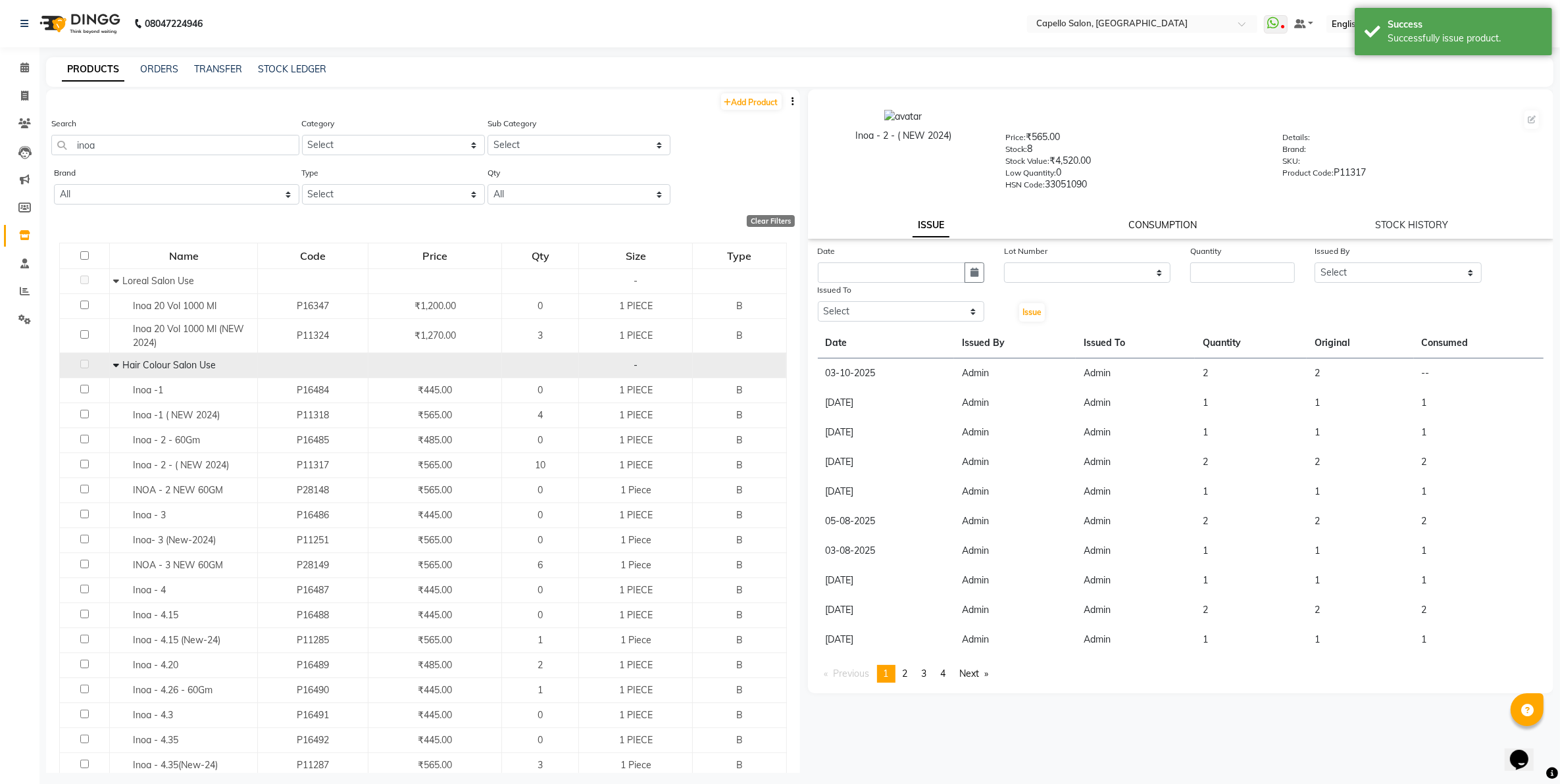
click at [1178, 221] on link "CONSUMPTION" at bounding box center [1163, 224] width 69 height 12
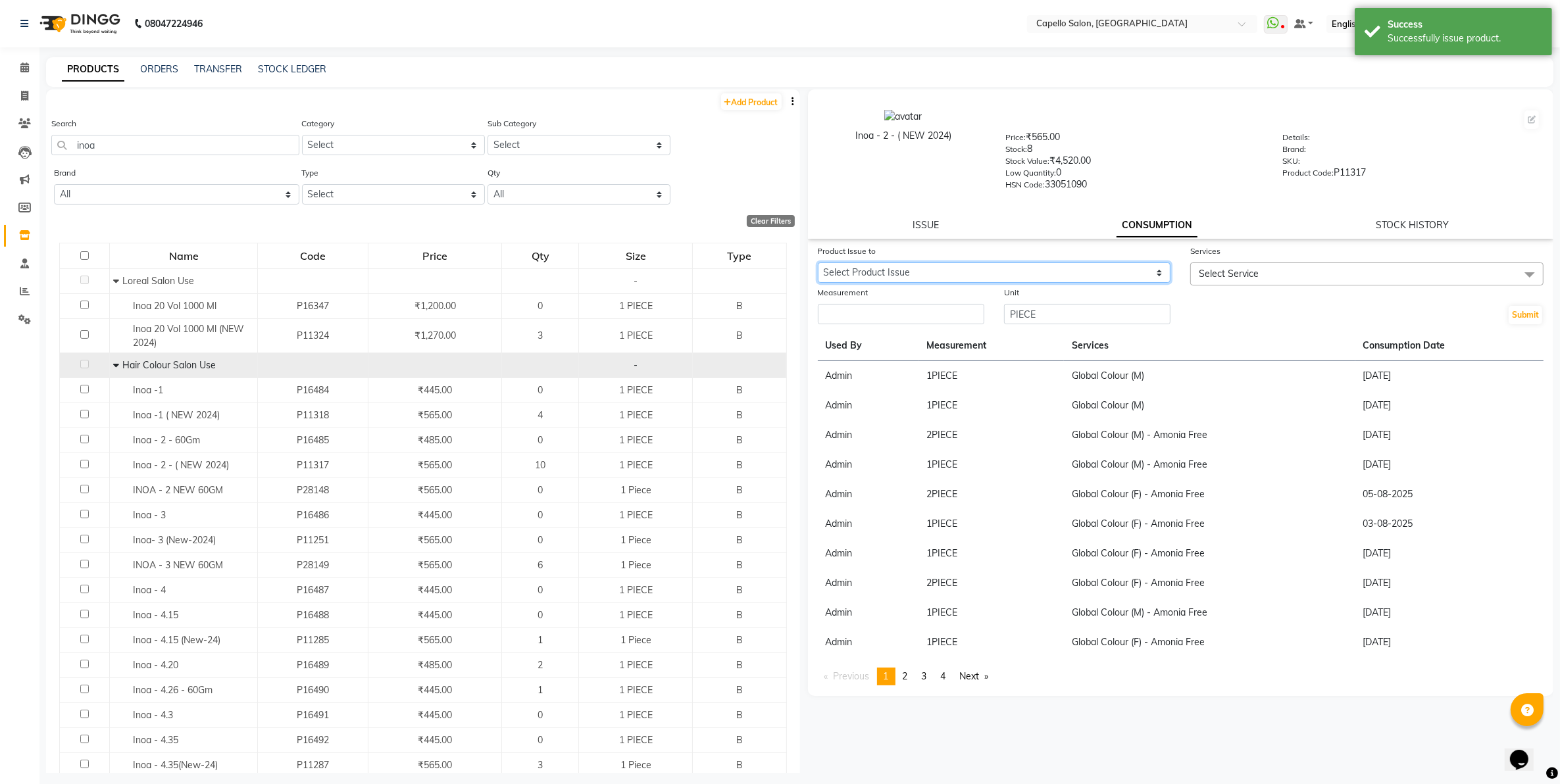
drag, startPoint x: 958, startPoint y: 268, endPoint x: 958, endPoint y: 278, distance: 10.0
click at [958, 268] on select "Select Product Issue 2025-10-03, Issued to: Admin, Balance: 2" at bounding box center [994, 272] width 353 height 20
click at [818, 262] on select "Select Product Issue 2025-10-03, Issued to: Admin, Balance: 2" at bounding box center [994, 272] width 353 height 20
click at [959, 314] on input "number" at bounding box center [901, 313] width 166 height 20
click at [1276, 276] on span "Select Service" at bounding box center [1366, 274] width 353 height 23
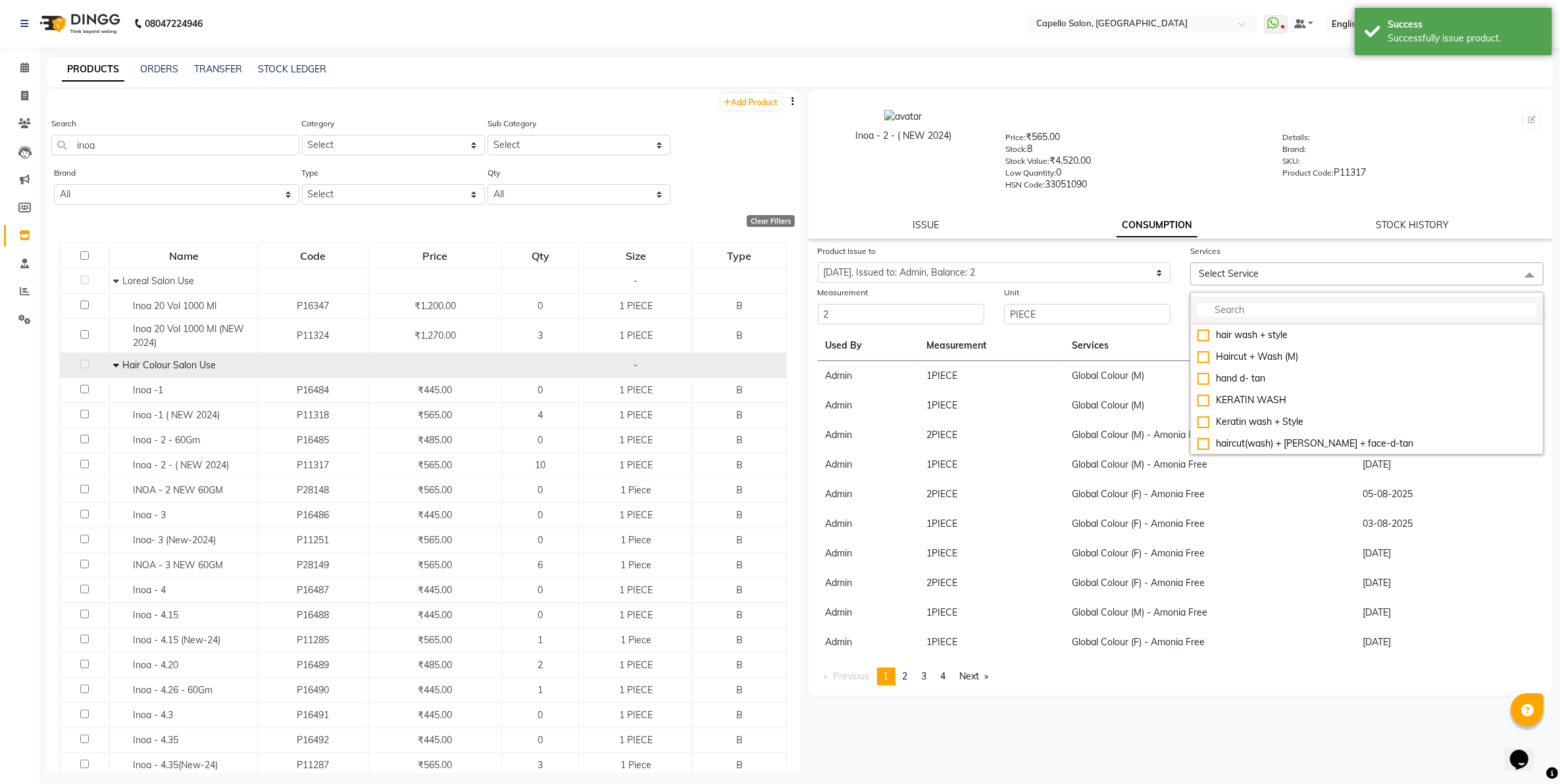
click at [1264, 304] on input "multiselect-search" at bounding box center [1366, 309] width 338 height 14
click at [1308, 393] on div "Global Colour (F) - Amonia Free" at bounding box center [1366, 400] width 338 height 14
click at [1308, 523] on td "Global Colour (F) - Amonia Free" at bounding box center [1209, 527] width 291 height 30
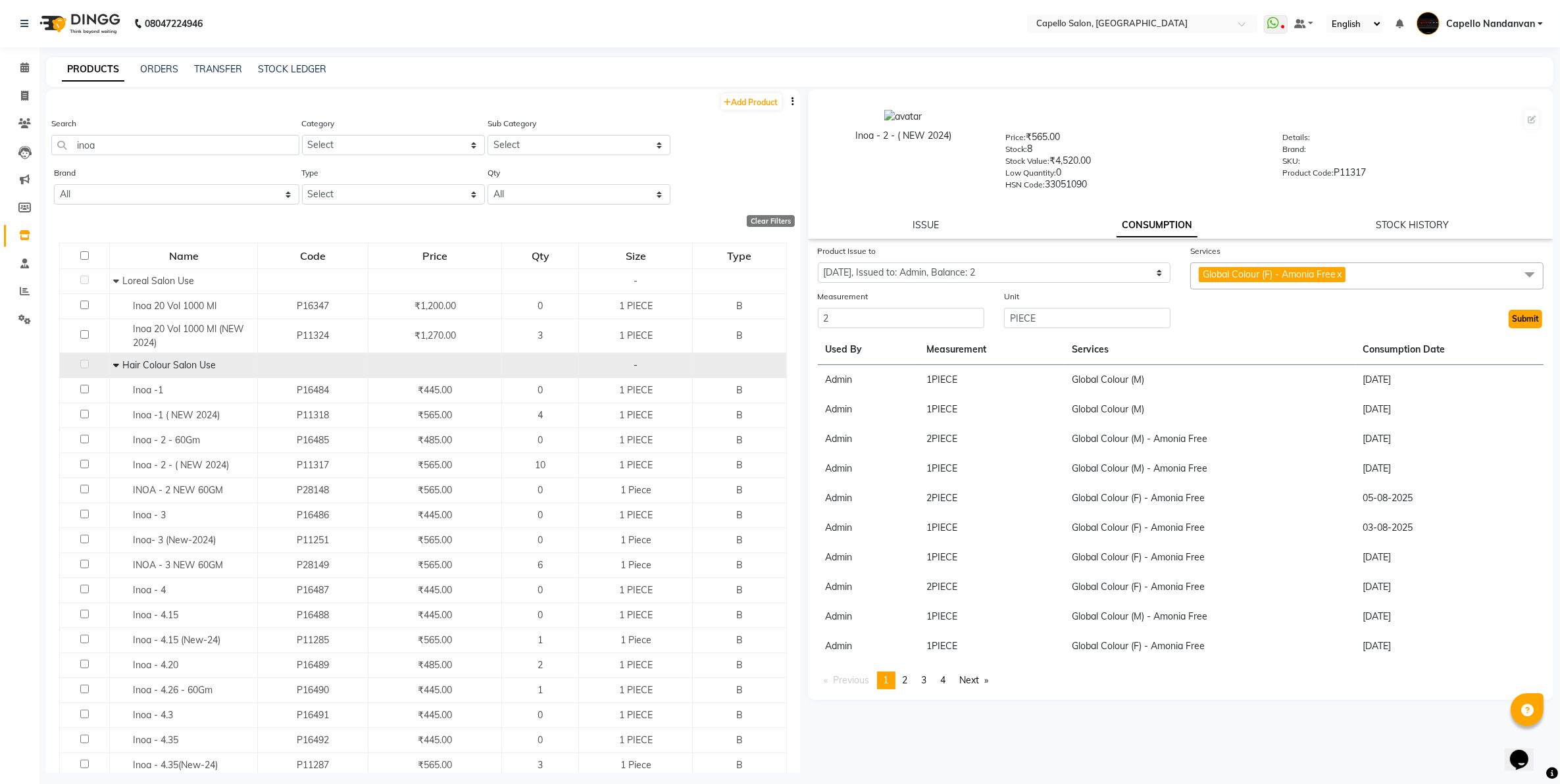
click at [1530, 312] on button "Submit" at bounding box center [1526, 319] width 34 height 19
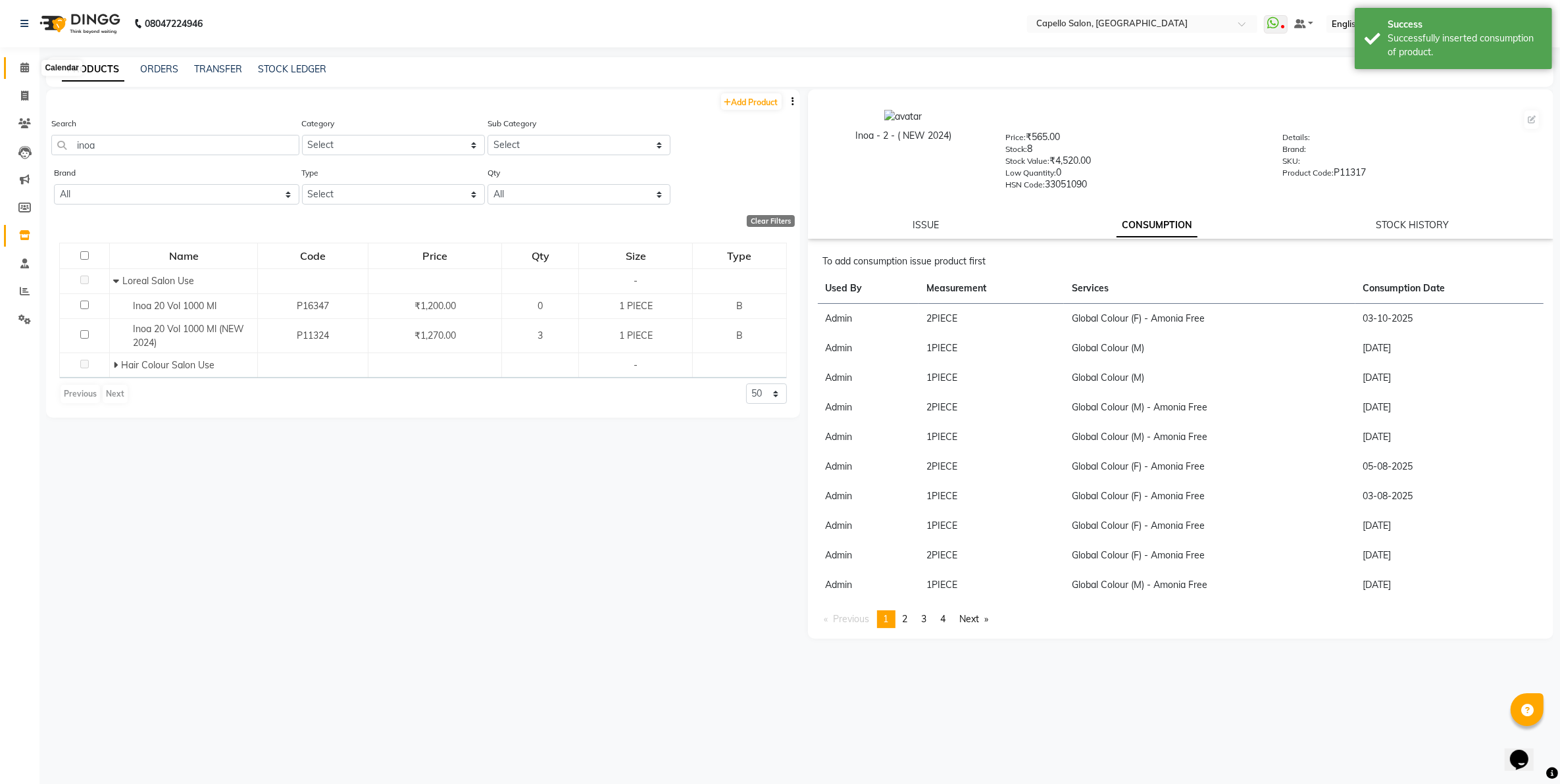
click at [23, 66] on icon at bounding box center [24, 67] width 9 height 10
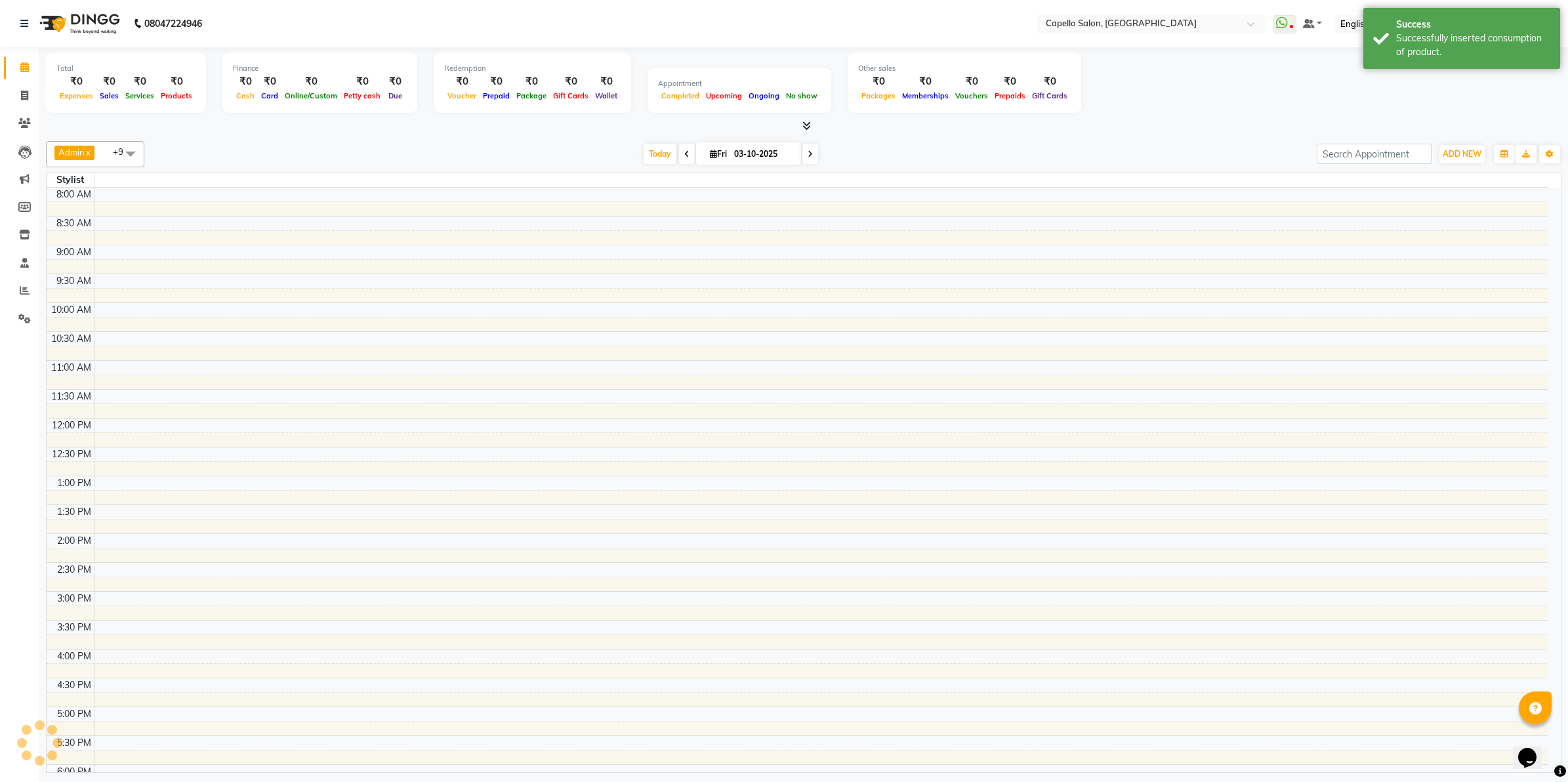
click at [23, 66] on icon at bounding box center [24, 67] width 9 height 10
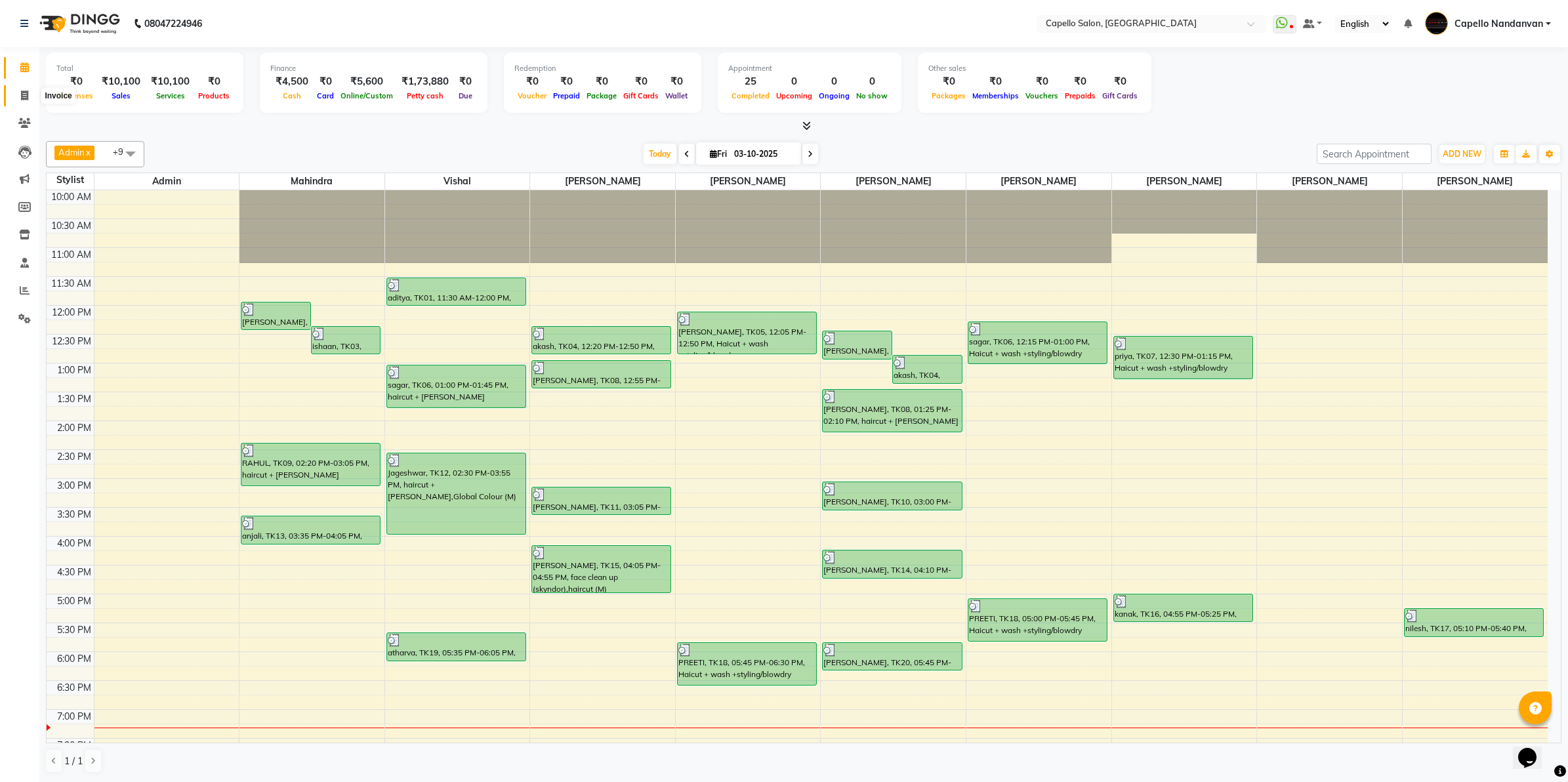
click at [21, 97] on icon at bounding box center [24, 95] width 7 height 10
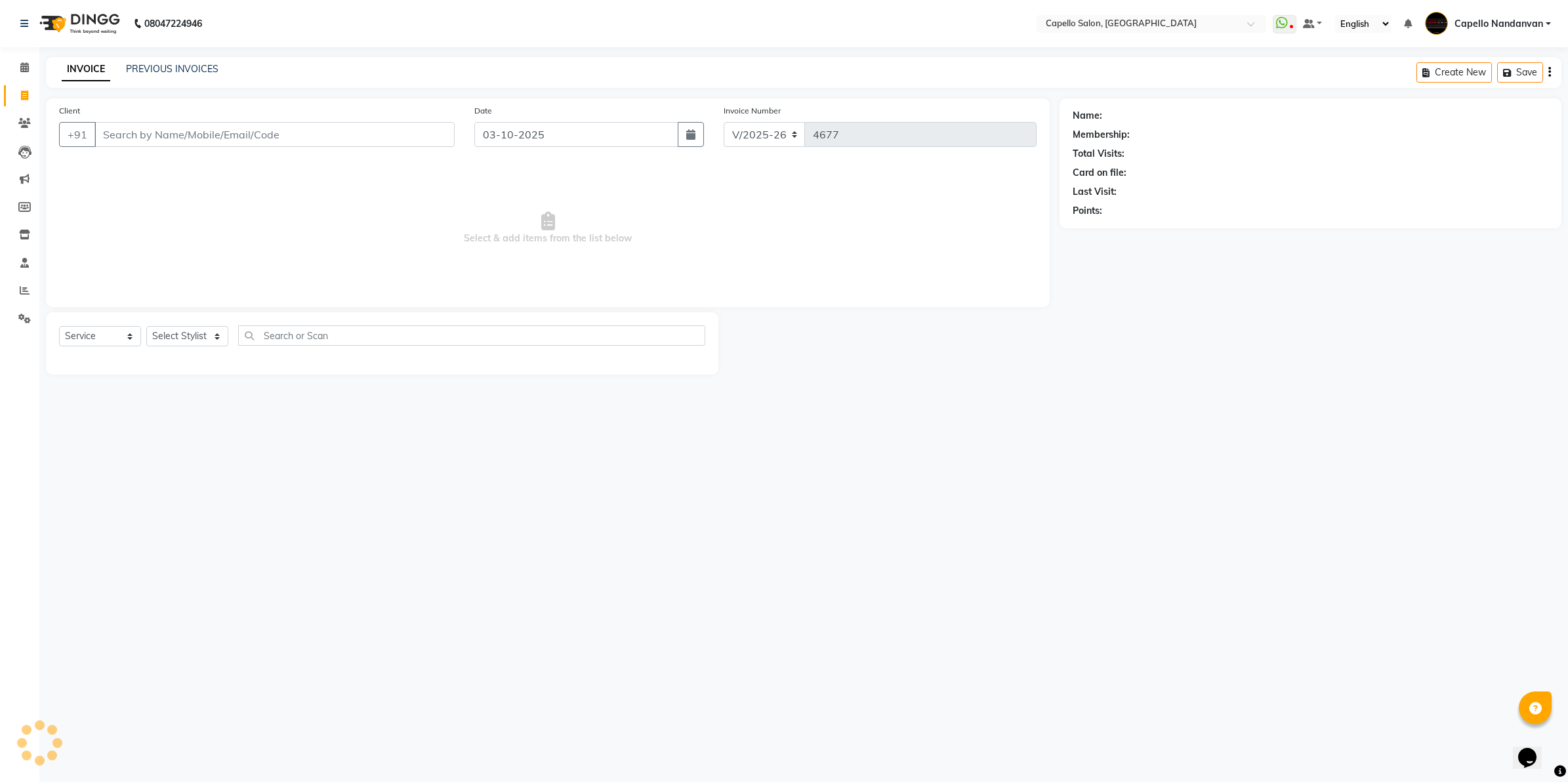
click at [115, 125] on input "Client" at bounding box center [274, 134] width 360 height 25
click at [210, 337] on select "Select Stylist Admin ASHIK DHAPODKAR Capello Nandanvan CHETNA SONI Himansu Owne…" at bounding box center [192, 336] width 93 height 20
click at [147, 326] on select "Select Stylist Admin ASHIK DHAPODKAR Capello Nandanvan CHETNA SONI Himansu Owne…" at bounding box center [192, 336] width 93 height 20
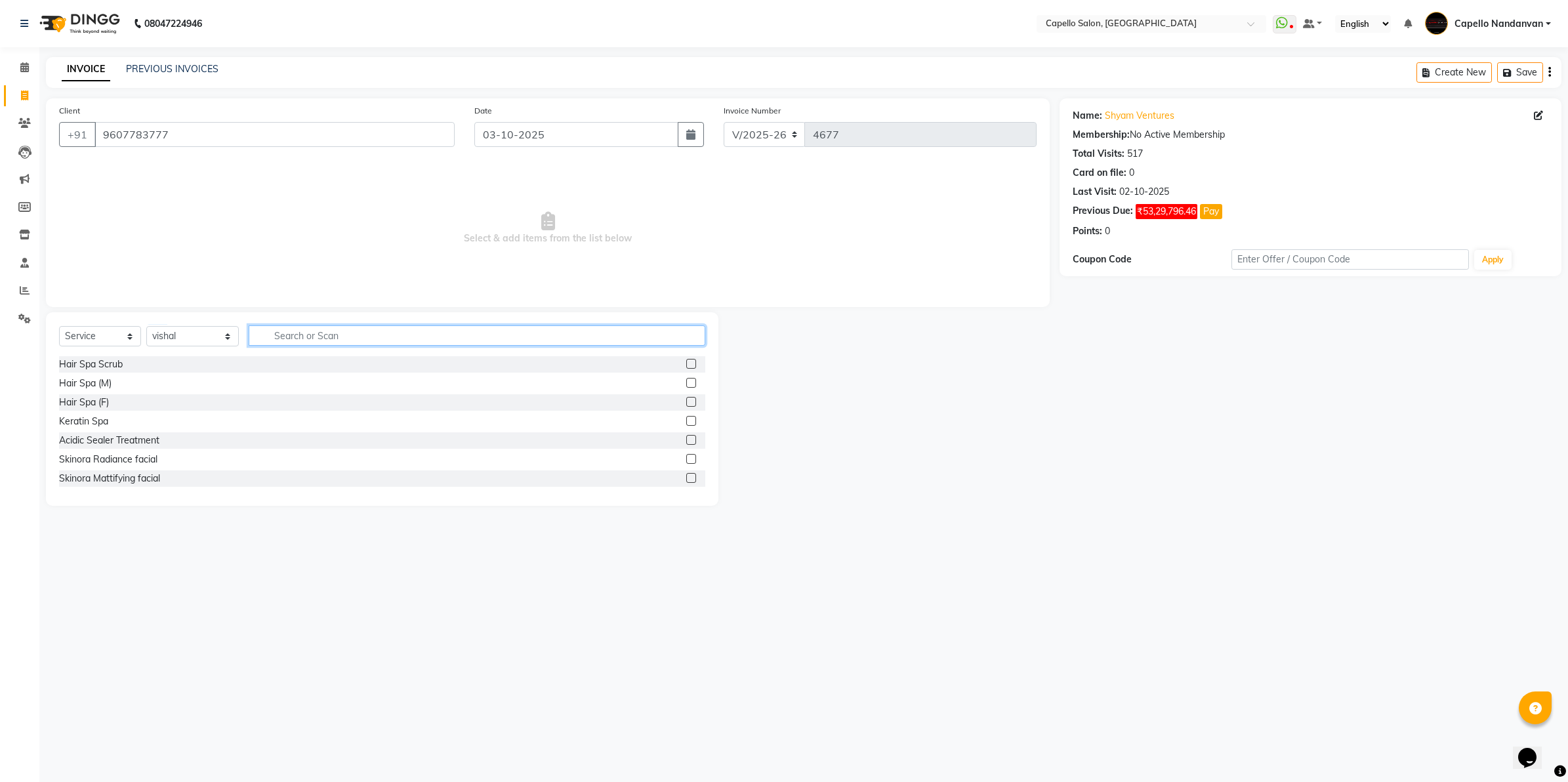
click at [267, 340] on input "text" at bounding box center [477, 335] width 457 height 20
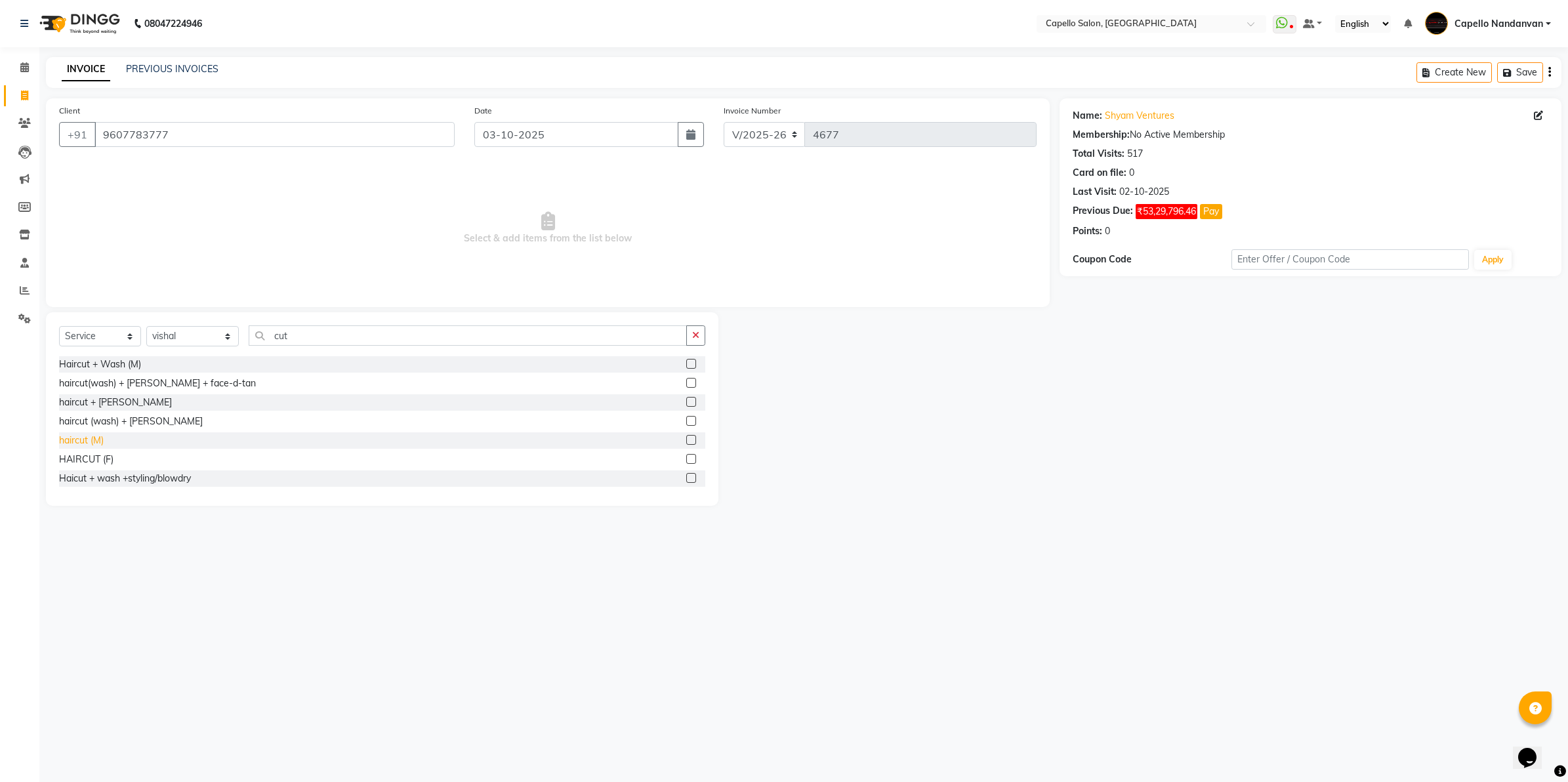
click at [76, 441] on div "haircut (M)" at bounding box center [81, 440] width 44 height 14
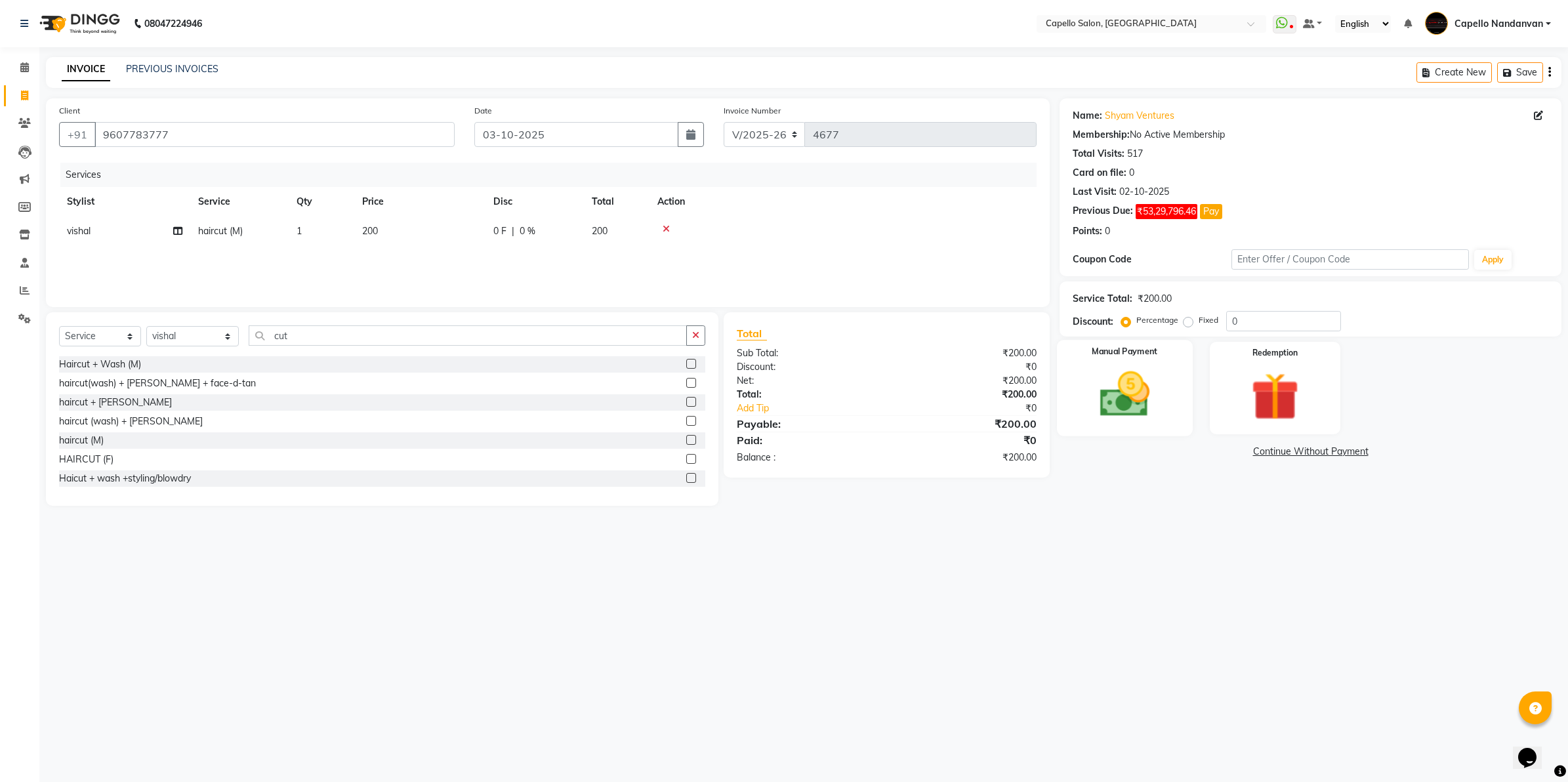
click at [1159, 378] on img at bounding box center [1124, 395] width 81 height 58
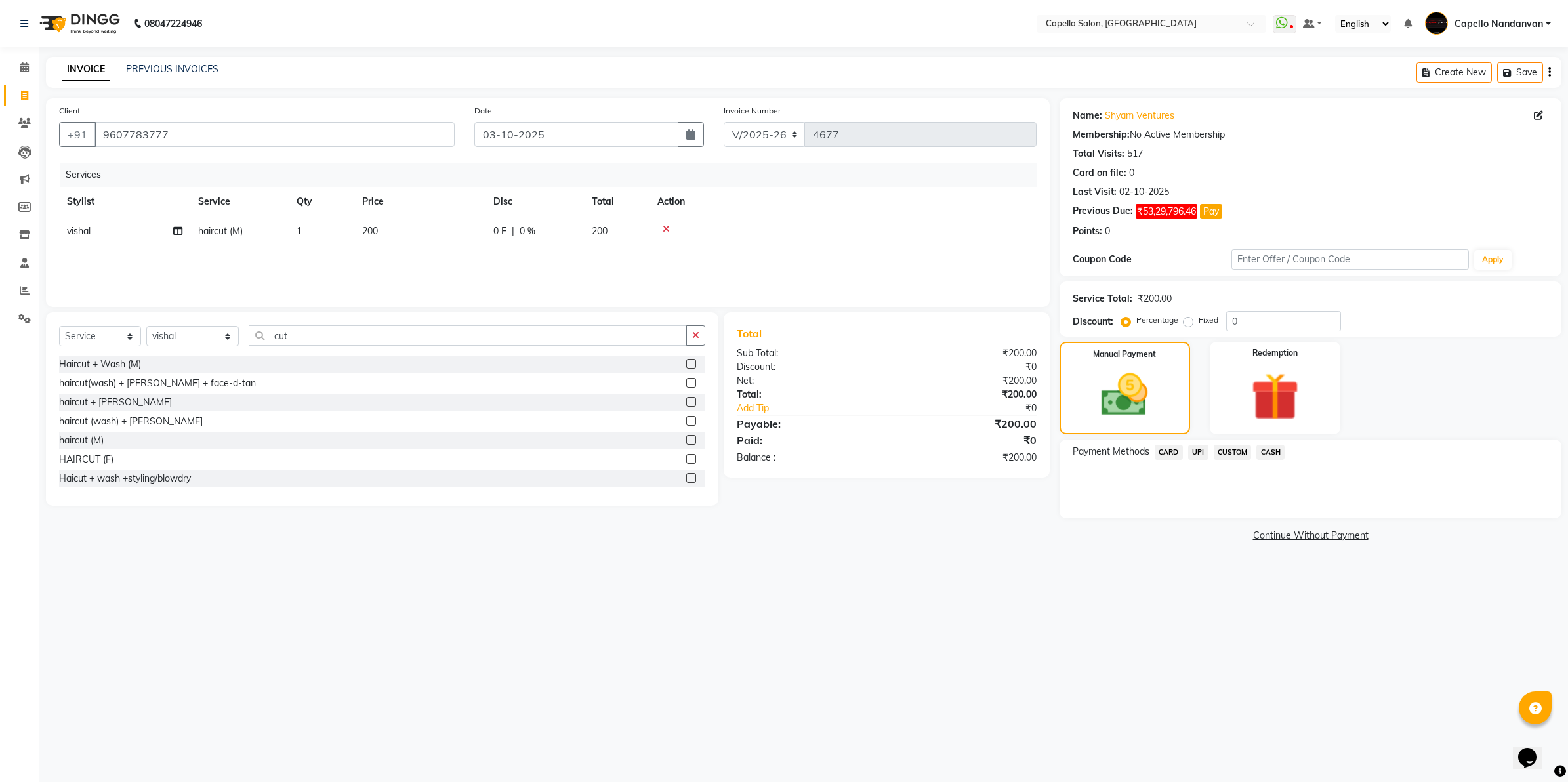
click at [1198, 454] on span "UPI" at bounding box center [1198, 452] width 20 height 15
click at [1247, 511] on button "Add Payment" at bounding box center [1392, 521] width 310 height 20
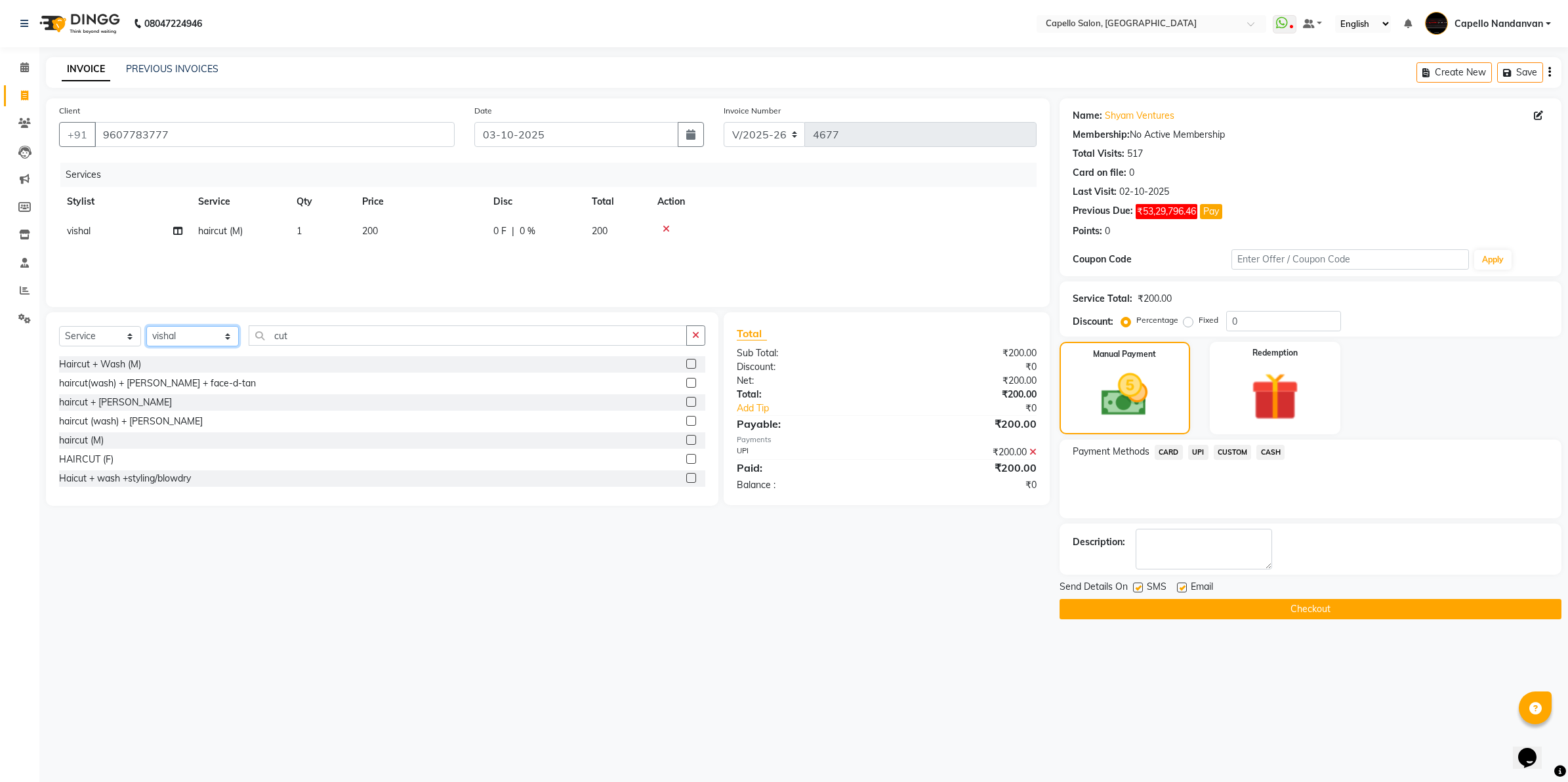
click at [189, 331] on select "Select Stylist Admin ASHIK DHAPODKAR Capello Nandanvan CHETNA SONI Himansu Owne…" at bounding box center [192, 336] width 93 height 20
click at [147, 326] on select "Select Stylist Admin ASHIK DHAPODKAR Capello Nandanvan CHETNA SONI Himansu Owne…" at bounding box center [192, 336] width 93 height 20
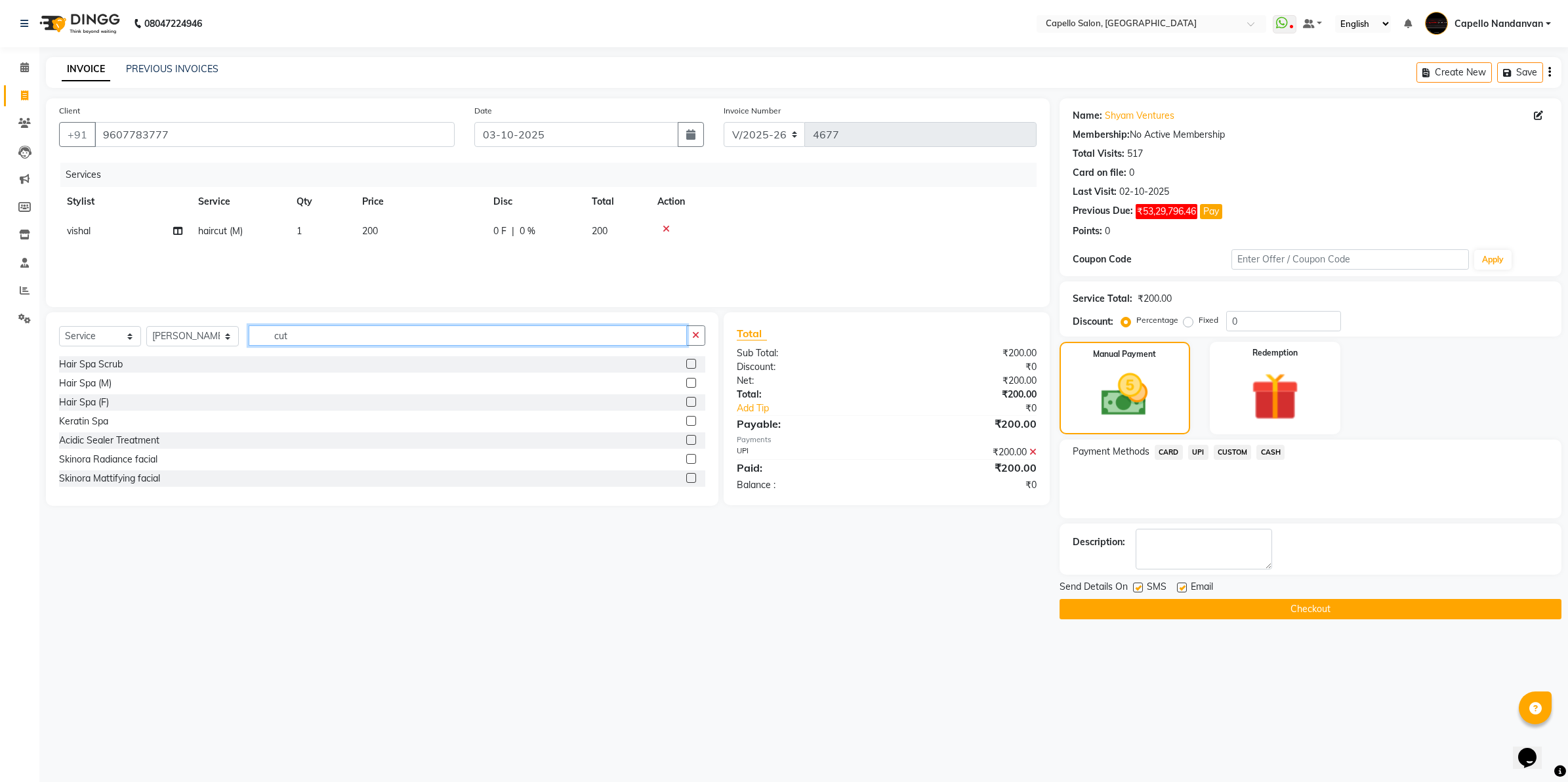
drag, startPoint x: 300, startPoint y: 341, endPoint x: 296, endPoint y: 306, distance: 35.2
click at [300, 329] on input "cut" at bounding box center [468, 335] width 438 height 20
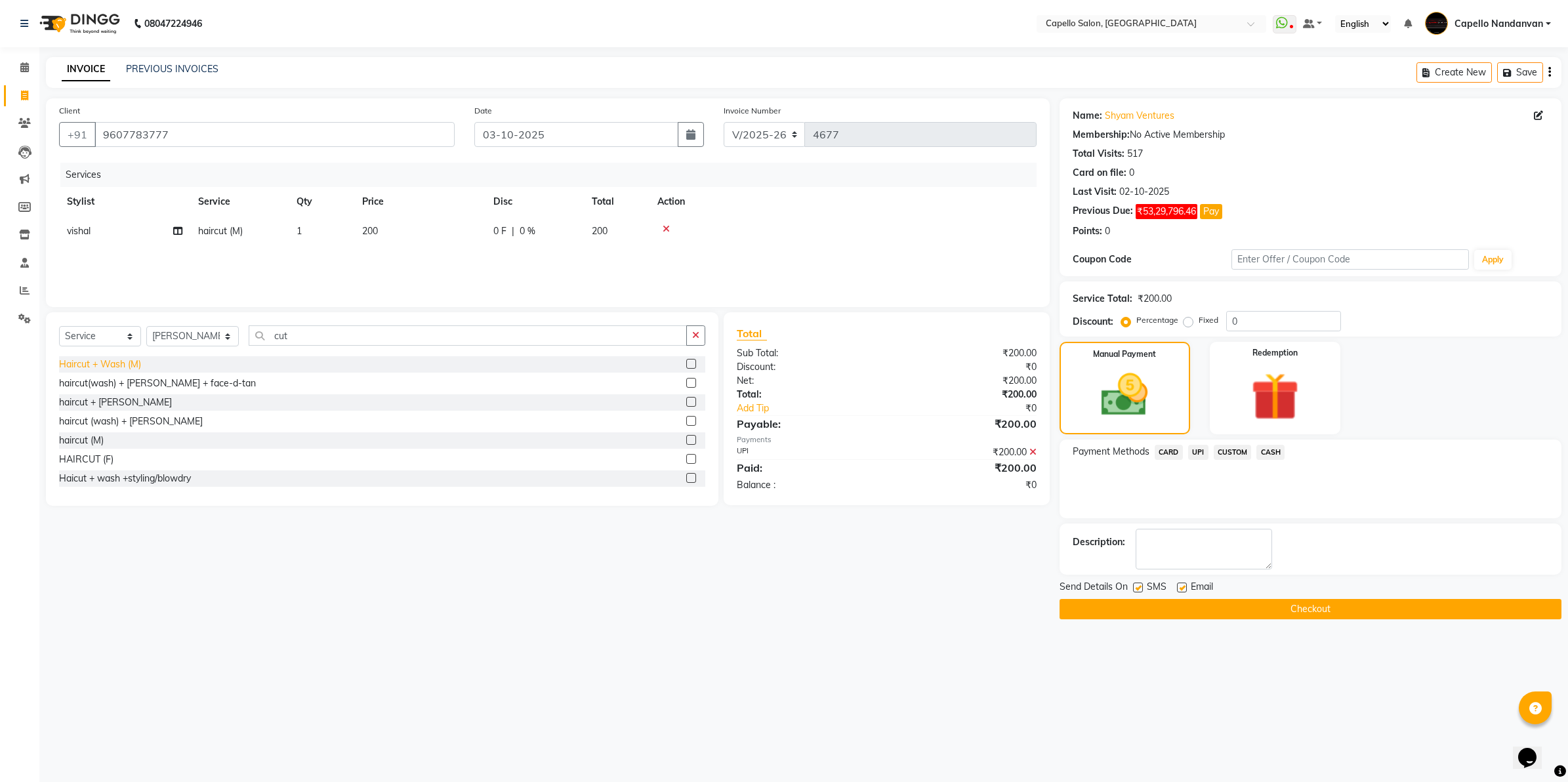
click at [115, 365] on div "Haircut + Wash (M)" at bounding box center [100, 364] width 82 height 14
click at [200, 139] on input "9607783777" at bounding box center [274, 134] width 360 height 25
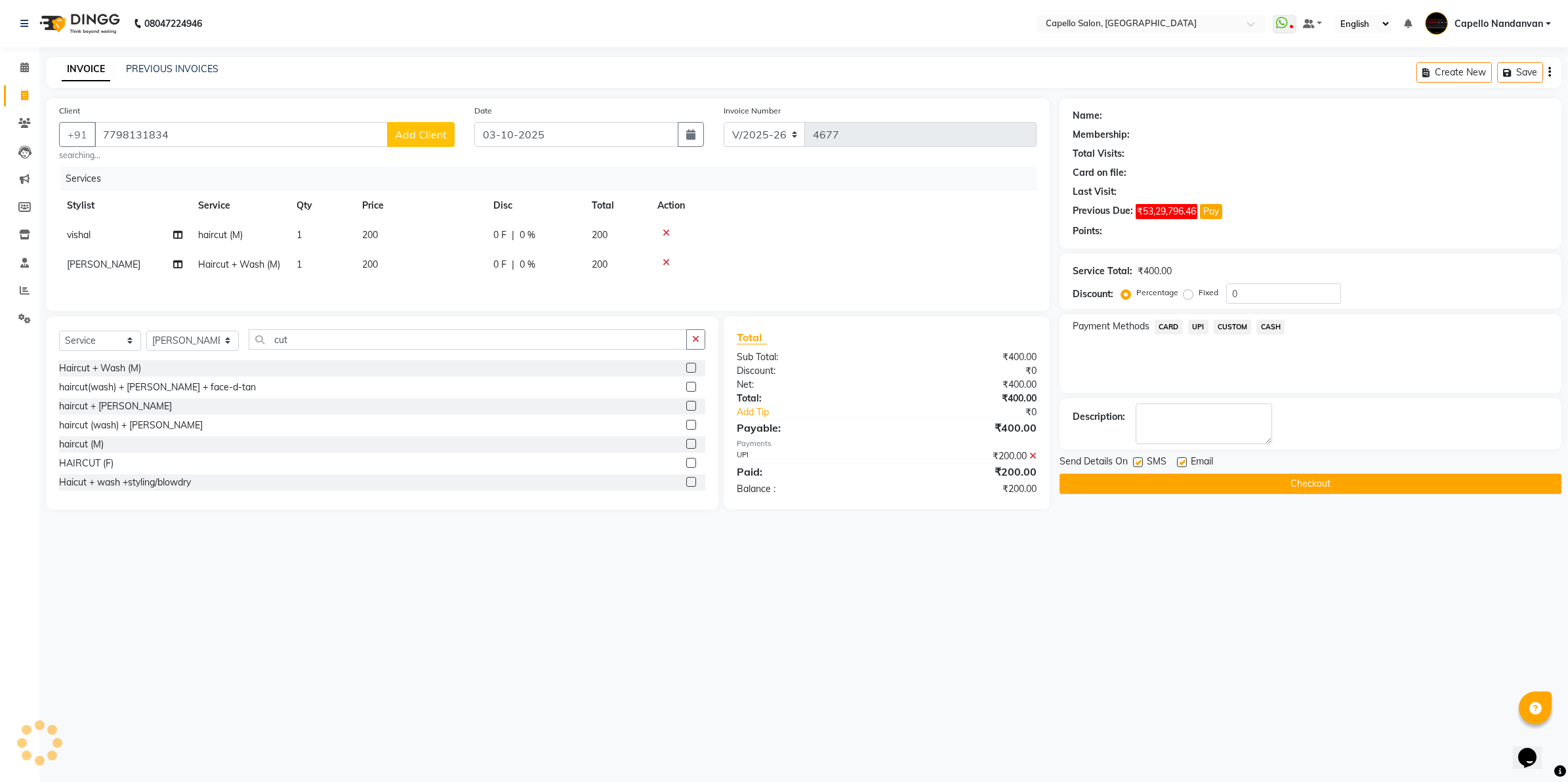
click at [451, 133] on button "Add Client" at bounding box center [421, 134] width 68 height 25
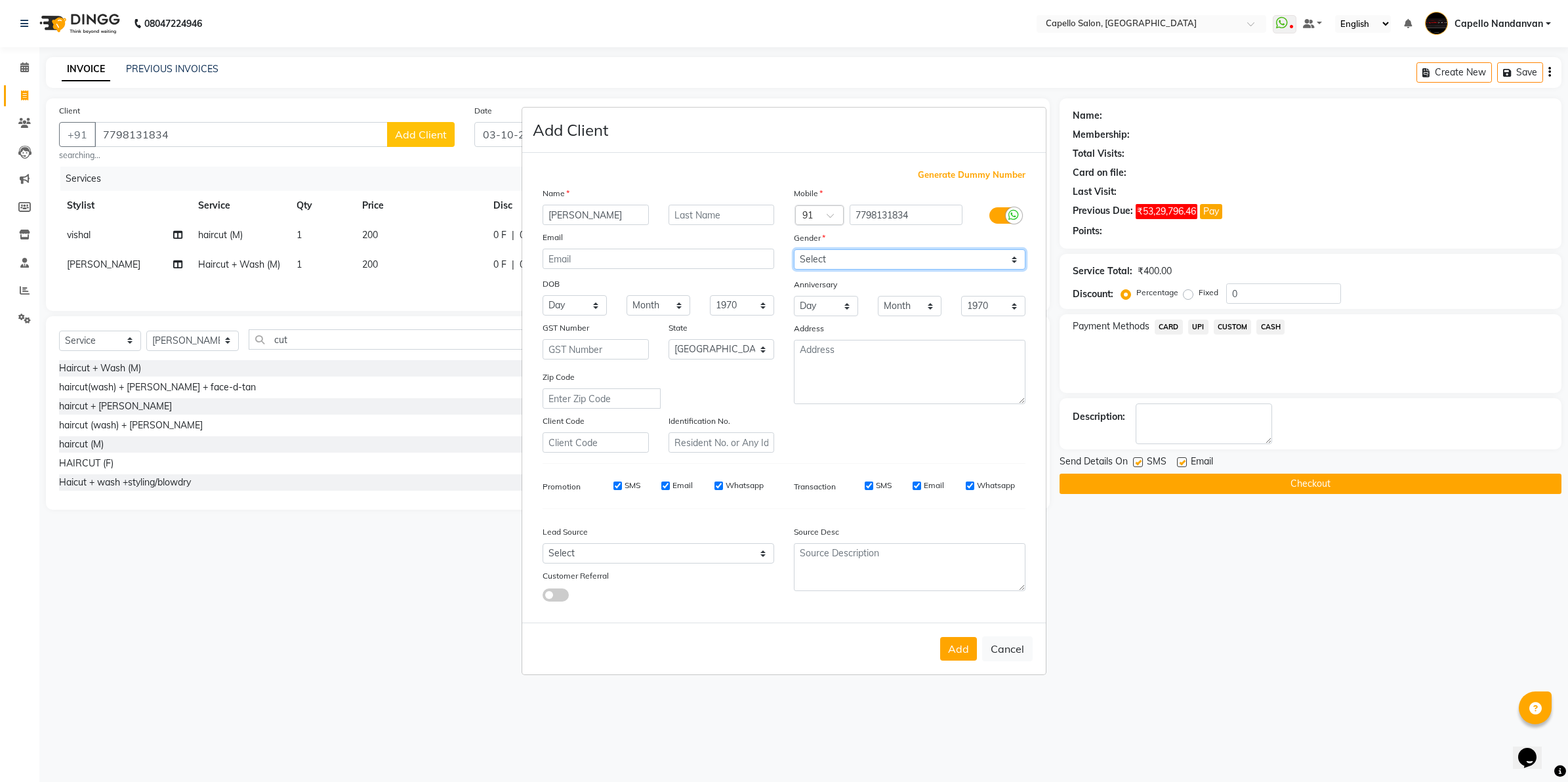
drag, startPoint x: 842, startPoint y: 264, endPoint x: 844, endPoint y: 273, distance: 9.2
click at [842, 264] on select "Select Male Female Other Prefer Not To Say" at bounding box center [910, 259] width 232 height 20
click at [794, 250] on select "Select Male Female Other Prefer Not To Say" at bounding box center [910, 259] width 232 height 20
click at [958, 643] on button "Add" at bounding box center [958, 648] width 37 height 23
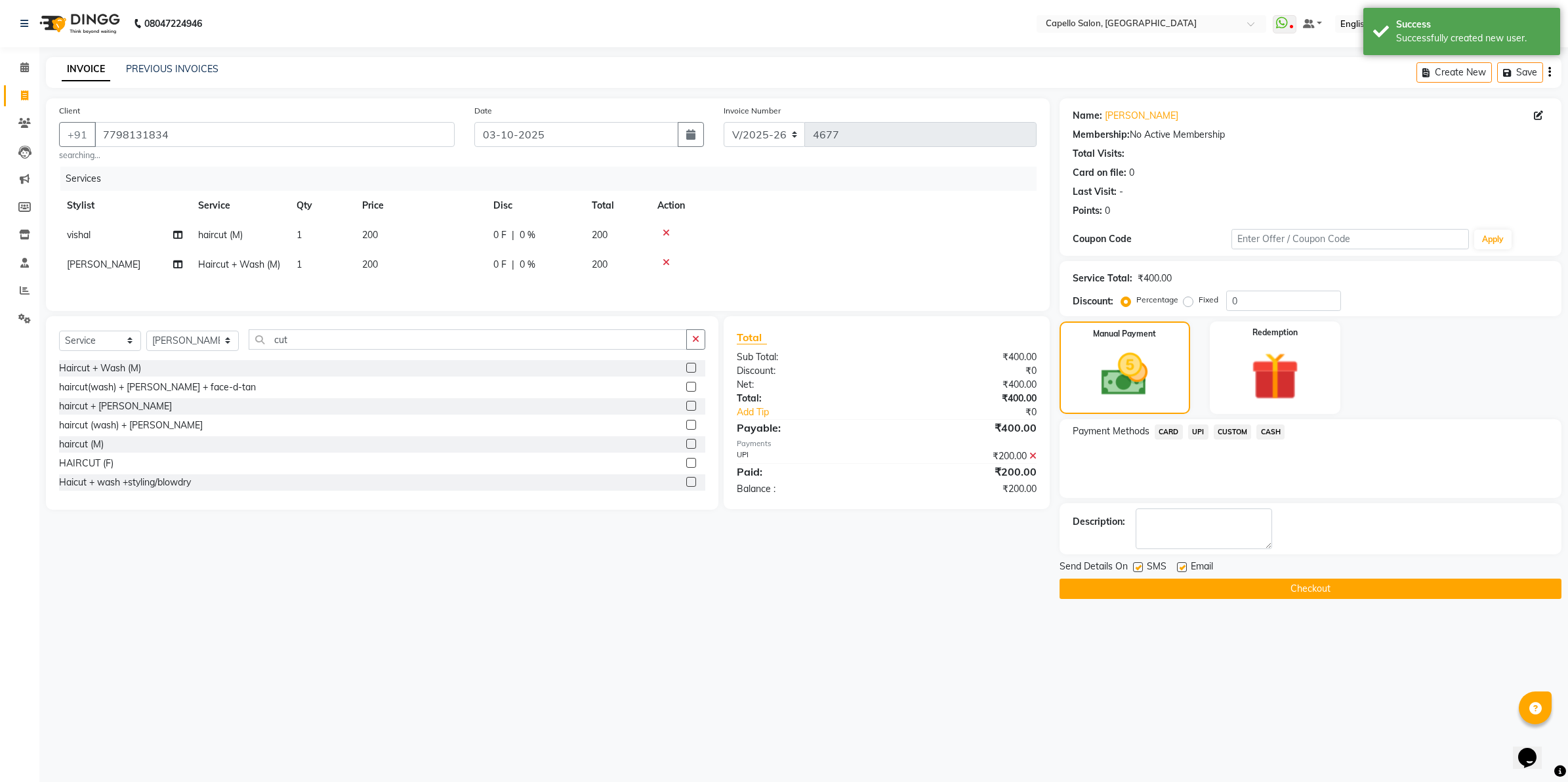
click at [1194, 431] on span "UPI" at bounding box center [1198, 432] width 20 height 15
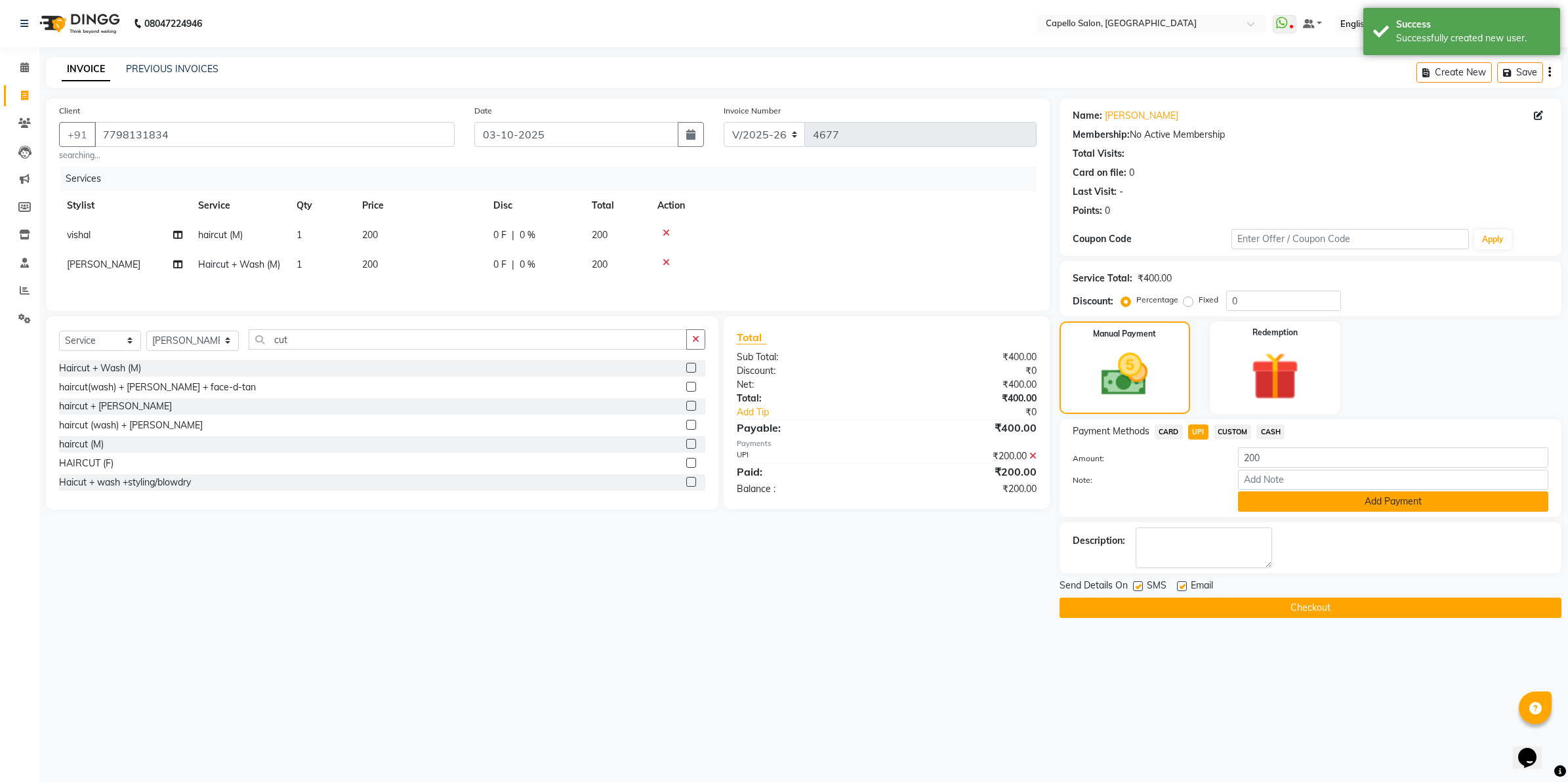
click at [1276, 502] on button "Add Payment" at bounding box center [1392, 501] width 310 height 20
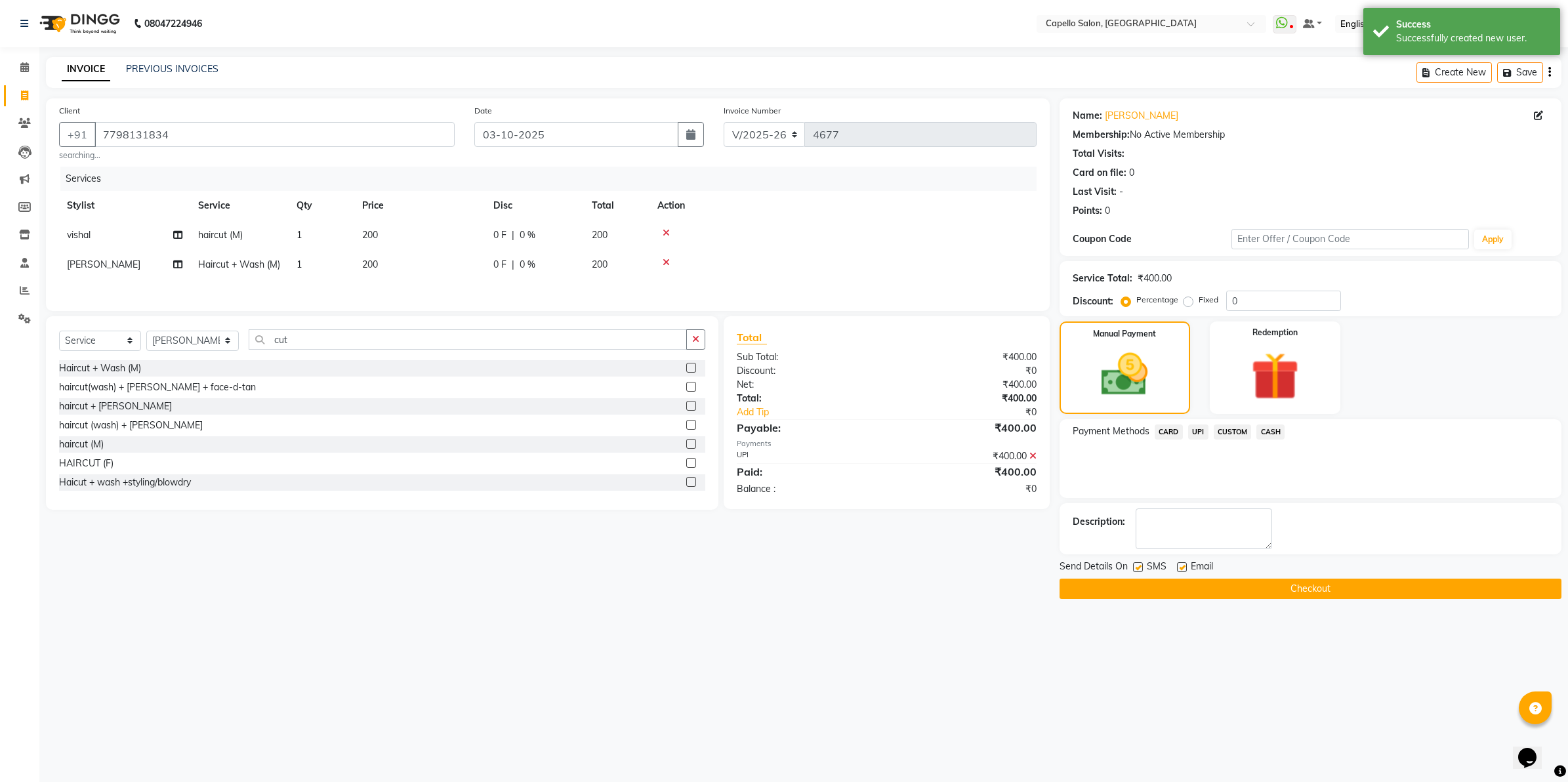
click at [1143, 568] on div "SMS" at bounding box center [1155, 568] width 44 height 16
click at [1140, 566] on label at bounding box center [1138, 567] width 10 height 10
click at [1140, 566] on input "checkbox" at bounding box center [1137, 568] width 9 height 9
click at [1183, 568] on label at bounding box center [1181, 567] width 10 height 10
click at [1183, 568] on input "checkbox" at bounding box center [1181, 568] width 9 height 9
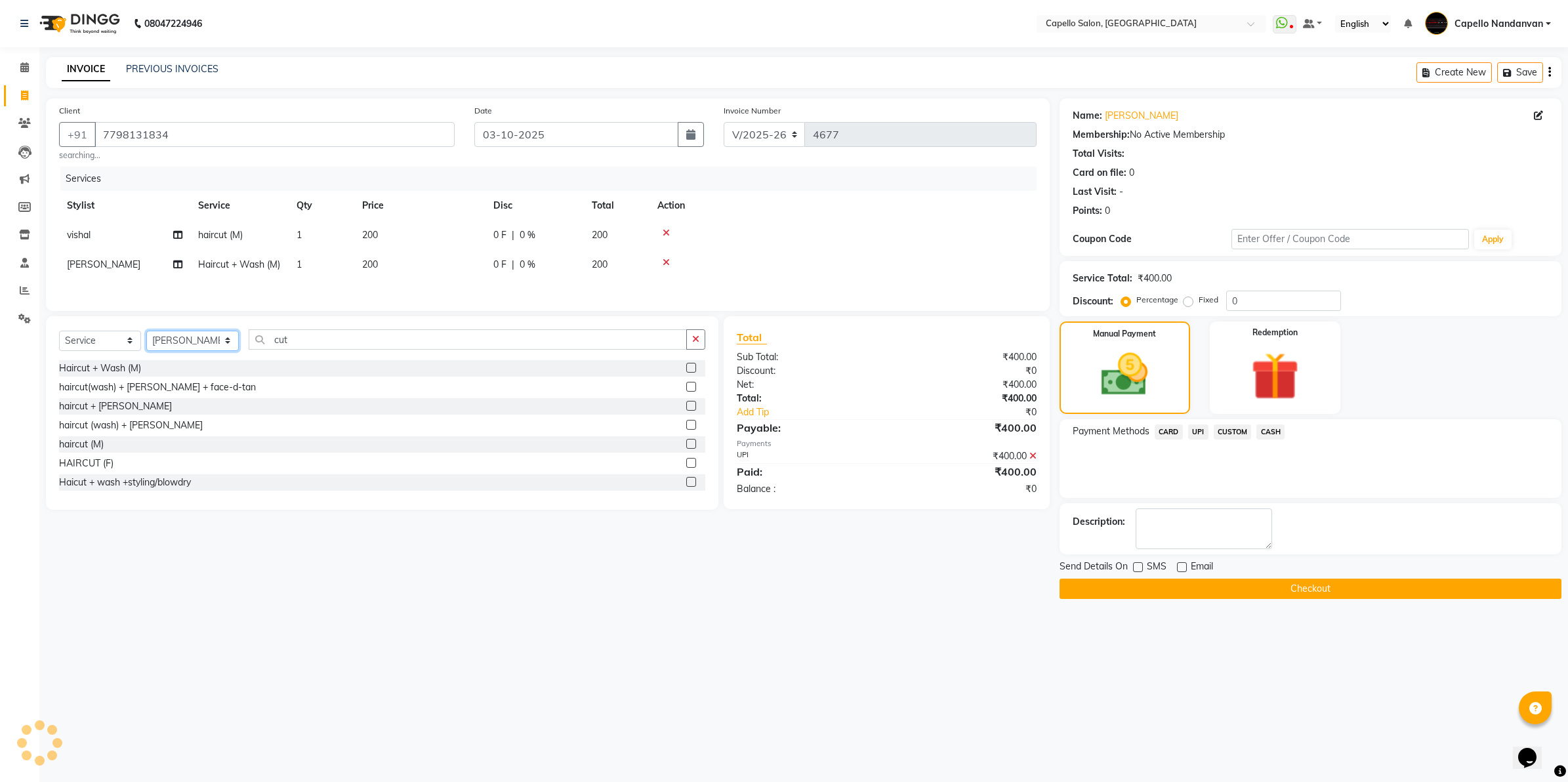
click at [214, 341] on select "Select Stylist Admin ASHIK DHAPODKAR Capello Nandanvan CHETNA SONI Himansu Owne…" at bounding box center [192, 341] width 93 height 20
click at [856, 223] on td at bounding box center [842, 235] width 387 height 30
click at [1204, 589] on button "Checkout" at bounding box center [1309, 588] width 502 height 20
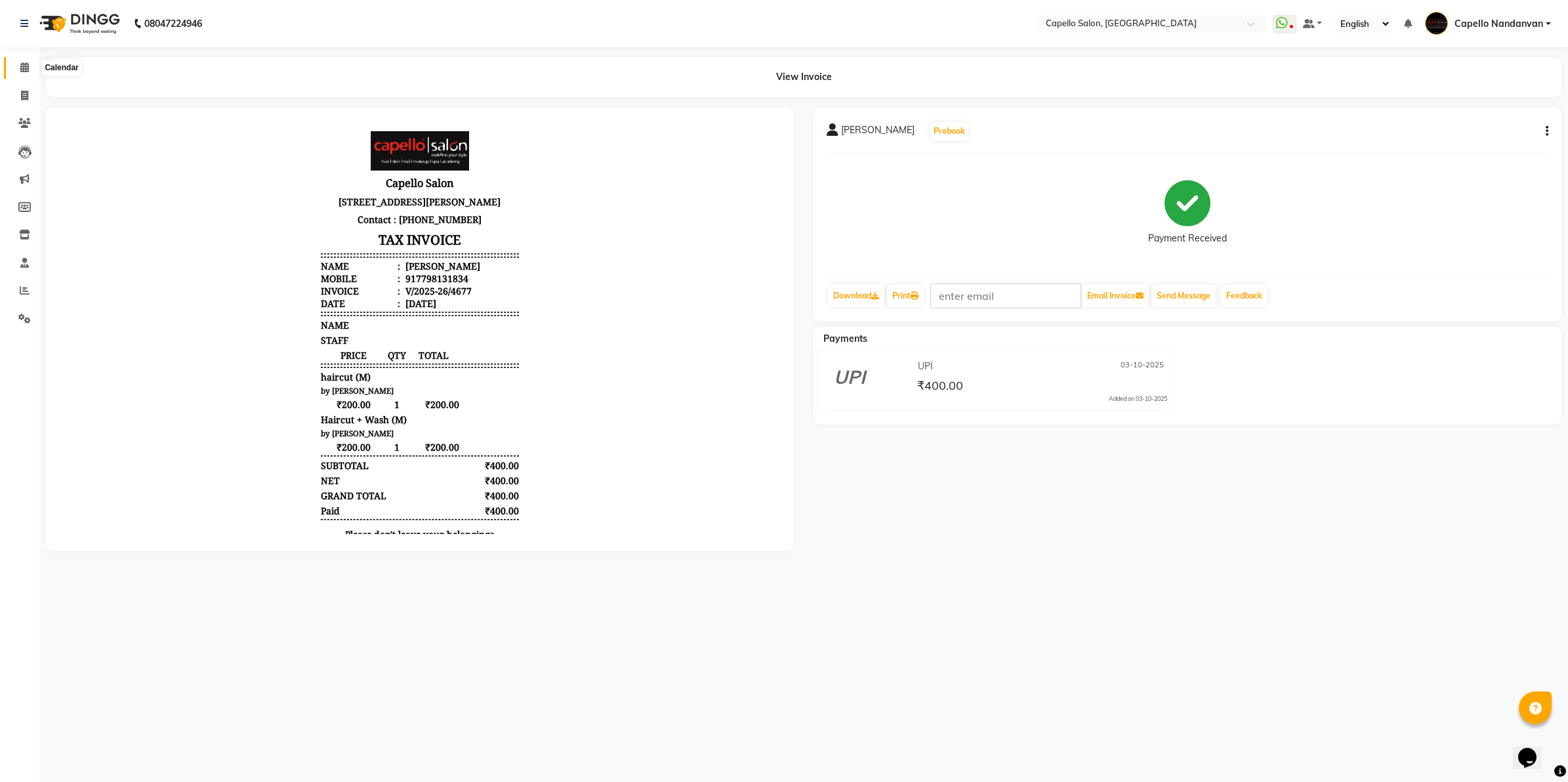
click at [27, 68] on icon at bounding box center [24, 67] width 9 height 10
click at [27, 111] on li "Clients" at bounding box center [19, 123] width 39 height 28
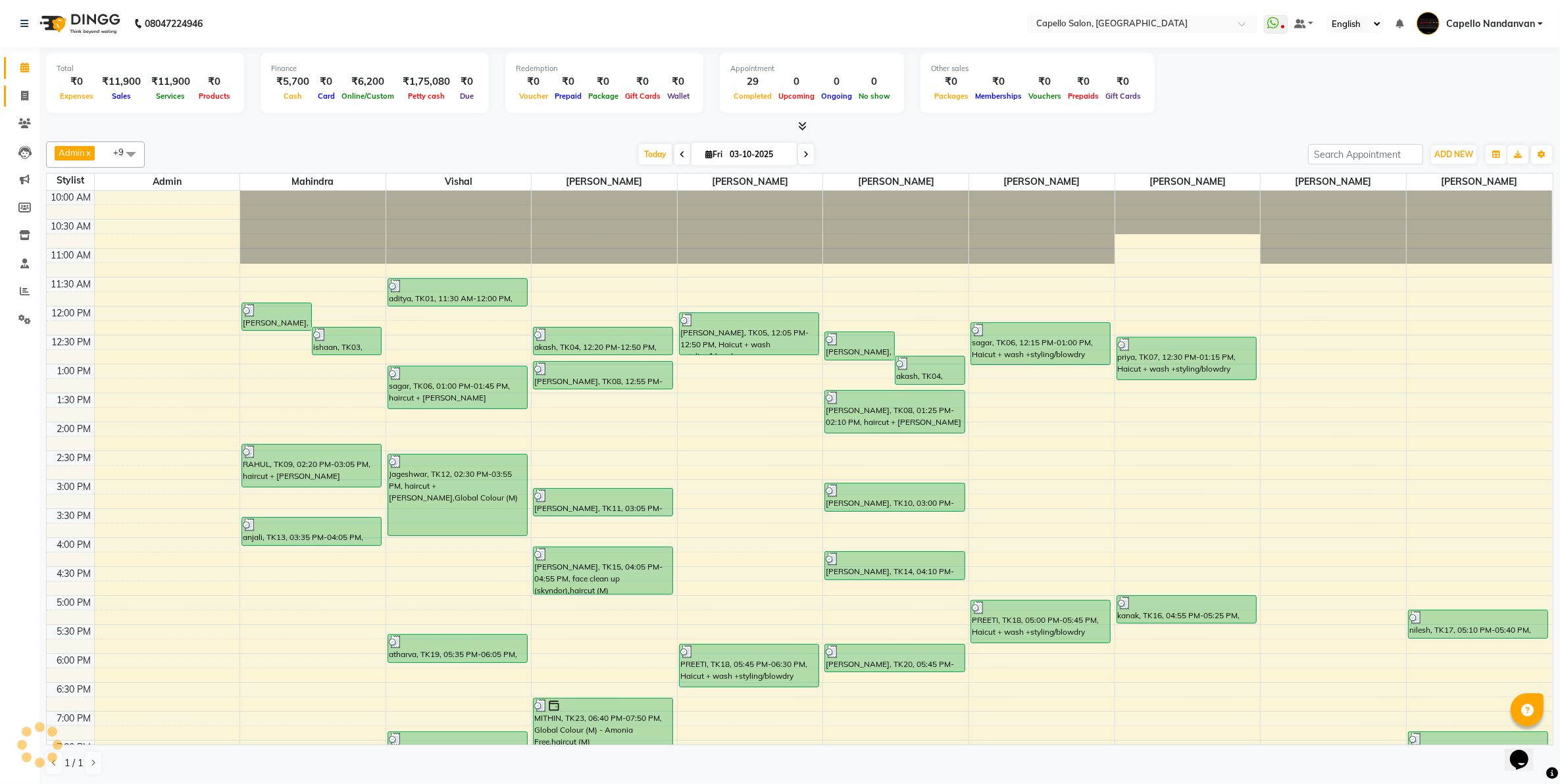
click at [28, 103] on link "Invoice" at bounding box center [19, 96] width 32 height 22
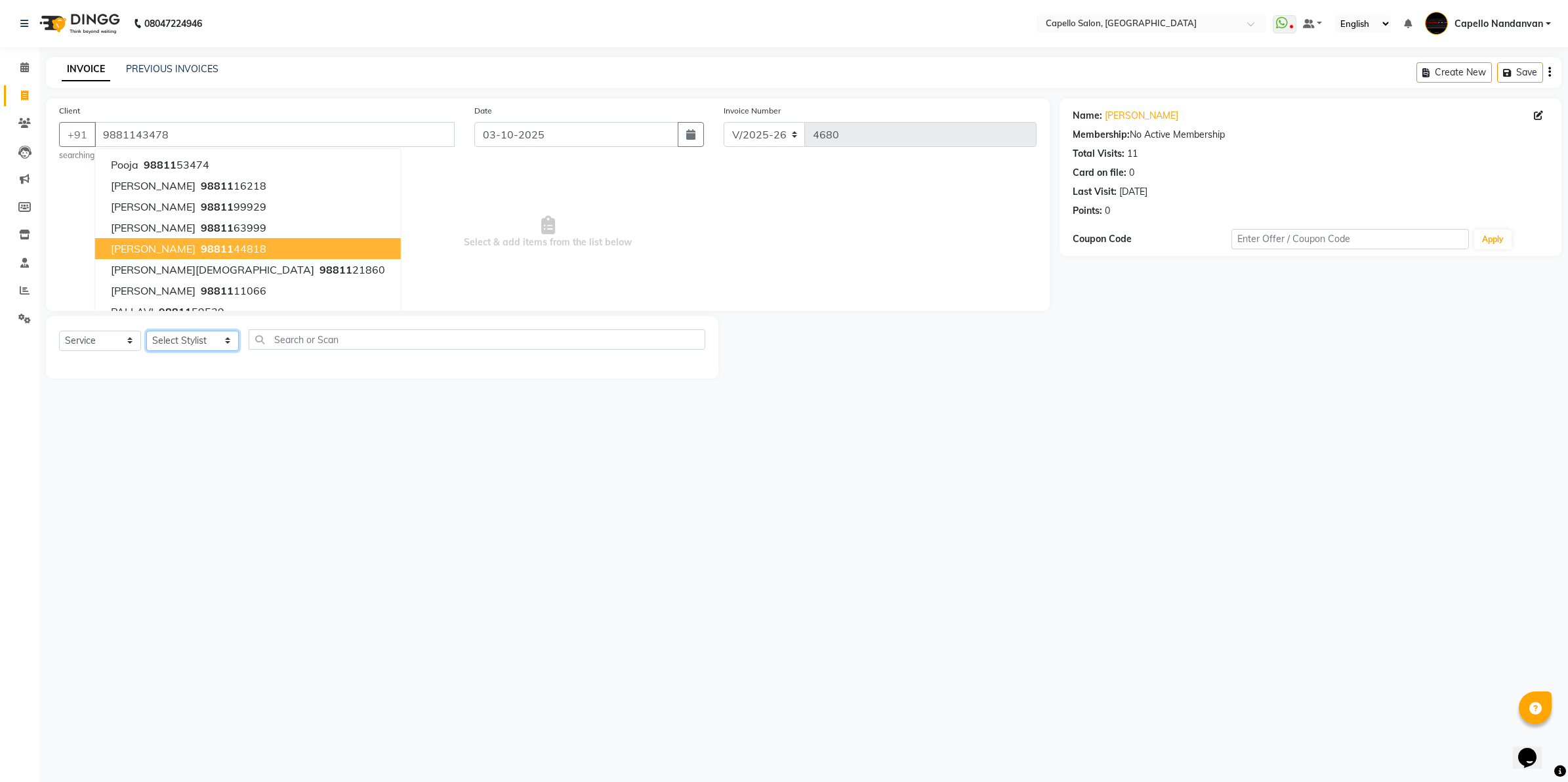
click at [228, 342] on select "Select Stylist Admin ASHIK DHAPODKAR Capello Nandanvan CHETNA SONI Himansu Owne…" at bounding box center [192, 341] width 93 height 20
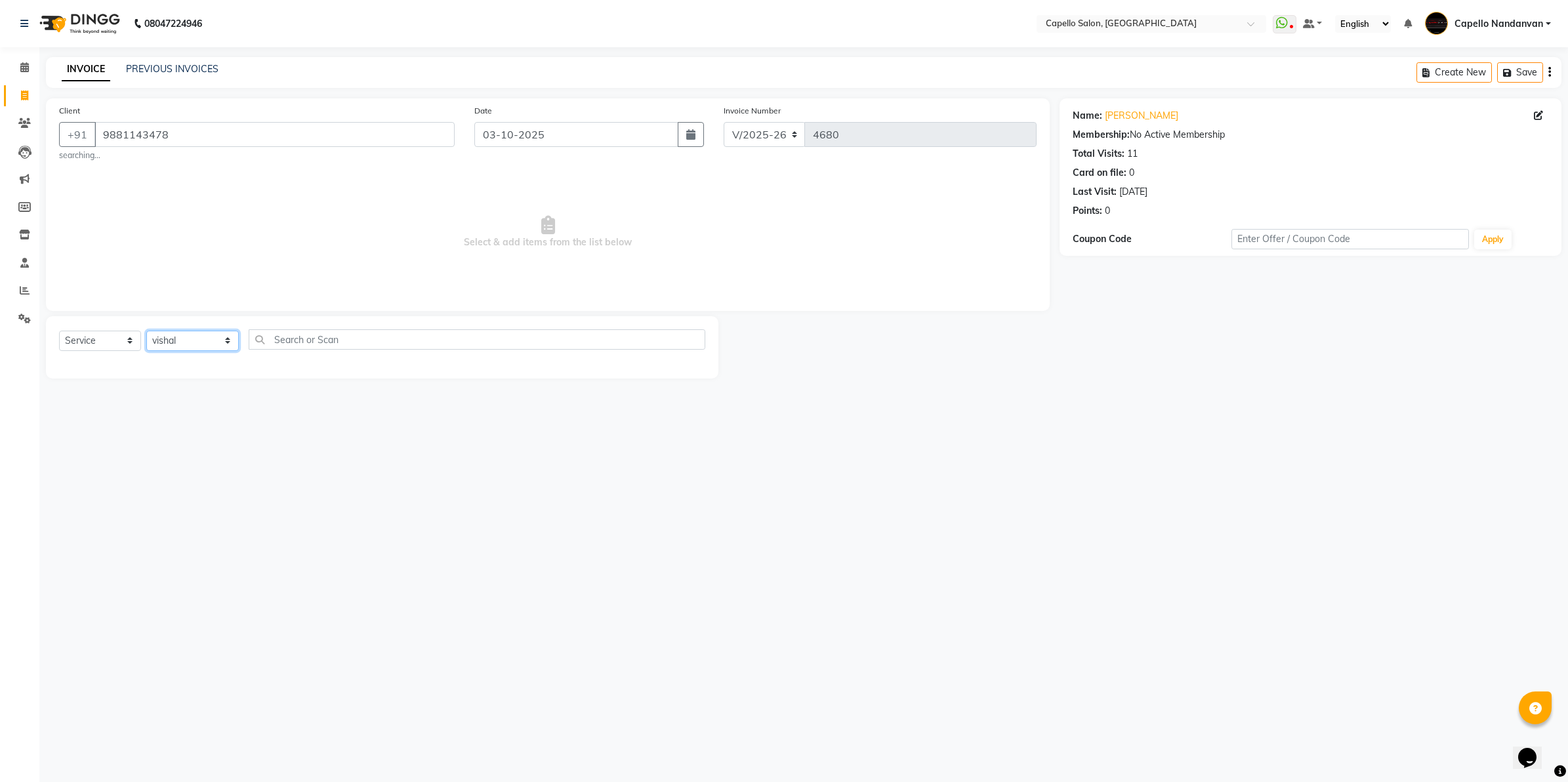
click at [147, 331] on select "Select Stylist Admin ASHIK DHAPODKAR Capello Nandanvan CHETNA SONI Himansu Owne…" at bounding box center [192, 341] width 93 height 20
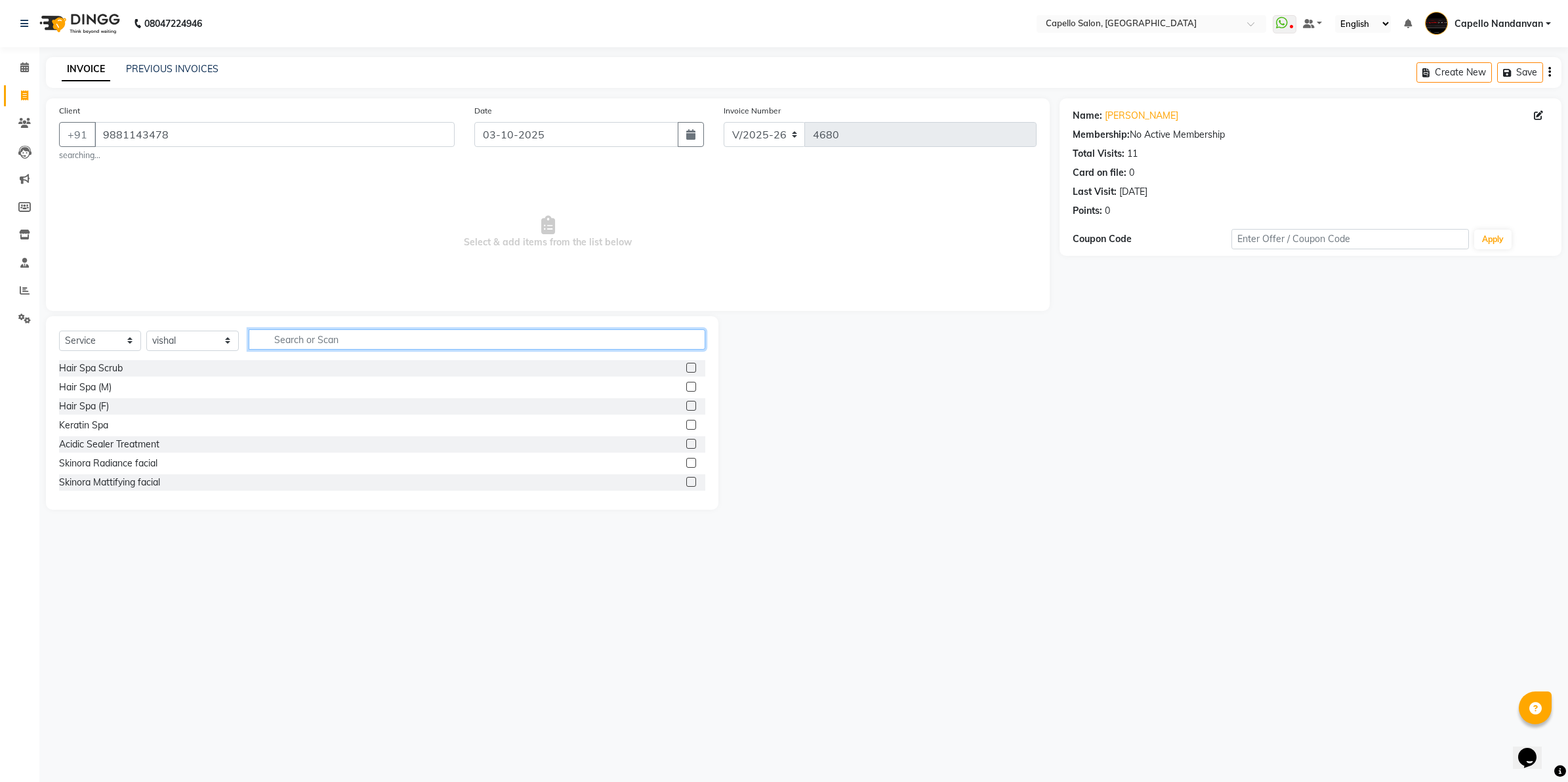
click at [375, 337] on input "text" at bounding box center [477, 339] width 457 height 20
click at [686, 446] on label at bounding box center [691, 444] width 10 height 10
click at [686, 446] on input "checkbox" at bounding box center [690, 445] width 9 height 9
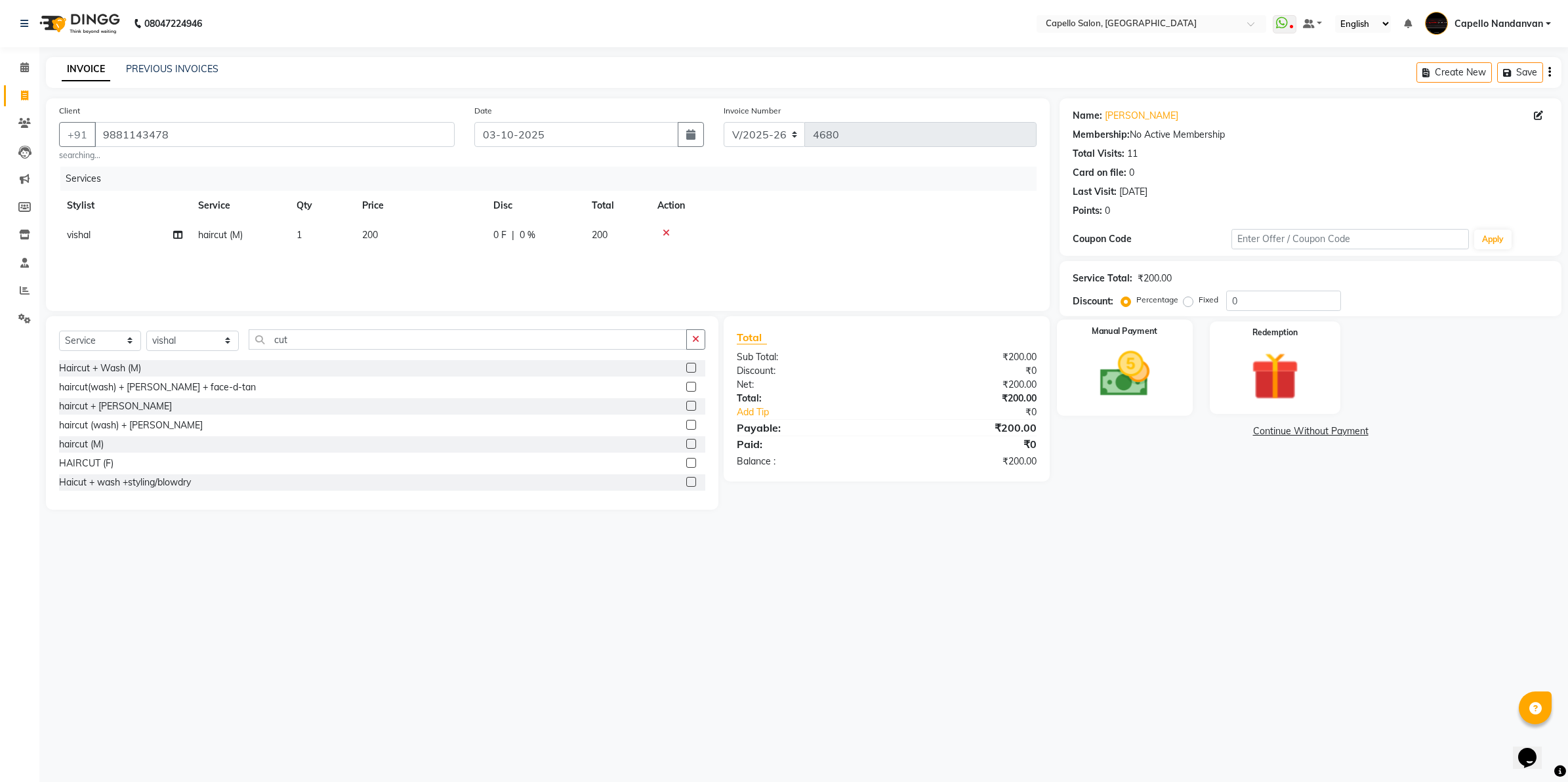
click at [1152, 379] on img at bounding box center [1124, 374] width 81 height 58
click at [1264, 431] on span "CASH" at bounding box center [1270, 432] width 28 height 15
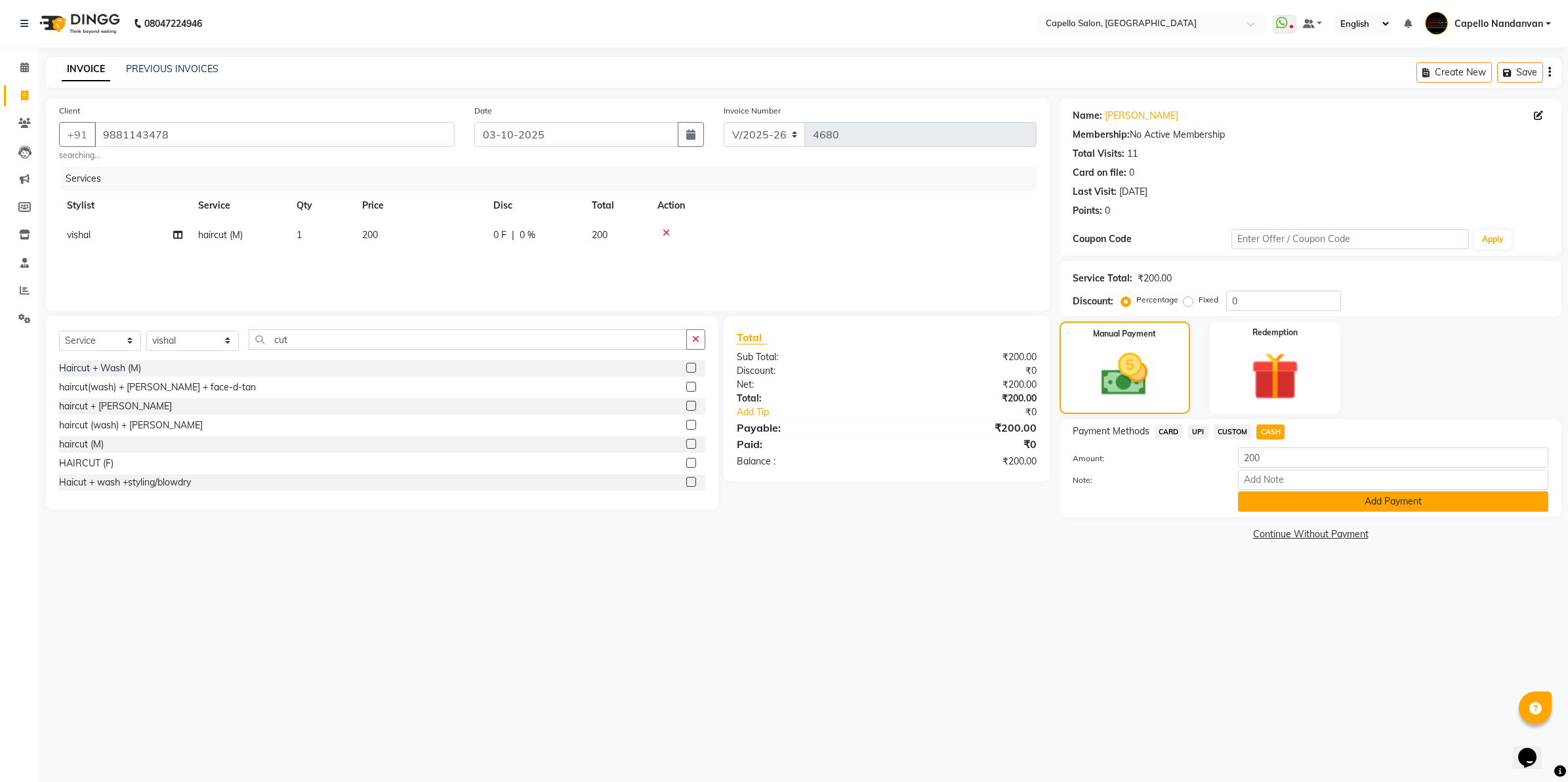
click at [1261, 492] on button "Add Payment" at bounding box center [1392, 501] width 310 height 20
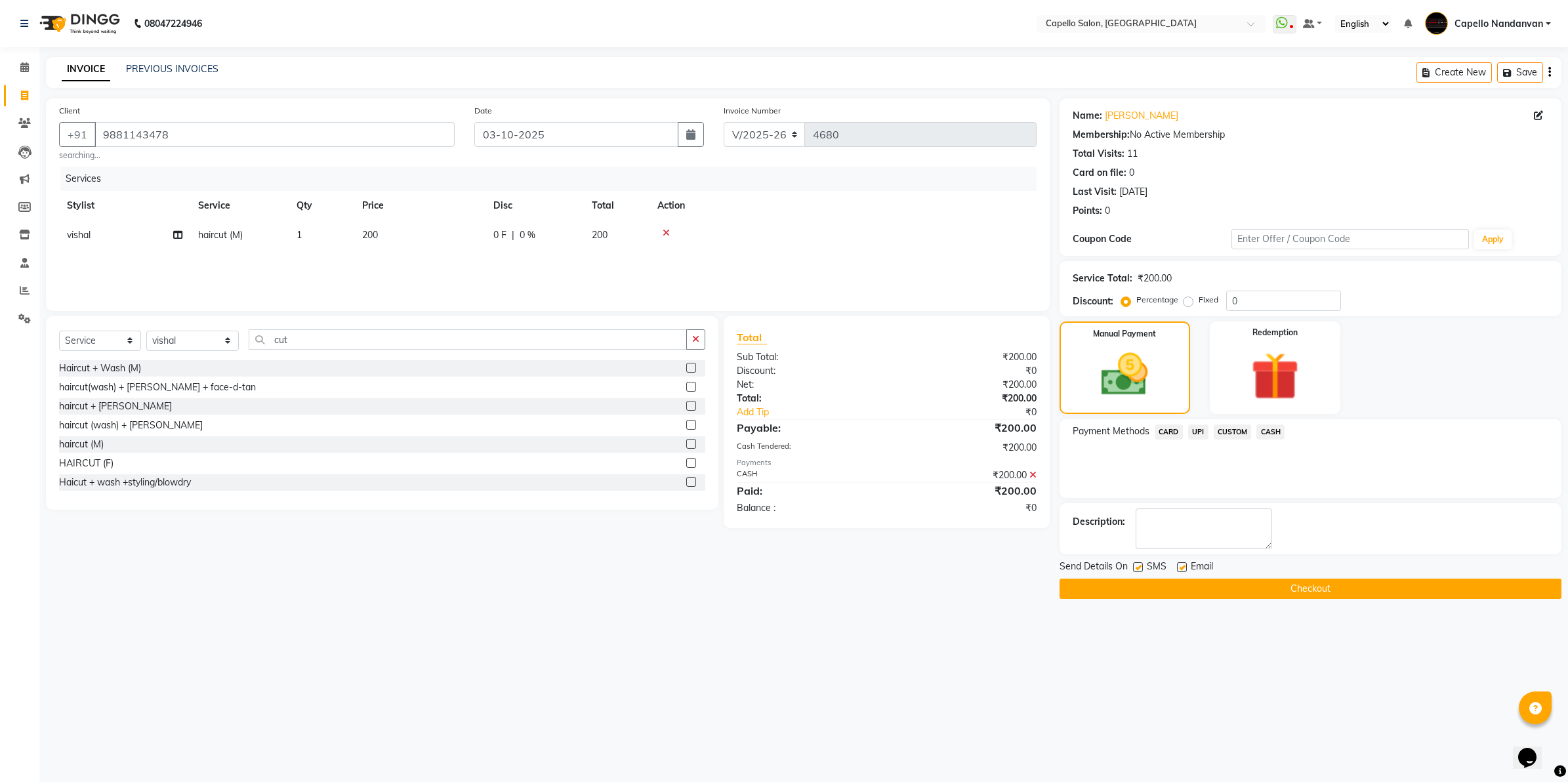
click at [1278, 581] on button "Checkout" at bounding box center [1309, 588] width 502 height 20
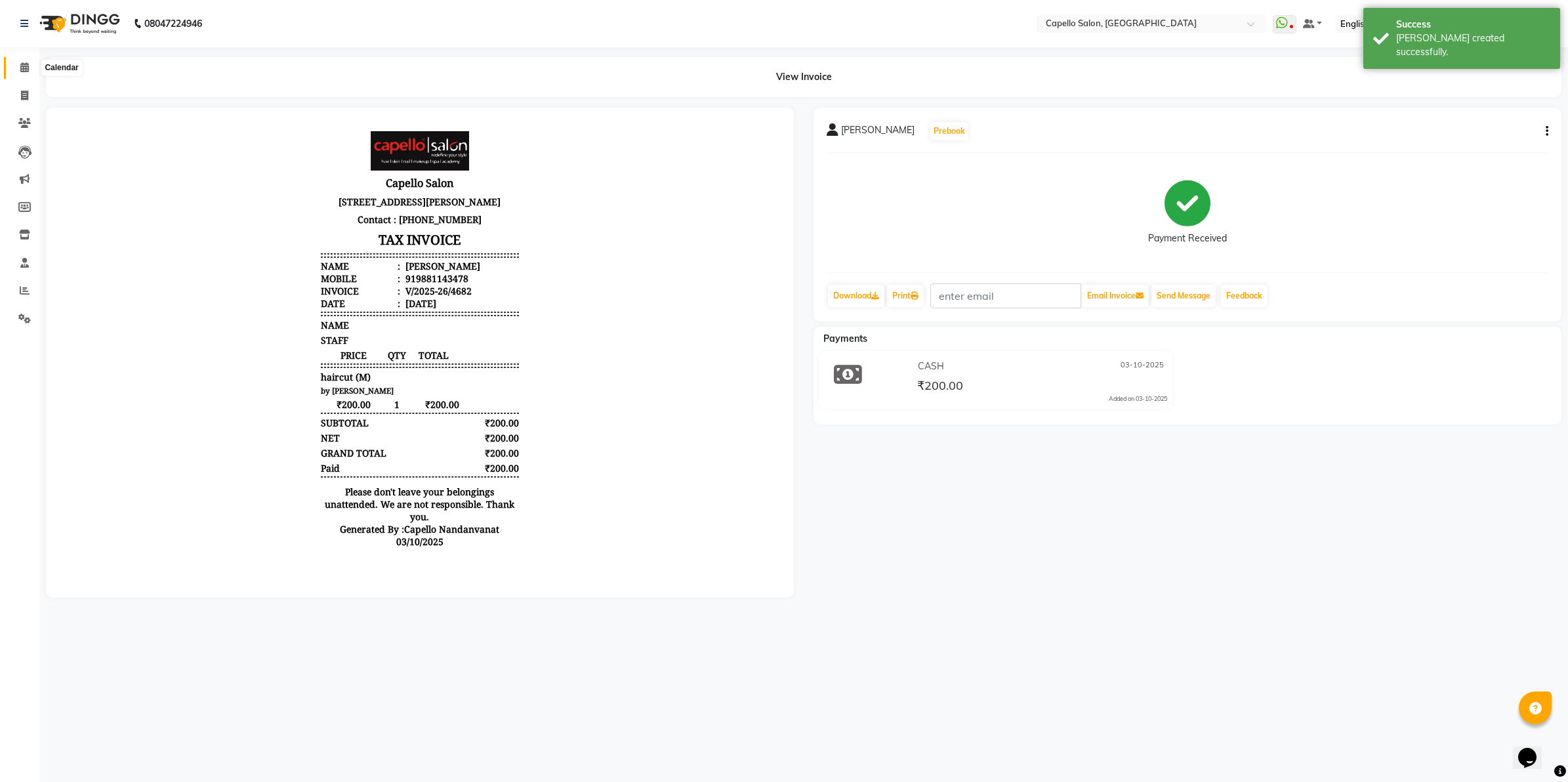
click at [21, 66] on icon at bounding box center [24, 67] width 9 height 10
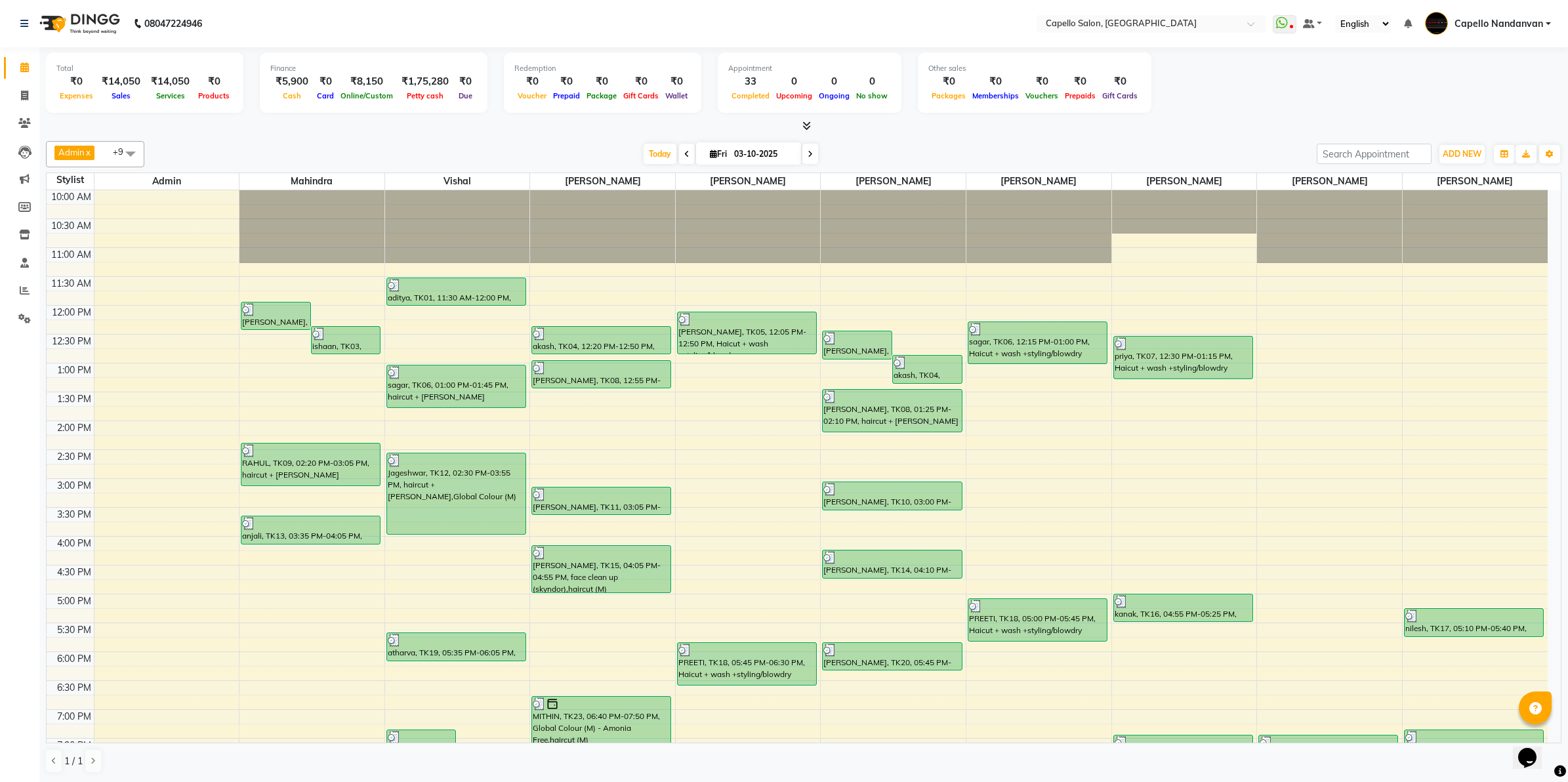
click at [27, 278] on li "Reports" at bounding box center [19, 291] width 39 height 28
click at [23, 283] on span at bounding box center [24, 291] width 23 height 15
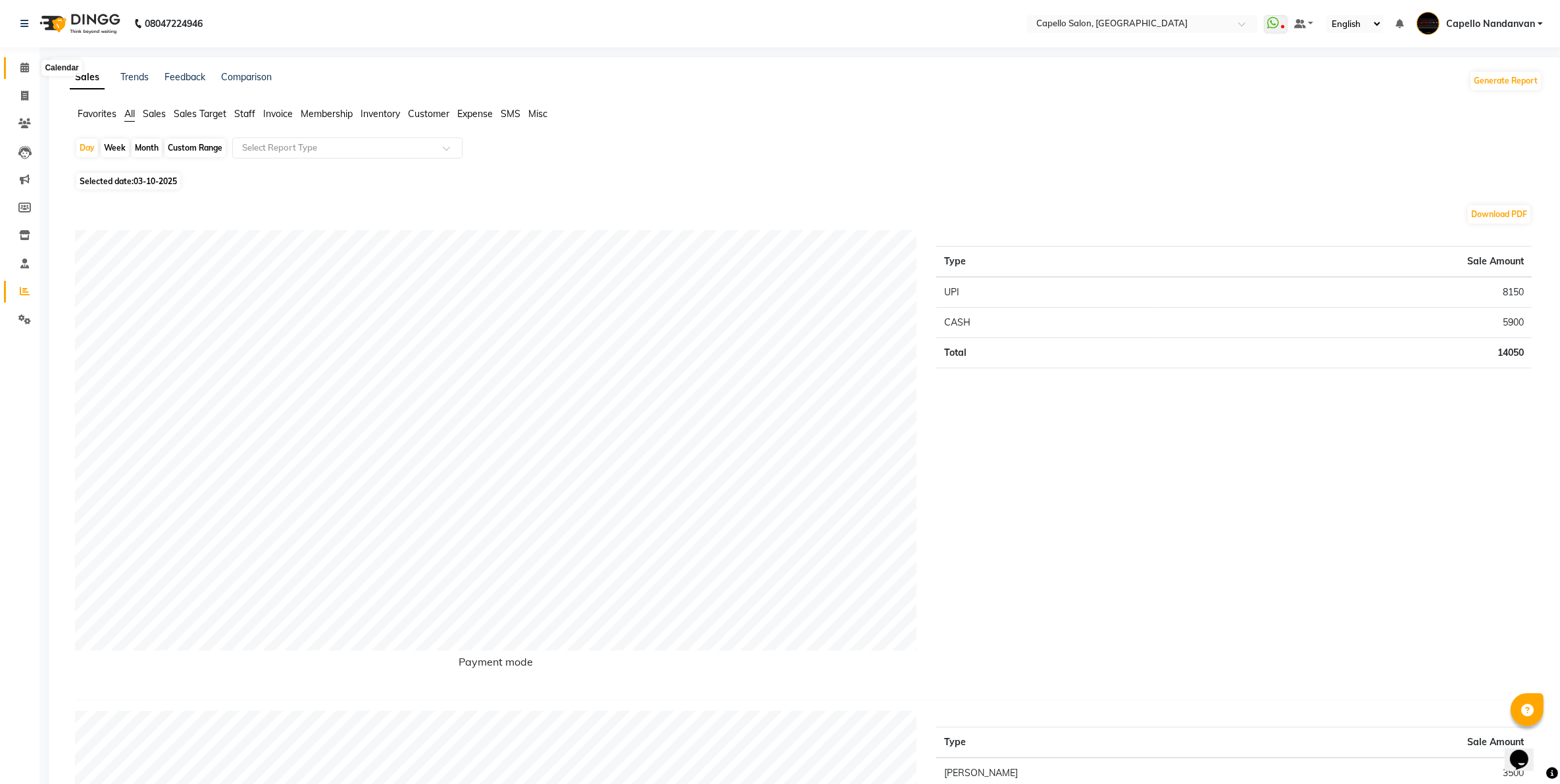
click at [23, 63] on icon at bounding box center [24, 67] width 9 height 10
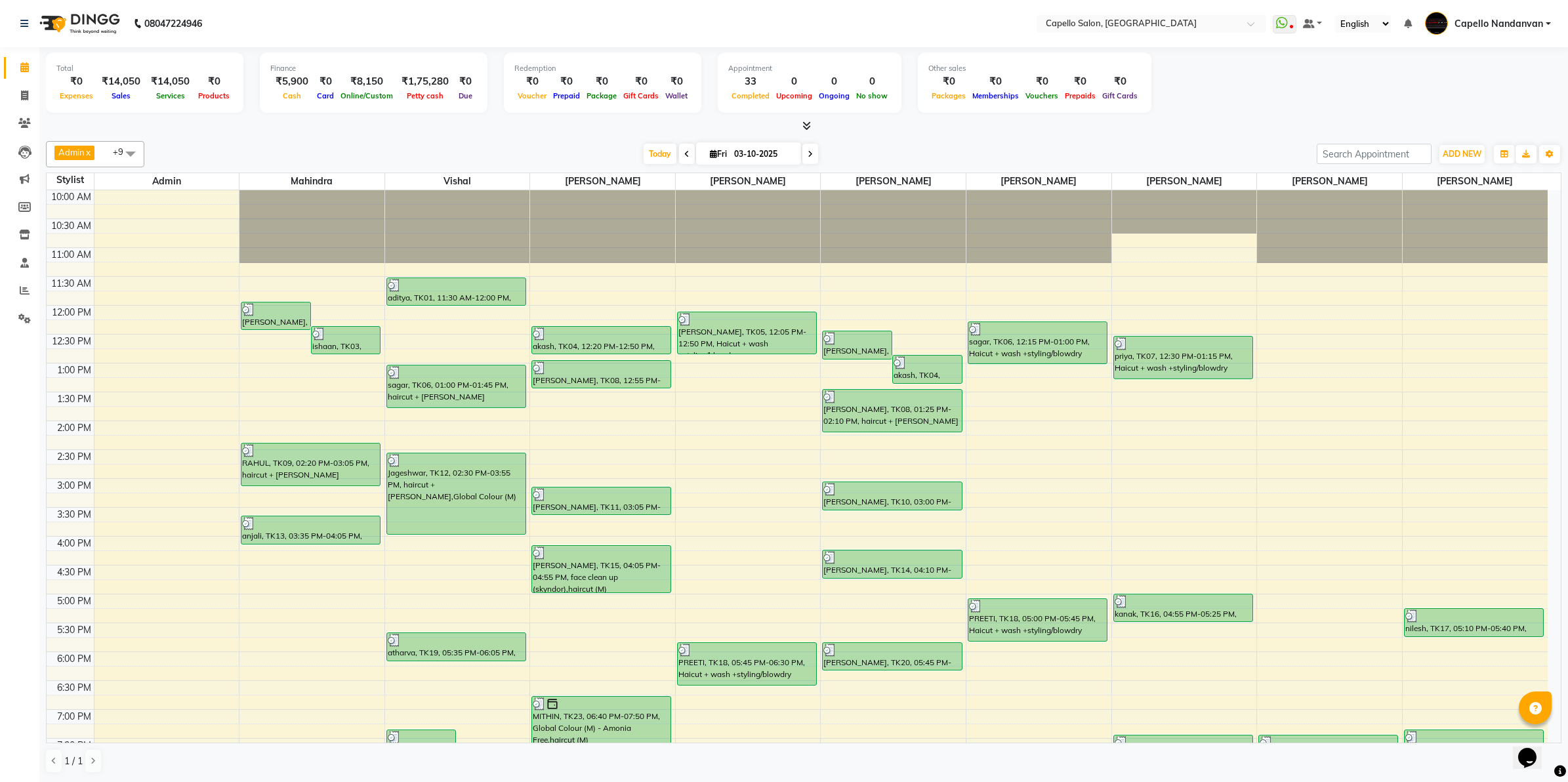
click at [1254, 133] on div at bounding box center [804, 126] width 1516 height 14
click at [13, 102] on span at bounding box center [24, 96] width 23 height 15
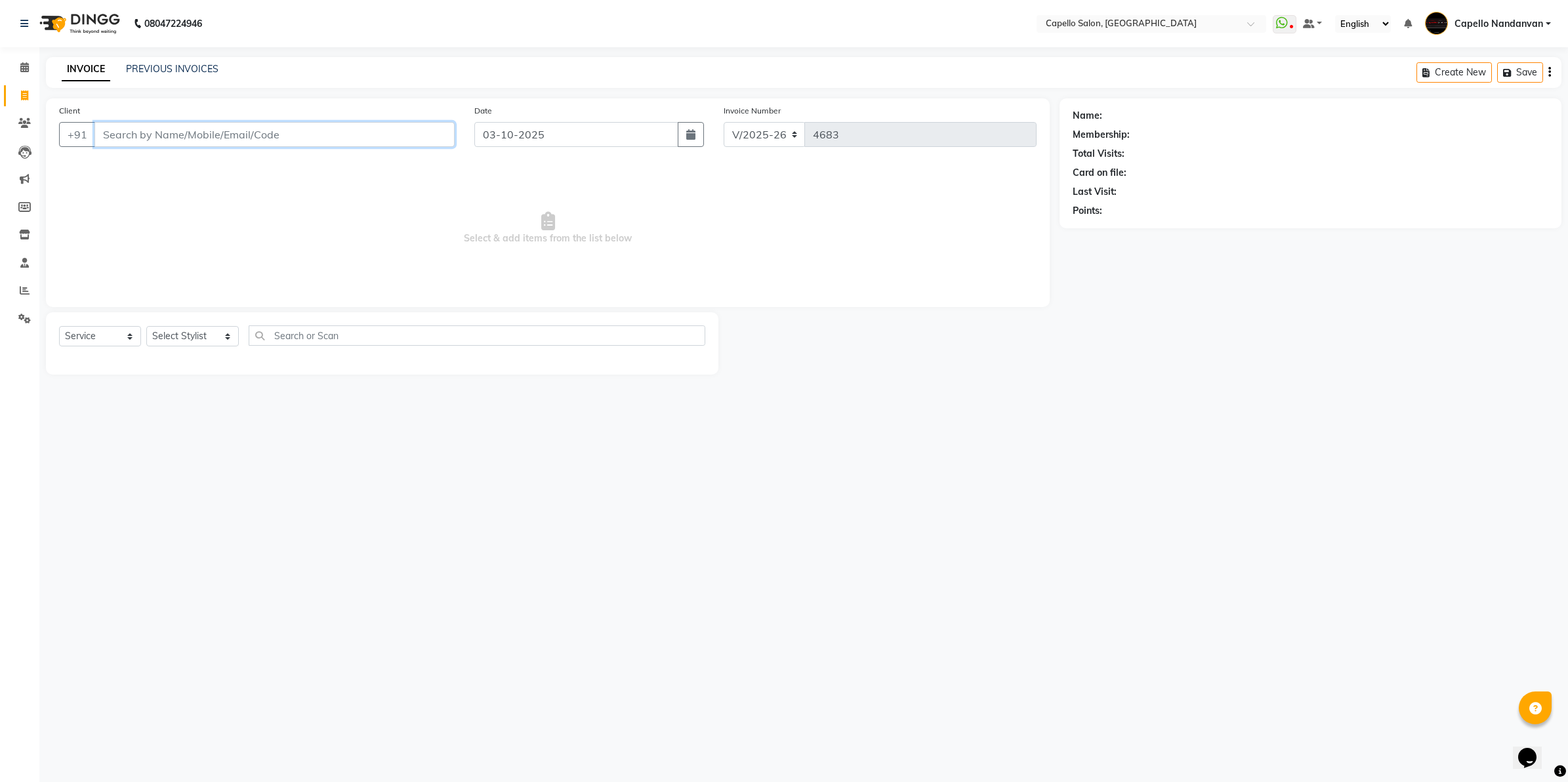
click at [345, 130] on input "Client" at bounding box center [274, 134] width 360 height 25
click at [424, 136] on span "Add Client" at bounding box center [420, 134] width 52 height 13
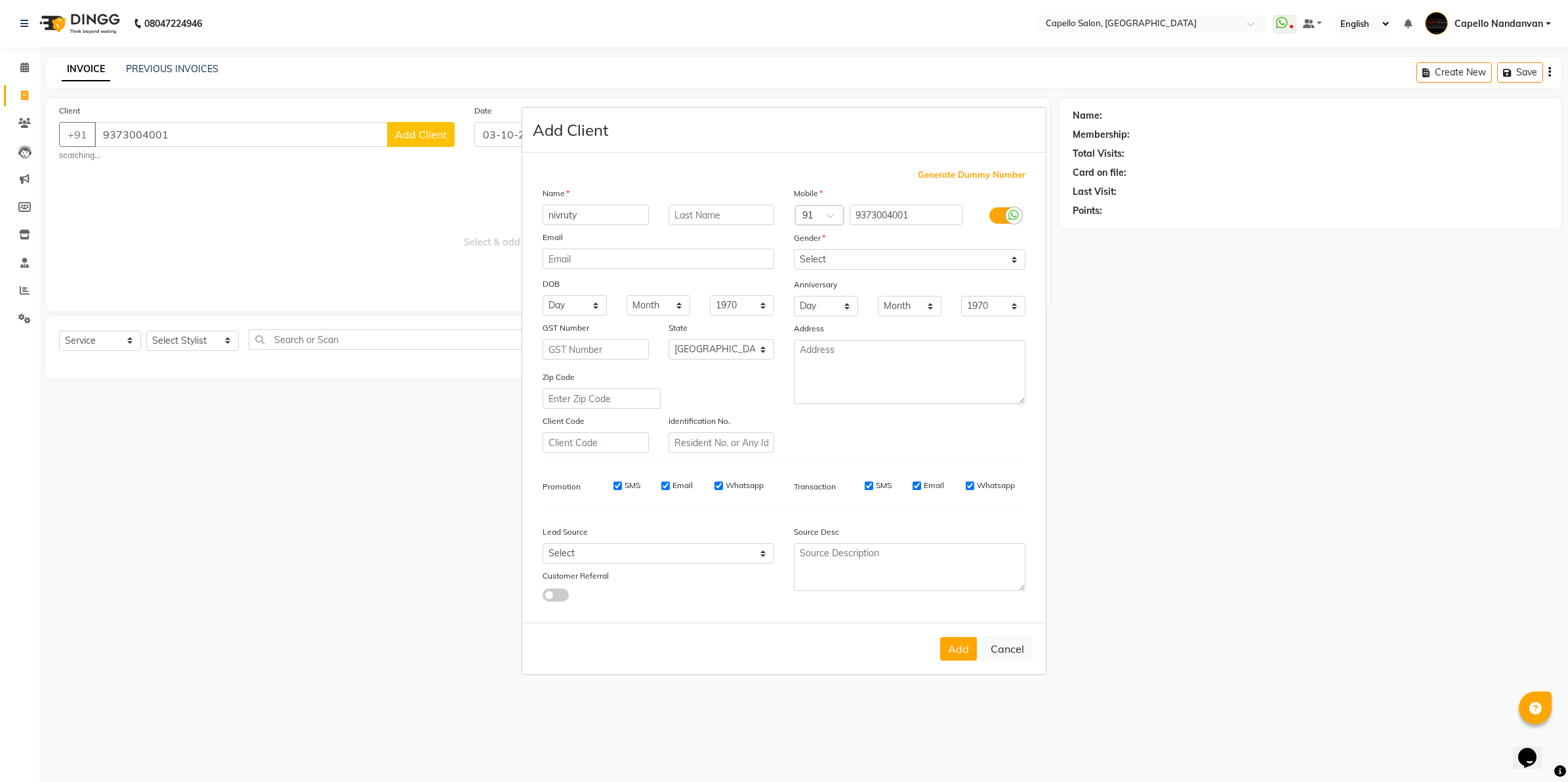
click at [585, 221] on input "nivruty" at bounding box center [596, 214] width 106 height 20
click at [917, 267] on select "Select Male Female Other Prefer Not To Say" at bounding box center [910, 259] width 232 height 20
click at [794, 250] on select "Select Male Female Other Prefer Not To Say" at bounding box center [910, 259] width 232 height 20
click at [953, 650] on button "Add" at bounding box center [958, 648] width 37 height 23
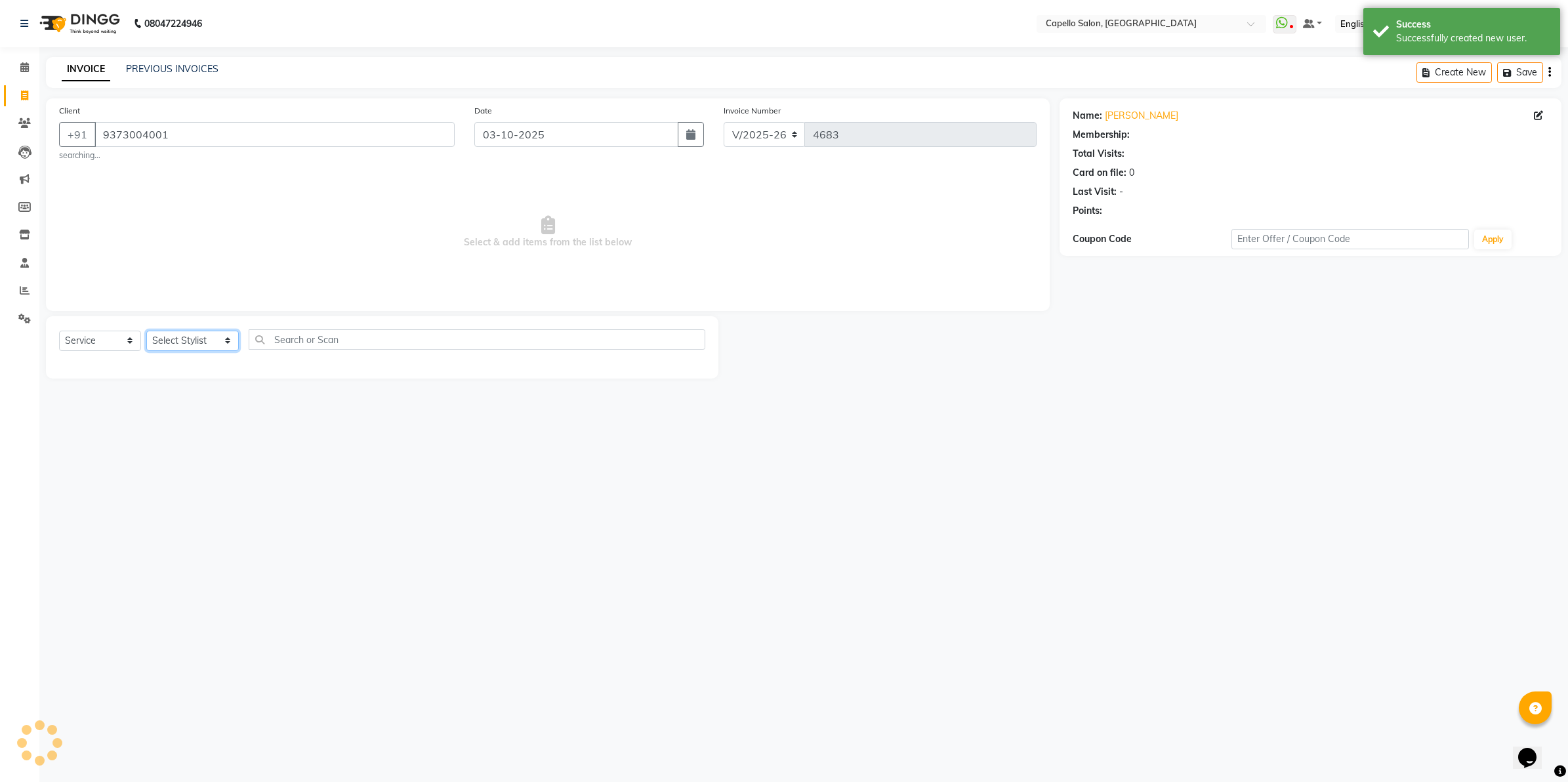
click at [165, 346] on select "Select Stylist Admin ASHIK DHAPODKAR Capello Nandanvan CHETNA SONI Himansu Owne…" at bounding box center [192, 341] width 93 height 20
click at [147, 331] on select "Select Stylist Admin ASHIK DHAPODKAR Capello Nandanvan CHETNA SONI Himansu Owne…" at bounding box center [192, 341] width 93 height 20
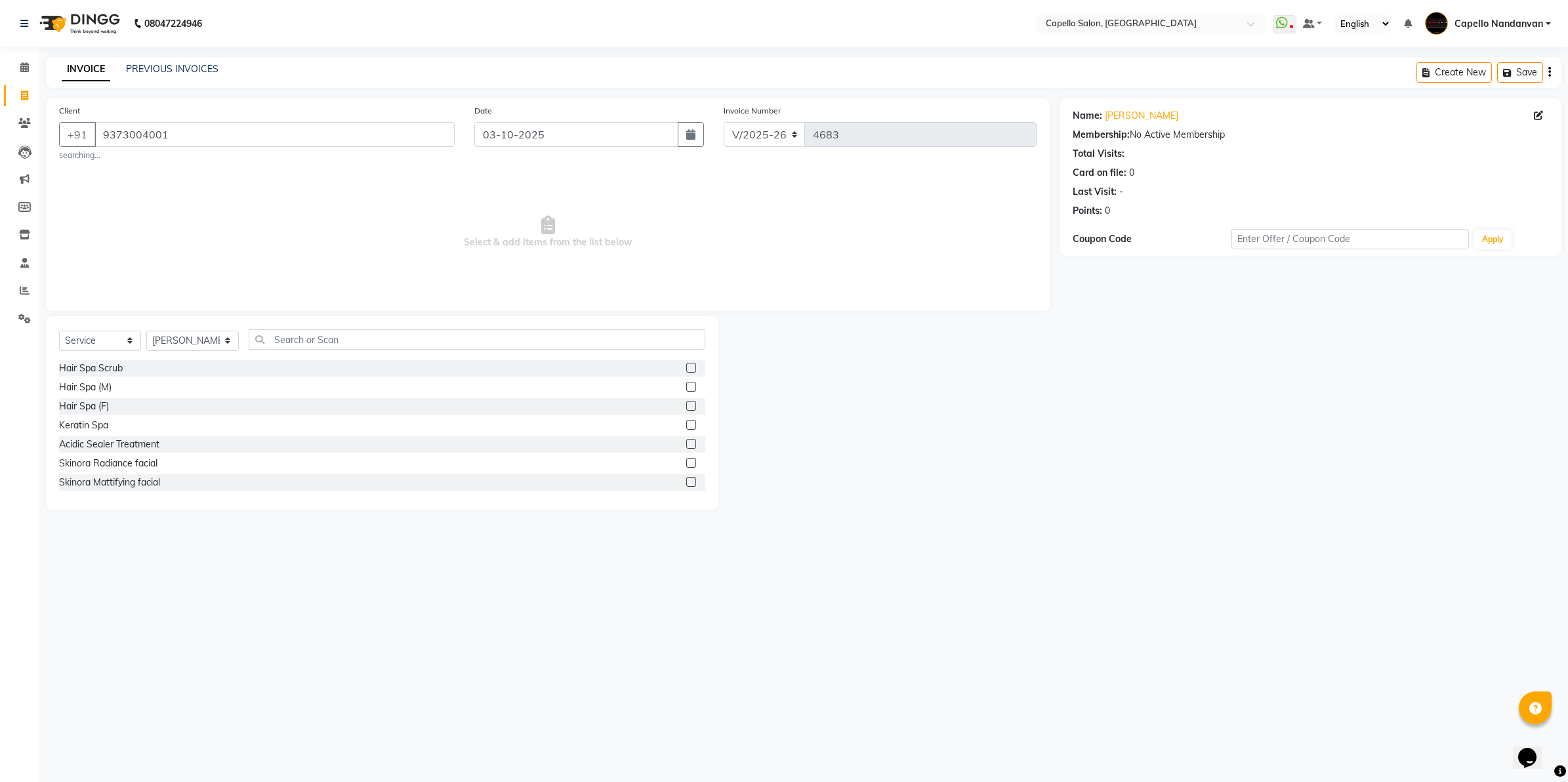
click at [407, 352] on div "Select Service Product Membership Package Voucher Prepaid Gift Card Select Styl…" at bounding box center [382, 345] width 646 height 31
click at [420, 341] on input "text" at bounding box center [477, 339] width 457 height 20
click at [686, 478] on label at bounding box center [691, 482] width 10 height 10
click at [686, 478] on input "checkbox" at bounding box center [690, 482] width 9 height 9
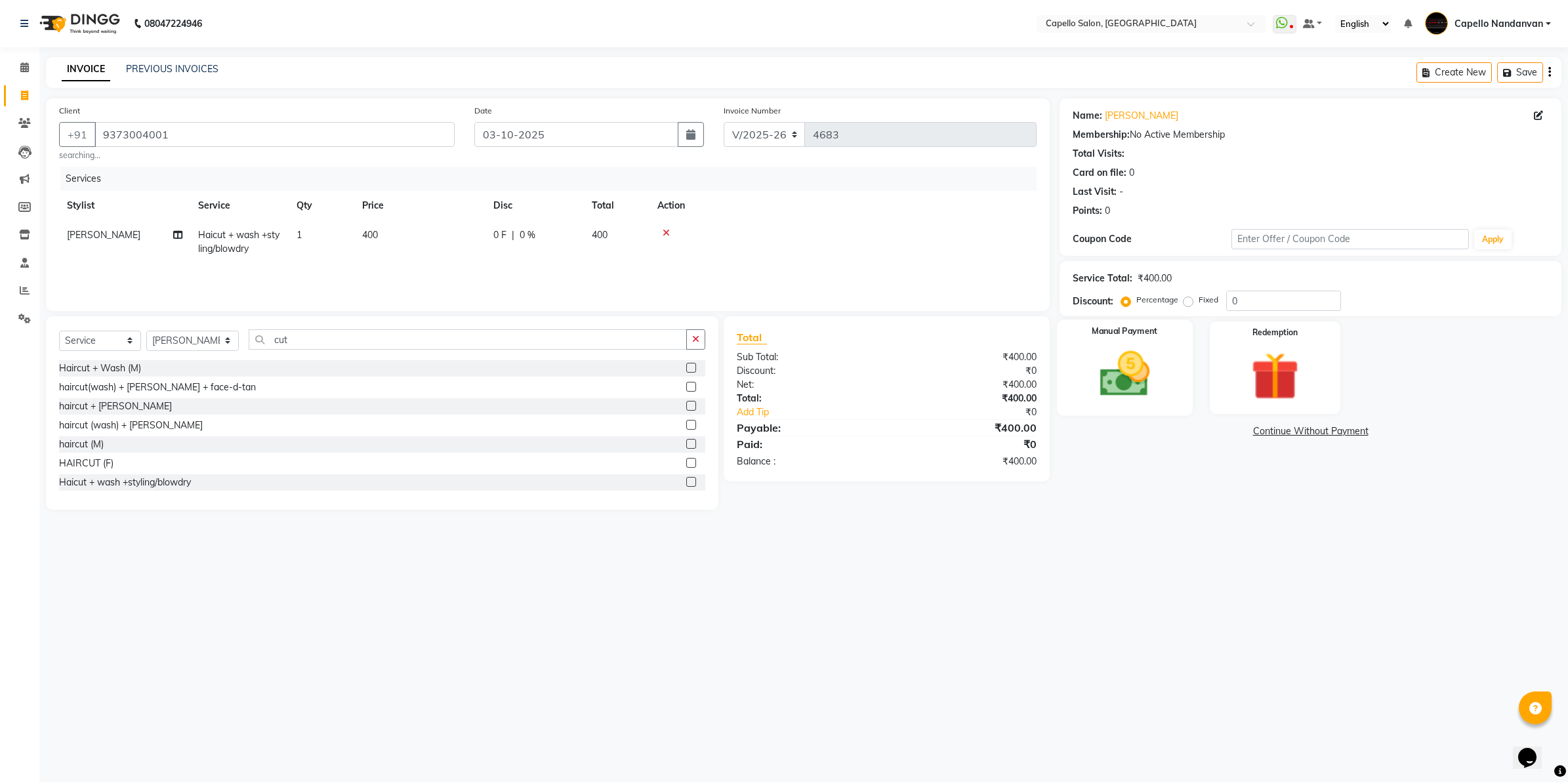
click at [1107, 398] on img at bounding box center [1124, 374] width 81 height 58
click at [1201, 430] on span "UPI" at bounding box center [1198, 432] width 20 height 15
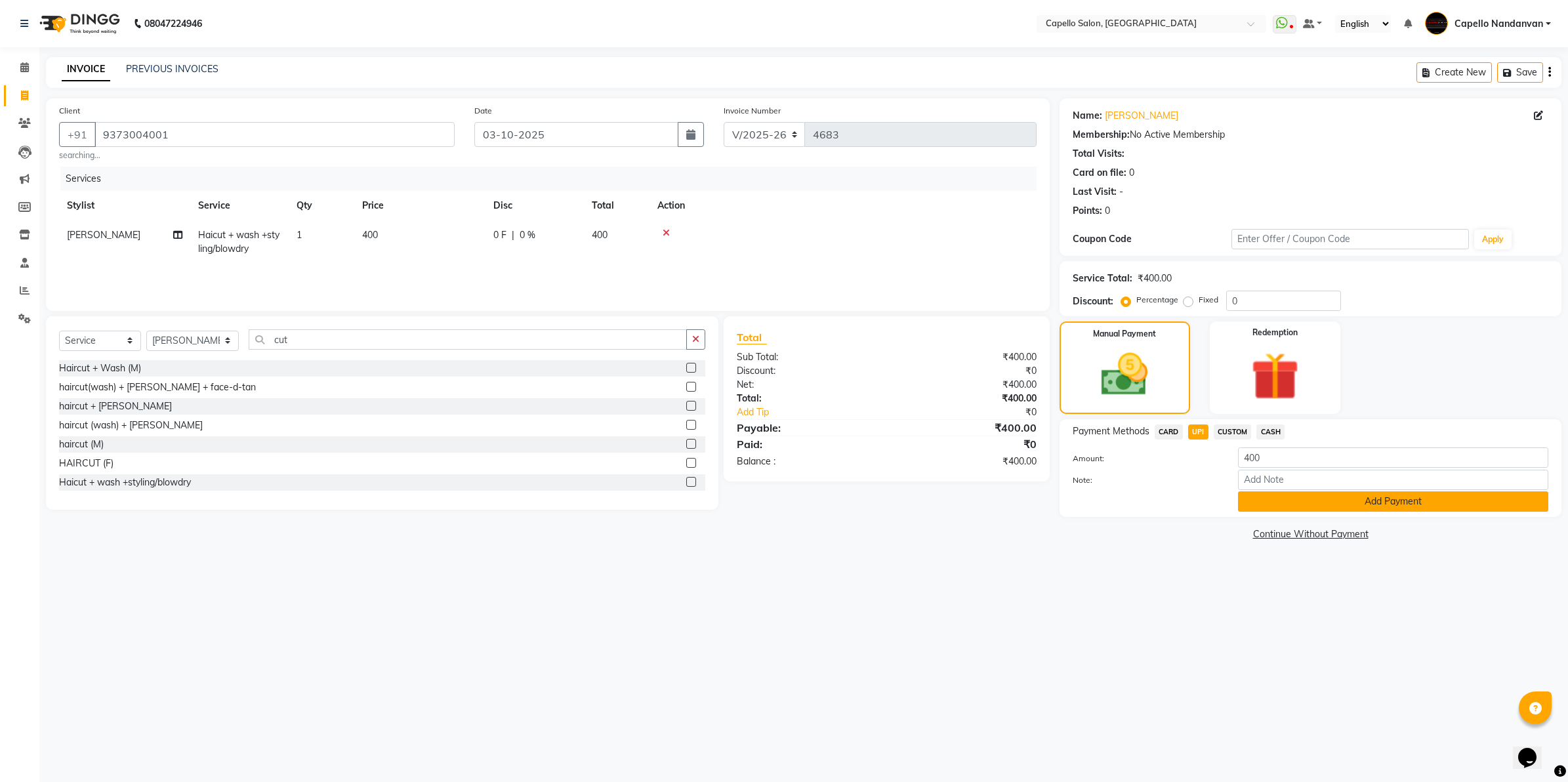
click at [1322, 504] on button "Add Payment" at bounding box center [1392, 501] width 310 height 20
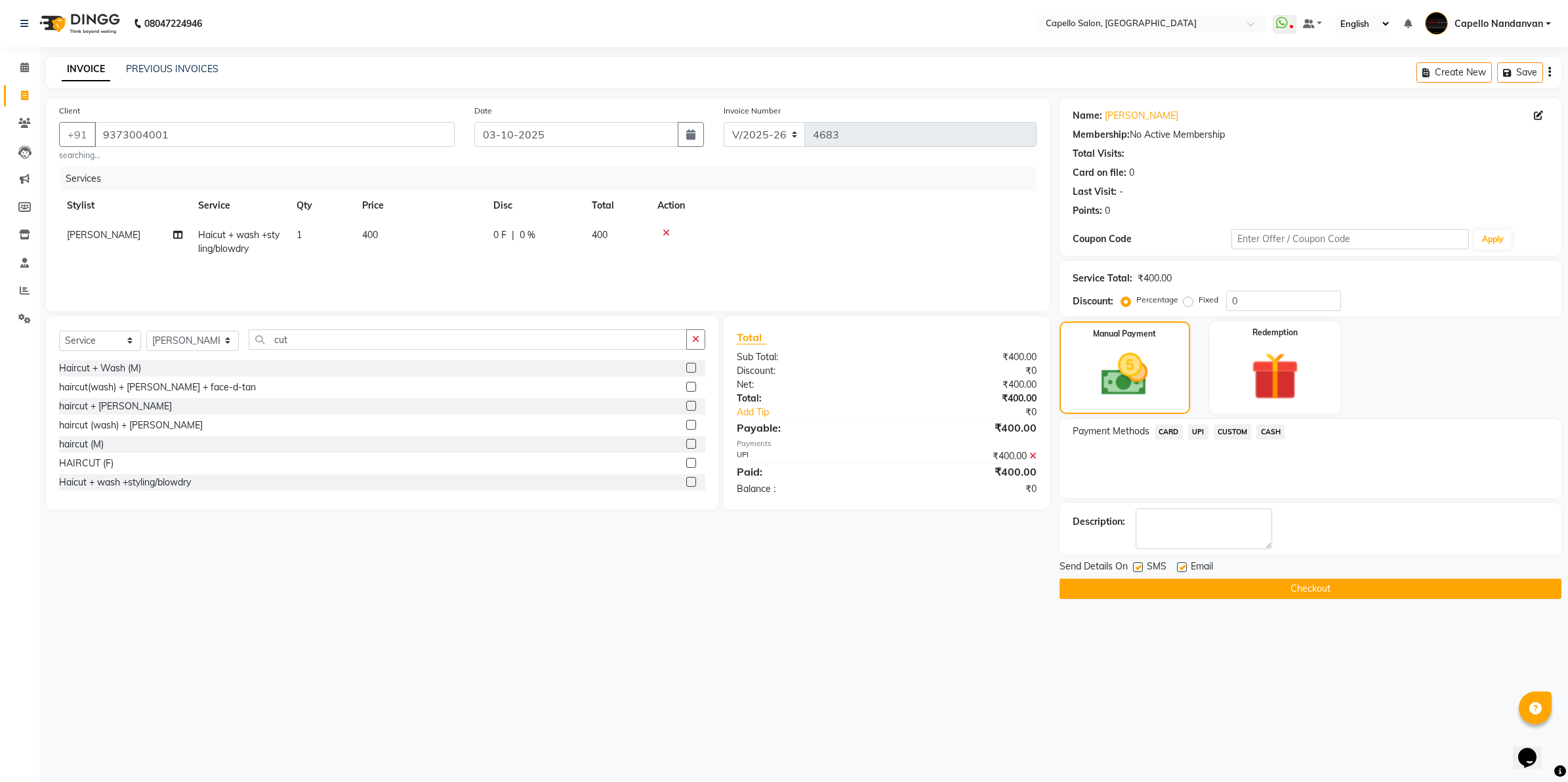
click at [1268, 437] on span "CASH" at bounding box center [1270, 432] width 28 height 15
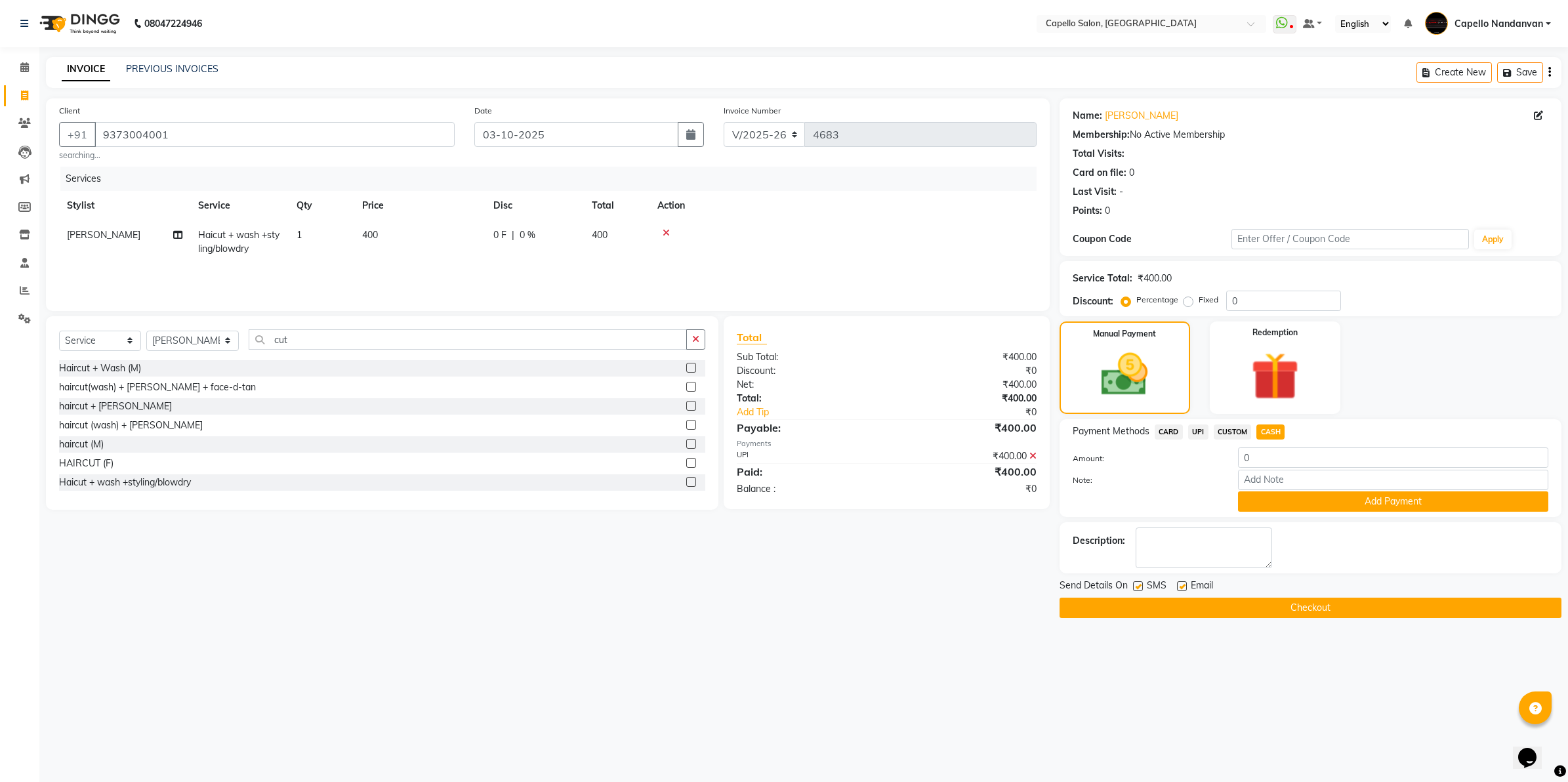
click at [1029, 456] on icon at bounding box center [1032, 455] width 7 height 9
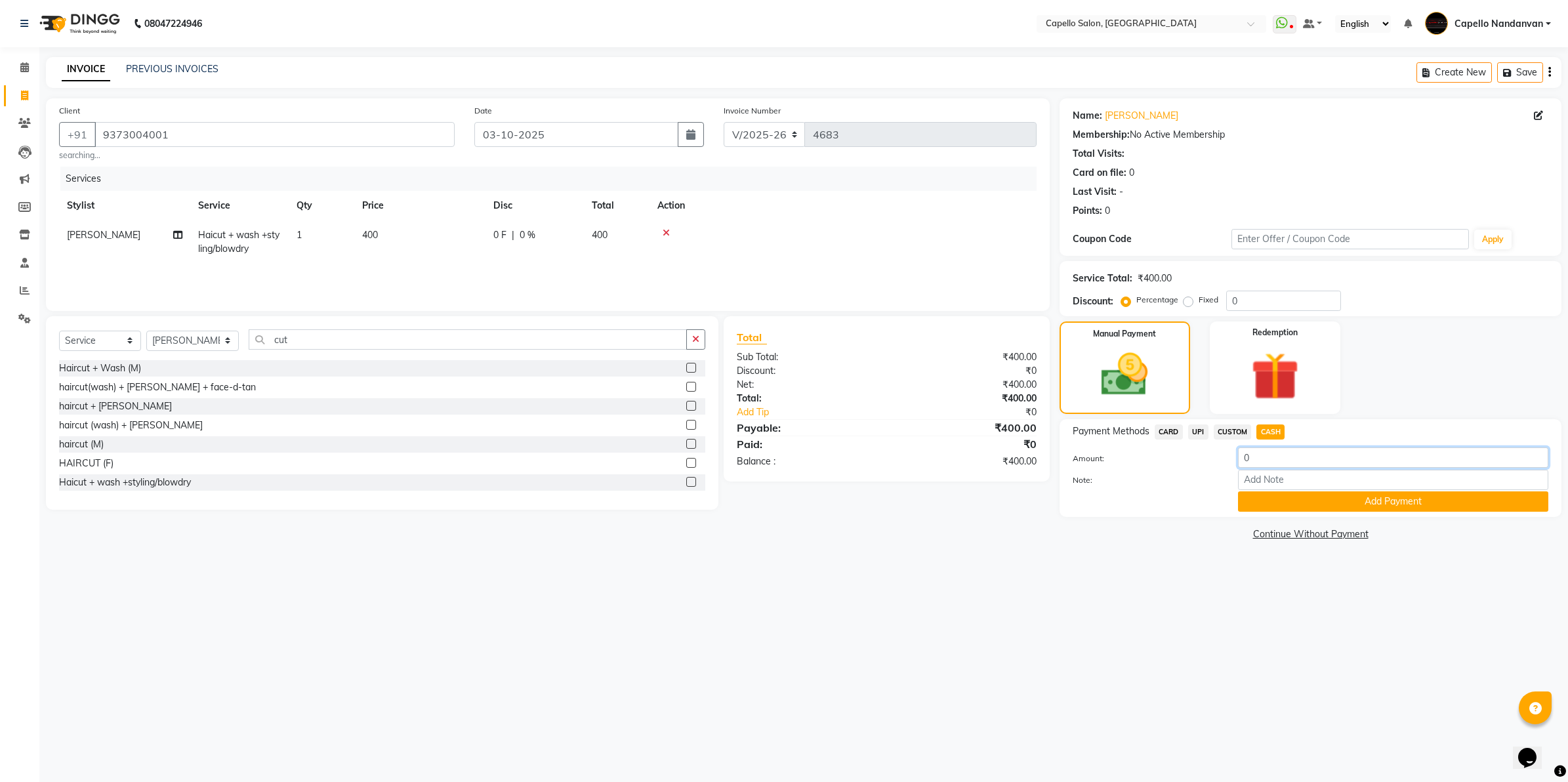
click at [1264, 457] on input "0" at bounding box center [1392, 457] width 310 height 20
click at [1345, 507] on button "Add Payment" at bounding box center [1392, 501] width 310 height 20
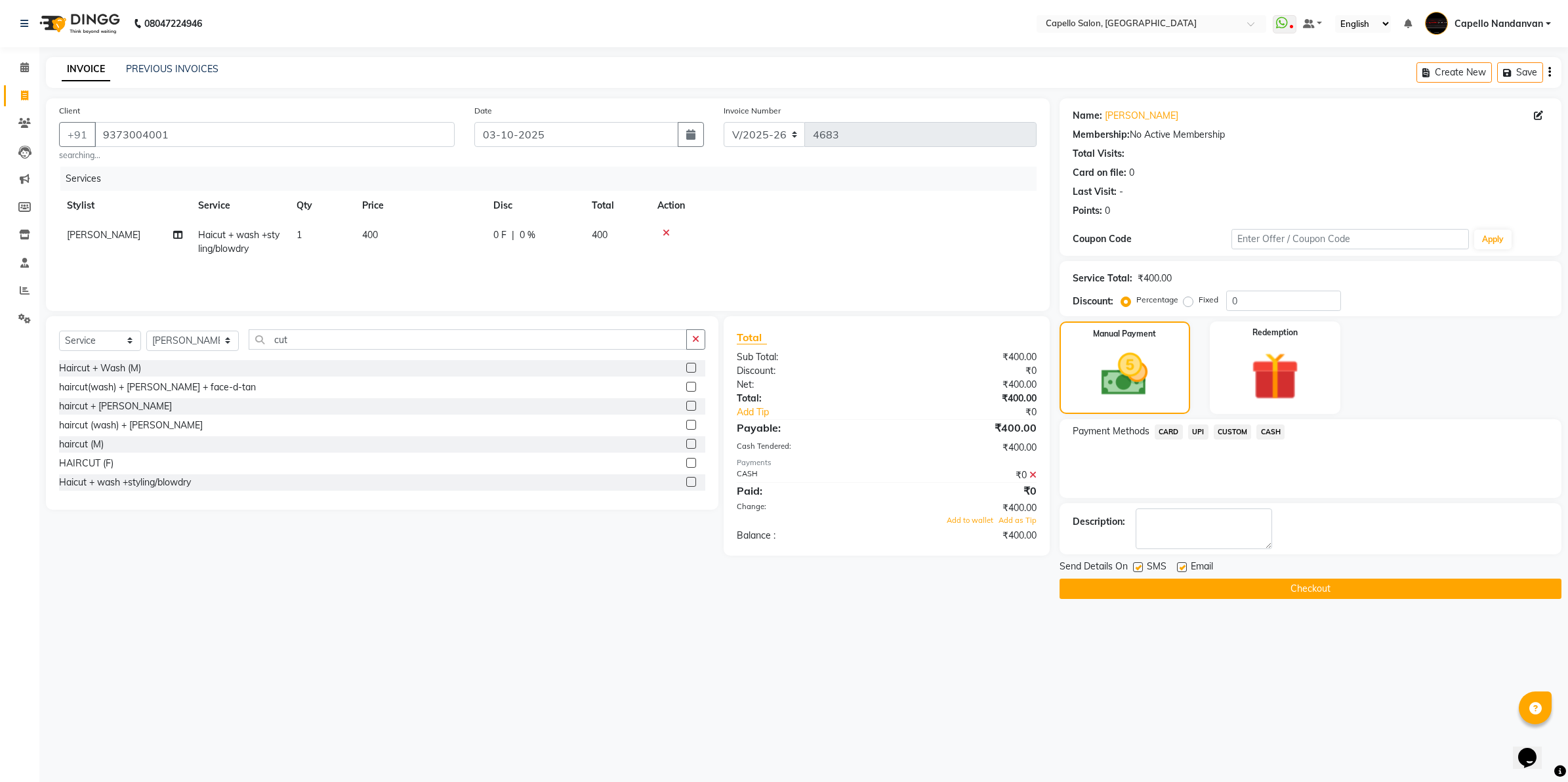
click at [1033, 476] on icon at bounding box center [1032, 474] width 7 height 9
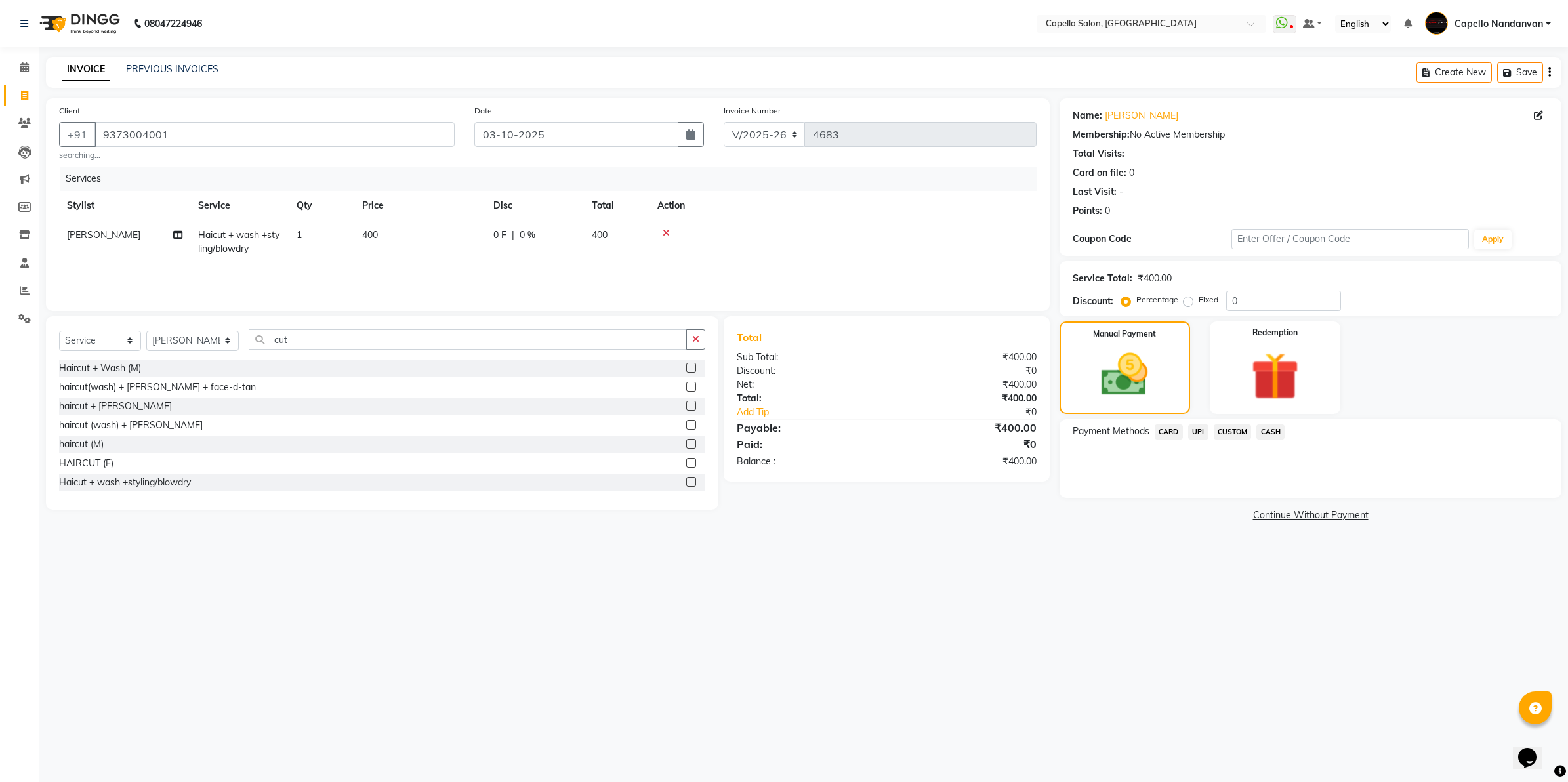
click at [1264, 430] on span "CASH" at bounding box center [1270, 432] width 28 height 15
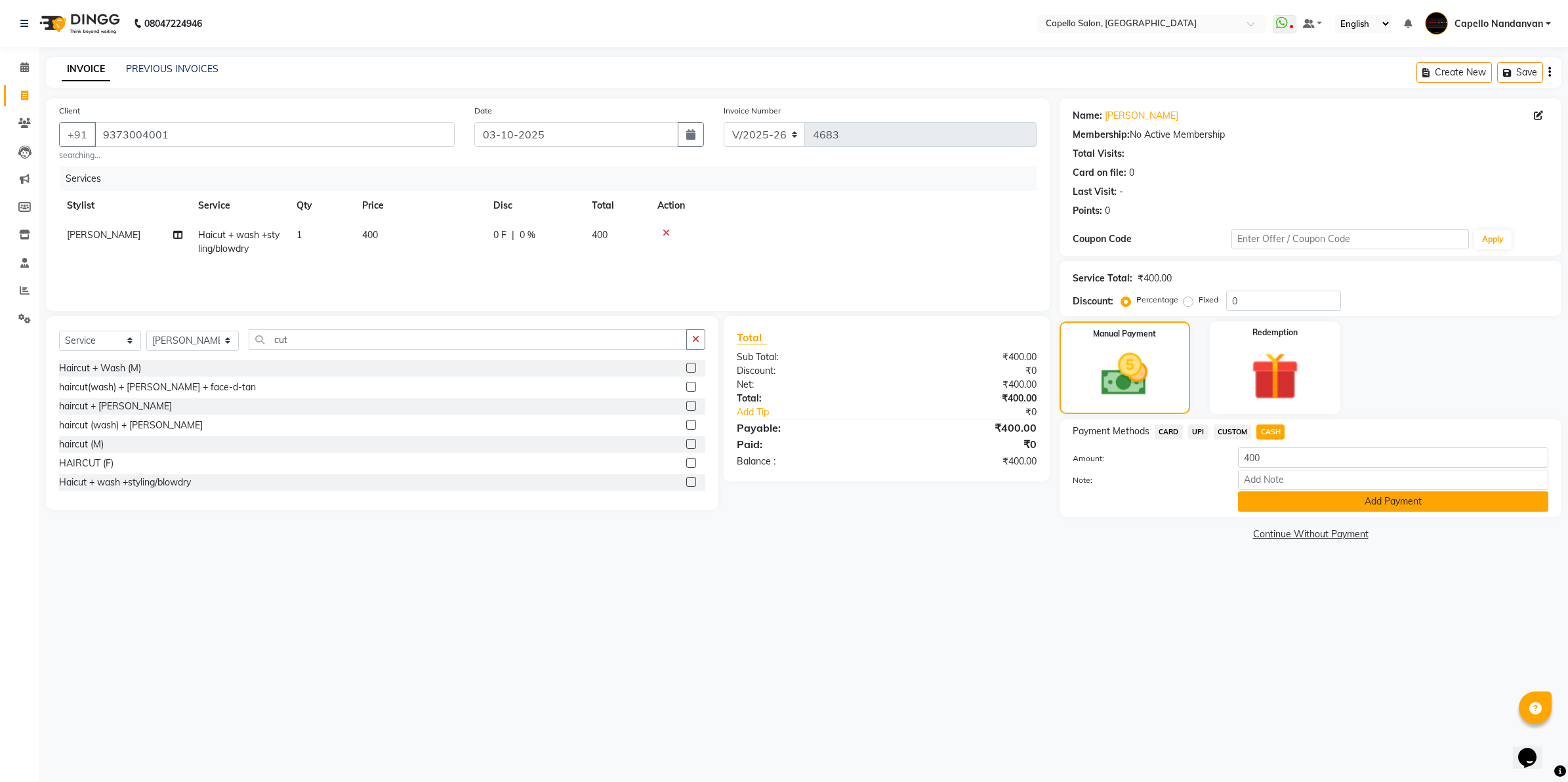
click at [1268, 500] on button "Add Payment" at bounding box center [1392, 501] width 310 height 20
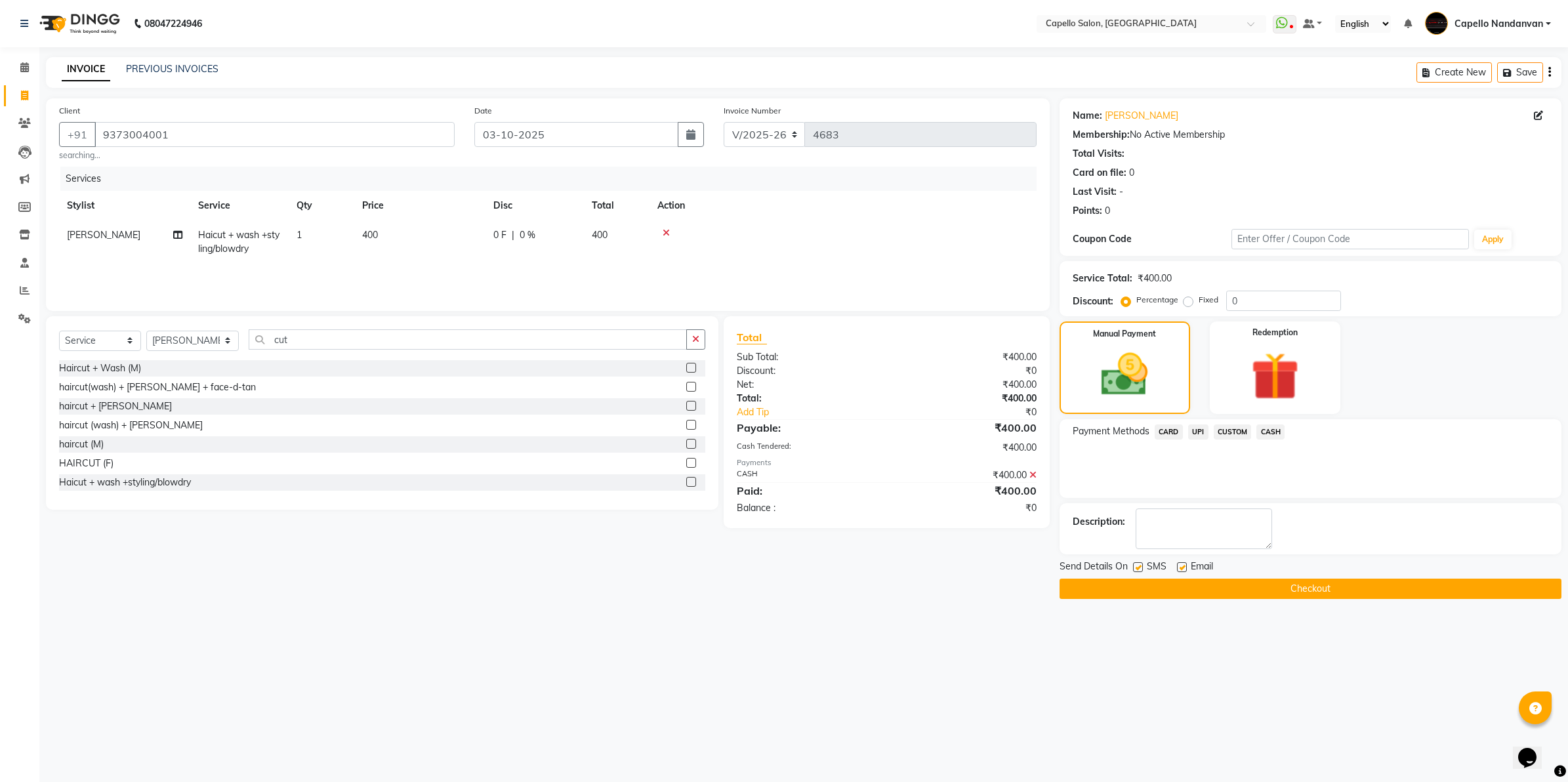
click at [1266, 588] on button "Checkout" at bounding box center [1309, 588] width 502 height 20
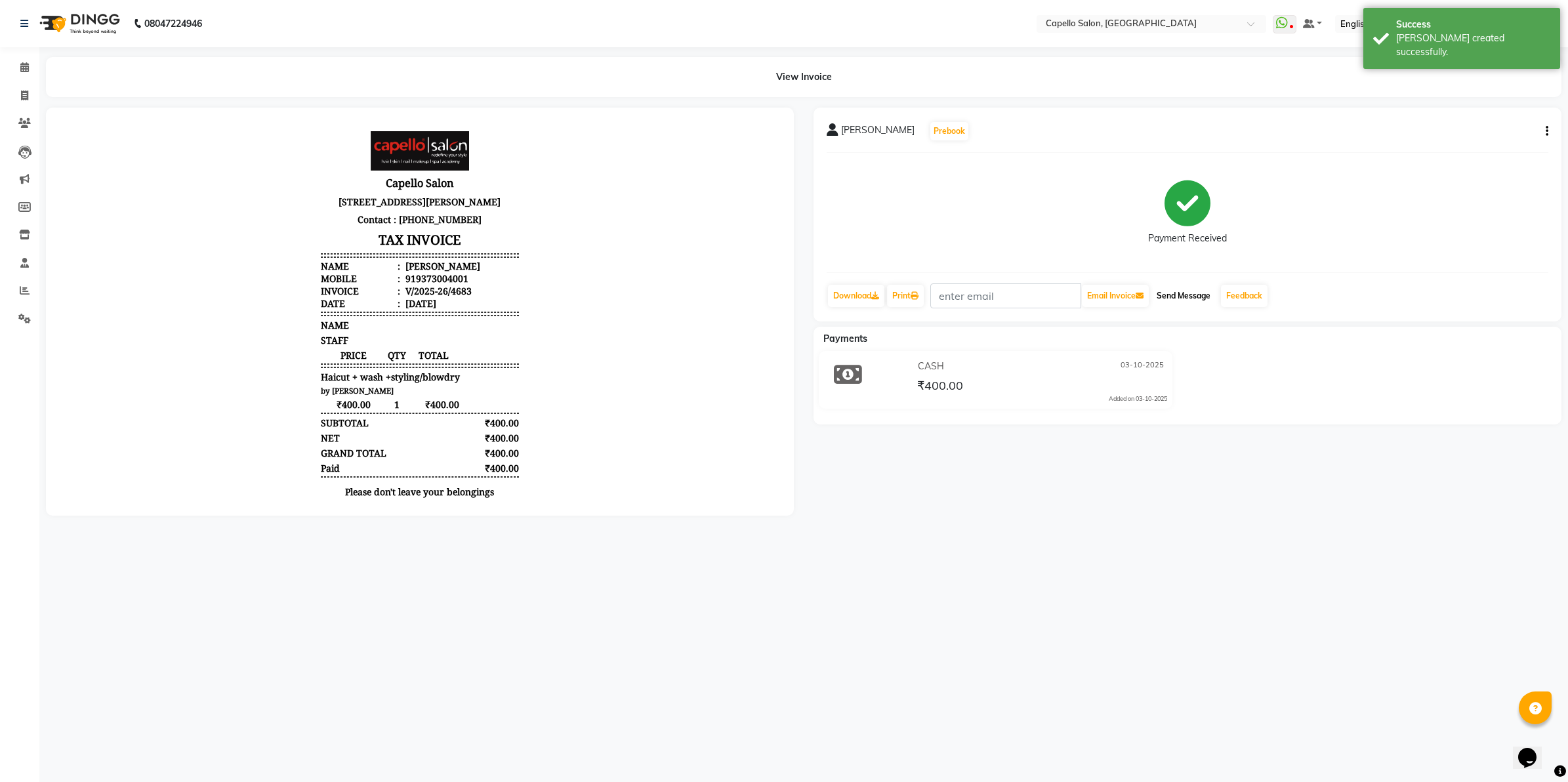
drag, startPoint x: 1211, startPoint y: 292, endPoint x: 1247, endPoint y: 300, distance: 36.9
click at [1212, 294] on button "Send Message" at bounding box center [1183, 296] width 64 height 23
click at [1247, 300] on link "Feedback" at bounding box center [1244, 296] width 47 height 23
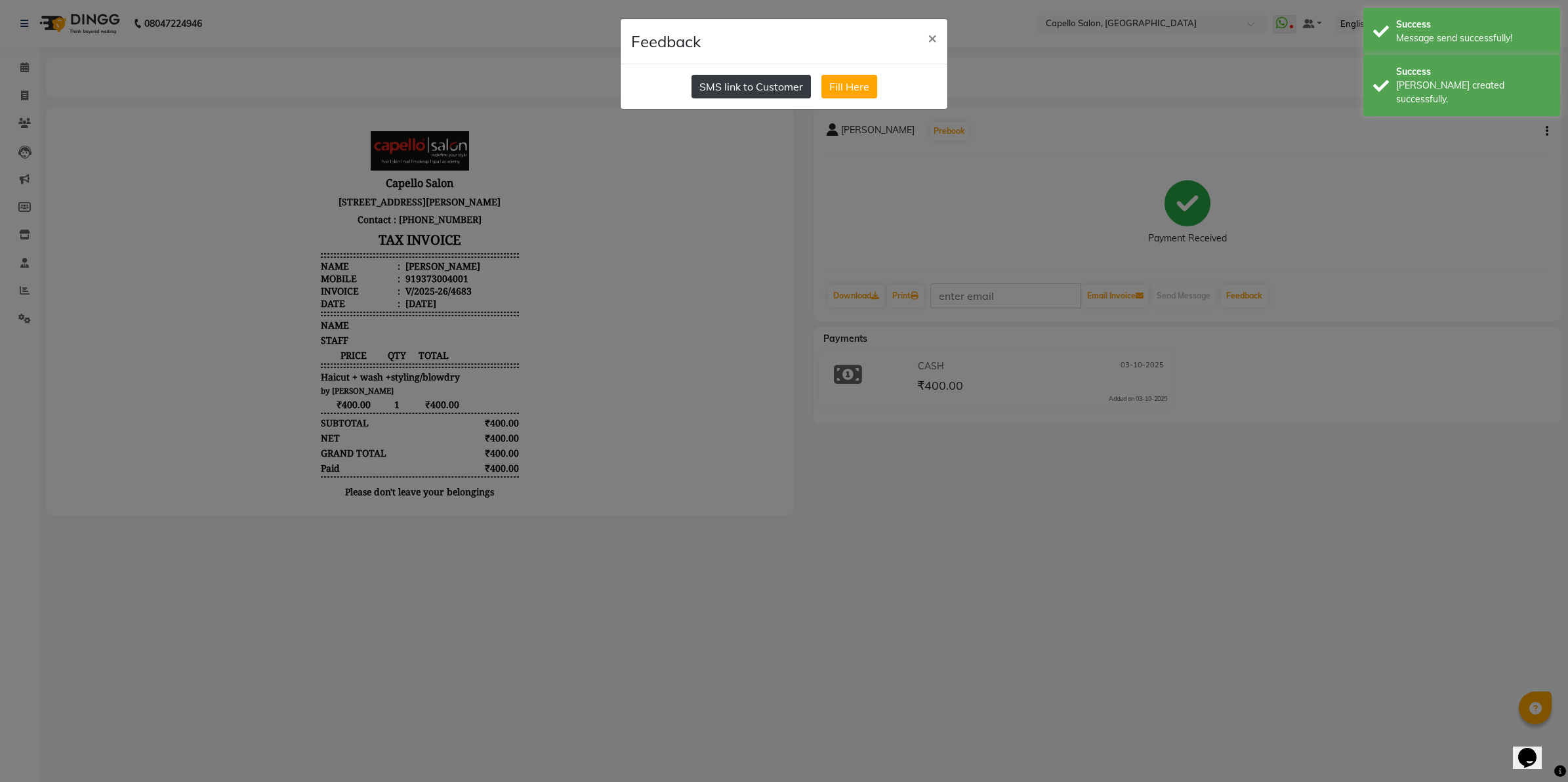
click at [763, 90] on button "SMS link to Customer" at bounding box center [751, 86] width 119 height 23
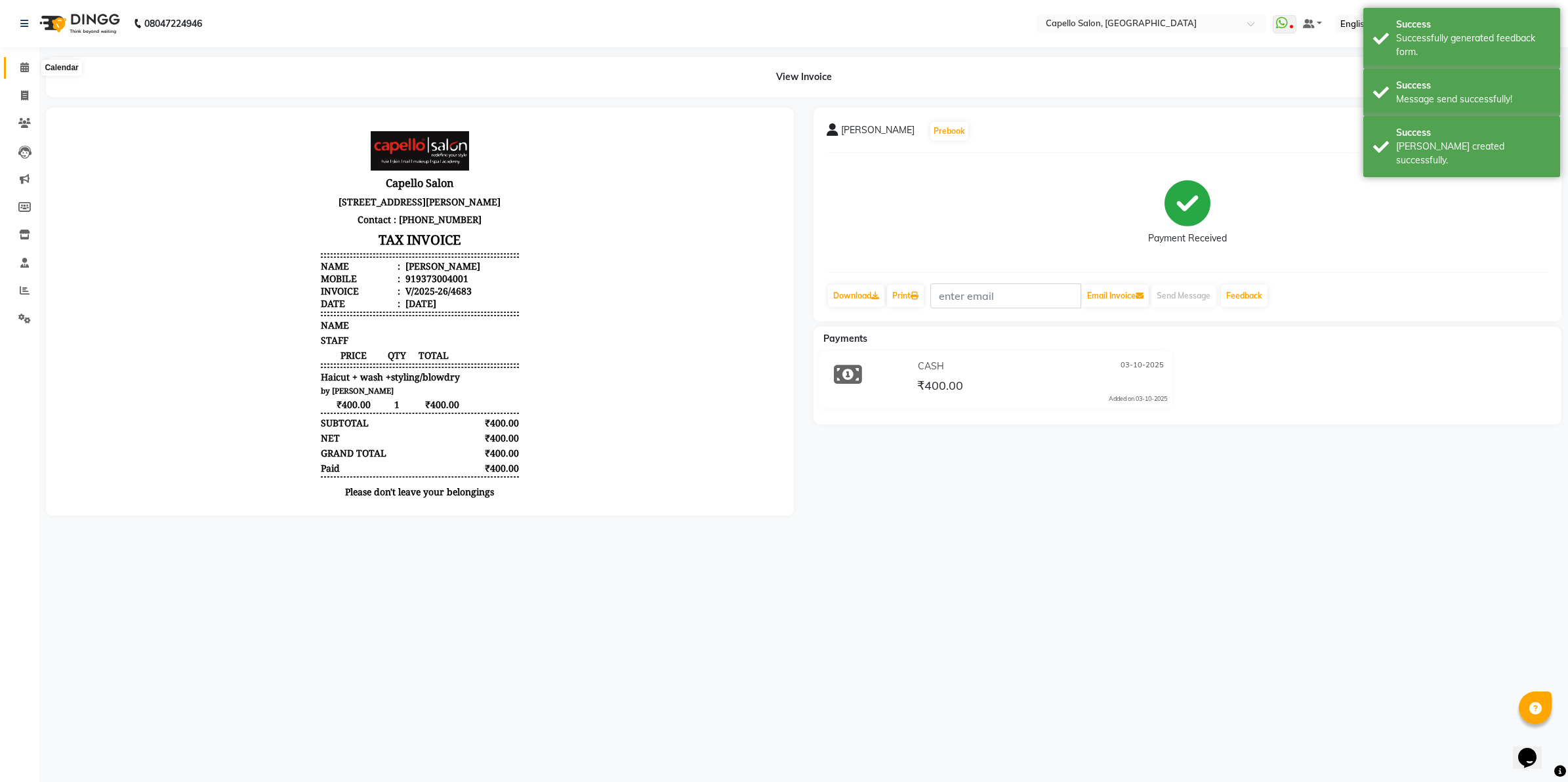
click at [22, 67] on icon at bounding box center [24, 67] width 9 height 10
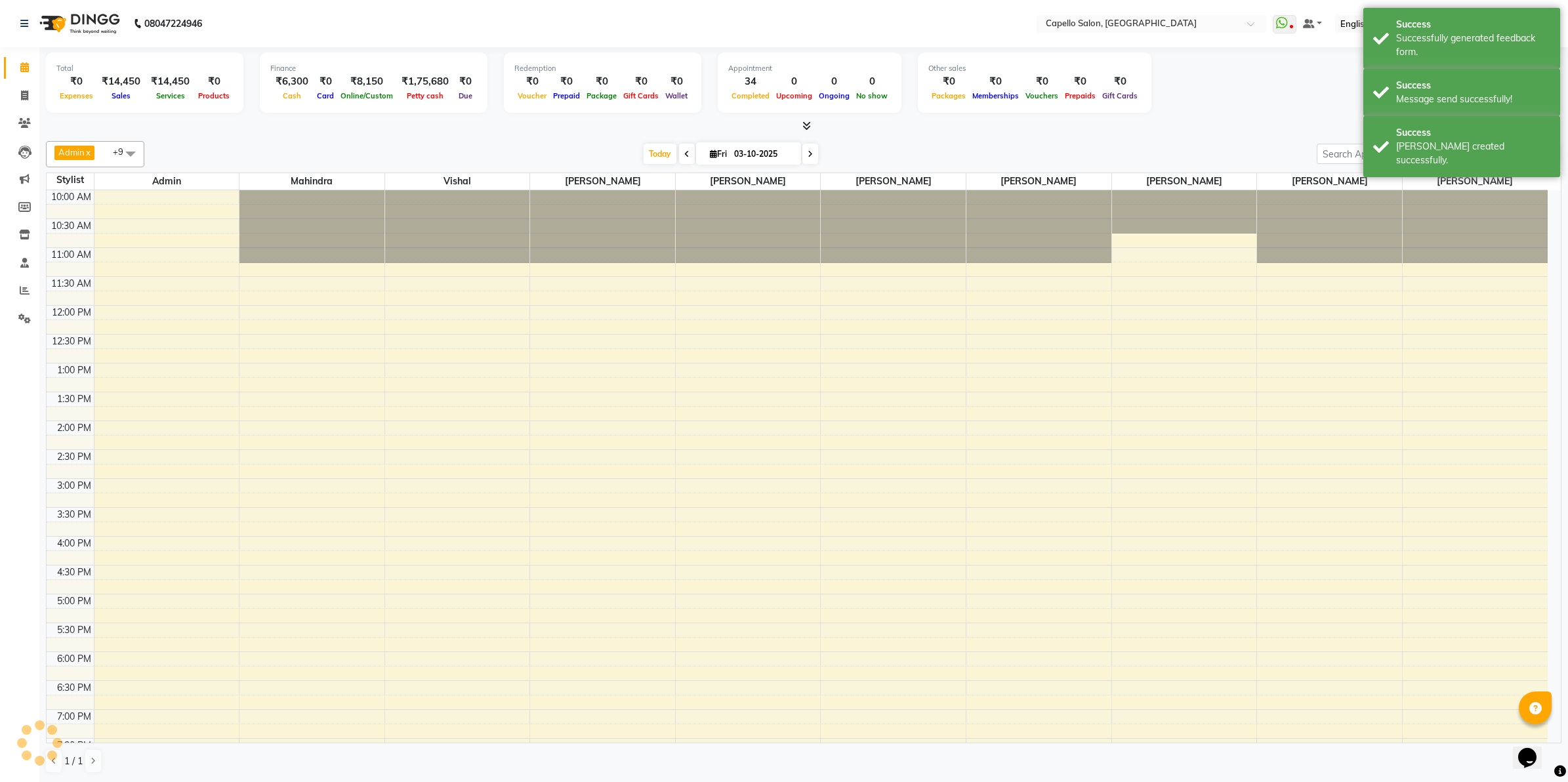
scroll to position [122, 0]
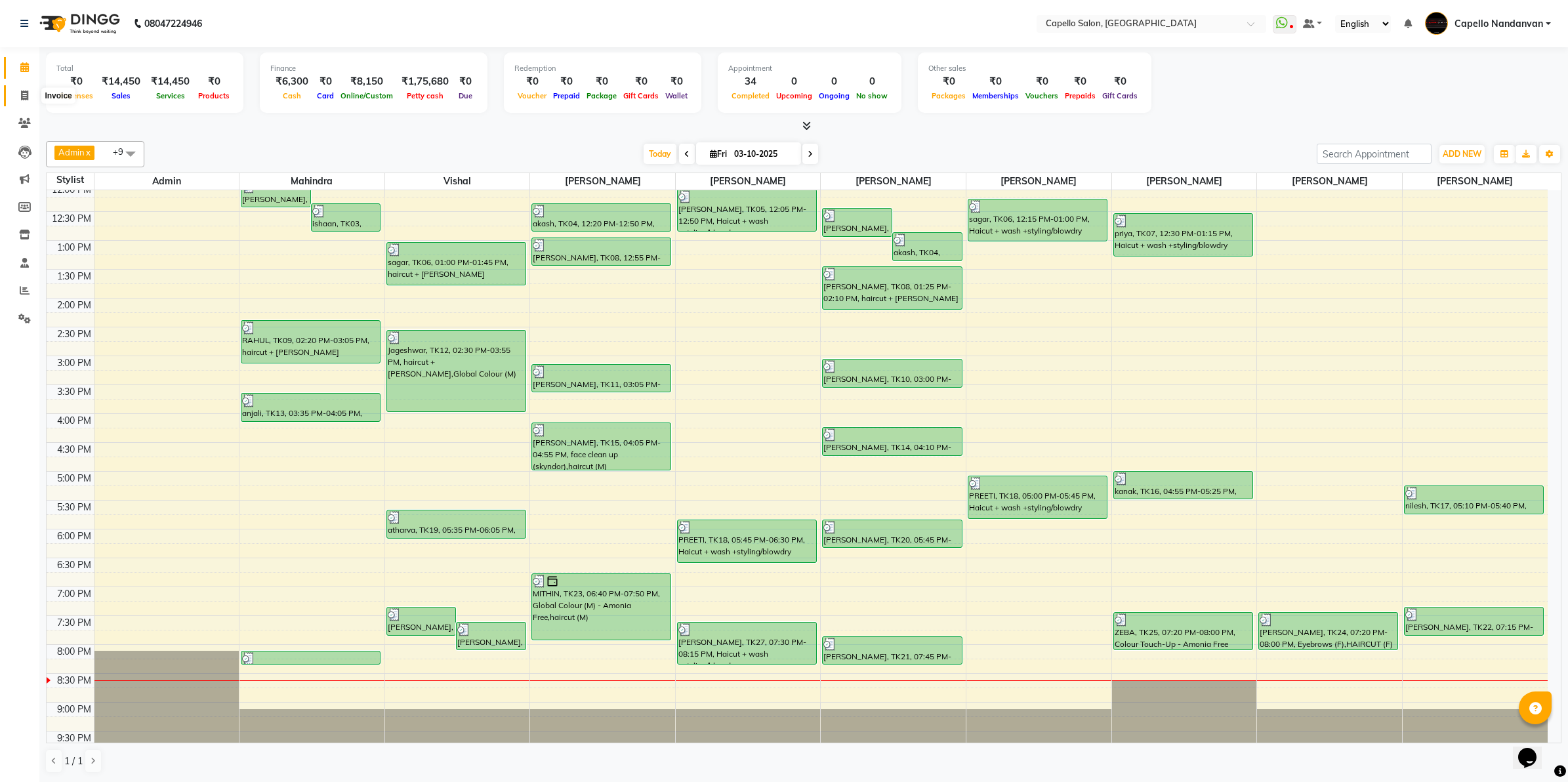
click at [20, 101] on span at bounding box center [24, 96] width 23 height 15
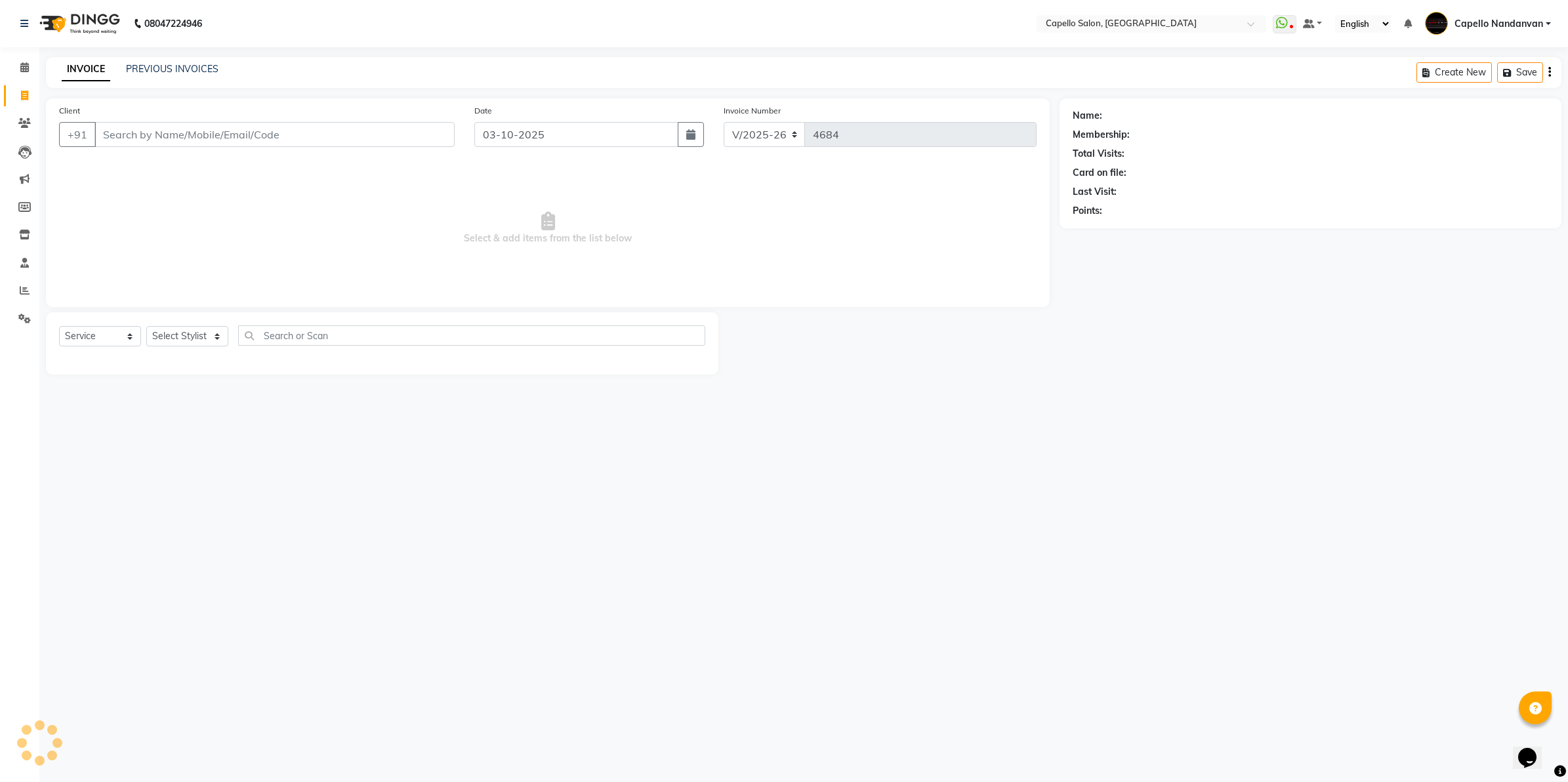
click at [217, 134] on input "Client" at bounding box center [274, 134] width 360 height 25
click at [30, 73] on span at bounding box center [24, 68] width 23 height 15
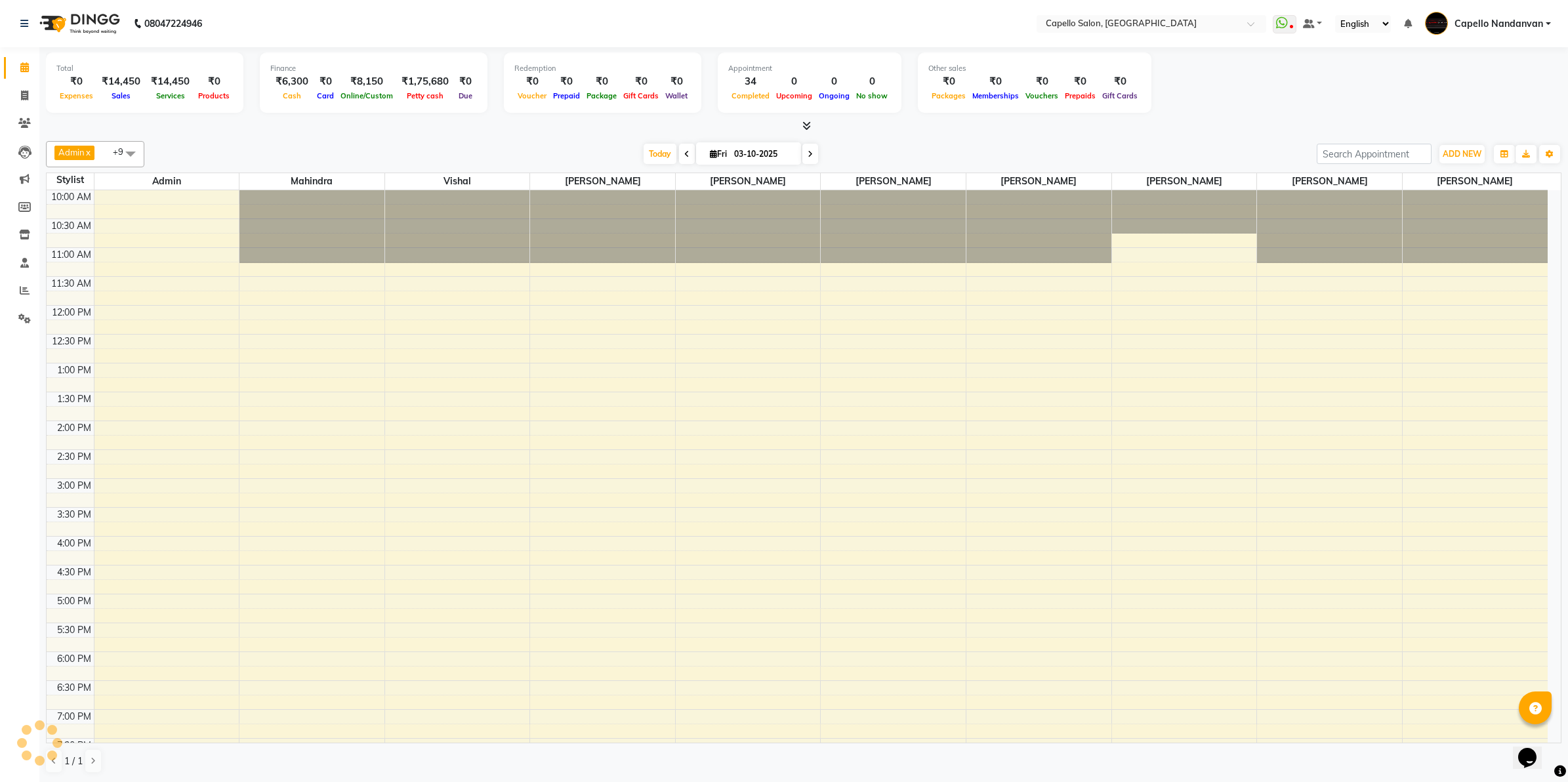
click at [1211, 133] on div at bounding box center [804, 126] width 1516 height 14
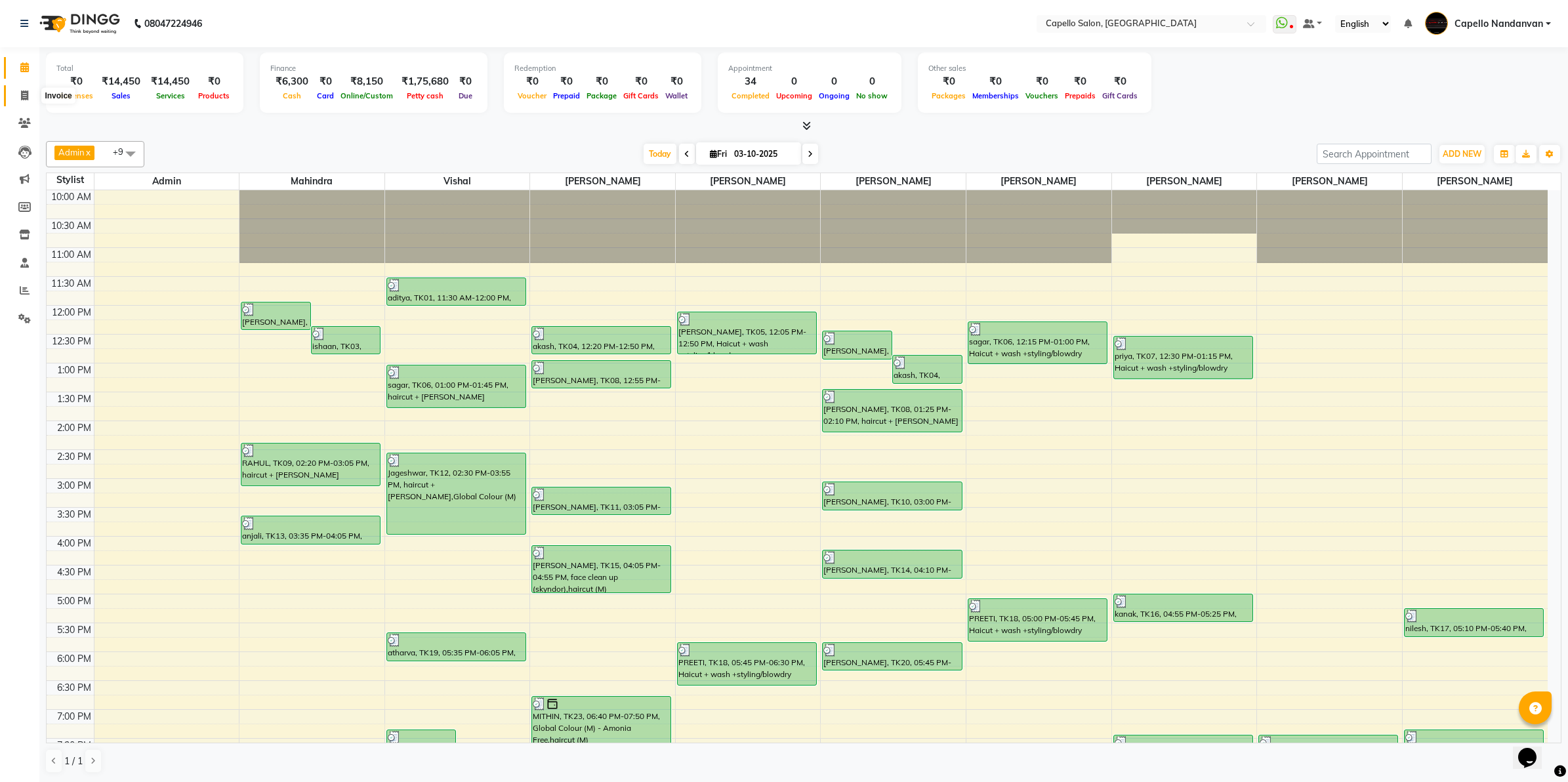
click at [17, 97] on span at bounding box center [24, 96] width 23 height 15
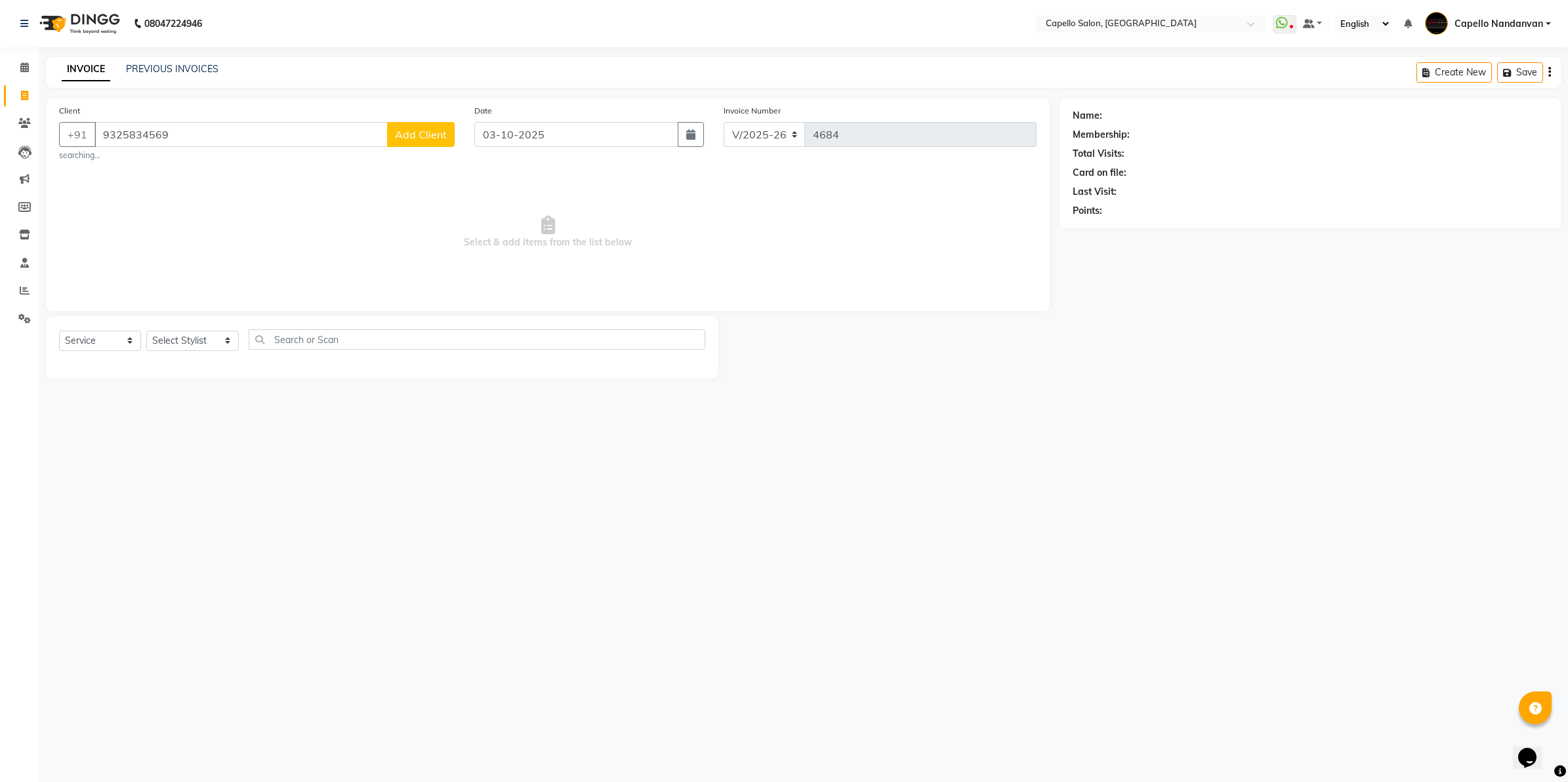
click at [428, 128] on span "Add Client" at bounding box center [420, 134] width 52 height 13
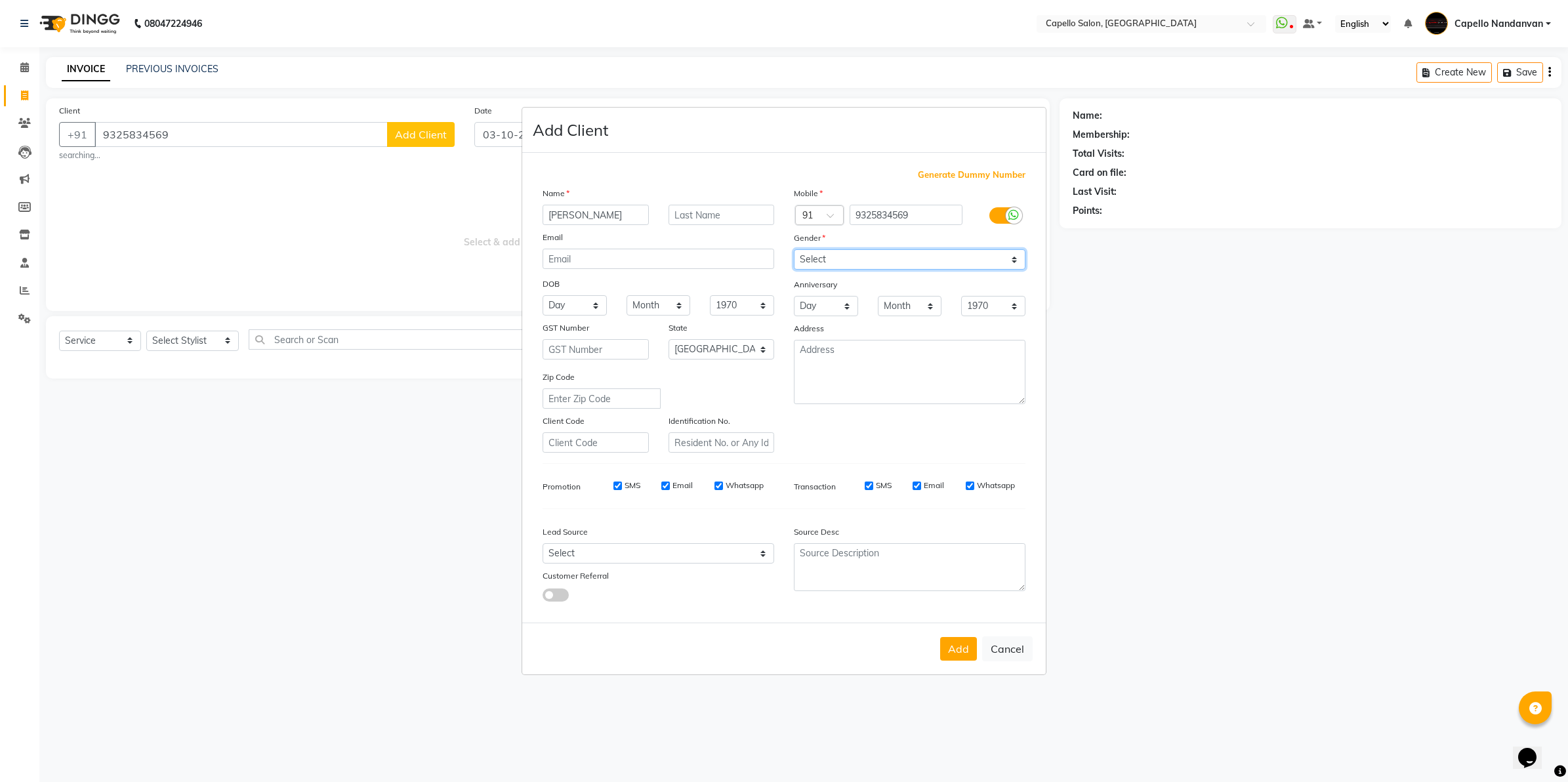
click at [845, 256] on select "Select Male Female Other Prefer Not To Say" at bounding box center [910, 259] width 232 height 20
click at [794, 250] on select "Select Male Female Other Prefer Not To Say" at bounding box center [910, 259] width 232 height 20
click at [949, 651] on button "Add" at bounding box center [958, 648] width 37 height 23
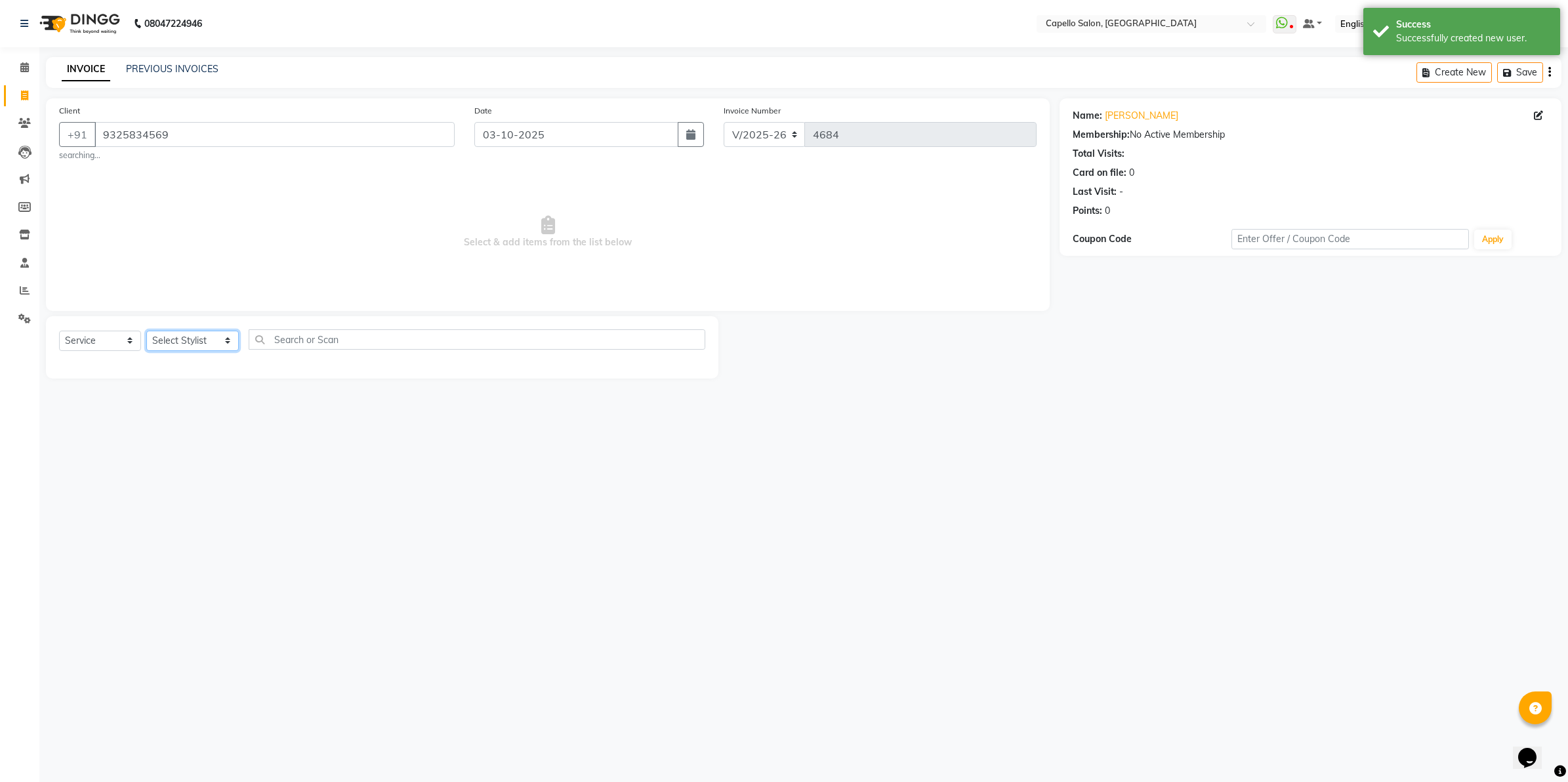
click at [187, 341] on select "Select Stylist Admin ASHIK DHAPODKAR Capello Nandanvan CHETNA SONI Himansu Owne…" at bounding box center [192, 341] width 93 height 20
click at [147, 331] on select "Select Stylist Admin ASHIK DHAPODKAR Capello Nandanvan CHETNA SONI Himansu Owne…" at bounding box center [192, 341] width 93 height 20
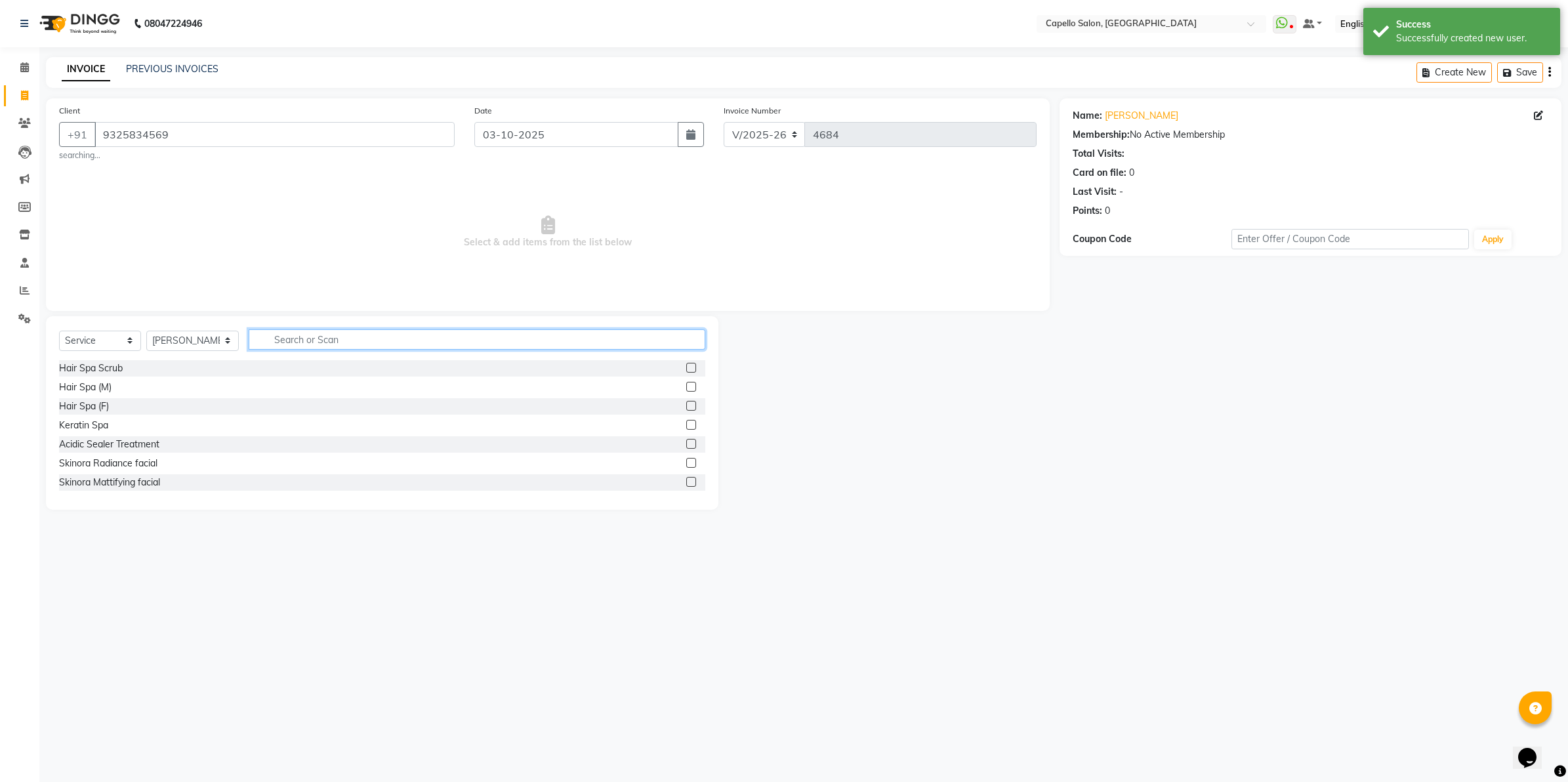
click at [348, 342] on input "text" at bounding box center [477, 339] width 457 height 20
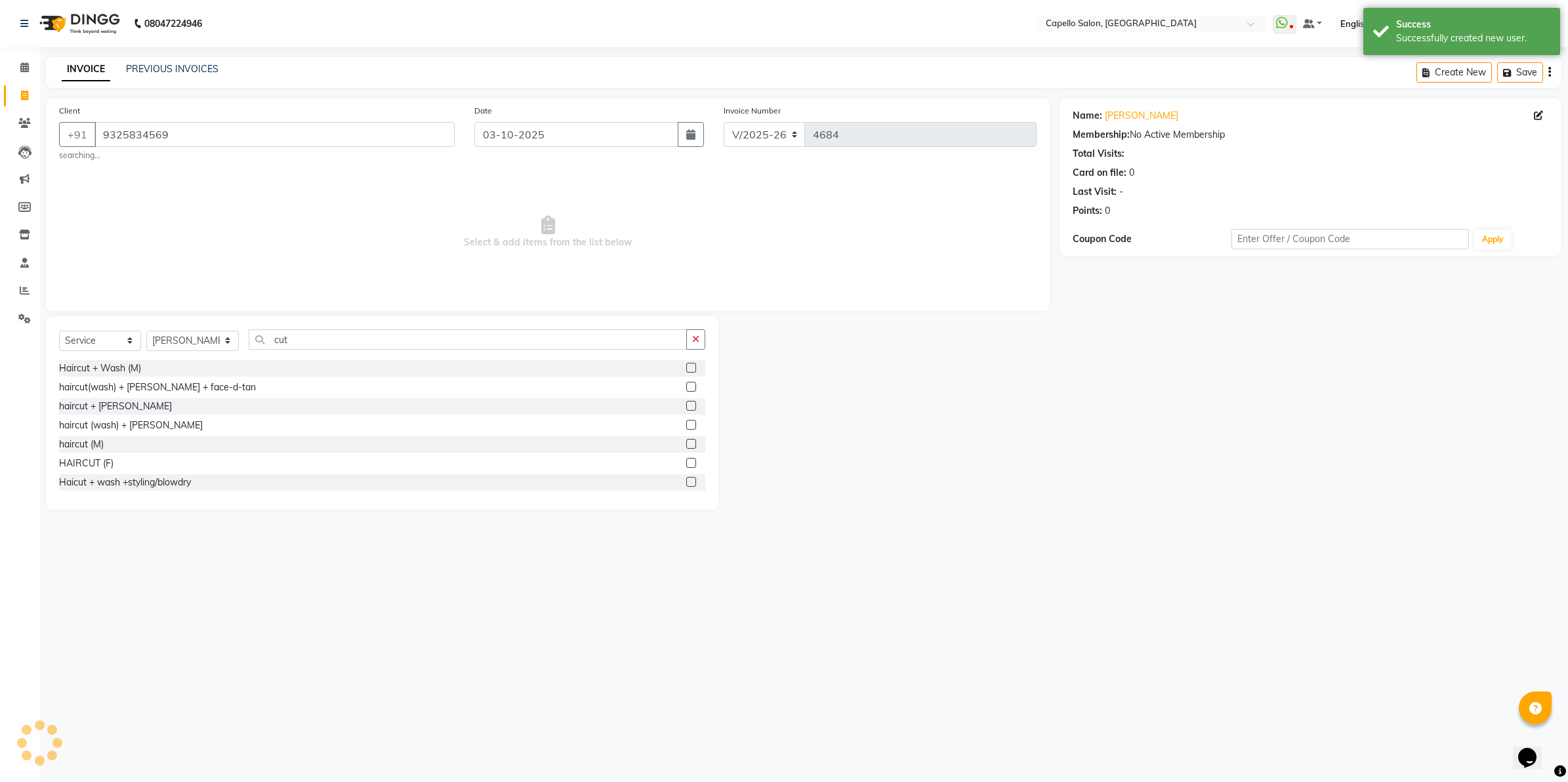
click at [686, 443] on label at bounding box center [691, 444] width 10 height 10
click at [686, 443] on input "checkbox" at bounding box center [690, 445] width 9 height 9
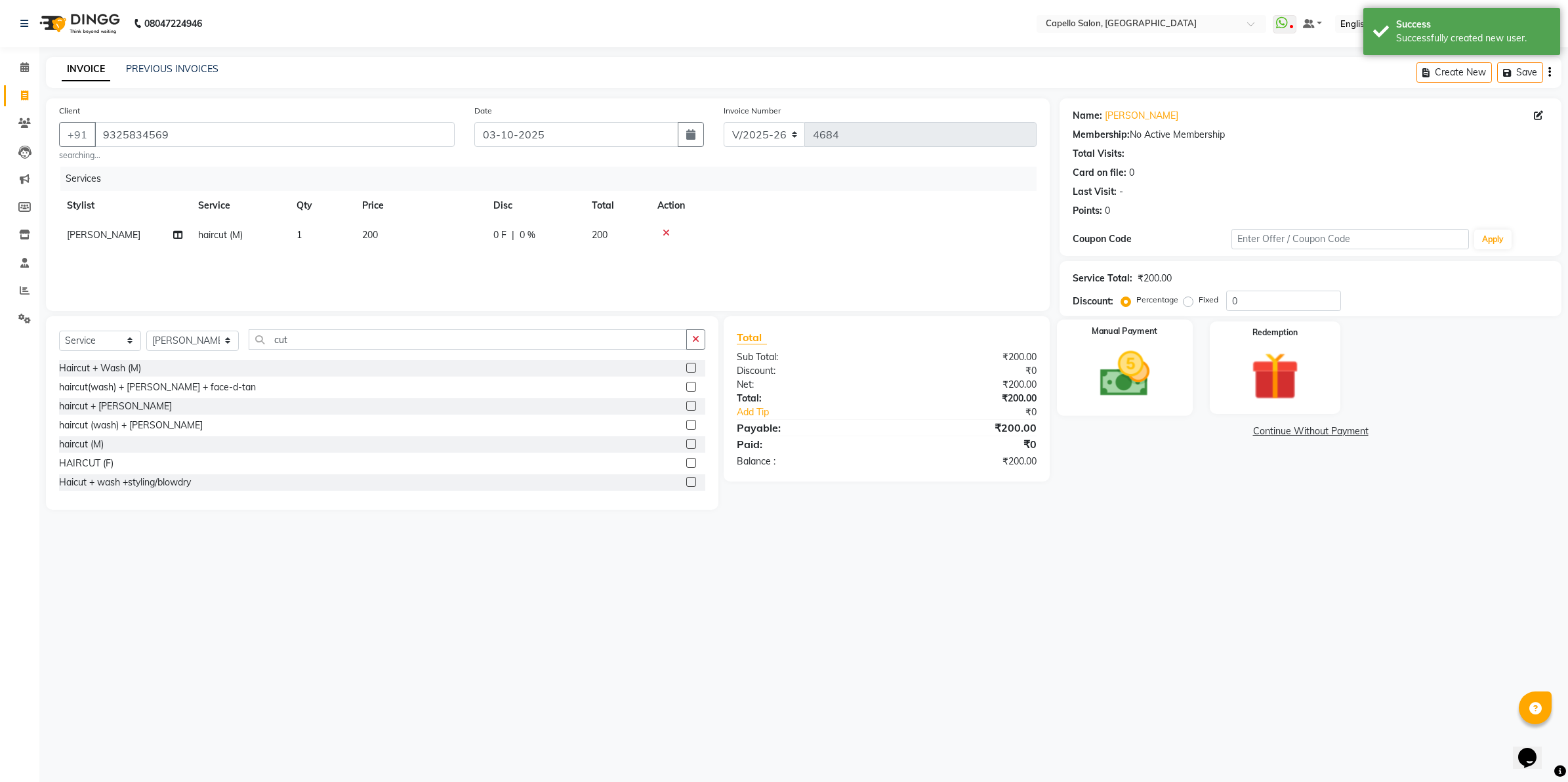
click at [1115, 384] on img at bounding box center [1124, 374] width 81 height 58
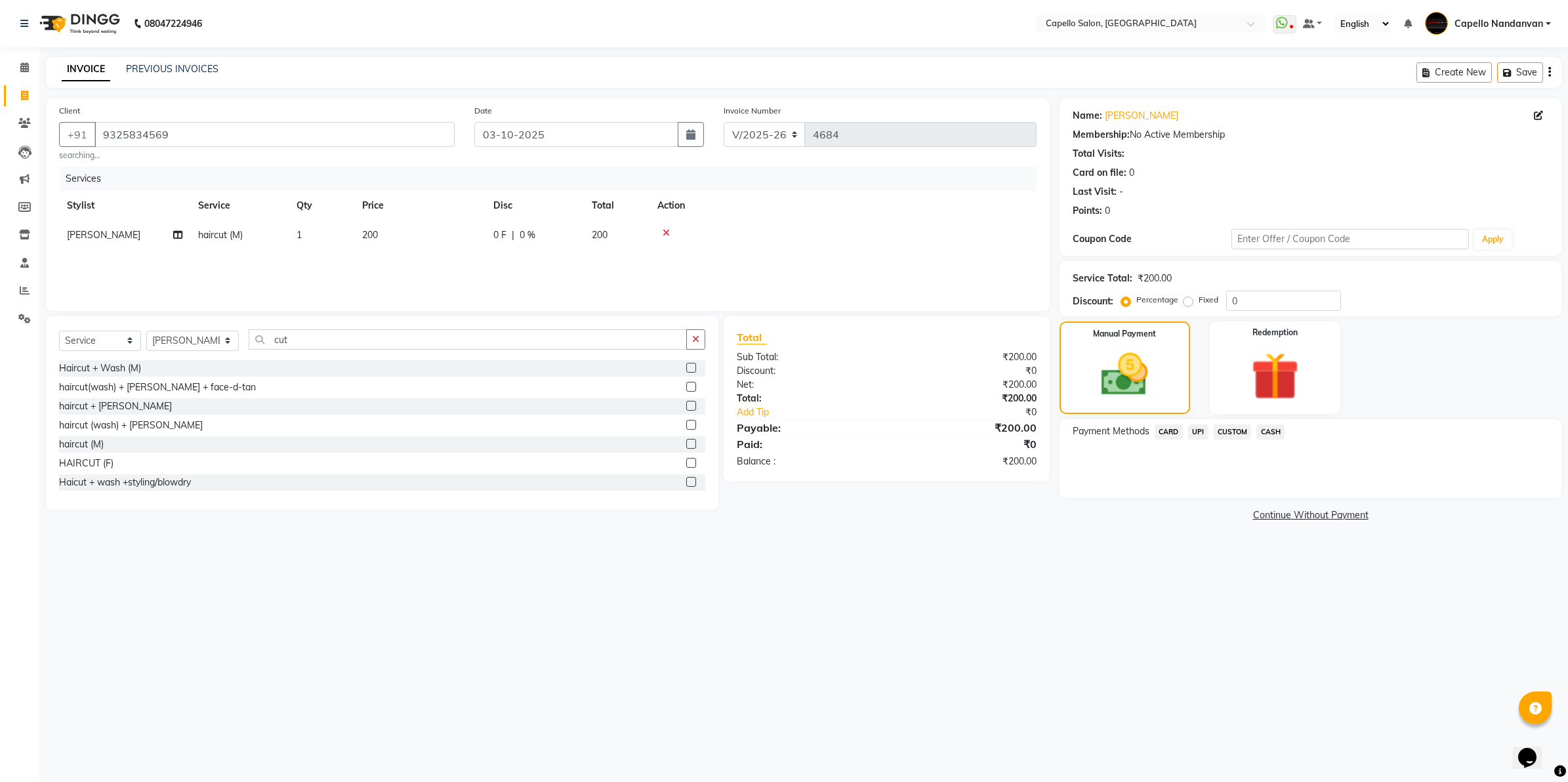
click at [1280, 426] on span "CASH" at bounding box center [1270, 432] width 28 height 15
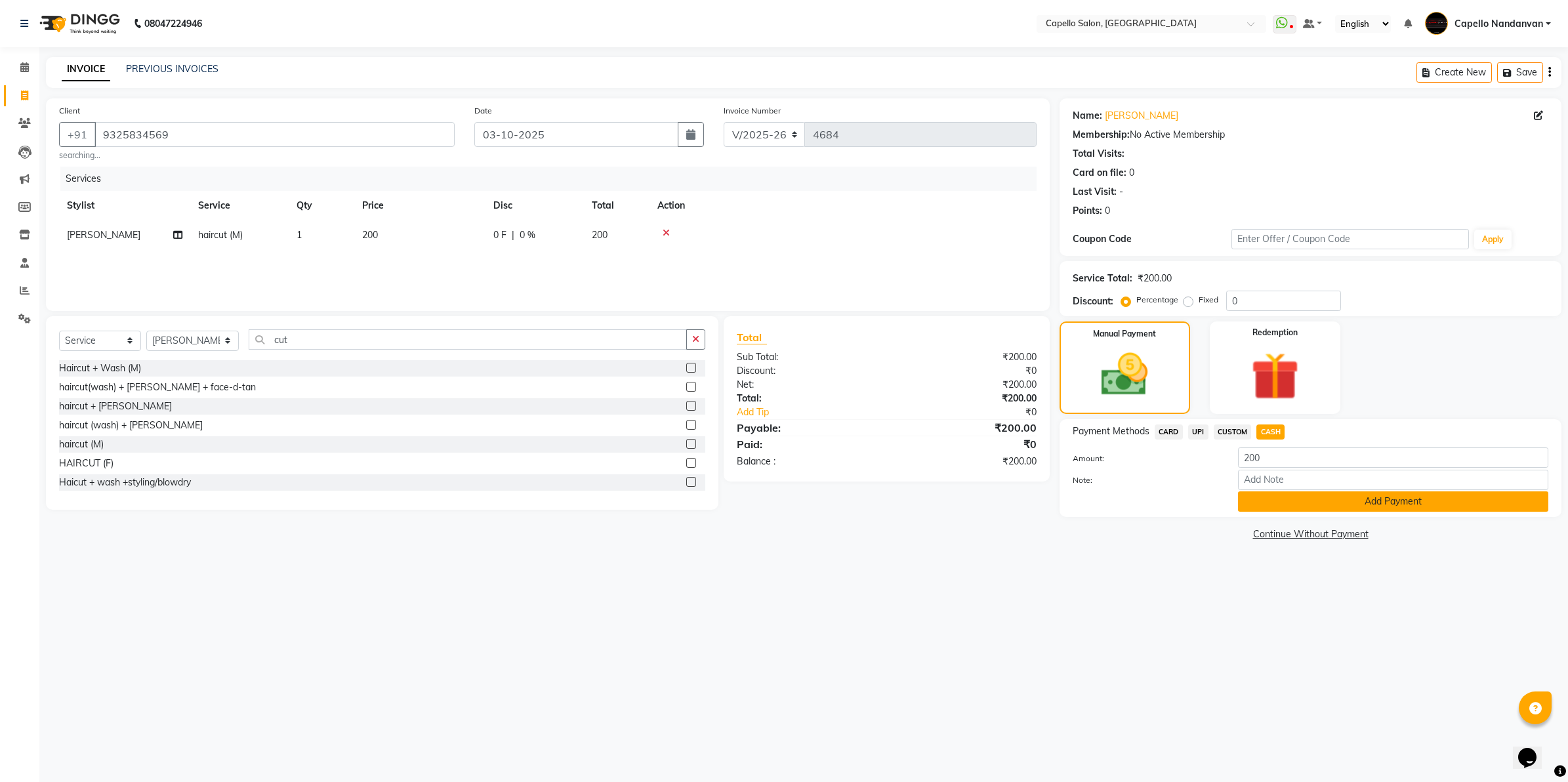
click at [1293, 497] on button "Add Payment" at bounding box center [1392, 501] width 310 height 20
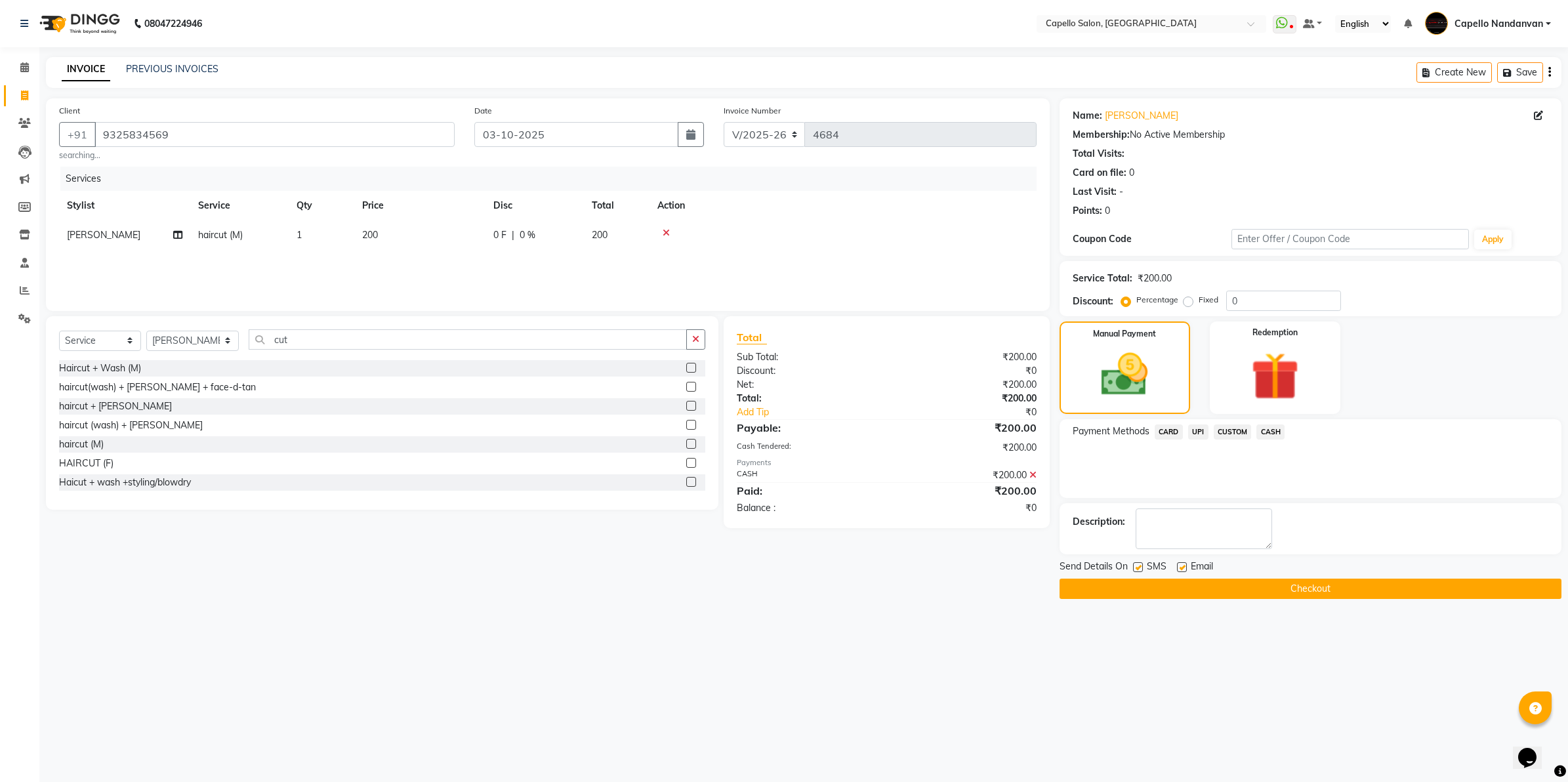
click at [1276, 594] on button "Checkout" at bounding box center [1309, 588] width 502 height 20
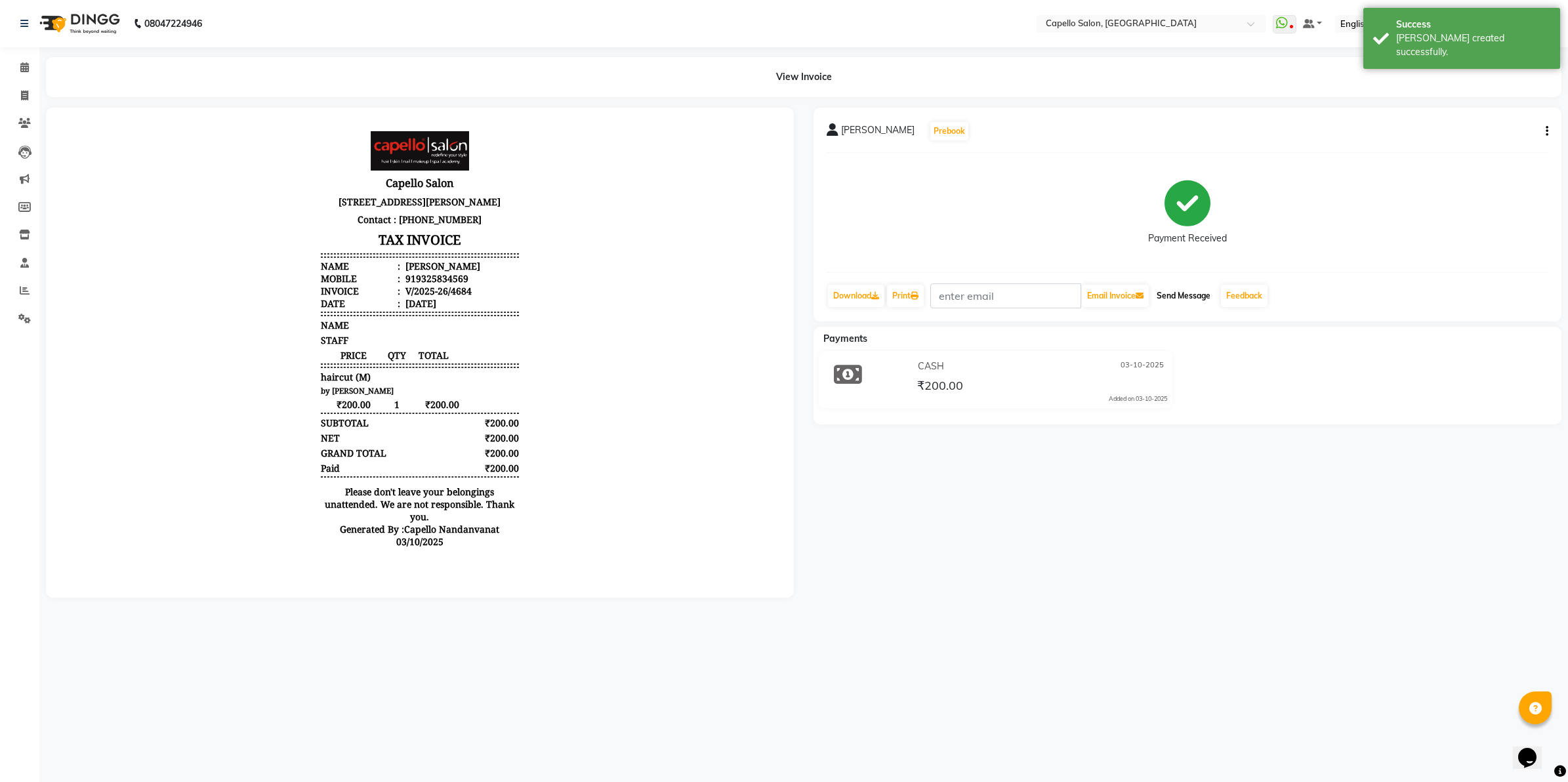
click at [1189, 296] on button "Send Message" at bounding box center [1183, 296] width 64 height 23
click at [1236, 294] on link "Feedback" at bounding box center [1244, 296] width 47 height 23
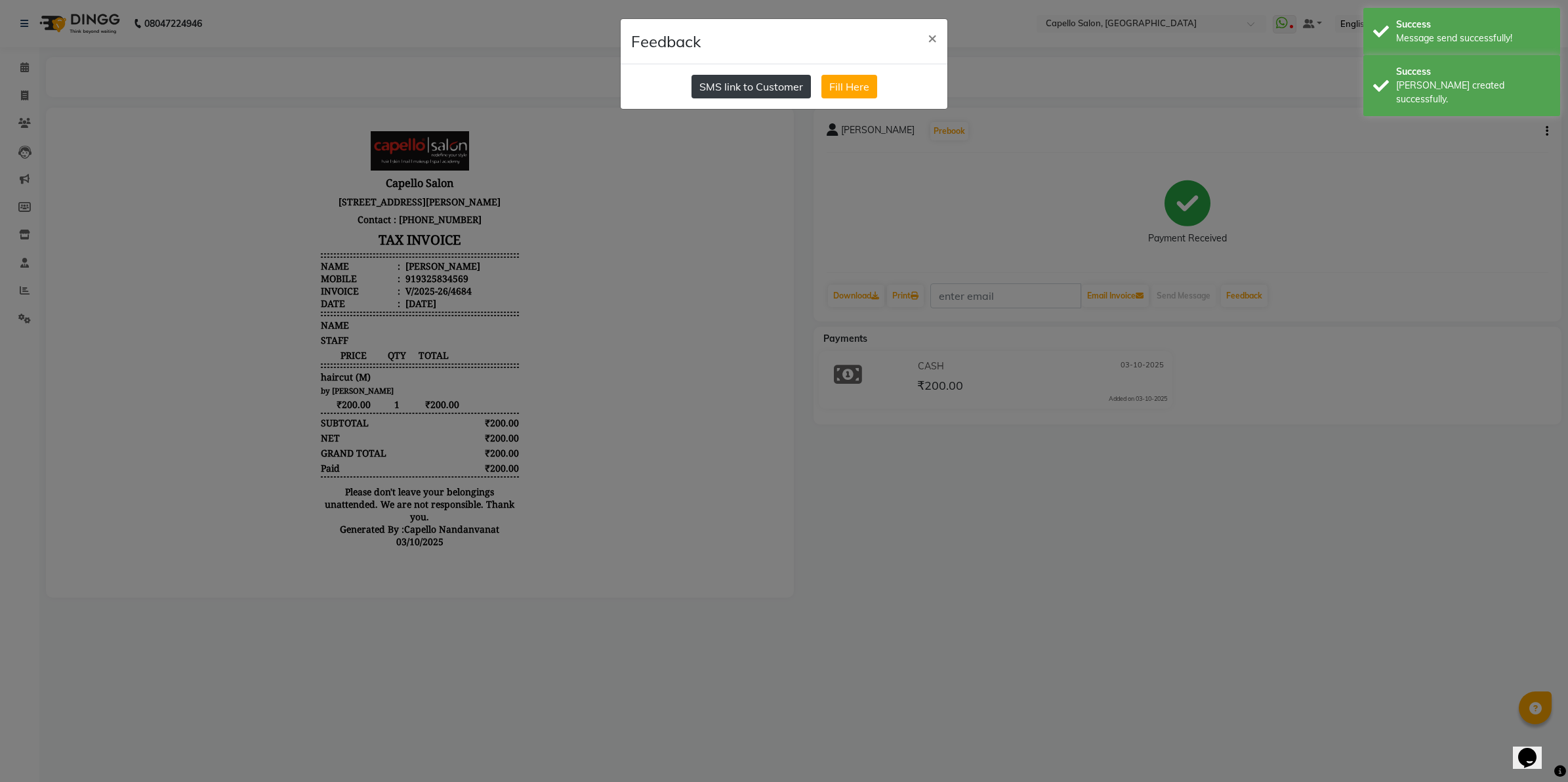
click at [780, 81] on button "SMS link to Customer" at bounding box center [751, 86] width 119 height 23
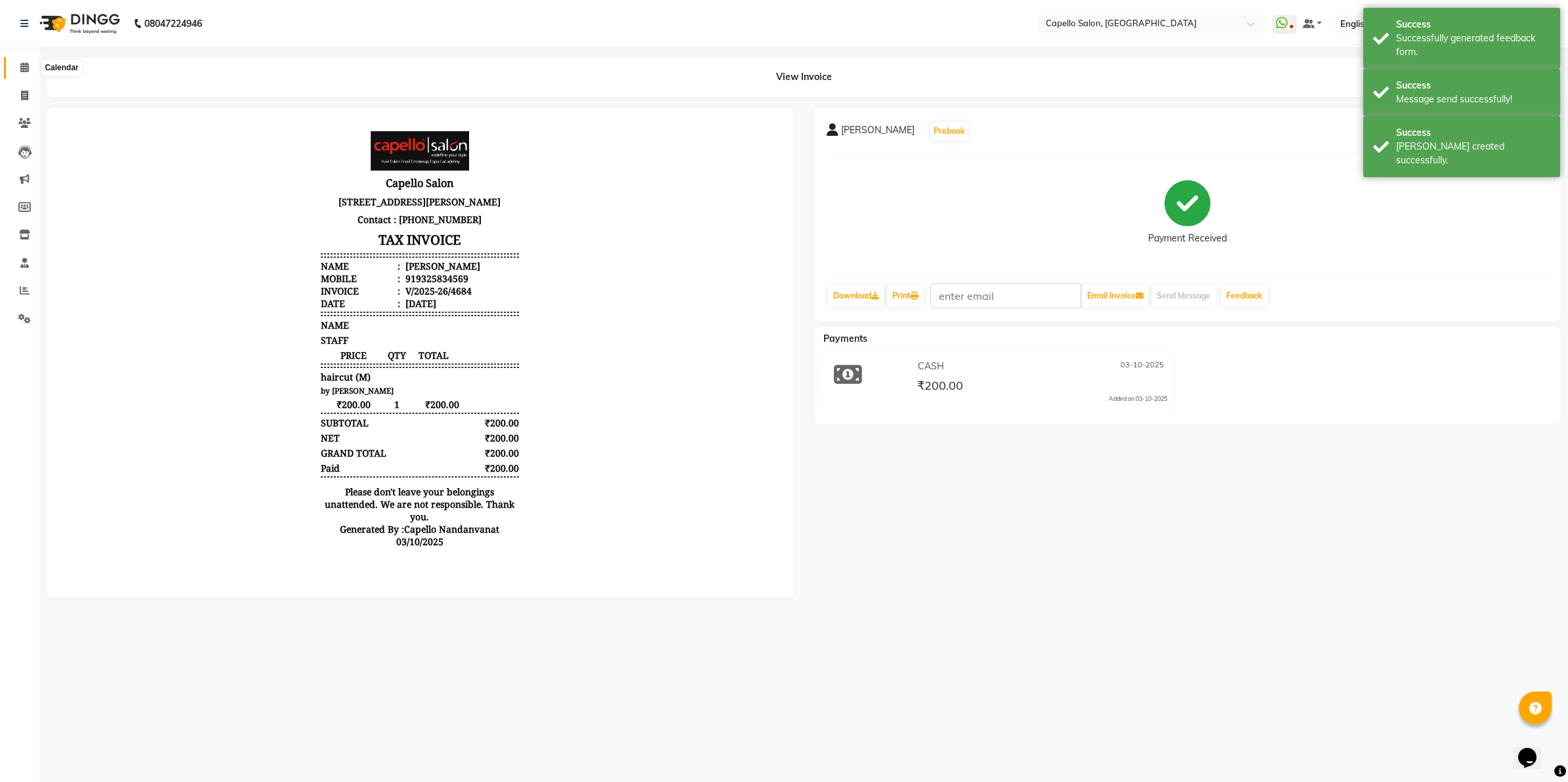
click at [25, 68] on icon at bounding box center [24, 67] width 9 height 10
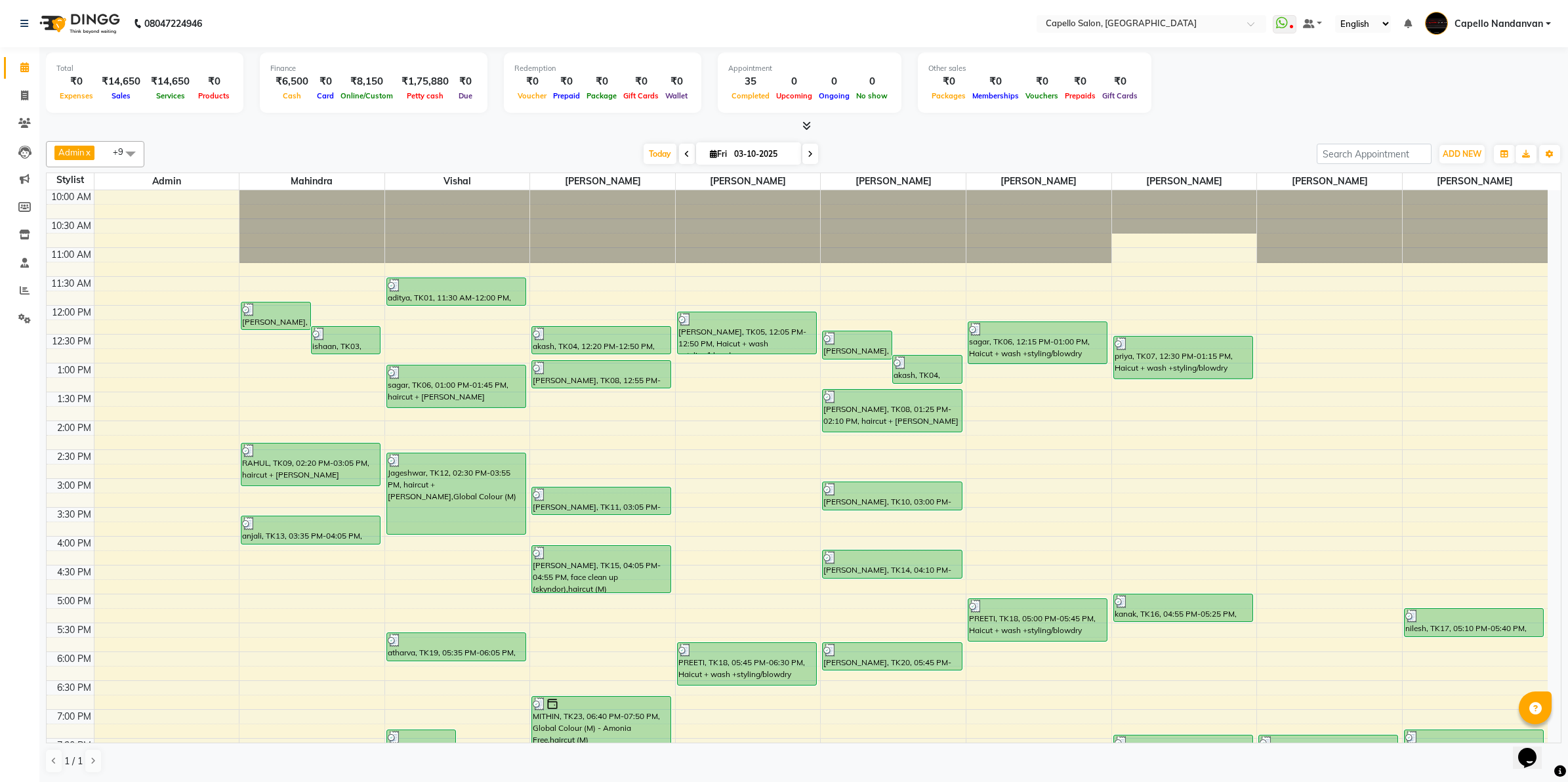
click at [325, 578] on div "10:00 AM 10:30 AM 11:00 AM 11:30 AM 12:00 PM 12:30 PM 1:00 PM 1:30 PM 2:00 PM 2…" at bounding box center [797, 536] width 1501 height 692
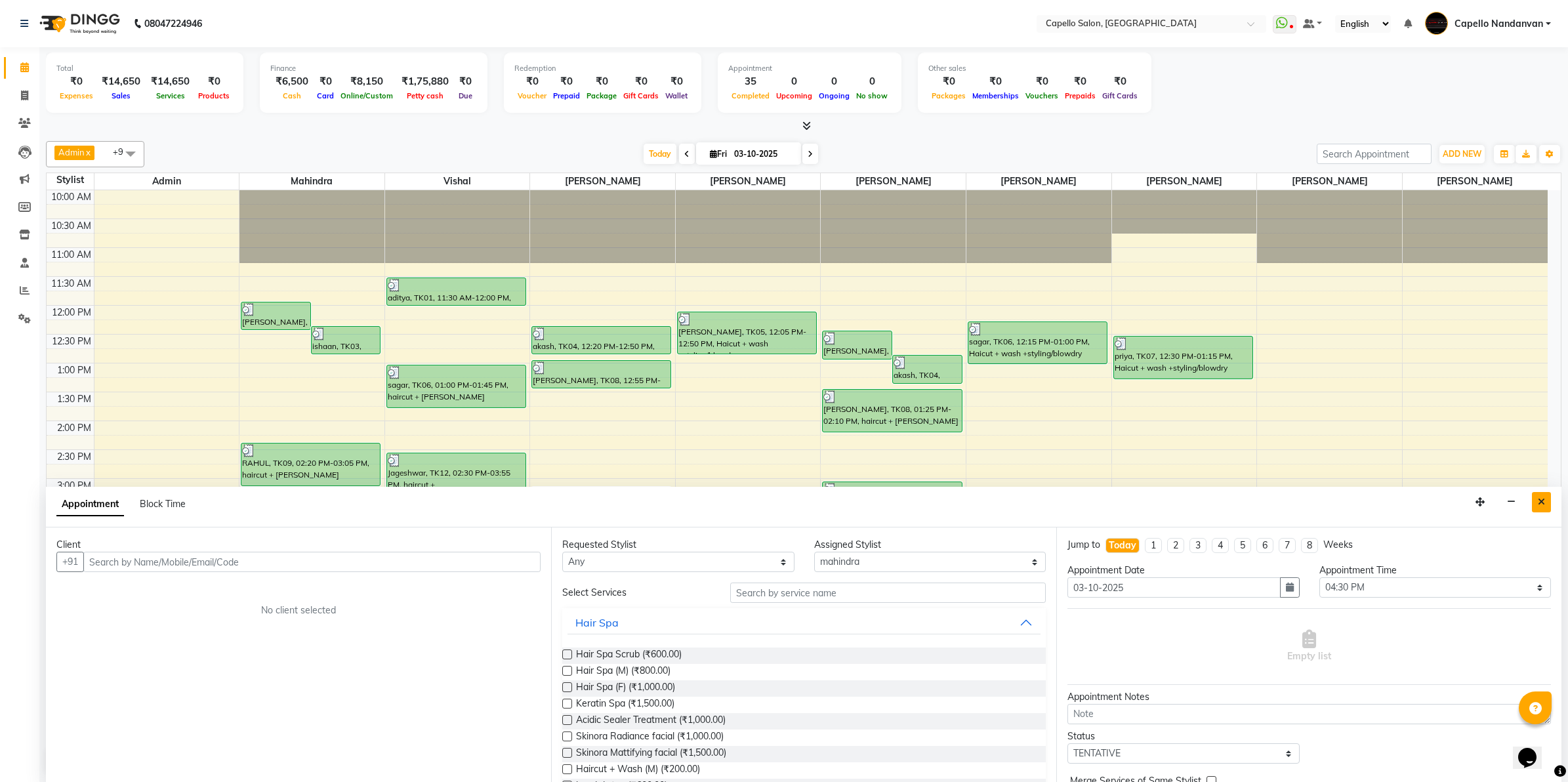
click at [1538, 509] on button "Close" at bounding box center [1541, 502] width 19 height 20
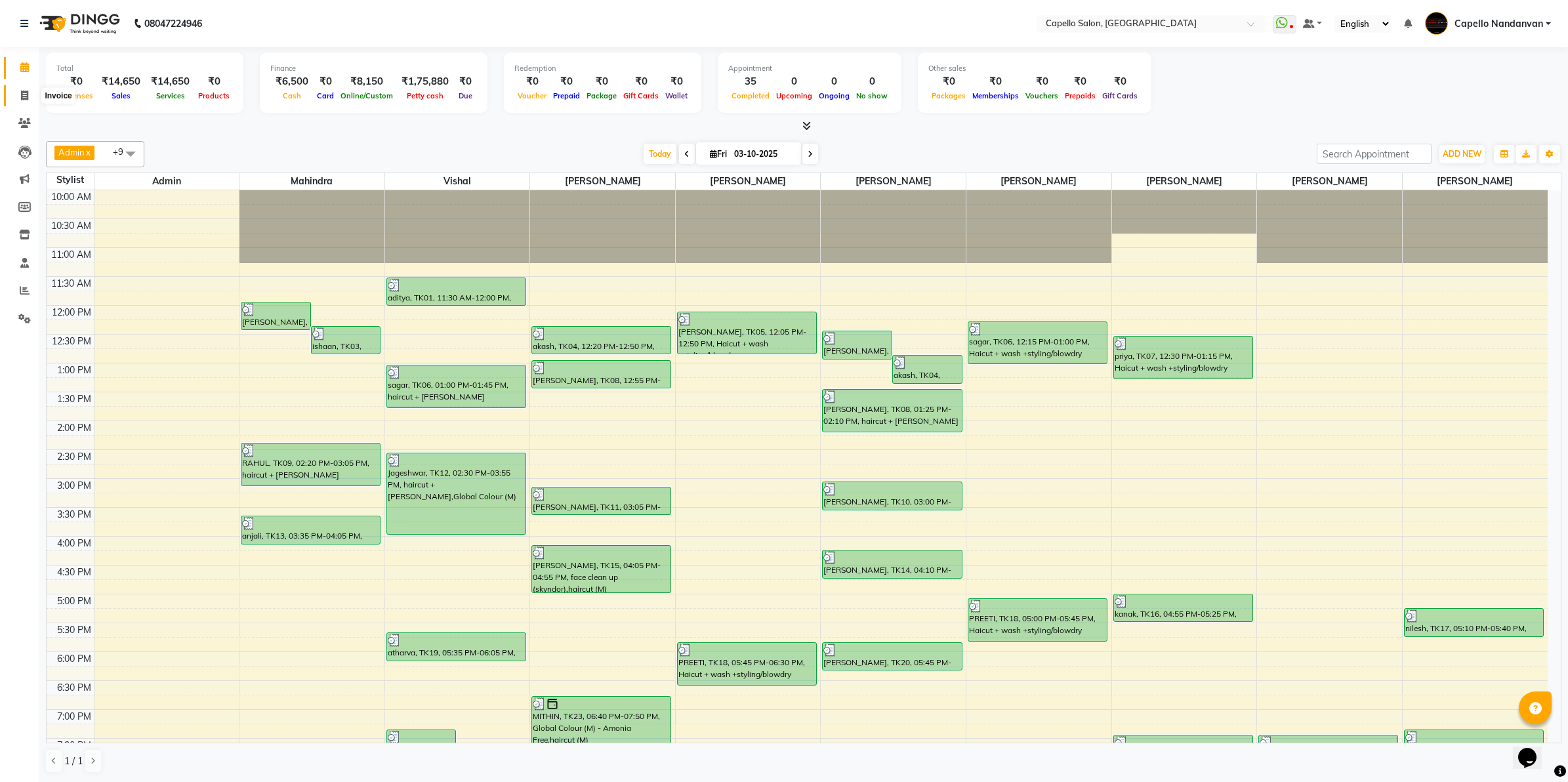
drag, startPoint x: 22, startPoint y: 90, endPoint x: 25, endPoint y: 101, distance: 11.4
click at [22, 90] on icon at bounding box center [24, 95] width 7 height 10
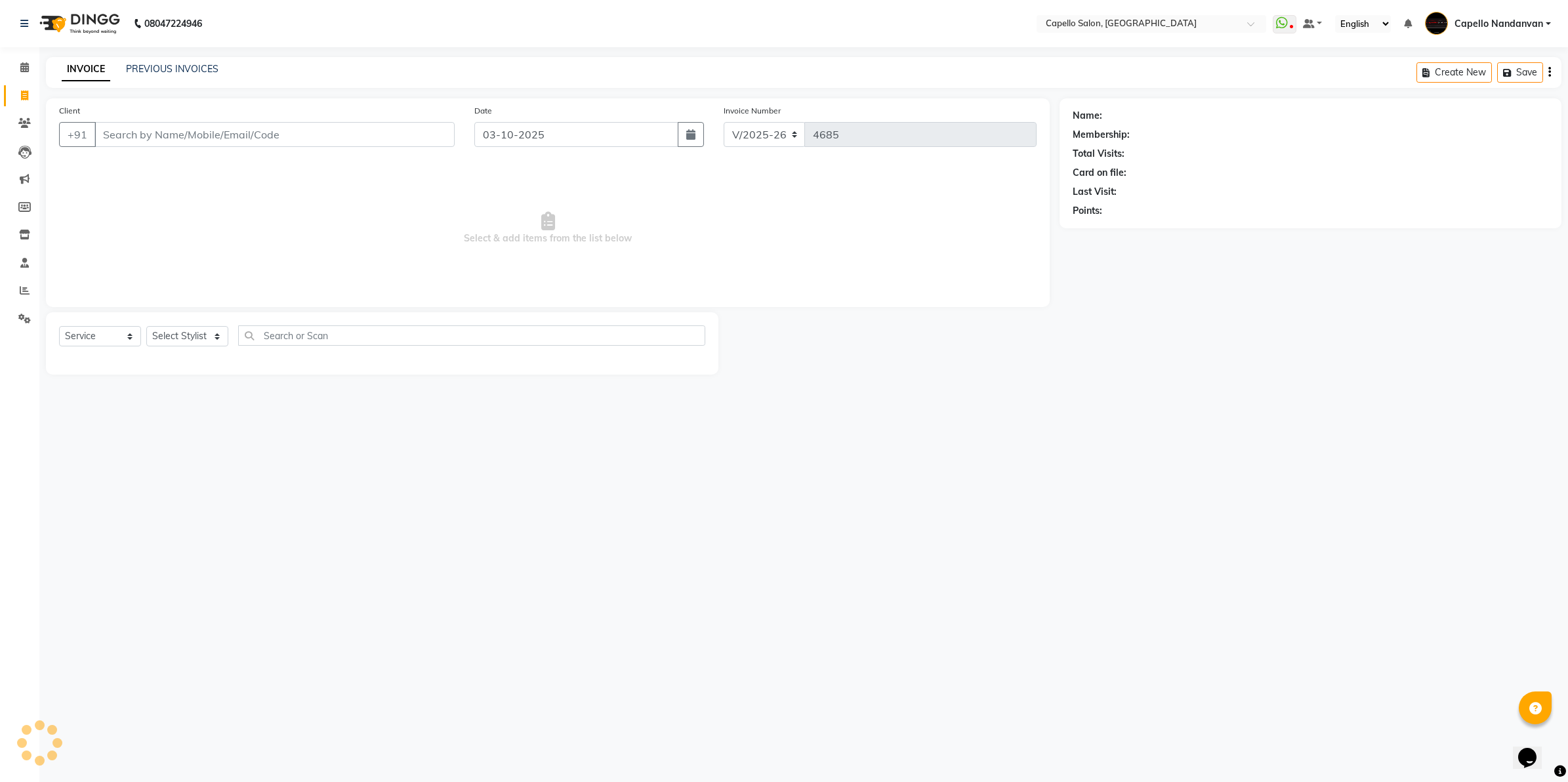
click at [126, 136] on input "Client" at bounding box center [274, 134] width 360 height 25
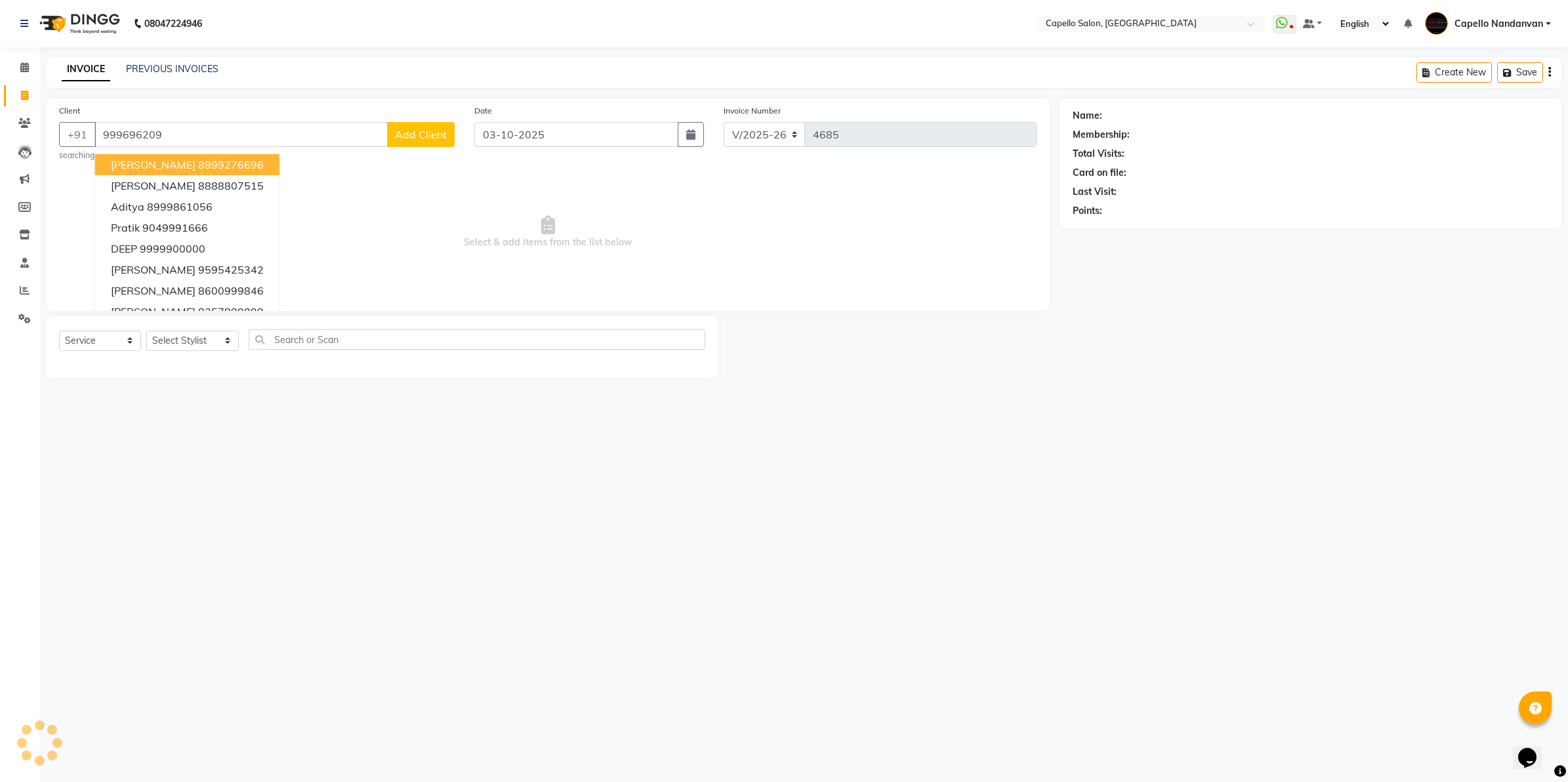
click at [398, 138] on span "Add Client" at bounding box center [420, 134] width 52 height 13
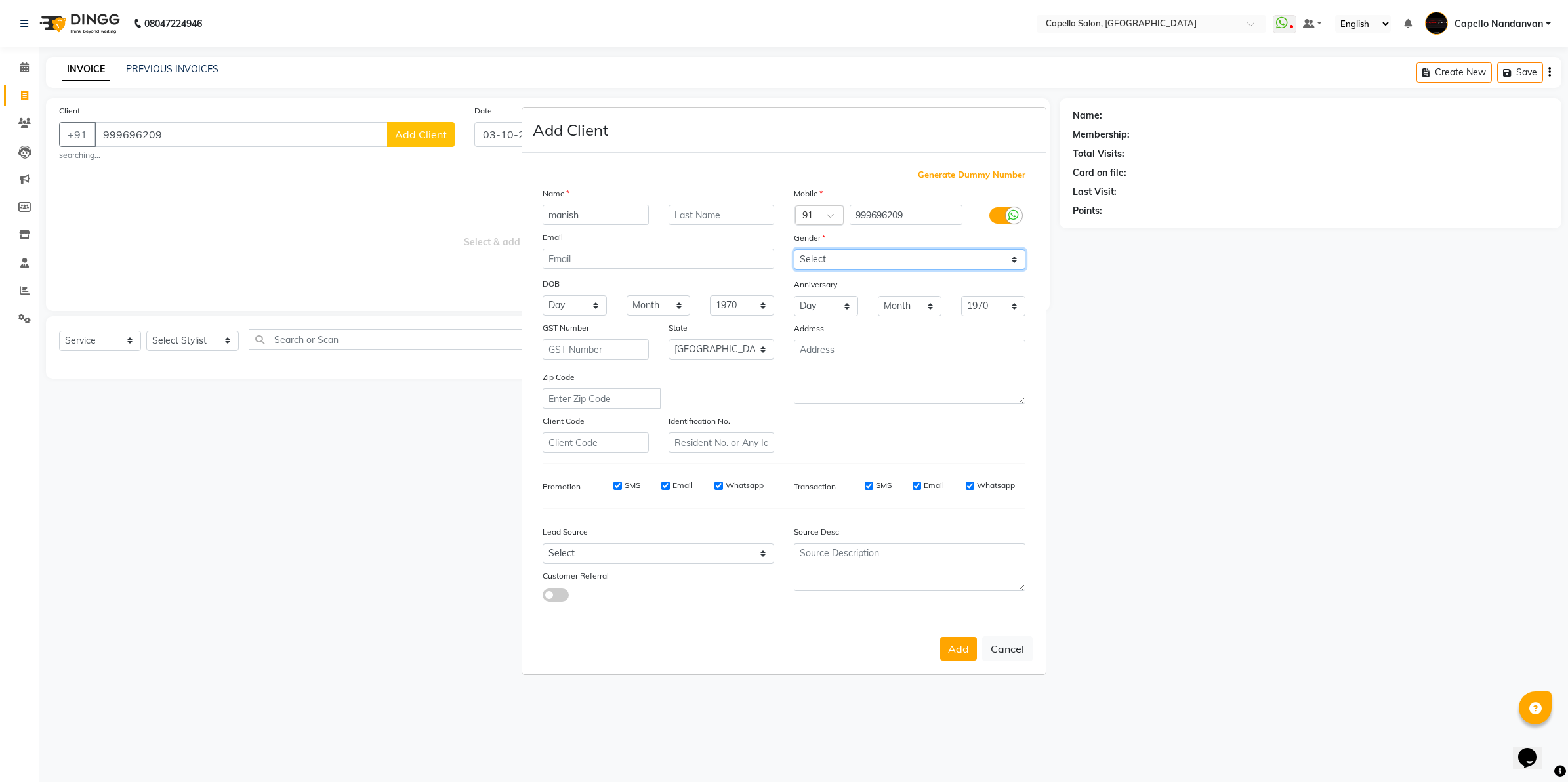
drag, startPoint x: 863, startPoint y: 263, endPoint x: 861, endPoint y: 271, distance: 8.2
click at [863, 263] on select "Select Male Female Other Prefer Not To Say" at bounding box center [910, 259] width 232 height 20
click at [794, 250] on select "Select Male Female Other Prefer Not To Say" at bounding box center [910, 259] width 232 height 20
click at [967, 653] on button "Add" at bounding box center [958, 648] width 37 height 23
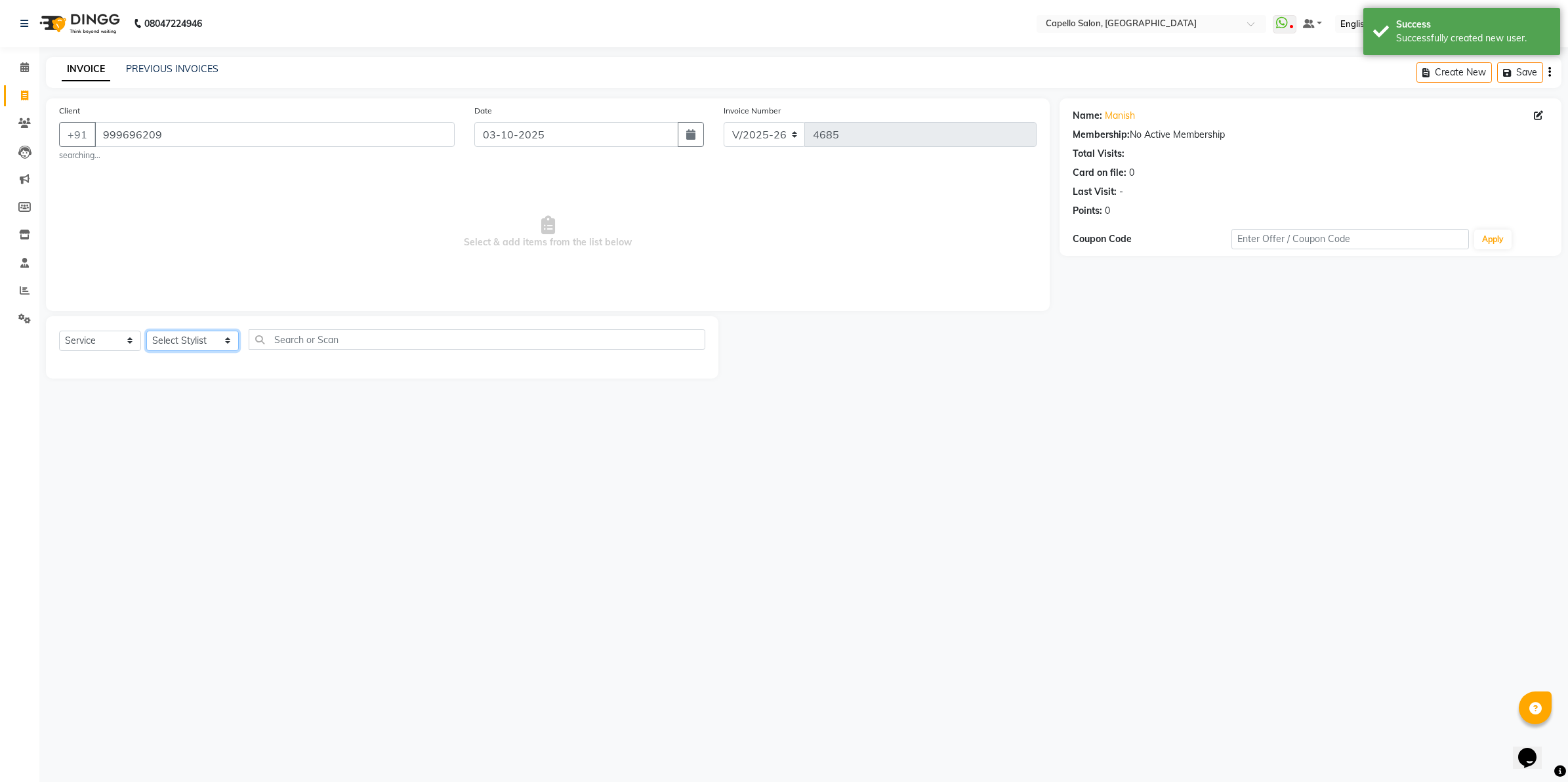
click at [209, 345] on select "Select Stylist Admin ASHIK DHAPODKAR Capello Nandanvan CHETNA SONI Himansu Owne…" at bounding box center [192, 341] width 93 height 20
click at [147, 331] on select "Select Stylist Admin ASHIK DHAPODKAR Capello Nandanvan CHETNA SONI Himansu Owne…" at bounding box center [192, 341] width 93 height 20
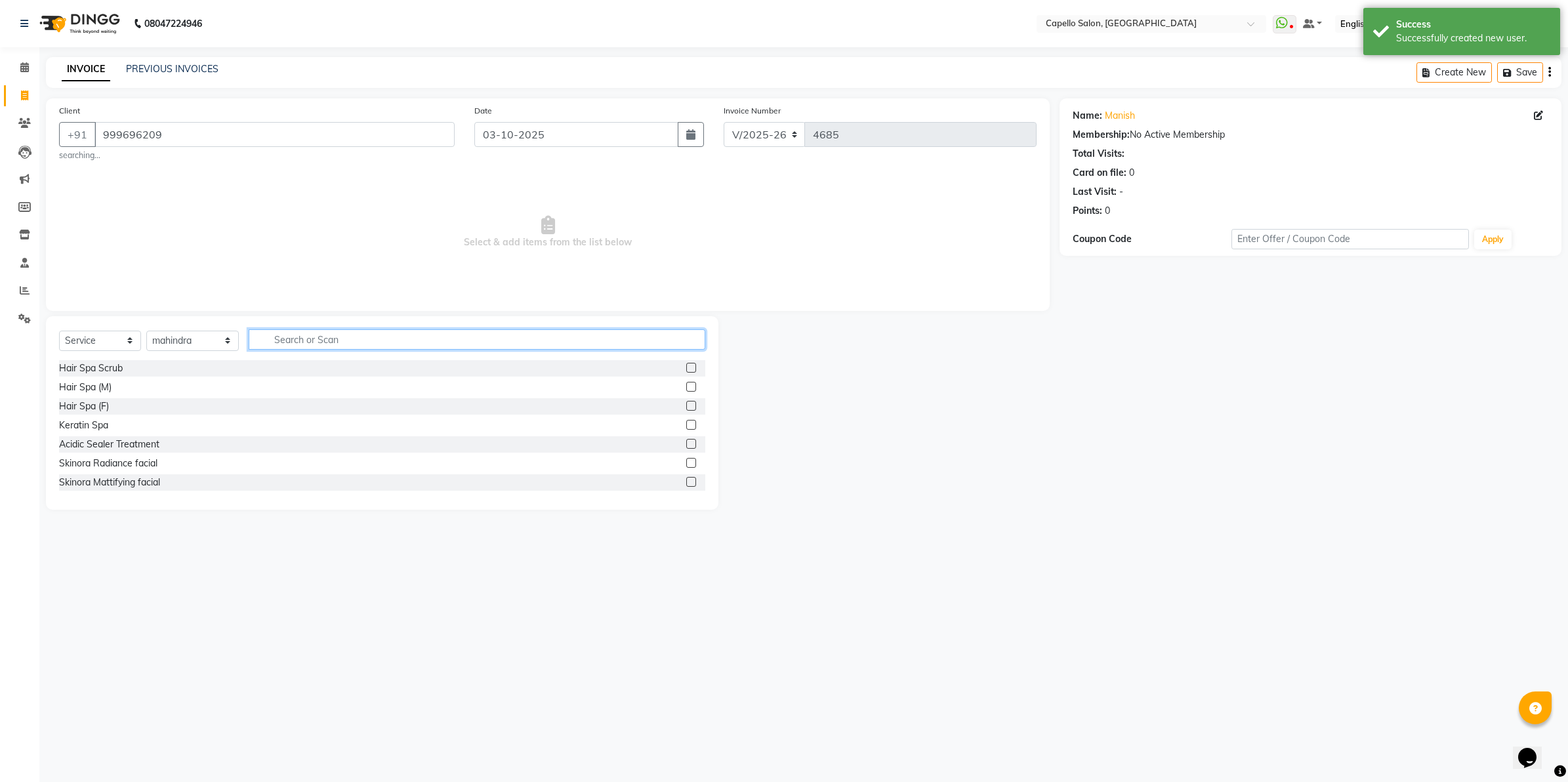
click at [292, 329] on input "text" at bounding box center [477, 339] width 457 height 20
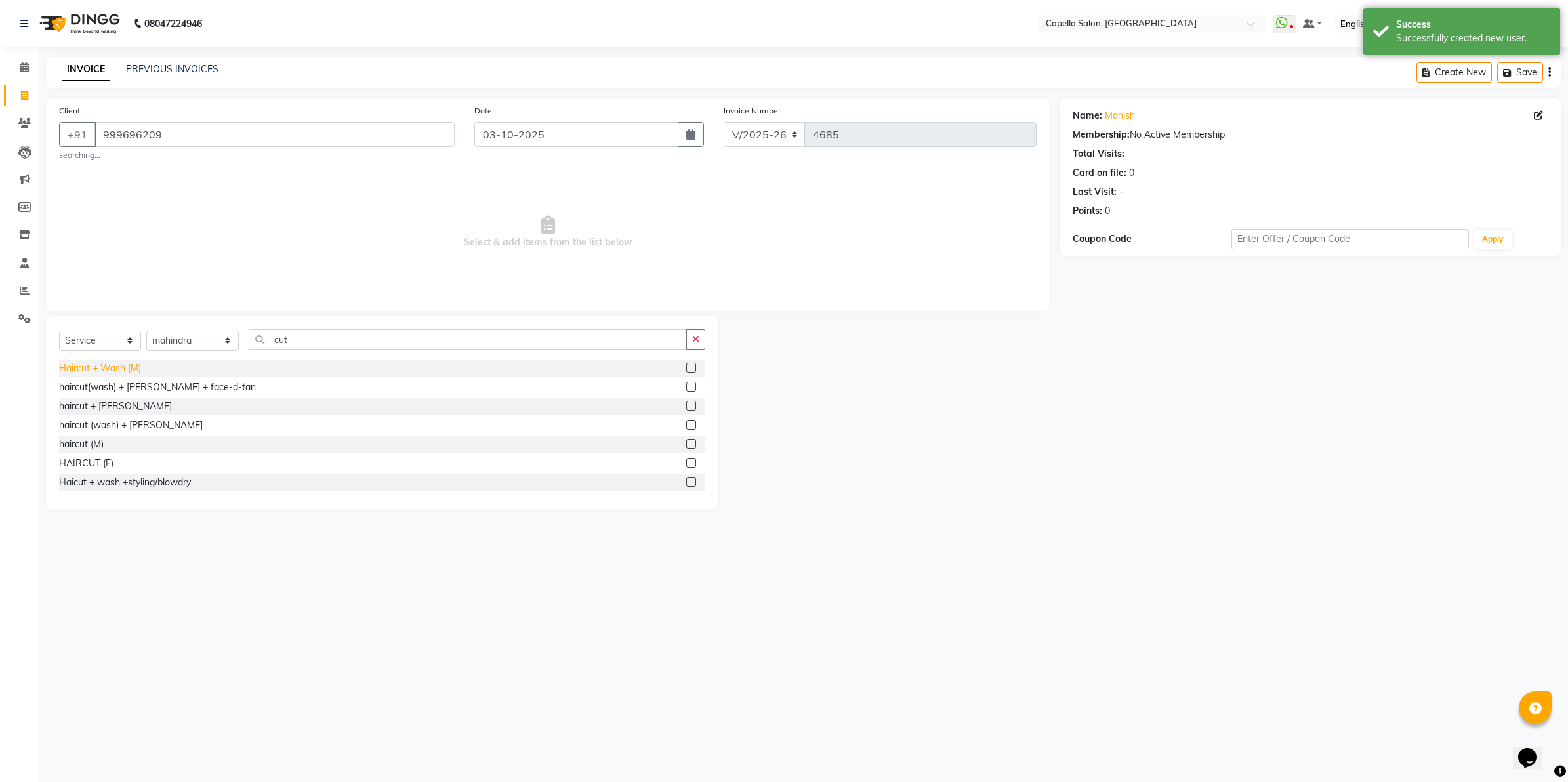
click at [139, 370] on div "Haircut + Wash (M)" at bounding box center [100, 368] width 82 height 14
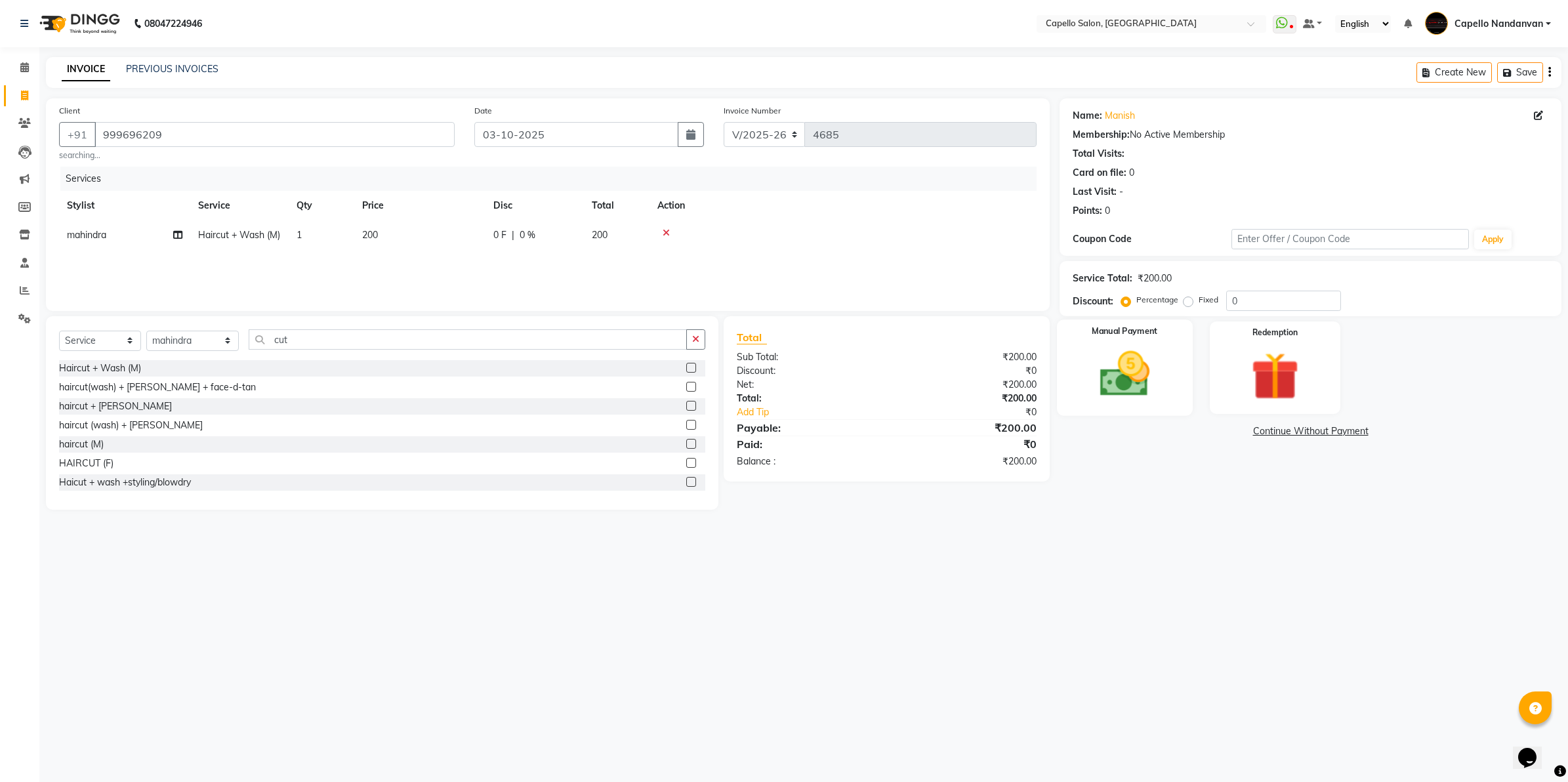
click at [1156, 356] on img at bounding box center [1124, 374] width 81 height 58
click at [1196, 434] on span "UPI" at bounding box center [1198, 432] width 20 height 15
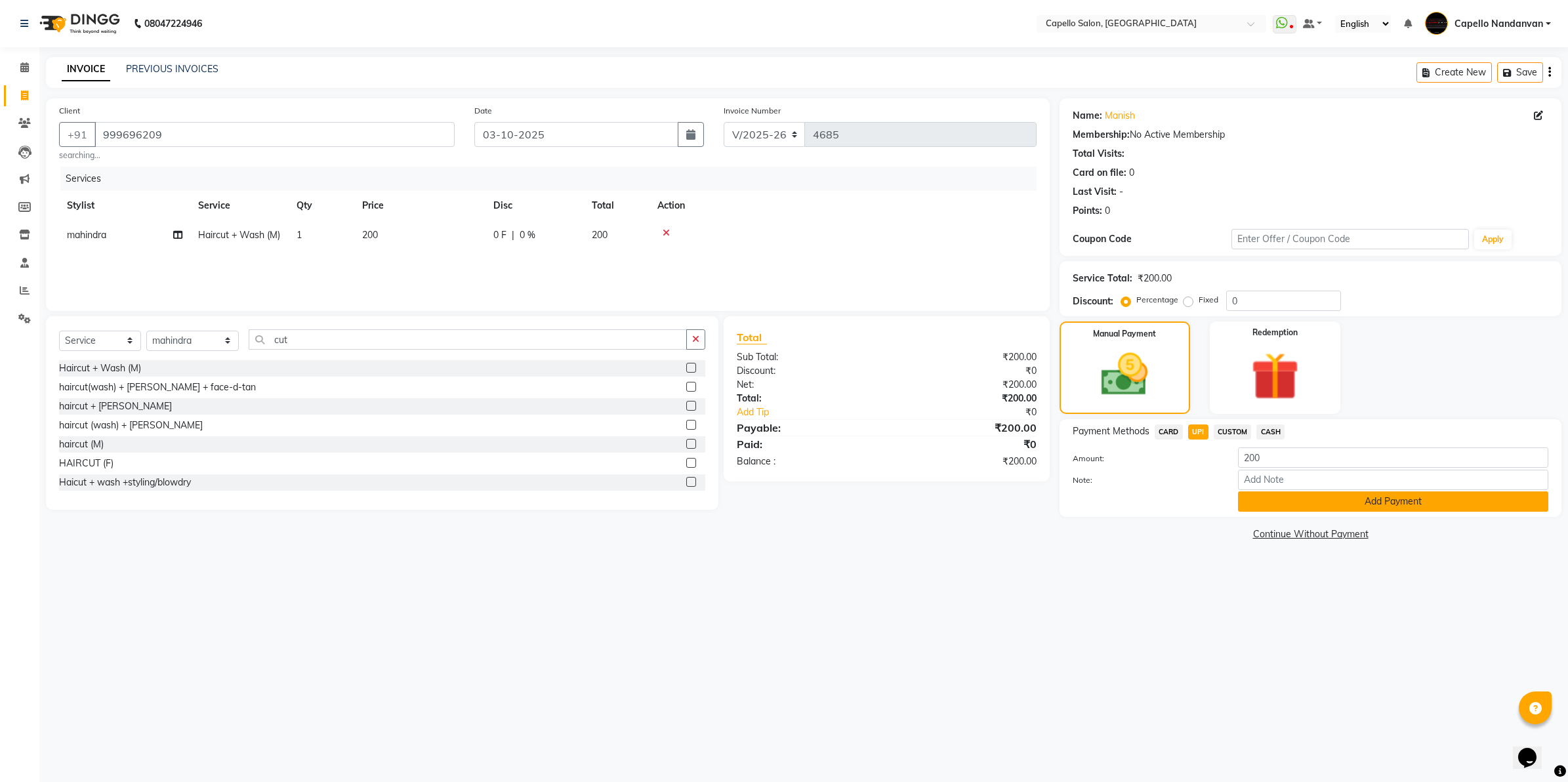
click at [1260, 507] on button "Add Payment" at bounding box center [1392, 501] width 310 height 20
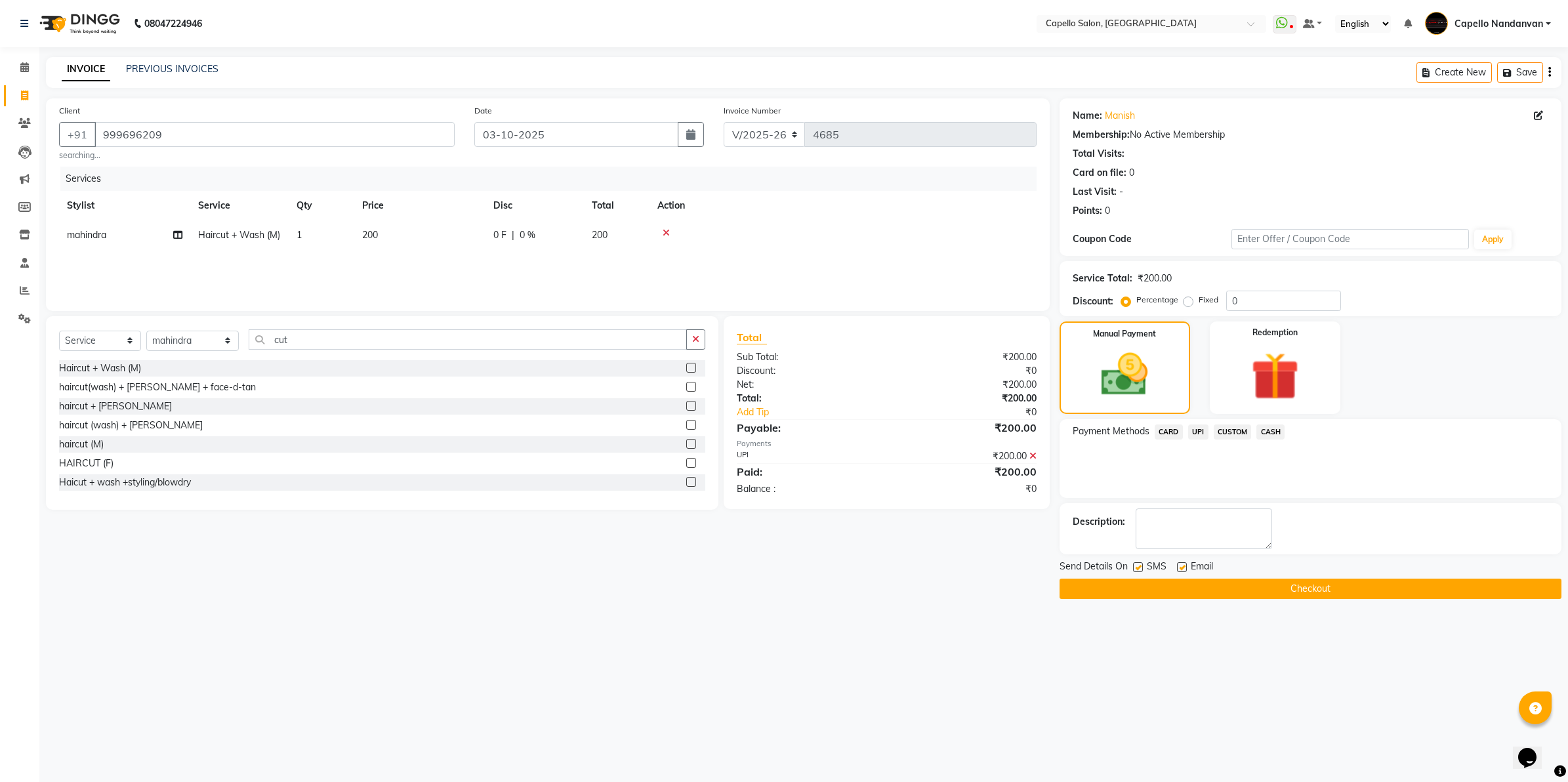
click at [1222, 581] on button "Checkout" at bounding box center [1309, 588] width 502 height 20
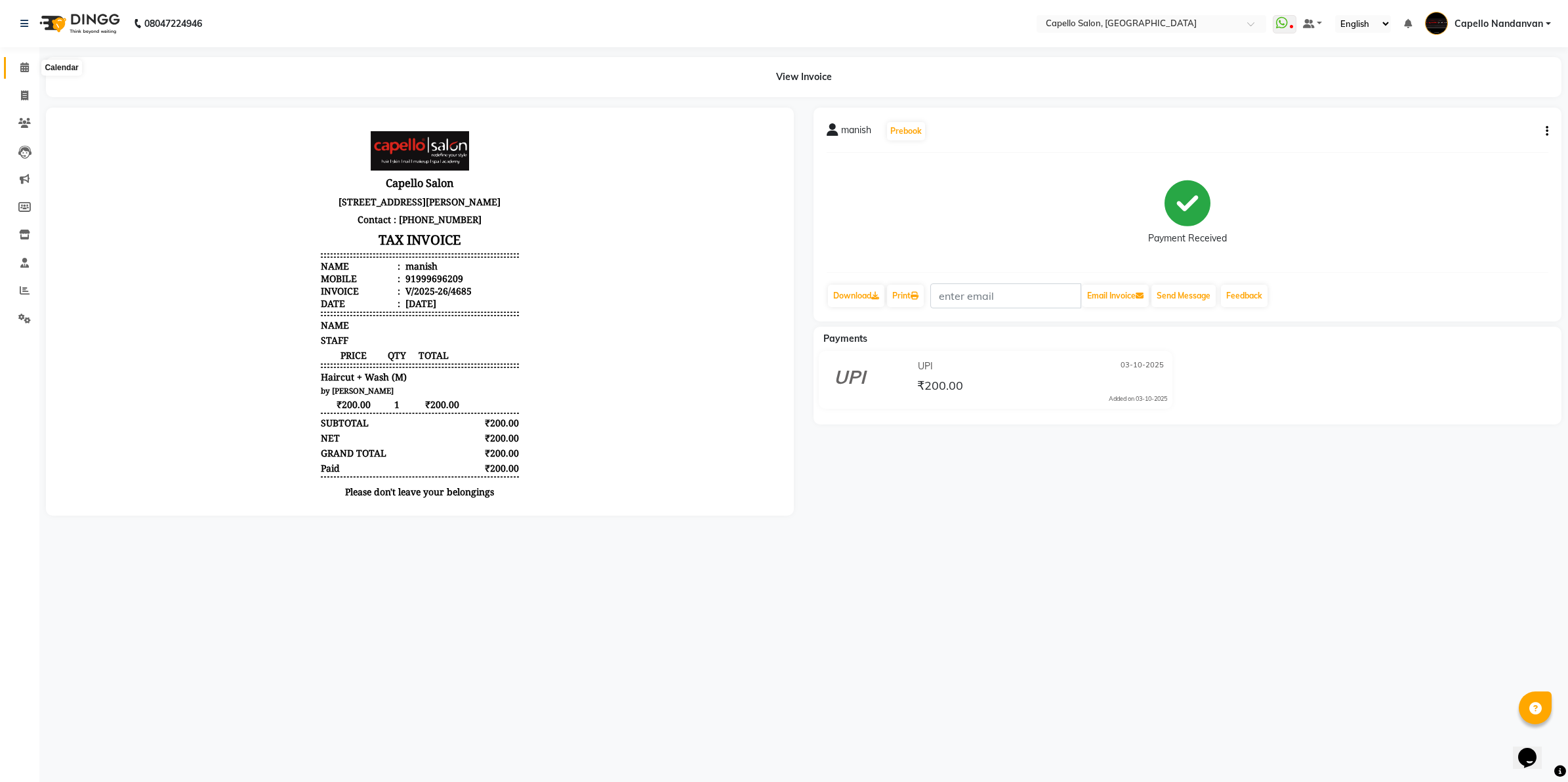
click at [22, 71] on icon at bounding box center [24, 67] width 9 height 10
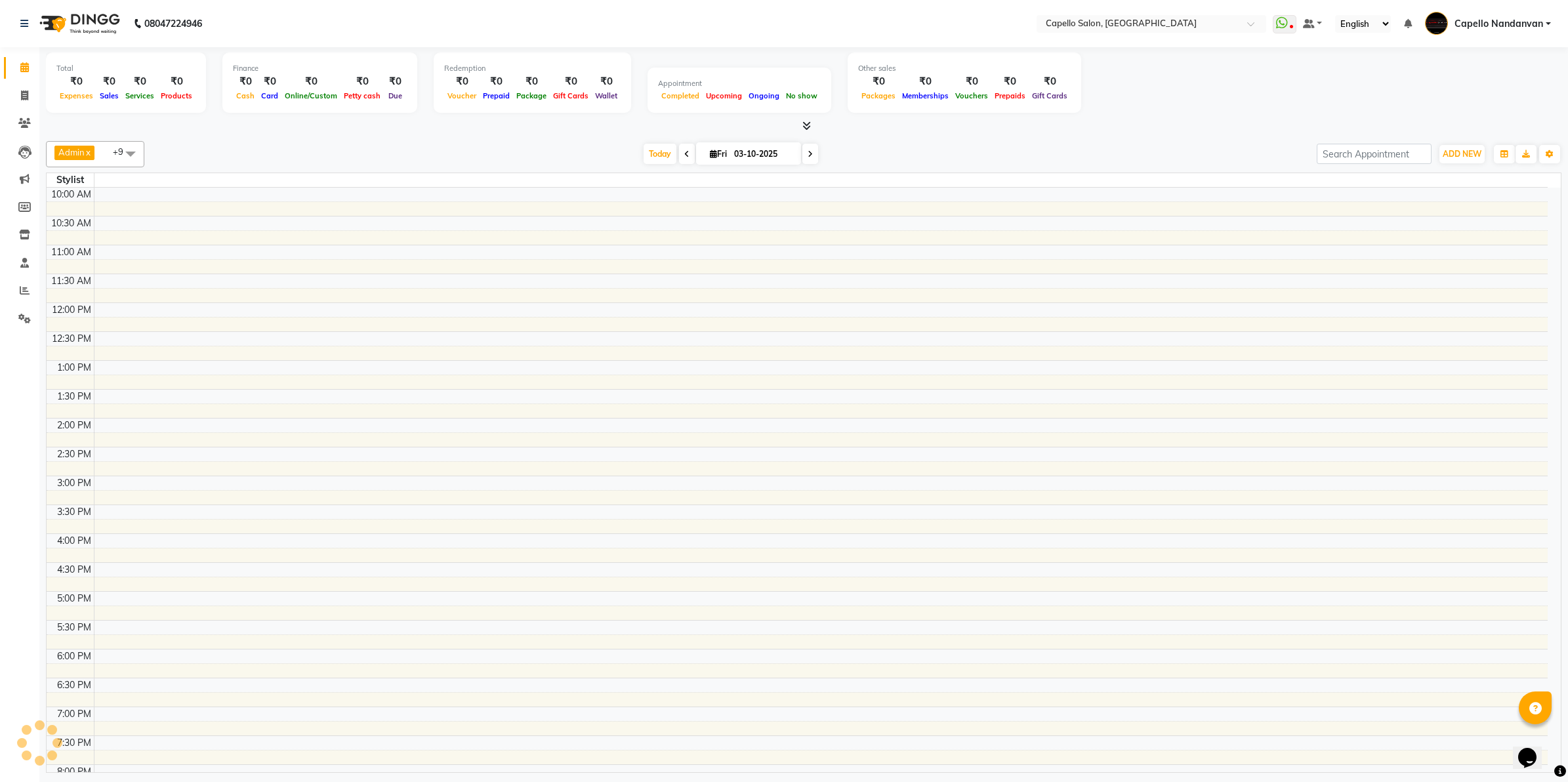
click at [22, 71] on icon at bounding box center [24, 67] width 9 height 10
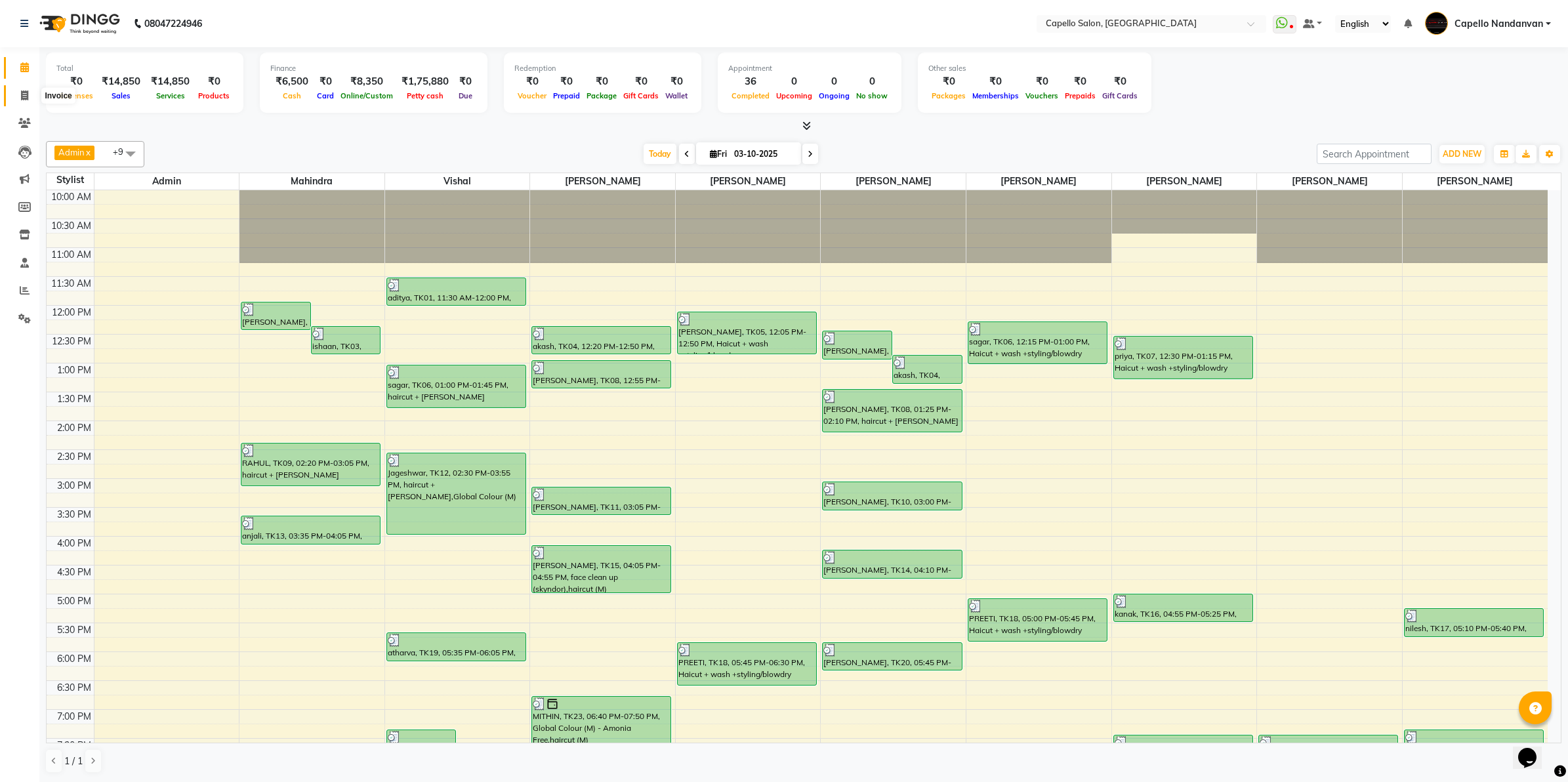
click at [23, 92] on icon at bounding box center [24, 95] width 7 height 10
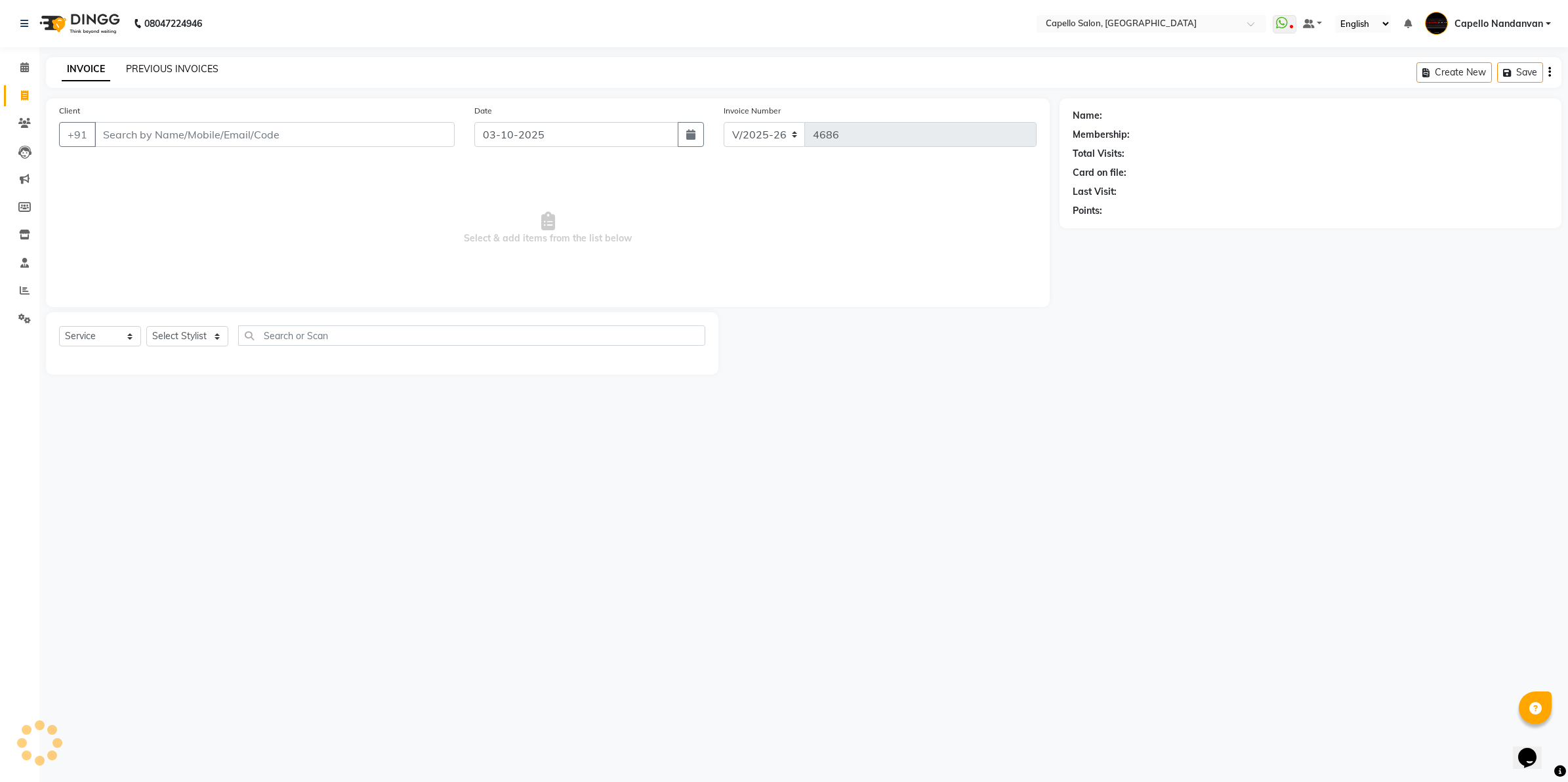
click at [155, 65] on link "PREVIOUS INVOICES" at bounding box center [172, 68] width 93 height 12
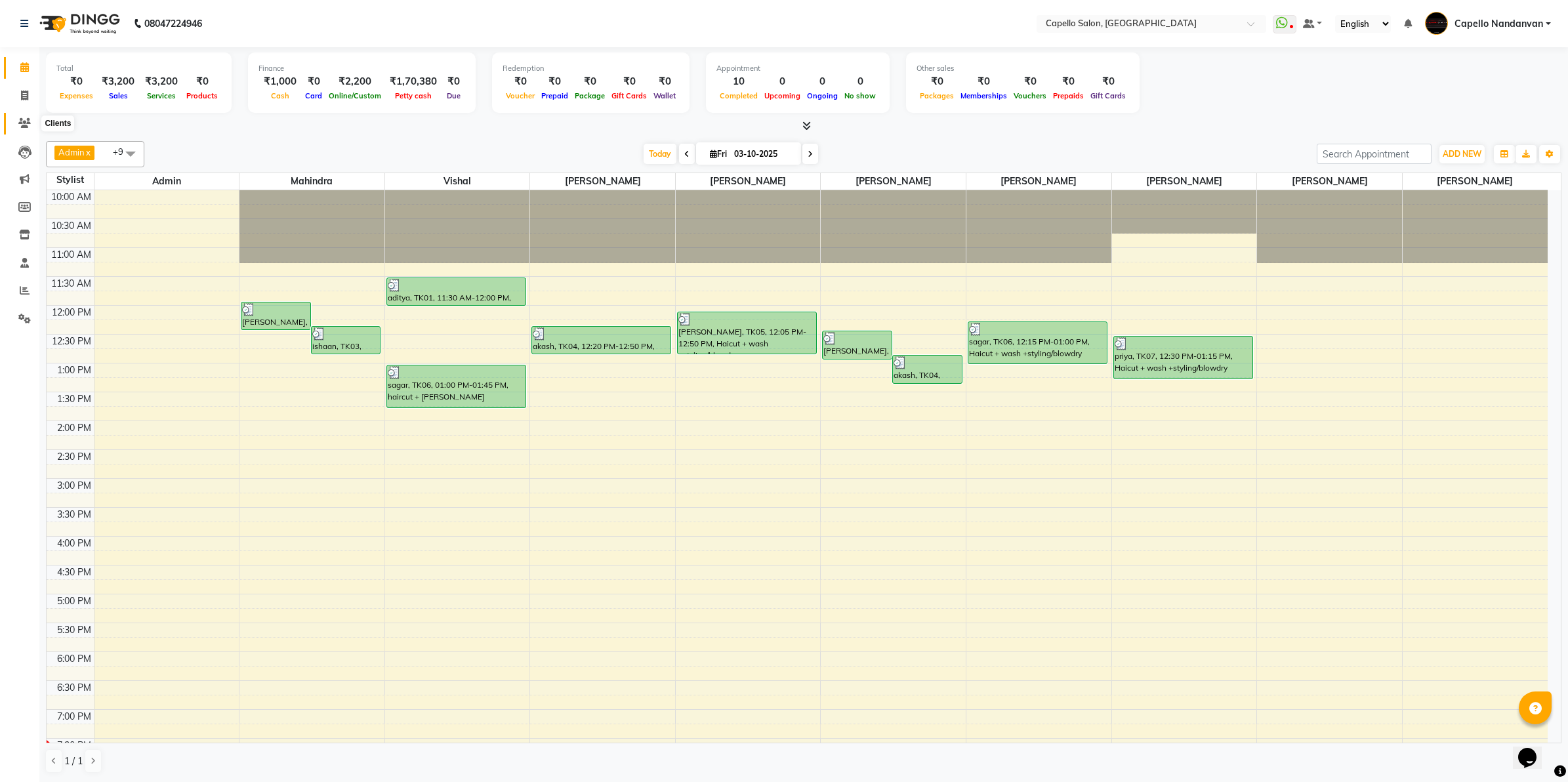
click at [25, 129] on span at bounding box center [24, 123] width 23 height 15
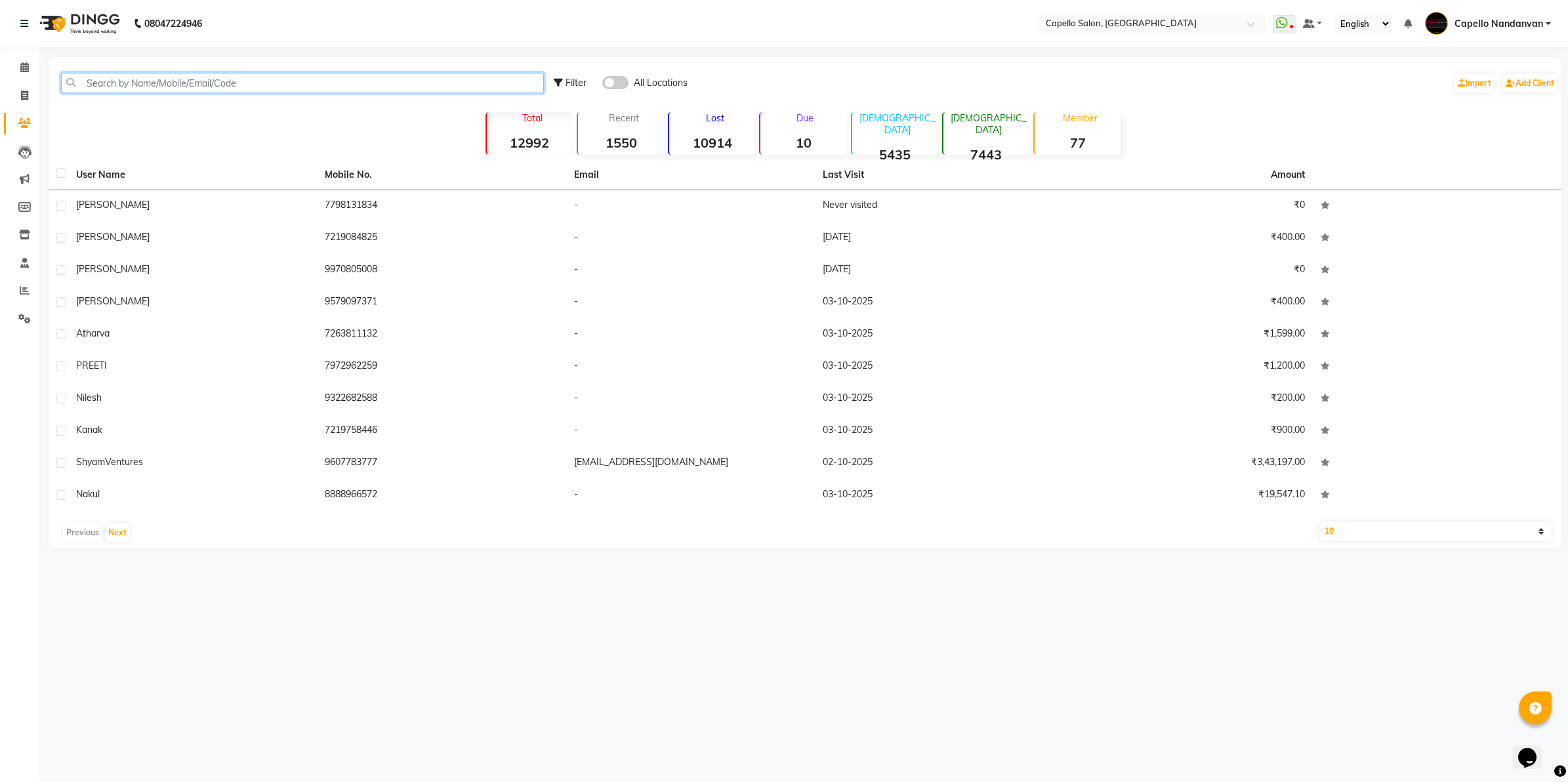
click at [135, 80] on input "text" at bounding box center [302, 82] width 482 height 20
type input "9764510998"
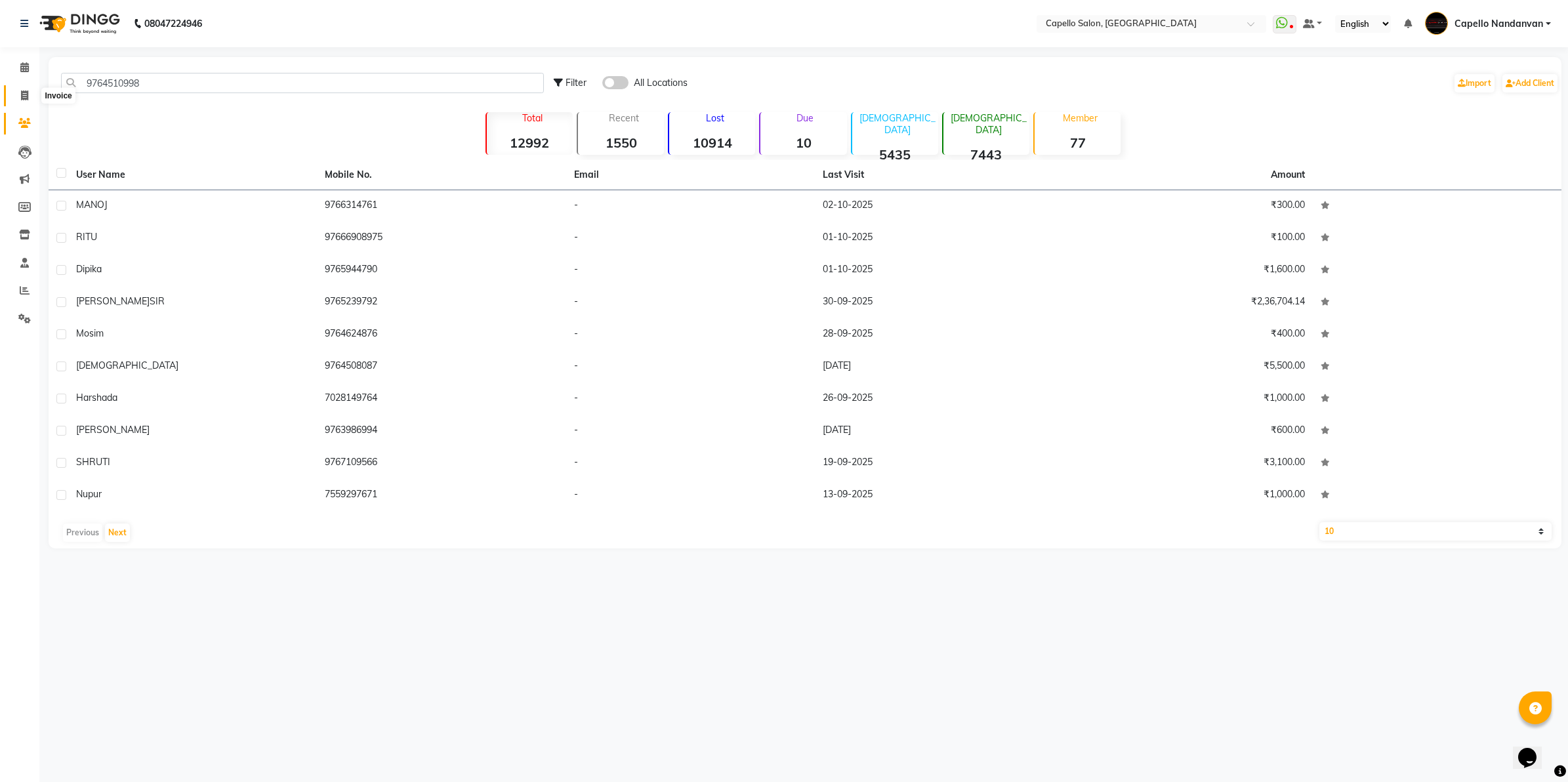
click at [19, 99] on span at bounding box center [24, 96] width 23 height 15
select select "service"
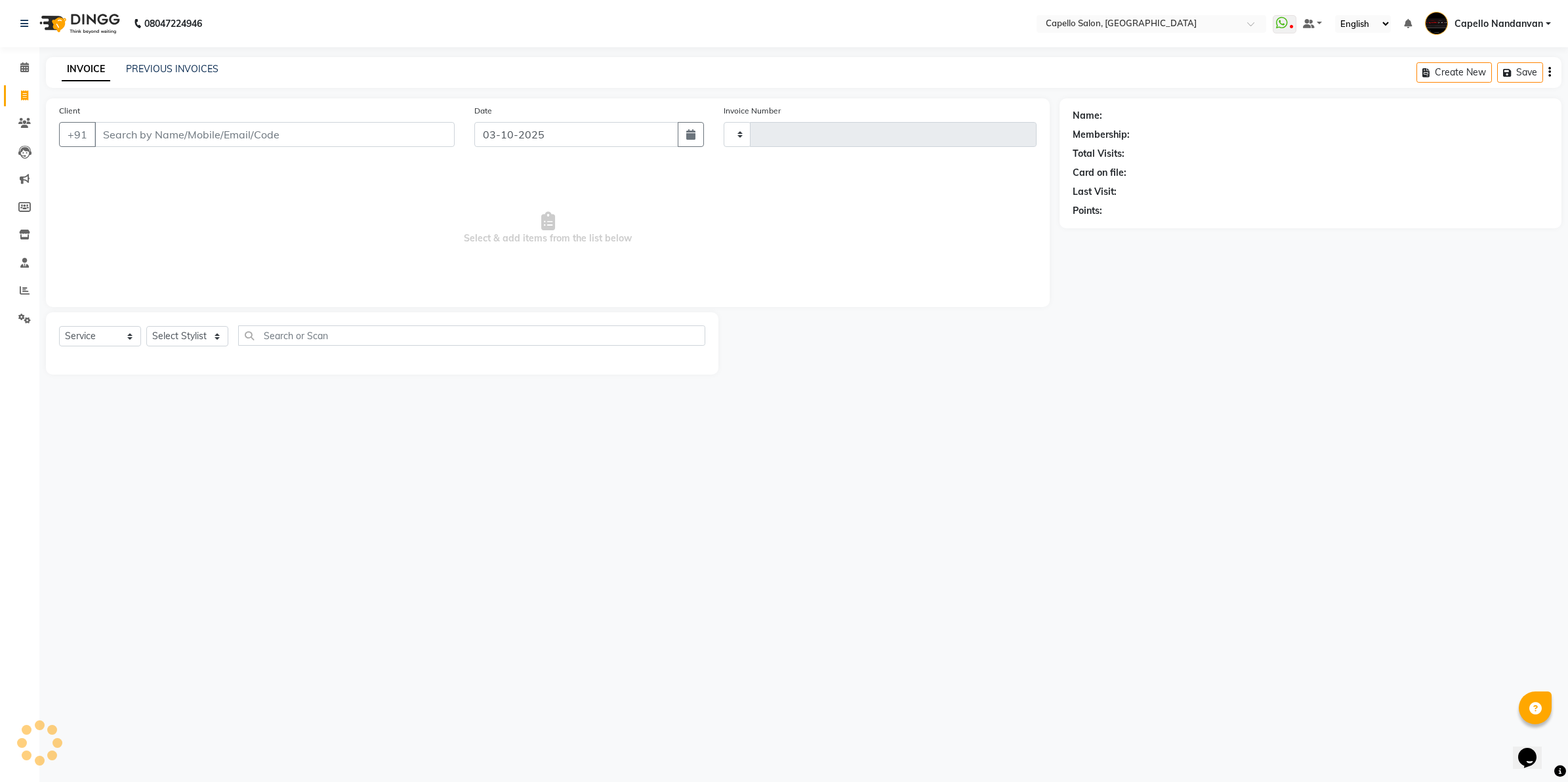
click at [126, 135] on input "Client" at bounding box center [274, 134] width 360 height 25
type input "92"
type input "4678"
select select "830"
type input "9284815121"
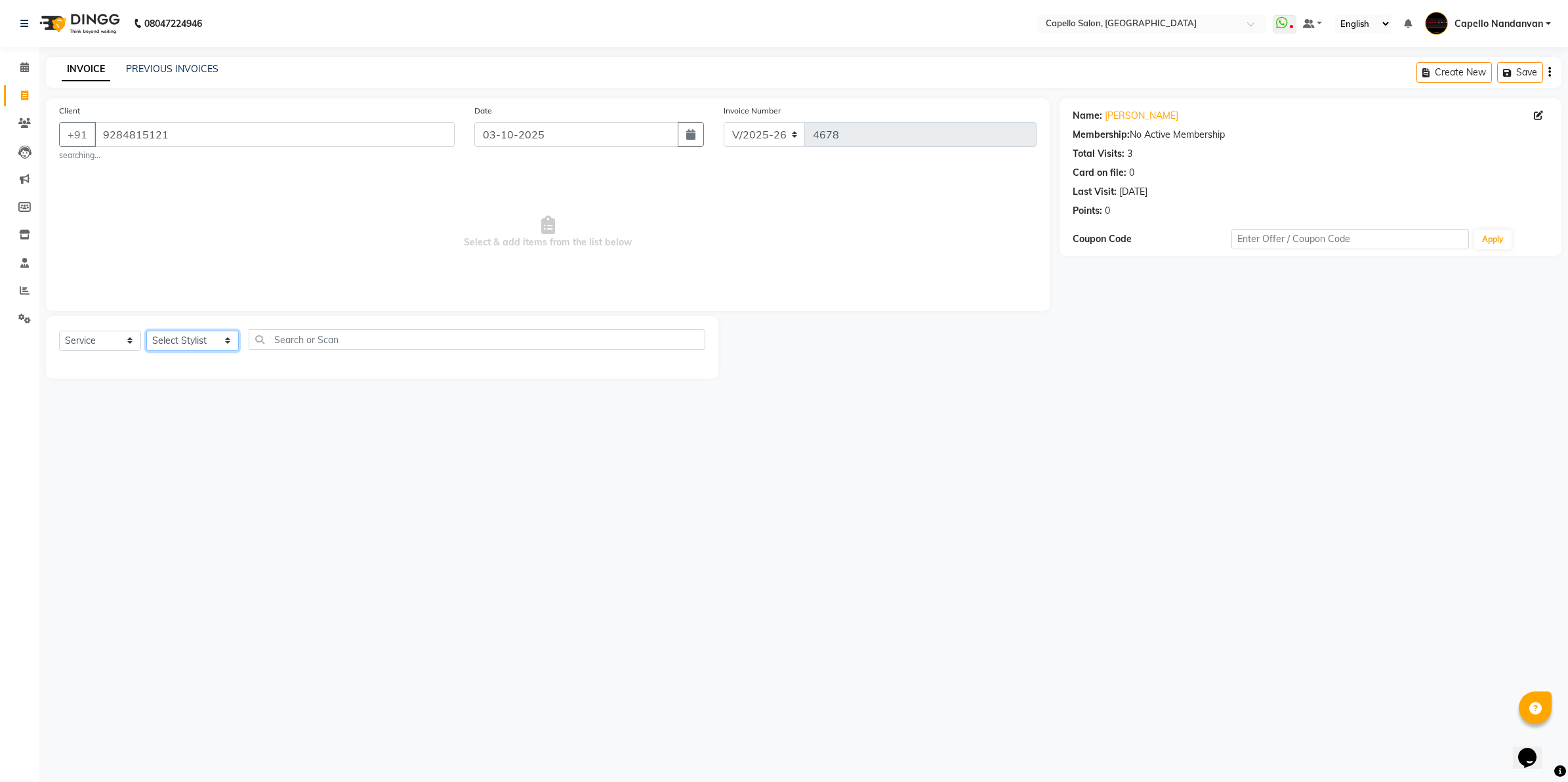
click at [207, 335] on select "Select Stylist Admin [PERSON_NAME] [PERSON_NAME] [PERSON_NAME] [PERSON_NAME] Ow…" at bounding box center [192, 341] width 93 height 20
select select "40366"
click at [147, 331] on select "Select Stylist Admin [PERSON_NAME] [PERSON_NAME] [PERSON_NAME] [PERSON_NAME] Ow…" at bounding box center [192, 341] width 93 height 20
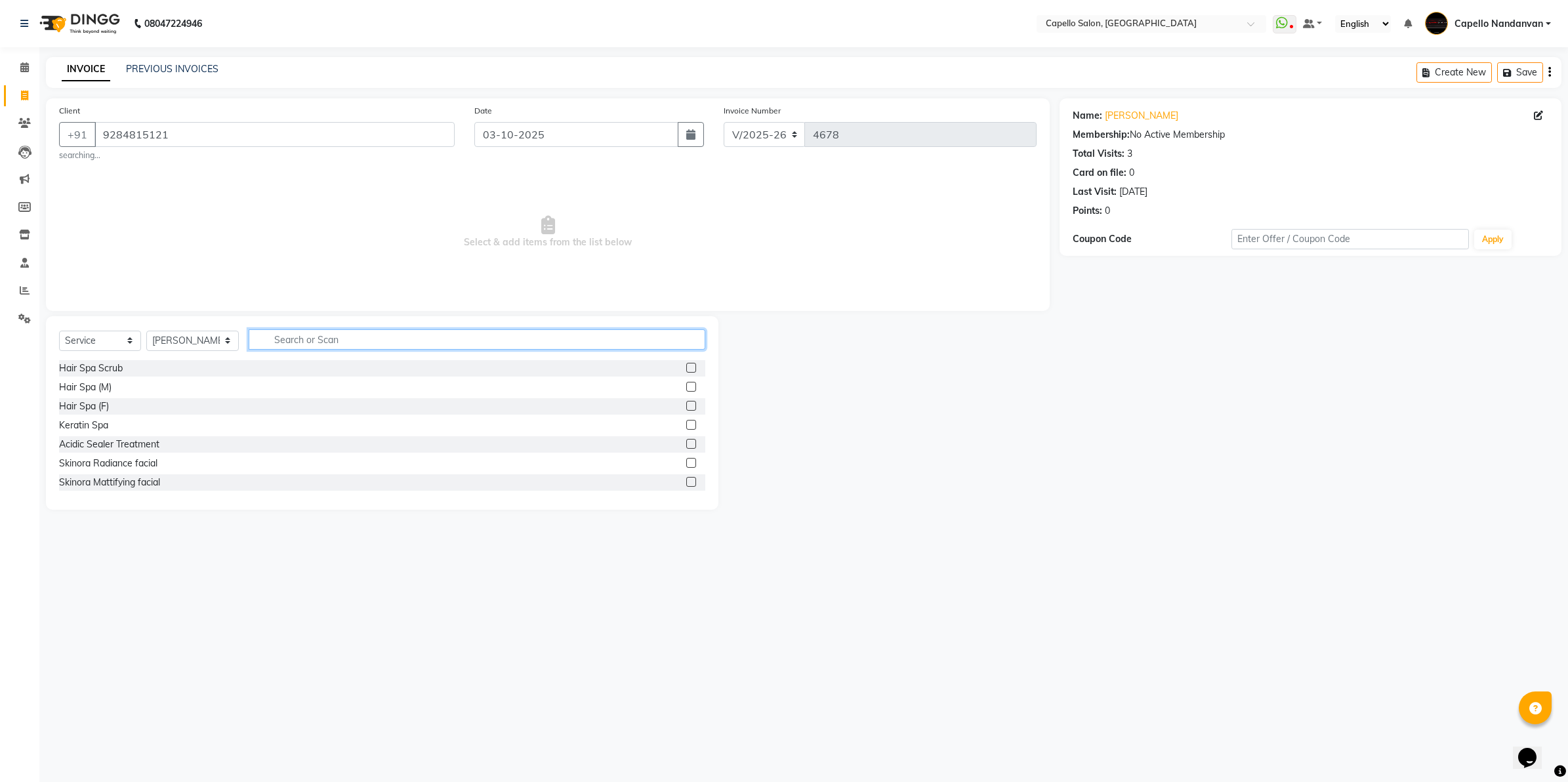
click at [328, 337] on input "text" at bounding box center [477, 339] width 457 height 20
type input "cut"
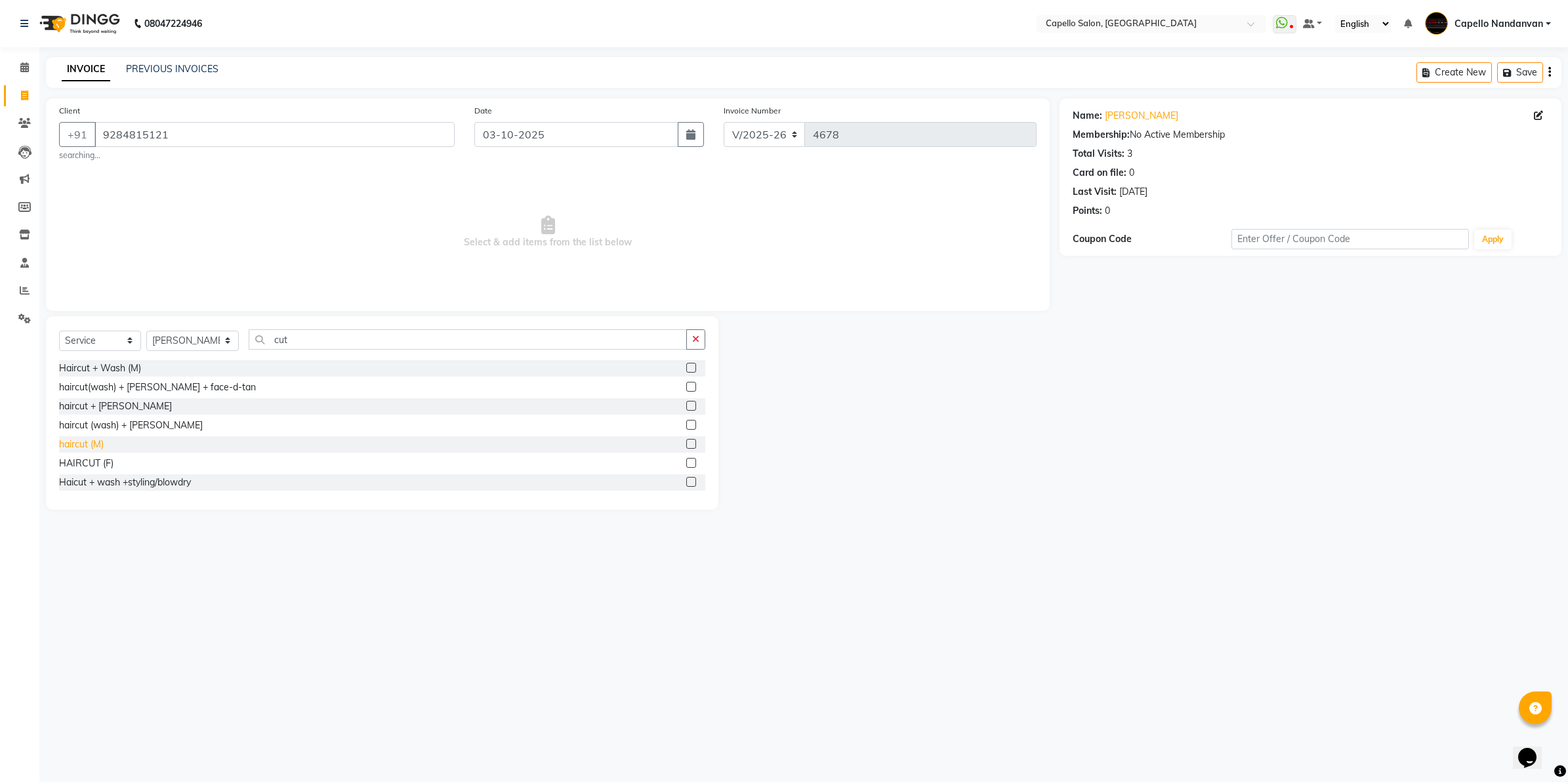
click at [89, 447] on div "haircut (M)" at bounding box center [81, 444] width 44 height 14
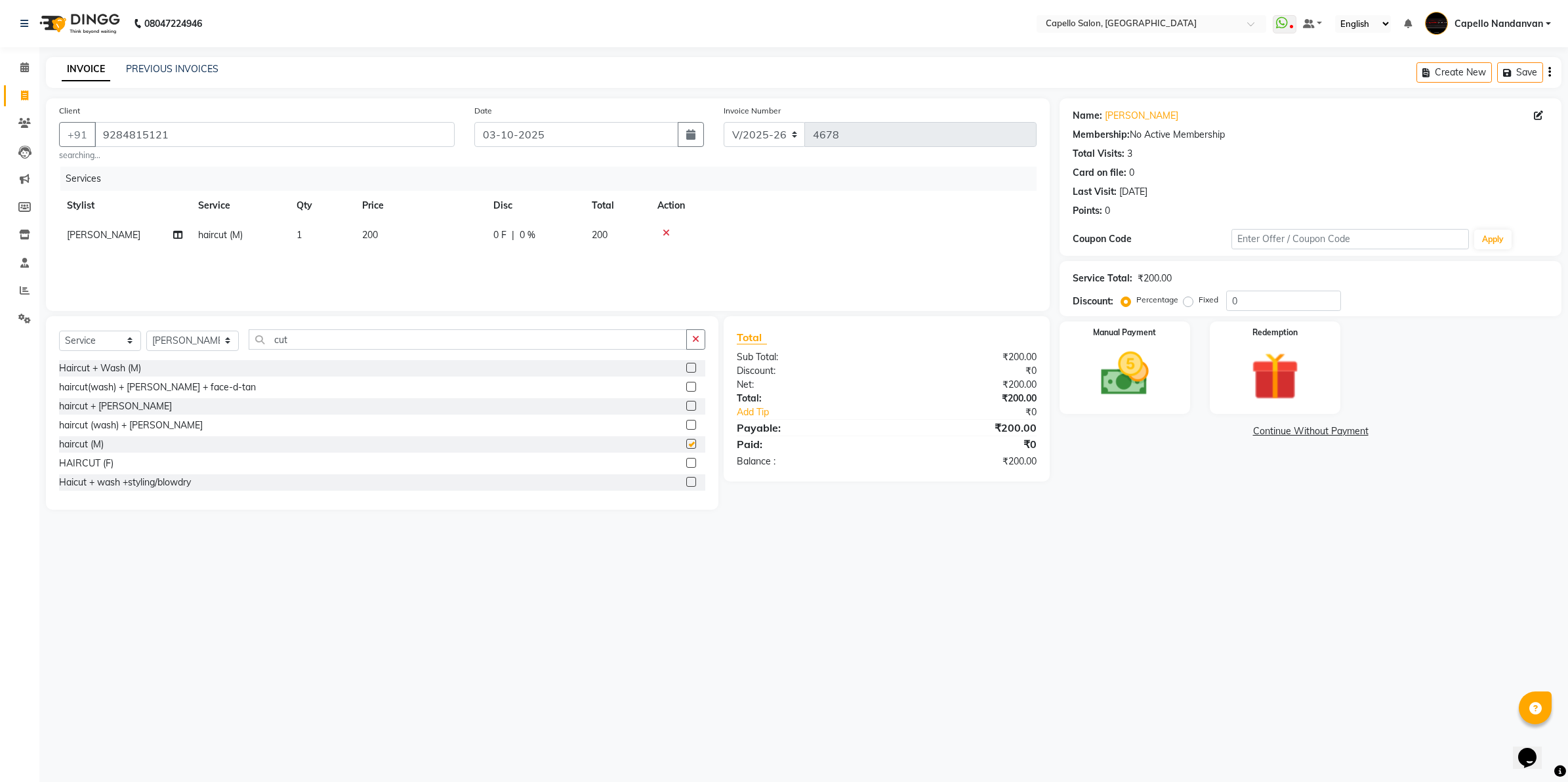
checkbox input "false"
drag, startPoint x: 1153, startPoint y: 294, endPoint x: 1146, endPoint y: 304, distance: 12.2
click at [1150, 299] on label "Percentage" at bounding box center [1157, 300] width 42 height 12
click at [1133, 299] on input "Percentage" at bounding box center [1127, 300] width 9 height 9
click at [1132, 376] on img at bounding box center [1124, 374] width 81 height 58
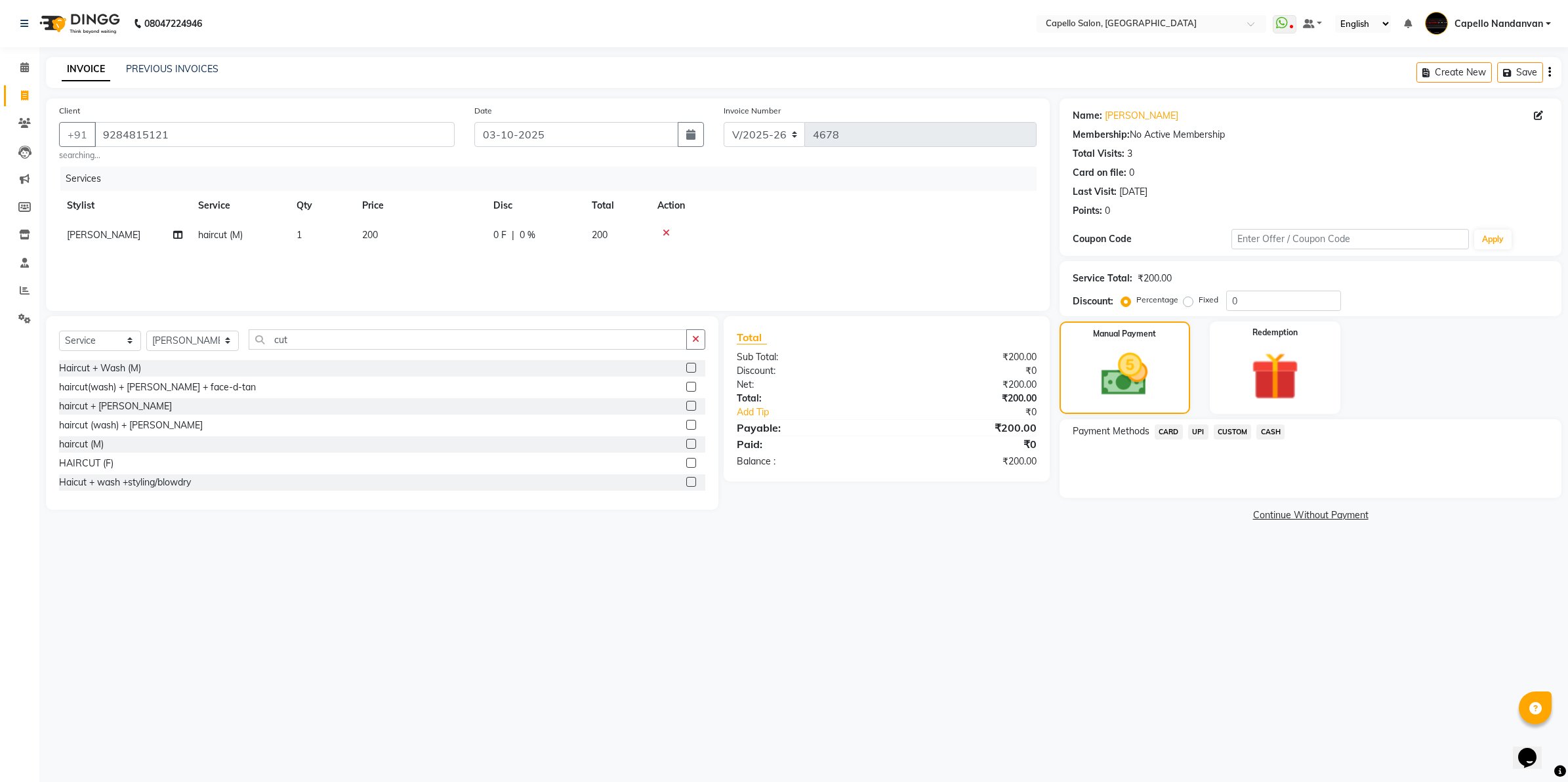
click at [1202, 433] on span "UPI" at bounding box center [1198, 432] width 20 height 15
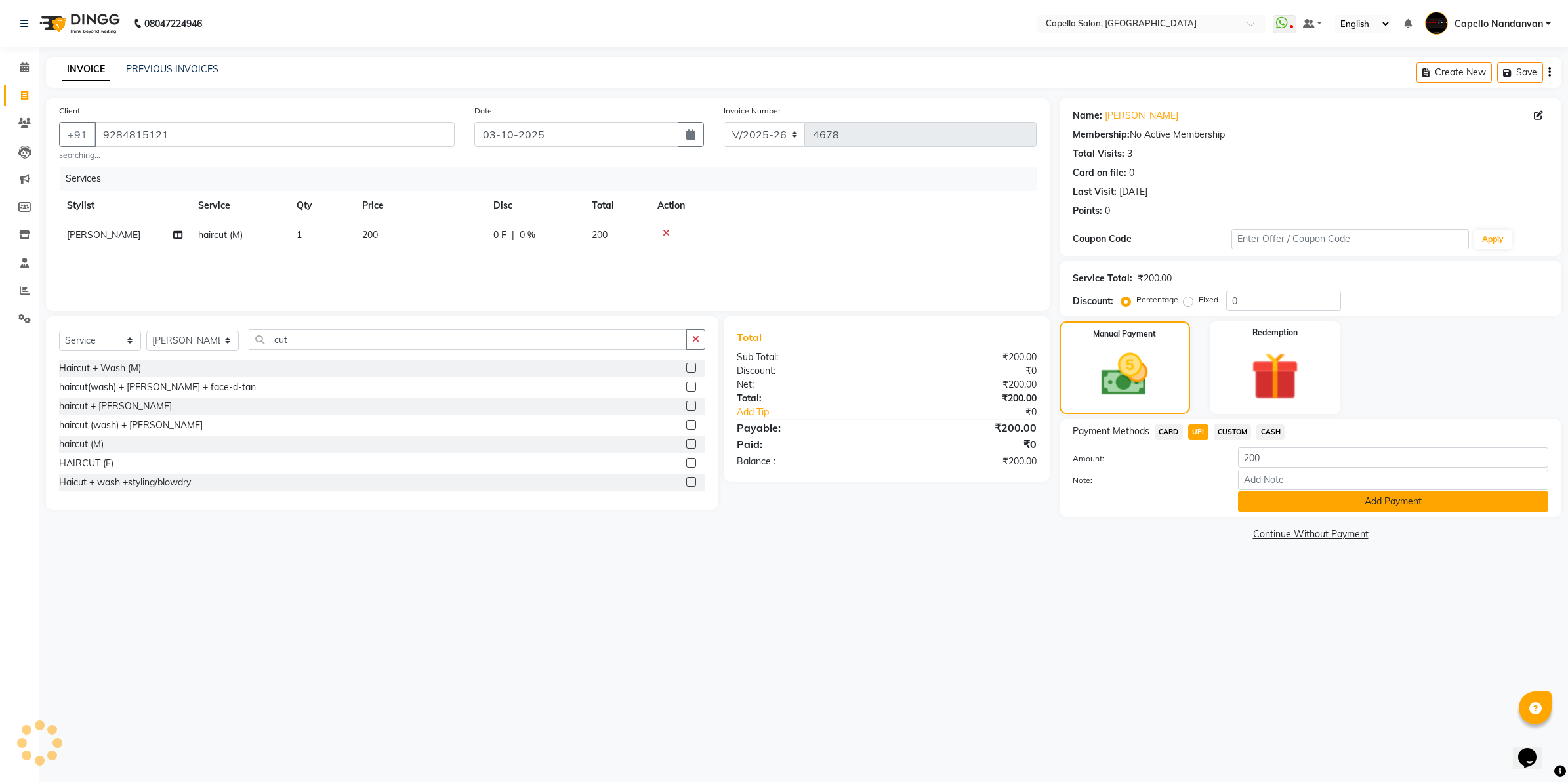
click at [1291, 492] on button "Add Payment" at bounding box center [1392, 501] width 310 height 20
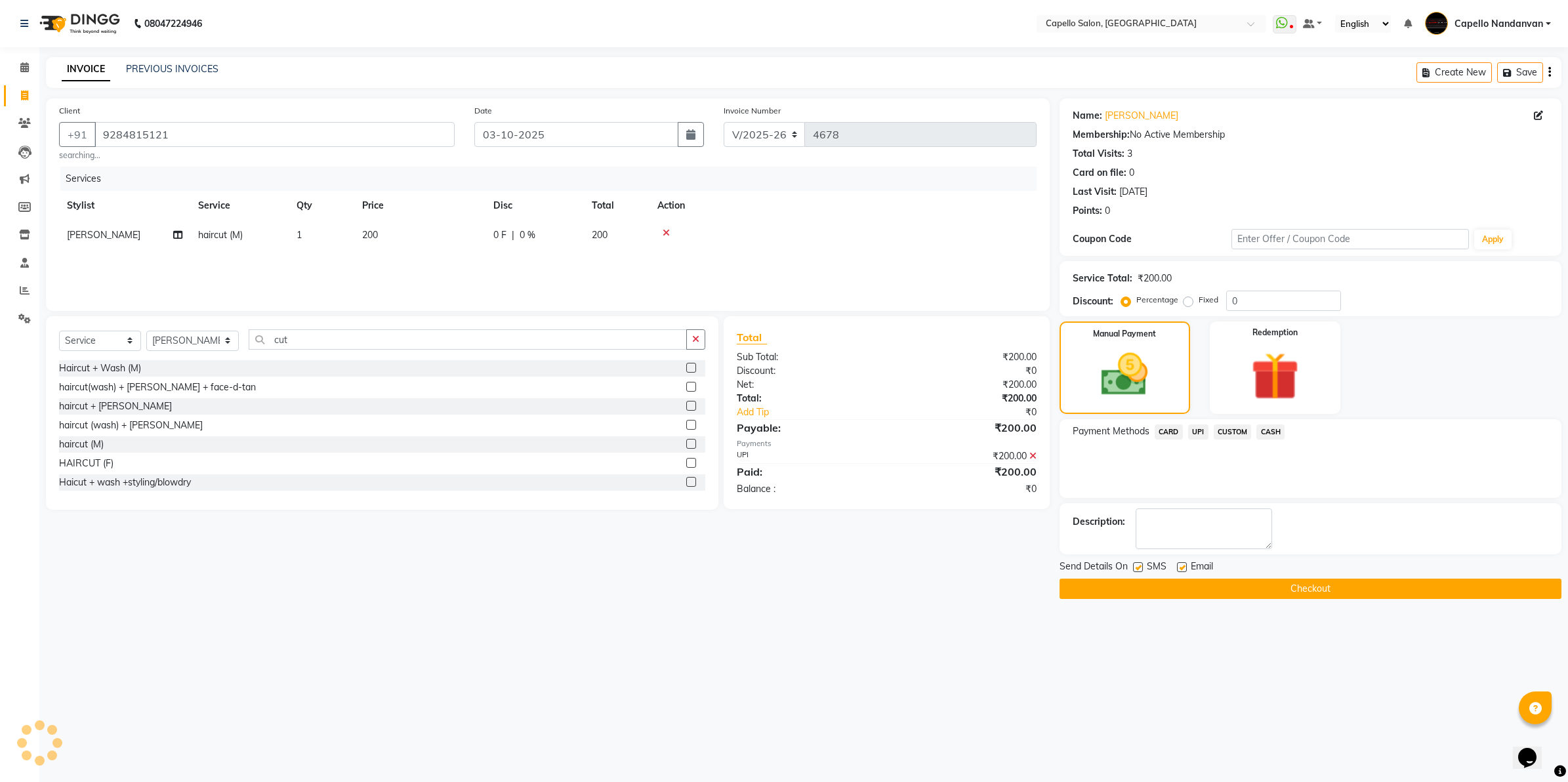
click at [1297, 584] on button "Checkout" at bounding box center [1309, 588] width 502 height 20
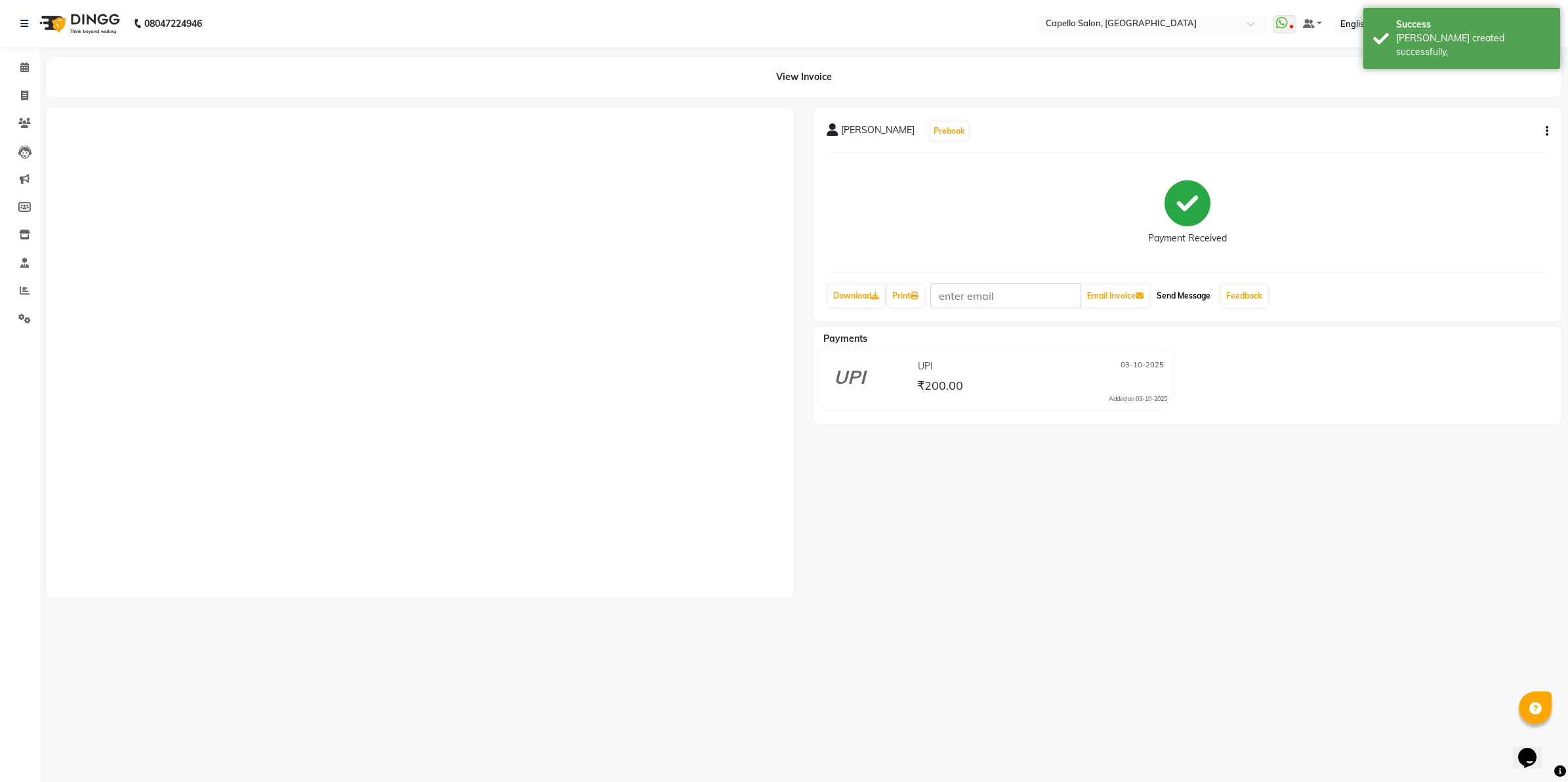
click at [1205, 300] on button "Send Message" at bounding box center [1183, 296] width 64 height 23
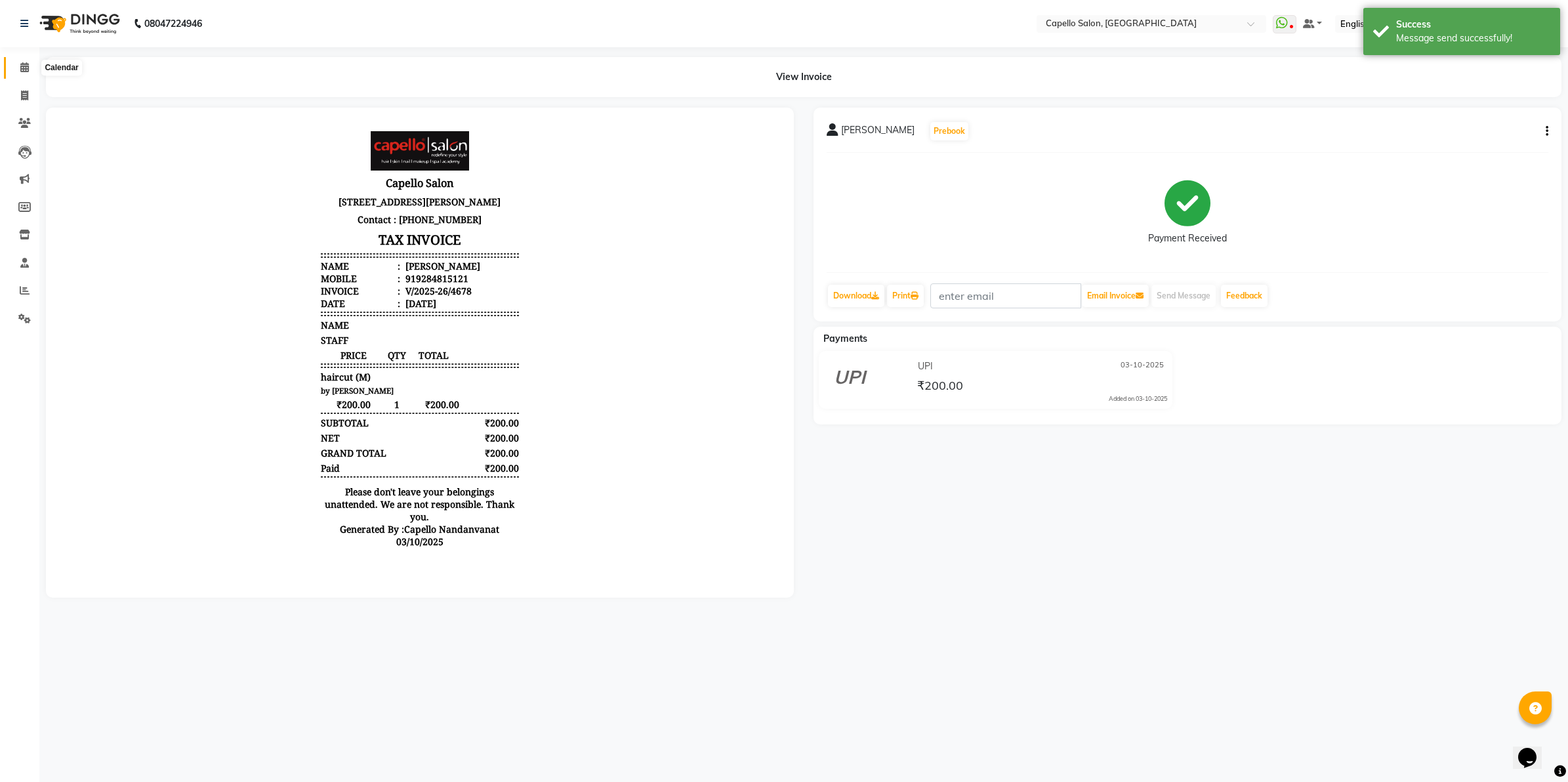
click at [24, 68] on icon at bounding box center [24, 67] width 9 height 10
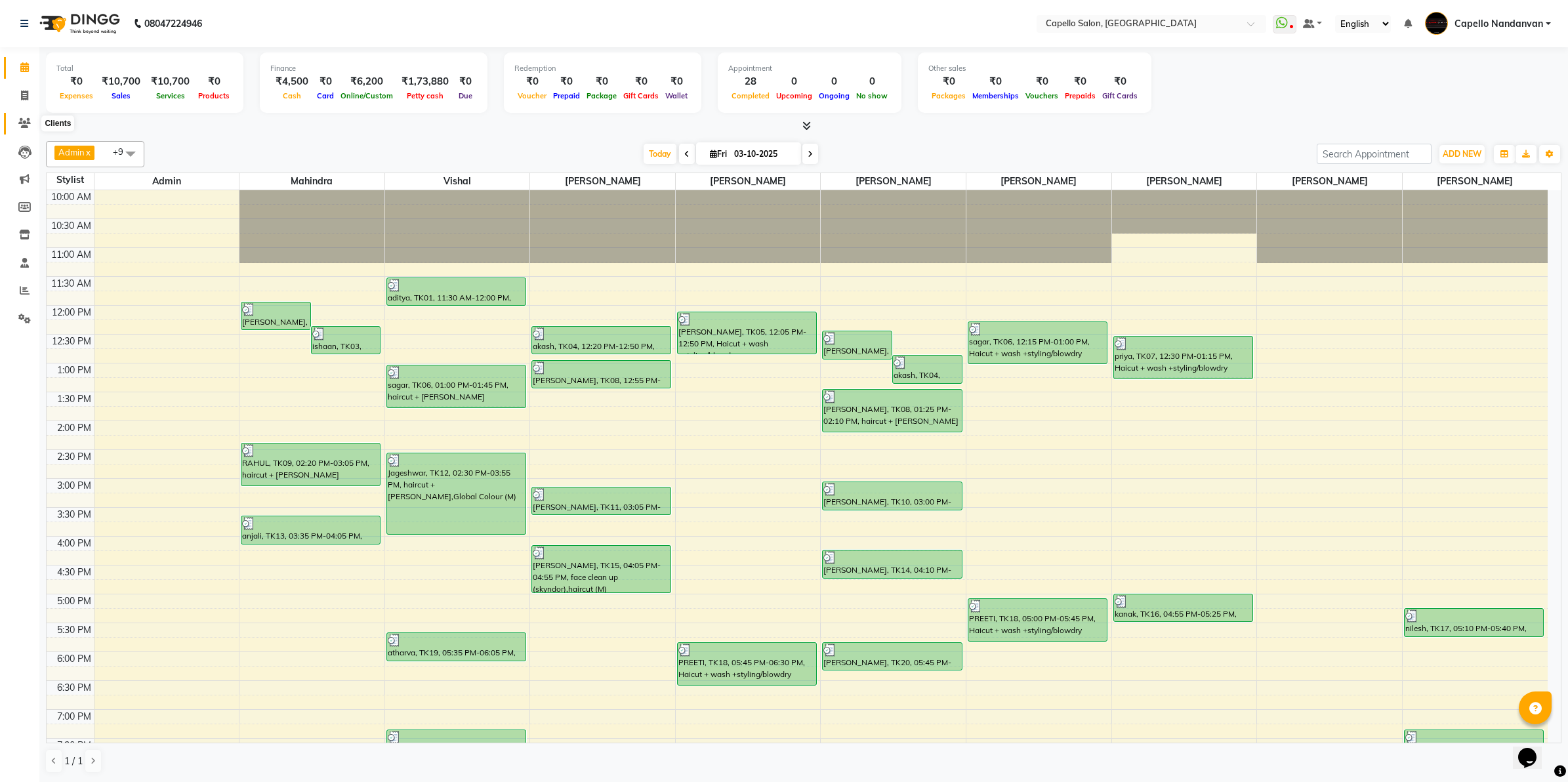
click at [23, 122] on icon at bounding box center [24, 123] width 12 height 10
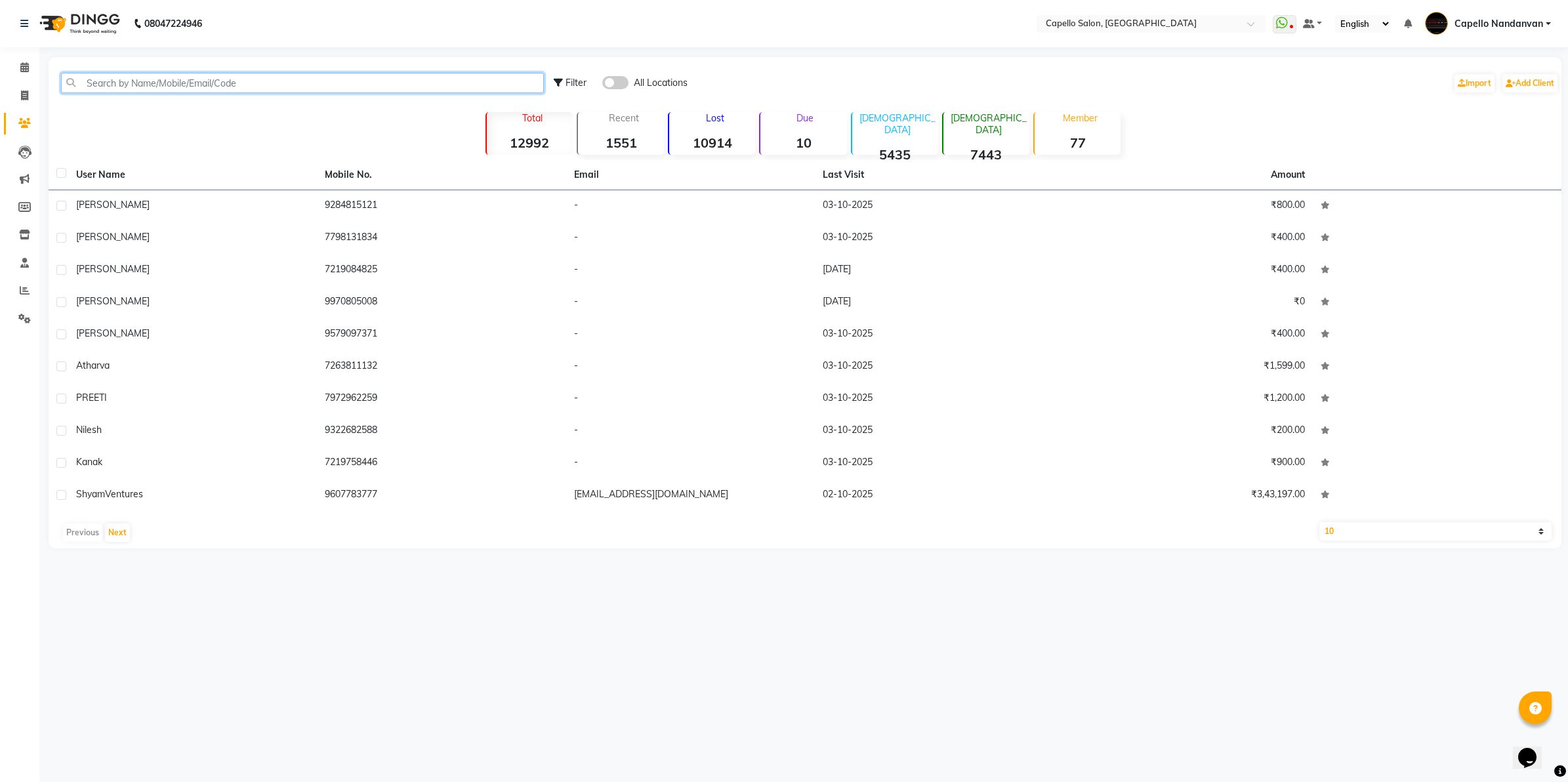
click at [230, 80] on input "text" at bounding box center [302, 82] width 482 height 20
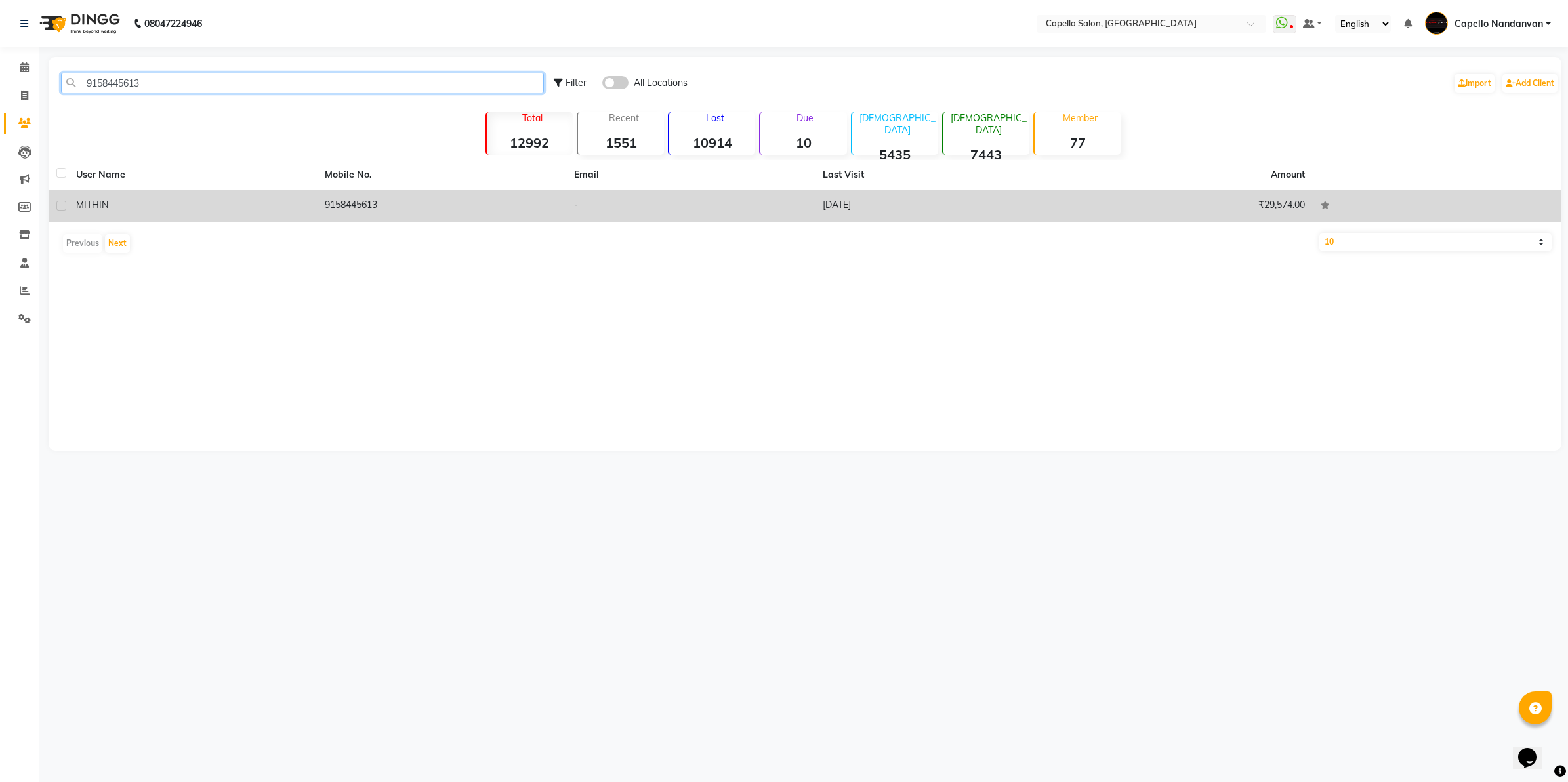
type input "9158445613"
click at [333, 204] on td "9158445613" at bounding box center [441, 206] width 249 height 32
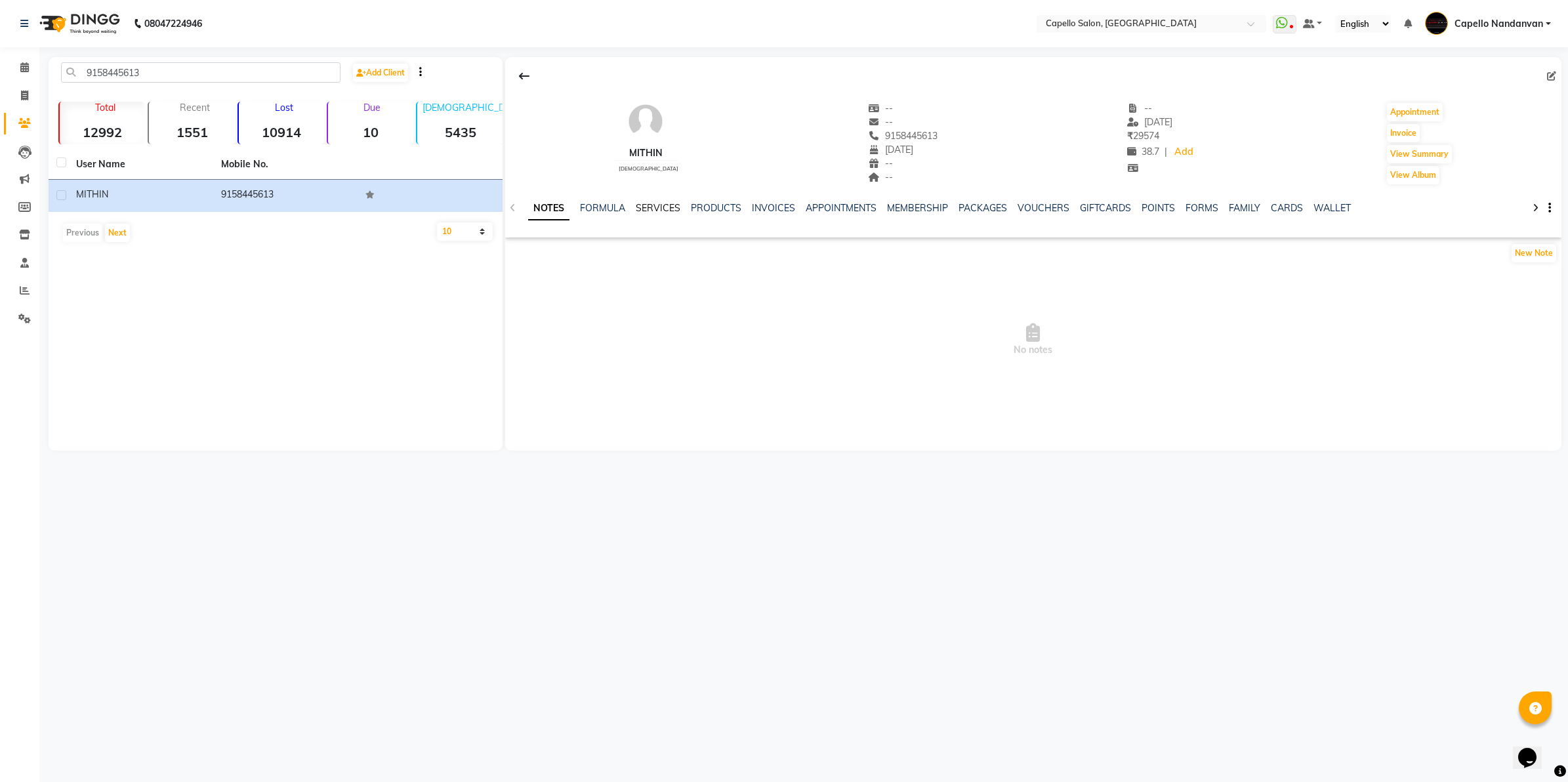
click at [656, 205] on link "SERVICES" at bounding box center [657, 208] width 44 height 12
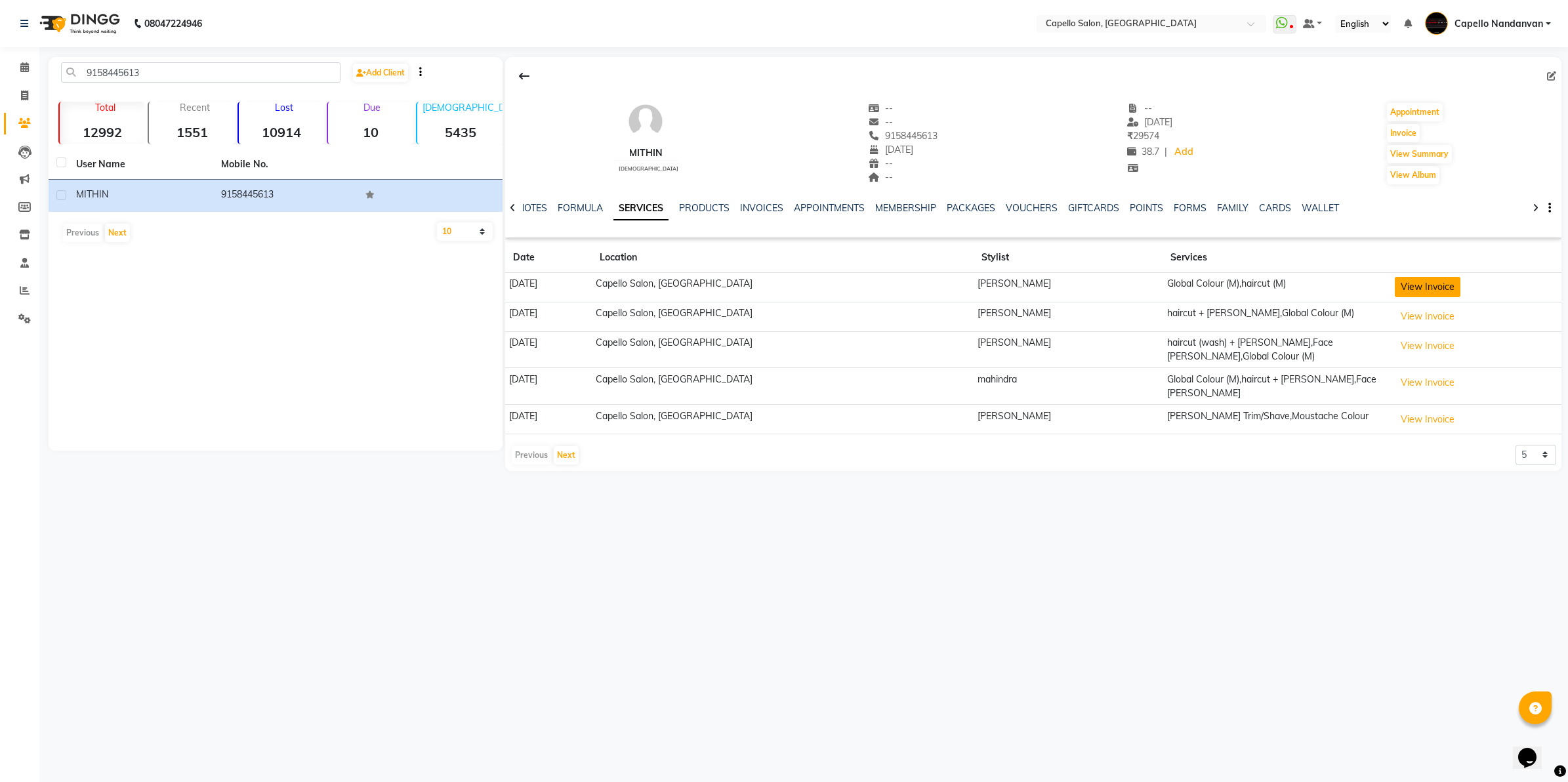
click at [1395, 291] on button "View Invoice" at bounding box center [1427, 287] width 65 height 20
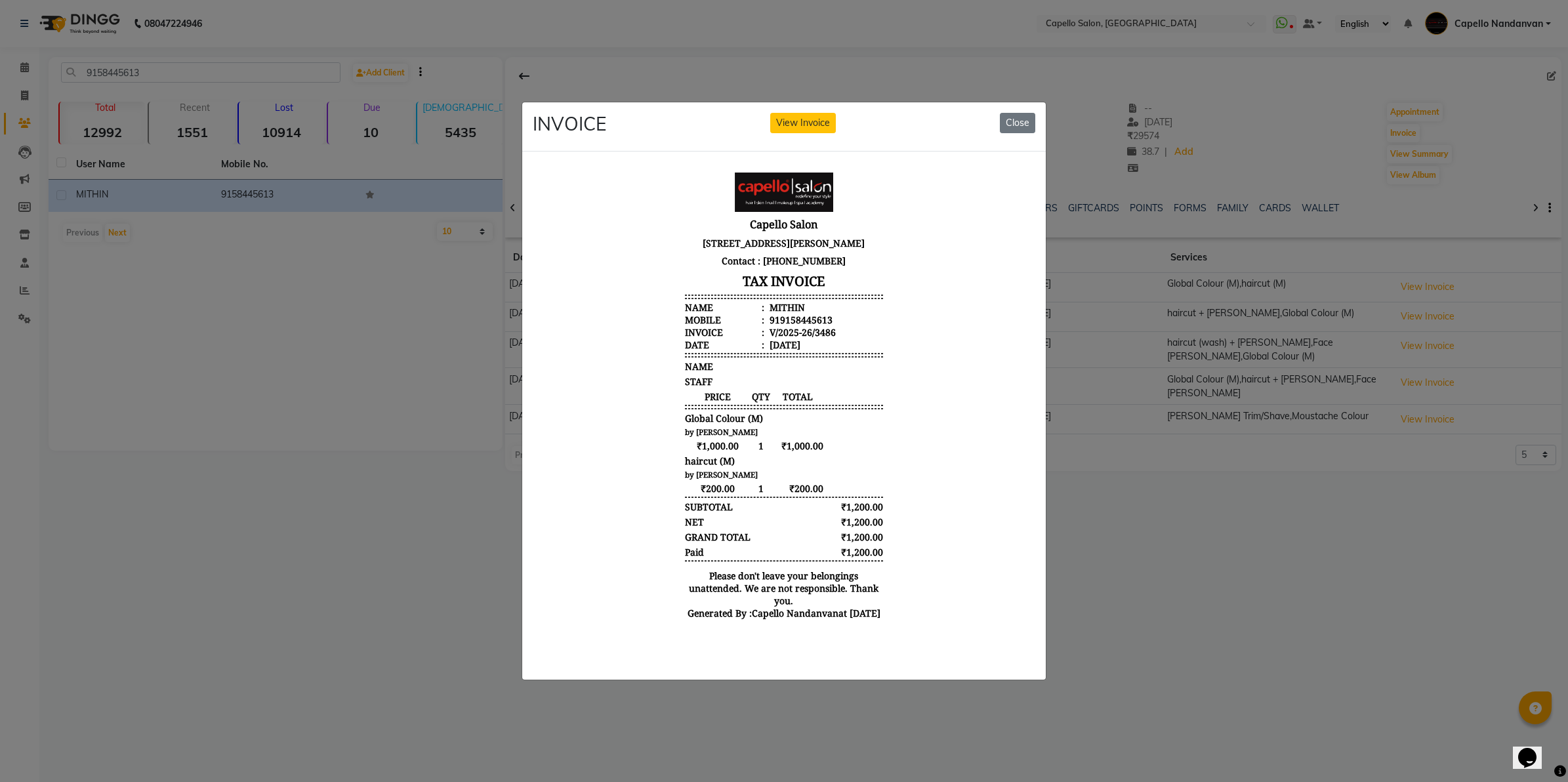
scroll to position [10, 0]
click at [1020, 117] on button "Close" at bounding box center [1017, 122] width 35 height 20
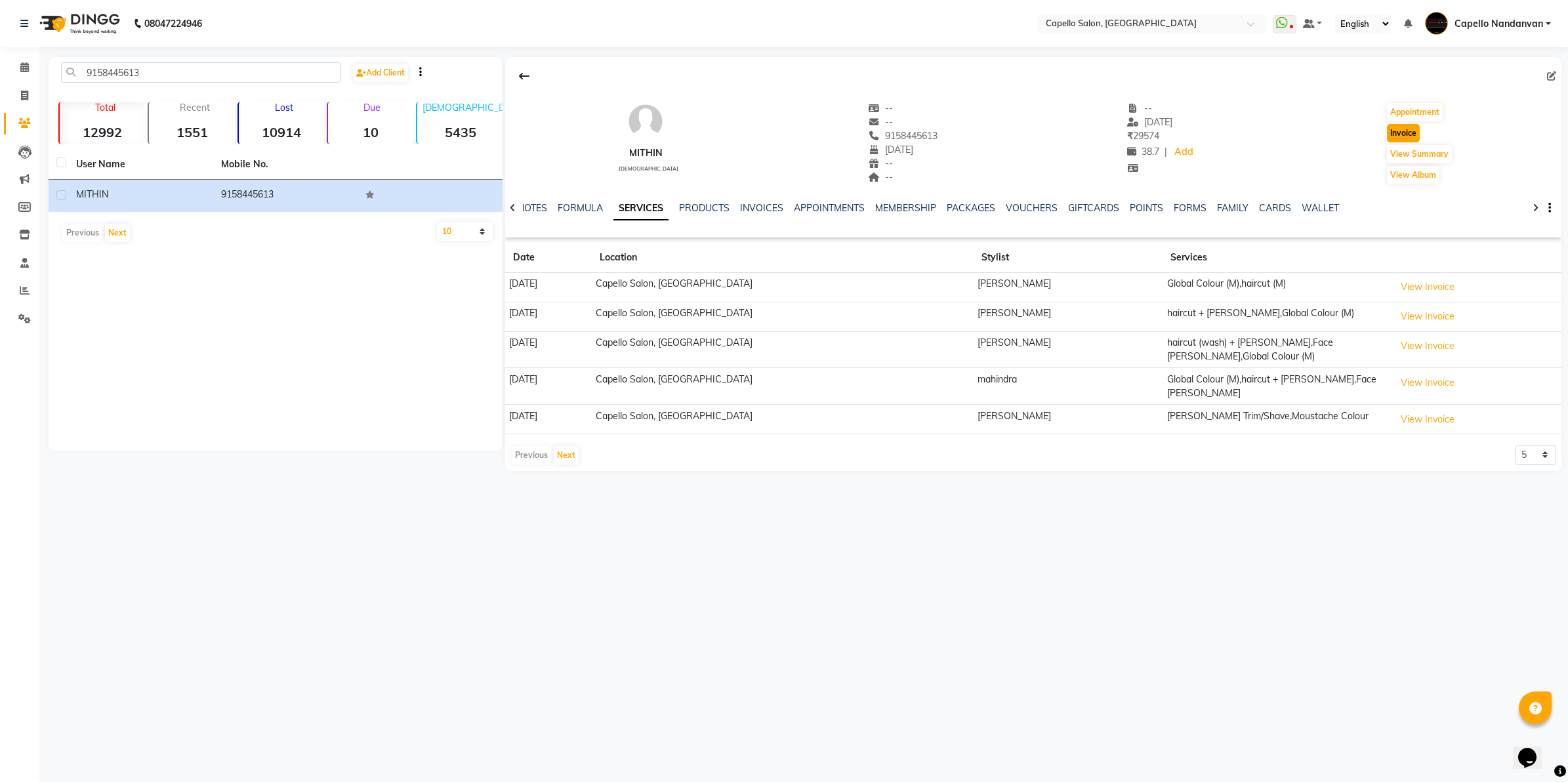
click at [1394, 136] on button "Invoice" at bounding box center [1403, 133] width 33 height 19
select select "service"
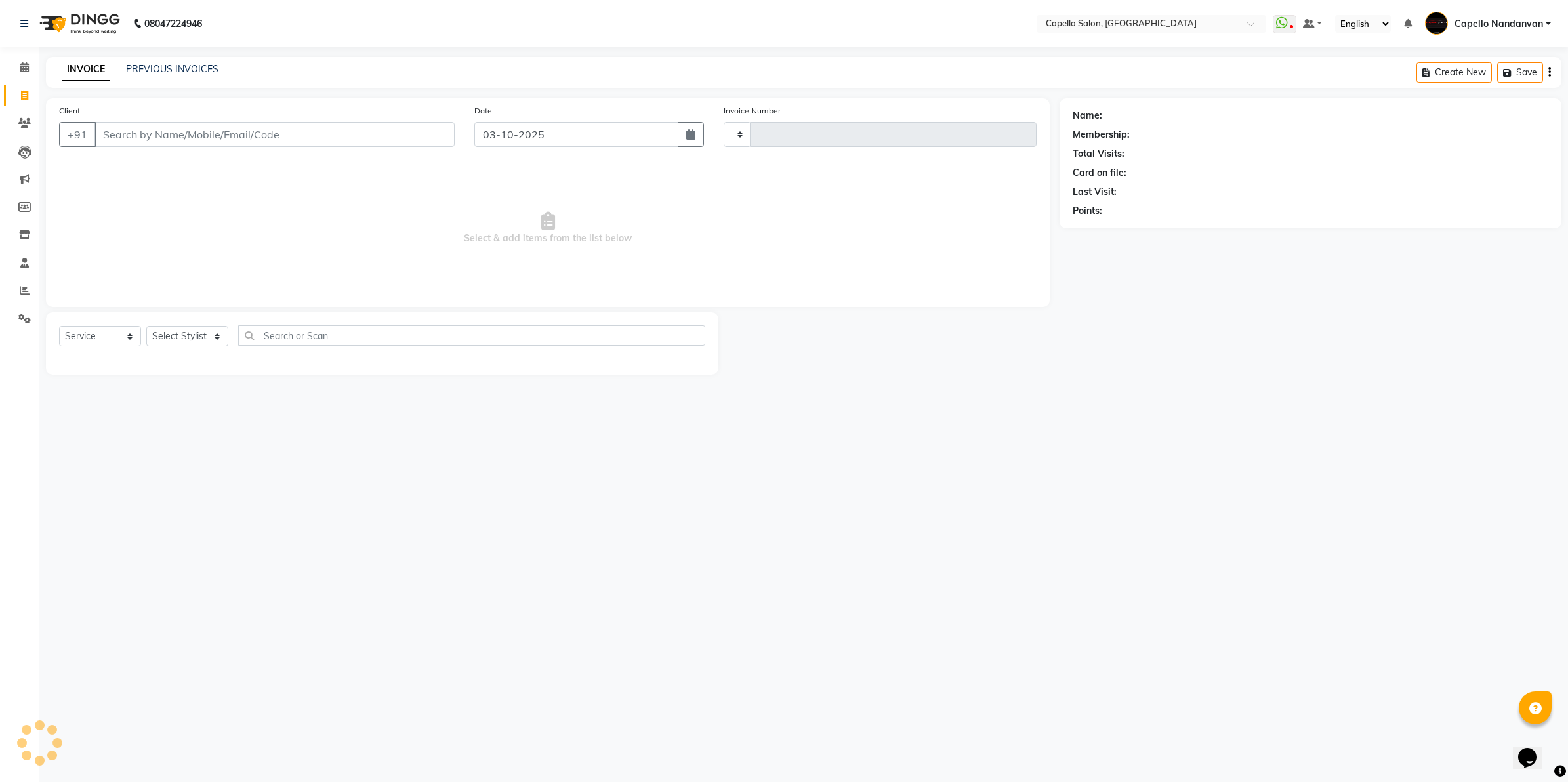
type input "4679"
select select "830"
type input "9158445613"
click at [202, 330] on select "Select Stylist Admin [PERSON_NAME] [PERSON_NAME] [PERSON_NAME] [PERSON_NAME] Ow…" at bounding box center [192, 336] width 93 height 20
select select "42453"
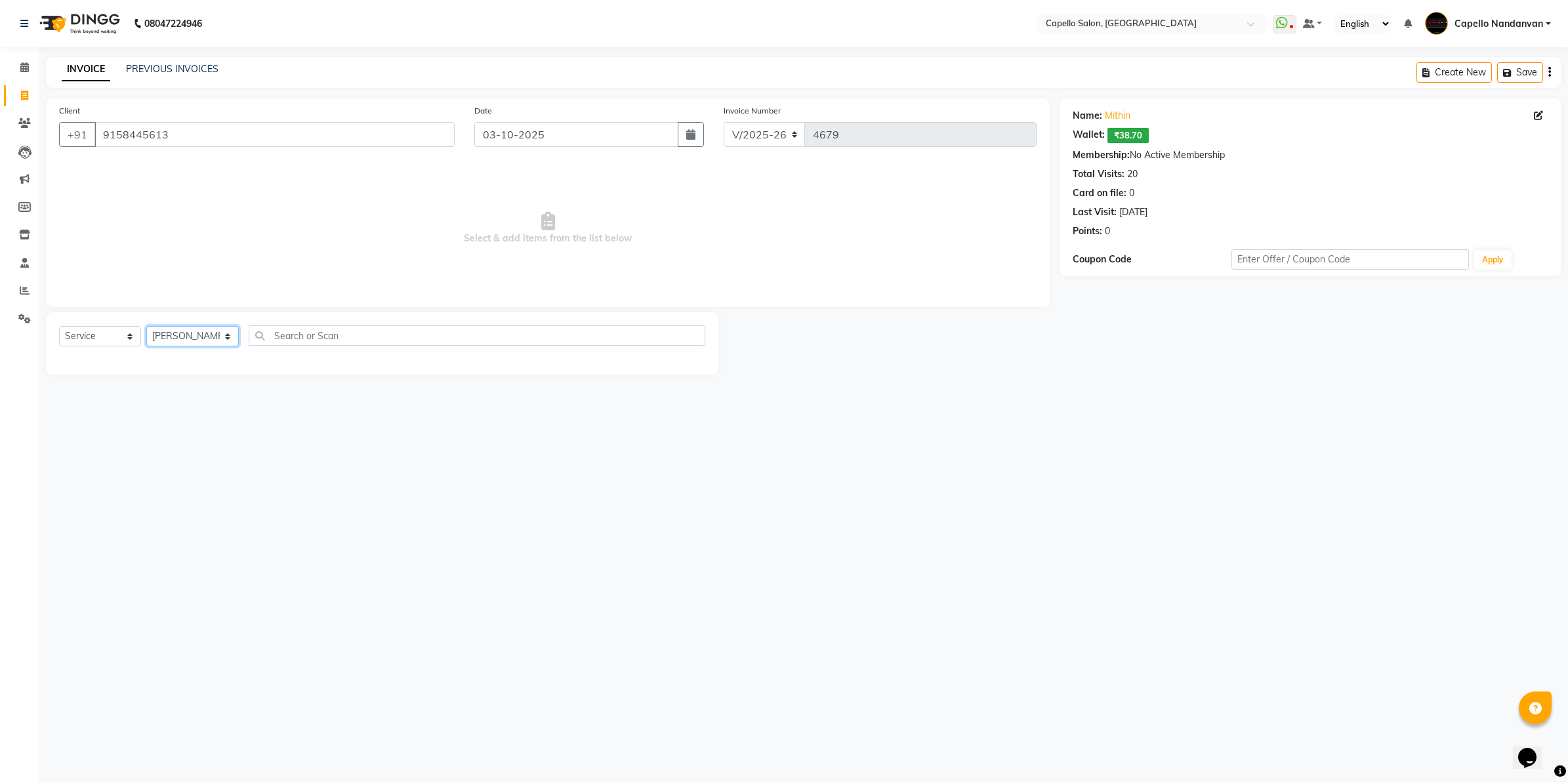
click at [147, 326] on select "Select Stylist Admin [PERSON_NAME] [PERSON_NAME] [PERSON_NAME] [PERSON_NAME] Ow…" at bounding box center [192, 336] width 93 height 20
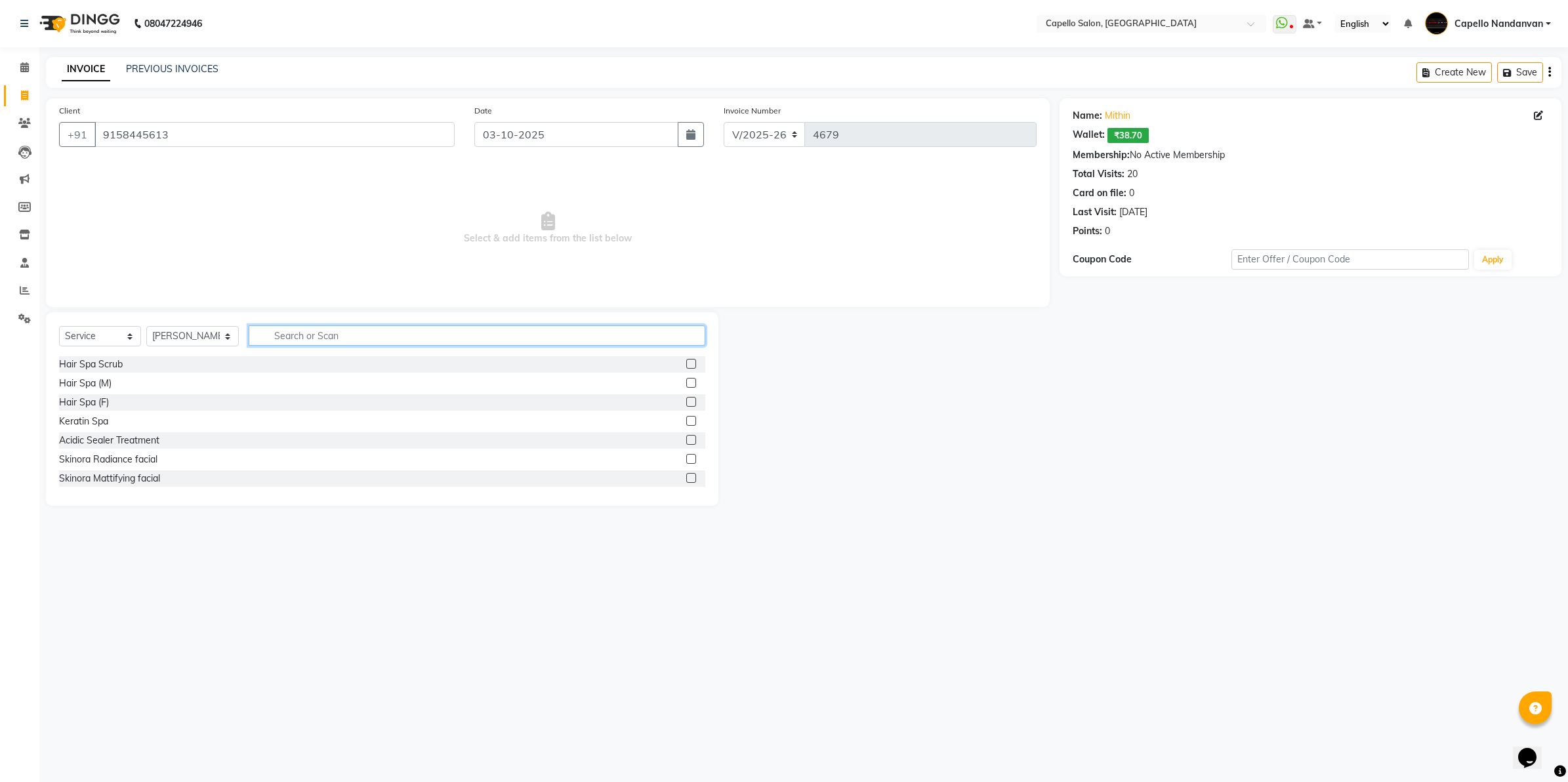
click at [316, 341] on input "text" at bounding box center [477, 335] width 457 height 20
type input "glob"
click at [126, 417] on div "Global Colour (M) - Amonia Free" at bounding box center [126, 421] width 135 height 14
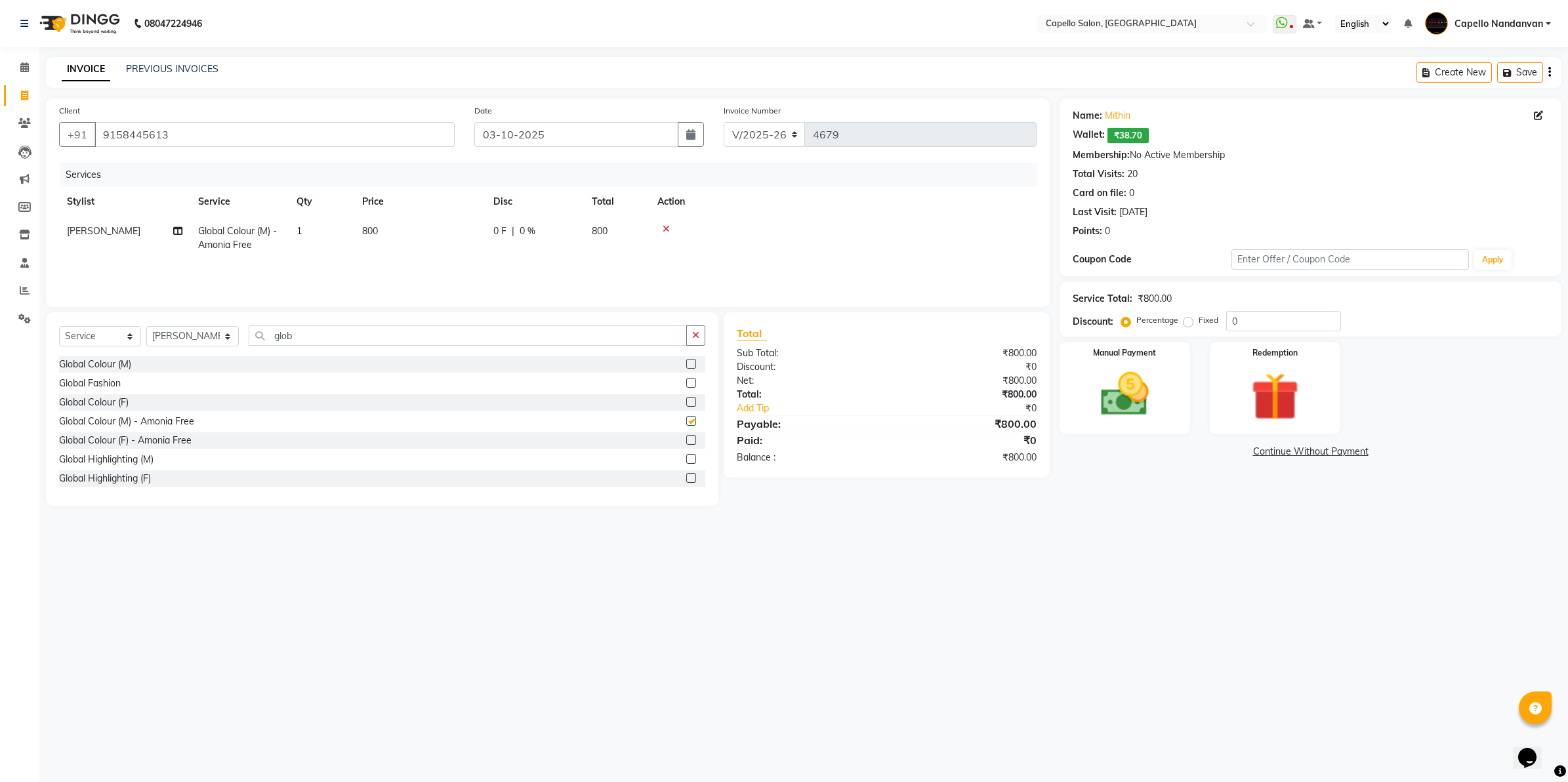
checkbox input "false"
click at [424, 226] on td "800" at bounding box center [420, 238] width 131 height 43
select select "42453"
click at [433, 236] on input "800" at bounding box center [481, 234] width 115 height 20
type input "1000"
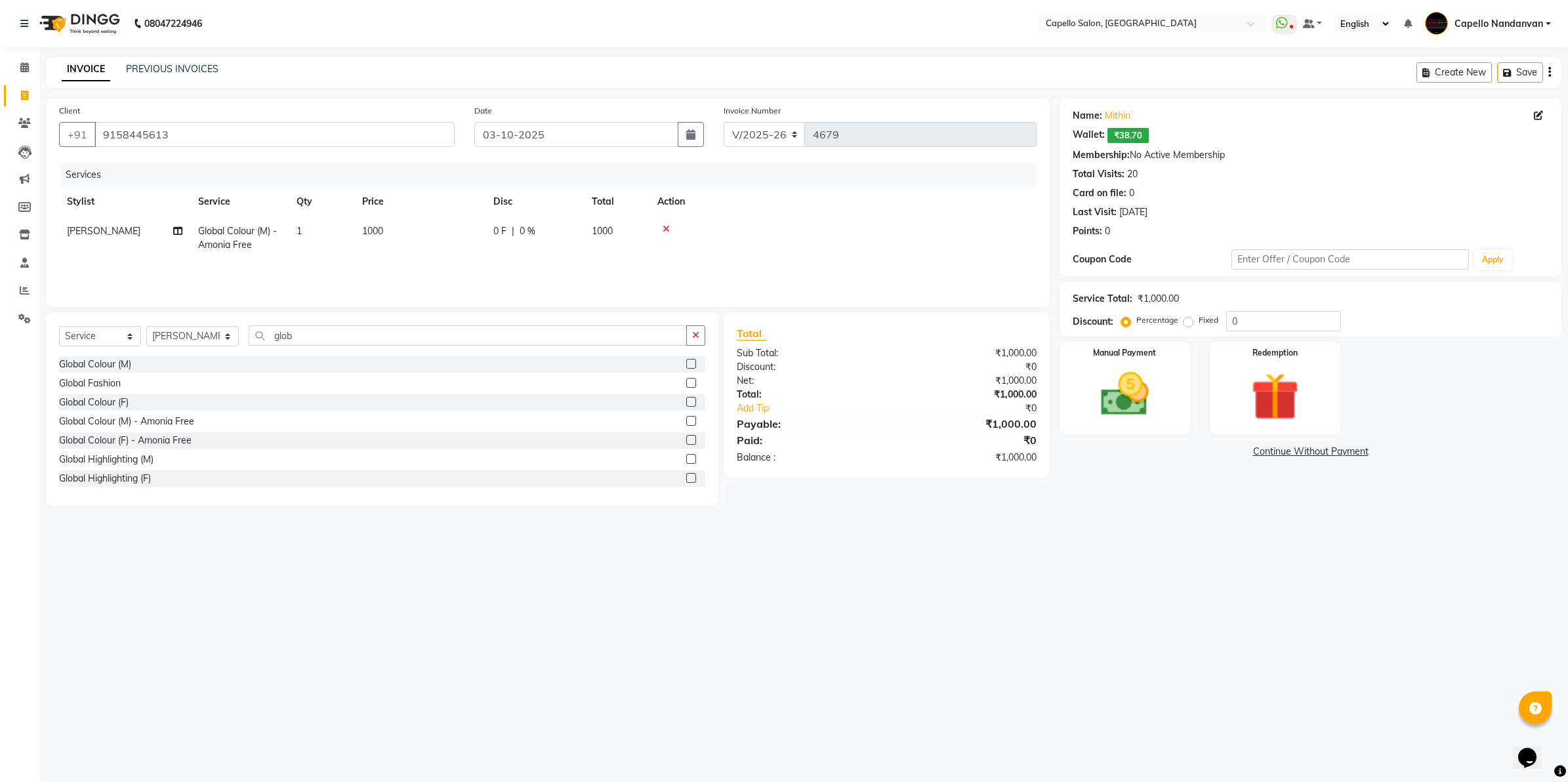
click at [461, 254] on td "1000" at bounding box center [420, 238] width 131 height 43
select select "42453"
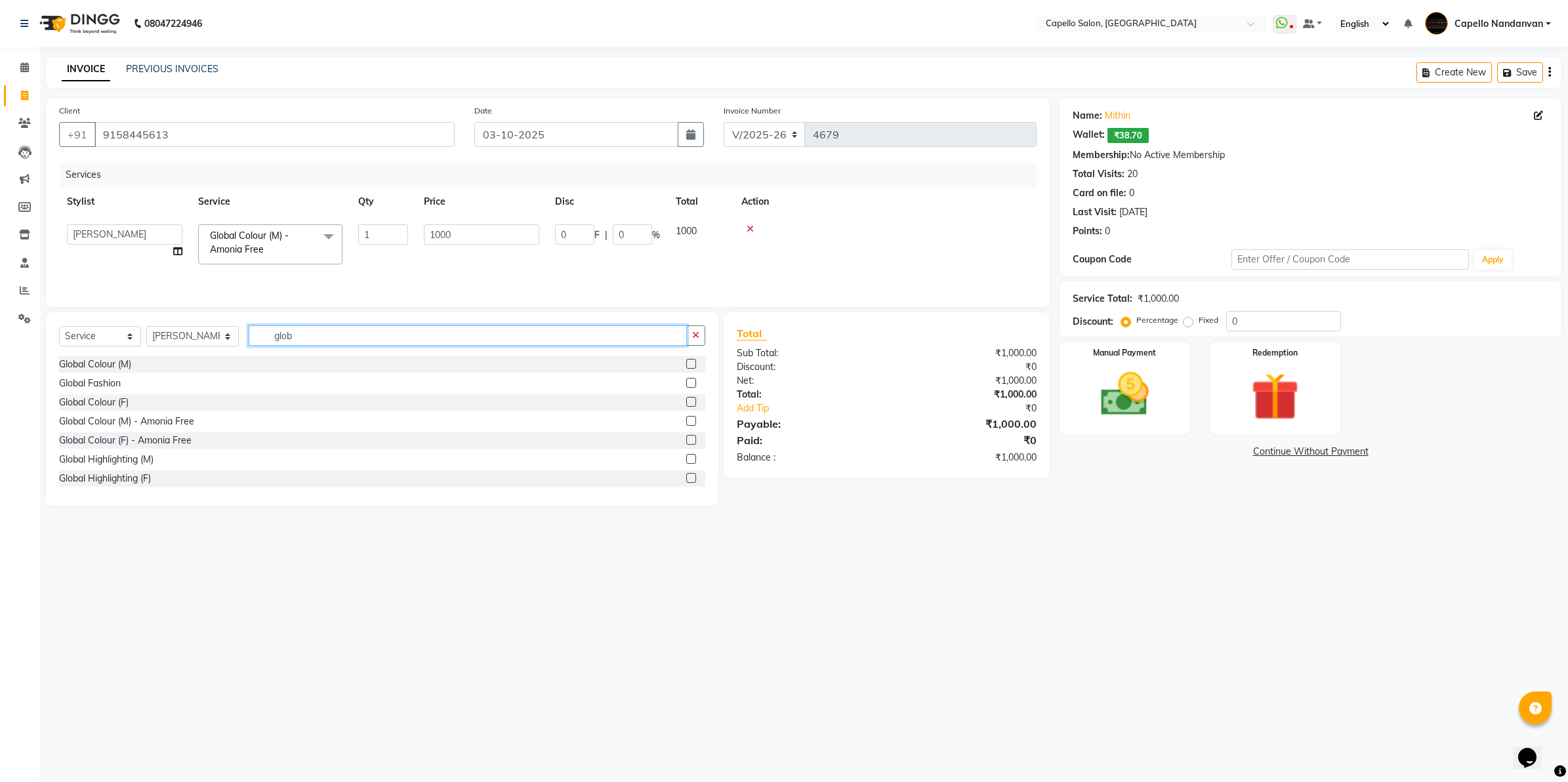
click at [411, 337] on input "glob" at bounding box center [468, 335] width 438 height 20
type input "g"
type input "cut"
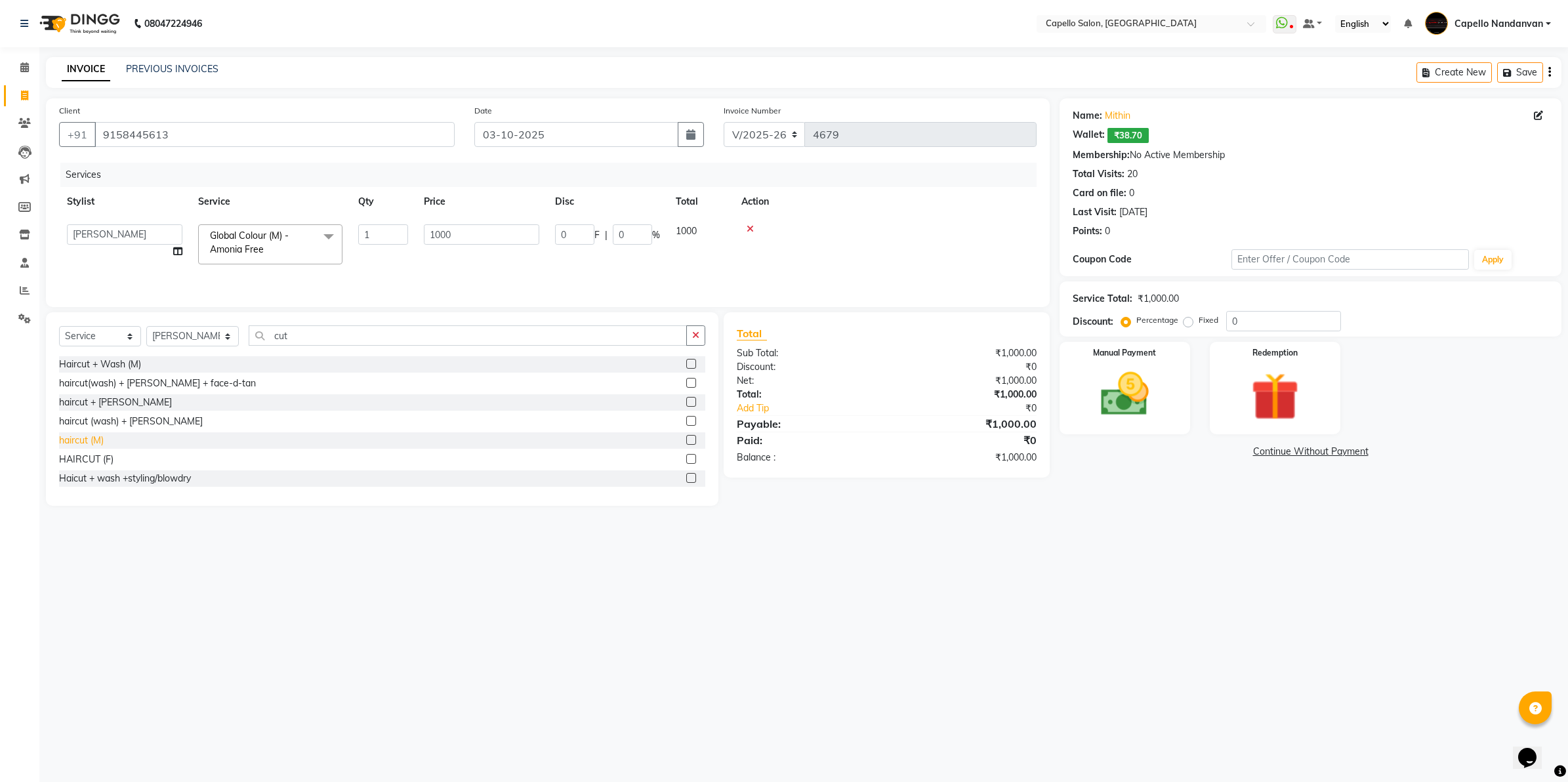
click at [69, 437] on div "haircut (M)" at bounding box center [81, 440] width 44 height 14
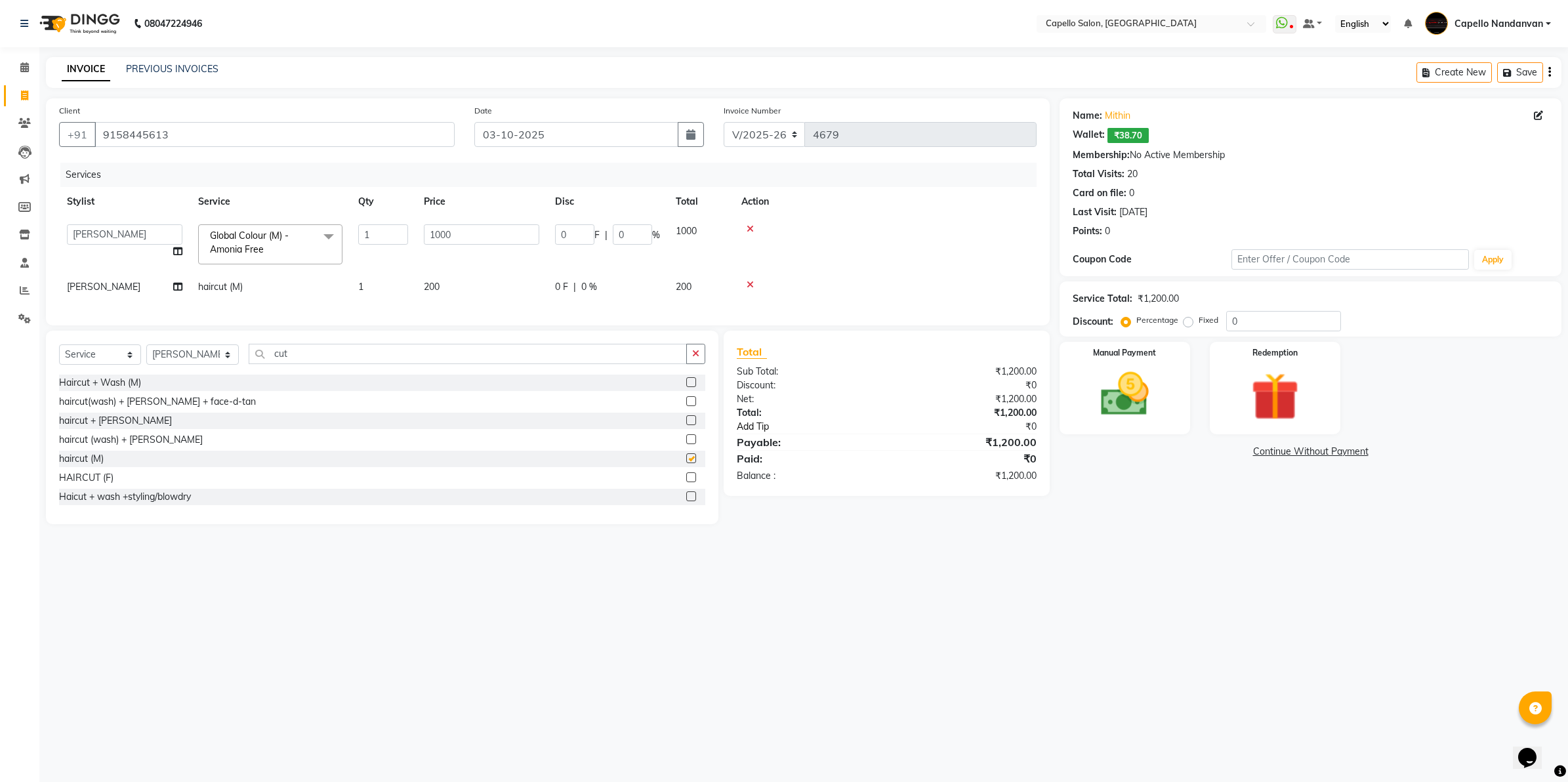
checkbox input "false"
click at [1137, 394] on img at bounding box center [1124, 395] width 81 height 58
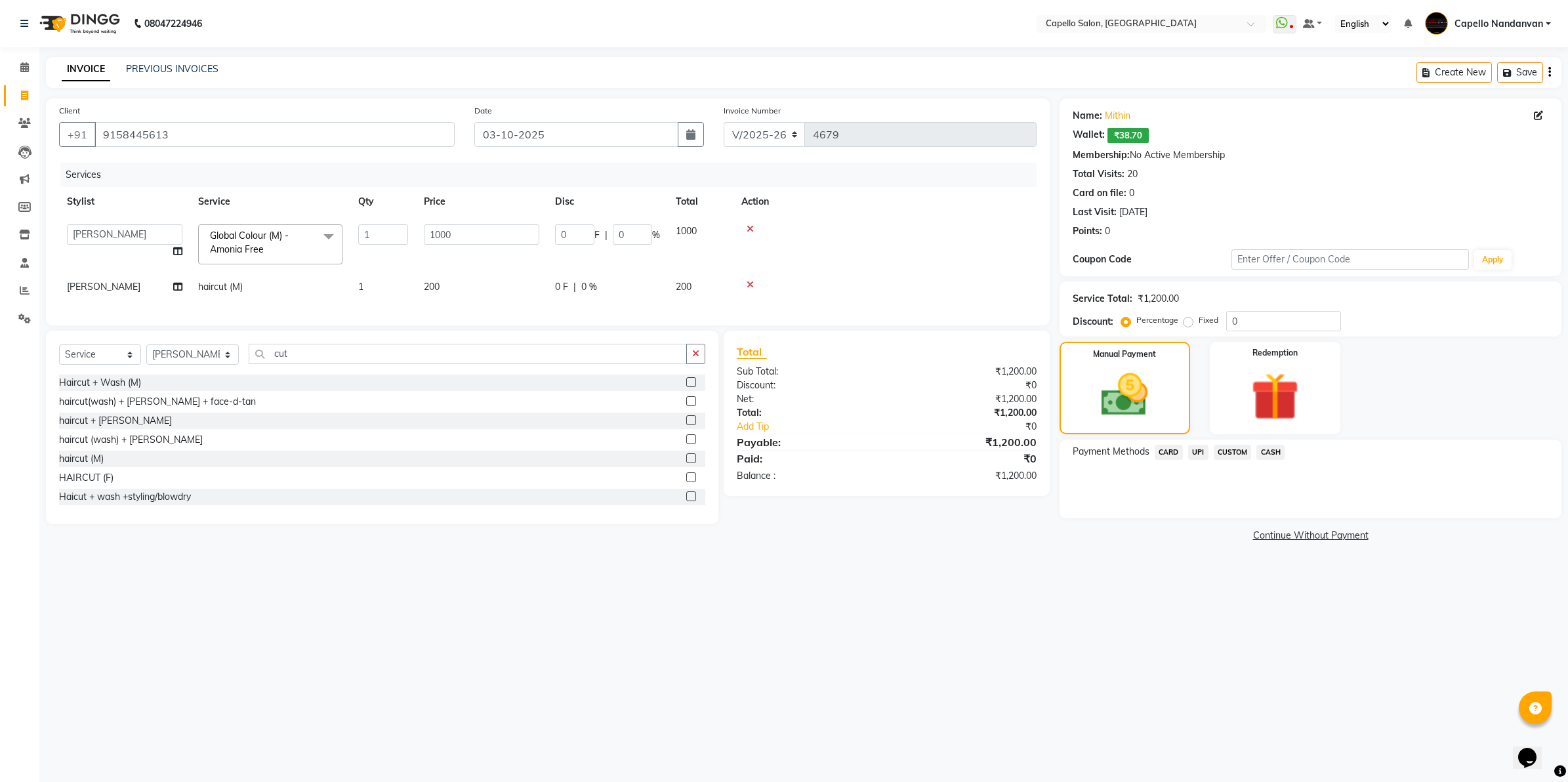
click at [1261, 451] on span "CASH" at bounding box center [1270, 452] width 28 height 15
click at [1297, 511] on button "Add Payment" at bounding box center [1392, 521] width 310 height 20
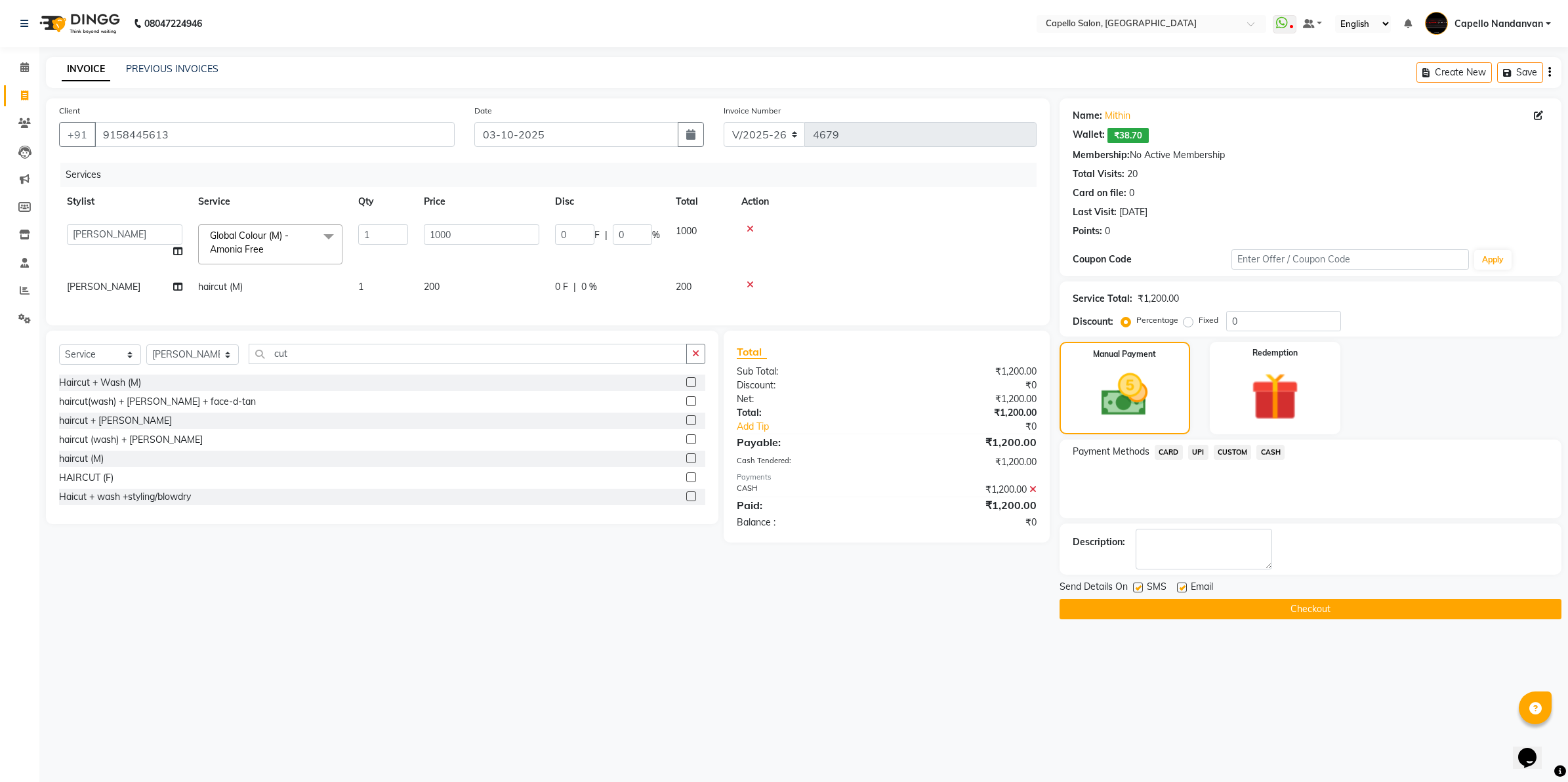
click at [1318, 605] on button "Checkout" at bounding box center [1309, 609] width 502 height 20
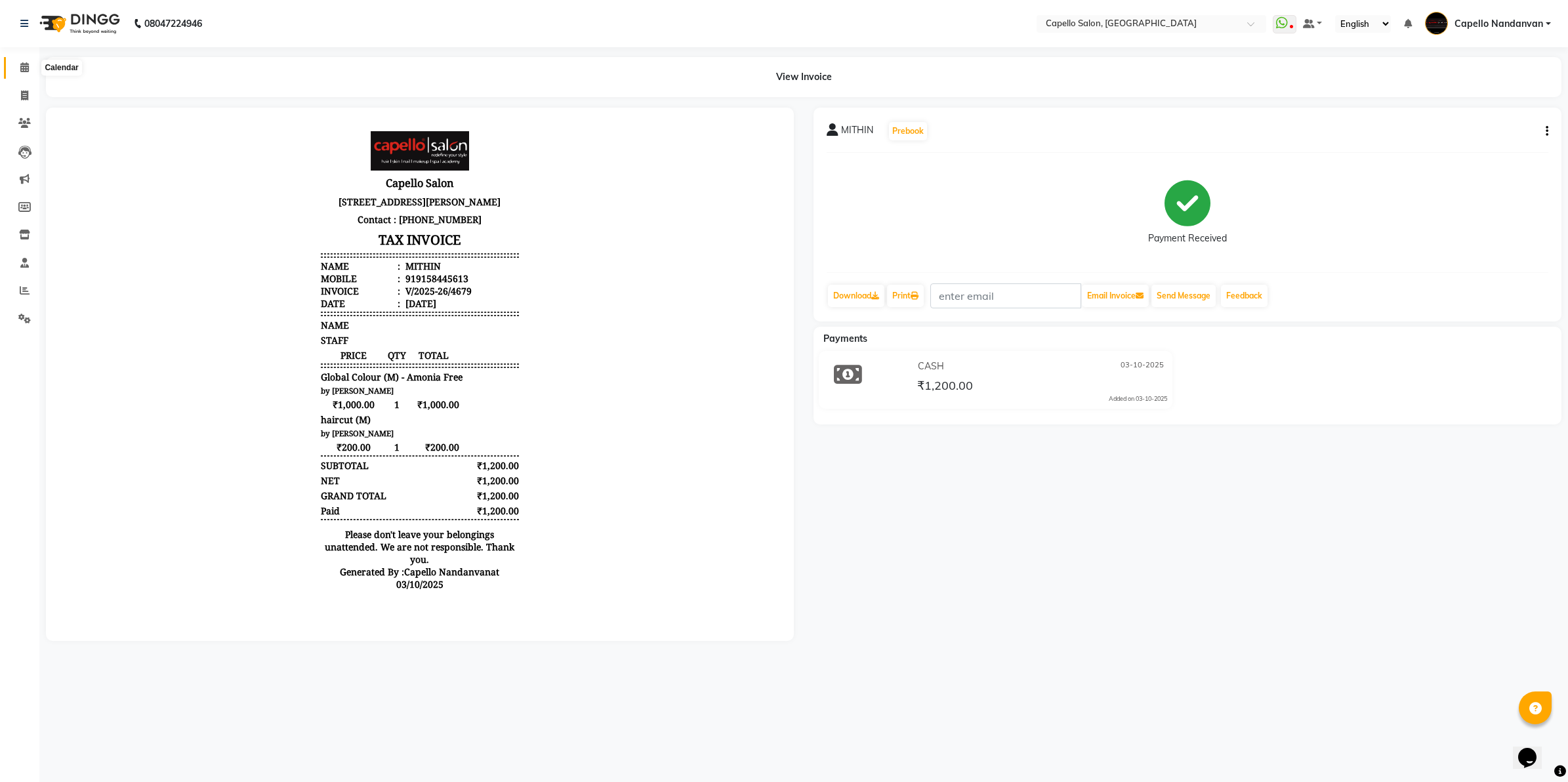
click at [28, 72] on span at bounding box center [24, 68] width 23 height 15
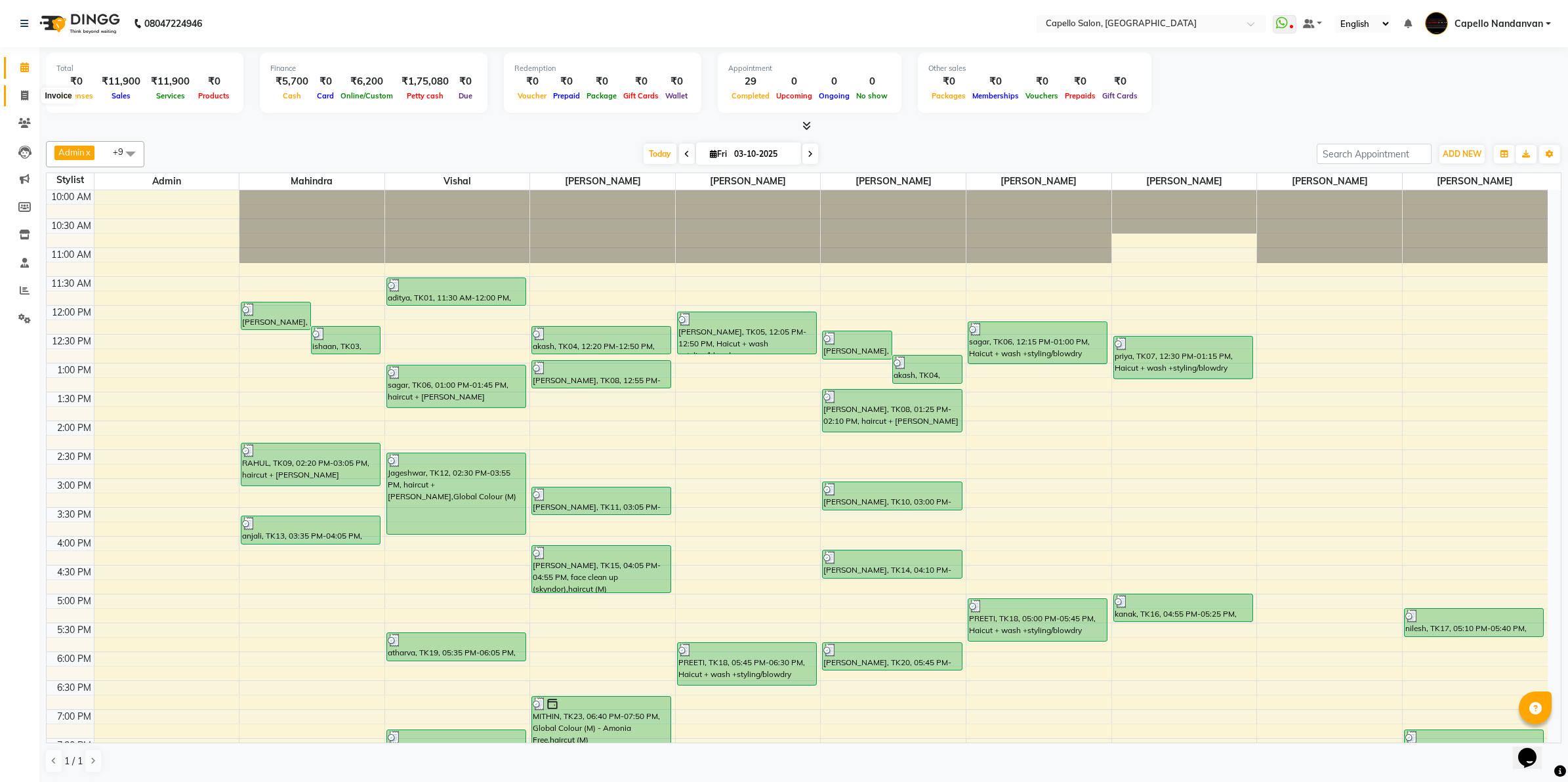
click at [17, 97] on span at bounding box center [24, 96] width 23 height 15
select select "service"
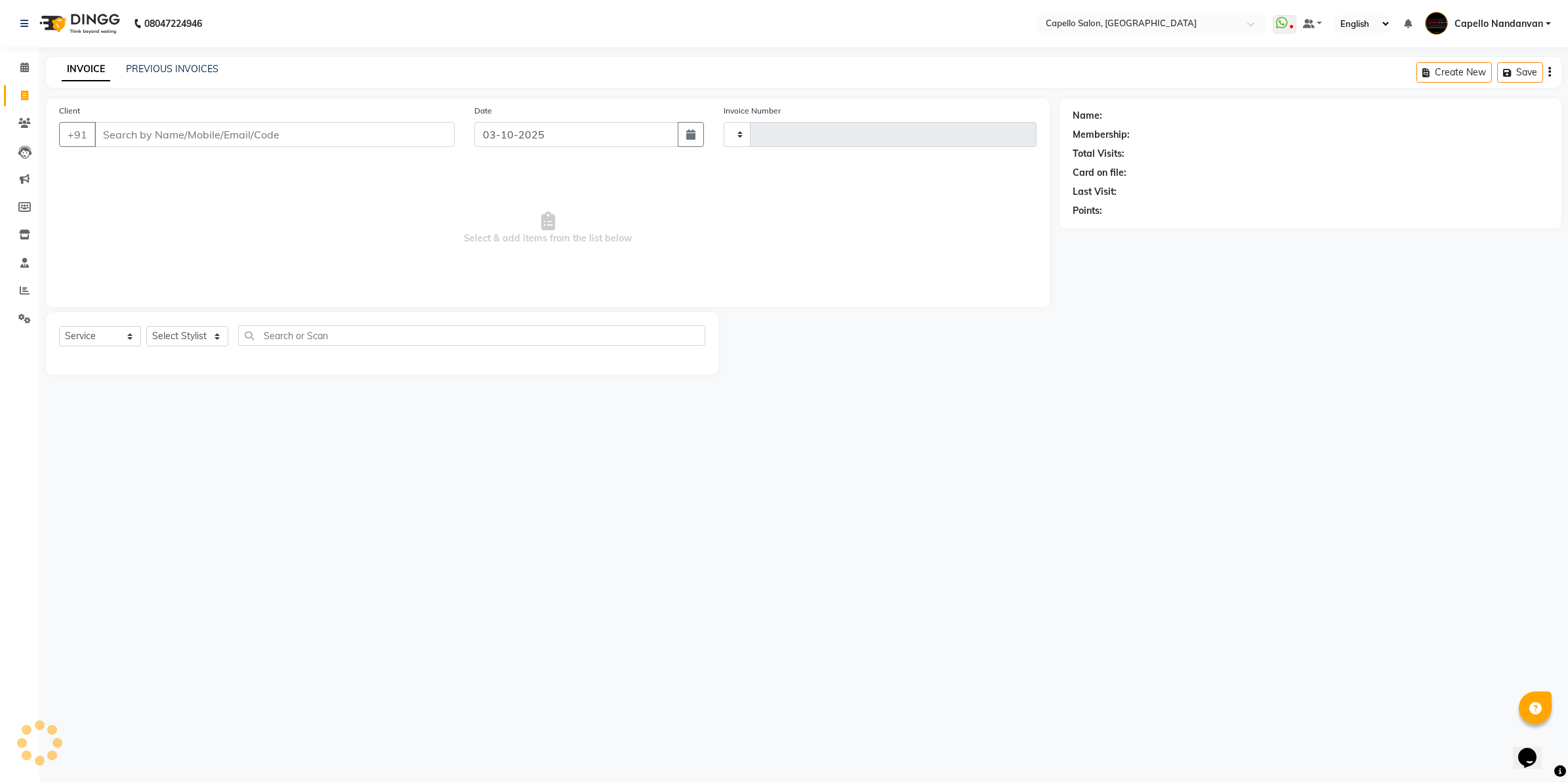
type input "4680"
select select "830"
click at [172, 337] on select "Select Stylist" at bounding box center [188, 336] width 82 height 20
click at [379, 131] on input "Client" at bounding box center [274, 134] width 360 height 25
type input "7728891999"
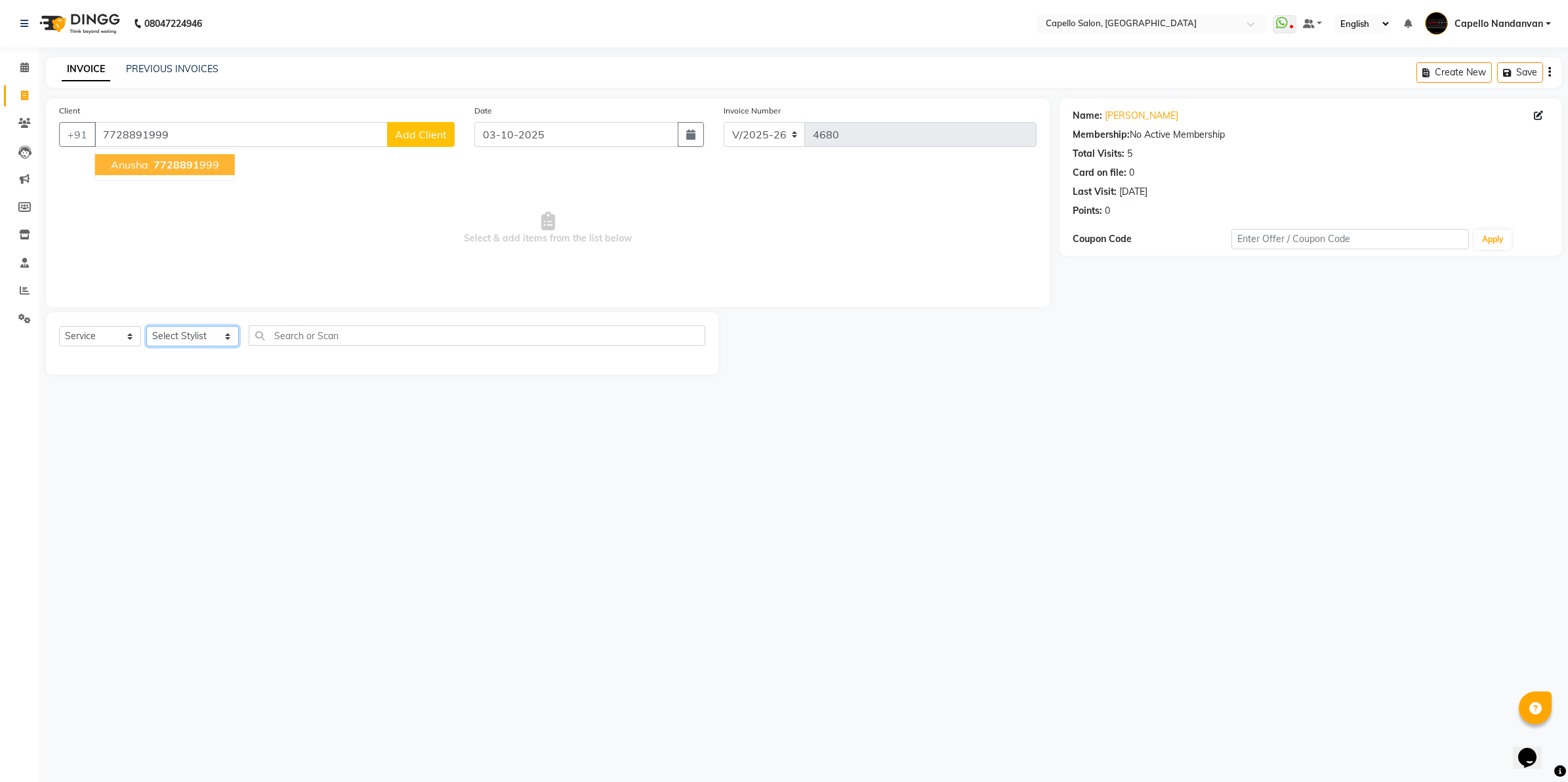
click at [163, 341] on select "Select Stylist Admin [PERSON_NAME] [PERSON_NAME] [PERSON_NAME] [PERSON_NAME] Ow…" at bounding box center [192, 336] width 93 height 20
select select "25377"
click at [147, 326] on select "Select Stylist Admin [PERSON_NAME] [PERSON_NAME] [PERSON_NAME] [PERSON_NAME] Ow…" at bounding box center [192, 336] width 93 height 20
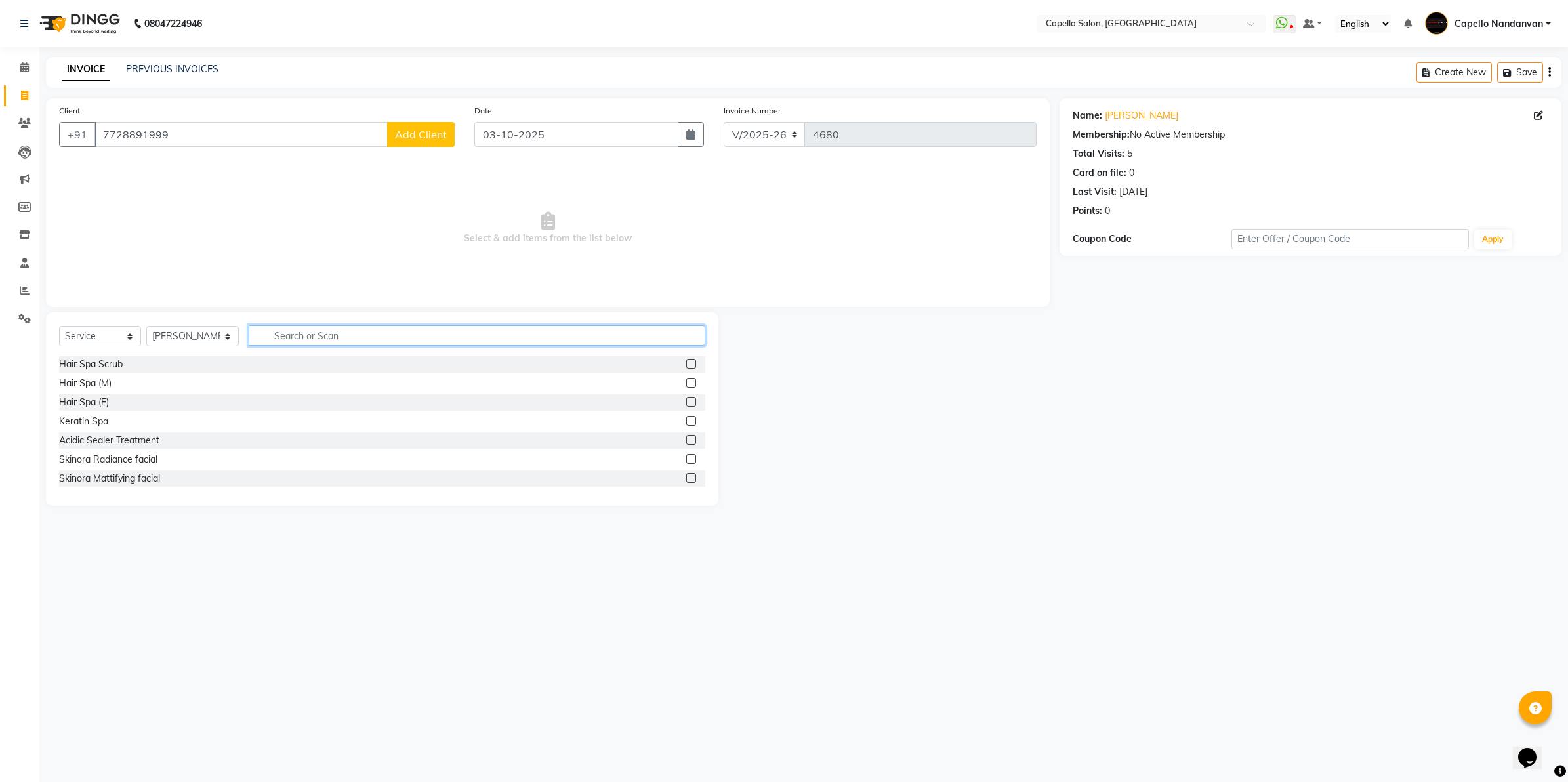
click at [346, 339] on input "text" at bounding box center [477, 335] width 457 height 20
type input "eye"
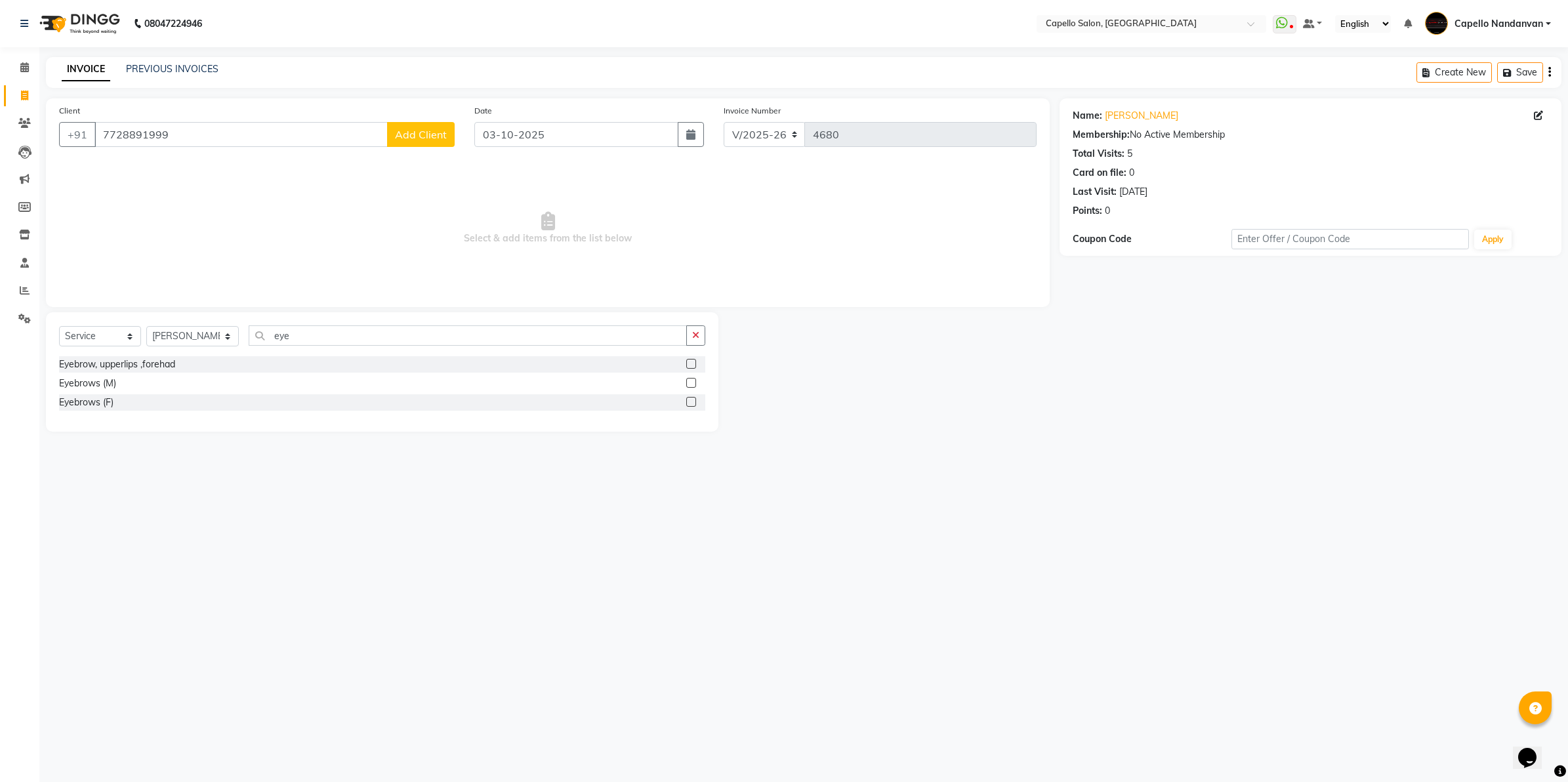
click at [690, 402] on label at bounding box center [691, 402] width 10 height 10
click at [690, 402] on input "checkbox" at bounding box center [690, 402] width 9 height 9
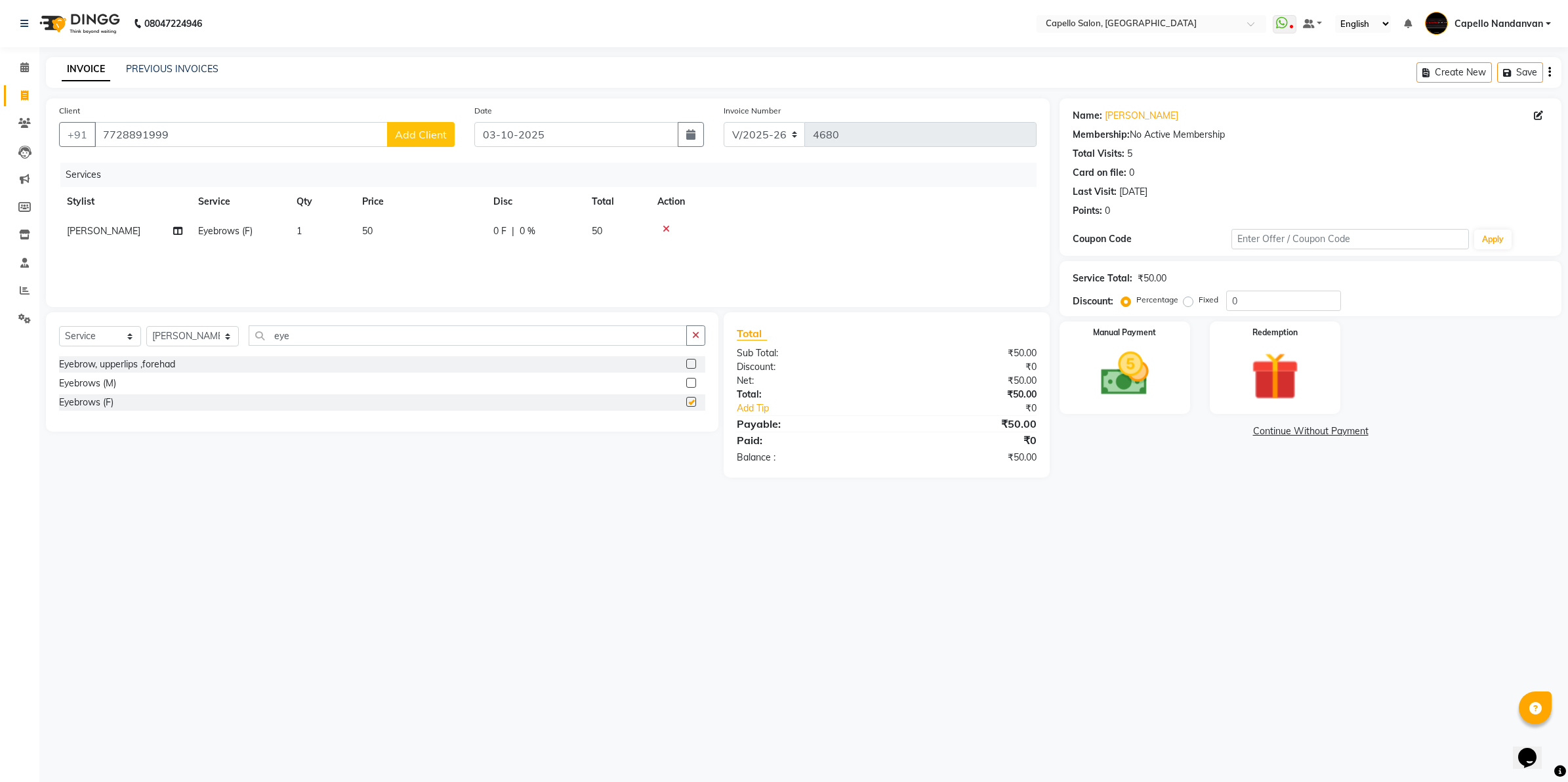
drag, startPoint x: 554, startPoint y: 320, endPoint x: 557, endPoint y: 335, distance: 15.3
click at [554, 327] on div "Select Service Product Membership Package Voucher Prepaid Gift Card Select Styl…" at bounding box center [382, 372] width 672 height 119
checkbox input "false"
click at [556, 337] on input "eye" at bounding box center [468, 335] width 438 height 20
type input "e"
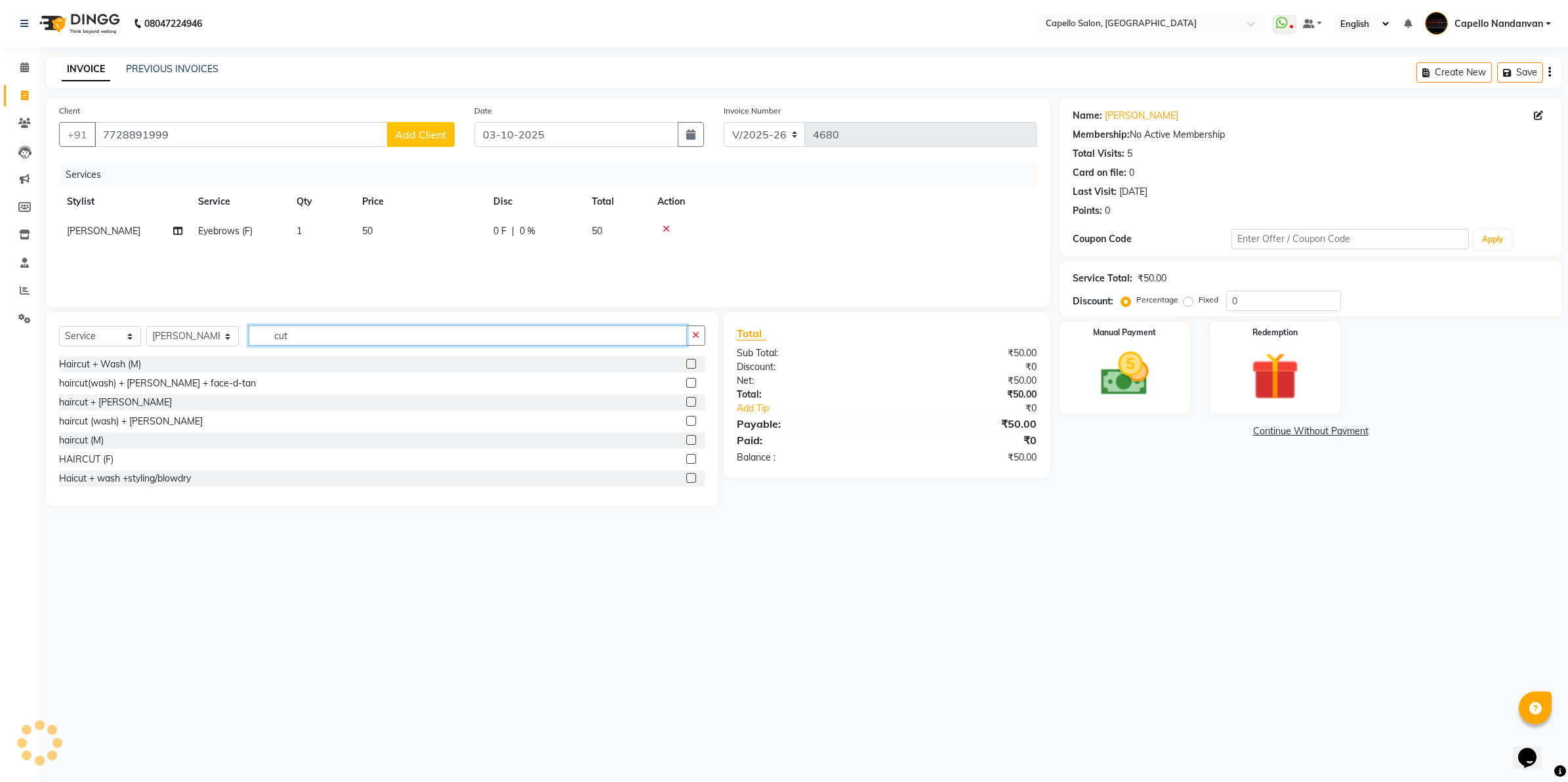
type input "cut"
click at [686, 460] on label at bounding box center [691, 459] width 10 height 10
click at [686, 460] on input "checkbox" at bounding box center [690, 459] width 9 height 9
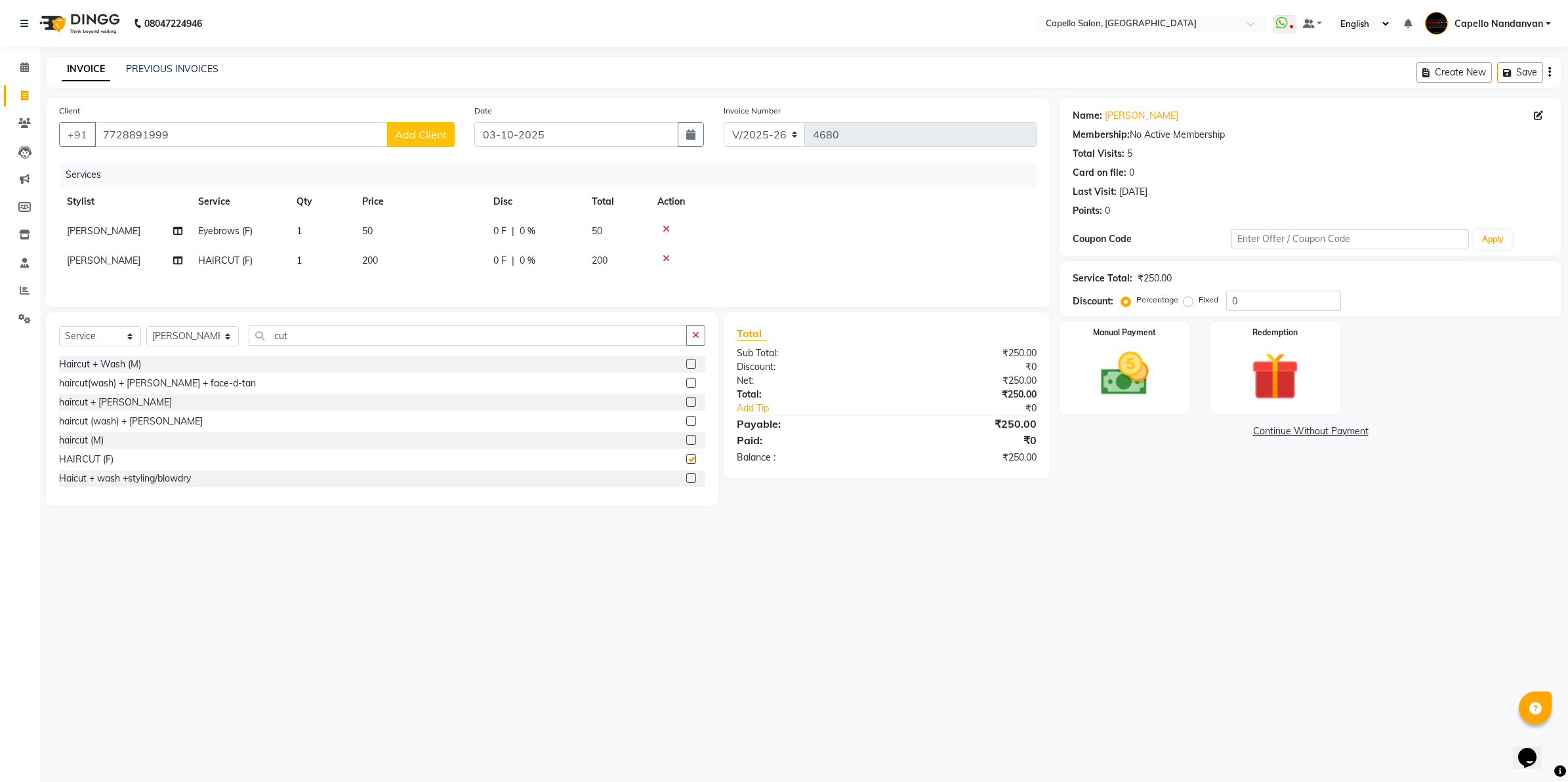
checkbox input "false"
click at [169, 345] on select "Select Stylist Admin [PERSON_NAME] [PERSON_NAME] [PERSON_NAME] [PERSON_NAME] Ow…" at bounding box center [192, 336] width 93 height 20
select select "51223"
click at [147, 330] on select "Select Stylist Admin [PERSON_NAME] [PERSON_NAME] [PERSON_NAME] [PERSON_NAME] Ow…" at bounding box center [192, 336] width 93 height 20
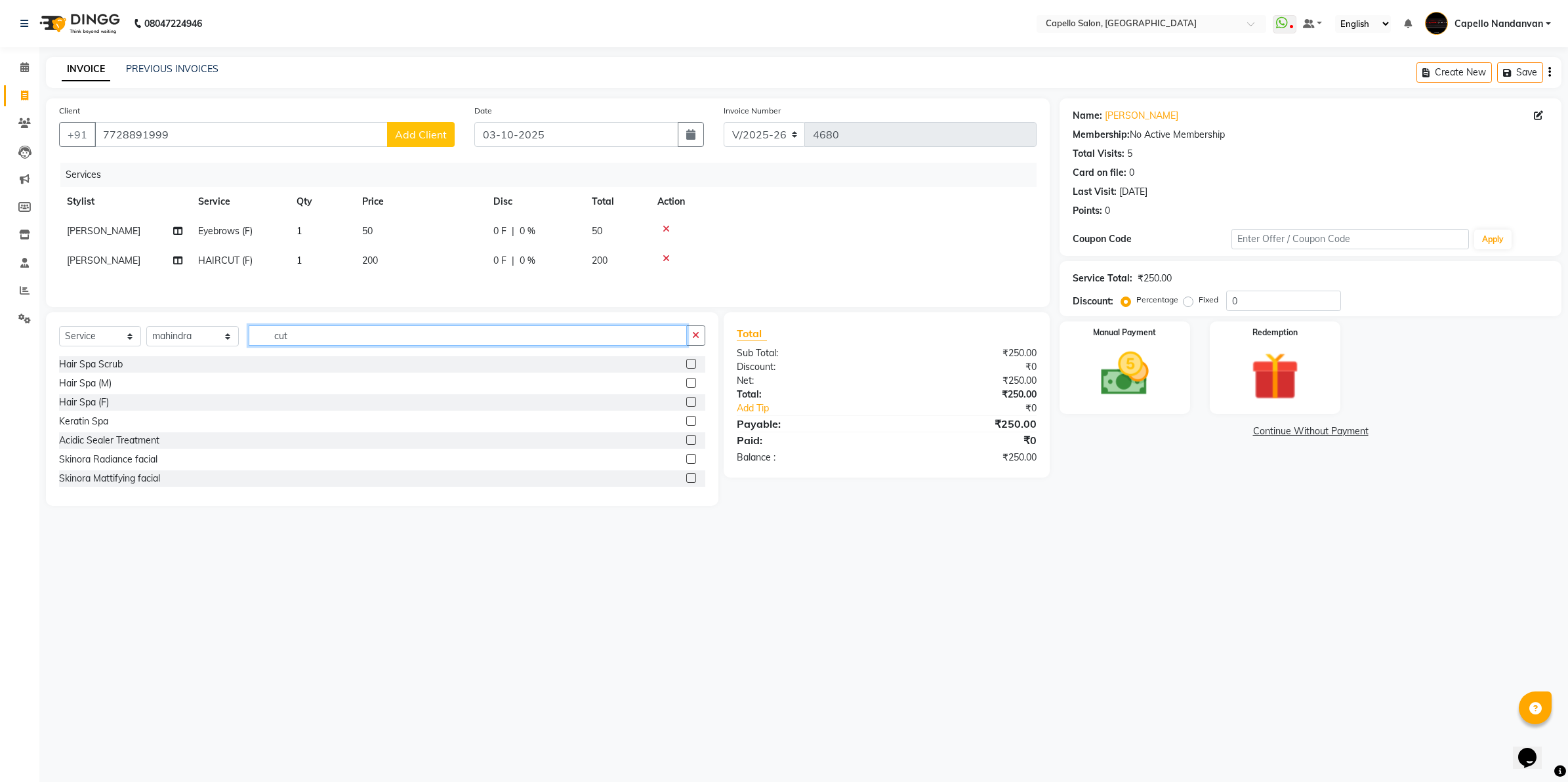
click at [333, 343] on input "cut" at bounding box center [468, 335] width 438 height 20
type input "c"
type input "styl"
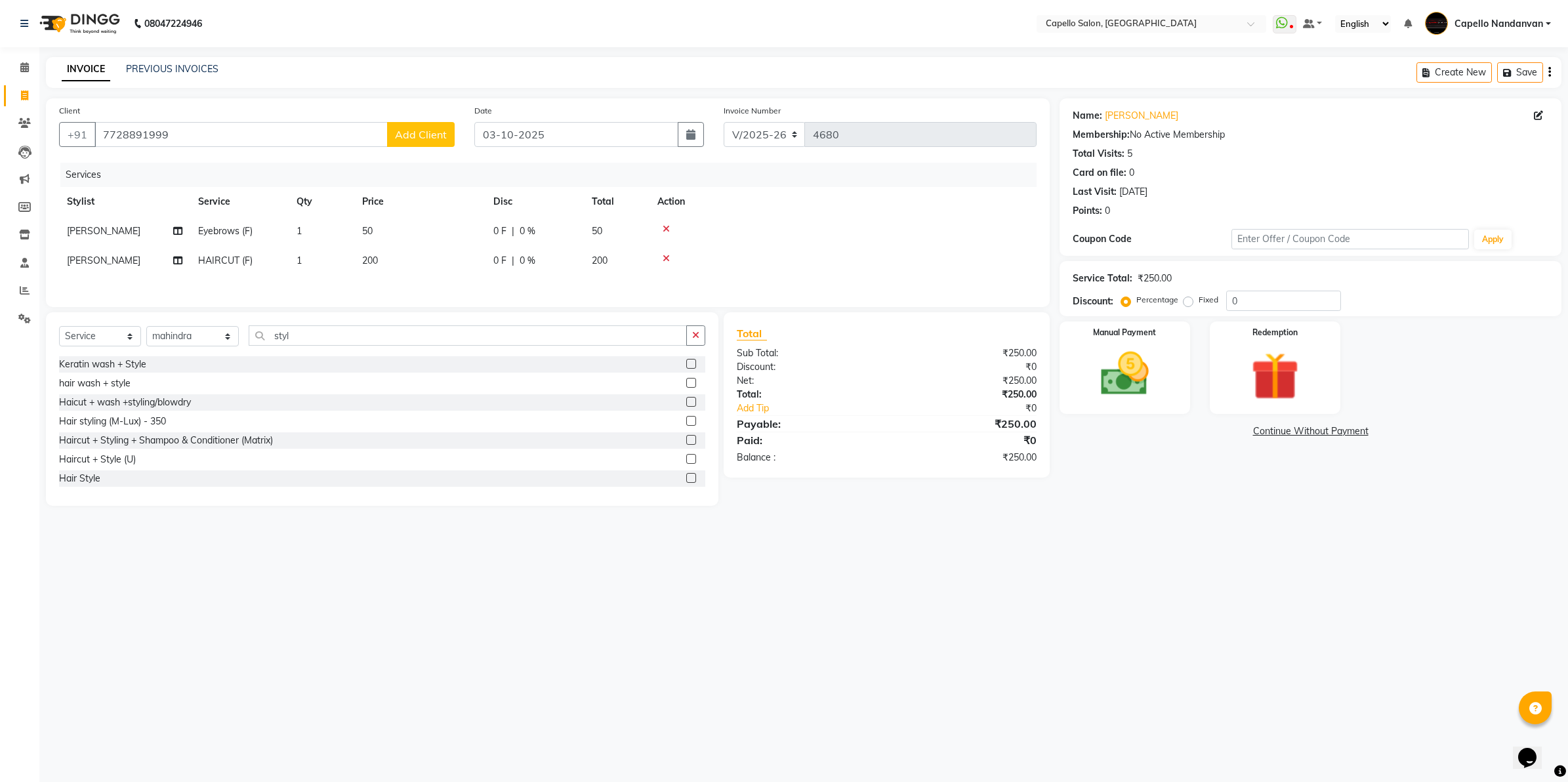
click at [686, 480] on label at bounding box center [691, 478] width 10 height 10
click at [686, 480] on input "checkbox" at bounding box center [690, 478] width 9 height 9
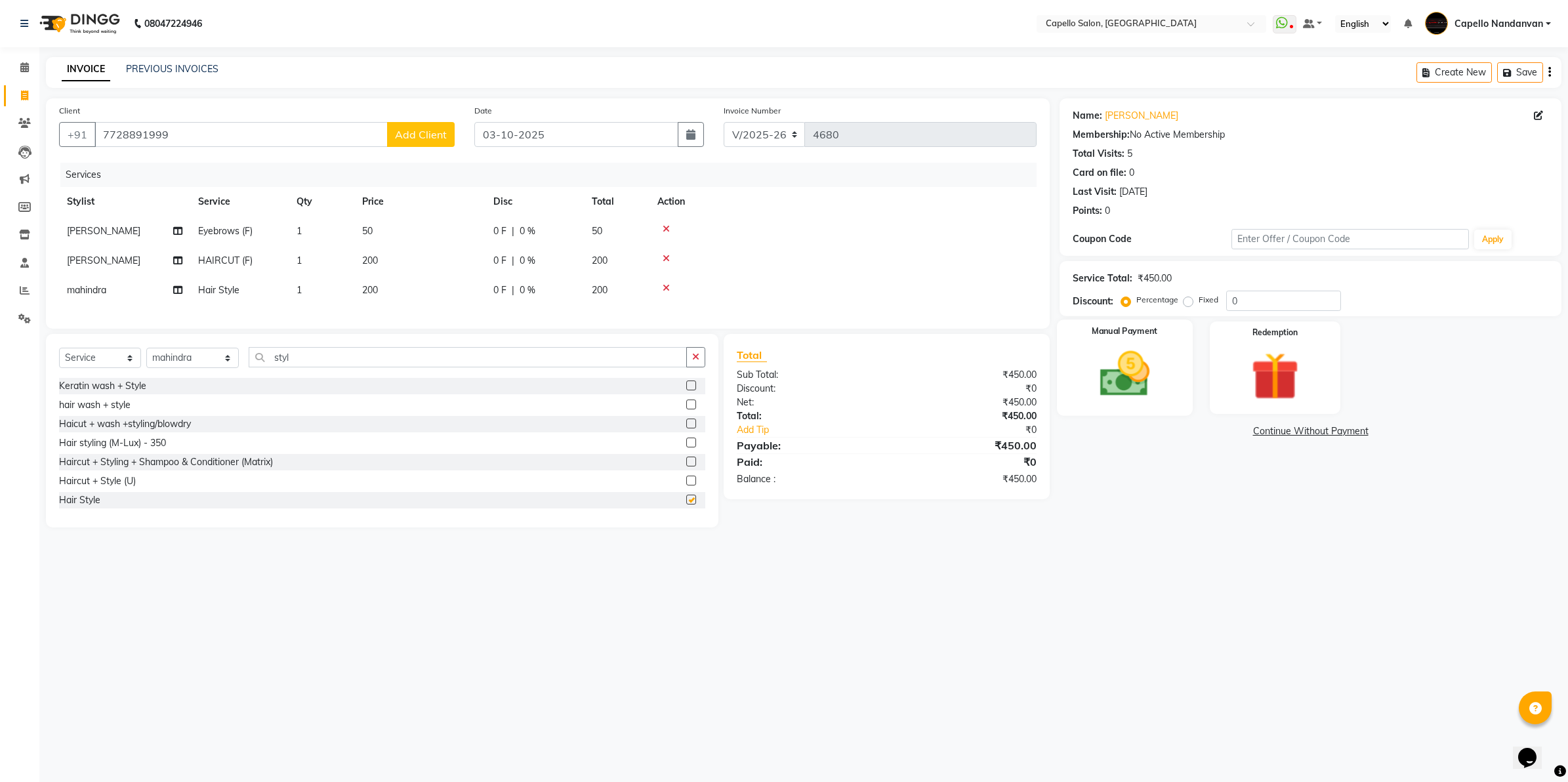
checkbox input "false"
click at [1123, 391] on img at bounding box center [1124, 374] width 81 height 58
click at [1194, 435] on span "UPI" at bounding box center [1198, 432] width 20 height 15
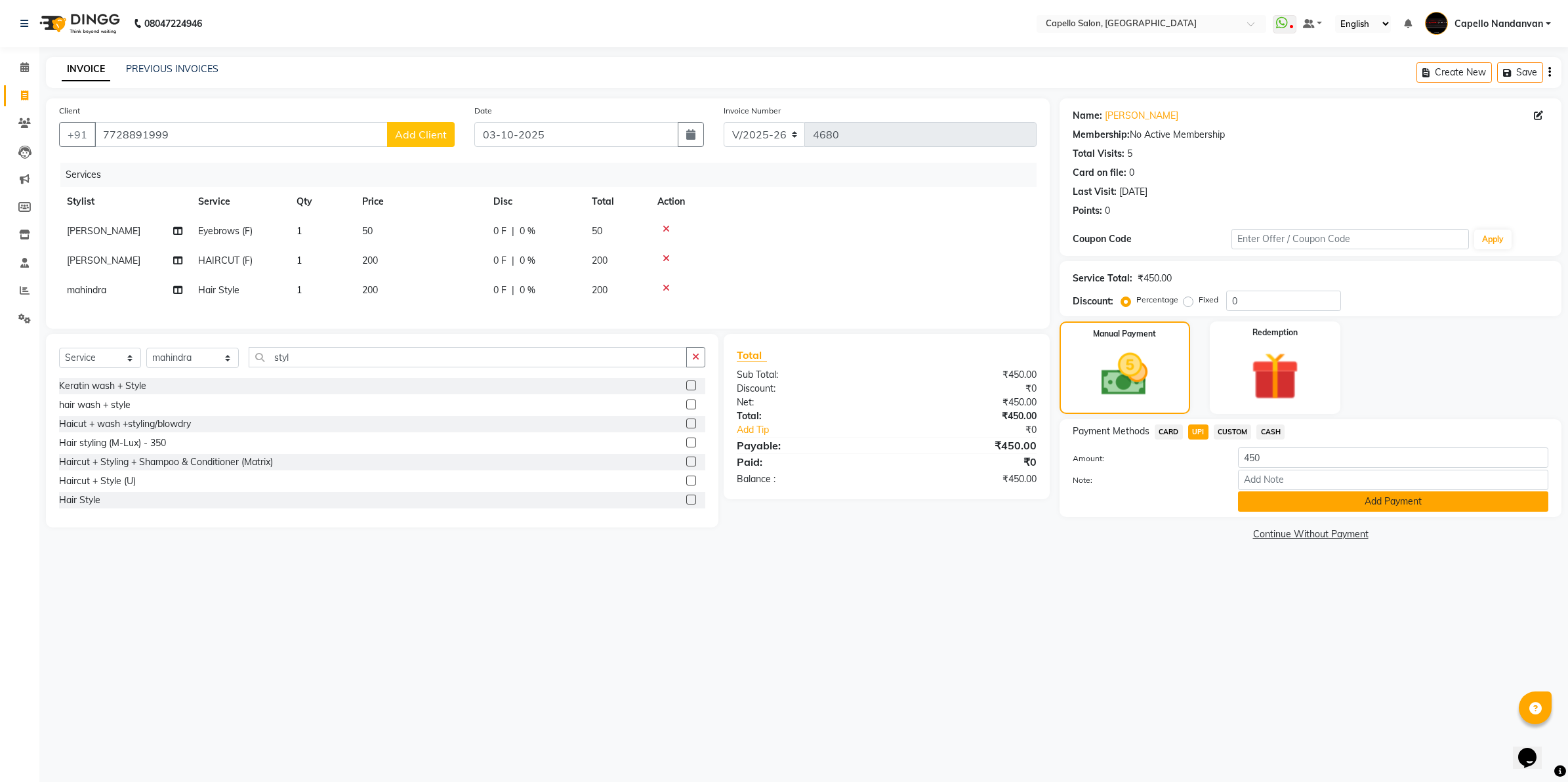
click at [1254, 506] on button "Add Payment" at bounding box center [1392, 501] width 310 height 20
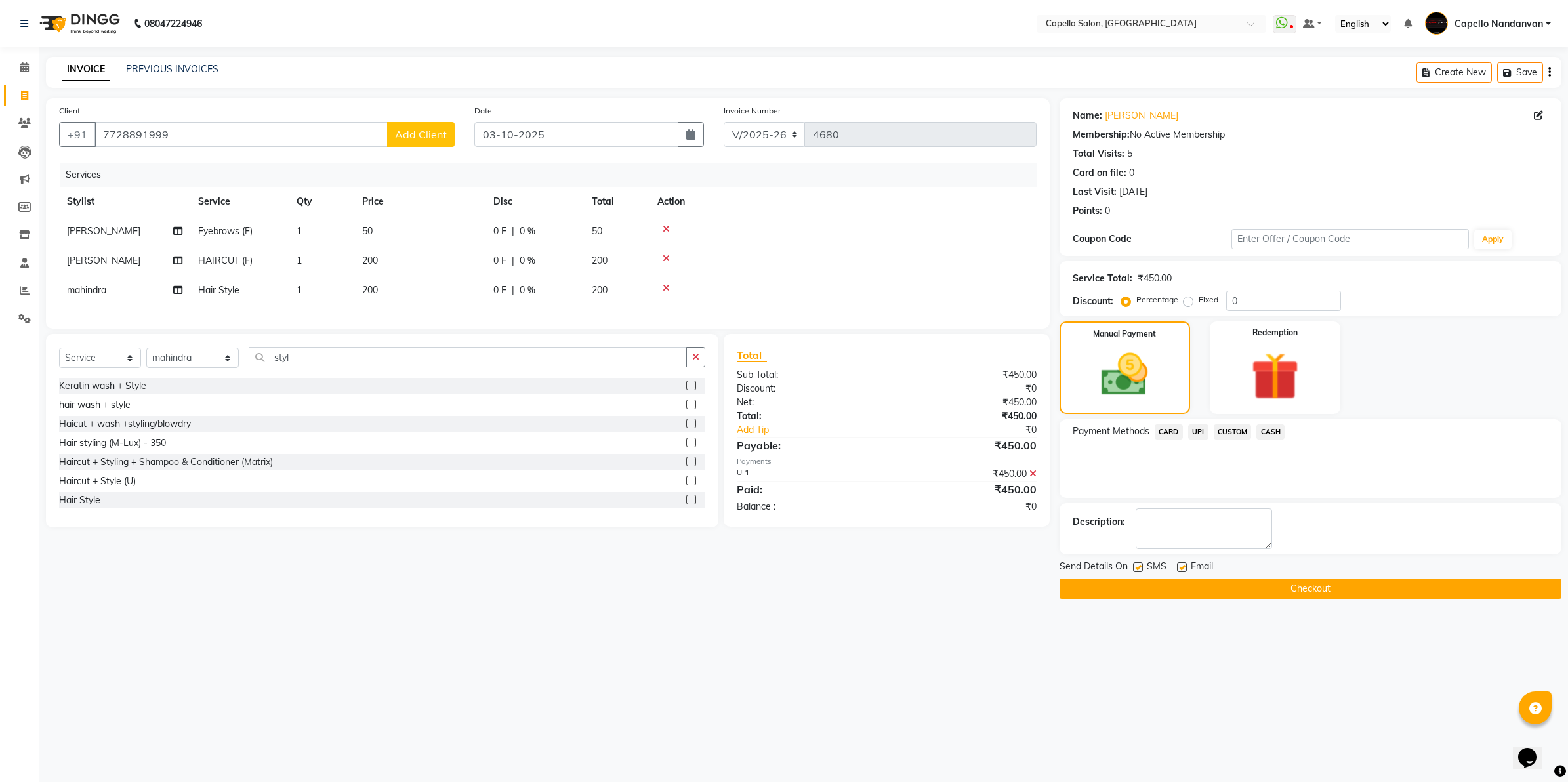
click at [1257, 592] on button "Checkout" at bounding box center [1309, 588] width 502 height 20
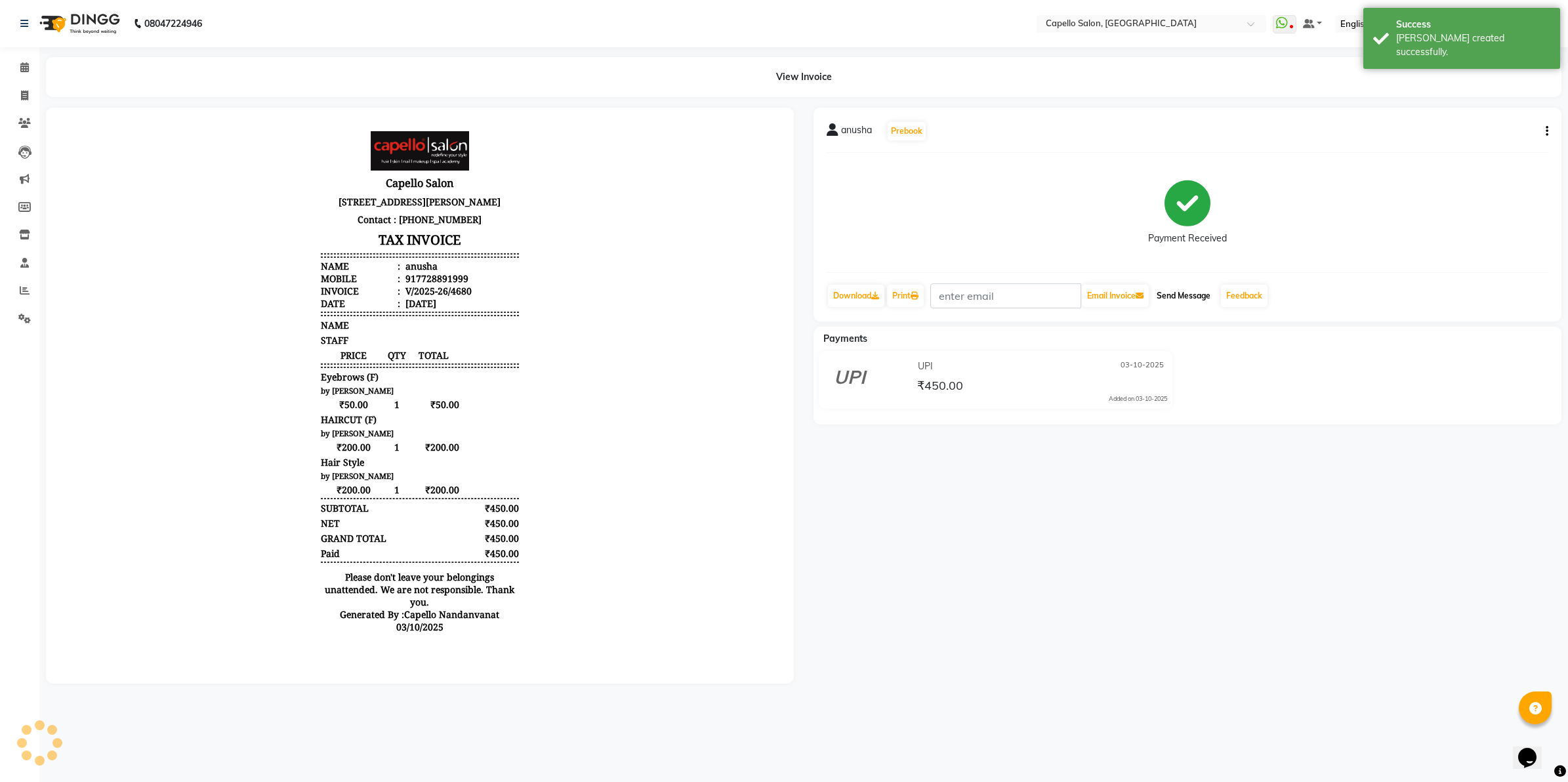
click at [1198, 296] on button "Send Message" at bounding box center [1183, 296] width 64 height 23
click at [1234, 296] on link "Feedback" at bounding box center [1244, 296] width 47 height 23
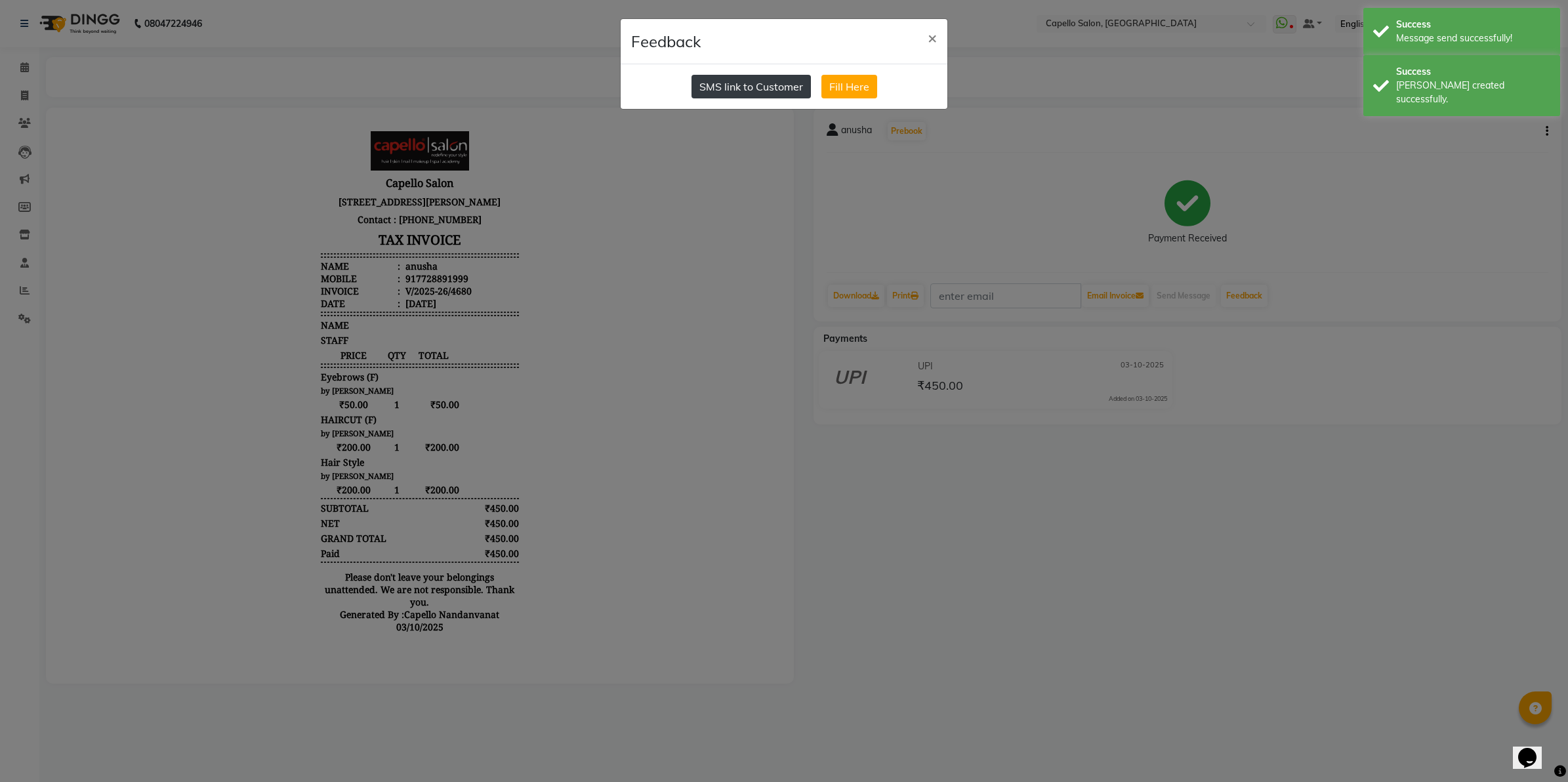
click at [755, 81] on button "SMS link to Customer" at bounding box center [751, 86] width 119 height 23
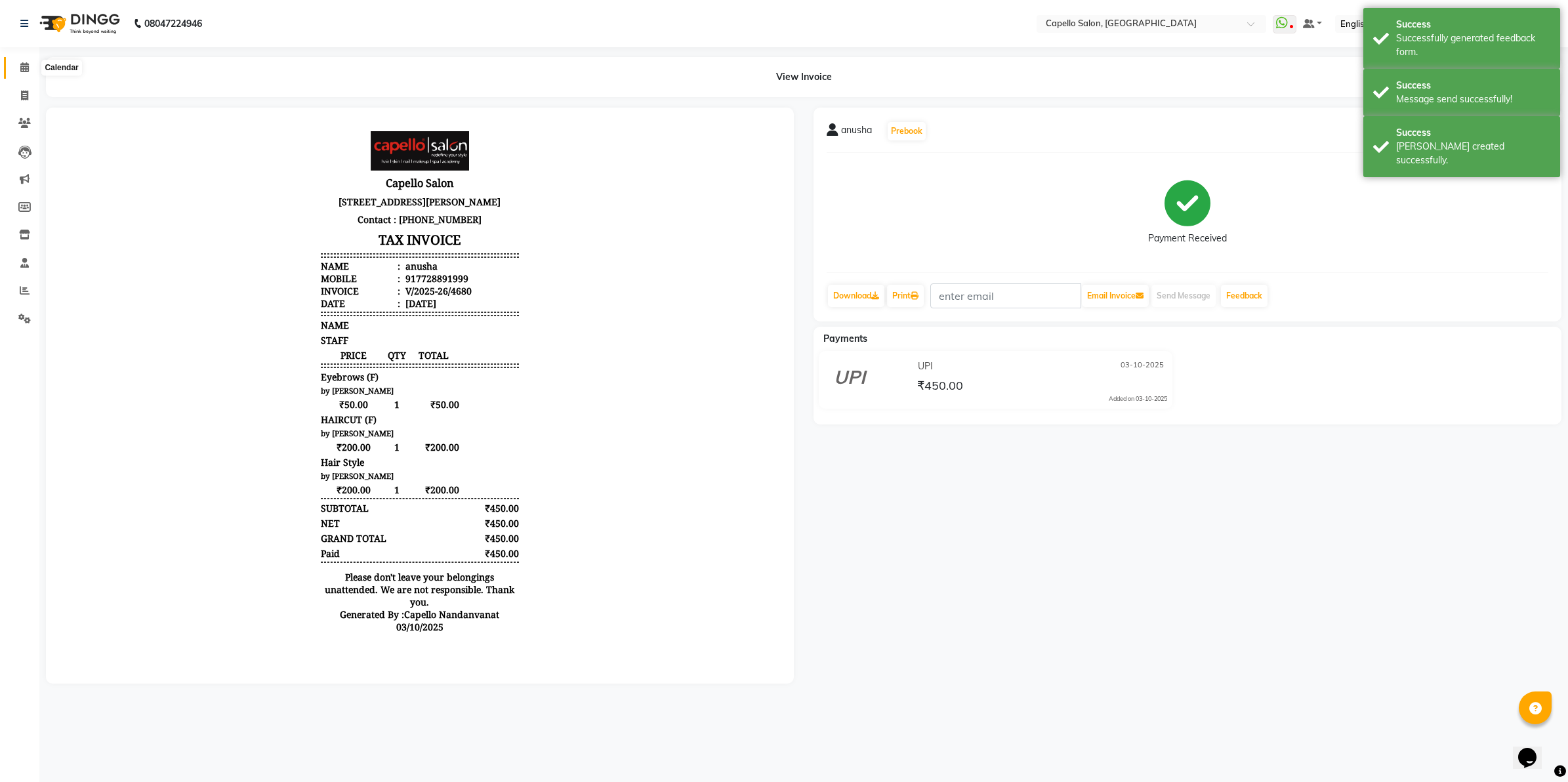
click at [23, 69] on icon at bounding box center [24, 67] width 9 height 10
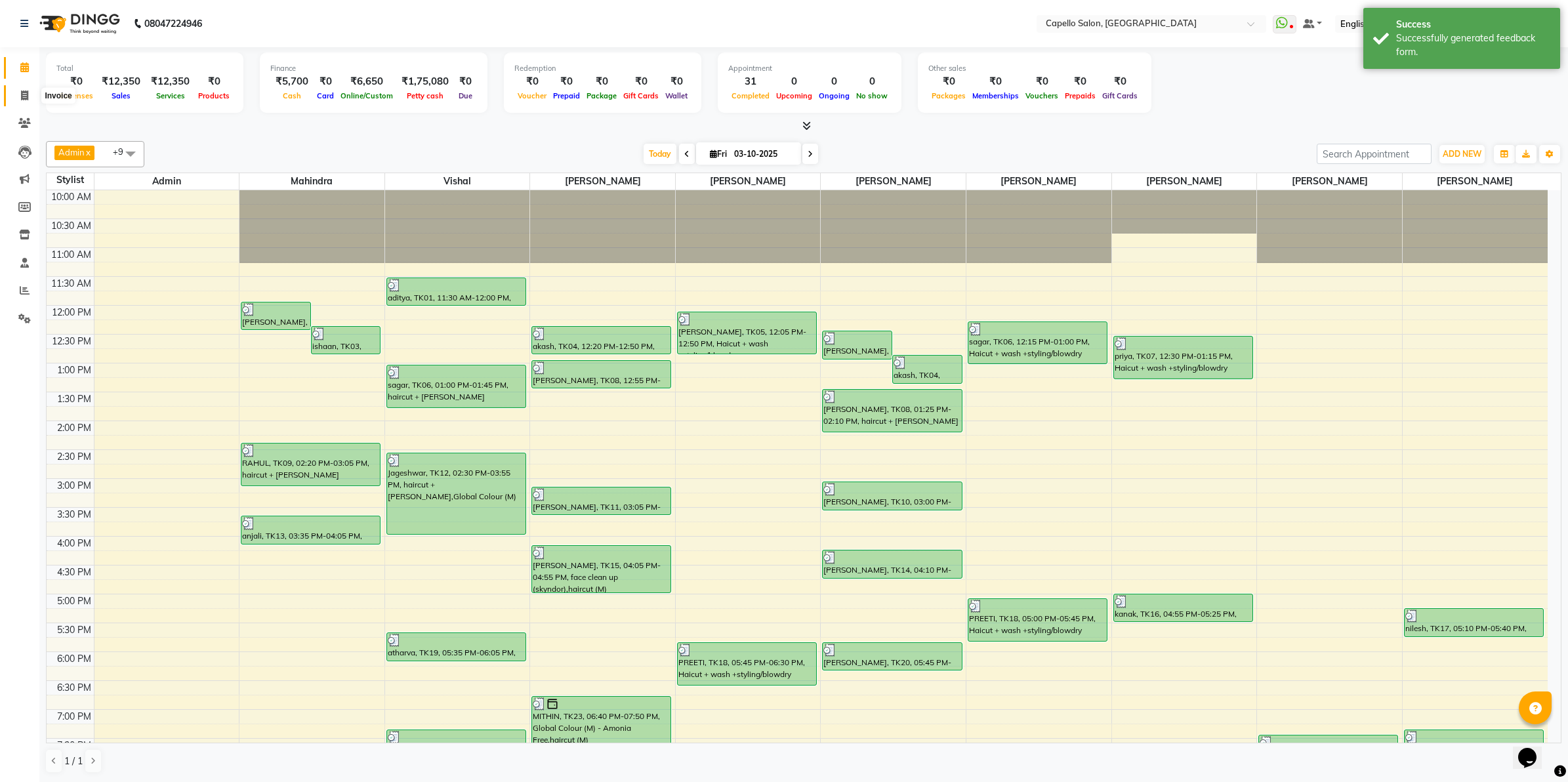
click at [19, 97] on span at bounding box center [24, 96] width 23 height 15
select select "service"
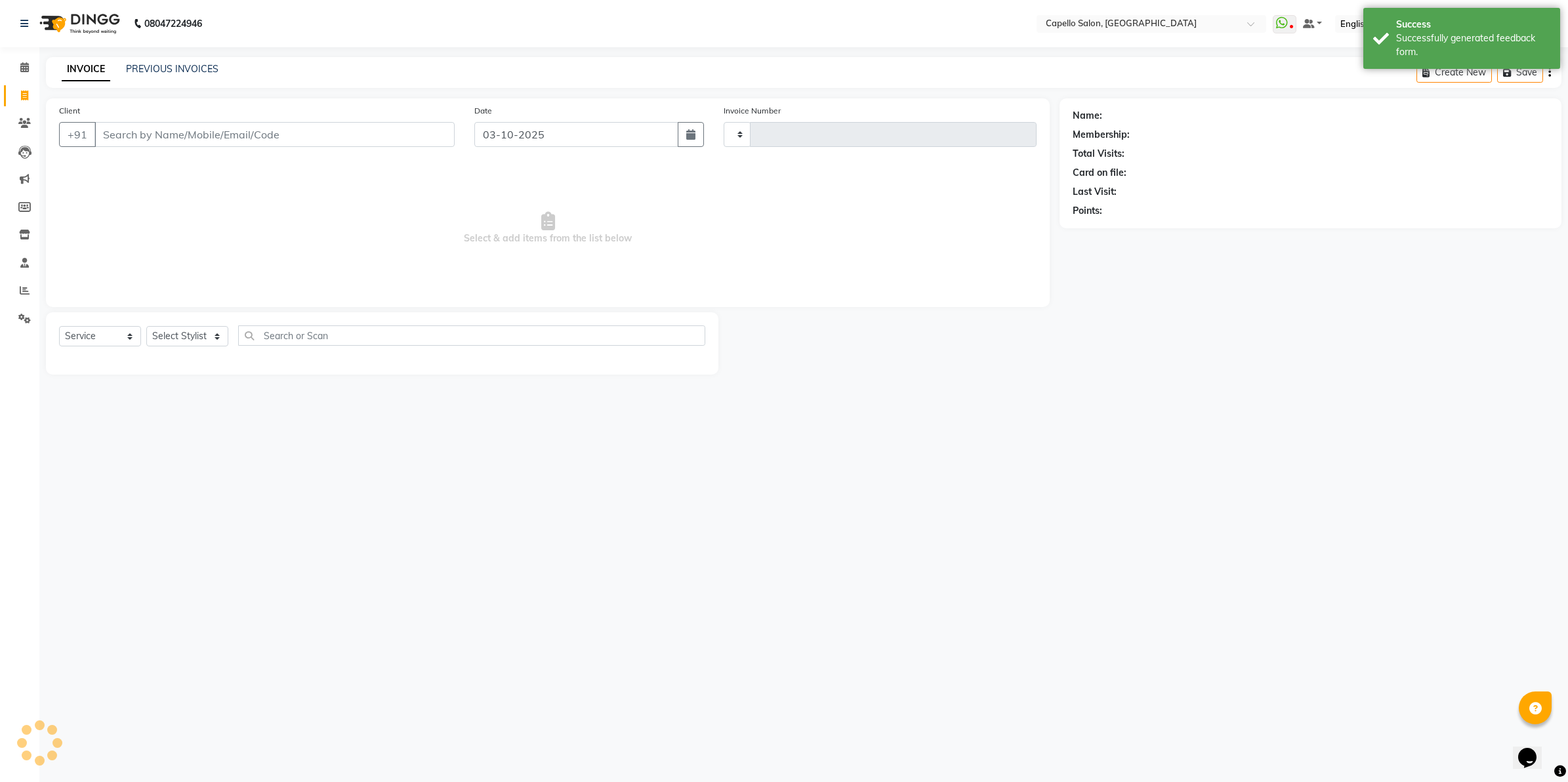
type input "4681"
select select "830"
click at [250, 139] on input "Client" at bounding box center [274, 134] width 360 height 25
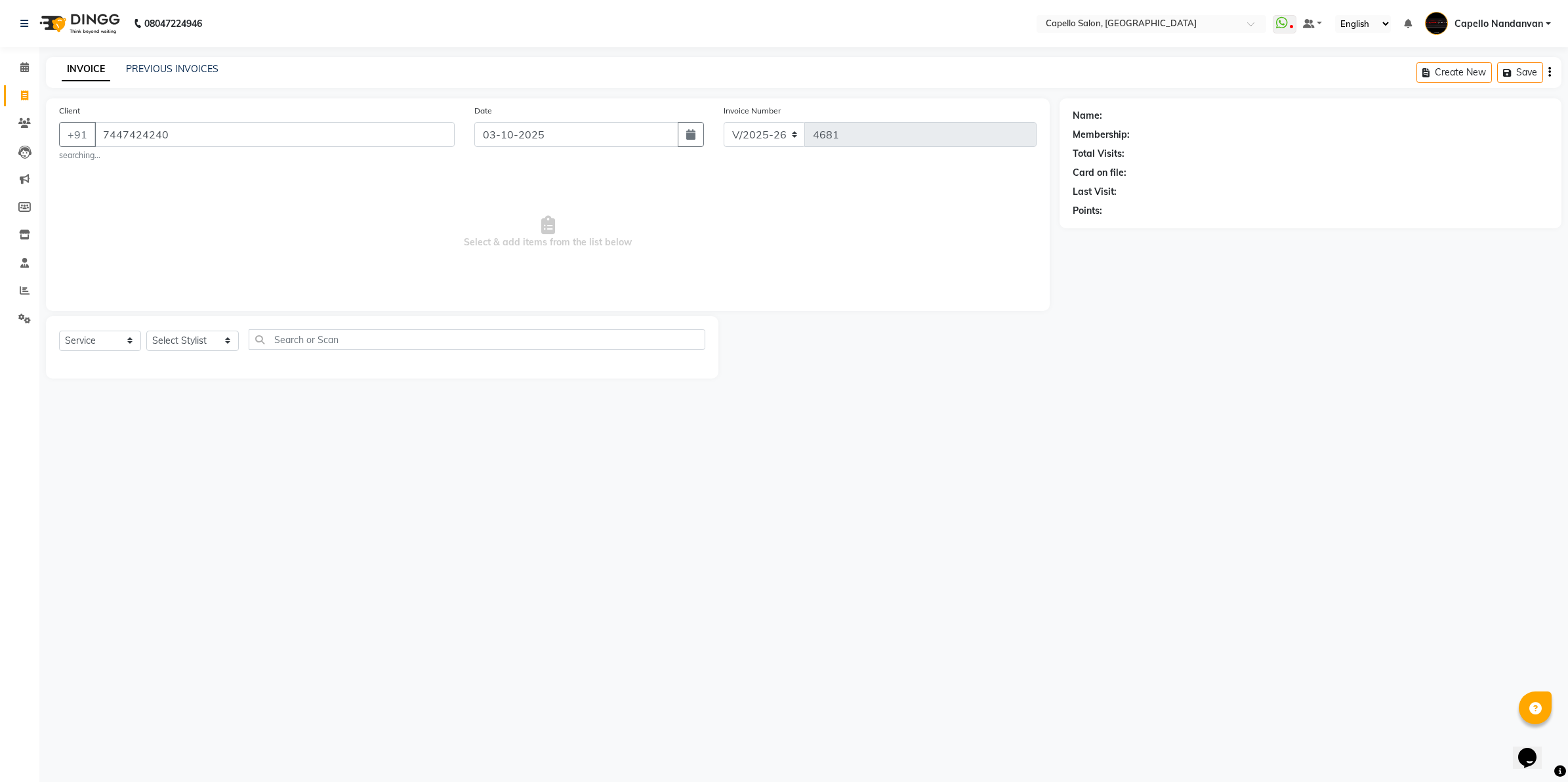
type input "7447424240"
click at [204, 338] on select "Select Stylist Admin [PERSON_NAME] [PERSON_NAME] [PERSON_NAME] [PERSON_NAME] Ow…" at bounding box center [192, 341] width 93 height 20
select select "14478"
click at [147, 331] on select "Select Stylist Admin [PERSON_NAME] [PERSON_NAME] [PERSON_NAME] [PERSON_NAME] Ow…" at bounding box center [192, 341] width 93 height 20
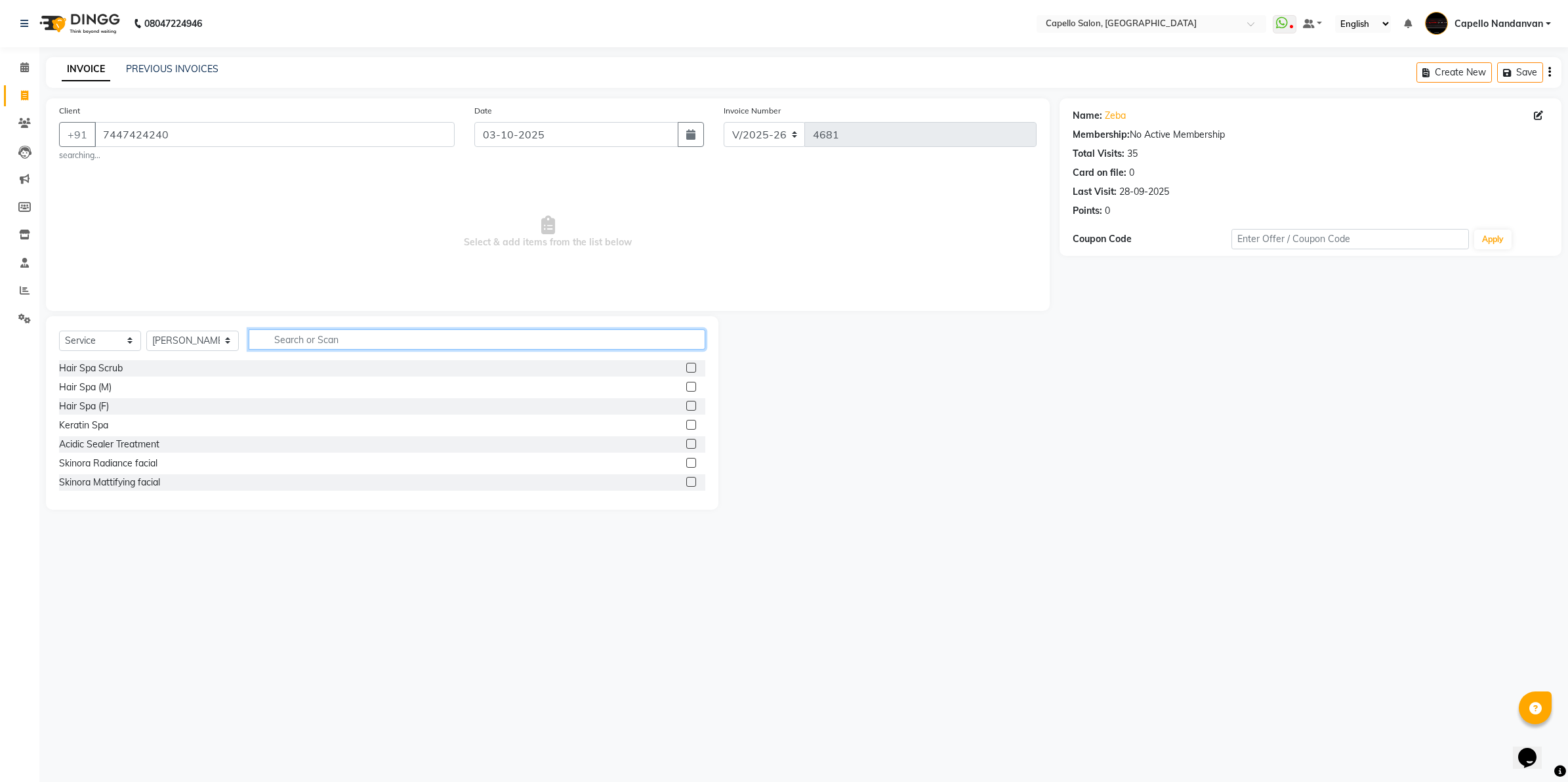
click at [337, 340] on input "text" at bounding box center [477, 339] width 457 height 20
type input "touc"
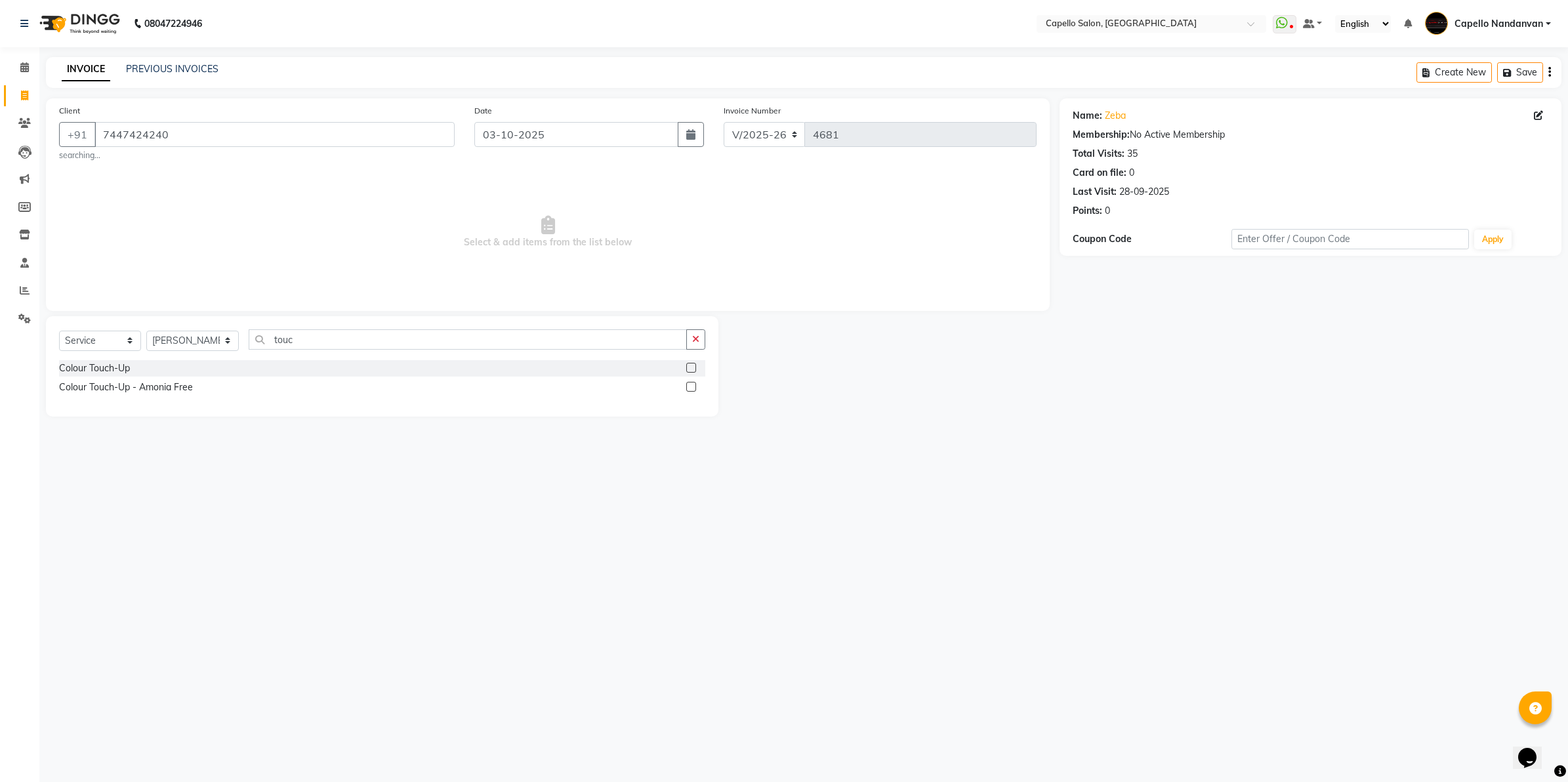
click at [690, 387] on label at bounding box center [691, 387] width 10 height 10
click at [690, 387] on input "checkbox" at bounding box center [690, 387] width 9 height 9
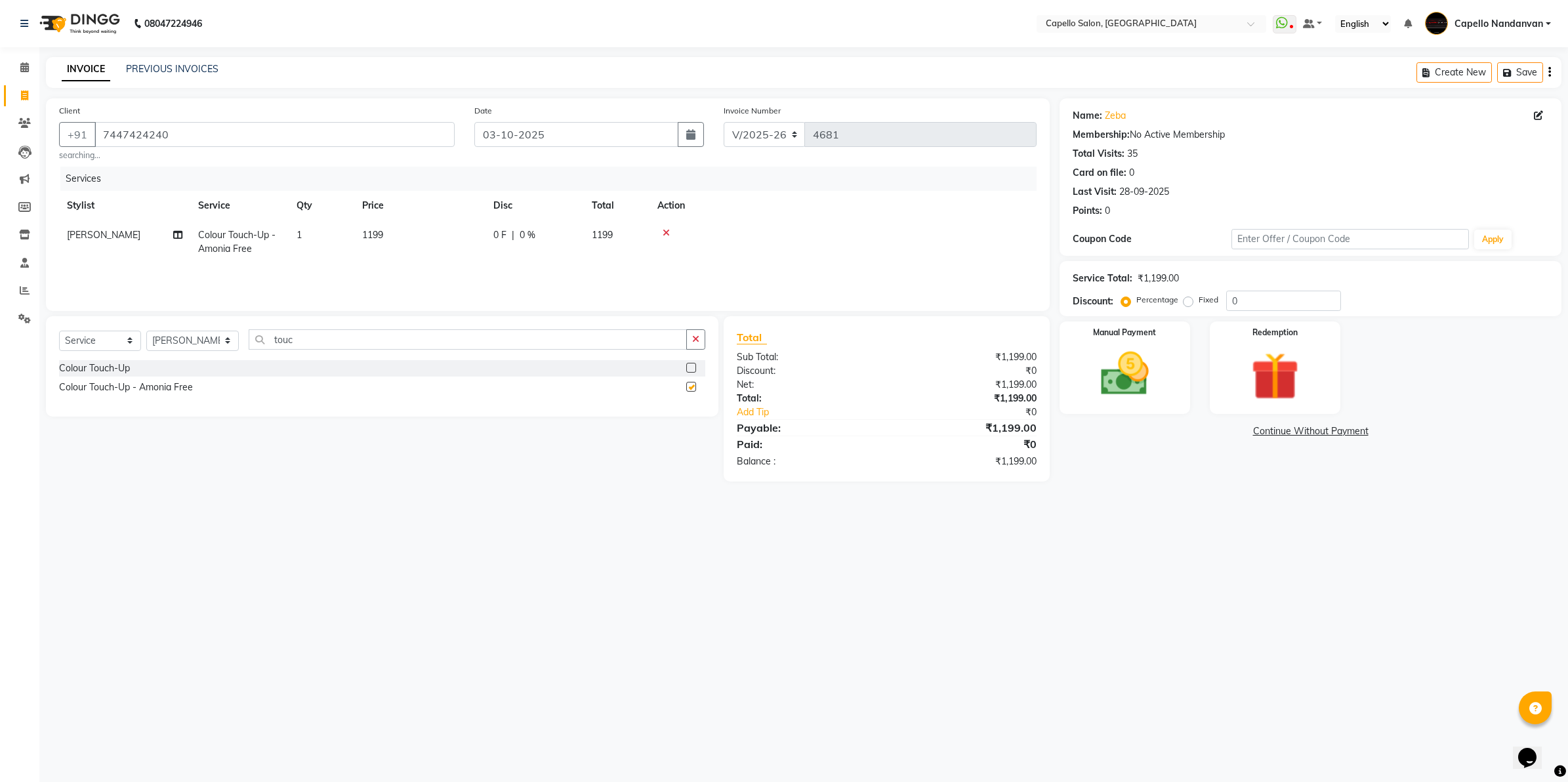
checkbox input "false"
click at [379, 229] on span "1199" at bounding box center [373, 234] width 21 height 12
select select "14478"
click at [462, 240] on input "1199" at bounding box center [481, 238] width 115 height 20
type input "1500"
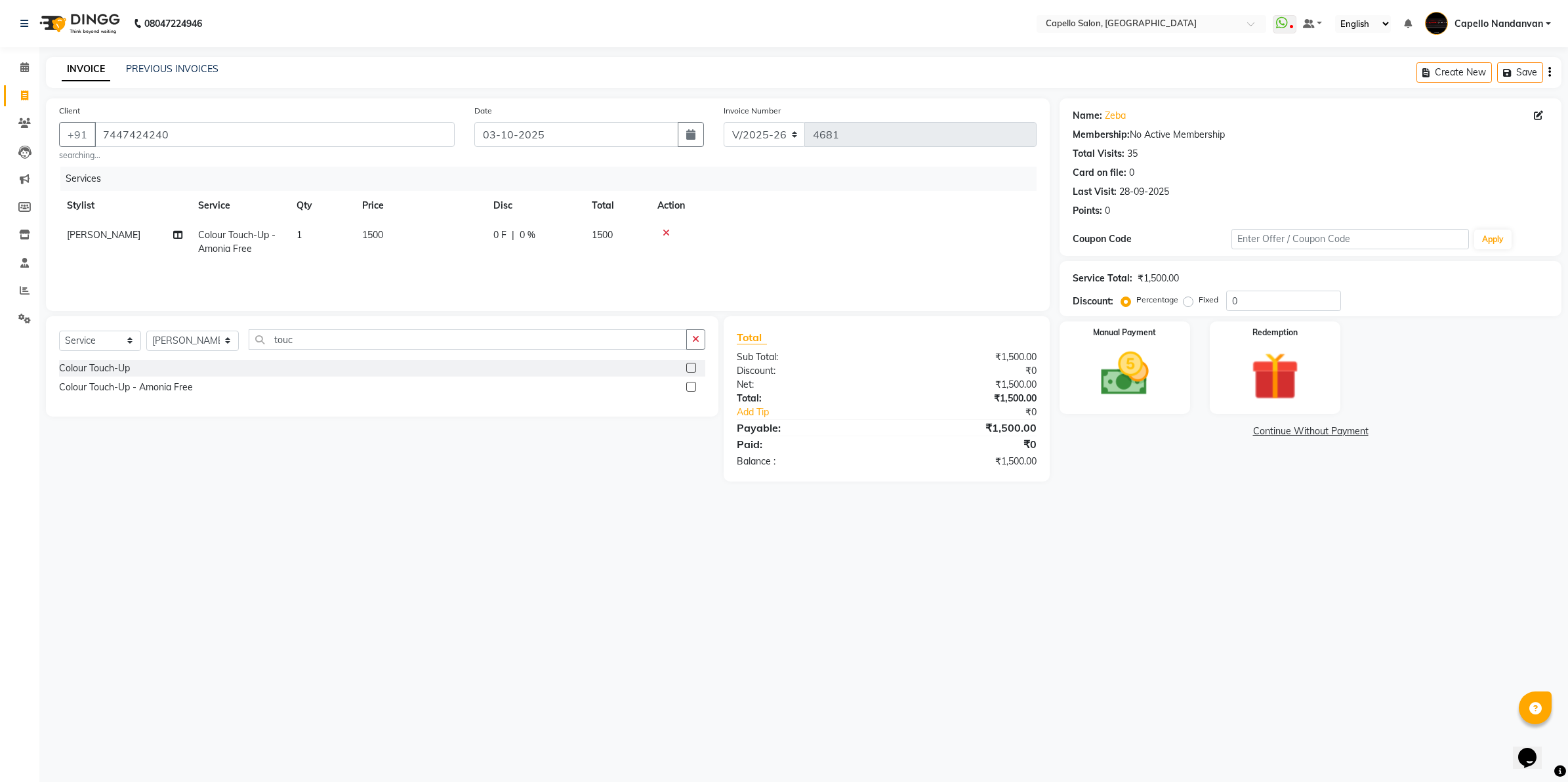
click at [1522, 683] on div "08047224946 Select Location × Capello Salon, Nandanvan WhatsApp Status ✕ Status…" at bounding box center [784, 391] width 1568 height 782
click at [1132, 400] on img at bounding box center [1124, 374] width 81 height 58
click at [1198, 428] on span "UPI" at bounding box center [1198, 432] width 20 height 15
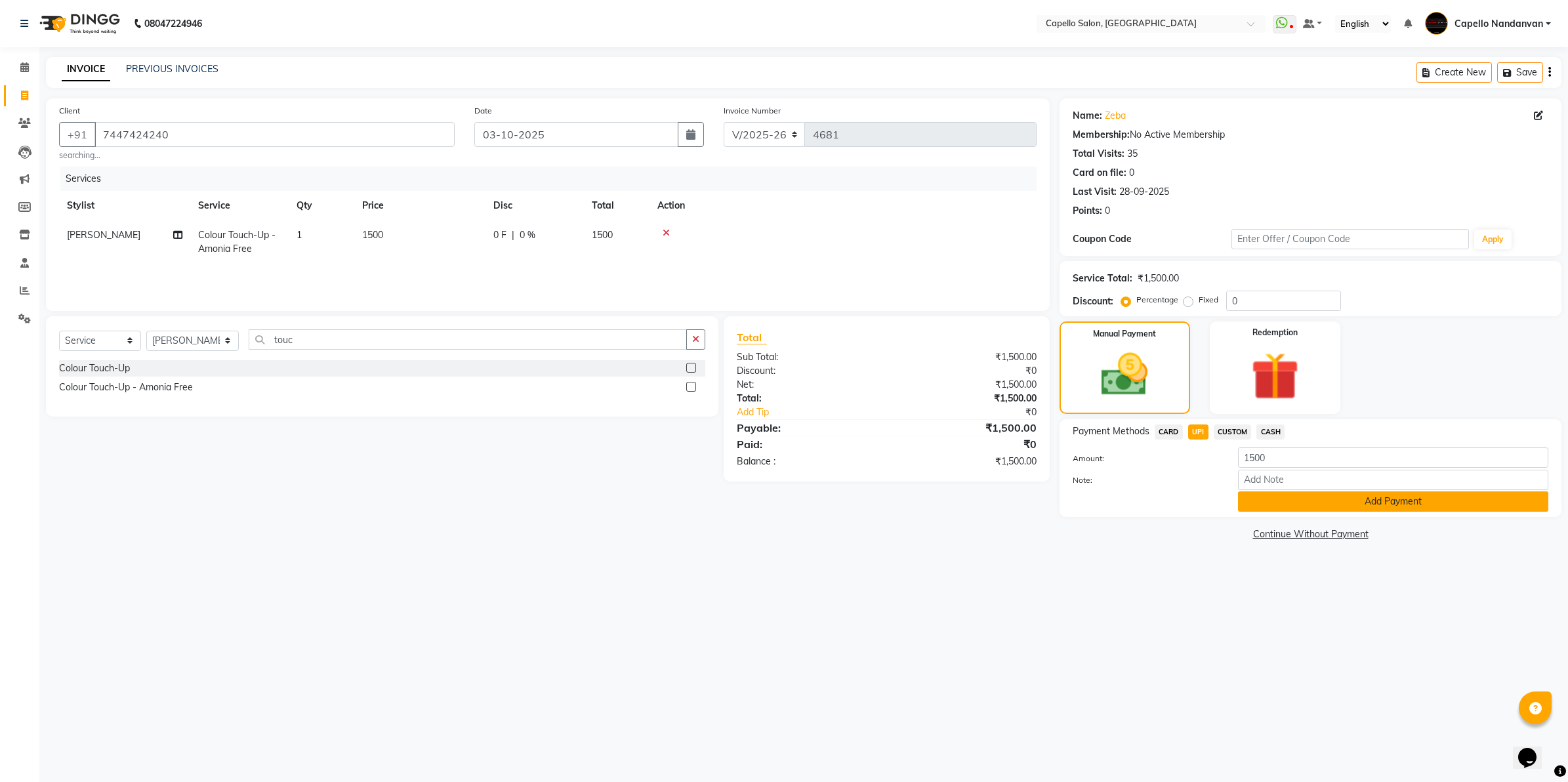
click at [1289, 500] on button "Add Payment" at bounding box center [1392, 501] width 310 height 20
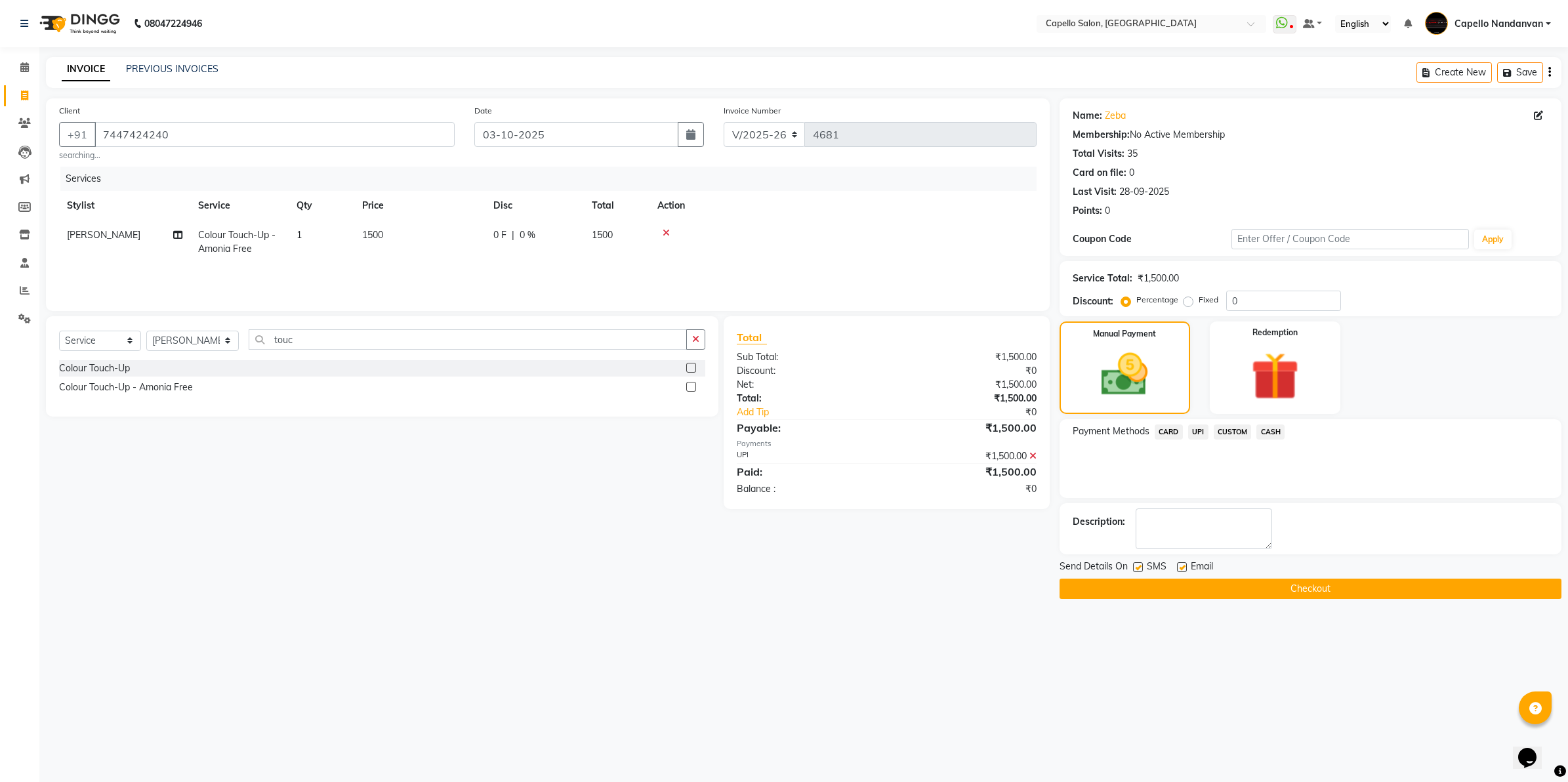
click at [1318, 589] on button "Checkout" at bounding box center [1309, 588] width 502 height 20
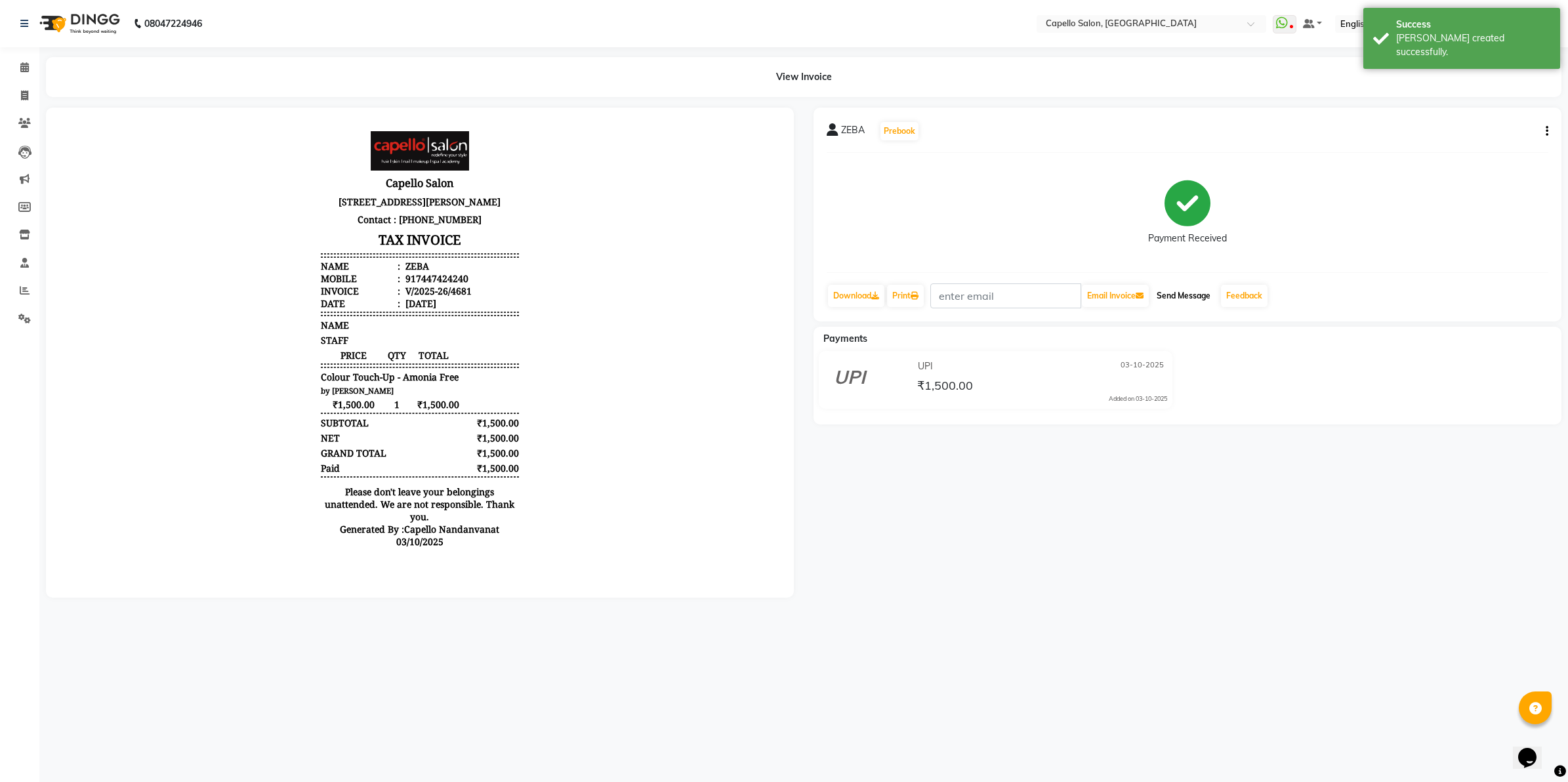
click at [1192, 304] on button "Send Message" at bounding box center [1183, 296] width 64 height 23
click at [1232, 296] on link "Feedback" at bounding box center [1244, 296] width 47 height 23
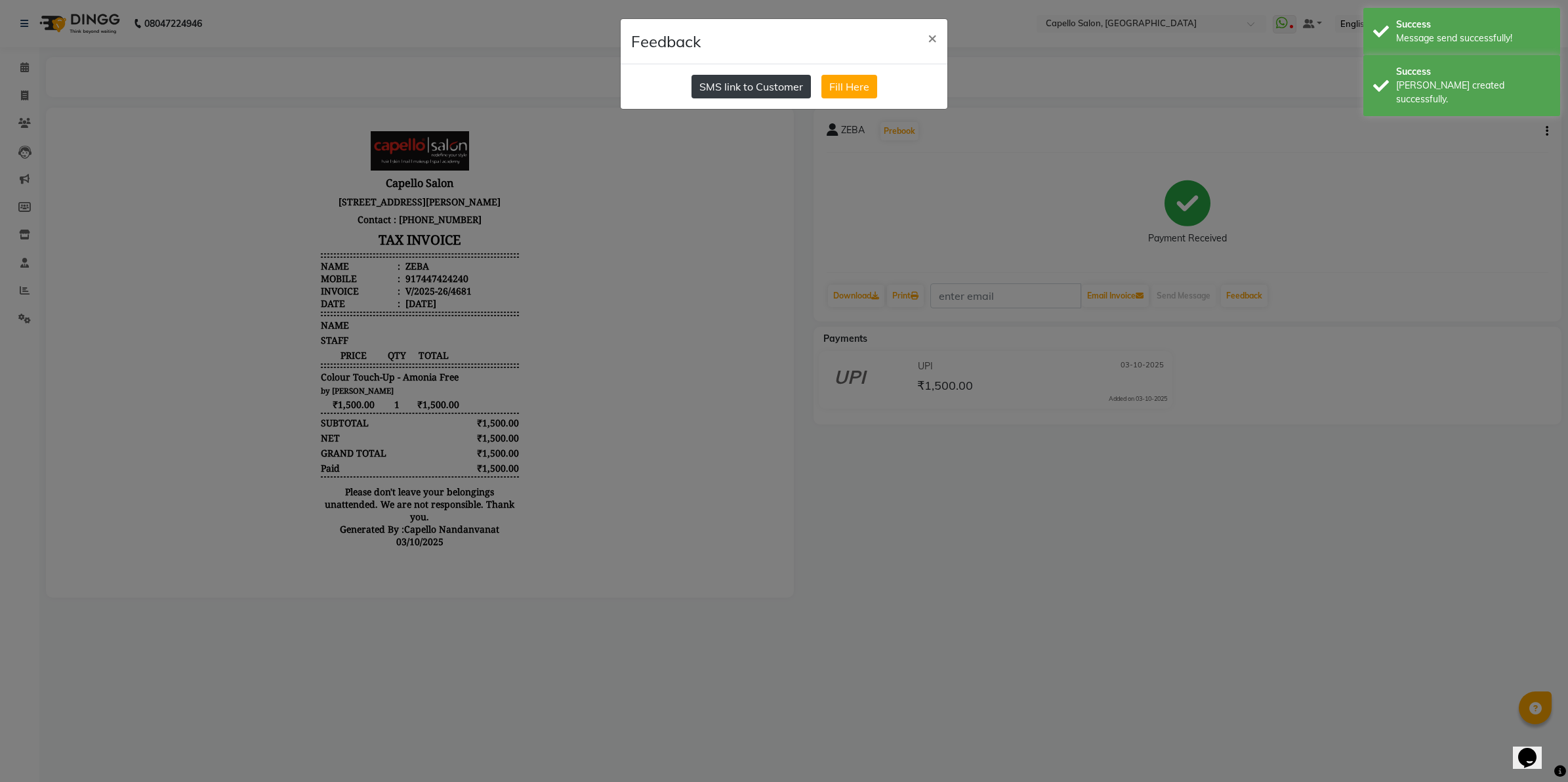
click at [789, 90] on button "SMS link to Customer" at bounding box center [751, 86] width 119 height 23
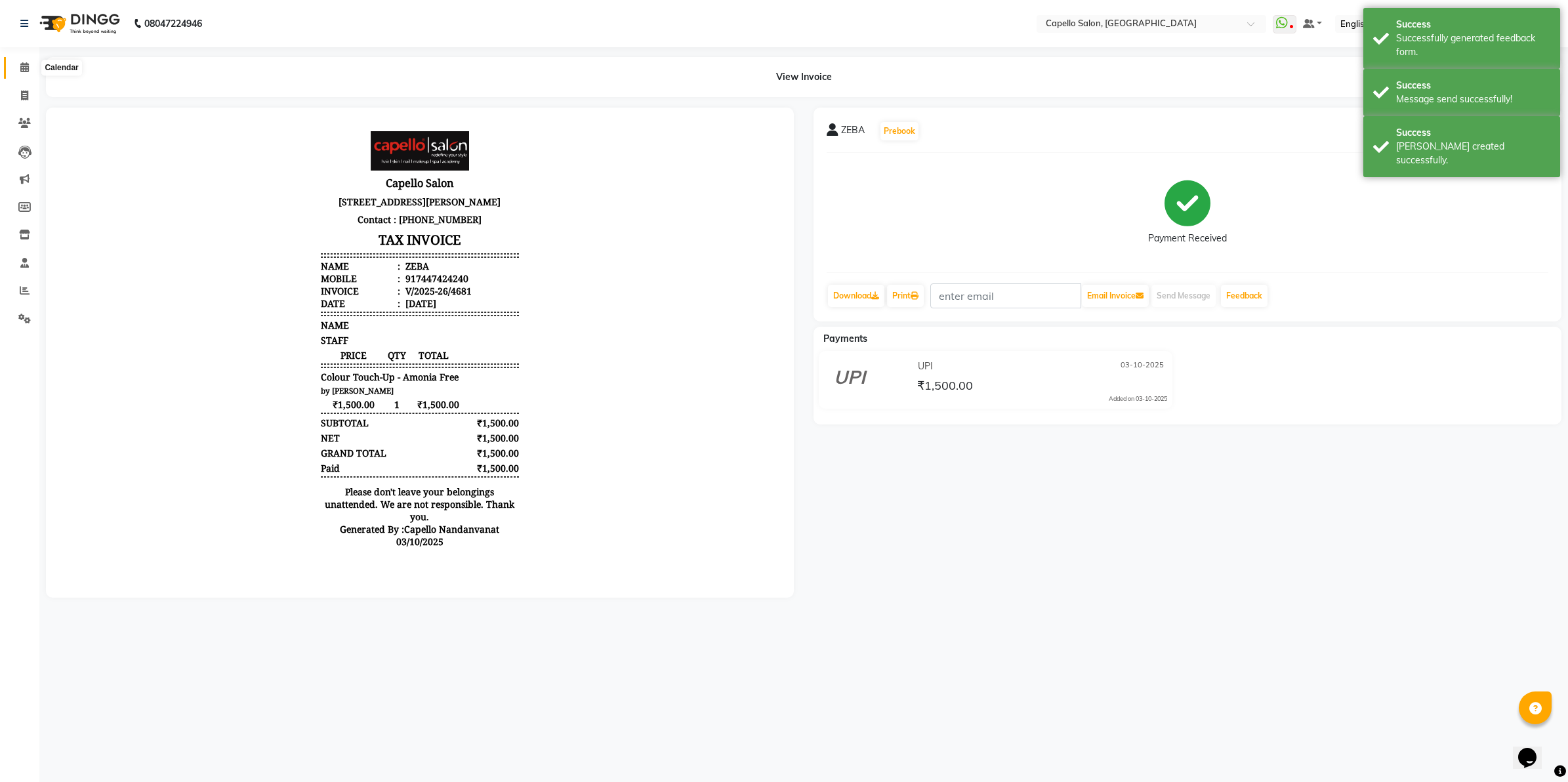
click at [24, 72] on span at bounding box center [24, 68] width 23 height 15
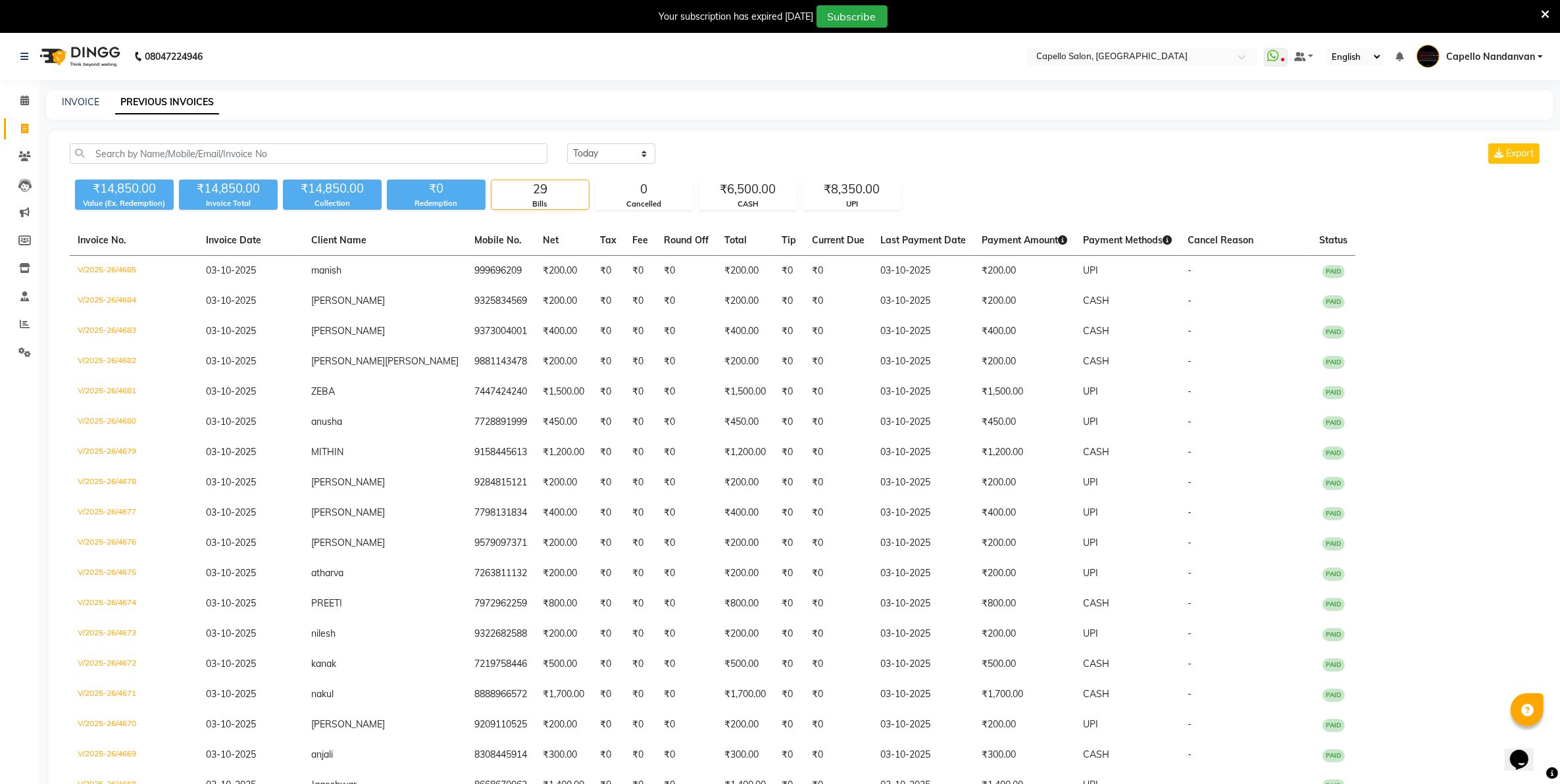
click at [1548, 415] on div "Invoice No. Invoice Date Client Name Mobile No. Net Tax Fee Round Off Total Tip…" at bounding box center [806, 698] width 1488 height 946
click at [23, 126] on icon at bounding box center [24, 128] width 7 height 10
select select "service"
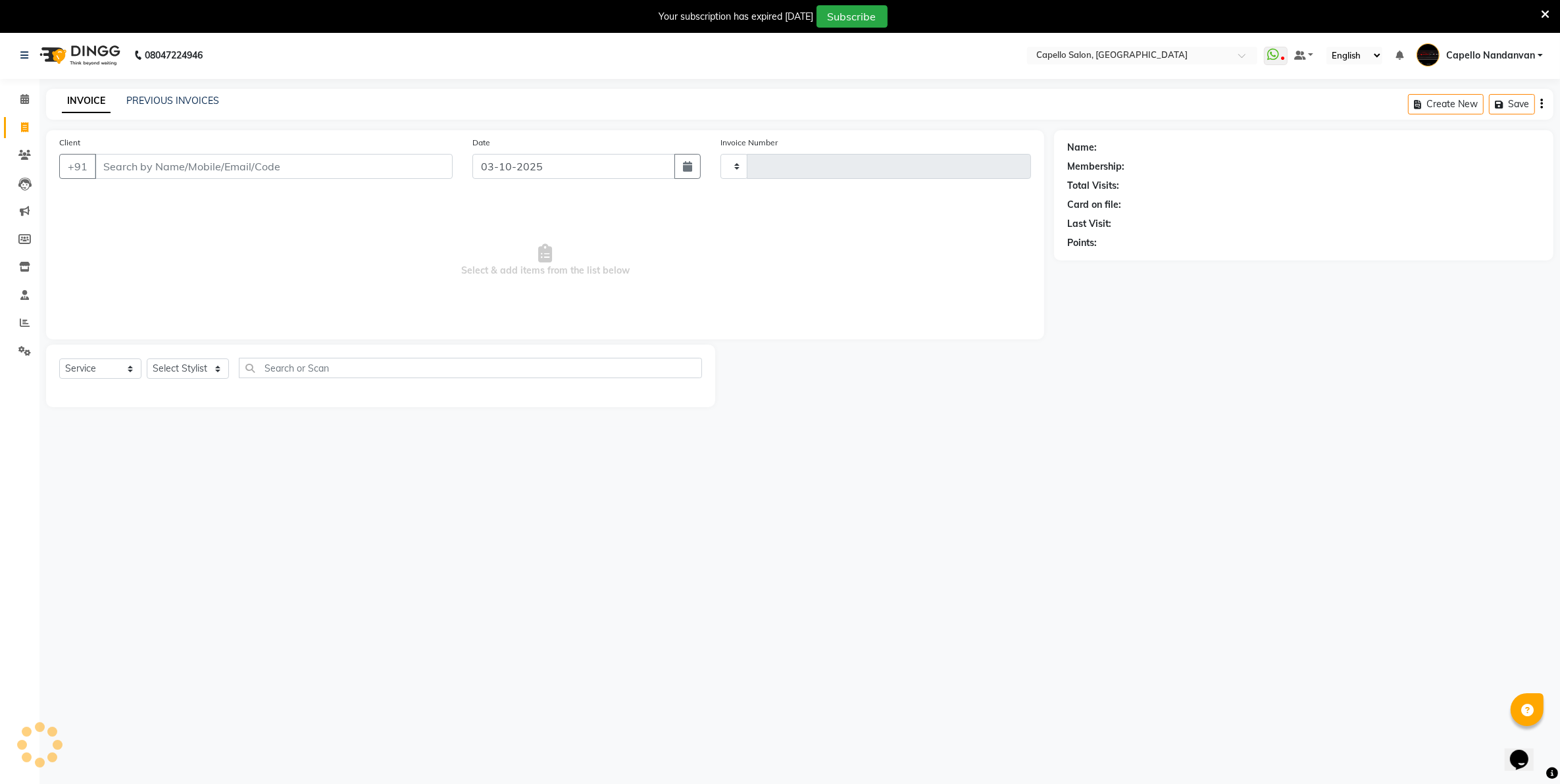
type input "4686"
select select "830"
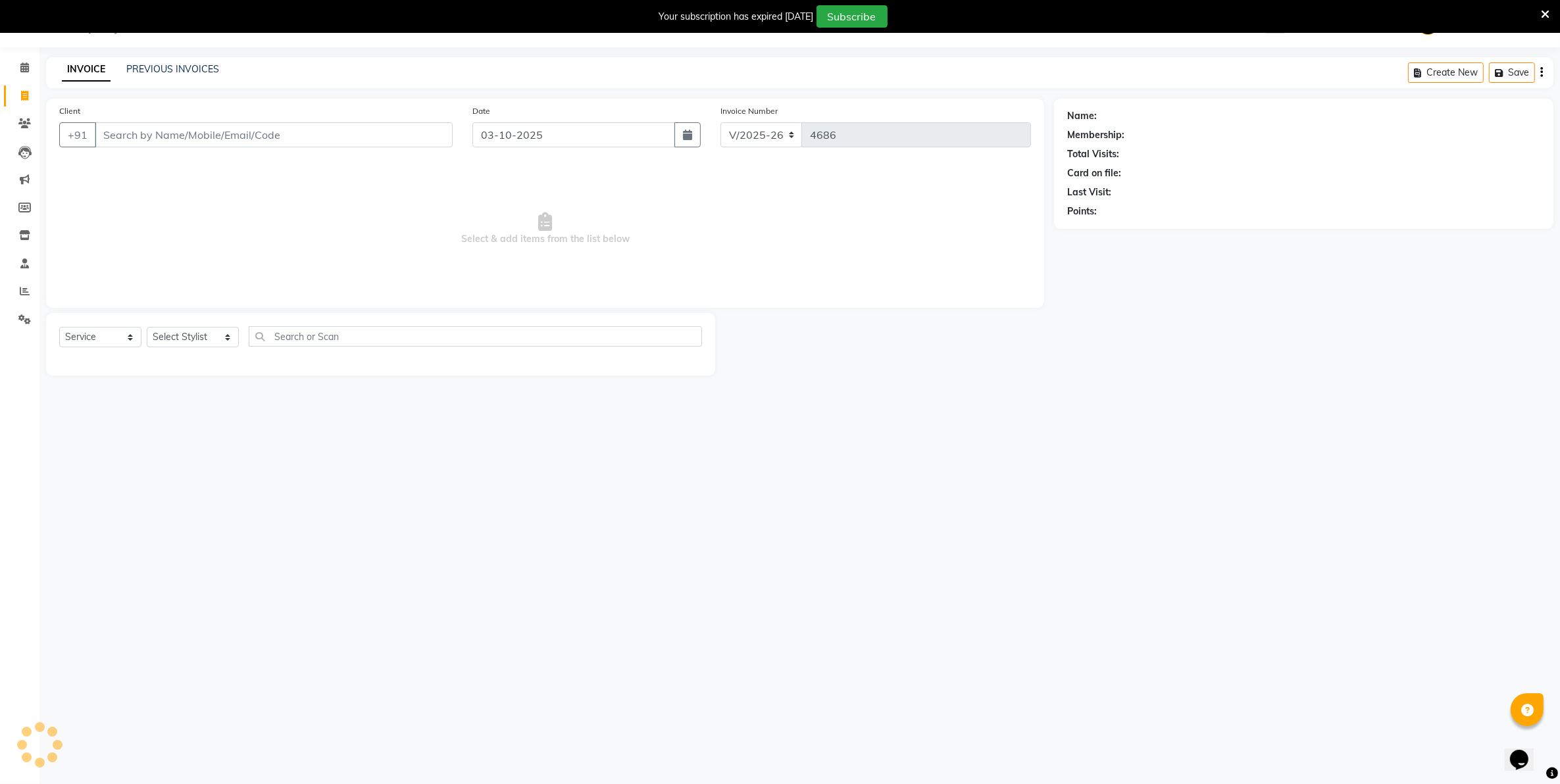
click at [136, 136] on input "Client" at bounding box center [273, 134] width 358 height 25
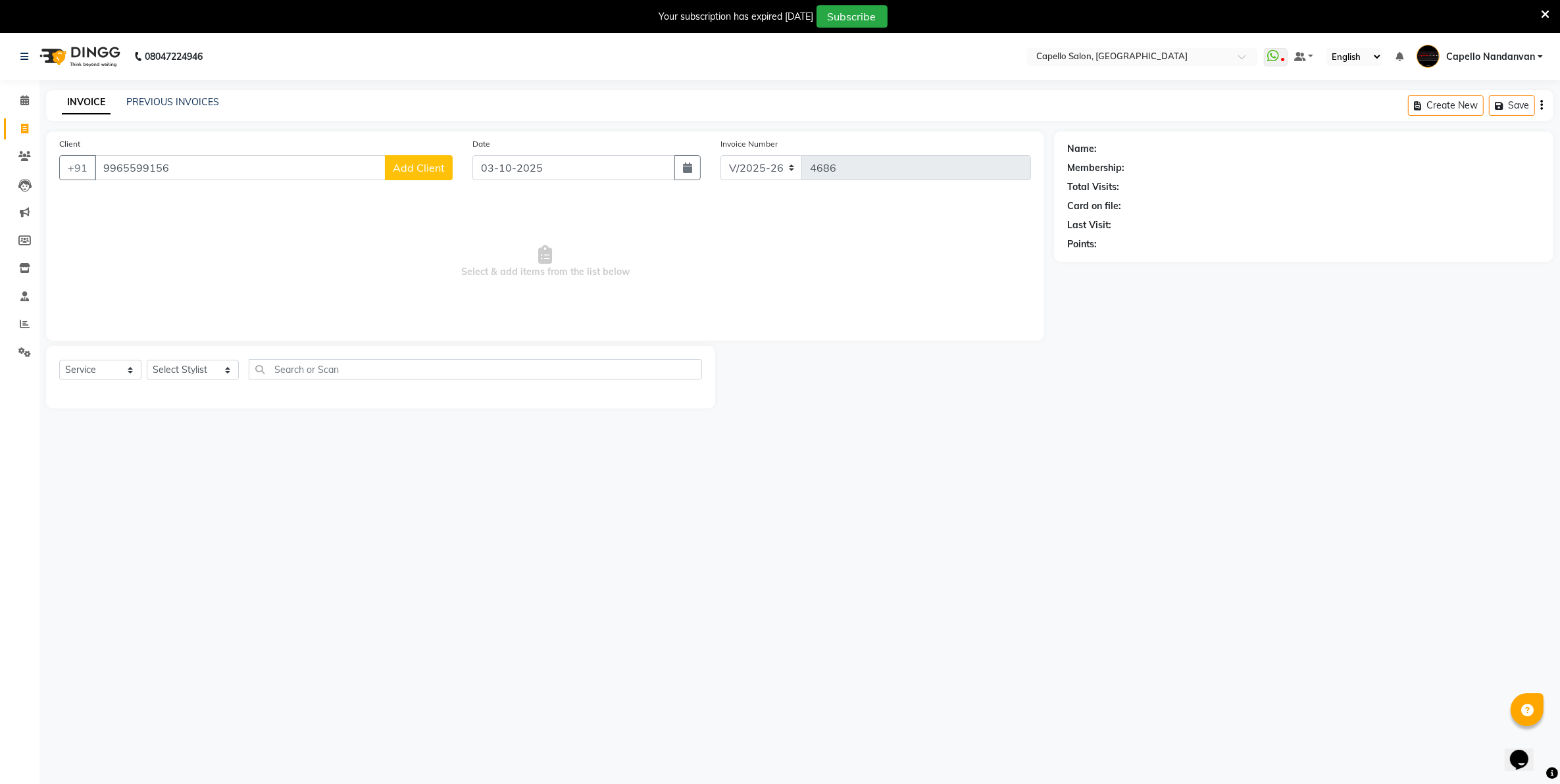
click at [119, 176] on input "9965599156" at bounding box center [240, 167] width 291 height 25
click at [122, 170] on input "9965599156" at bounding box center [240, 167] width 291 height 25
type input "9975599156"
click at [1126, 147] on link "[PERSON_NAME]" at bounding box center [1136, 149] width 74 height 14
click at [212, 370] on select "Select Stylist Admin [PERSON_NAME] [PERSON_NAME] [PERSON_NAME] [PERSON_NAME] Ow…" at bounding box center [193, 374] width 92 height 20
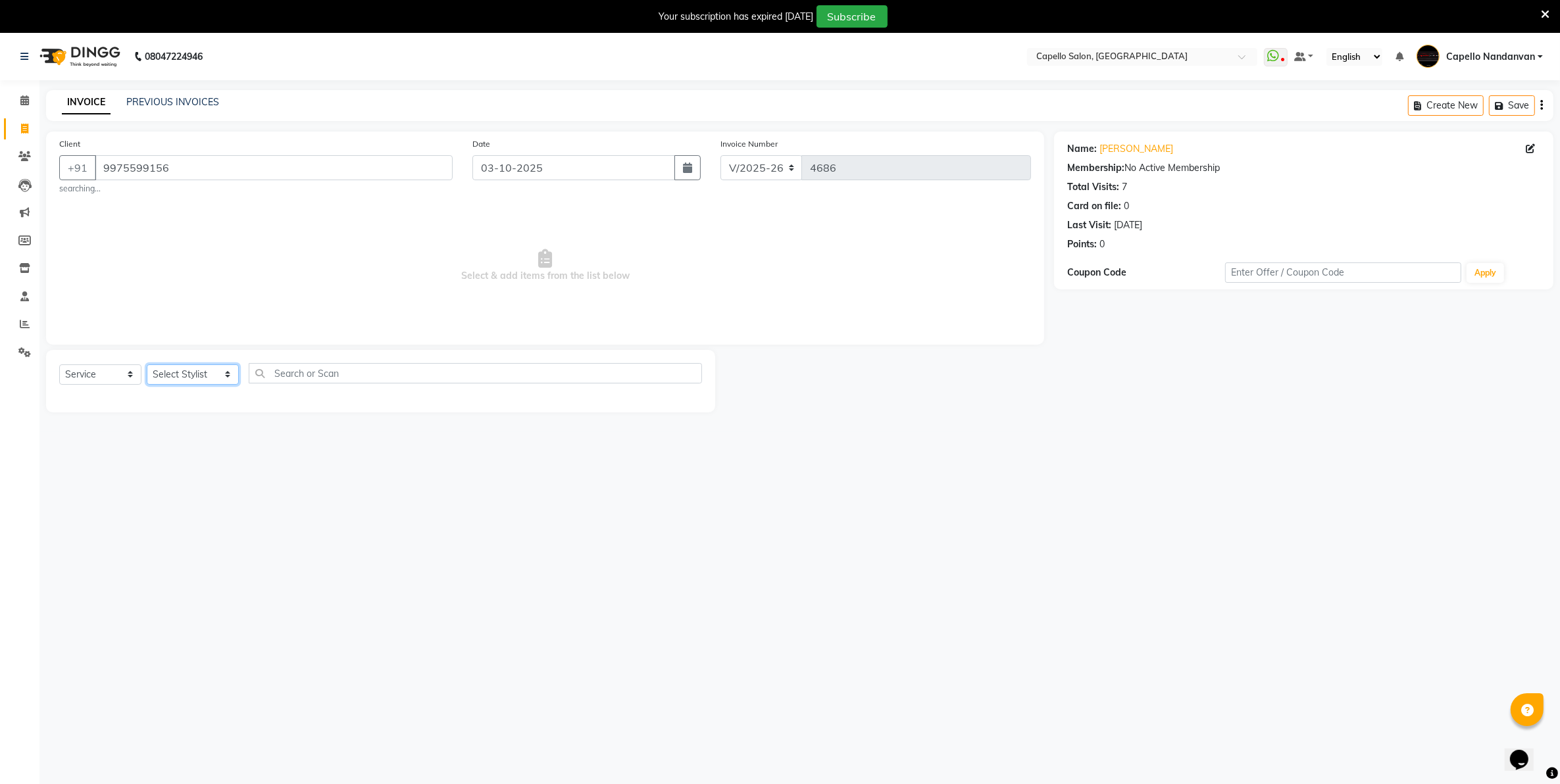
select select "66495"
click at [147, 364] on select "Select Stylist Admin [PERSON_NAME] [PERSON_NAME] [PERSON_NAME] [PERSON_NAME] Ow…" at bounding box center [193, 374] width 92 height 20
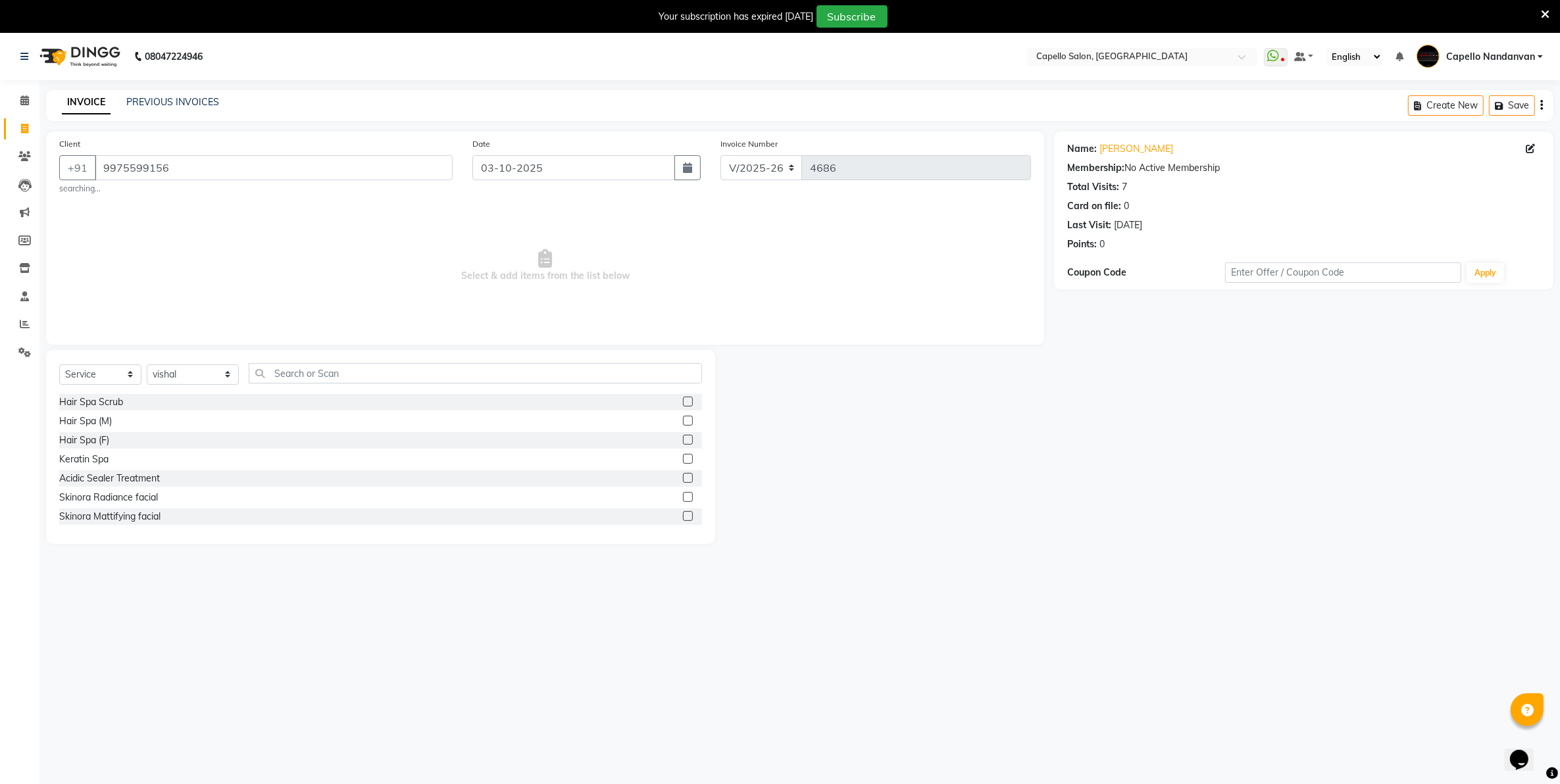
click at [307, 386] on div "Select Service Product Membership Package Voucher Prepaid Gift Card Select Styl…" at bounding box center [381, 379] width 643 height 31
click at [310, 377] on input "text" at bounding box center [475, 373] width 452 height 20
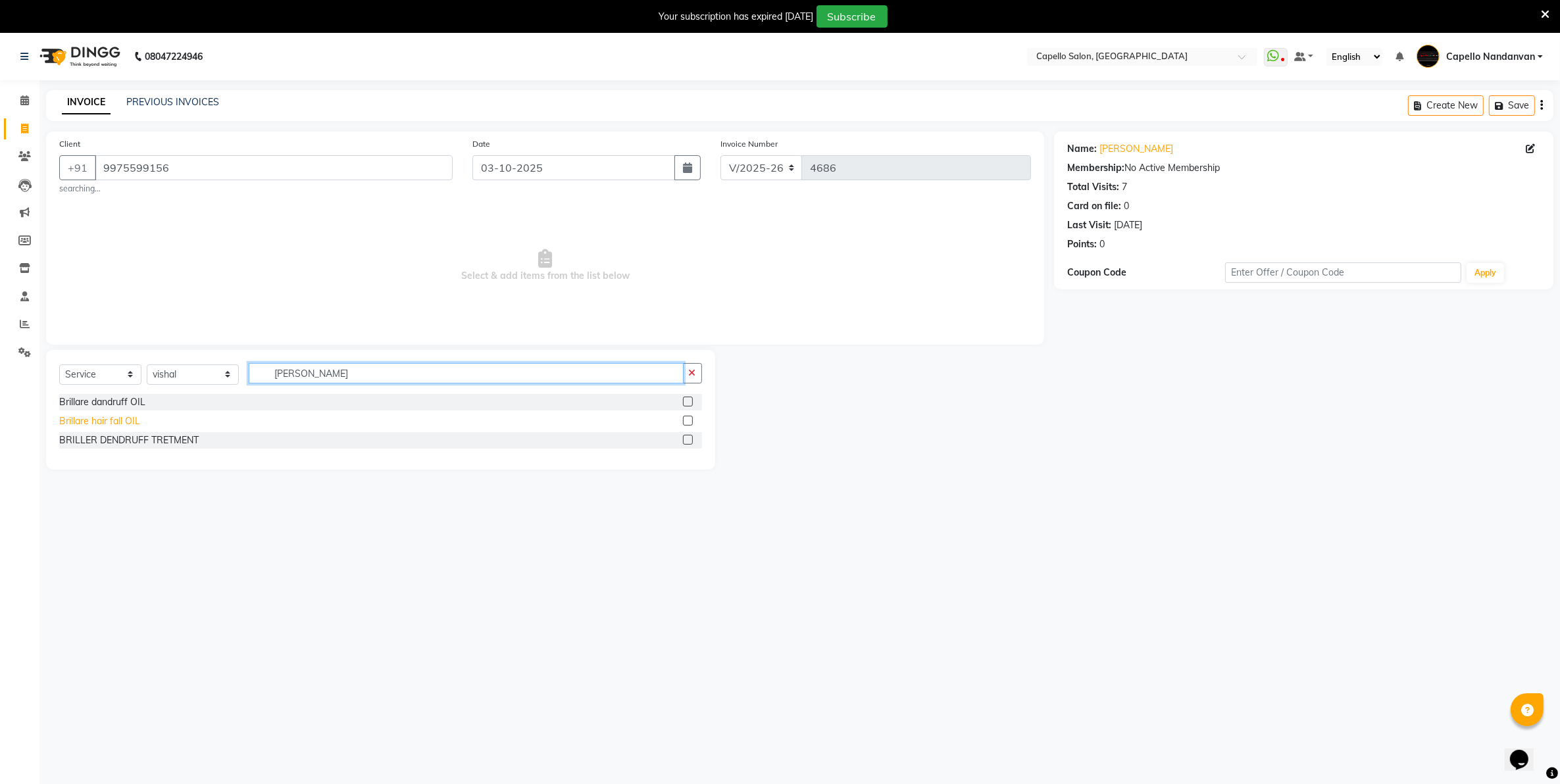
type input "[PERSON_NAME]"
click at [133, 420] on div "Brillare hair fall OIL" at bounding box center [99, 421] width 81 height 14
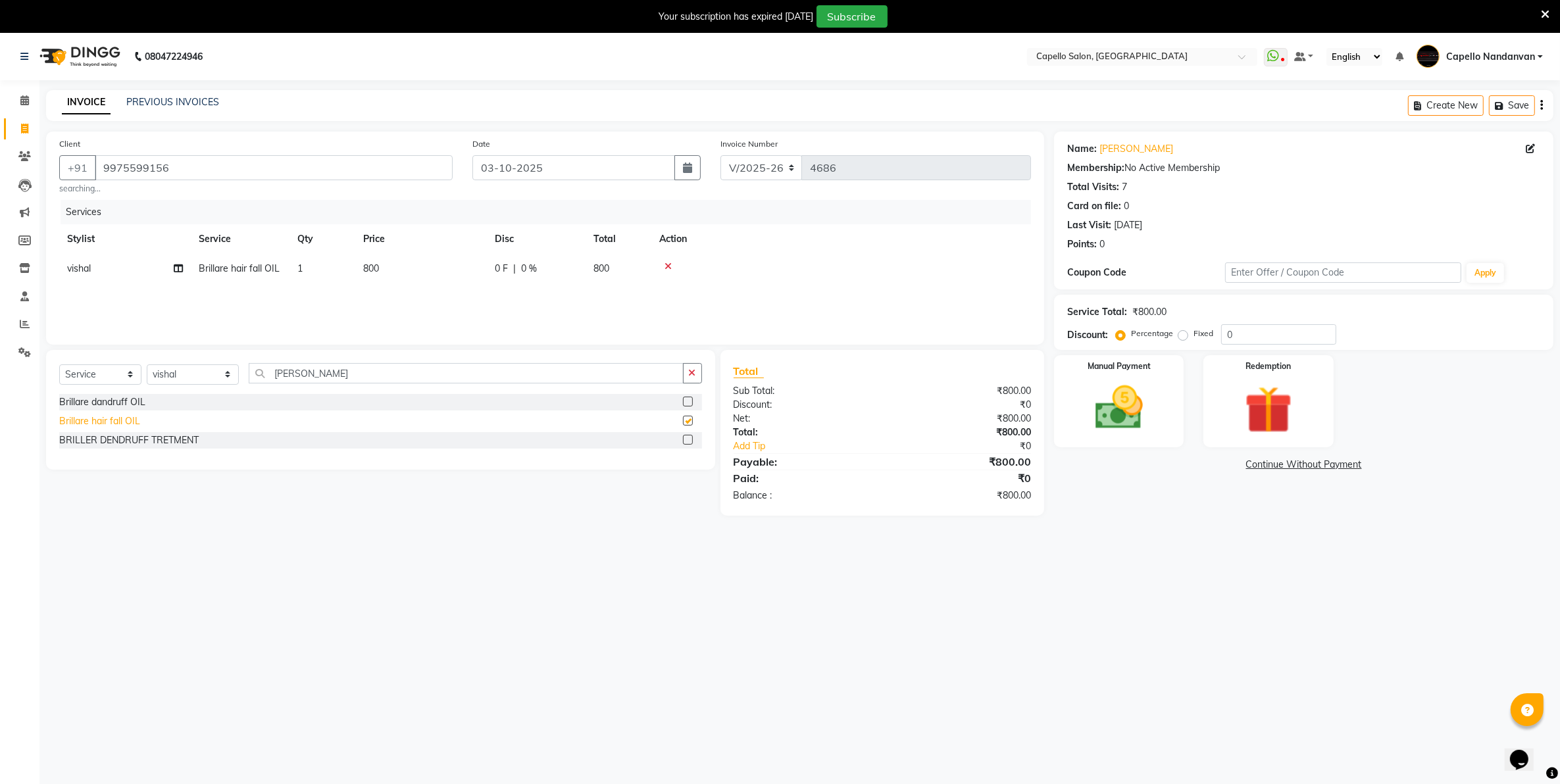
checkbox input "false"
click at [329, 377] on input "[PERSON_NAME]" at bounding box center [466, 373] width 435 height 20
type input "b"
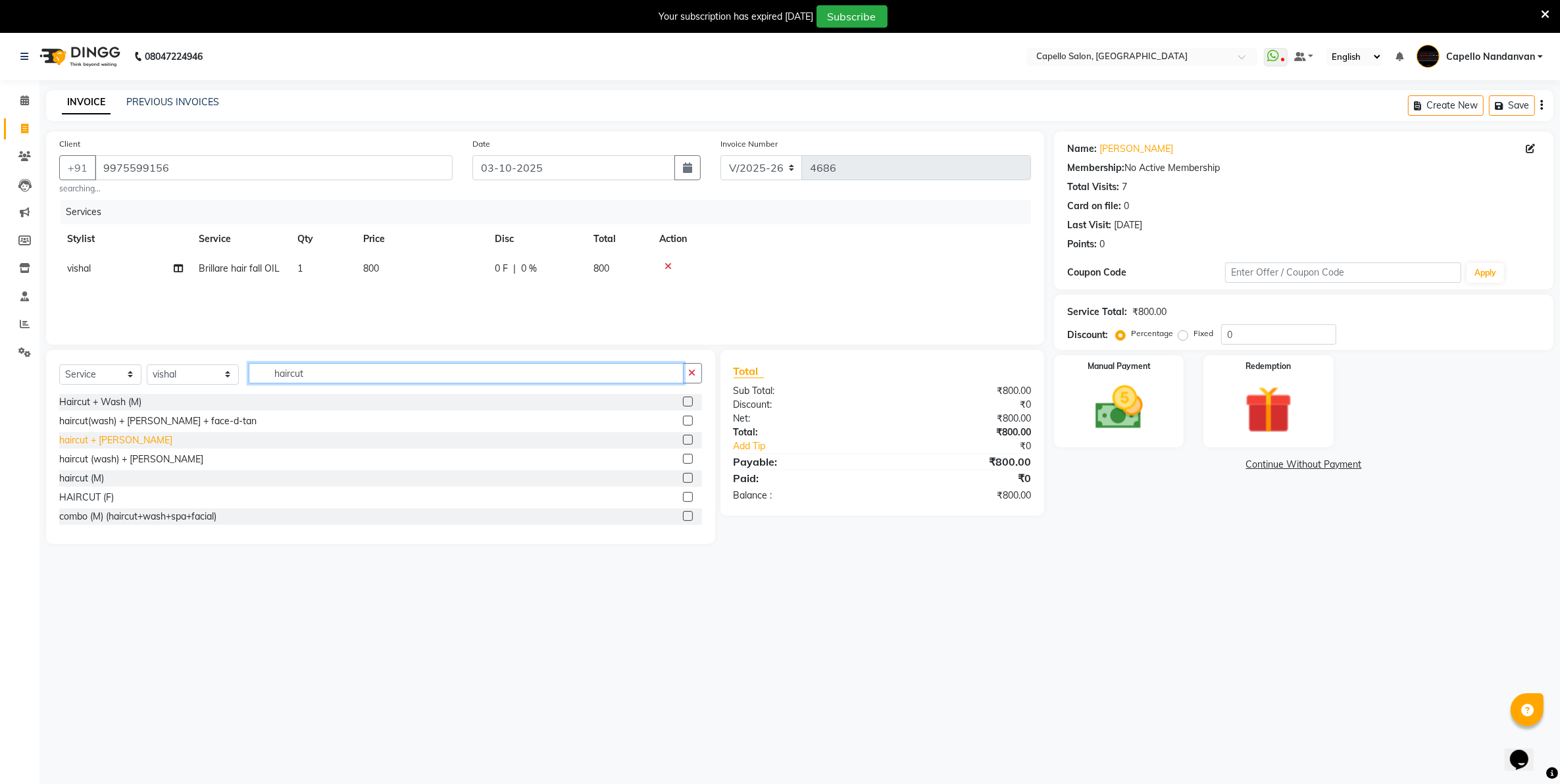
type input "haircut"
click at [102, 439] on div "haircut + [PERSON_NAME]" at bounding box center [116, 440] width 113 height 14
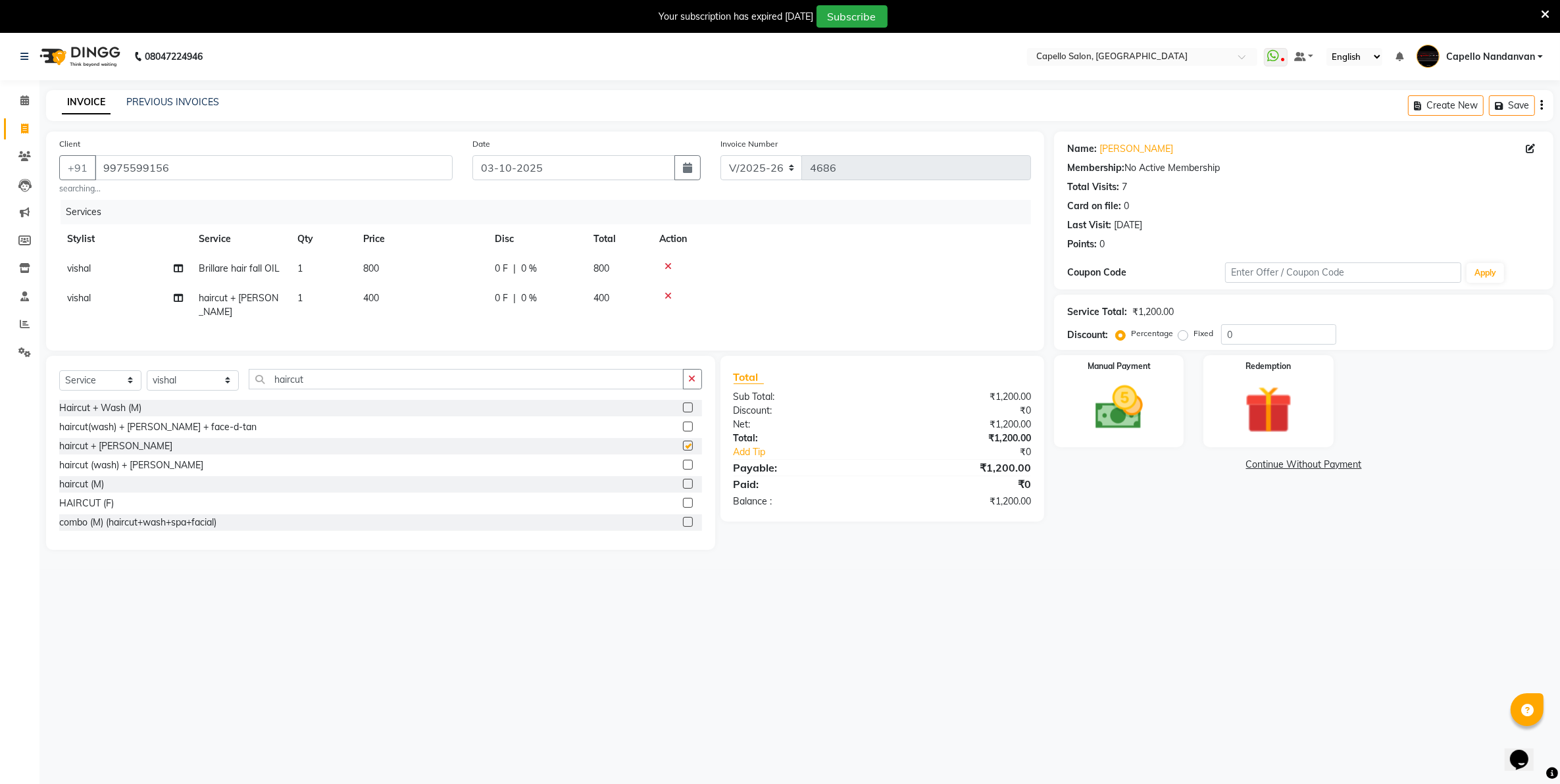
checkbox input "false"
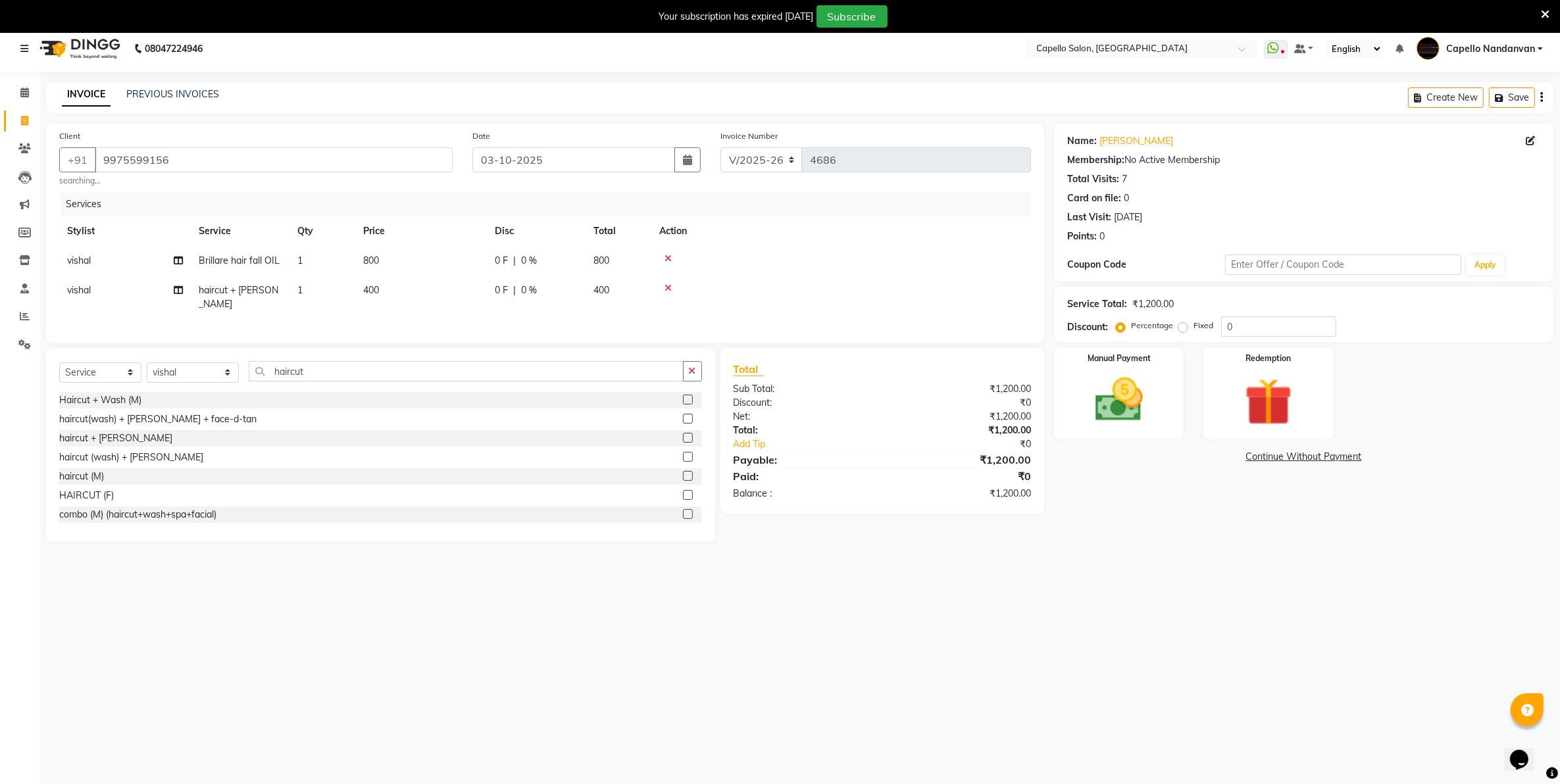
scroll to position [33, 0]
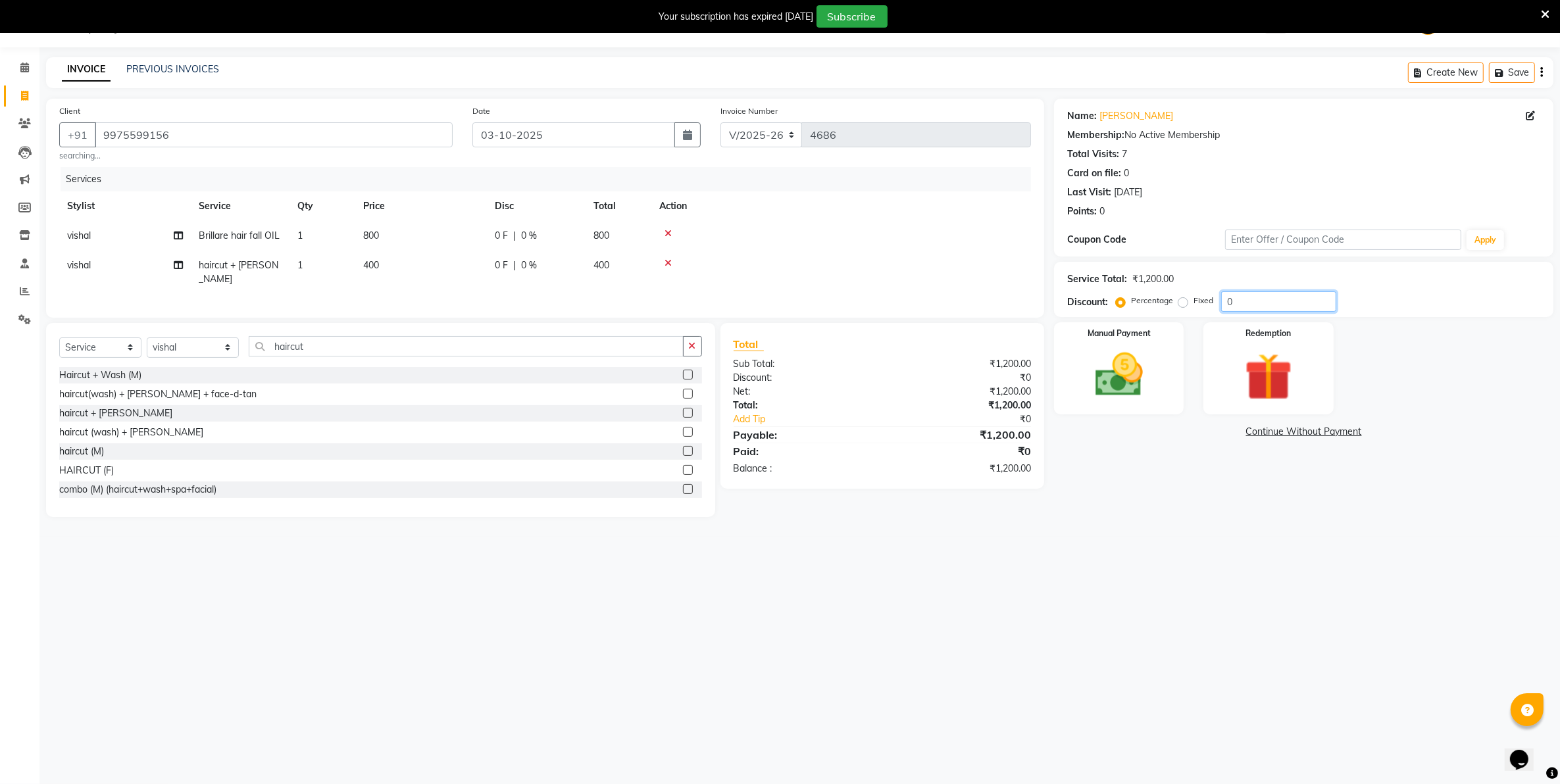
click at [1278, 300] on input "0" at bounding box center [1279, 301] width 116 height 20
type input "0"
type input "20"
click at [1037, 551] on div "08047224946 Select Location × [GEOGRAPHIC_DATA], [GEOGRAPHIC_DATA] WhatsApp Sta…" at bounding box center [780, 392] width 1560 height 784
click at [1172, 380] on div "Manual Payment" at bounding box center [1119, 368] width 135 height 96
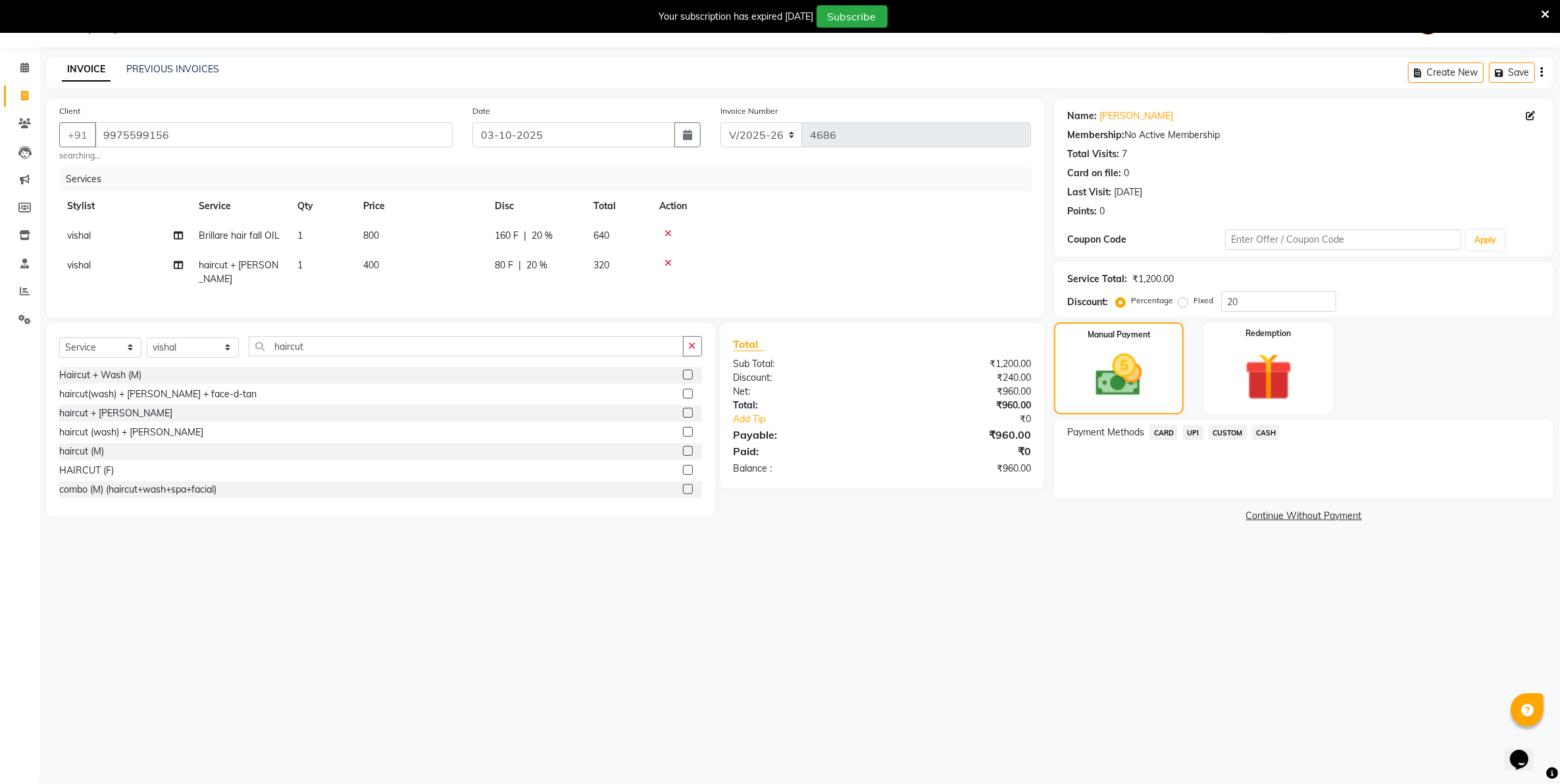
click at [1192, 426] on span "UPI" at bounding box center [1192, 432] width 20 height 15
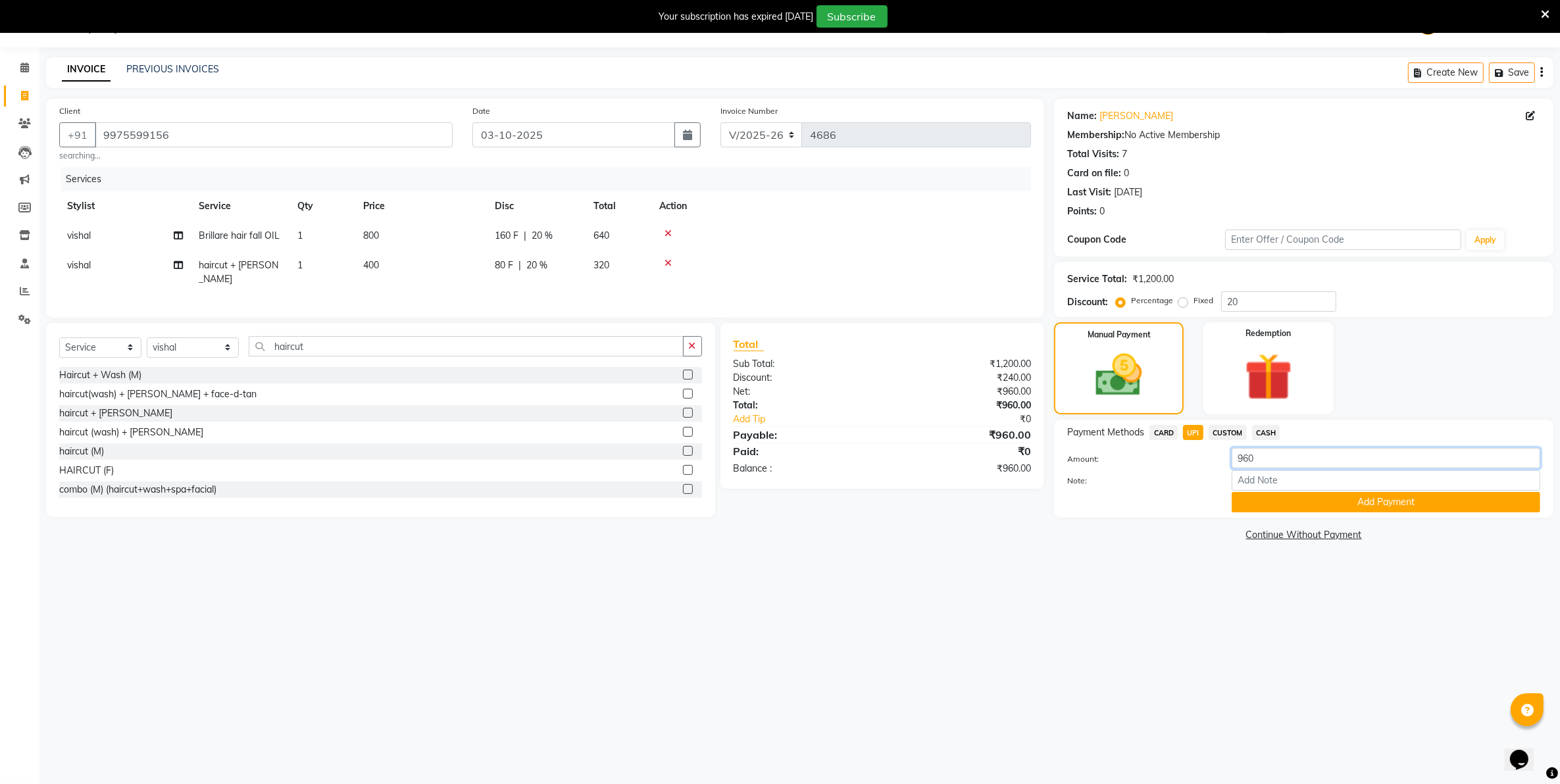
click at [1274, 463] on input "960" at bounding box center [1386, 458] width 309 height 20
type input "9"
type input "1000"
click at [1273, 504] on button "Add Payment" at bounding box center [1386, 501] width 309 height 20
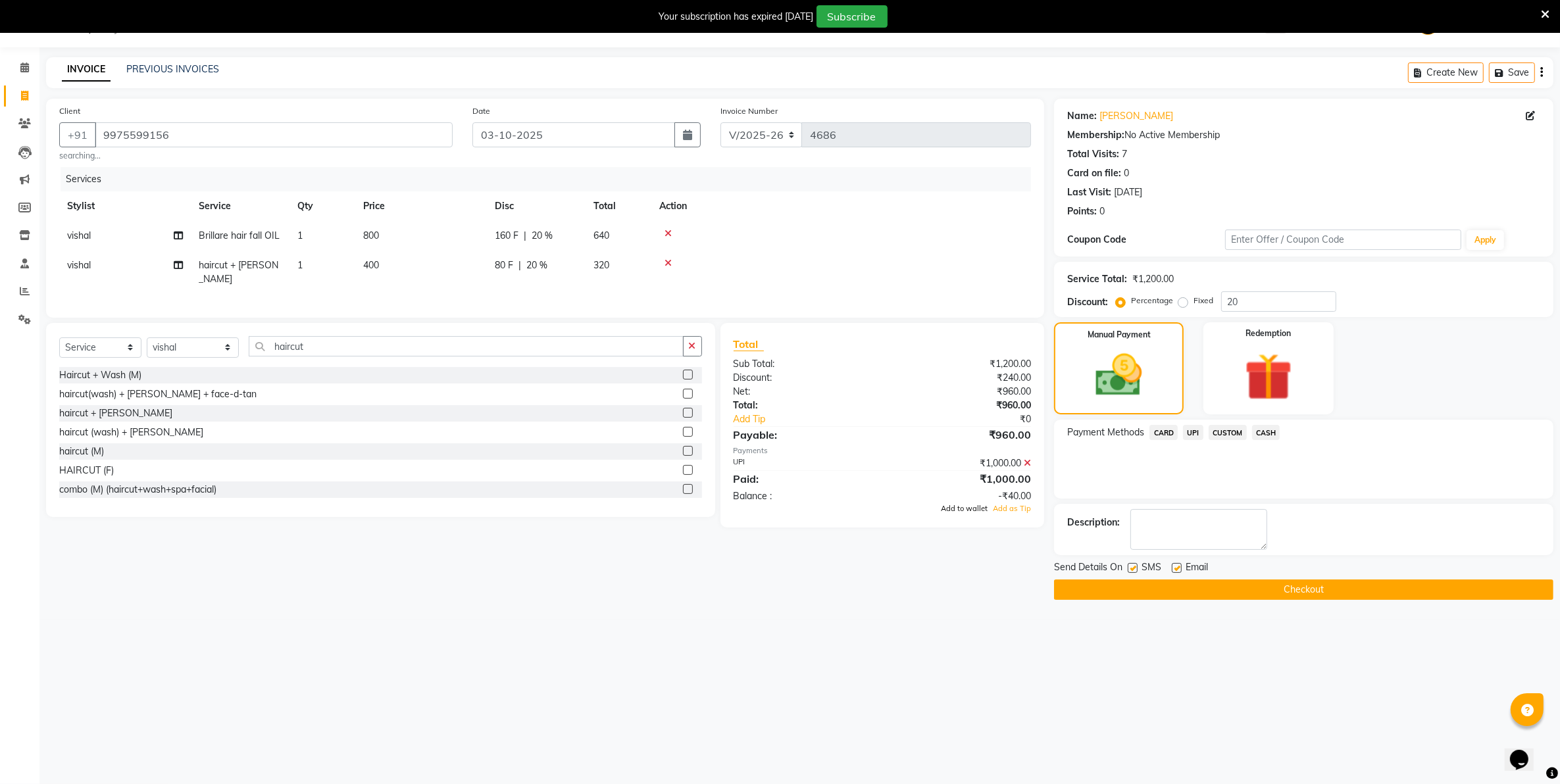
click at [973, 506] on span "Add to wallet" at bounding box center [965, 508] width 47 height 9
click at [1333, 583] on button "Checkout" at bounding box center [1304, 589] width 499 height 20
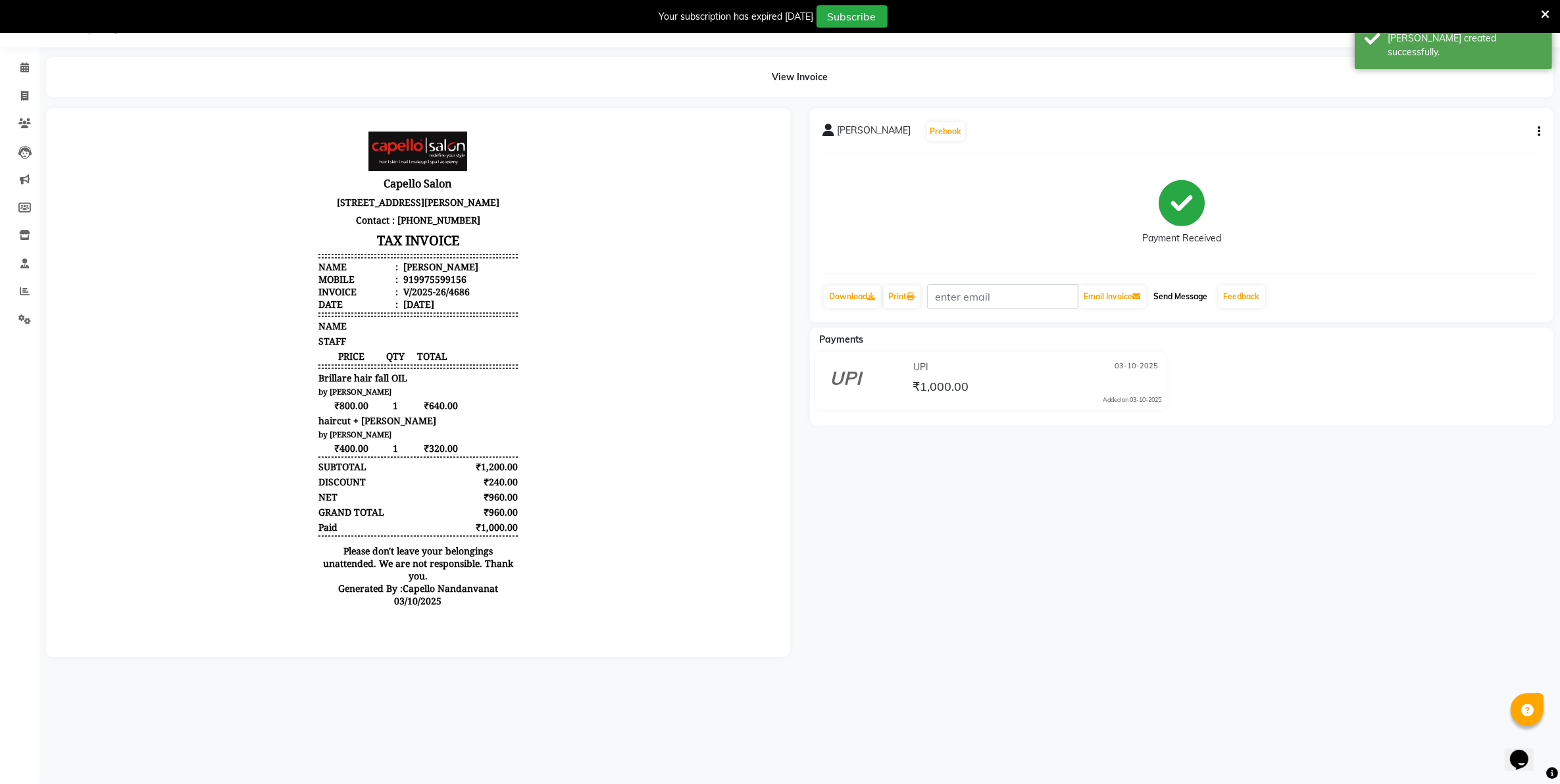
click at [1178, 297] on button "Send Message" at bounding box center [1181, 296] width 65 height 23
click at [1541, 11] on icon at bounding box center [1545, 15] width 9 height 12
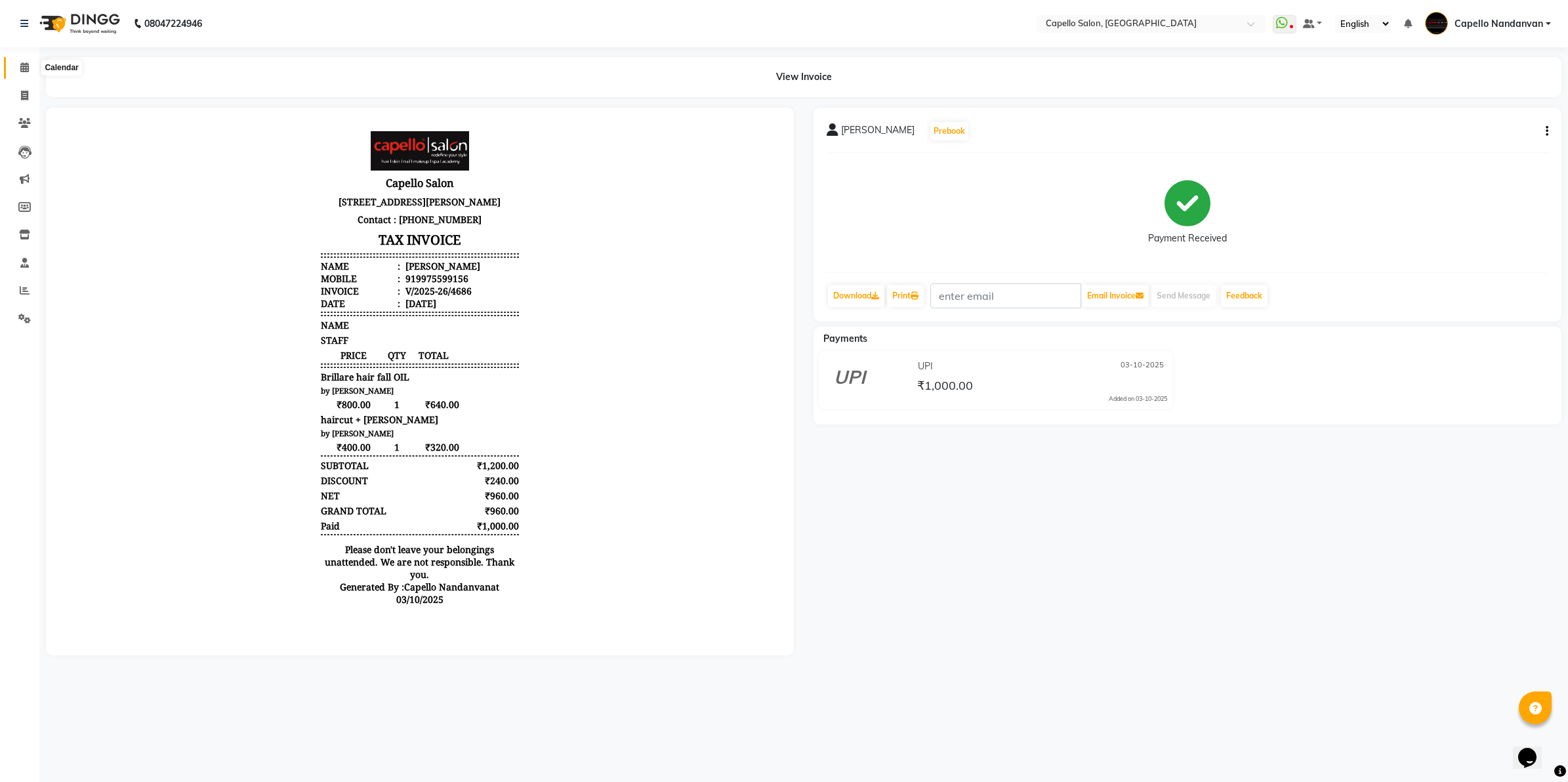
click at [17, 63] on span at bounding box center [24, 68] width 23 height 15
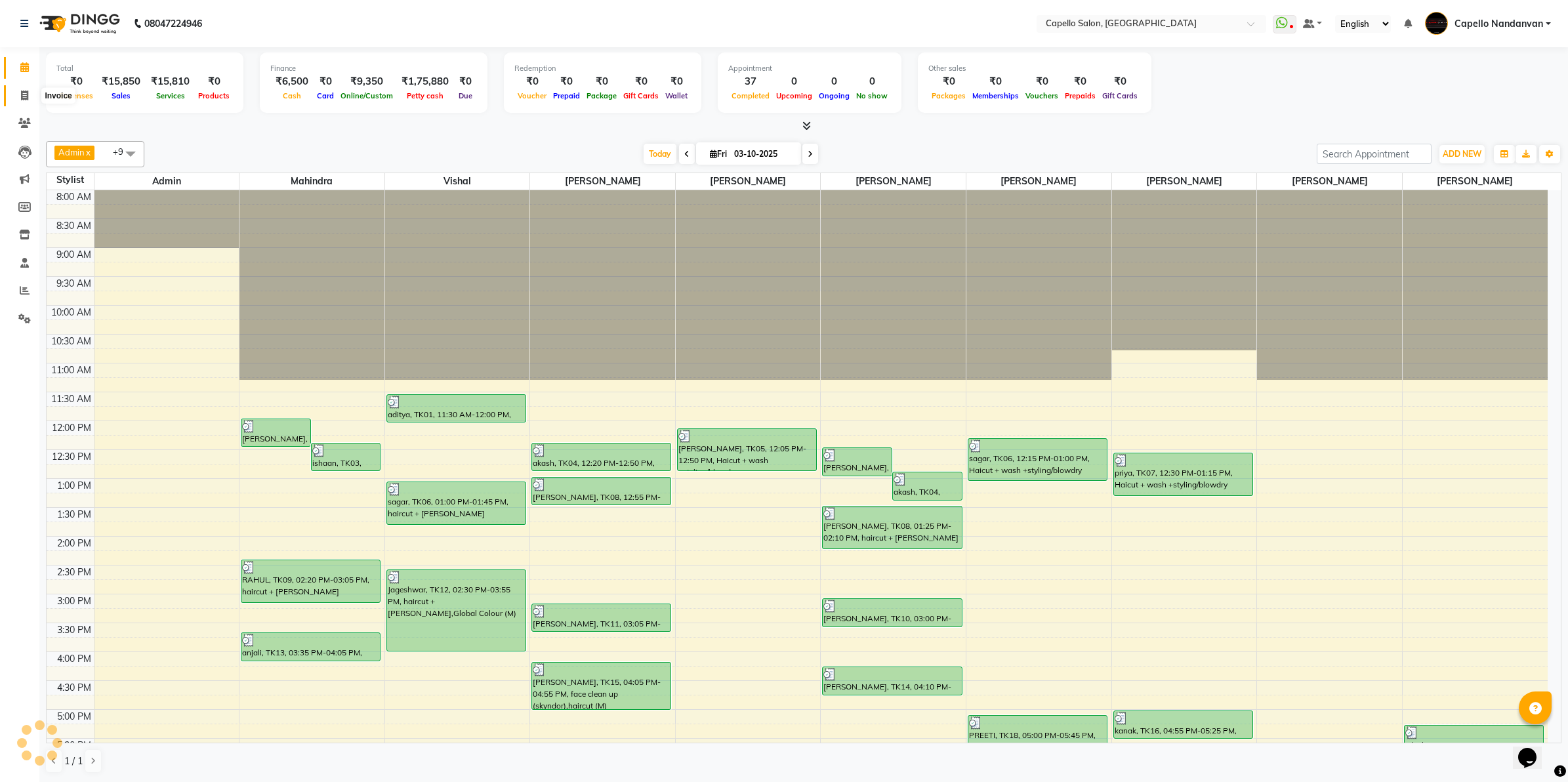
click at [19, 93] on span at bounding box center [24, 96] width 23 height 15
select select "service"
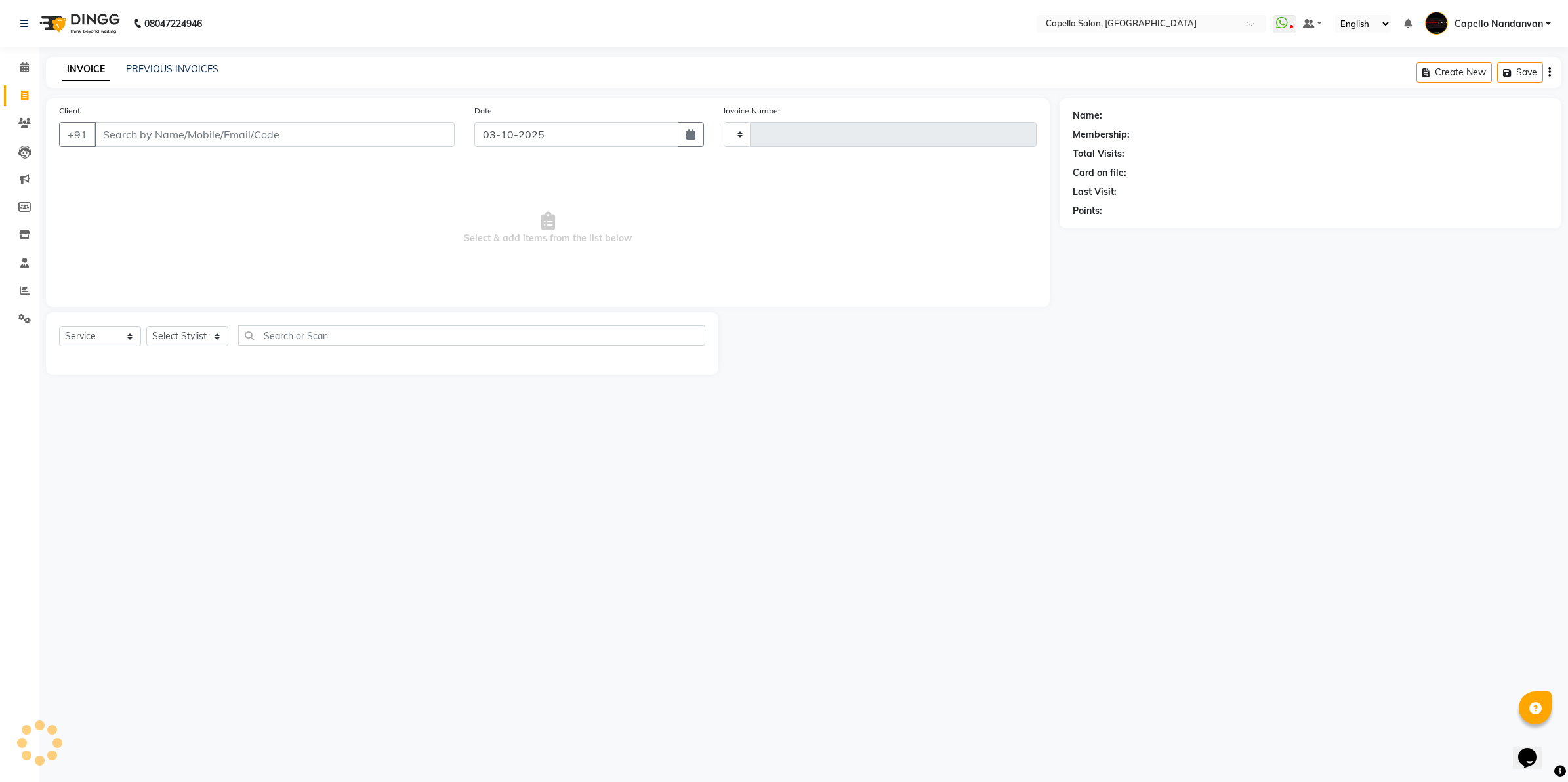
type input "4687"
select select "830"
click at [143, 71] on link "PREVIOUS INVOICES" at bounding box center [172, 68] width 93 height 12
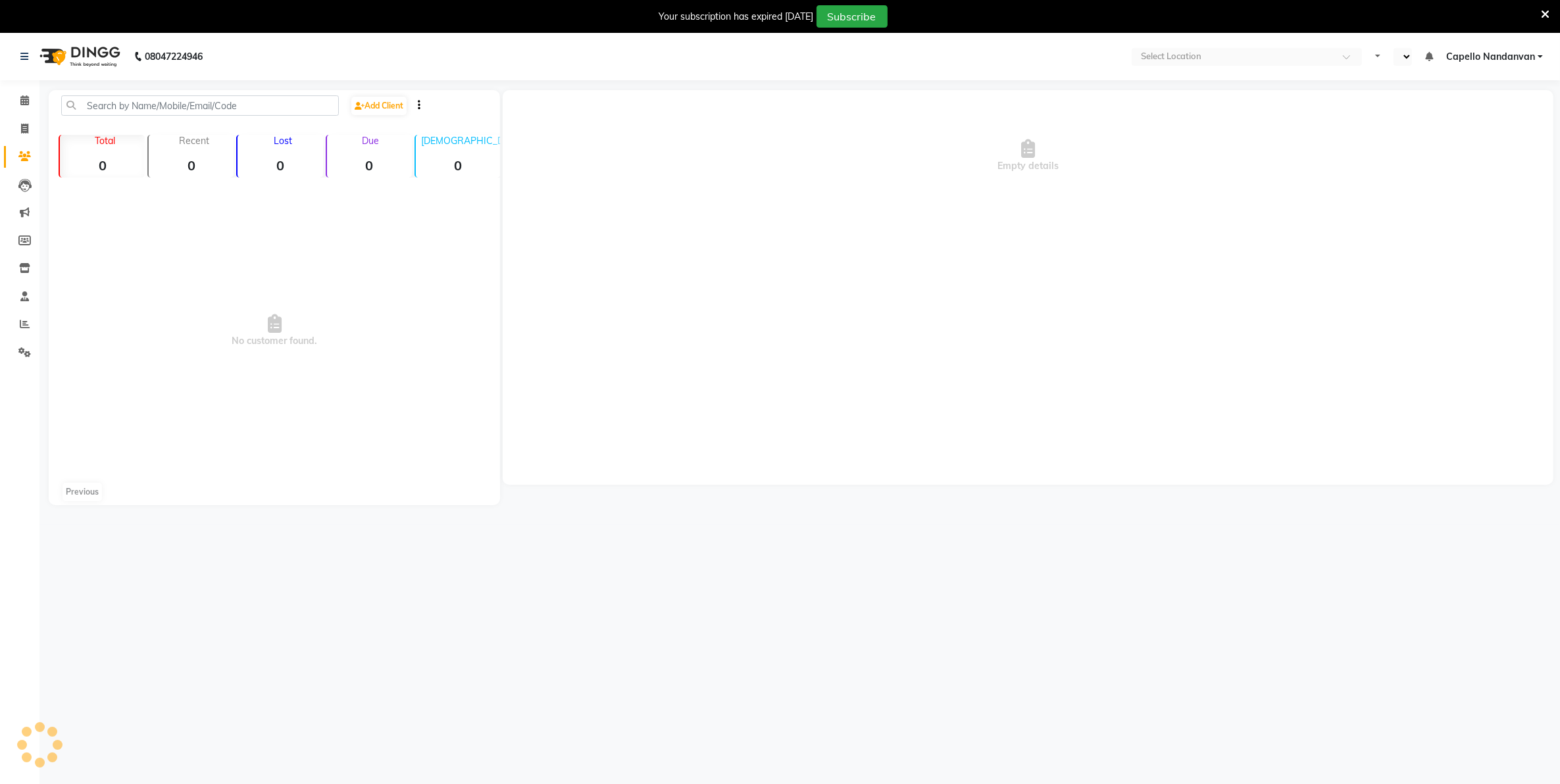
select select "en"
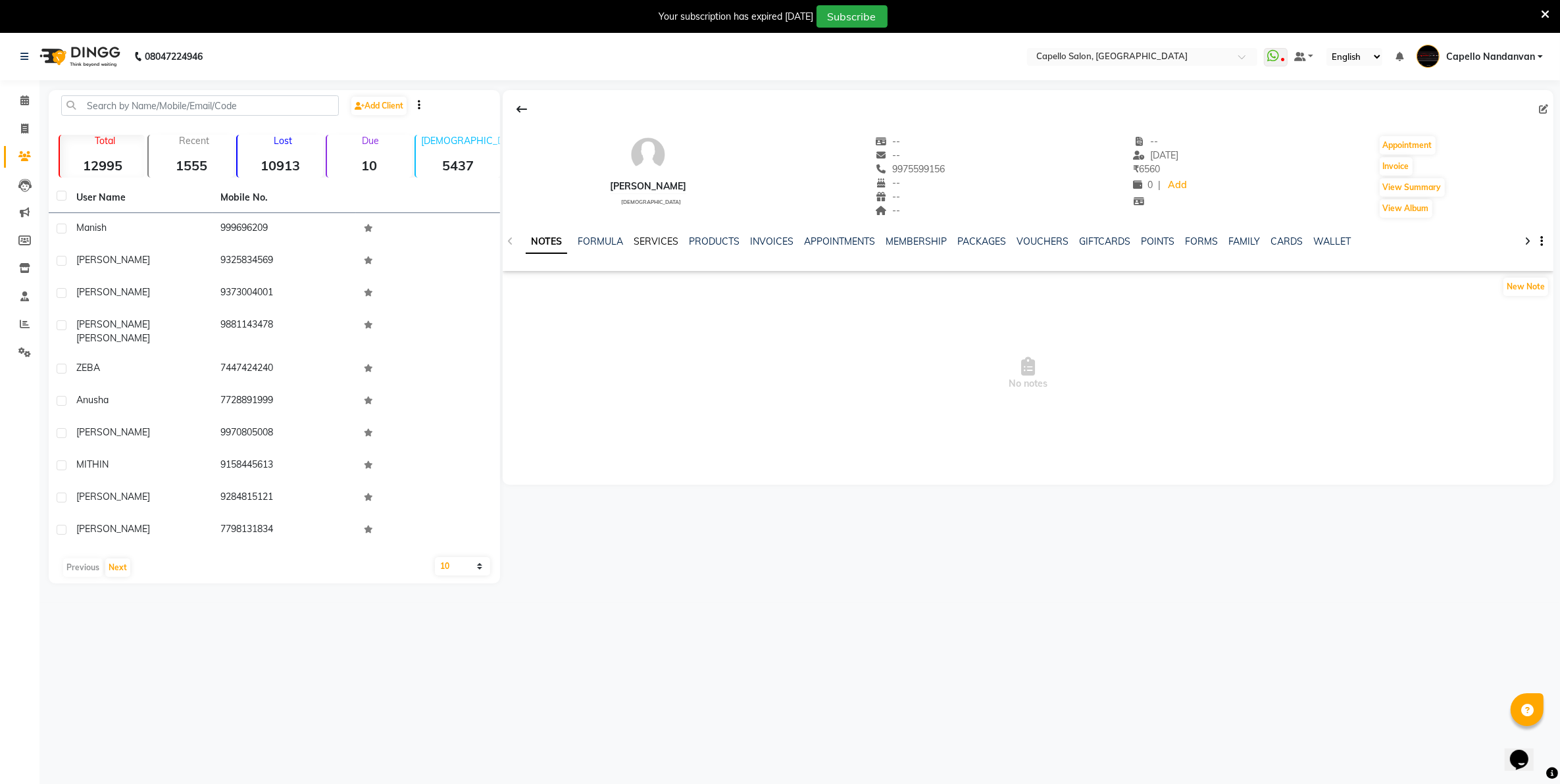
click at [662, 237] on link "SERVICES" at bounding box center [655, 241] width 44 height 12
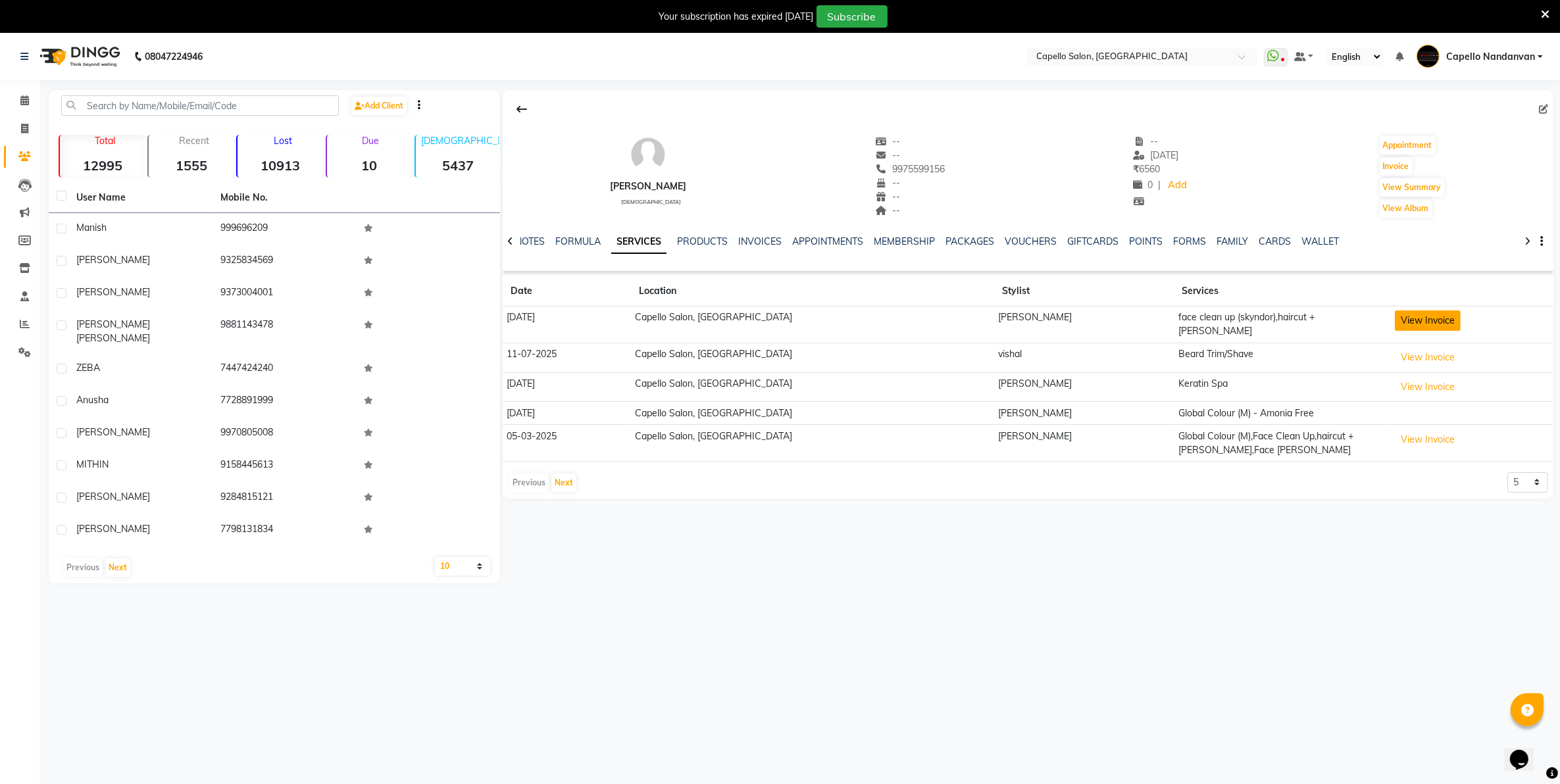
click at [1429, 331] on button "View Invoice" at bounding box center [1428, 320] width 65 height 20
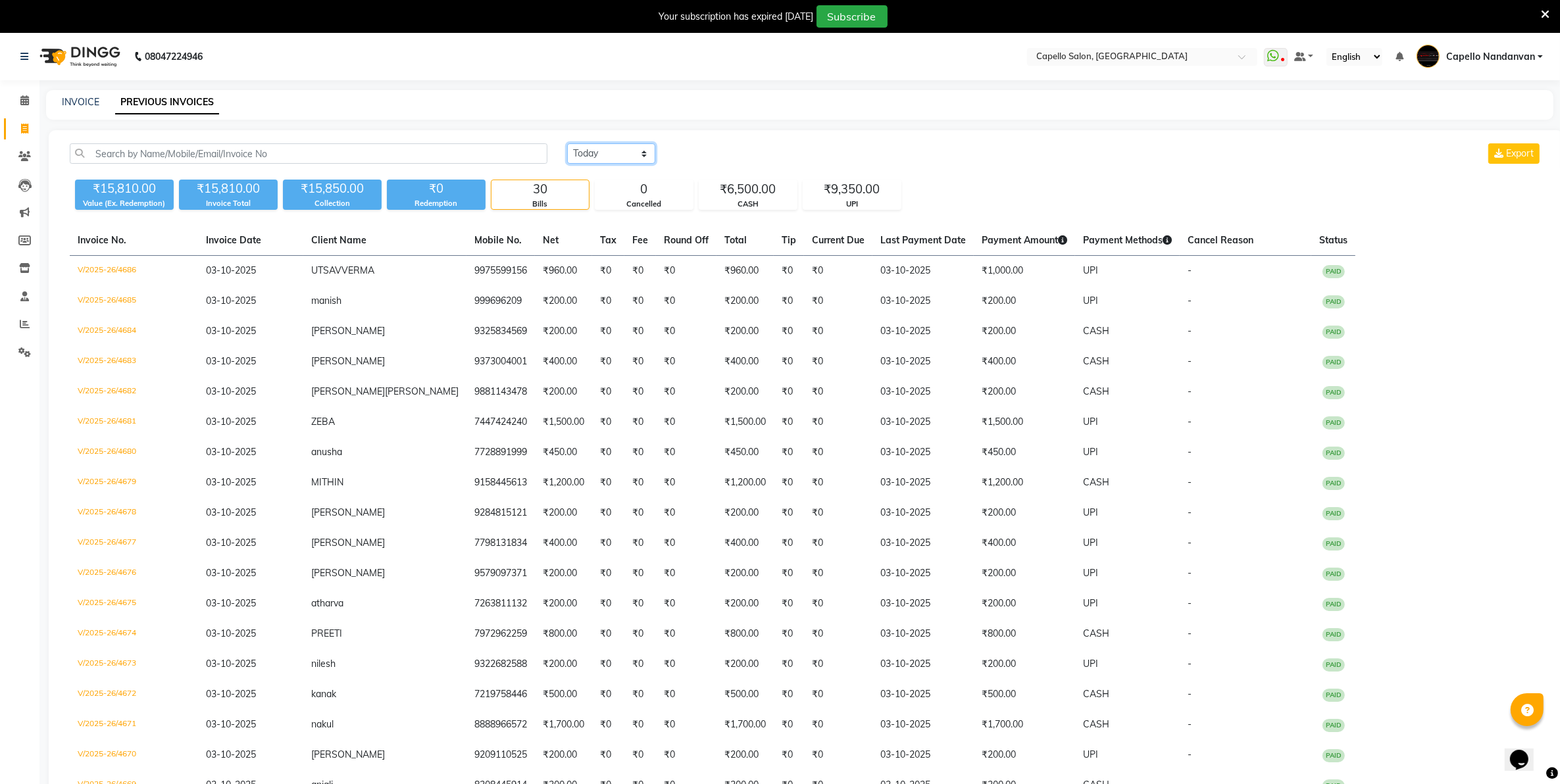
drag, startPoint x: 637, startPoint y: 147, endPoint x: 637, endPoint y: 165, distance: 18.0
click at [637, 153] on select "[DATE] [DATE] Custom Range" at bounding box center [611, 153] width 88 height 20
select select "range"
click at [567, 144] on select "[DATE] [DATE] Custom Range" at bounding box center [611, 153] width 88 height 20
click at [695, 148] on input "03-10-2025" at bounding box center [718, 153] width 92 height 19
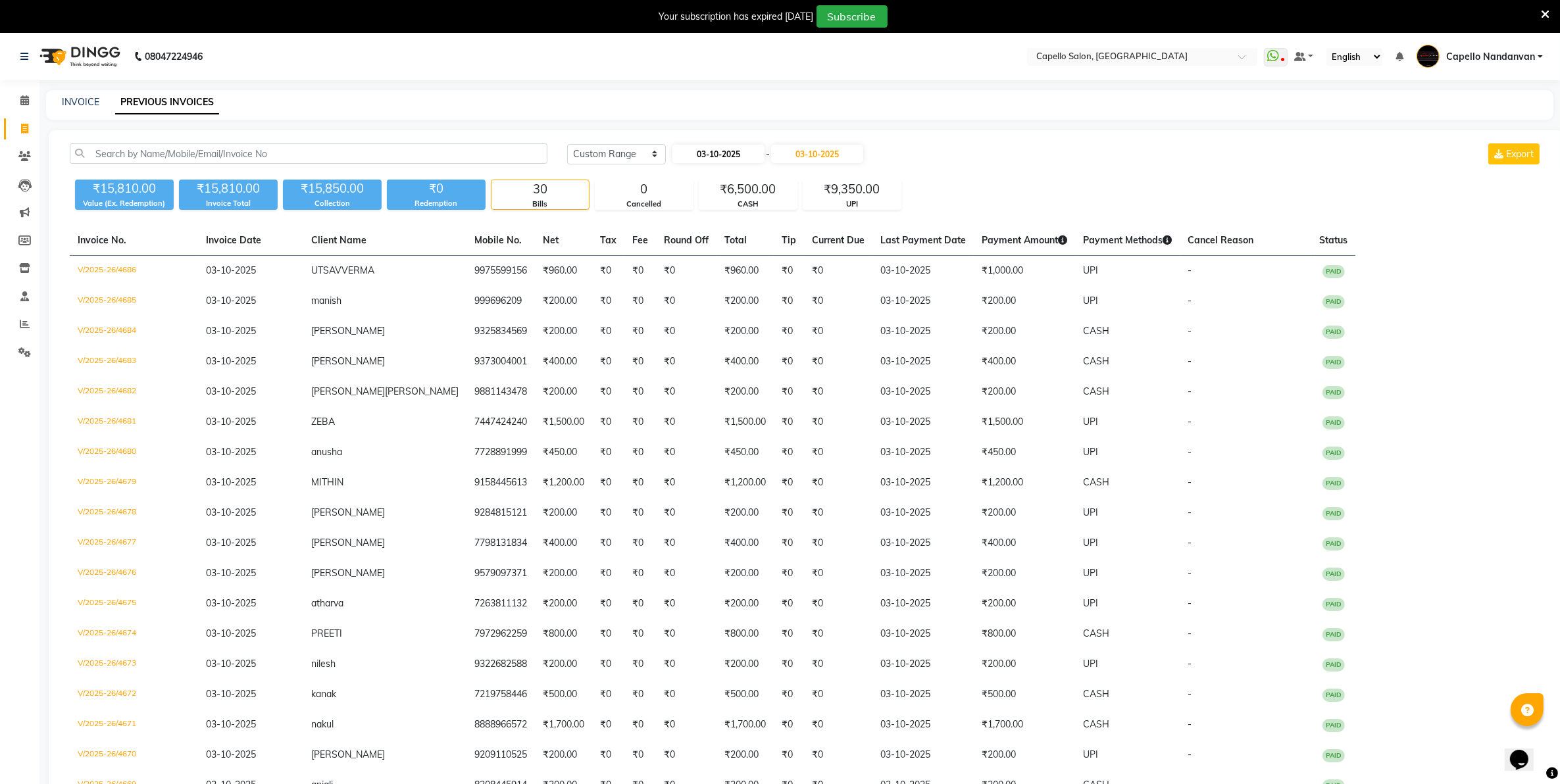
select select "10"
select select "2025"
click at [728, 218] on div "1" at bounding box center [729, 221] width 21 height 21
type input "01-10-2025"
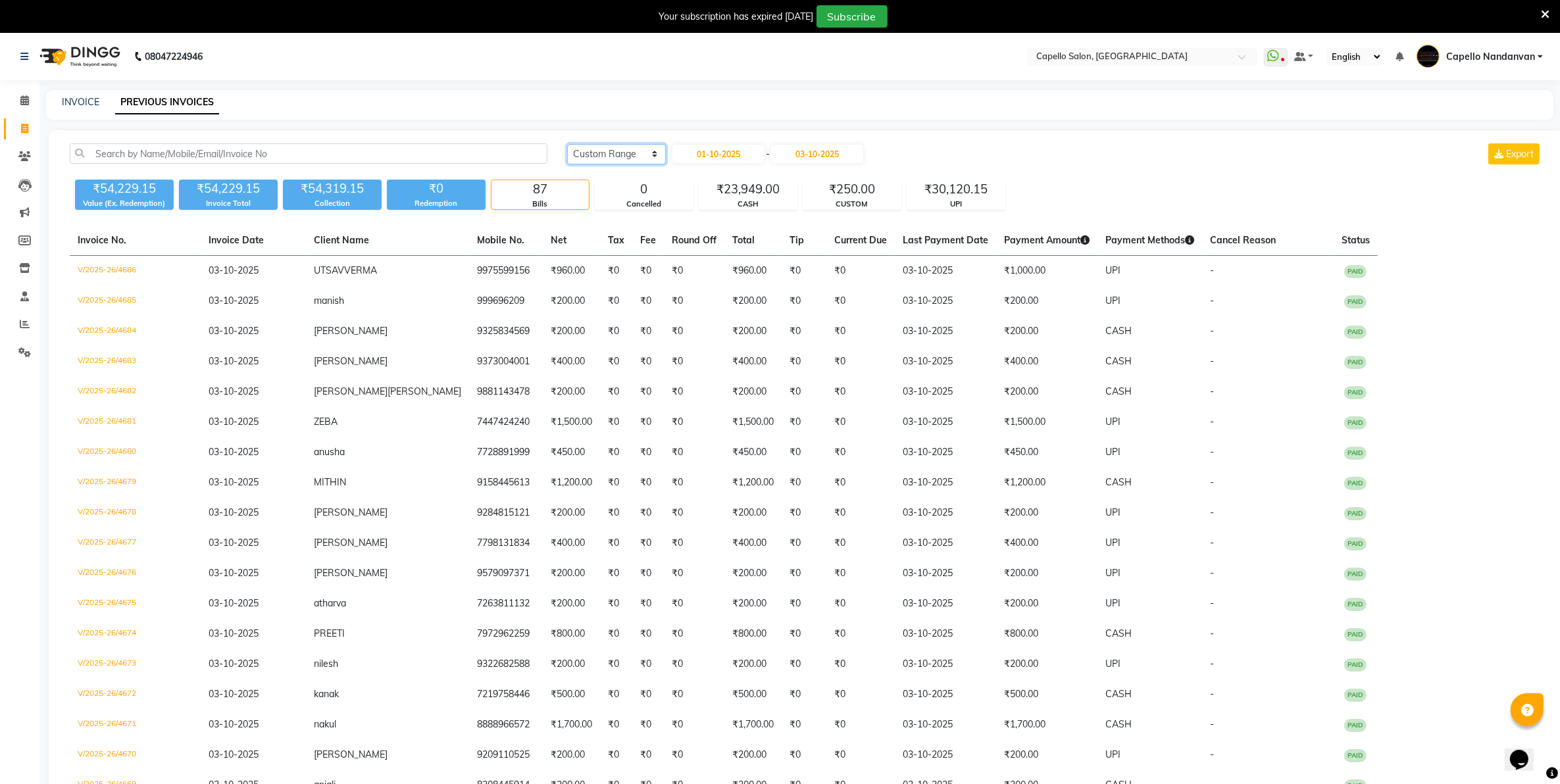
click at [620, 148] on select "[DATE] [DATE] Custom Range" at bounding box center [616, 153] width 99 height 20
select select "today"
click at [567, 144] on select "[DATE] [DATE] Custom Range" at bounding box center [616, 153] width 99 height 20
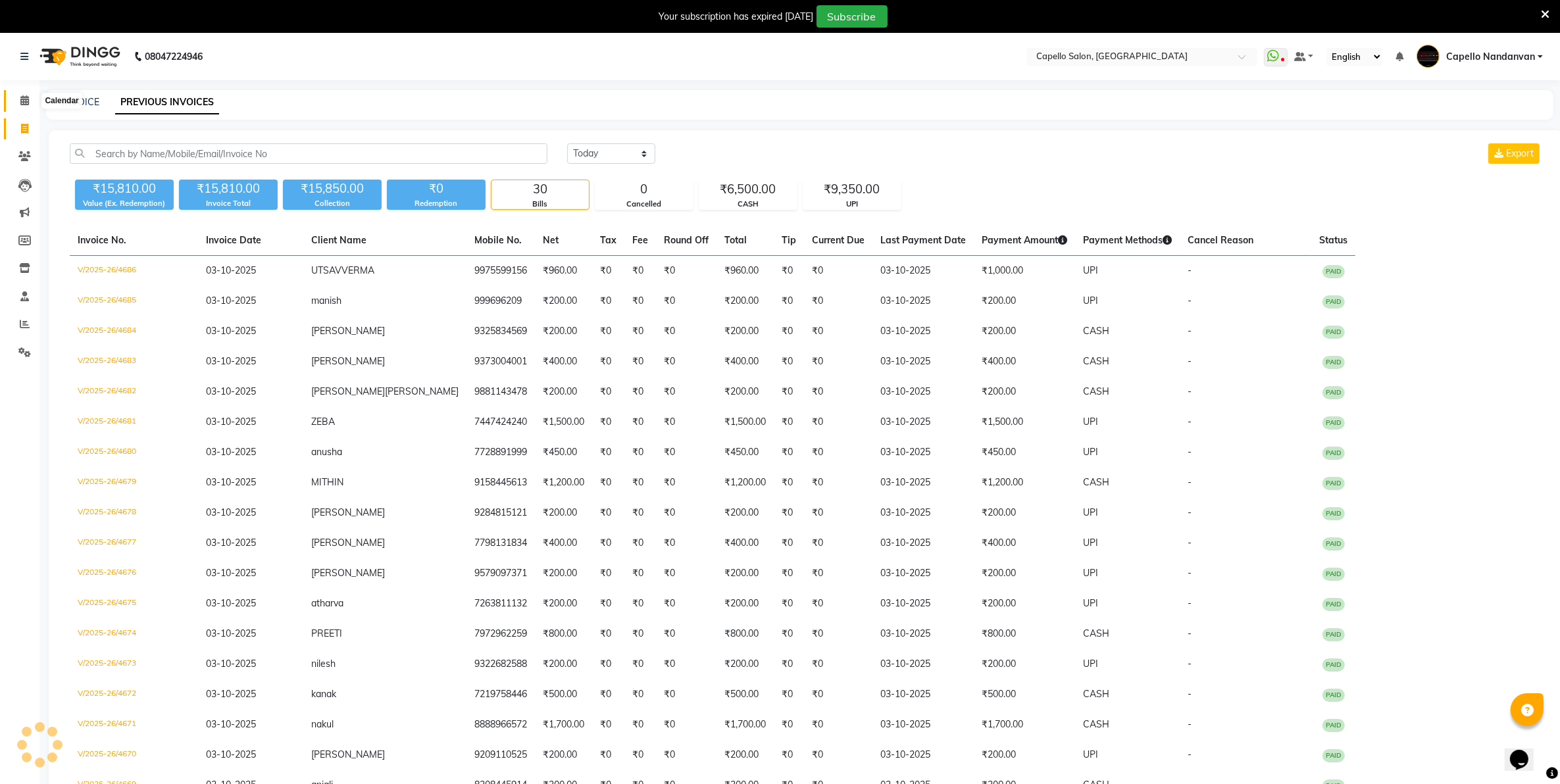
click at [22, 101] on icon at bounding box center [24, 100] width 9 height 10
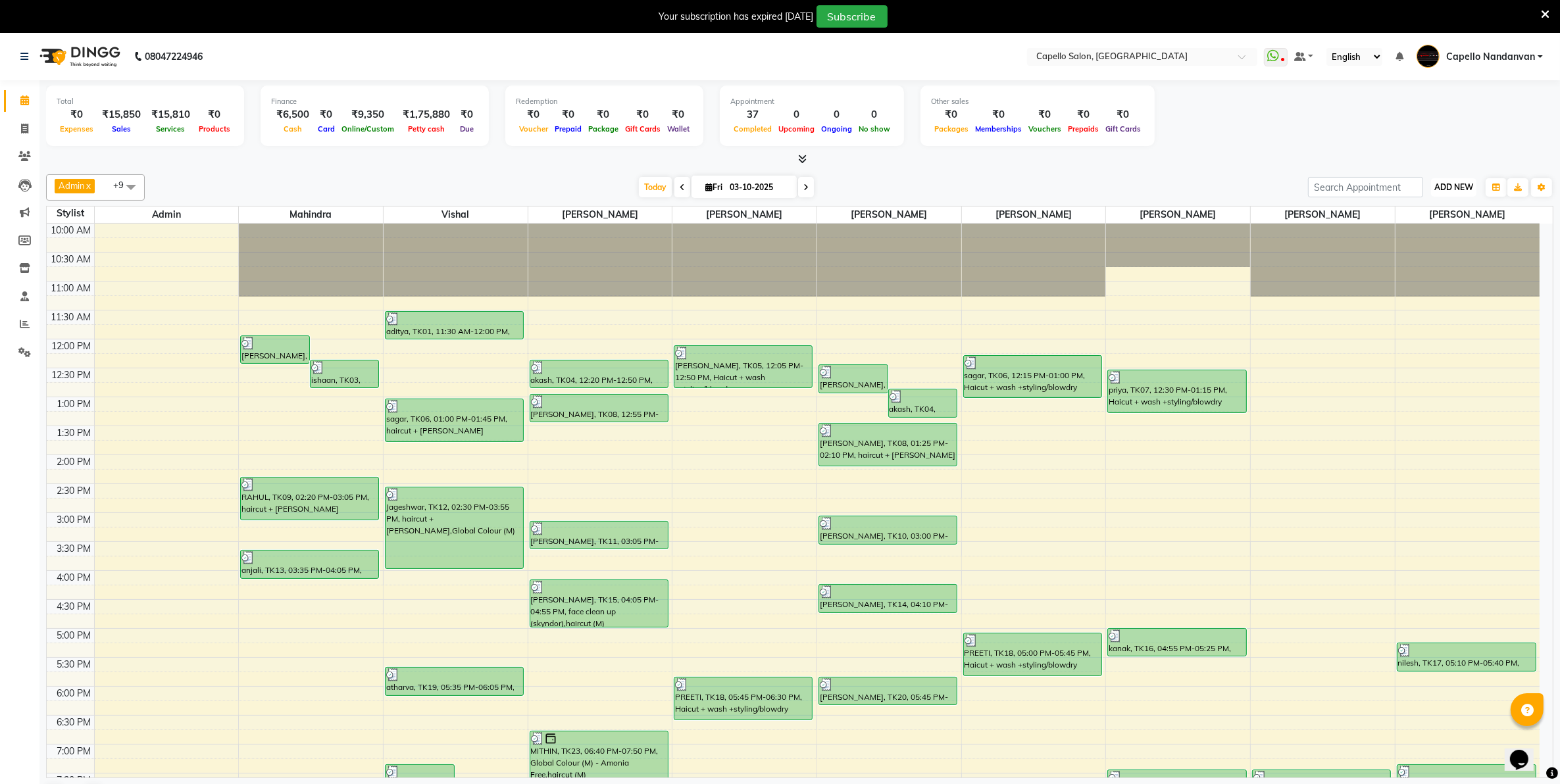
click at [1449, 189] on span "ADD NEW" at bounding box center [1454, 187] width 39 height 10
click at [1444, 261] on link "Add Attendance" at bounding box center [1423, 263] width 104 height 17
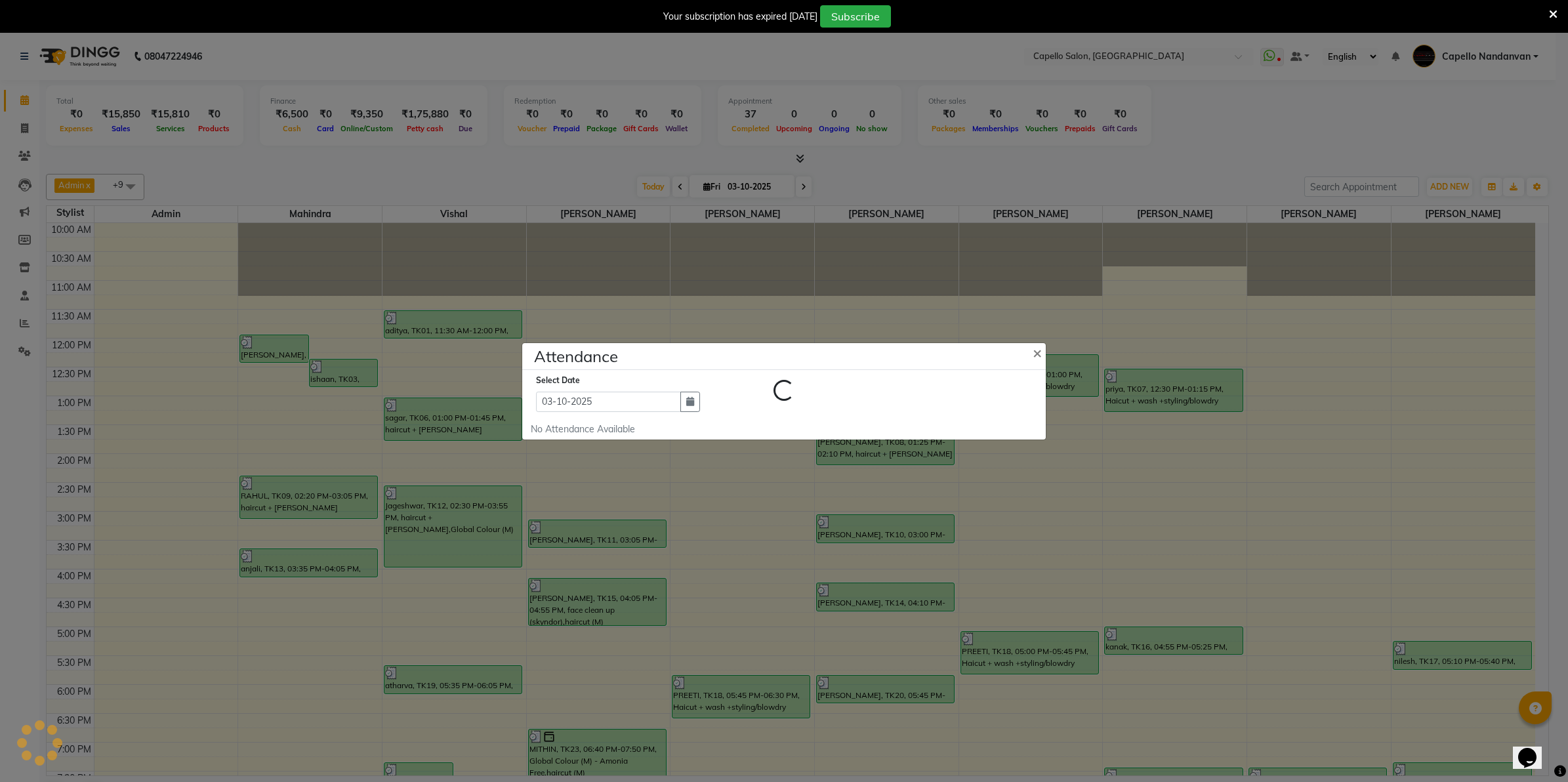
select select "A"
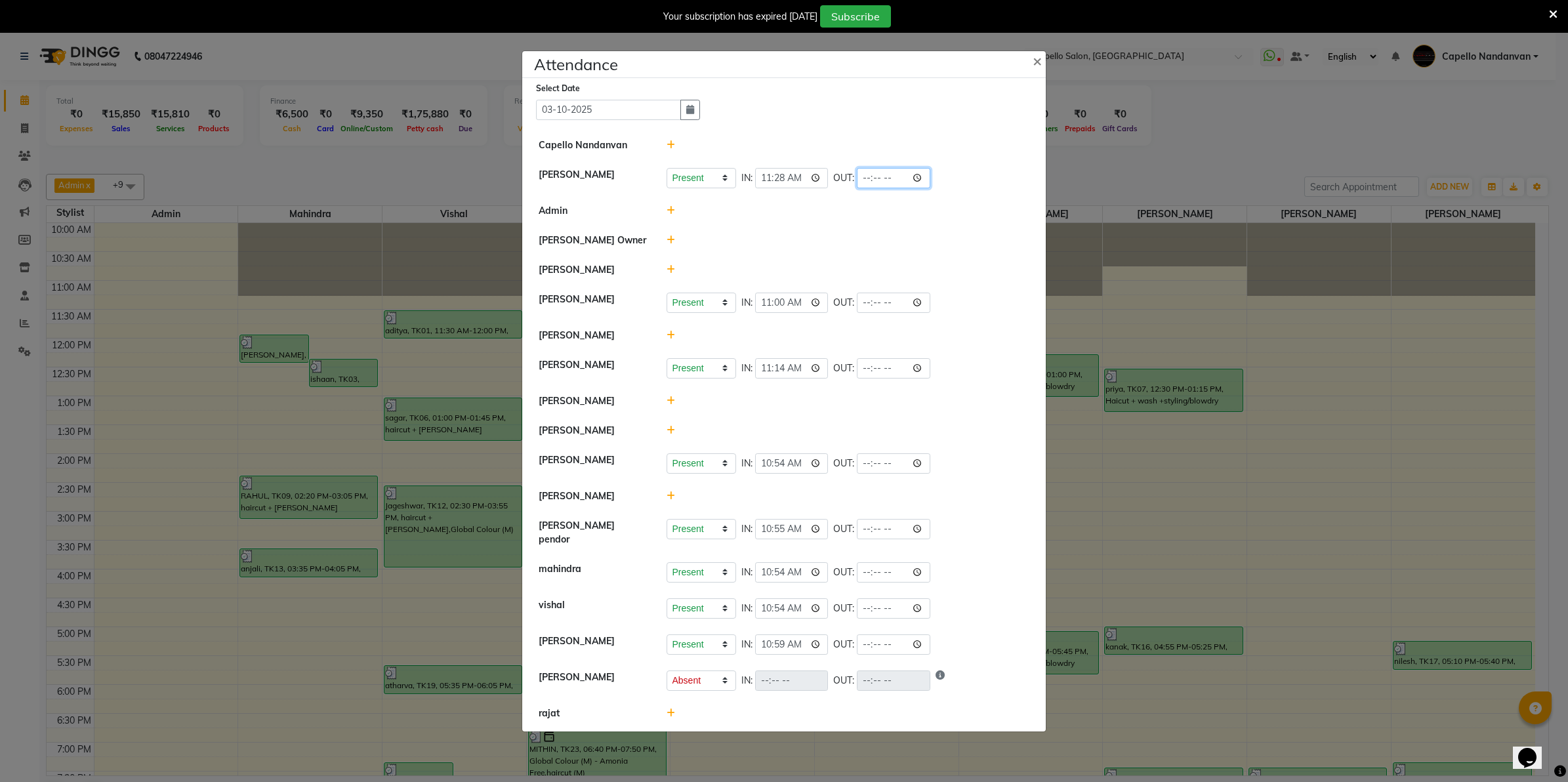
click at [864, 180] on input "time" at bounding box center [893, 178] width 73 height 20
type input "20:00"
click at [867, 234] on li "[PERSON_NAME] Owner" at bounding box center [784, 240] width 517 height 30
select select "A"
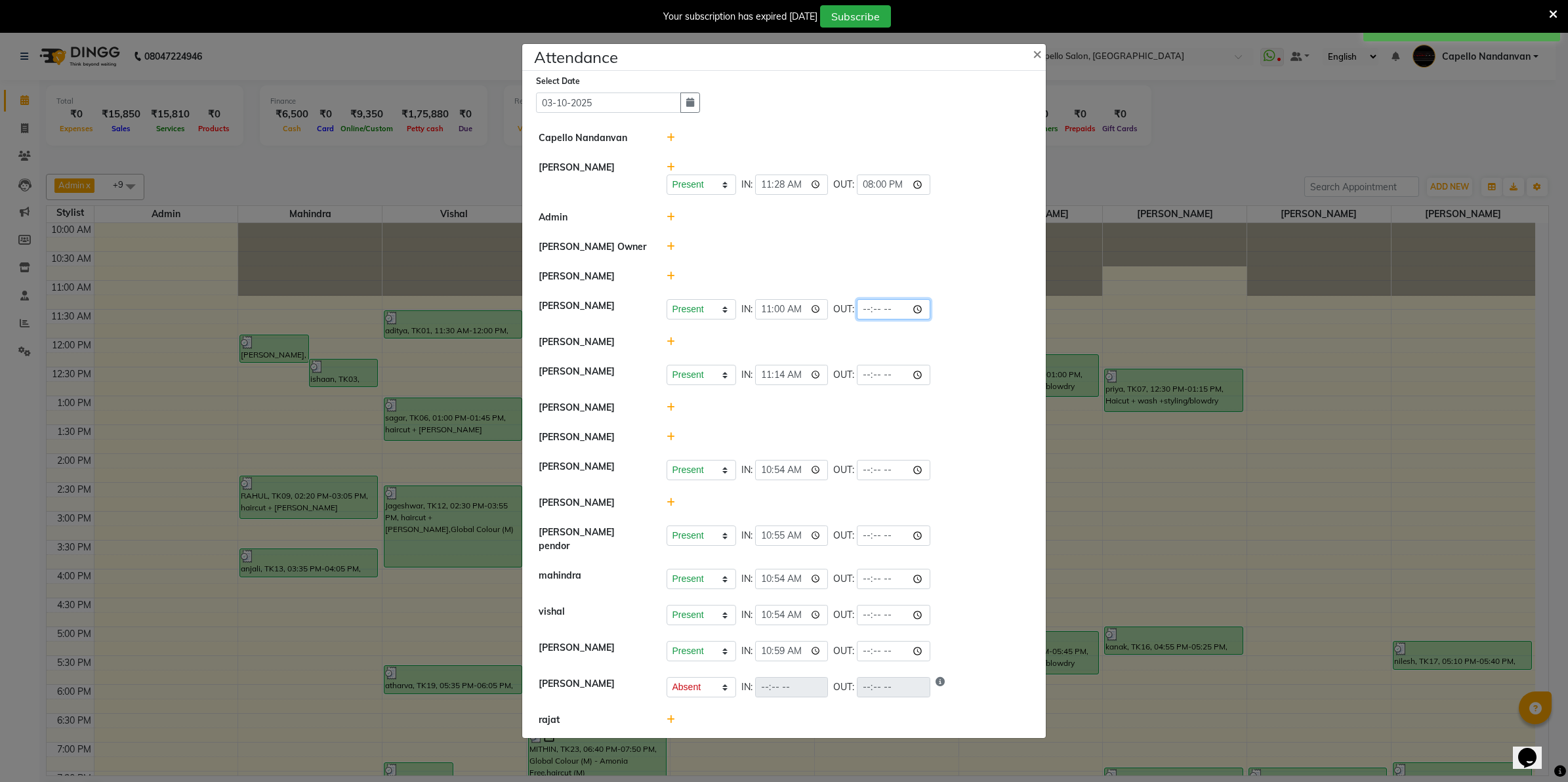
click at [865, 313] on input "time" at bounding box center [893, 308] width 73 height 20
type input "20:00"
click at [929, 349] on div at bounding box center [848, 341] width 383 height 14
select select "A"
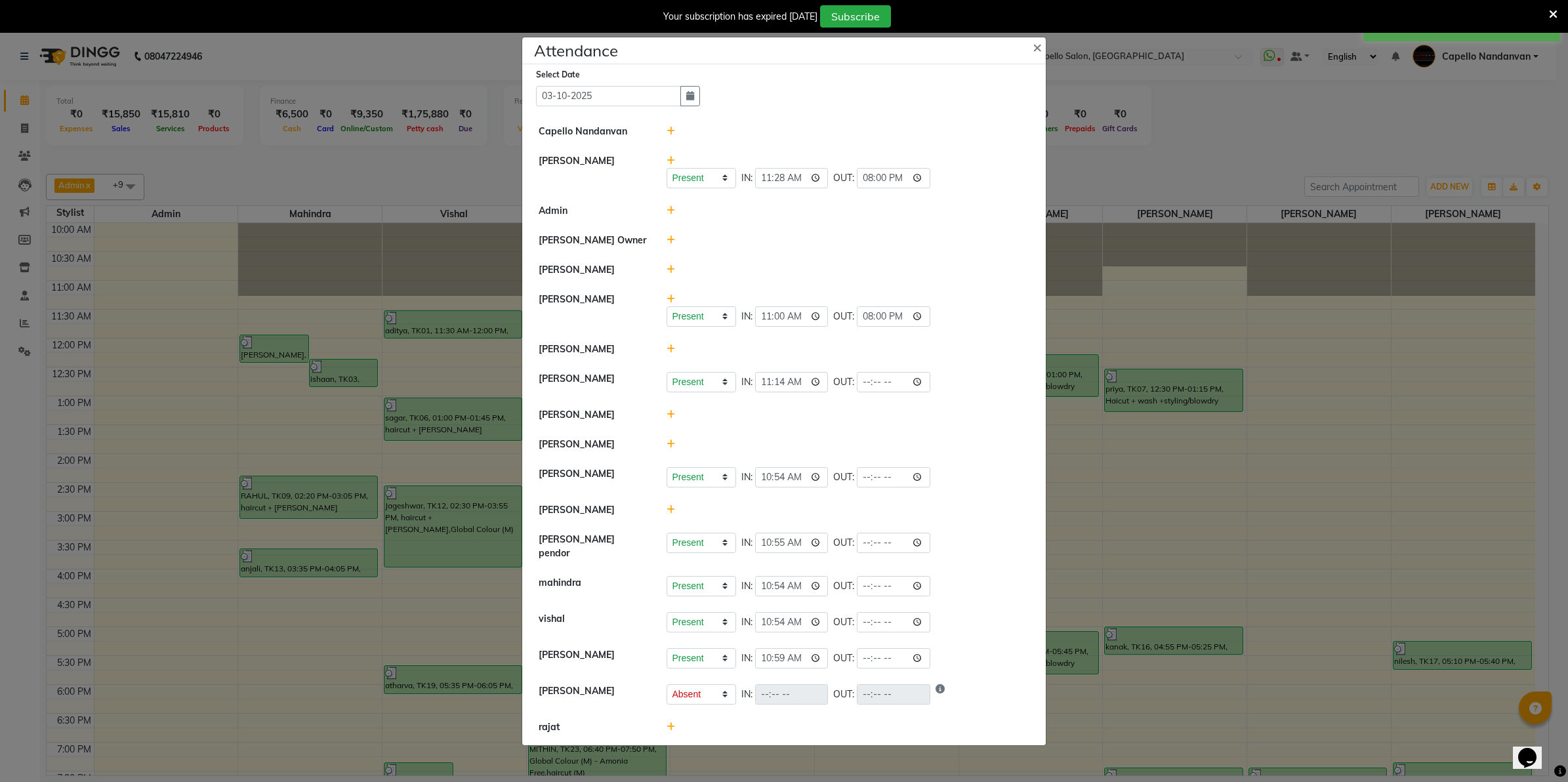
click at [667, 354] on icon at bounding box center [671, 349] width 9 height 9
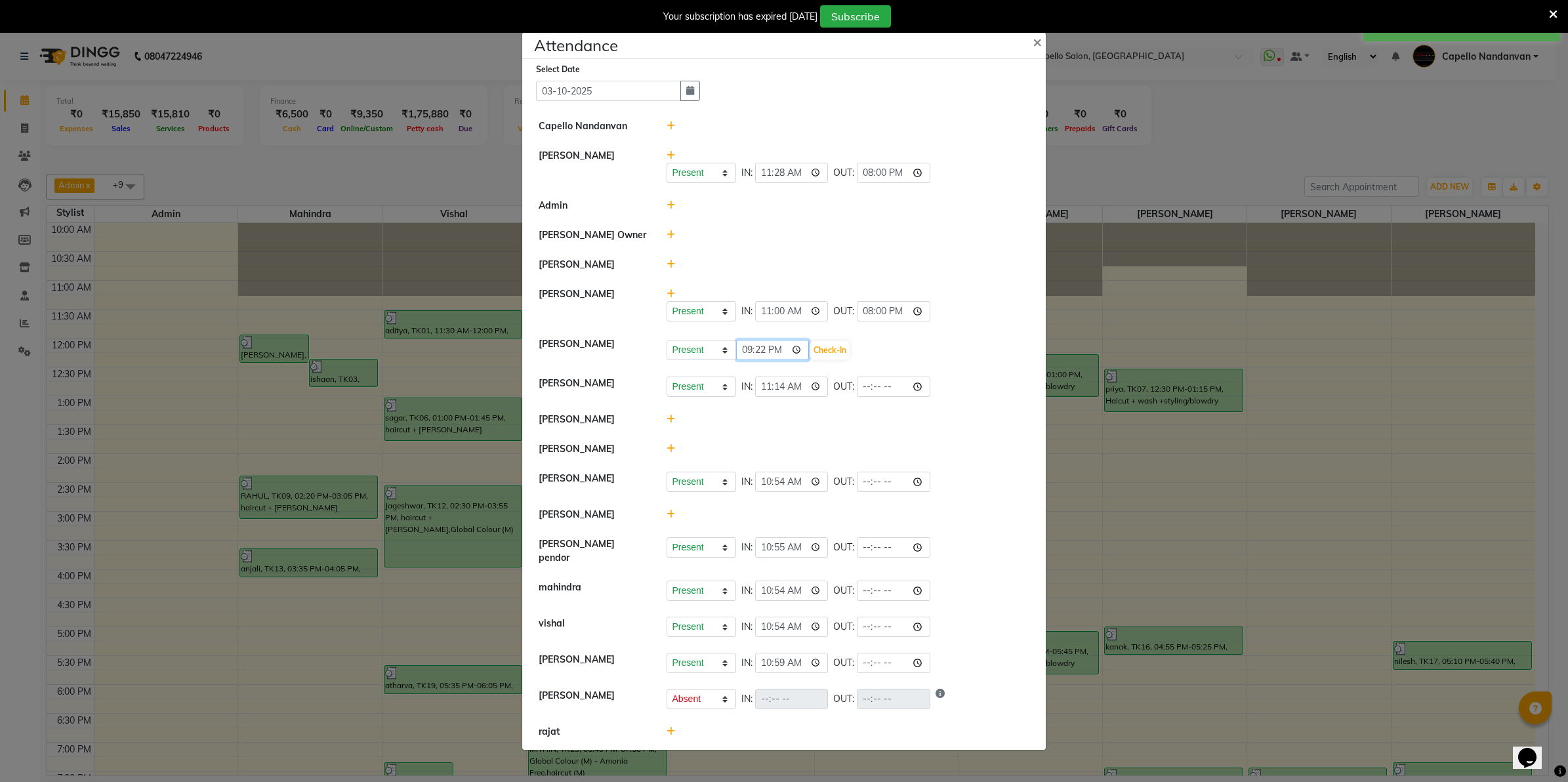
click at [756, 348] on input "21:22" at bounding box center [772, 350] width 73 height 20
click at [746, 351] on input "21:22" at bounding box center [772, 350] width 73 height 20
type input "12:00"
click at [838, 352] on button "Check-In" at bounding box center [830, 350] width 39 height 19
select select "A"
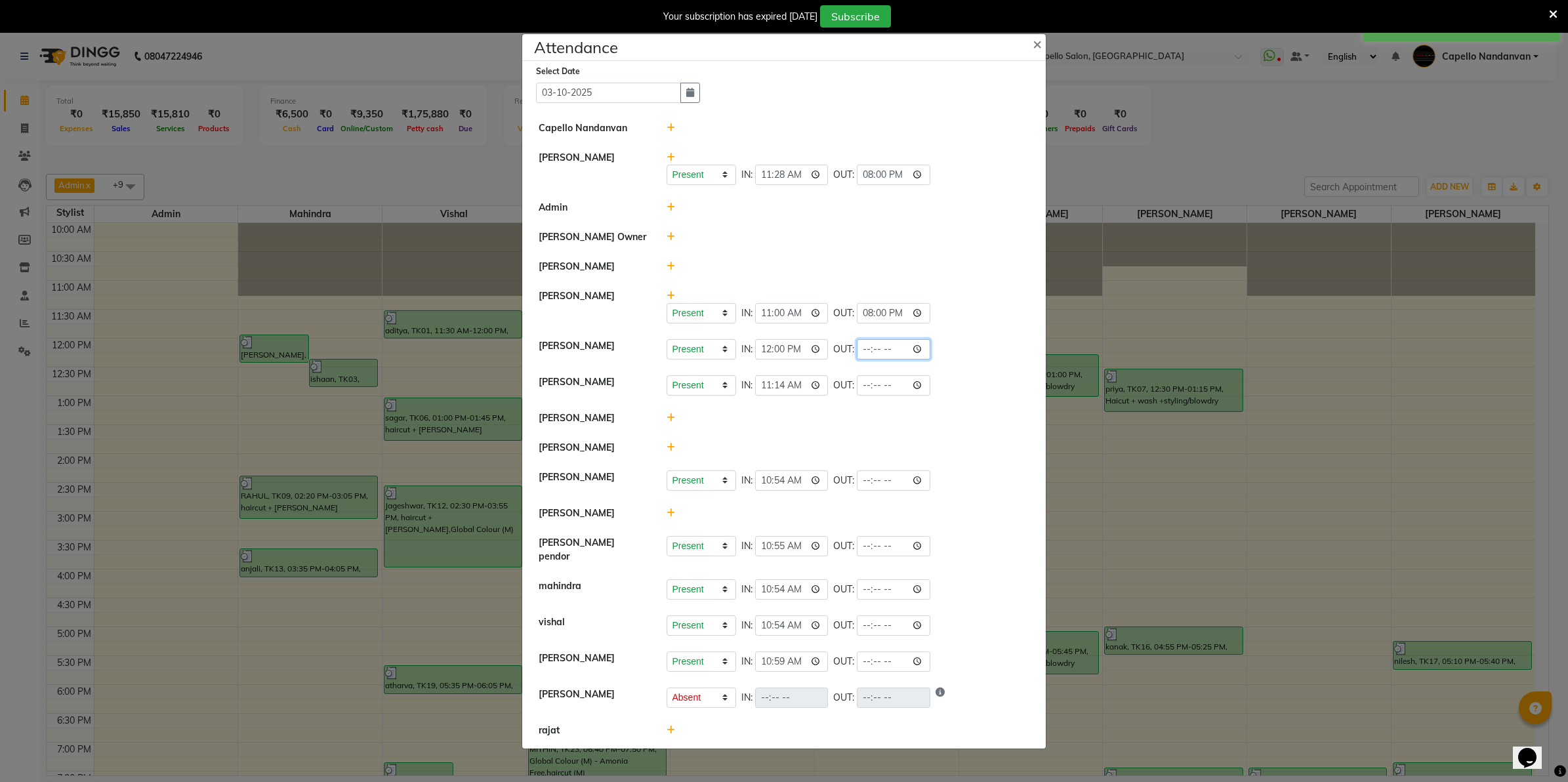
click at [925, 352] on input "time" at bounding box center [893, 349] width 73 height 20
type input "21:22"
click at [965, 341] on li "[PERSON_NAME] Present Absent Late Half Day Weekly Off IN: 12:00 OUT: 21:22" at bounding box center [784, 350] width 517 height 37
select select "A"
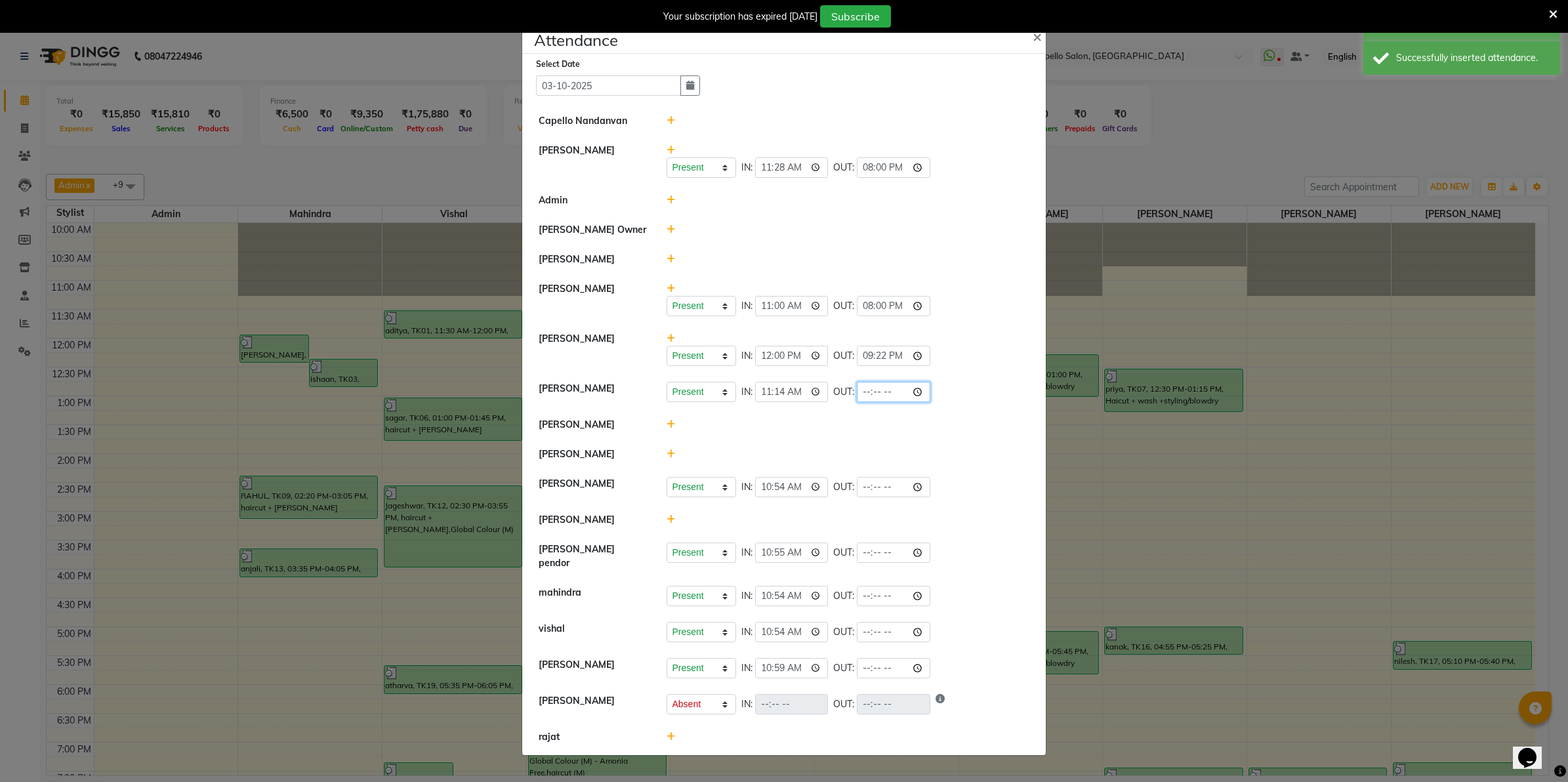
click at [875, 399] on input "time" at bounding box center [893, 391] width 73 height 20
type input "20:00"
click at [854, 472] on li "[PERSON_NAME] Present Absent Late Half Day Weekly Off IN: 10:54 OUT:" at bounding box center [784, 487] width 517 height 37
select select "A"
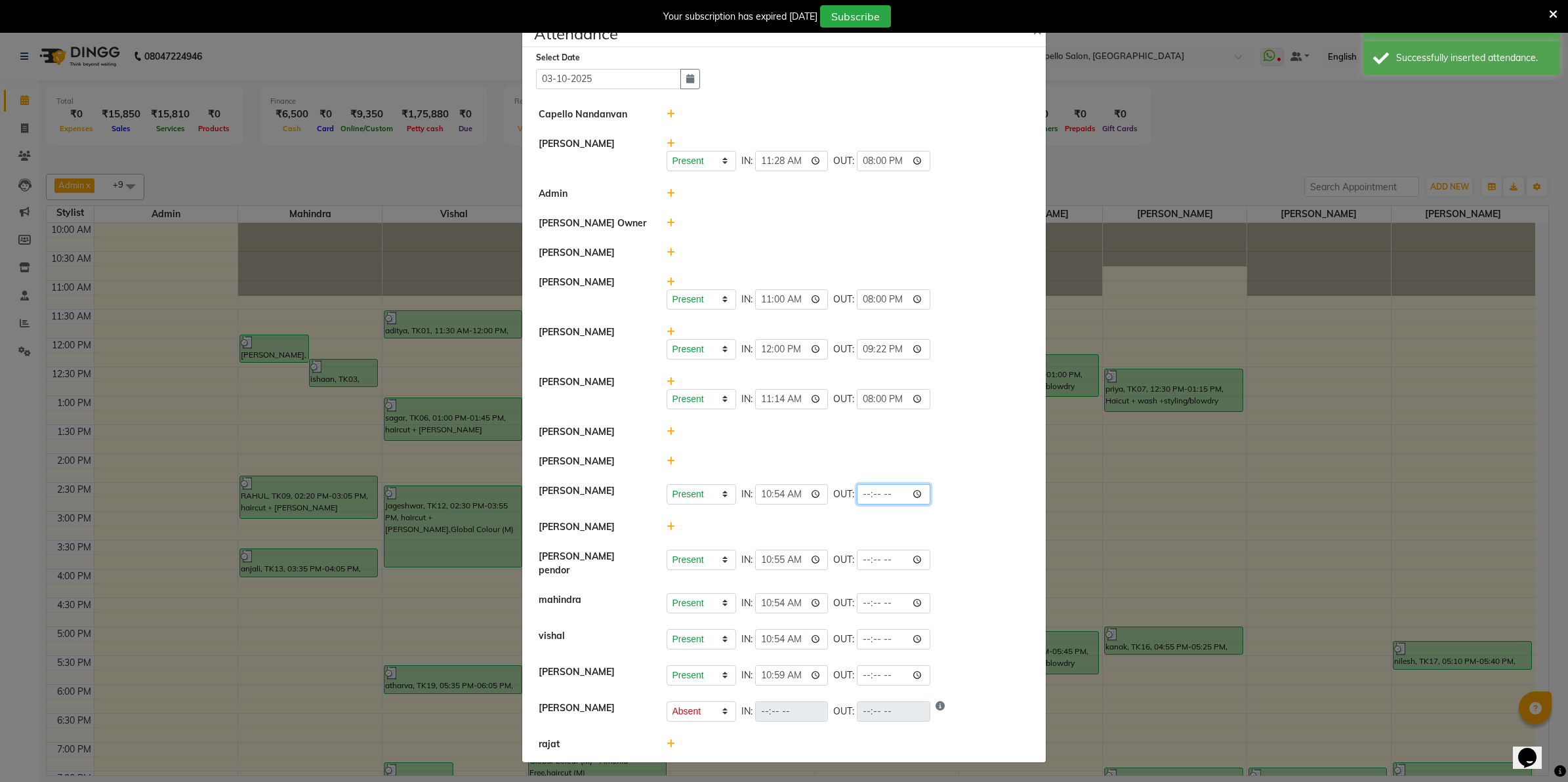
click at [869, 494] on input "time" at bounding box center [893, 494] width 73 height 20
type input "21:20"
click at [945, 523] on div at bounding box center [848, 527] width 383 height 14
select select "A"
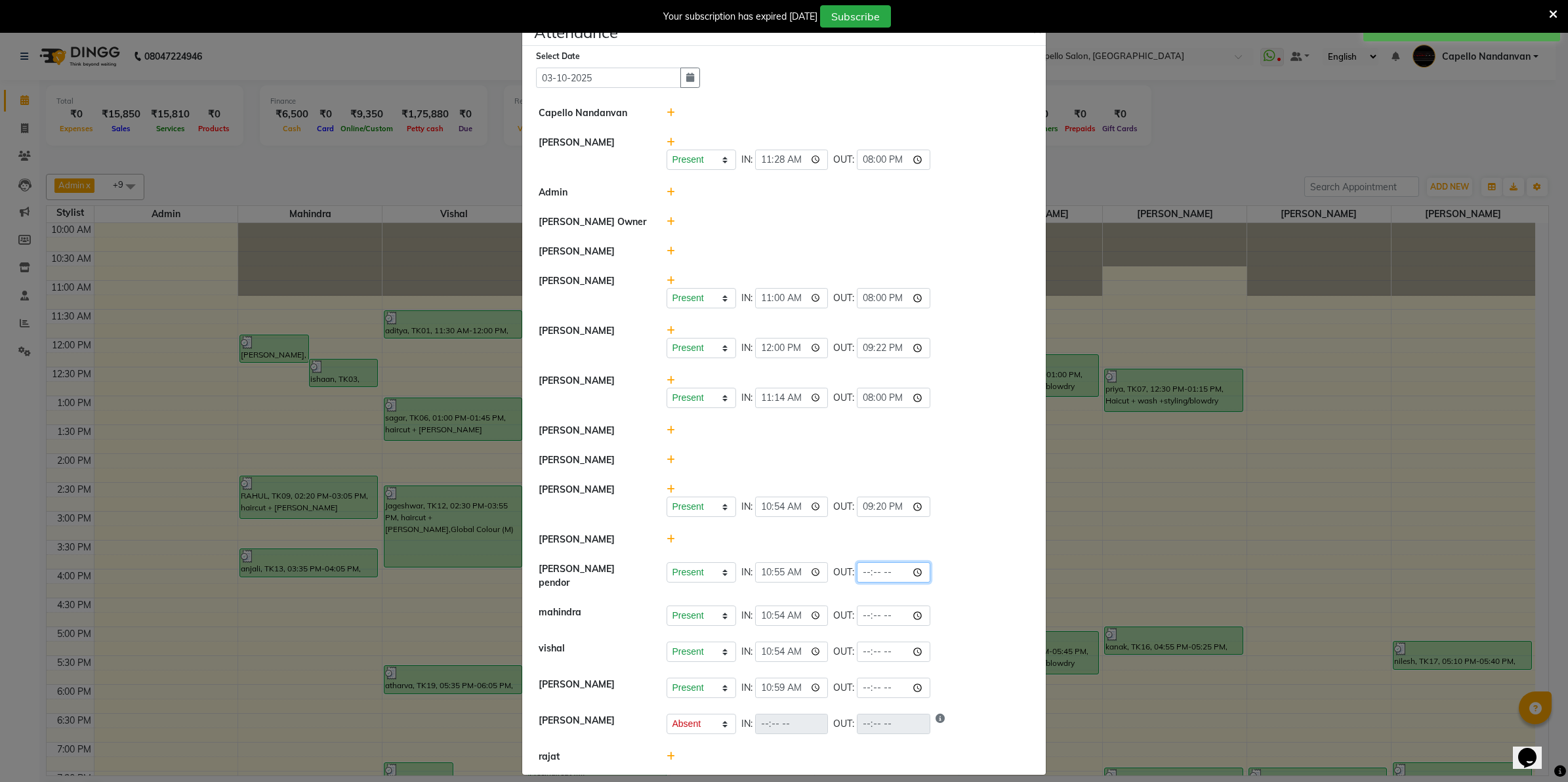
click at [867, 573] on input "time" at bounding box center [893, 572] width 73 height 20
type input "20:30"
click at [979, 588] on li "[PERSON_NAME] pendor Present Absent Late Half Day Weekly Off IN: 10:55 OUT: 20:…" at bounding box center [784, 576] width 517 height 44
select select "A"
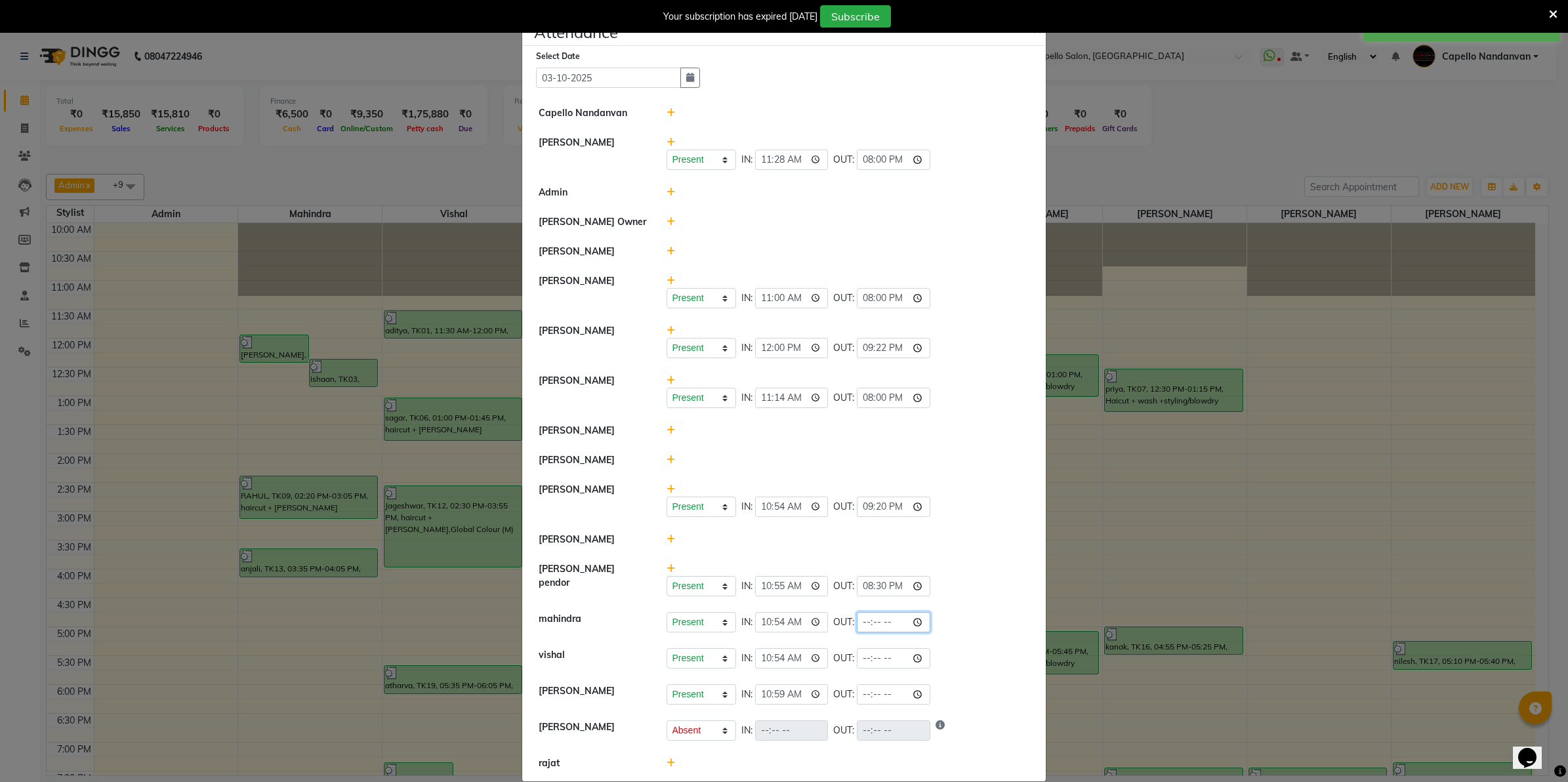
click at [860, 624] on input "time" at bounding box center [893, 622] width 73 height 20
type input "21:00"
click at [995, 689] on div "Present Absent Late Half Day Weekly Off IN: 10:59 OUT:" at bounding box center [848, 694] width 363 height 20
select select "A"
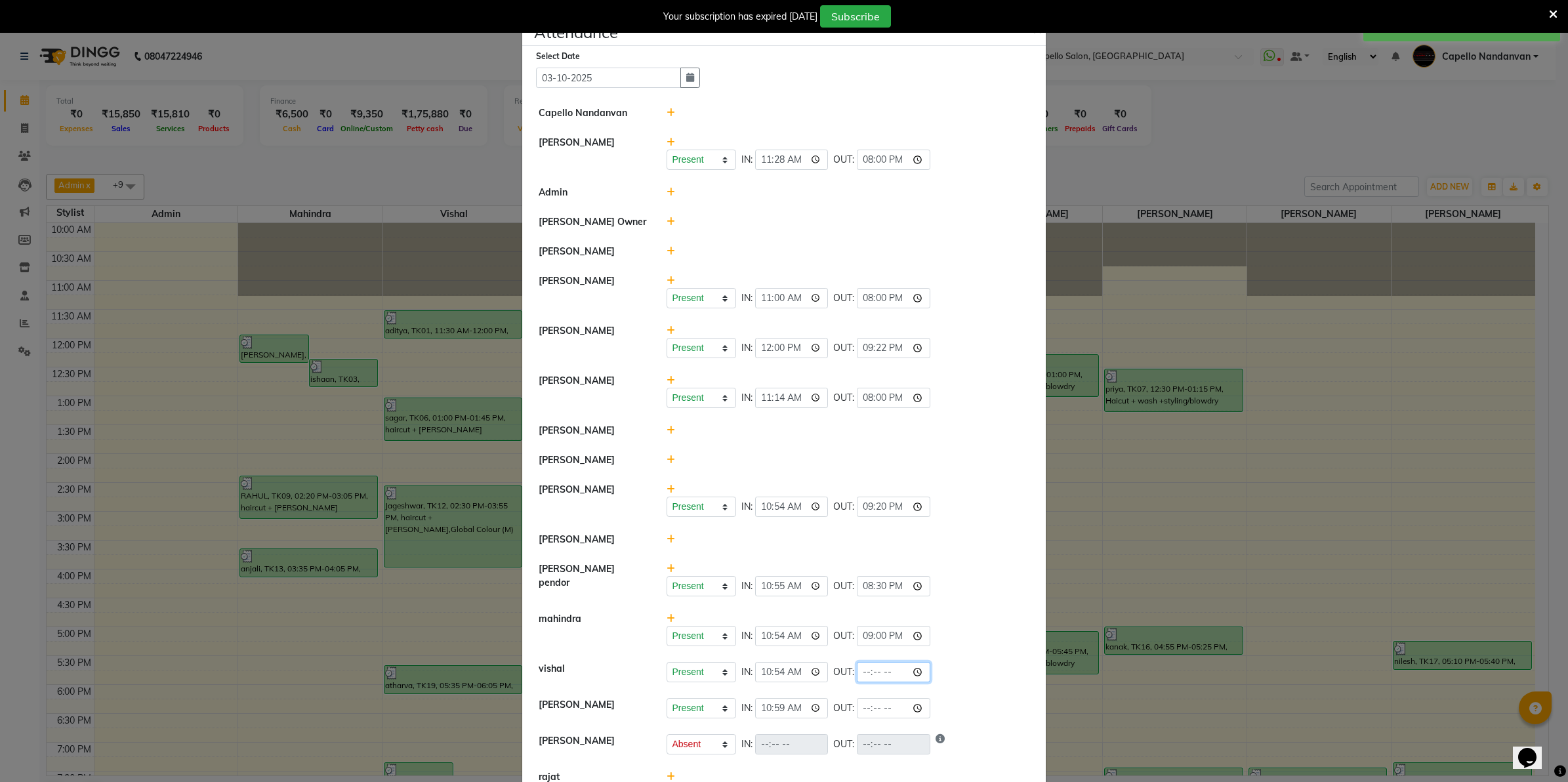
click at [861, 671] on input "time" at bounding box center [893, 672] width 73 height 20
click at [883, 676] on input "21:00" at bounding box center [893, 672] width 73 height 20
type input "21:22"
click at [1024, 666] on div "Present Absent Late Half Day Weekly Off IN: 10:54 OUT: 21:22" at bounding box center [848, 672] width 383 height 20
select select "A"
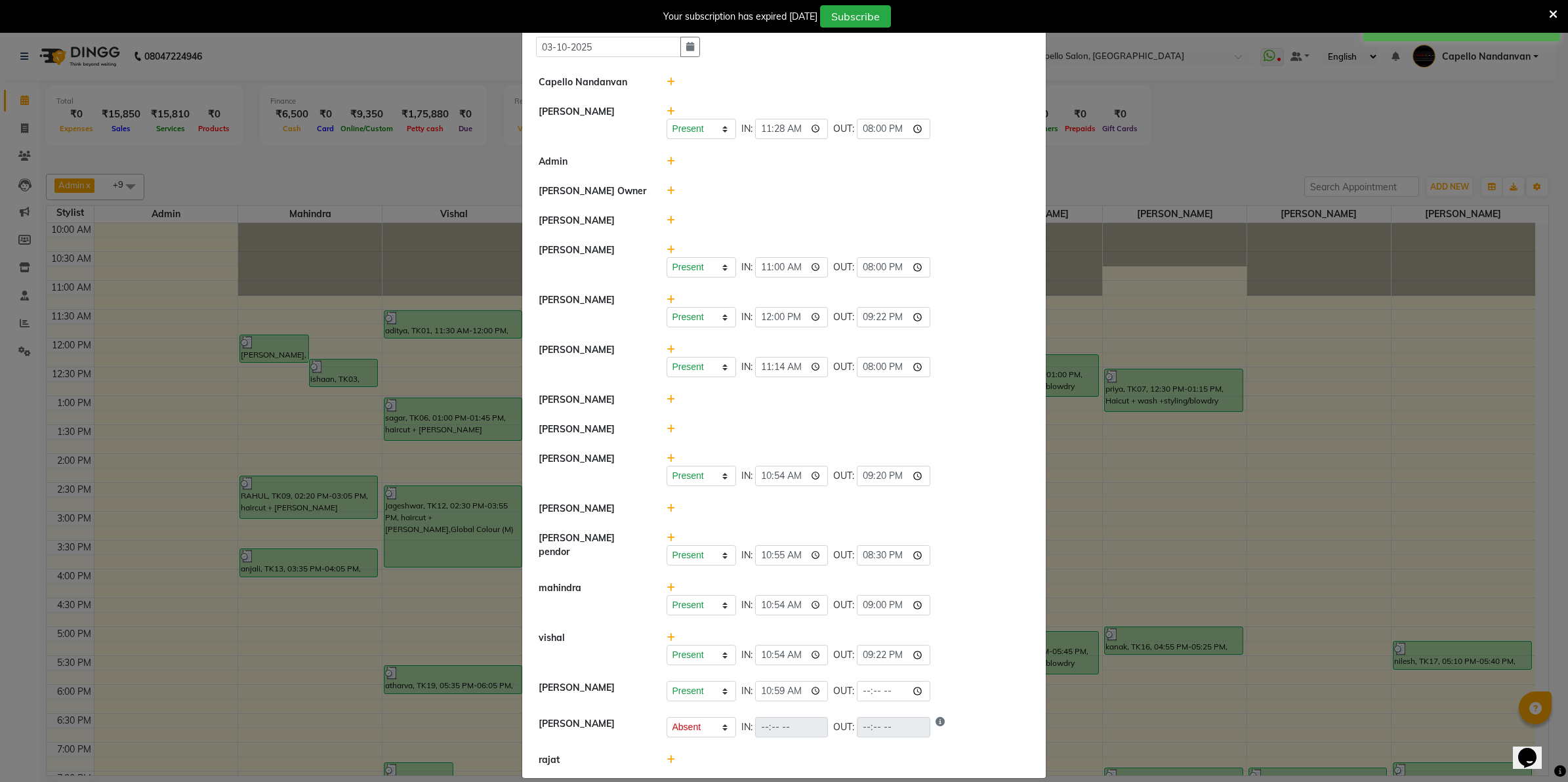
scroll to position [48, 0]
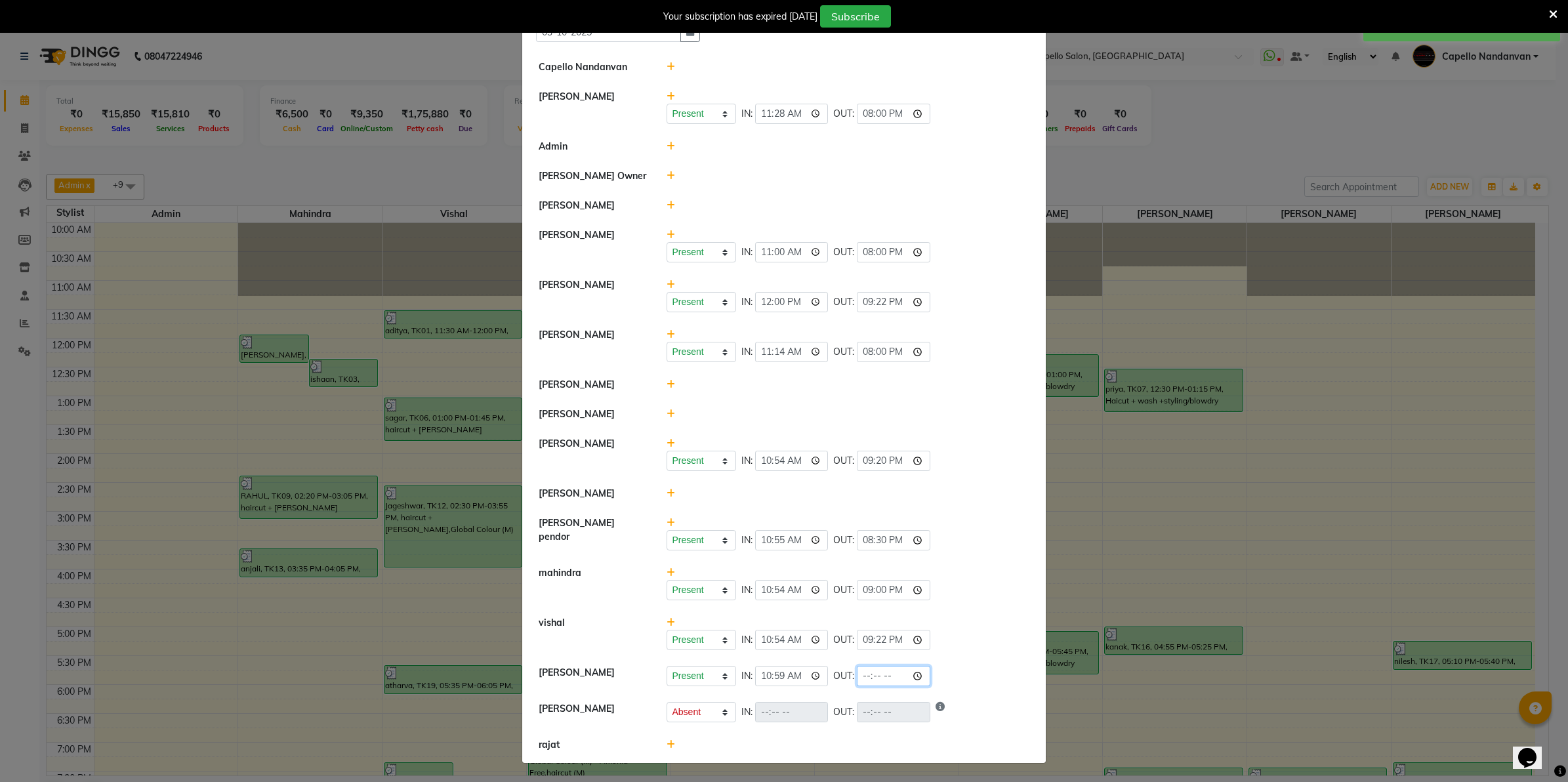
click at [863, 674] on input "time" at bounding box center [893, 676] width 73 height 20
type input "21:00"
click at [965, 658] on li "[PERSON_NAME] Present Absent Late Half Day Weekly Off IN: 10:59 OUT: 21:00" at bounding box center [784, 676] width 517 height 37
select select "A"
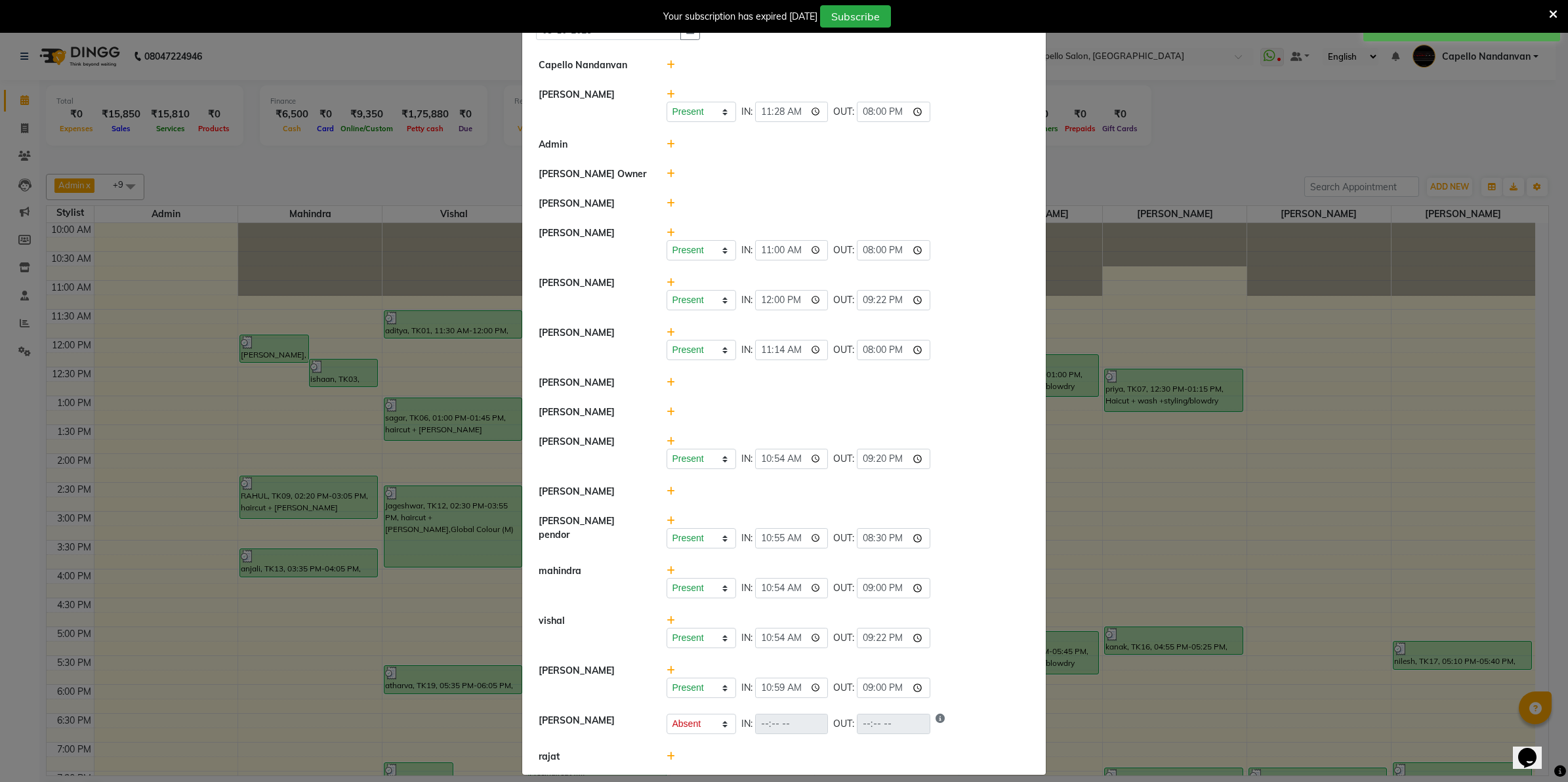
scroll to position [62, 0]
